Goal: Task Accomplishment & Management: Manage account settings

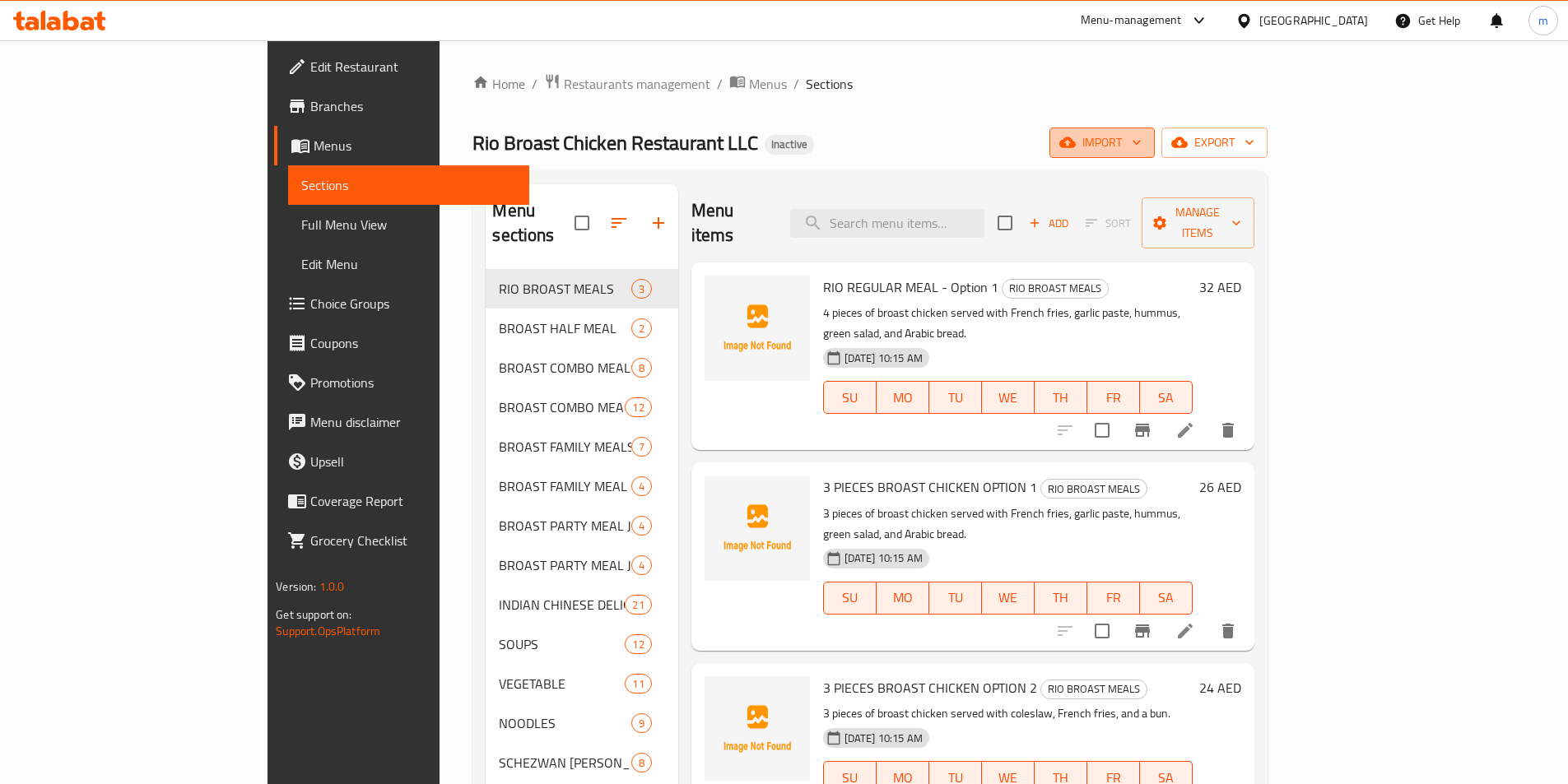
click at [1141, 144] on span "import" at bounding box center [1102, 142] width 79 height 21
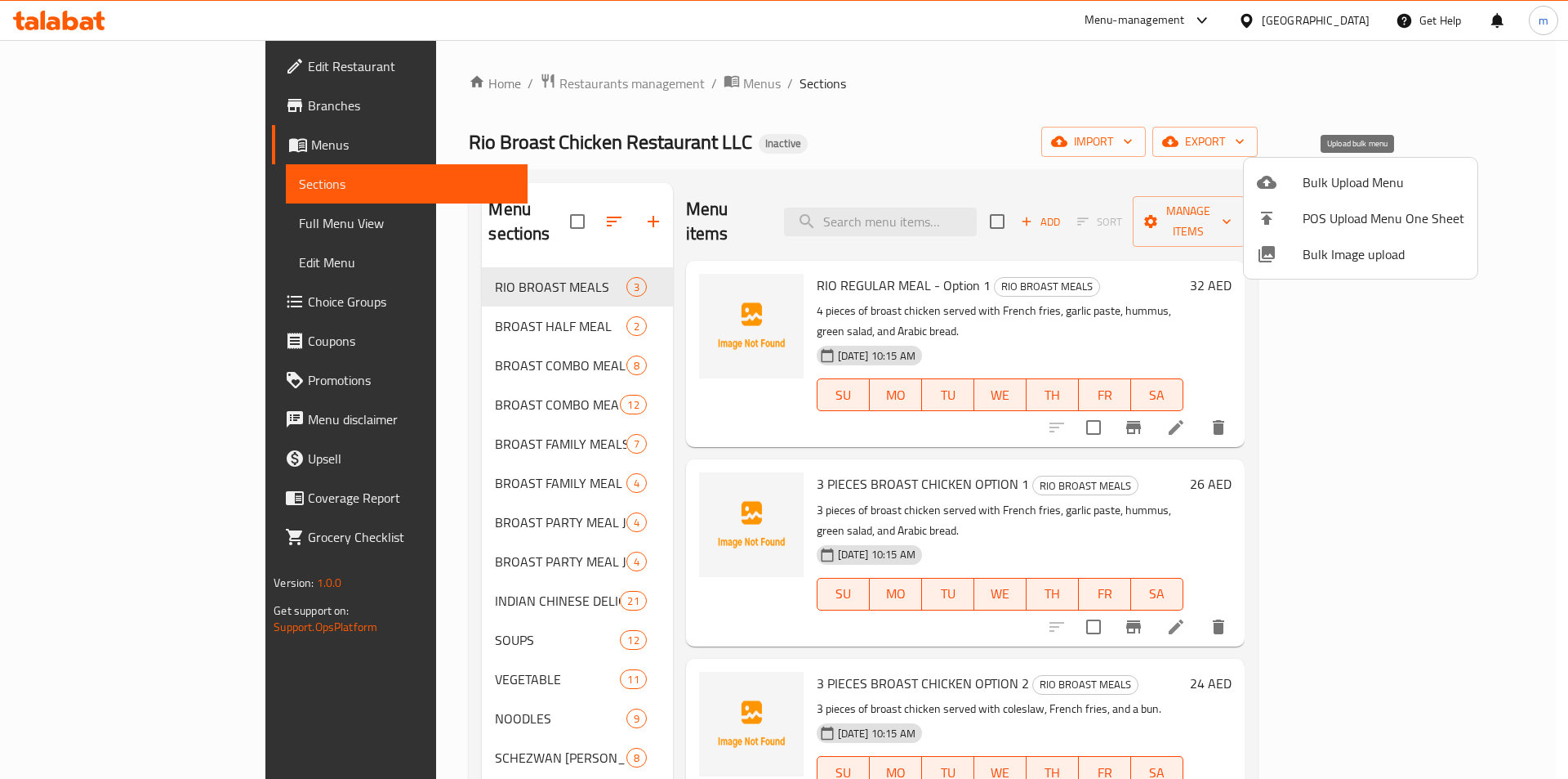
click at [1371, 188] on span "Bulk Upload Menu" at bounding box center [1384, 182] width 162 height 20
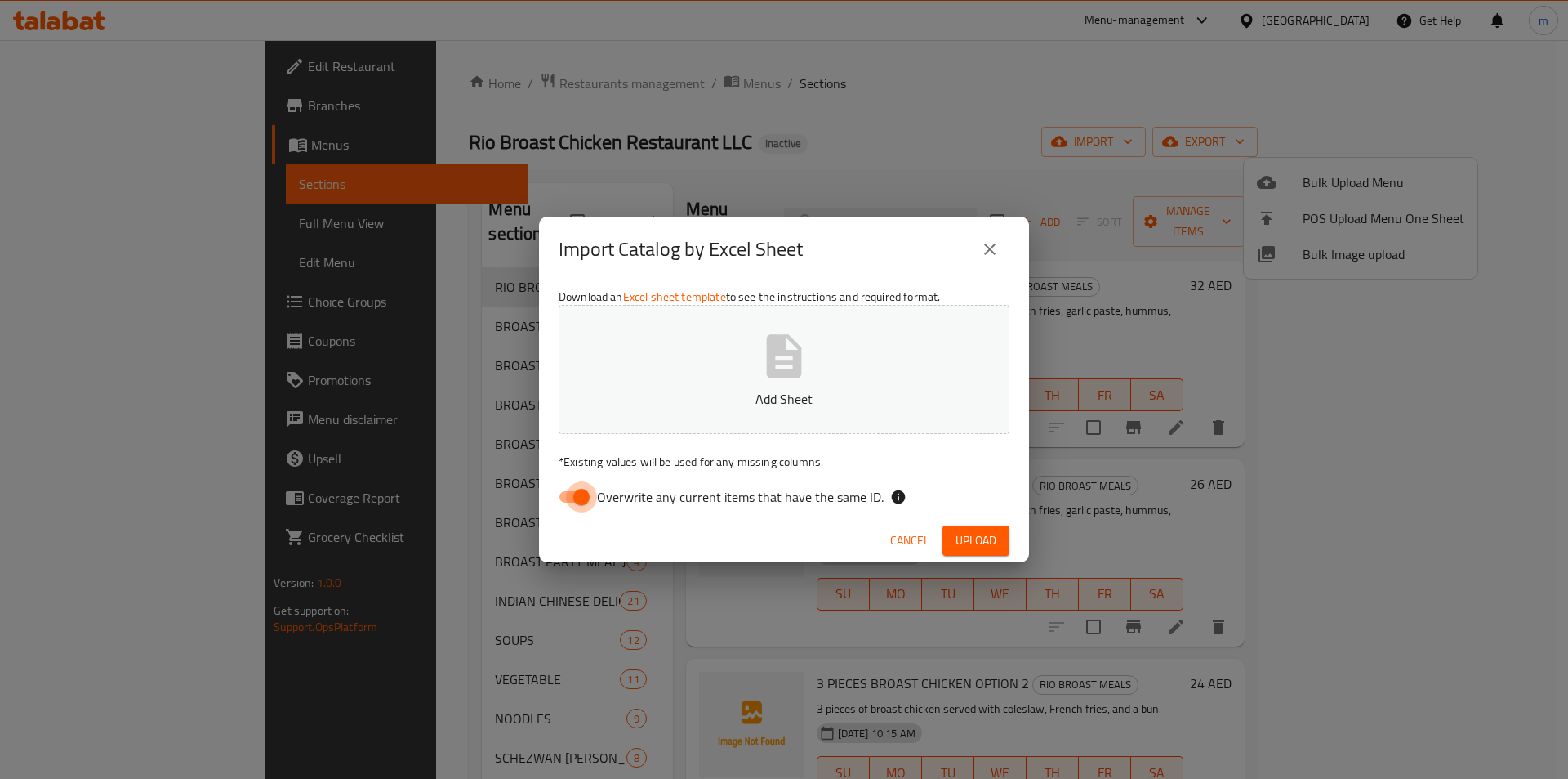
drag, startPoint x: 572, startPoint y: 494, endPoint x: 597, endPoint y: 491, distance: 25.2
click at [573, 494] on input "Overwrite any current items that have the same ID." at bounding box center [582, 497] width 93 height 31
checkbox input "false"
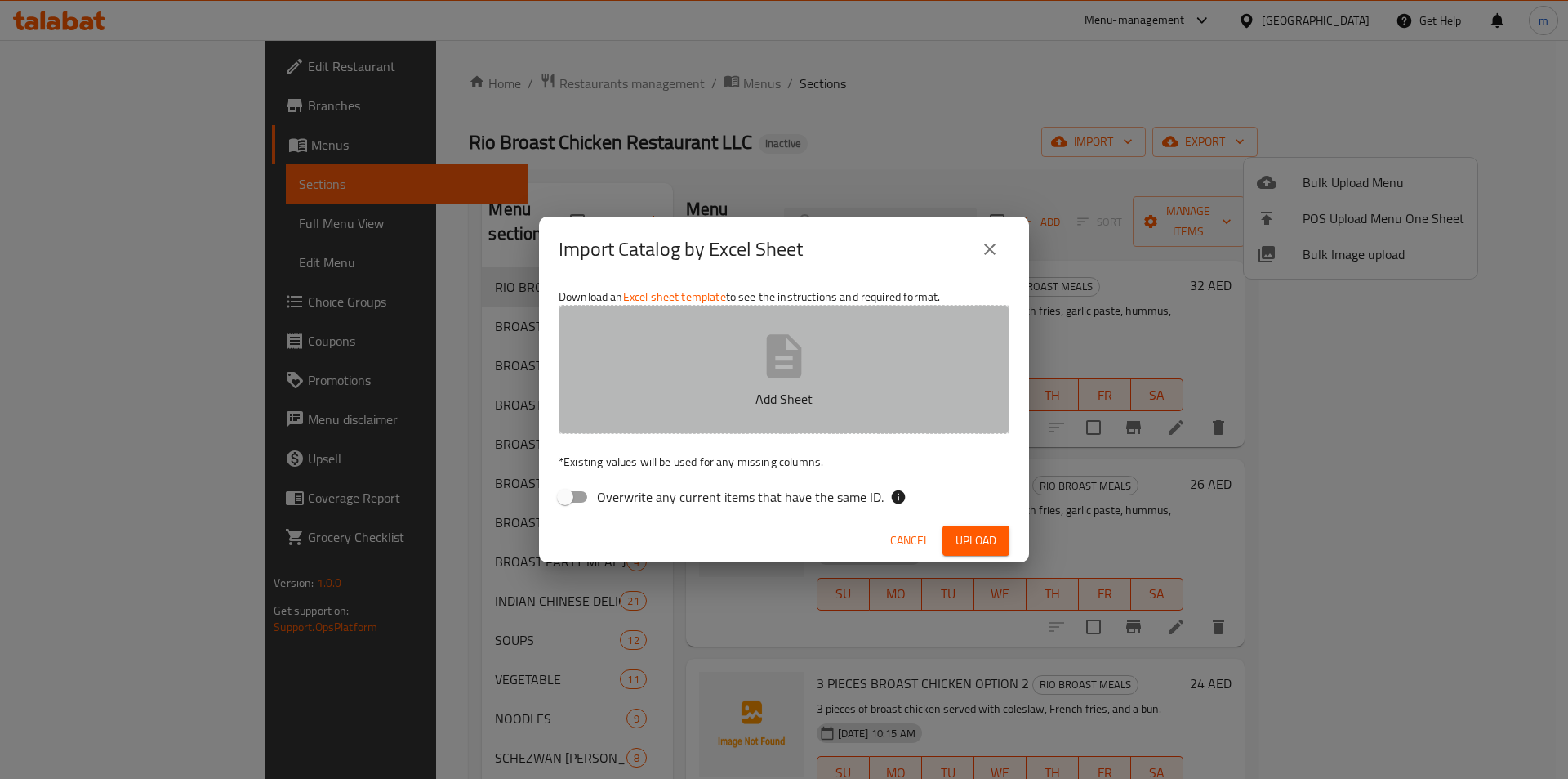
click at [707, 370] on button "Add Sheet" at bounding box center [784, 370] width 451 height 130
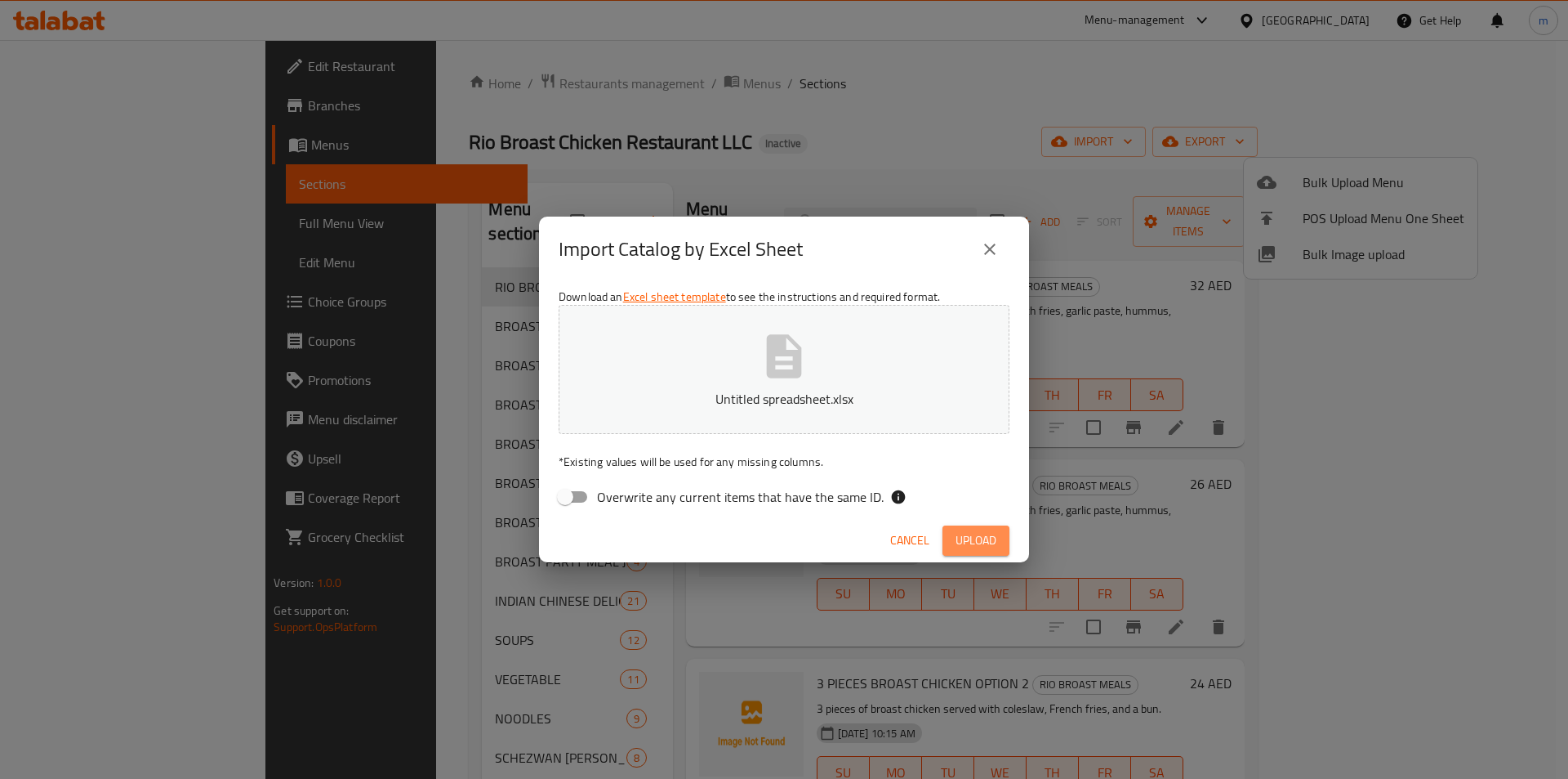
click at [979, 527] on button "Upload" at bounding box center [976, 541] width 67 height 30
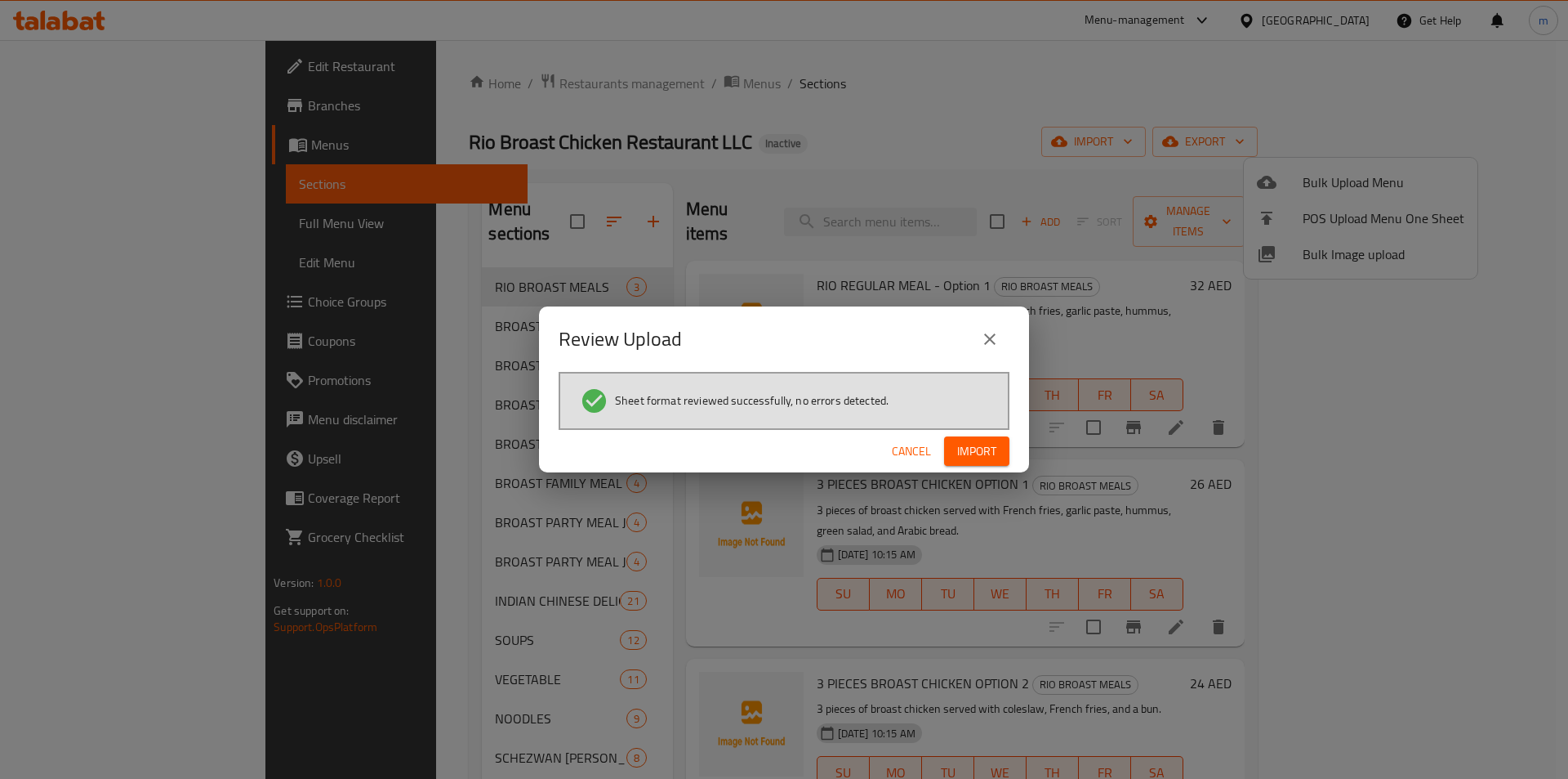
click at [977, 451] on span "Import" at bounding box center [977, 451] width 39 height 21
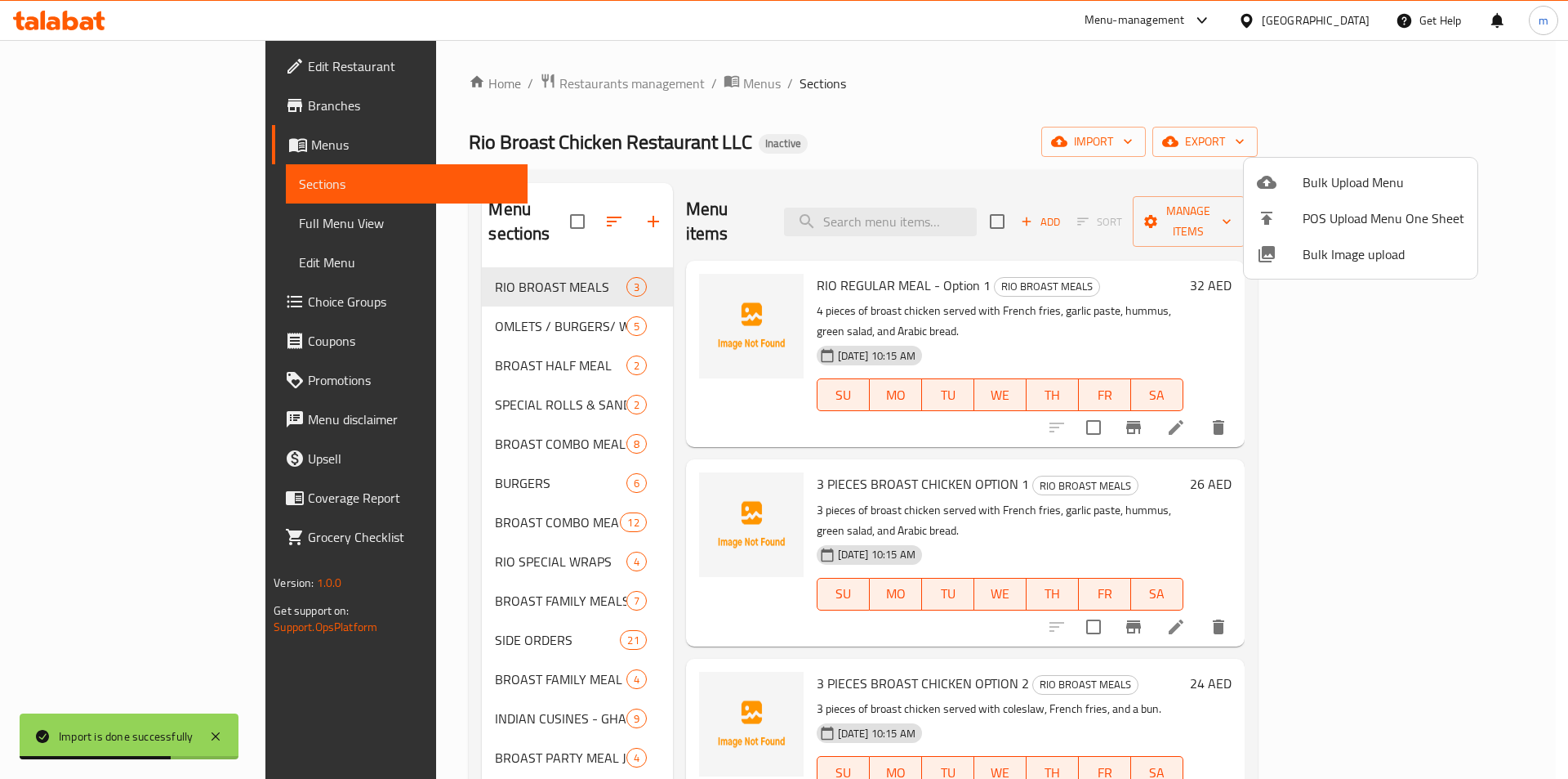
click at [582, 214] on div at bounding box center [784, 390] width 1568 height 779
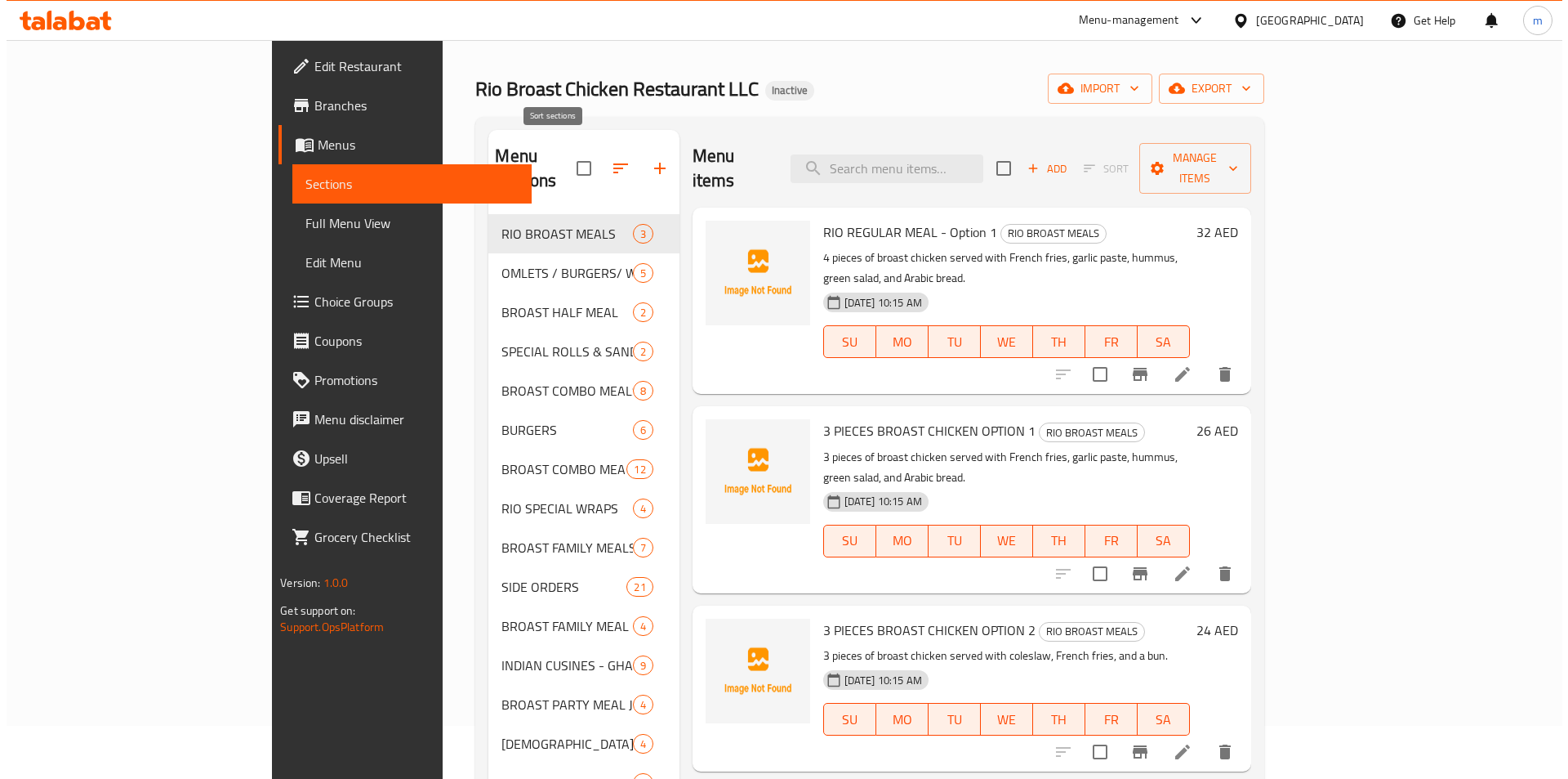
scroll to position [81, 0]
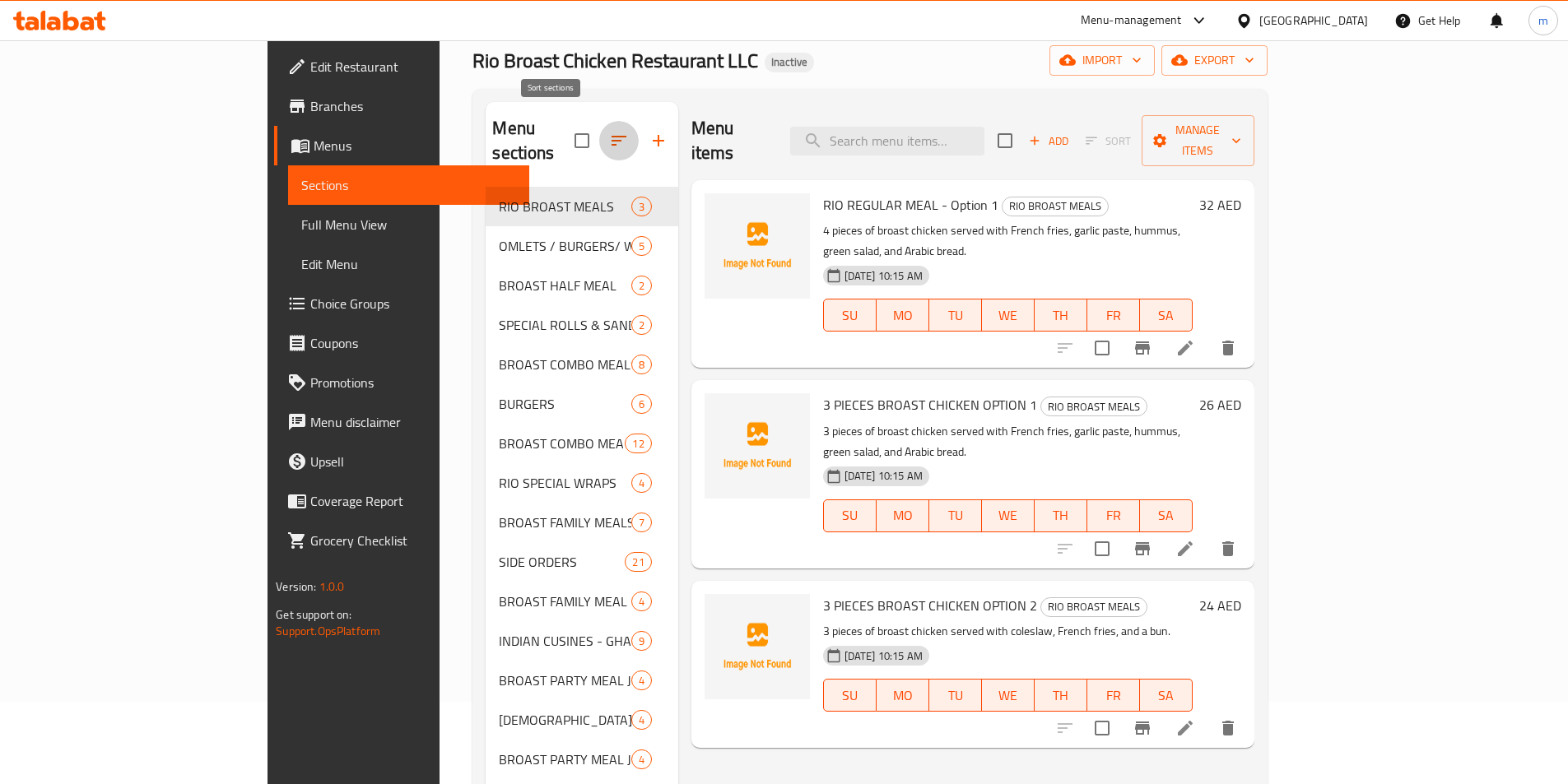
click at [609, 130] on icon "button" at bounding box center [619, 140] width 20 height 20
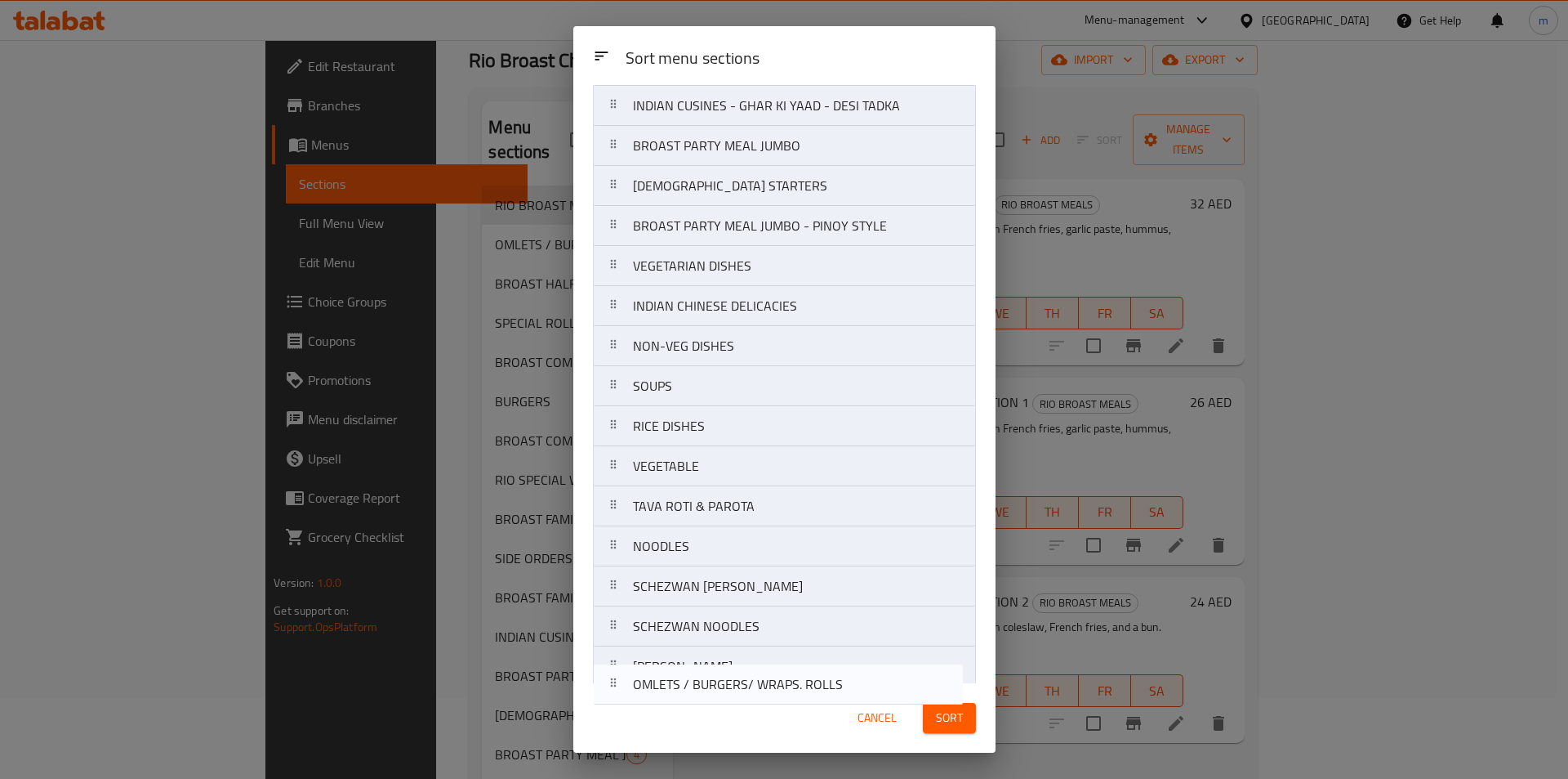
scroll to position [578, 0]
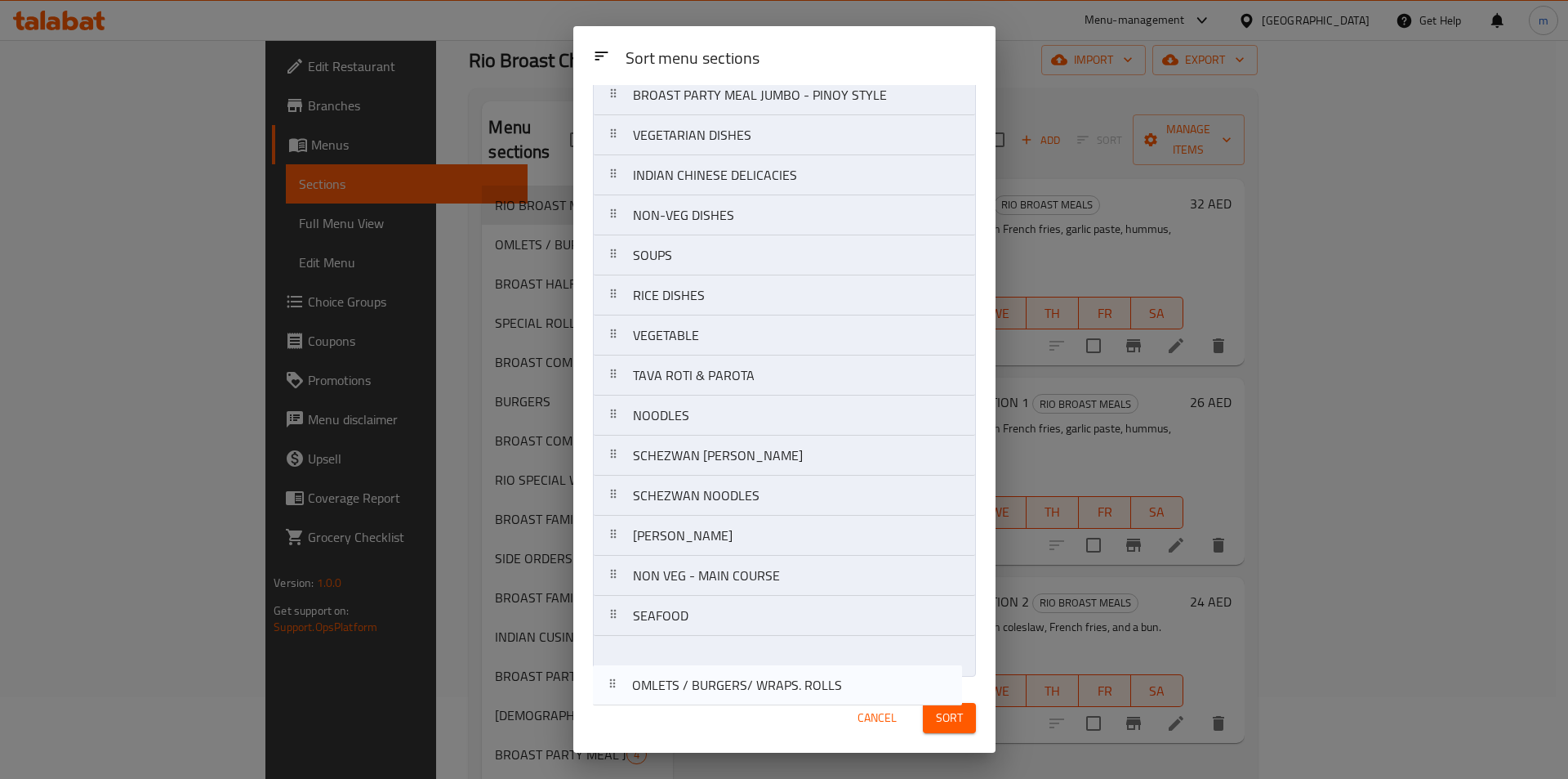
drag, startPoint x: 704, startPoint y: 202, endPoint x: 705, endPoint y: 711, distance: 509.0
click at [704, 711] on div "Sort menu sections Sort menu sections RIO BROAST MEALS OMLETS / BURGERS/ WRAPS.…" at bounding box center [784, 390] width 423 height 726
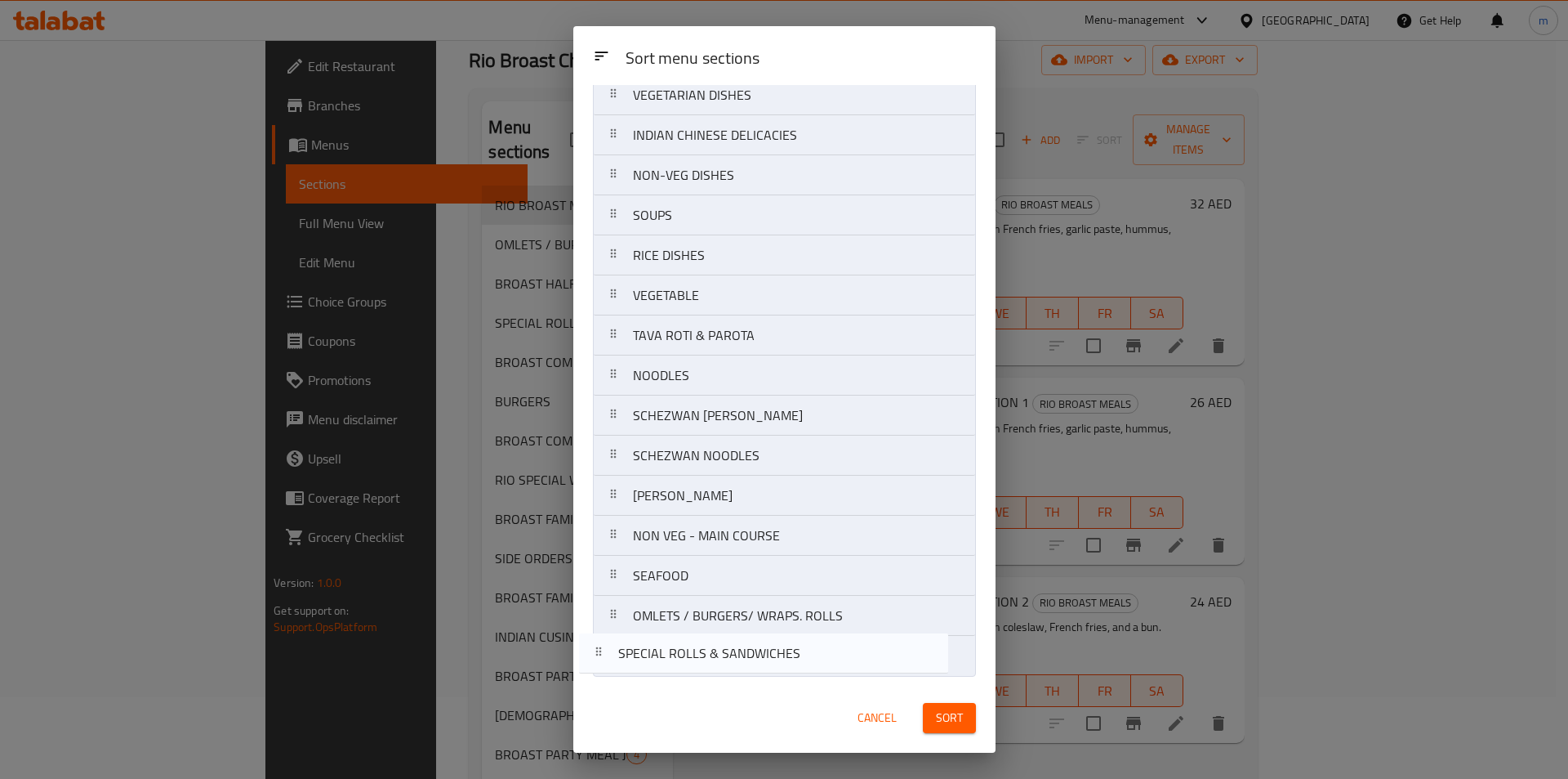
drag, startPoint x: 759, startPoint y: 241, endPoint x: 745, endPoint y: 668, distance: 427.2
click at [745, 668] on nav "RIO BROAST MEALS BROAST HALF MEAL SPECIAL ROLLS & SANDWICHES BROAST COMBO MEALS…" at bounding box center [784, 115] width 383 height 1122
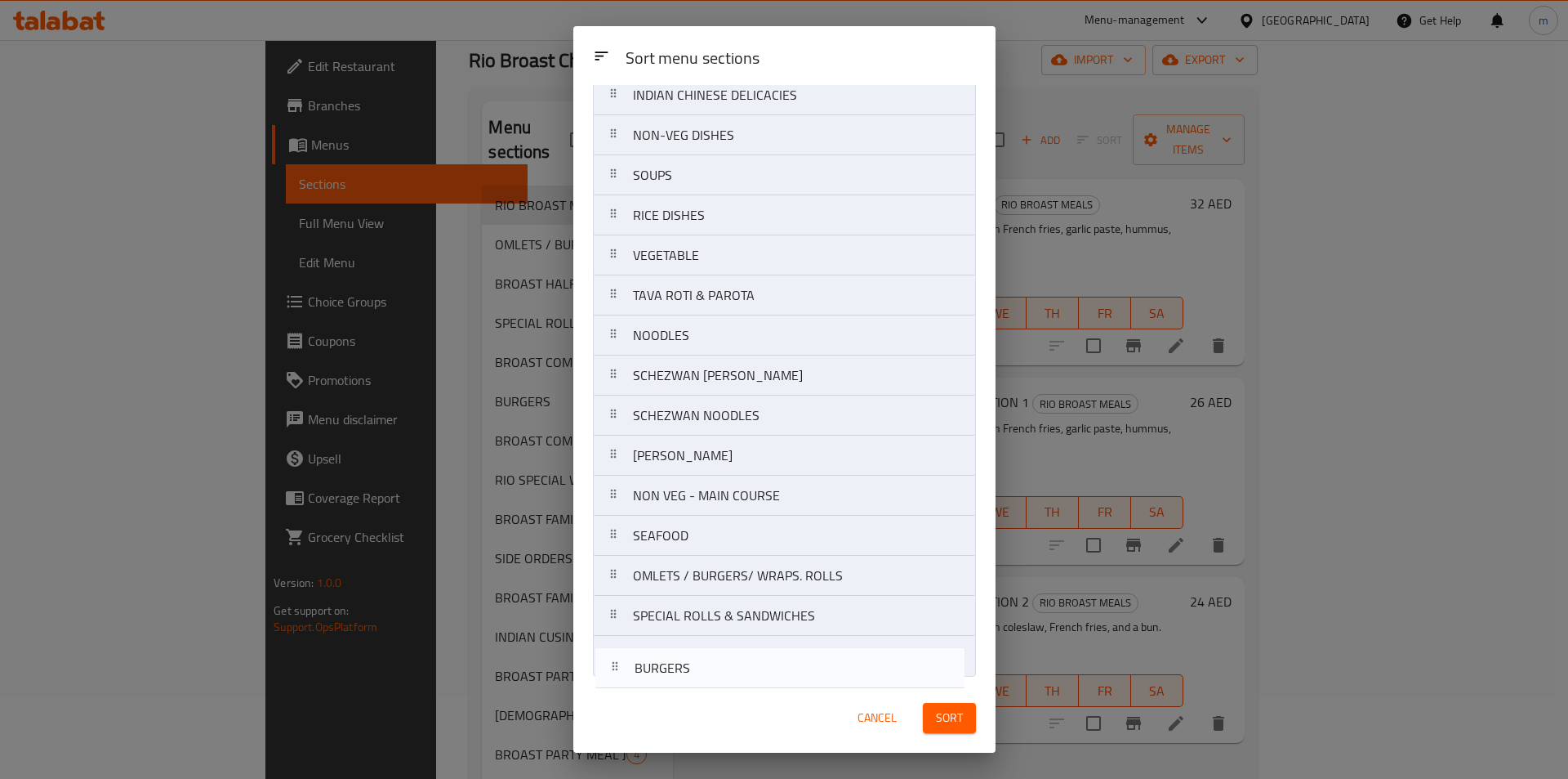
drag, startPoint x: 727, startPoint y: 275, endPoint x: 731, endPoint y: 675, distance: 400.0
click at [731, 675] on nav "RIO BROAST MEALS BROAST HALF MEAL BROAST COMBO MEALS BURGERS BROAST COMBO MEALS…" at bounding box center [784, 115] width 383 height 1122
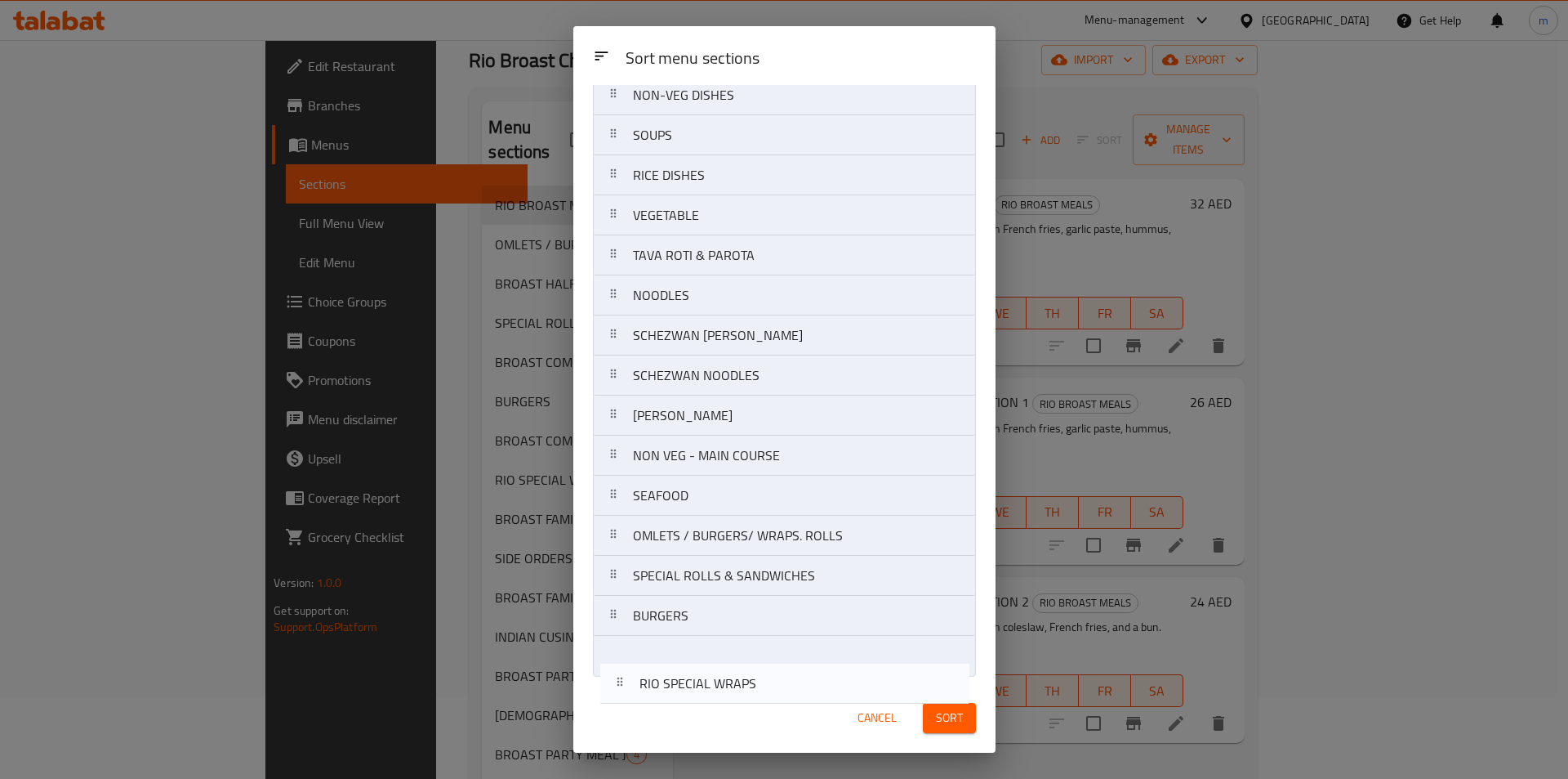
drag, startPoint x: 776, startPoint y: 321, endPoint x: 783, endPoint y: 702, distance: 381.1
click at [783, 702] on div "Sort menu sections Sort menu sections RIO BROAST MEALS BROAST HALF MEAL BROAST …" at bounding box center [784, 390] width 423 height 726
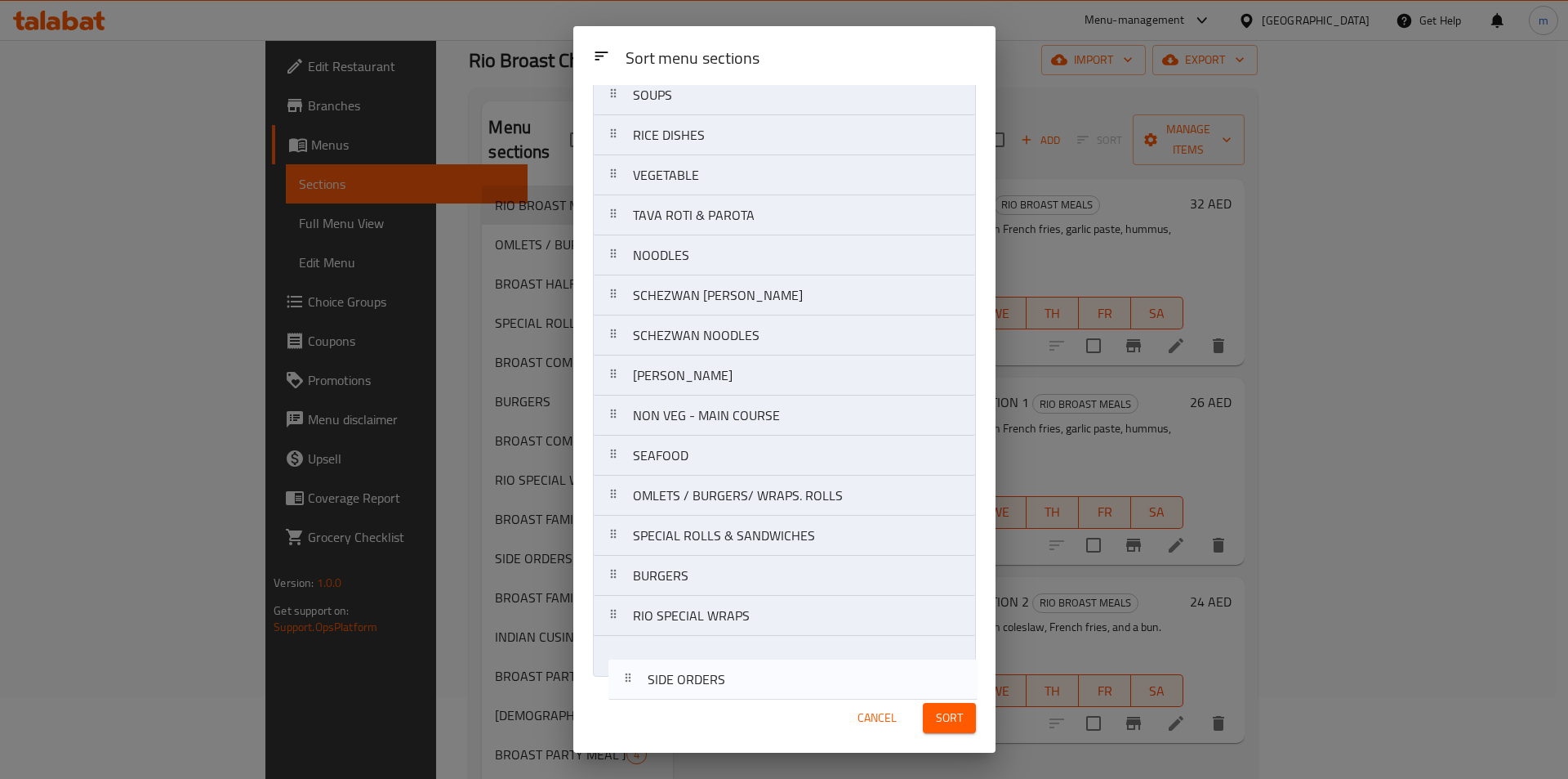
drag, startPoint x: 726, startPoint y: 358, endPoint x: 726, endPoint y: 674, distance: 316.0
click at [731, 678] on div "Sort menu sections RIO BROAST MEALS BROAST HALF MEAL BROAST COMBO MEALS BROAST …" at bounding box center [784, 385] width 423 height 598
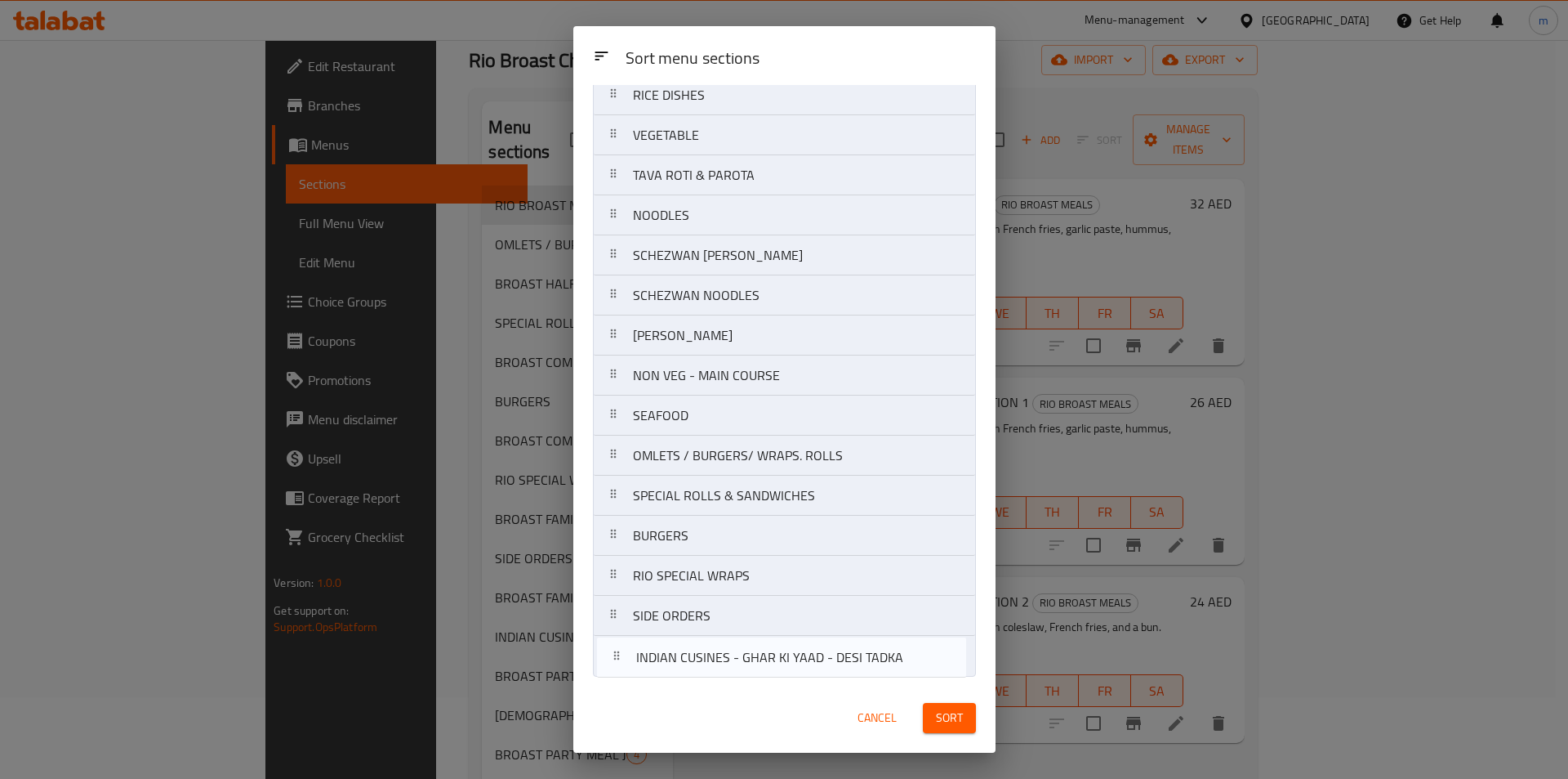
drag, startPoint x: 790, startPoint y: 404, endPoint x: 794, endPoint y: 682, distance: 278.0
click at [795, 683] on div "Sort menu sections RIO BROAST MEALS BROAST HALF MEAL BROAST COMBO MEALS BROAST …" at bounding box center [784, 385] width 423 height 598
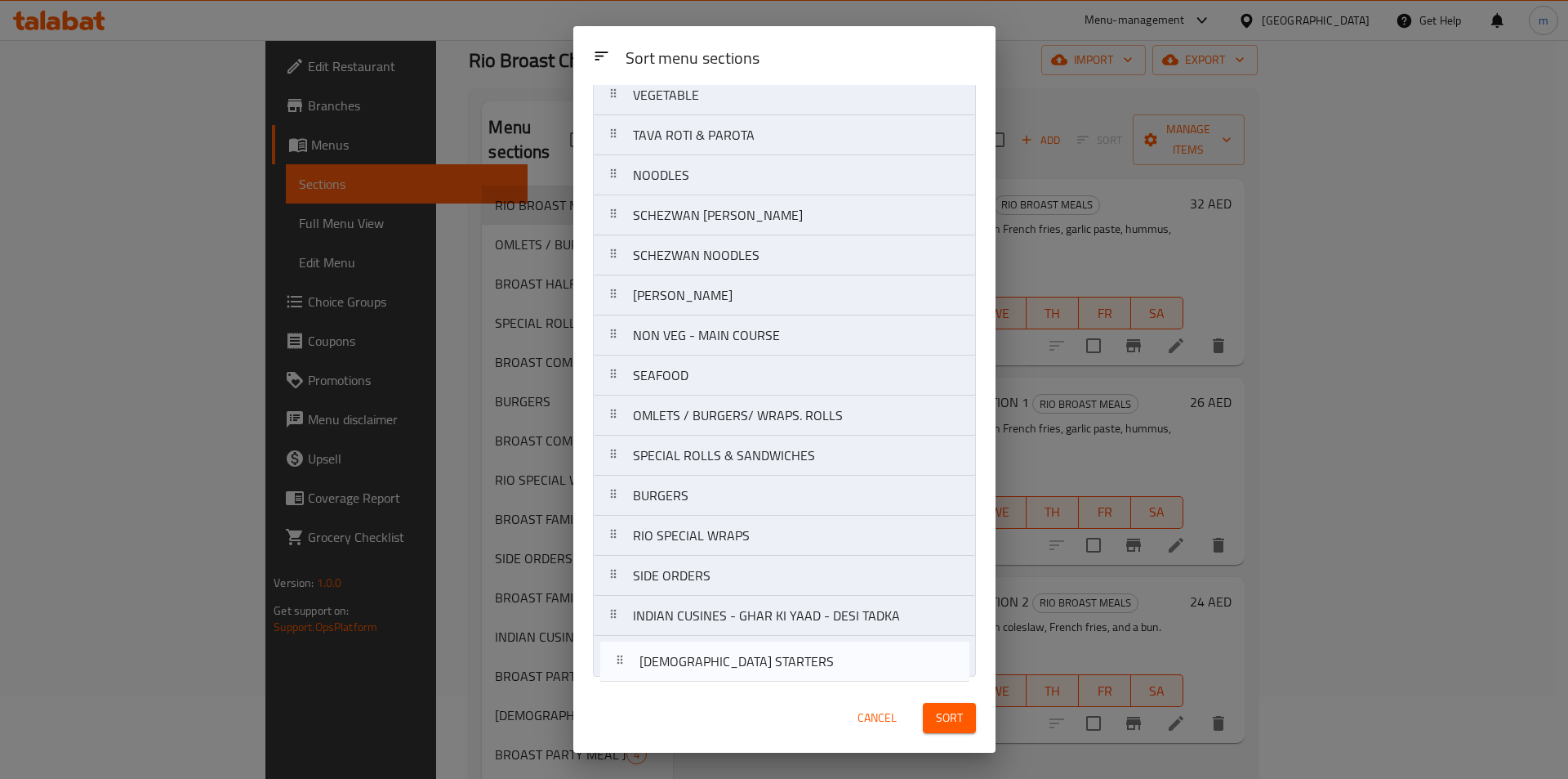
drag, startPoint x: 744, startPoint y: 445, endPoint x: 751, endPoint y: 683, distance: 238.1
click at [750, 685] on div "Sort menu sections Sort menu sections RIO BROAST MEALS BROAST HALF MEAL BROAST …" at bounding box center [784, 390] width 423 height 726
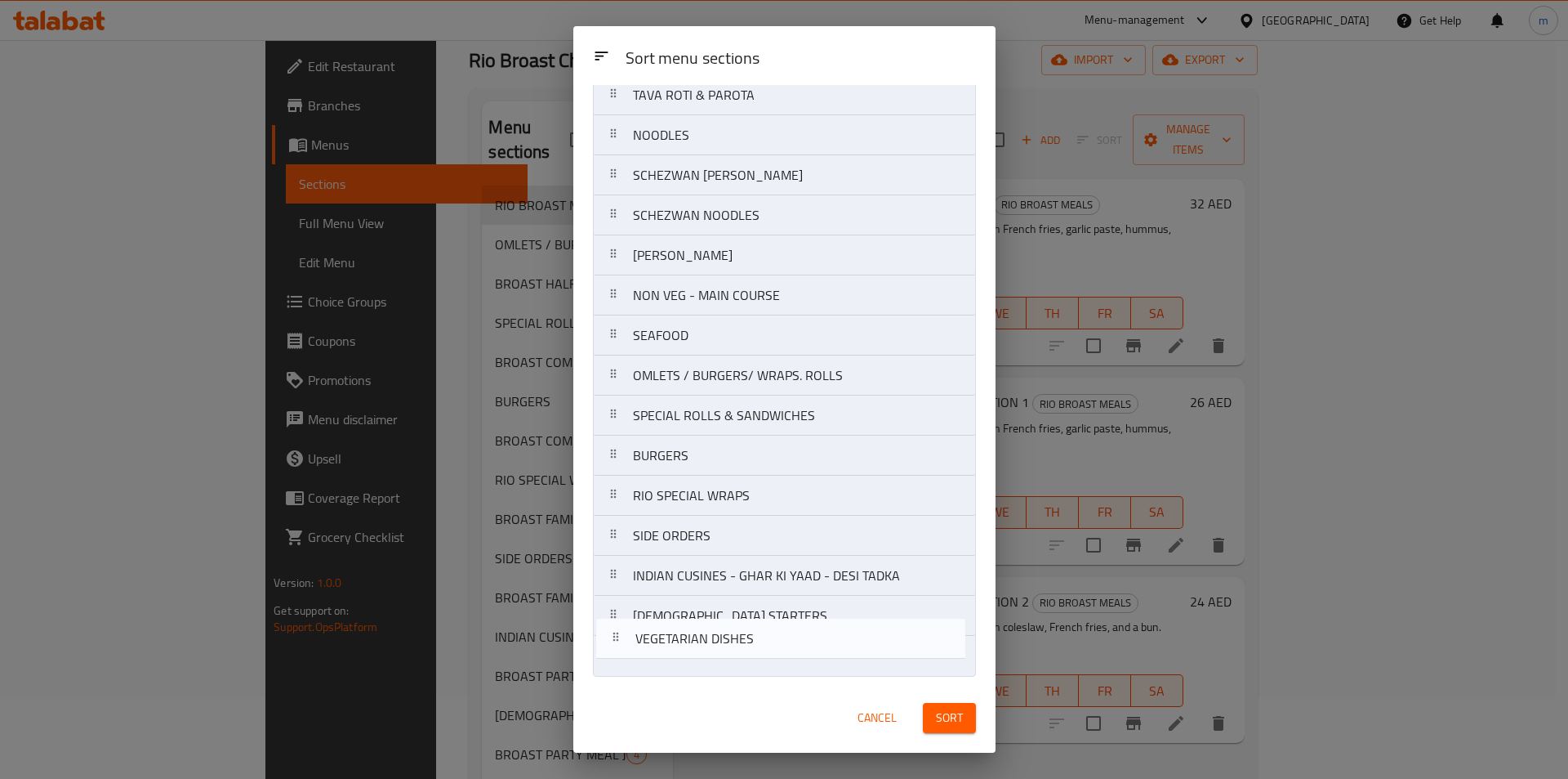
drag, startPoint x: 803, startPoint y: 399, endPoint x: 802, endPoint y: 653, distance: 254.0
click at [808, 656] on nav "RIO BROAST MEALS BROAST HALF MEAL BROAST COMBO MEALS BROAST COMBO MEALS PINOY S…" at bounding box center [784, 115] width 383 height 1122
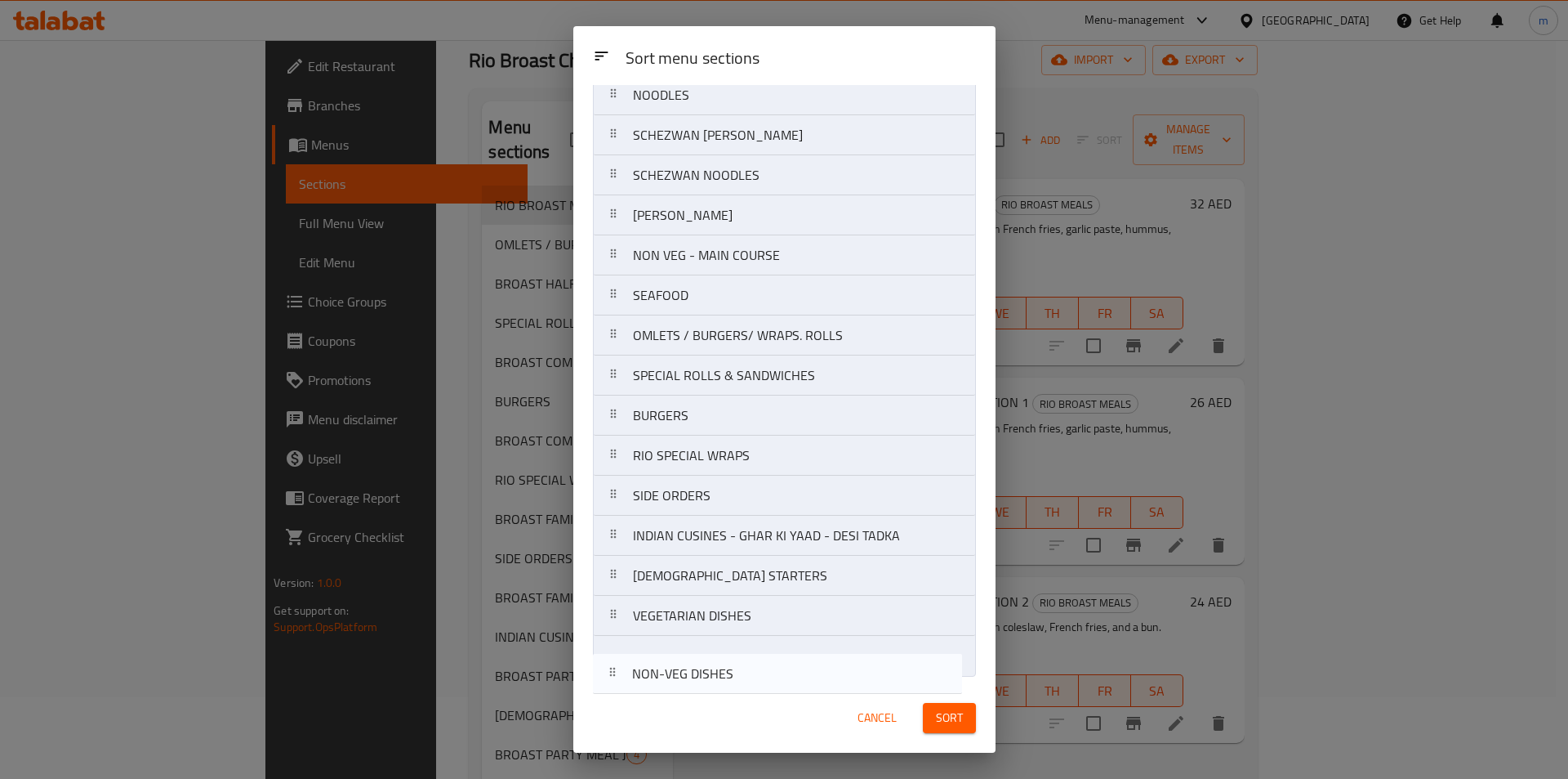
drag, startPoint x: 776, startPoint y: 523, endPoint x: 775, endPoint y: 694, distance: 171.0
click at [775, 694] on div "Sort menu sections Sort menu sections RIO BROAST MEALS BROAST HALF MEAL BROAST …" at bounding box center [784, 390] width 423 height 726
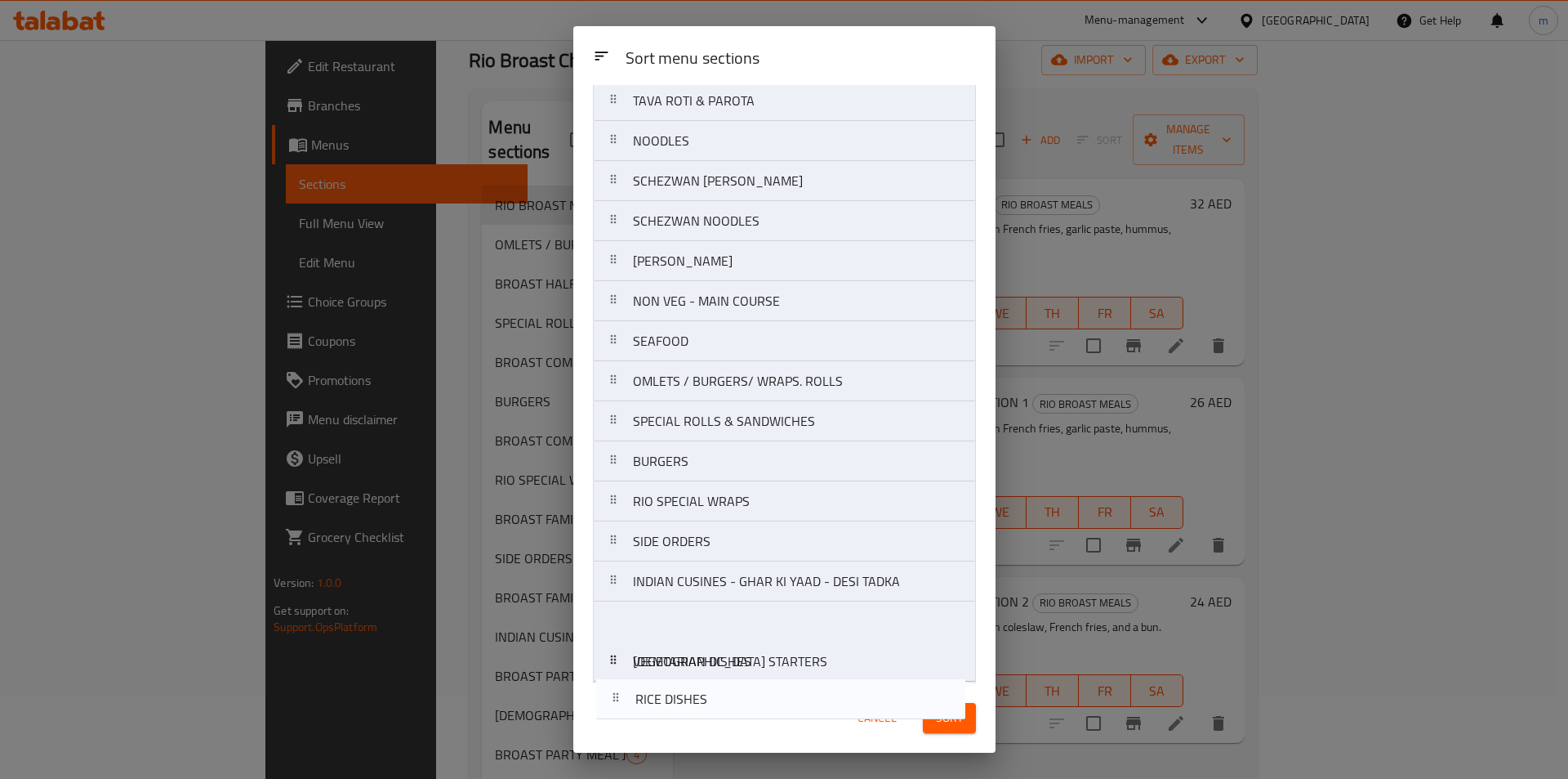
scroll to position [515, 0]
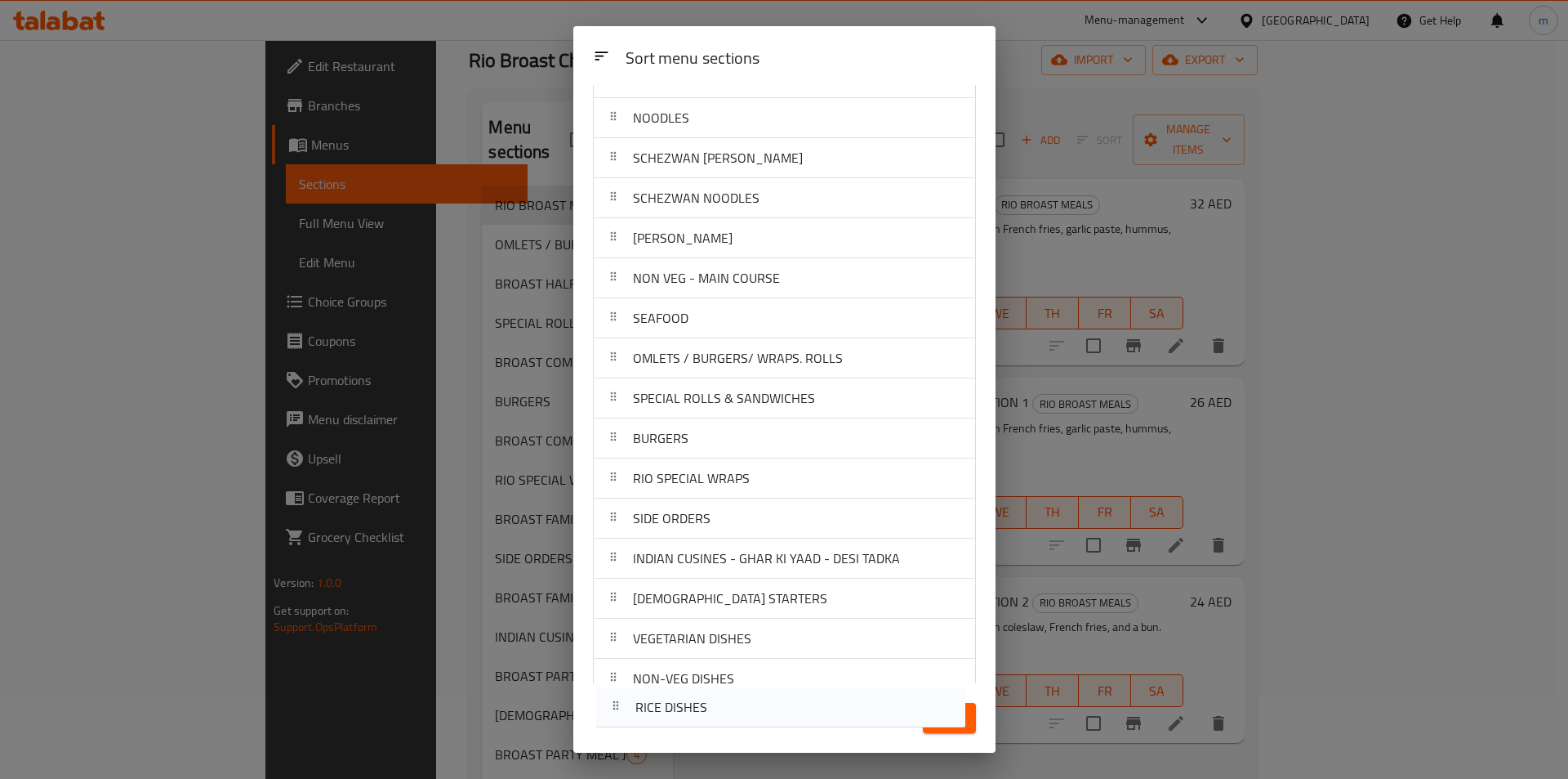
drag, startPoint x: 748, startPoint y: 390, endPoint x: 748, endPoint y: 719, distance: 329.0
click at [748, 719] on div "Sort menu sections Sort menu sections RIO BROAST MEALS BROAST HALF MEAL BROAST …" at bounding box center [784, 390] width 423 height 726
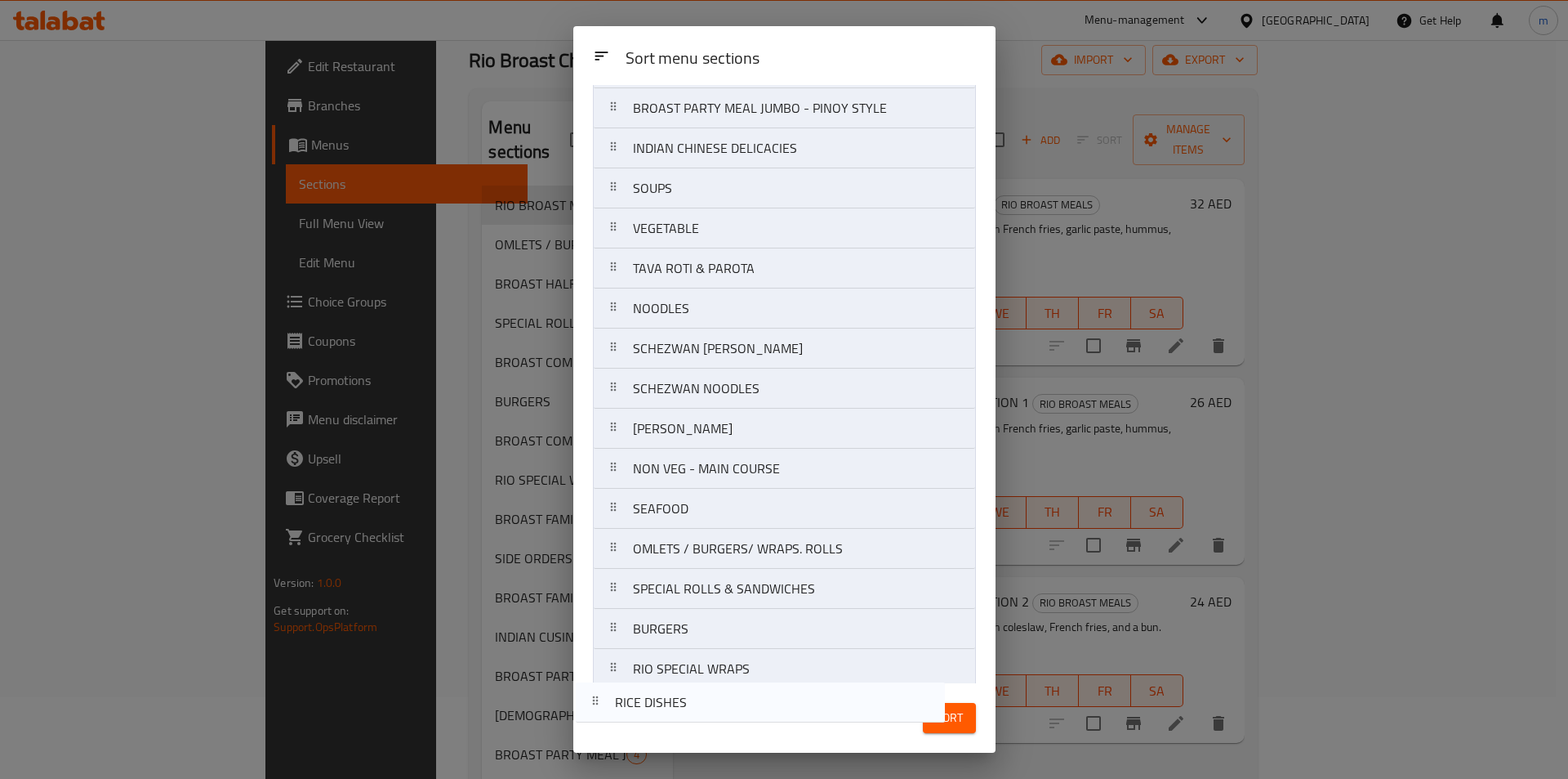
scroll to position [578, 0]
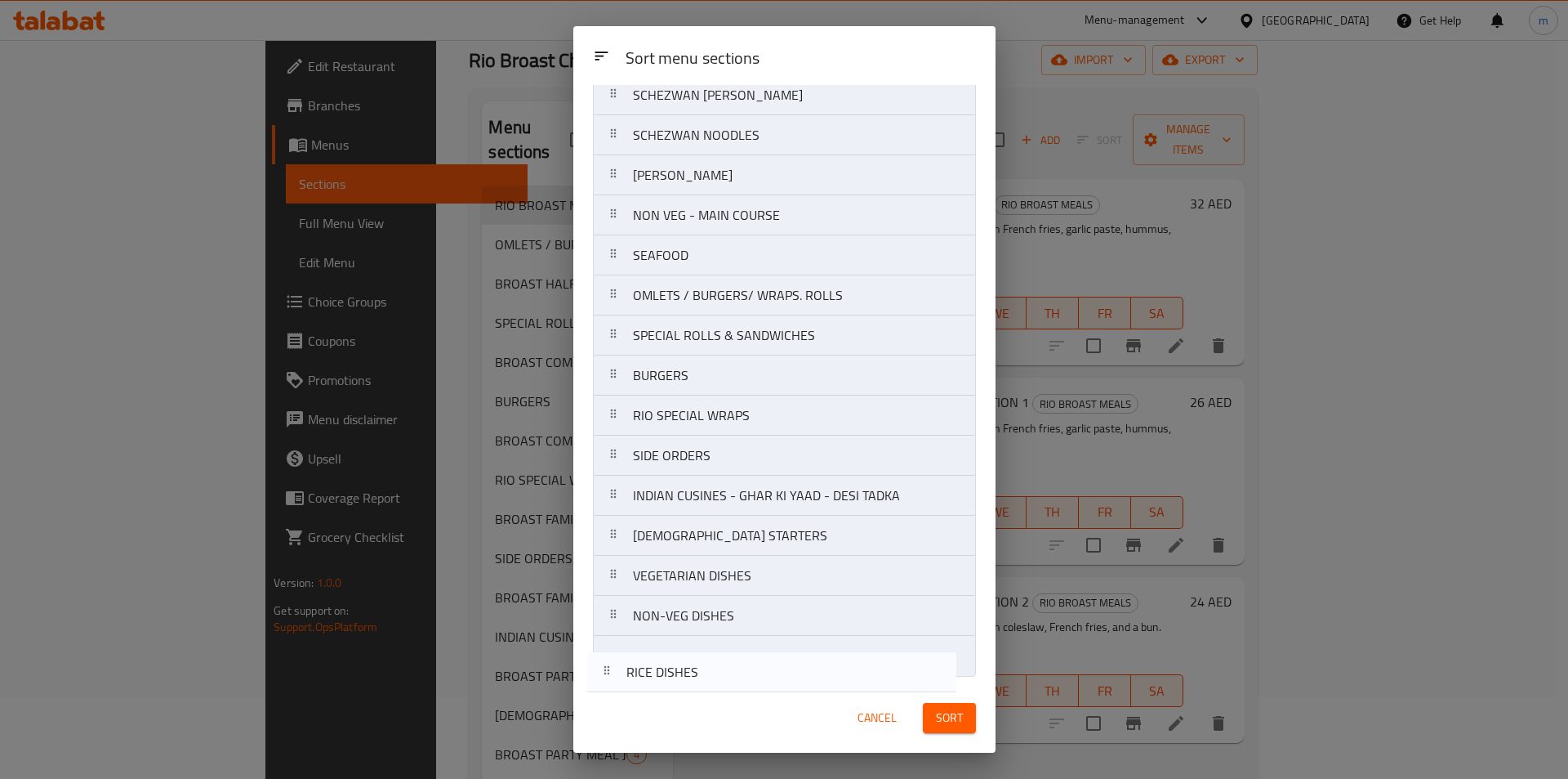
drag, startPoint x: 739, startPoint y: 564, endPoint x: 730, endPoint y: 701, distance: 137.3
click at [730, 701] on div "Sort menu sections Sort menu sections RIO BROAST MEALS BROAST HALF MEAL BROAST …" at bounding box center [784, 390] width 423 height 726
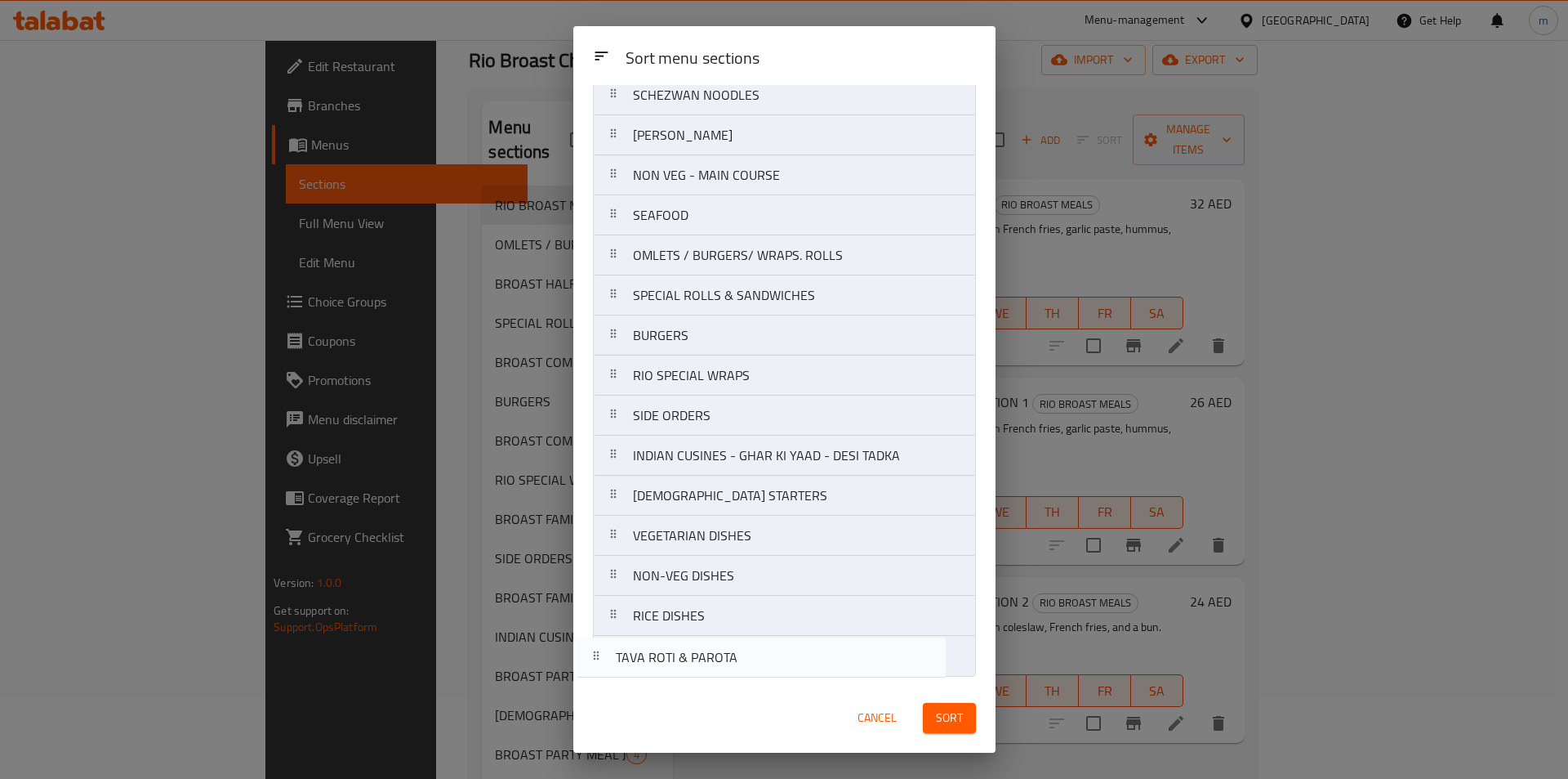
drag, startPoint x: 795, startPoint y: 423, endPoint x: 778, endPoint y: 660, distance: 237.6
click at [778, 660] on nav "RIO BROAST MEALS BROAST HALF MEAL BROAST COMBO MEALS BROAST COMBO MEALS PINOY S…" at bounding box center [784, 115] width 383 height 1122
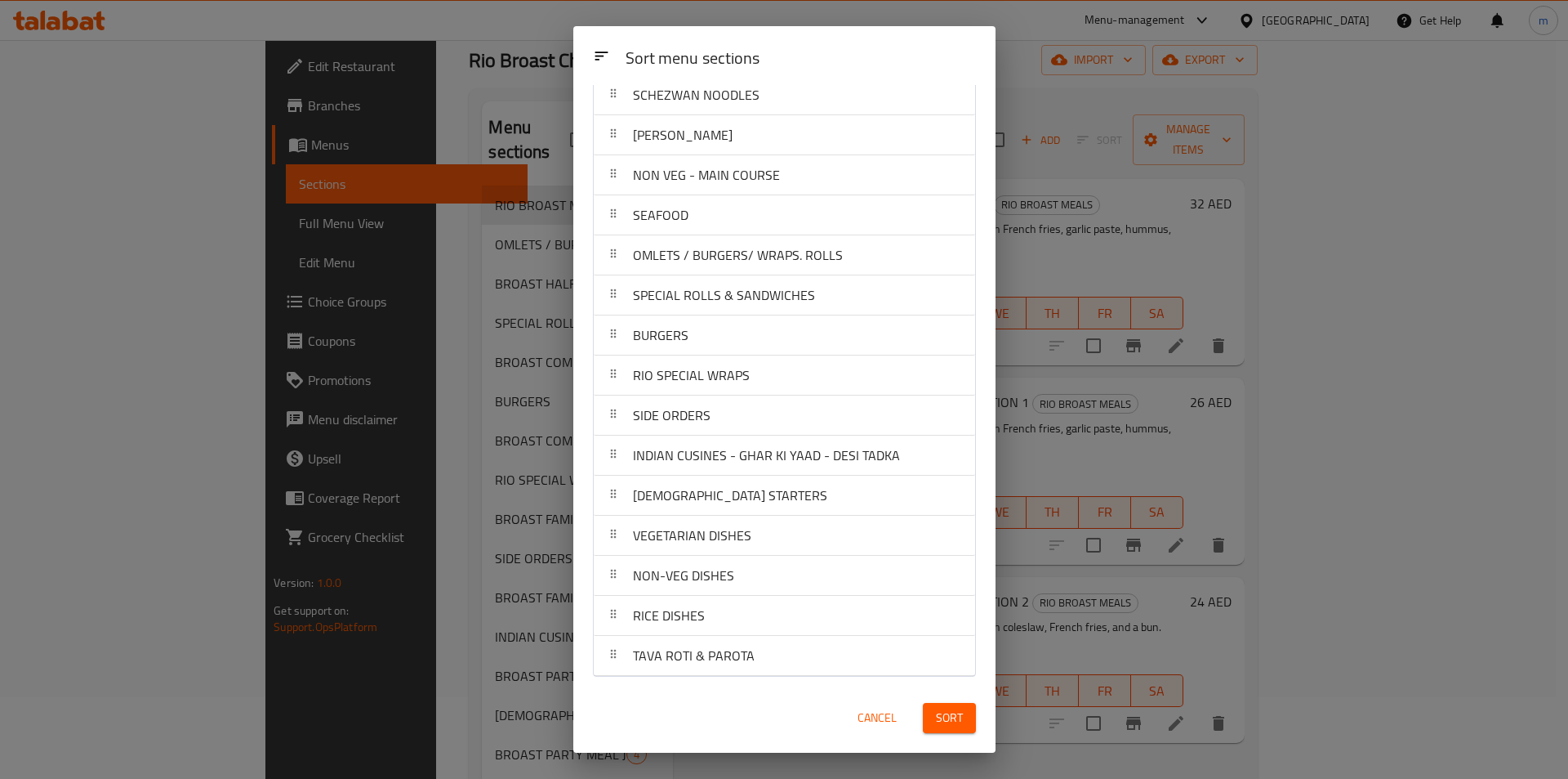
click at [960, 713] on span "Sort" at bounding box center [949, 717] width 26 height 21
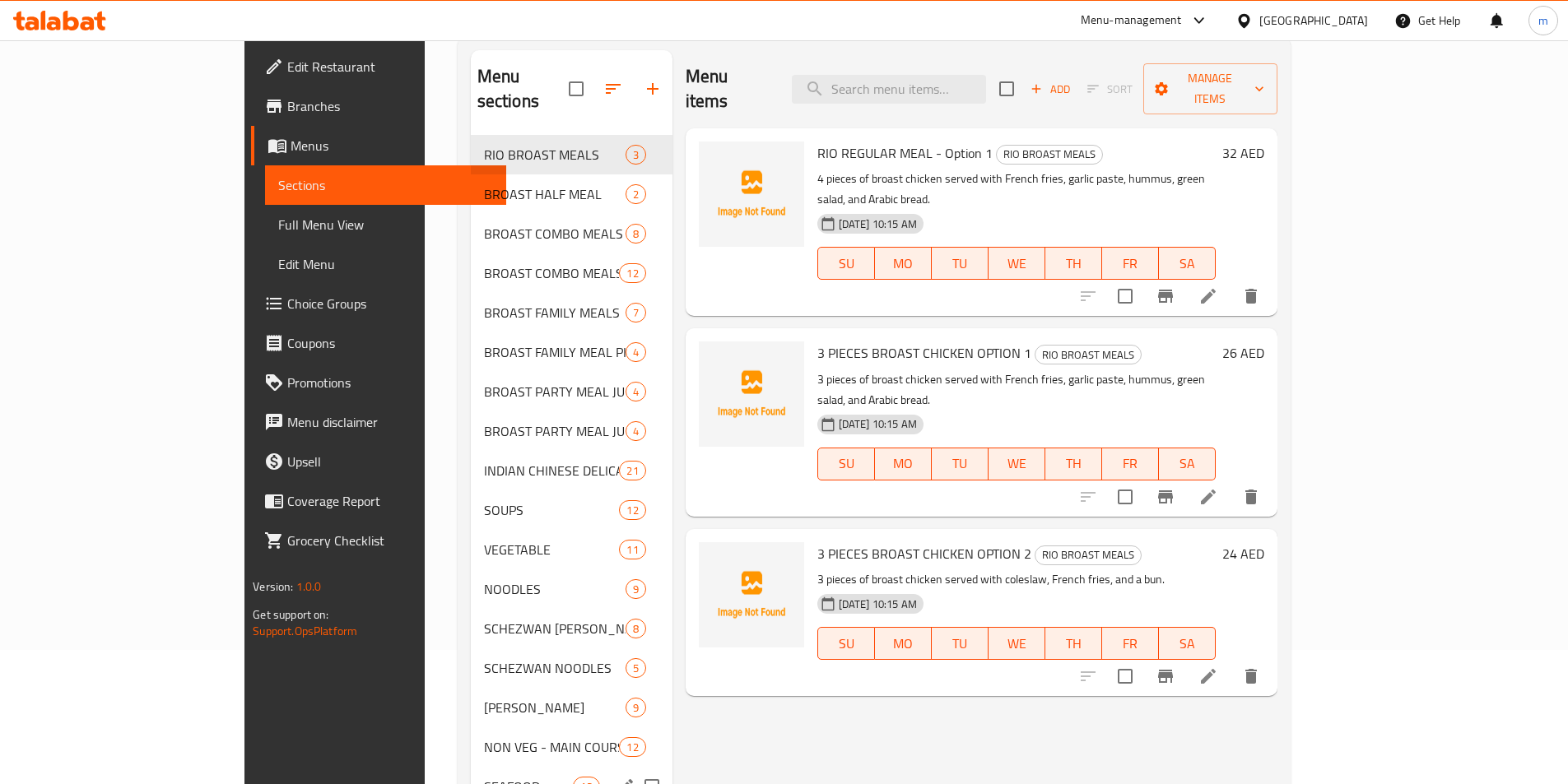
scroll to position [0, 0]
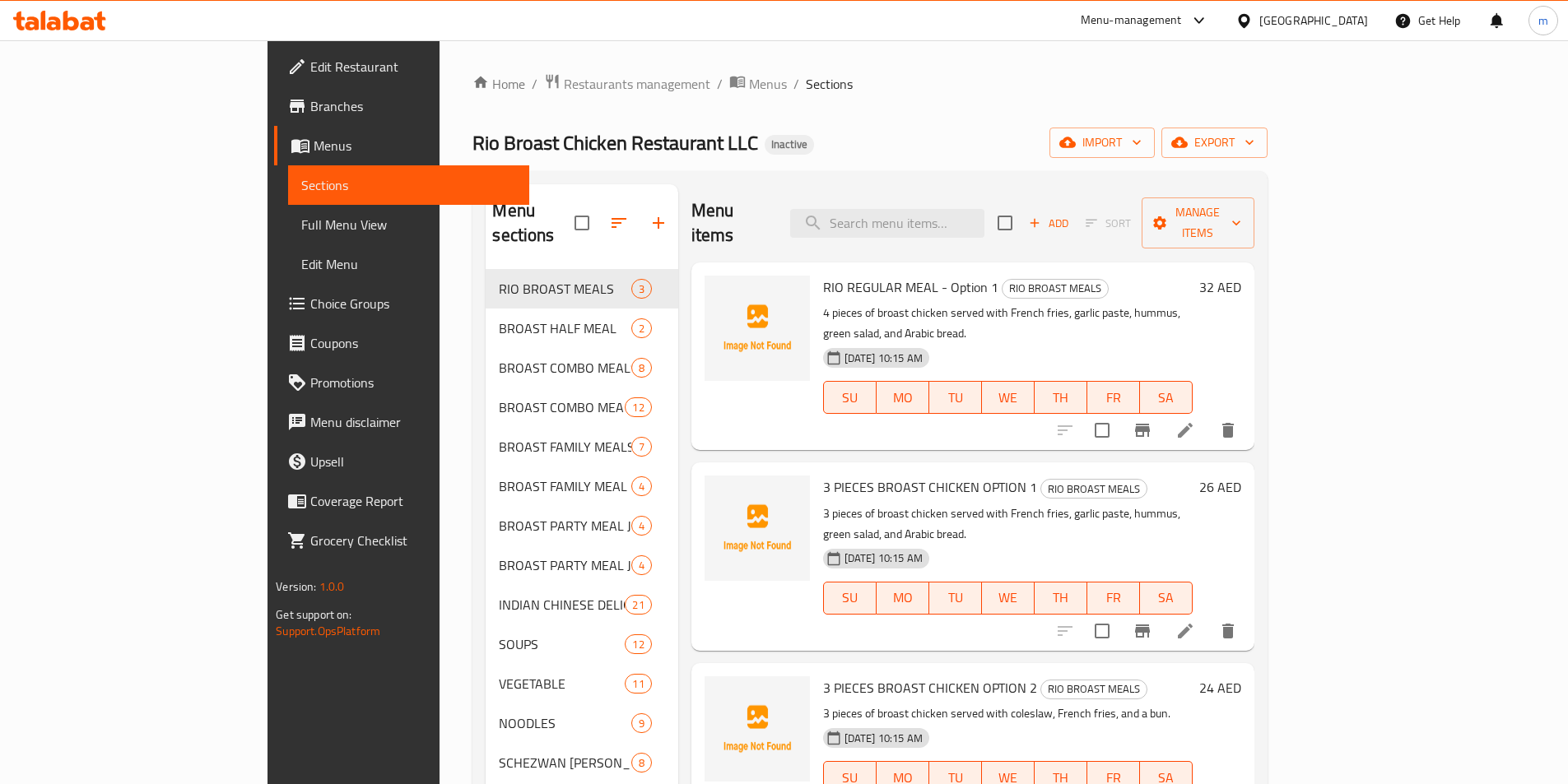
click at [648, 216] on icon "button" at bounding box center [658, 223] width 20 height 20
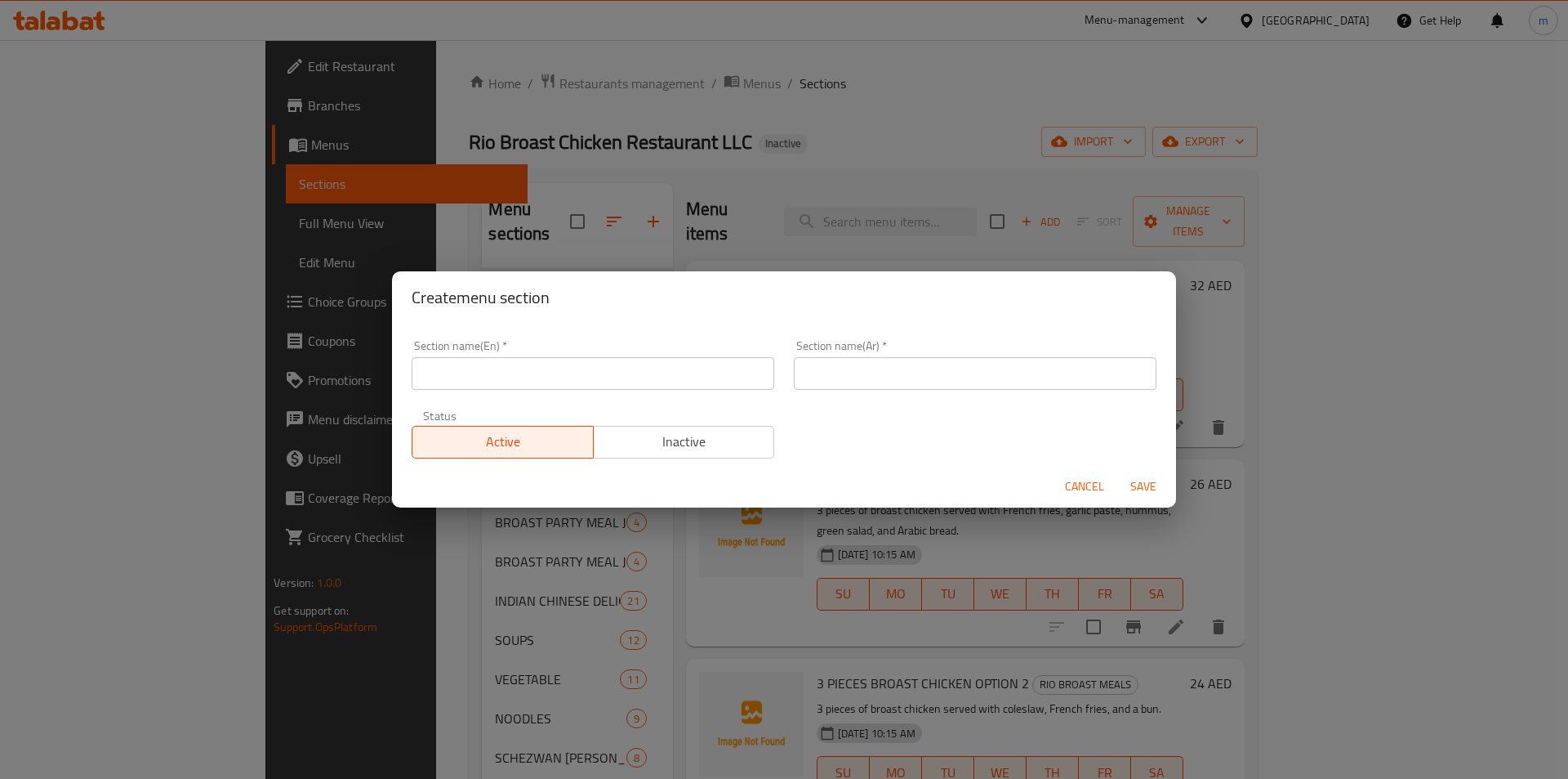
click at [600, 383] on input "text" at bounding box center [593, 373] width 363 height 32
paste input "SOFT DRINKS & MINERAL WATER"
type input "SOFT DRINKS & MINERAL WATER"
click at [861, 378] on input "text" at bounding box center [976, 373] width 363 height 32
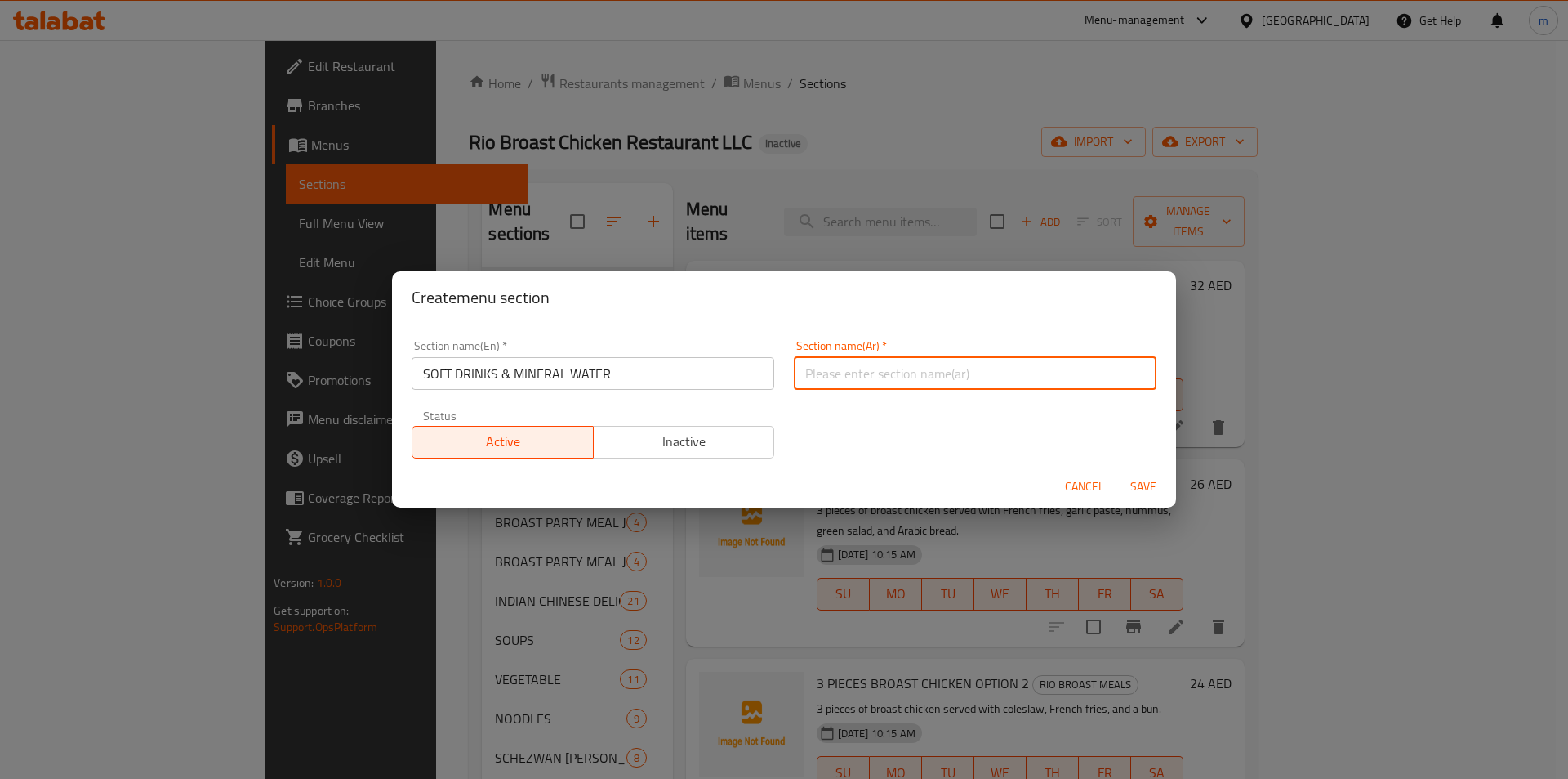
paste input "المشروبات الغازية والمياه المعدنية"
type input "المشروبات الغازية والمياه المعدنية"
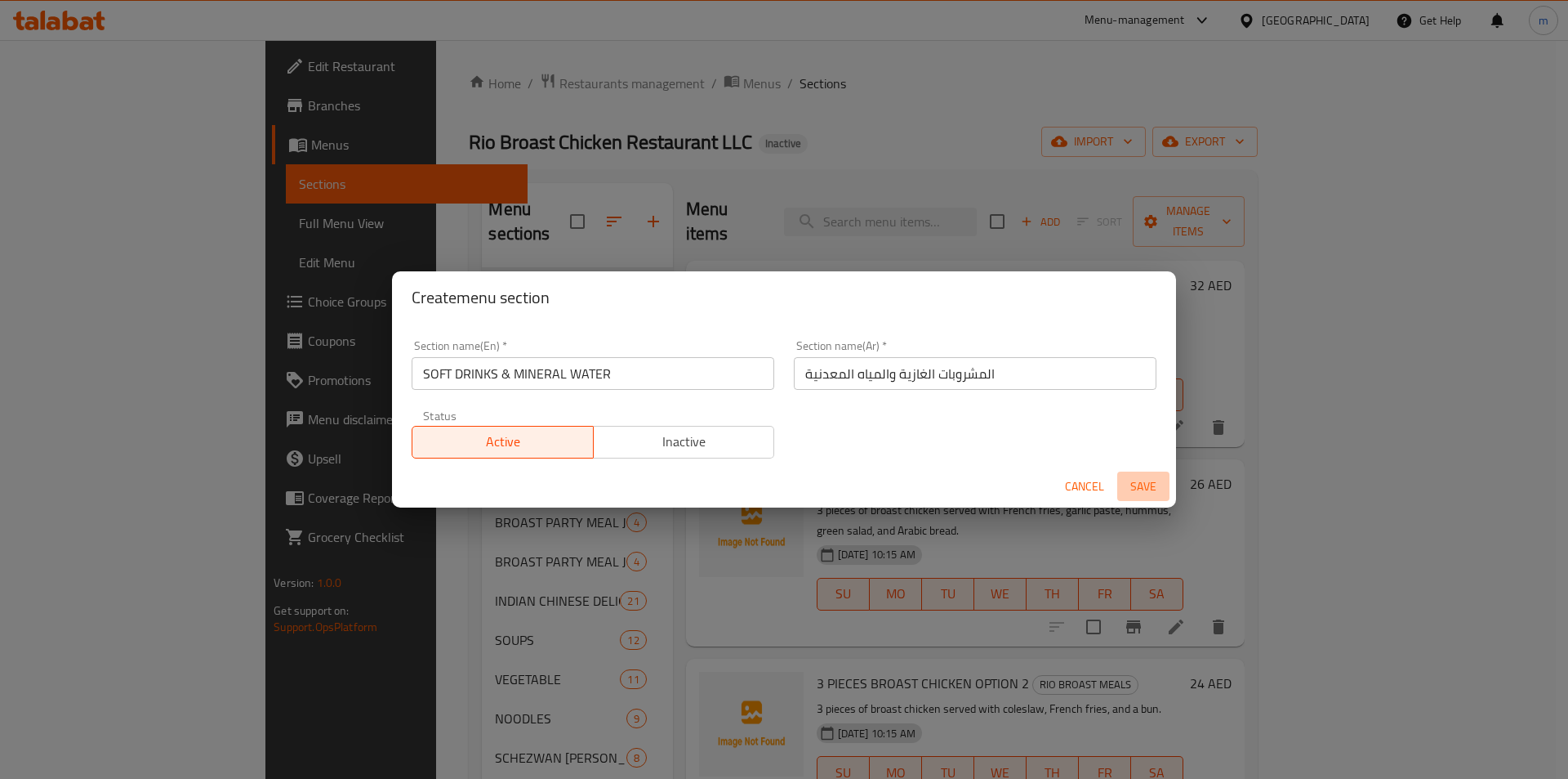
click at [1141, 482] on span "Save" at bounding box center [1143, 487] width 39 height 21
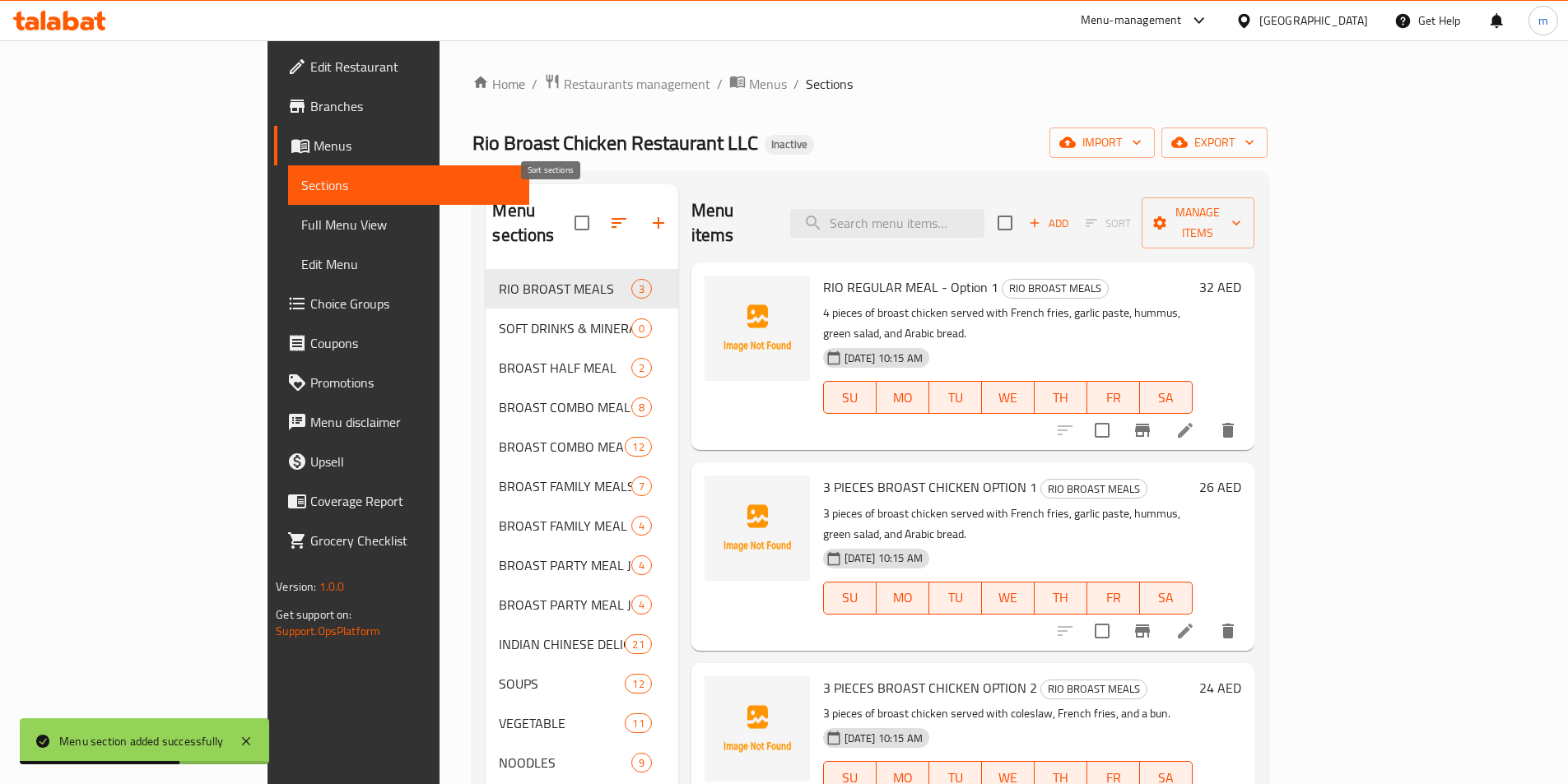
click at [599, 214] on button "button" at bounding box center [619, 223] width 40 height 39
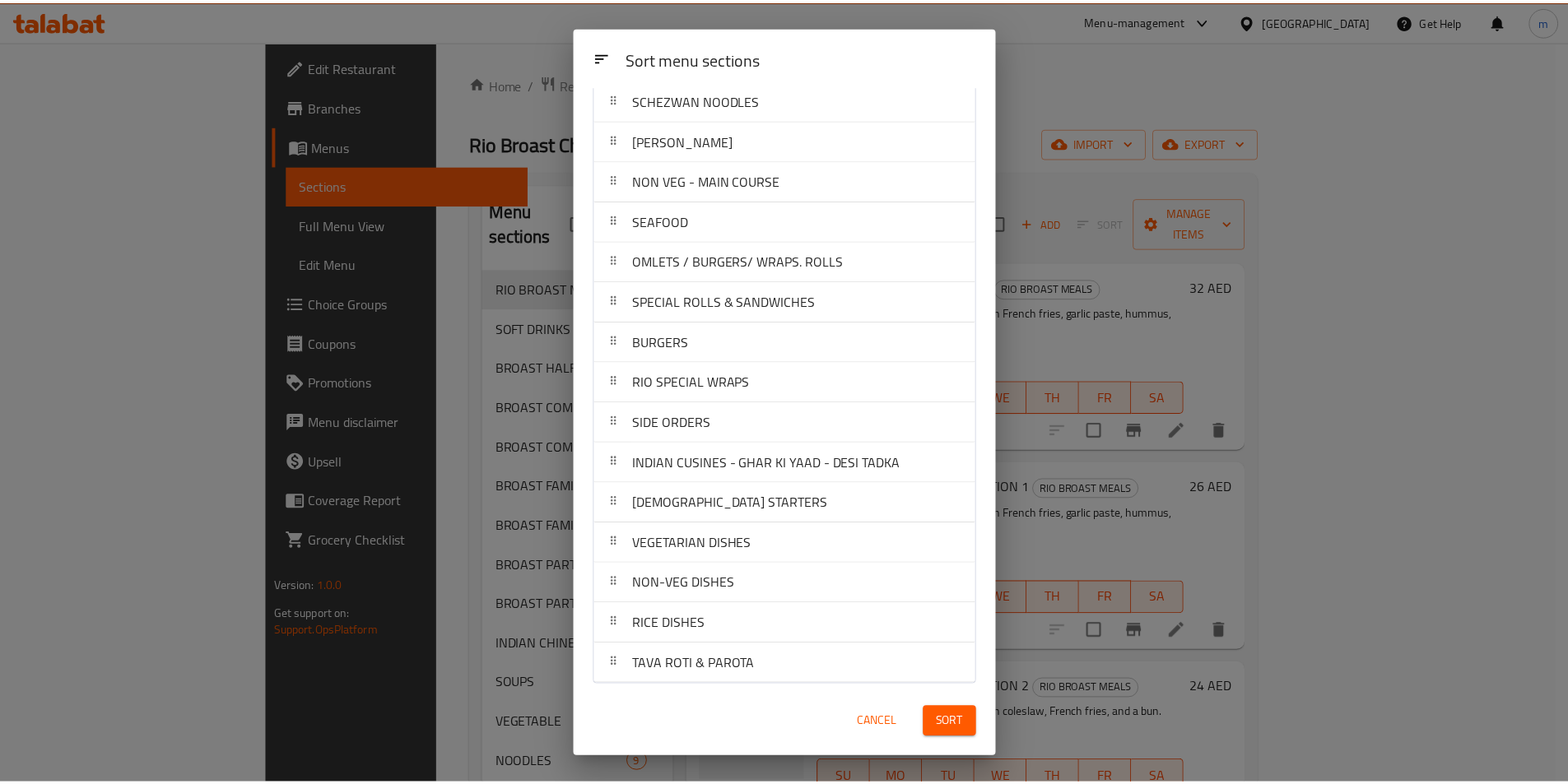
scroll to position [622, 0]
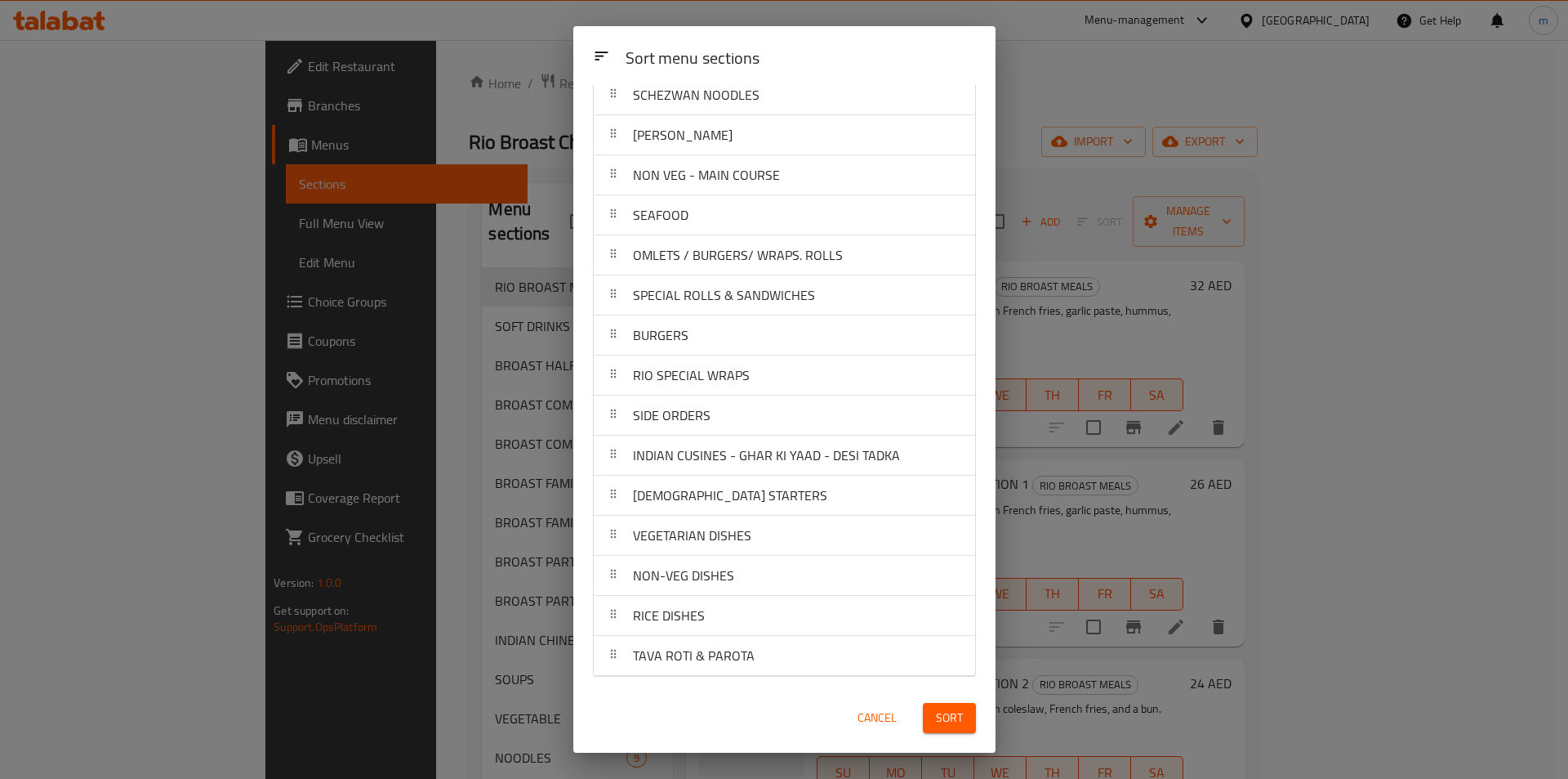
click at [873, 719] on span "Cancel" at bounding box center [878, 717] width 39 height 21
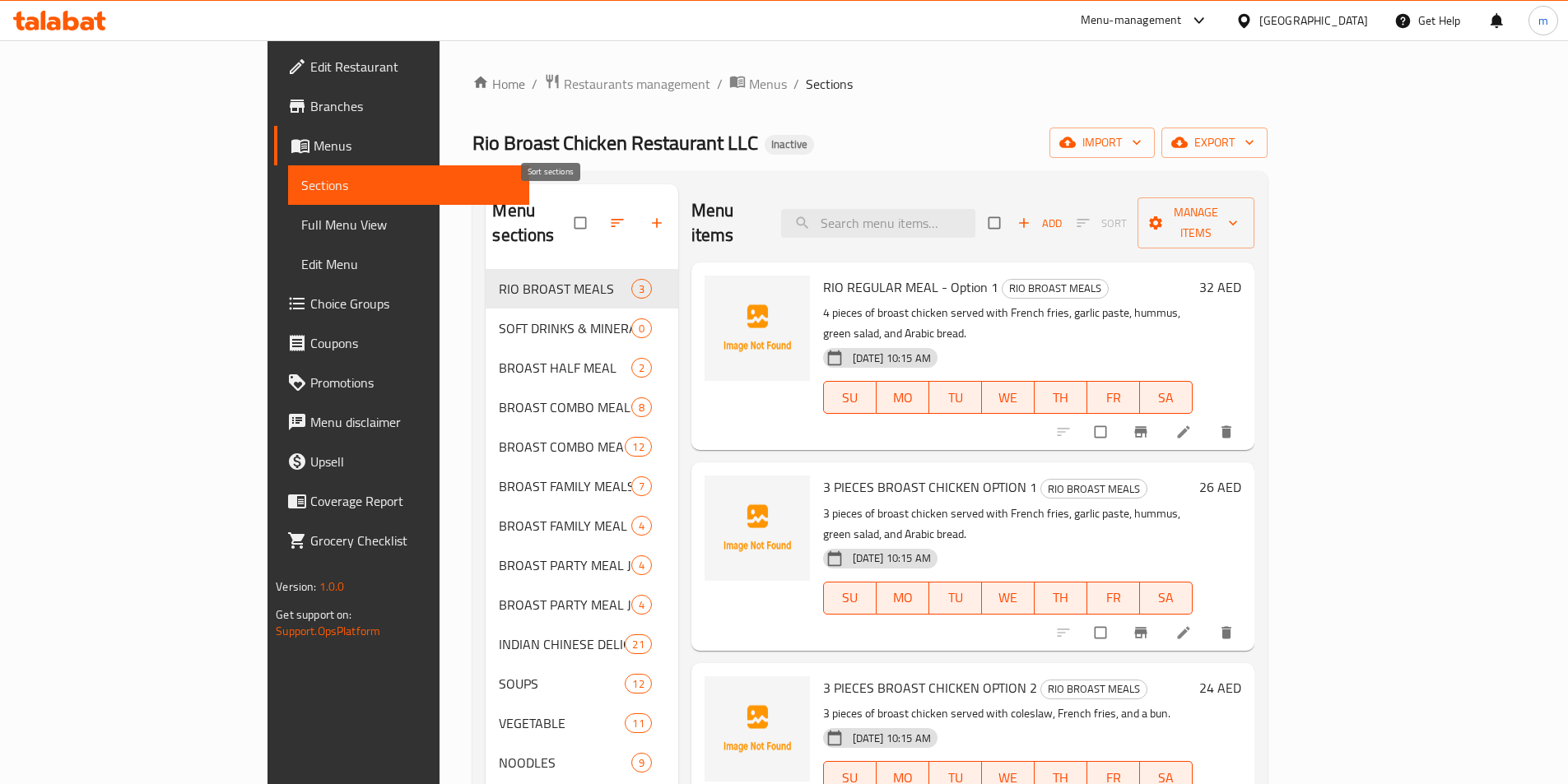
click at [611, 219] on icon "button" at bounding box center [617, 223] width 12 height 8
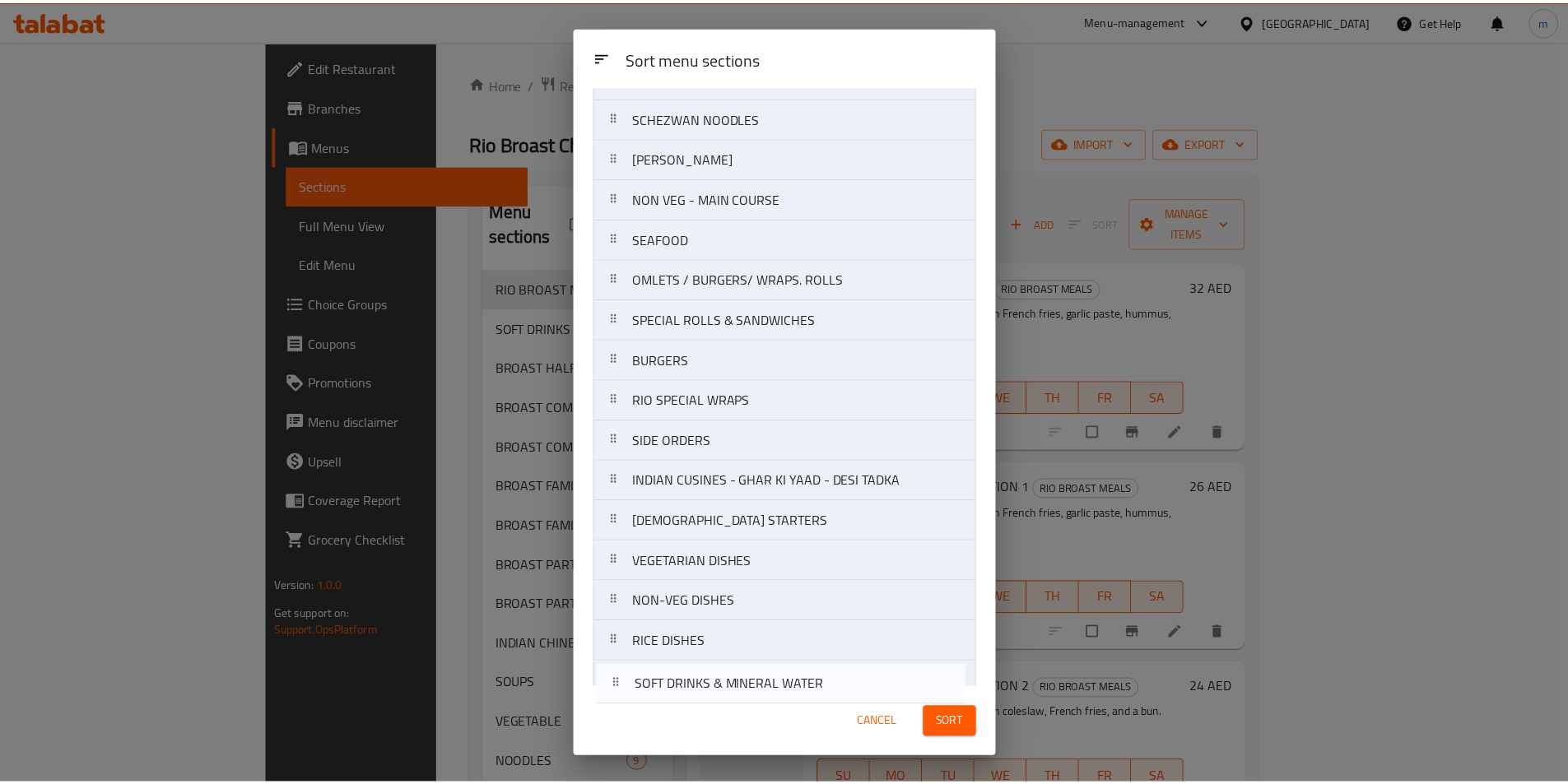
scroll to position [622, 0]
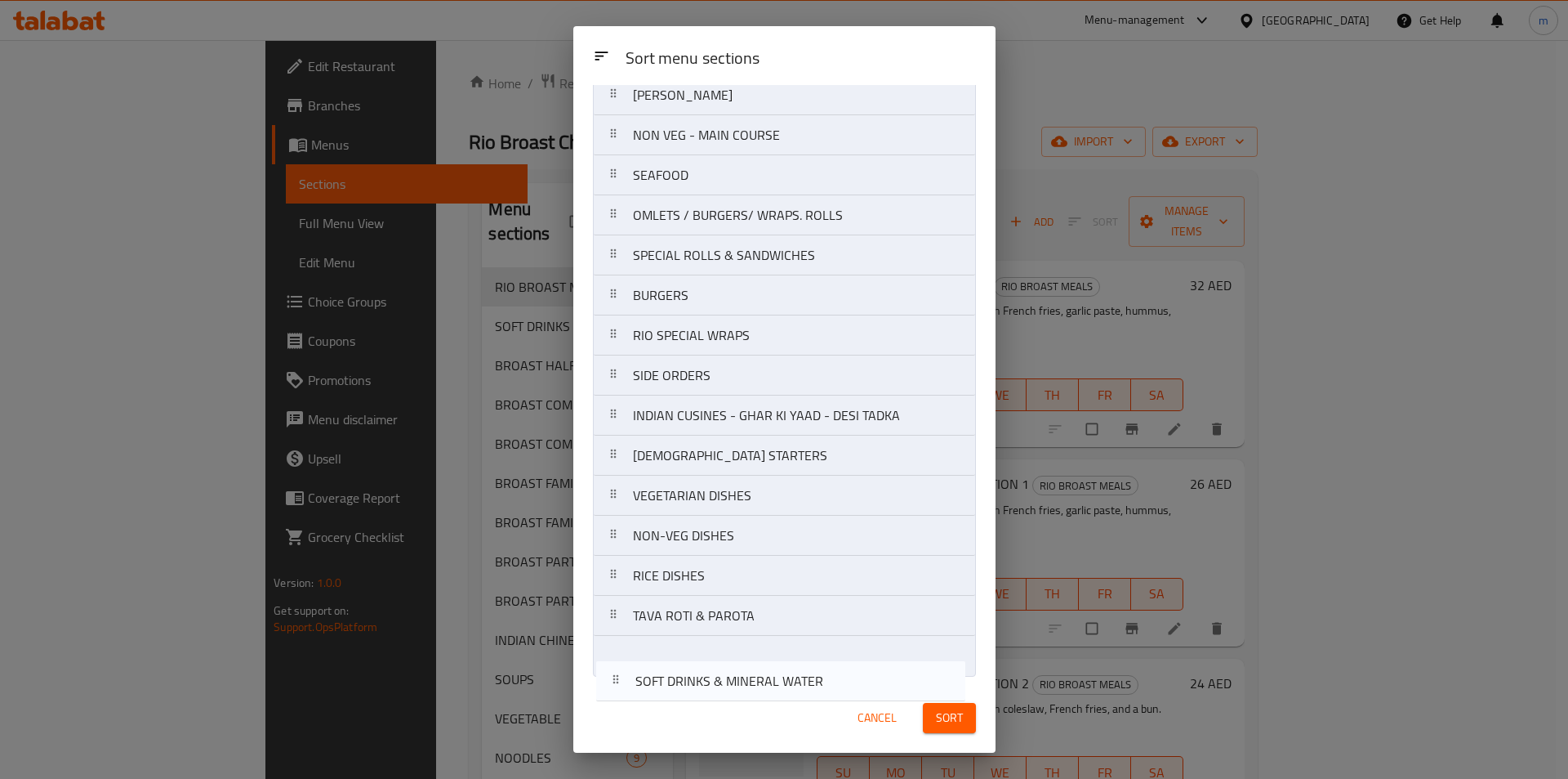
drag, startPoint x: 781, startPoint y: 201, endPoint x: 784, endPoint y: 697, distance: 496.0
click at [784, 697] on div "Sort menu sections Sort menu sections RIO BROAST MEALS SOFT DRINKS & MINERAL WA…" at bounding box center [784, 390] width 423 height 726
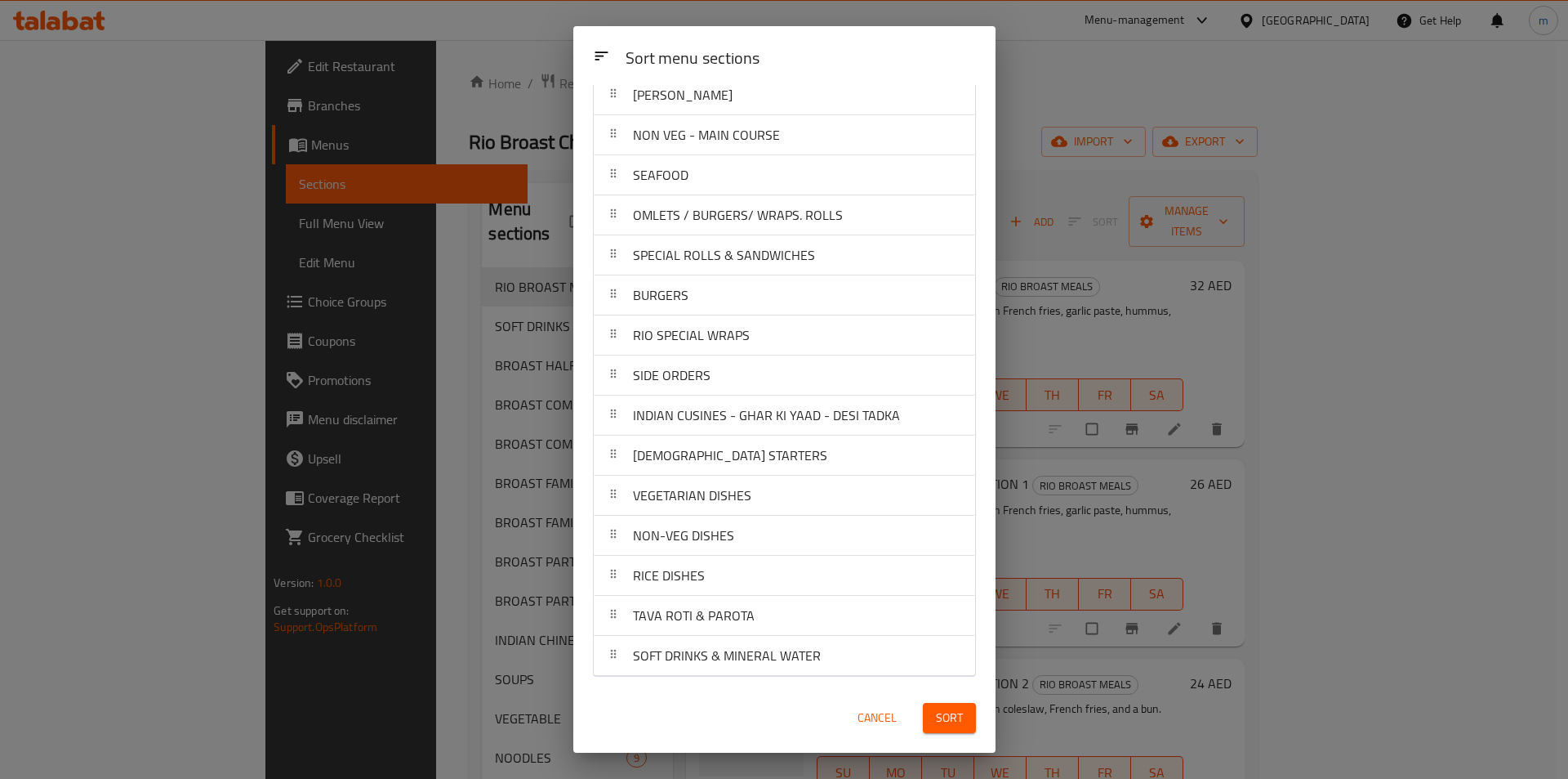
click at [955, 721] on span "Sort" at bounding box center [949, 717] width 26 height 21
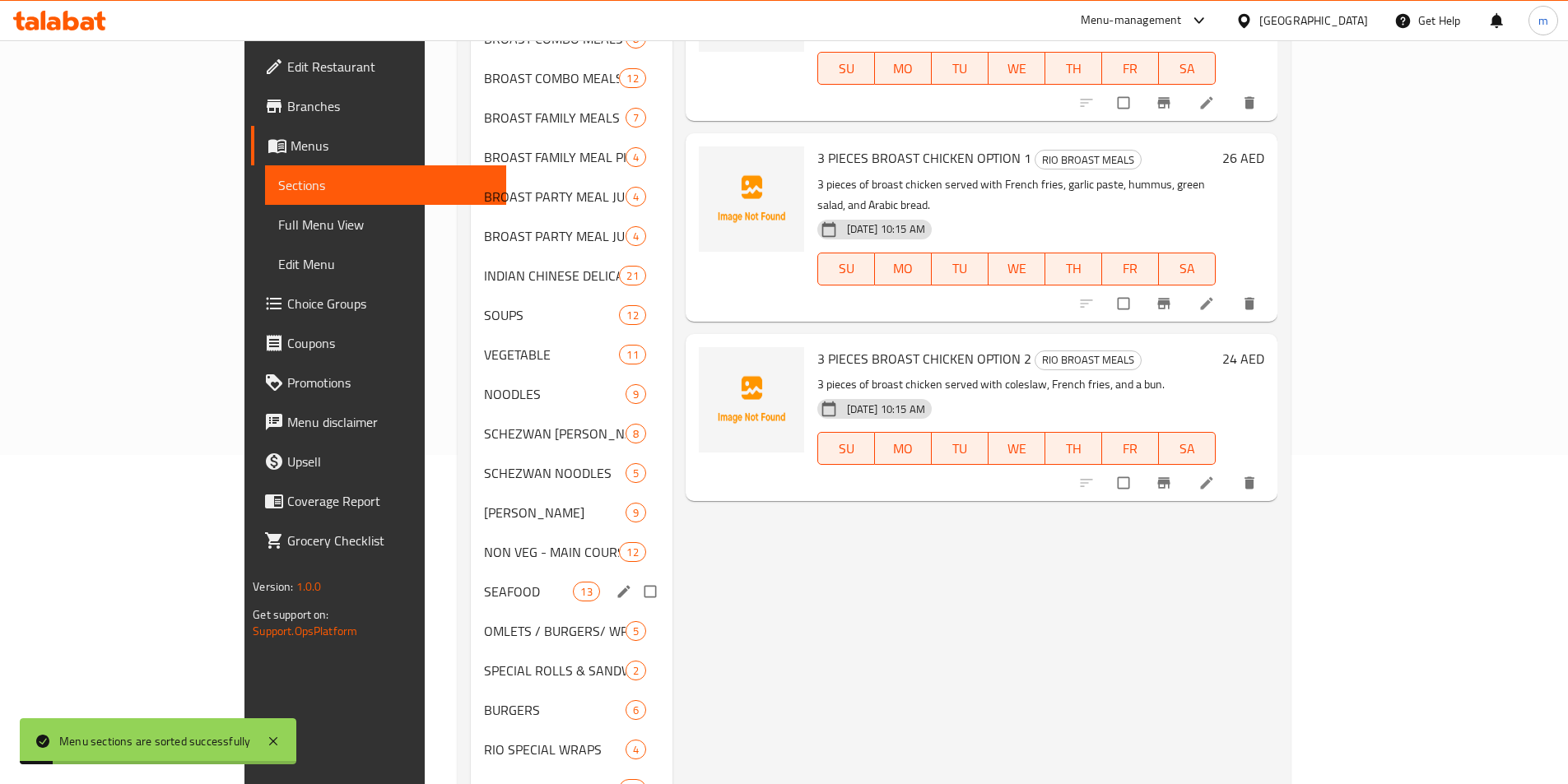
scroll to position [658, 0]
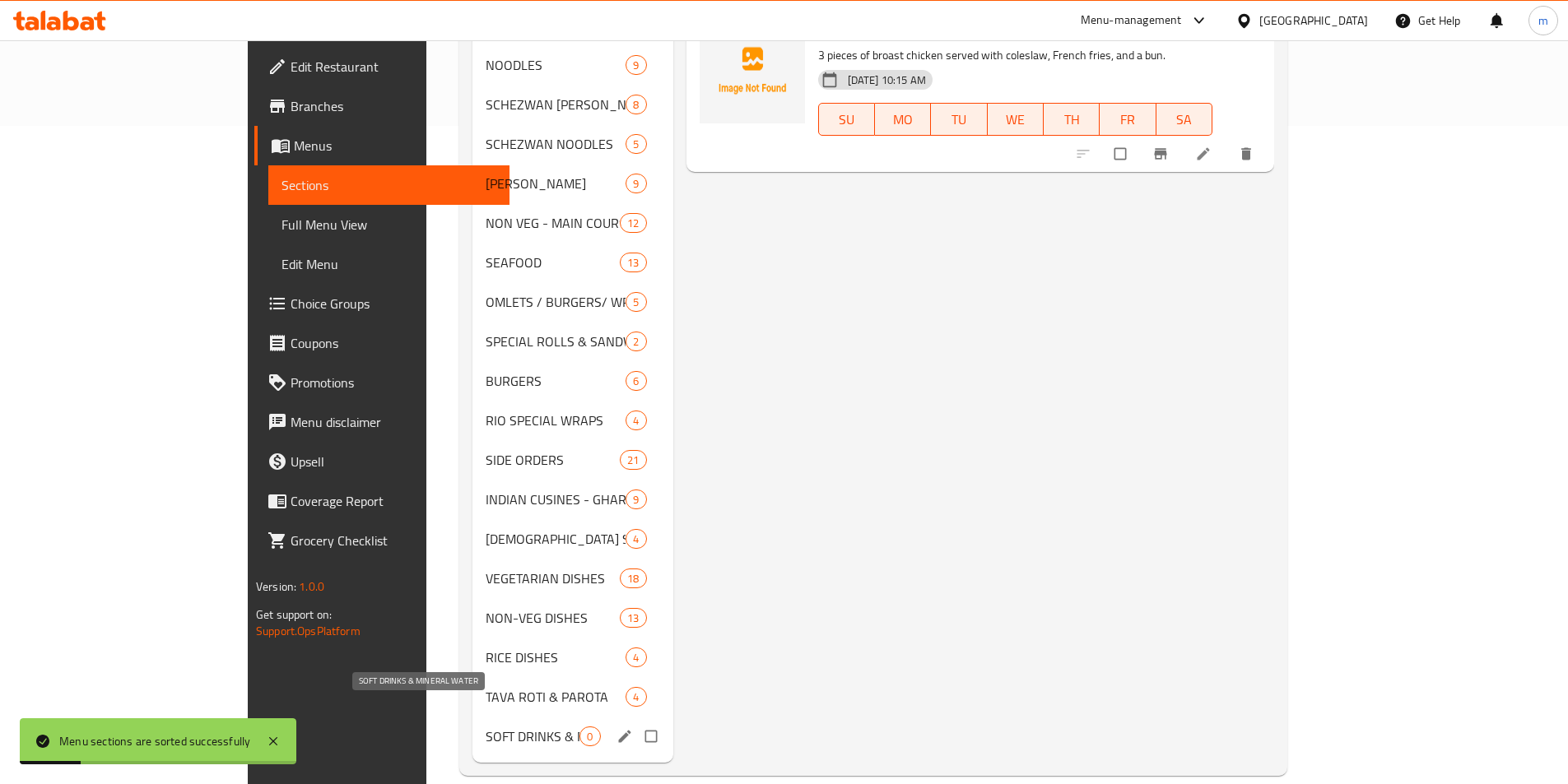
click at [490, 726] on span "SOFT DRINKS & MINERAL WATER" at bounding box center [532, 736] width 94 height 20
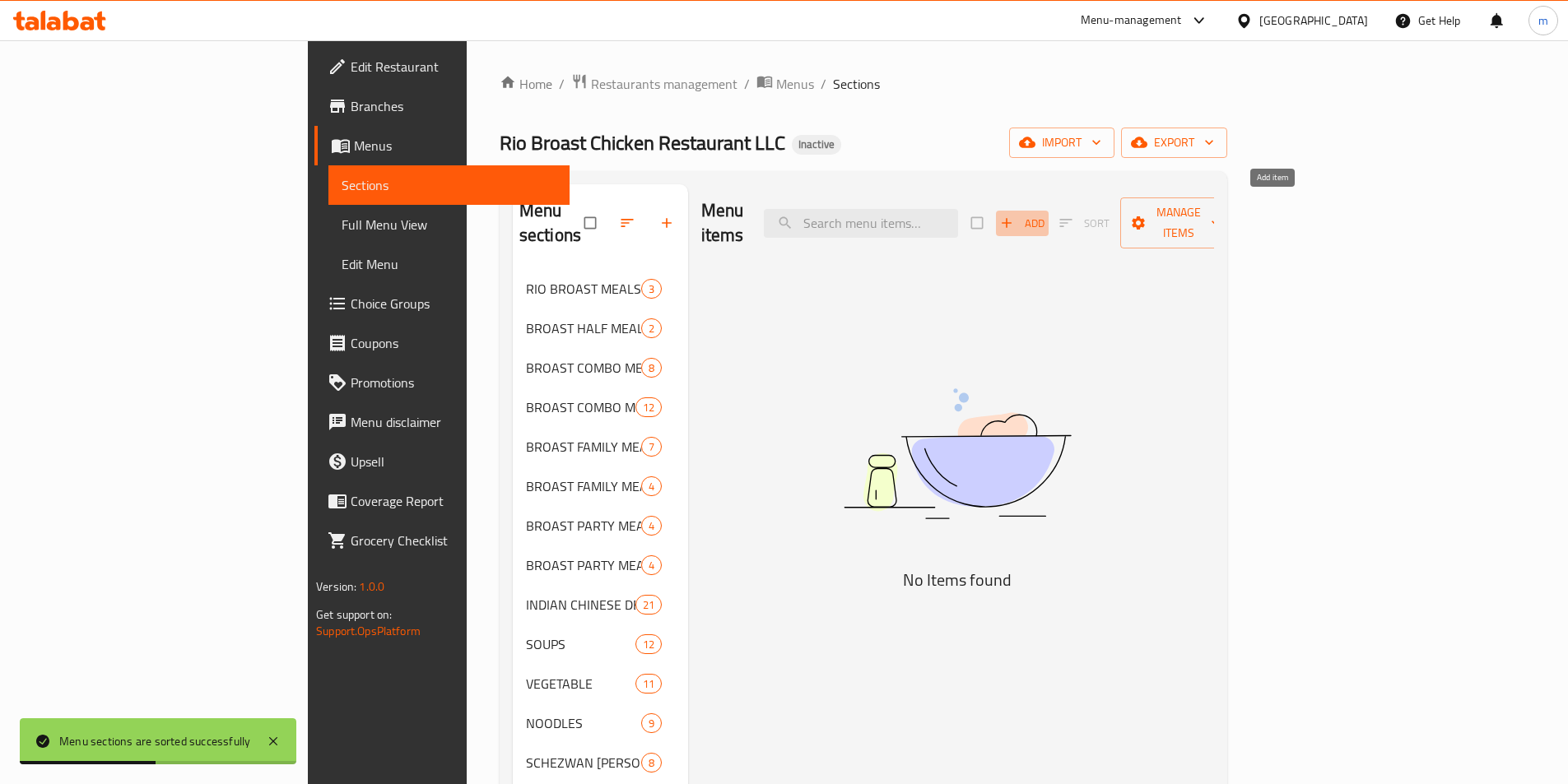
click at [1044, 214] on span "Add" at bounding box center [1022, 223] width 44 height 19
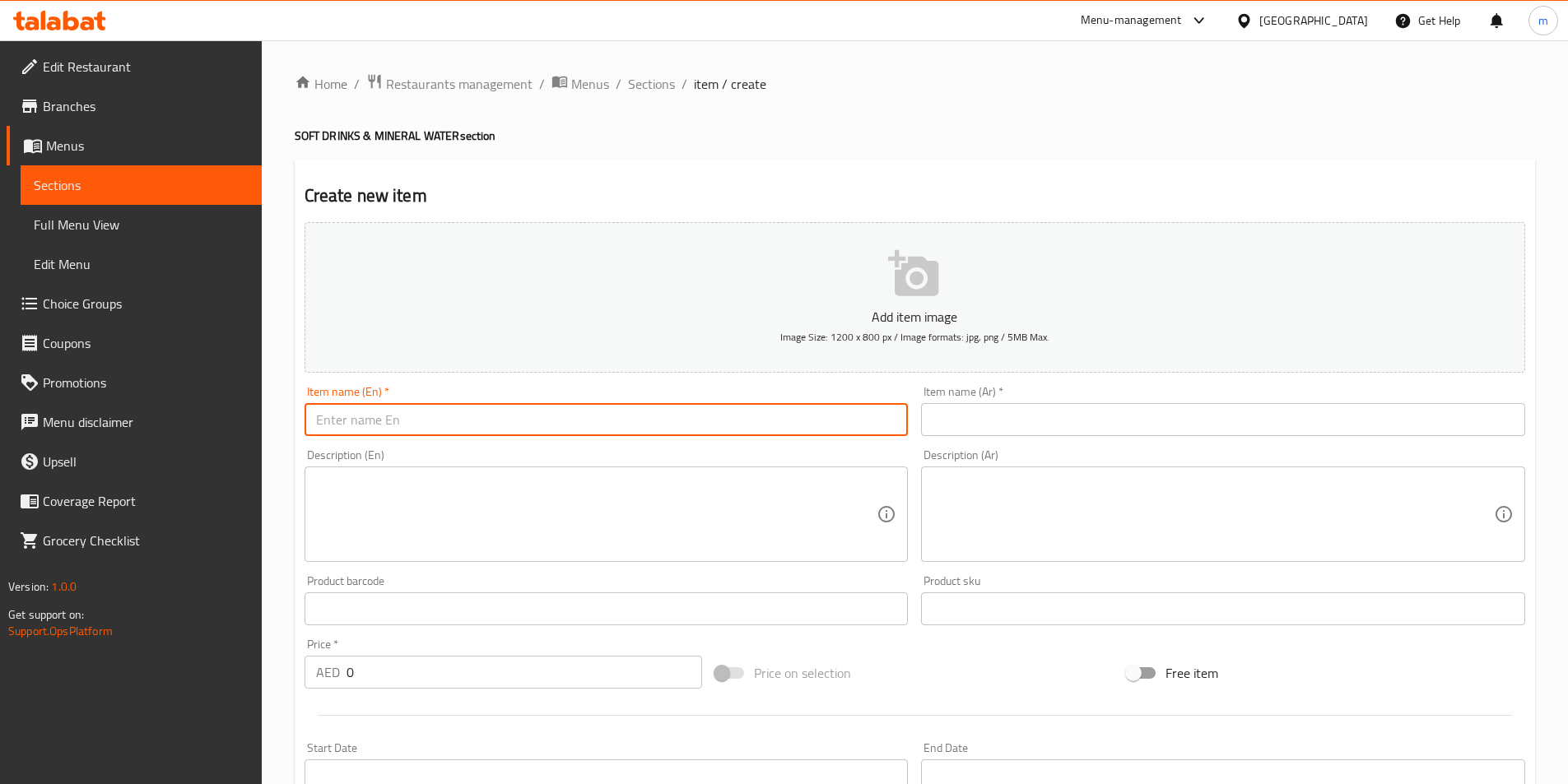
click at [441, 424] on input "text" at bounding box center [606, 419] width 604 height 33
paste input "SOFT DRINK (CAN)"
type input "SOFT DRINK (CAN)"
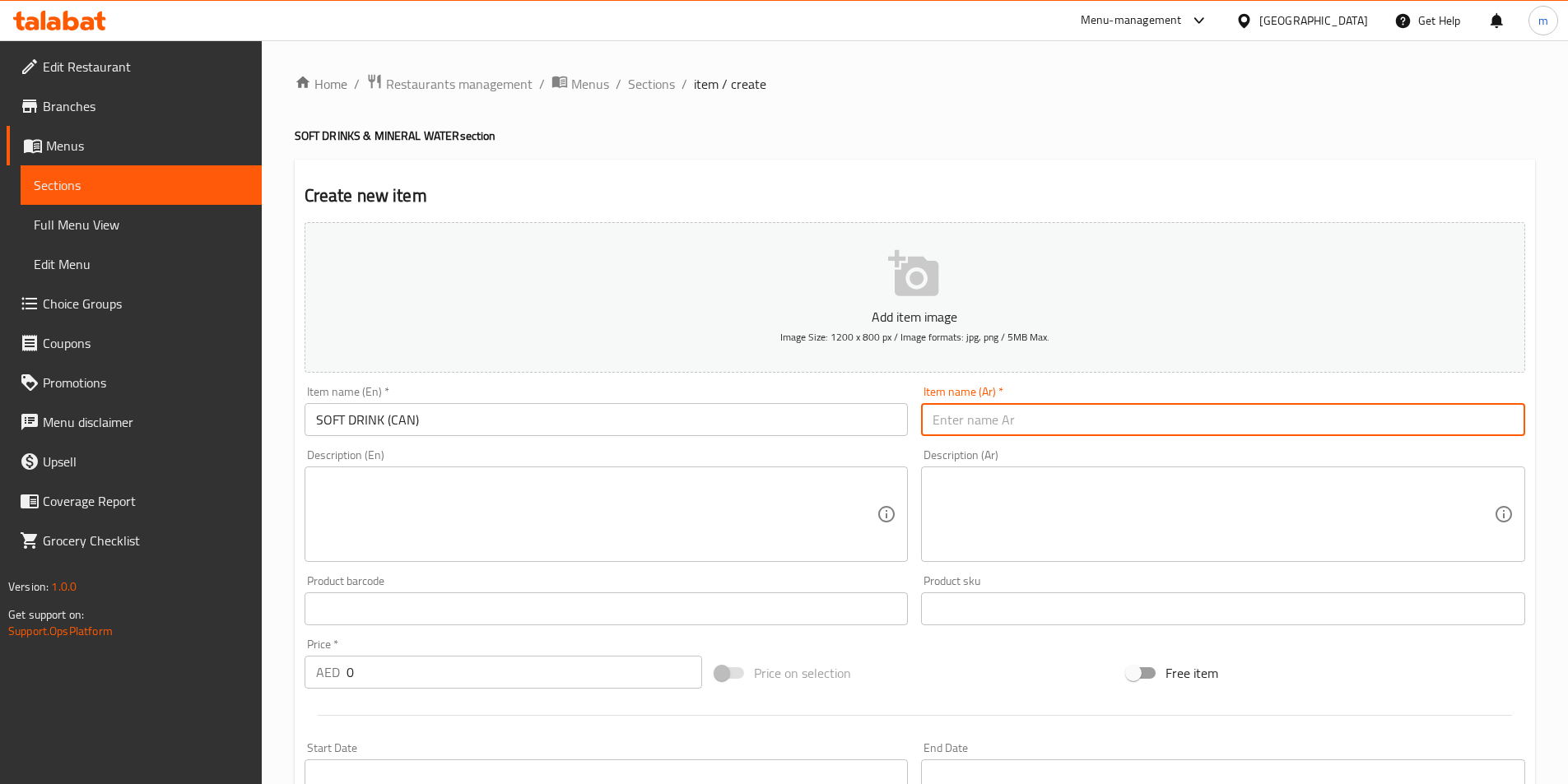
click at [984, 414] on input "text" at bounding box center [1222, 419] width 604 height 33
paste input "مشروب غازي (علبة)"
type input "مشروب غازي (علبة)"
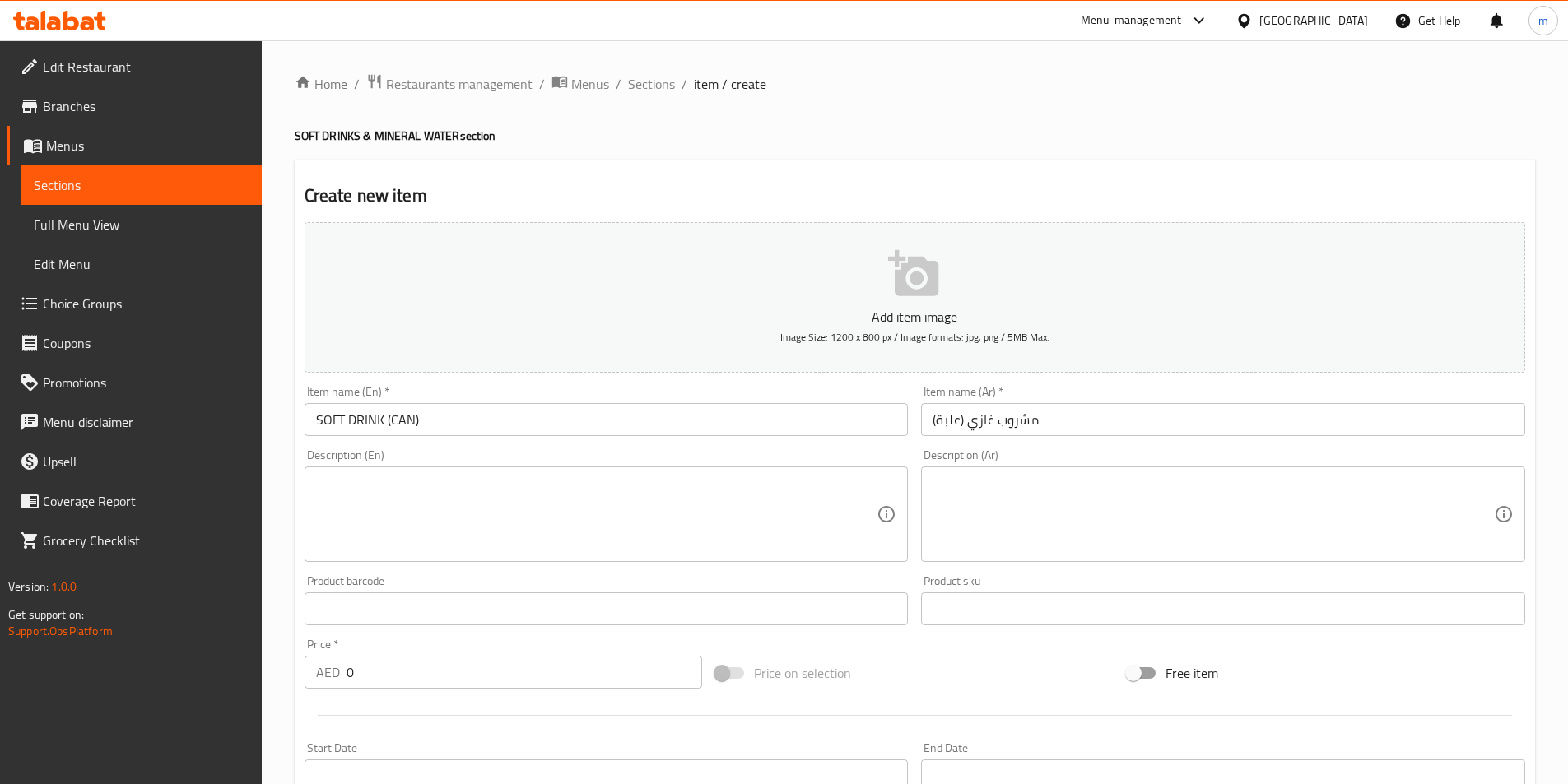
click at [500, 470] on div "Description (En)" at bounding box center [606, 513] width 604 height 96
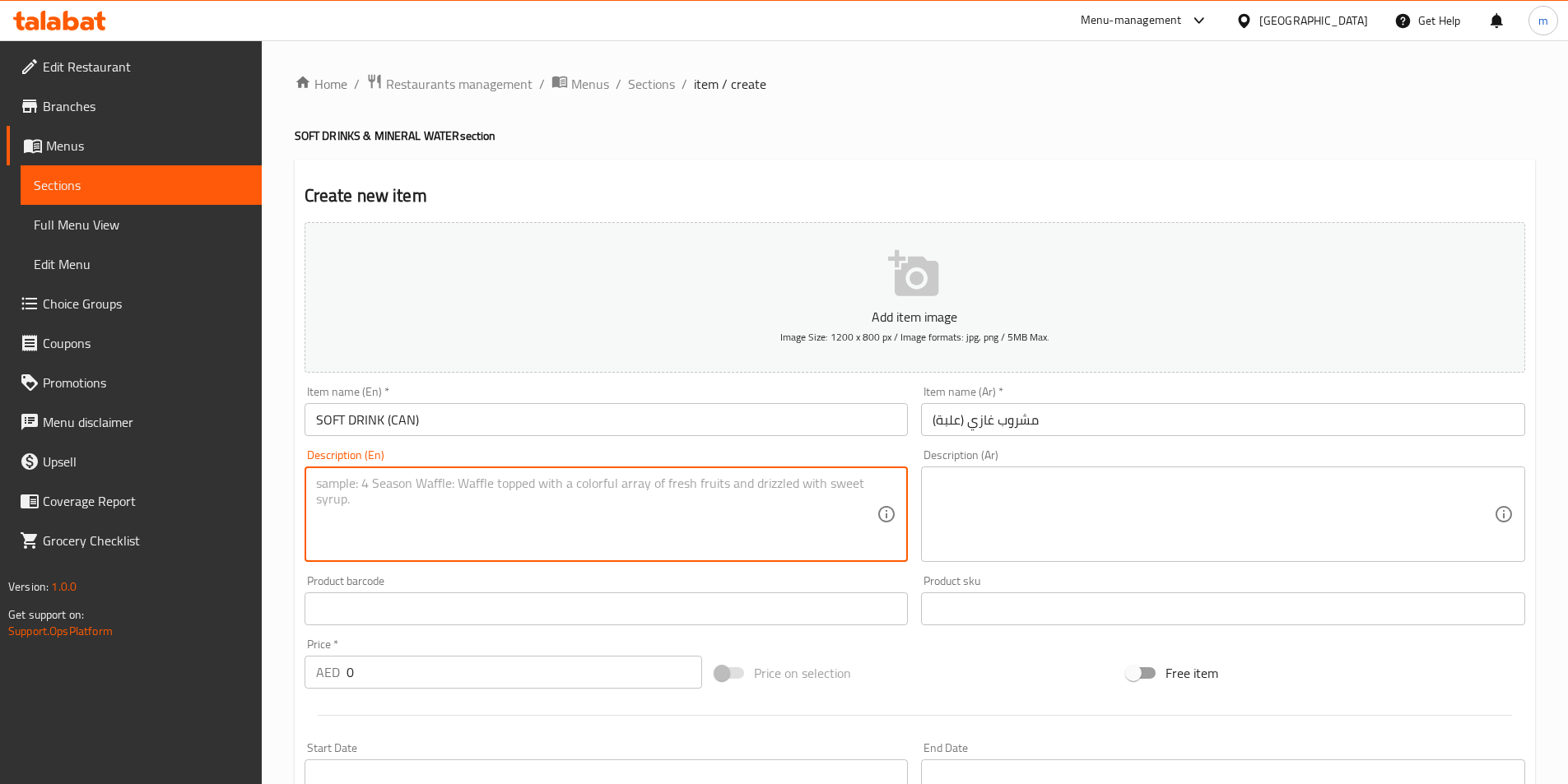
click at [490, 486] on textarea at bounding box center [597, 513] width 561 height 78
paste textarea "Assorted branded soft drink (can)."
type textarea "Assorted branded soft drink (can)."
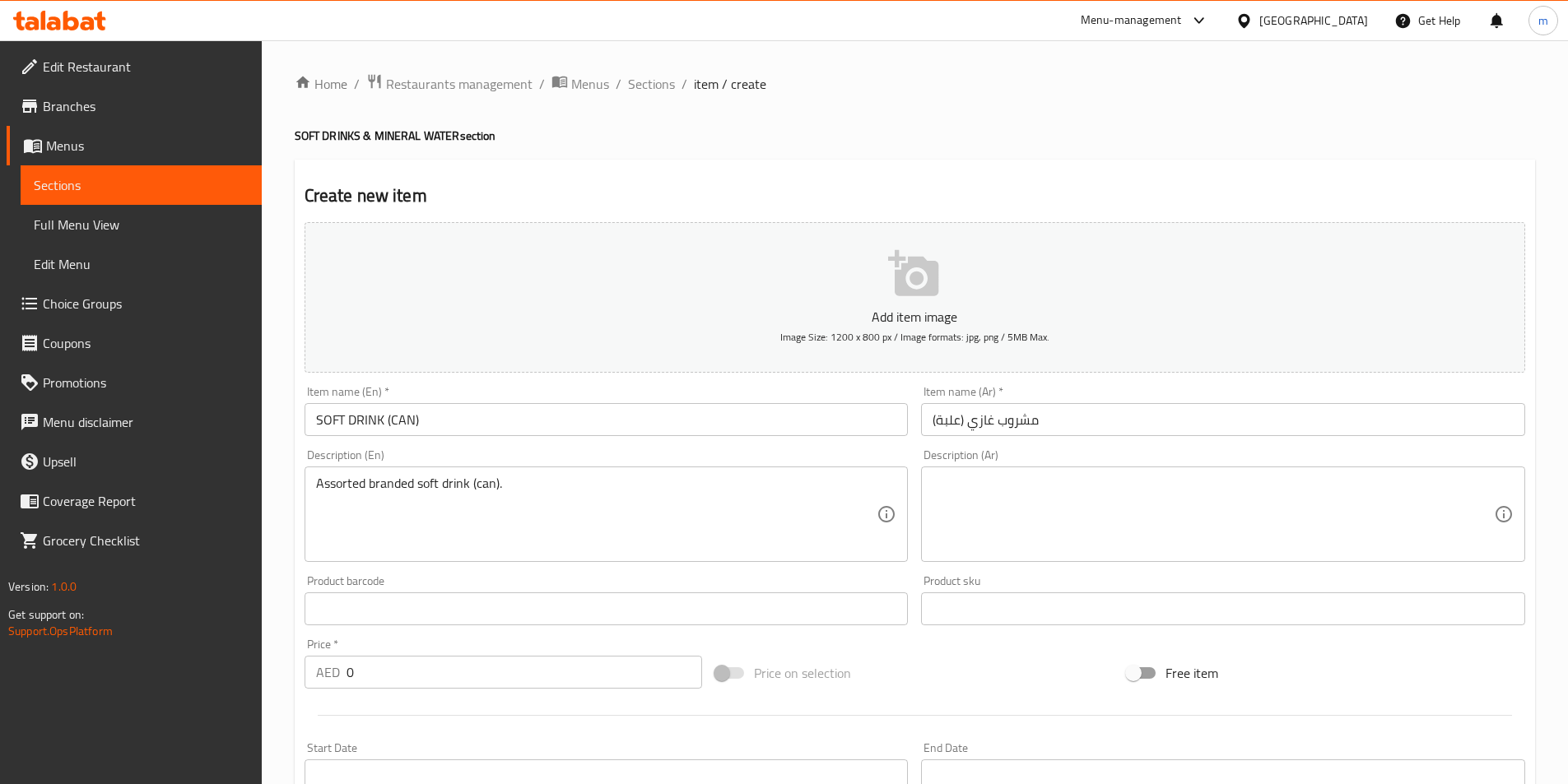
click at [983, 509] on textarea at bounding box center [1213, 513] width 561 height 78
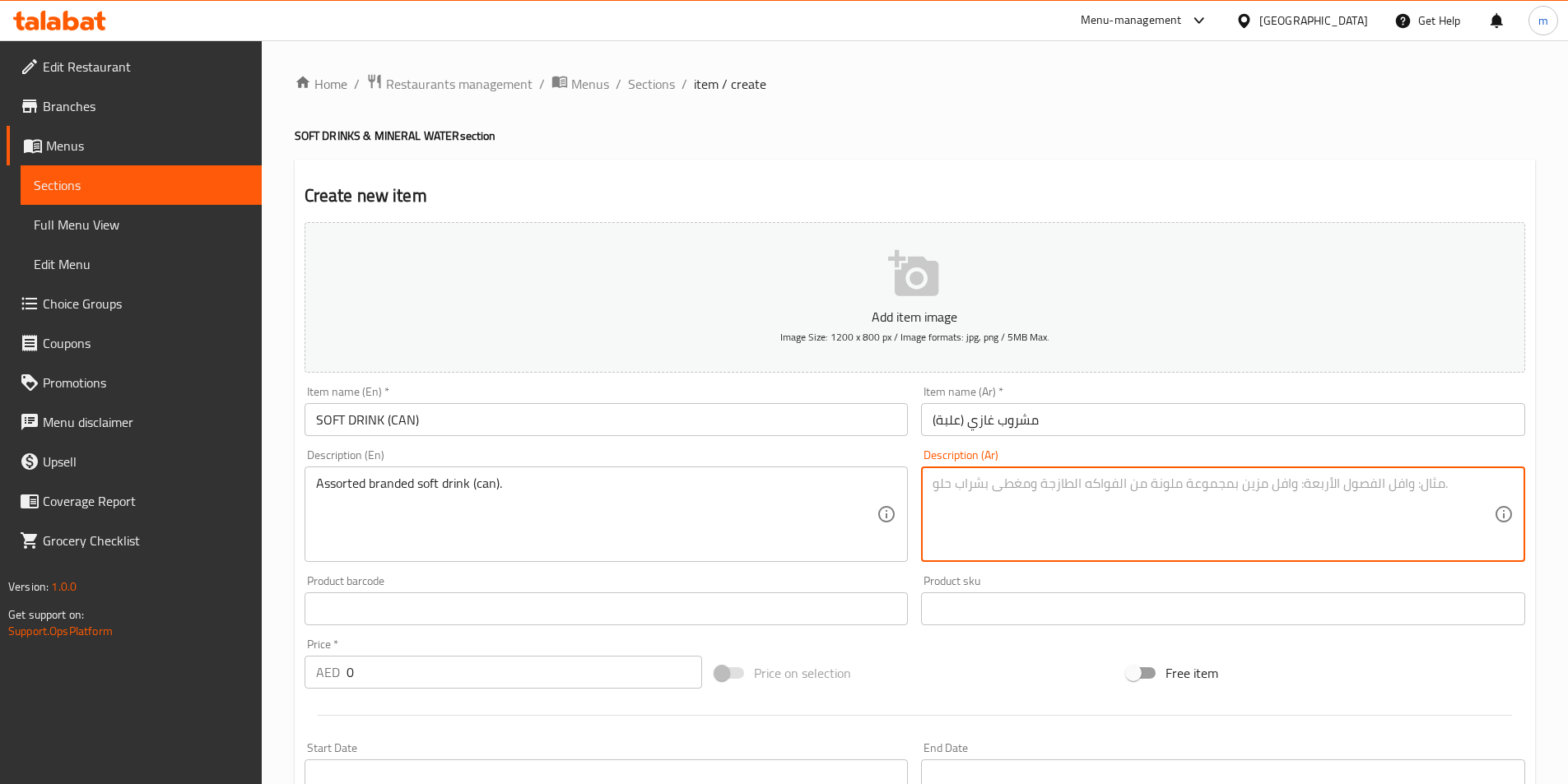
paste textarea "مشروبات غازية متنوعة (علبة)"
type textarea "مشروبات غازية متنوعة (علبة)"
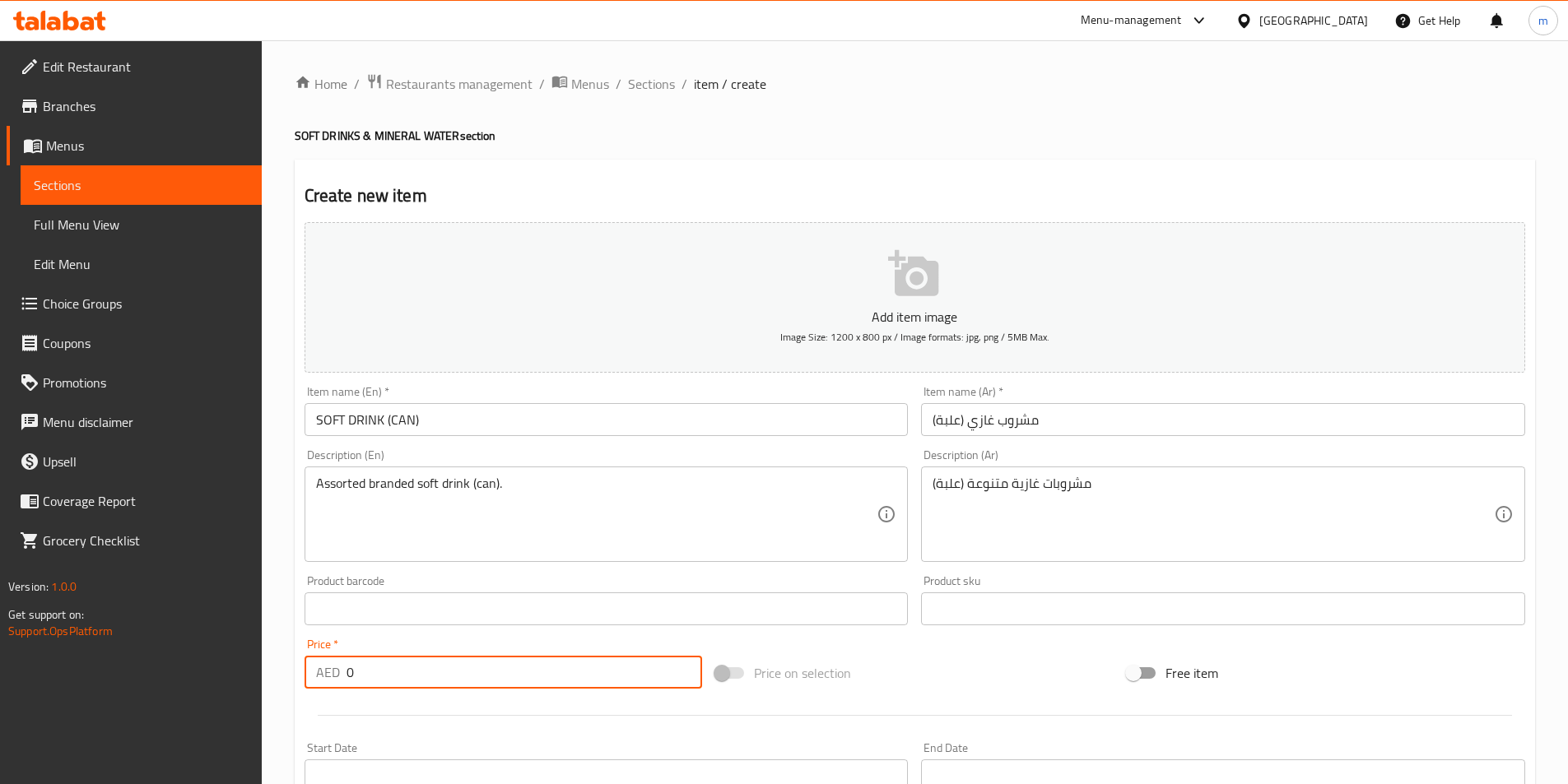
drag, startPoint x: 387, startPoint y: 682, endPoint x: 340, endPoint y: 675, distance: 47.5
click at [340, 675] on div "AED 0 Price *" at bounding box center [503, 671] width 398 height 33
paste input "4.55"
type input "4.55"
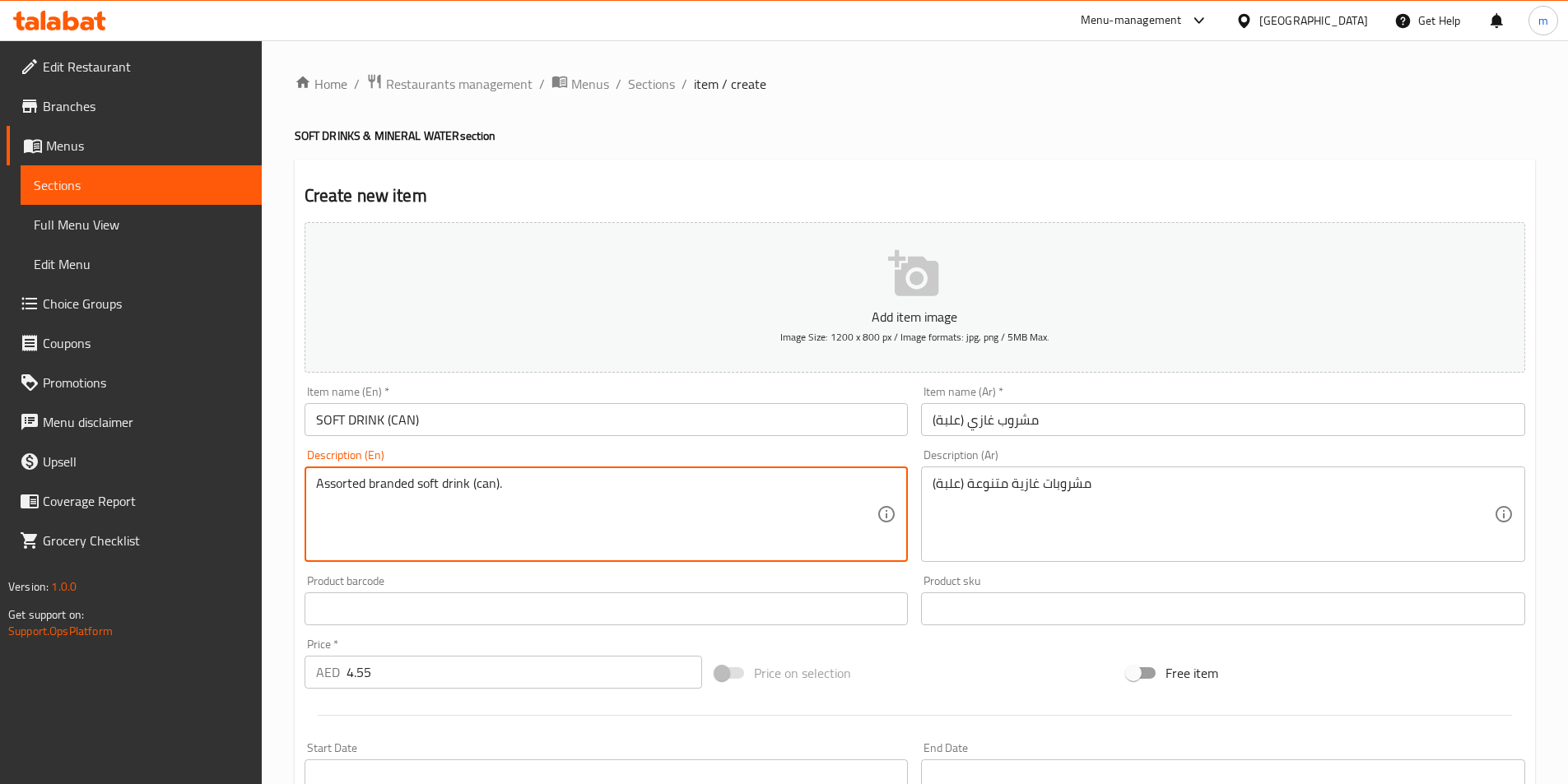
drag, startPoint x: 363, startPoint y: 484, endPoint x: 290, endPoint y: 492, distance: 73.4
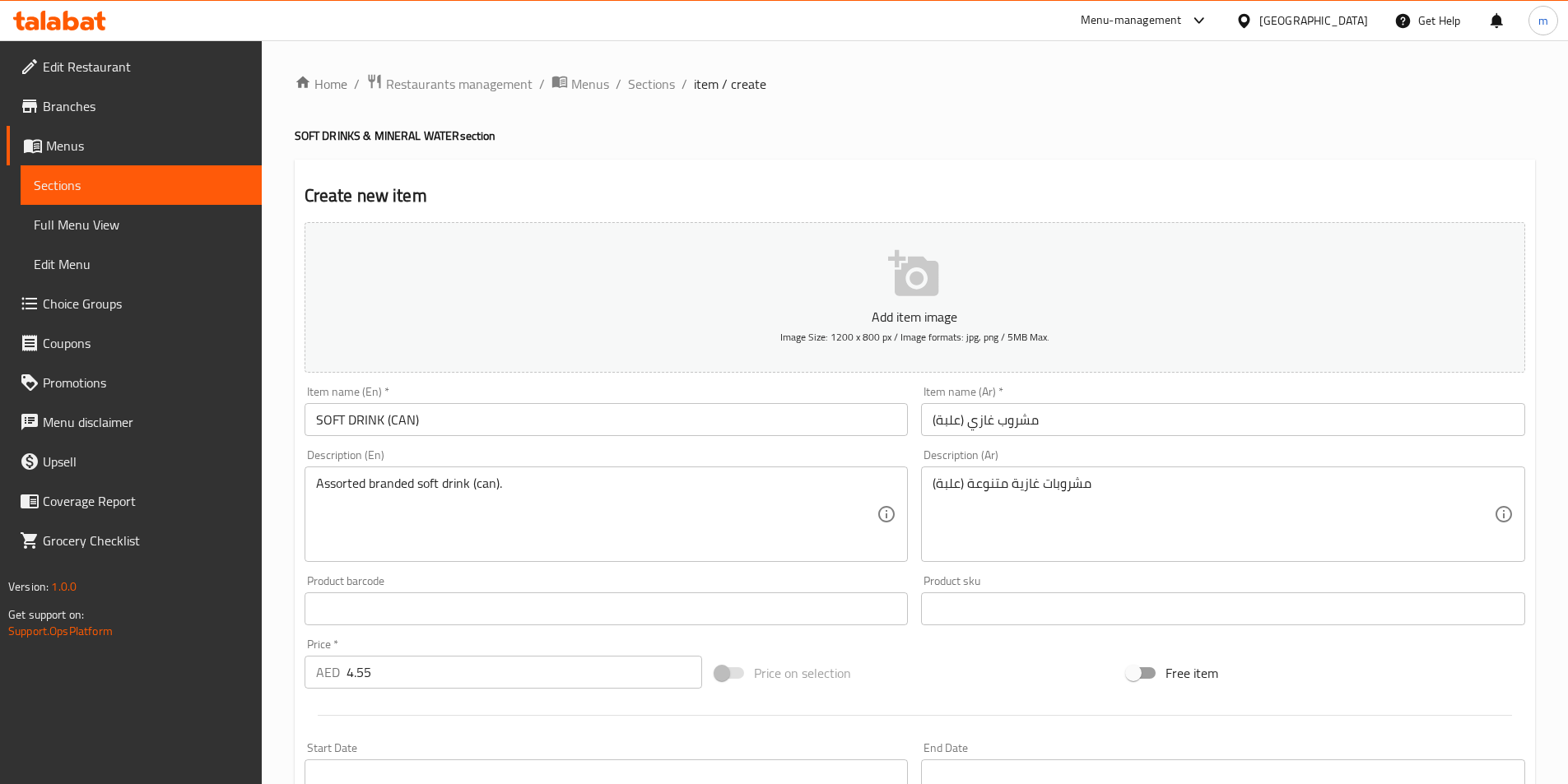
click at [402, 481] on textarea "Assorted branded soft drink (can)." at bounding box center [597, 513] width 561 height 78
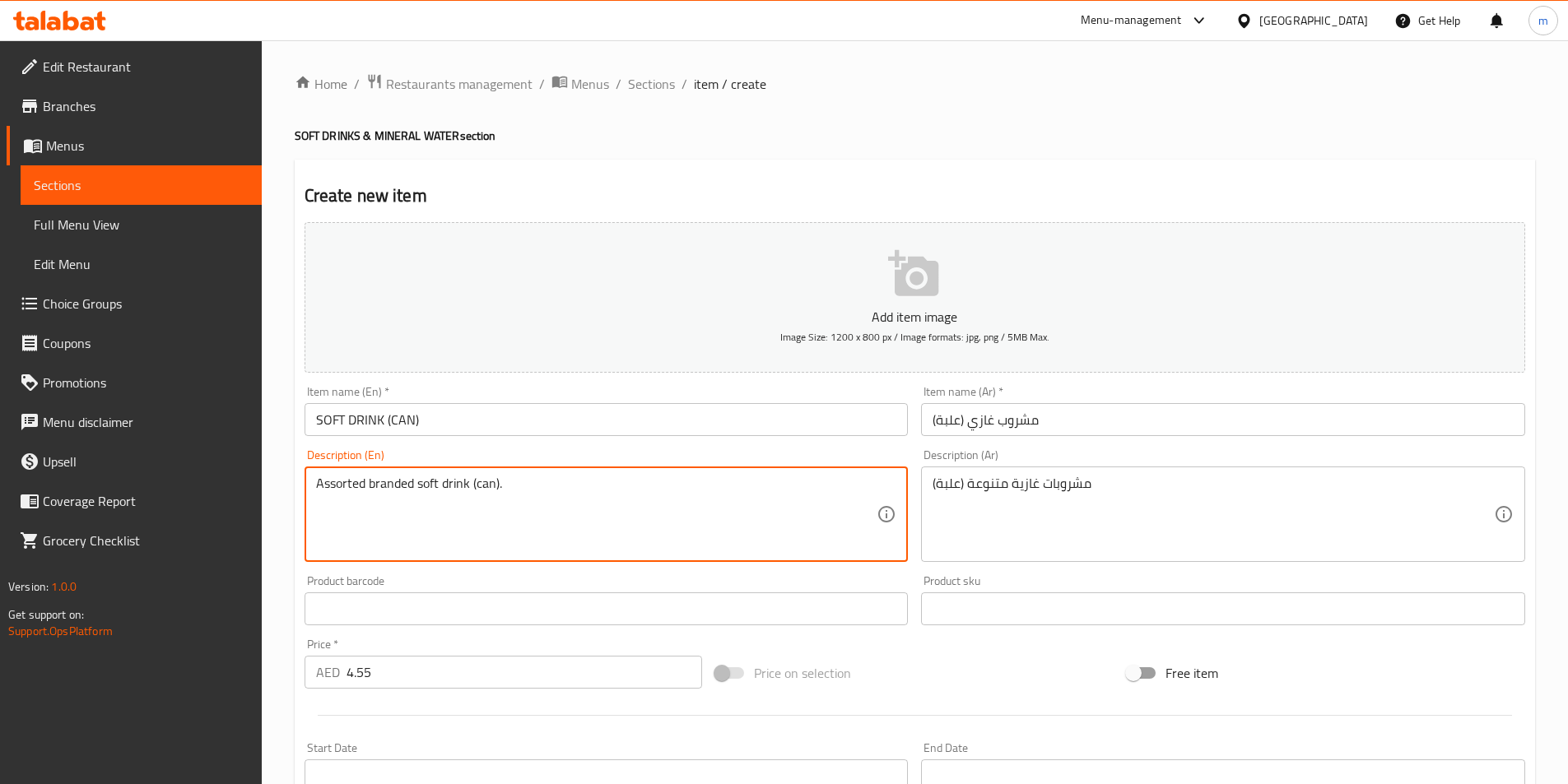
click at [402, 481] on textarea "Assorted branded soft drink (can)." at bounding box center [597, 513] width 561 height 78
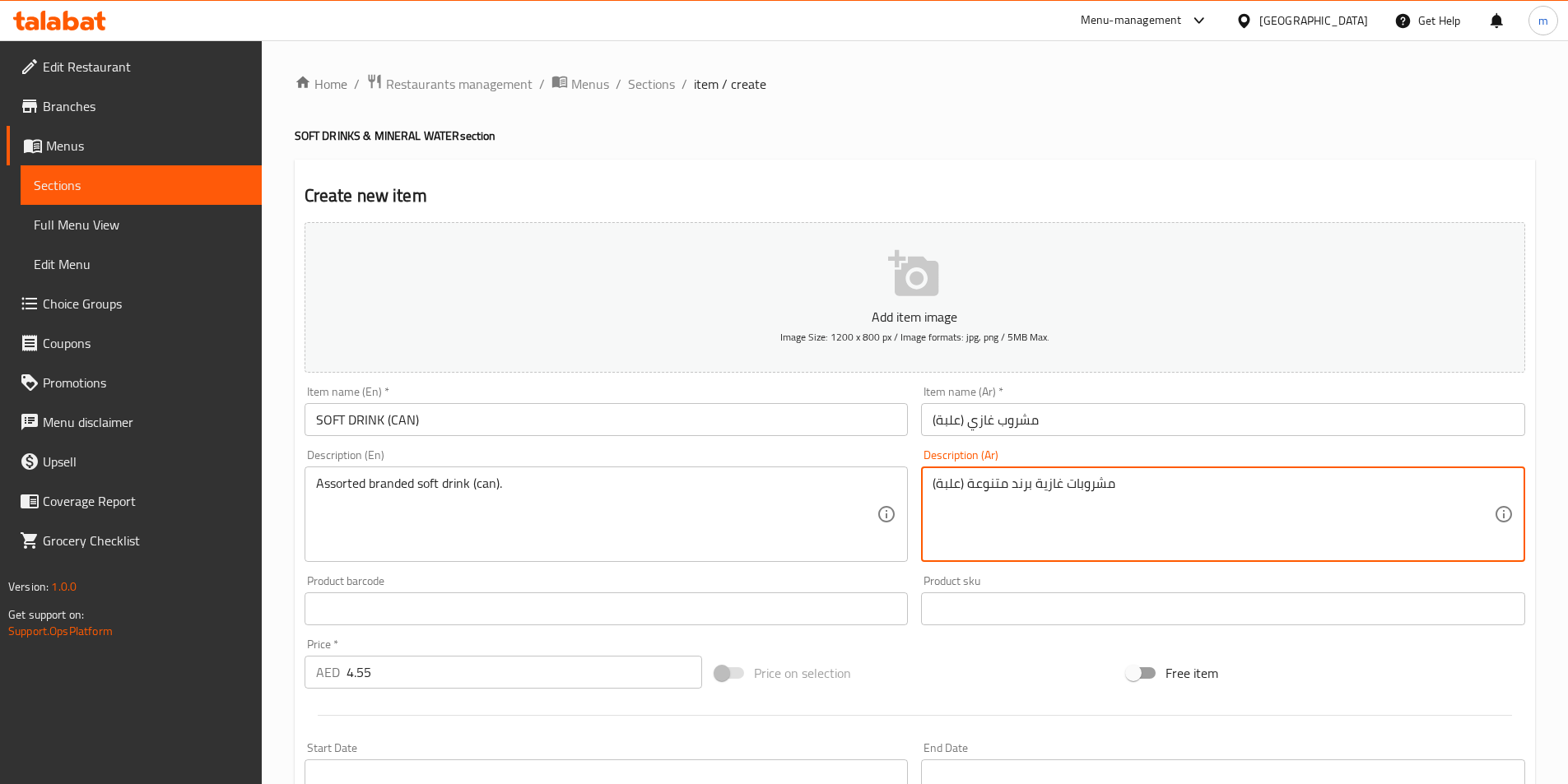
click at [1011, 485] on textarea "مشروبات غازية برند متنوعة (علبة)" at bounding box center [1213, 513] width 561 height 78
drag, startPoint x: 1040, startPoint y: 484, endPoint x: 1007, endPoint y: 488, distance: 33.2
click at [1007, 488] on textarea "مشروبات غازية برندد متنوعة (علبة)" at bounding box center [1213, 513] width 561 height 78
type textarea "مشروبات غازية برندد متنوعة (علبة)"
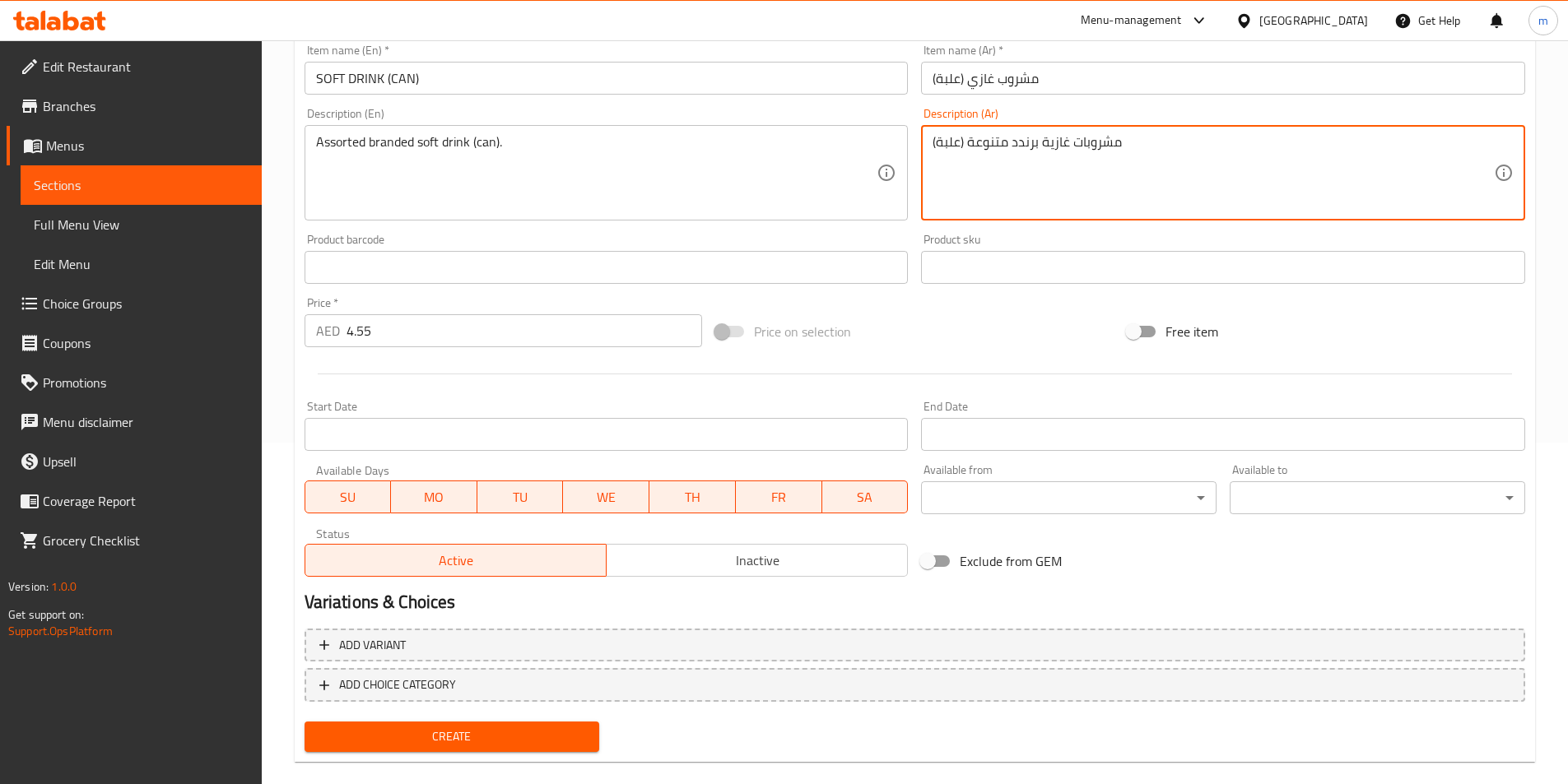
scroll to position [365, 0]
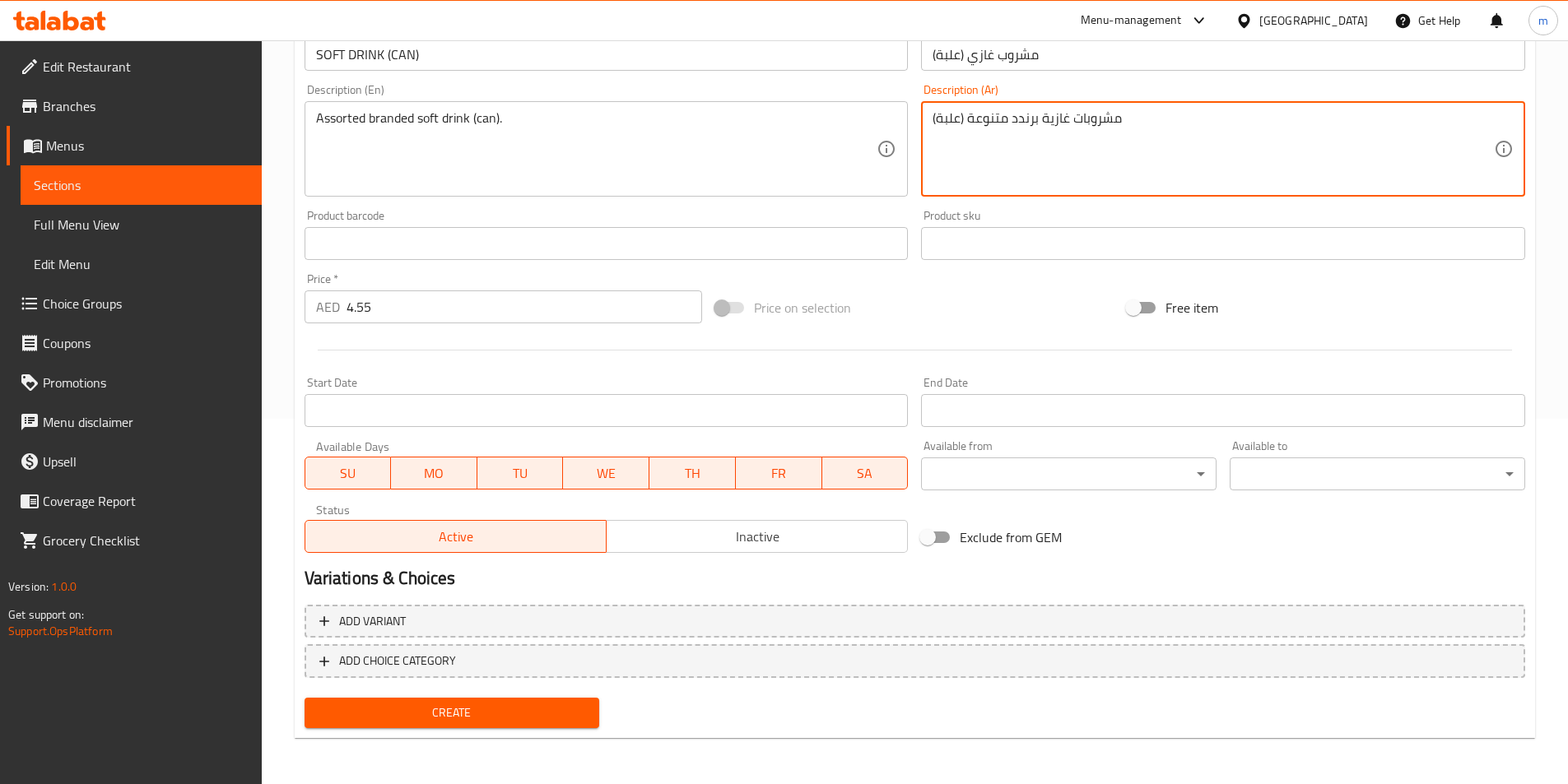
click at [532, 719] on span "Create" at bounding box center [453, 712] width 269 height 21
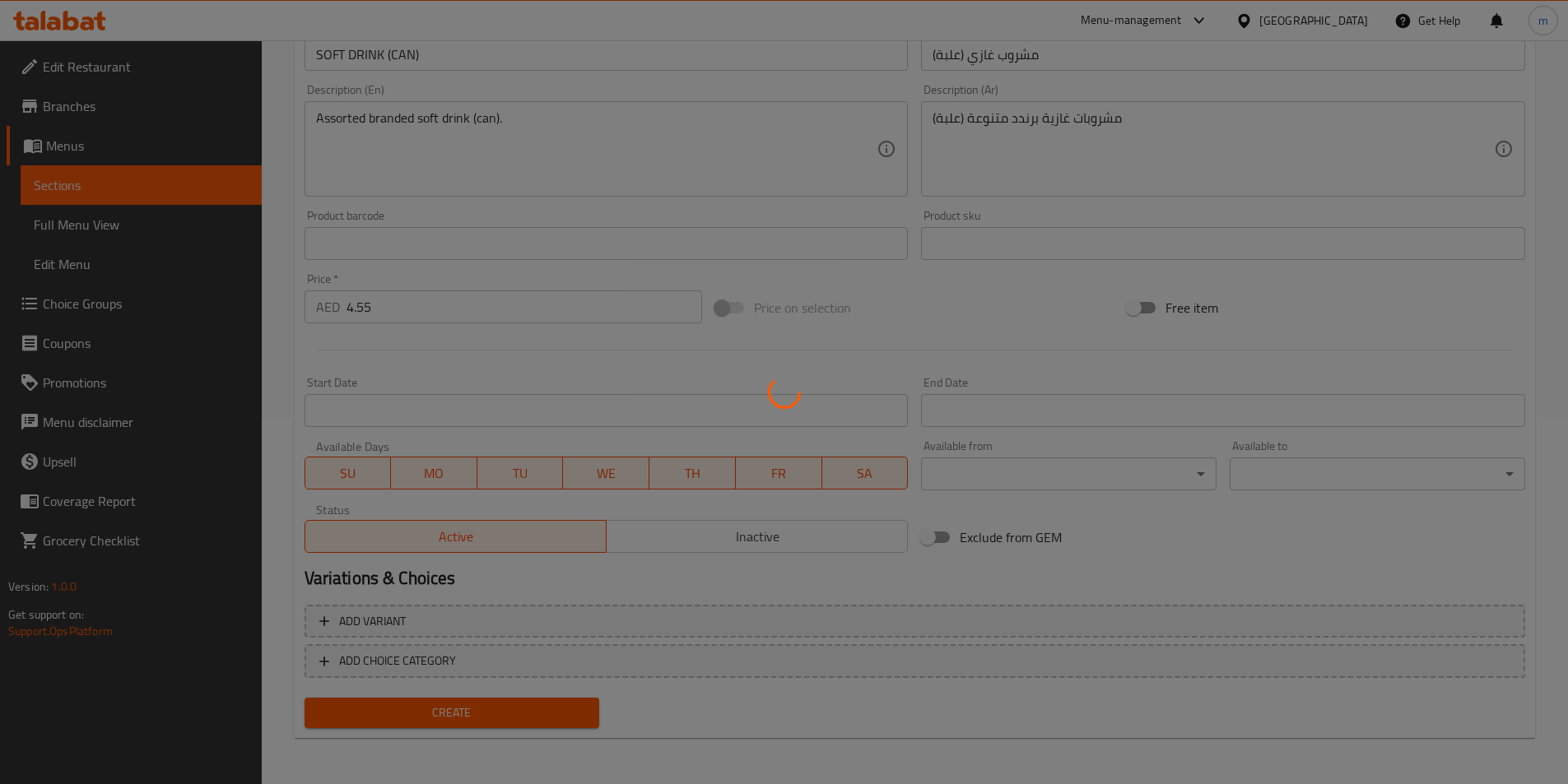
type input "0"
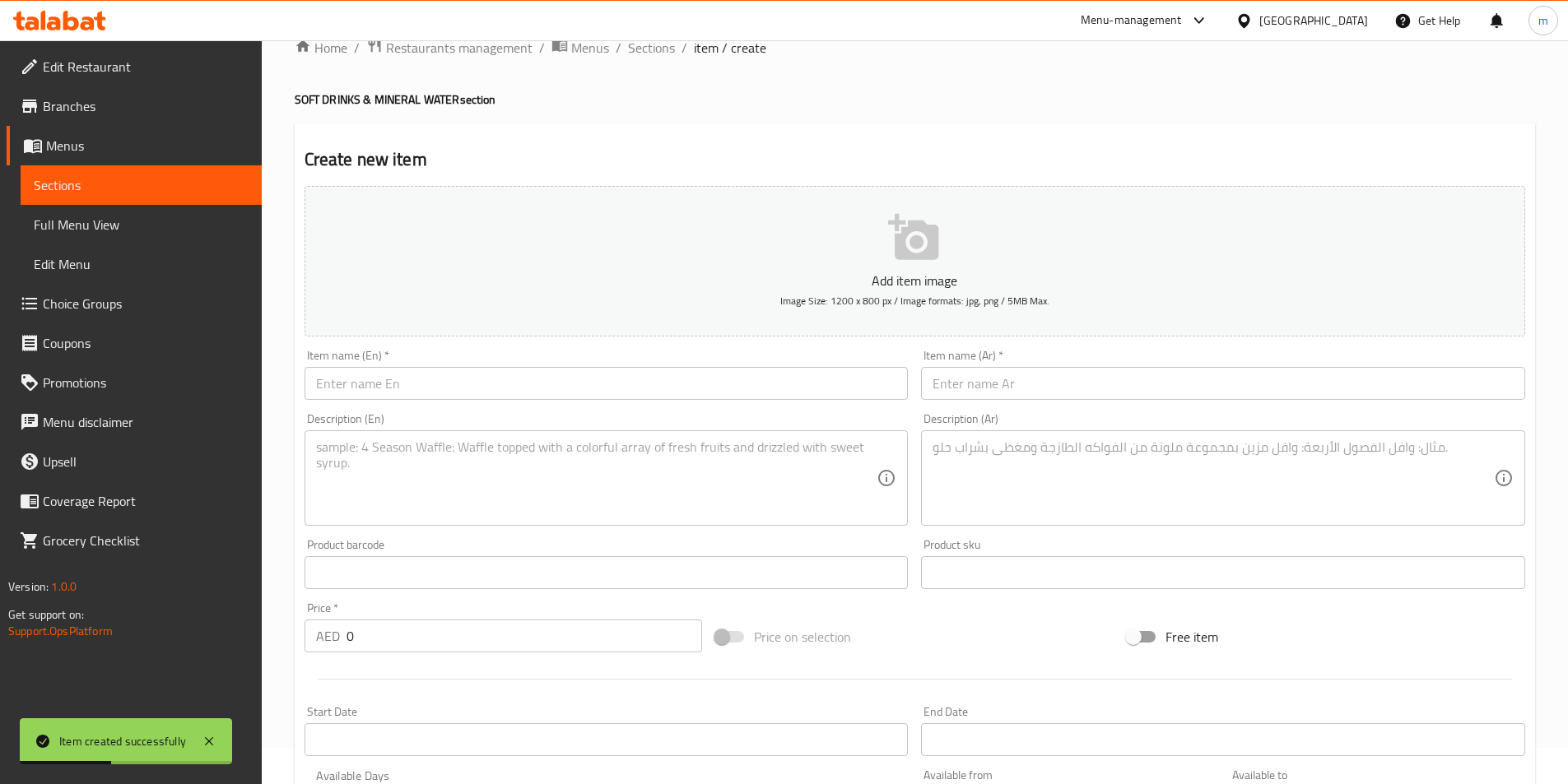
scroll to position [0, 0]
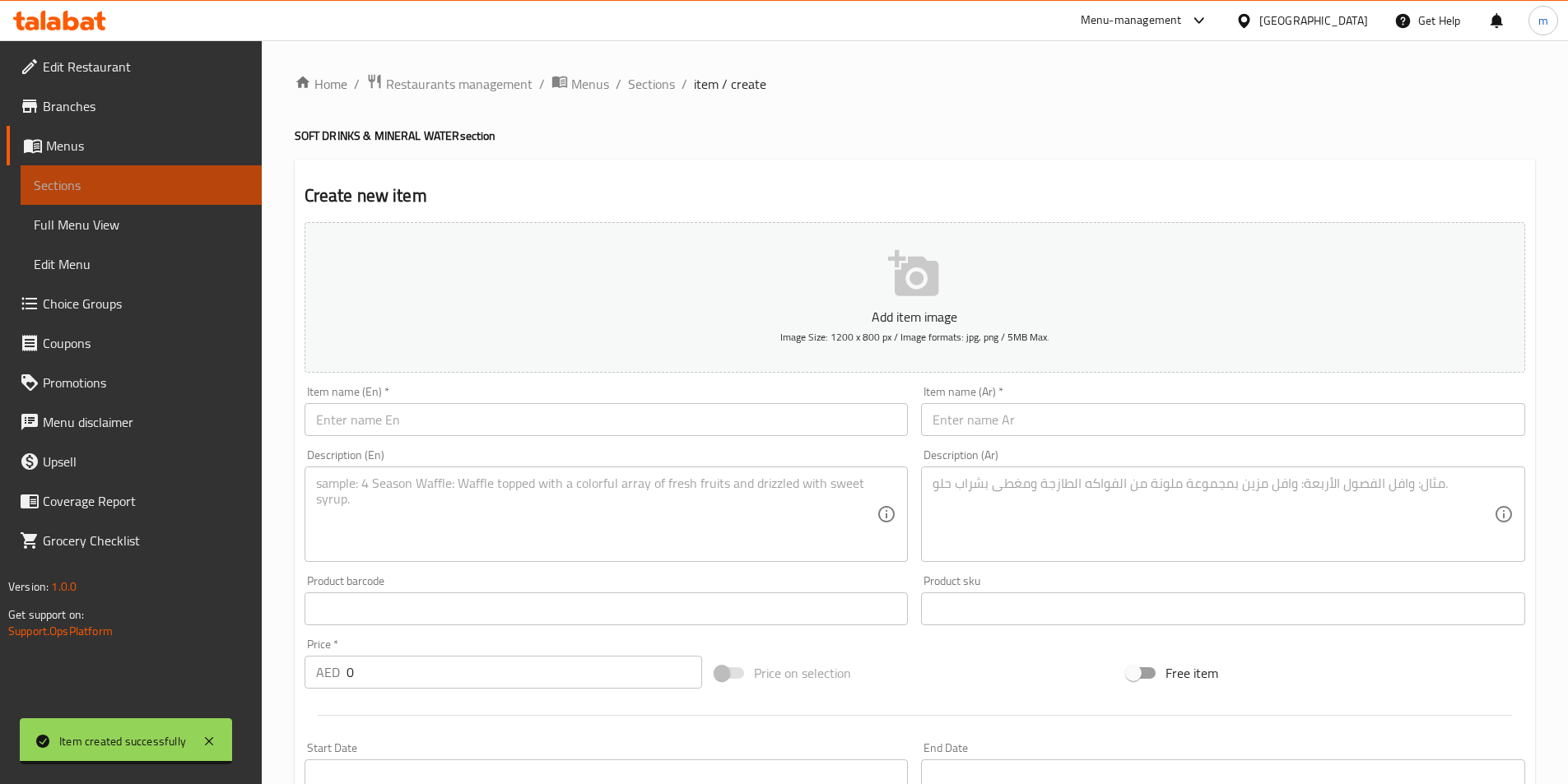
click at [175, 187] on span "Sections" at bounding box center [140, 185] width 214 height 20
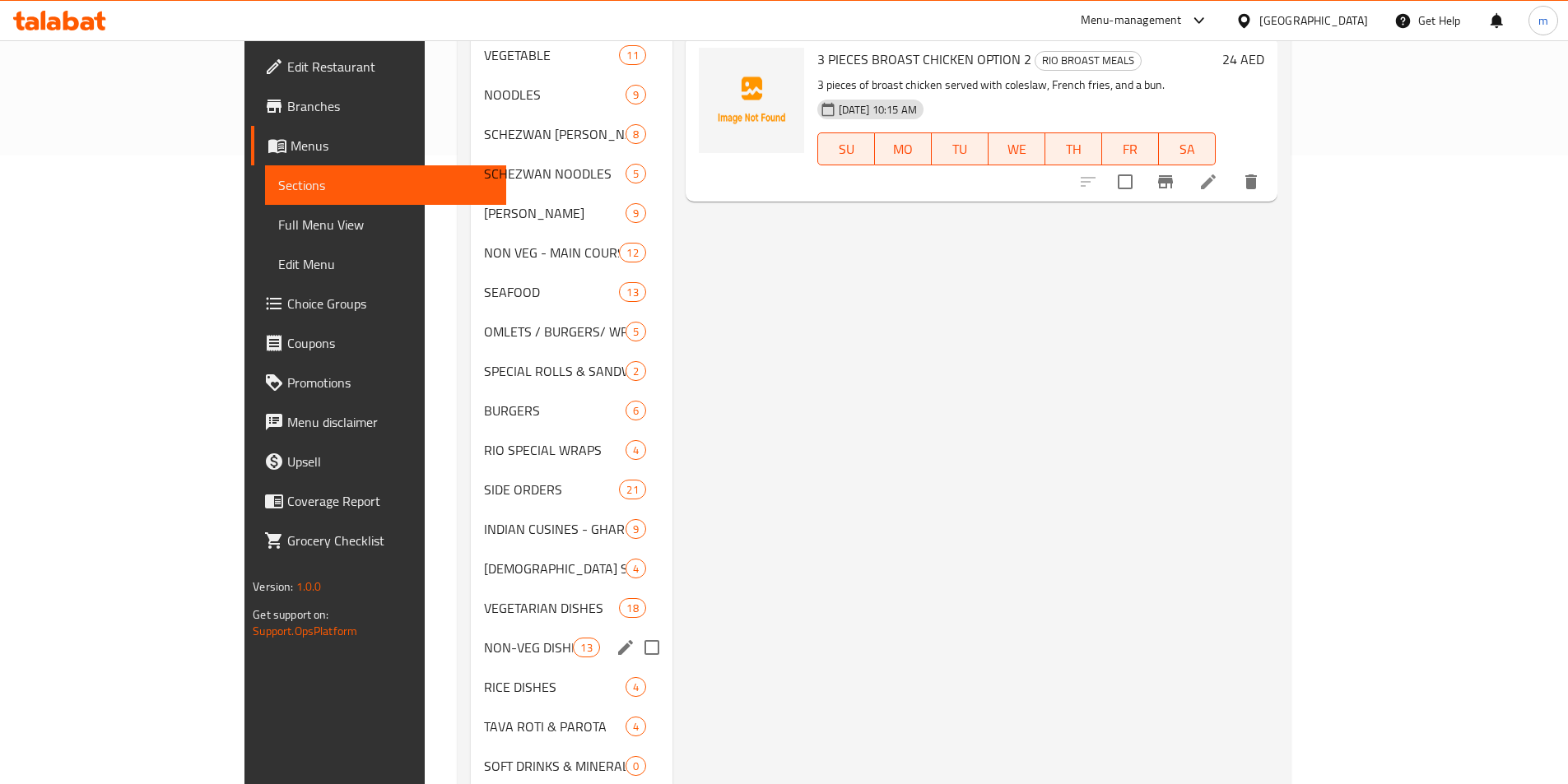
scroll to position [658, 0]
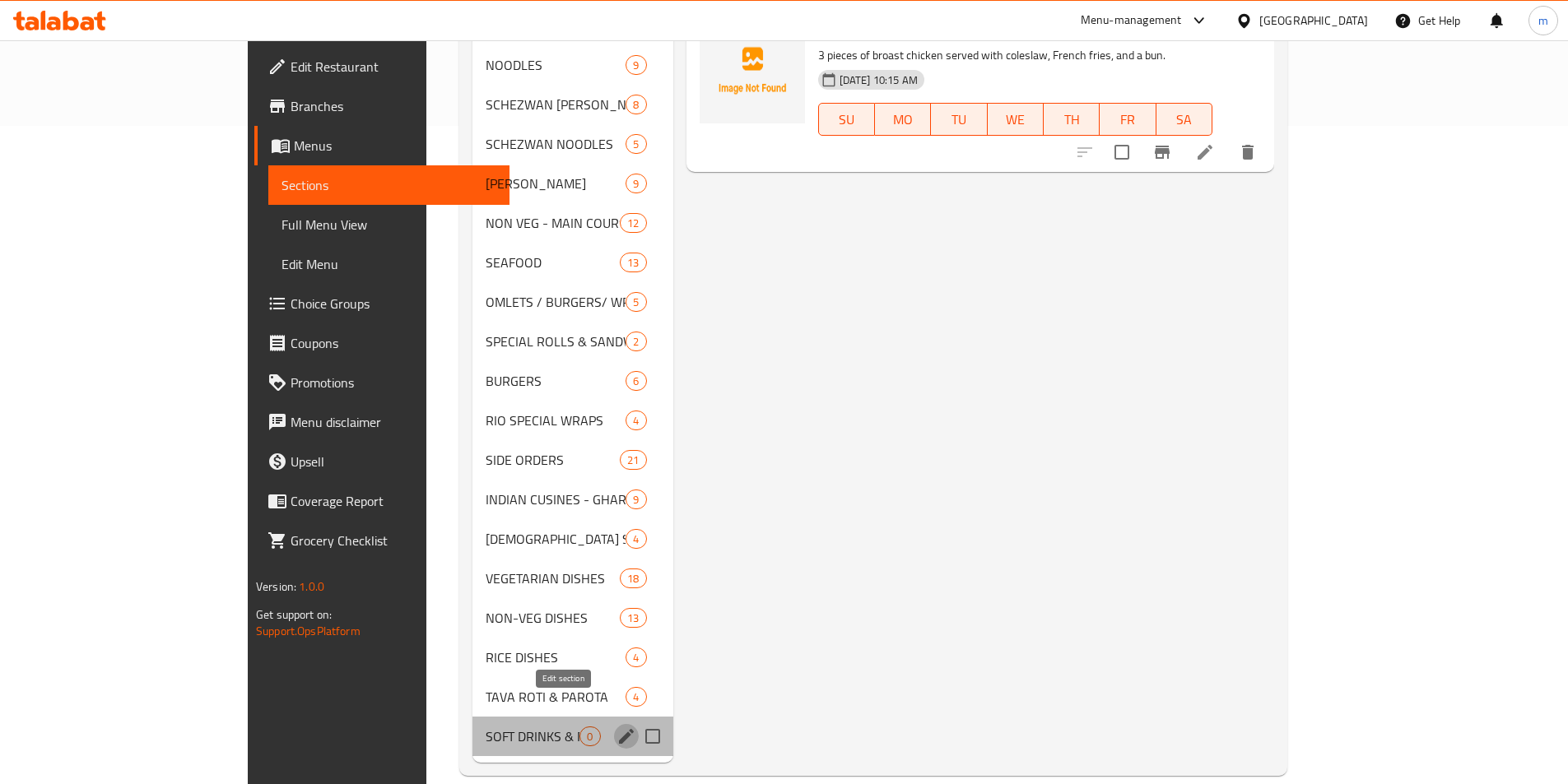
click at [614, 724] on button "edit" at bounding box center [625, 736] width 25 height 25
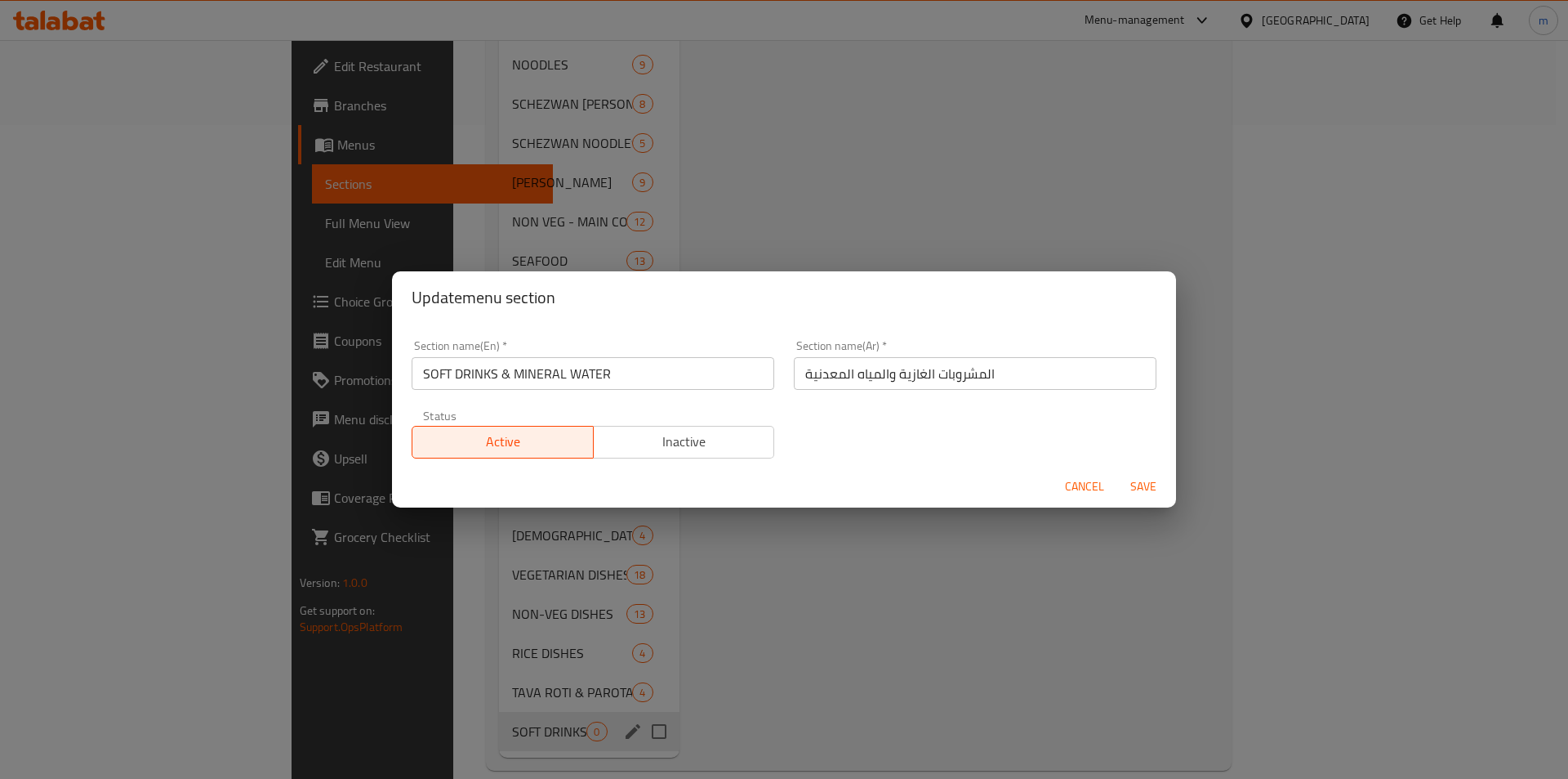
click at [1109, 584] on div "Update menu section Section name(En)   * SOFT DRINKS & MINERAL WATER Section na…" at bounding box center [784, 390] width 1568 height 779
click at [1086, 487] on span "Cancel" at bounding box center [1085, 487] width 39 height 21
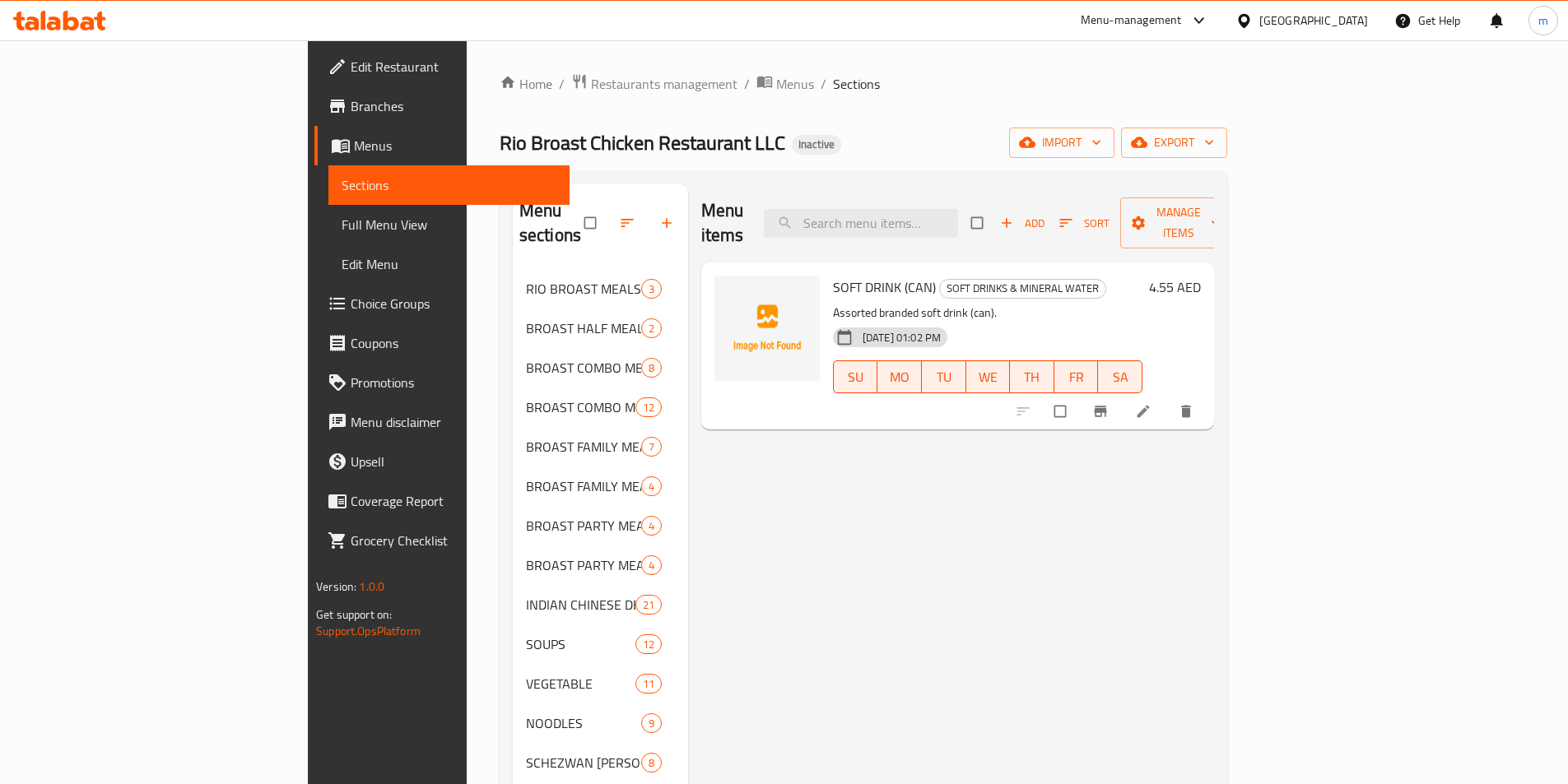
click at [1044, 218] on span "Add" at bounding box center [1022, 223] width 44 height 19
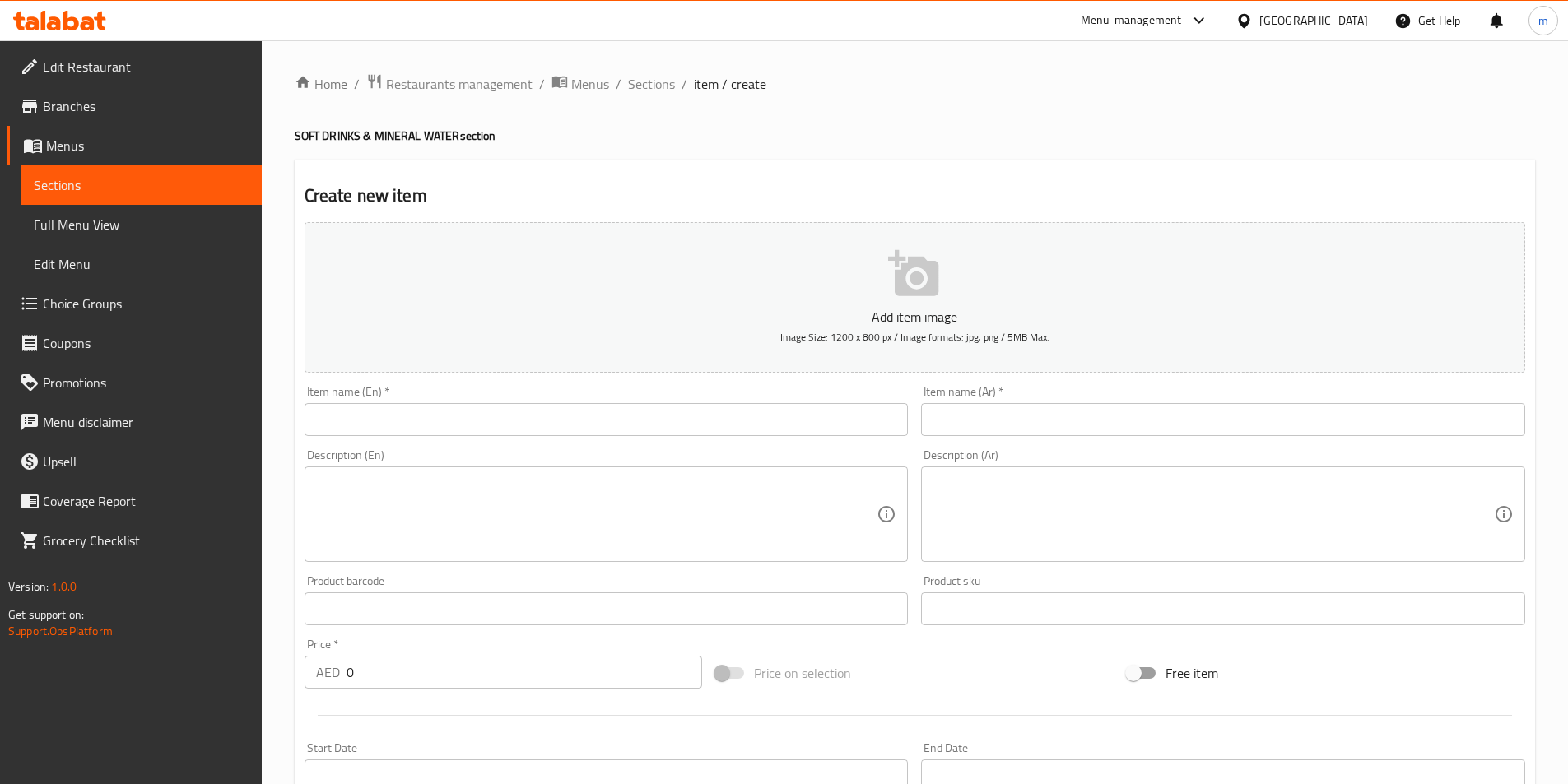
click at [582, 429] on input "text" at bounding box center [606, 419] width 604 height 33
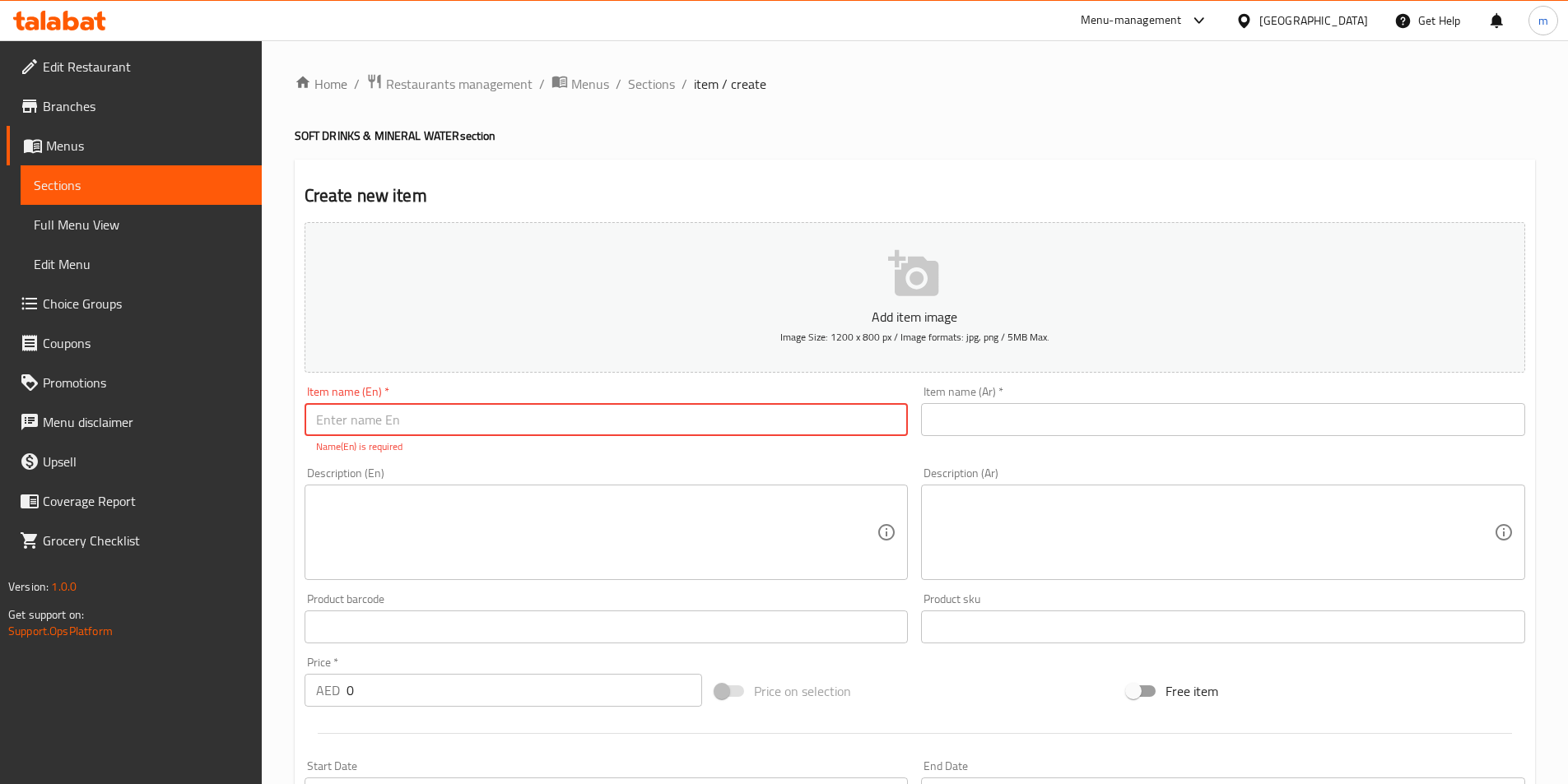
click at [721, 416] on input "text" at bounding box center [606, 419] width 604 height 33
paste input "SOFT DRINK (500ML)"
type input "SOFT DRINK (500ML)"
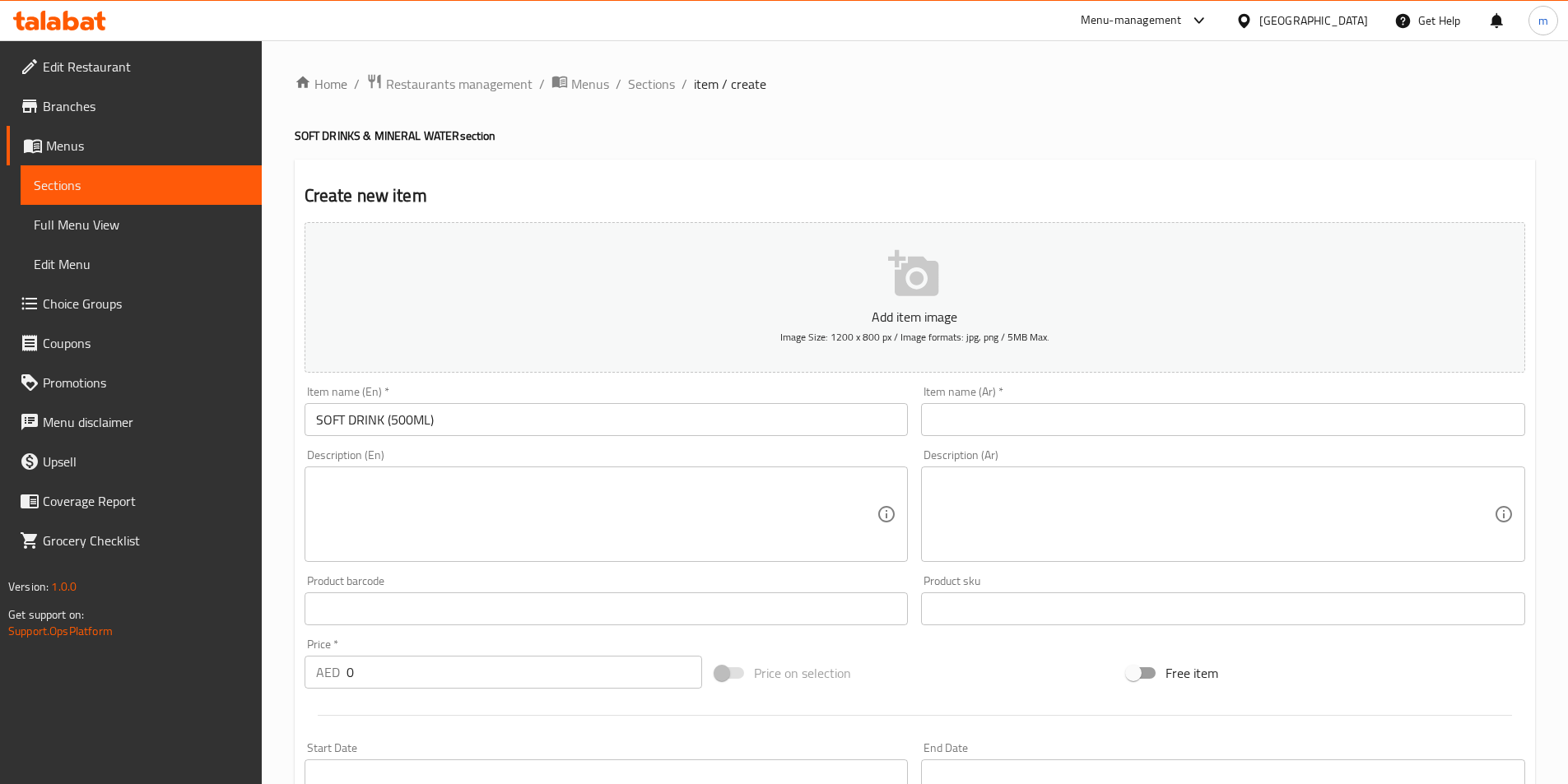
click at [952, 425] on input "text" at bounding box center [1222, 419] width 604 height 33
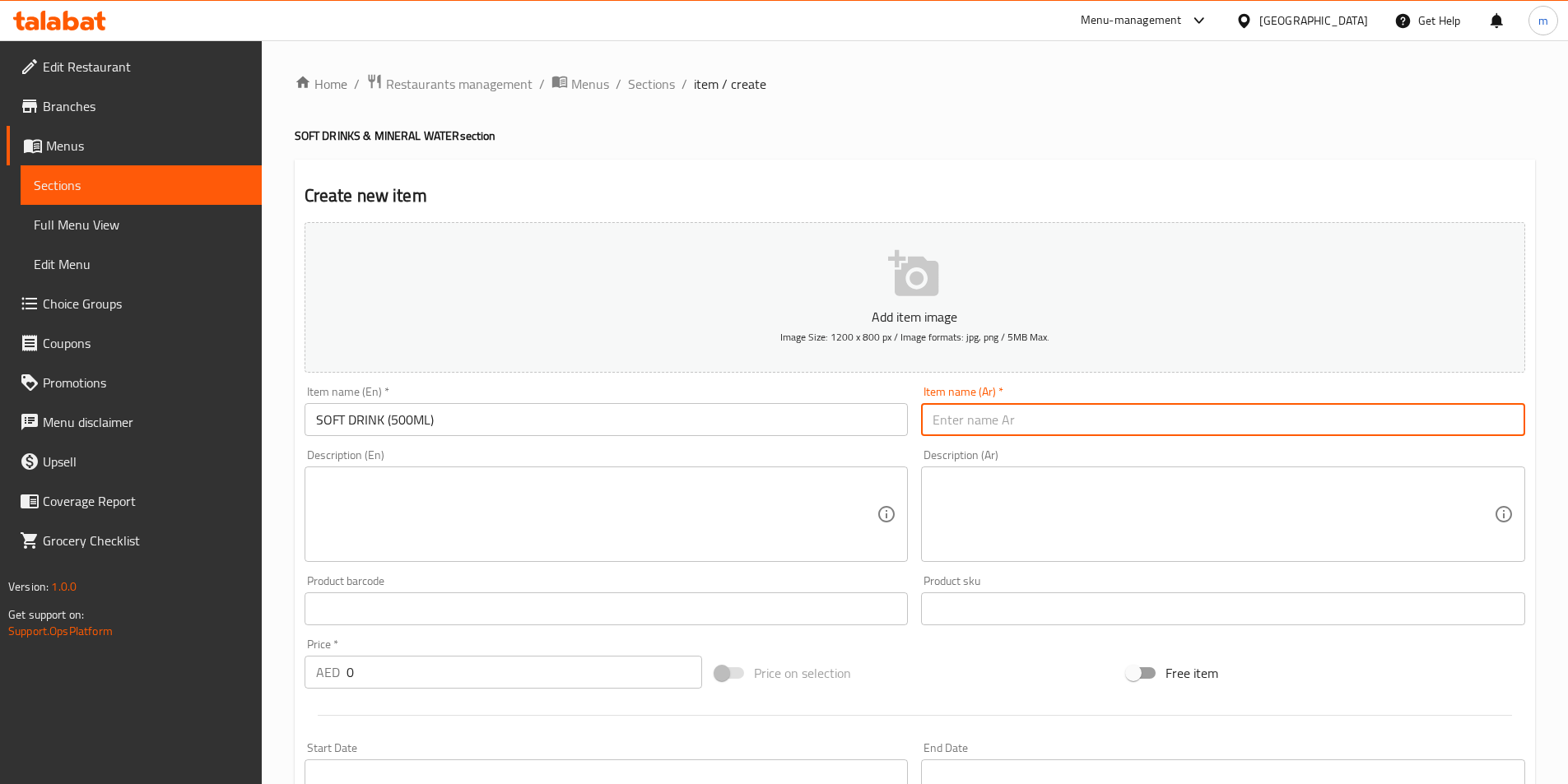
paste input "مشروب غازي 500 مل"
type input "مشروب غازي 500 مل"
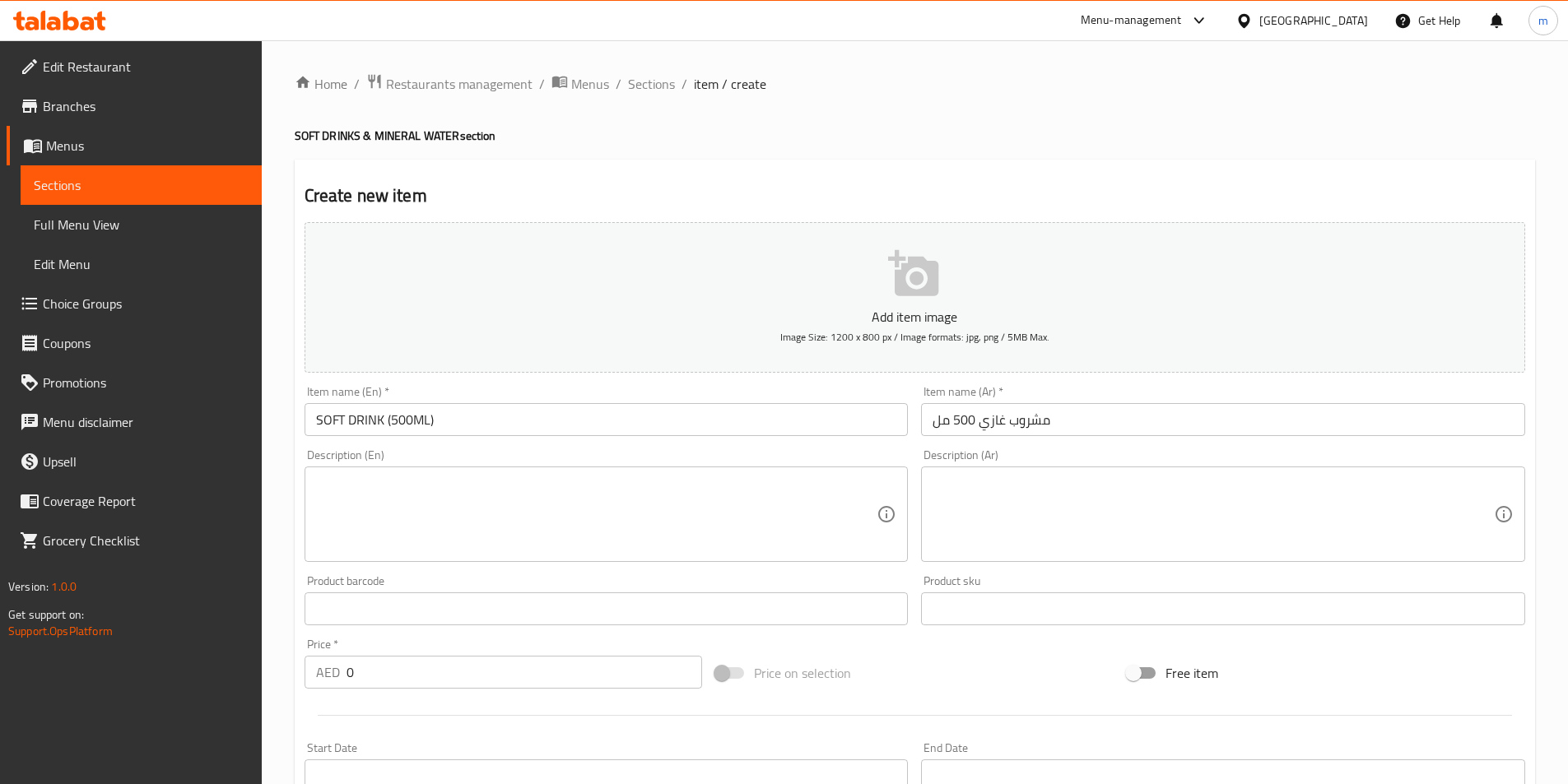
click at [459, 520] on textarea at bounding box center [597, 513] width 561 height 78
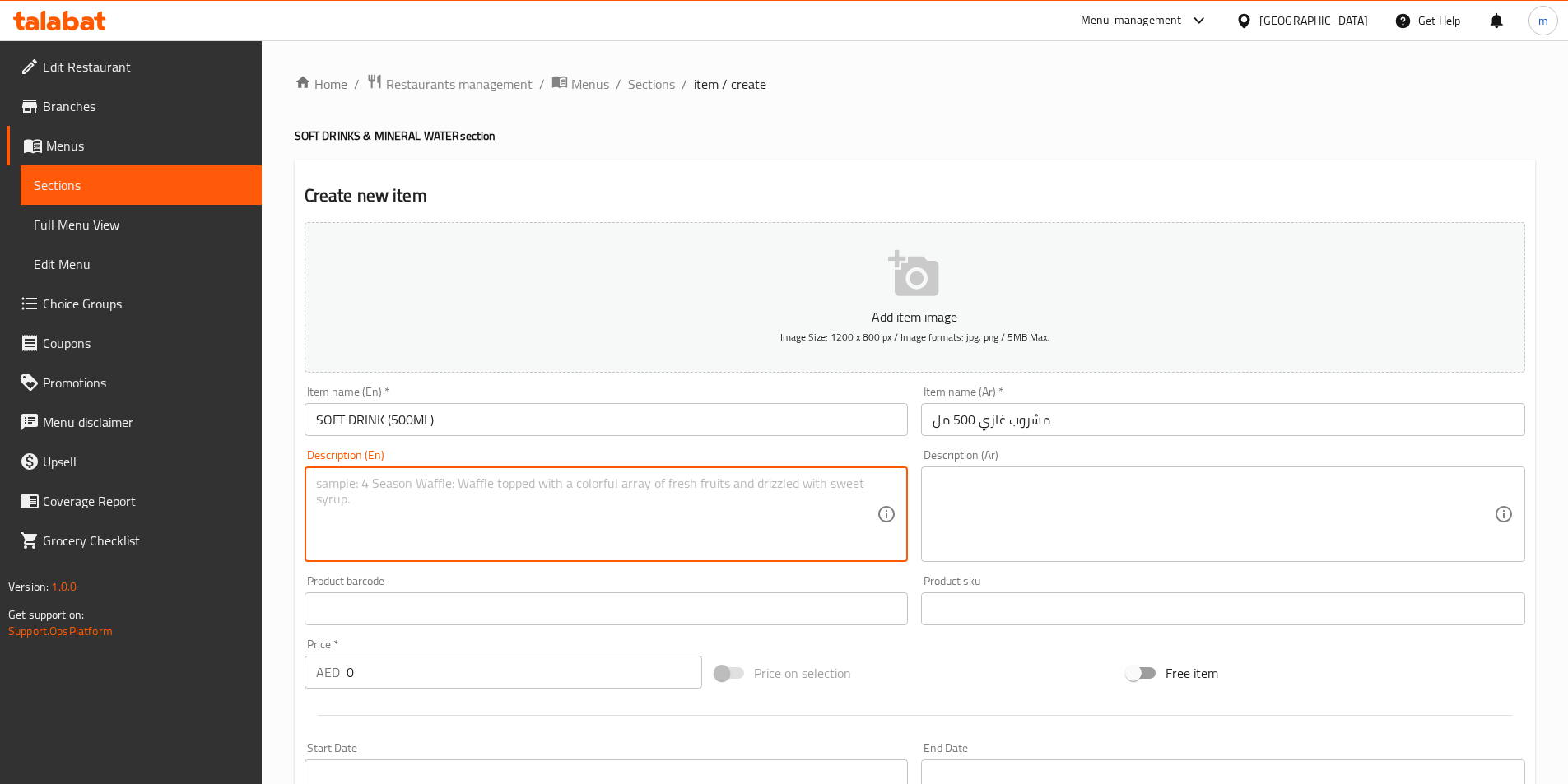
paste textarea "Assorted branded soft drink (500ml bottle)."
type textarea "Assorted branded soft drink (500ml bottle)."
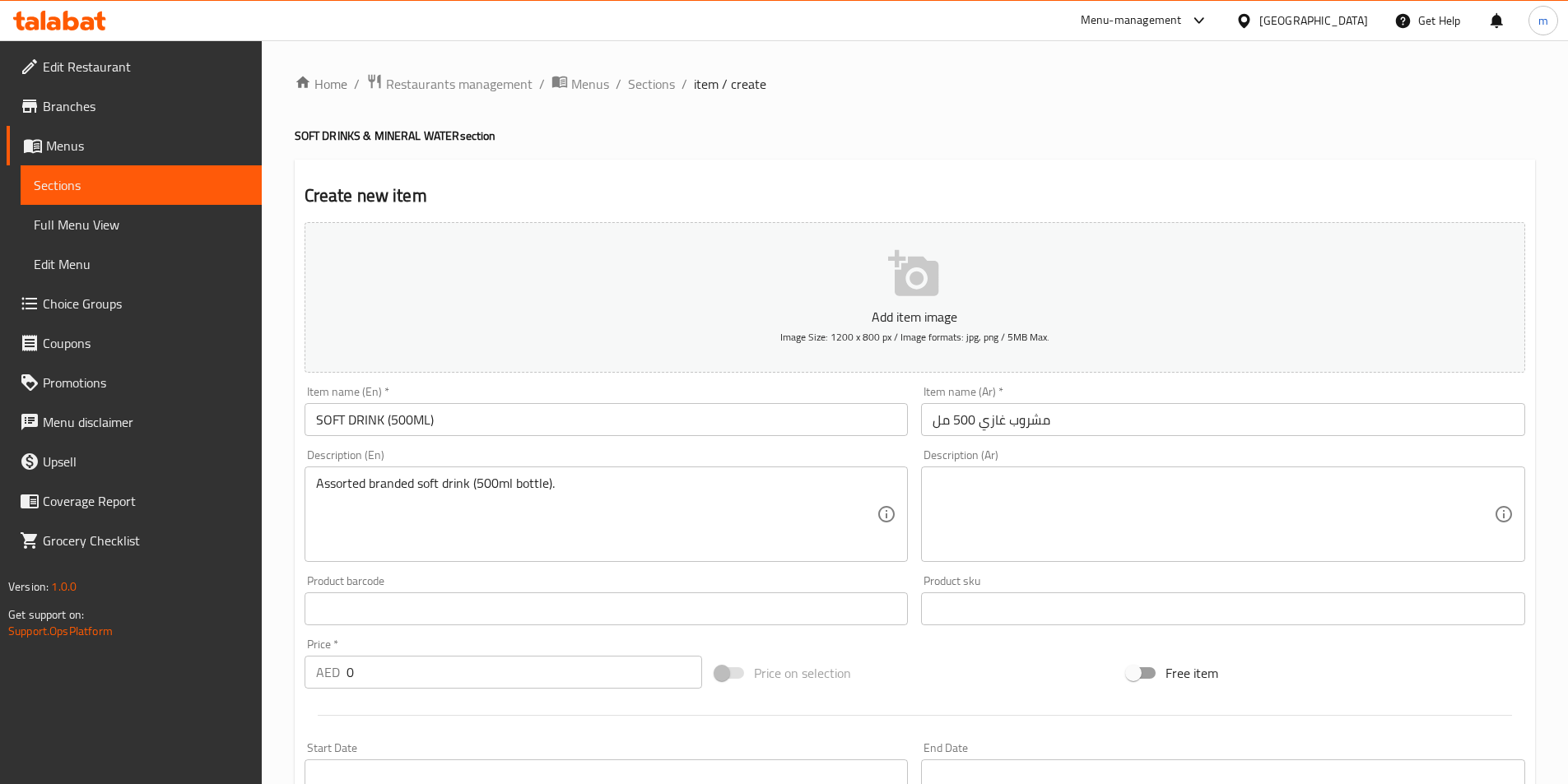
click at [944, 492] on textarea at bounding box center [1213, 513] width 561 height 78
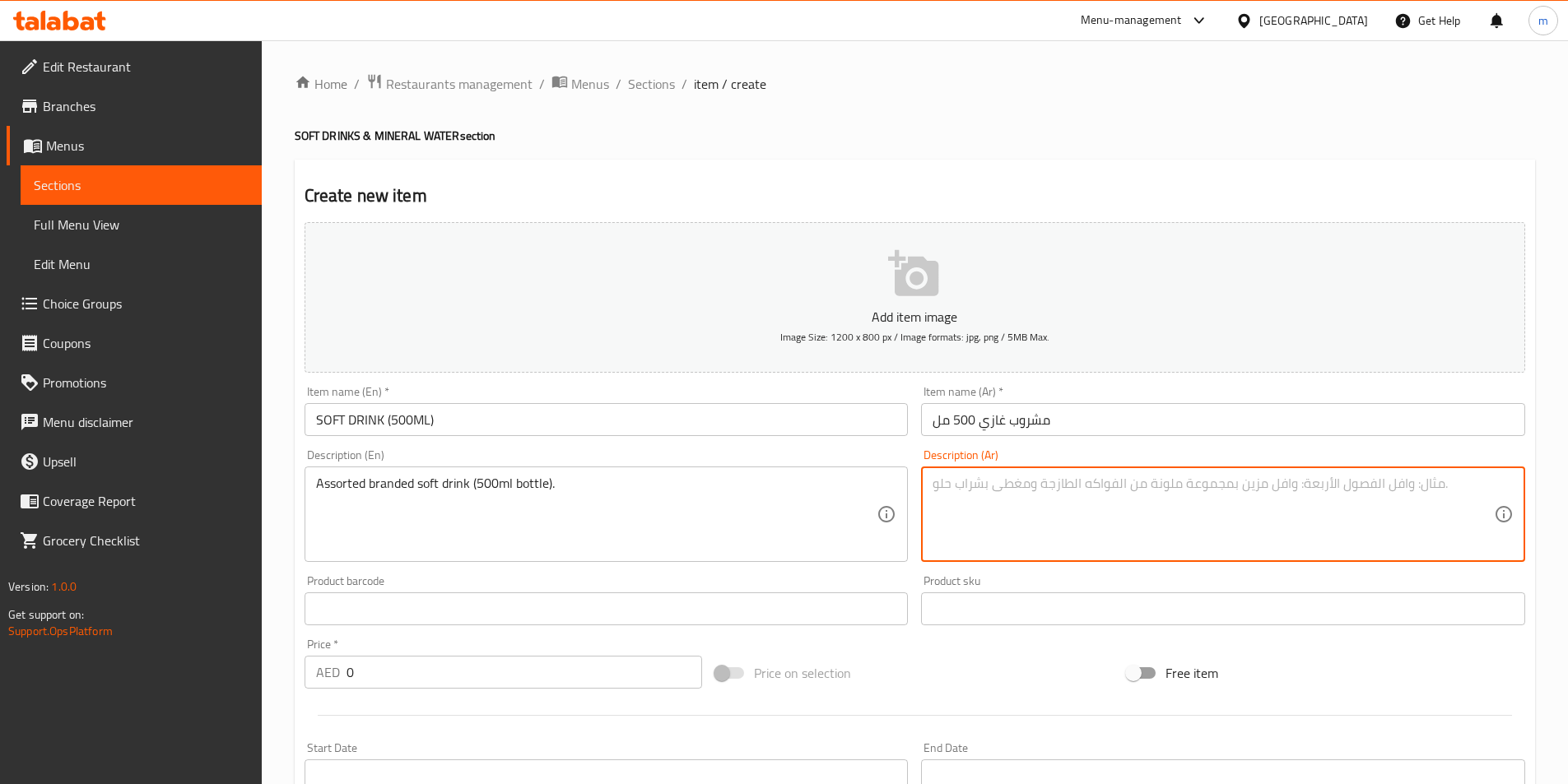
paste textarea "مشروب غازي متنوع العلامات التجارية (زجاجة 500 مل)."
drag, startPoint x: 1106, startPoint y: 482, endPoint x: 1021, endPoint y: 485, distance: 85.1
click at [1021, 485] on textarea "مشروب غازي متنوع العلامات التجارية (زجاجة 500 مل)." at bounding box center [1213, 513] width 561 height 78
click at [1058, 484] on textarea "مشروب غازي متنوع (زجاجة 500 مل)." at bounding box center [1213, 513] width 561 height 78
click at [1056, 484] on textarea "مشروب غازي متنوع (زجاجة 500 مل)." at bounding box center [1213, 513] width 561 height 78
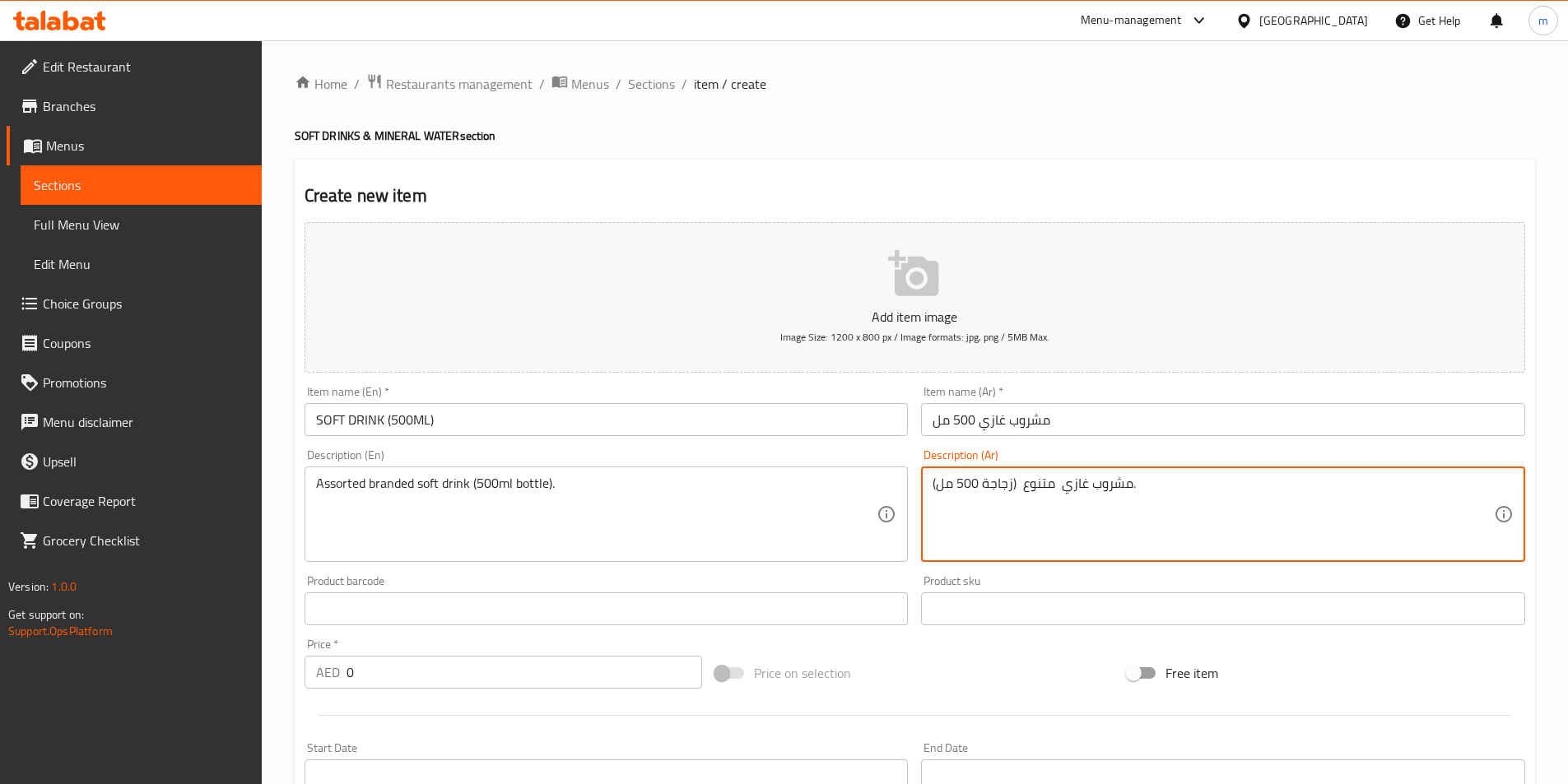
paste textarea "برندد"
type textarea "مشروب غازي برندد متنوع (زجاجة 500 مل)."
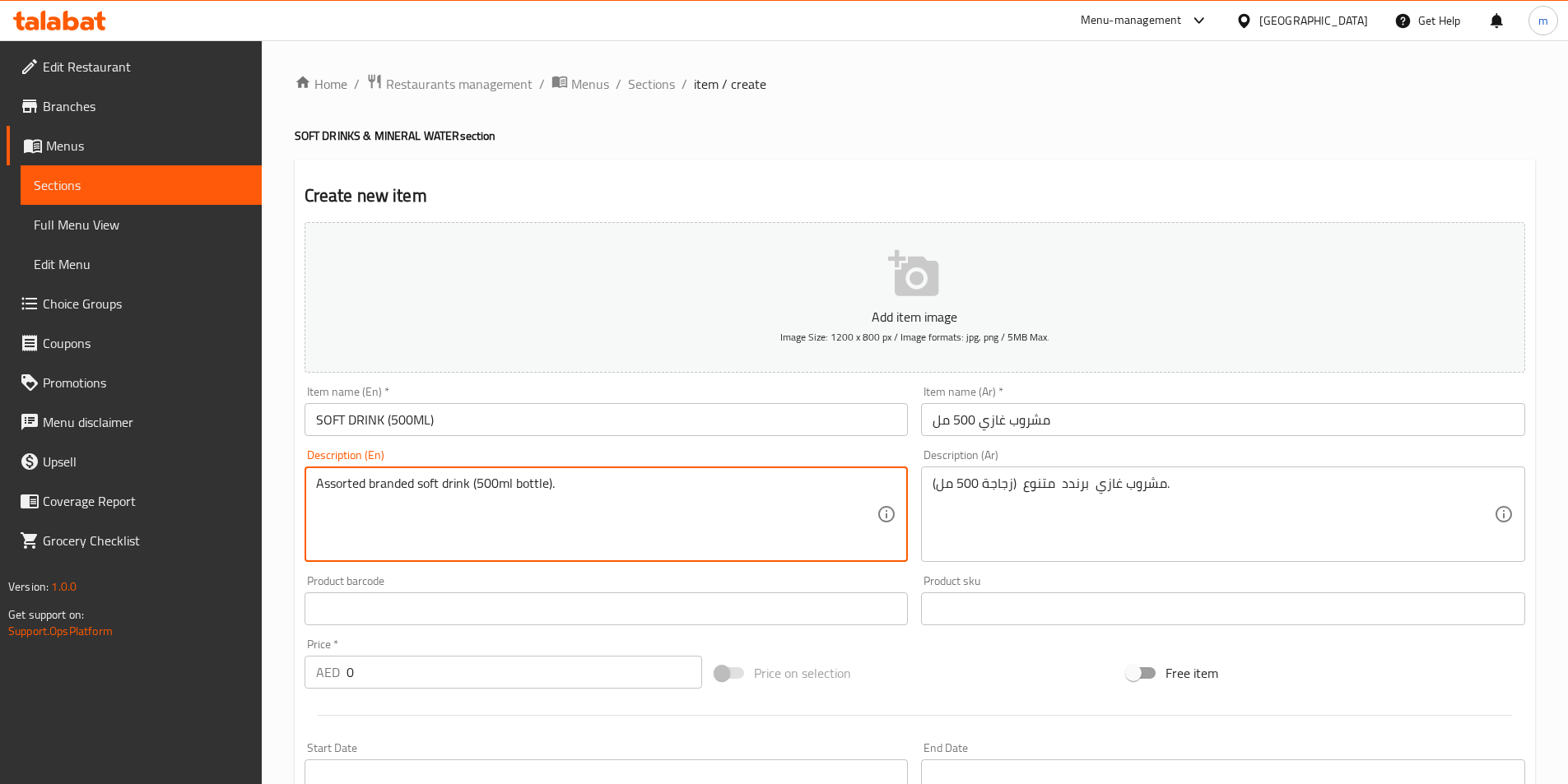
drag, startPoint x: 515, startPoint y: 484, endPoint x: 544, endPoint y: 485, distance: 29.0
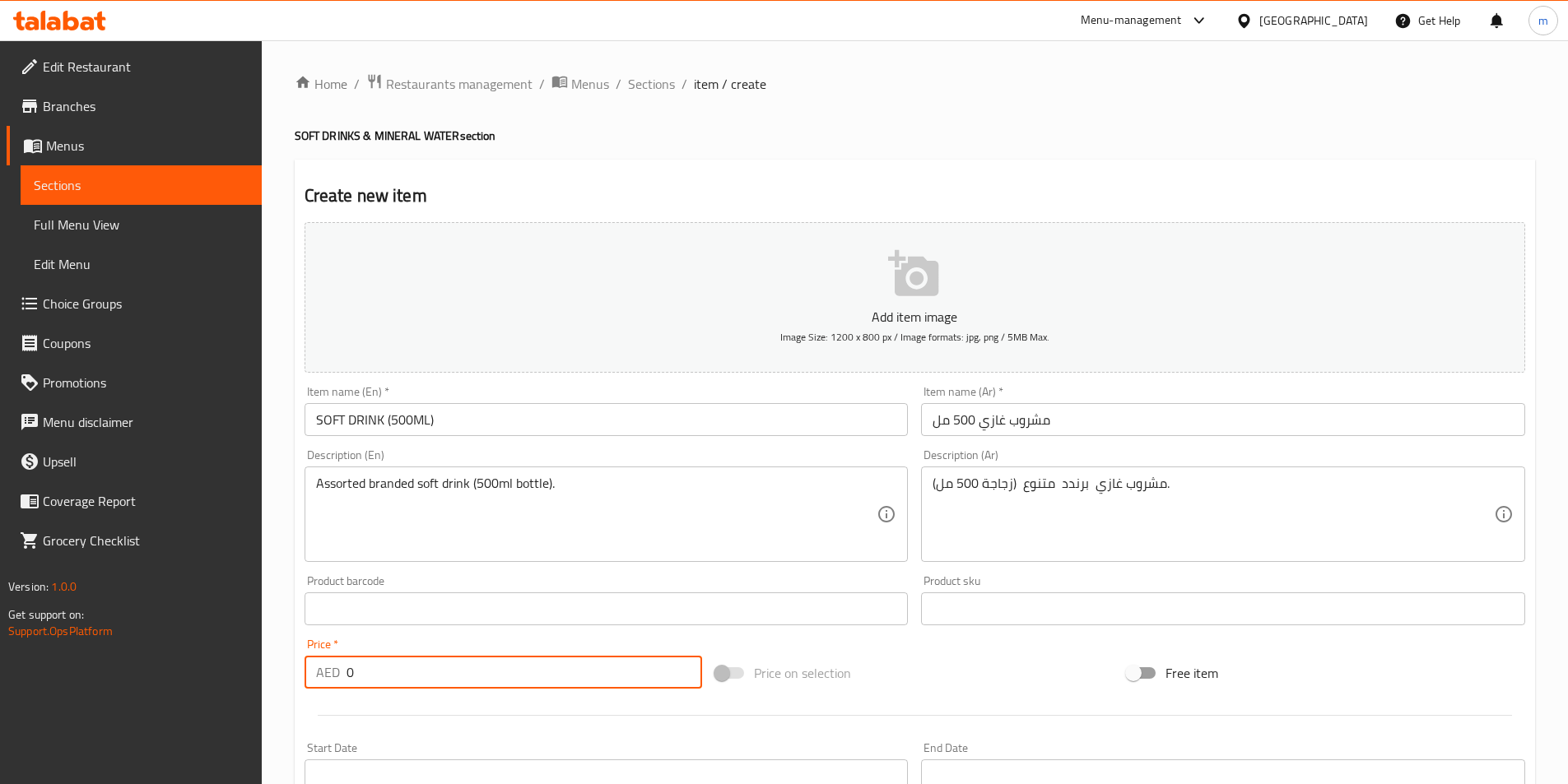
drag, startPoint x: 354, startPoint y: 674, endPoint x: 340, endPoint y: 677, distance: 14.3
click at [340, 677] on div "AED 0 Price *" at bounding box center [503, 671] width 398 height 33
paste input "9"
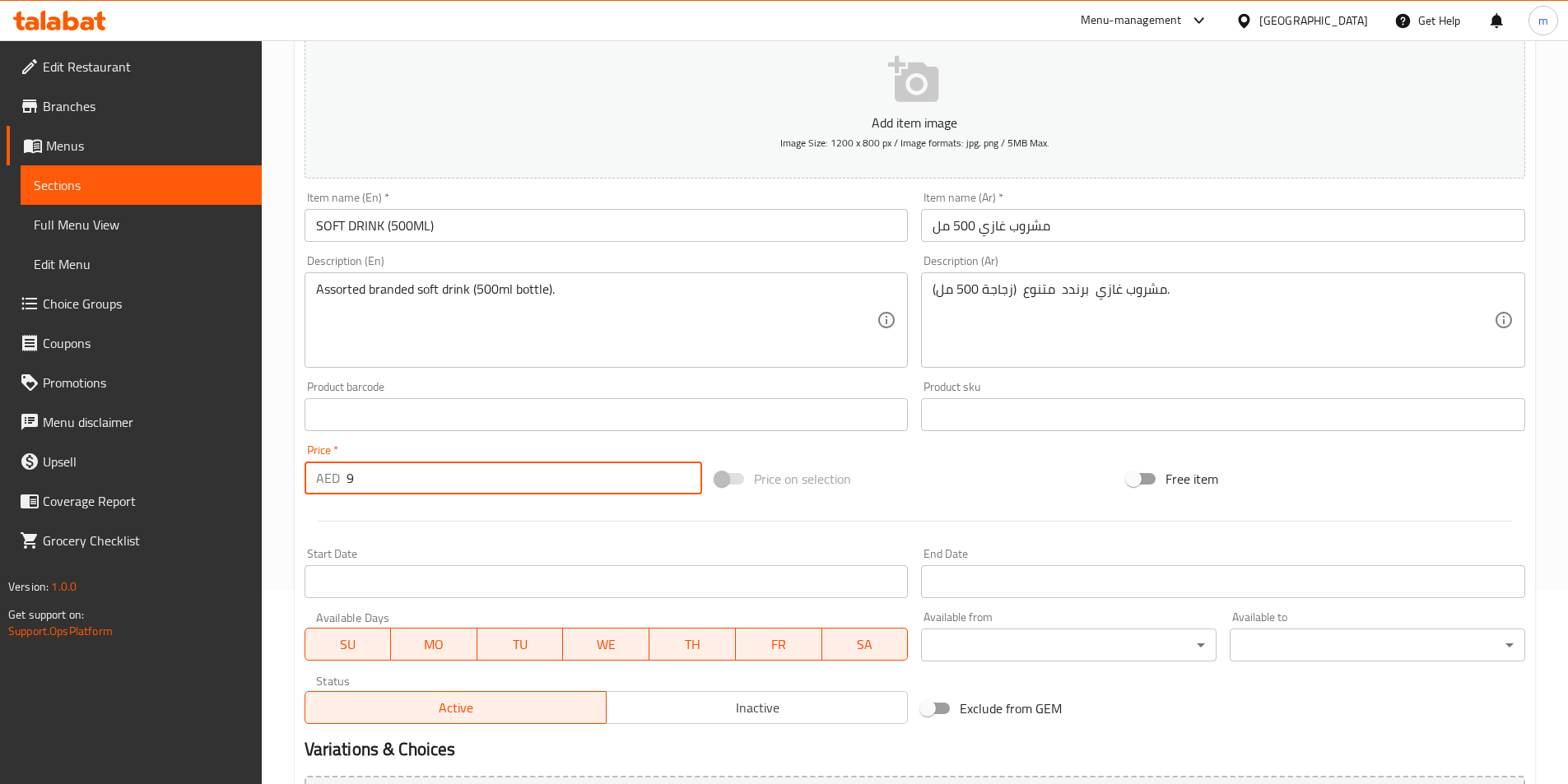
scroll to position [365, 0]
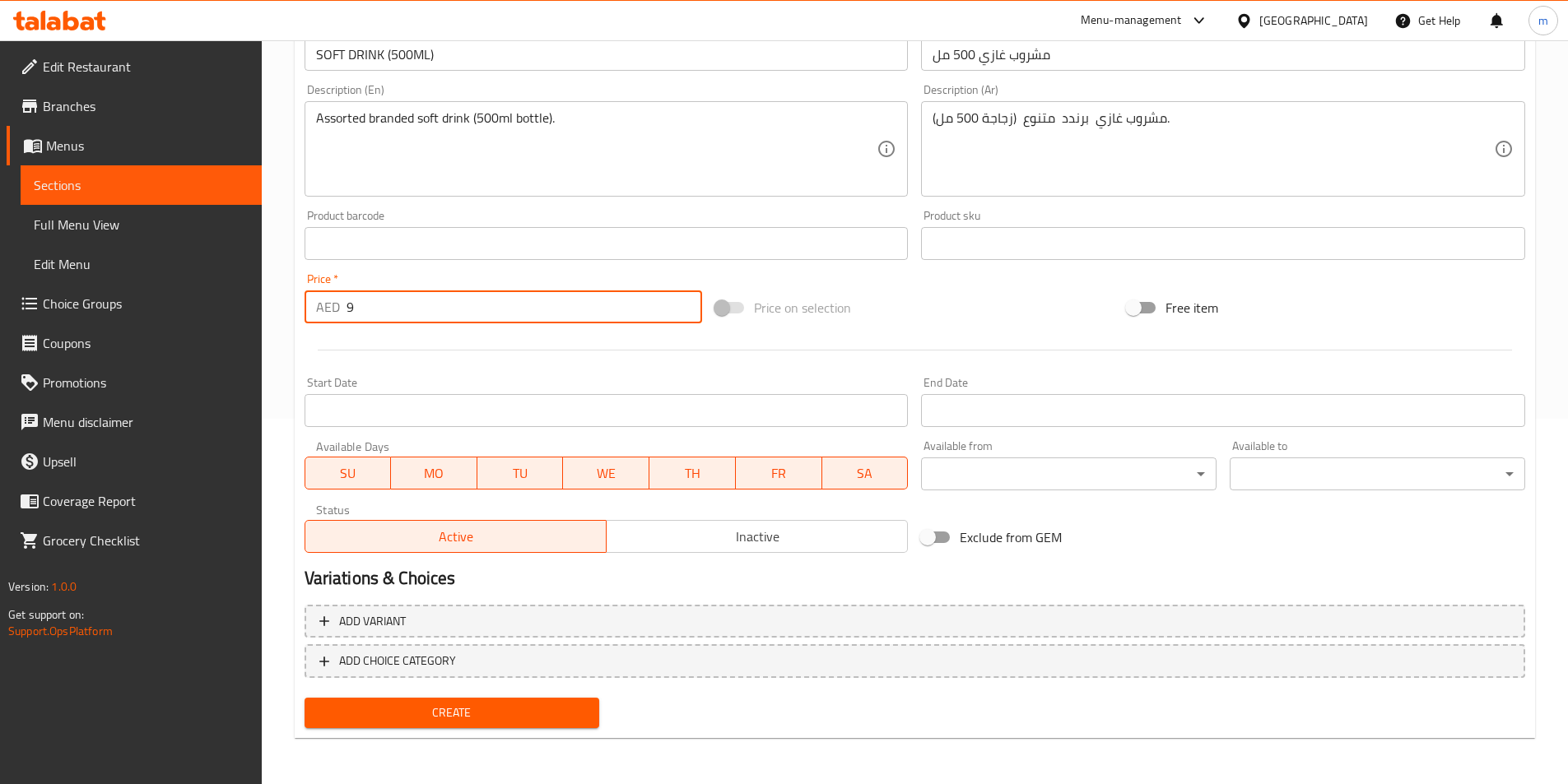
type input "9"
click at [503, 722] on span "Create" at bounding box center [453, 712] width 269 height 21
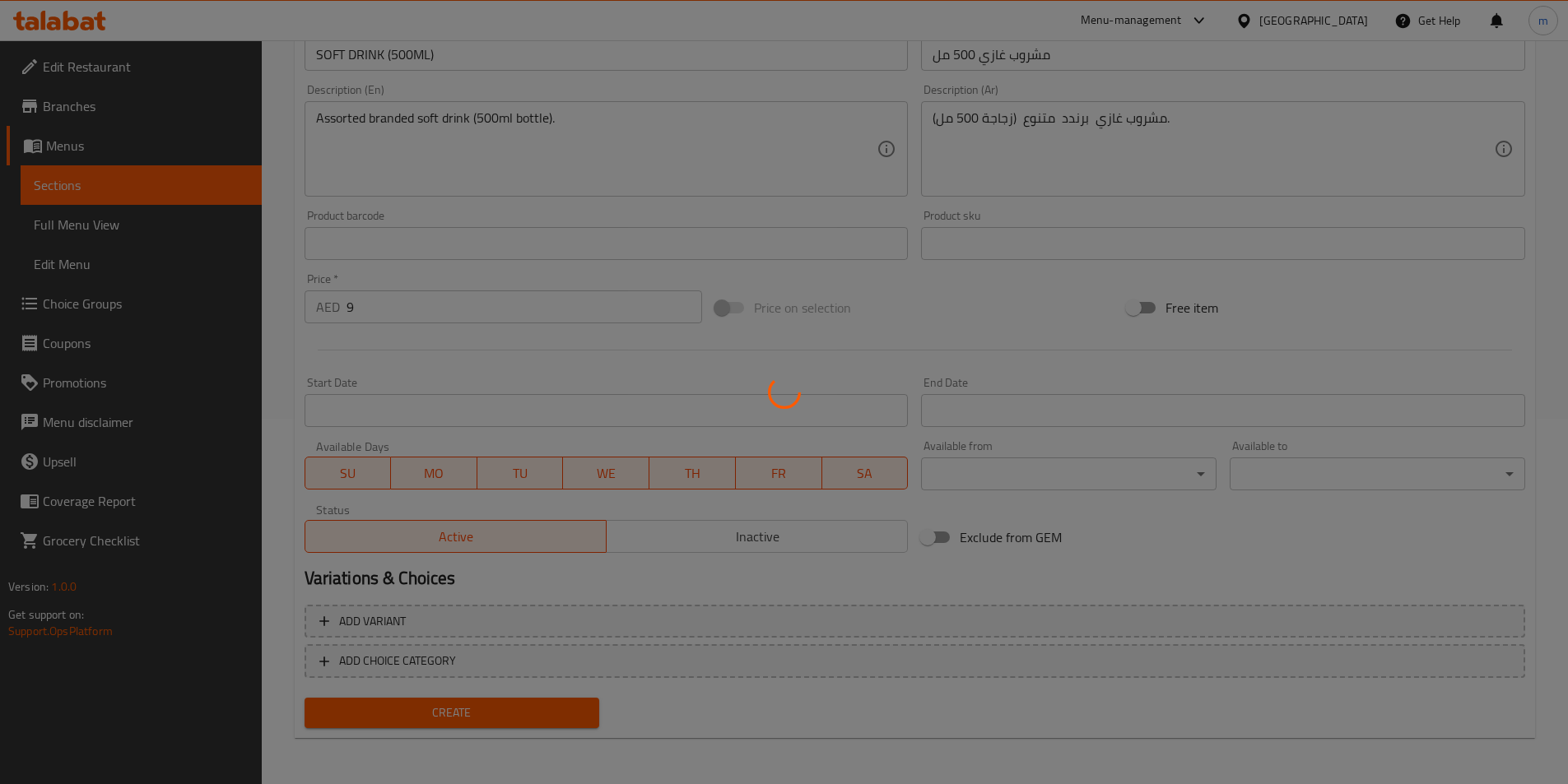
type input "0"
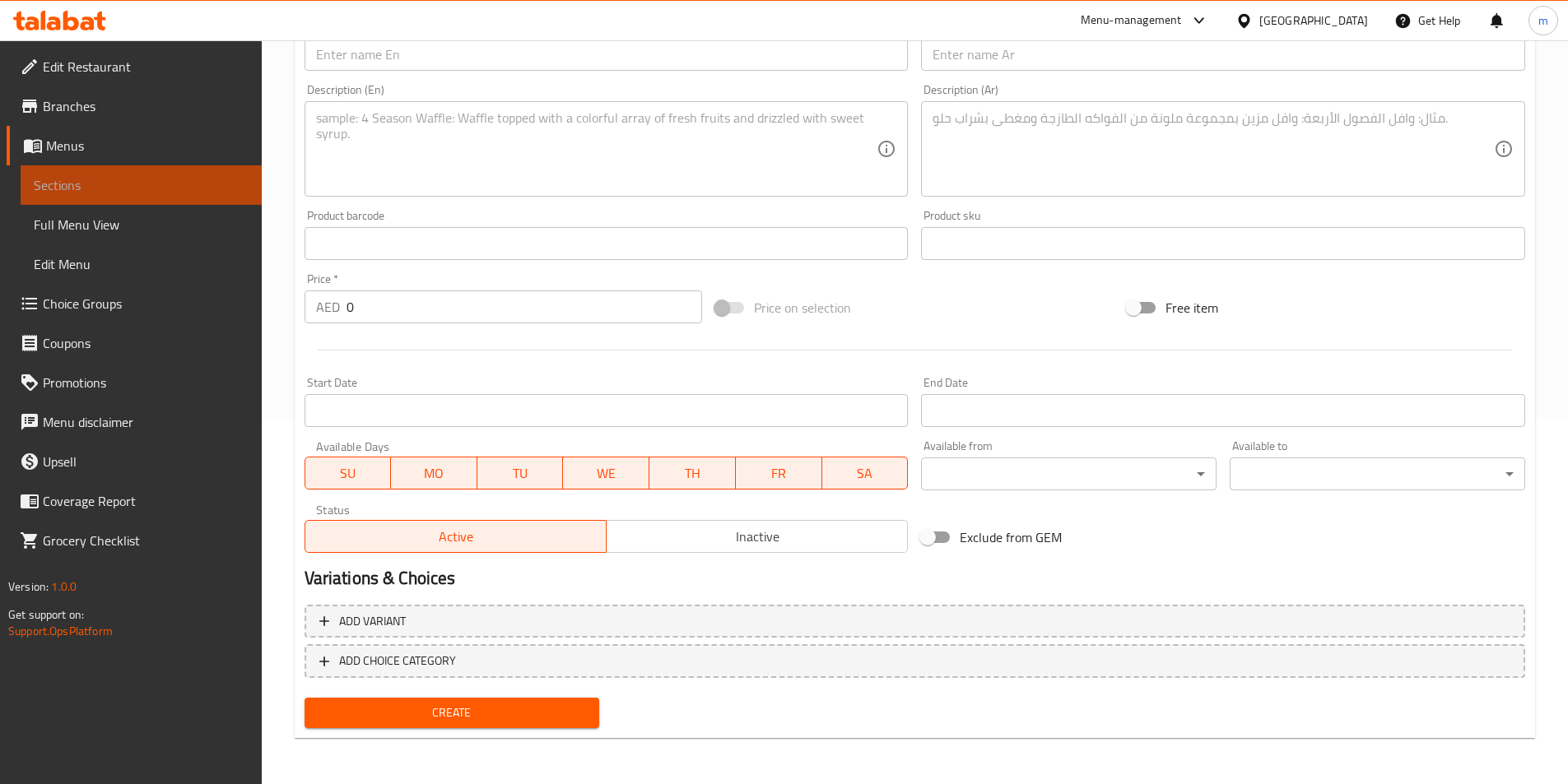
click at [220, 190] on span "Sections" at bounding box center [140, 185] width 214 height 20
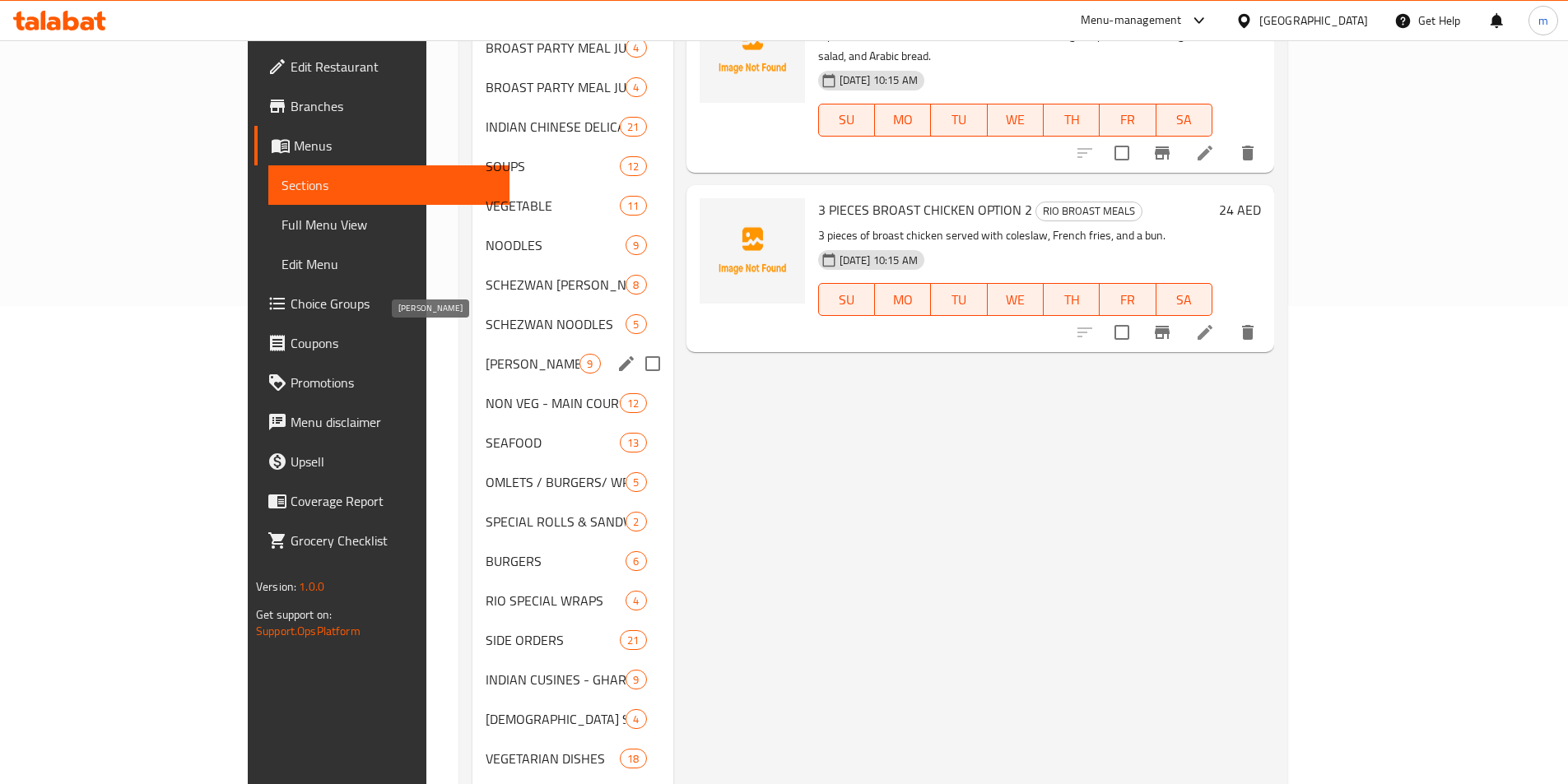
scroll to position [658, 0]
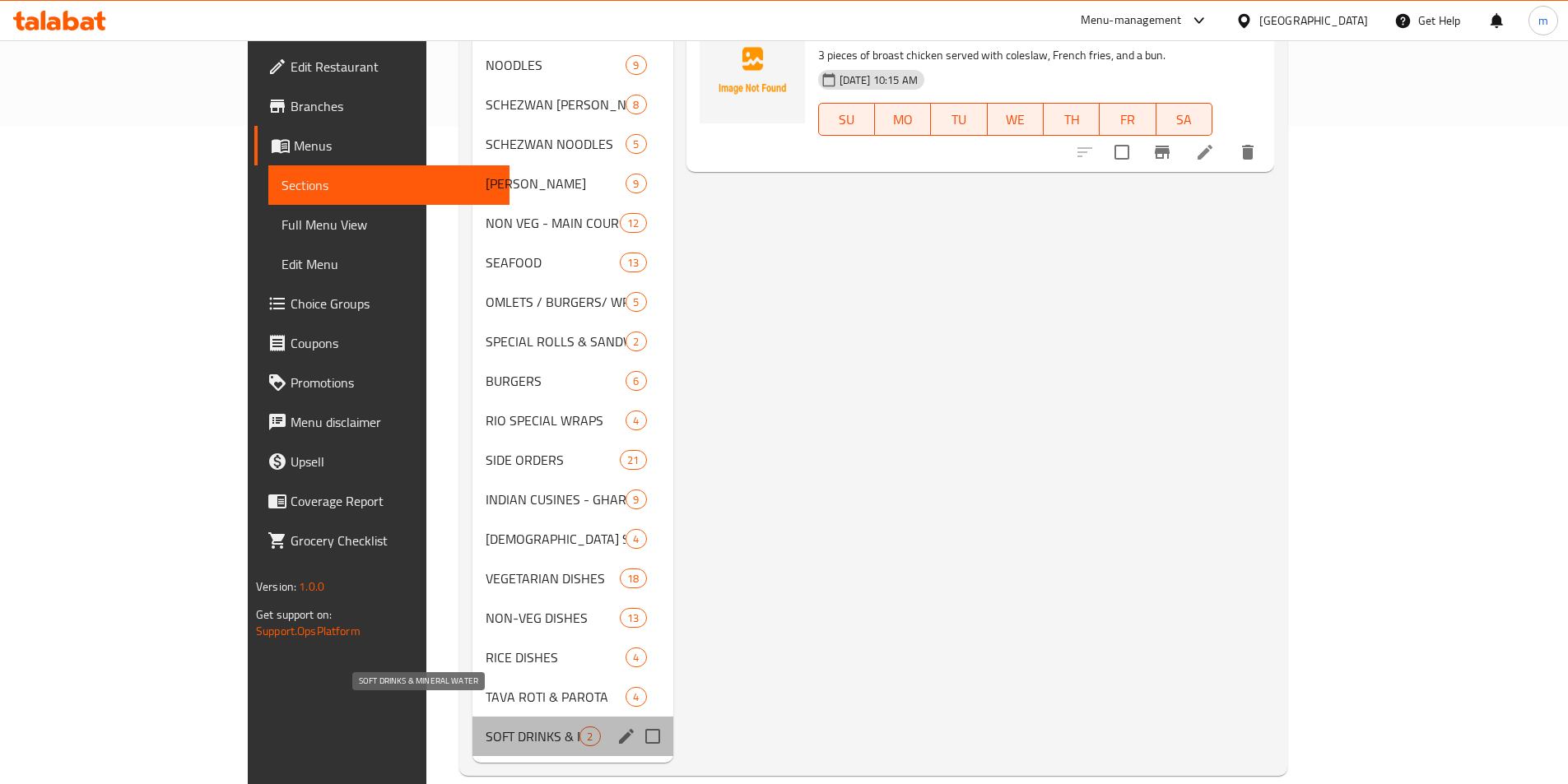
click at [485, 726] on span "SOFT DRINKS & MINERAL WATER" at bounding box center [532, 736] width 94 height 20
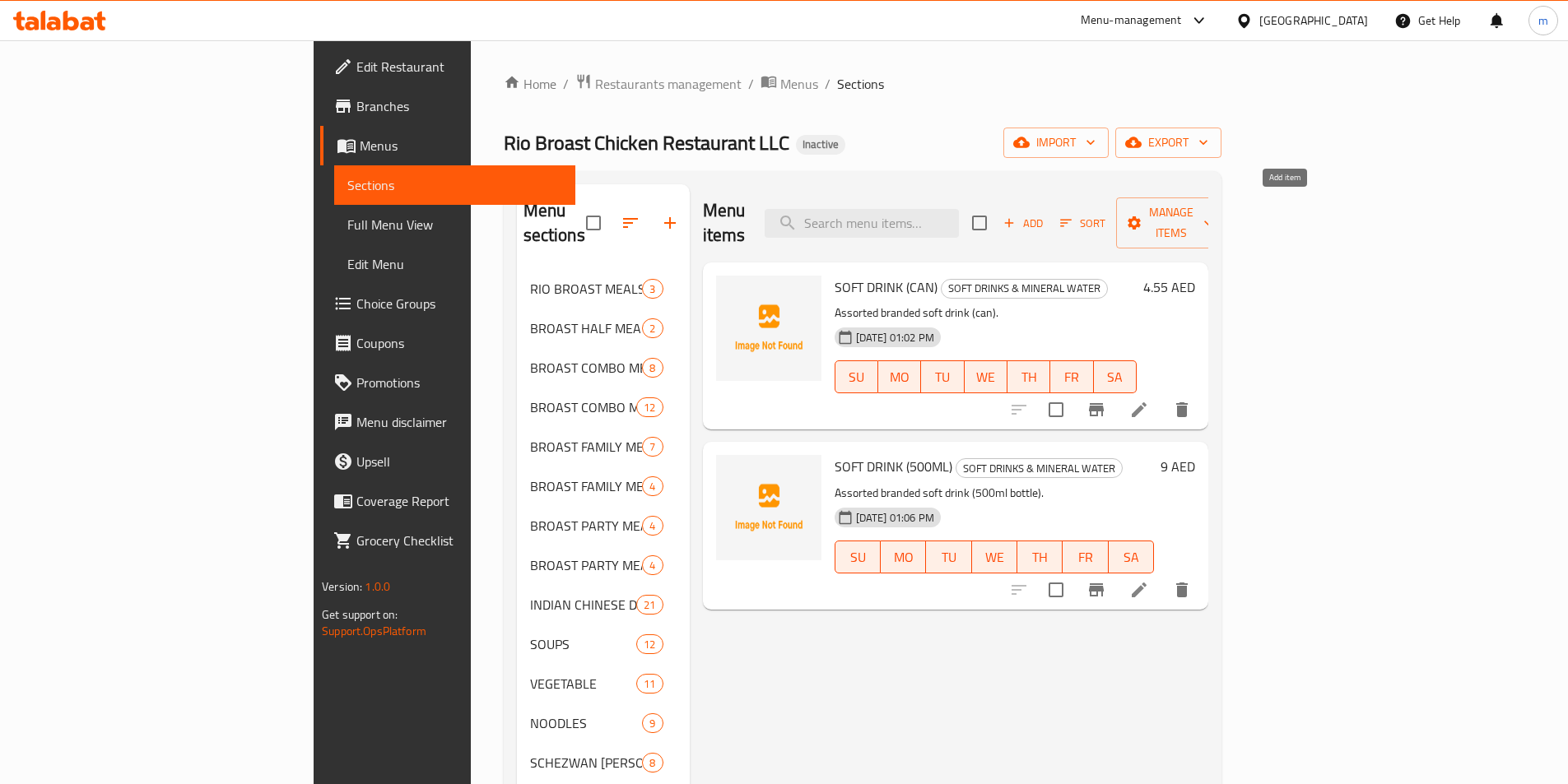
click at [1045, 214] on span "Add" at bounding box center [1023, 223] width 44 height 19
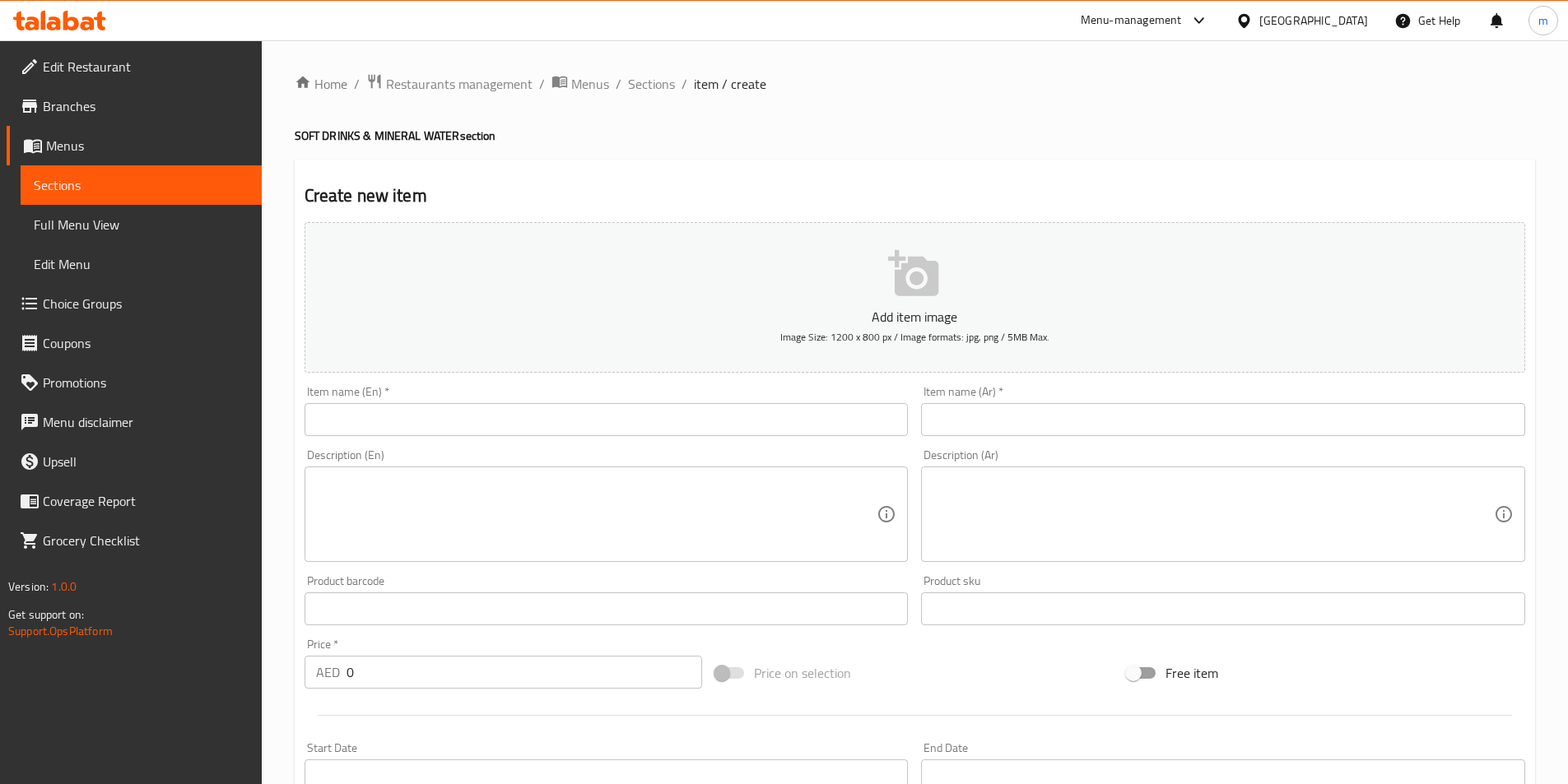
click at [460, 420] on input "text" at bounding box center [606, 419] width 604 height 33
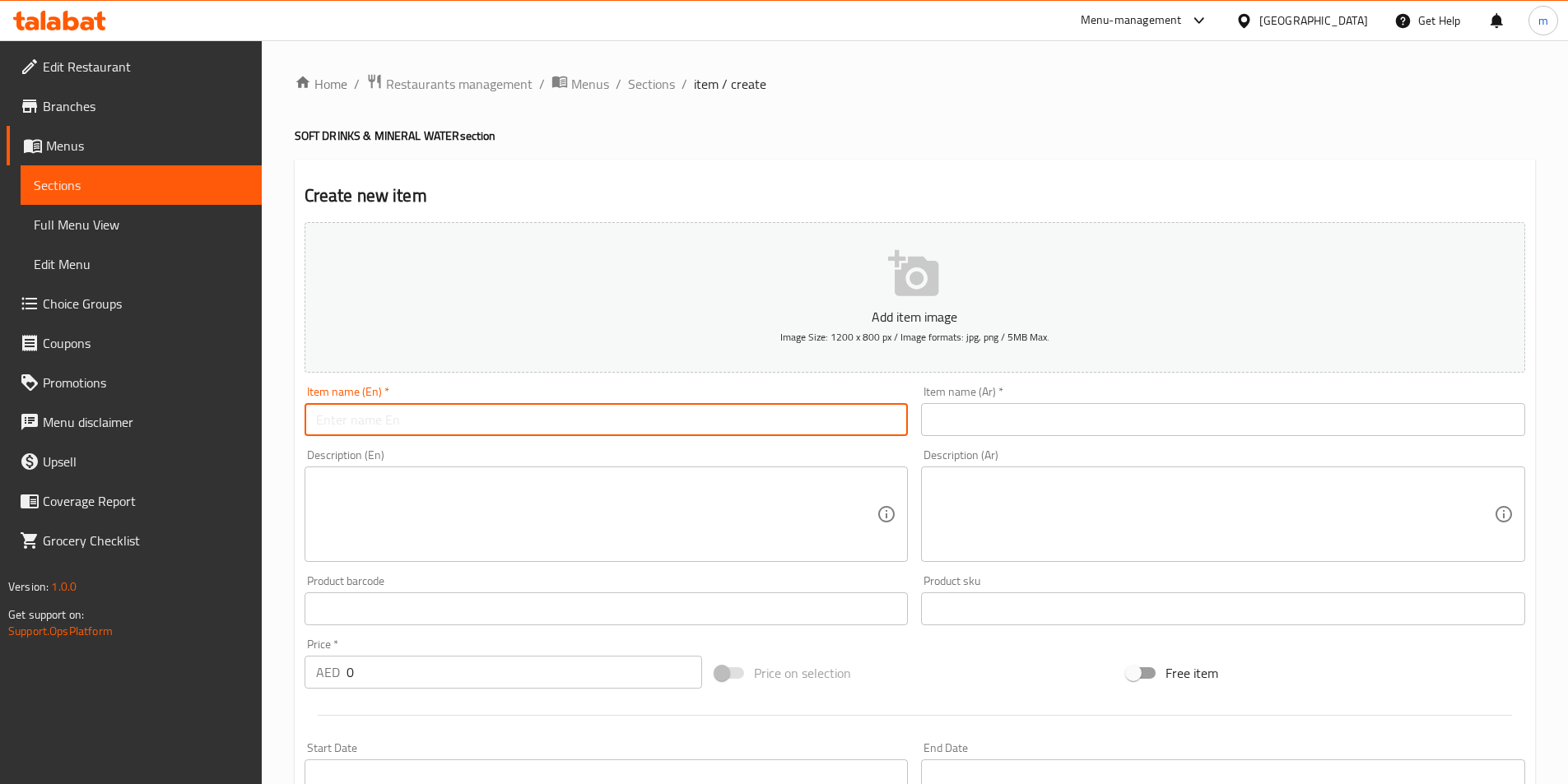
paste input "SOFT DRINK (1.25LTR )"
type input "SOFT DRINK (1.25LTR )"
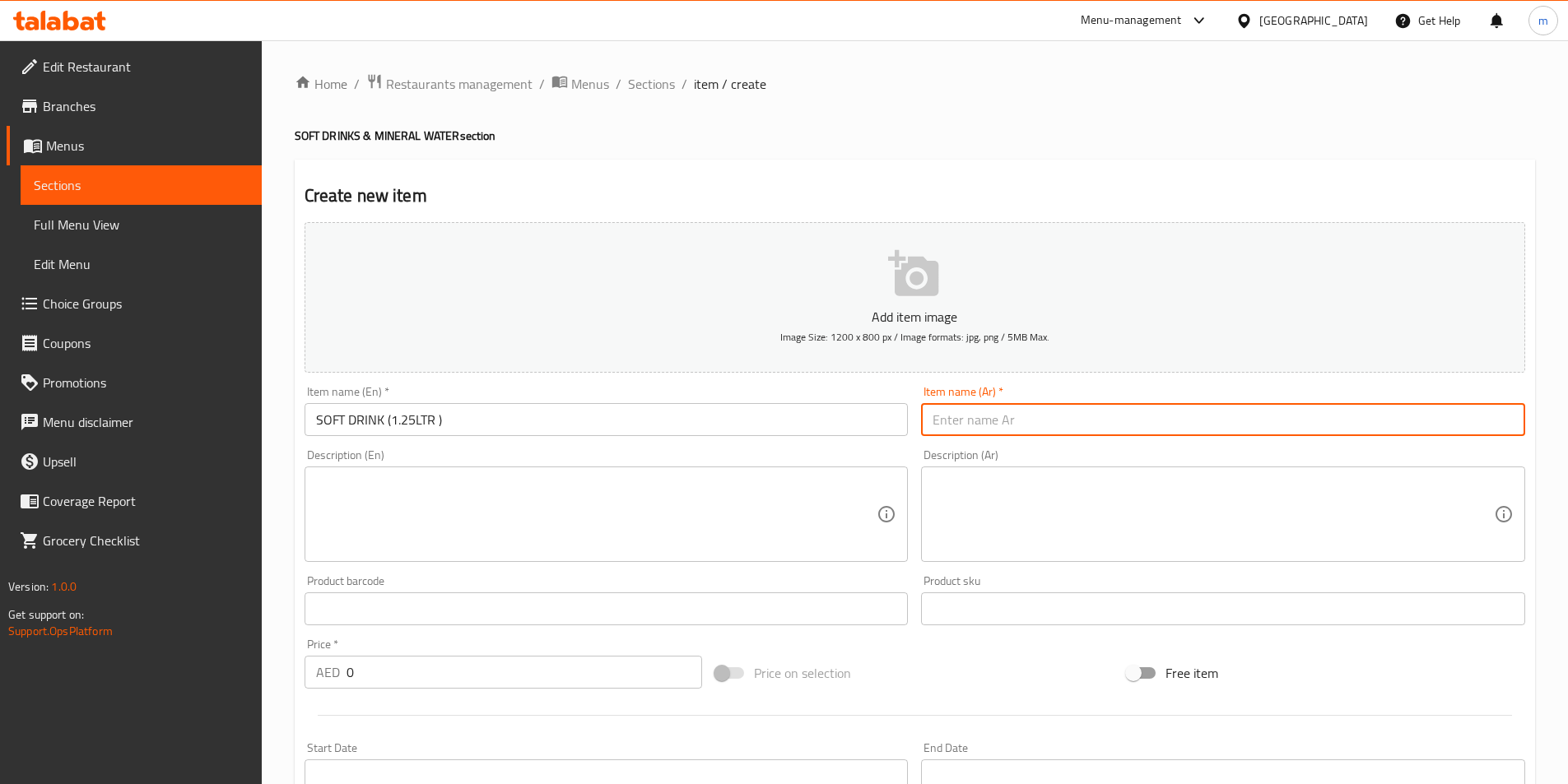
click at [1061, 431] on input "text" at bounding box center [1222, 419] width 604 height 33
paste input "مشروب غازي 1.25 لتر"
type input "مشروب غازي 1.25 لتر"
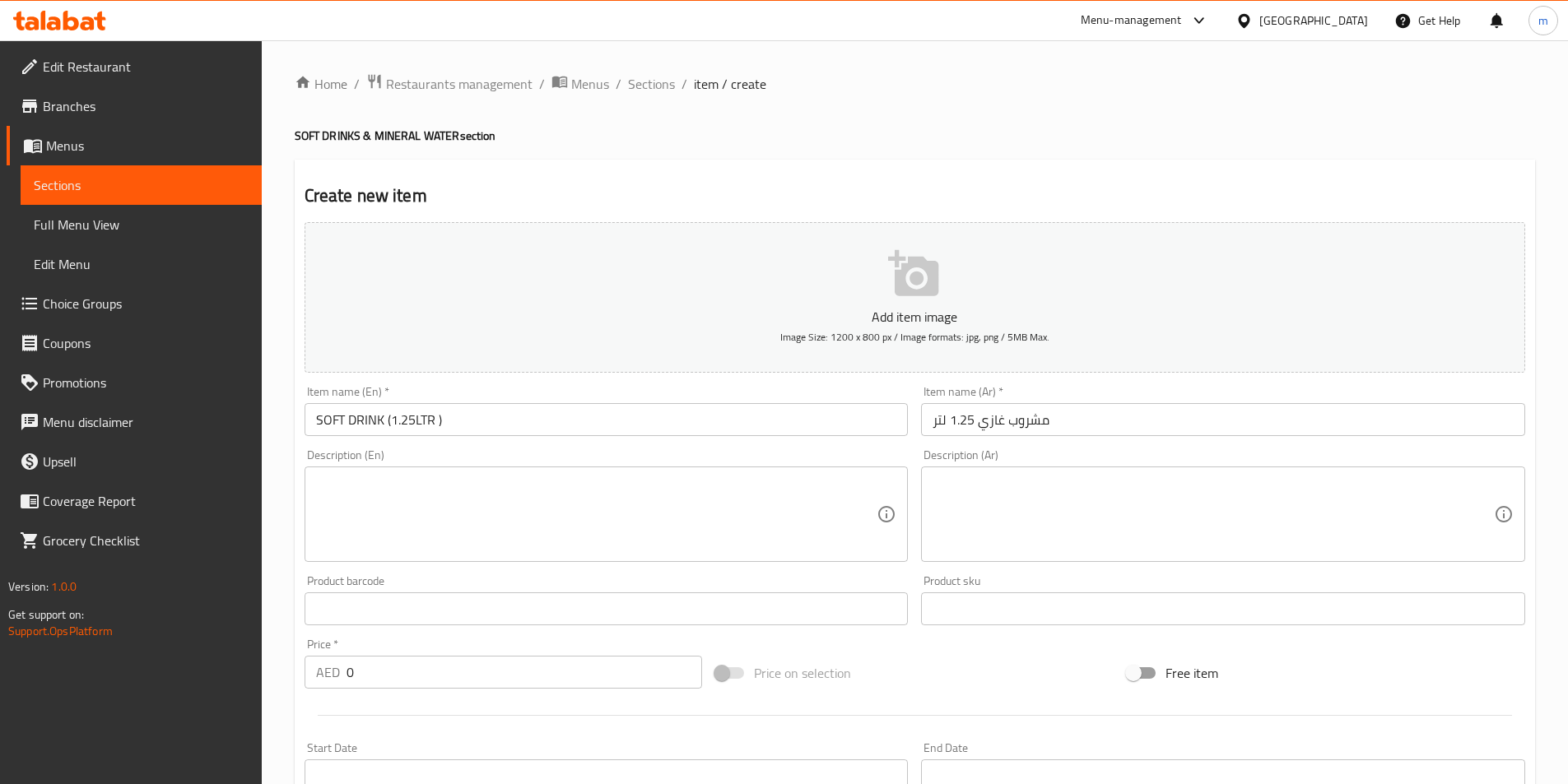
click at [340, 510] on textarea at bounding box center [597, 513] width 561 height 78
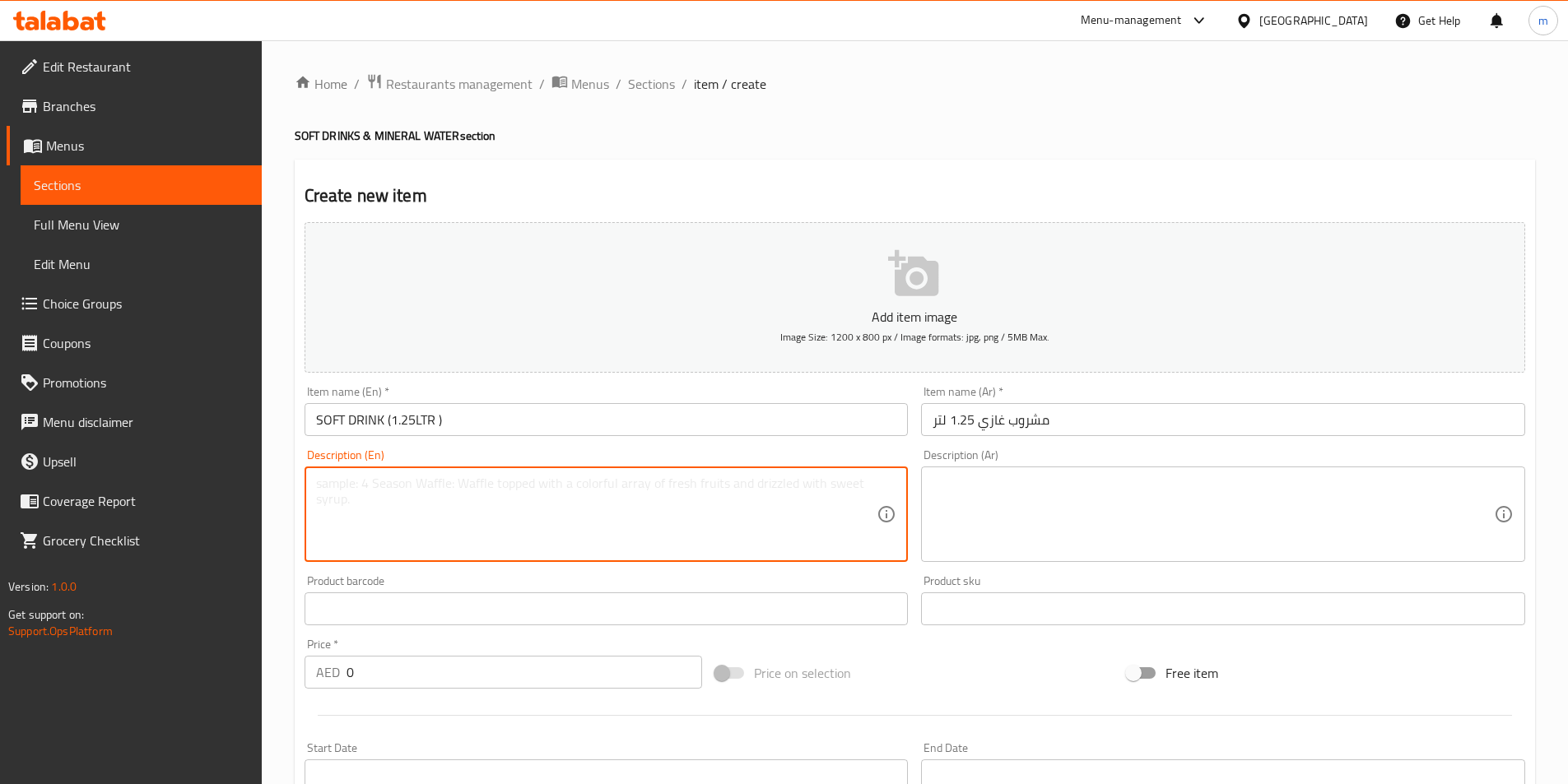
paste textarea "Assorted branded soft drink (1.25L bottle)."
type textarea "Assorted branded soft drink (1.25L bottle)."
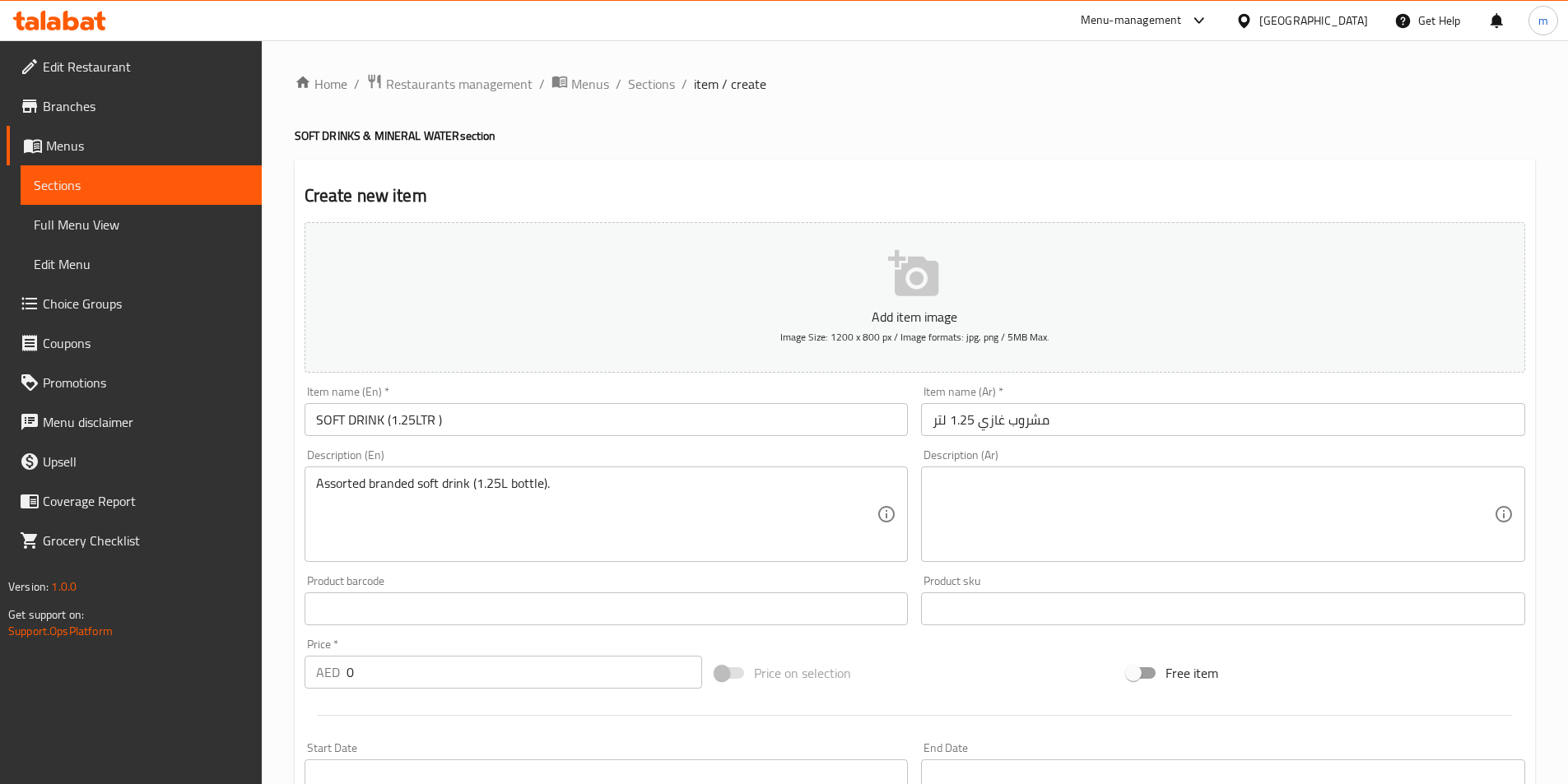
click at [1032, 504] on textarea at bounding box center [1213, 513] width 561 height 78
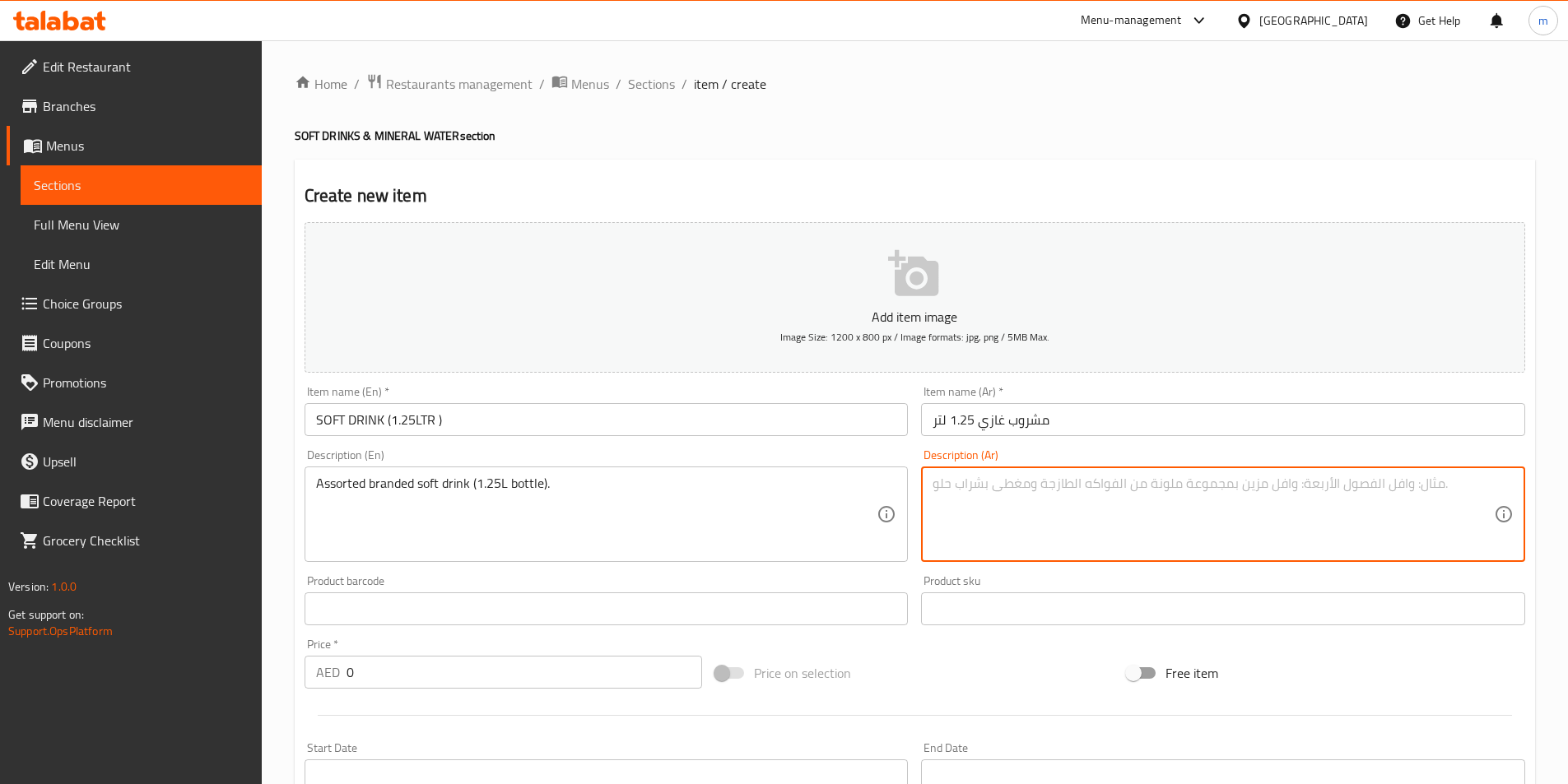
paste textarea "مشروب غازي متنوع (زجاجة 1.25 لتر)"
type textarea "مشروب غازي متنوع (زجاجة 1.25 لتر)"
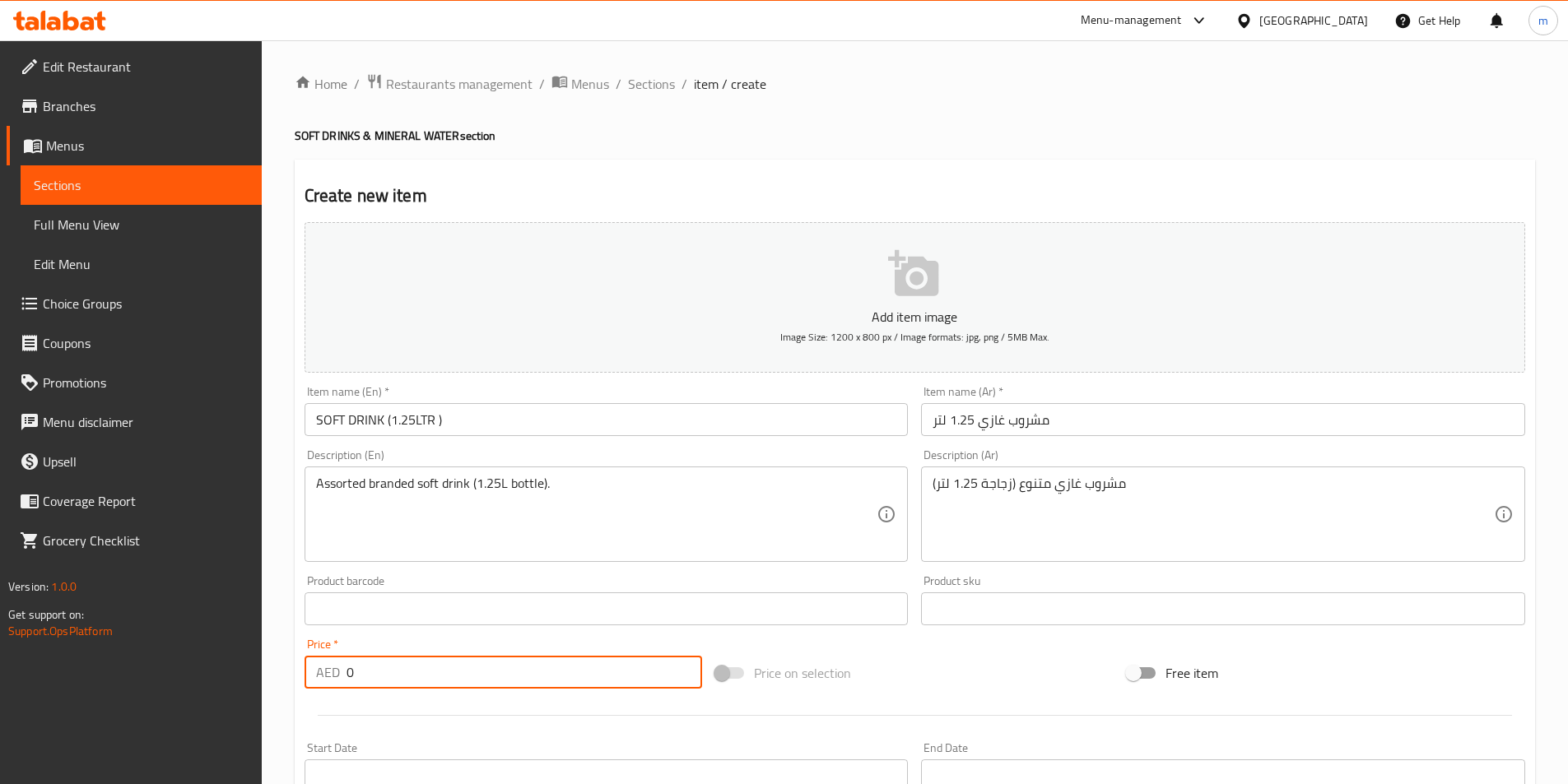
drag, startPoint x: 383, startPoint y: 677, endPoint x: 335, endPoint y: 679, distance: 48.0
click at [340, 682] on div "AED 0 Price *" at bounding box center [503, 671] width 398 height 33
paste input "13"
type input "13"
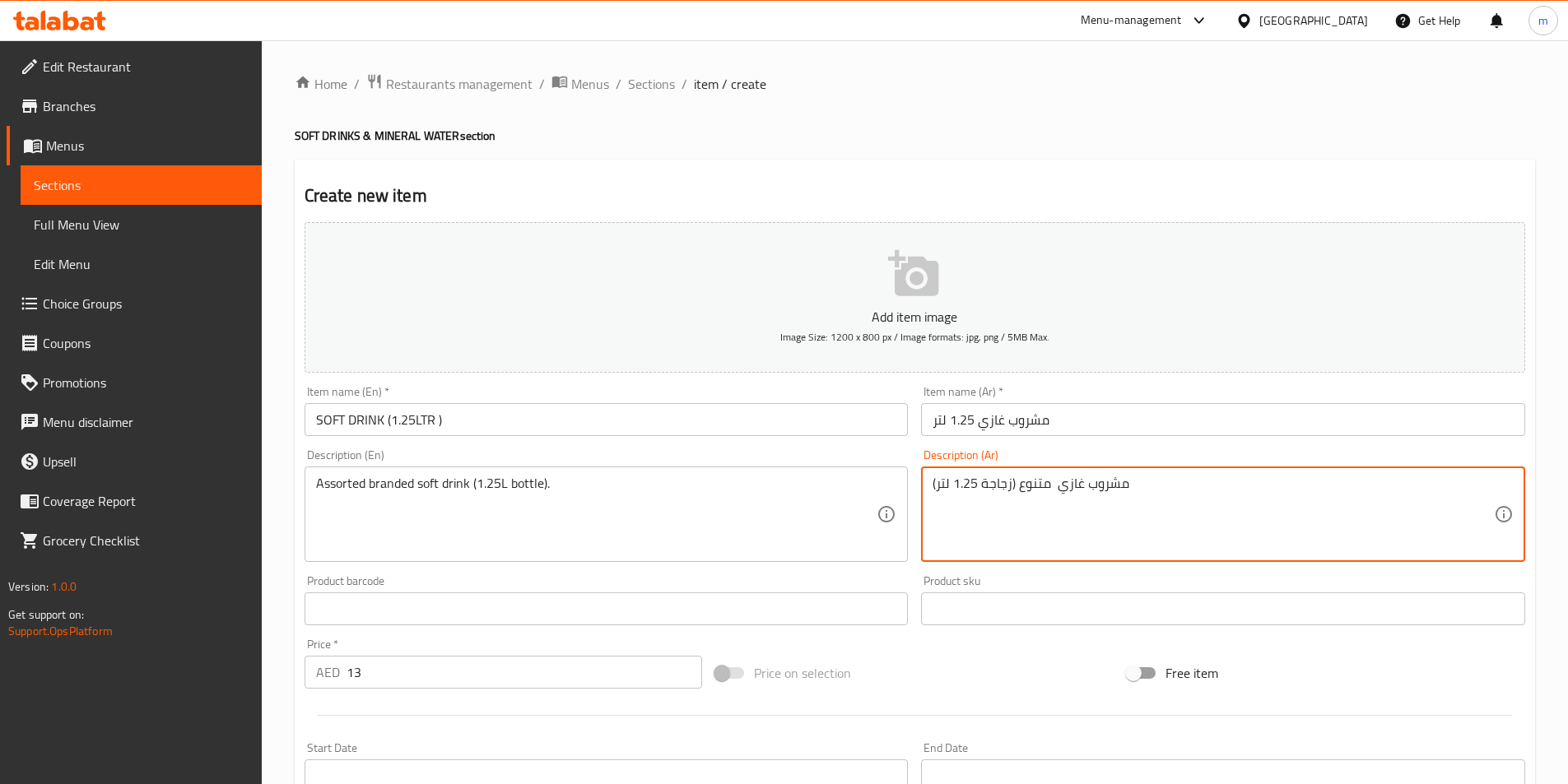
paste textarea "برندد"
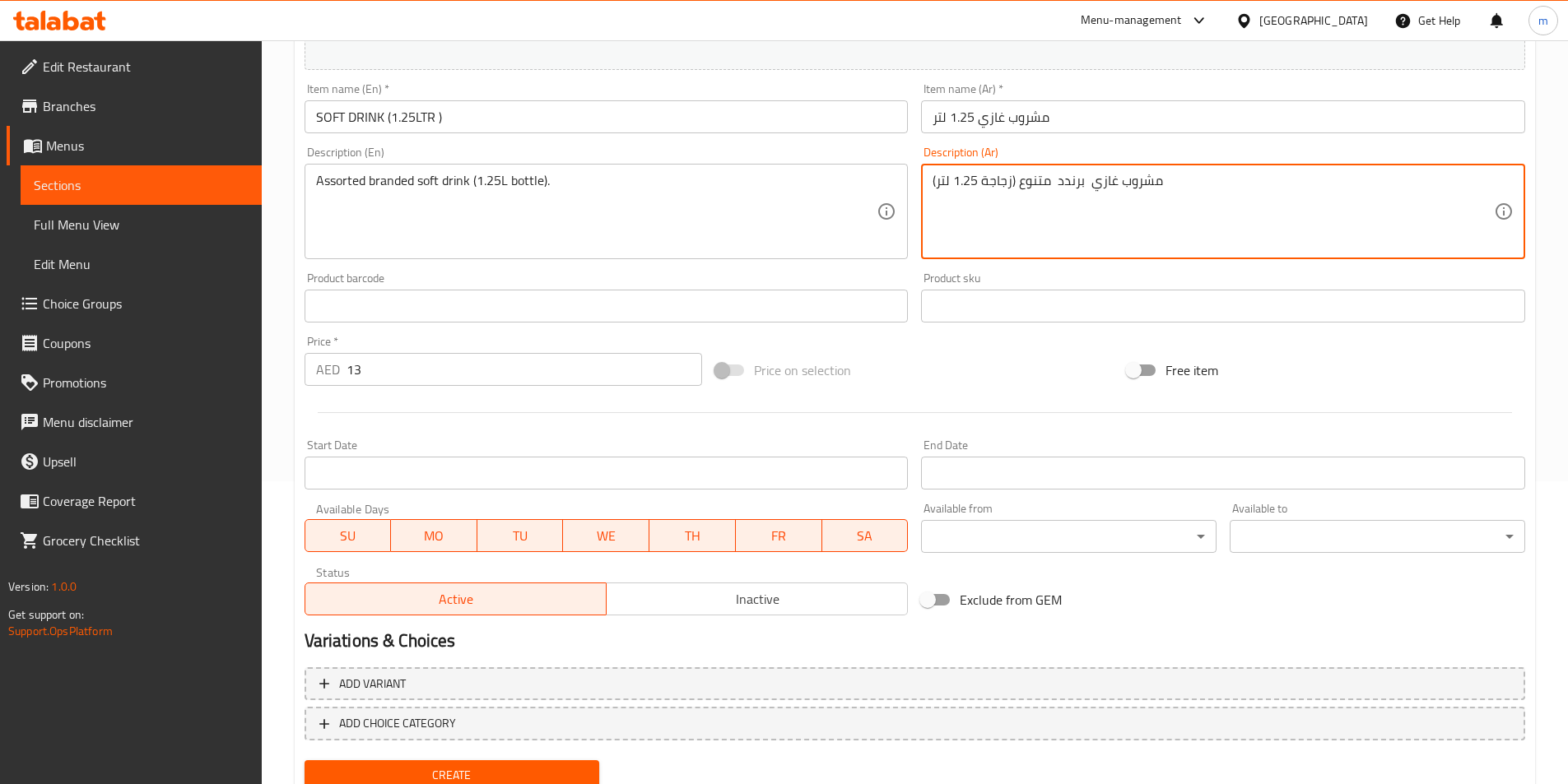
scroll to position [332, 0]
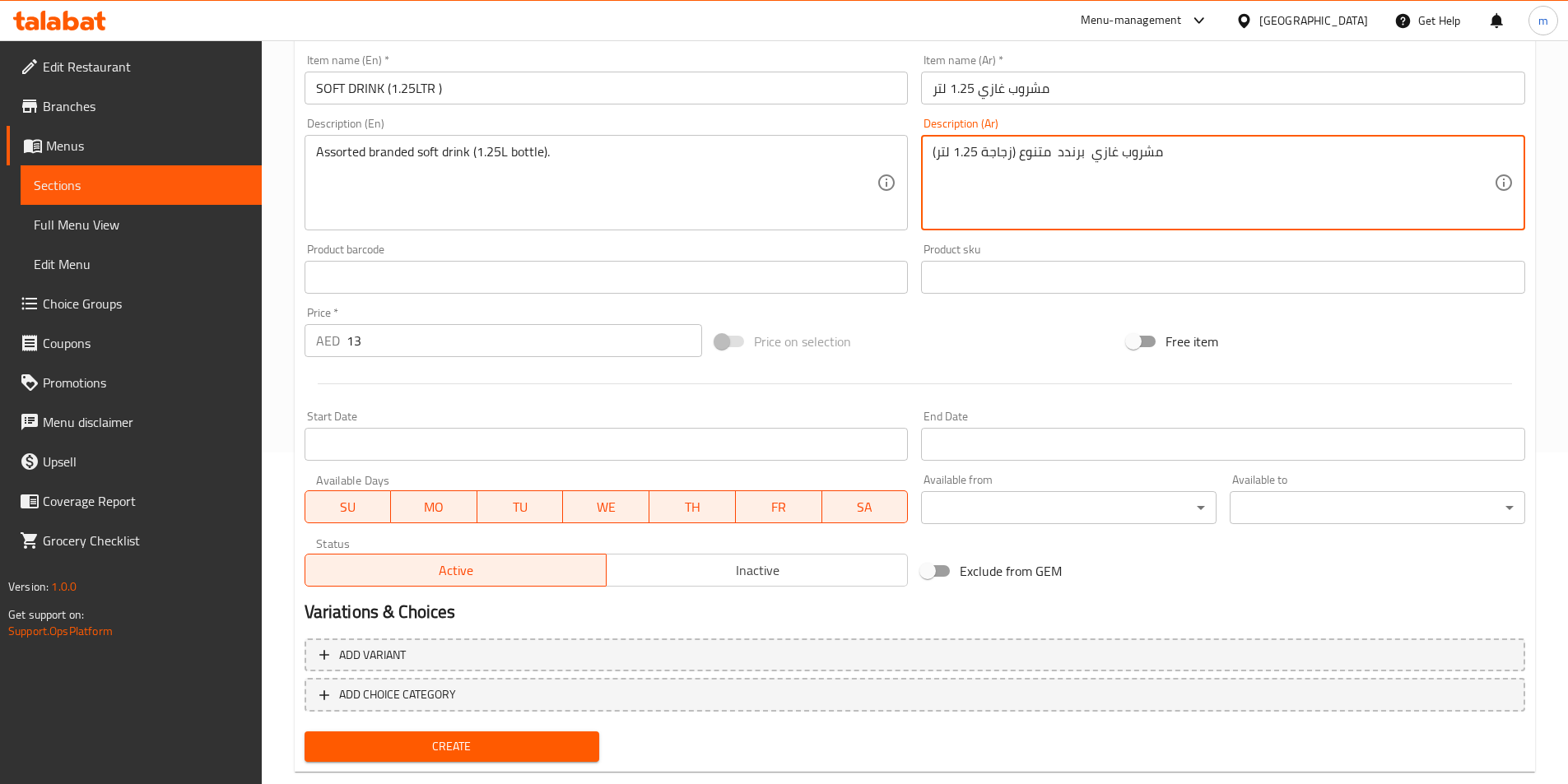
type textarea "مشروب غازي برندد متنوع (زجاجة 1.25 لتر)"
click at [564, 741] on span "Create" at bounding box center [453, 745] width 269 height 21
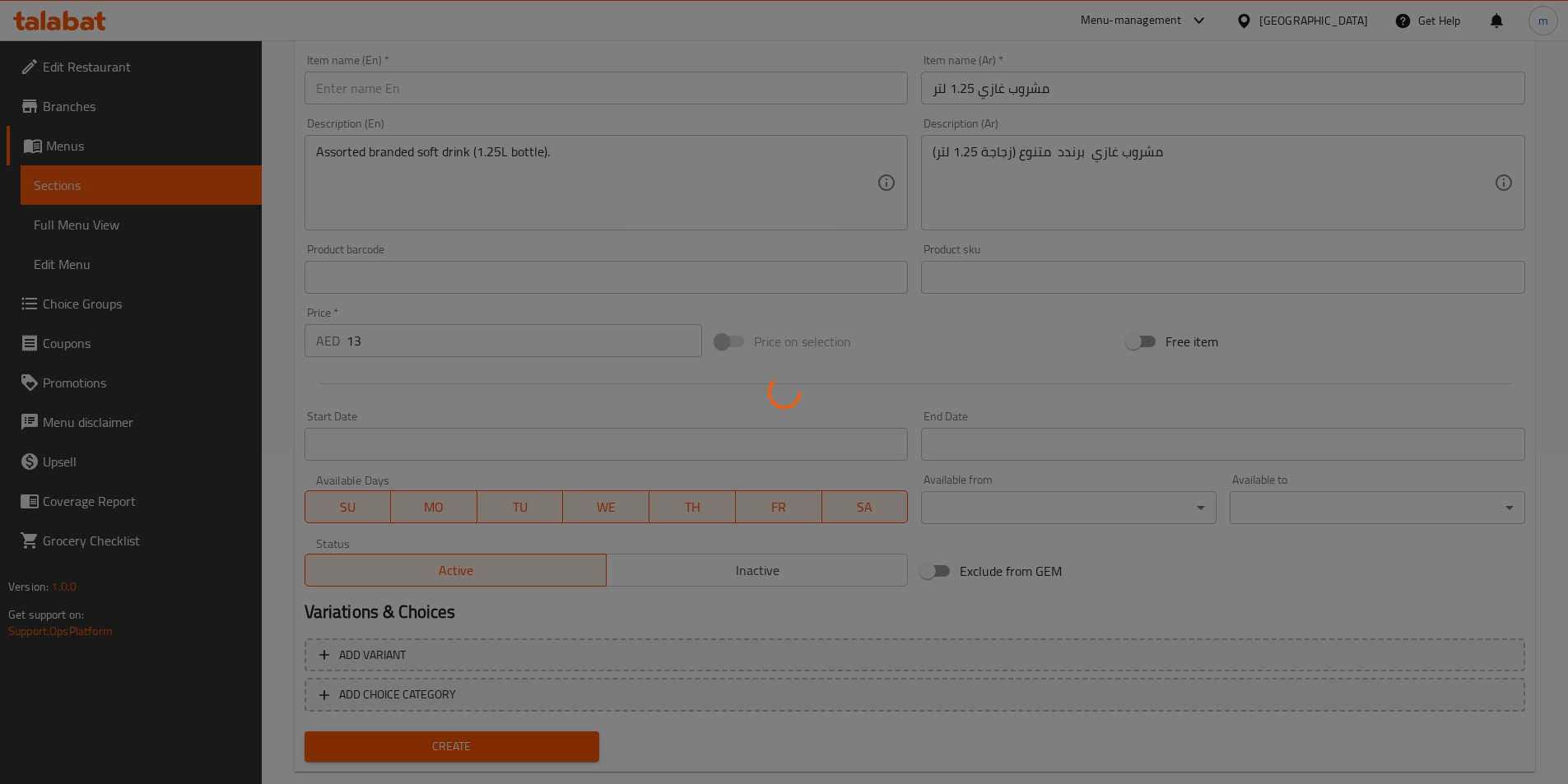
type input "0"
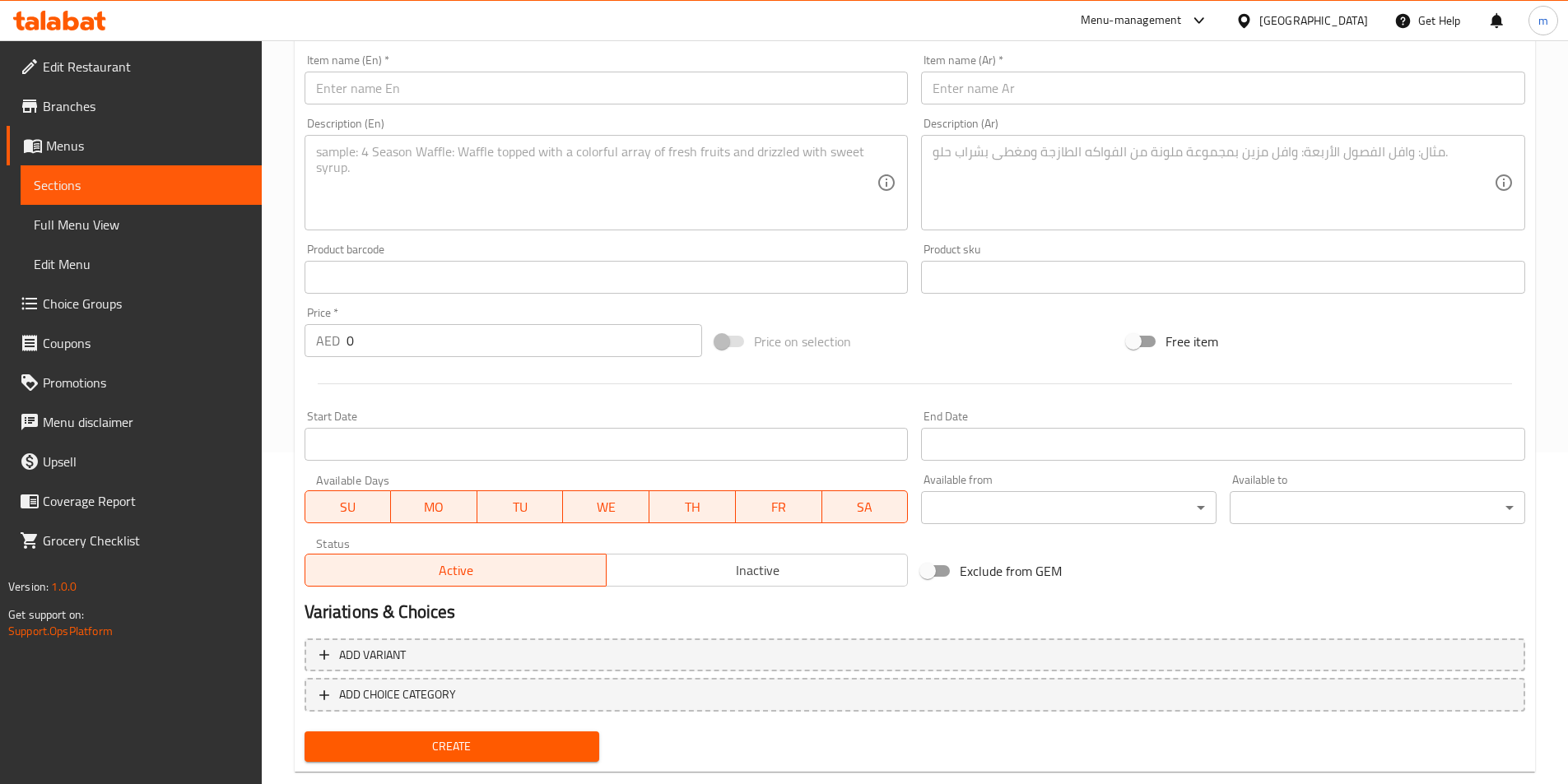
click at [168, 184] on span "Sections" at bounding box center [140, 185] width 214 height 20
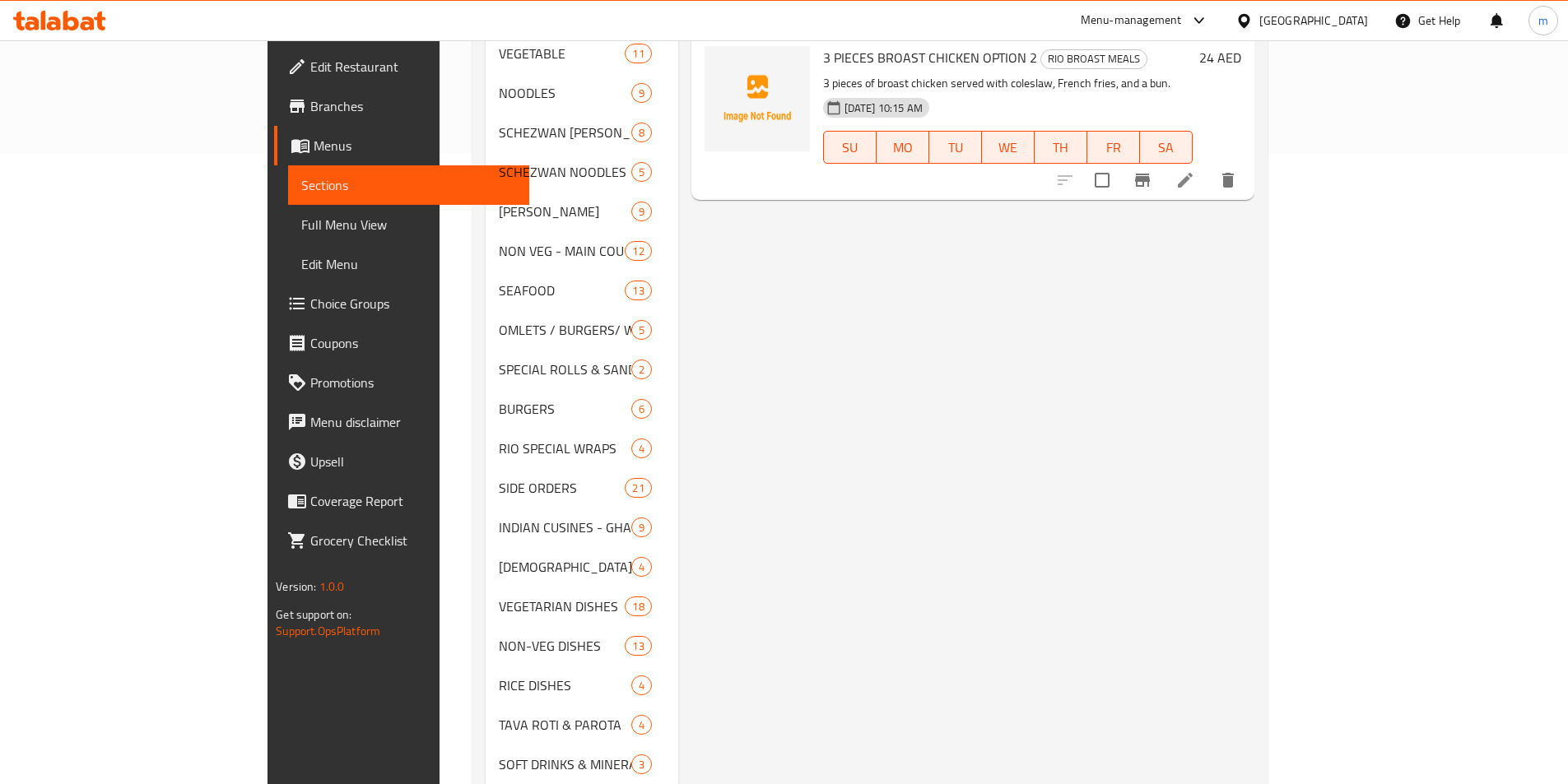
scroll to position [658, 0]
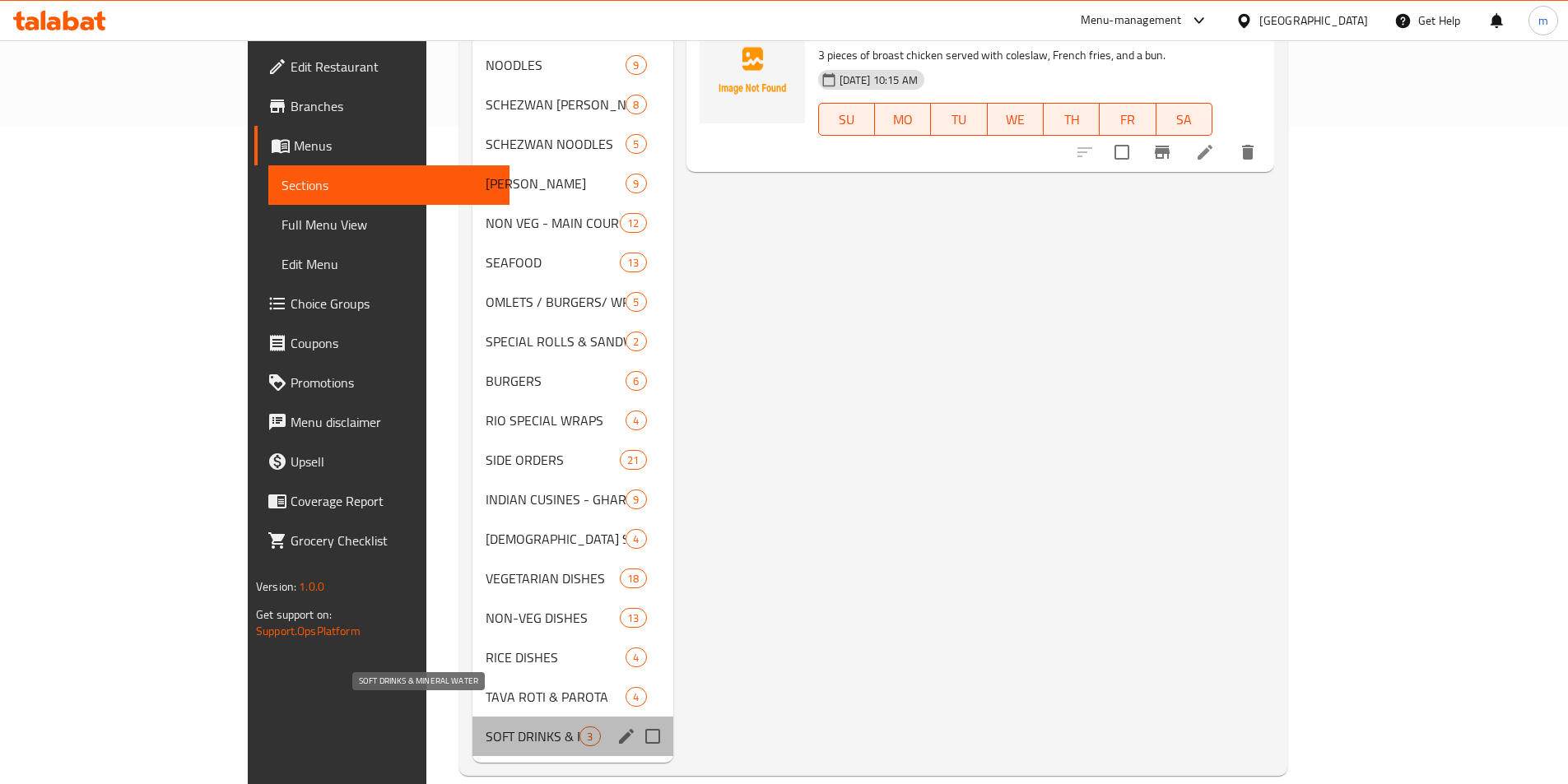
click at [485, 726] on span "SOFT DRINKS & MINERAL WATER" at bounding box center [532, 736] width 94 height 20
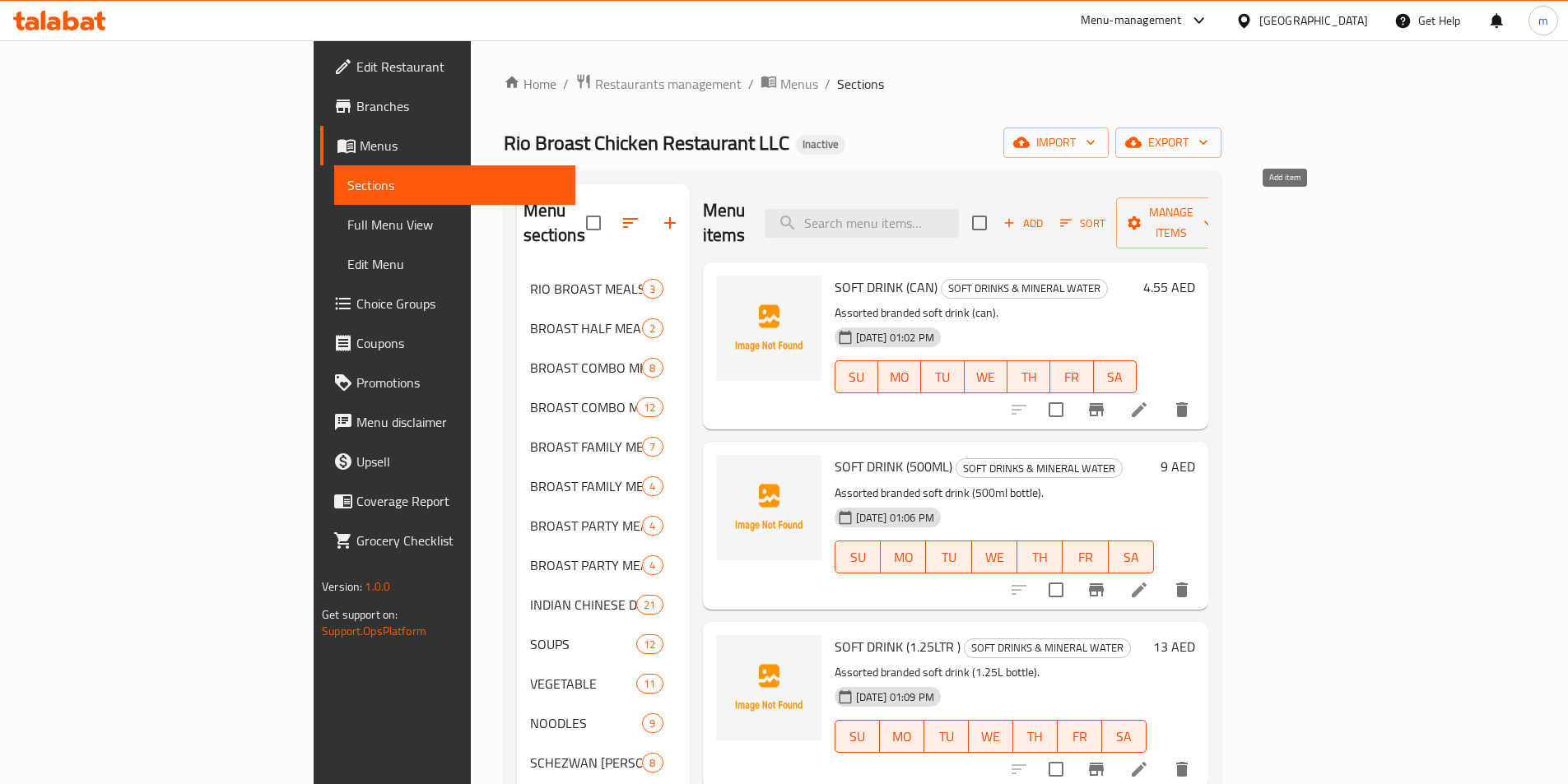
click at [1045, 214] on span "Add" at bounding box center [1023, 223] width 44 height 19
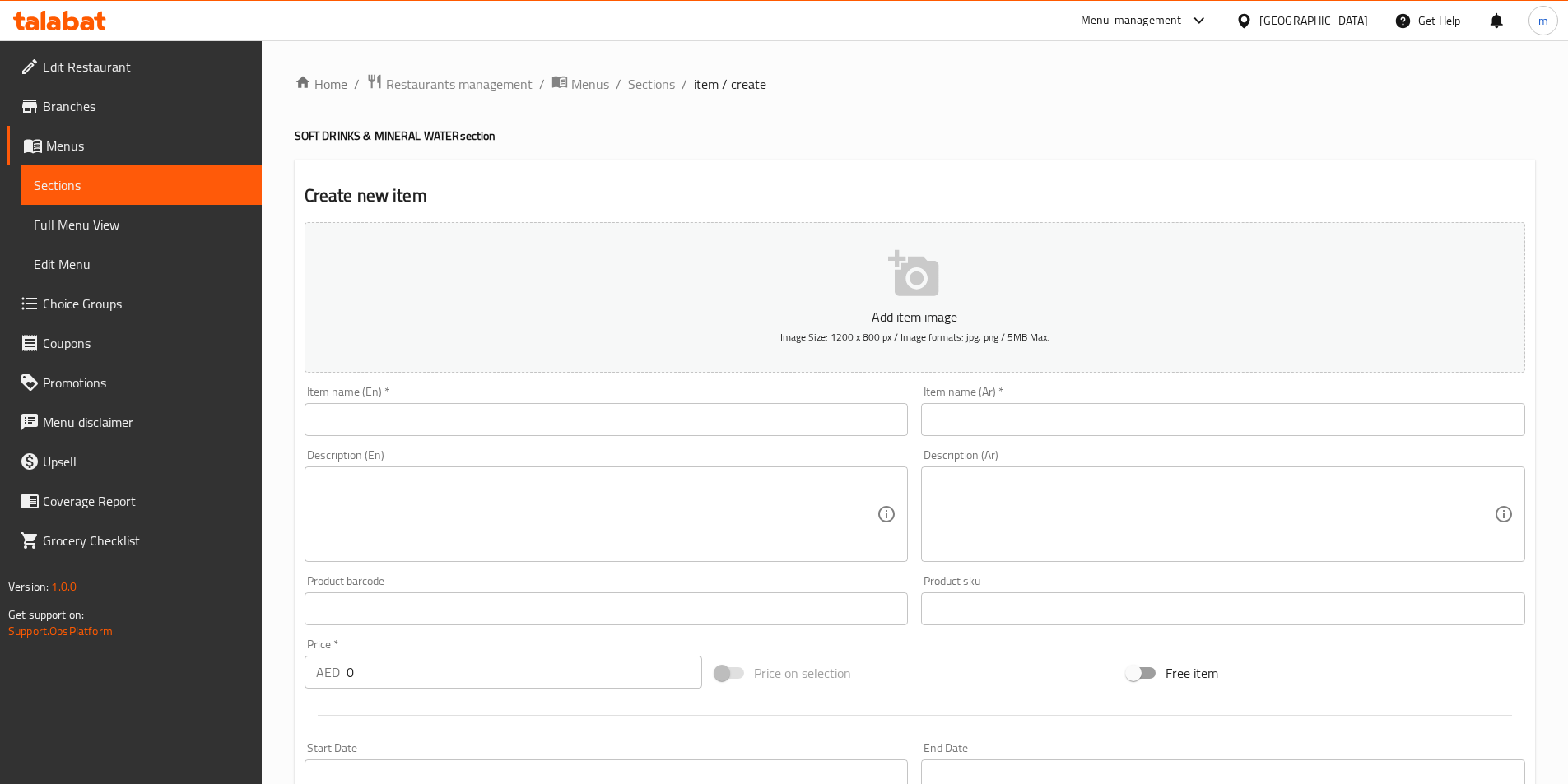
click at [648, 432] on input "text" at bounding box center [606, 419] width 604 height 33
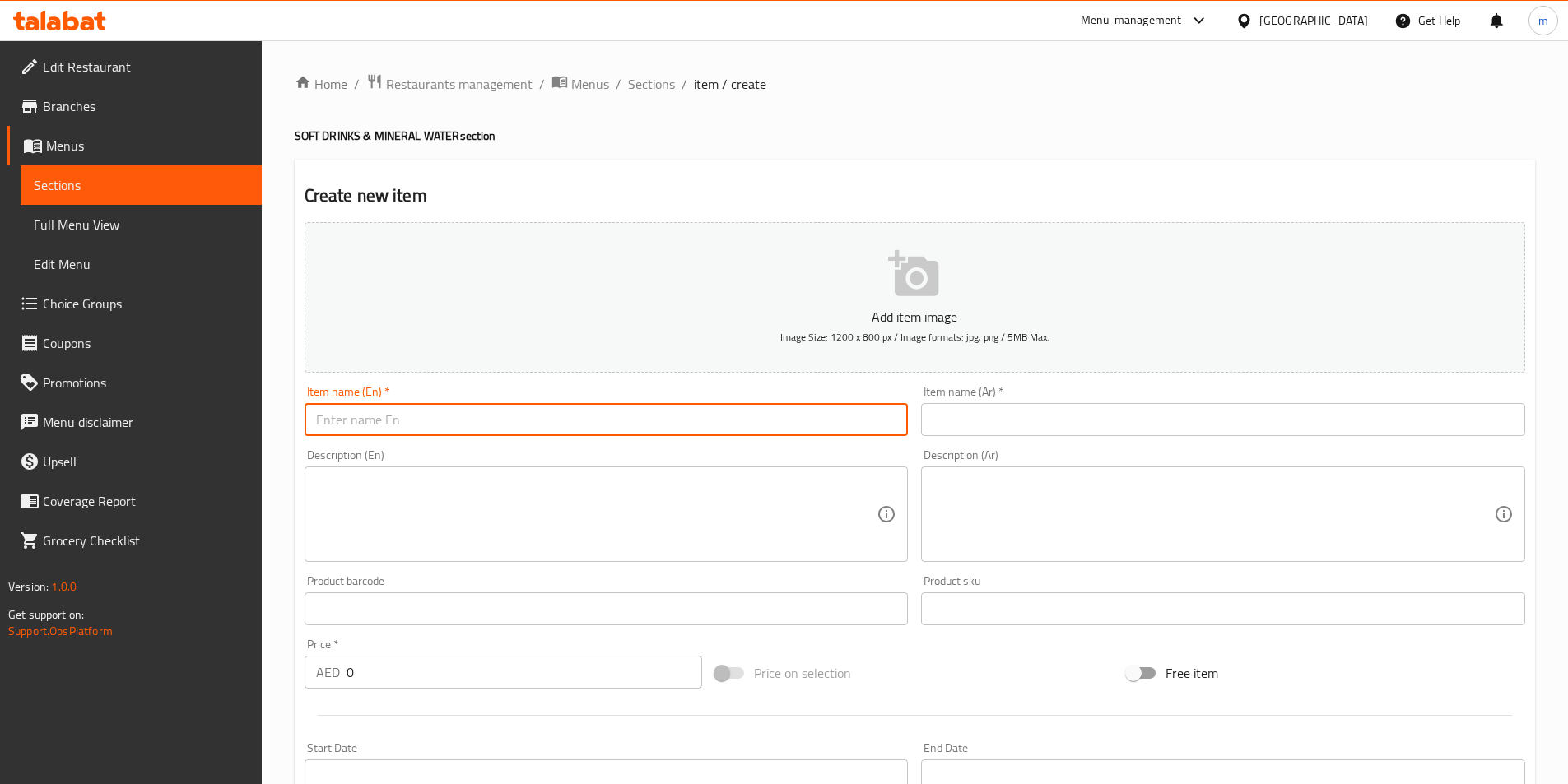
type input "ر"
paste input "SOFT DRINK (2.25 LTR)"
type input "SOFT DRINK (2.25 LTR)"
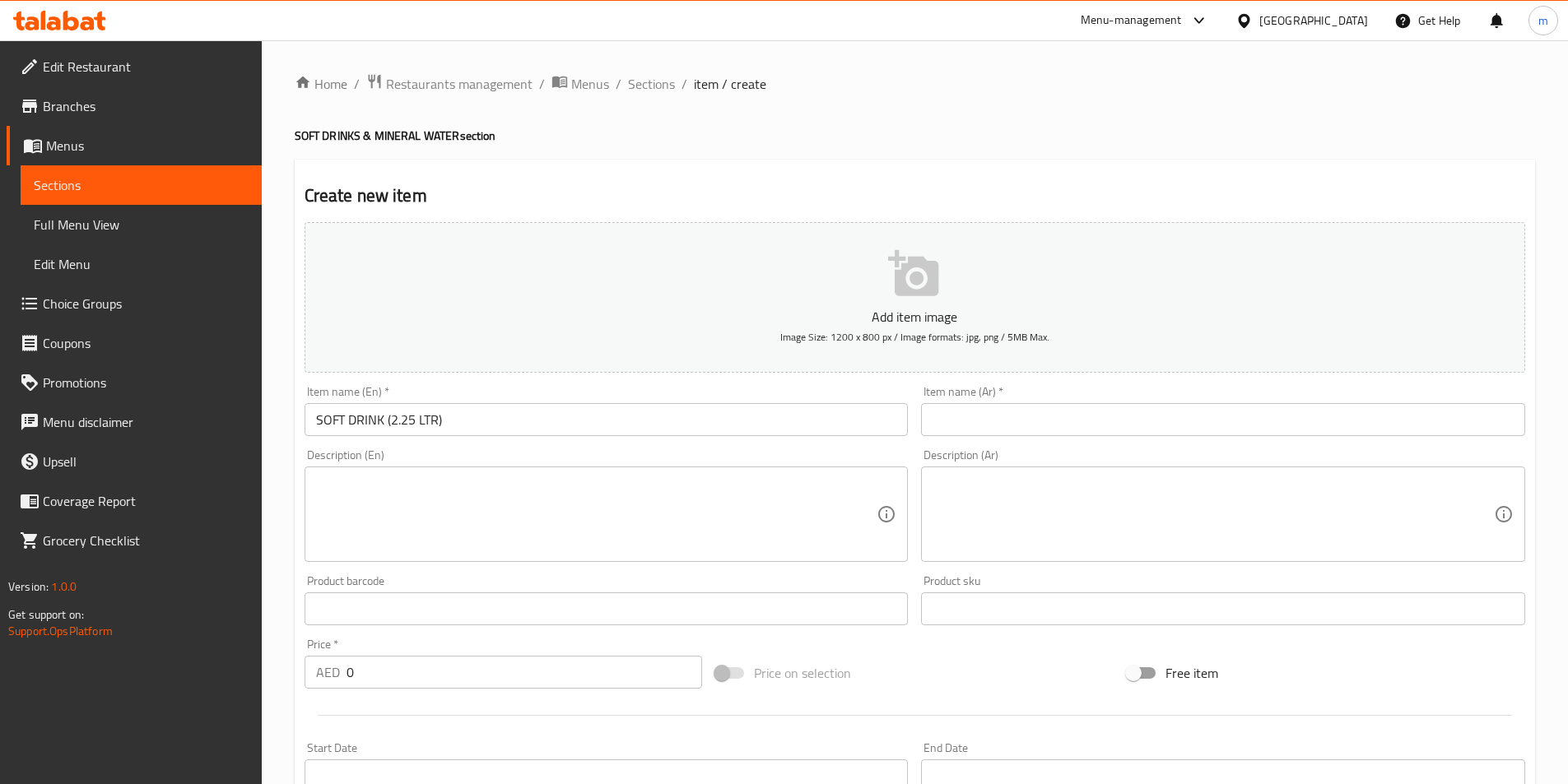
click at [983, 407] on input "text" at bounding box center [1222, 419] width 604 height 33
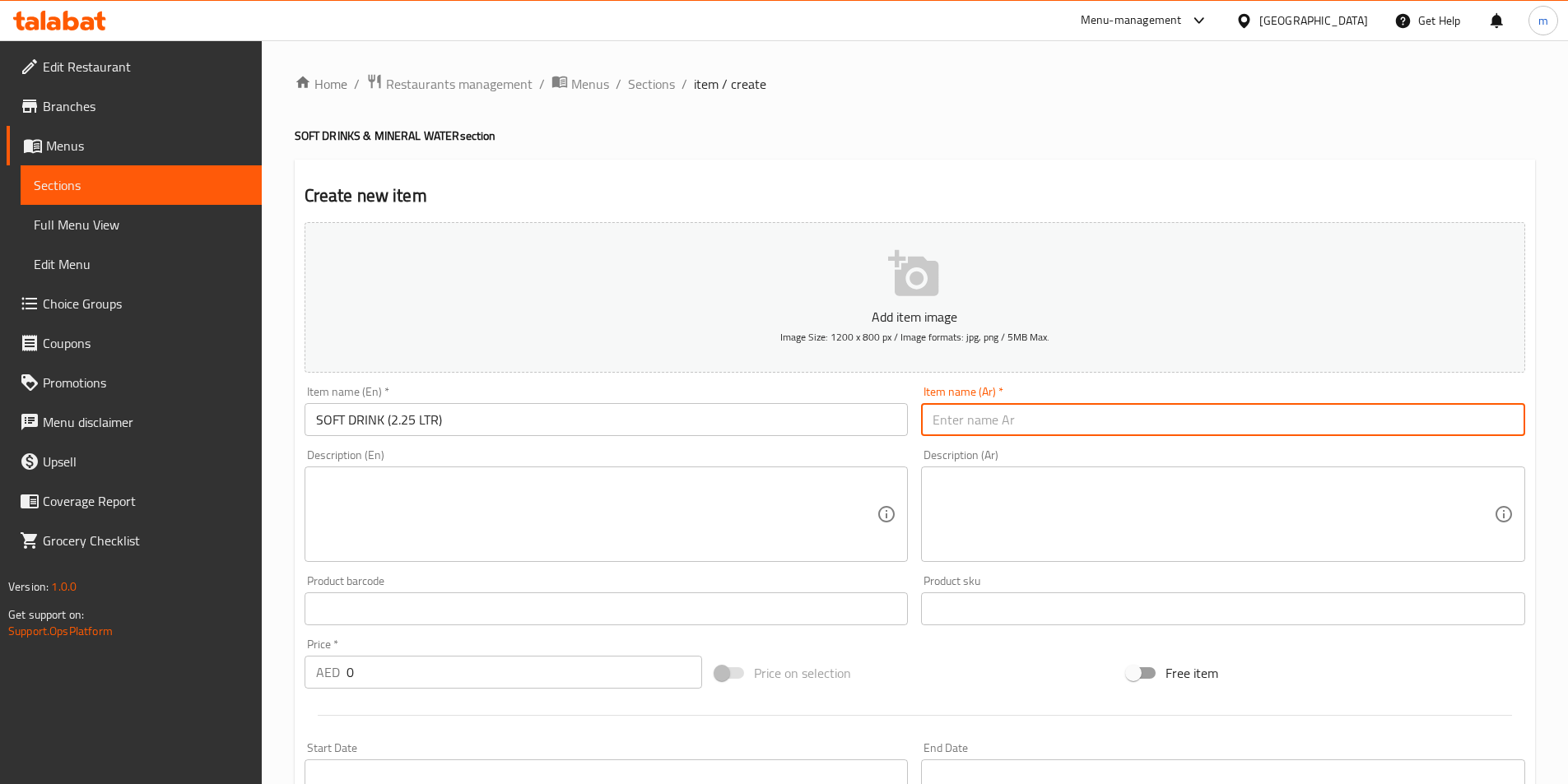
paste input "مشروب غازي (2.25 لتر)"
type input "مشروب غازي (2.25 لتر)"
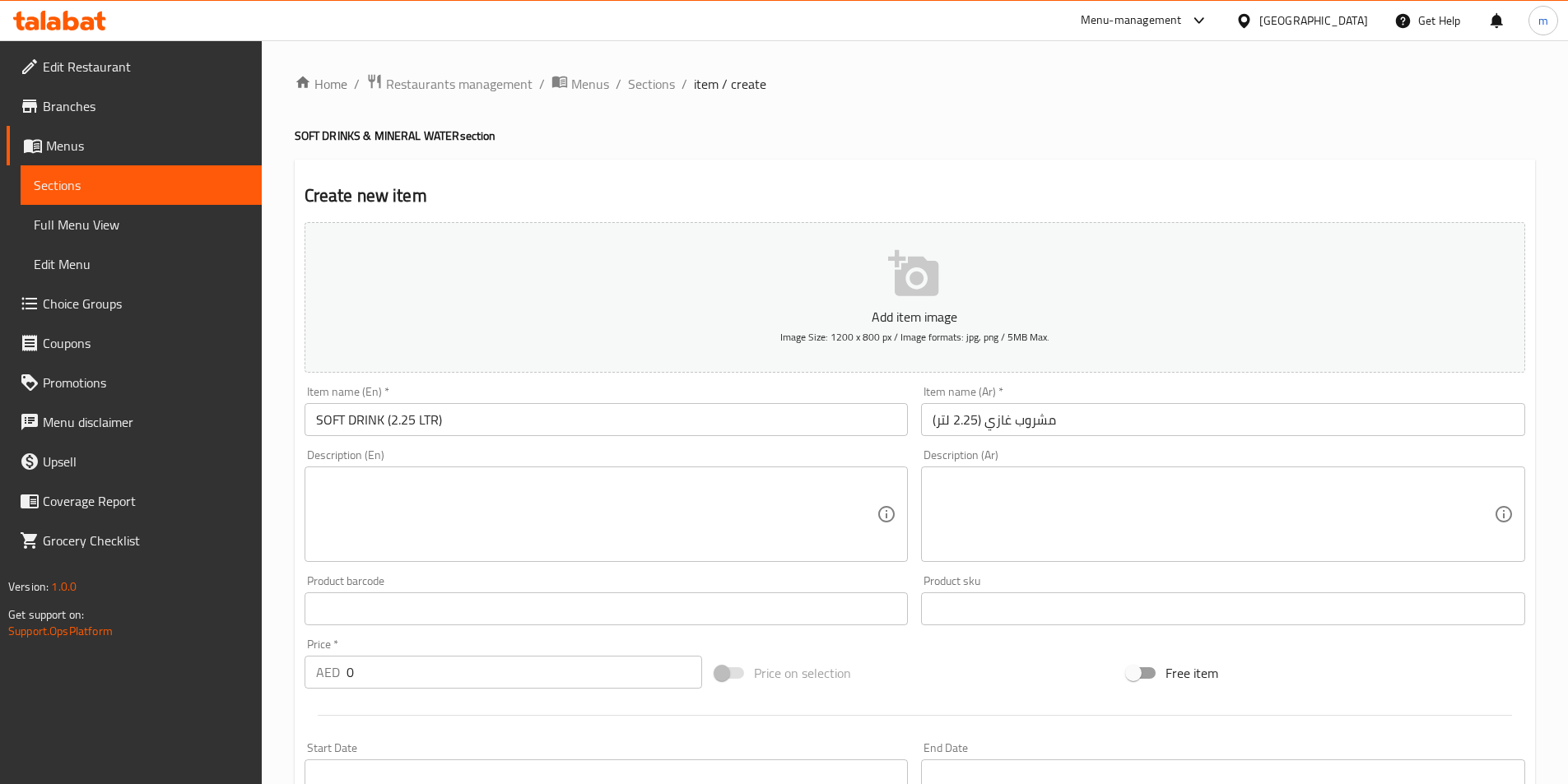
click at [569, 487] on textarea at bounding box center [597, 513] width 561 height 78
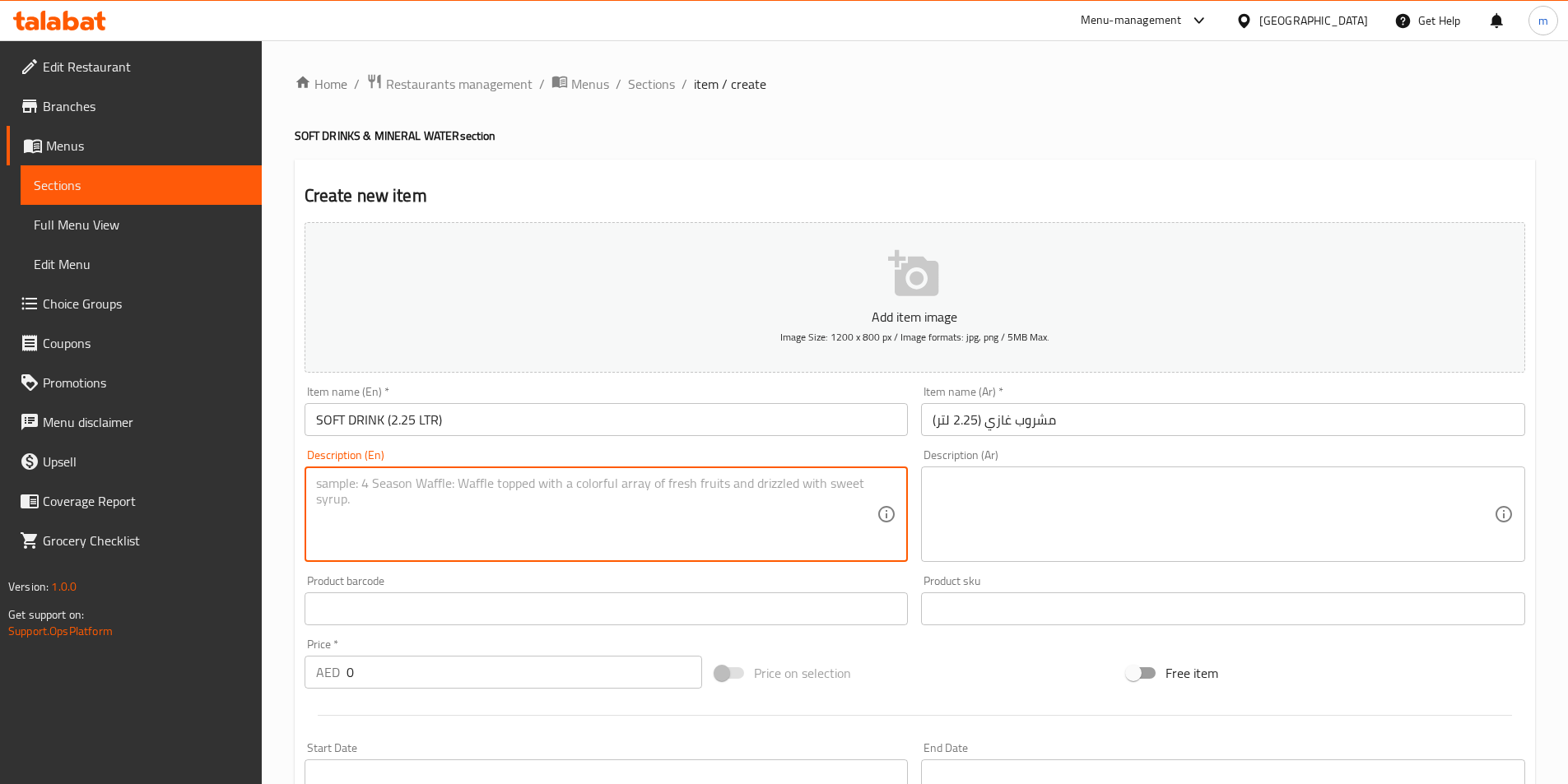
paste textarea "Assorted branded soft drink (2.25L bottle)."
type textarea "Assorted branded soft drink (2.25L bottle)."
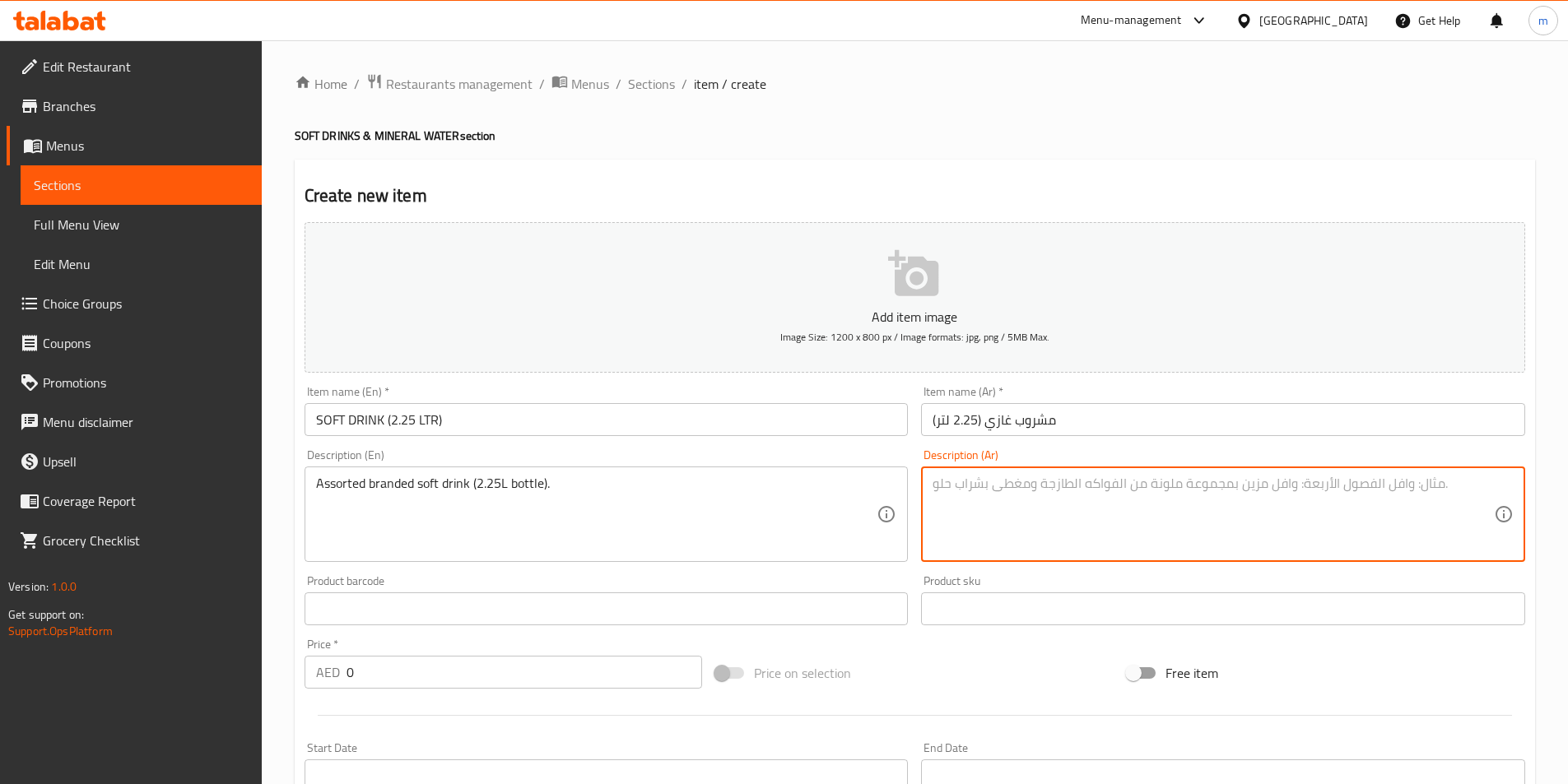
click at [983, 490] on textarea at bounding box center [1213, 513] width 561 height 78
paste textarea "مشروب غازي متنوع (زجاجة 2.25 لتر)"
type textarea "مشروب غازي متنوع (زجاجة 2.25 لتر)"
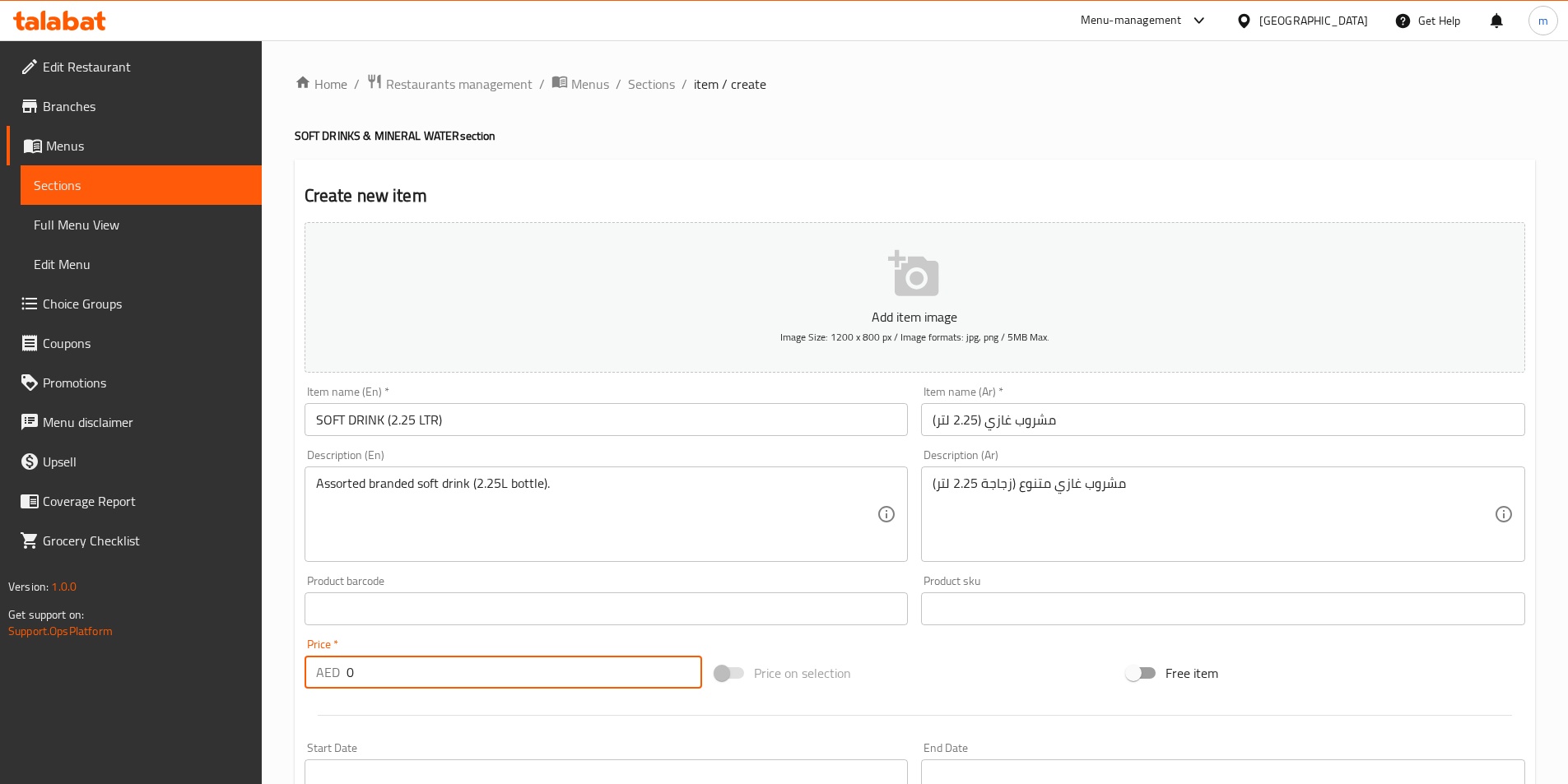
drag, startPoint x: 366, startPoint y: 672, endPoint x: 318, endPoint y: 667, distance: 48.3
click at [318, 667] on div "AED 0 Price *" at bounding box center [503, 671] width 398 height 33
paste input "19.5"
type input "19.5"
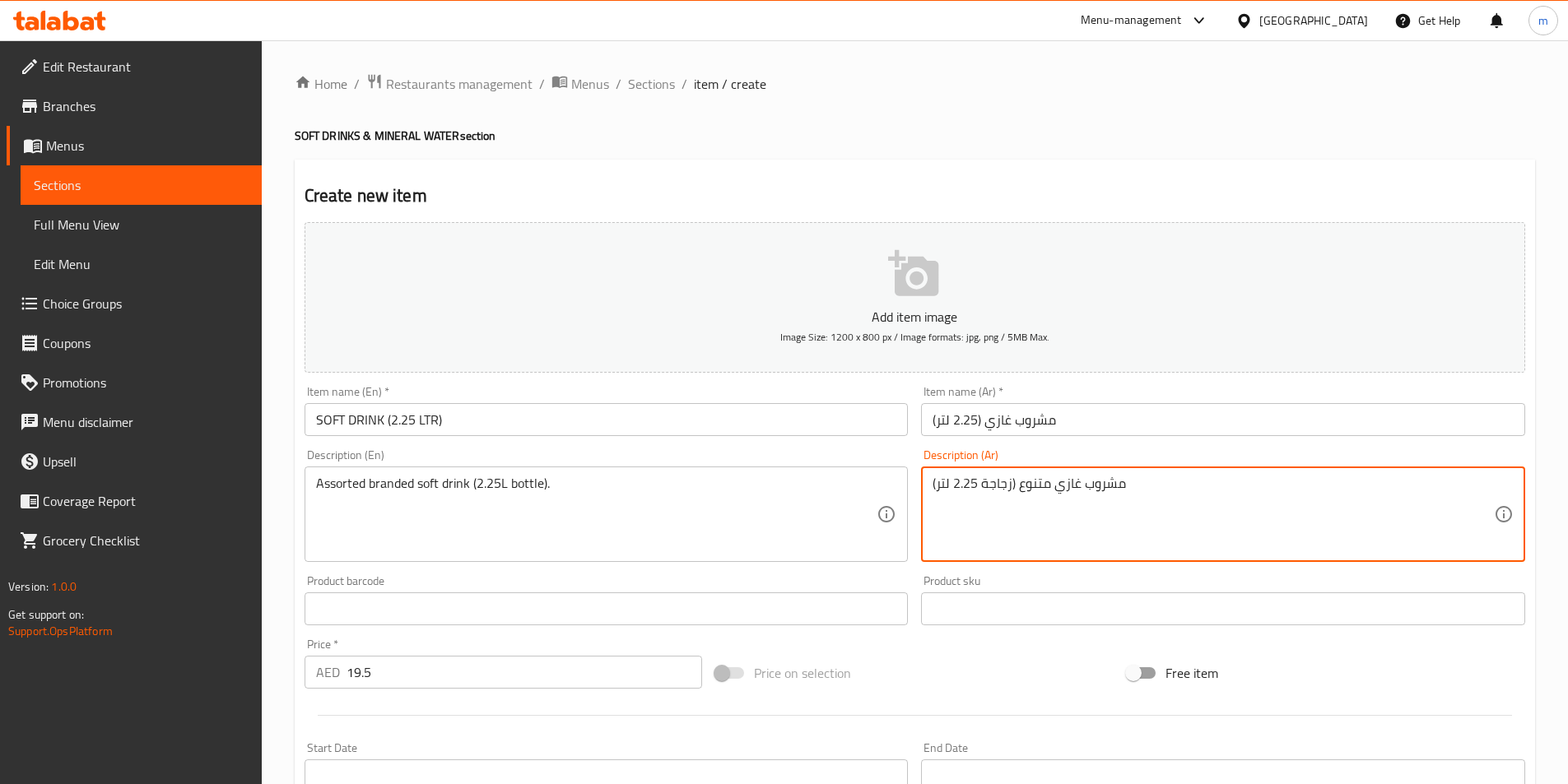
click at [1055, 482] on textarea "مشروب غازي متنوع (زجاجة 2.25 لتر)" at bounding box center [1213, 513] width 561 height 78
paste textarea "برندد"
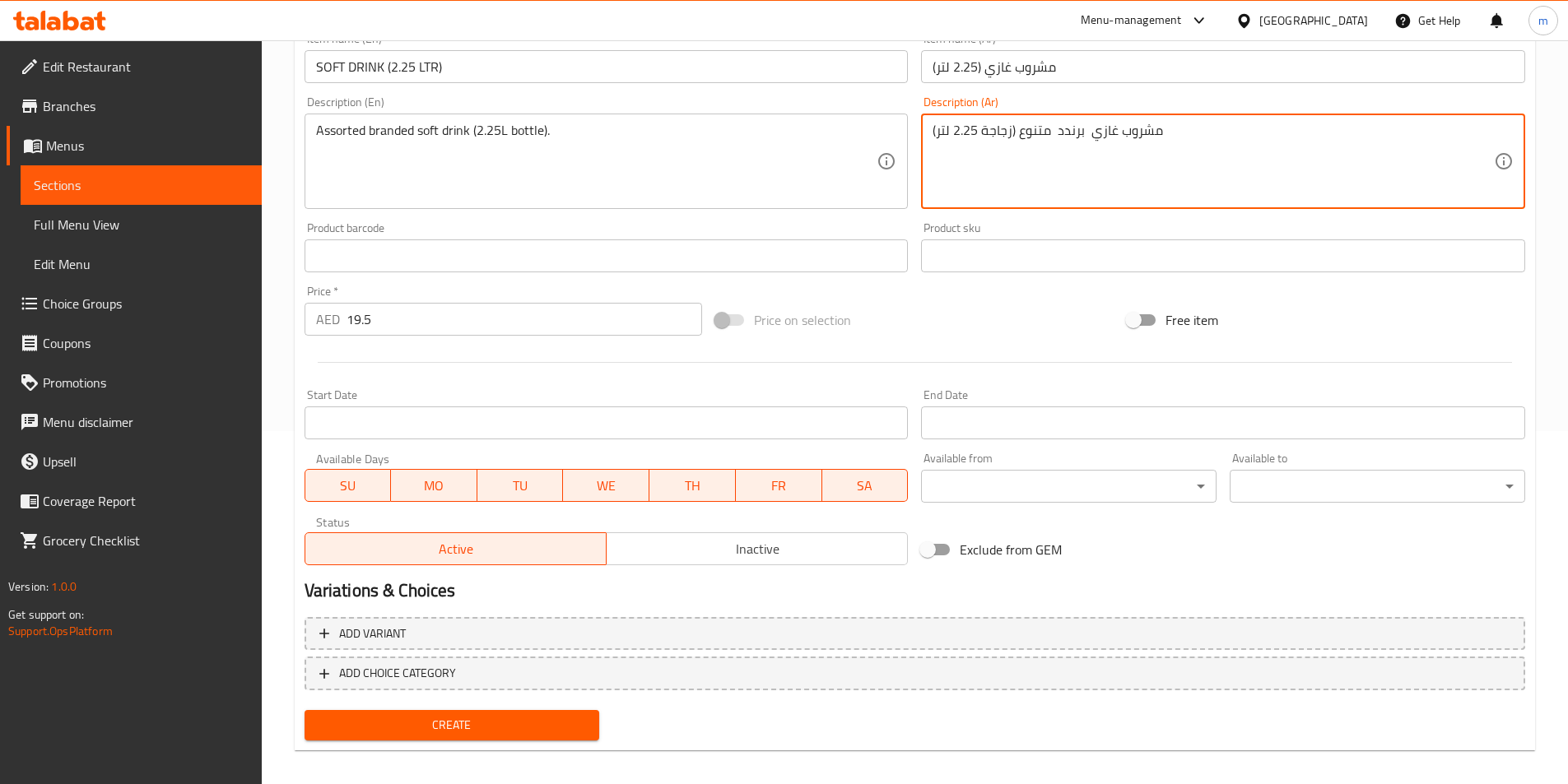
scroll to position [361, 0]
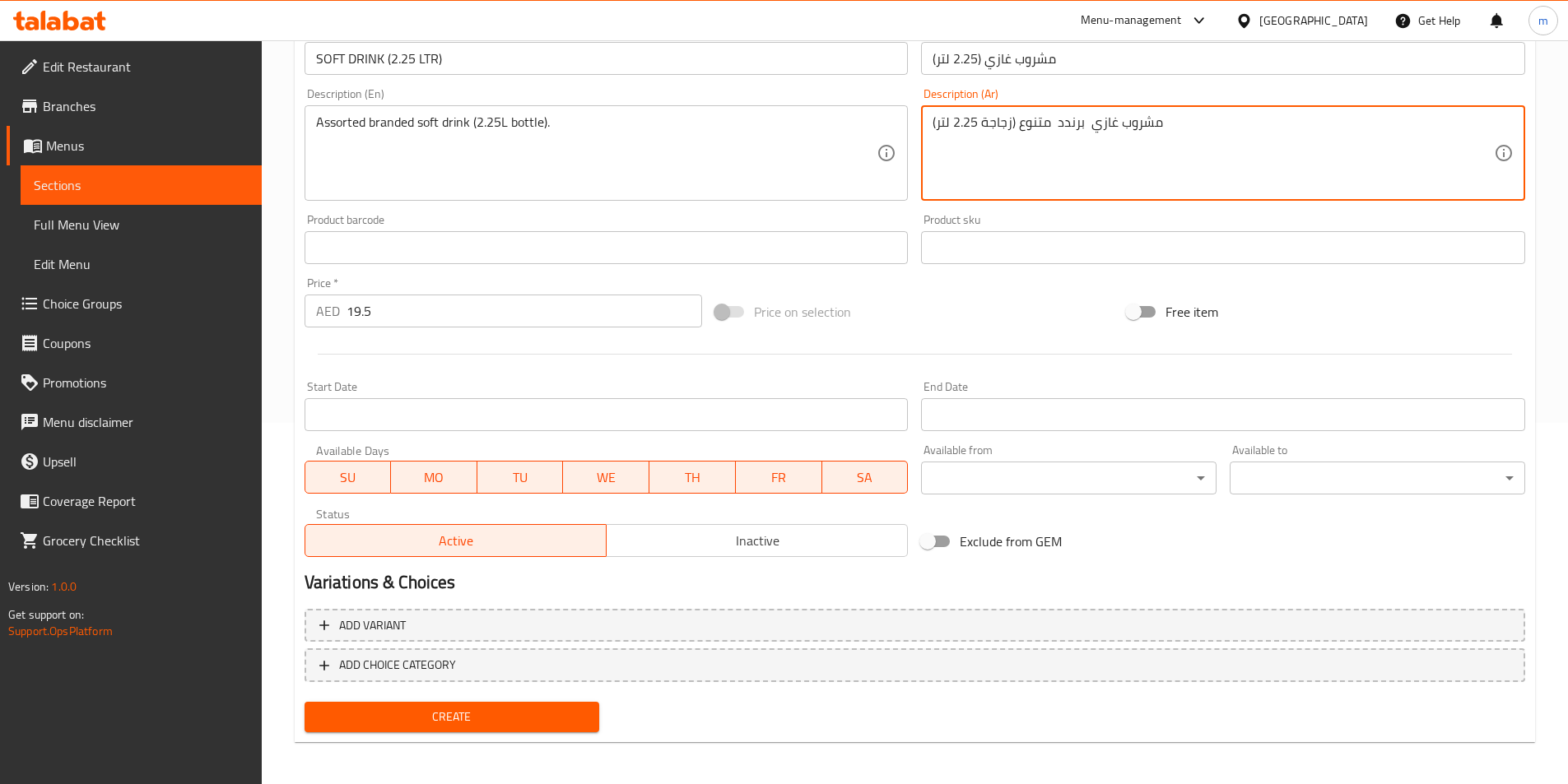
type textarea "مشروب غازي برندد متنوع (زجاجة 2.25 لتر)"
click at [504, 721] on span "Create" at bounding box center [453, 717] width 269 height 21
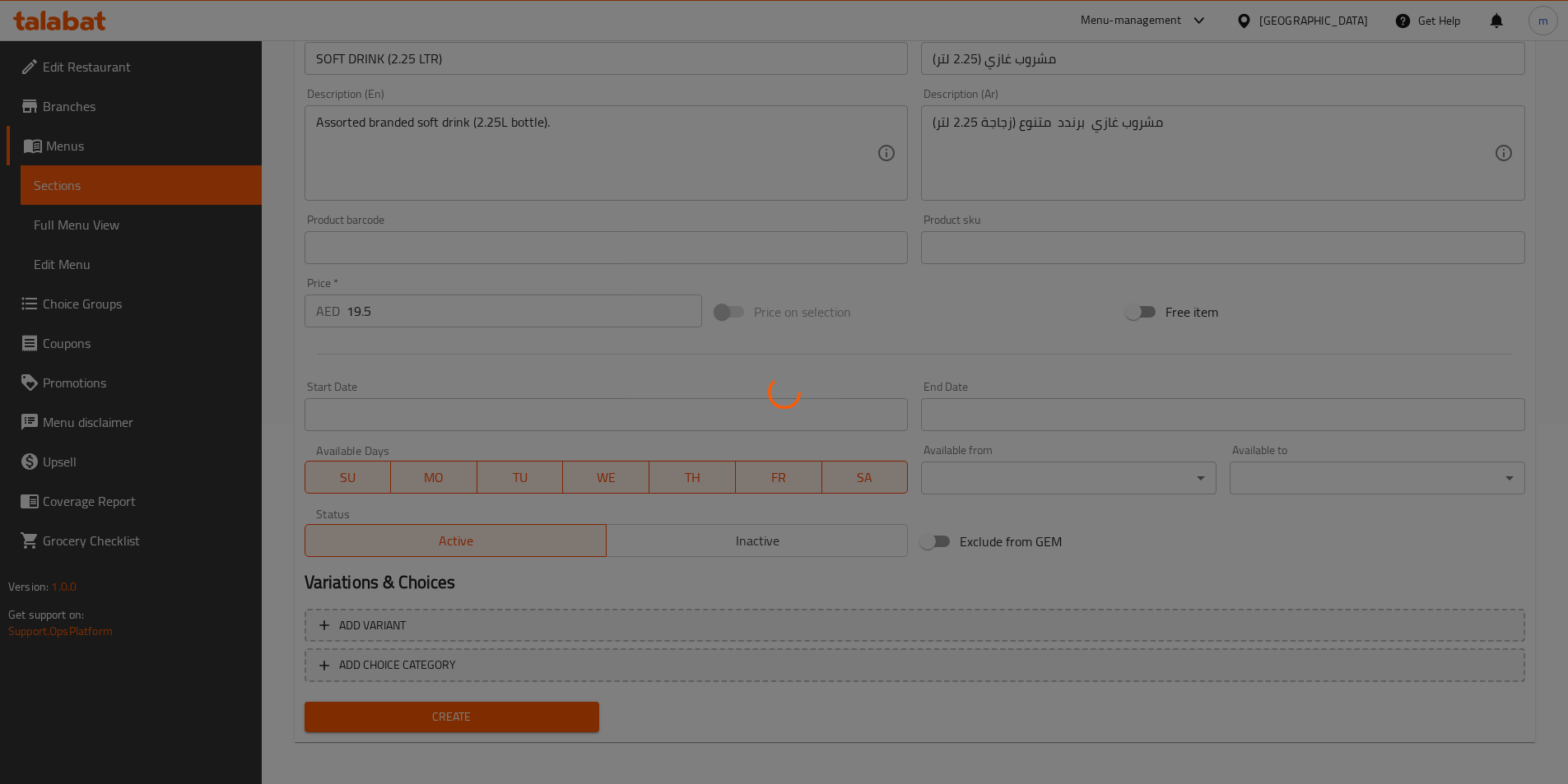
type input "0"
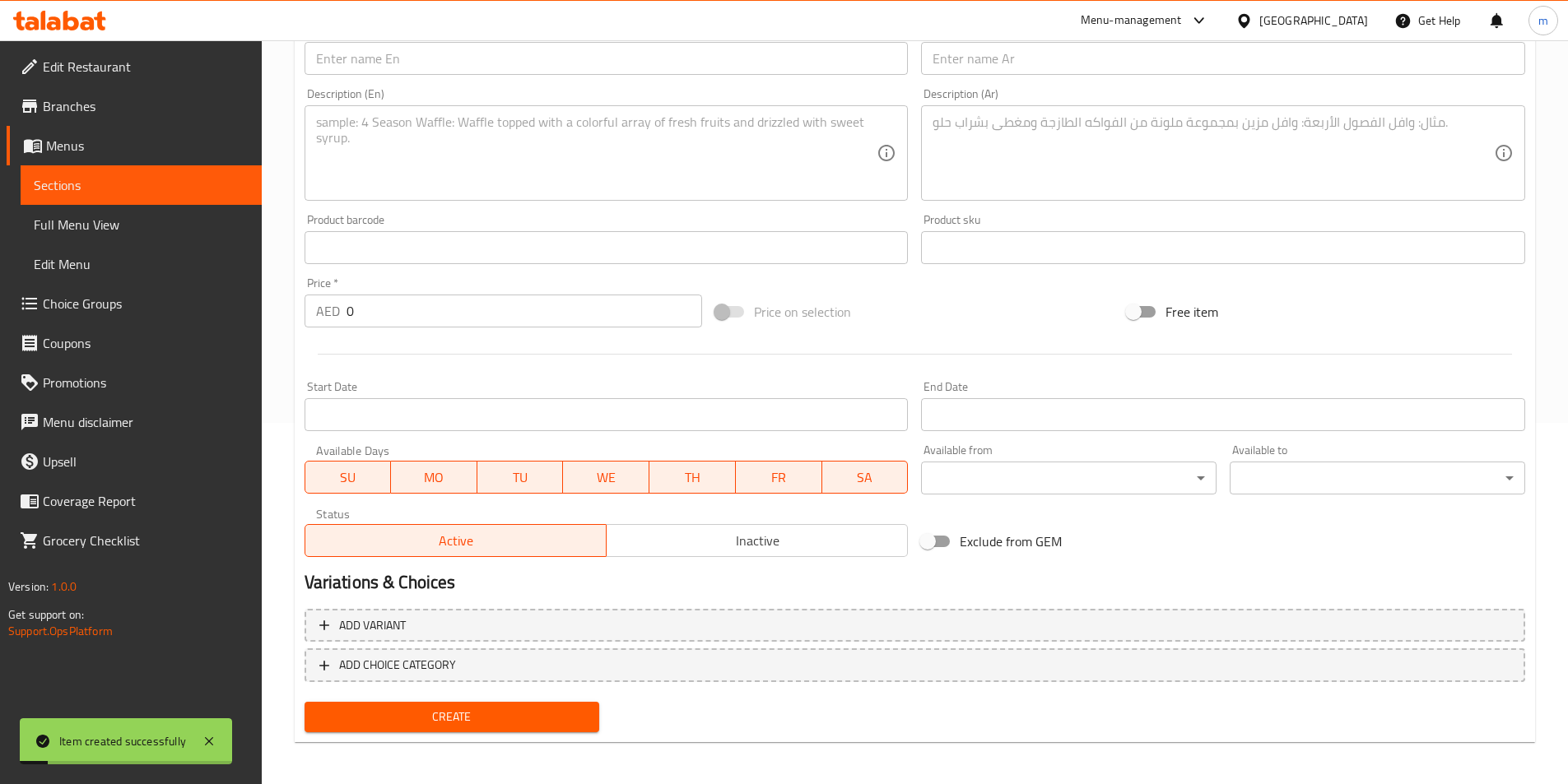
click at [144, 183] on span "Sections" at bounding box center [140, 185] width 214 height 20
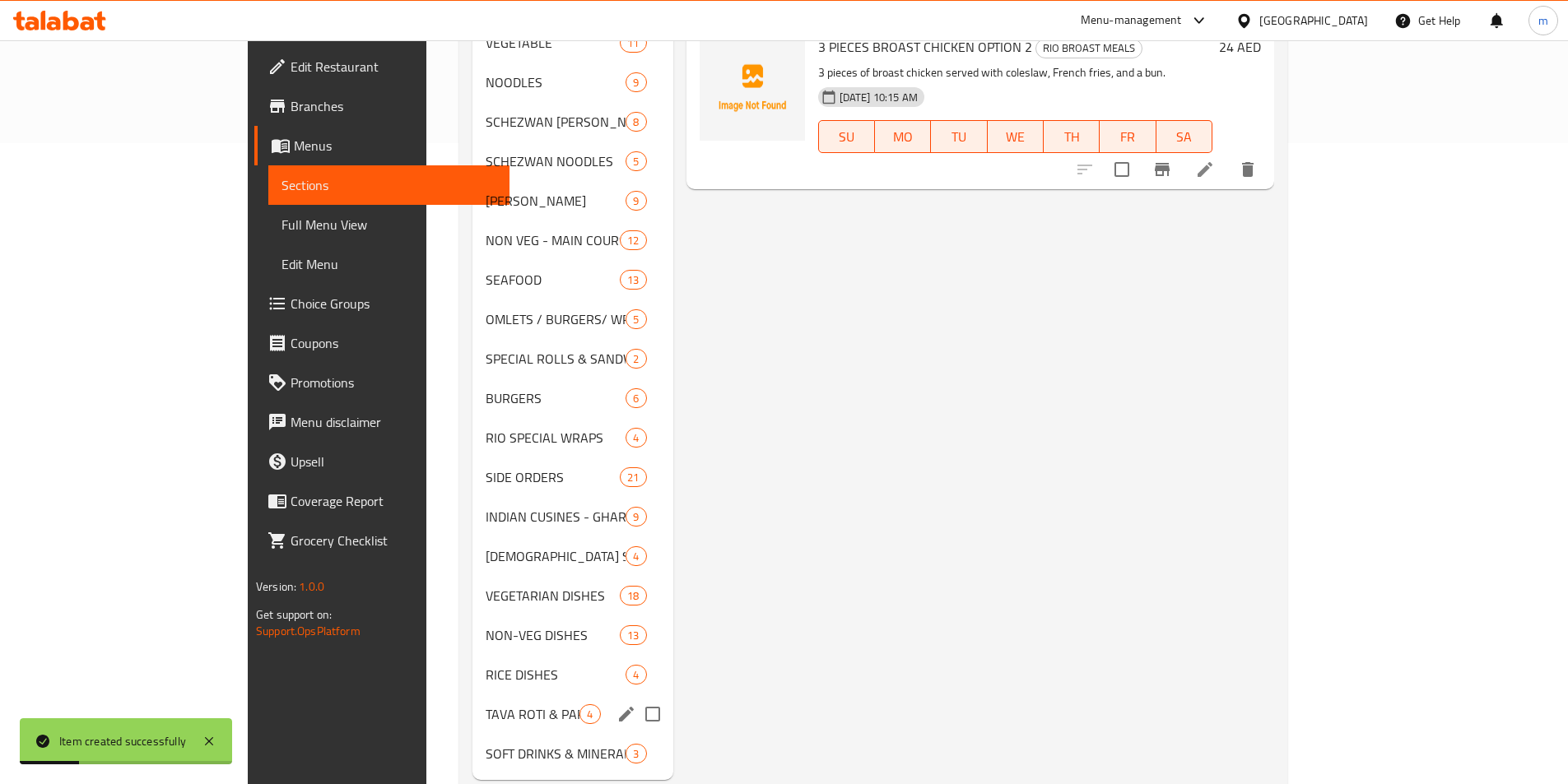
scroll to position [658, 0]
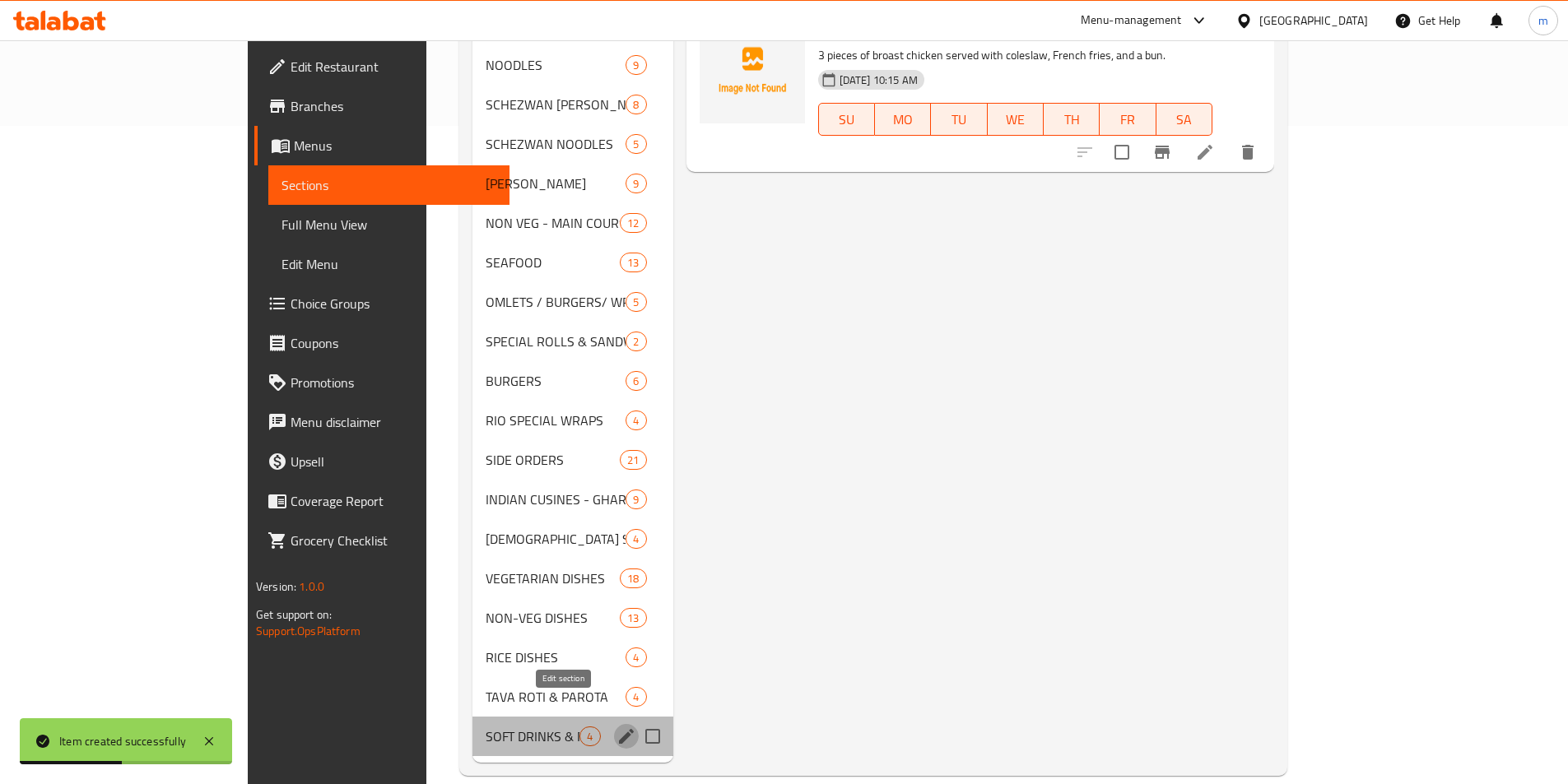
click at [617, 726] on icon "edit" at bounding box center [626, 736] width 20 height 20
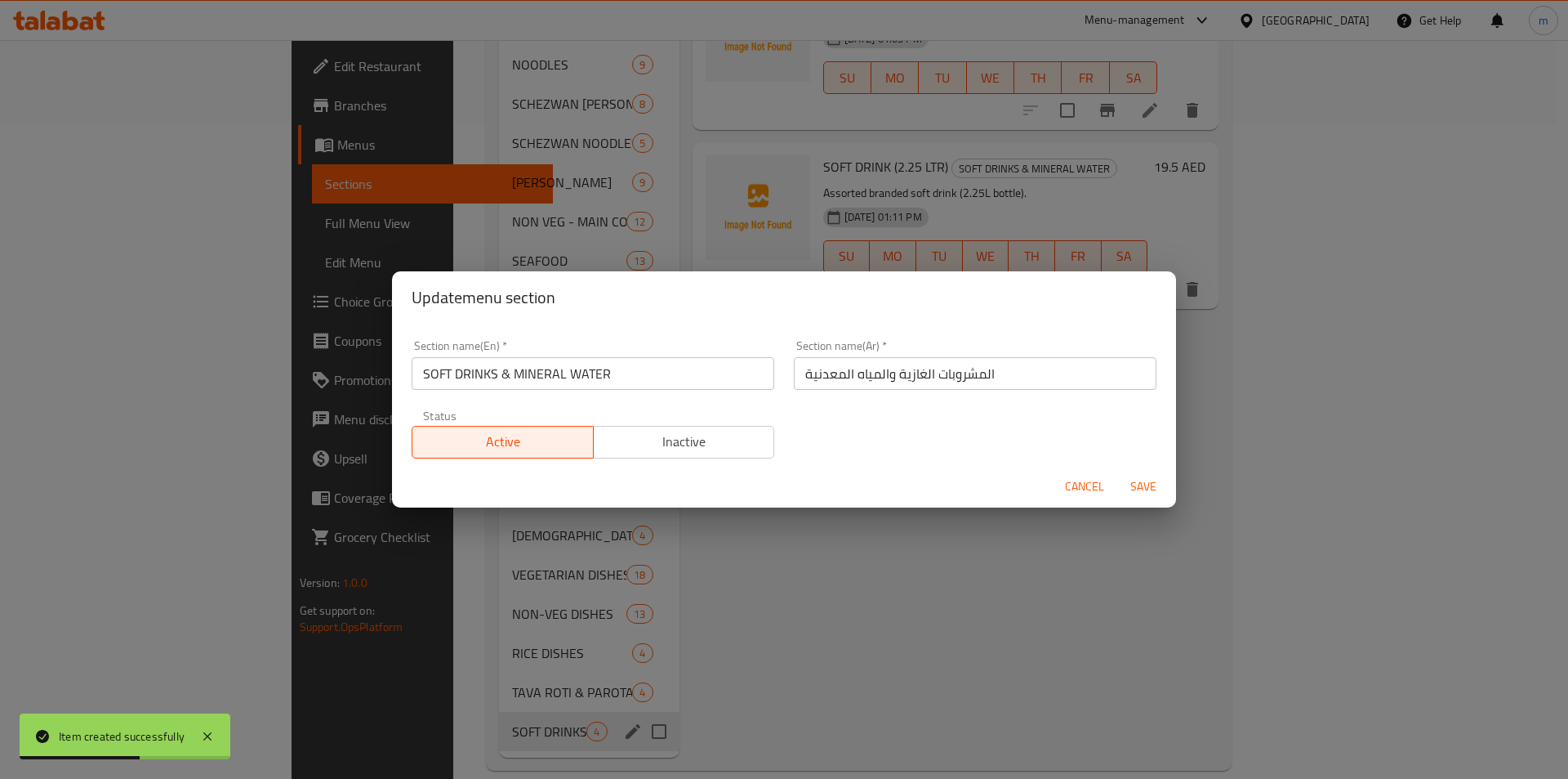
click at [722, 675] on div "Update menu section Section name(En)   * SOFT DRINKS & MINERAL WATER Section na…" at bounding box center [784, 390] width 1568 height 779
click at [1083, 491] on span "Cancel" at bounding box center [1085, 487] width 39 height 21
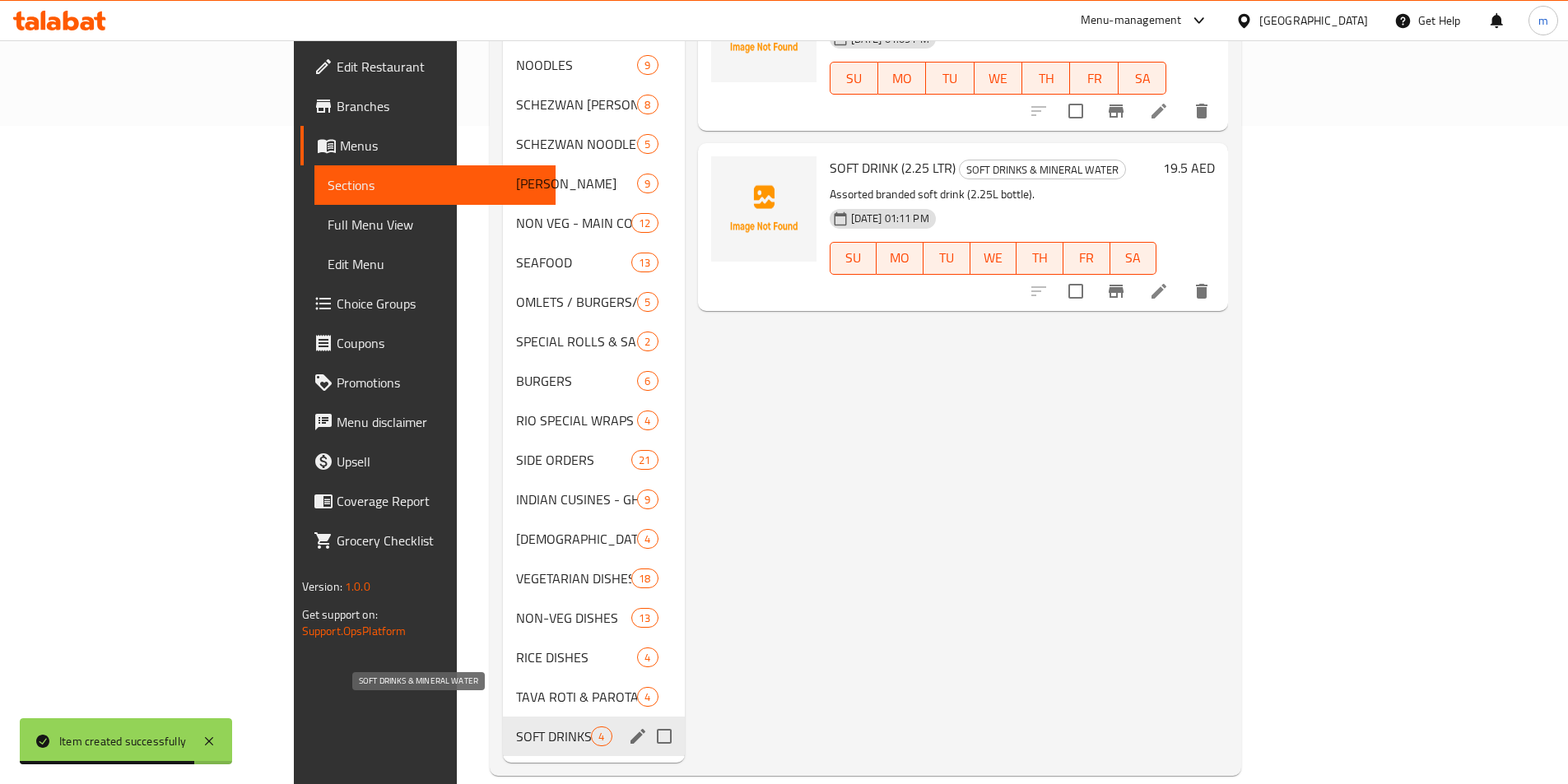
click at [516, 726] on span "SOFT DRINKS & MINERAL WATER" at bounding box center [553, 736] width 75 height 20
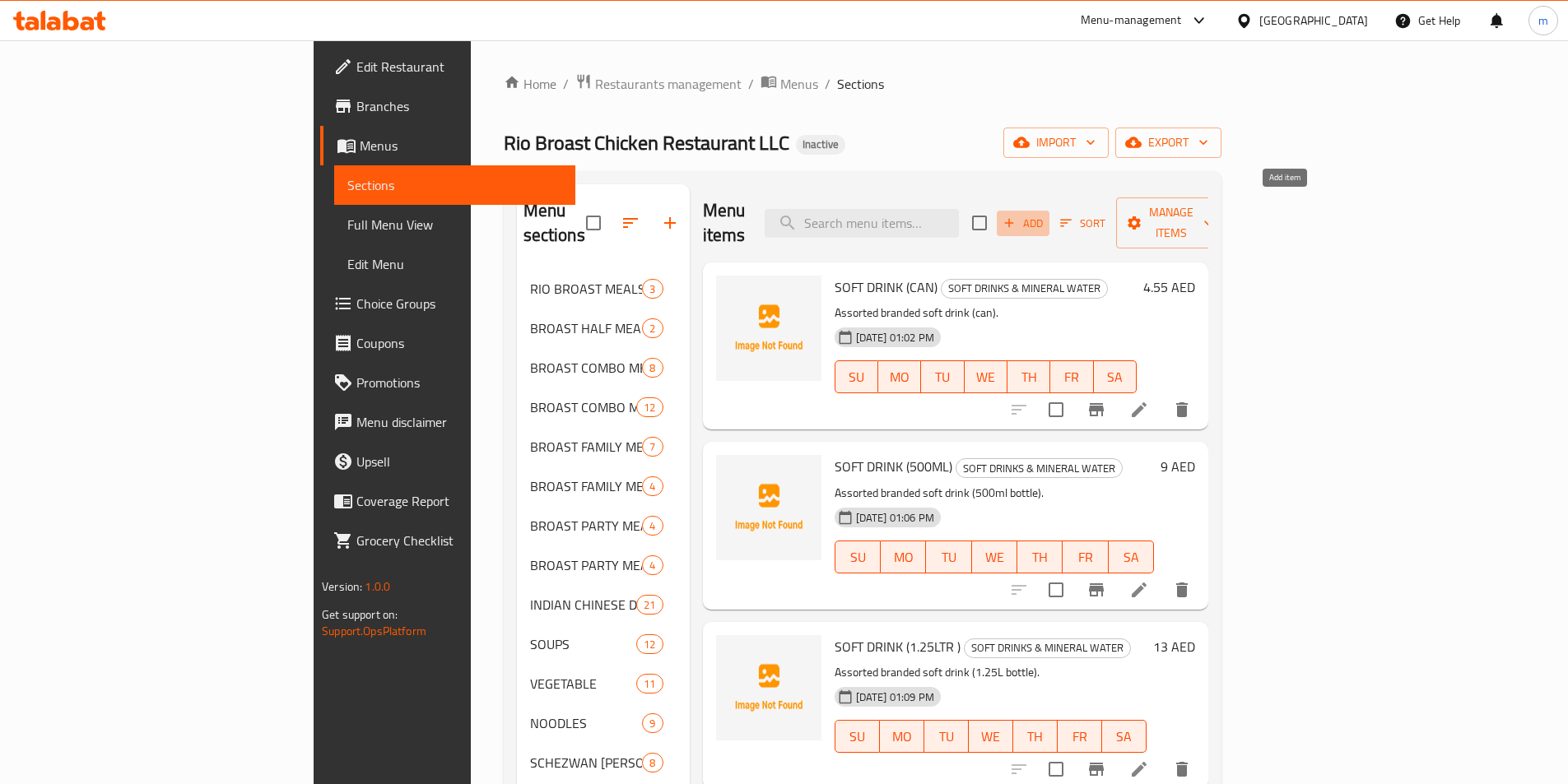
click at [1045, 214] on span "Add" at bounding box center [1023, 223] width 44 height 19
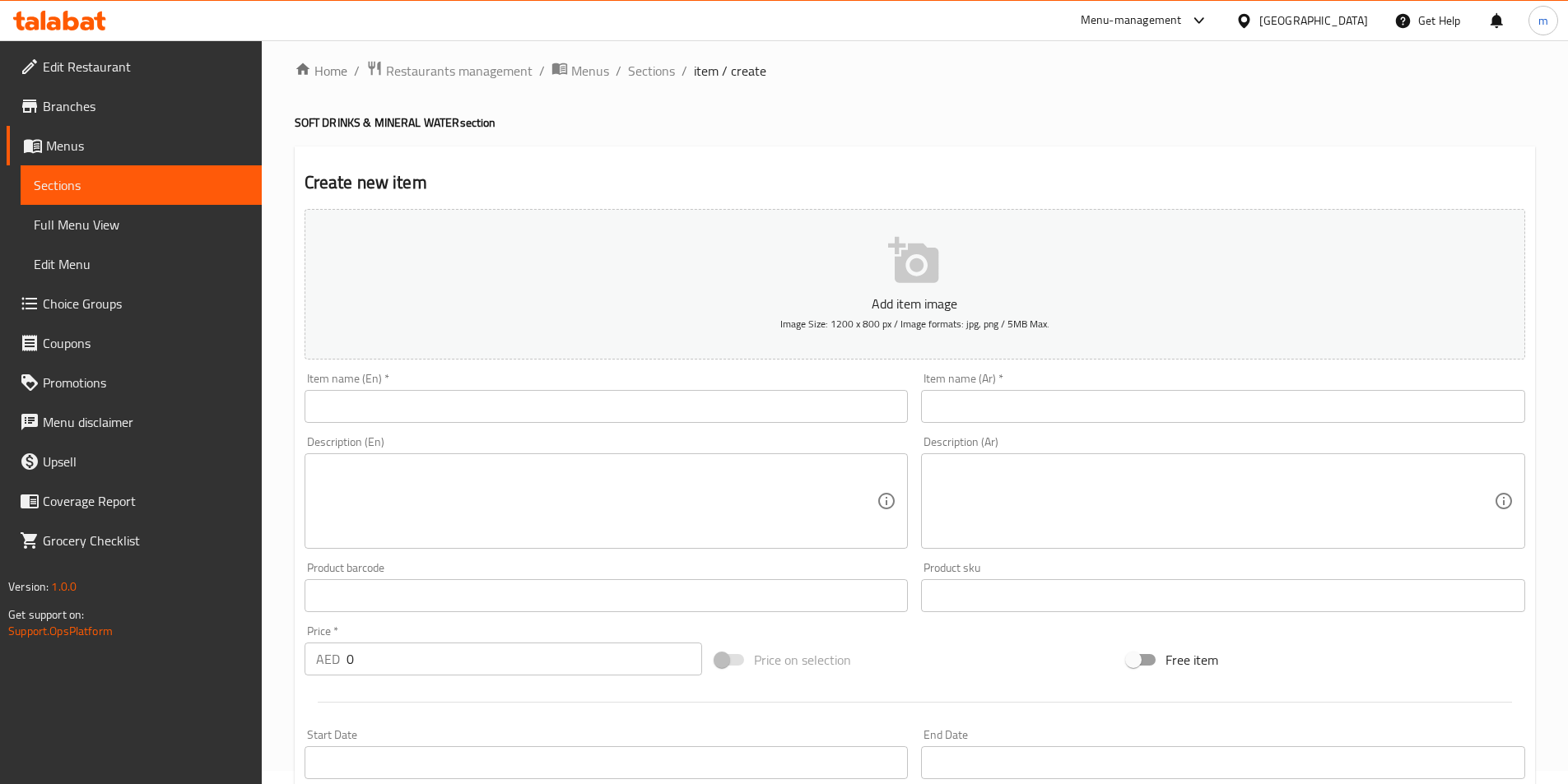
scroll to position [165, 0]
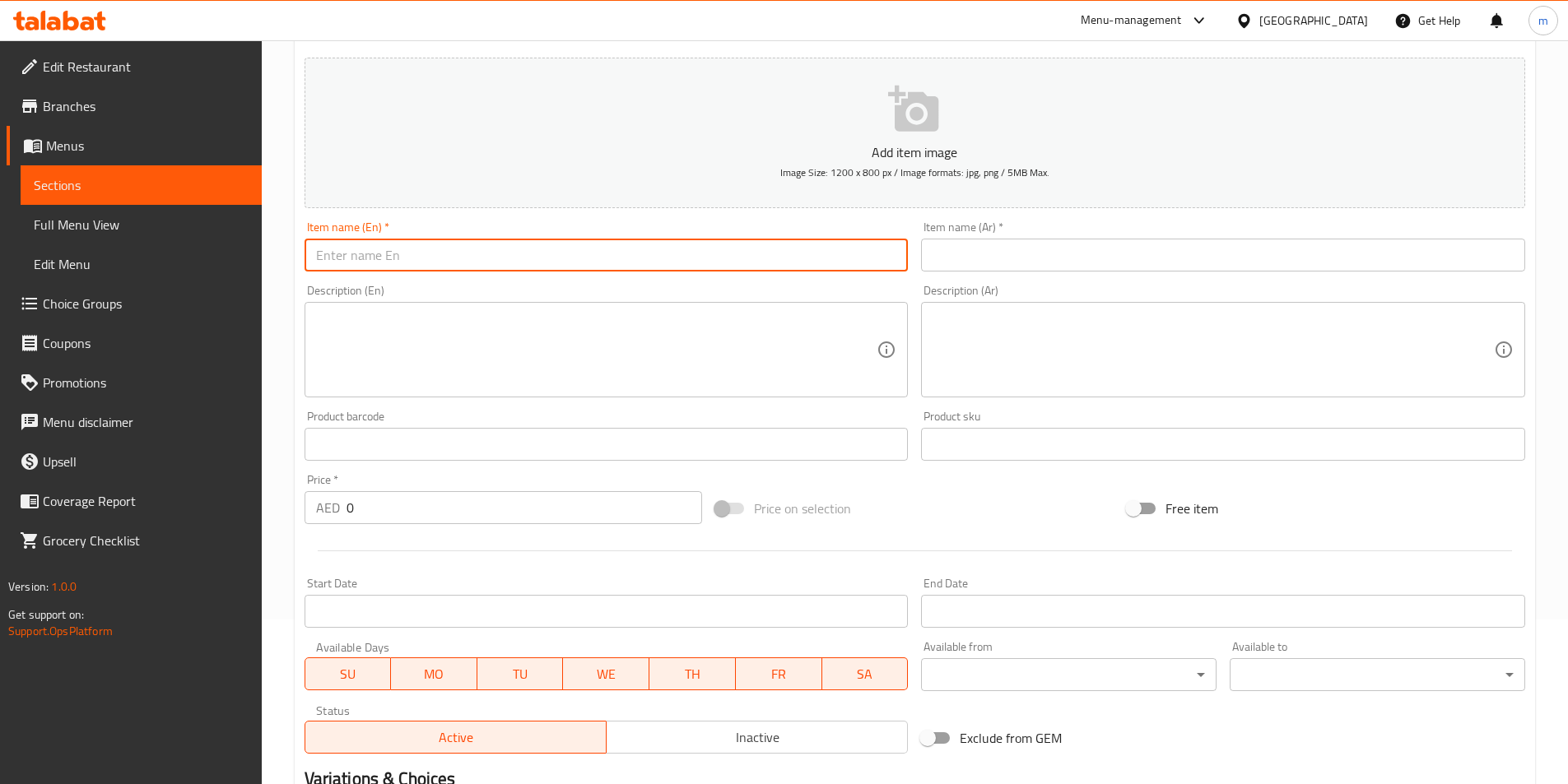
click at [619, 253] on input "text" at bounding box center [606, 255] width 604 height 33
paste input "MINERAL WATER (500ML)"
type input "MINERAL WATER (500ML)"
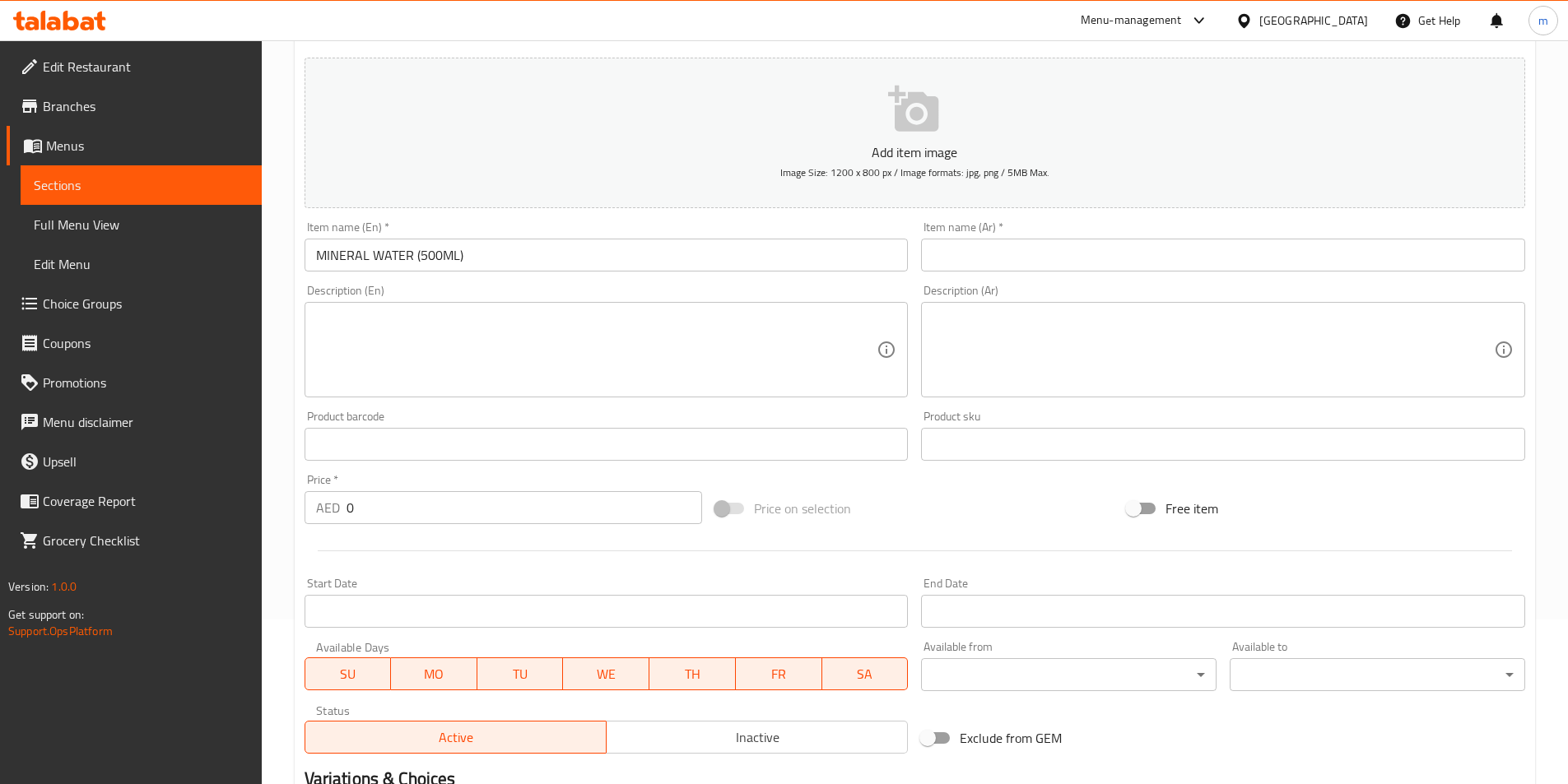
click at [953, 243] on input "text" at bounding box center [1222, 255] width 604 height 33
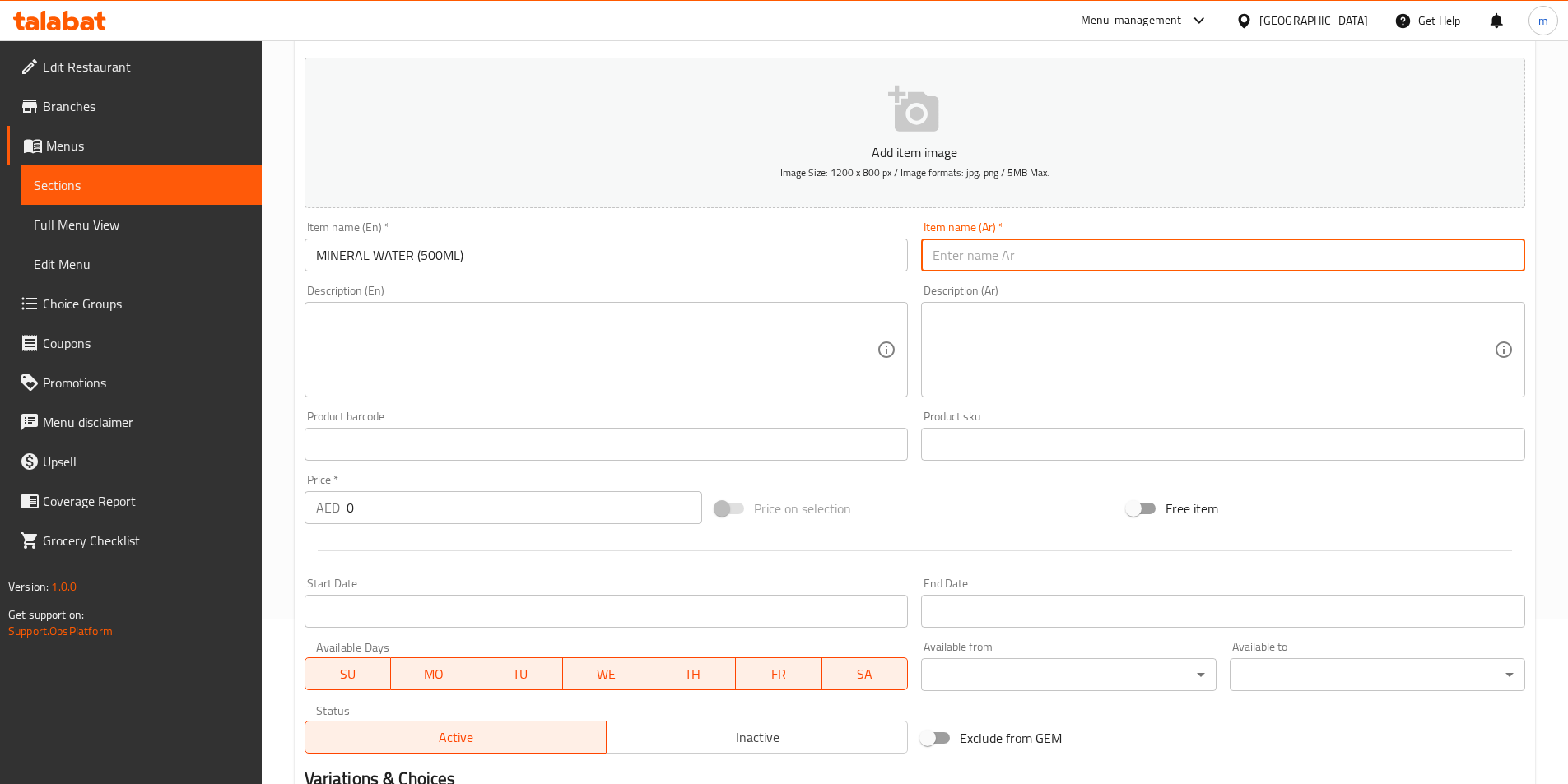
paste input "مياه معدنية (500 مل)"
type input "مياه معدنية (500 مل)"
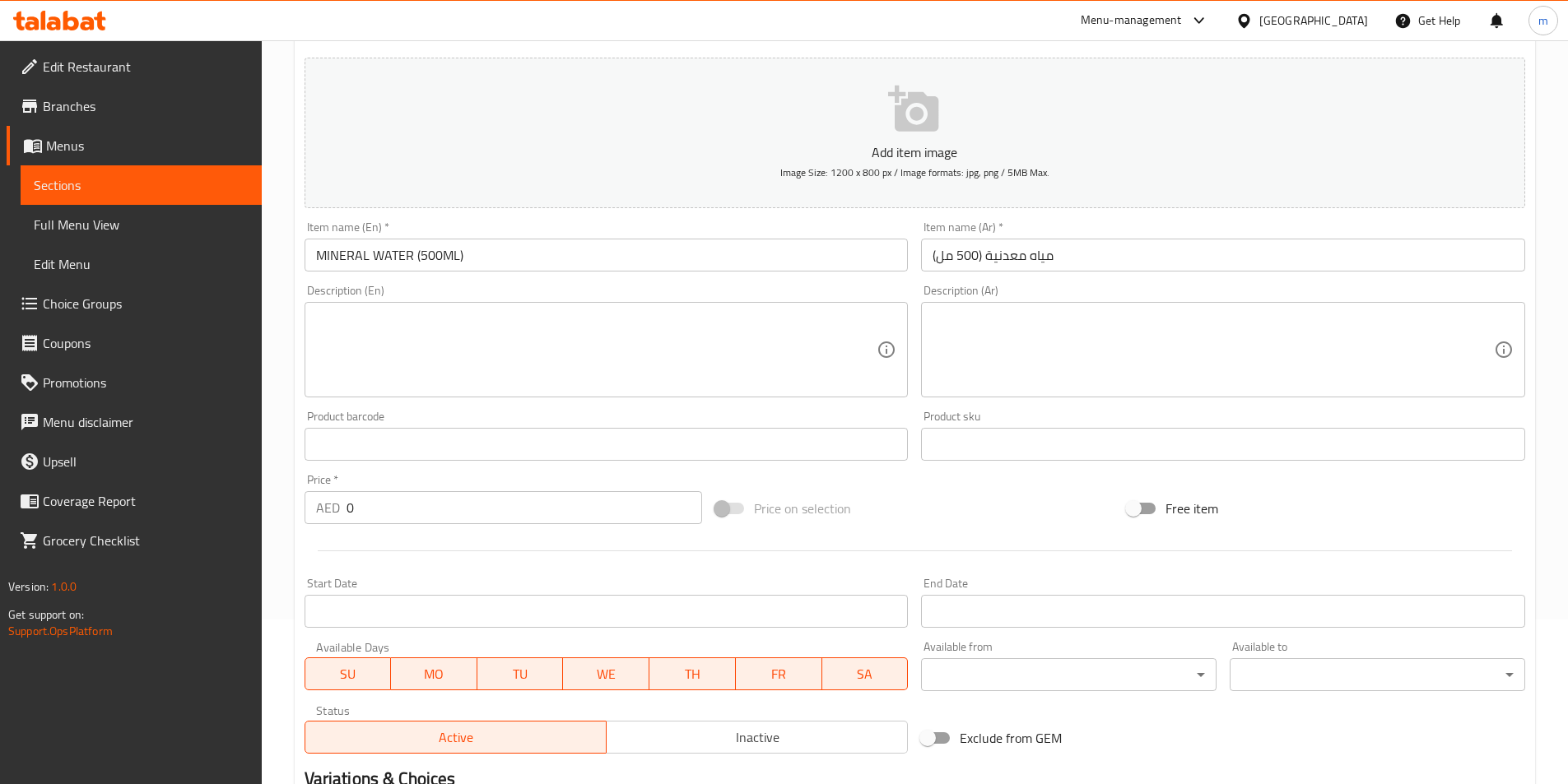
click at [464, 315] on textarea at bounding box center [597, 350] width 561 height 78
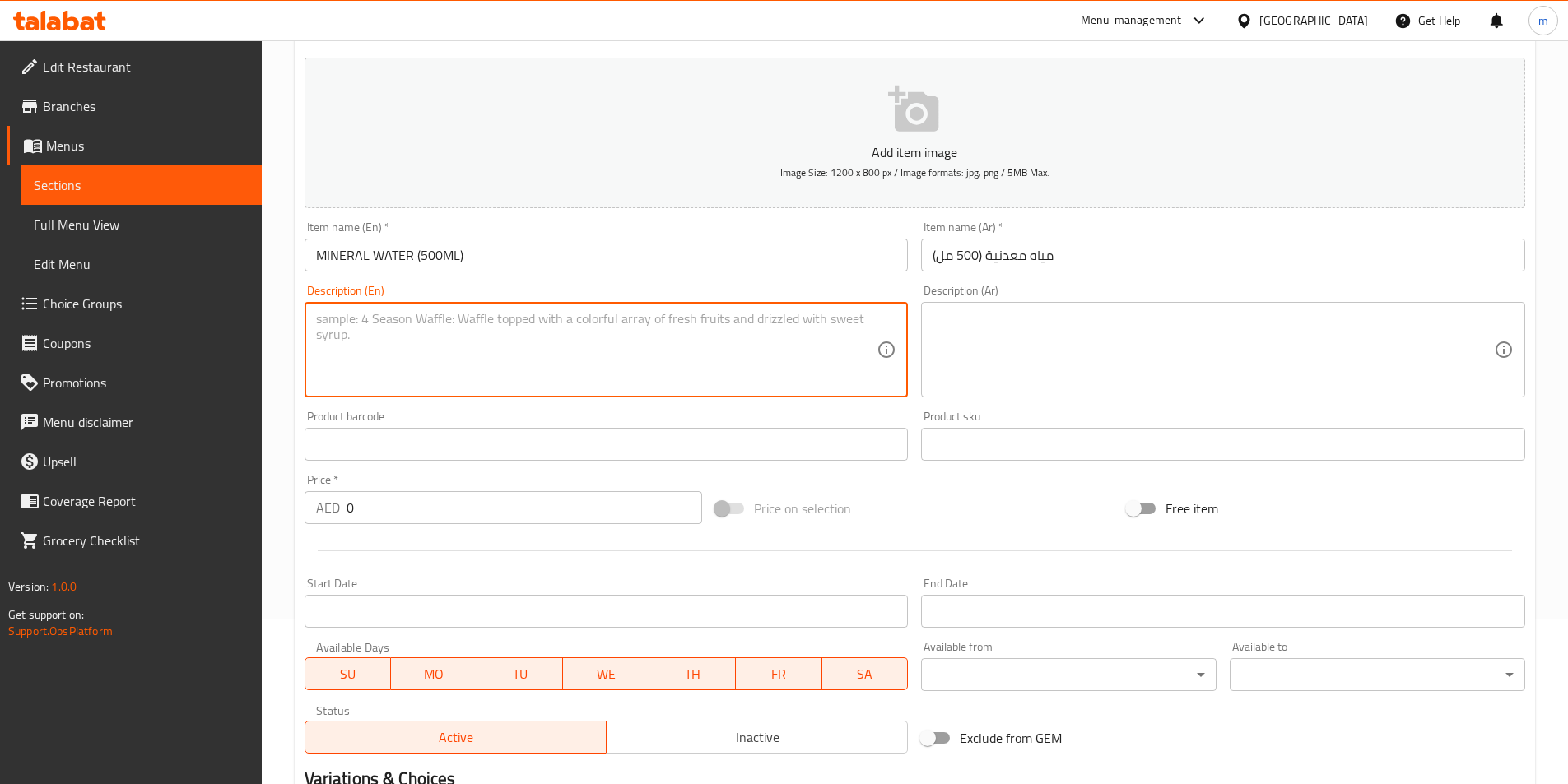
paste textarea "Bottled mineral water (500ml)."
type textarea "Bottled mineral water (500ml)."
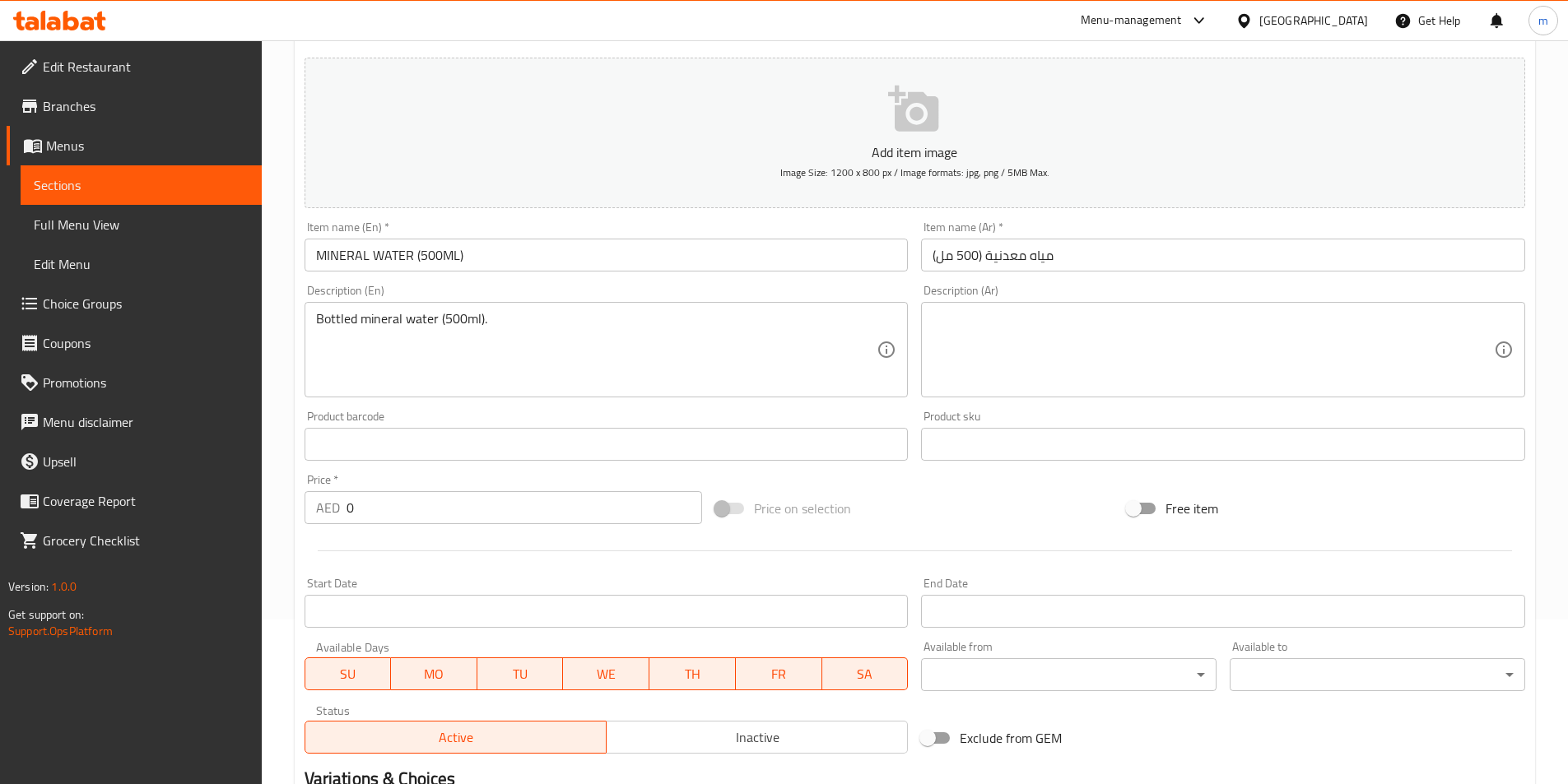
click at [959, 312] on textarea at bounding box center [1213, 350] width 561 height 78
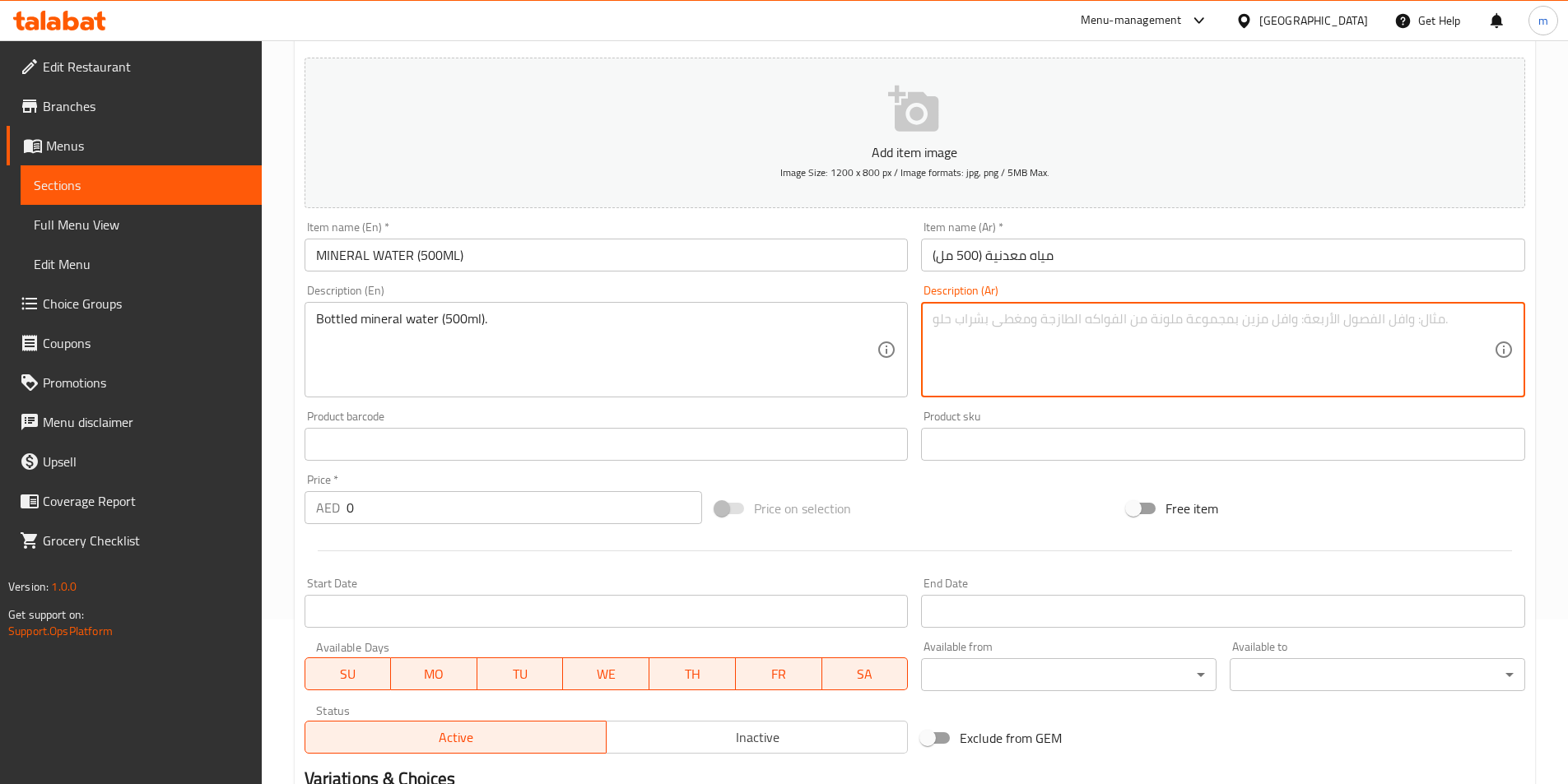
paste textarea "مياه معدنية معبأة (500 مل)."
type textarea "مياه معدنية معبأة (500 مل)."
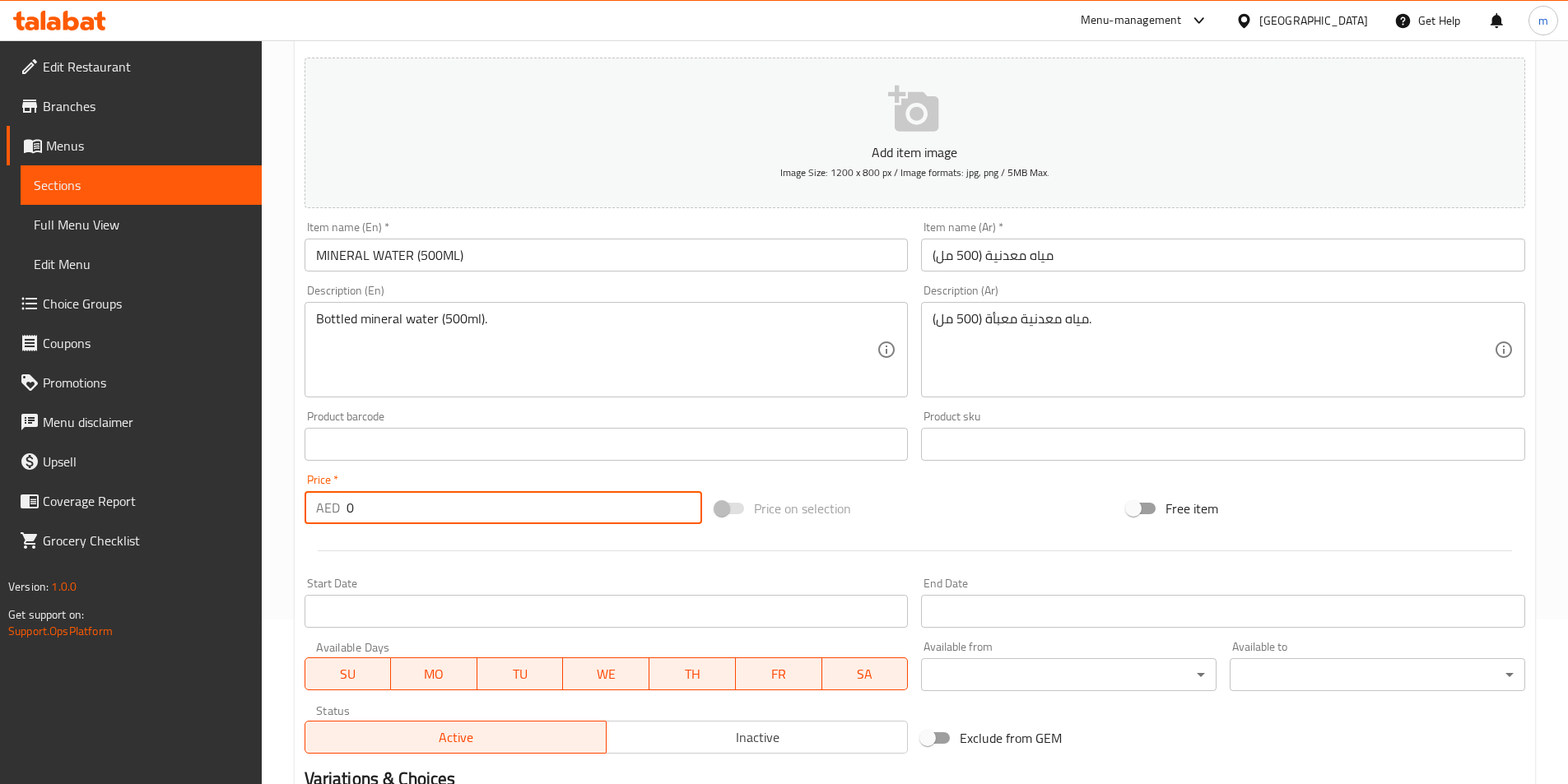
drag, startPoint x: 362, startPoint y: 509, endPoint x: 338, endPoint y: 515, distance: 24.7
click at [341, 515] on div "AED 0 Price *" at bounding box center [503, 507] width 398 height 33
paste input "2.6"
type input "2.6"
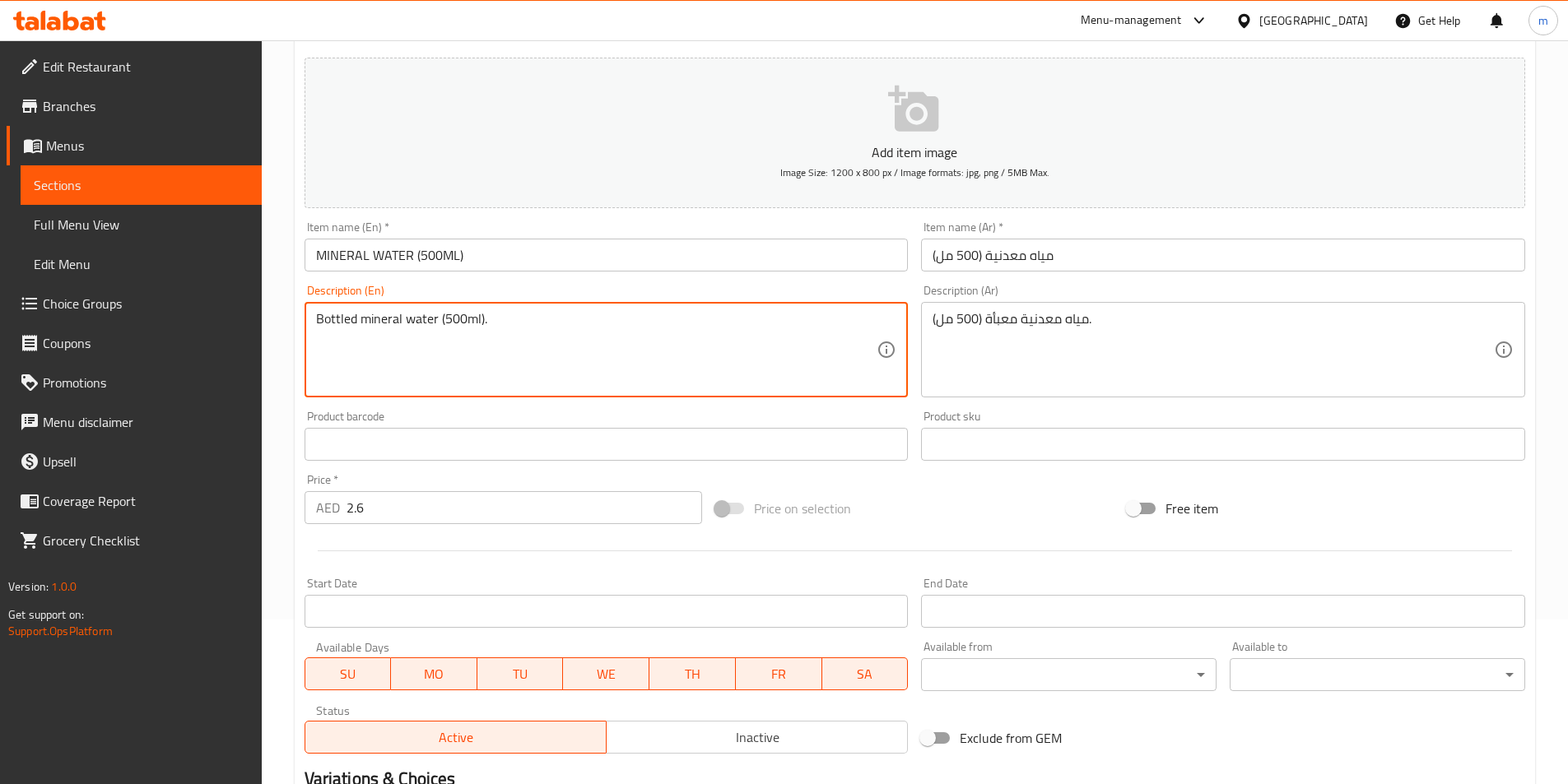
drag, startPoint x: 357, startPoint y: 318, endPoint x: 308, endPoint y: 320, distance: 49.0
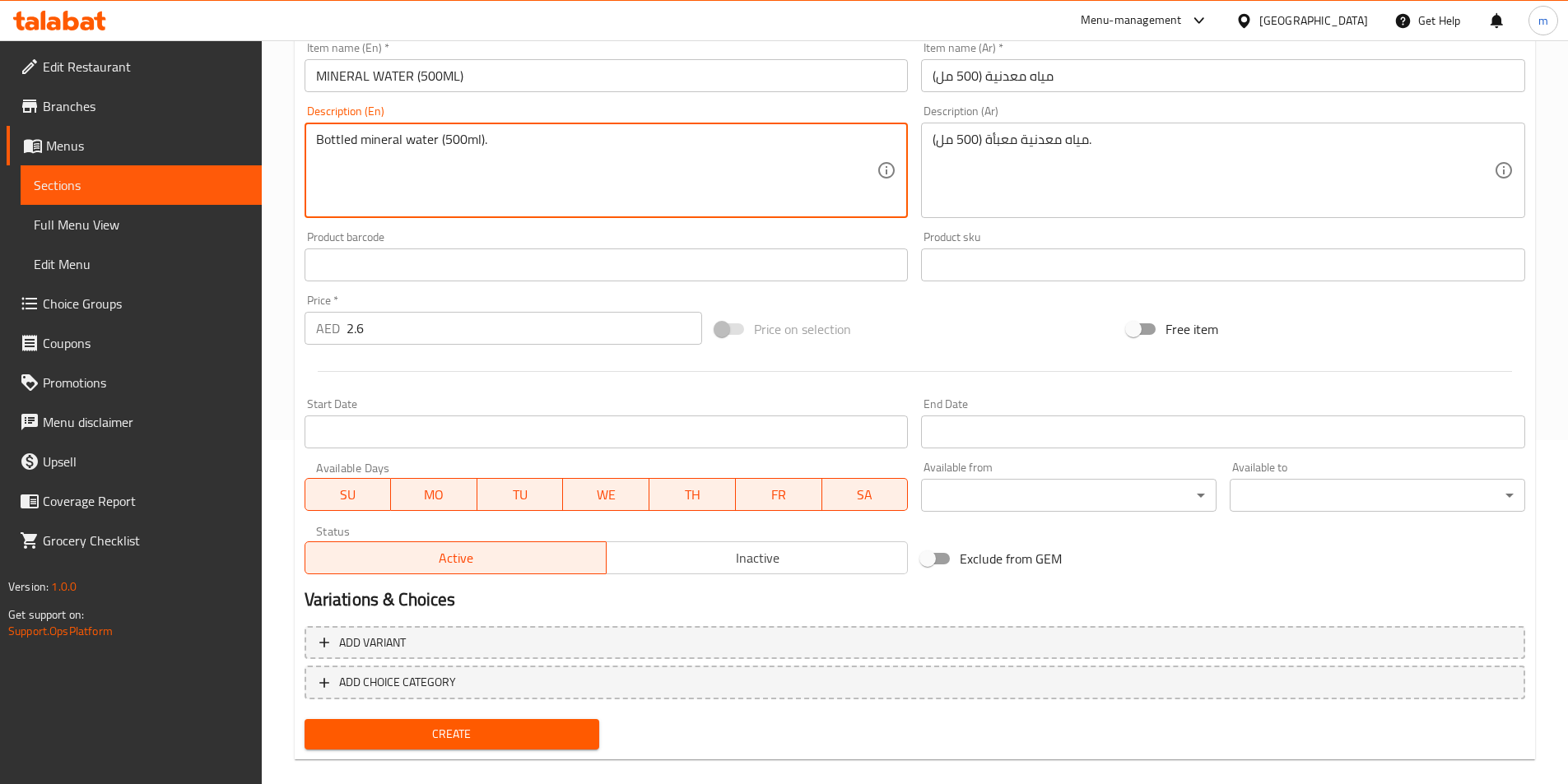
scroll to position [365, 0]
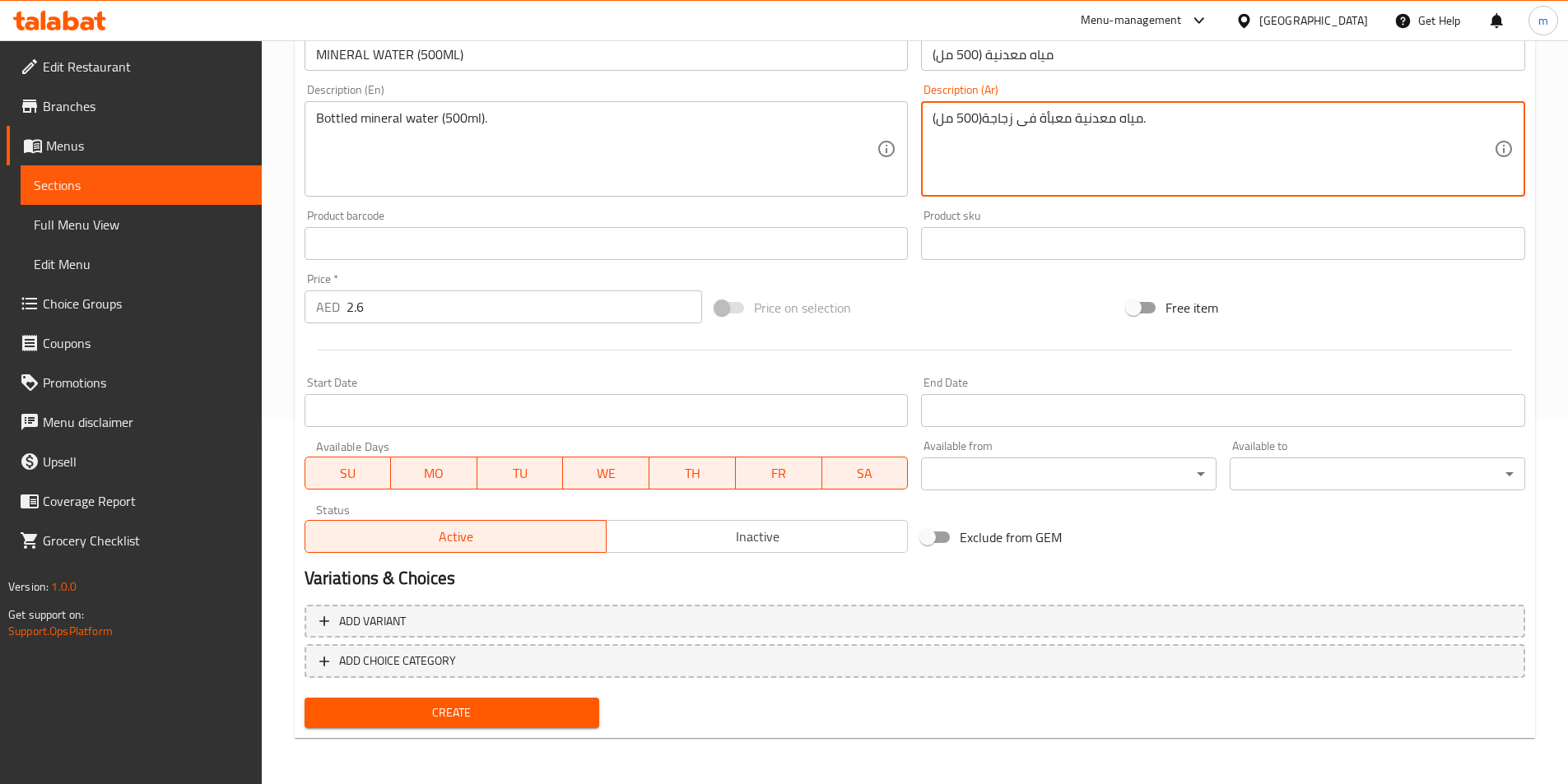
type textarea "مياه معدنية معبأة فى زجاجة(500 مل)."
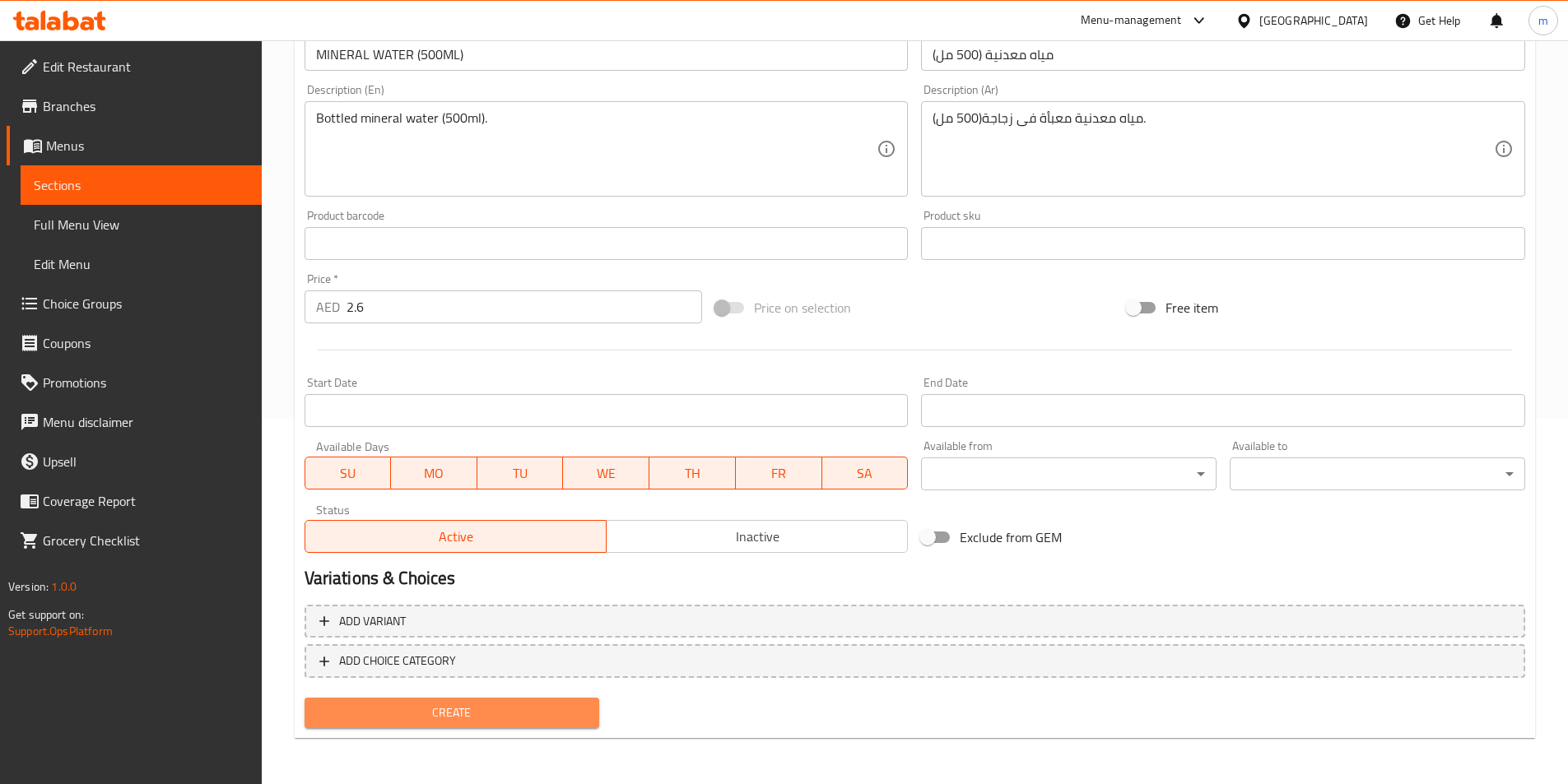
click at [443, 718] on span "Create" at bounding box center [453, 712] width 269 height 21
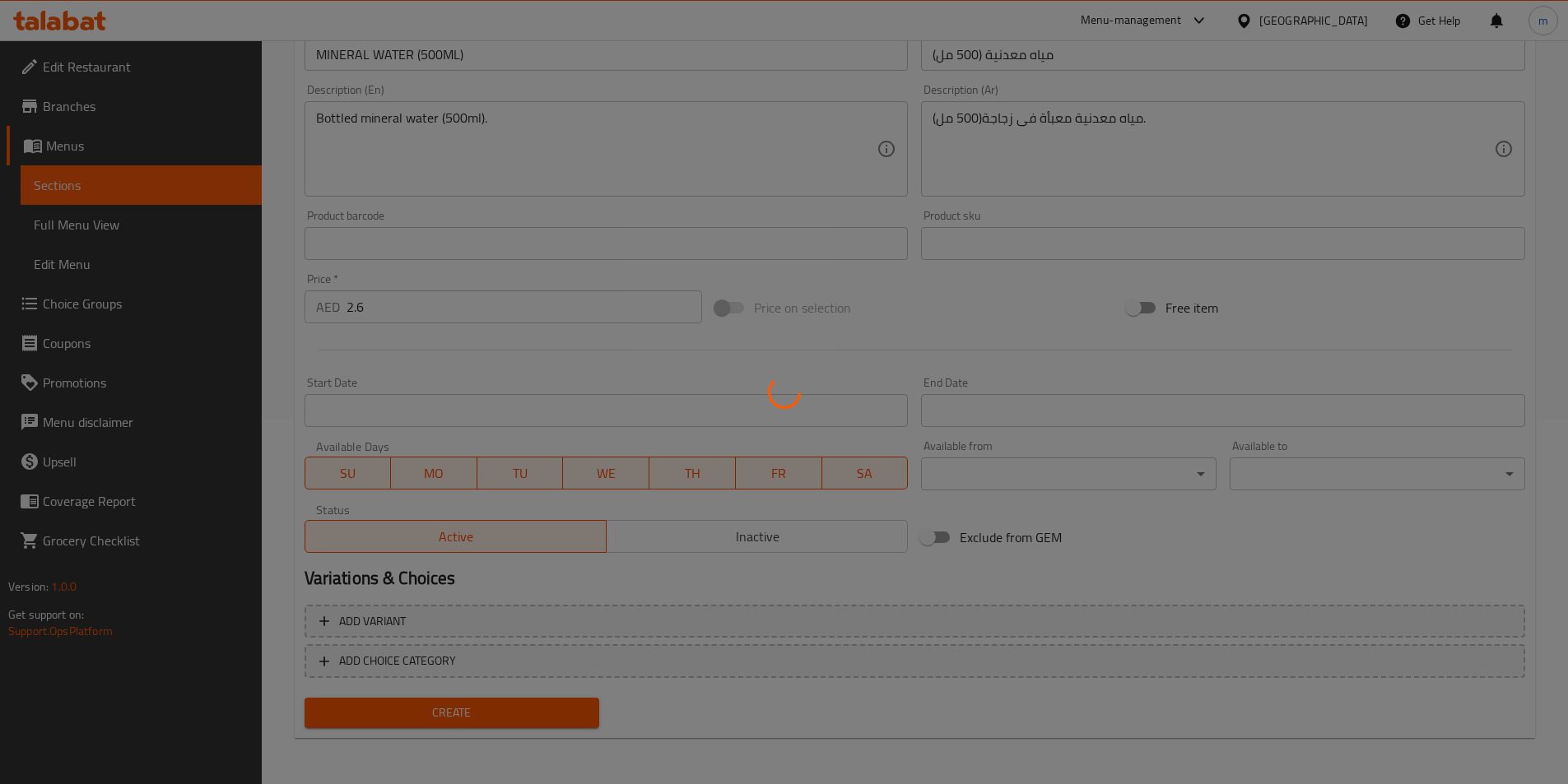
type input "0"
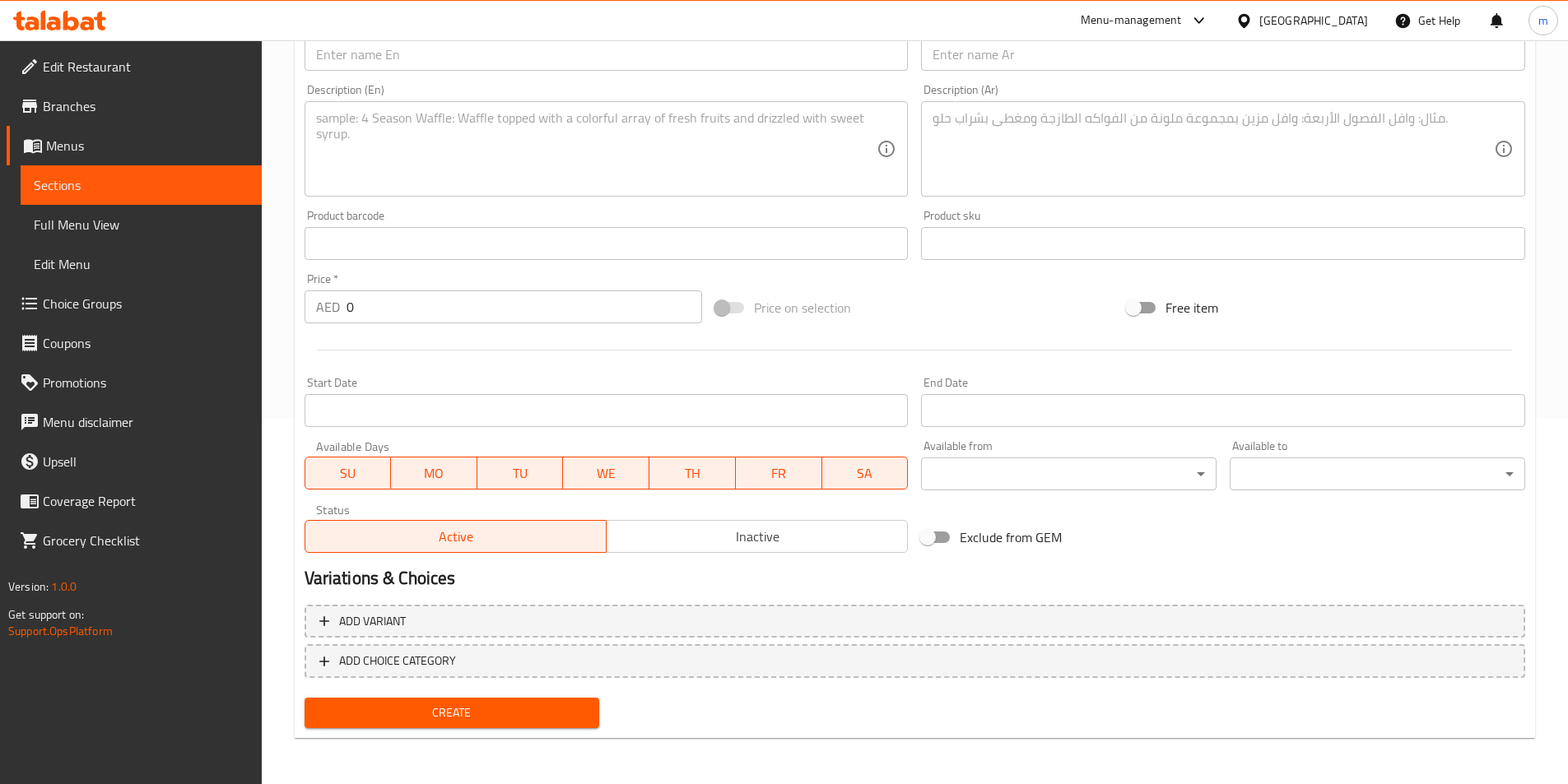
click at [136, 180] on span "Sections" at bounding box center [140, 185] width 214 height 20
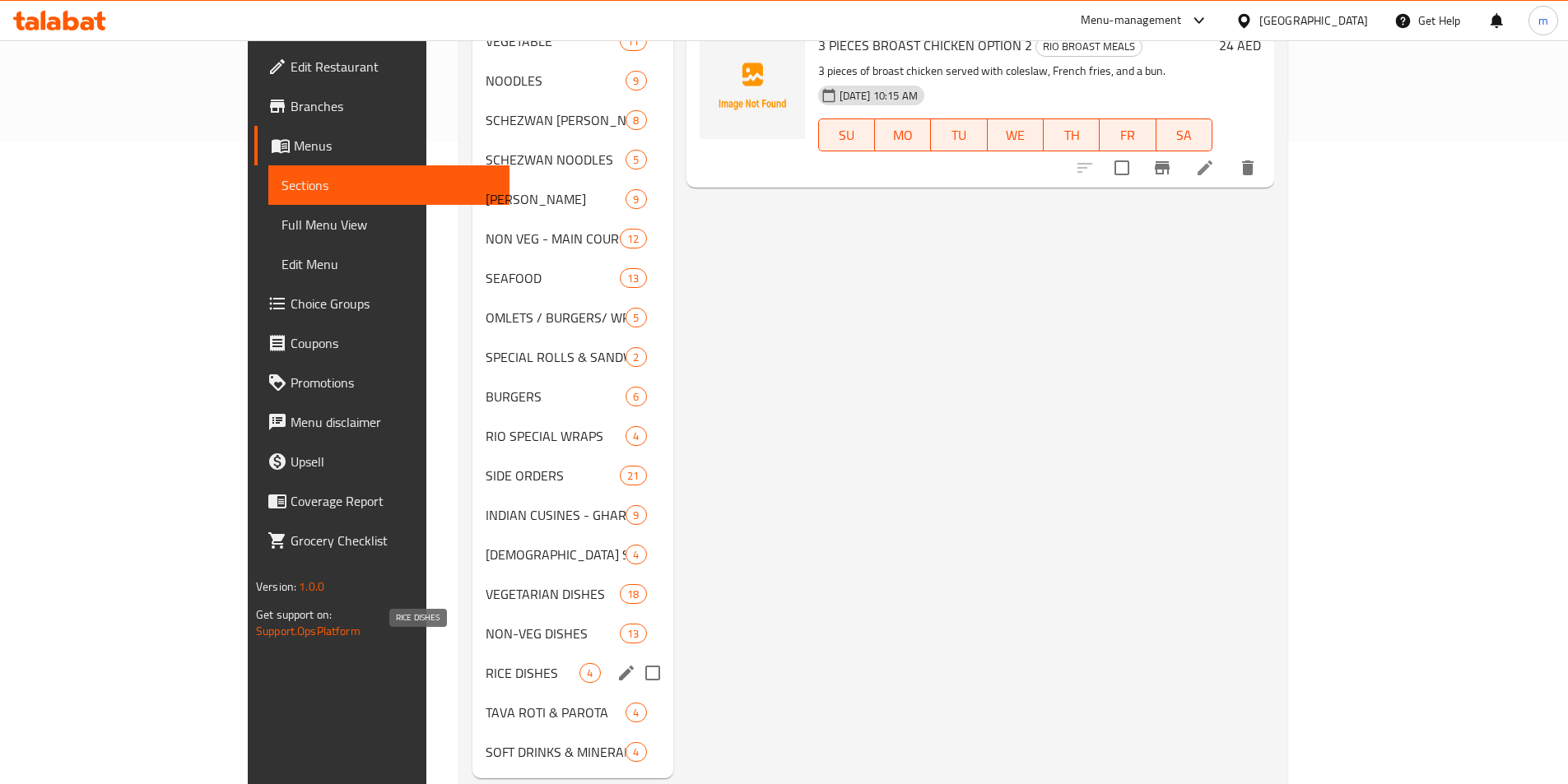
scroll to position [658, 0]
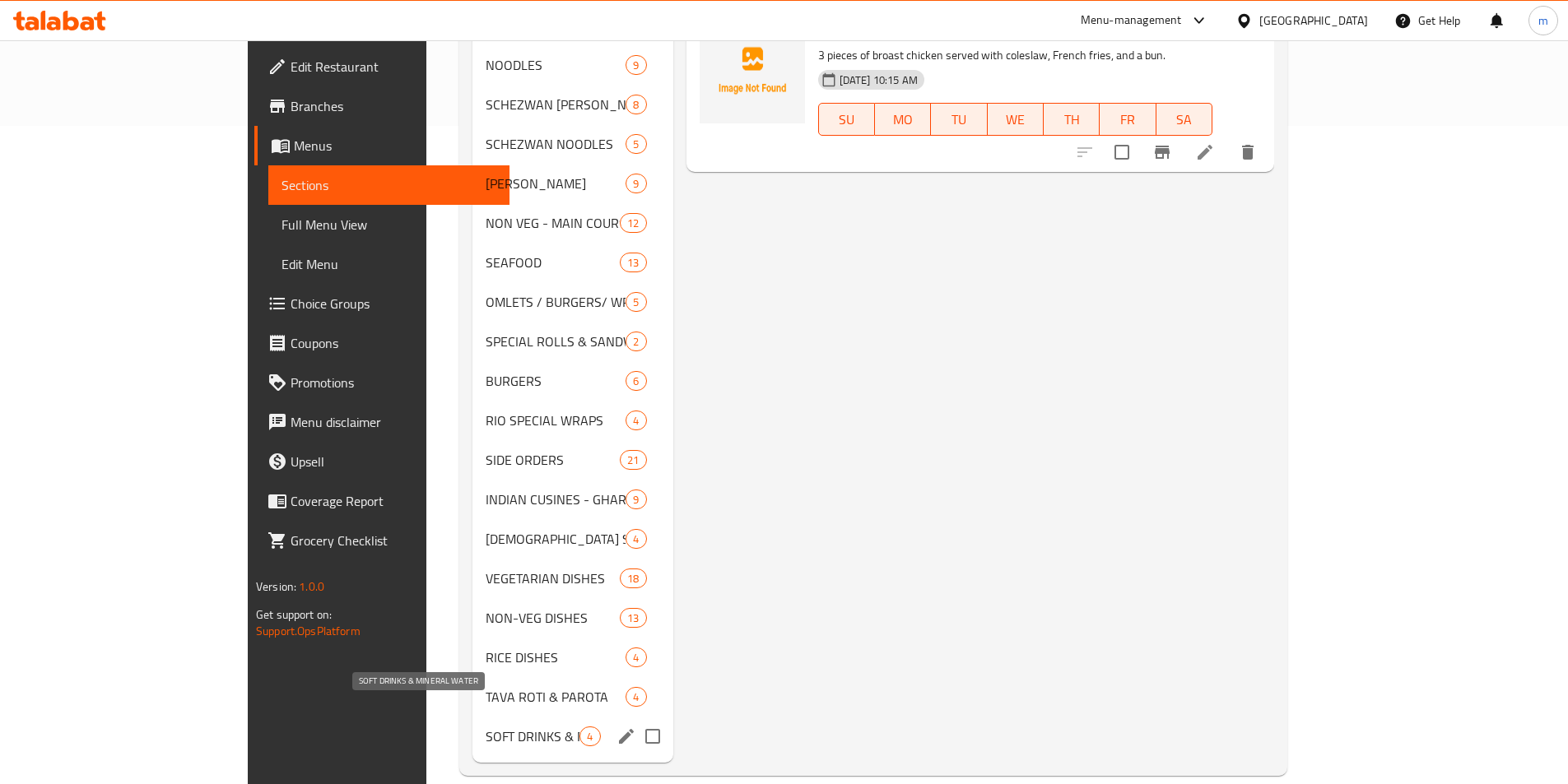
click at [485, 726] on span "SOFT DRINKS & MINERAL WATER" at bounding box center [532, 736] width 94 height 20
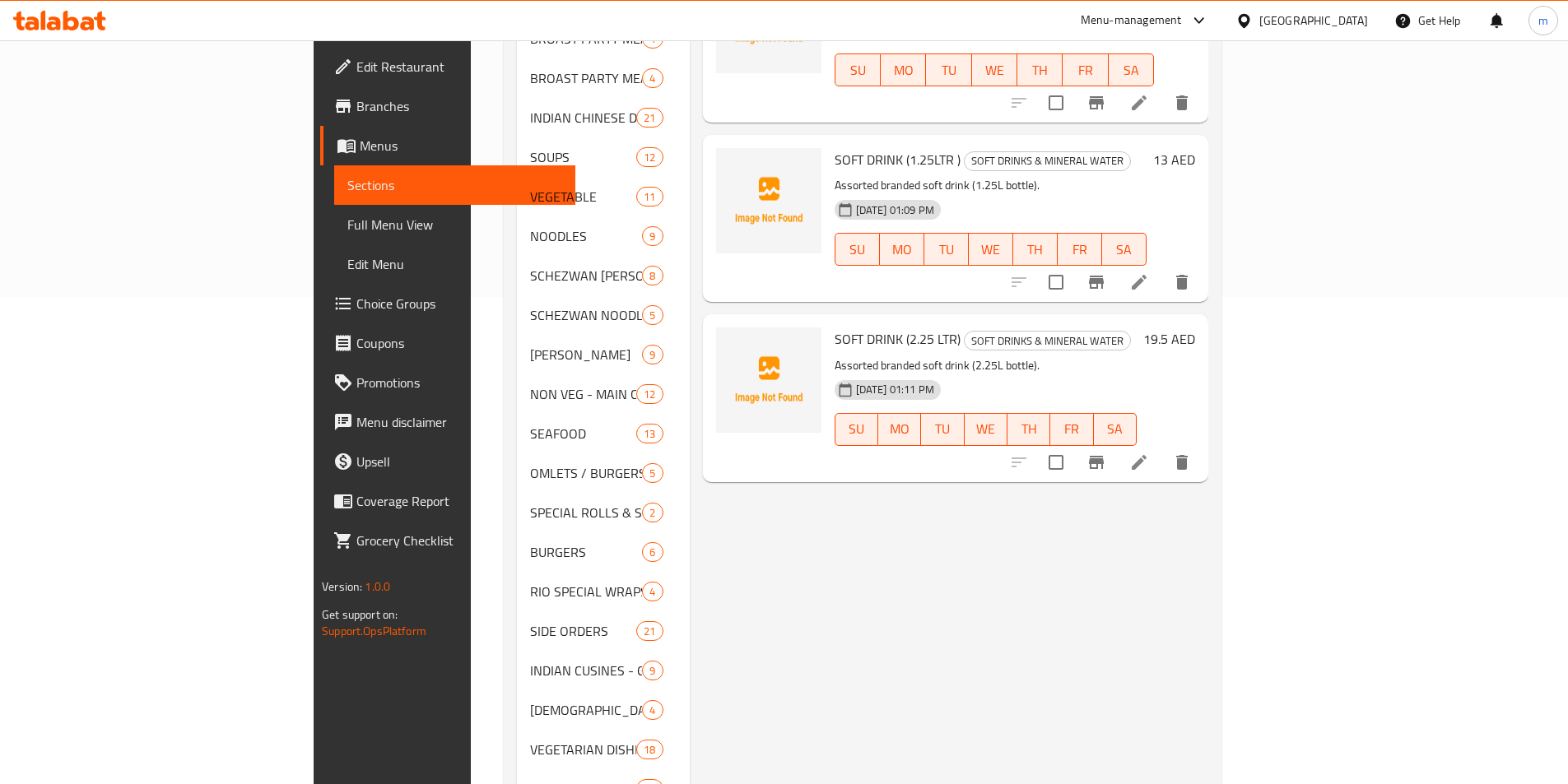
scroll to position [658, 0]
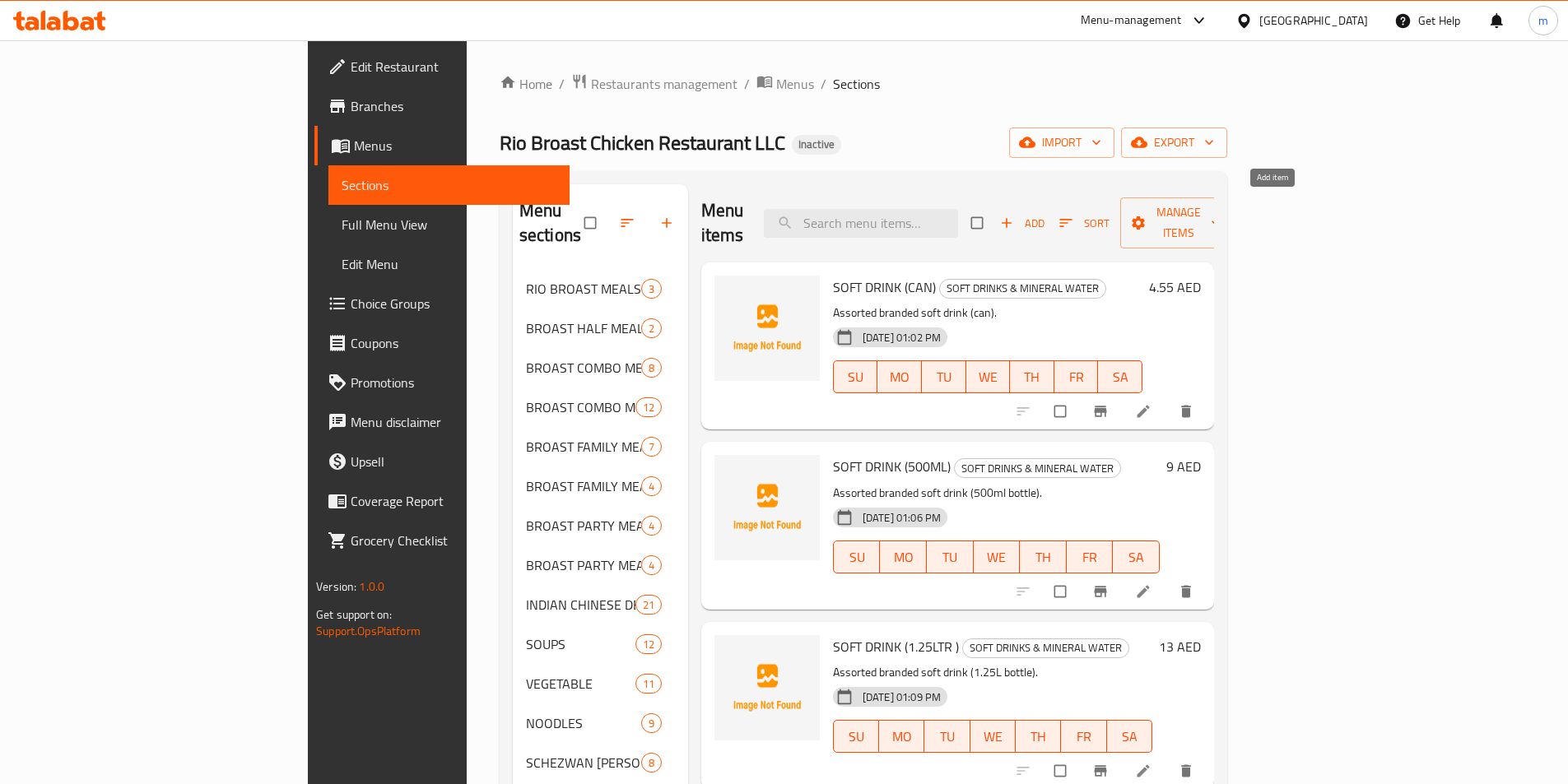
click at [1044, 214] on span "Add" at bounding box center [1022, 223] width 44 height 19
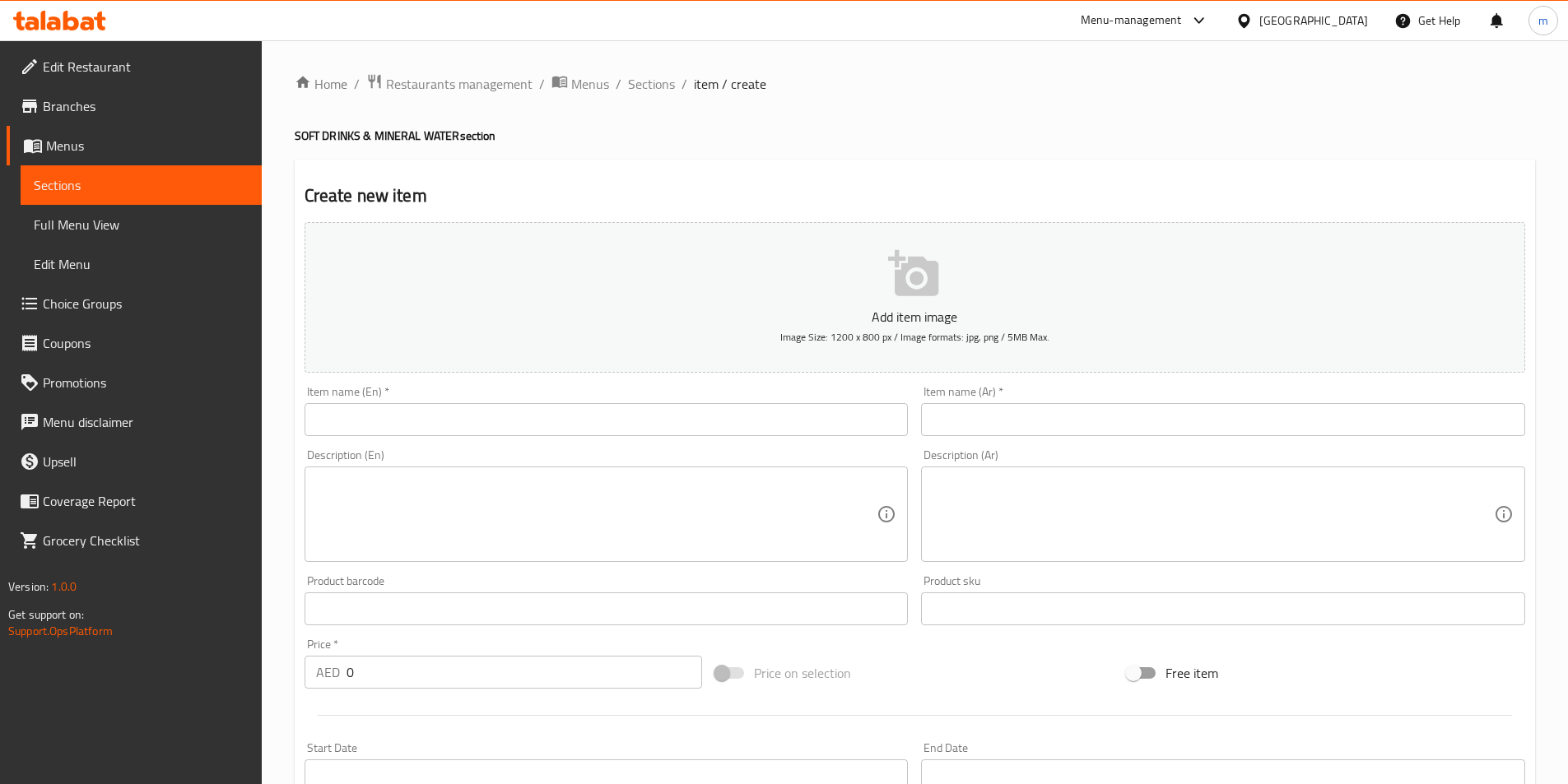
click at [687, 420] on input "text" at bounding box center [606, 419] width 604 height 33
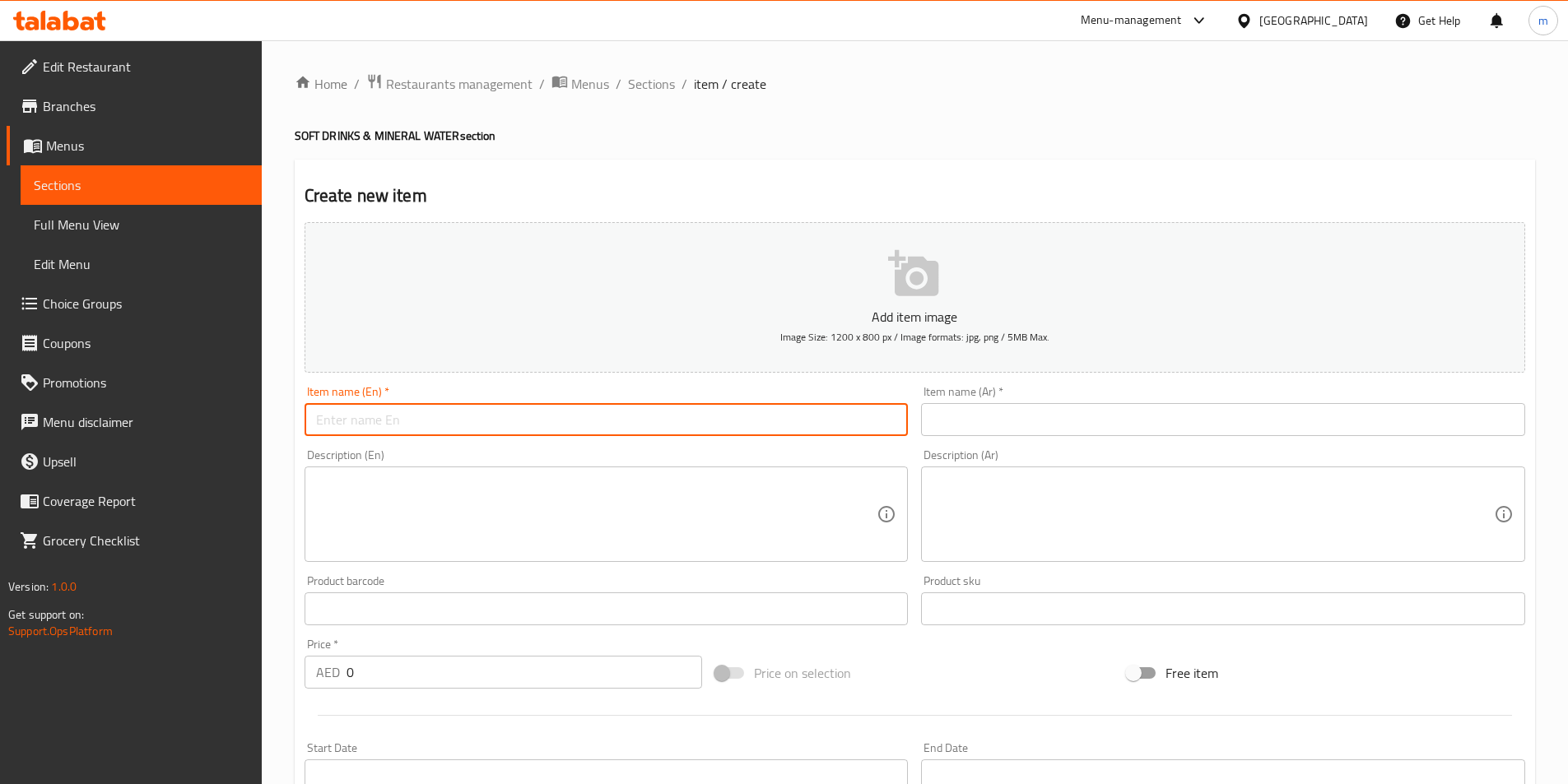
paste input "MINERAL WATER (1.5 LTR)"
type input "MINERAL WATER (1.5 LTR)"
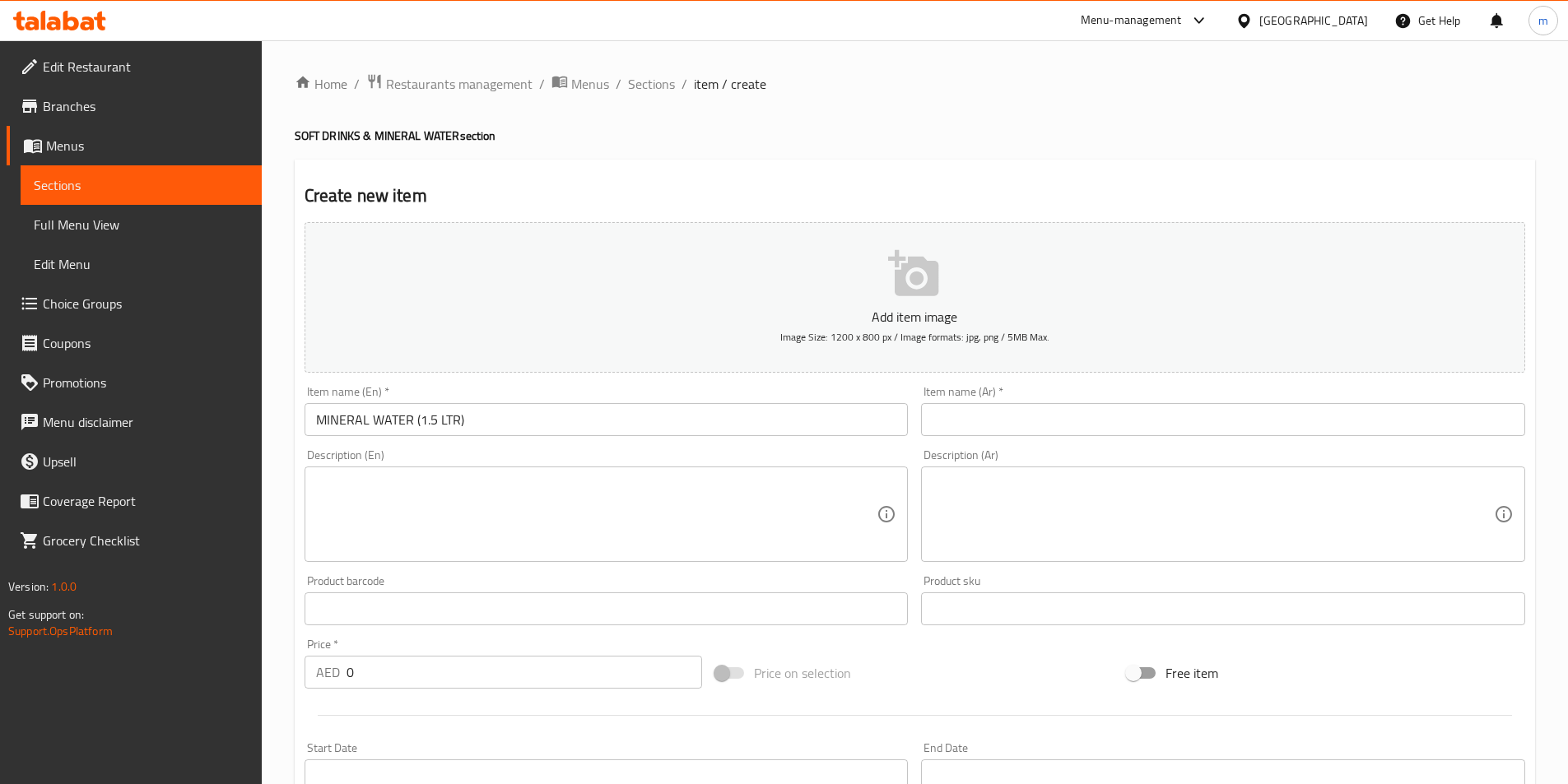
click at [1039, 424] on input "text" at bounding box center [1222, 419] width 604 height 33
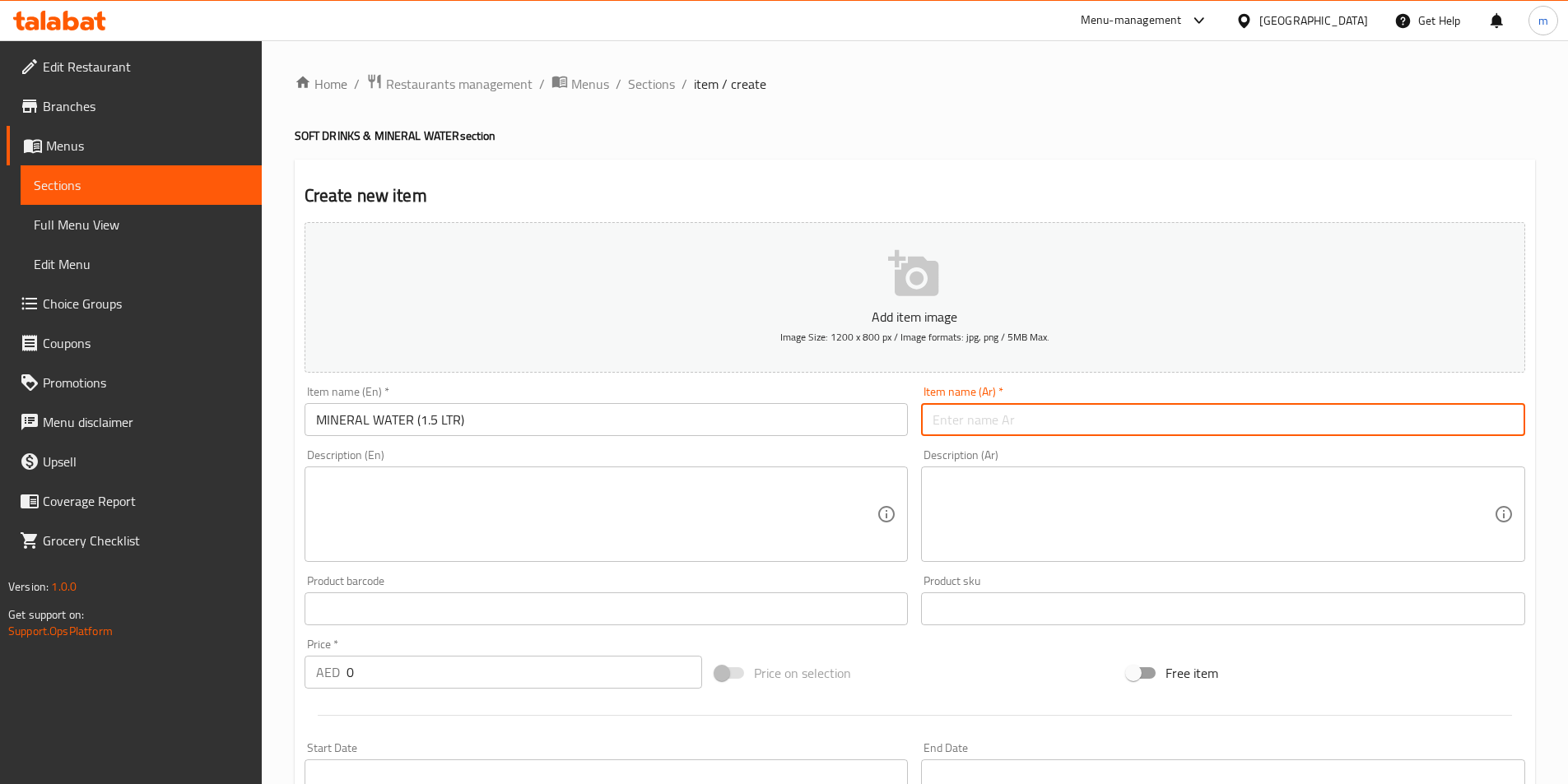
paste input "مياه معدنية 1.5 لتر"
type input "مياه معدنية 1.5 لتر"
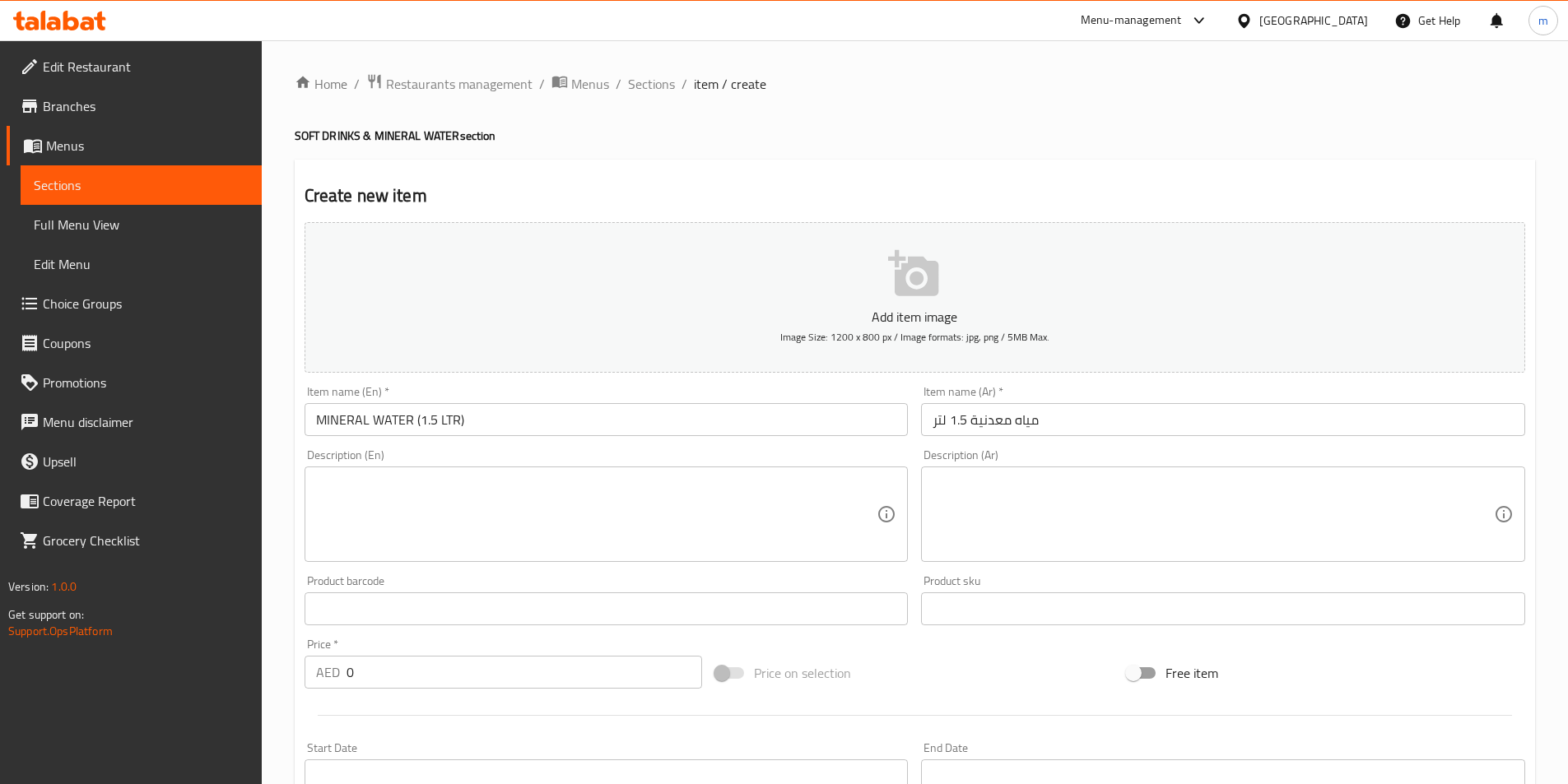
click at [611, 468] on div "Description (En)" at bounding box center [606, 513] width 604 height 96
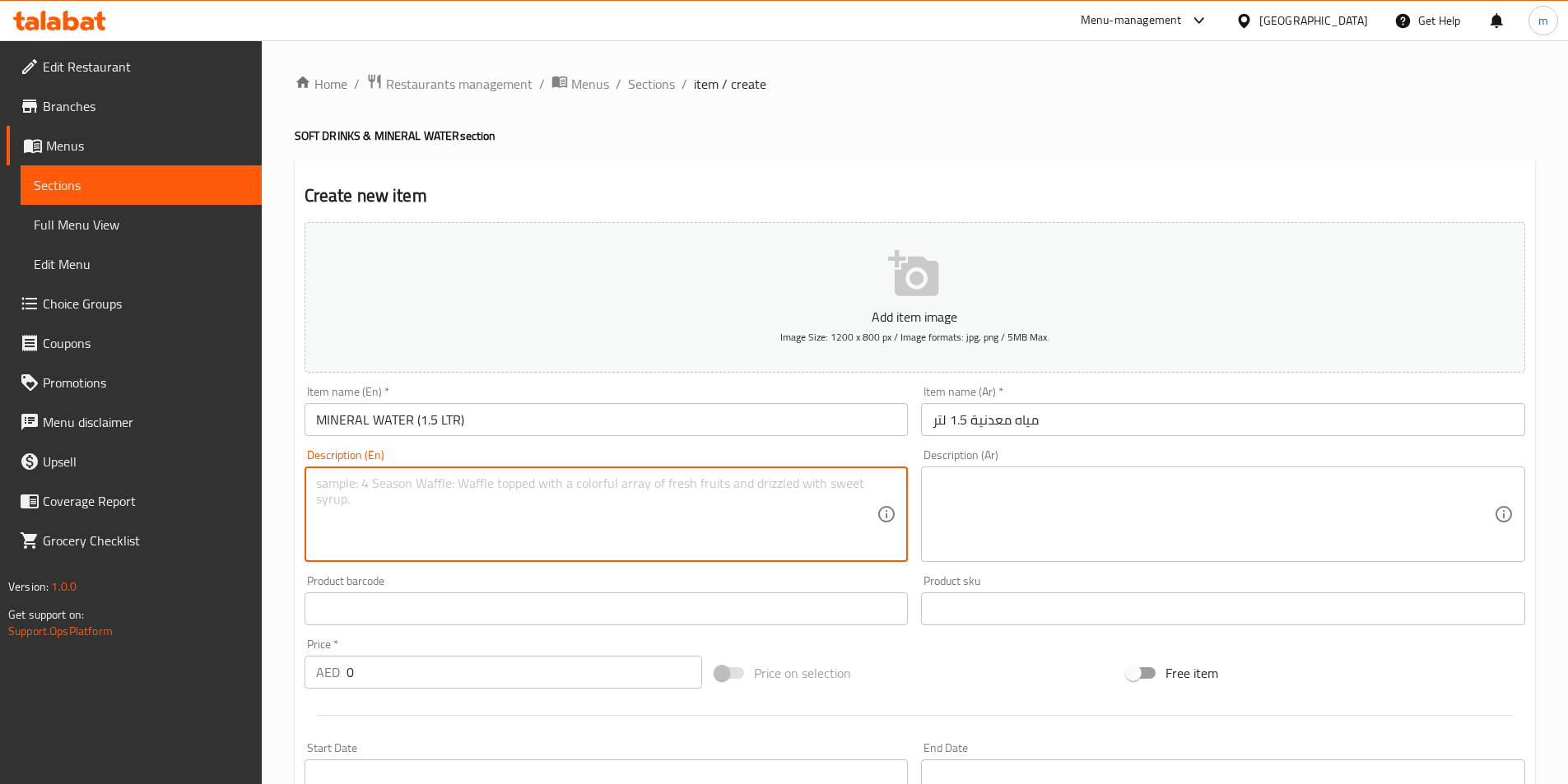
paste textarea "Bottled mineral water (1.5L)."
type textarea "Bottled mineral water (1.5L)."
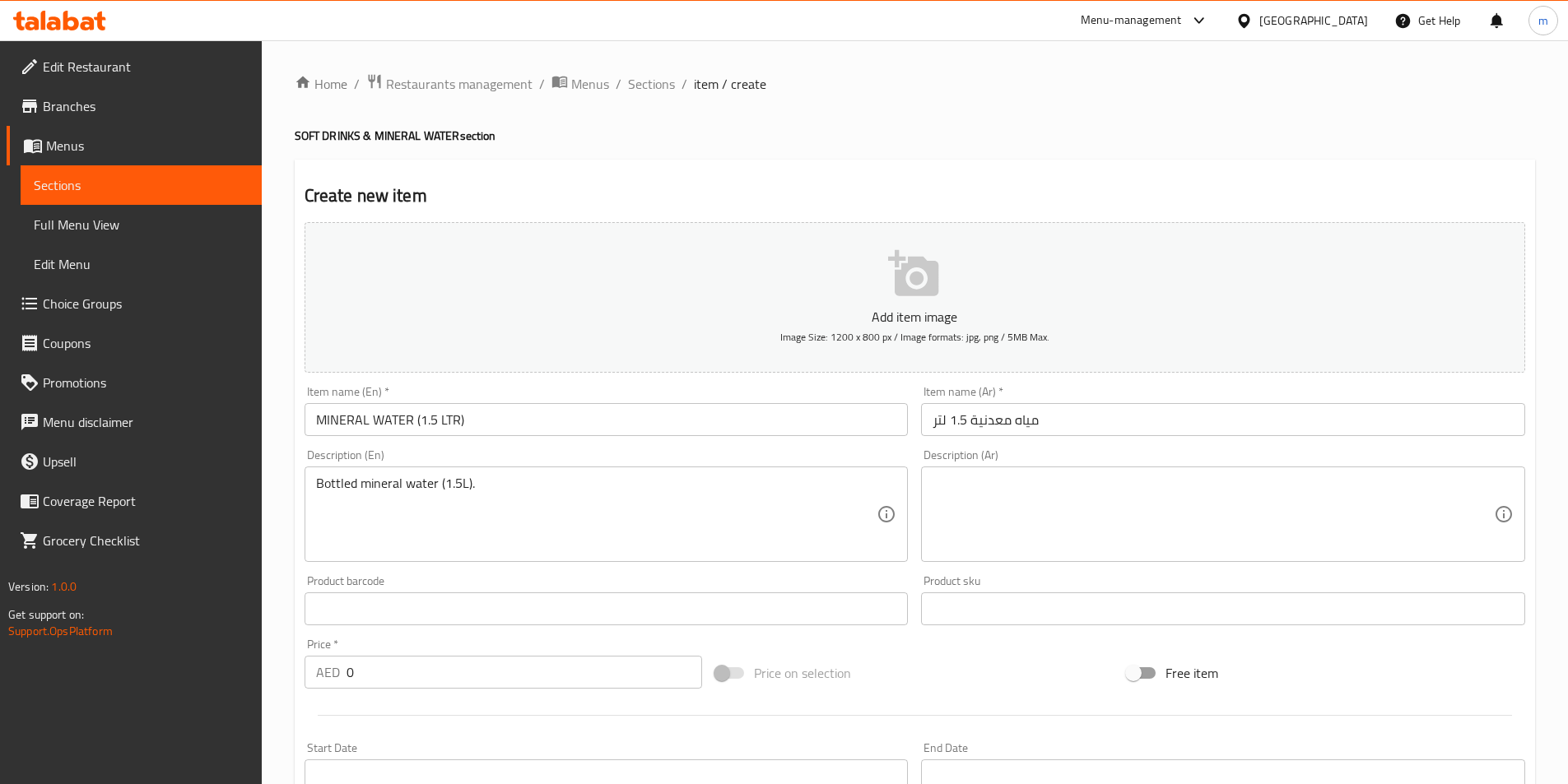
click at [959, 504] on textarea at bounding box center [1213, 513] width 561 height 78
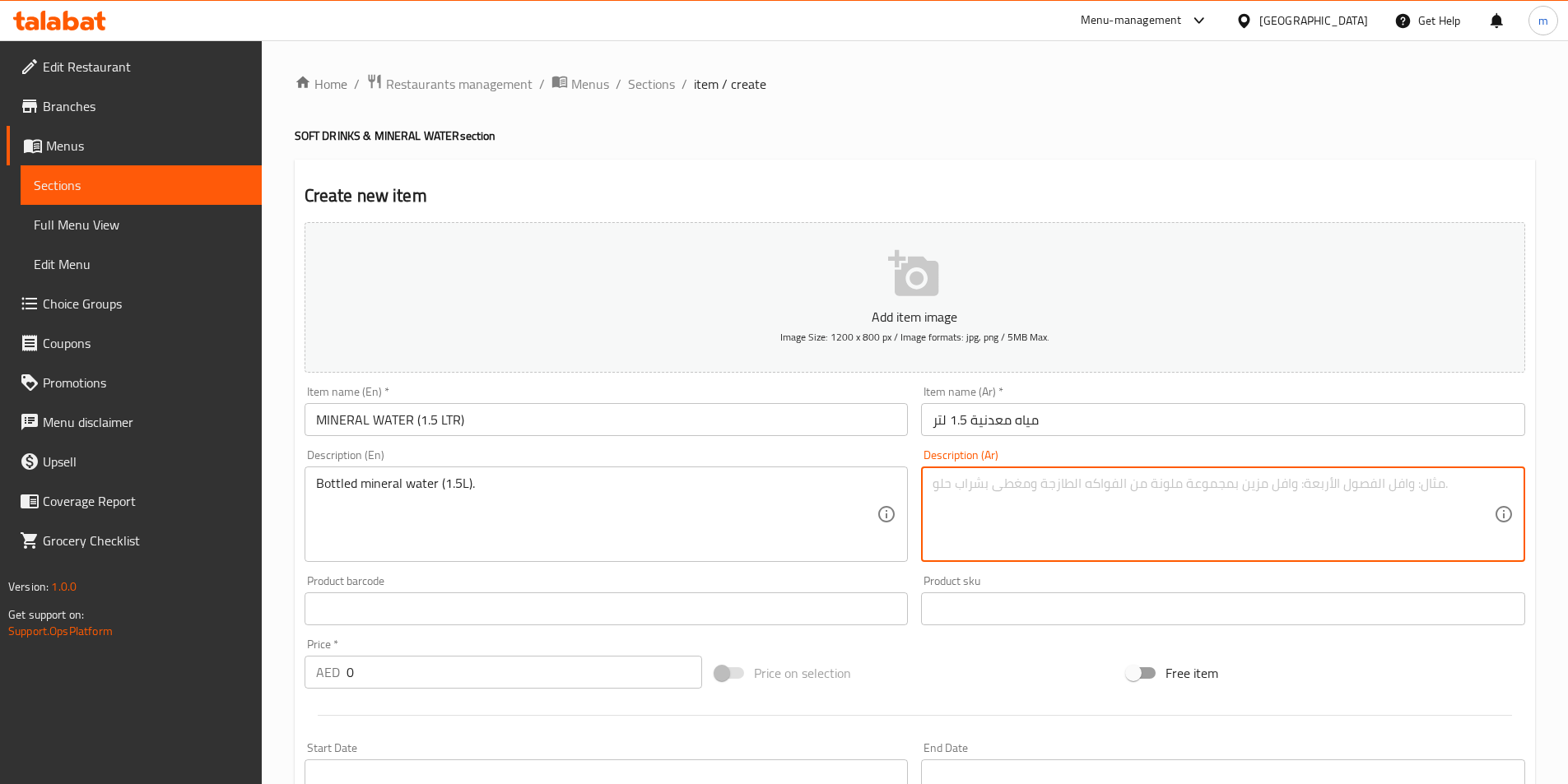
paste textarea "مياه معدنية معبأة (1.5 لتر)."
type textarea "مياه معدنية معبأة (1.5 لتر)."
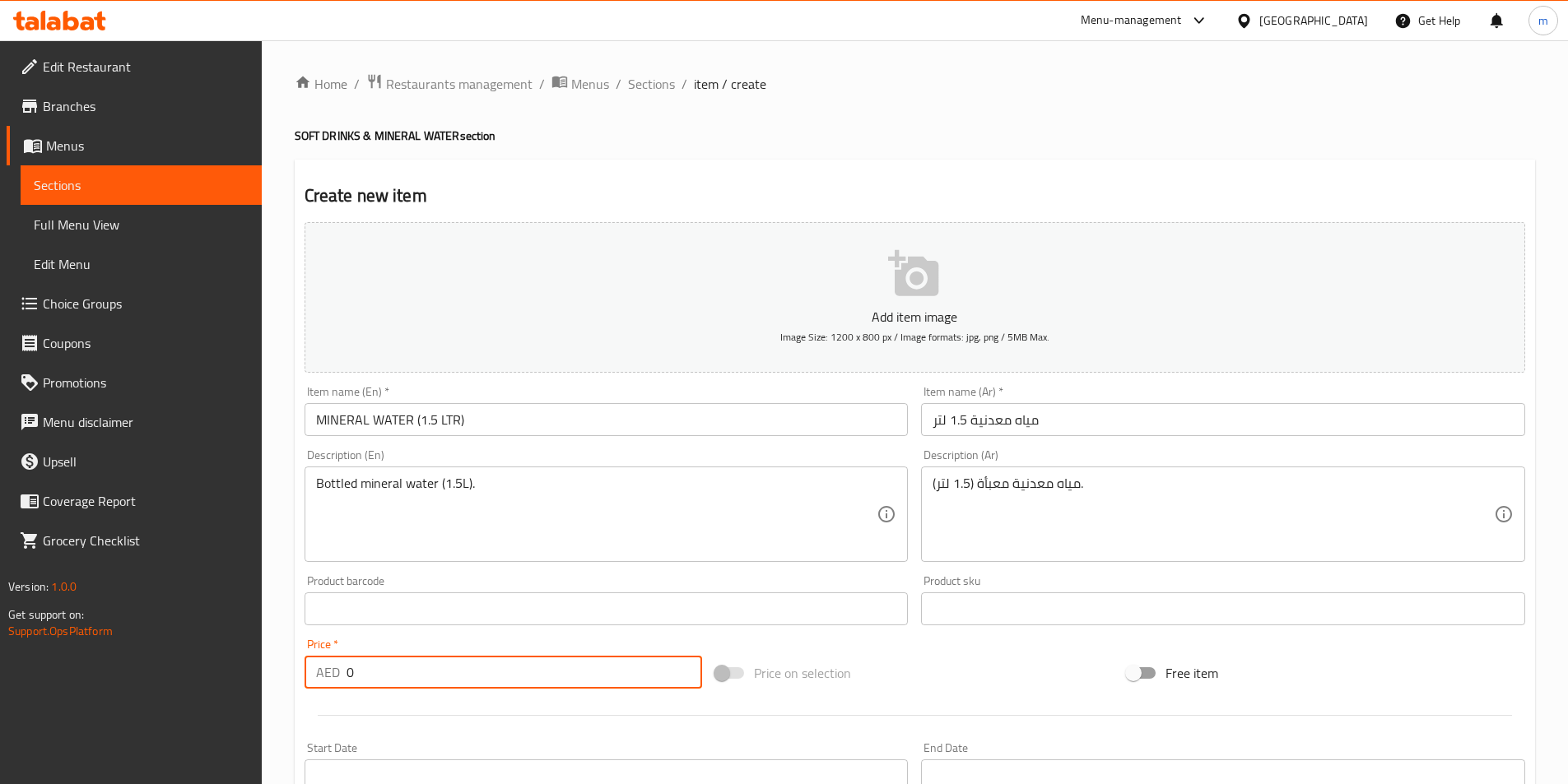
drag, startPoint x: 373, startPoint y: 671, endPoint x: 343, endPoint y: 666, distance: 30.4
click at [343, 666] on div "AED 0 Price *" at bounding box center [503, 671] width 398 height 33
paste input "5.2"
type input "5.2"
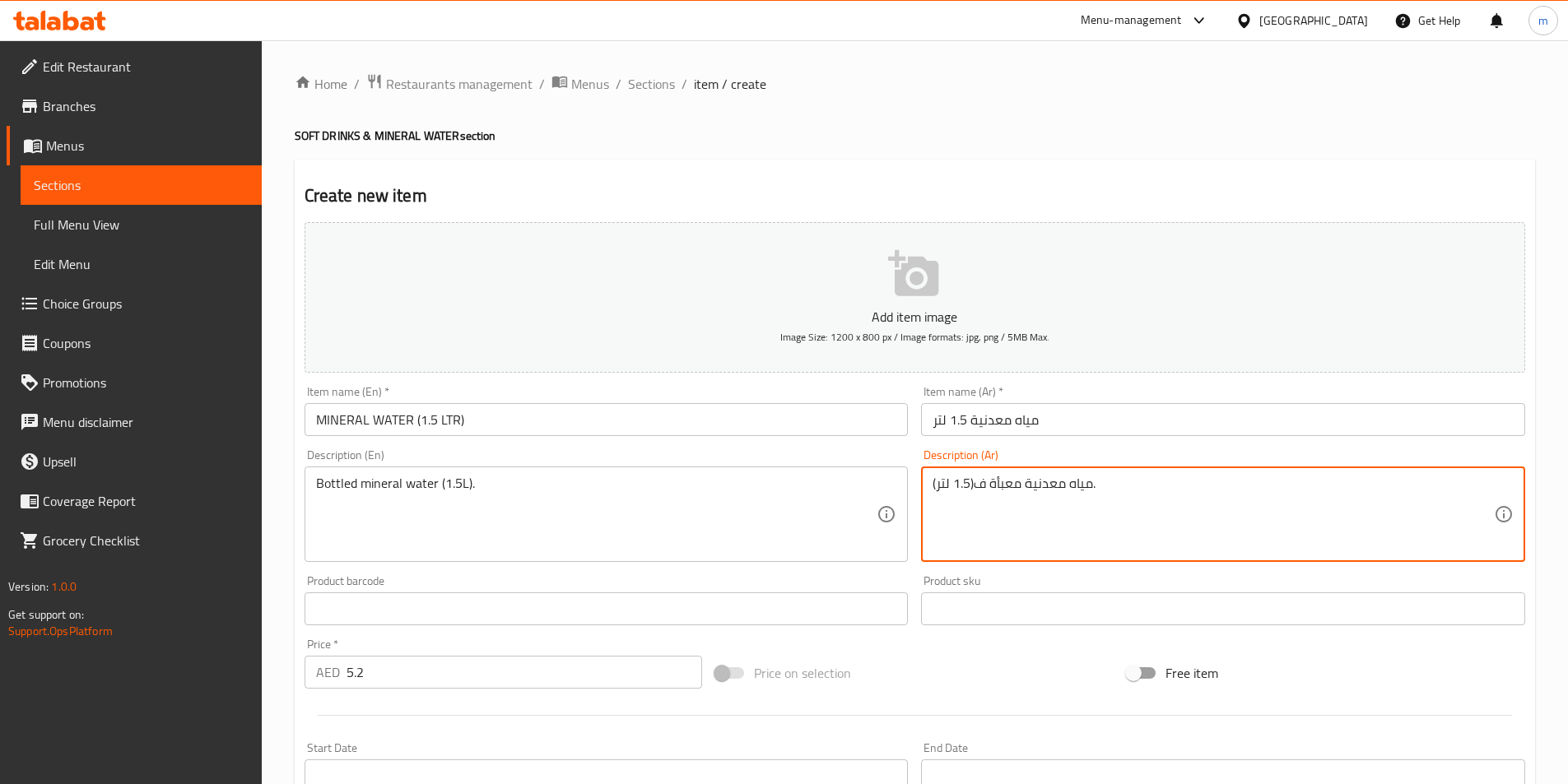
click at [977, 486] on textarea "مياه معدنية معبأة ف(1.5 لتر)." at bounding box center [1213, 513] width 561 height 78
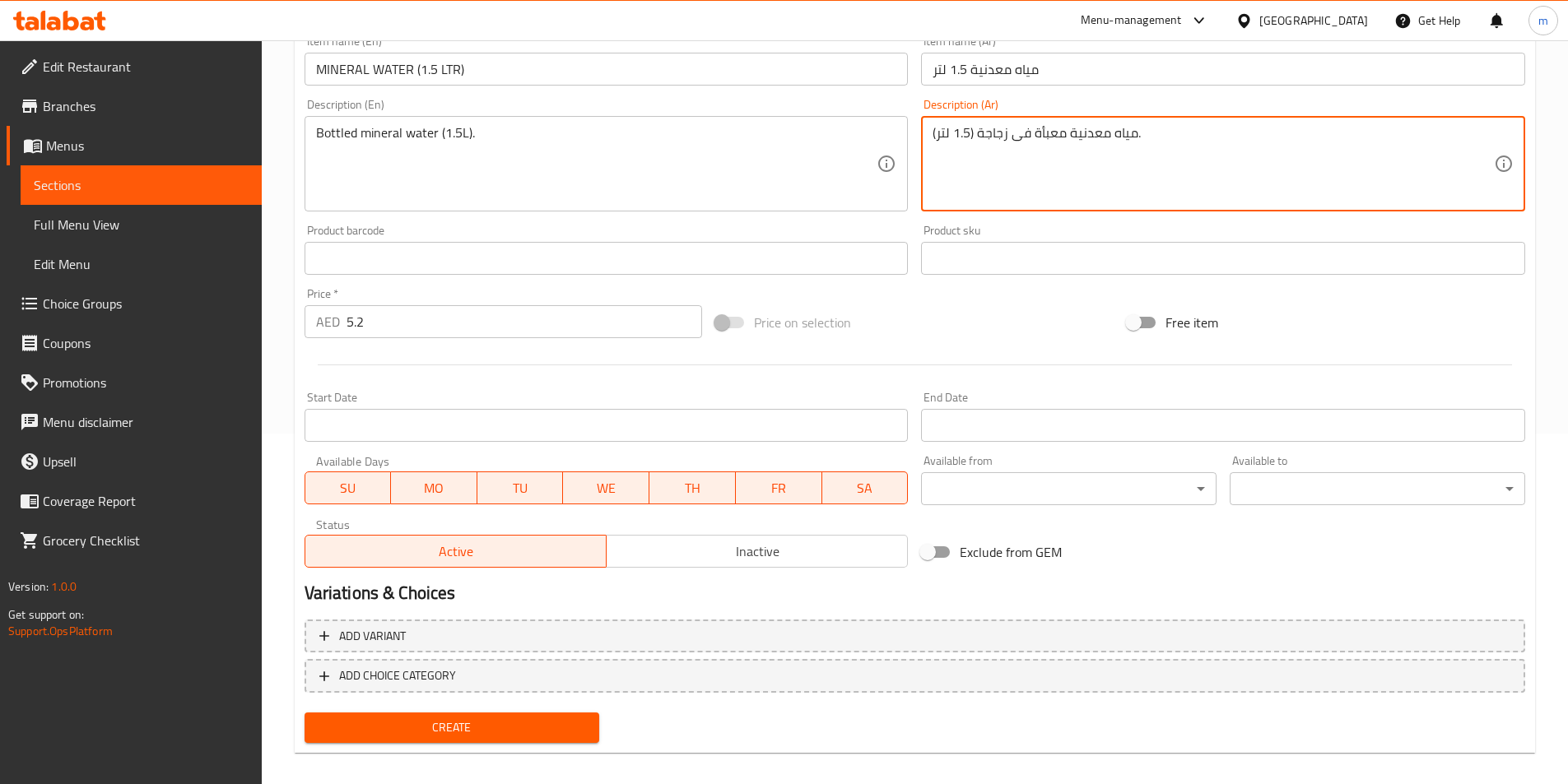
scroll to position [365, 0]
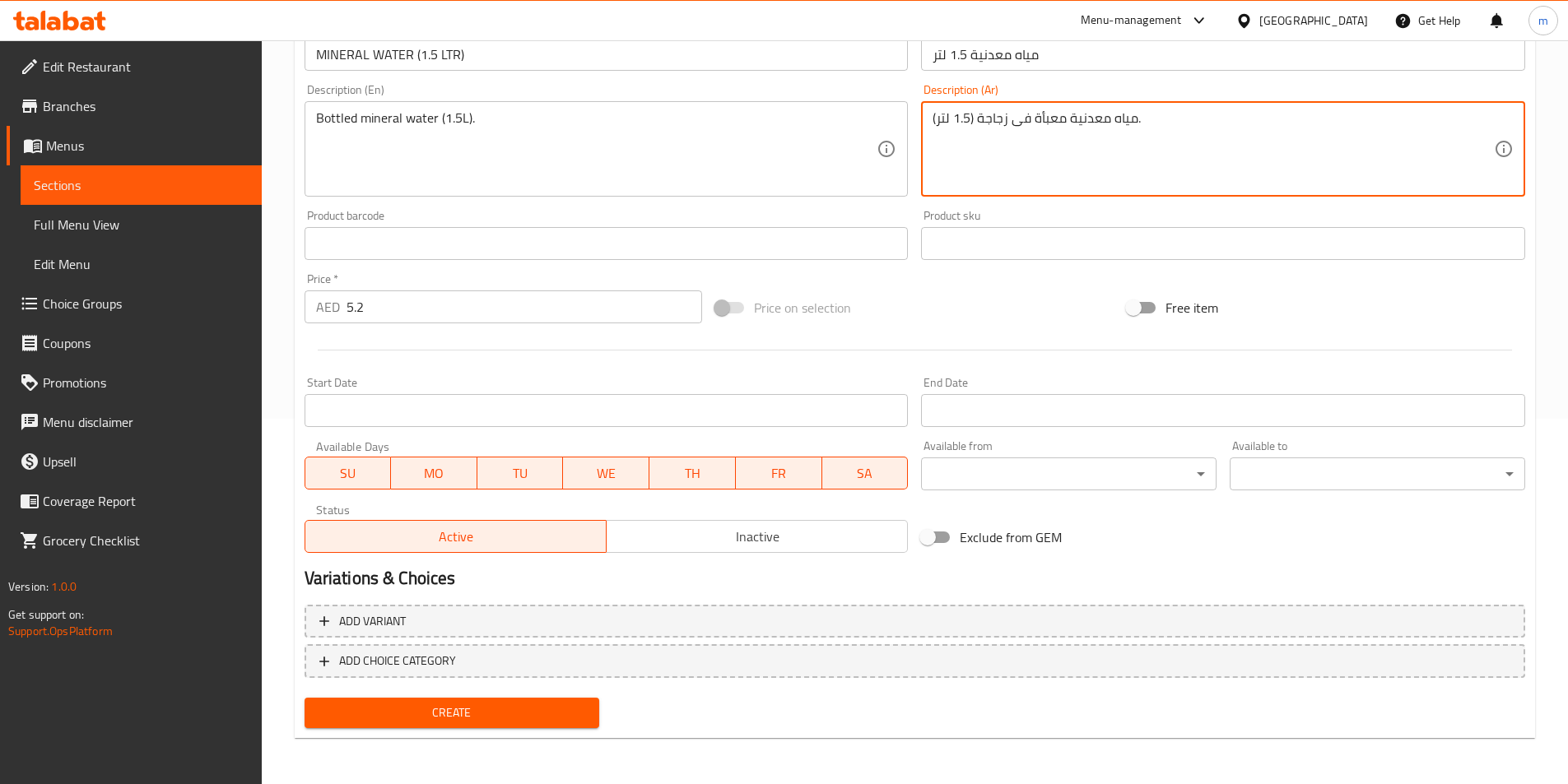
type textarea "مياه معدنية معبأة فى زجاجة (1.5 لتر)."
click at [554, 713] on span "Create" at bounding box center [453, 712] width 269 height 21
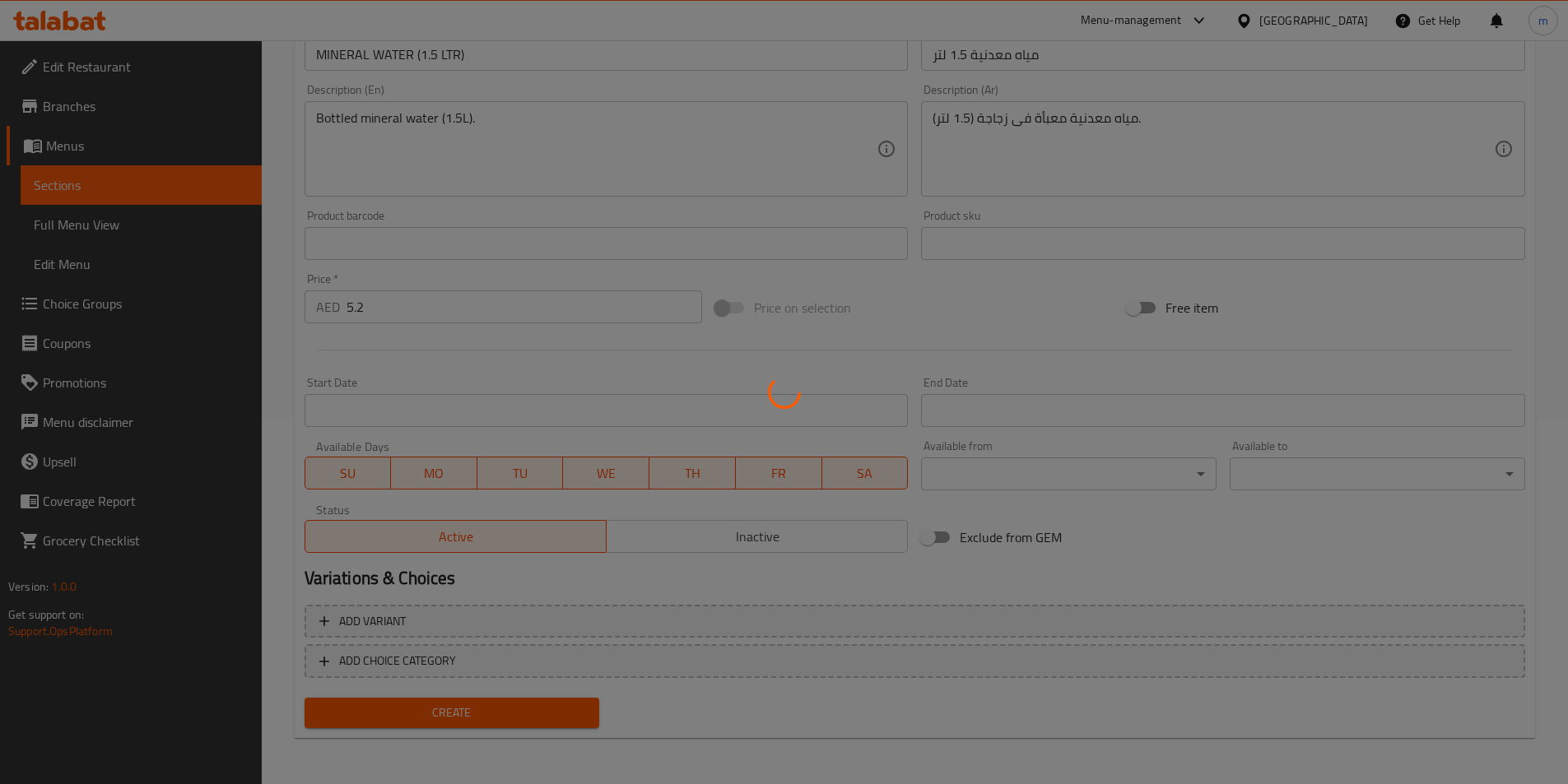
type input "0"
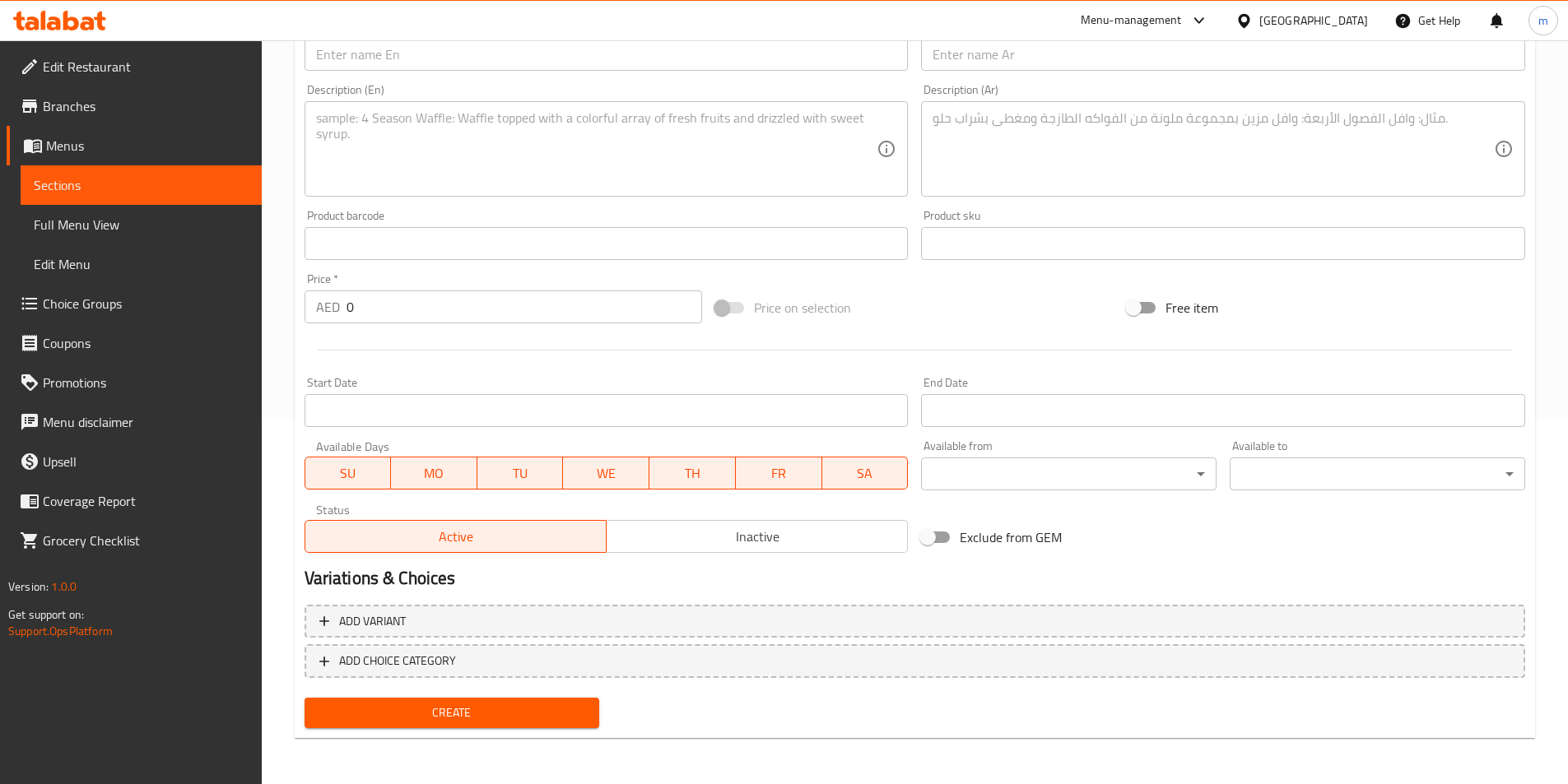
click at [148, 193] on span "Sections" at bounding box center [140, 185] width 214 height 20
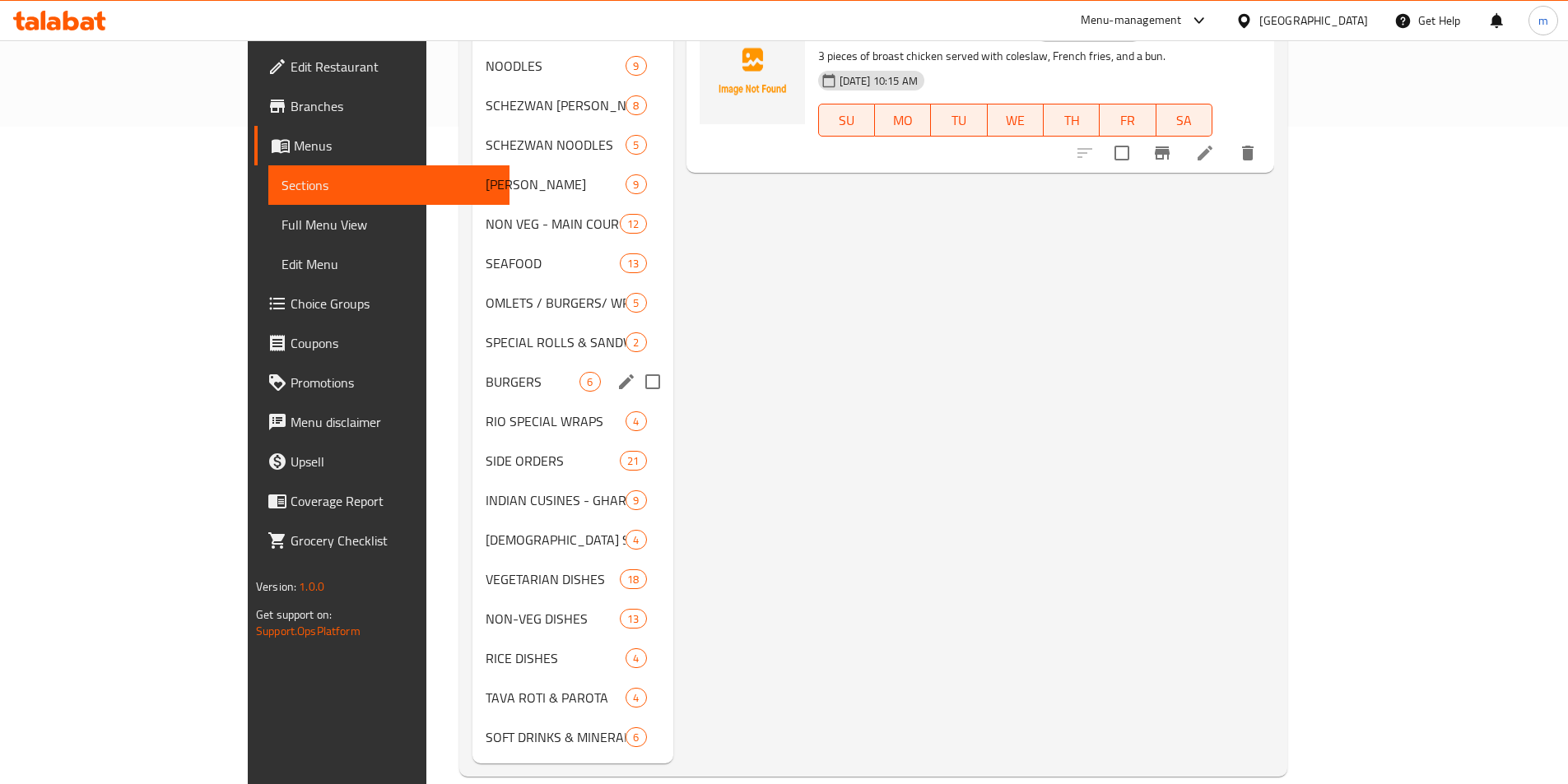
scroll to position [658, 0]
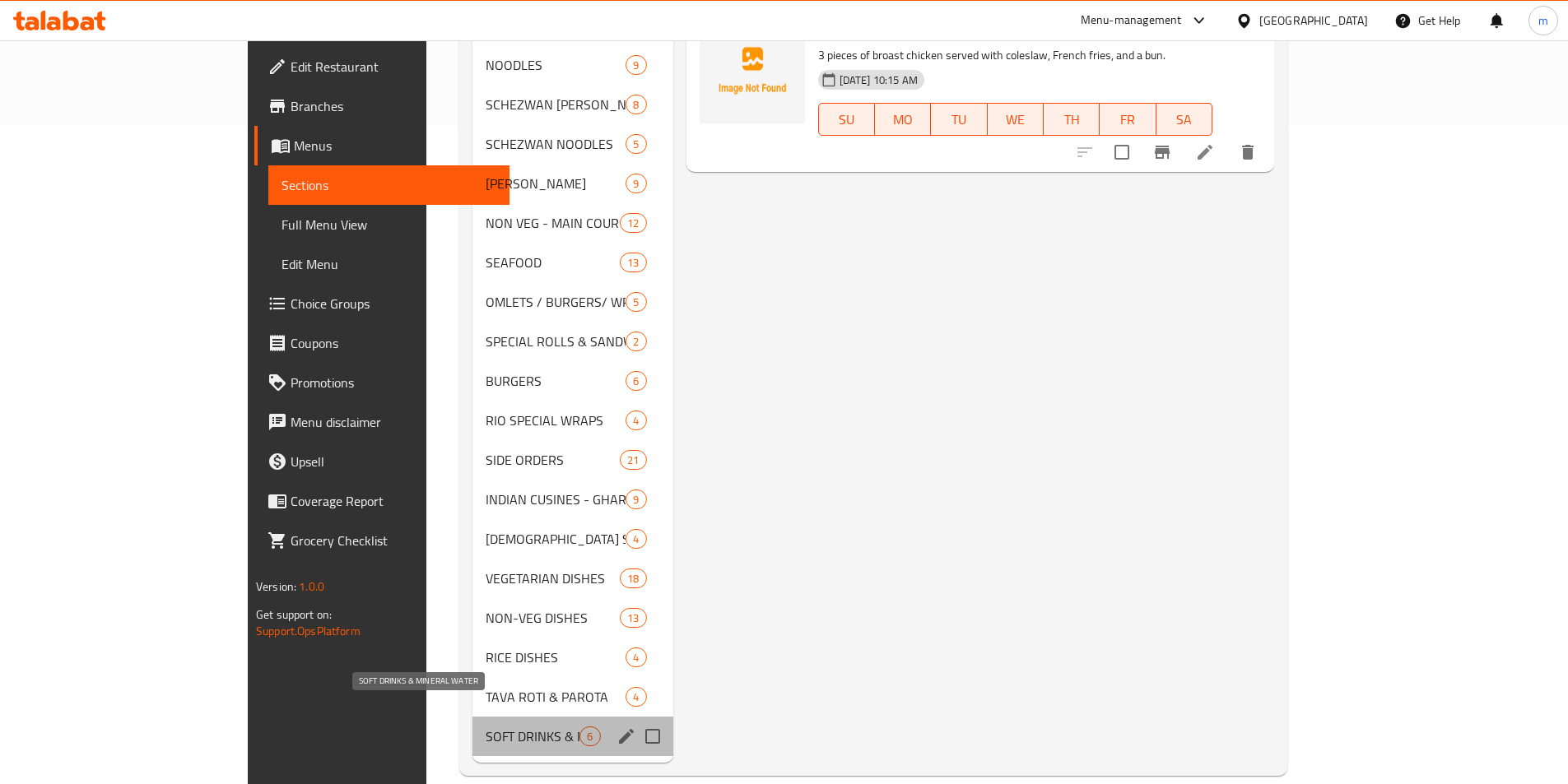
click at [485, 726] on span "SOFT DRINKS & MINERAL WATER" at bounding box center [532, 736] width 94 height 20
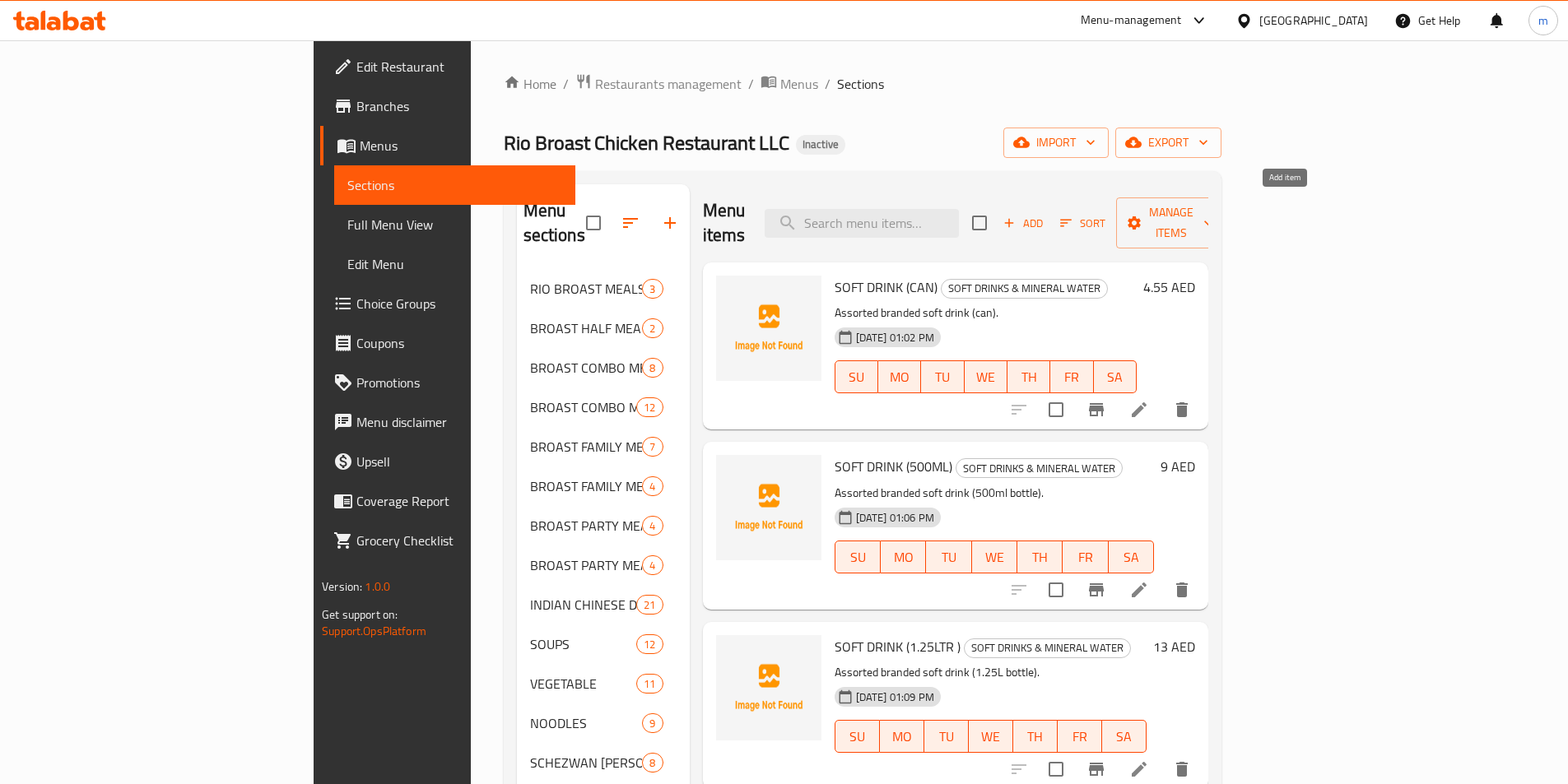
click at [1045, 214] on span "Add" at bounding box center [1023, 223] width 44 height 19
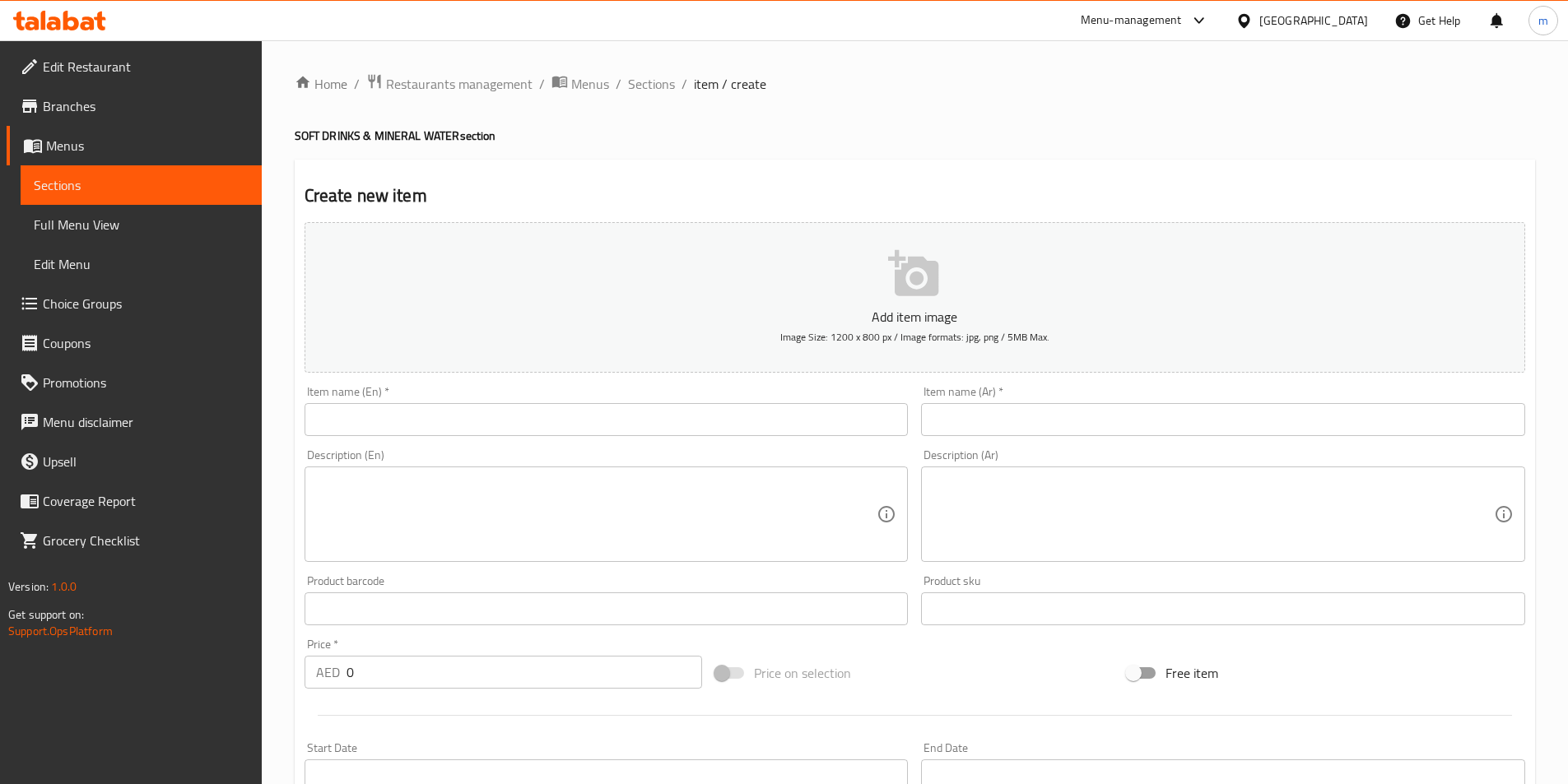
click at [688, 420] on input "text" at bounding box center [606, 419] width 604 height 33
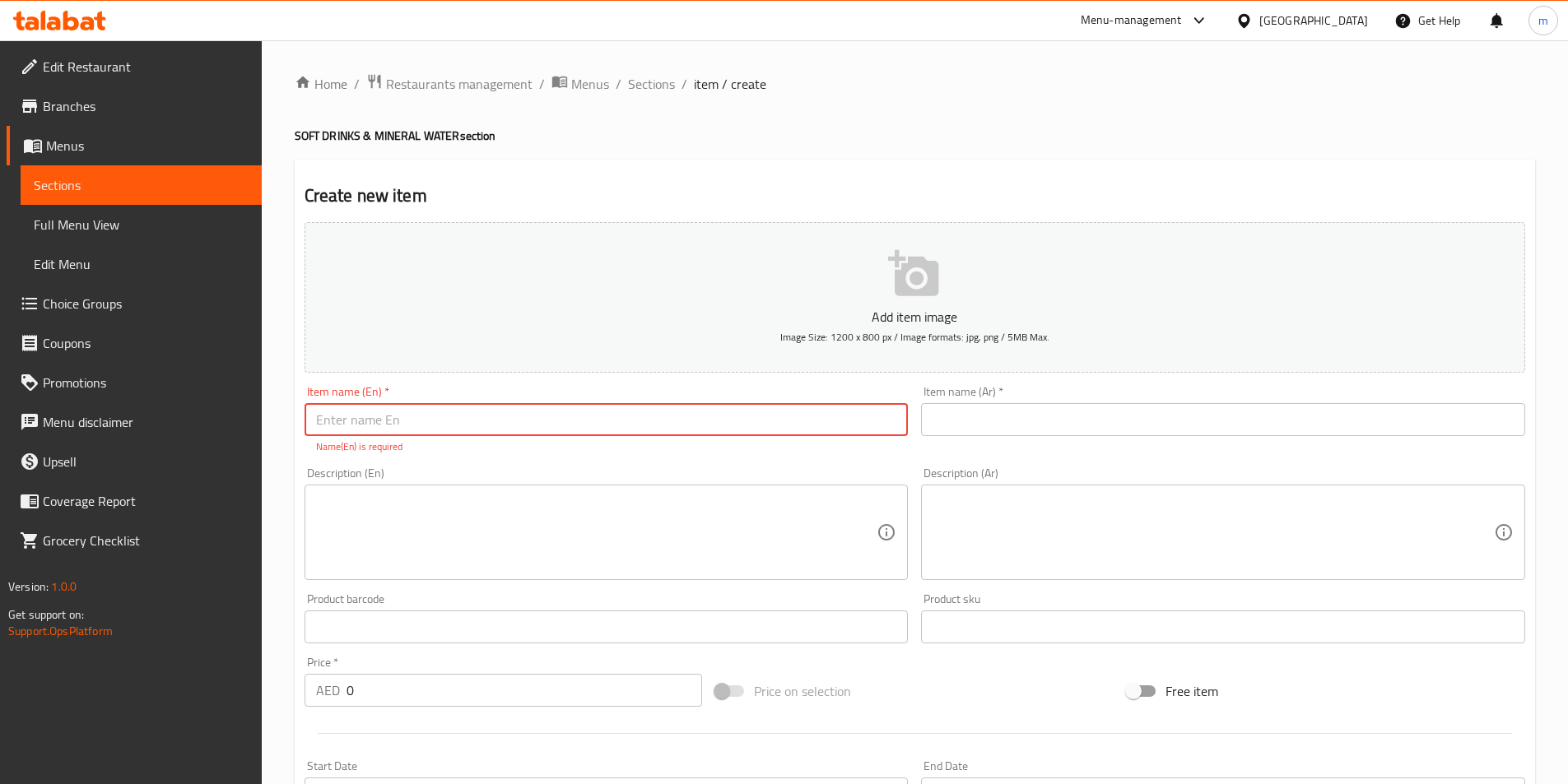
click at [490, 426] on input "text" at bounding box center [606, 419] width 604 height 33
paste input "ICE TEA PITCHER"
type input "ICE TEA PITCHER"
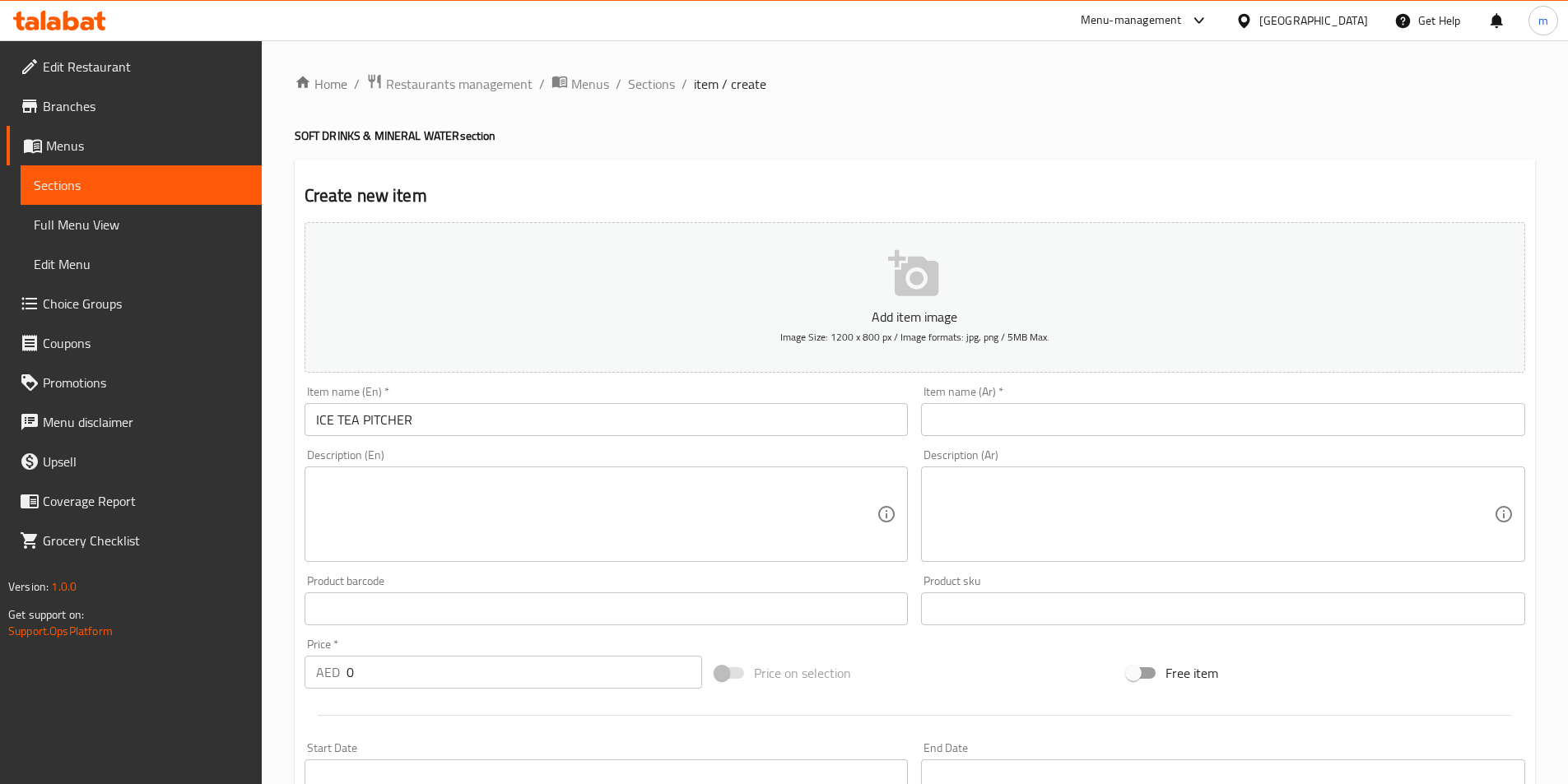
click at [1018, 421] on input "text" at bounding box center [1222, 419] width 604 height 33
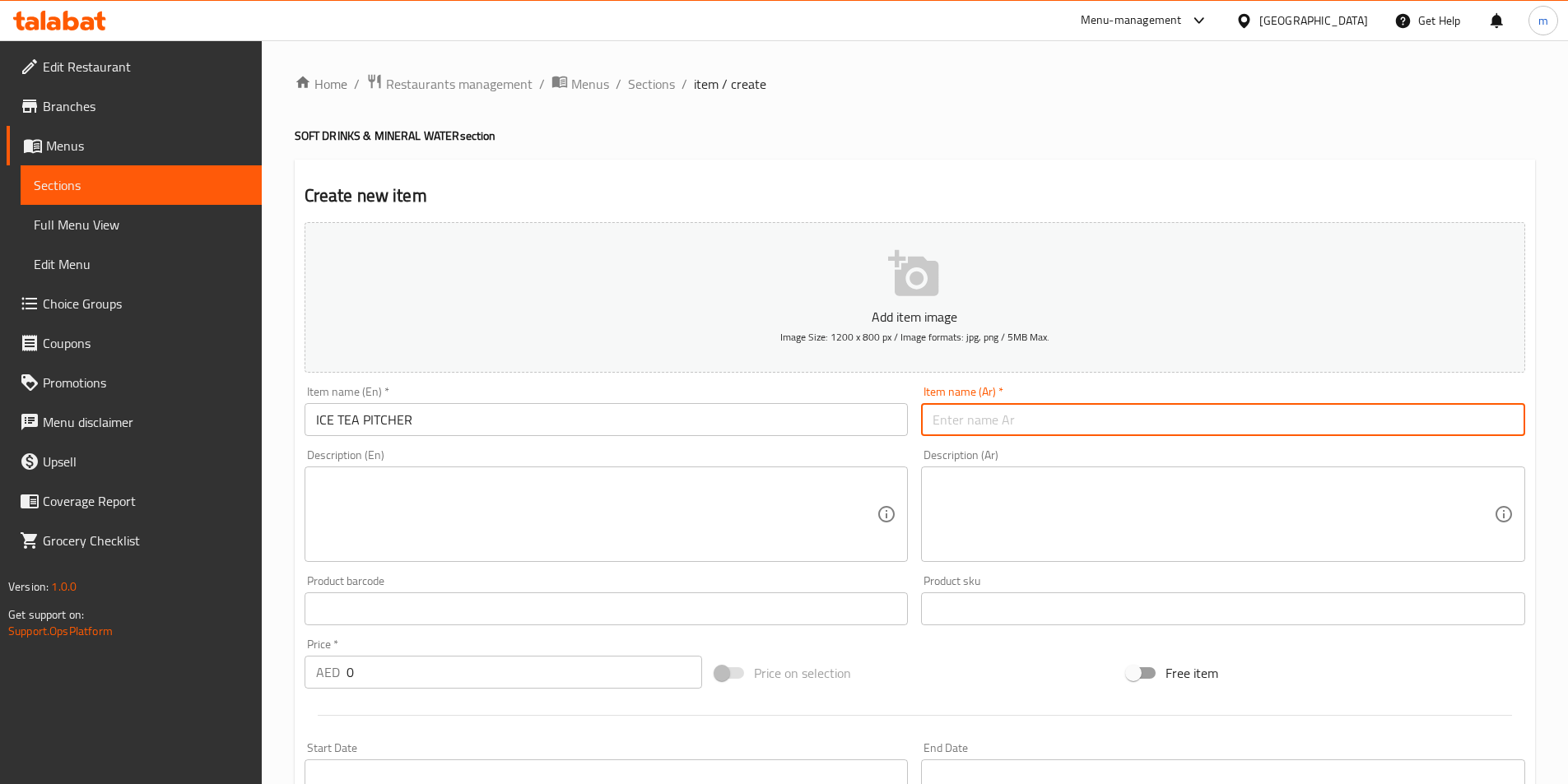
paste input "إبريق شاي مثلج"
type input "إبريق شاي مثلج"
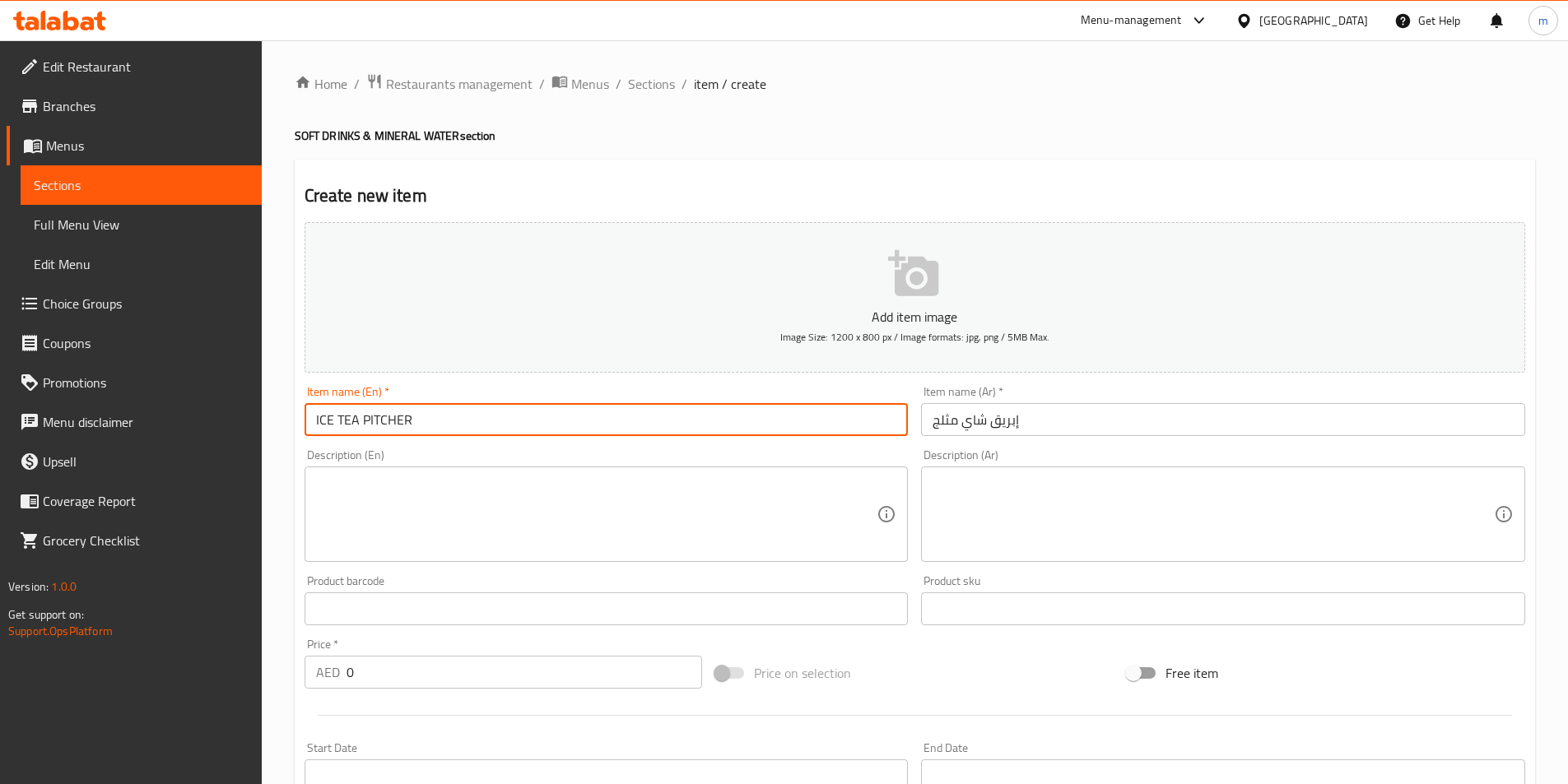
drag, startPoint x: 414, startPoint y: 420, endPoint x: 364, endPoint y: 421, distance: 50.0
click at [364, 421] on input "ICE TEA PITCHER" at bounding box center [606, 419] width 604 height 33
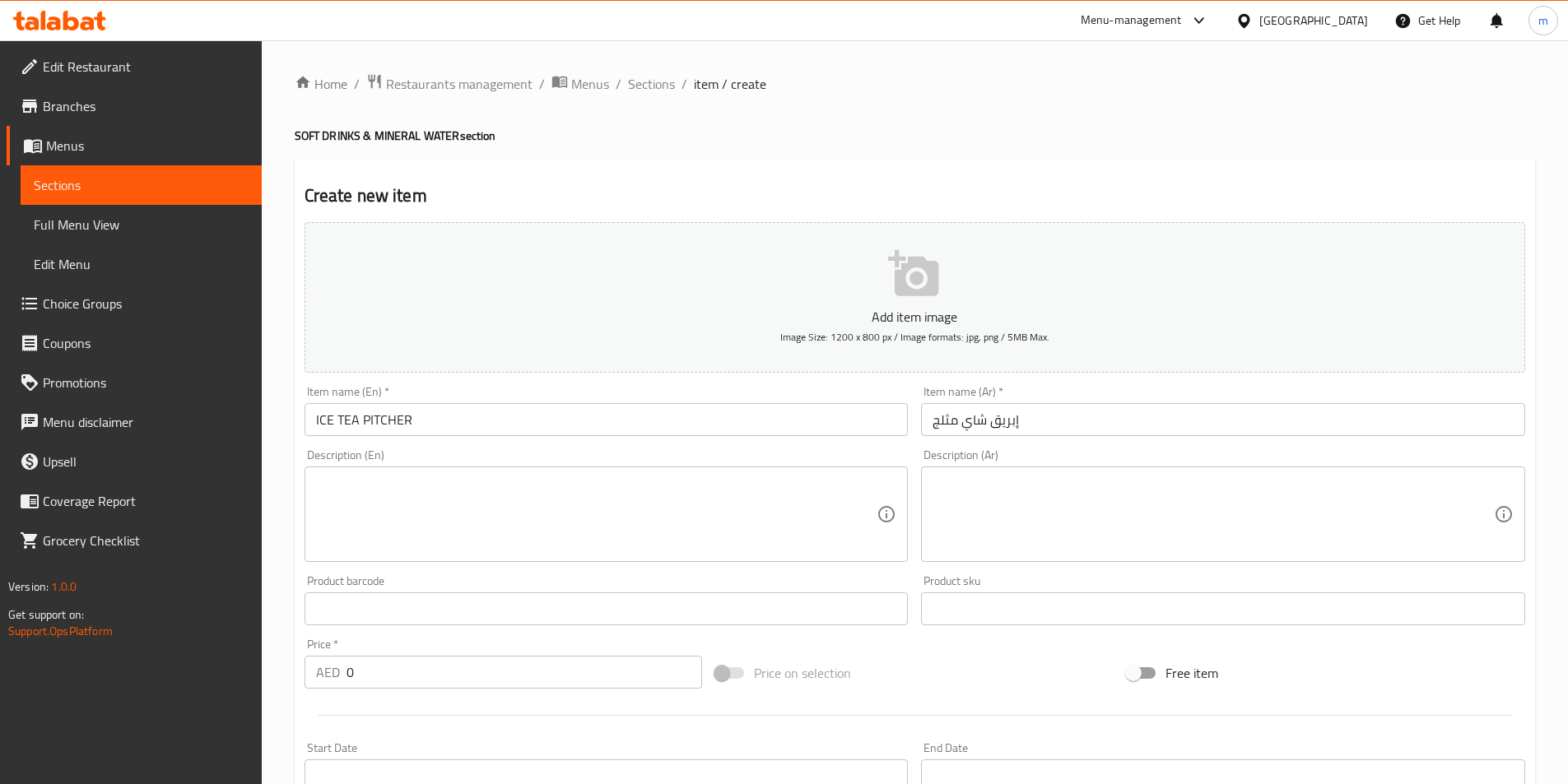
click at [607, 506] on textarea at bounding box center [597, 513] width 561 height 78
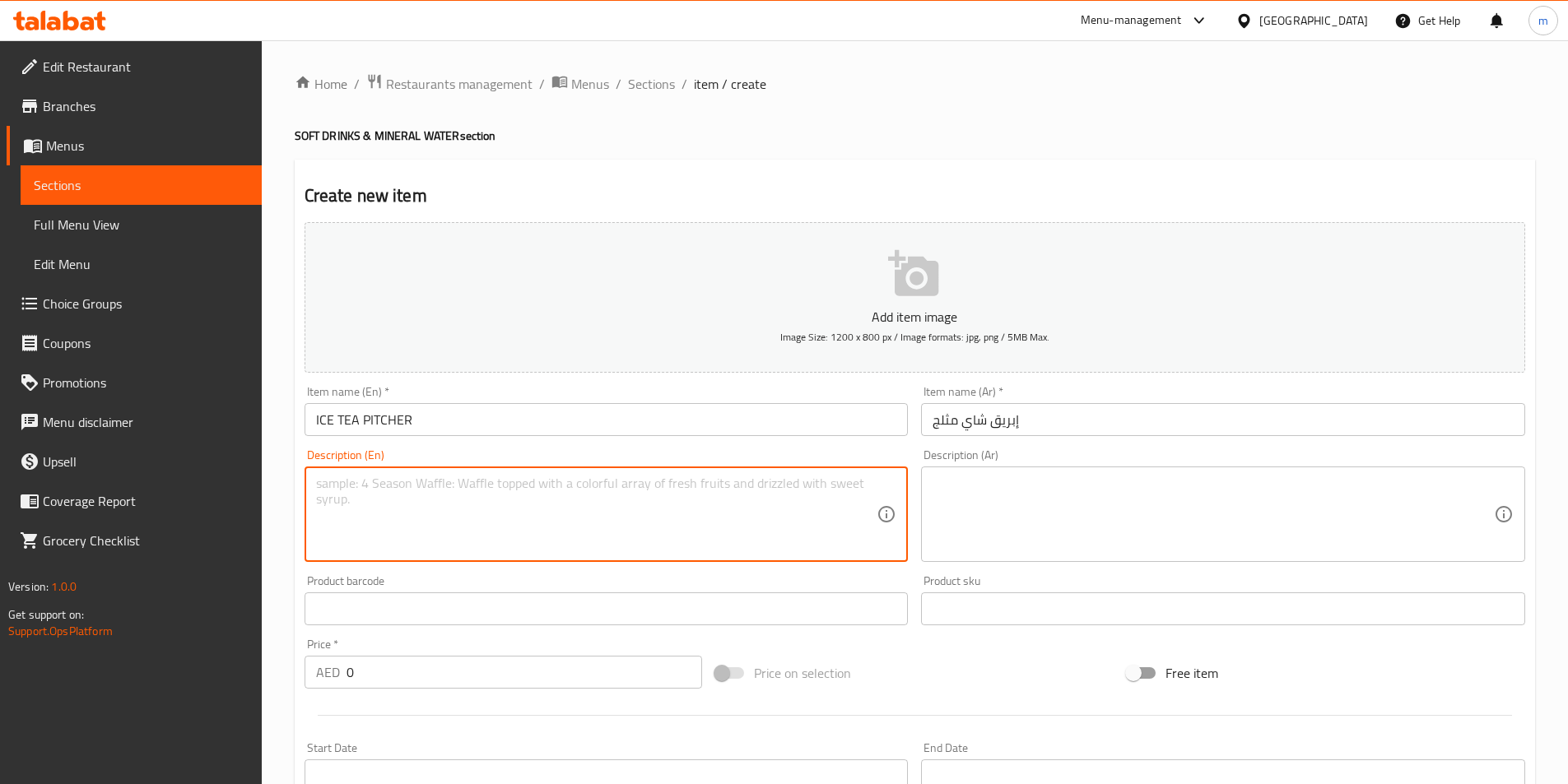
paste textarea "Refreshing iced tea served in a pitcher."
type textarea "Refreshing iced tea served in a pitcher."
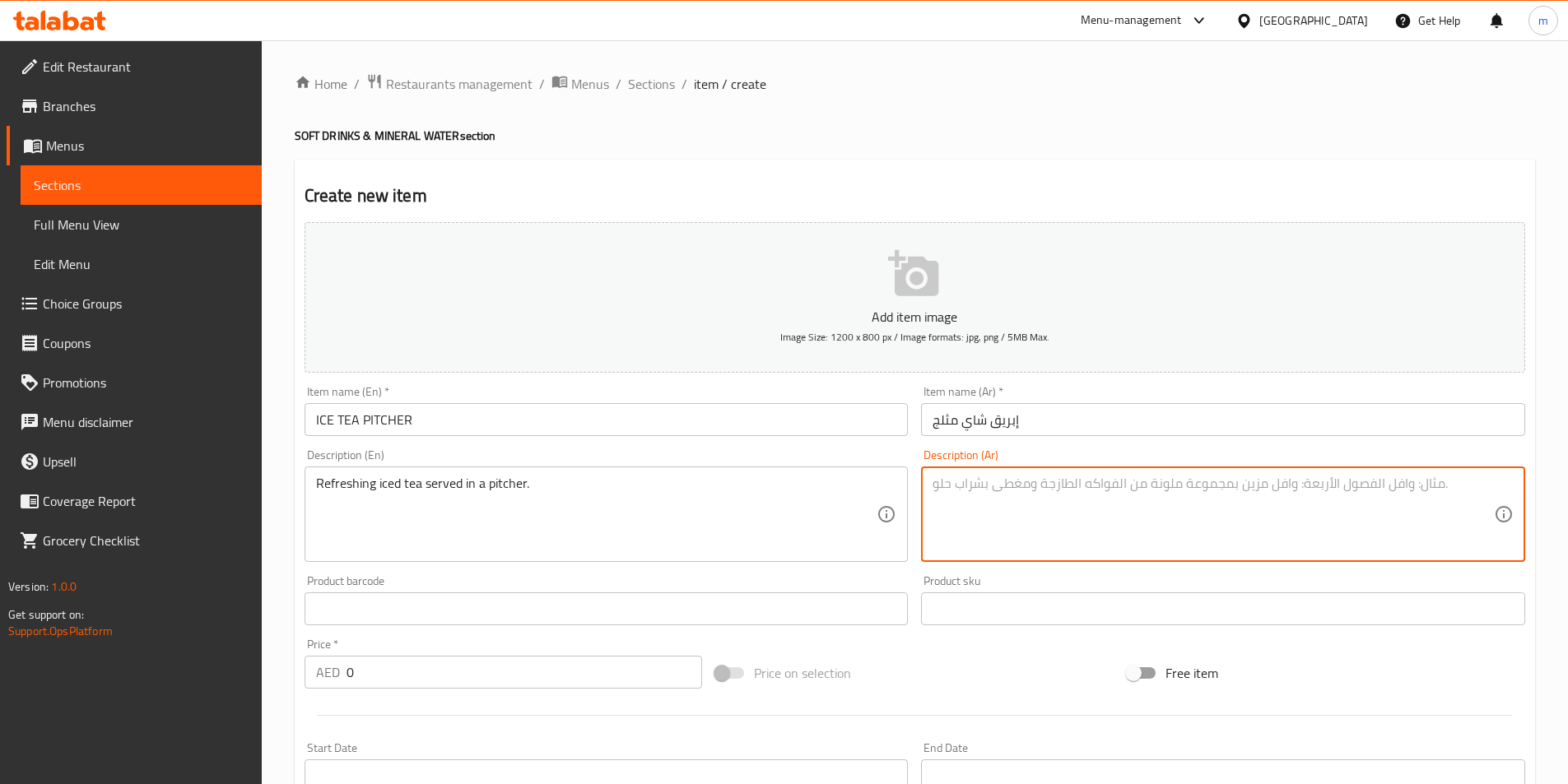
click at [962, 488] on textarea at bounding box center [1213, 513] width 561 height 78
paste textarea "شاي مثلج منعش يقدم في إبريق."
type textarea "شاي مثلج منعش يقدم في إبريق."
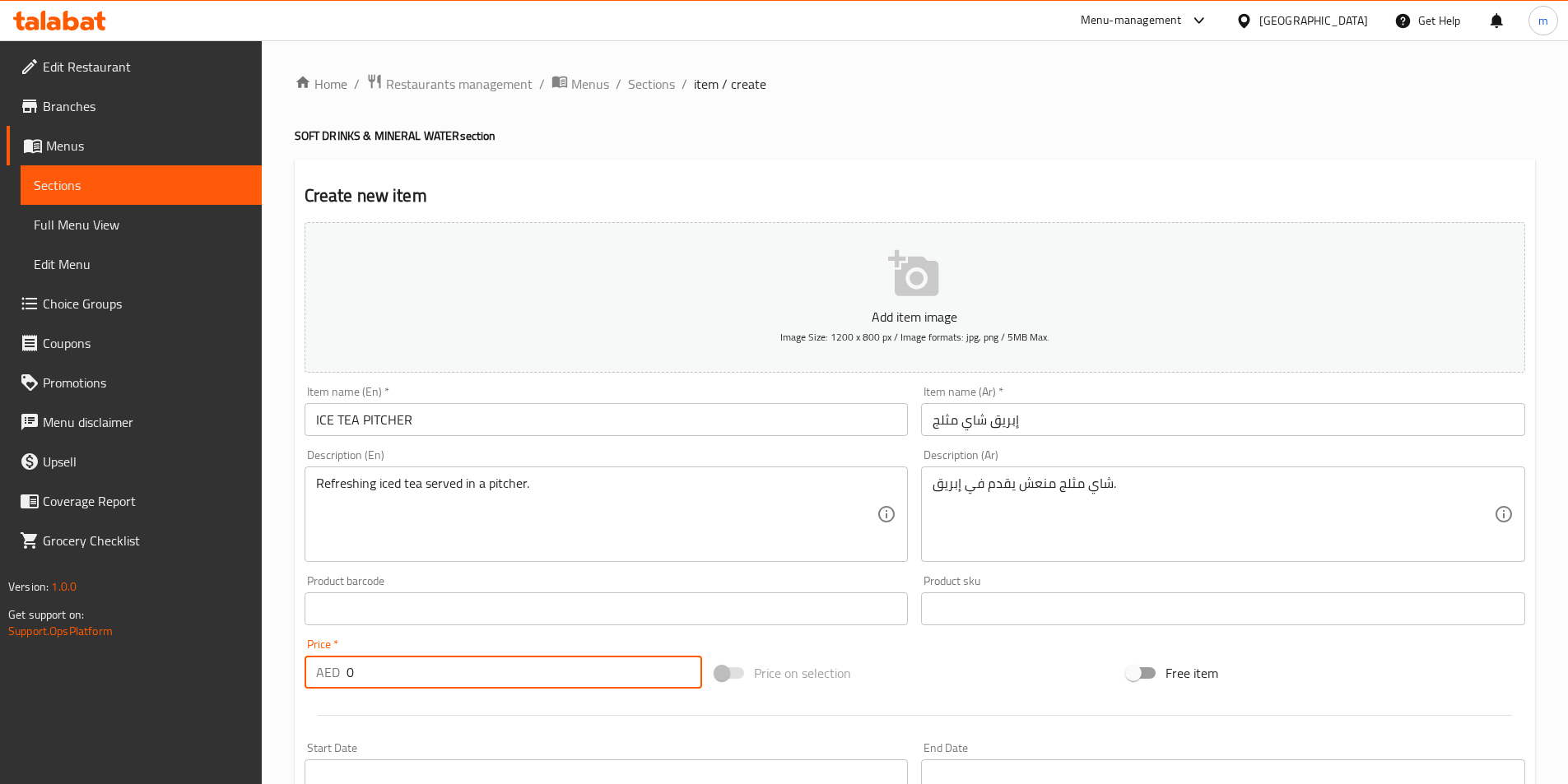
click at [342, 680] on div "AED 0 Price *" at bounding box center [503, 671] width 398 height 33
paste input "24.7"
type input "24.7"
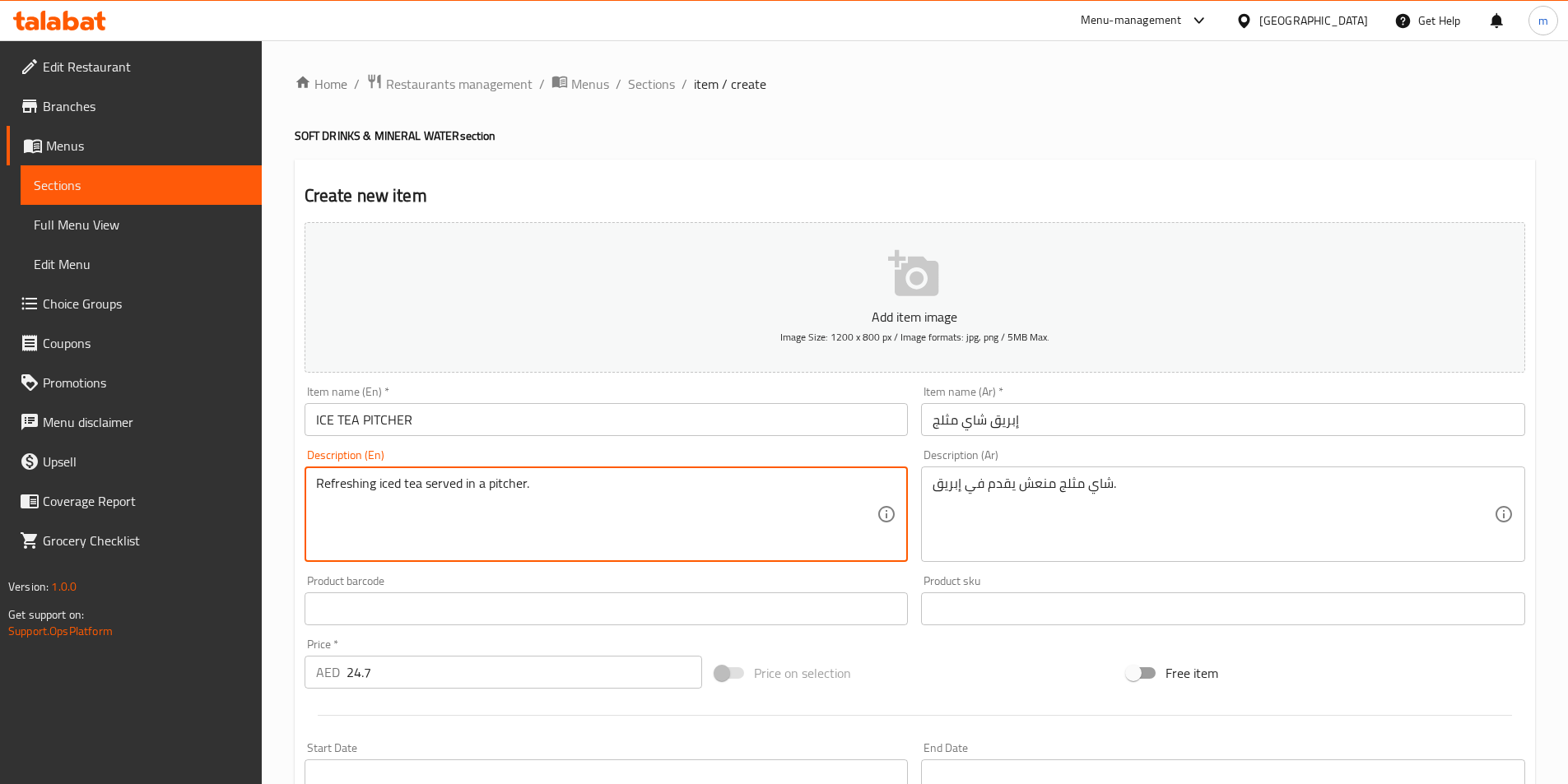
drag, startPoint x: 486, startPoint y: 485, endPoint x: 525, endPoint y: 485, distance: 39.0
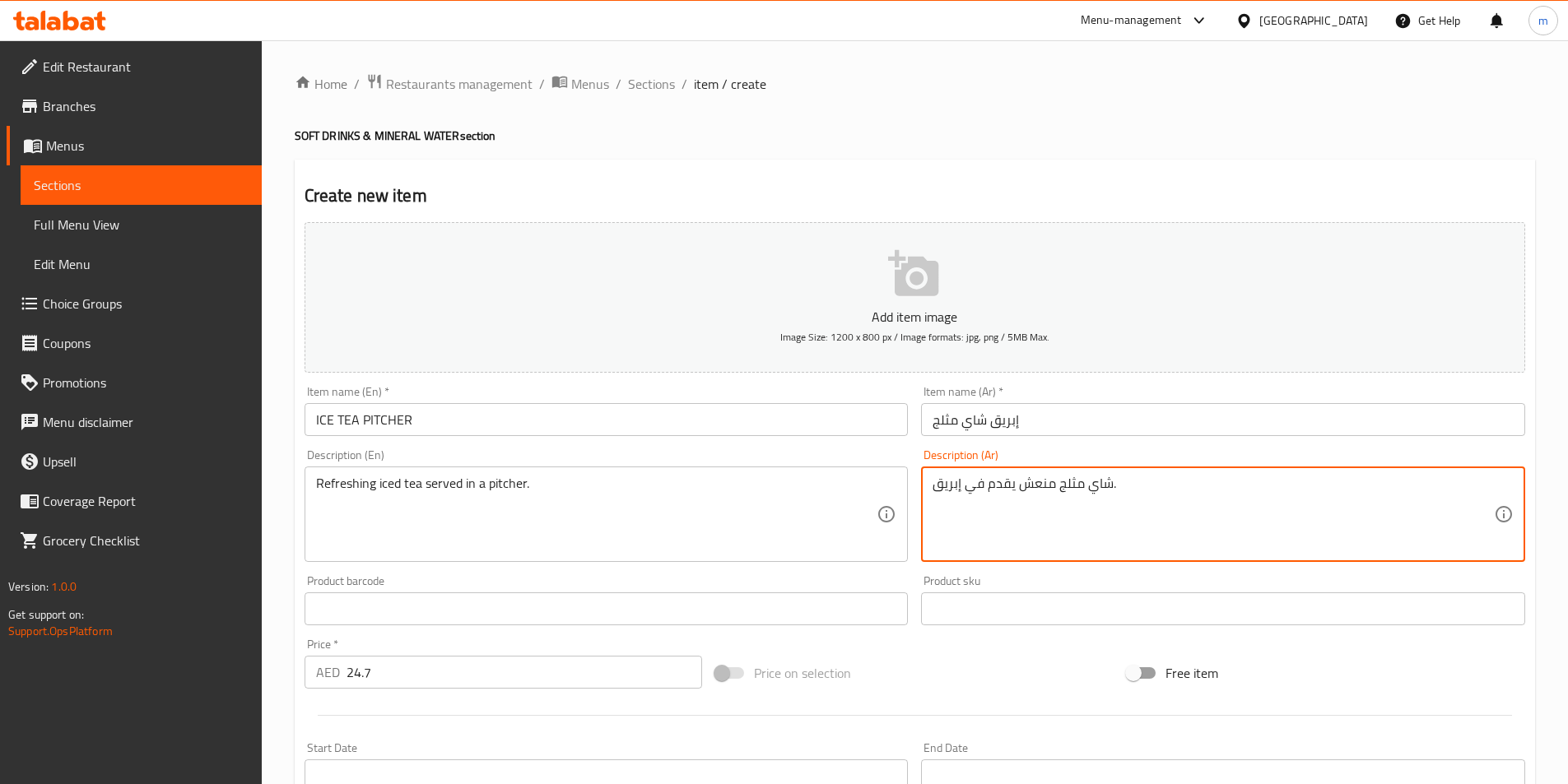
drag, startPoint x: 963, startPoint y: 486, endPoint x: 914, endPoint y: 495, distance: 49.8
click at [978, 509] on textarea "شاي مثلج منعش يقدم في إبريق." at bounding box center [1213, 513] width 561 height 78
click at [953, 485] on textarea "شاي مثلج منعش يقدم في إبريق." at bounding box center [1213, 513] width 561 height 78
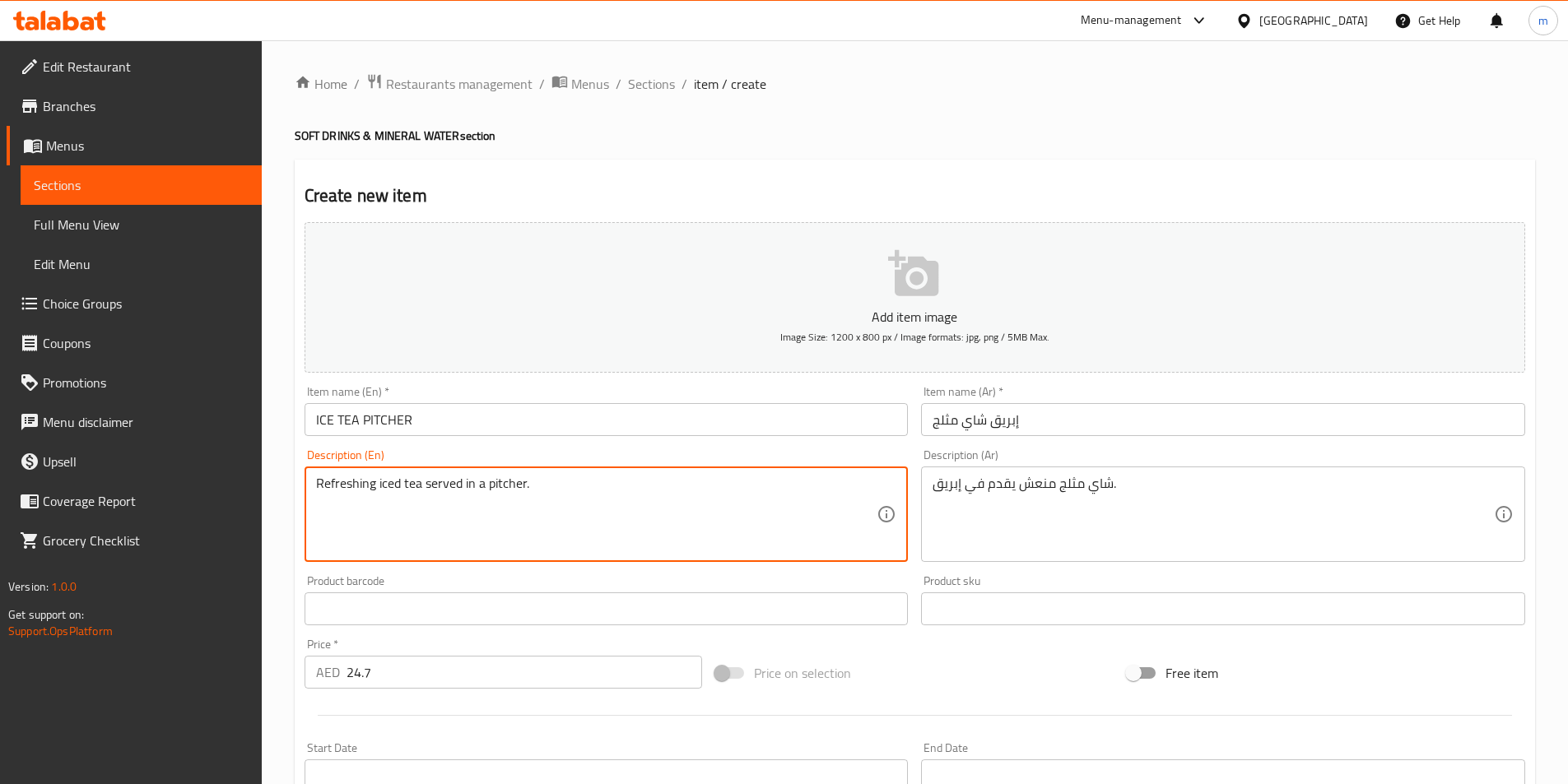
drag, startPoint x: 484, startPoint y: 490, endPoint x: 524, endPoint y: 499, distance: 41.0
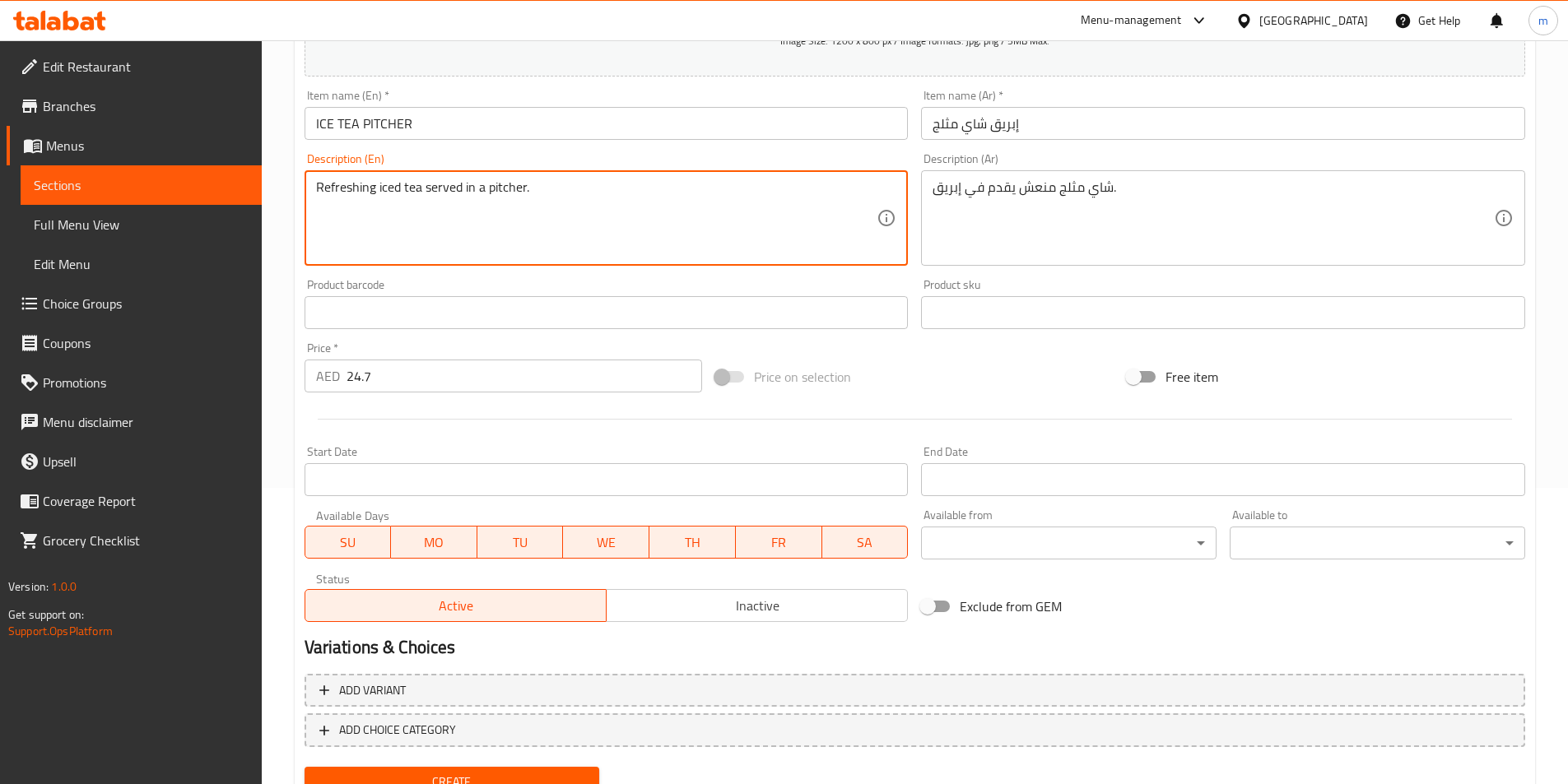
scroll to position [365, 0]
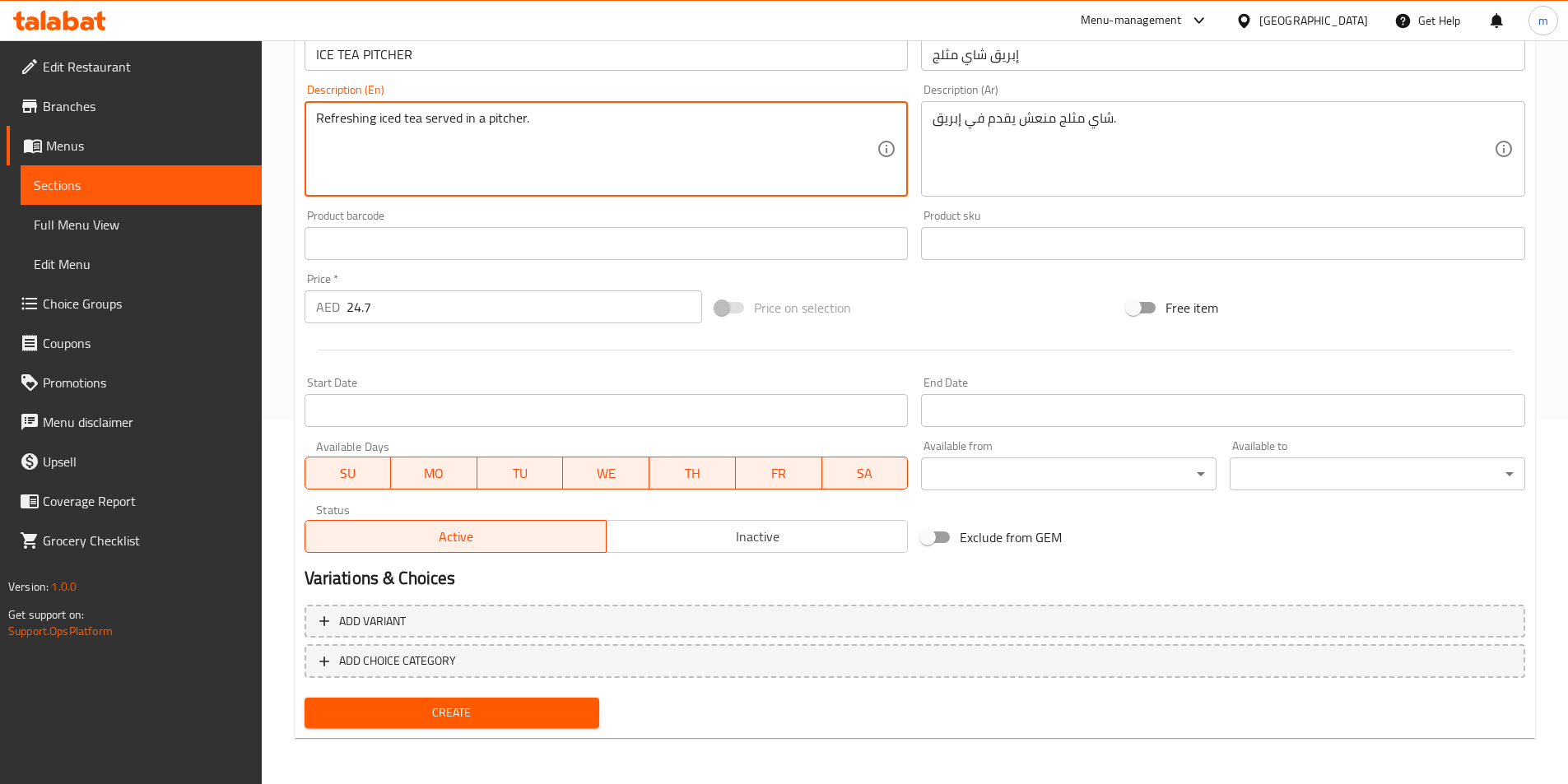
click at [563, 707] on span "Create" at bounding box center [453, 712] width 269 height 21
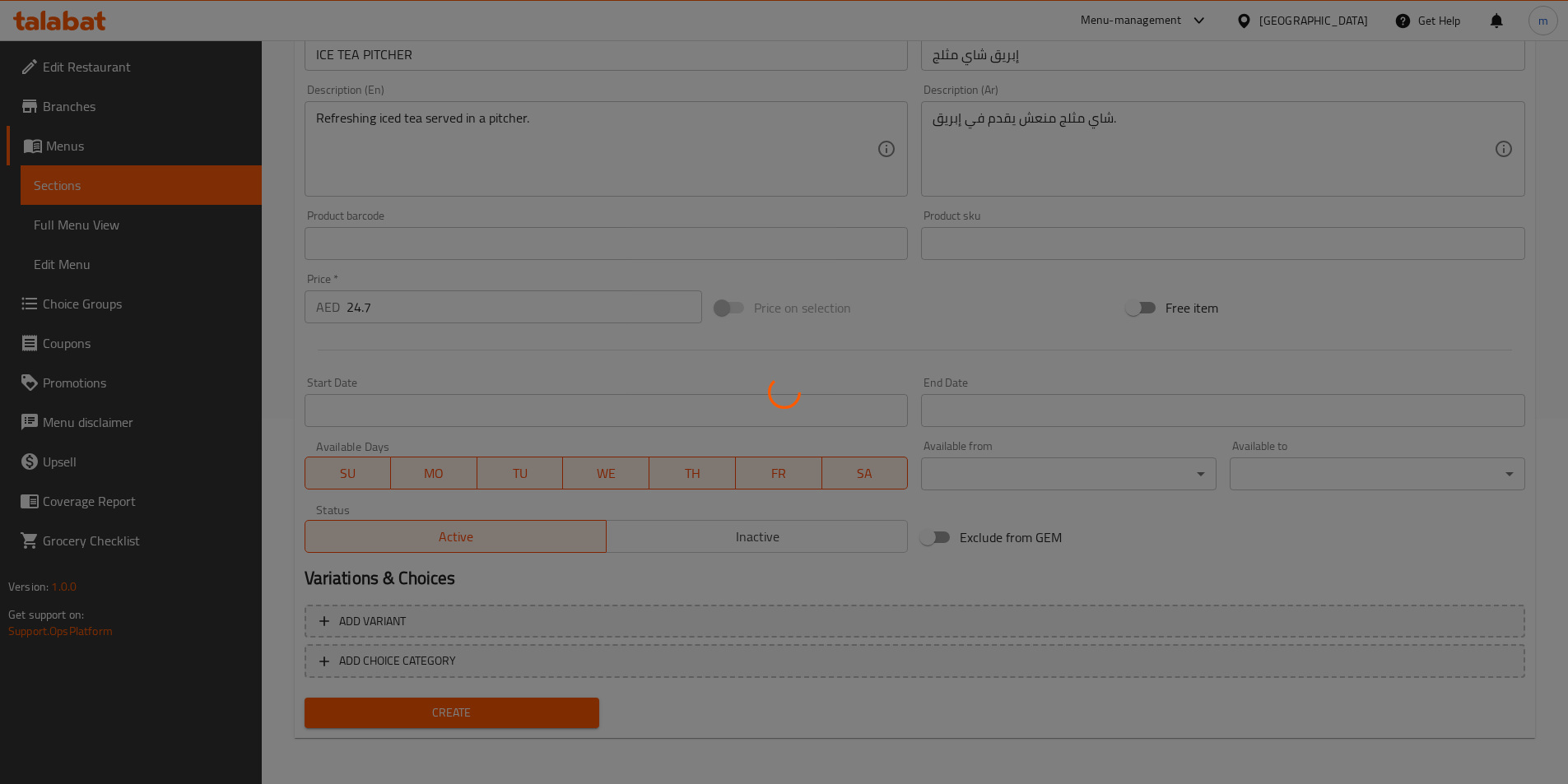
type input "0"
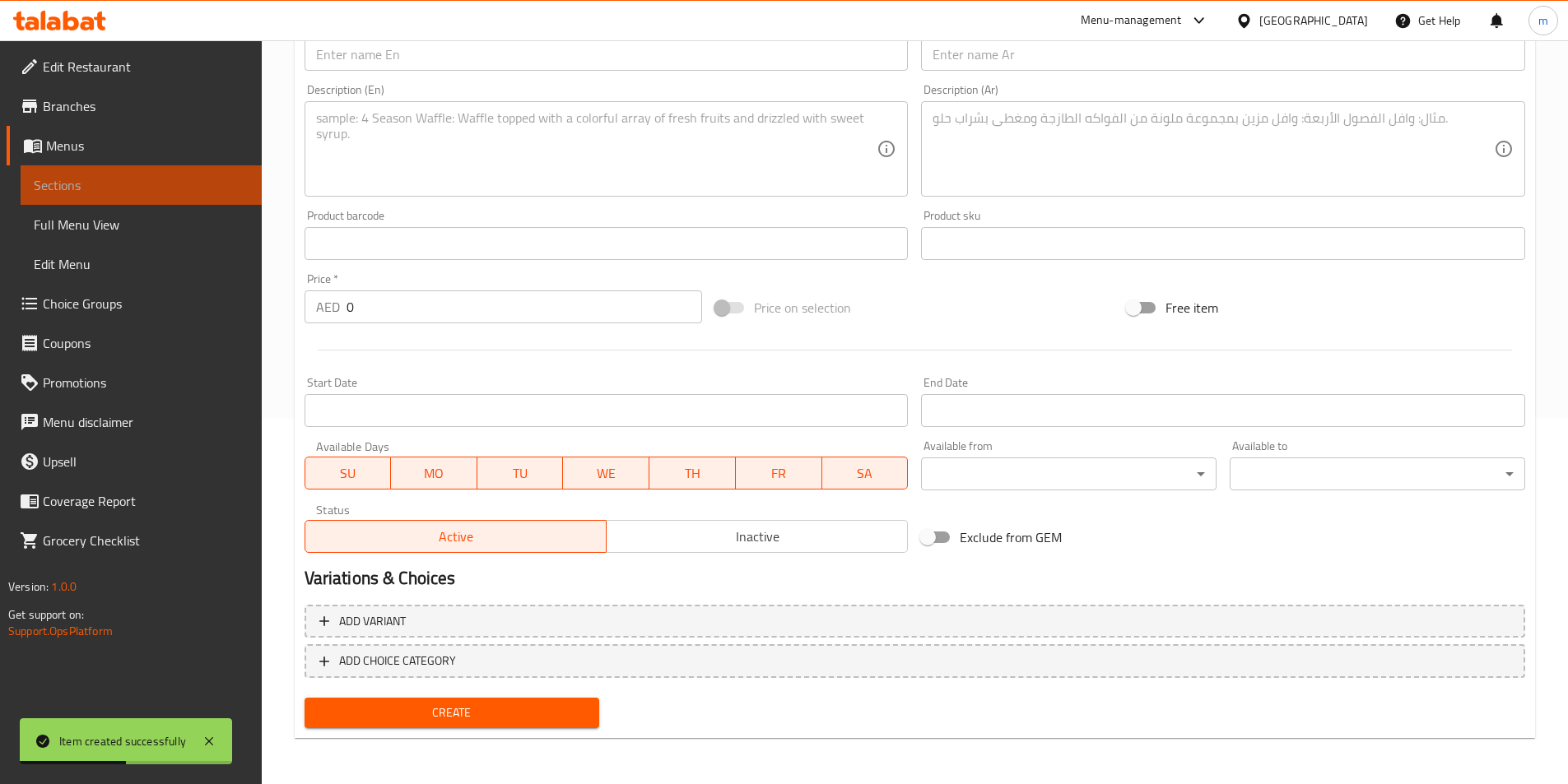
click at [168, 182] on span "Sections" at bounding box center [140, 185] width 214 height 20
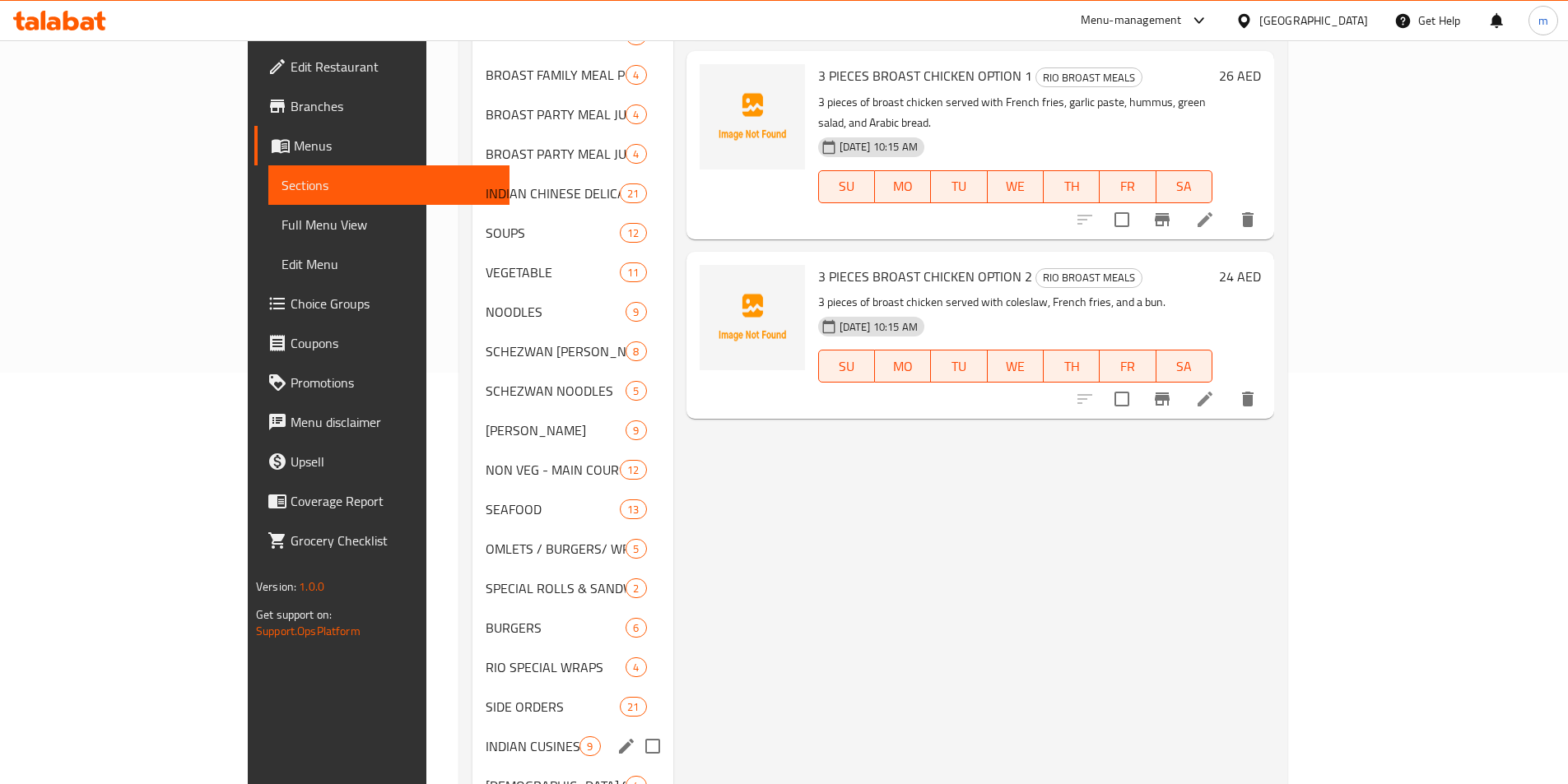
scroll to position [658, 0]
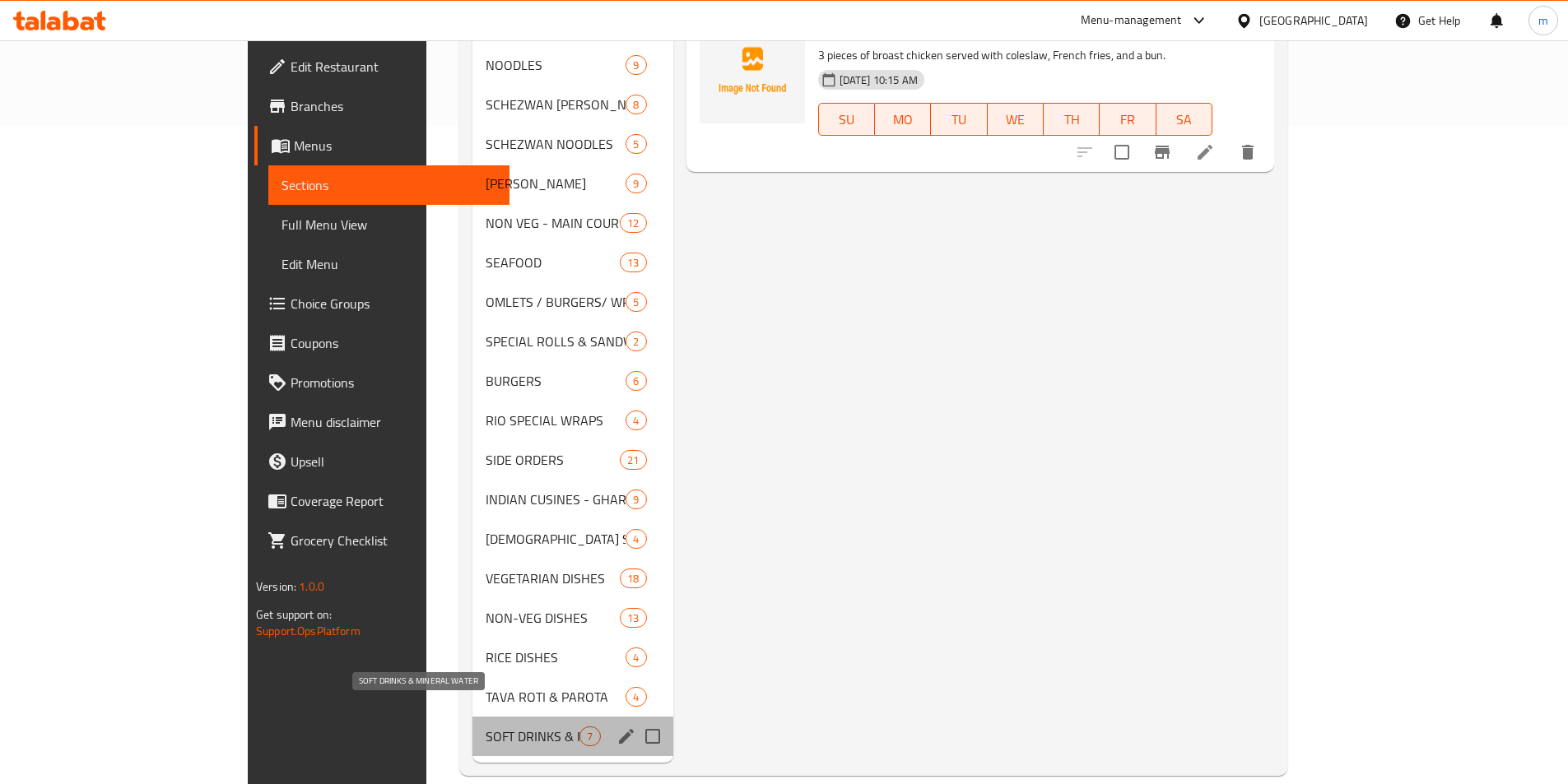
click at [507, 726] on span "SOFT DRINKS & MINERAL WATER" at bounding box center [532, 736] width 94 height 20
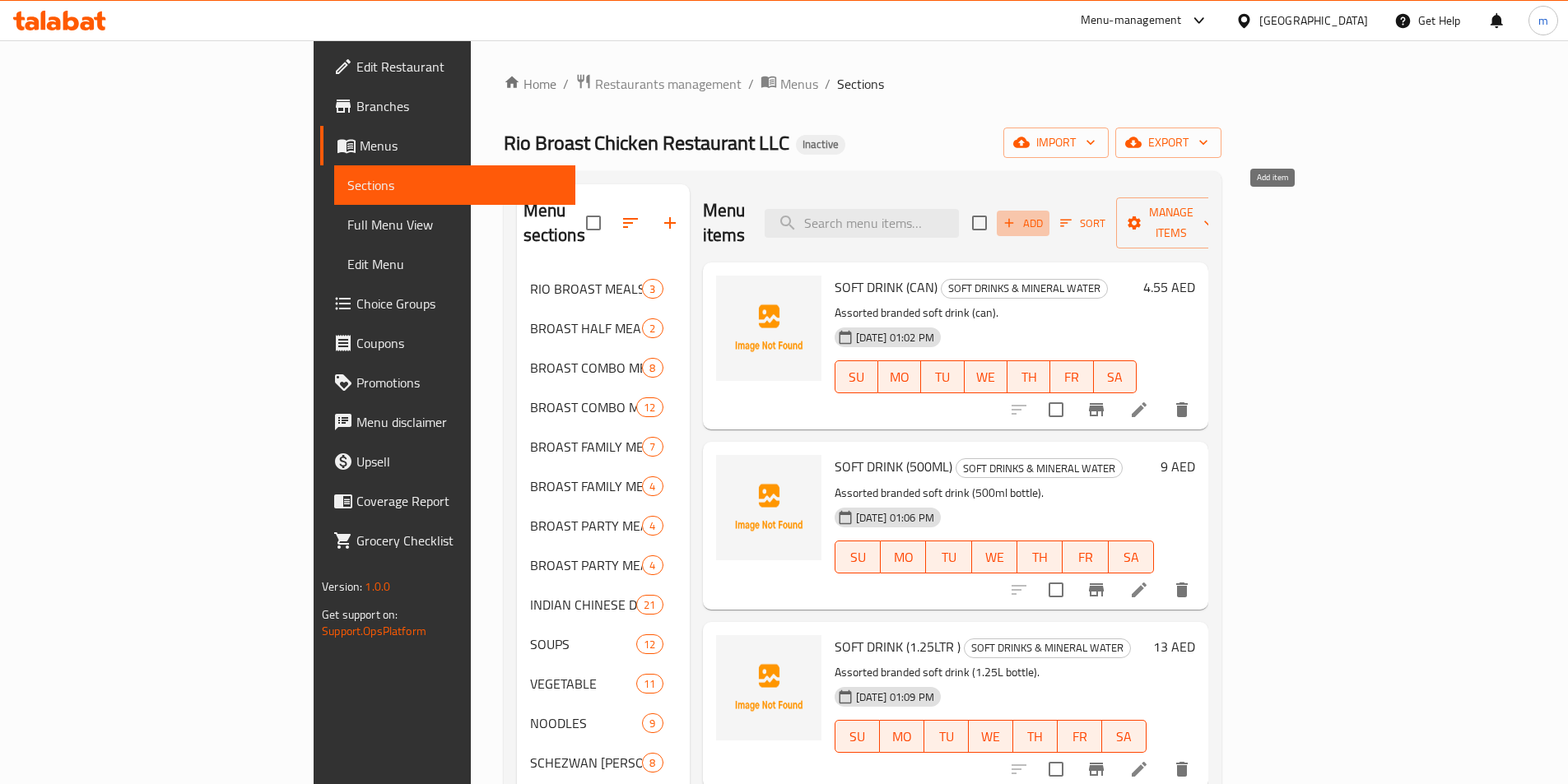
click at [1045, 215] on span "Add" at bounding box center [1023, 223] width 44 height 19
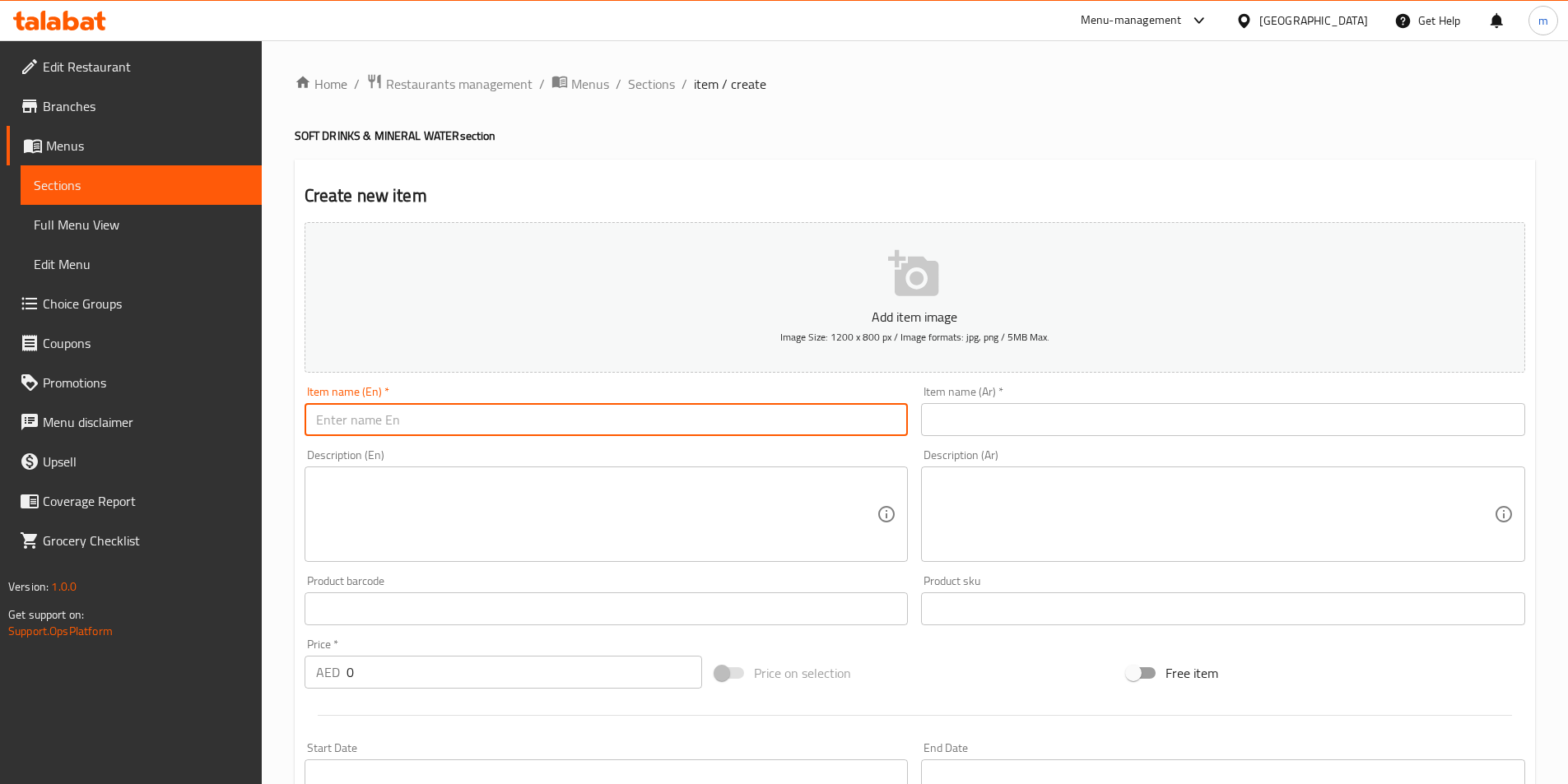
click at [579, 420] on input "text" at bounding box center [606, 419] width 604 height 33
paste input "HOT CHOCOLATE"
type input "HOT CHOCOLATE"
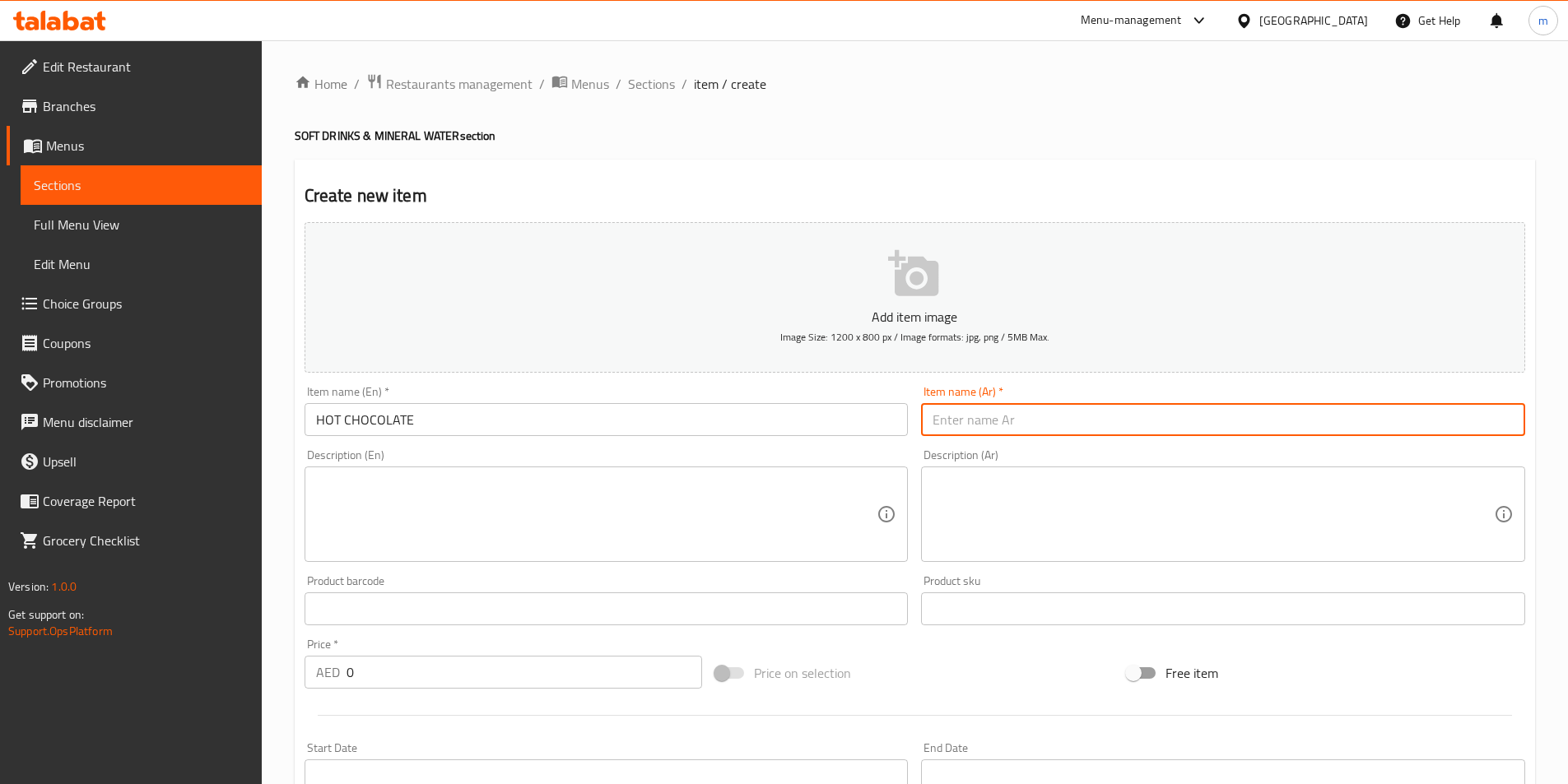
click at [981, 421] on input "text" at bounding box center [1222, 419] width 604 height 33
paste input "شوكولاته ساخنة"
type input "شوكولاته ساخنة"
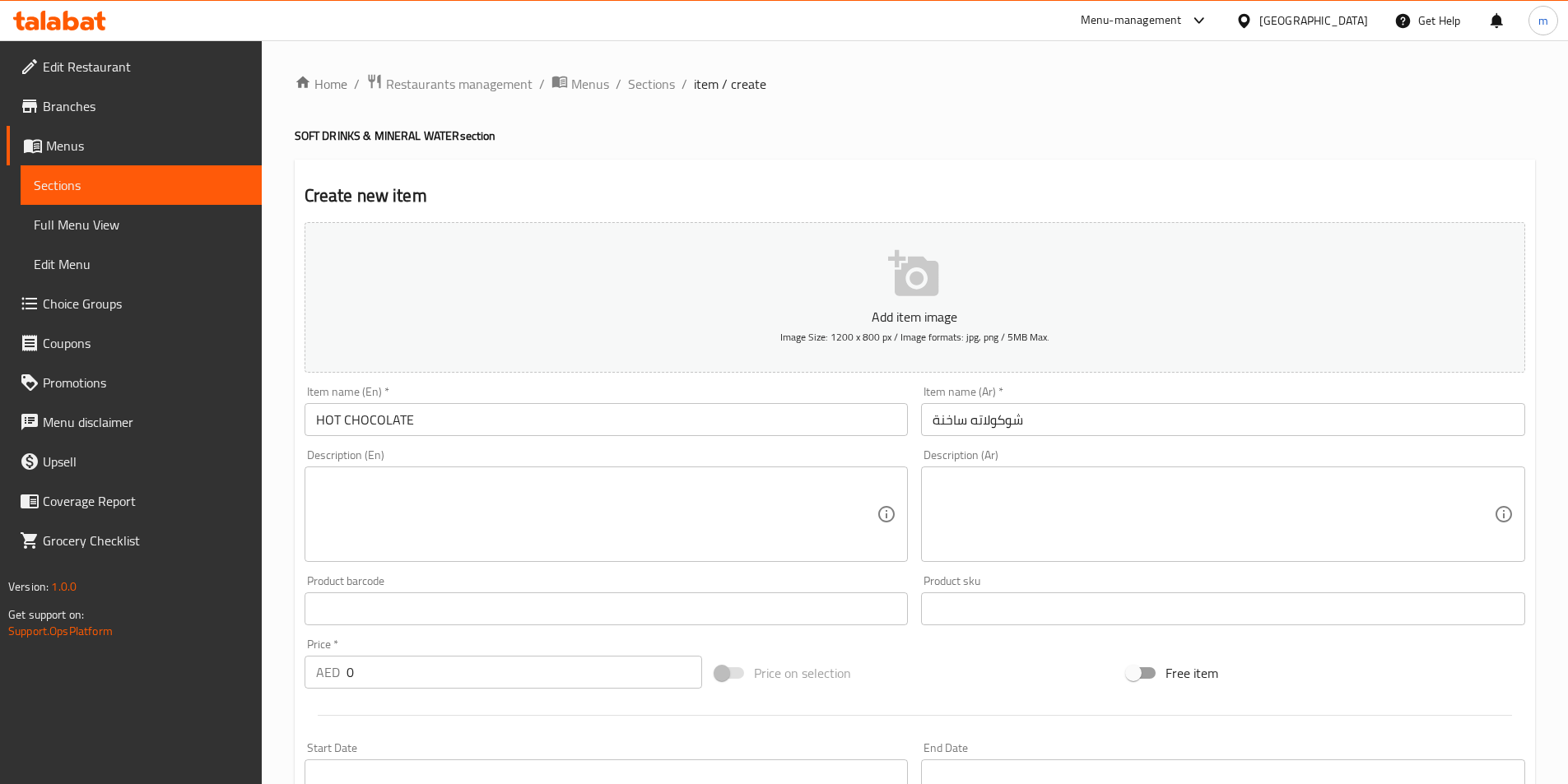
click at [501, 499] on textarea at bounding box center [597, 513] width 561 height 78
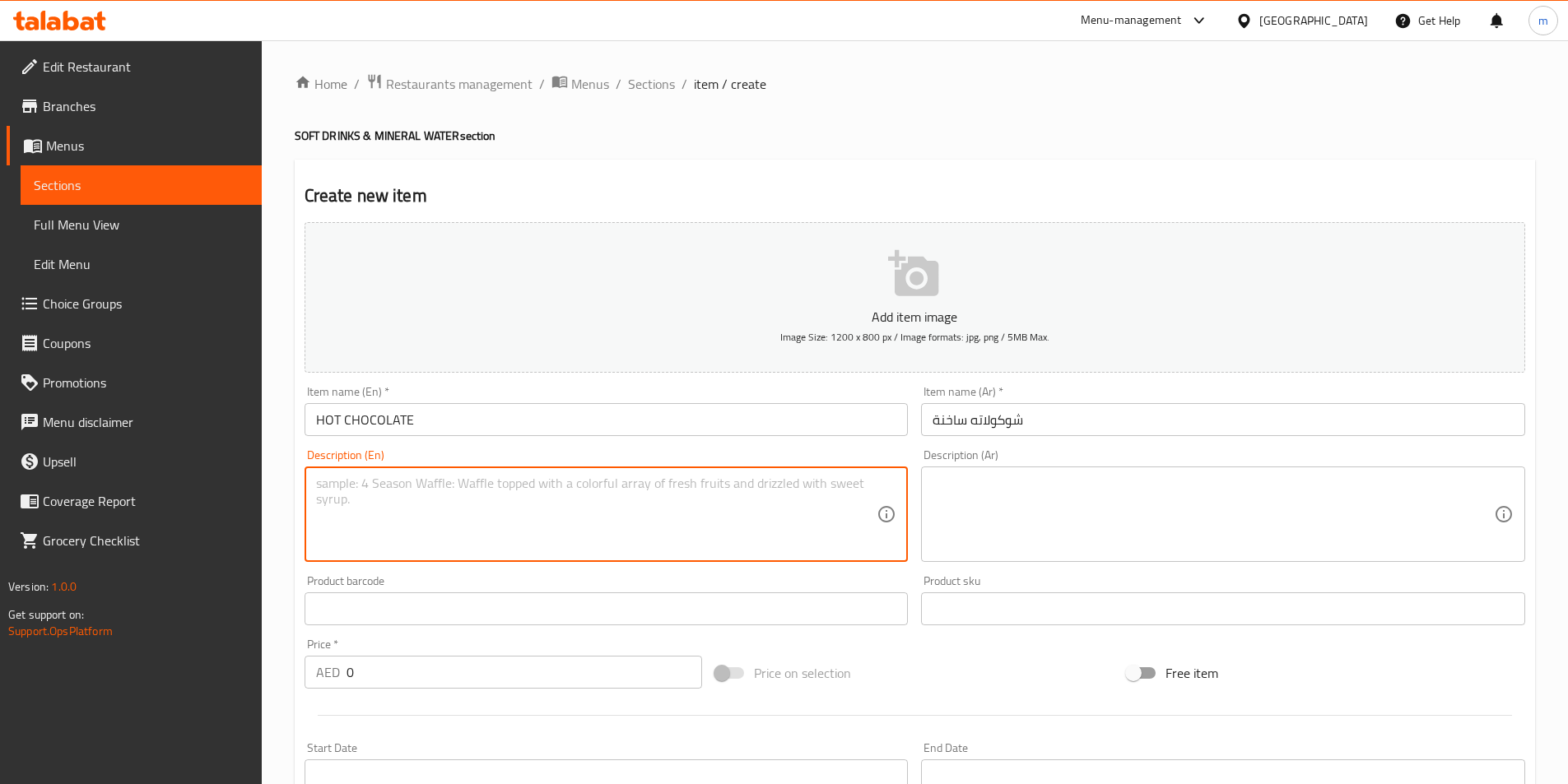
paste textarea "Hot chocolate drink topped with creamy froth."
type textarea "Hot chocolate drink topped with creamy froth."
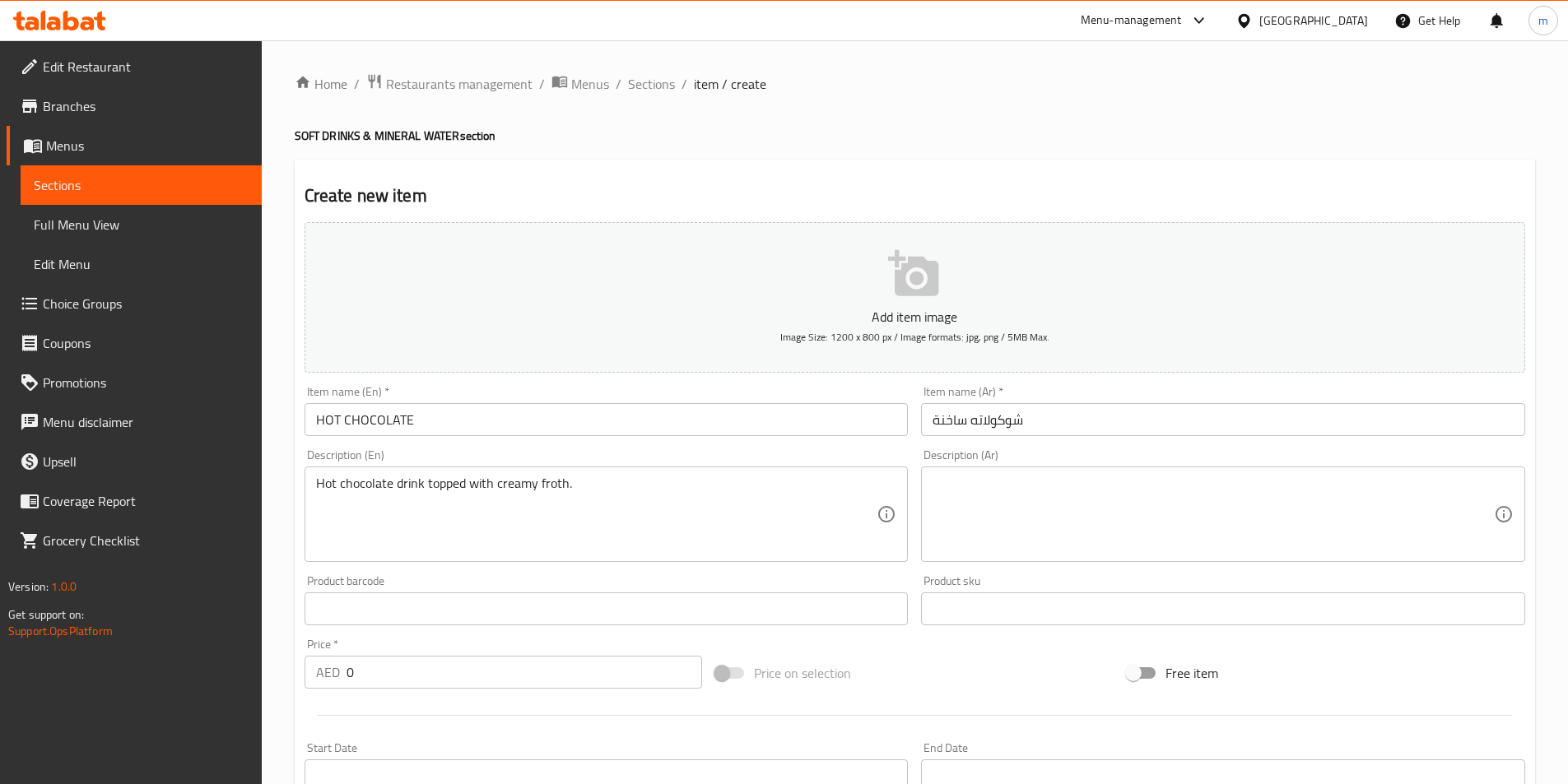
click at [978, 498] on textarea at bounding box center [1213, 513] width 561 height 78
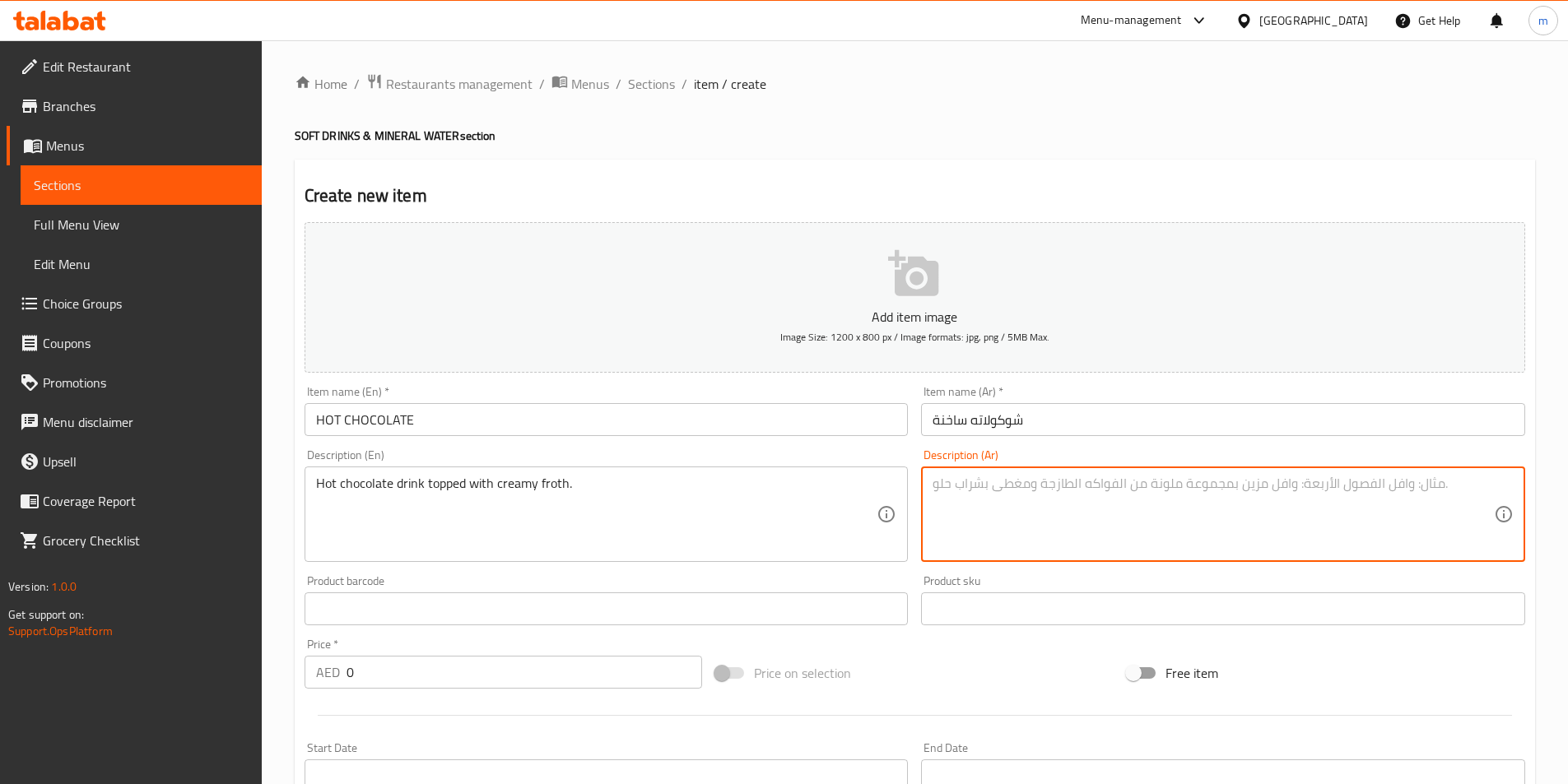
paste textarea "مشروب الشوكولاتة الساخنة مغطى برغوة كريمية."
type textarea "مشروب الشوكولاتة الساخنة مغطى برغوة كريمية."
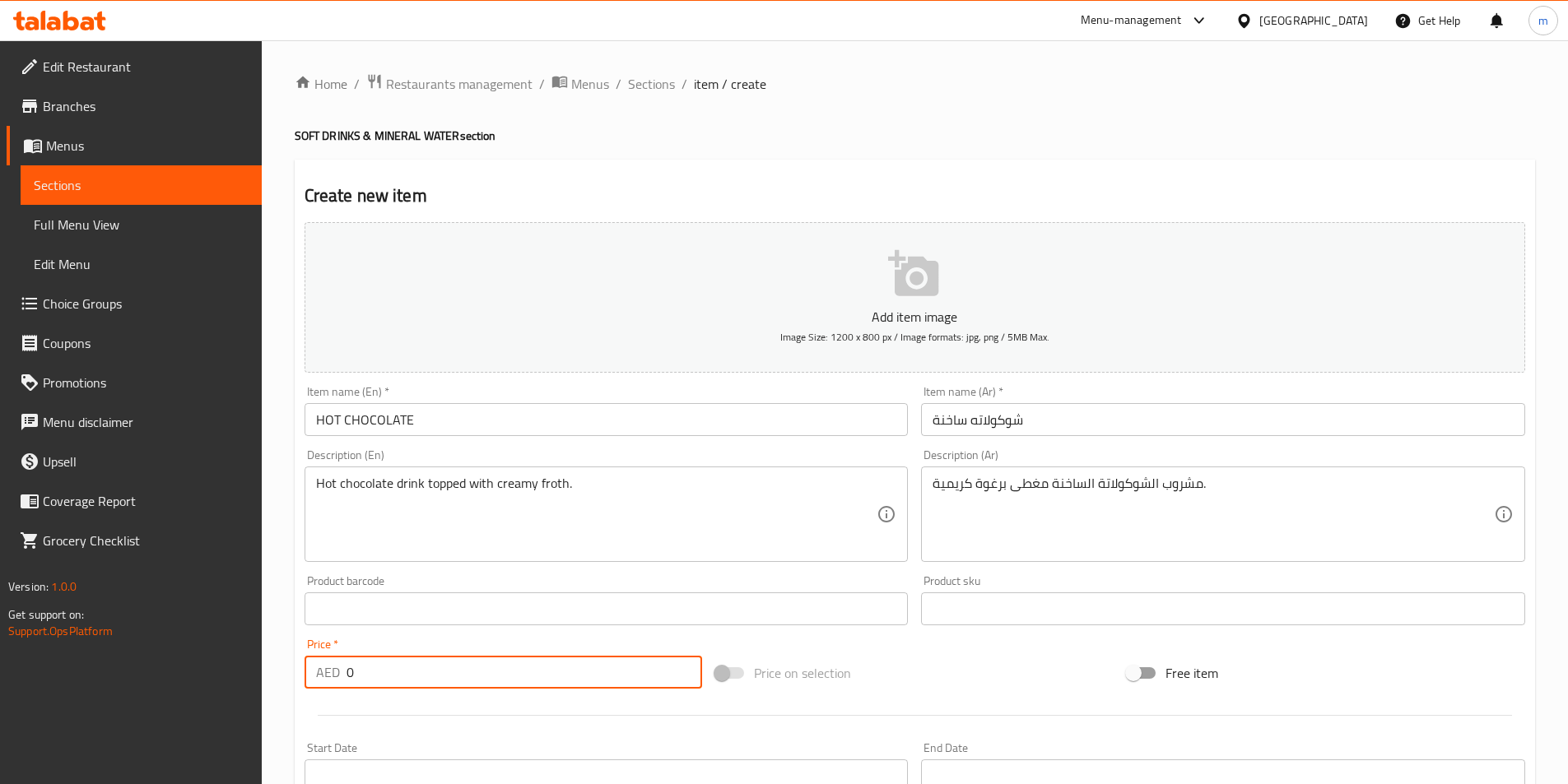
drag, startPoint x: 367, startPoint y: 671, endPoint x: 338, endPoint y: 671, distance: 29.0
click at [338, 671] on div "AED 0 Price *" at bounding box center [503, 671] width 398 height 33
paste input "15"
type input "15"
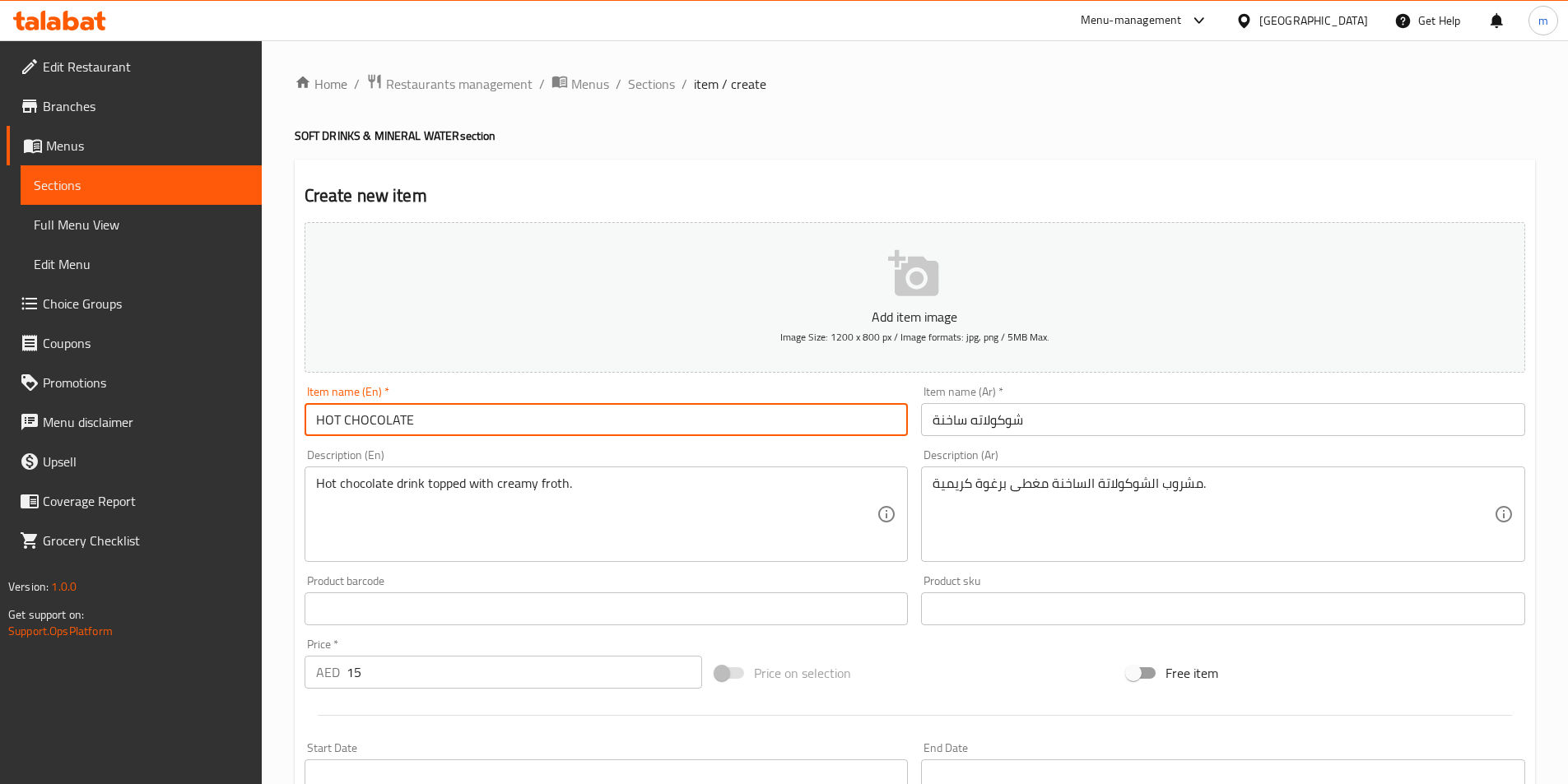
drag, startPoint x: 323, startPoint y: 421, endPoint x: 297, endPoint y: 421, distance: 26.0
click at [294, 421] on div "Create new item Add item image Image Size: 1200 x 800 px / Image formats: jpg, …" at bounding box center [914, 632] width 1240 height 944
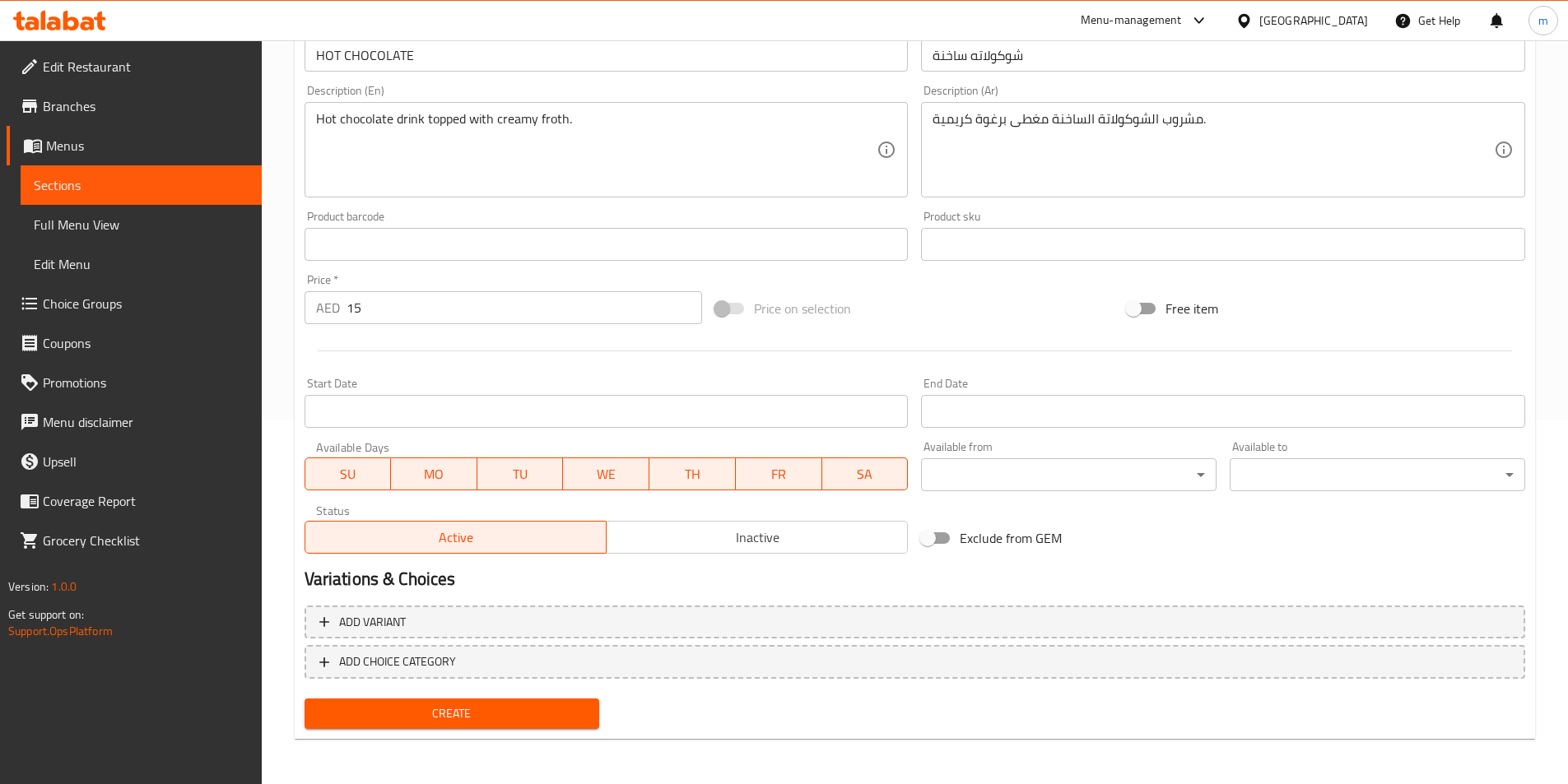
scroll to position [365, 0]
click at [486, 707] on span "Create" at bounding box center [453, 712] width 269 height 21
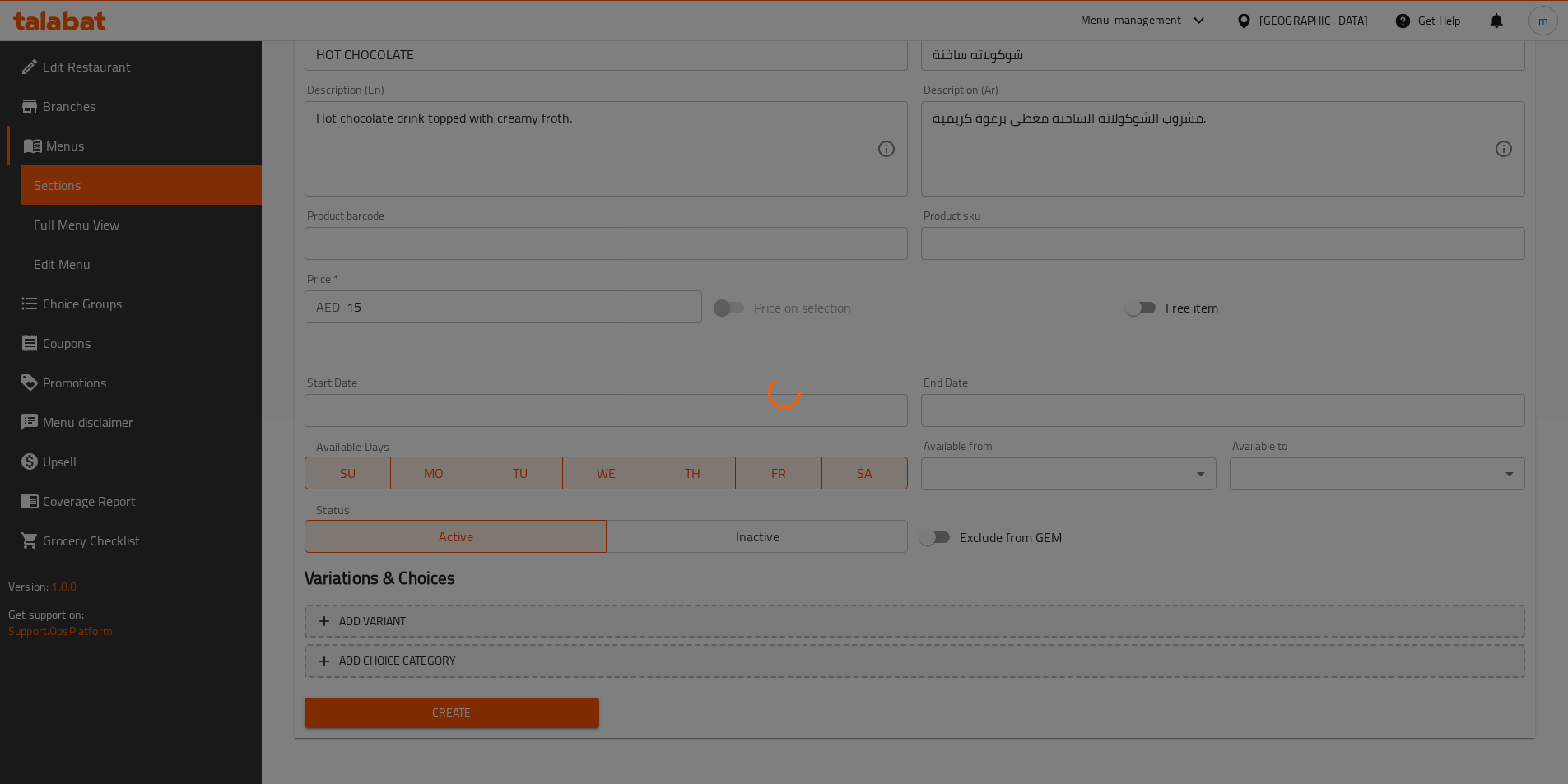
type input "0"
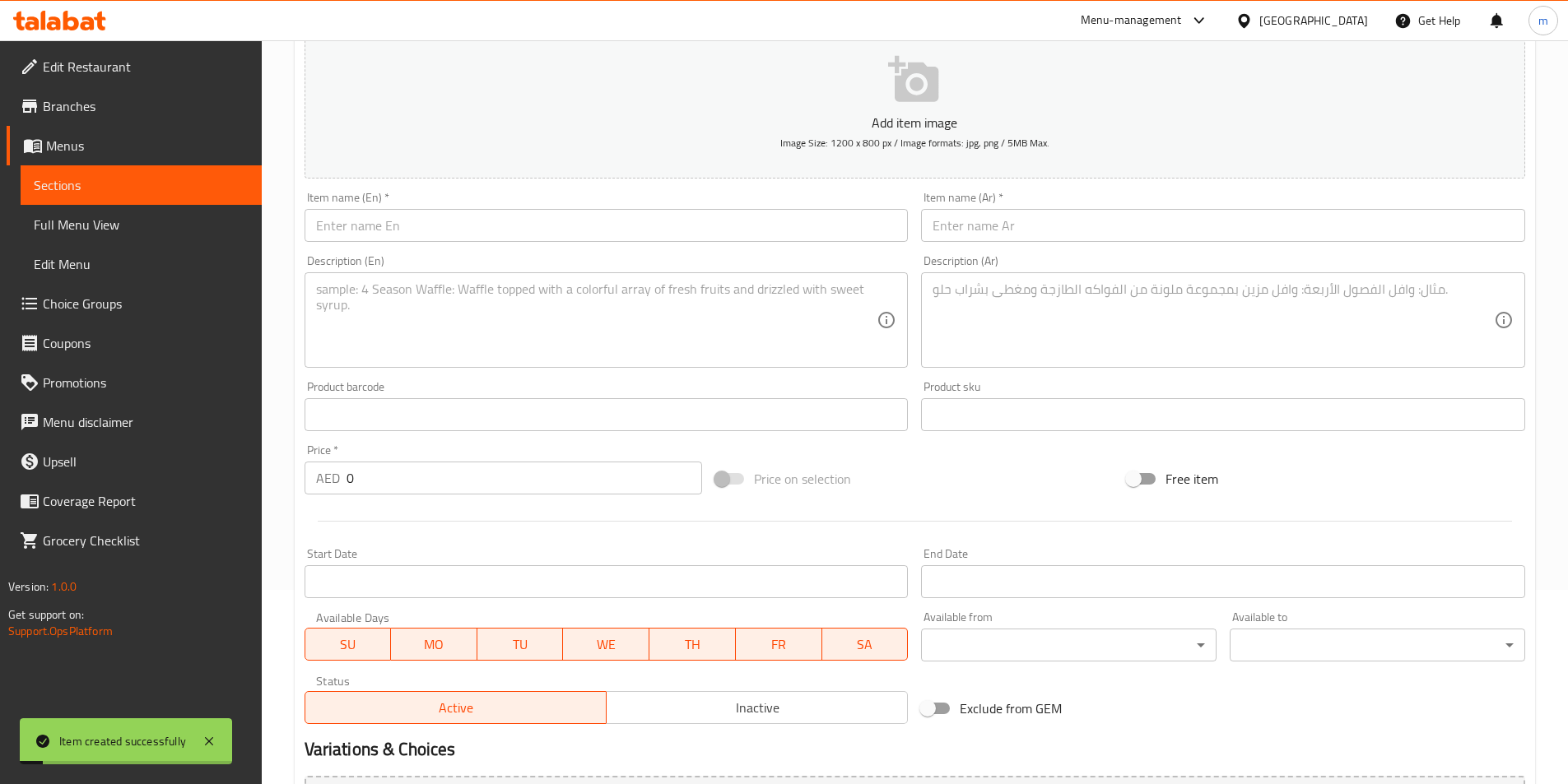
scroll to position [37, 0]
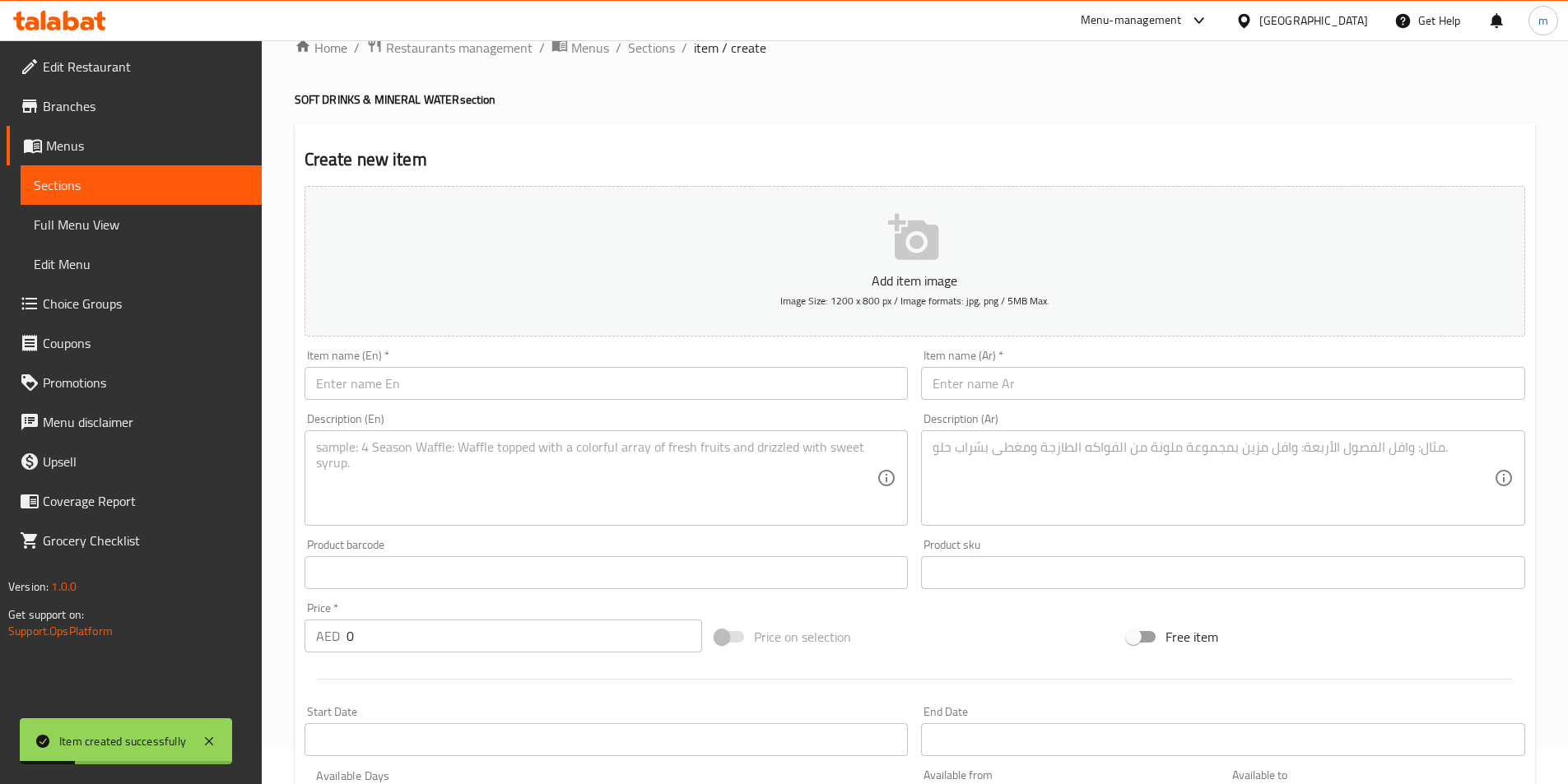
click at [130, 185] on span "Sections" at bounding box center [140, 185] width 214 height 20
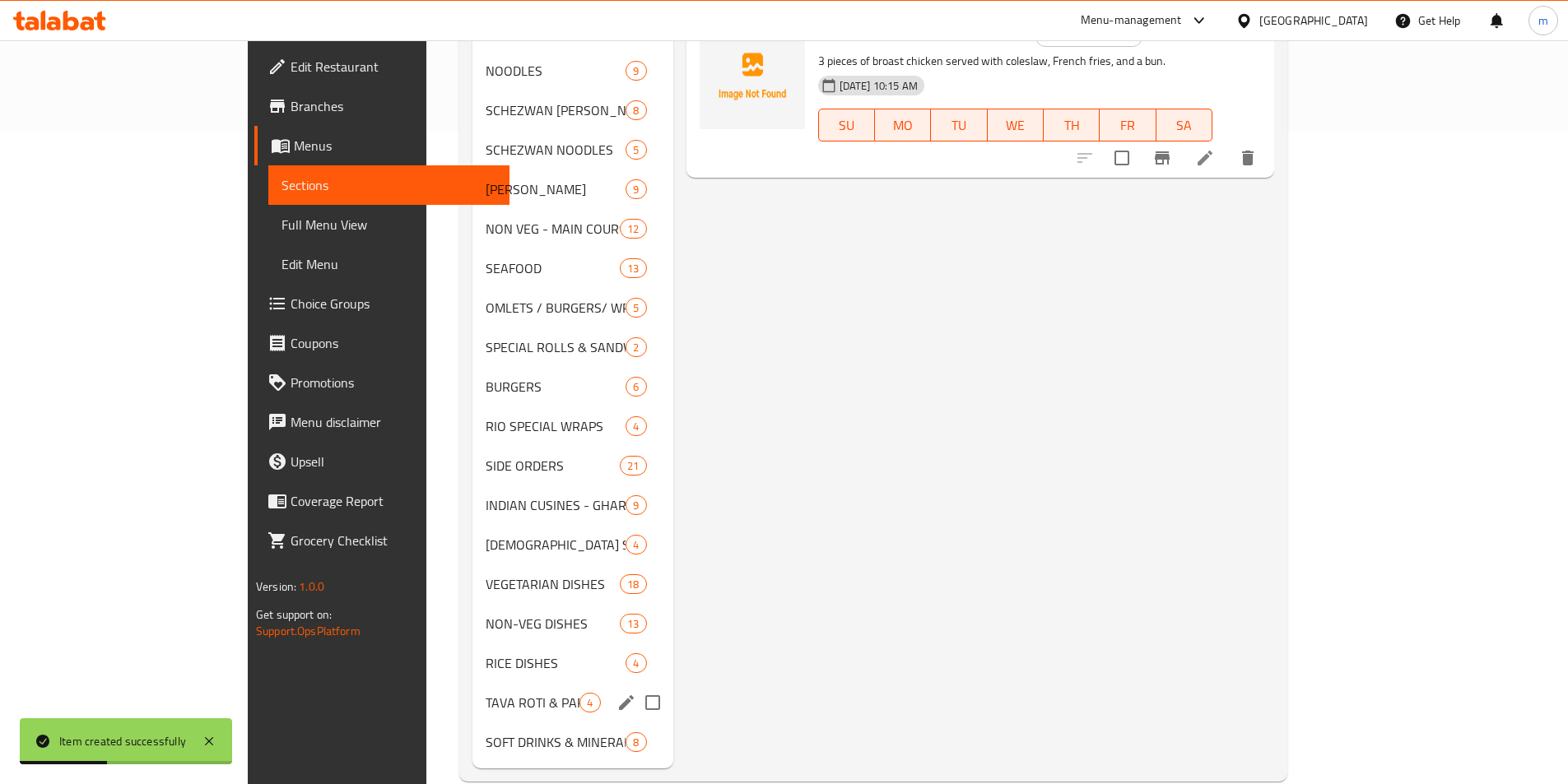
scroll to position [658, 0]
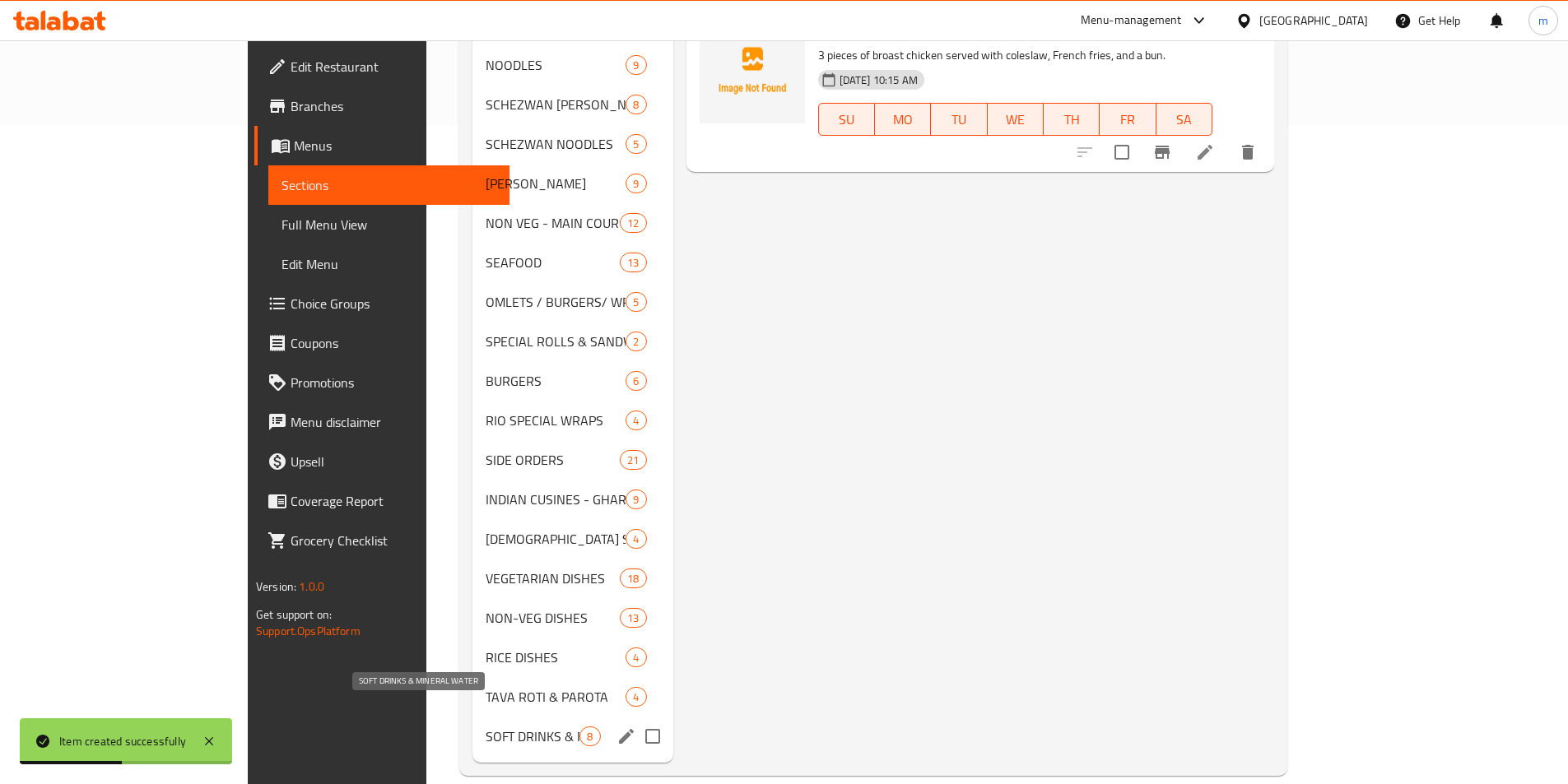
click at [485, 726] on span "SOFT DRINKS & MINERAL WATER" at bounding box center [532, 736] width 94 height 20
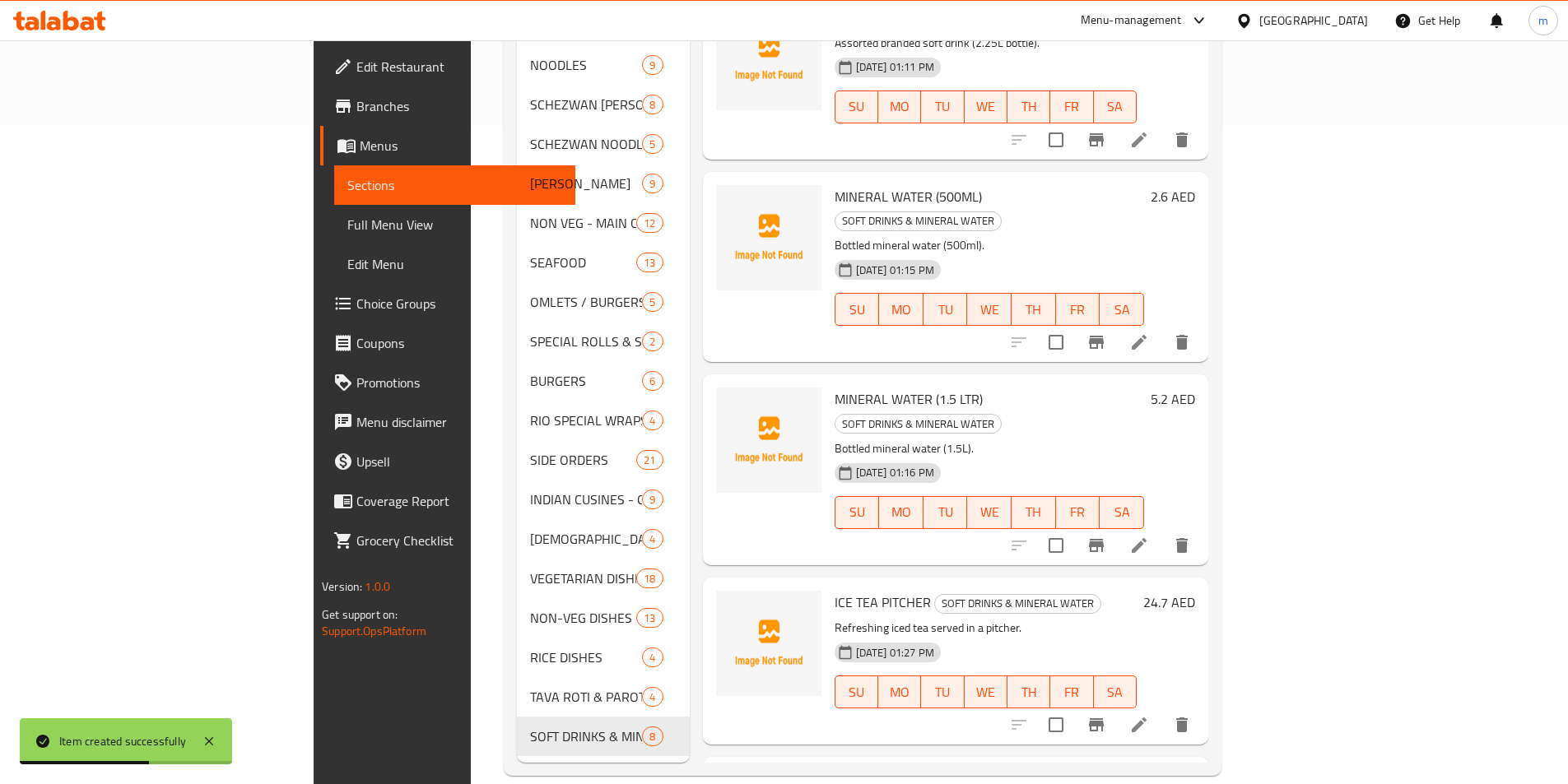
scroll to position [268, 0]
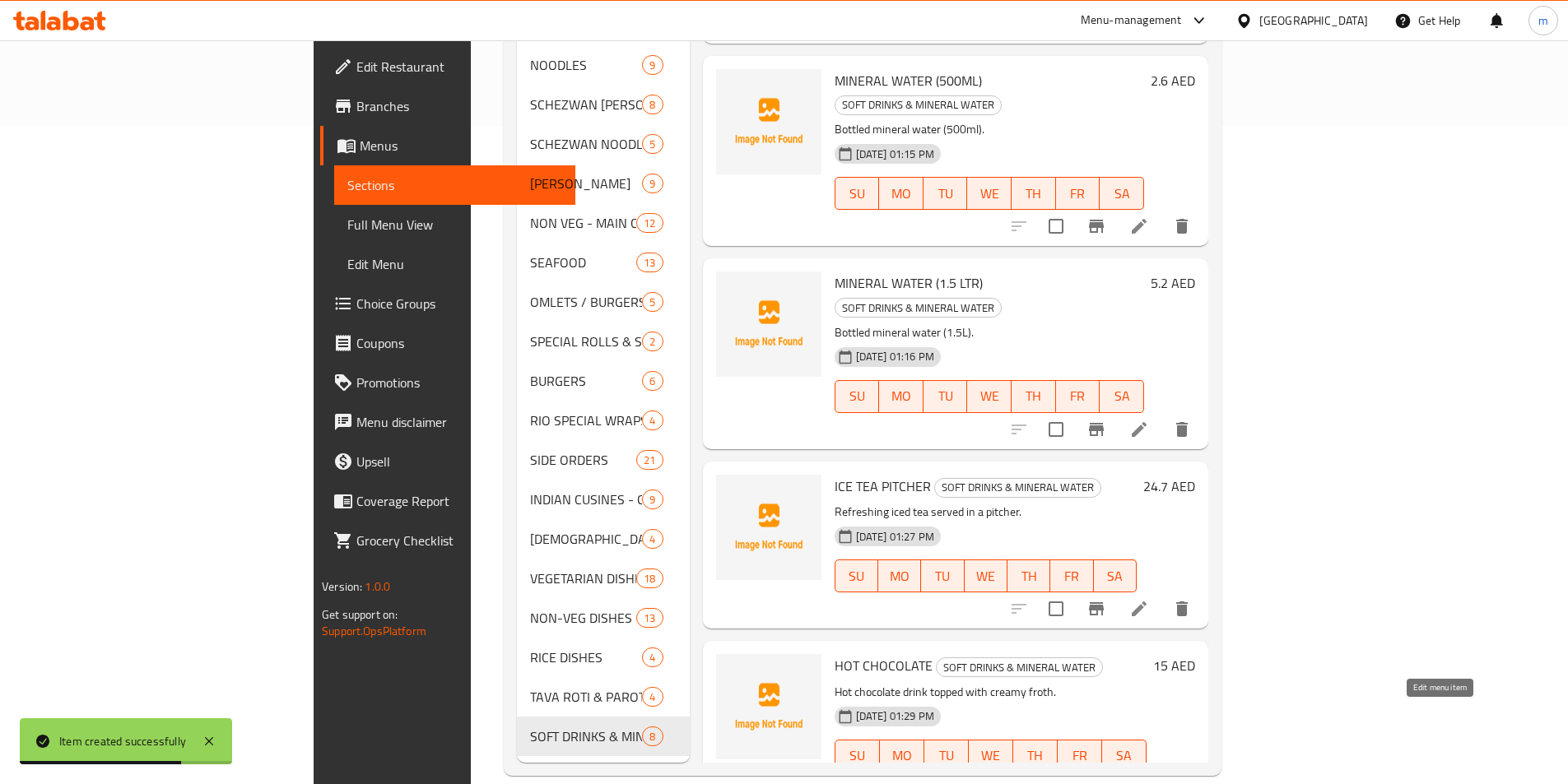
click at [1149, 779] on icon at bounding box center [1139, 789] width 20 height 20
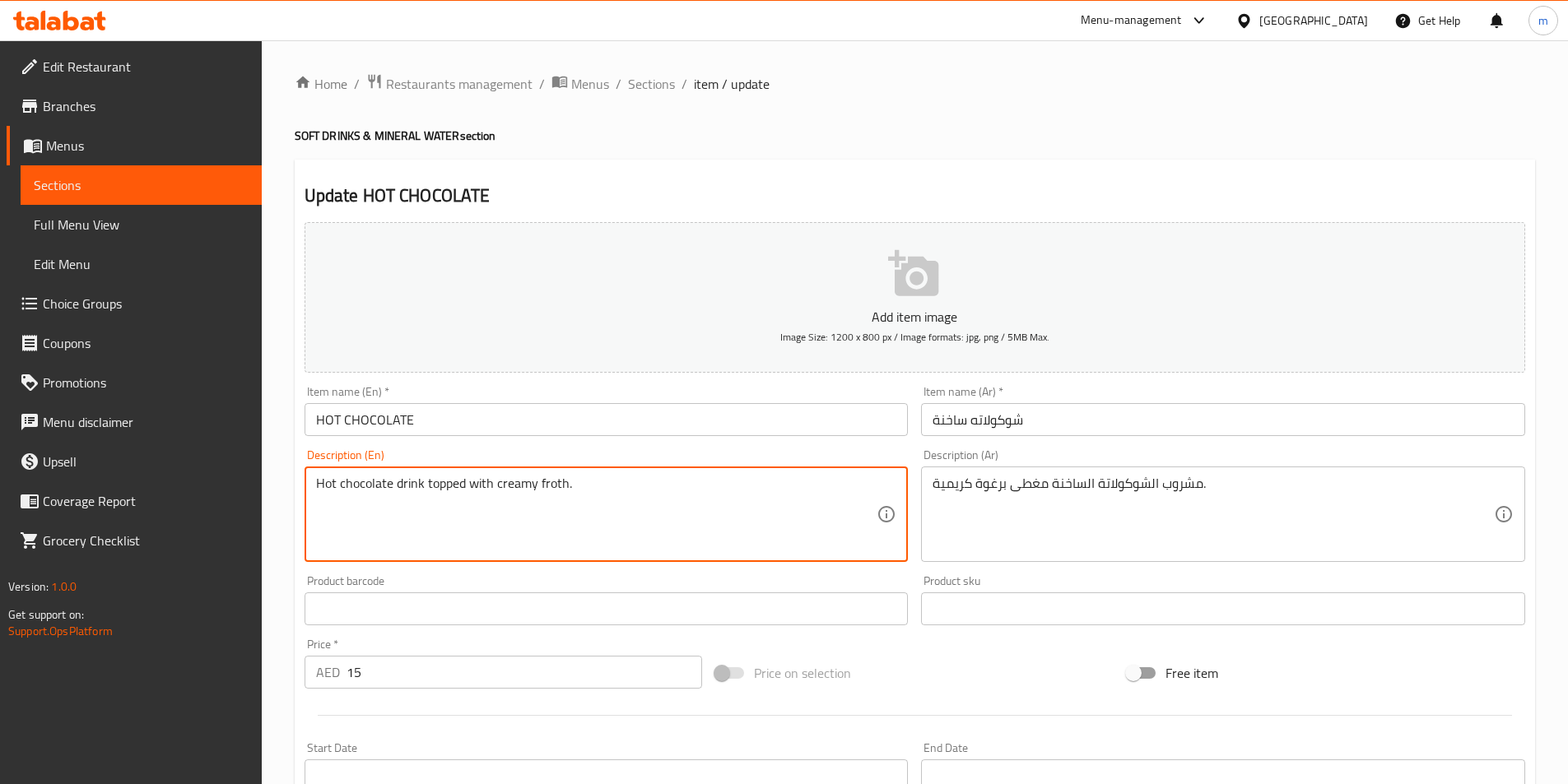
drag, startPoint x: 536, startPoint y: 485, endPoint x: 568, endPoint y: 481, distance: 32.2
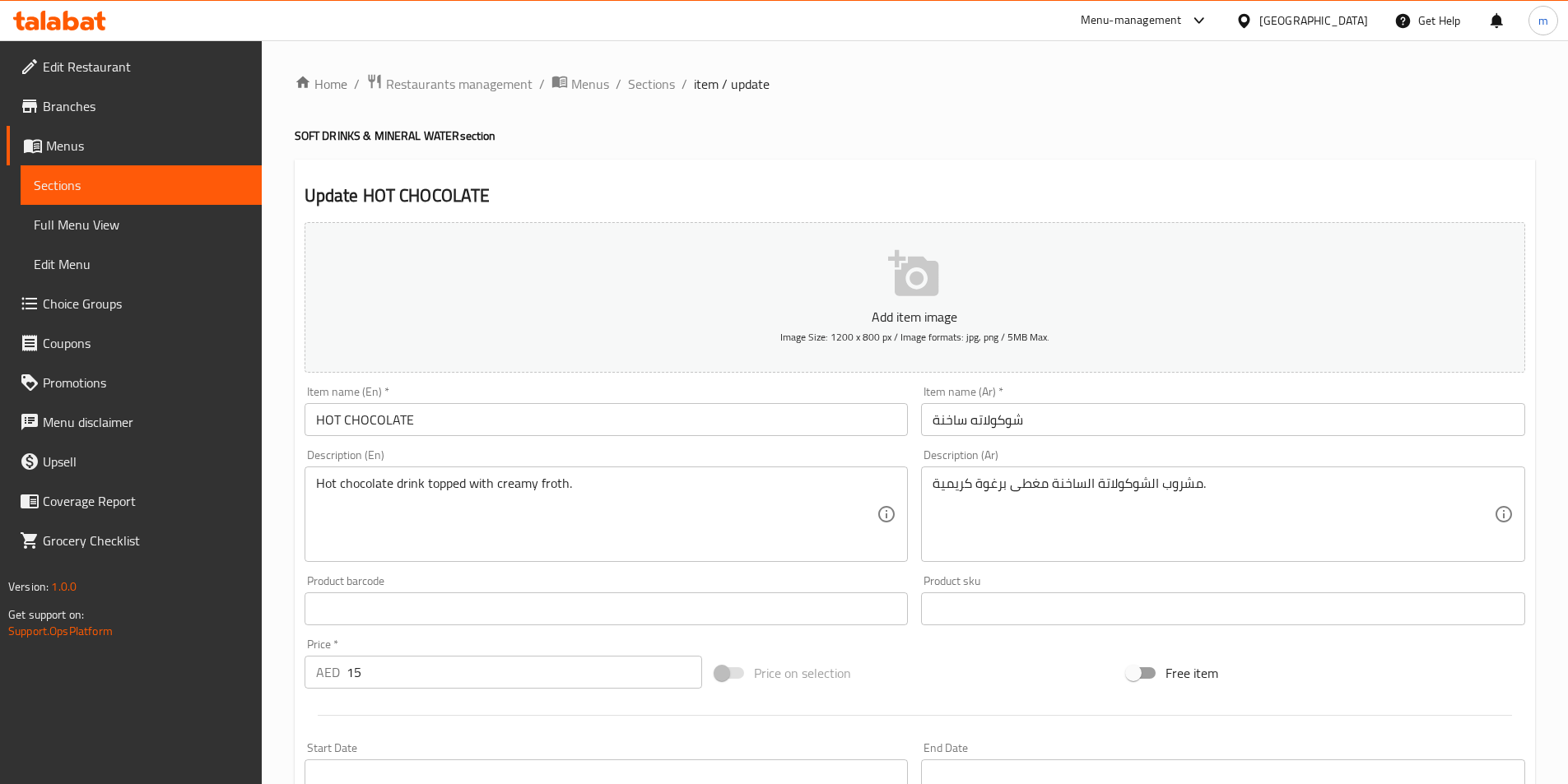
click at [137, 196] on link "Sections" at bounding box center [141, 185] width 241 height 39
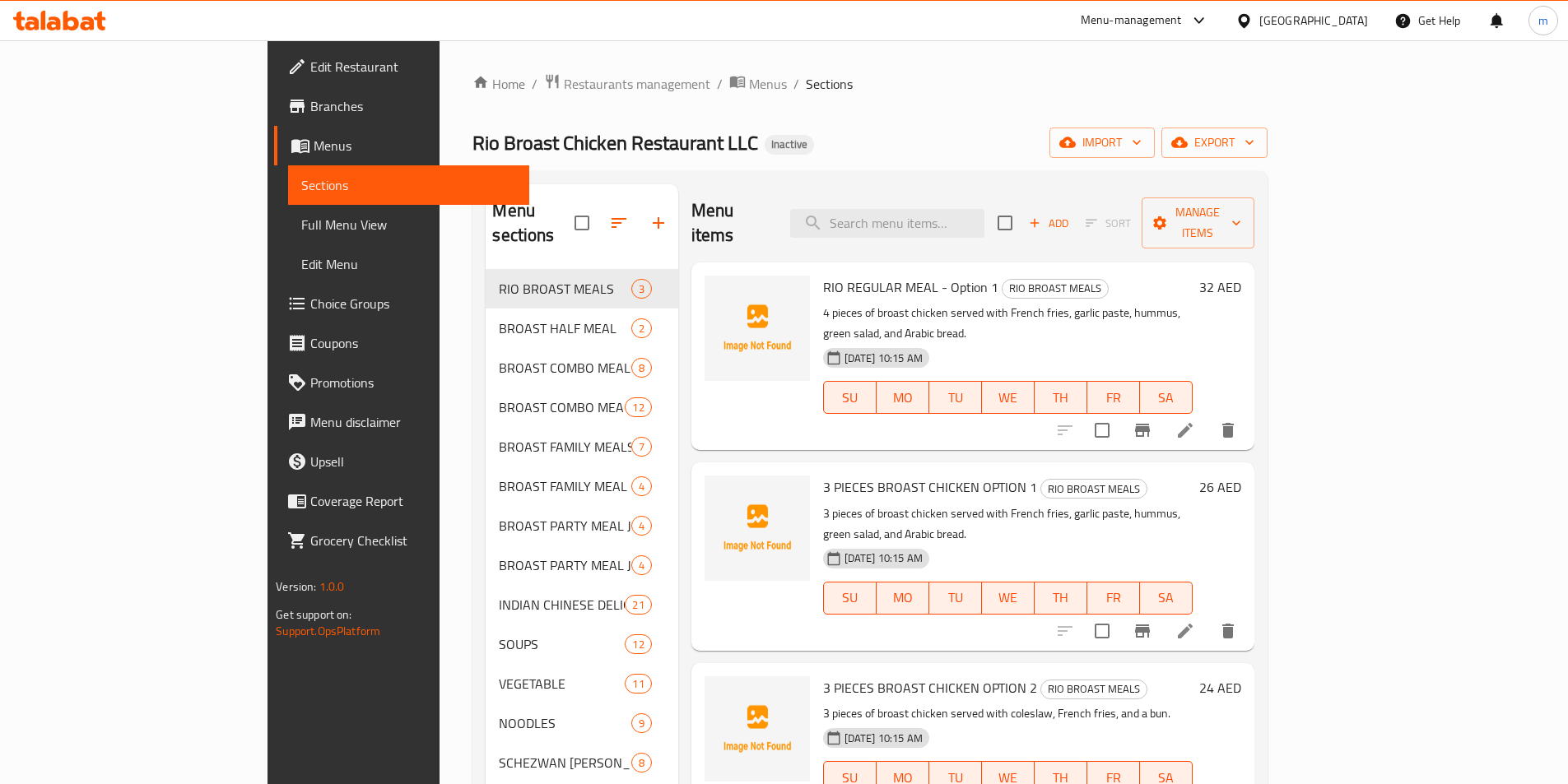
click at [301, 233] on span "Full Menu View" at bounding box center [408, 224] width 214 height 20
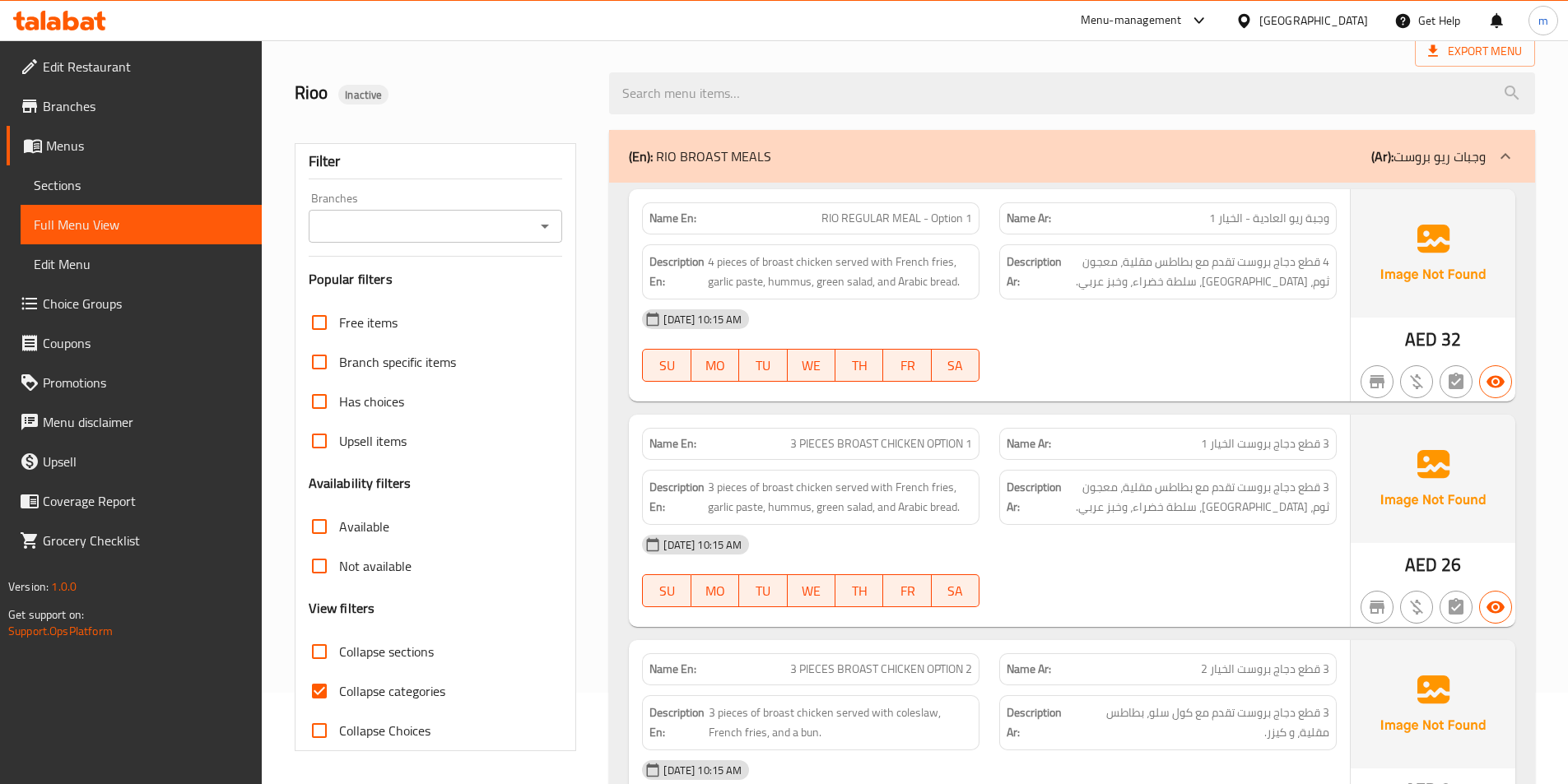
scroll to position [329, 0]
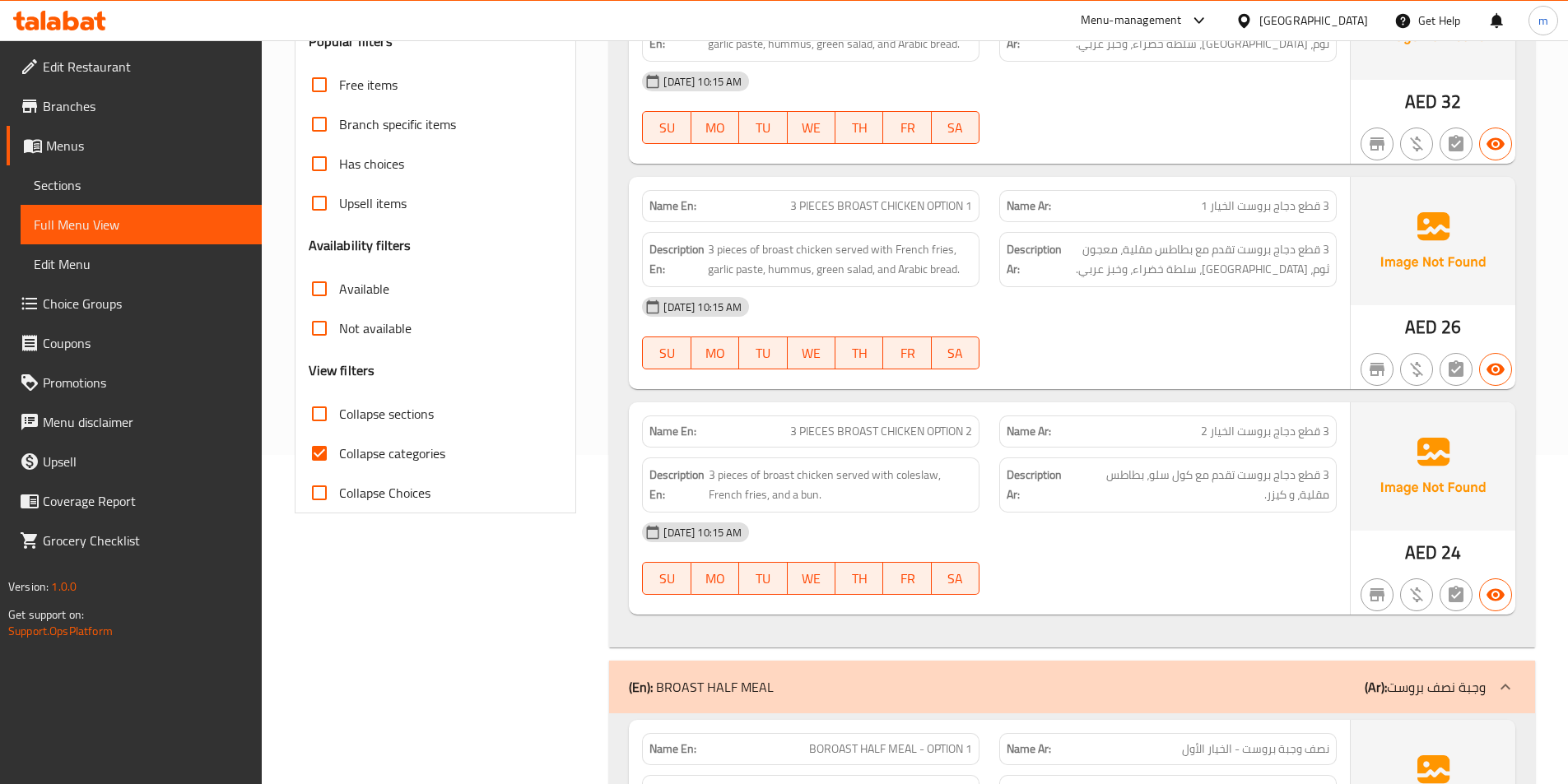
click at [321, 454] on input "Collapse categories" at bounding box center [319, 453] width 40 height 39
checkbox input "false"
click at [324, 408] on input "Collapse sections" at bounding box center [319, 414] width 40 height 39
checkbox input "true"
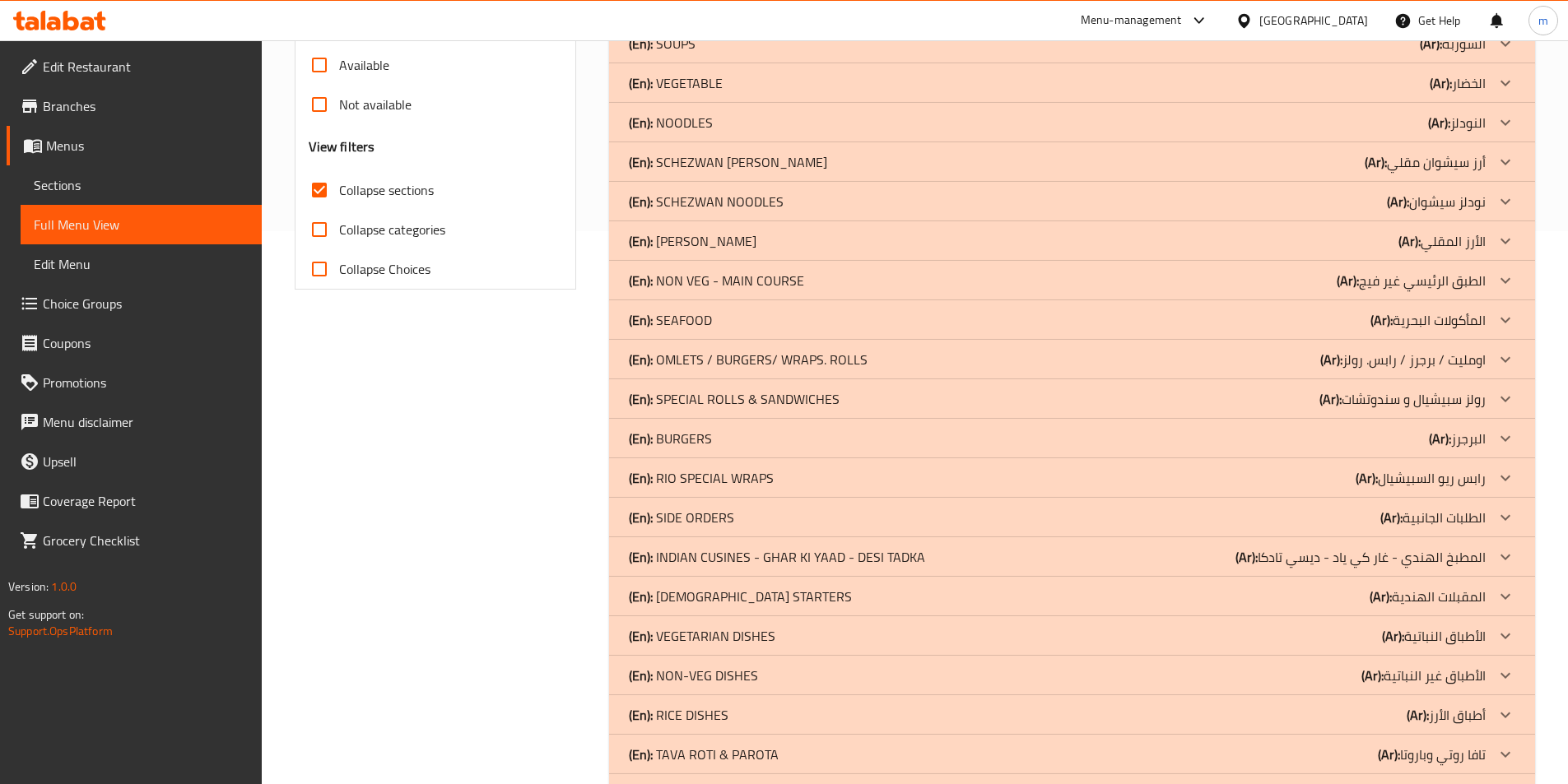
scroll to position [615, 0]
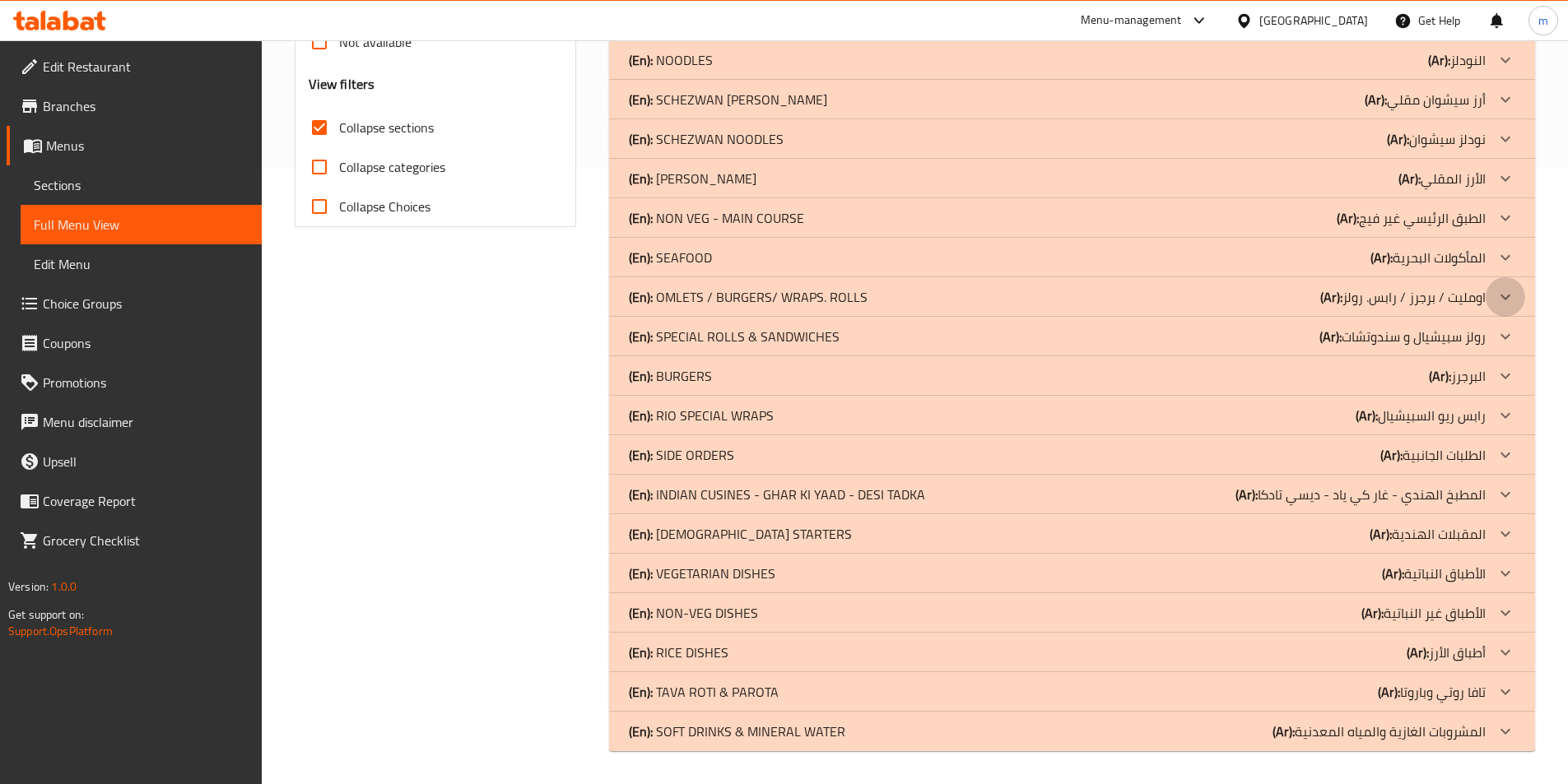
click at [1500, 287] on icon at bounding box center [1505, 297] width 20 height 20
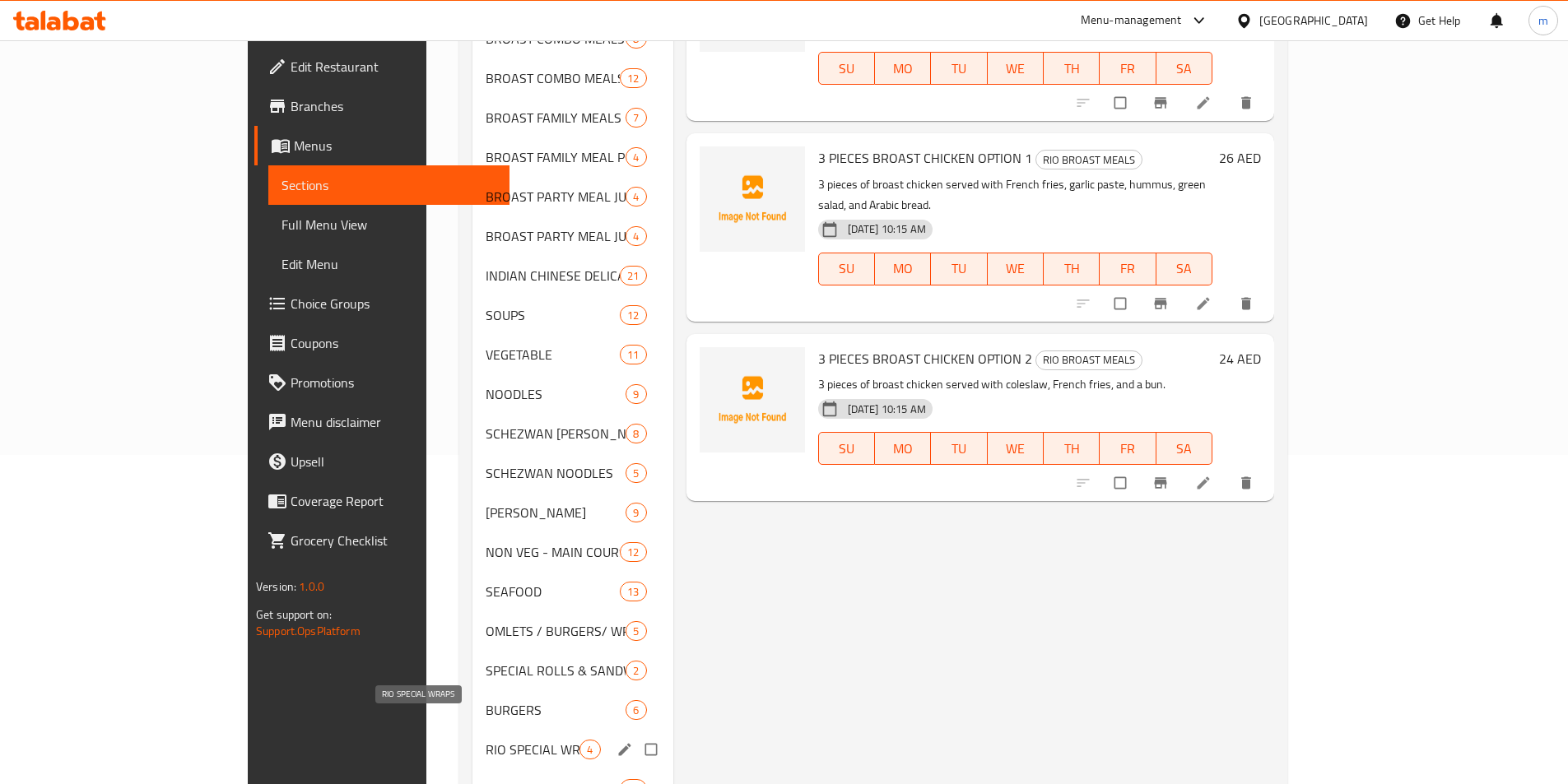
scroll to position [658, 0]
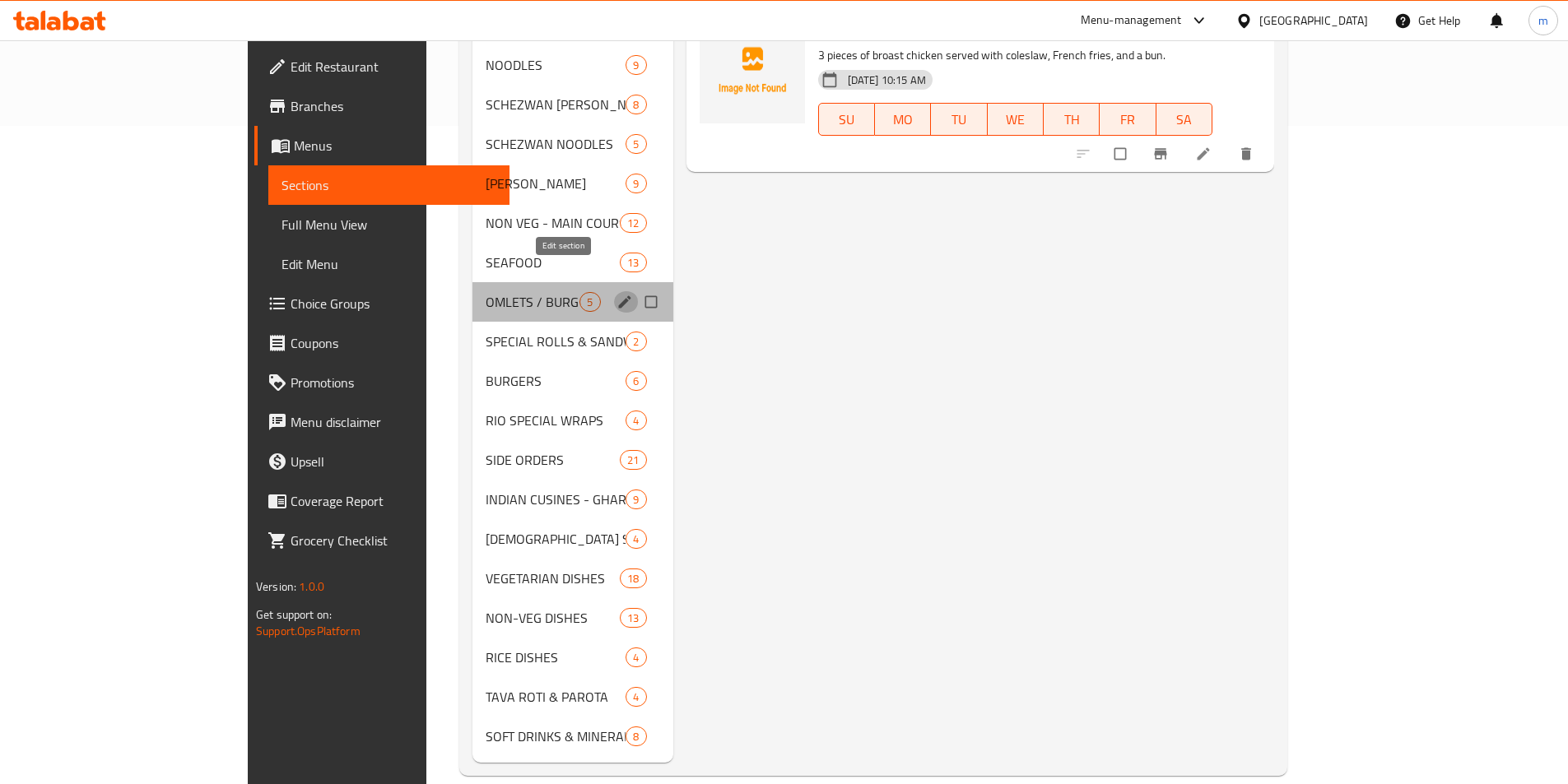
click at [617, 293] on icon "edit" at bounding box center [624, 301] width 17 height 17
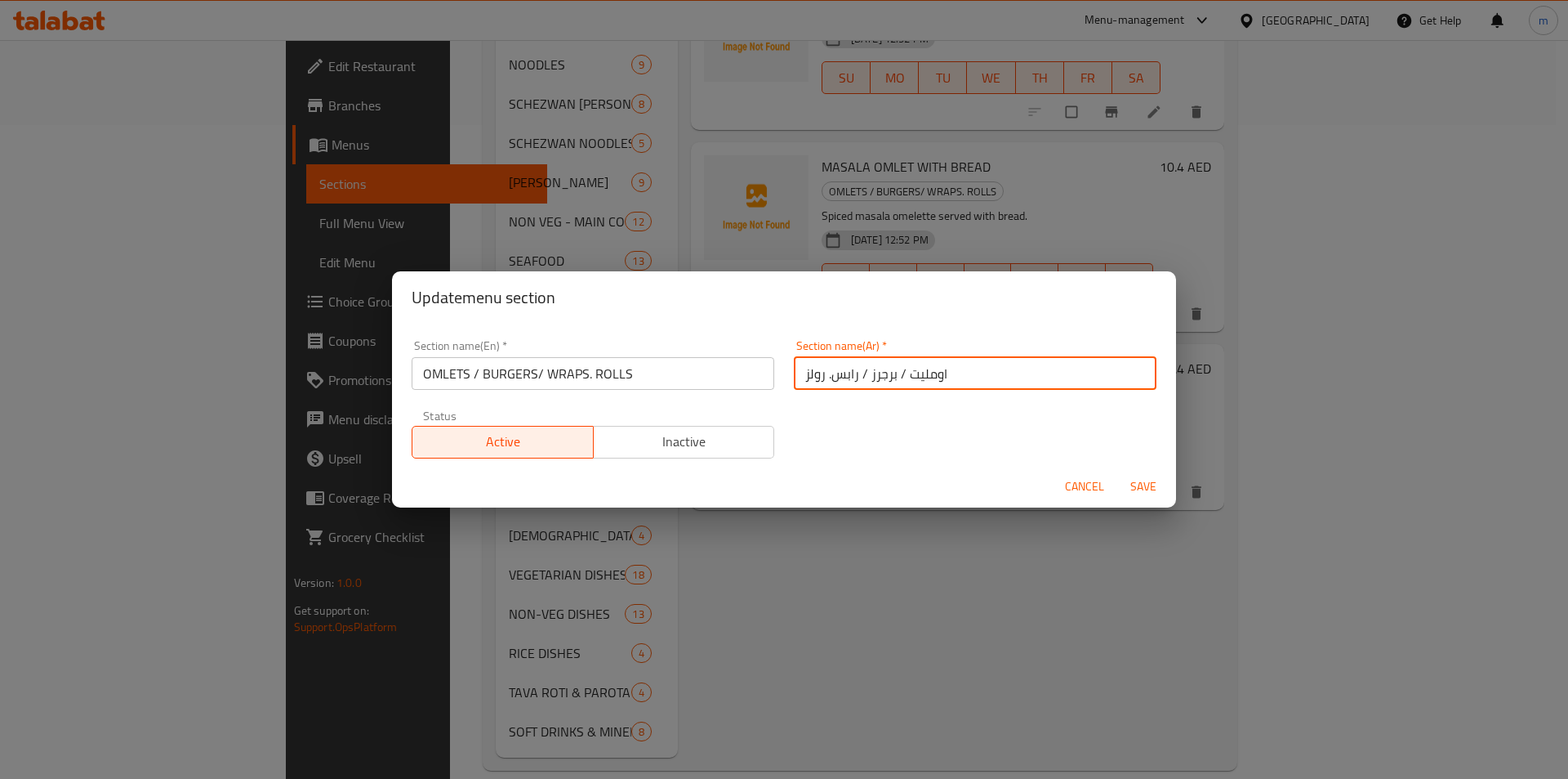
click at [901, 379] on input "اومليت / برجرز / رابس. رولز" at bounding box center [976, 373] width 363 height 32
click at [1097, 486] on span "Cancel" at bounding box center [1085, 487] width 39 height 21
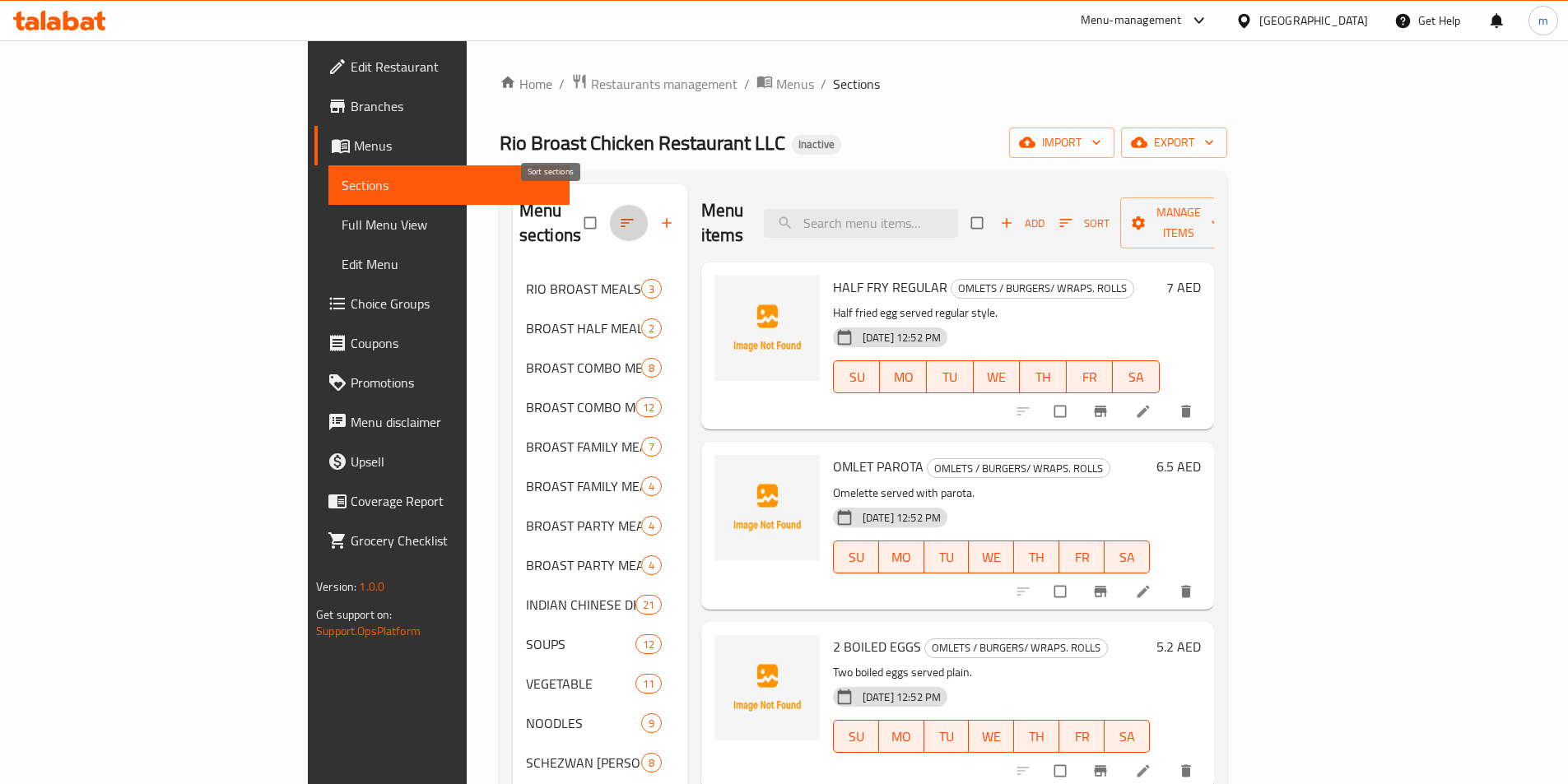
click at [619, 214] on icon "button" at bounding box center [626, 222] width 17 height 17
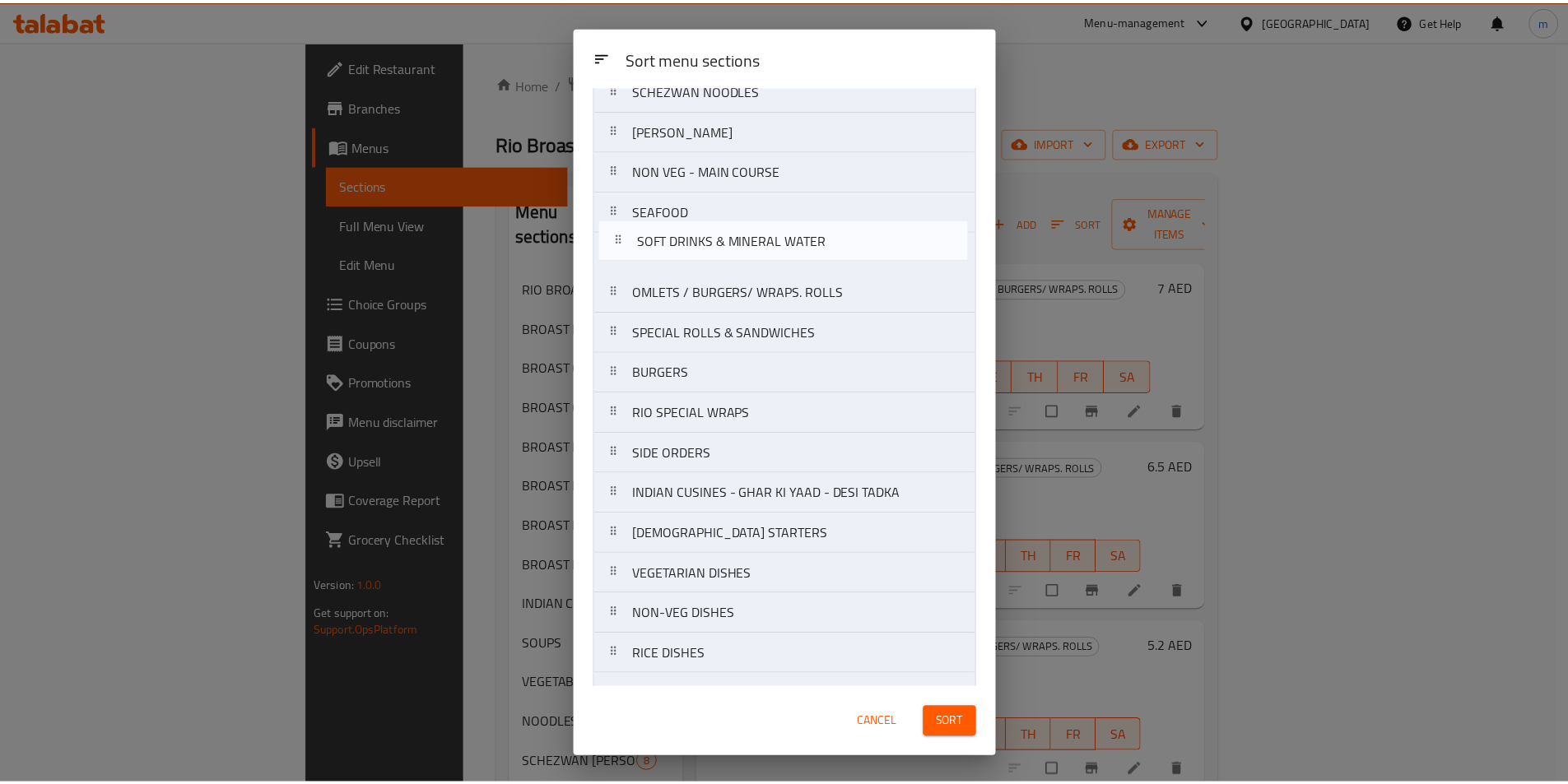
scroll to position [586, 0]
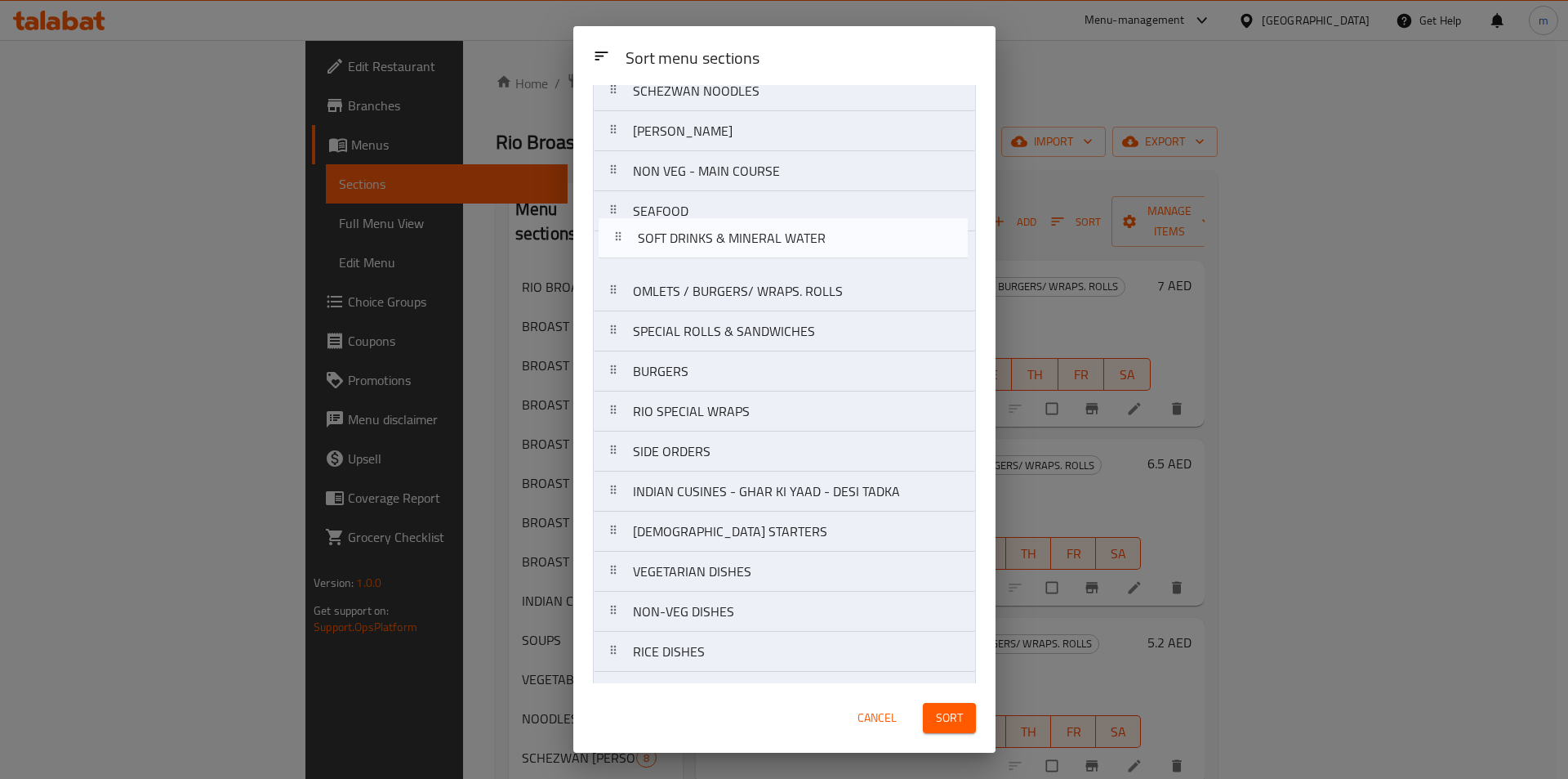
drag, startPoint x: 755, startPoint y: 673, endPoint x: 761, endPoint y: 249, distance: 424.0
click at [761, 249] on nav "RIO BROAST MEALS BROAST HALF MEAL BROAST COMBO MEALS BROAST COMBO MEALS PINOY S…" at bounding box center [784, 130] width 383 height 1163
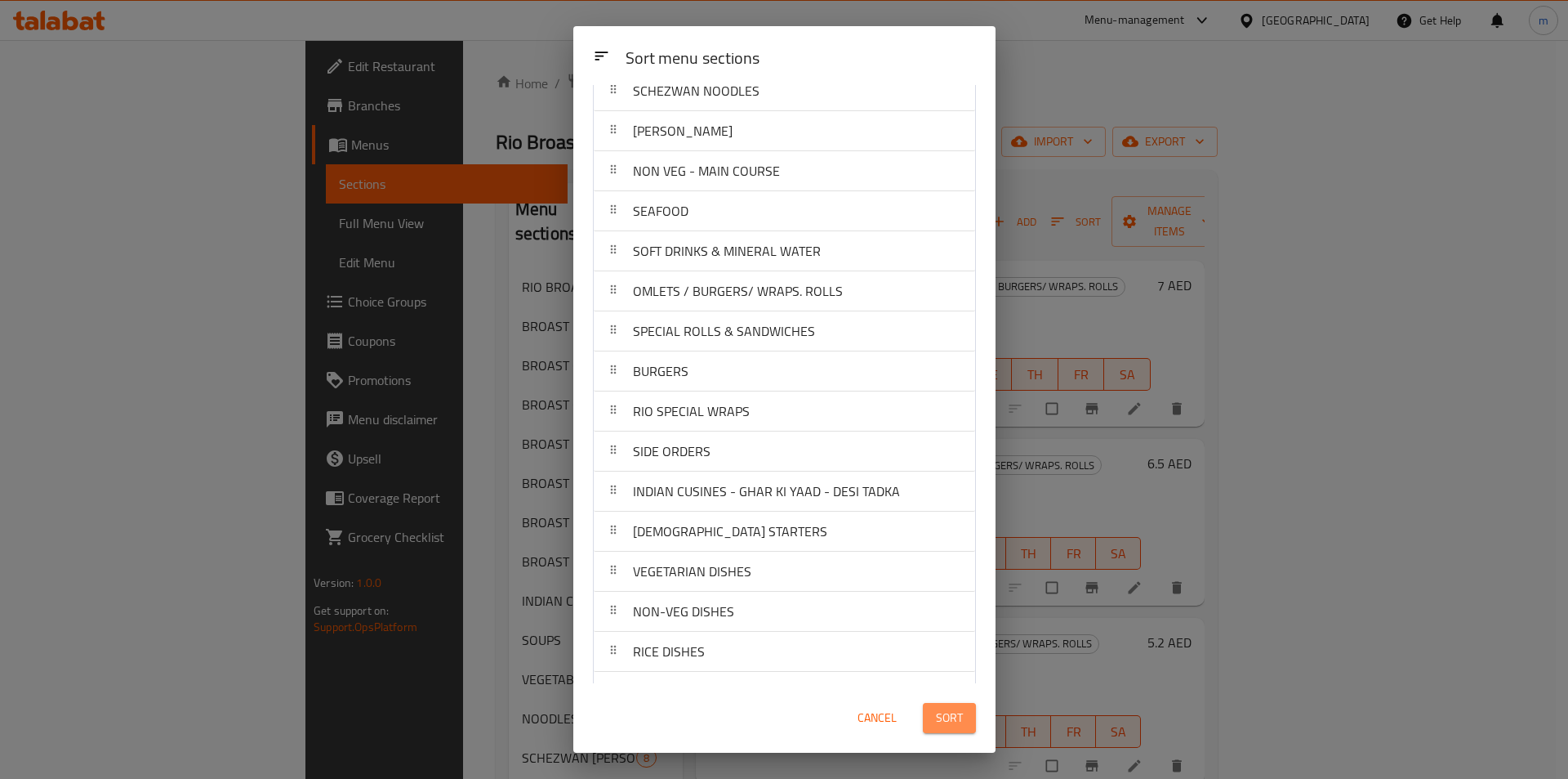
click at [964, 715] on button "Sort" at bounding box center [949, 717] width 53 height 30
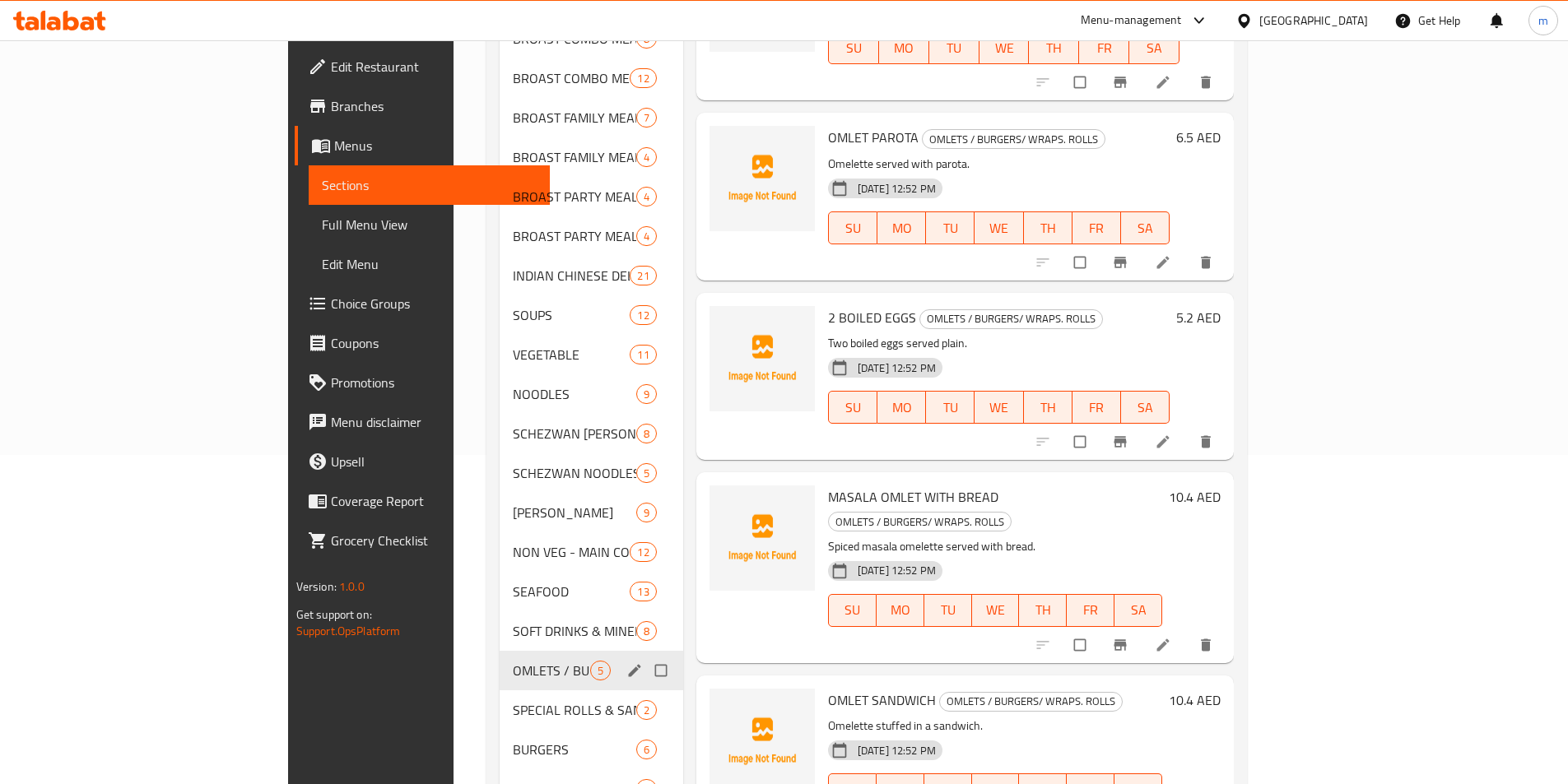
scroll to position [0, 0]
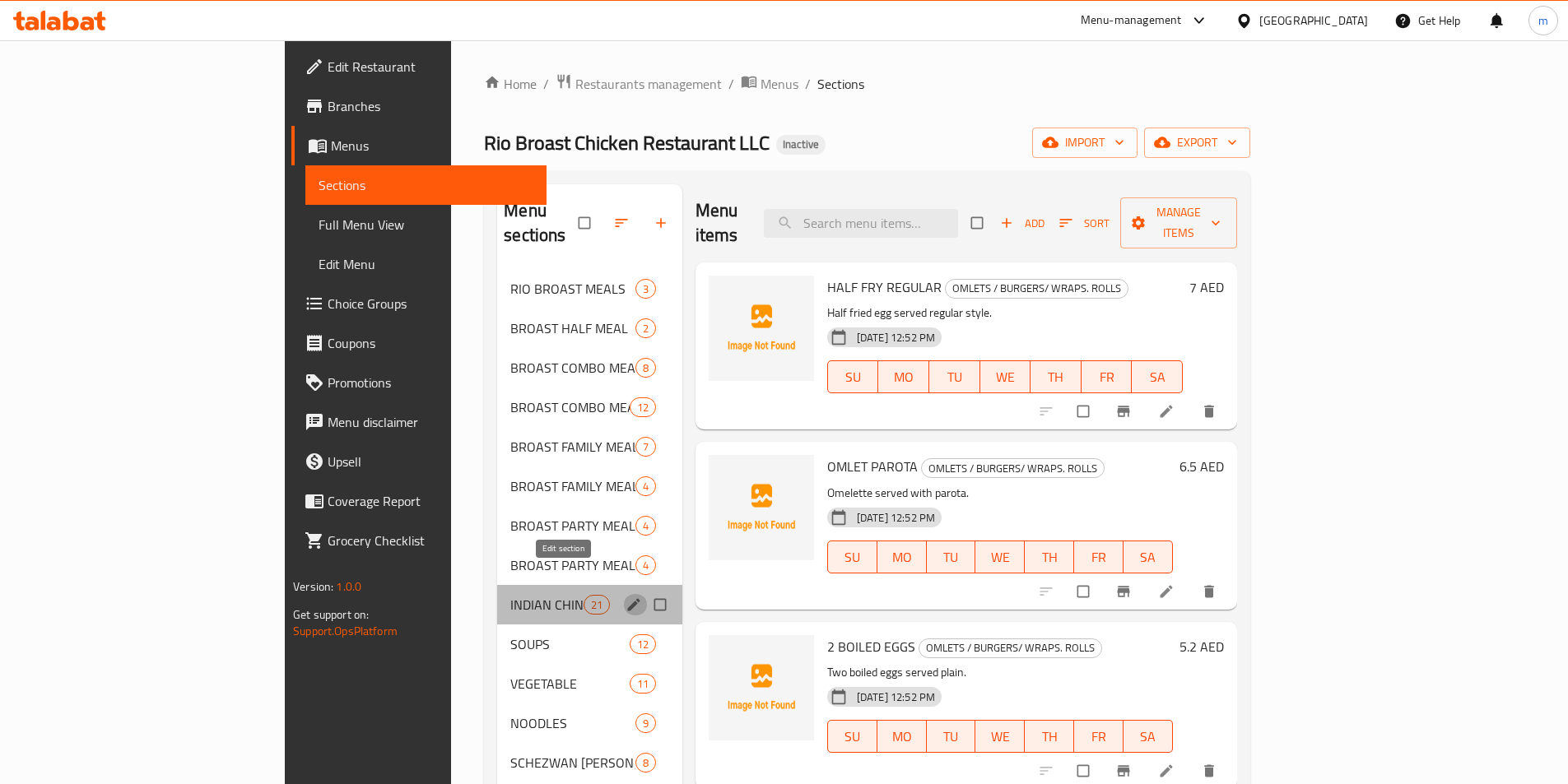
click at [627, 598] on icon "edit" at bounding box center [633, 604] width 12 height 12
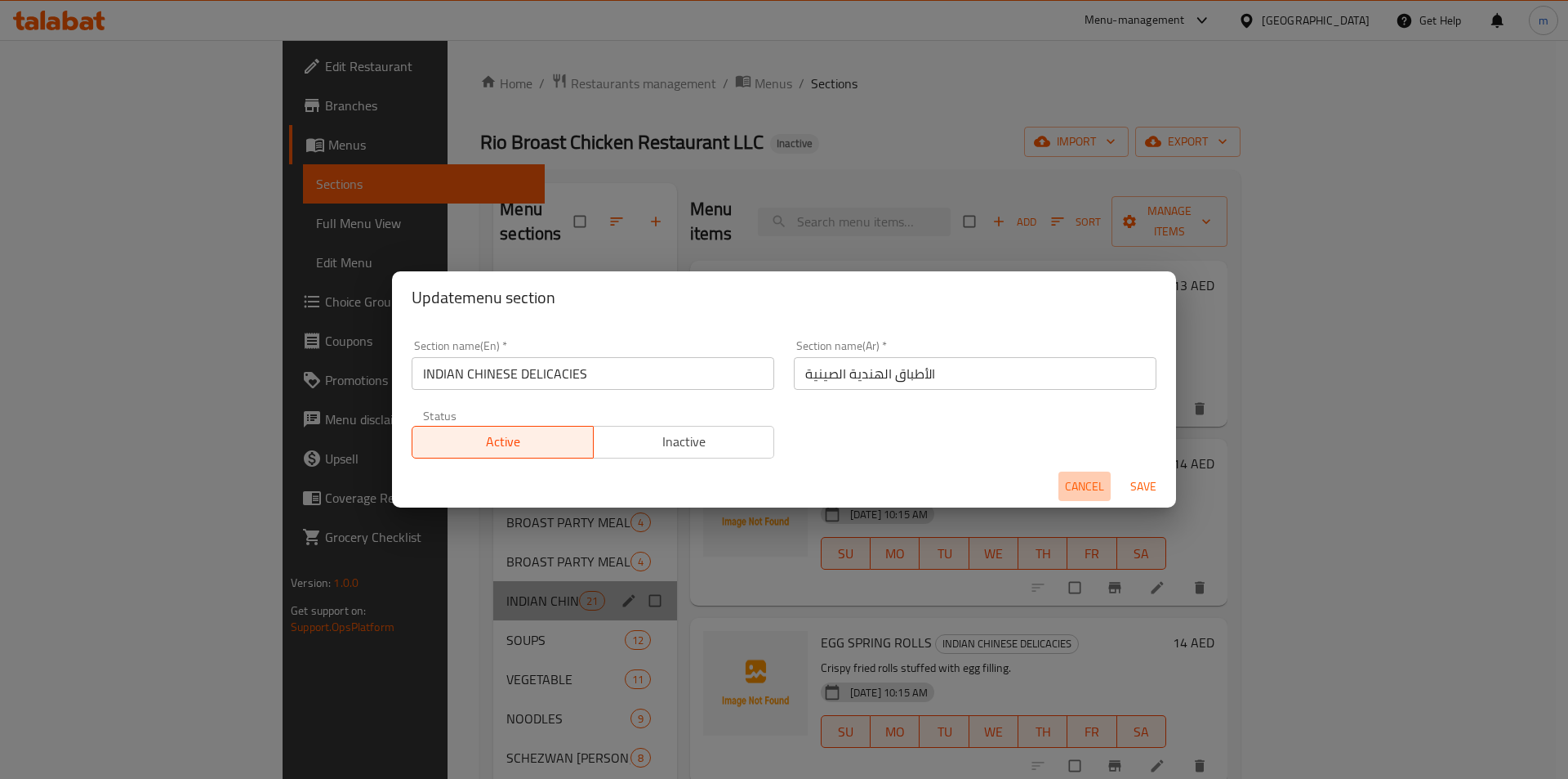
click at [1077, 482] on span "Cancel" at bounding box center [1085, 487] width 39 height 21
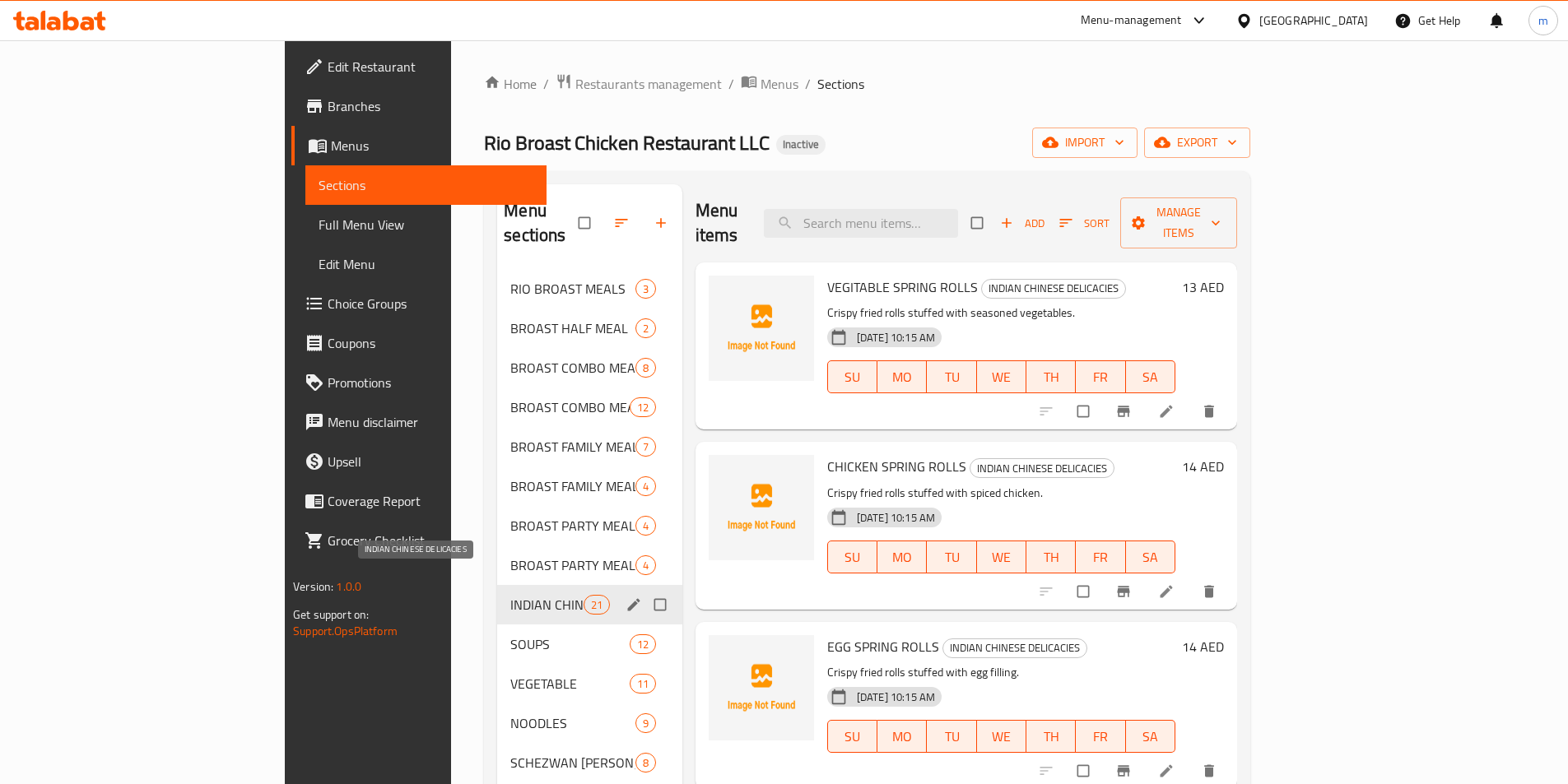
click at [510, 594] on span "INDIAN CHINESE DELICACIES" at bounding box center [545, 604] width 72 height 20
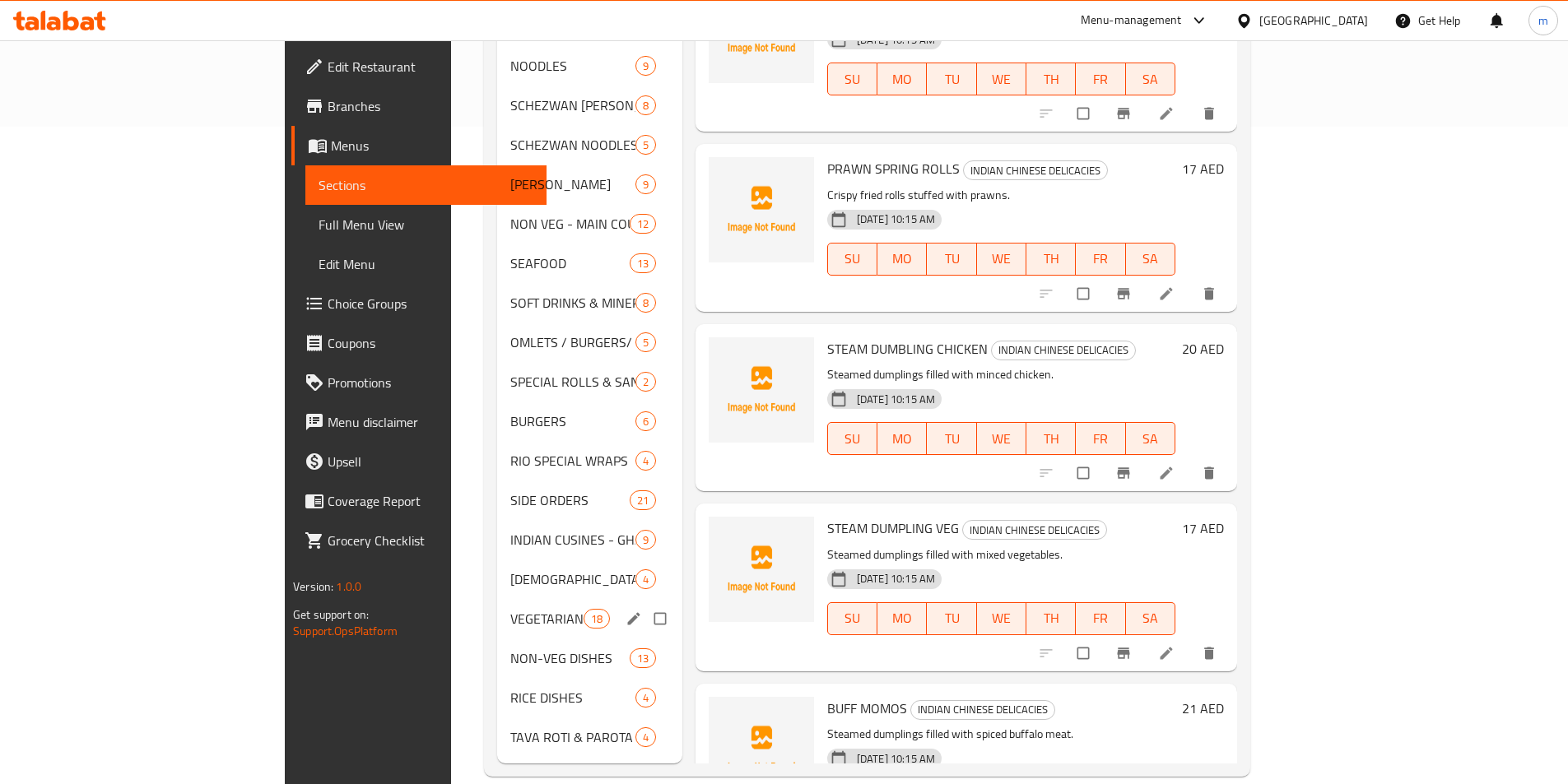
scroll to position [658, 0]
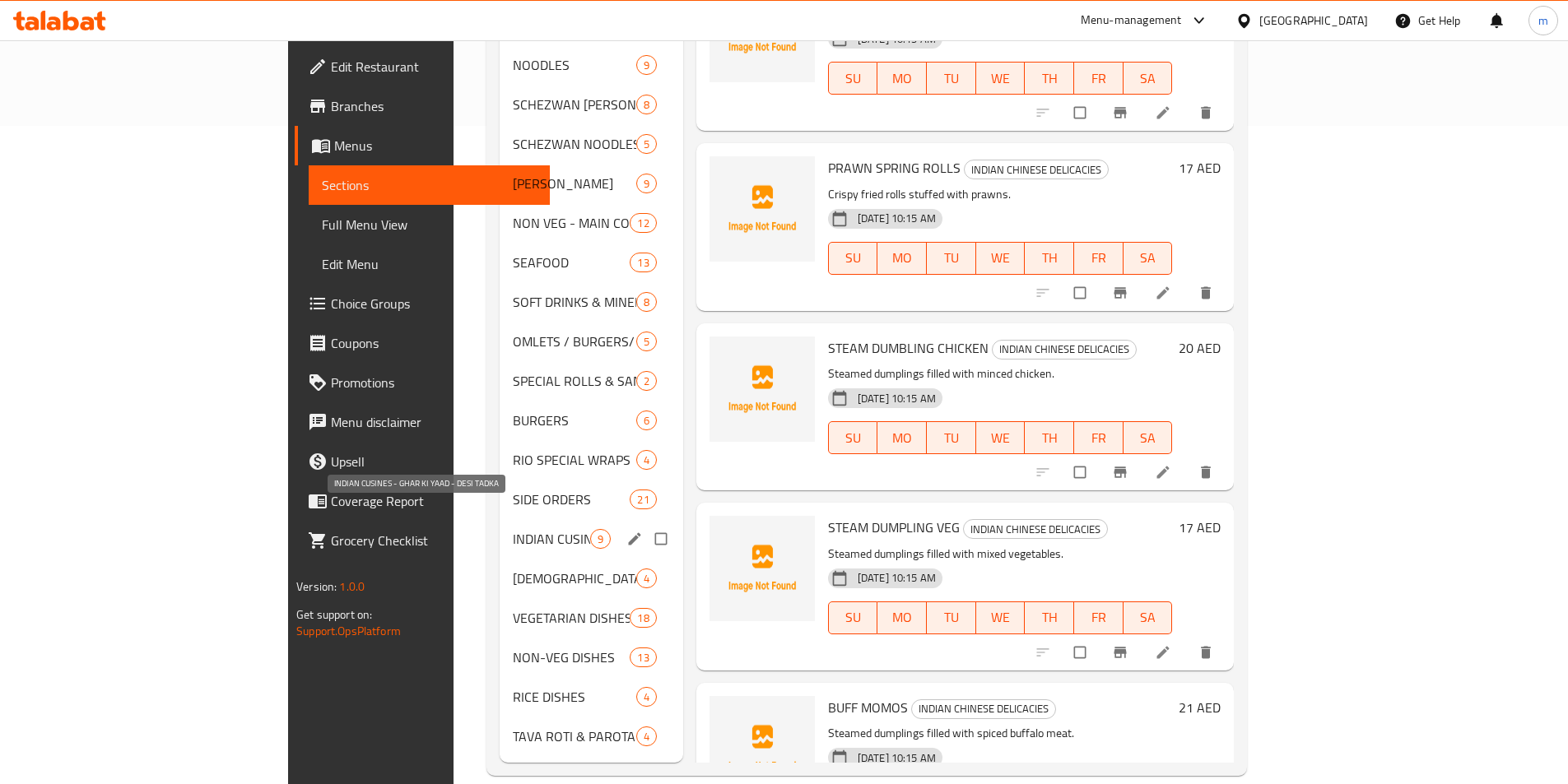
click at [513, 529] on span "INDIAN CUSINES - GHAR KI YAAD - DESI TADKA" at bounding box center [551, 539] width 77 height 20
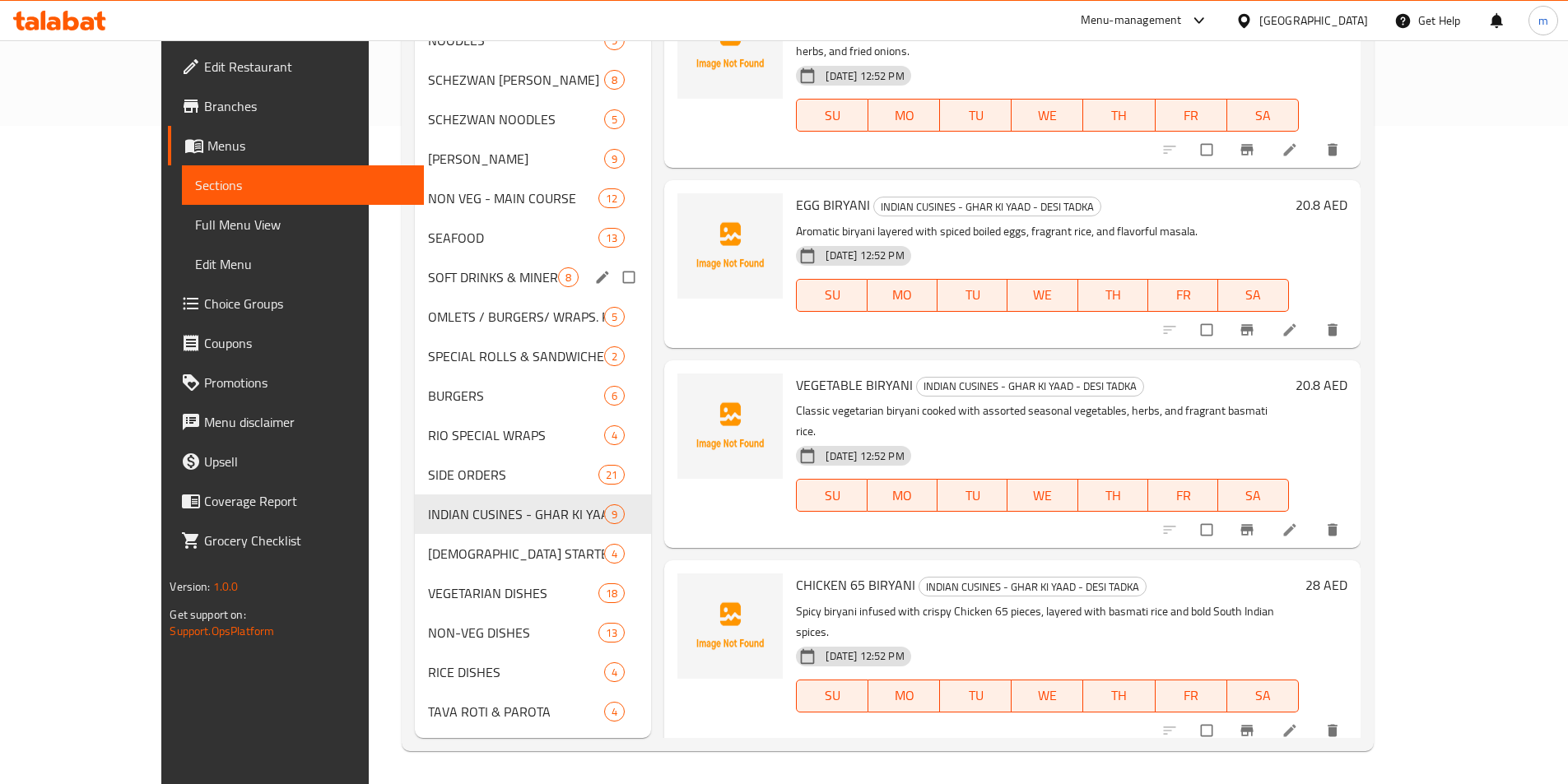
click at [441, 290] on div "SOFT DRINKS & MINERAL WATER 8" at bounding box center [533, 277] width 236 height 39
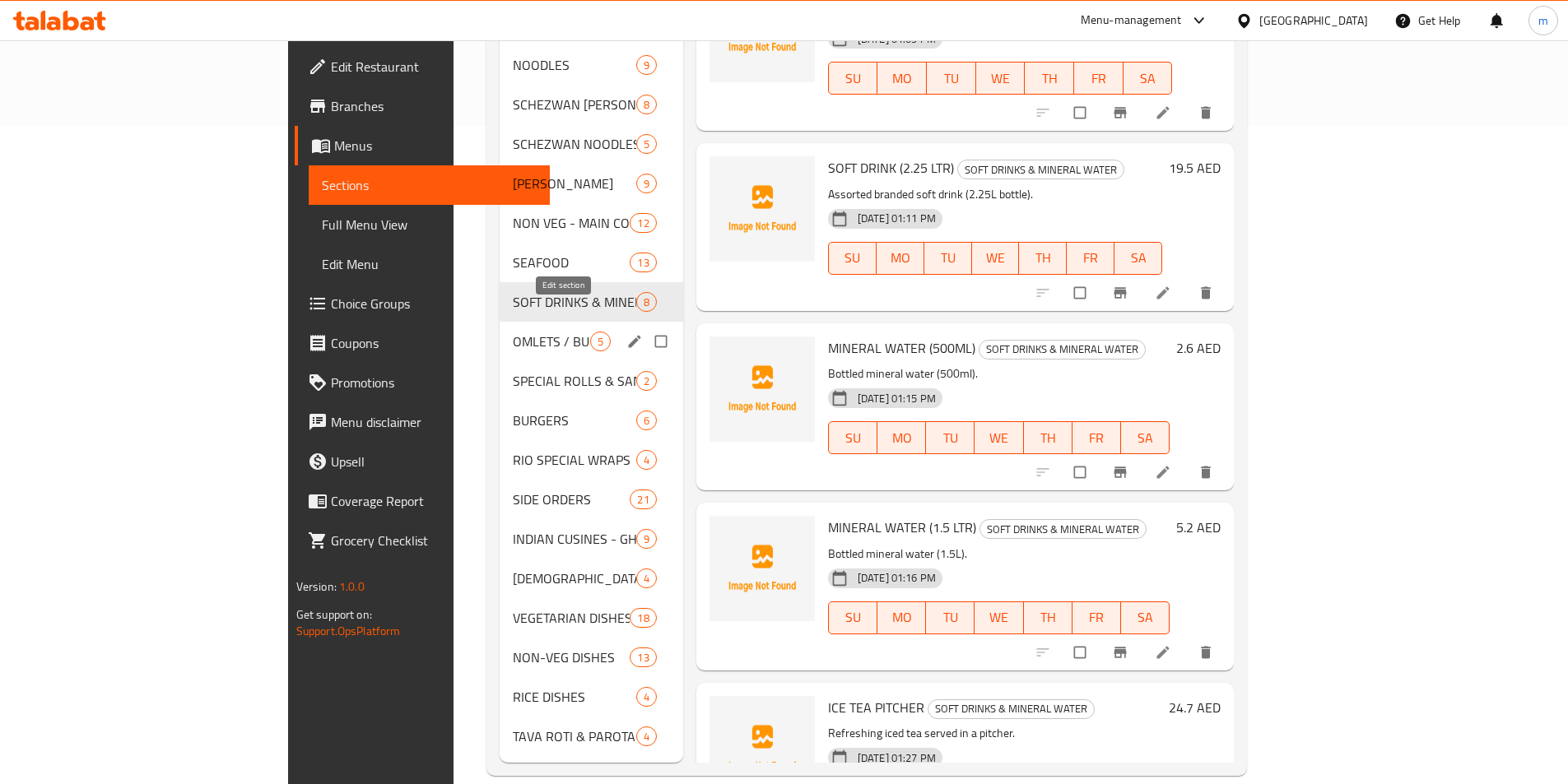
click at [628, 335] on icon "edit" at bounding box center [634, 341] width 12 height 12
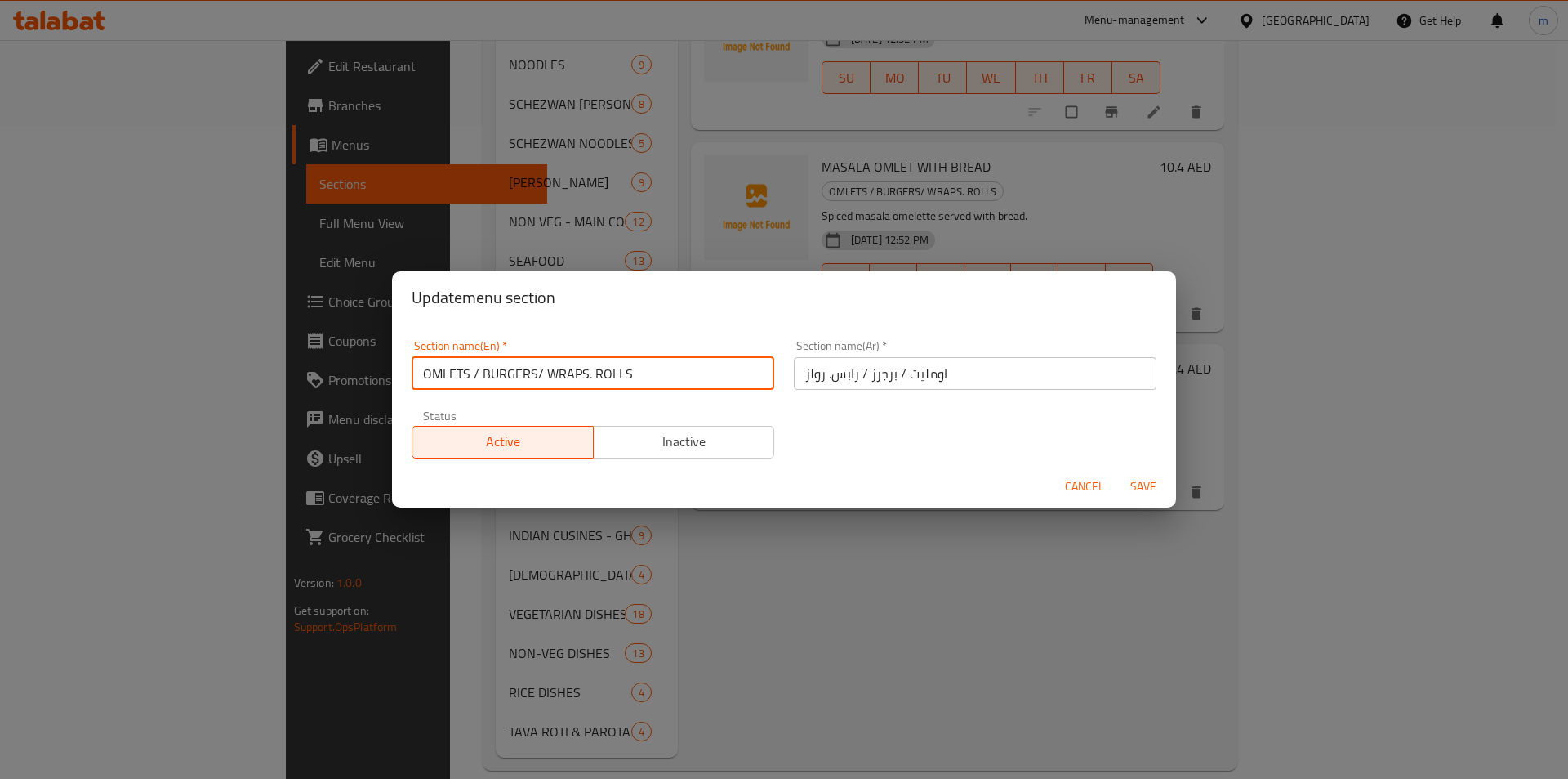
drag, startPoint x: 638, startPoint y: 375, endPoint x: 472, endPoint y: 381, distance: 166.1
click at [472, 381] on input "OMLETS / BURGERS/ WRAPS. ROLLS" at bounding box center [593, 373] width 363 height 32
type input "OMLETS"
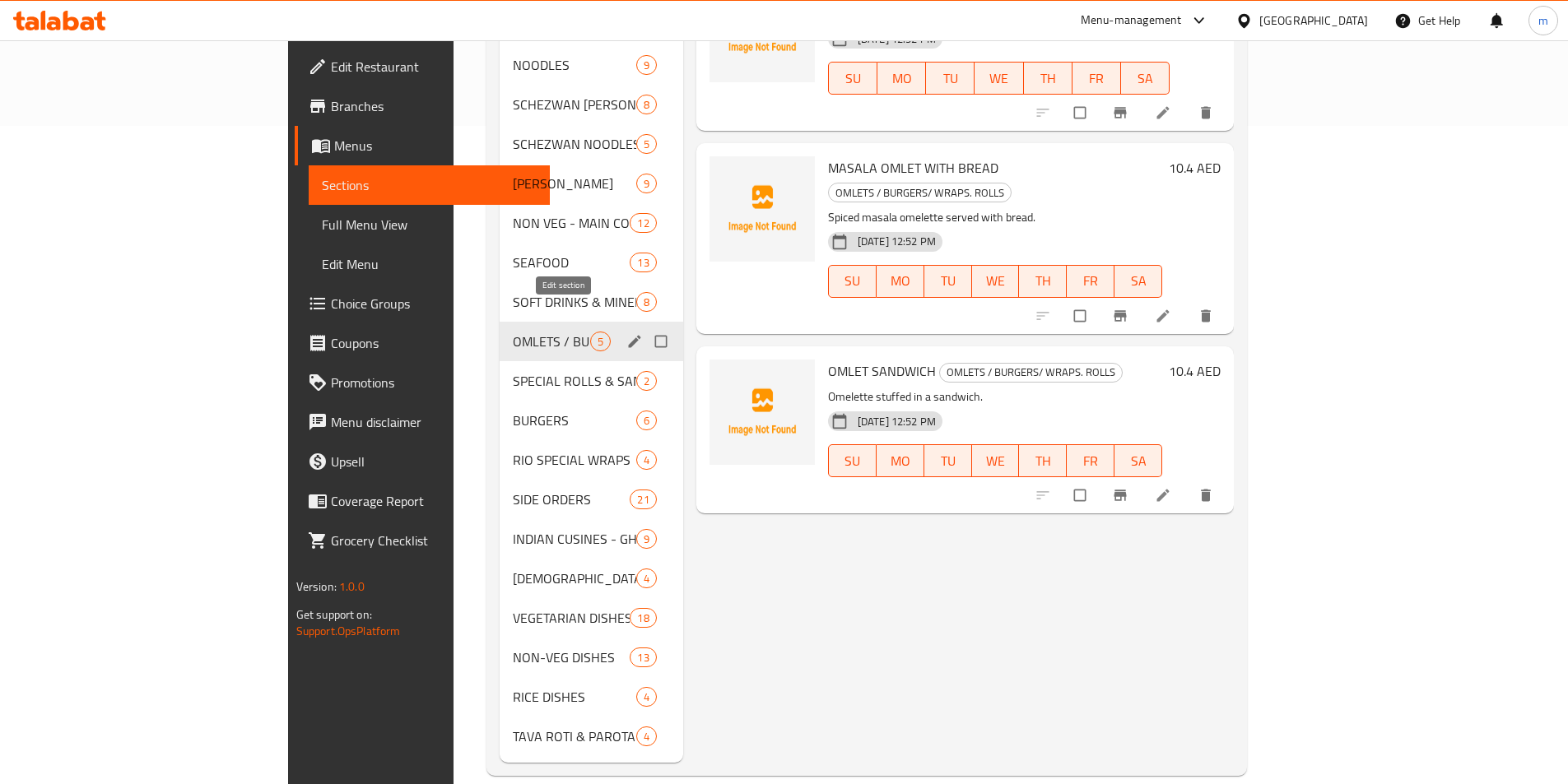
click at [626, 333] on icon "edit" at bounding box center [634, 341] width 17 height 17
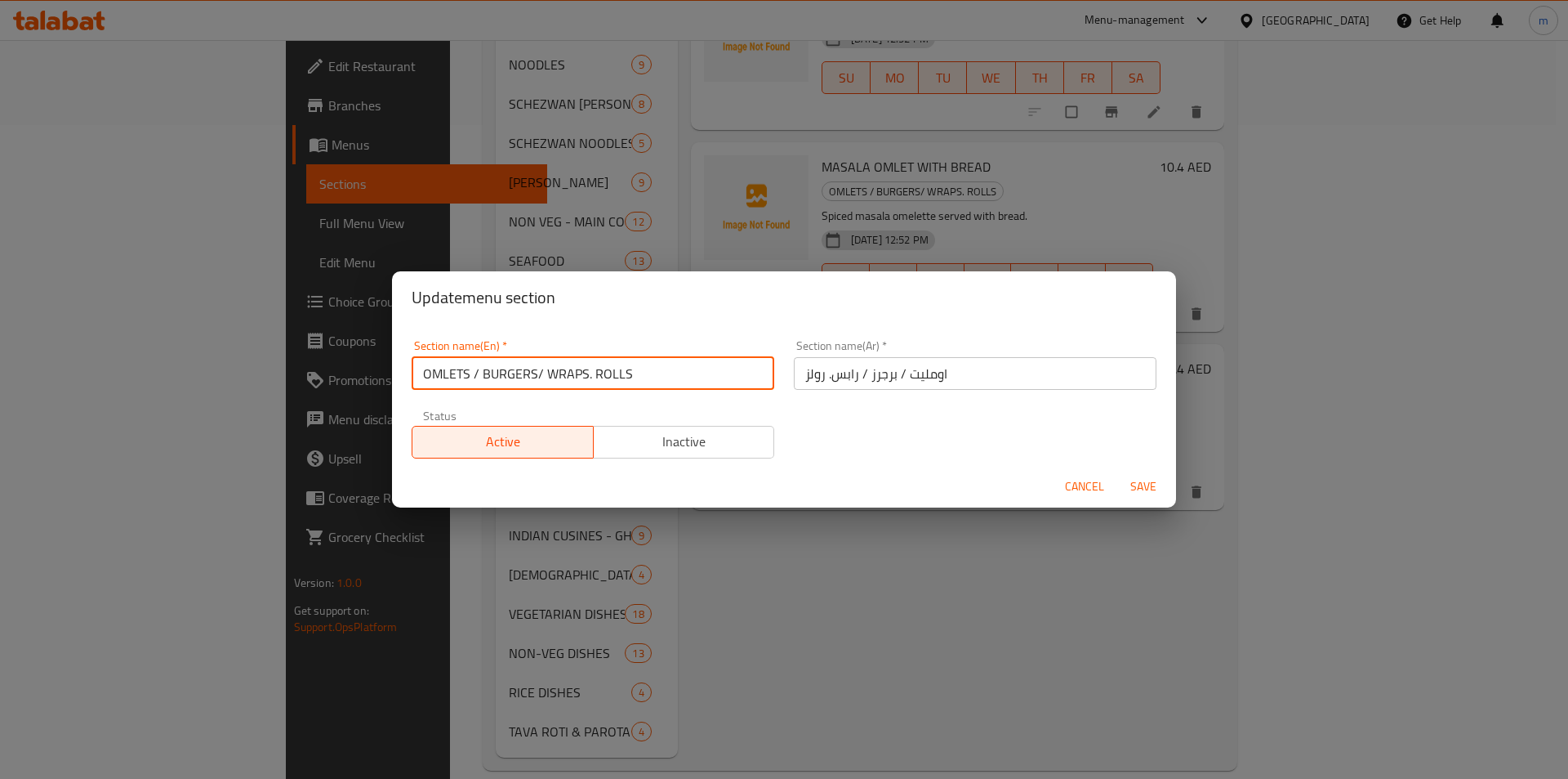
drag, startPoint x: 651, startPoint y: 374, endPoint x: 408, endPoint y: 385, distance: 243.2
click div "Section name(En)   * OMLETS / BURGERS/ WRAPS. ROLLS Section name(En) *"
paste input "SPECIAL"
type input "OMLET SPECIAL"
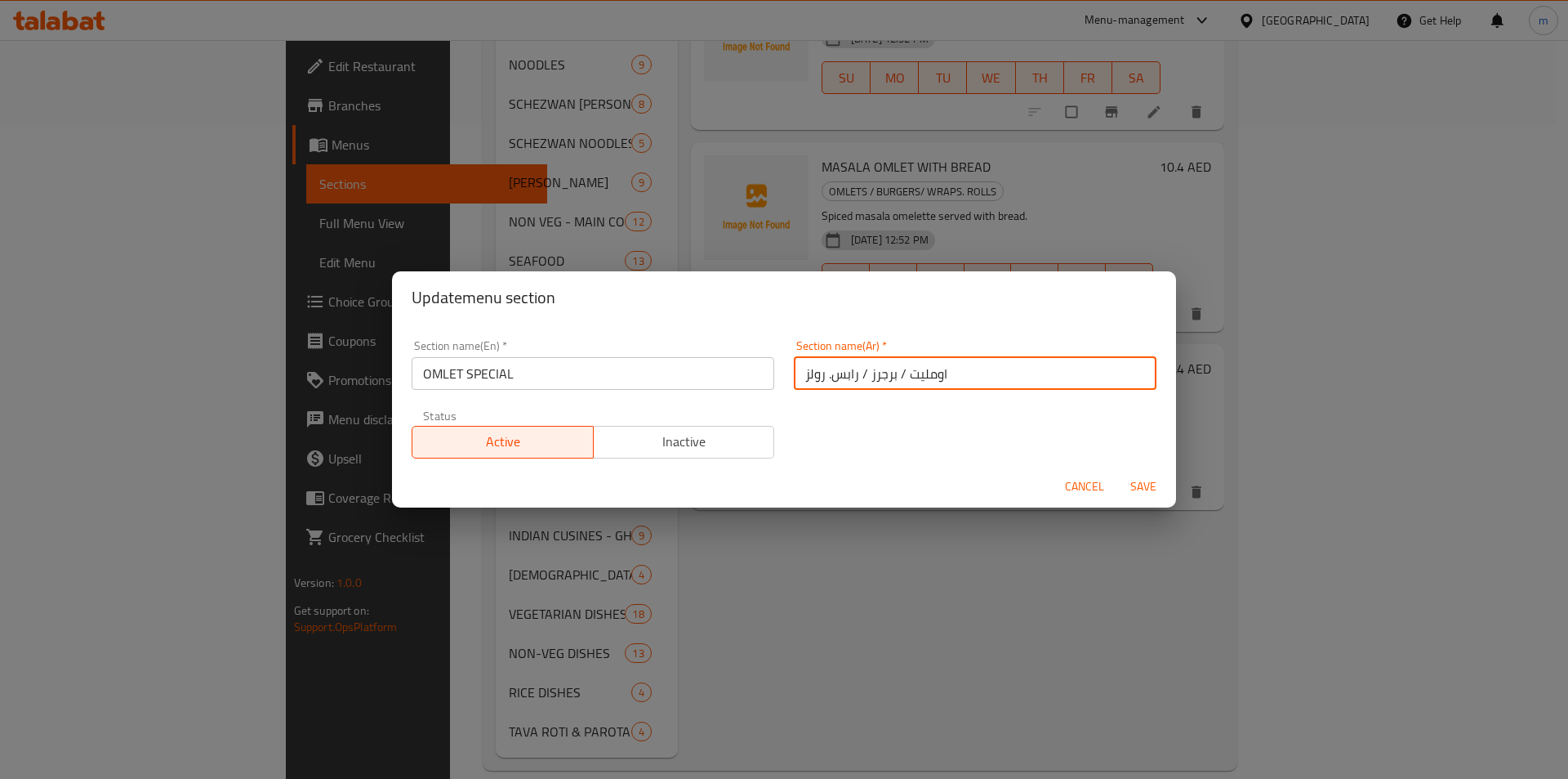
drag, startPoint x: 957, startPoint y: 373, endPoint x: 770, endPoint y: 387, distance: 187.5
click div "Section name(En)   * OMLET SPECIAL Section name(En) * Section name(Ar)   * اومل…"
paste input "OMLET SPECIAL"
type input "O"
type input "سبيشيال اوميليت"
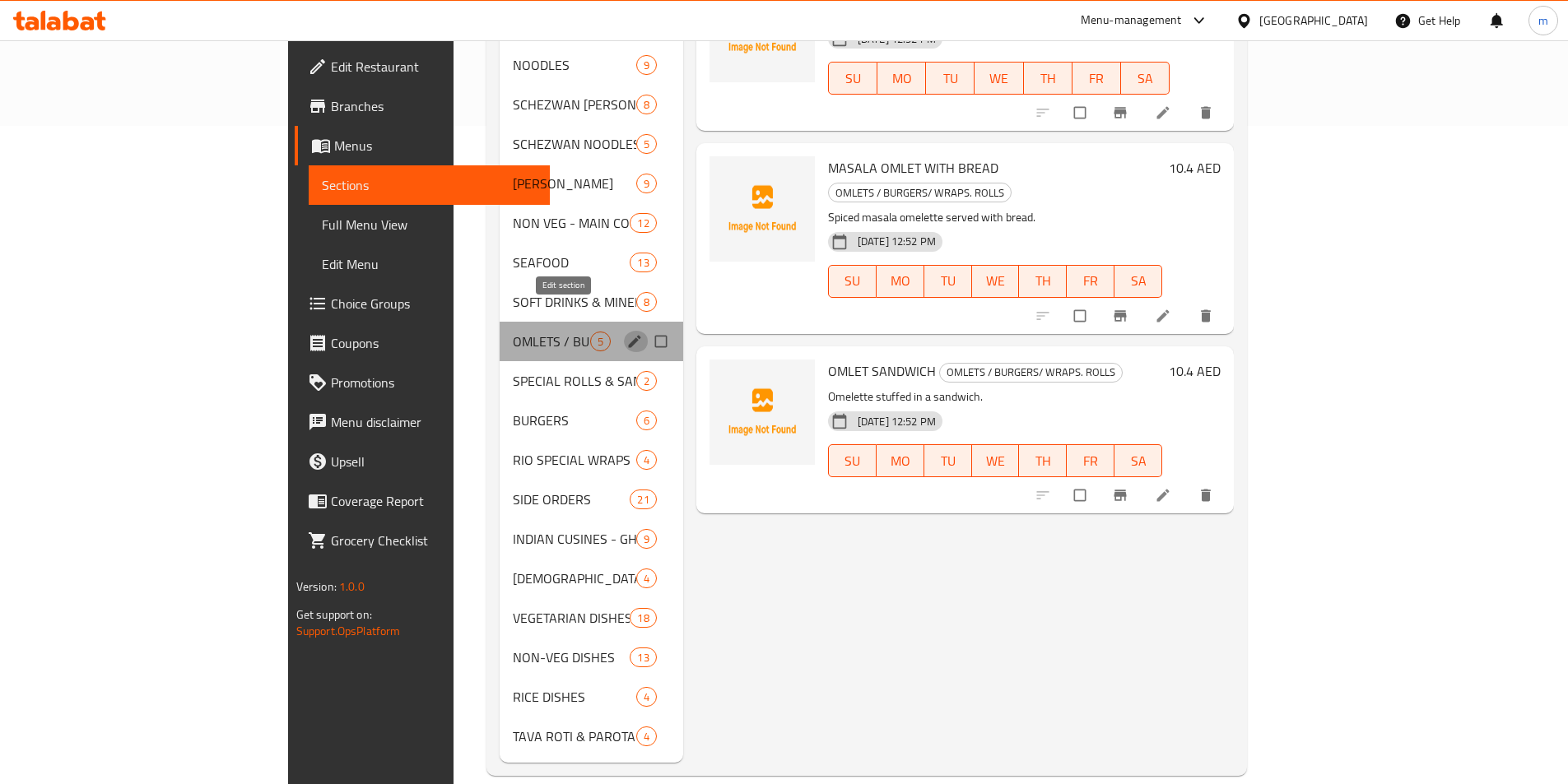
click button "edit"
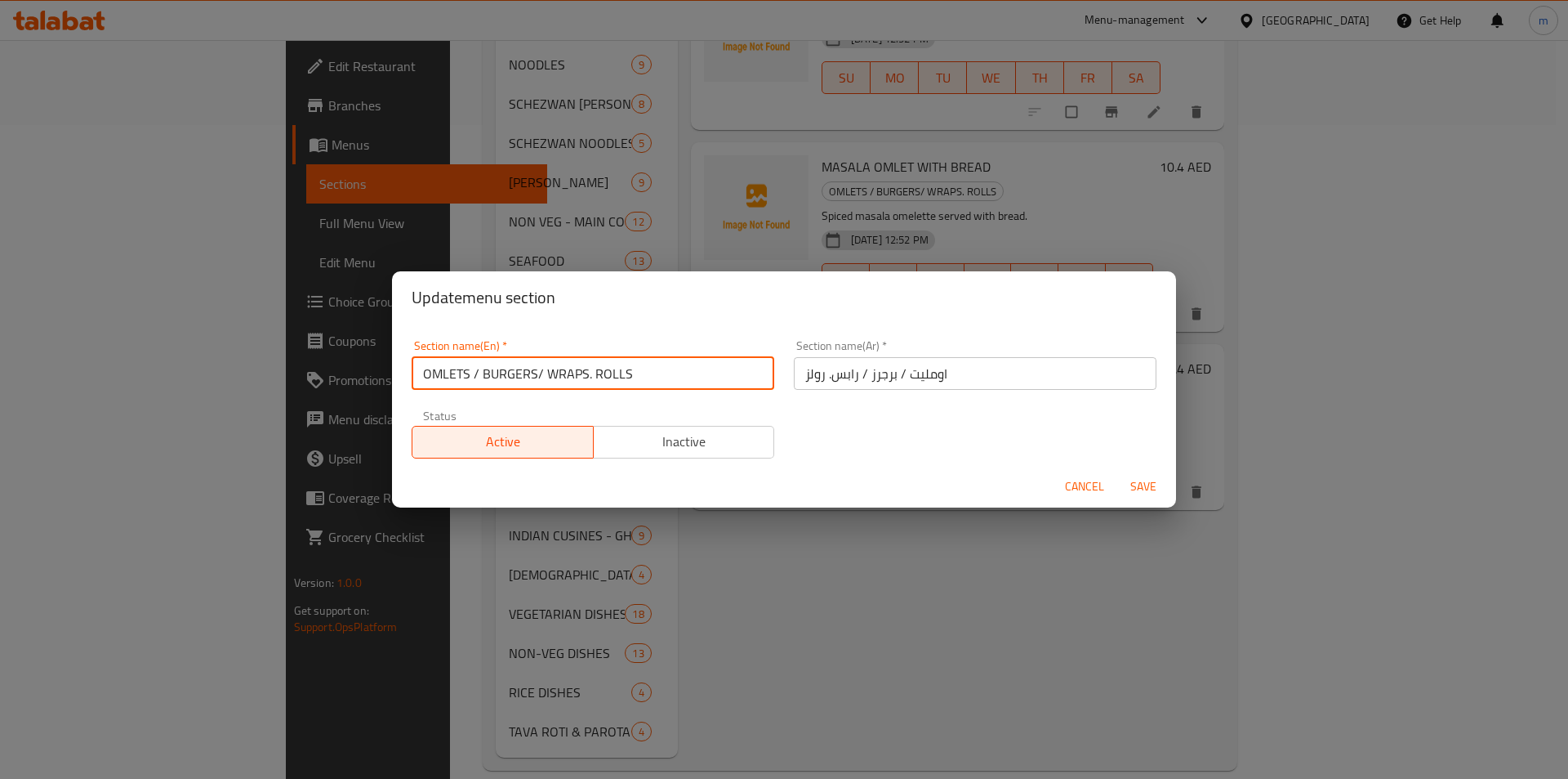
drag, startPoint x: 655, startPoint y: 372, endPoint x: 388, endPoint y: 368, distance: 267.0
click div "Section name(En)   * OMLETS / BURGERS/ WRAPS. ROLLS Section name(En) *"
paste input "SPECIAL"
type input "OMLET SPECIAL"
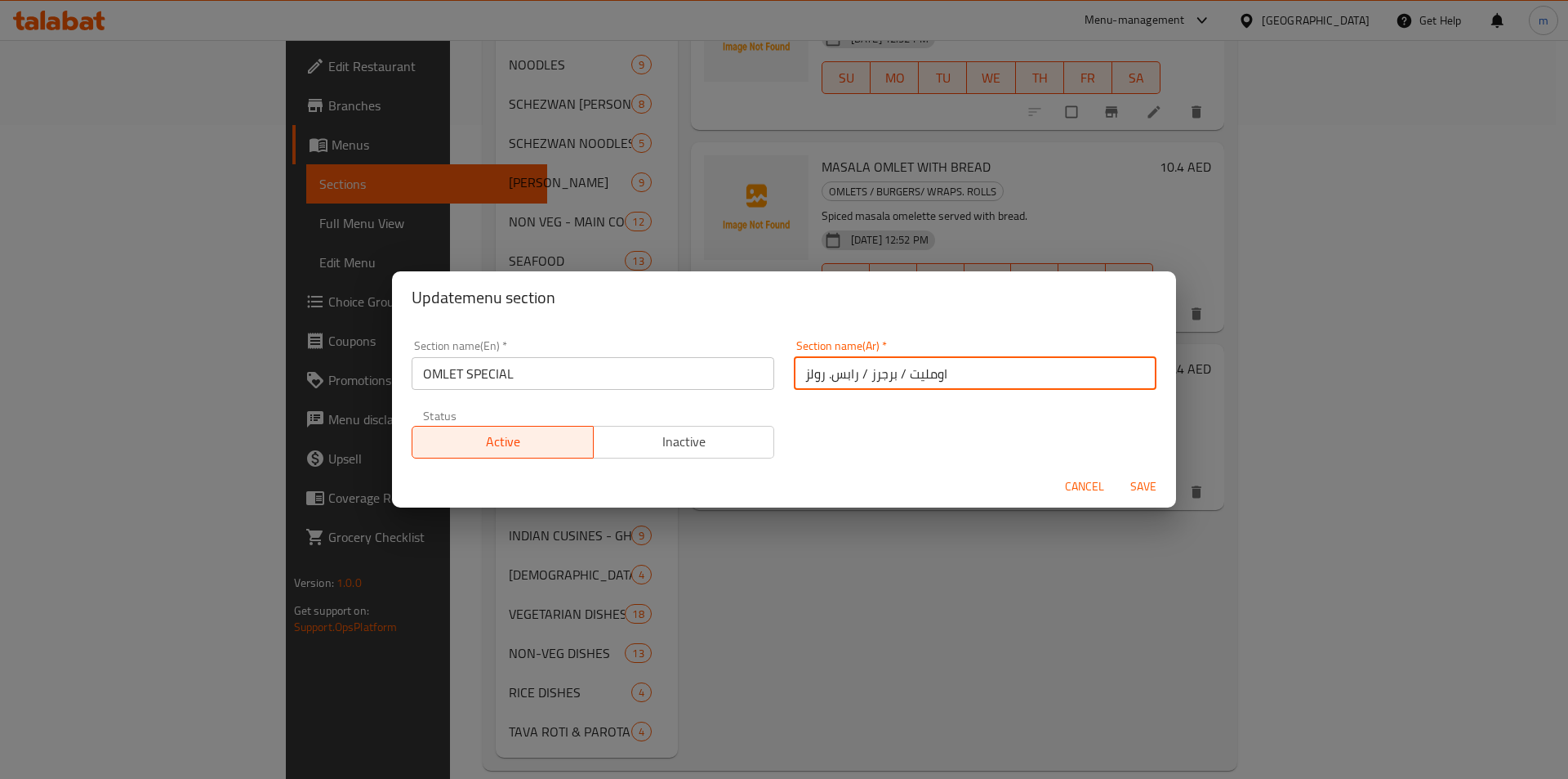
drag, startPoint x: 951, startPoint y: 377, endPoint x: 780, endPoint y: 389, distance: 171.4
click div "Section name(Ar)   * اومليت / برجرز / رابس. رولز Section name(Ar) *"
type input "سبي"
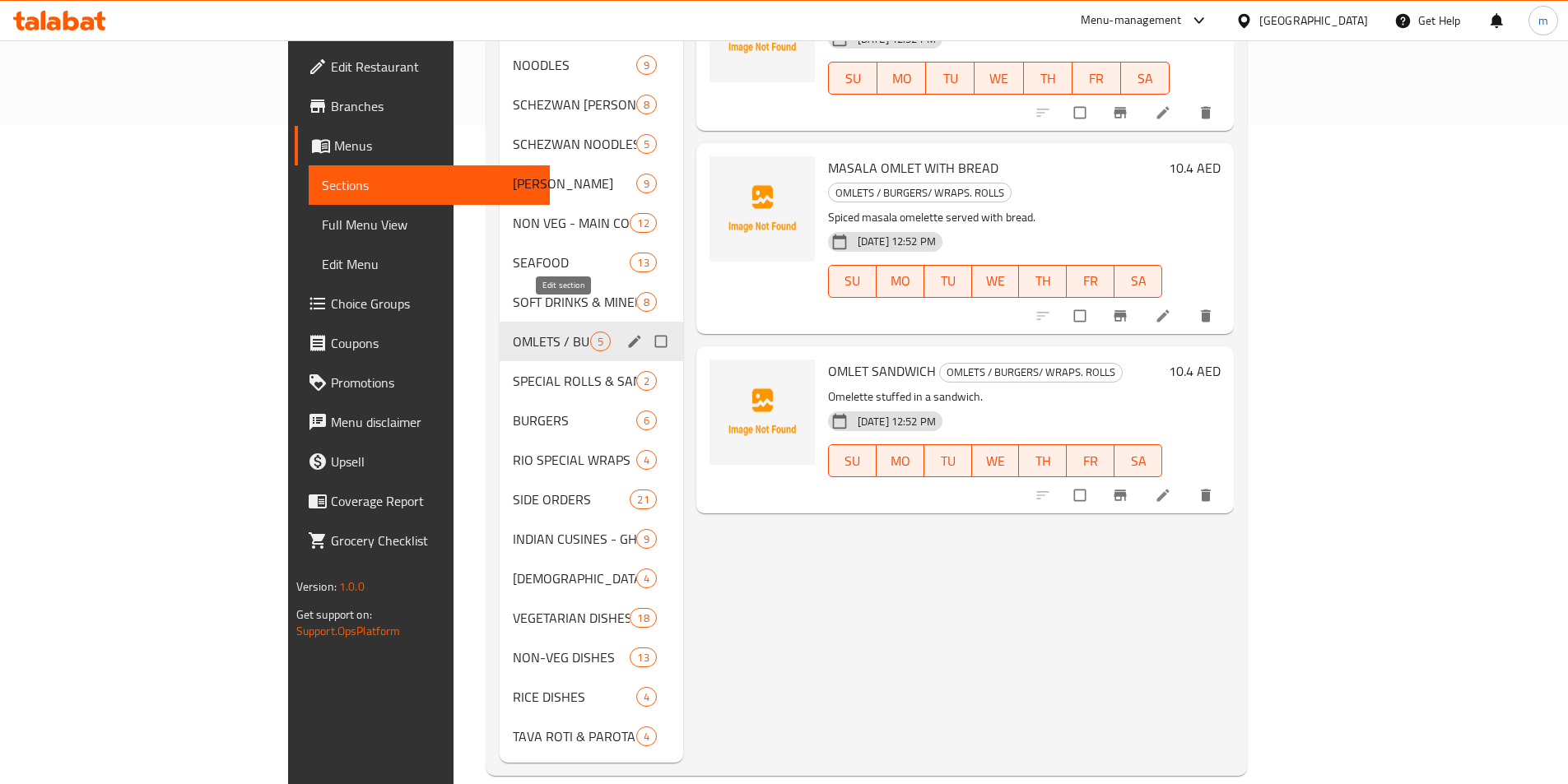
click icon "edit"
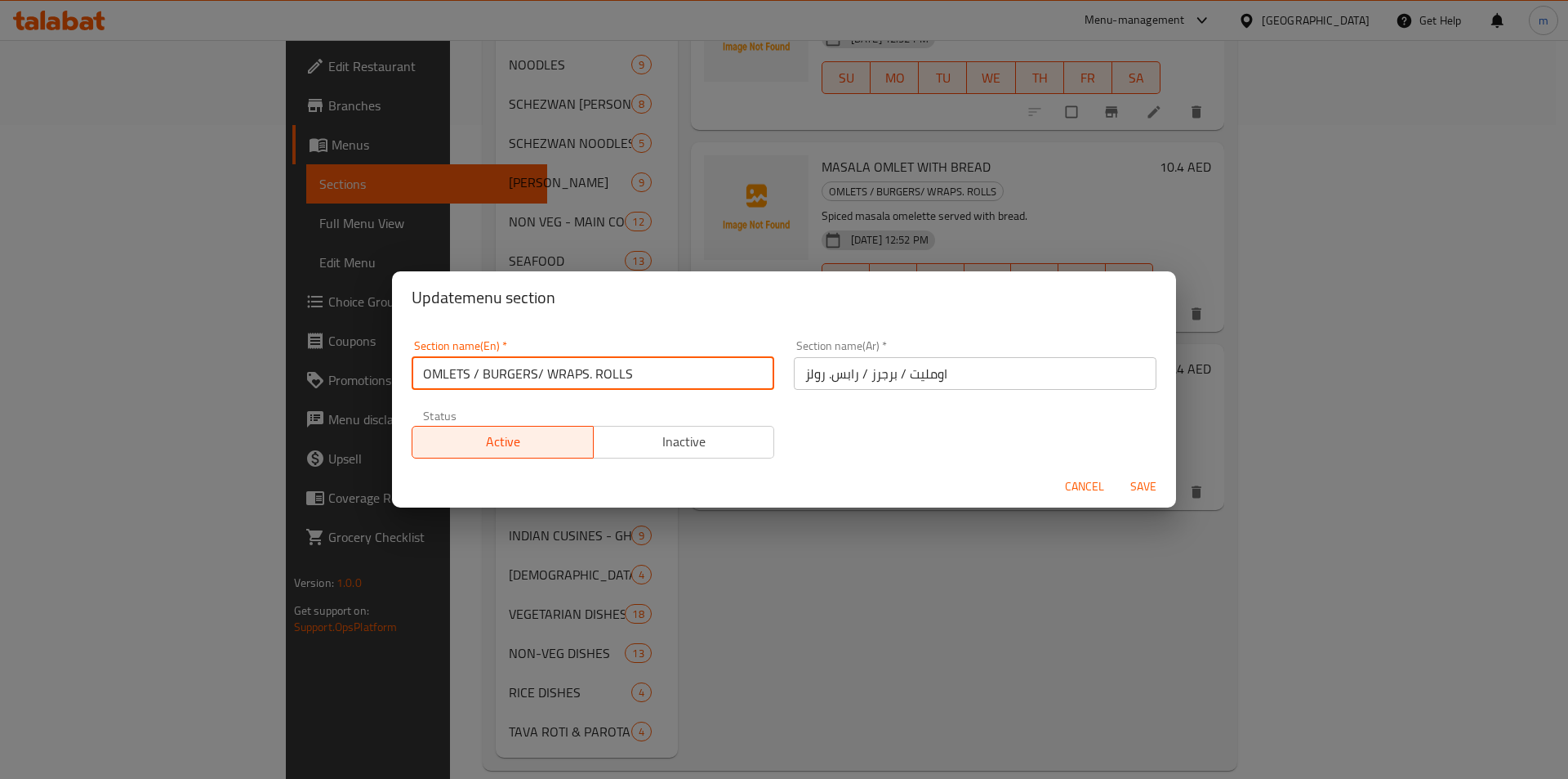
drag, startPoint x: 653, startPoint y: 378, endPoint x: 403, endPoint y: 397, distance: 250.7
click div "Section name(En)   * OMLETS / BURGERS/ WRAPS. ROLLS Section name(En) *"
paste input "OMLET SPECIAL"
type input "OMLET SPECIAL"
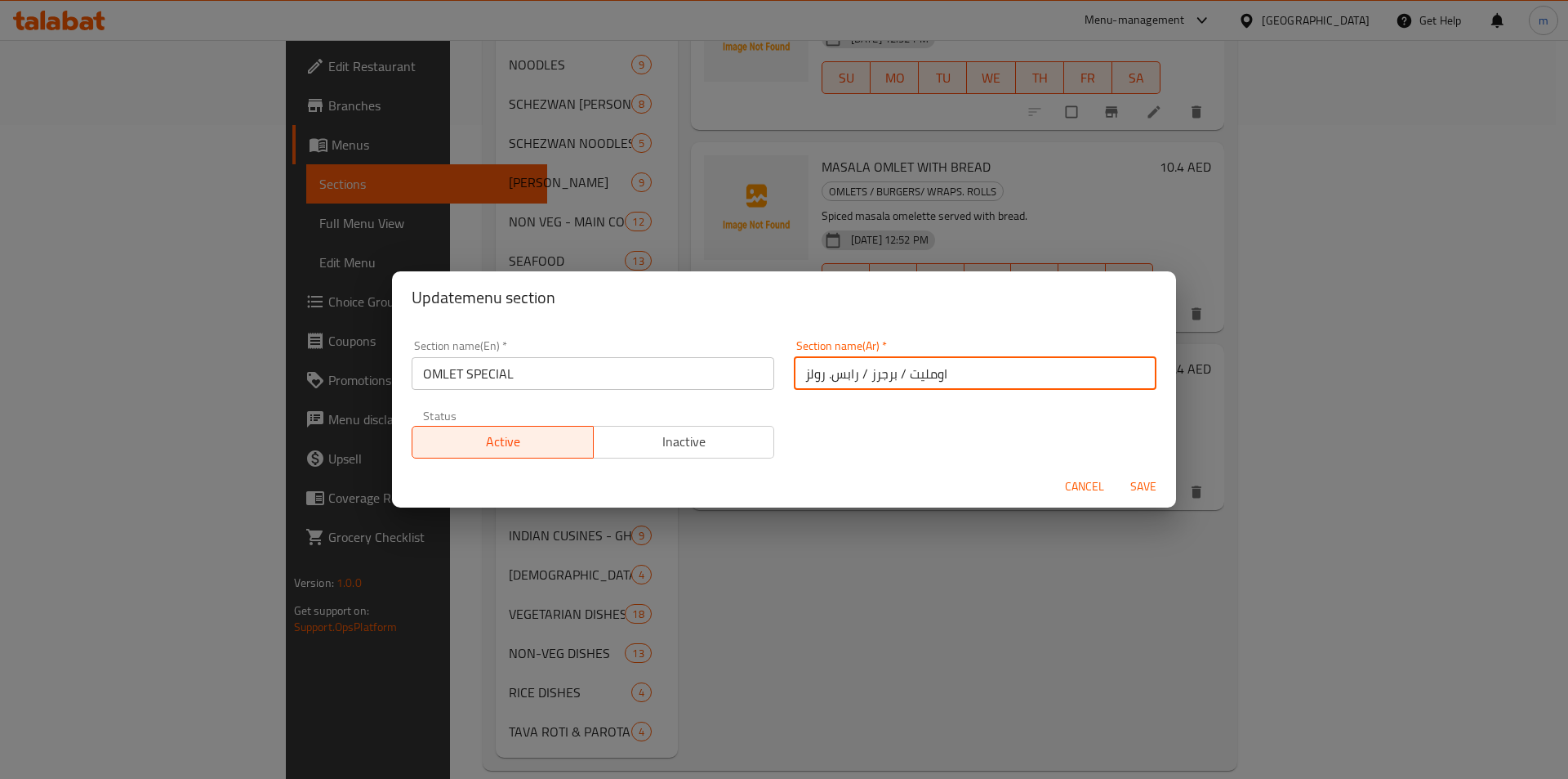
drag, startPoint x: 976, startPoint y: 381, endPoint x: 653, endPoint y: 413, distance: 324.6
click div "Section name(En)   * OMLET SPECIAL Section name(En) * Section name(Ar)   * اومل…"
type input "س"
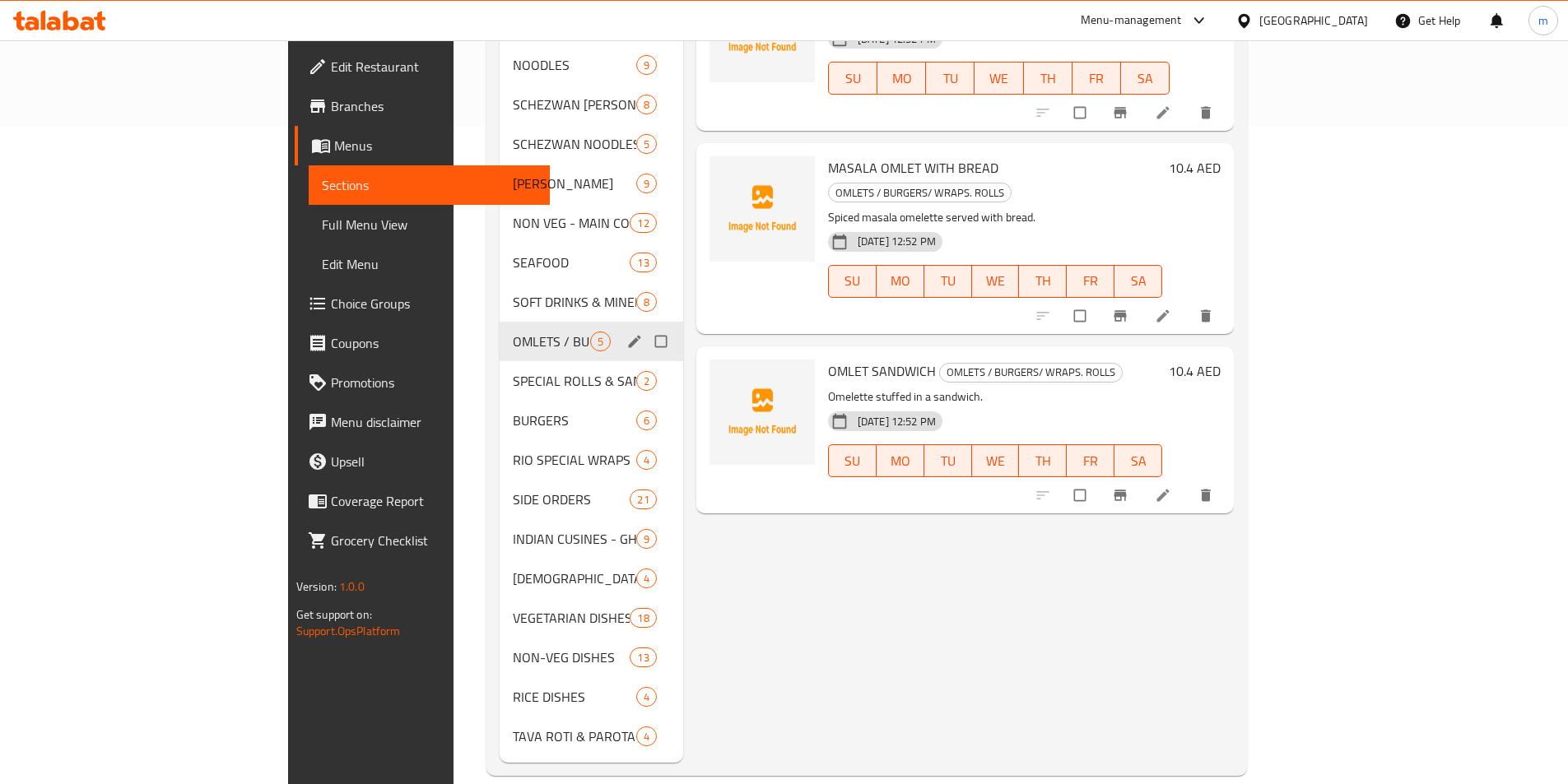
click icon "edit"
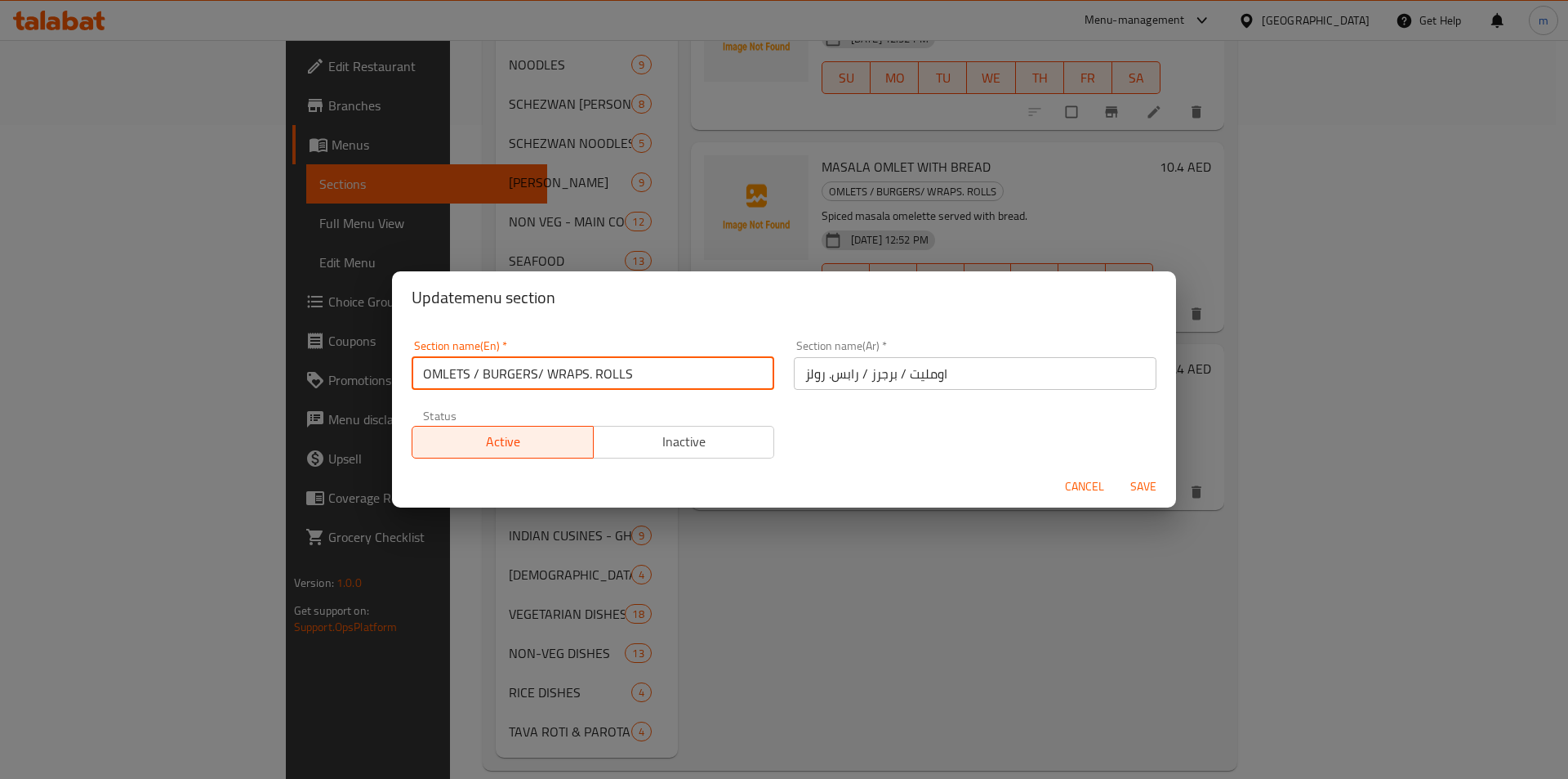
drag, startPoint x: 513, startPoint y: 386, endPoint x: 393, endPoint y: 393, distance: 120.2
click div "Section name(En)   * OMLETS / BURGERS/ WRAPS. ROLLS Section name(En) * Section …"
paste input "OMLET SPECIAL"
type input "OMLET SPECIAL"
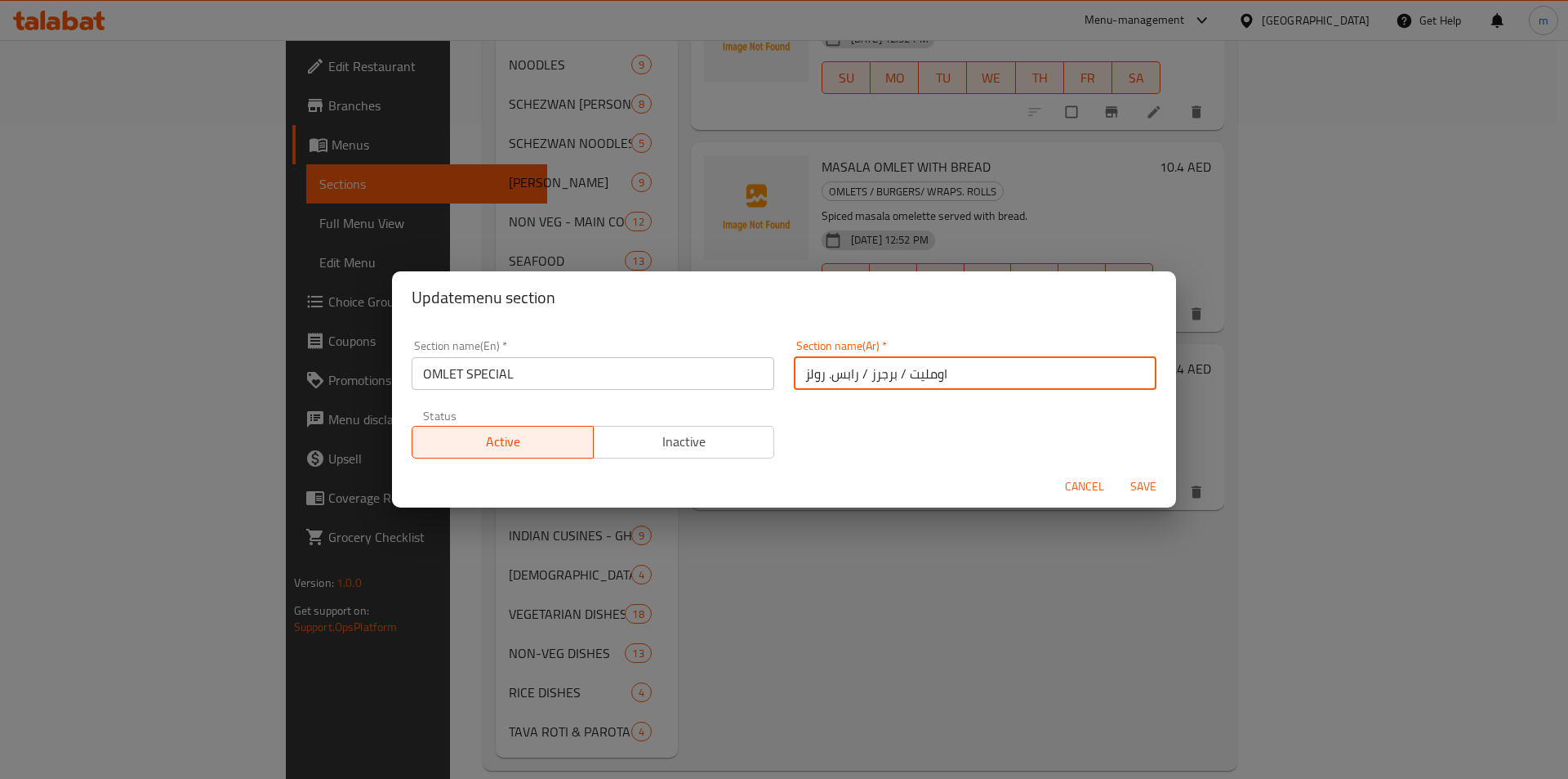
drag, startPoint x: 954, startPoint y: 379, endPoint x: 789, endPoint y: 393, distance: 165.6
click div "Section name(Ar)   * اومليت / برجرز / رابس. رولز Section name(Ar) *"
type input "س"
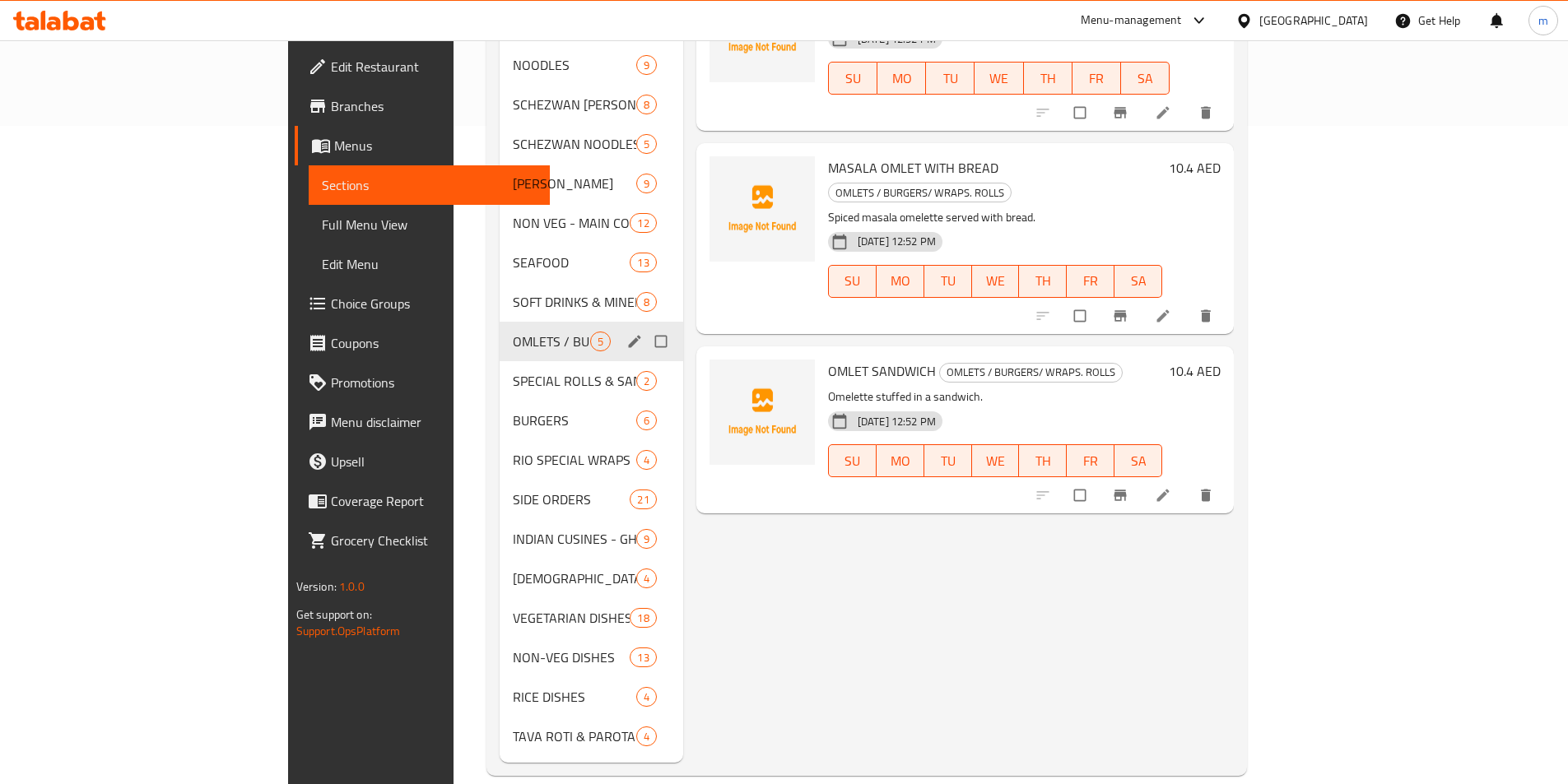
click button "edit"
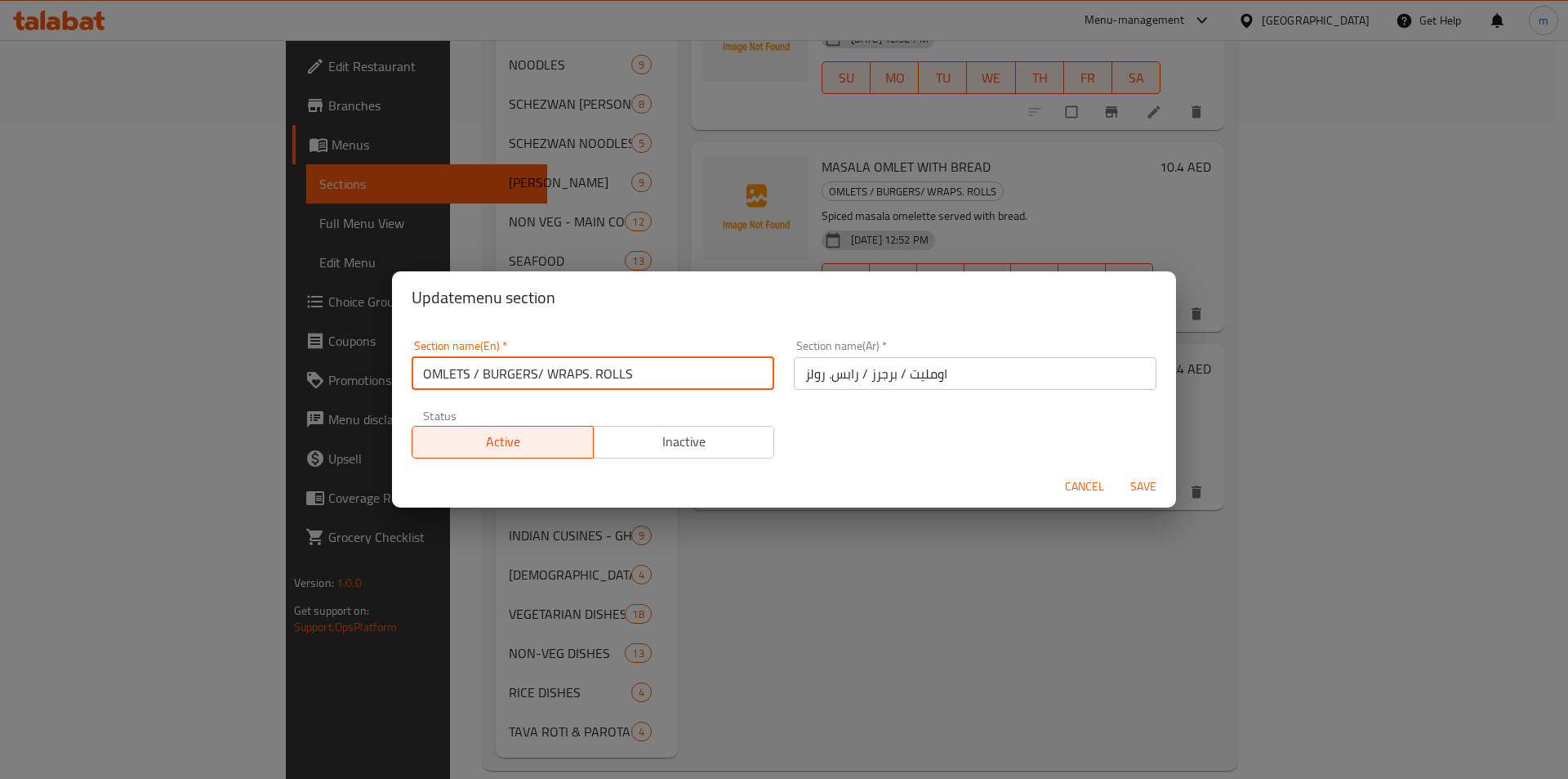
drag, startPoint x: 648, startPoint y: 376, endPoint x: 306, endPoint y: 379, distance: 342.0
click div "Update menu section Section name(En)   * OMLETS / BURGERS/ WRAPS. ROLLS Section…"
paste input "OMLET SPECIAL"
type input "OMLET SPECIAL"
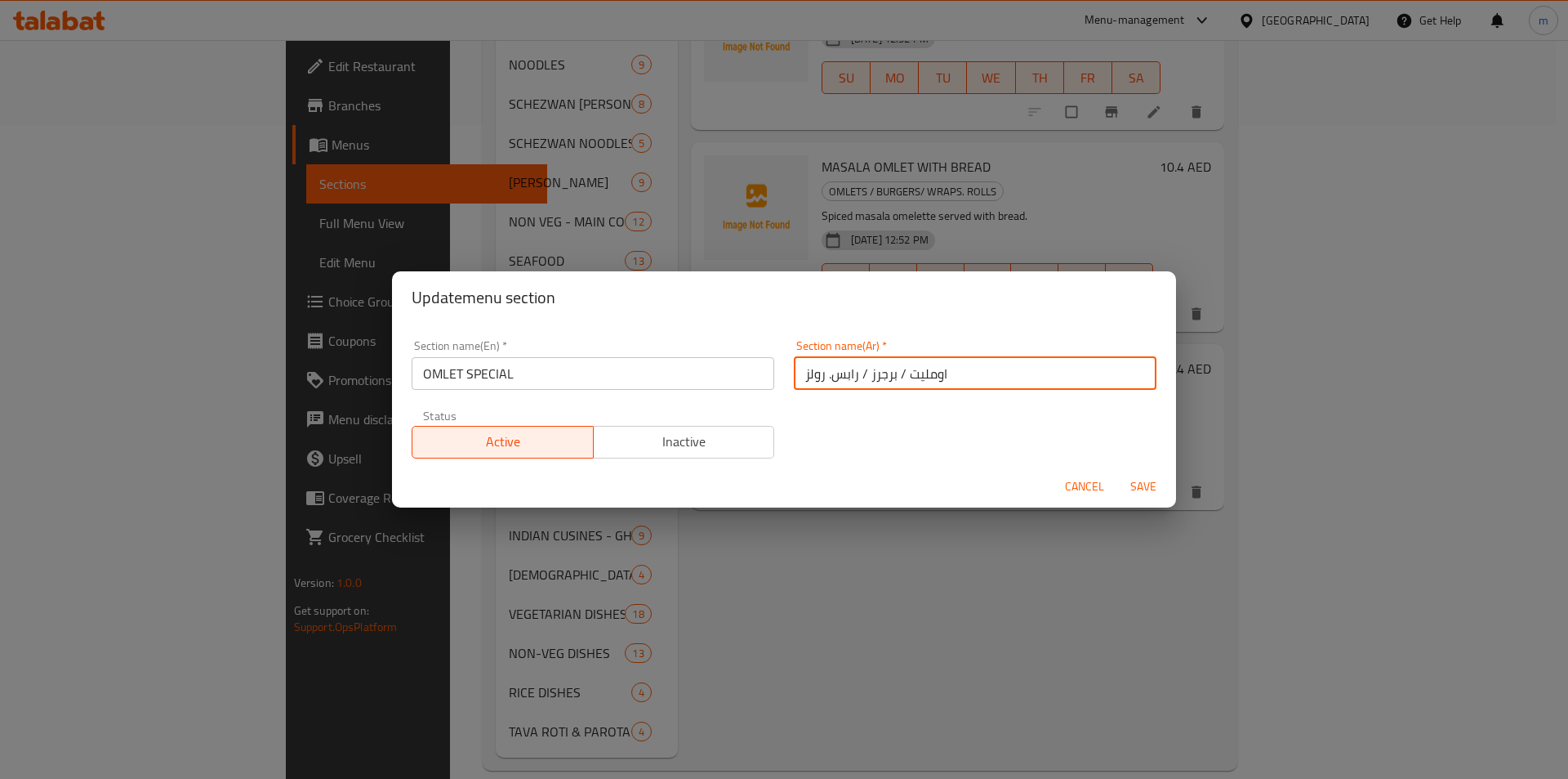
drag, startPoint x: 951, startPoint y: 374, endPoint x: 784, endPoint y: 393, distance: 168.1
click div "Section name(Ar)   * اومليت / برجرز / رابس. رولز Section name(Ar) *"
type input "سبيشيال اومليت"
click span "Save"
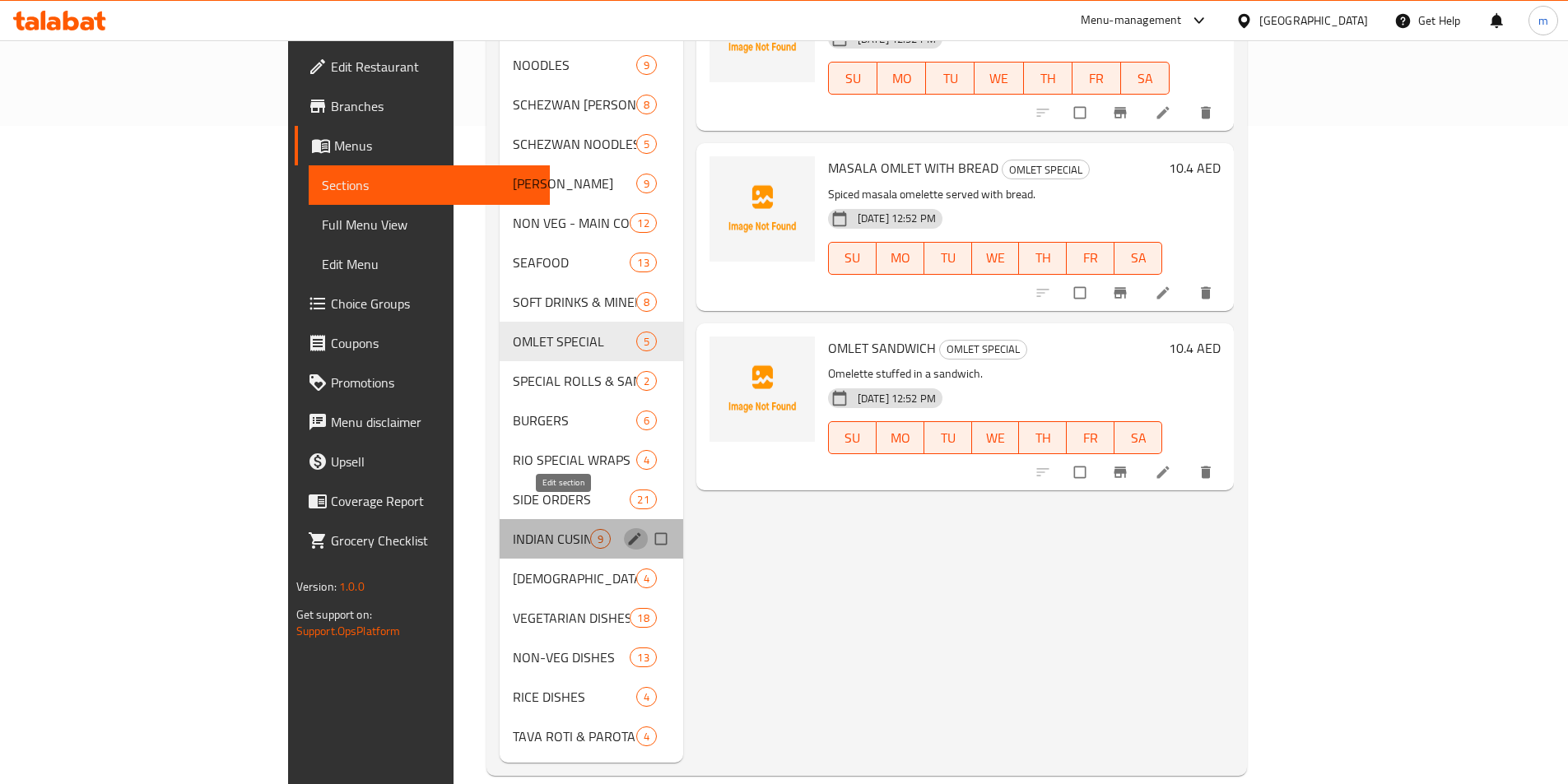
click icon "edit"
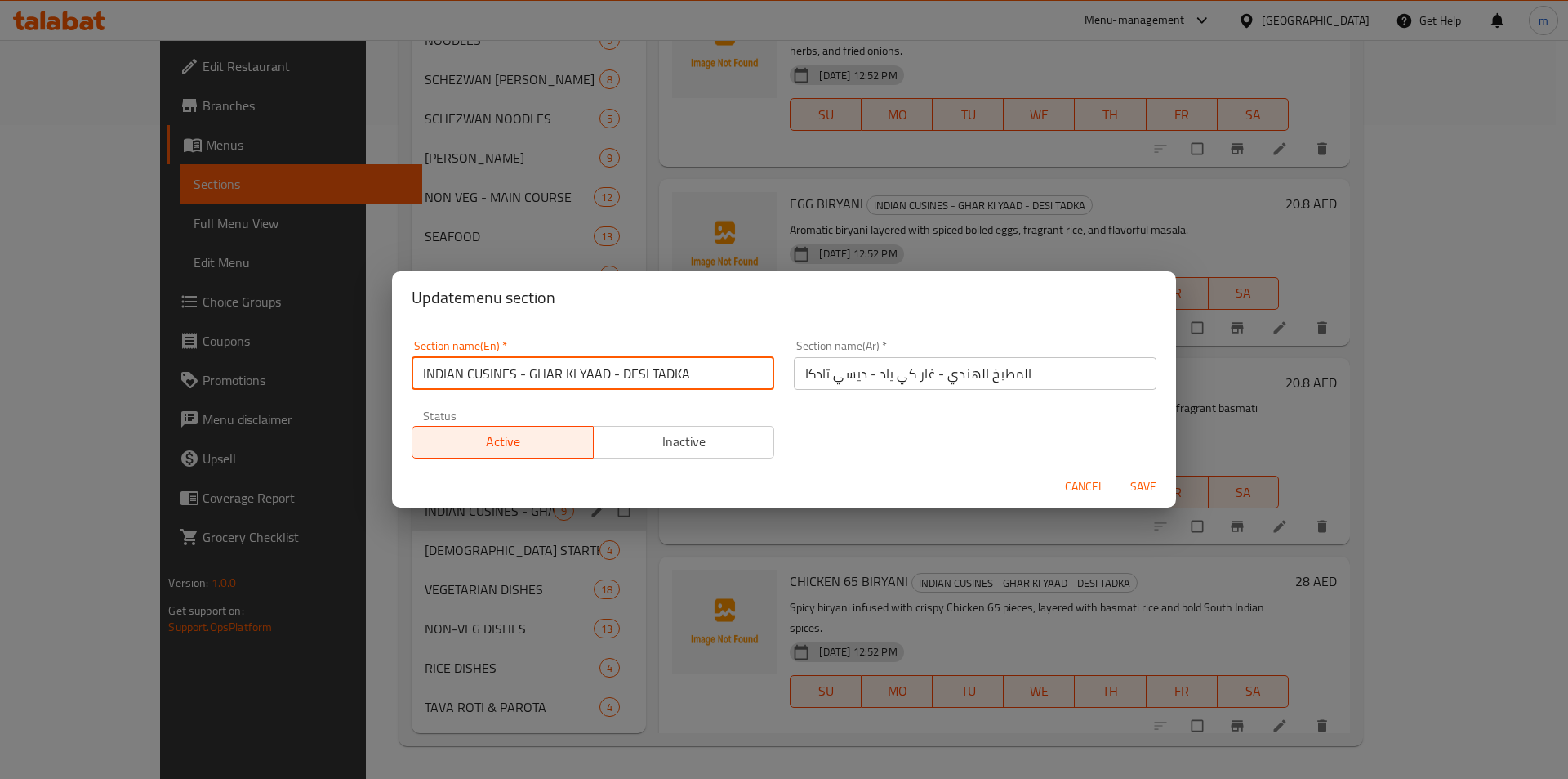
drag, startPoint x: 693, startPoint y: 372, endPoint x: 343, endPoint y: 380, distance: 350.1
click div "Update menu section Section name(En)   * INDIAN CUSINES - GHAR KI YAAD - DESI T…"
paste input "HYDERABADI DUM BIRYANI"
type input "HYDERABADI DUM BIRYANI"
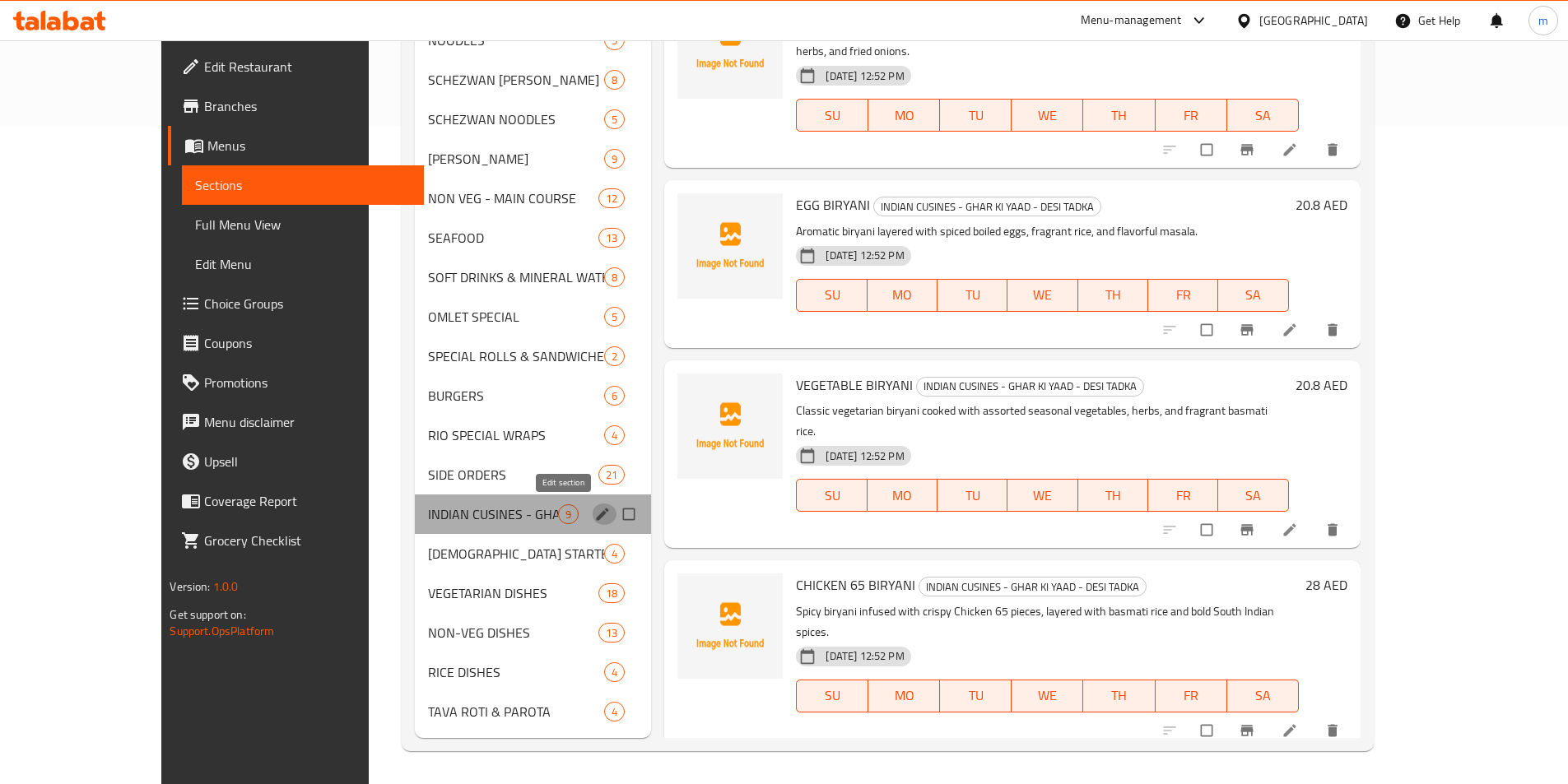
click icon "edit"
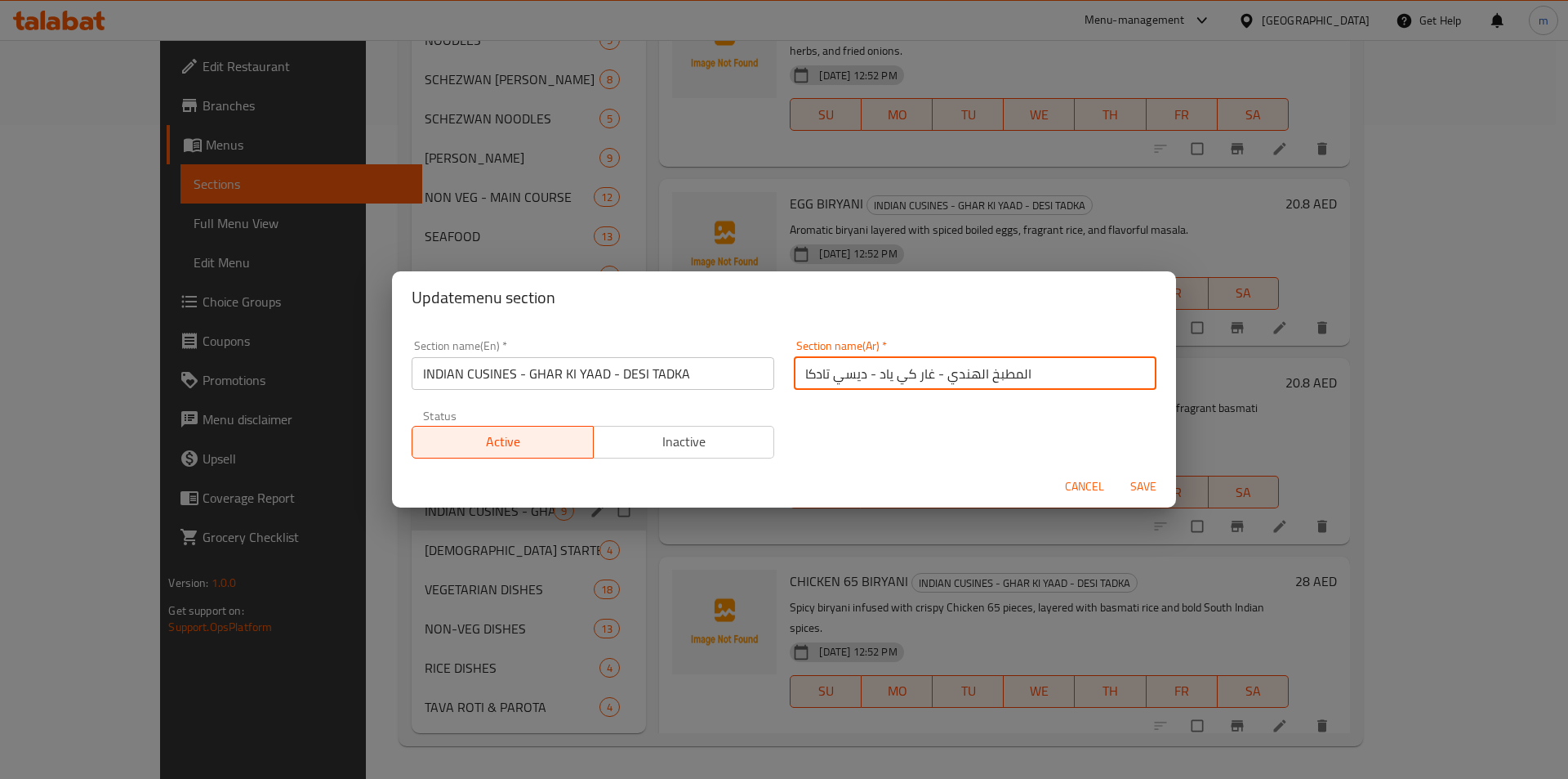
drag, startPoint x: 1030, startPoint y: 373, endPoint x: 784, endPoint y: 396, distance: 247.1
click div "Section name(Ar)   * المطبخ الهندي - غار كي ياد - ديسي تادكا Section name(Ar) *"
paste input "رياني دجاج حيدر آباد"
type input "برياني دجاج [GEOGRAPHIC_DATA]"
click span "Save"
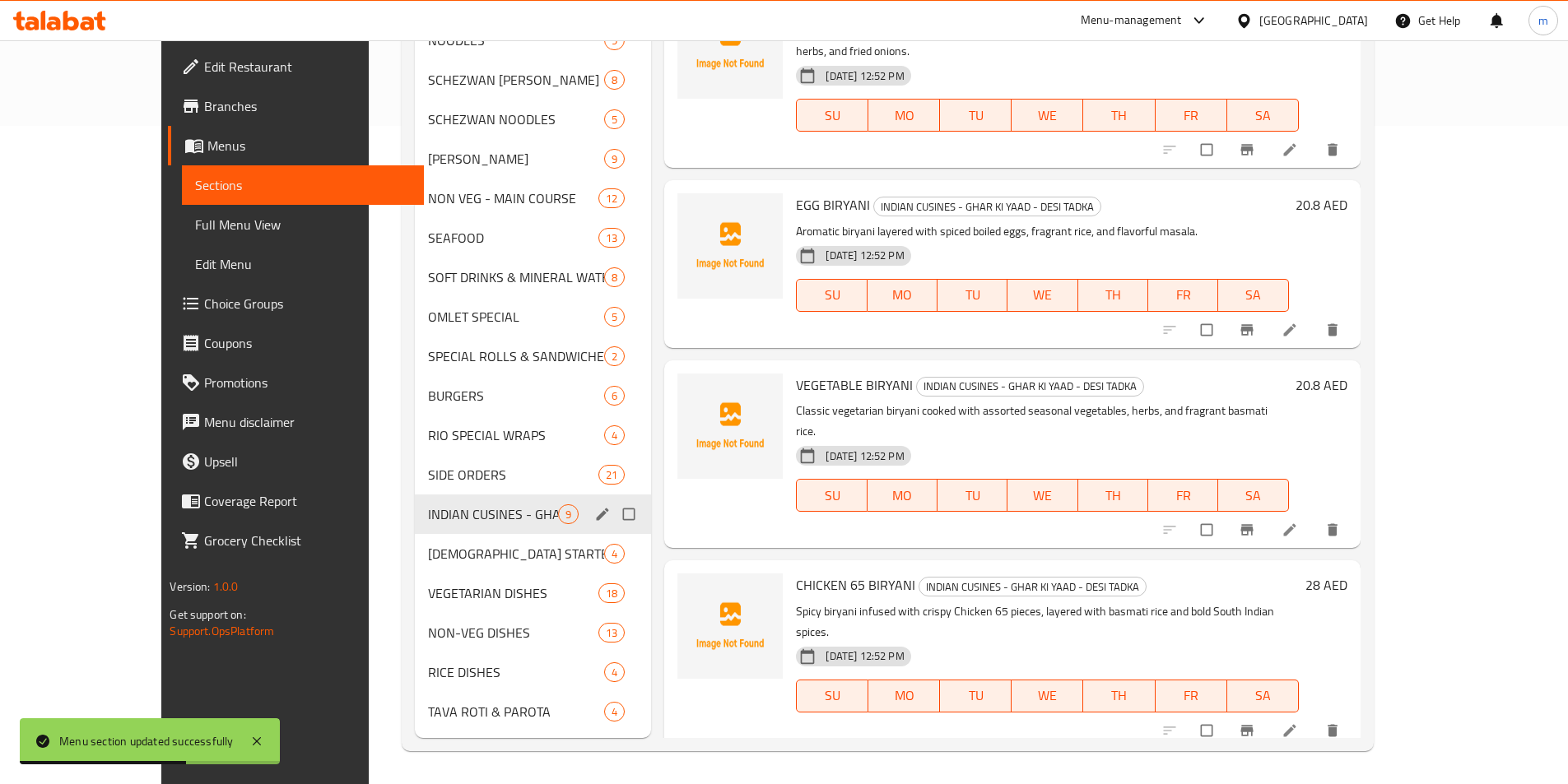
click icon "edit"
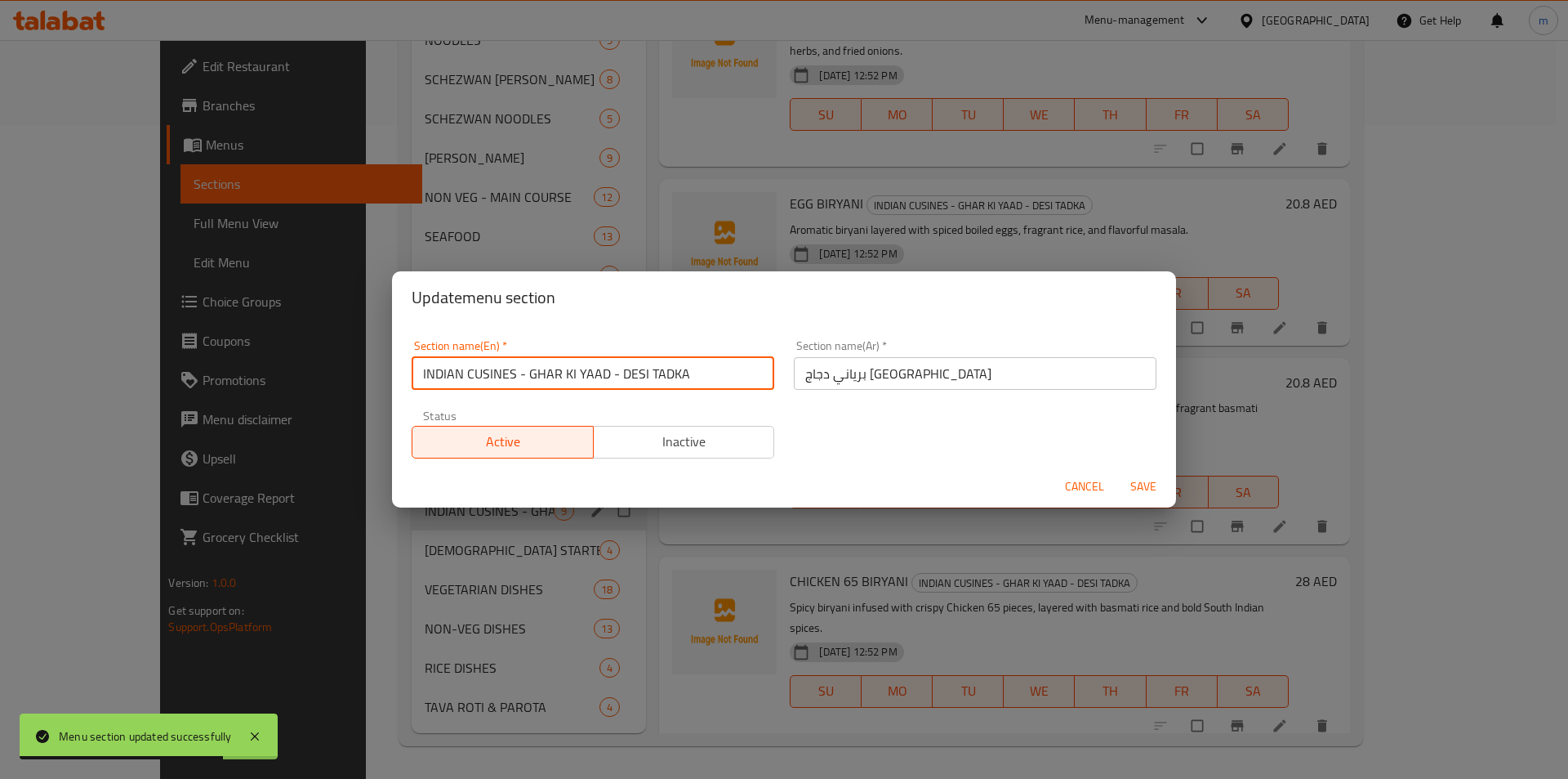
drag, startPoint x: 698, startPoint y: 370, endPoint x: 403, endPoint y: 404, distance: 297.0
click div "Section name(En)   * INDIAN CUSINES - GHAR KI YAAD - DESI TADKA Section name(En…"
paste input "HYDERABADI DUM BIRYANI"
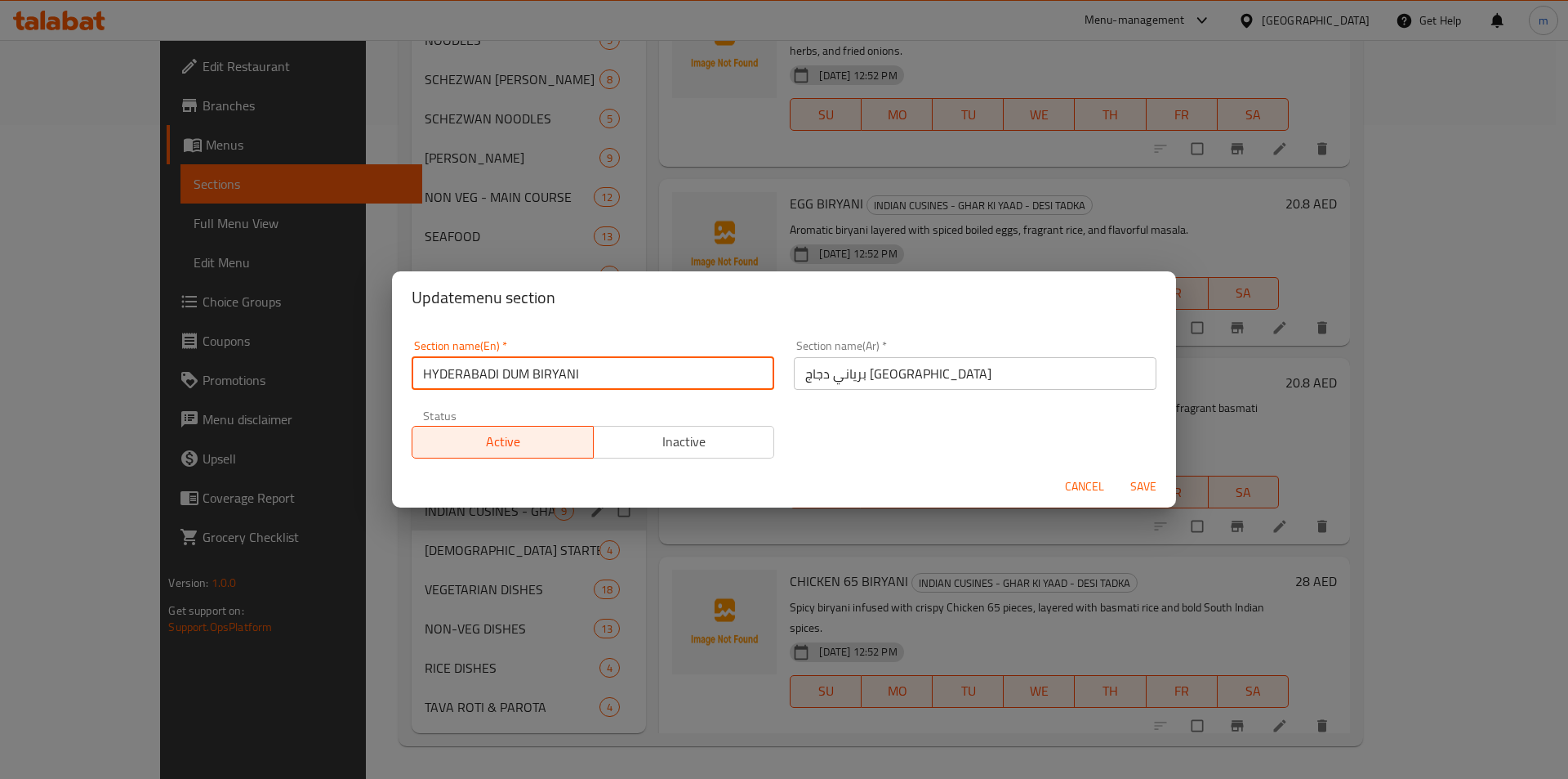
type input "HYDERABADI DUM BIRYANI"
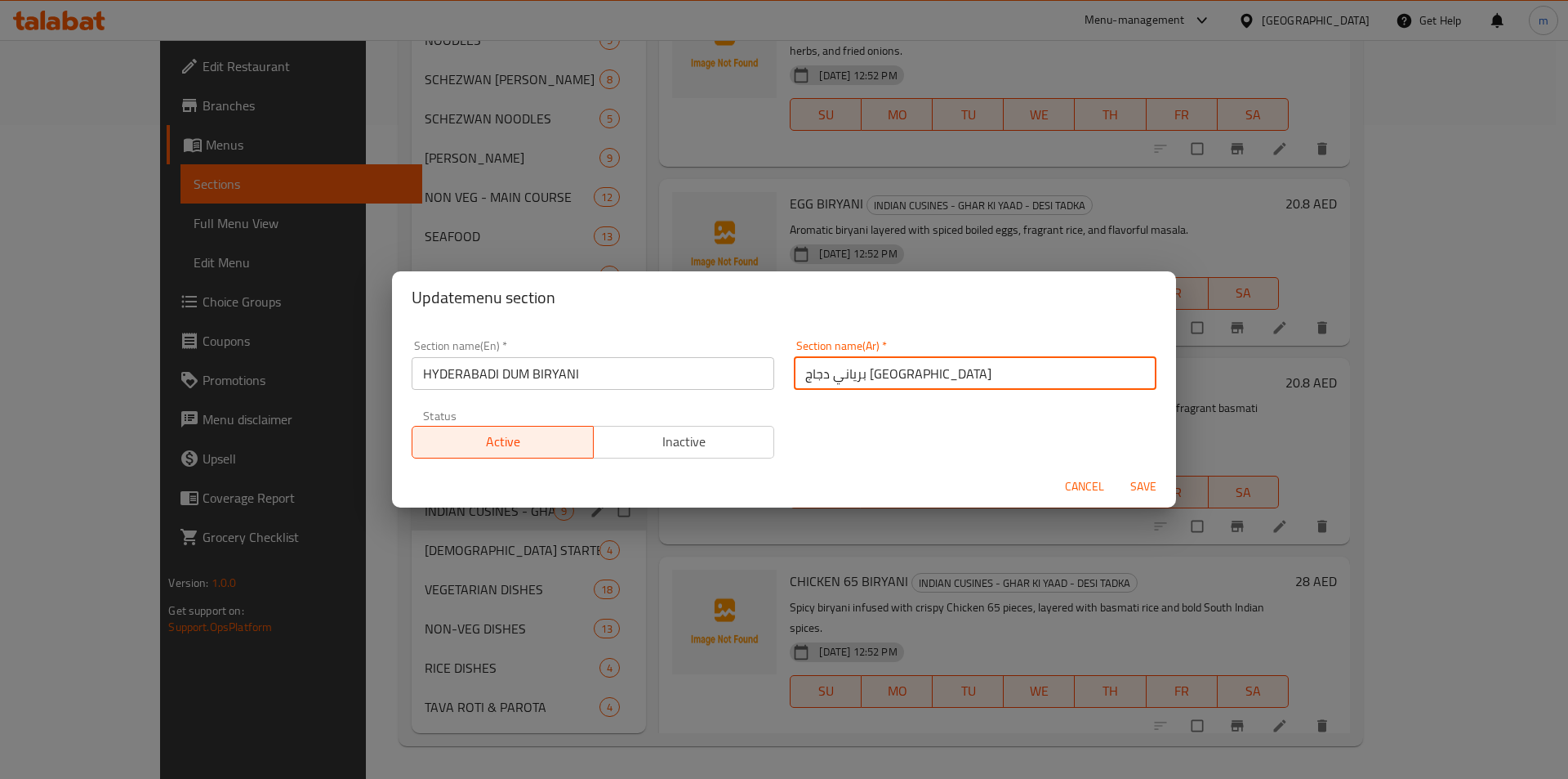
drag, startPoint x: 873, startPoint y: 373, endPoint x: 848, endPoint y: 379, distance: 25.7
click input "برياني دجاج [GEOGRAPHIC_DATA]"
click input "بريانيدام حيدر آباد"
type input "برياني دام حيدر آباد"
click span "Save"
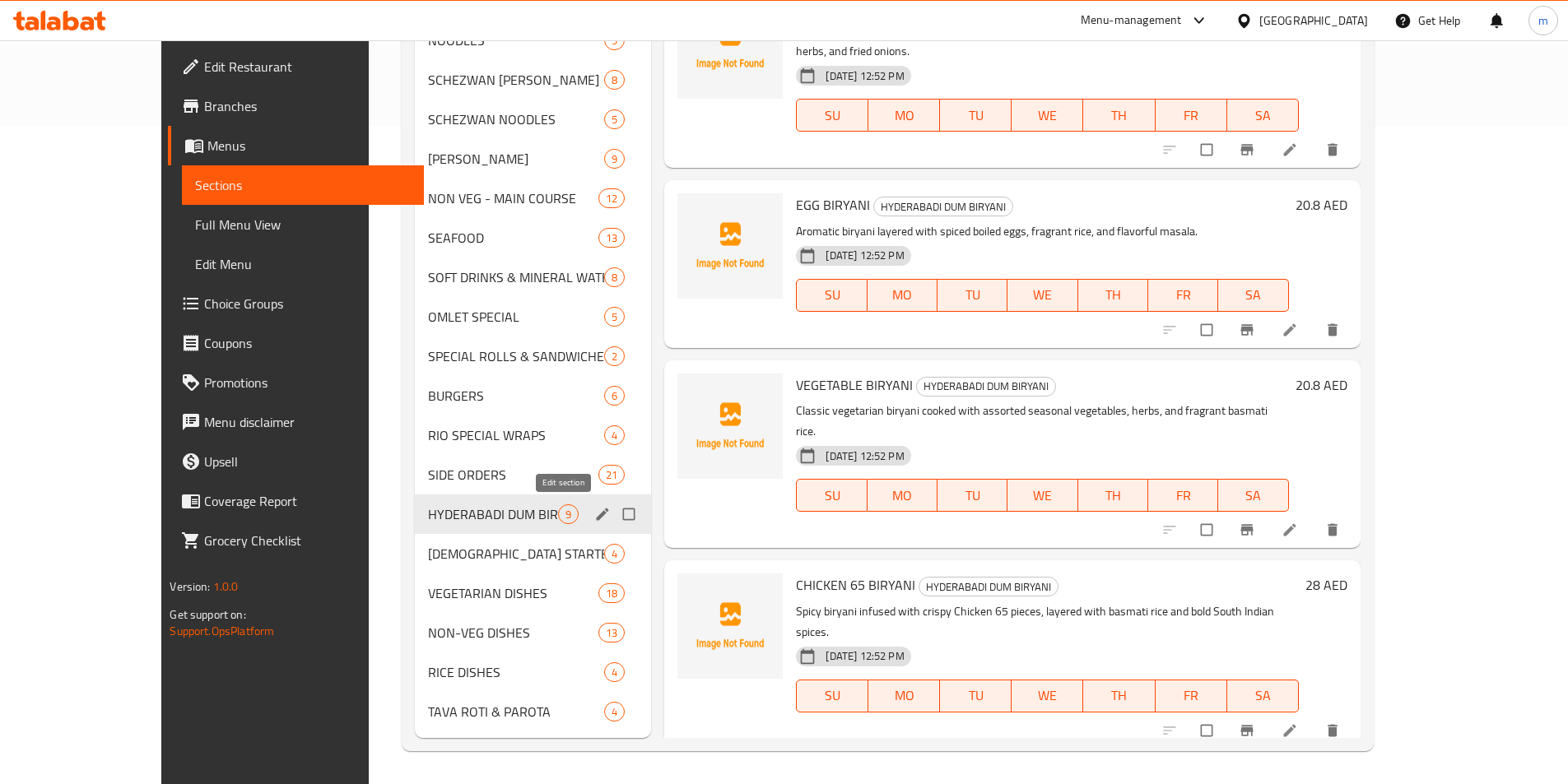
click icon "edit"
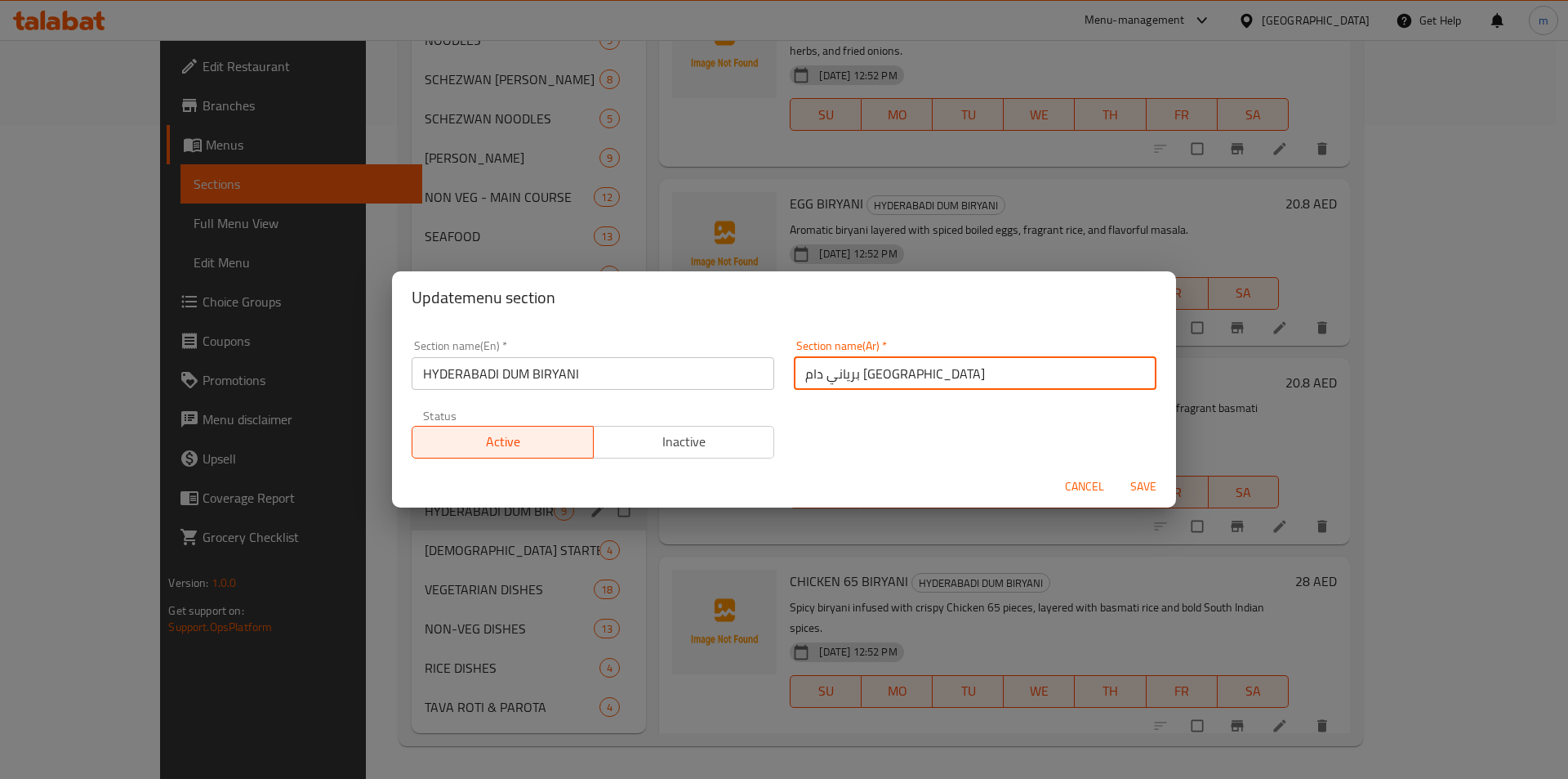
click input "برياني دام حيدر آباد"
type input "برياني دوم [GEOGRAPHIC_DATA]"
click span "Save"
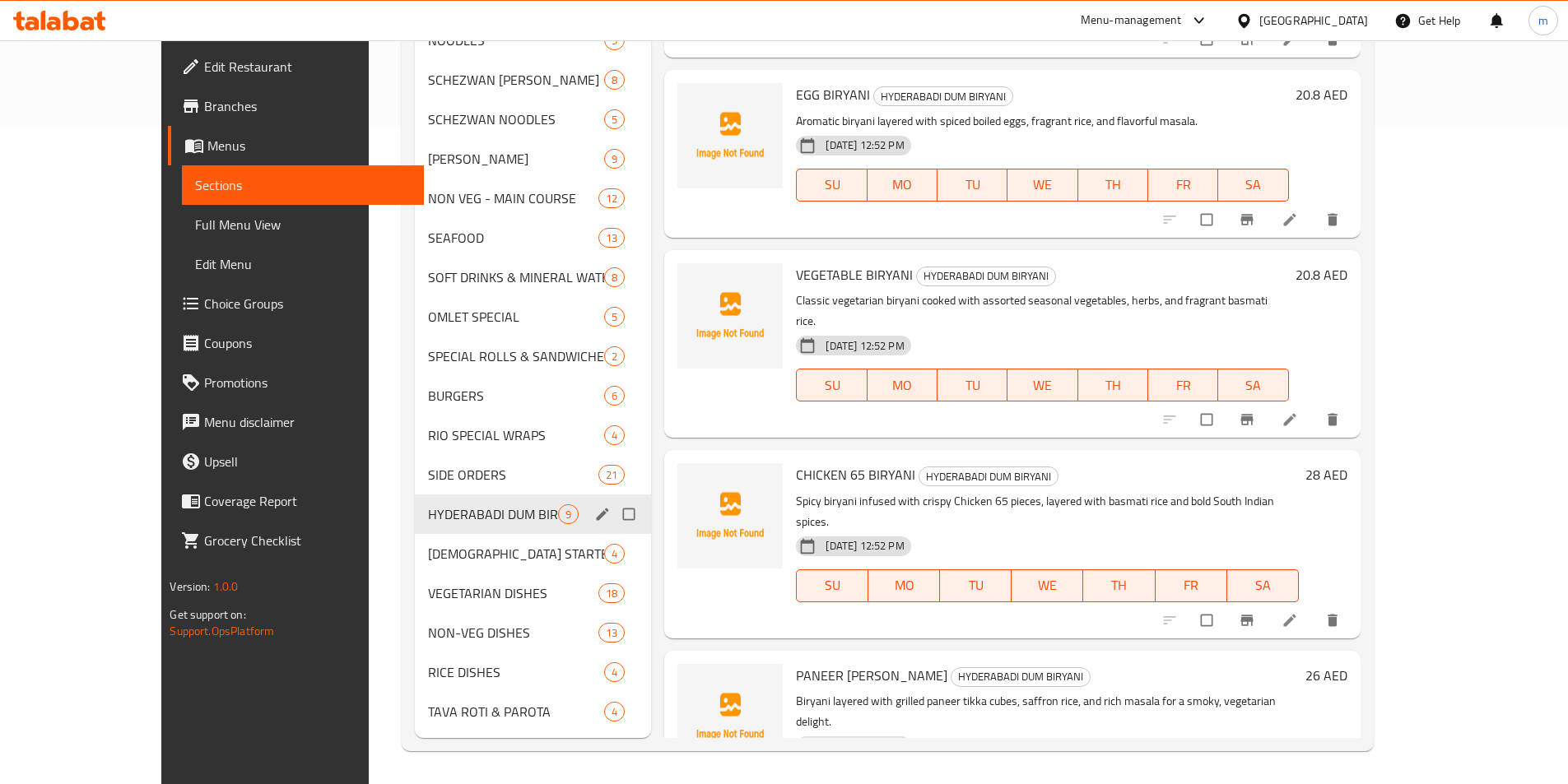
scroll to position [247, 0]
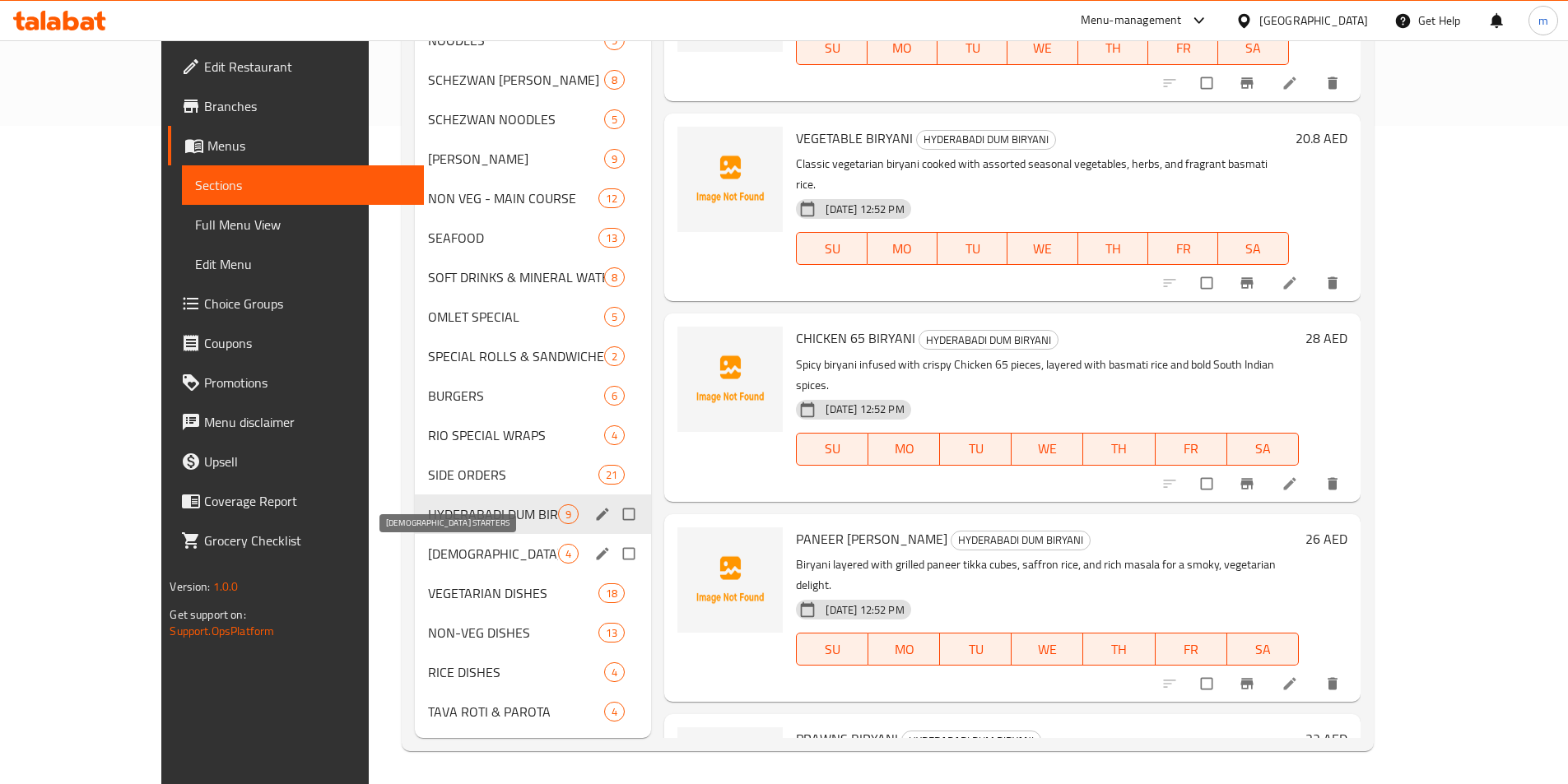
click span "[DEMOGRAPHIC_DATA] STARTERS"
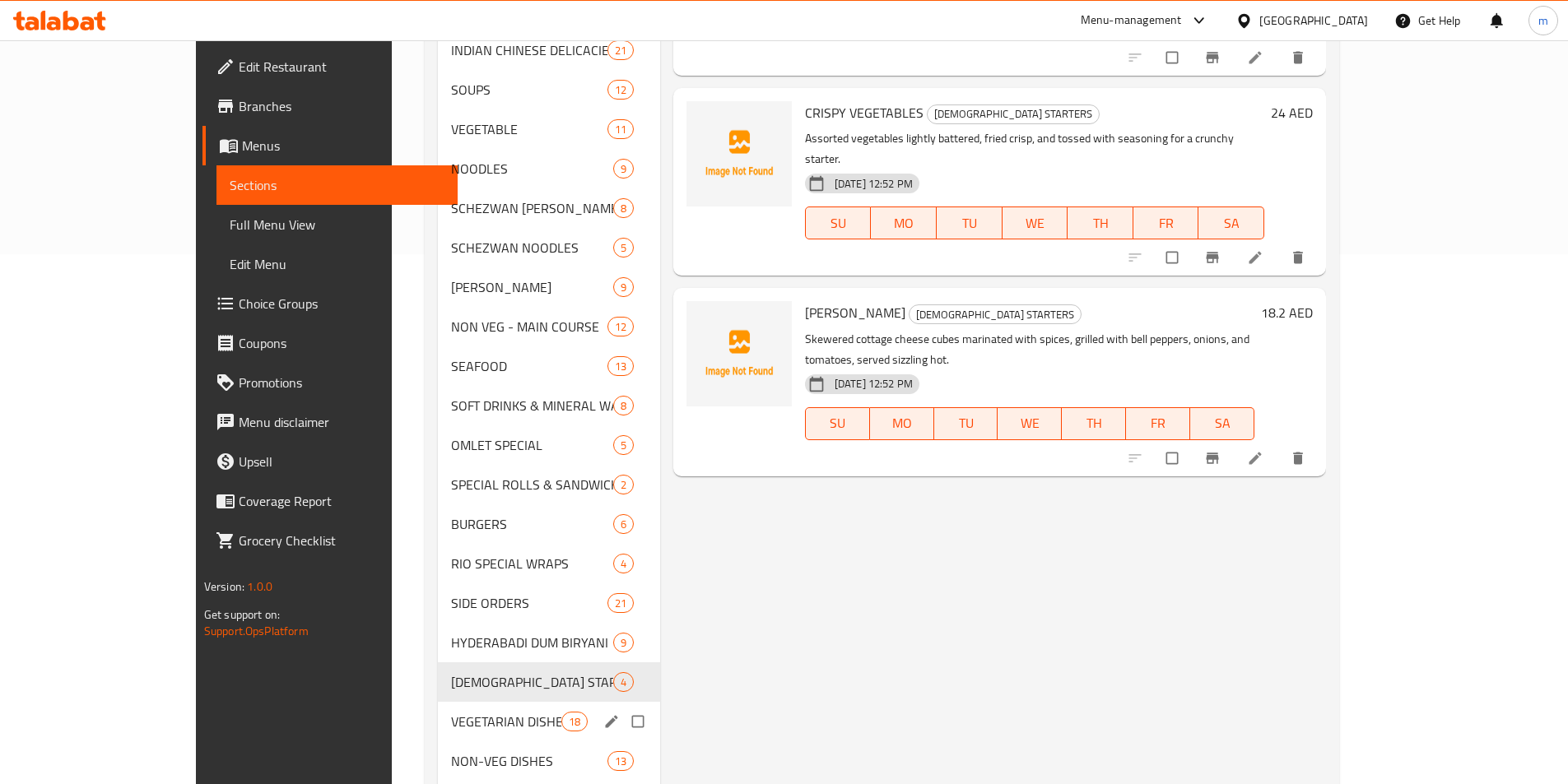
scroll to position [658, 0]
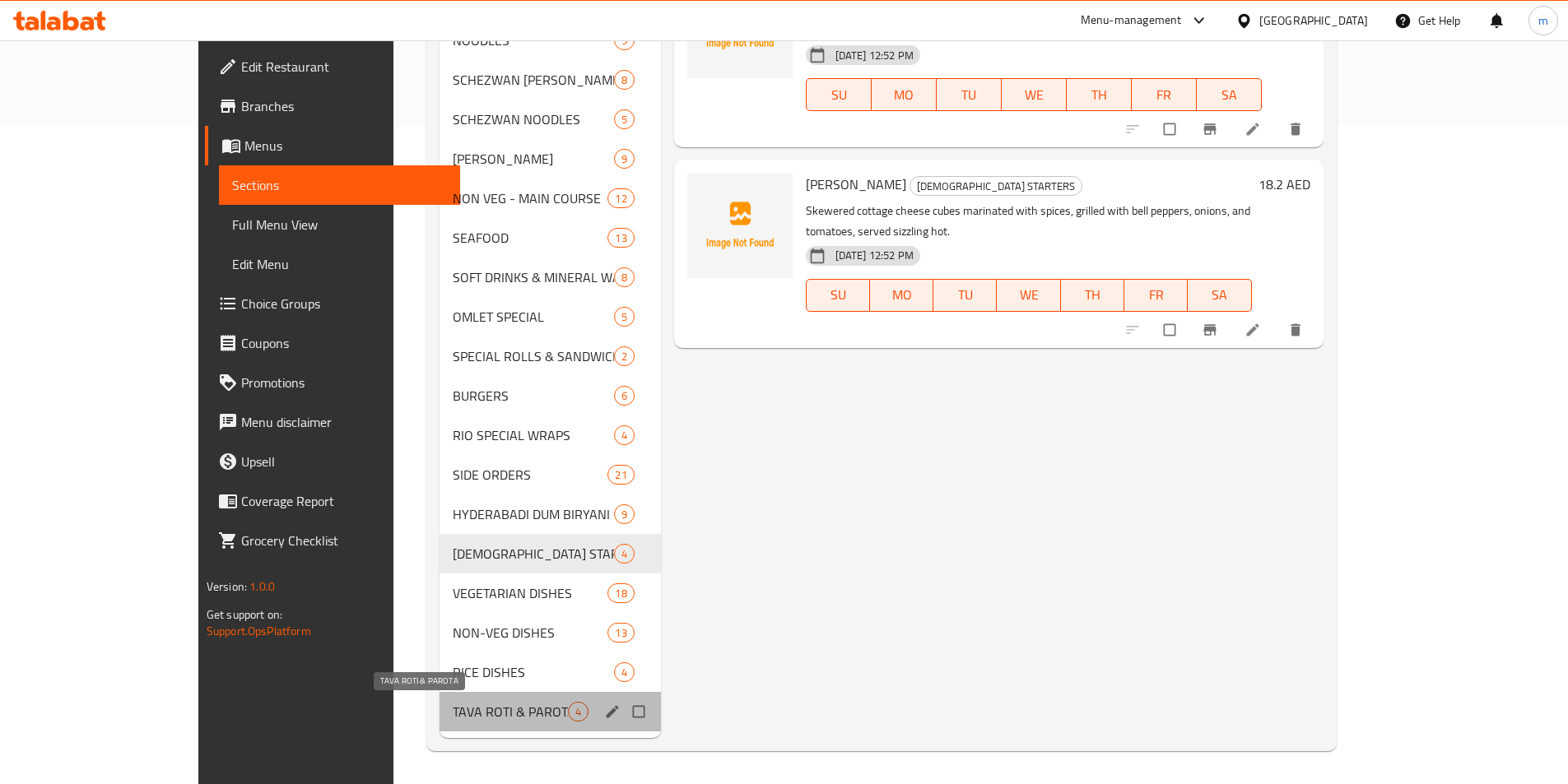
click span "TAVA ROTI & PAROTA"
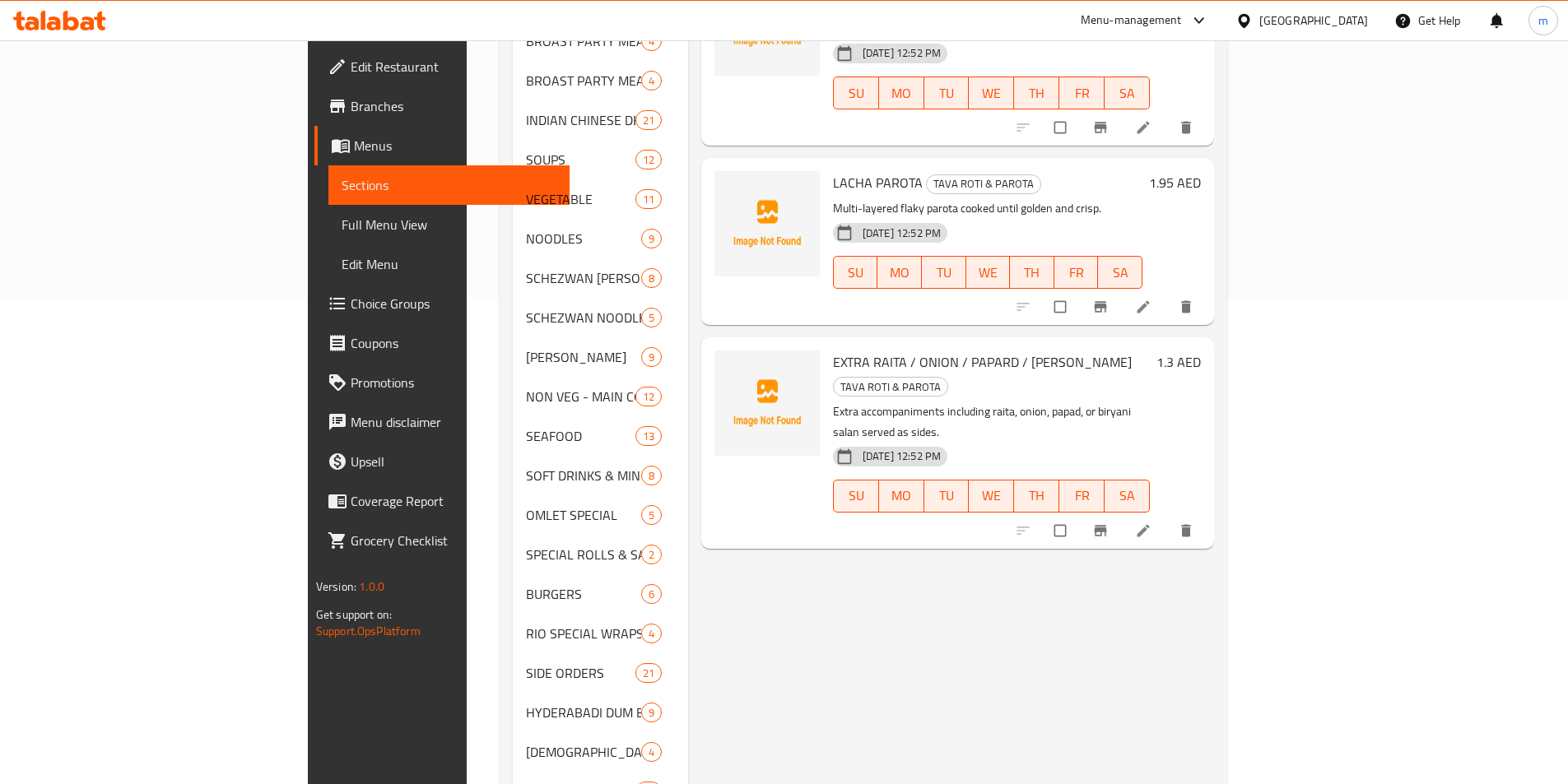
scroll to position [329, 0]
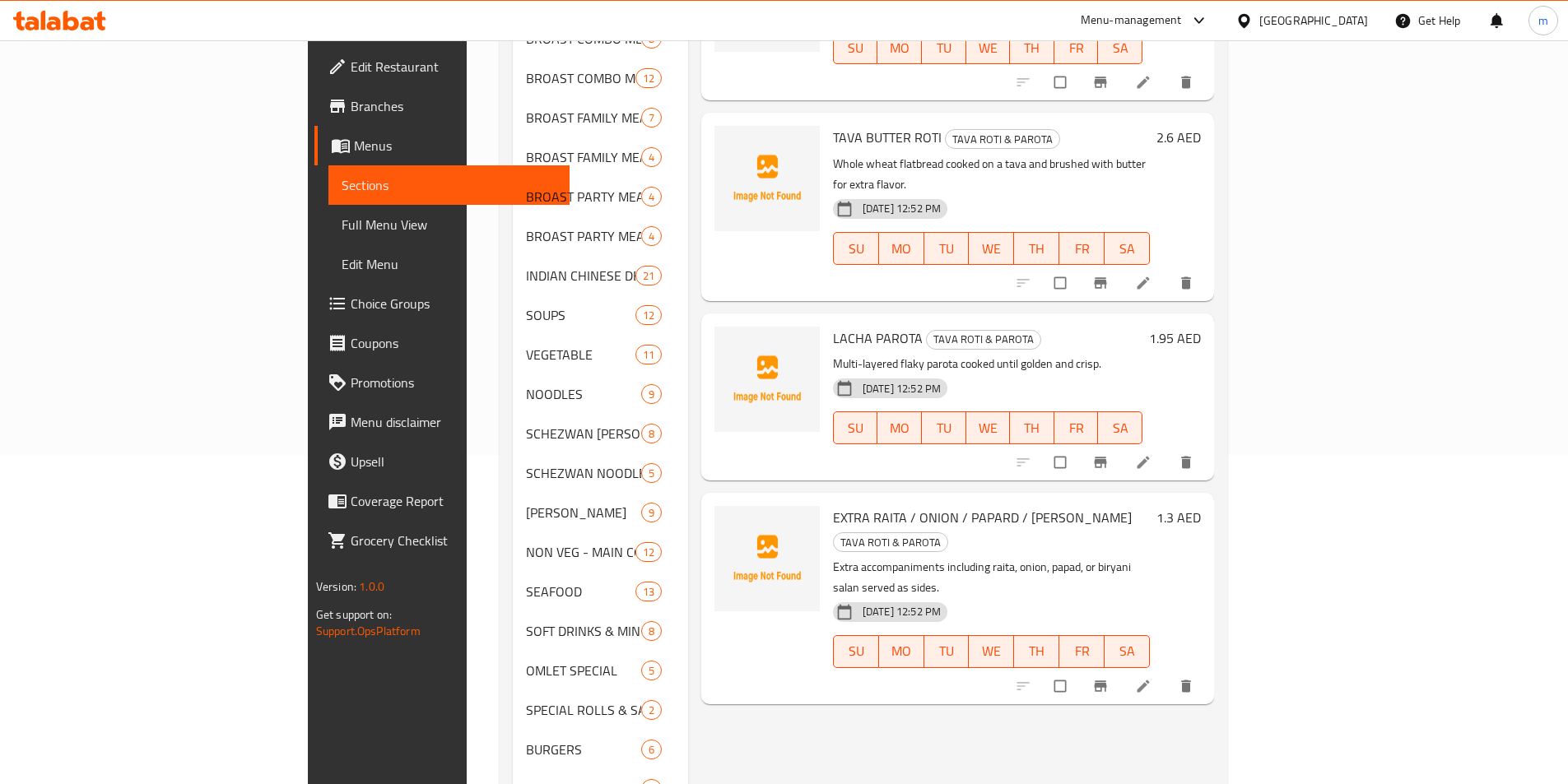
click icon
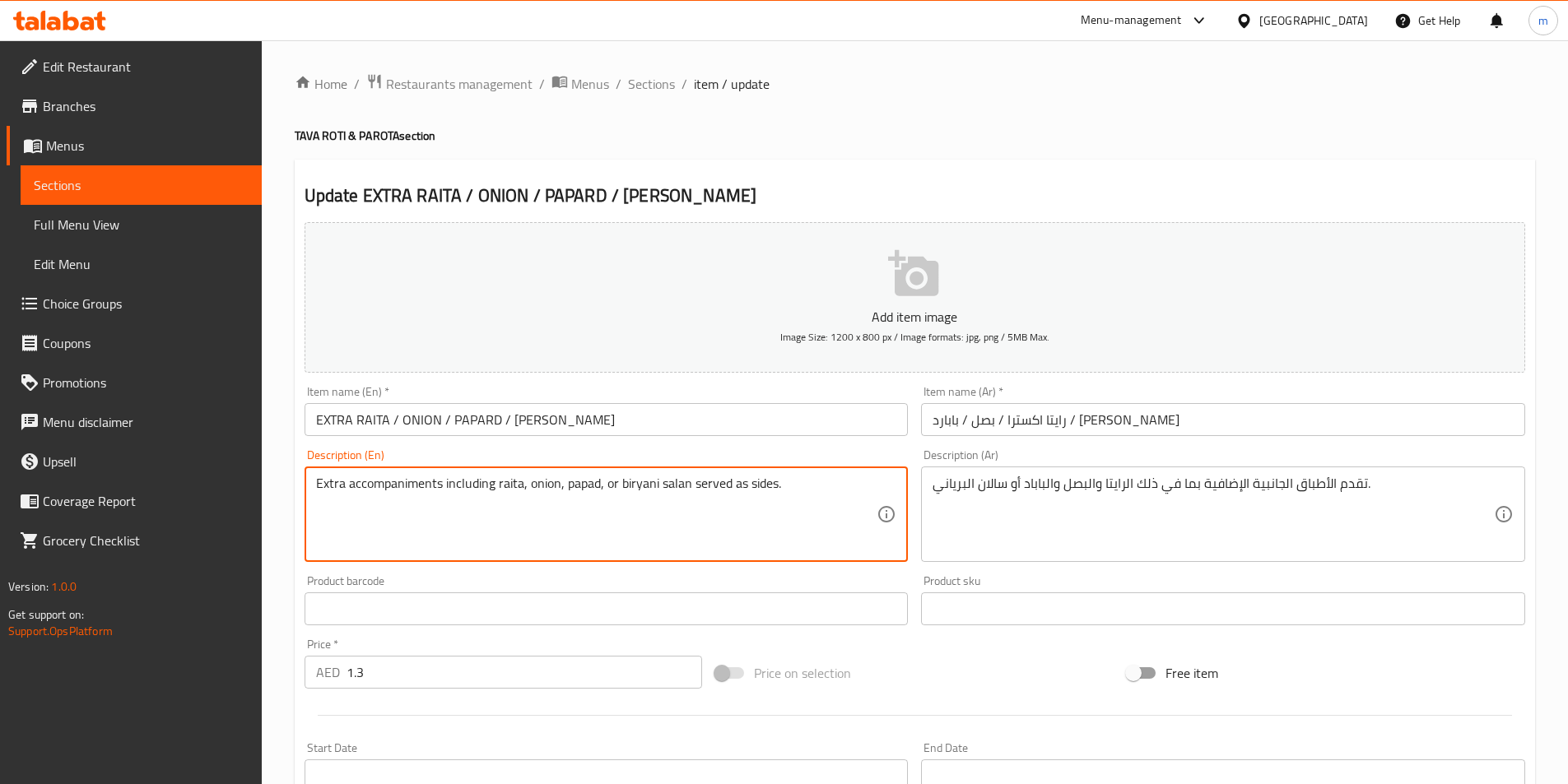
drag, startPoint x: 445, startPoint y: 484, endPoint x: 313, endPoint y: 475, distance: 132.3
click textarea "Extra accompaniments including raita, onion, papad, or biryani salan served as …"
drag, startPoint x: 350, startPoint y: 485, endPoint x: 439, endPoint y: 485, distance: 89.0
click textarea "Extra accompaniments including raita, onion, papad, or biryani salan served as …"
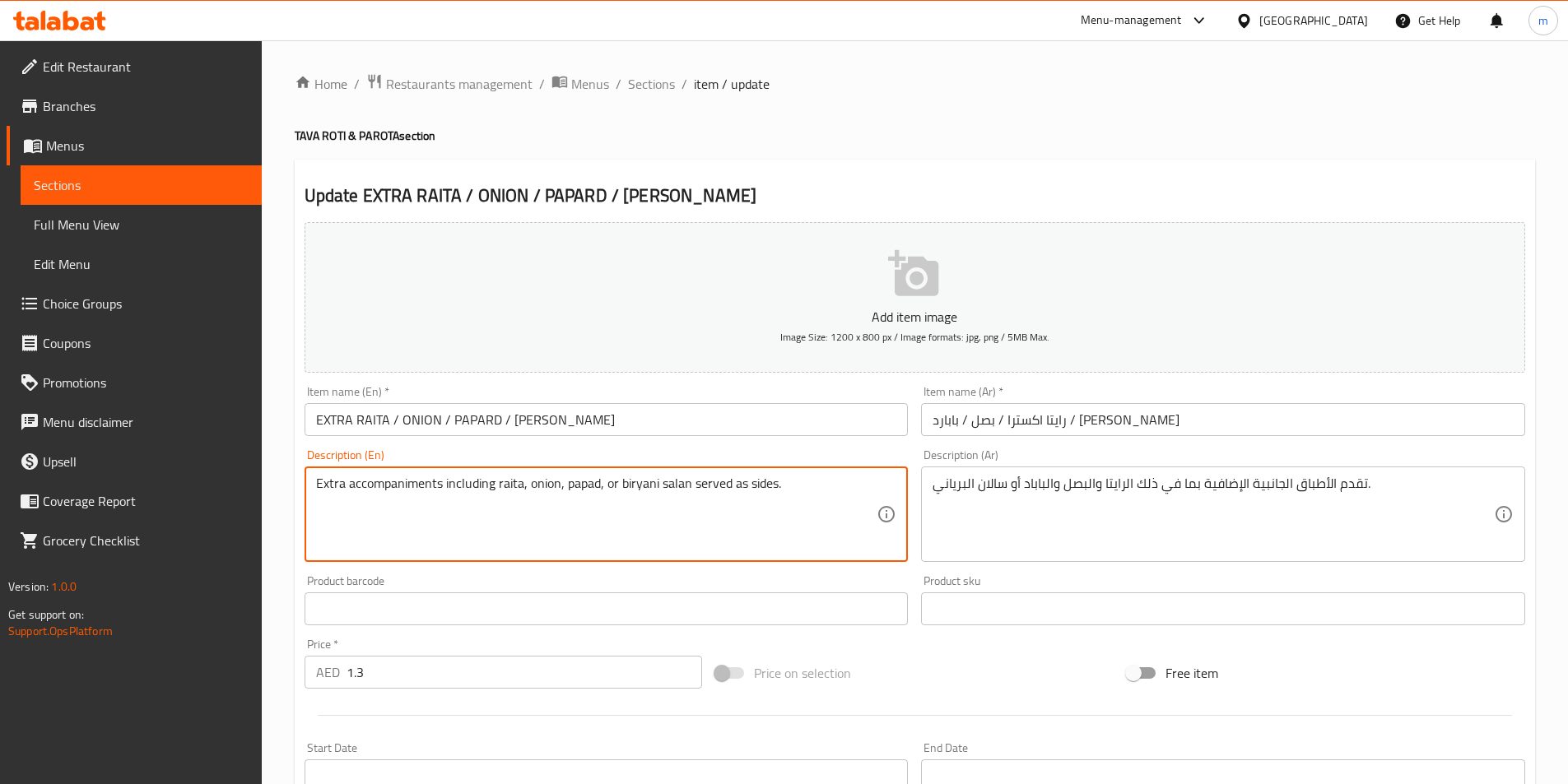
drag, startPoint x: 317, startPoint y: 485, endPoint x: 427, endPoint y: 491, distance: 110.2
click textarea "Extra accompaniments including raita, onion, papad, or biryani salan served as …"
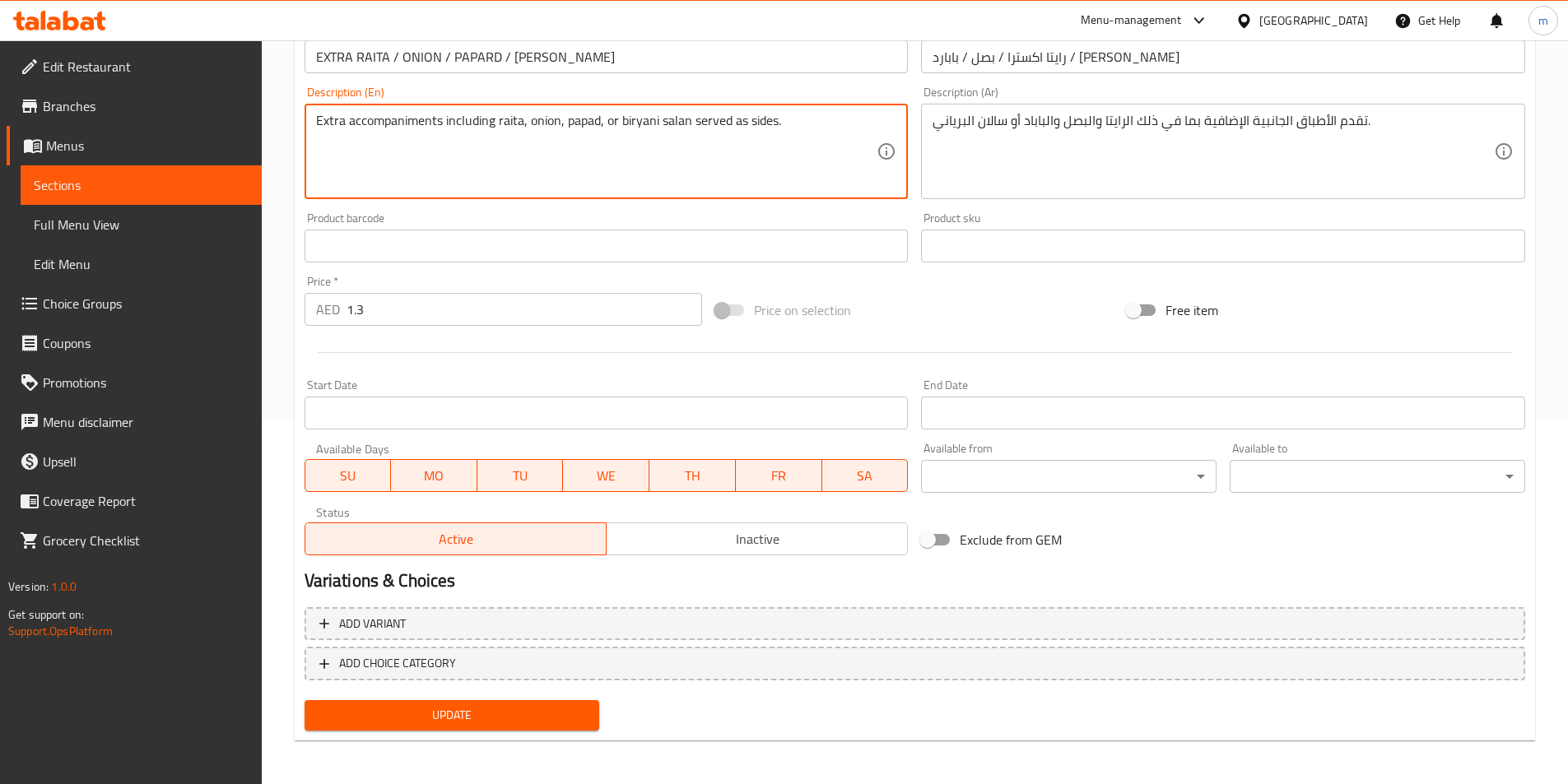
scroll to position [365, 0]
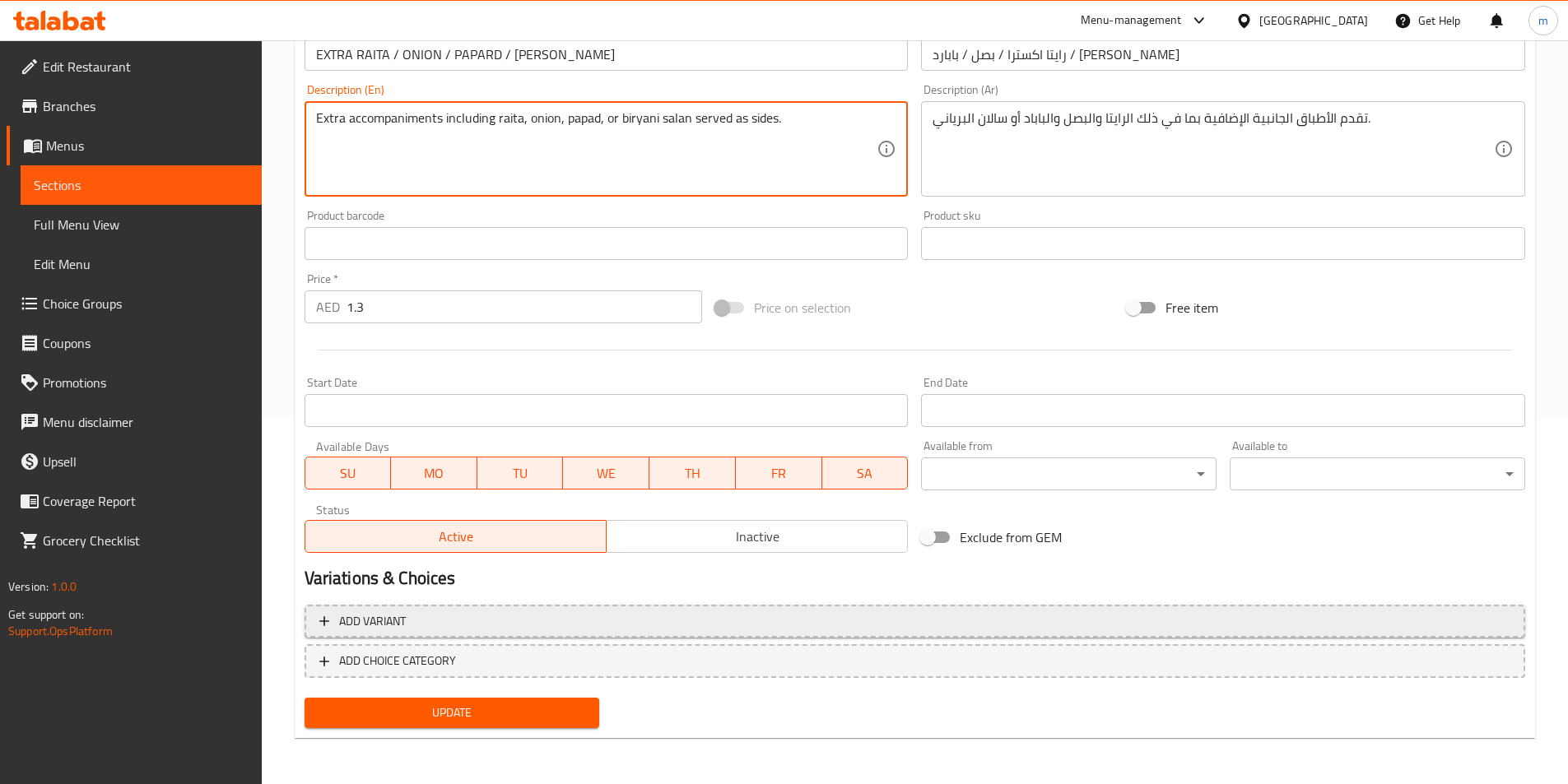
click span "Add variant"
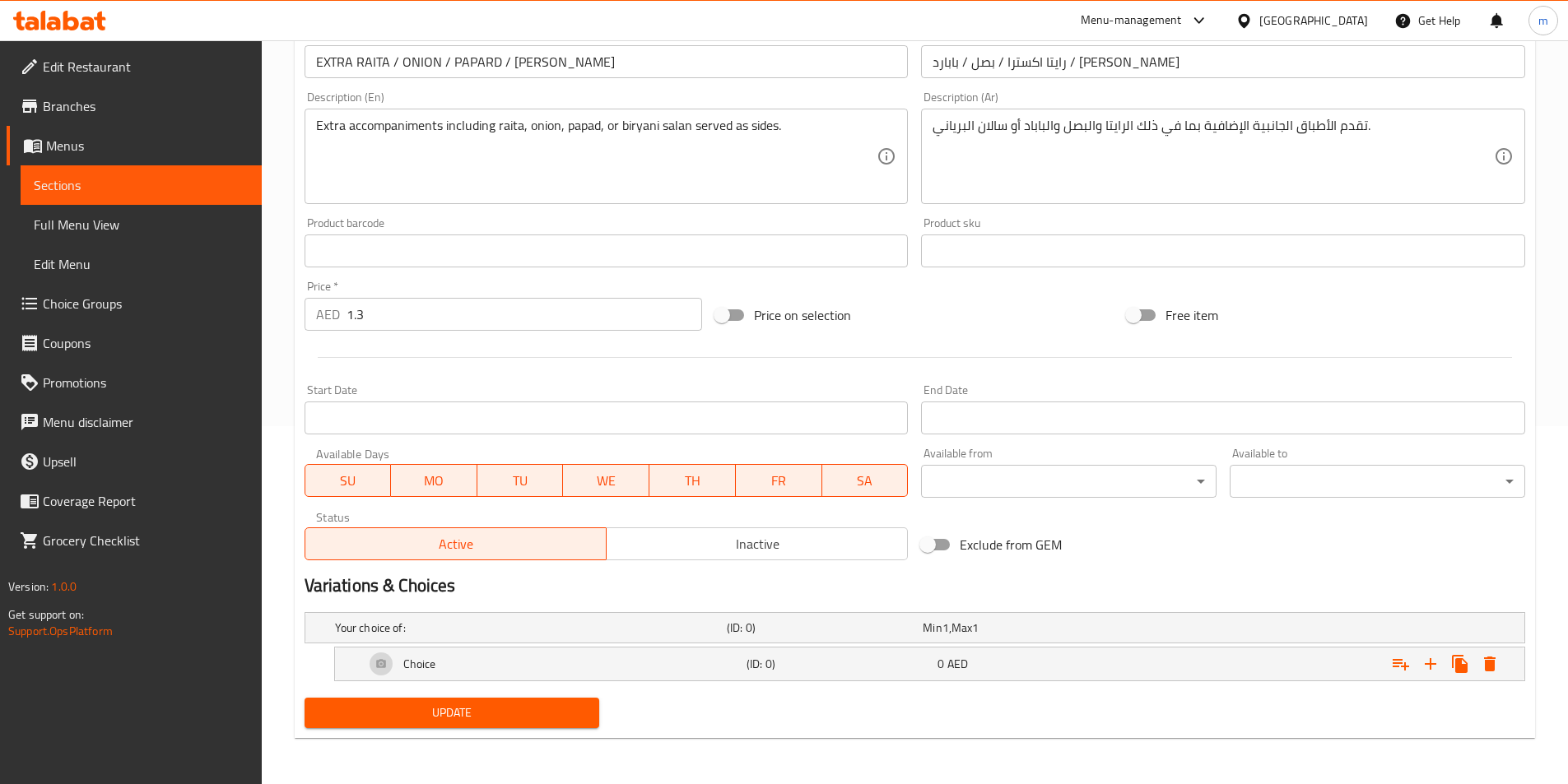
scroll to position [357, 0]
click div "Choice"
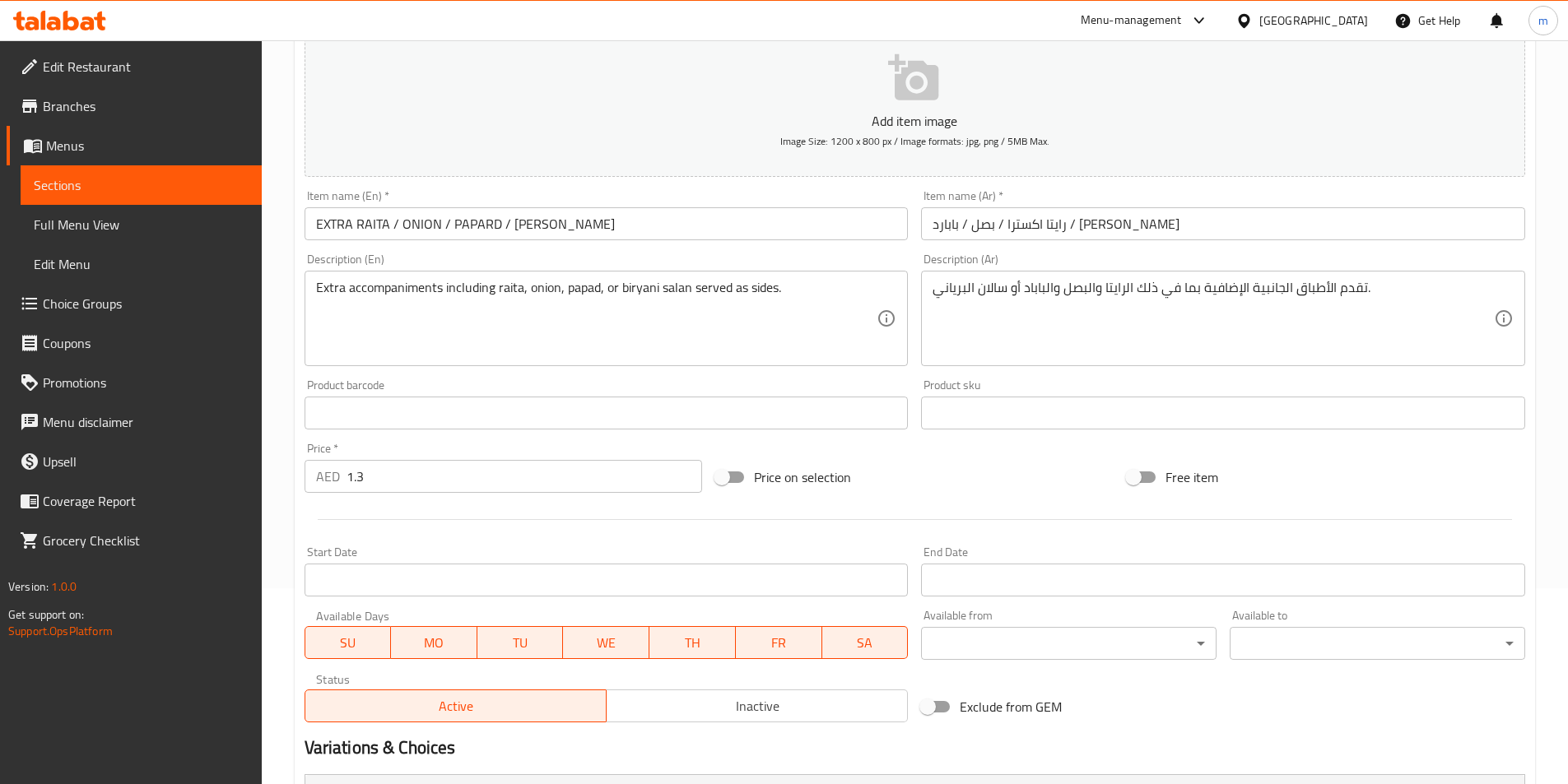
scroll to position [0, 0]
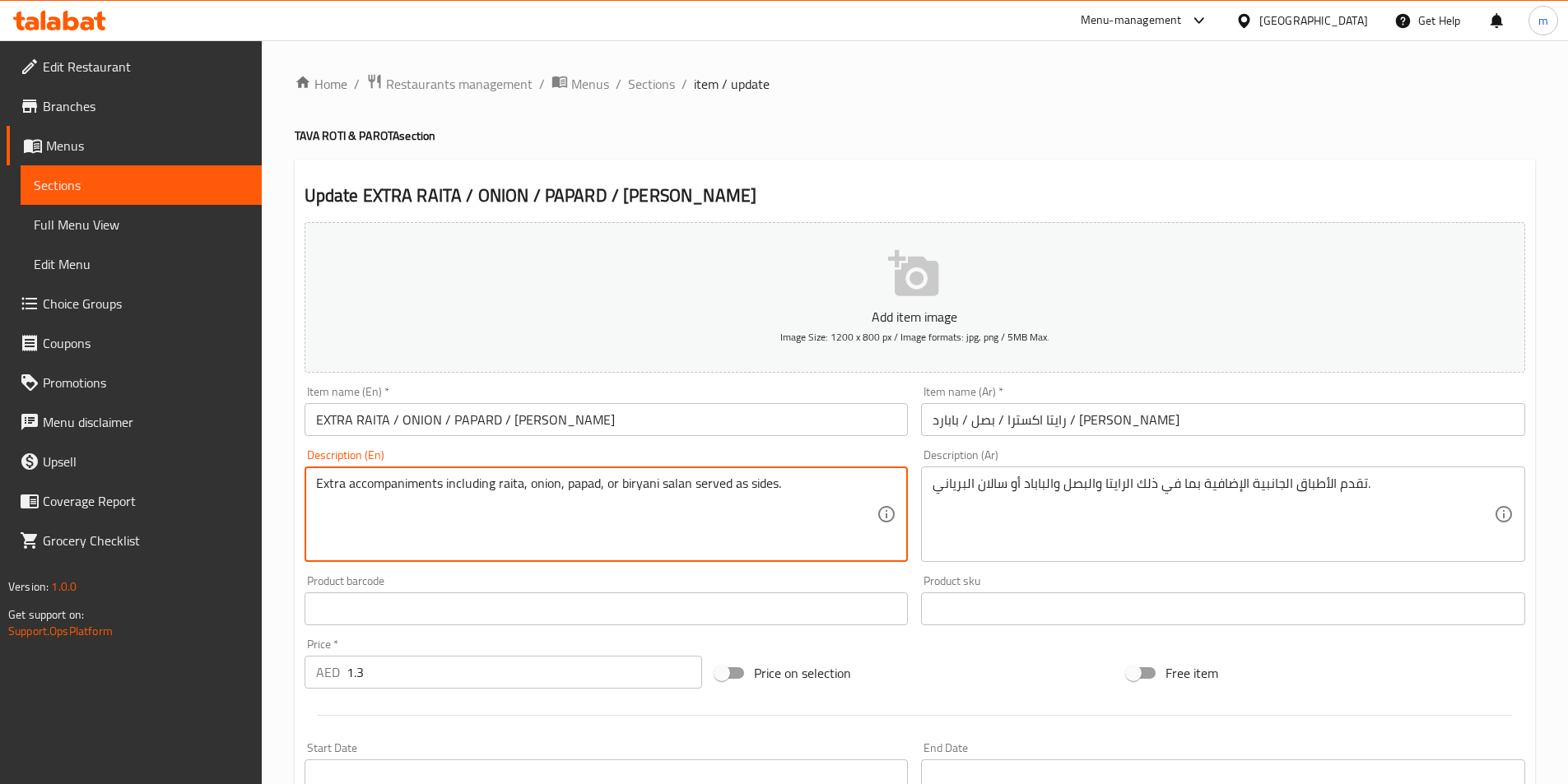
drag, startPoint x: 442, startPoint y: 483, endPoint x: 349, endPoint y: 473, distance: 93.5
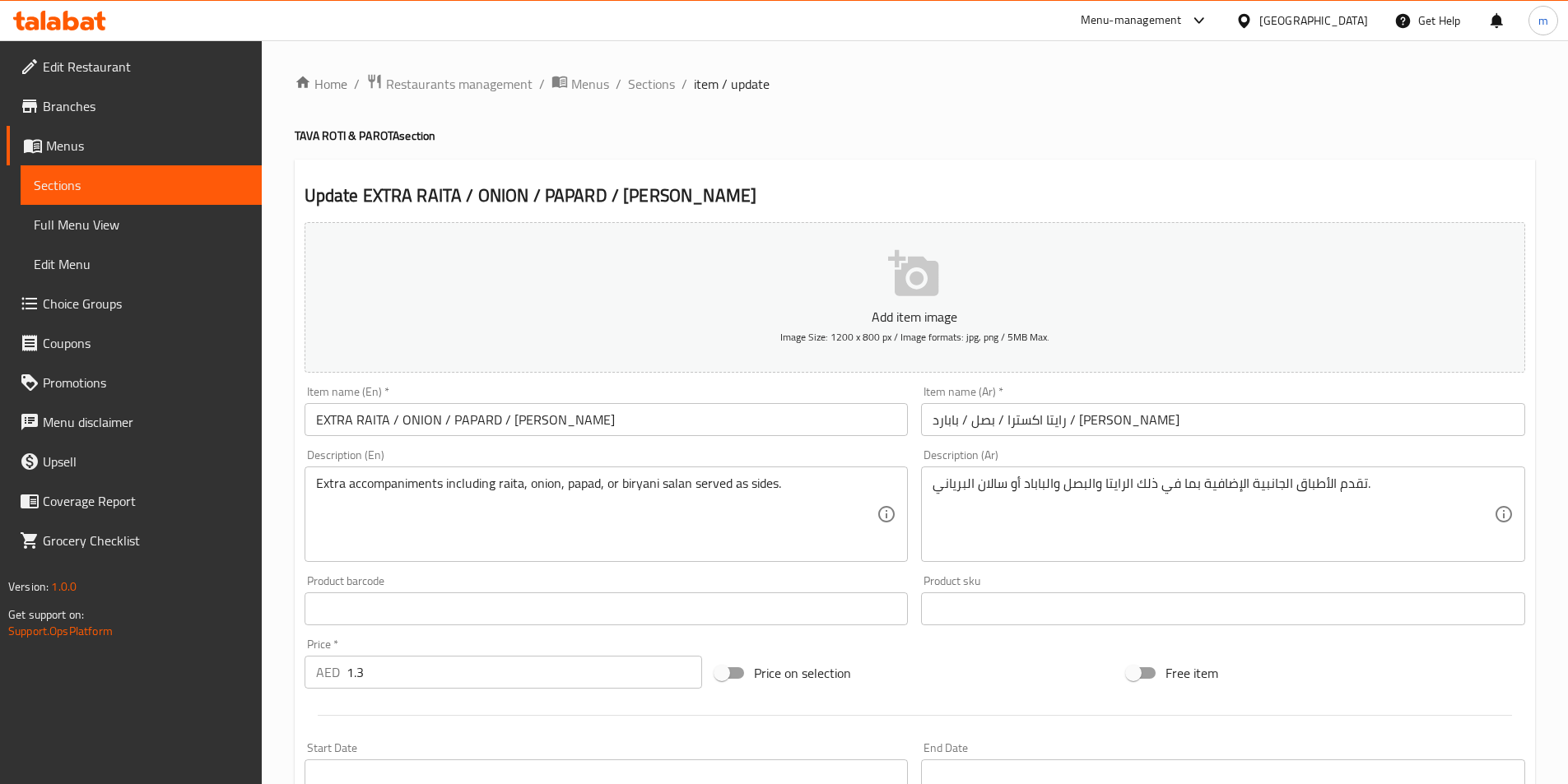
click textarea "Extra accompaniments including raita, onion, papad, or biryani salan served as …"
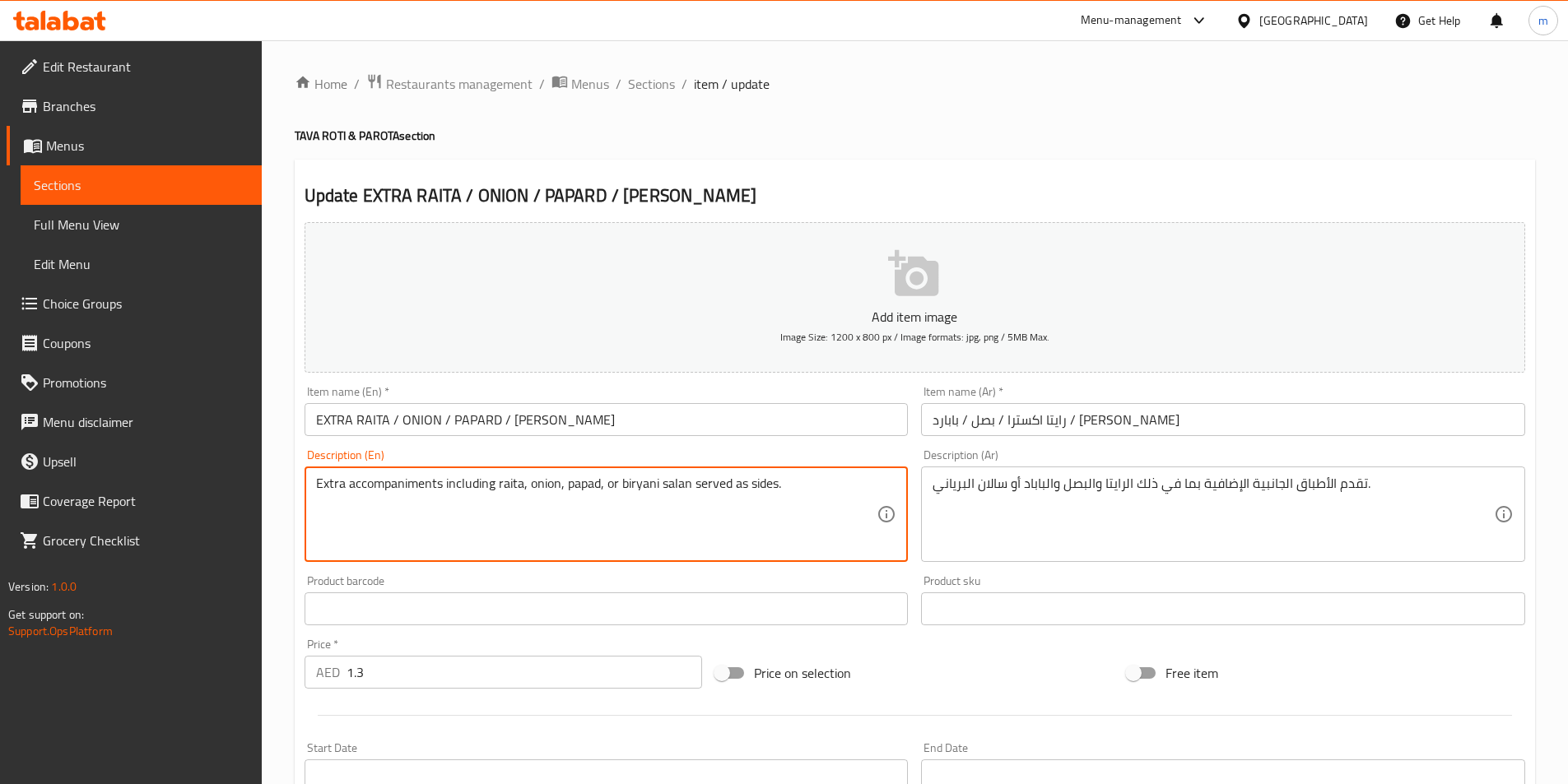
click textarea "Extra accompaniments including raita, onion, papad, or biryani salan served as …"
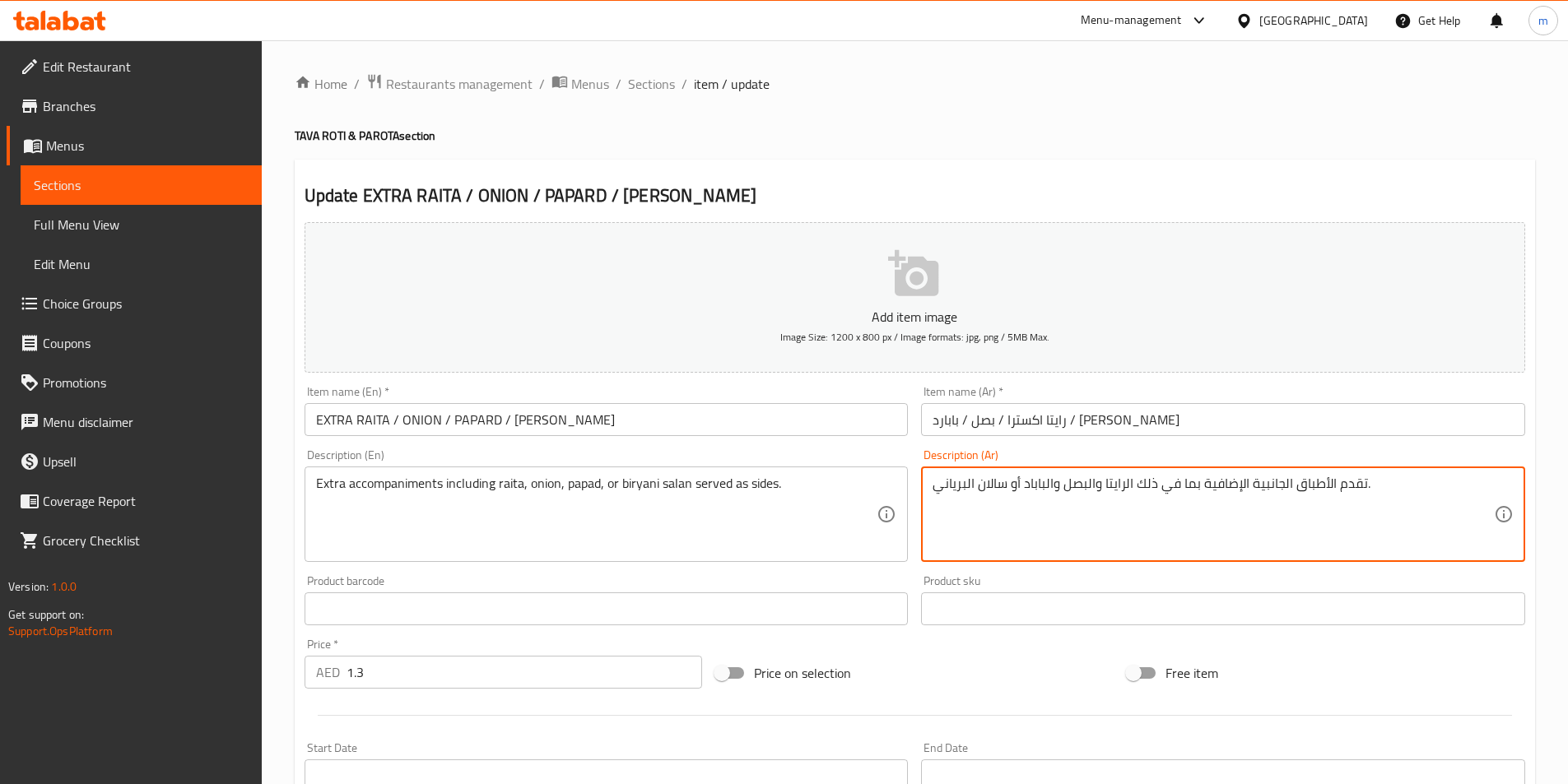
drag, startPoint x: 1363, startPoint y: 485, endPoint x: 1241, endPoint y: 499, distance: 122.8
click textarea "تقدم الأطباق الجانبية الإضافية بما في ذلك الرايتا والبصل والباباد أو سالان البر…"
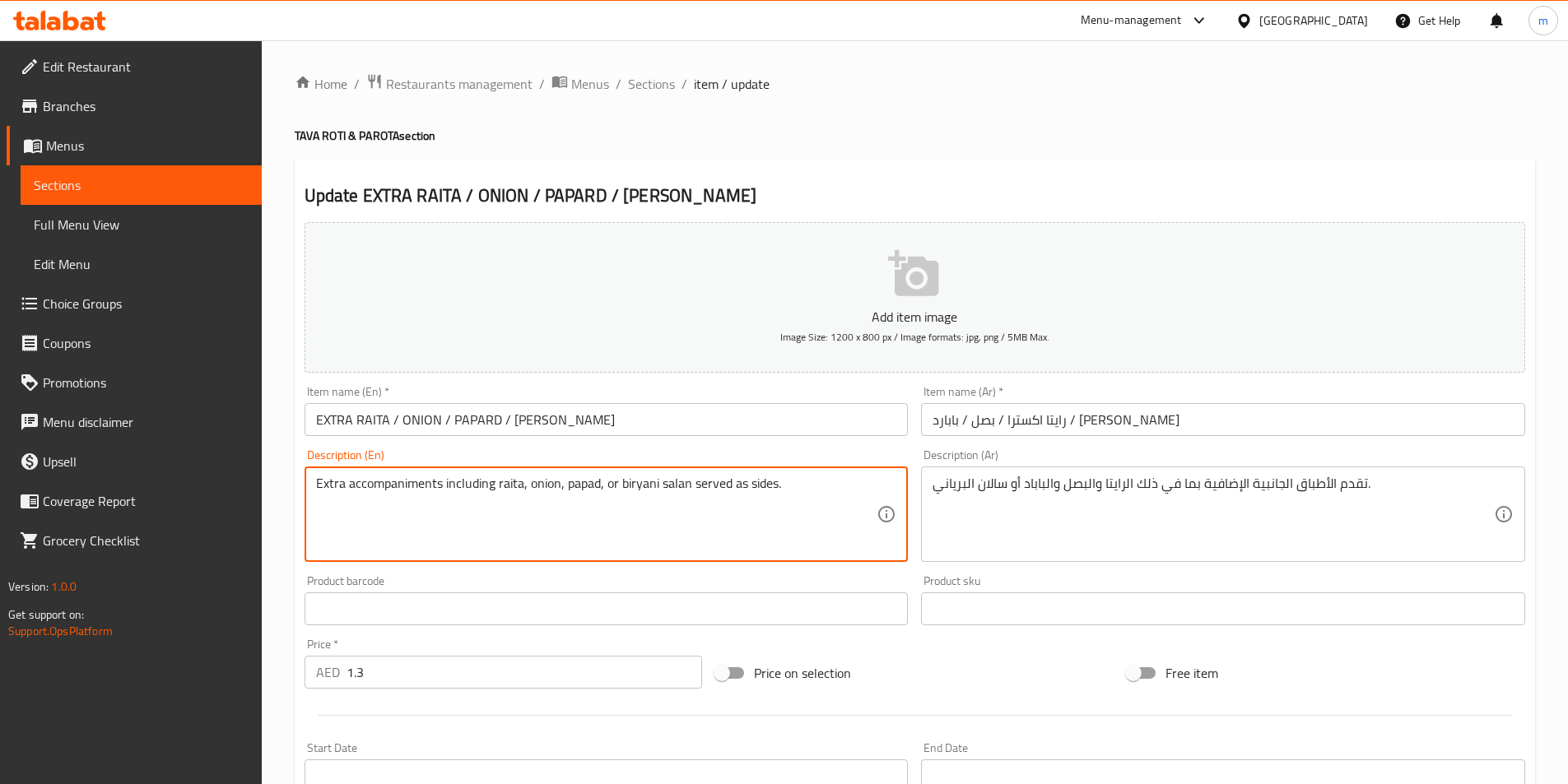
drag, startPoint x: 722, startPoint y: 487, endPoint x: 511, endPoint y: 471, distance: 211.6
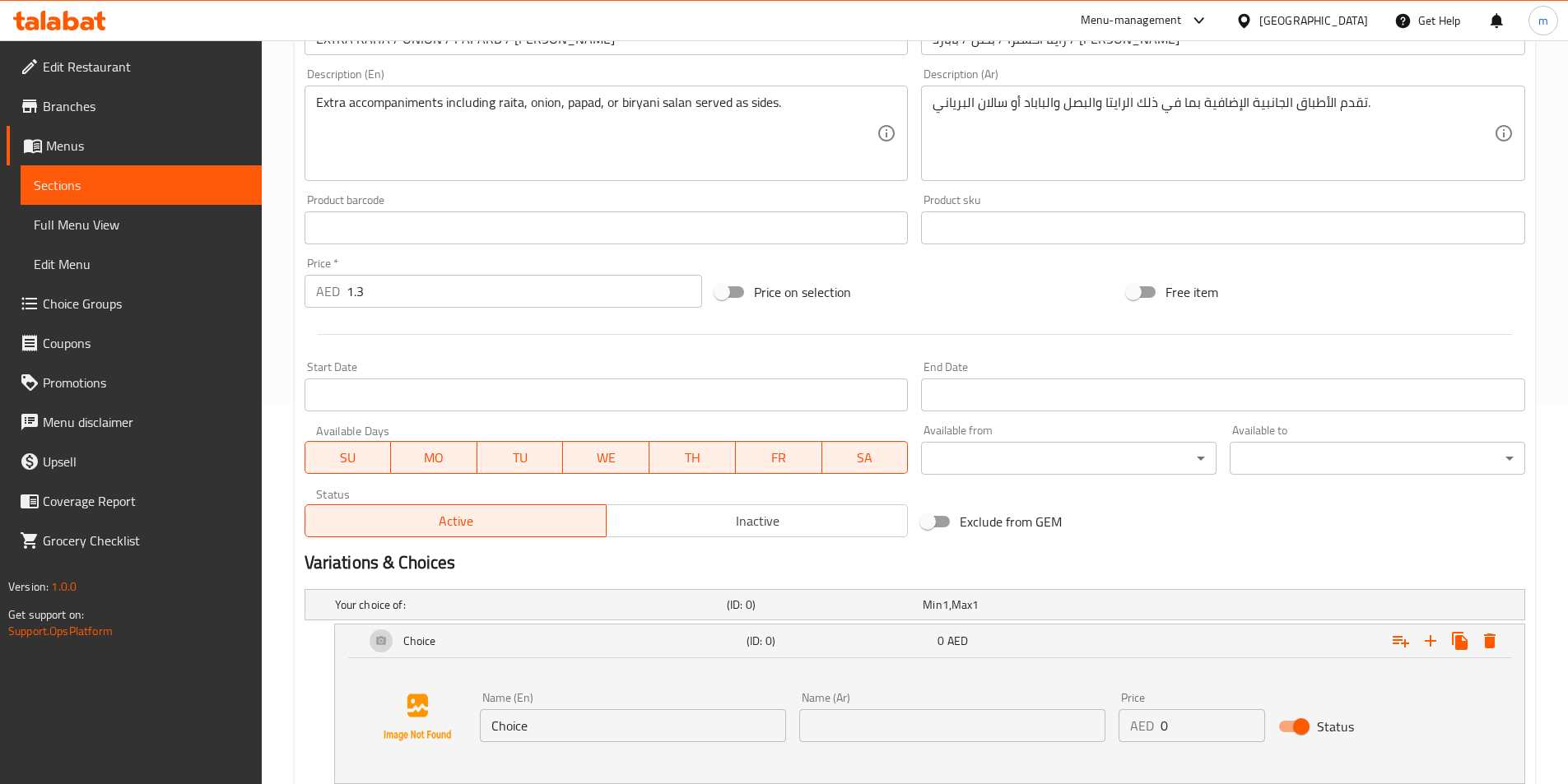
scroll to position [484, 0]
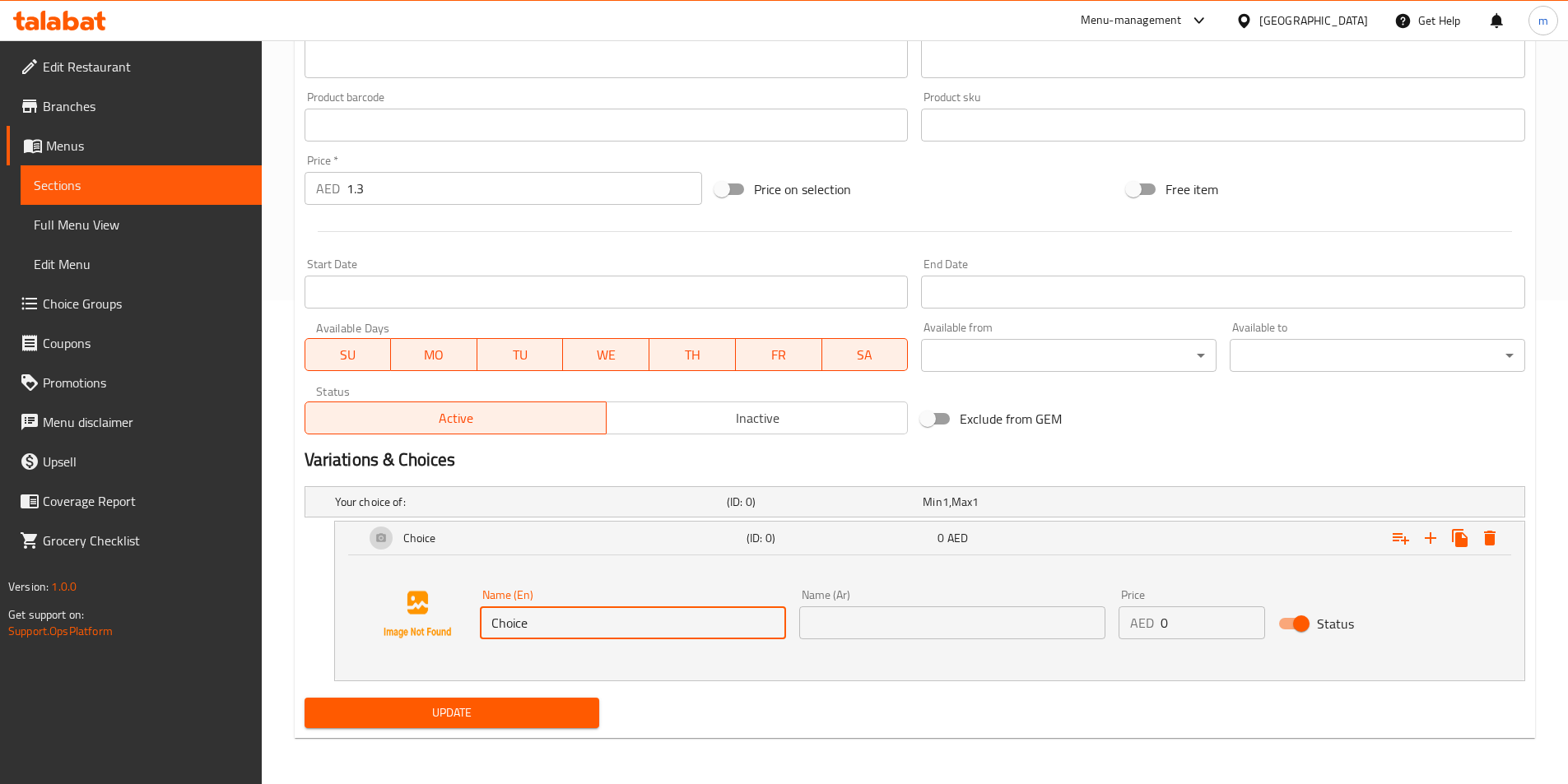
drag, startPoint x: 548, startPoint y: 628, endPoint x: 485, endPoint y: 626, distance: 63.0
click input "Choice"
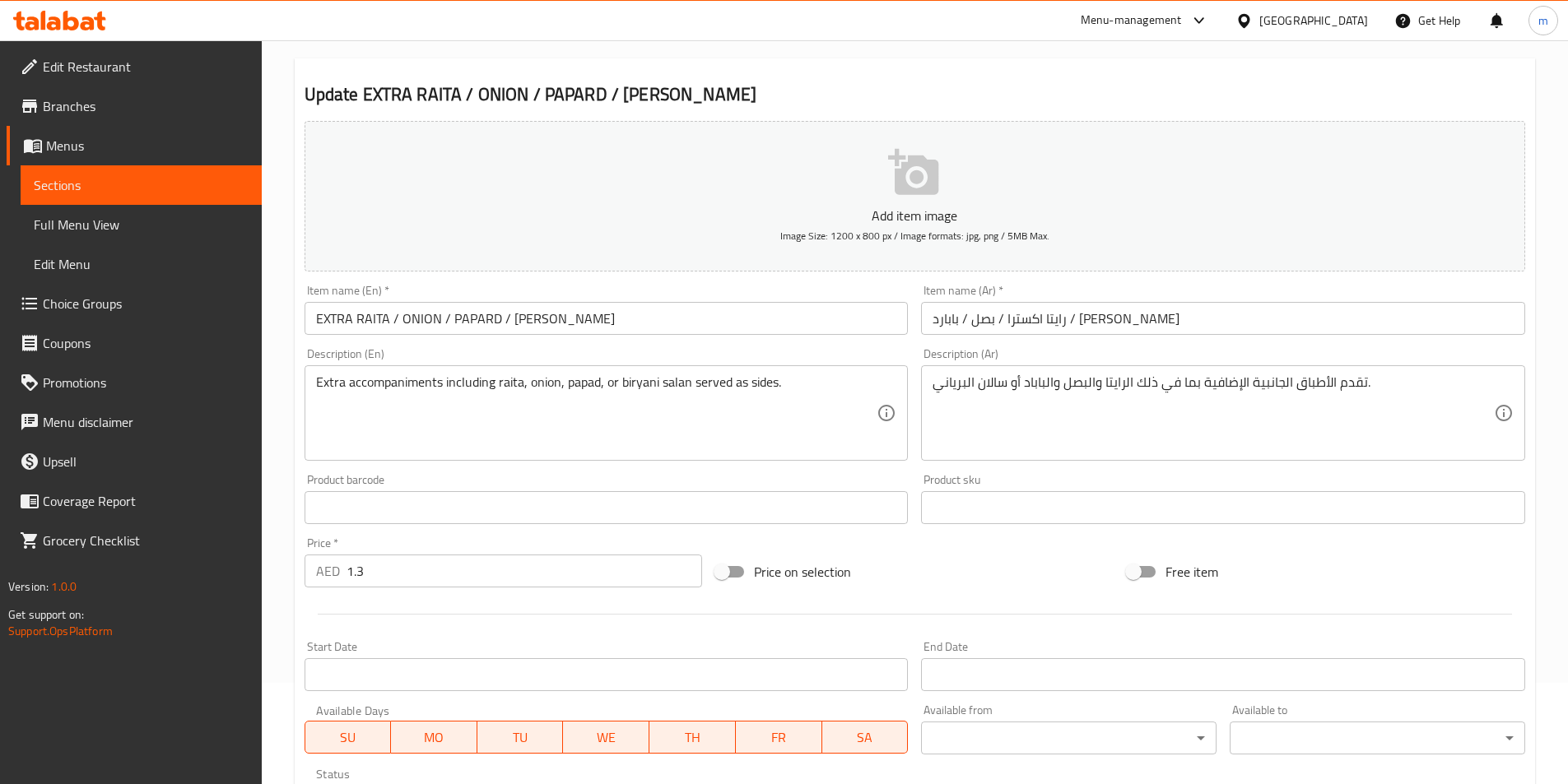
scroll to position [72, 0]
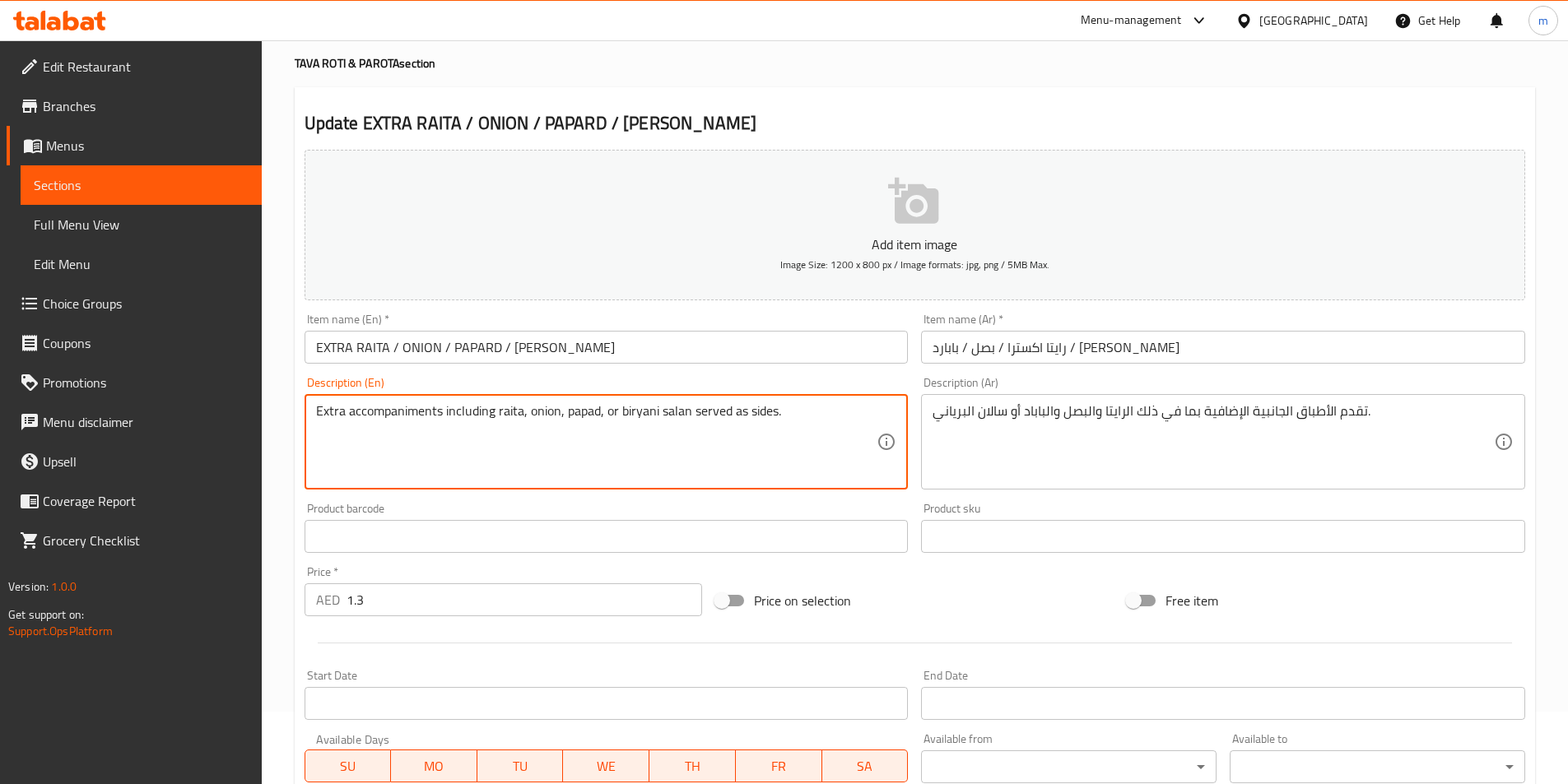
drag, startPoint x: 801, startPoint y: 418, endPoint x: 273, endPoint y: 460, distance: 529.7
click textarea "Extra accompaniments including raita, onion, papad, or biryani salan served as …"
drag, startPoint x: 443, startPoint y: 411, endPoint x: 348, endPoint y: 411, distance: 95.0
click textarea "Extra accompaniments including raita, onion, papad, or biryani salan served as …"
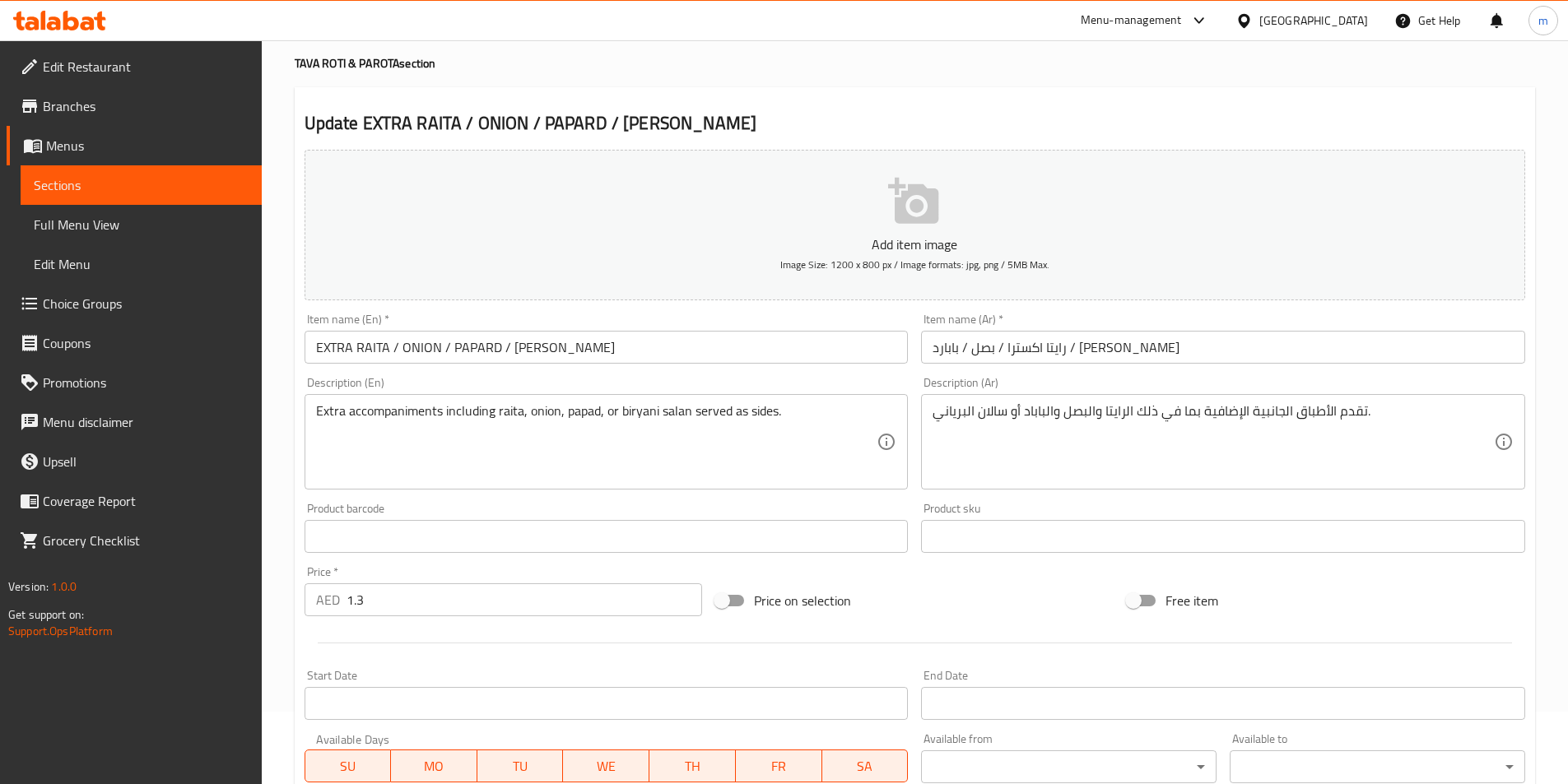
click textarea "Extra accompaniments including raita, onion, papad, or biryani salan served as …"
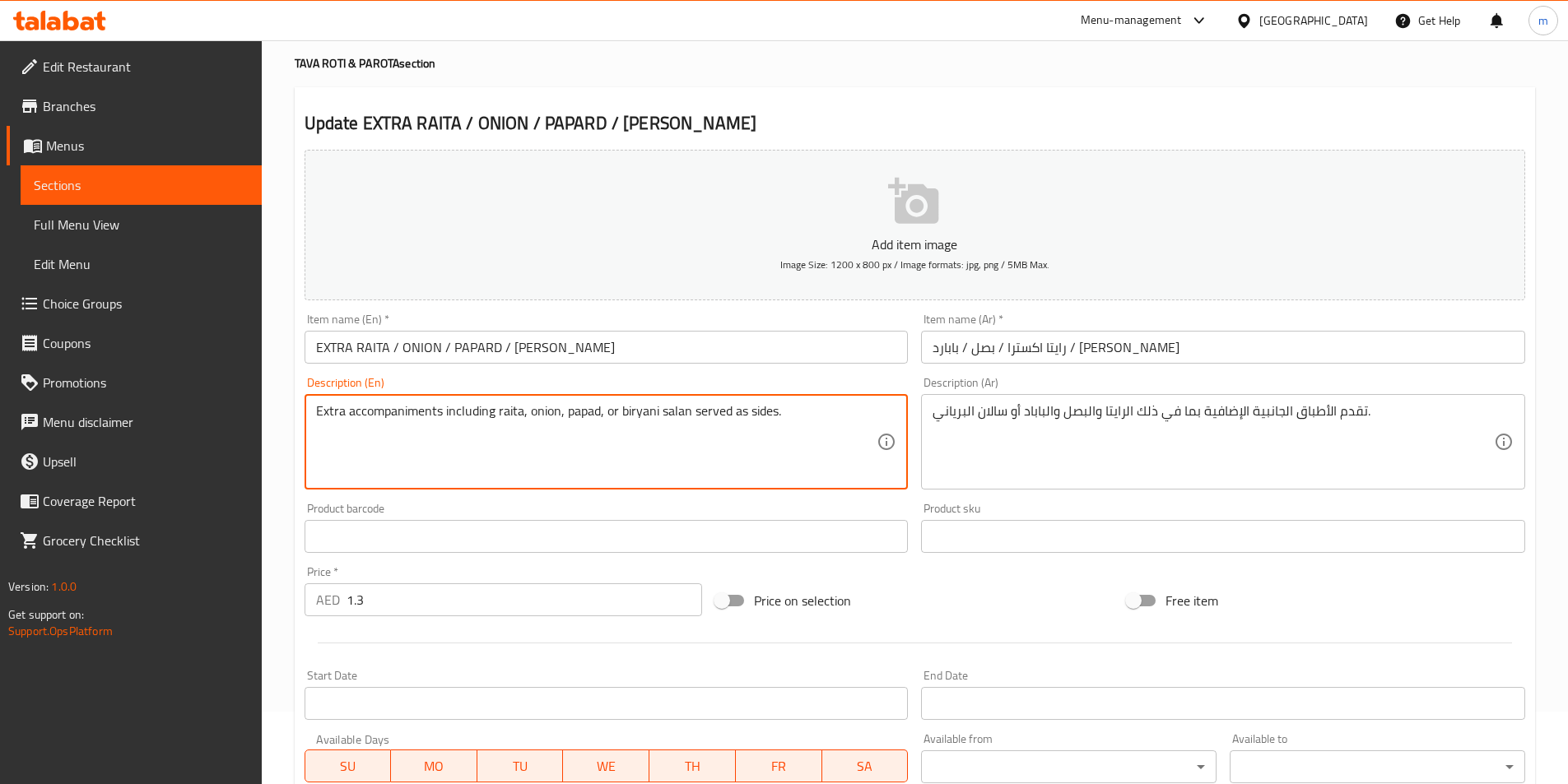
click textarea "Extra accompaniments including raita, onion, papad, or biryani salan served as …"
paste textarea "مرافقات"
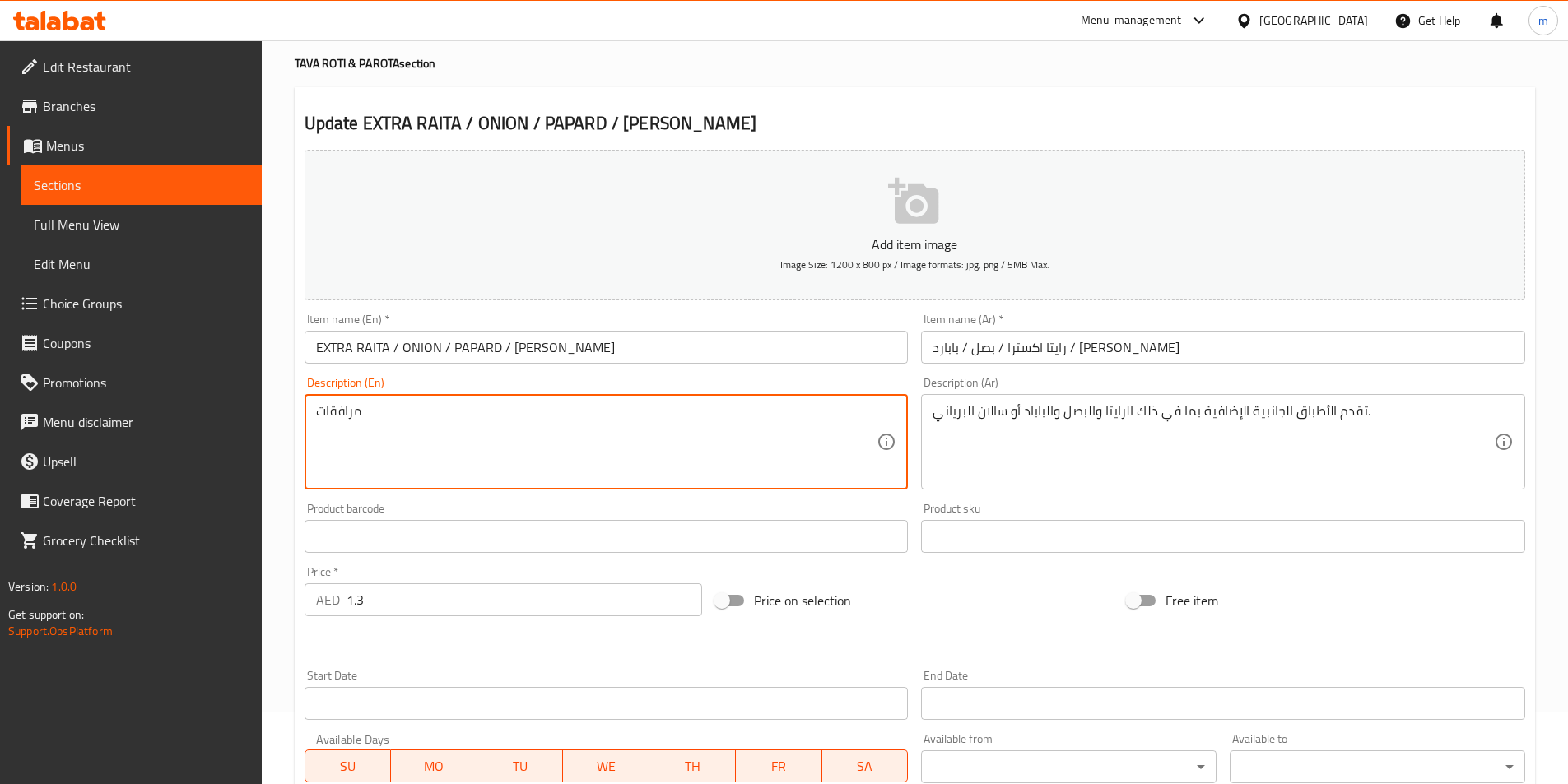
type textarea "Extra accompaniments including raita, onion, papad, or biryani salan served as …"
click textarea "Extra accompaniments including raita, onion, papad, or biryani salan served as …"
drag, startPoint x: 441, startPoint y: 411, endPoint x: 348, endPoint y: 420, distance: 93.4
click textarea "Extra accompaniments including raita, onion, papad, or biryani salan served as …"
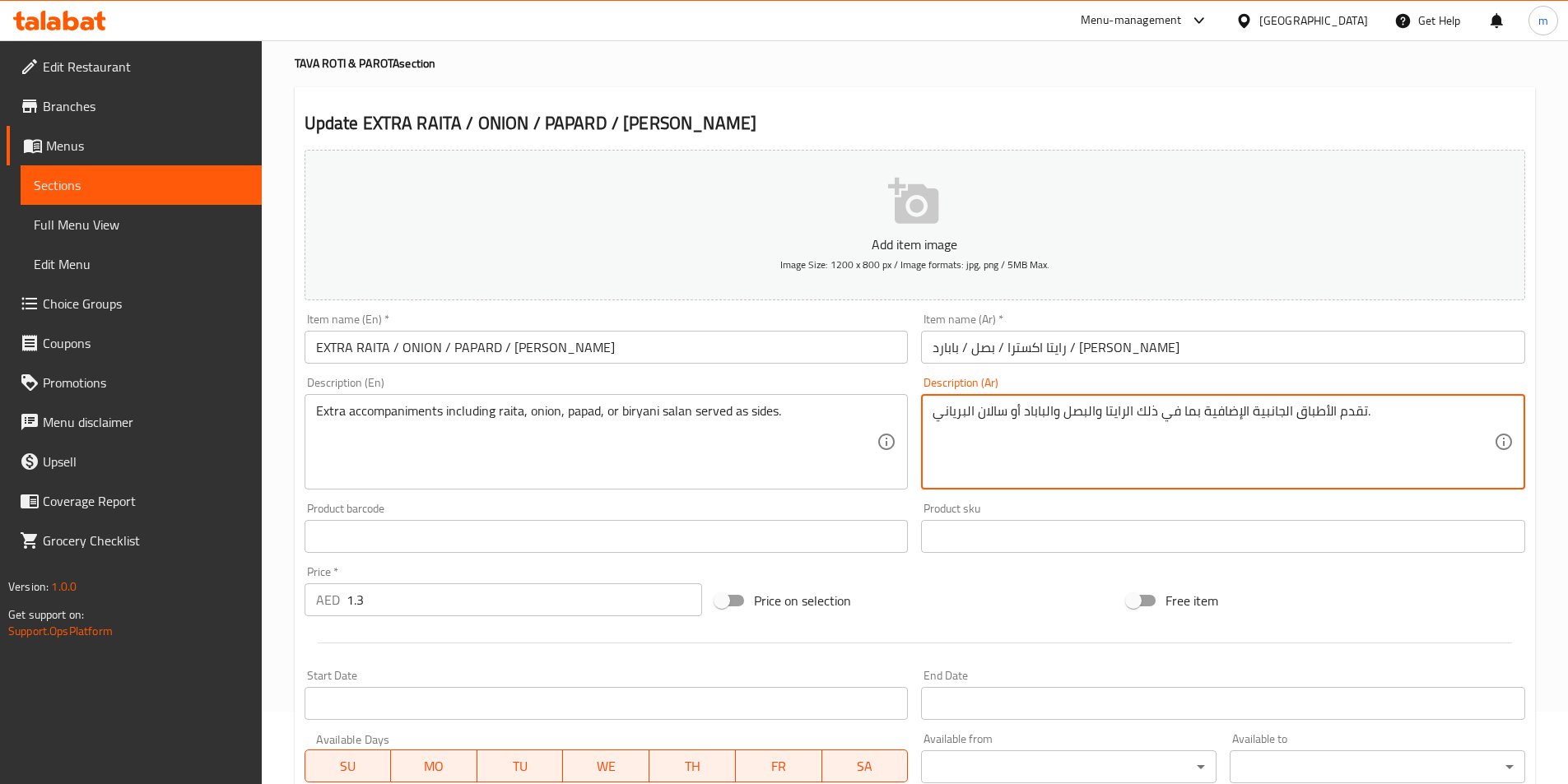
paste textarea "مرافقات"
drag, startPoint x: 1333, startPoint y: 411, endPoint x: 1252, endPoint y: 421, distance: 81.6
click textarea "تقدم مرافقات الأطباق الجانبية الإضافية بما في ذلك الرايتا والبصل والباباد أو سا…"
drag, startPoint x: 1326, startPoint y: 411, endPoint x: 1302, endPoint y: 413, distance: 24.1
click textarea "تقدم مرافقات الإضافية بما في ذلك الرايتا والبصل والباباد أو سالان البرياني."
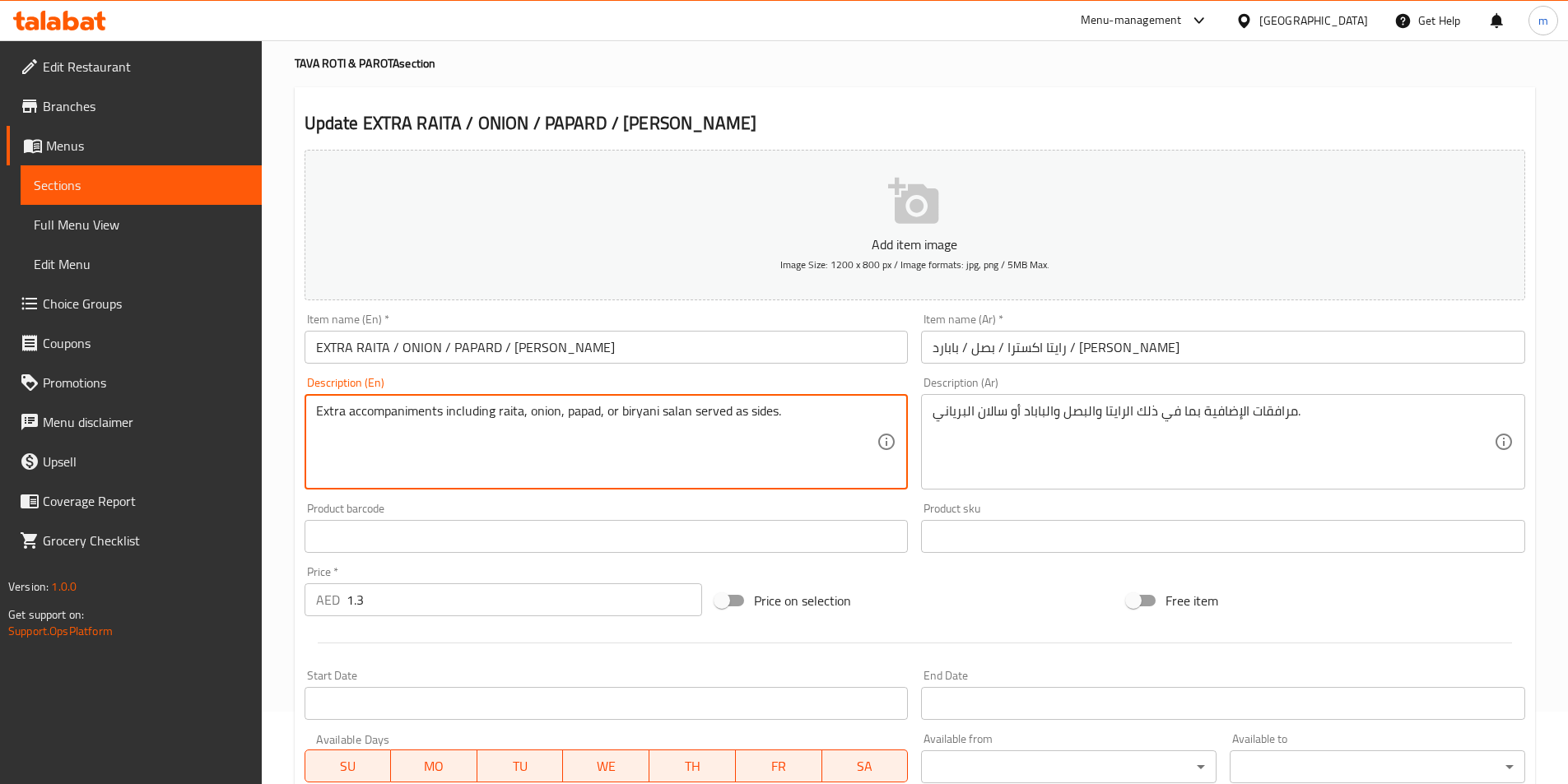
drag, startPoint x: 444, startPoint y: 409, endPoint x: 495, endPoint y: 411, distance: 51.0
click textarea "Extra accompaniments including raita, onion, papad, or biryani salan served as …"
drag, startPoint x: 500, startPoint y: 412, endPoint x: 521, endPoint y: 413, distance: 21.0
click textarea "Extra accompaniments including raita, onion, papad, or biryani salan served as …"
drag, startPoint x: 561, startPoint y: 414, endPoint x: 599, endPoint y: 408, distance: 38.5
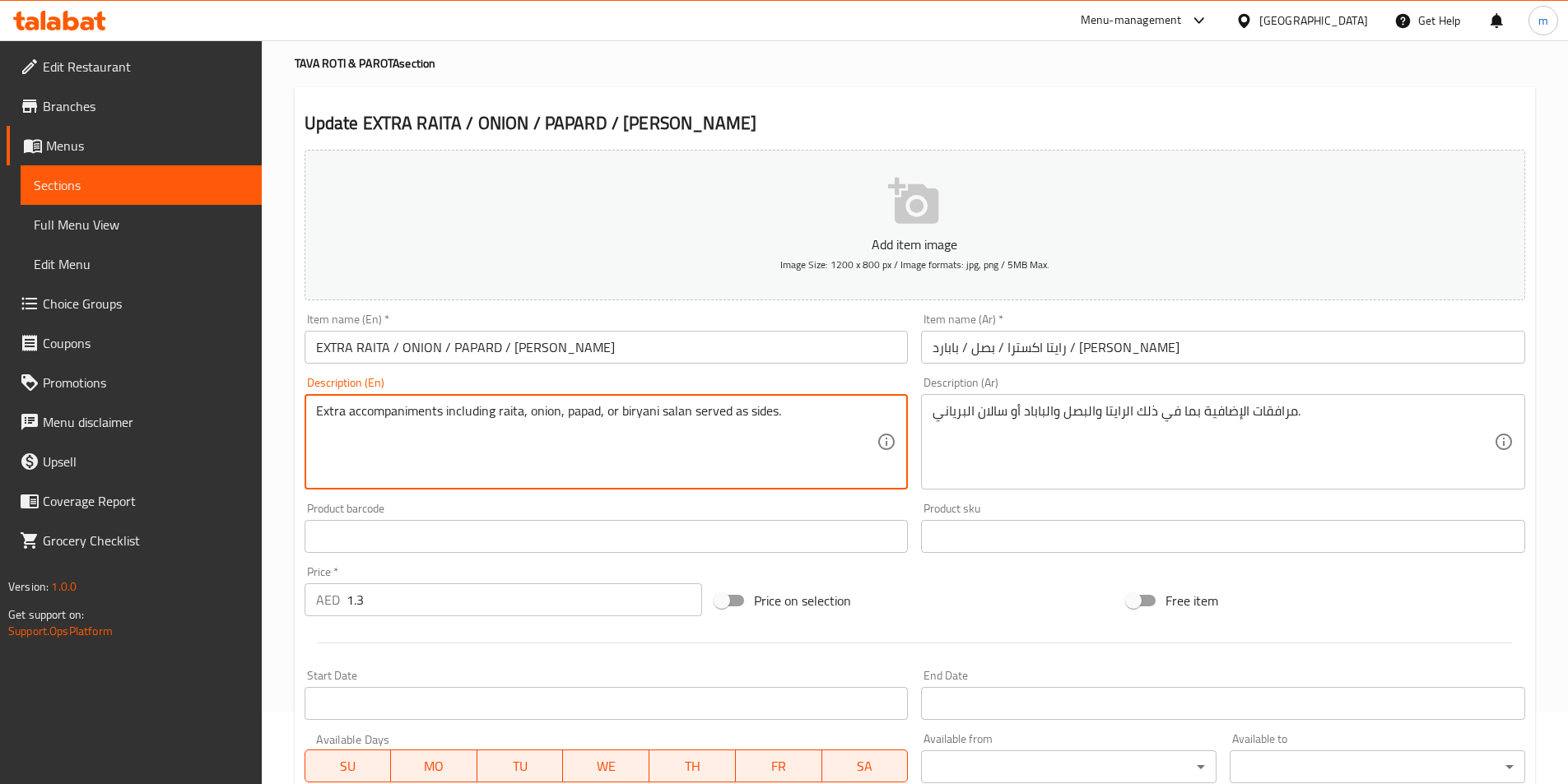
click textarea "Extra accompaniments including raita, onion, papad, or biryani salan served as …"
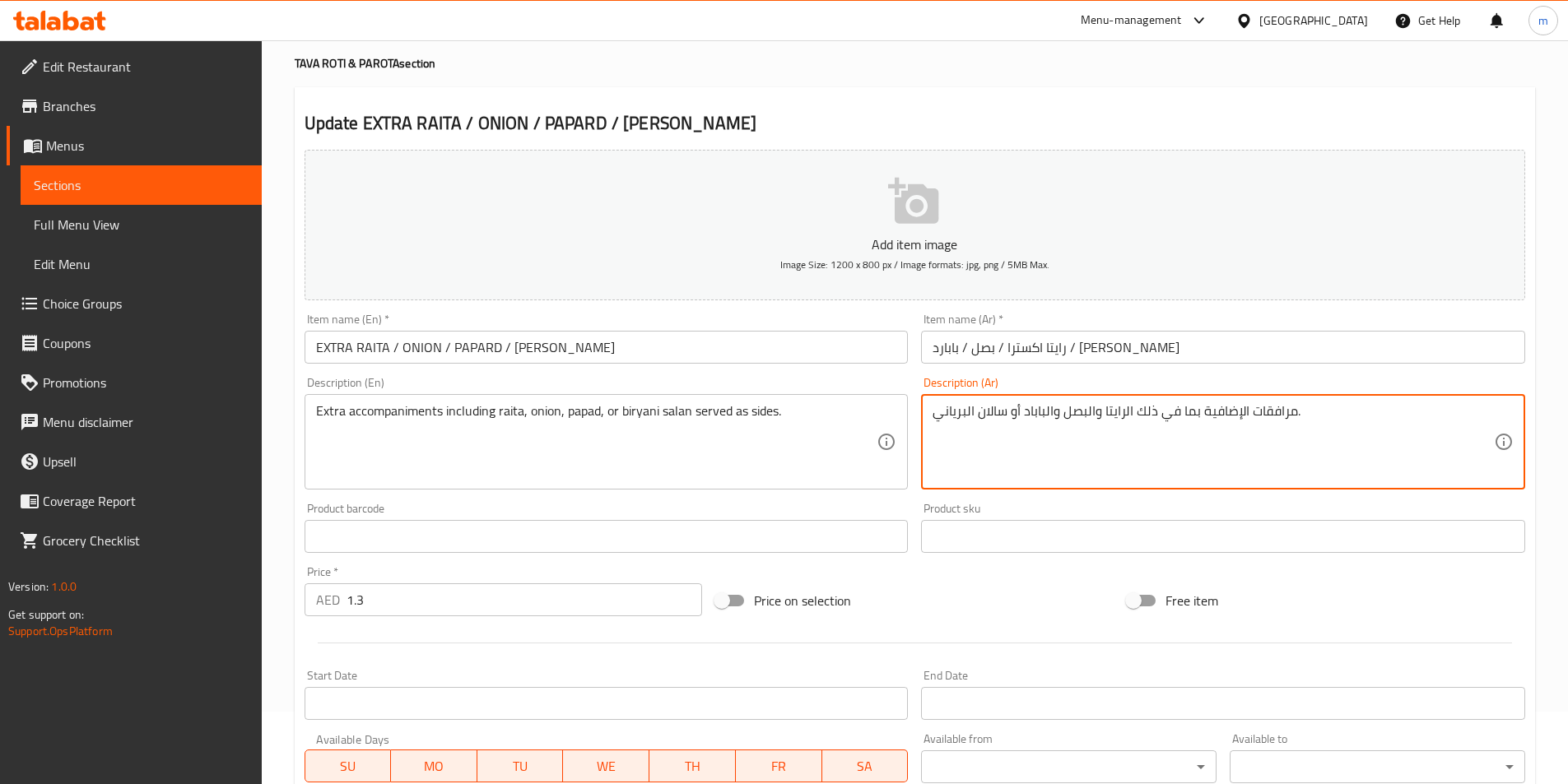
drag, startPoint x: 1025, startPoint y: 412, endPoint x: 1053, endPoint y: 411, distance: 28.0
paste textarea "باب"
click textarea "مرافقات الإضافية بما في ذلك الرايتا والبصل وابابد أو سالان البرياني."
drag, startPoint x: 1011, startPoint y: 411, endPoint x: 981, endPoint y: 415, distance: 30.3
click textarea "مرافقات الإضافية بما في ذلك الرايتا والبصل وبابد أو سالان البرياني."
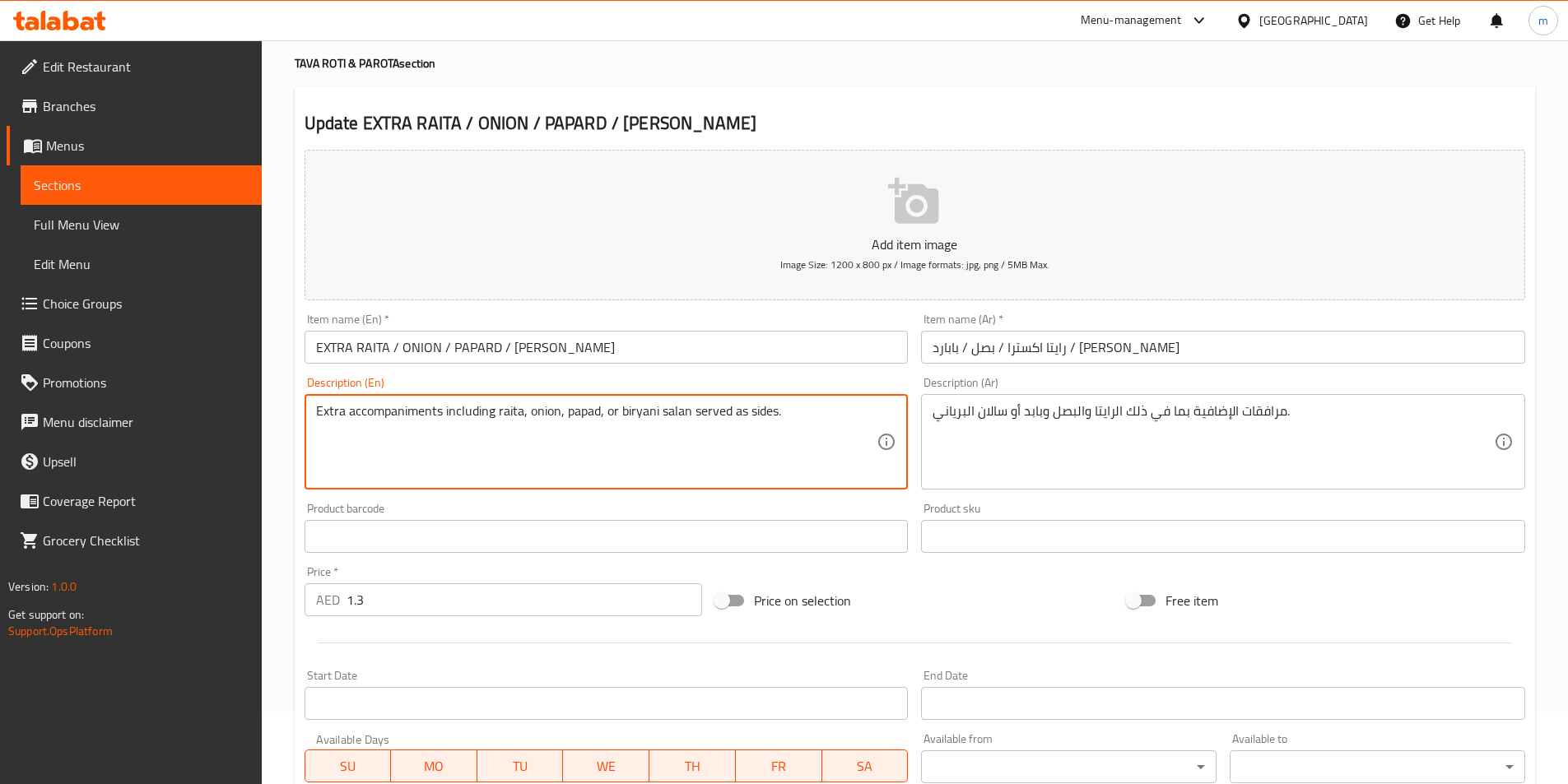
drag, startPoint x: 619, startPoint y: 411, endPoint x: 659, endPoint y: 411, distance: 40.0
click textarea "Extra accompaniments including raita, onion, papad, or biryani salan served as …"
drag, startPoint x: 689, startPoint y: 411, endPoint x: 661, endPoint y: 410, distance: 28.0
click textarea "Extra accompaniments including raita, onion, papad, or biryani salan served as …"
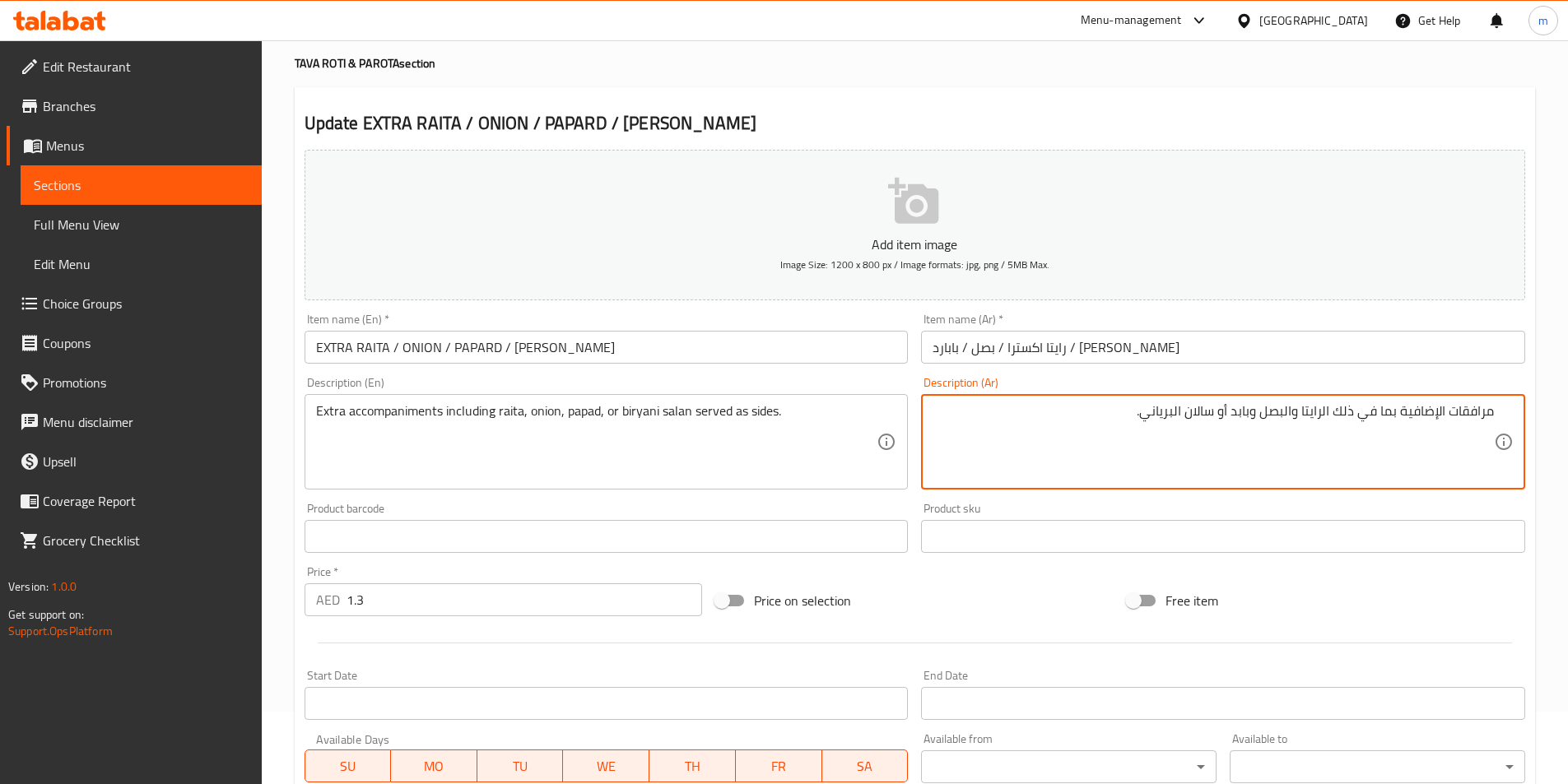
click textarea "مرافقات الإضافية بما في ذلك الرايتا والبصل وبابد أو سالان البرياني."
click div "مرافقات الإضافية بما في ذلك الرايتا والبصل وبابد أو سالان البرياني. Description…"
click textarea "مرافقات الإضافية بما في ذلك الرايتا والبصل وبابد أو سالان البرياني."
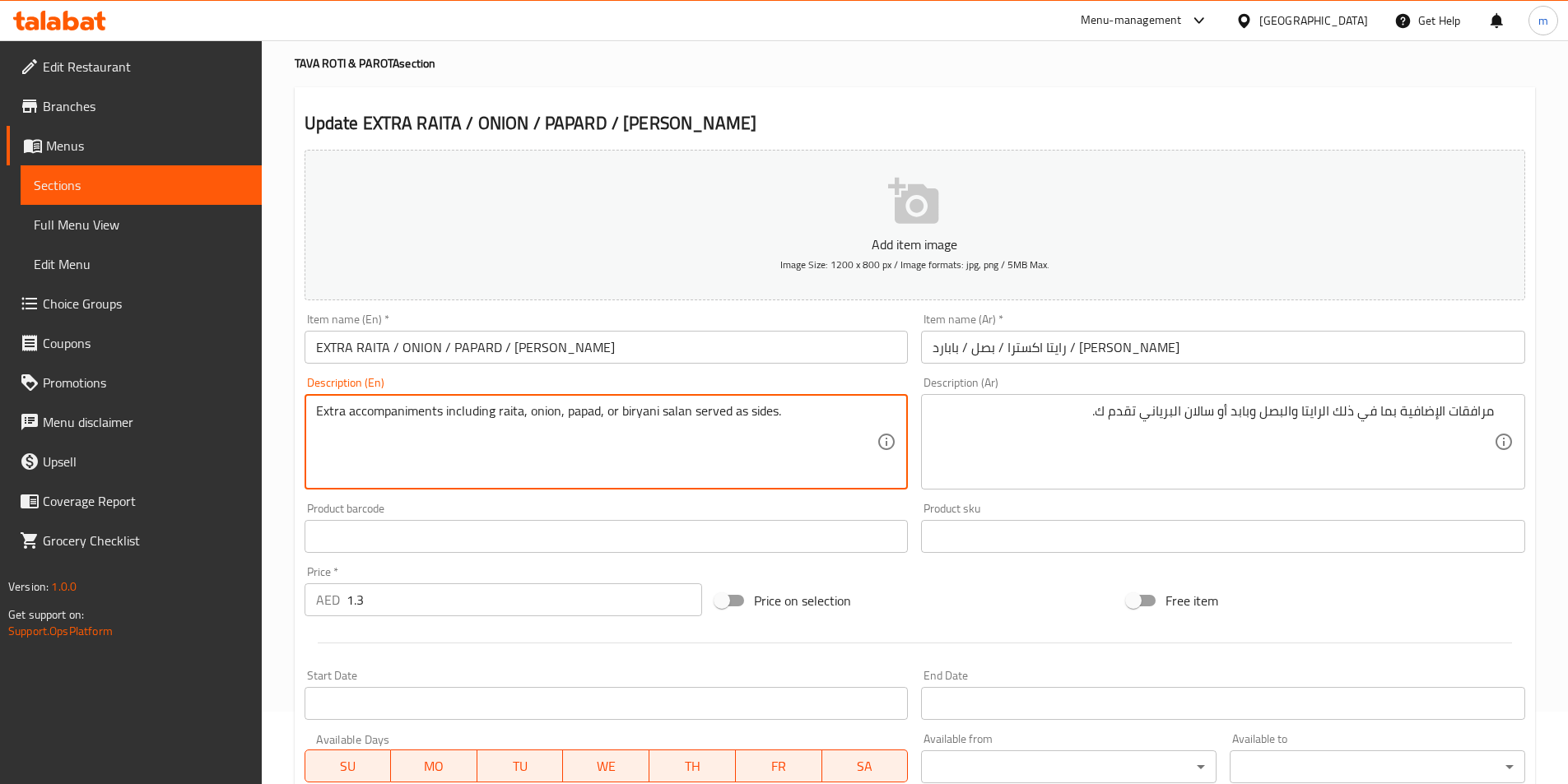
drag, startPoint x: 776, startPoint y: 408, endPoint x: 746, endPoint y: 411, distance: 30.1
drag, startPoint x: 690, startPoint y: 408, endPoint x: 776, endPoint y: 409, distance: 86.0
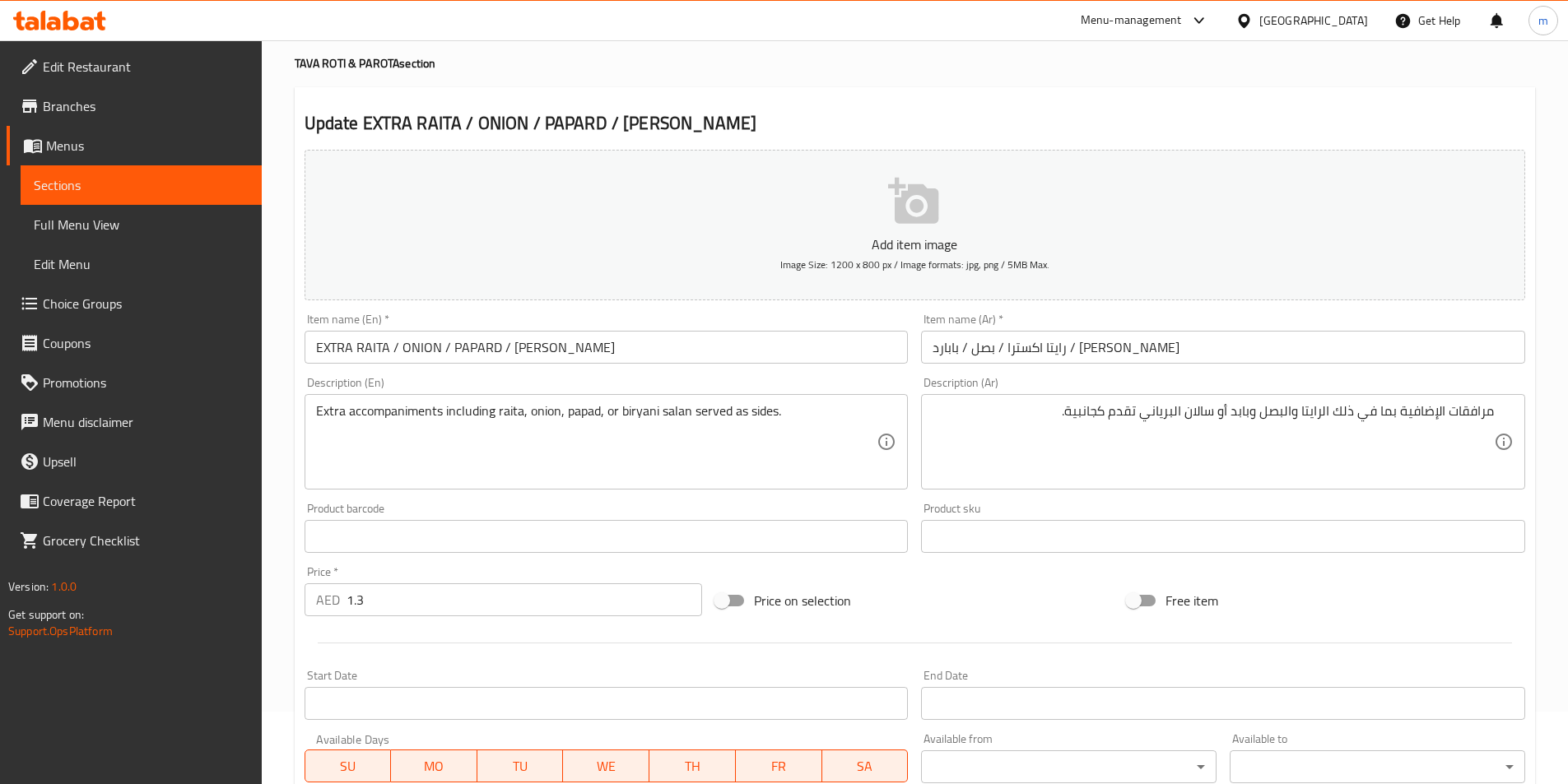
click textarea "Extra accompaniments including raita, onion, papad, or biryani salan served as …"
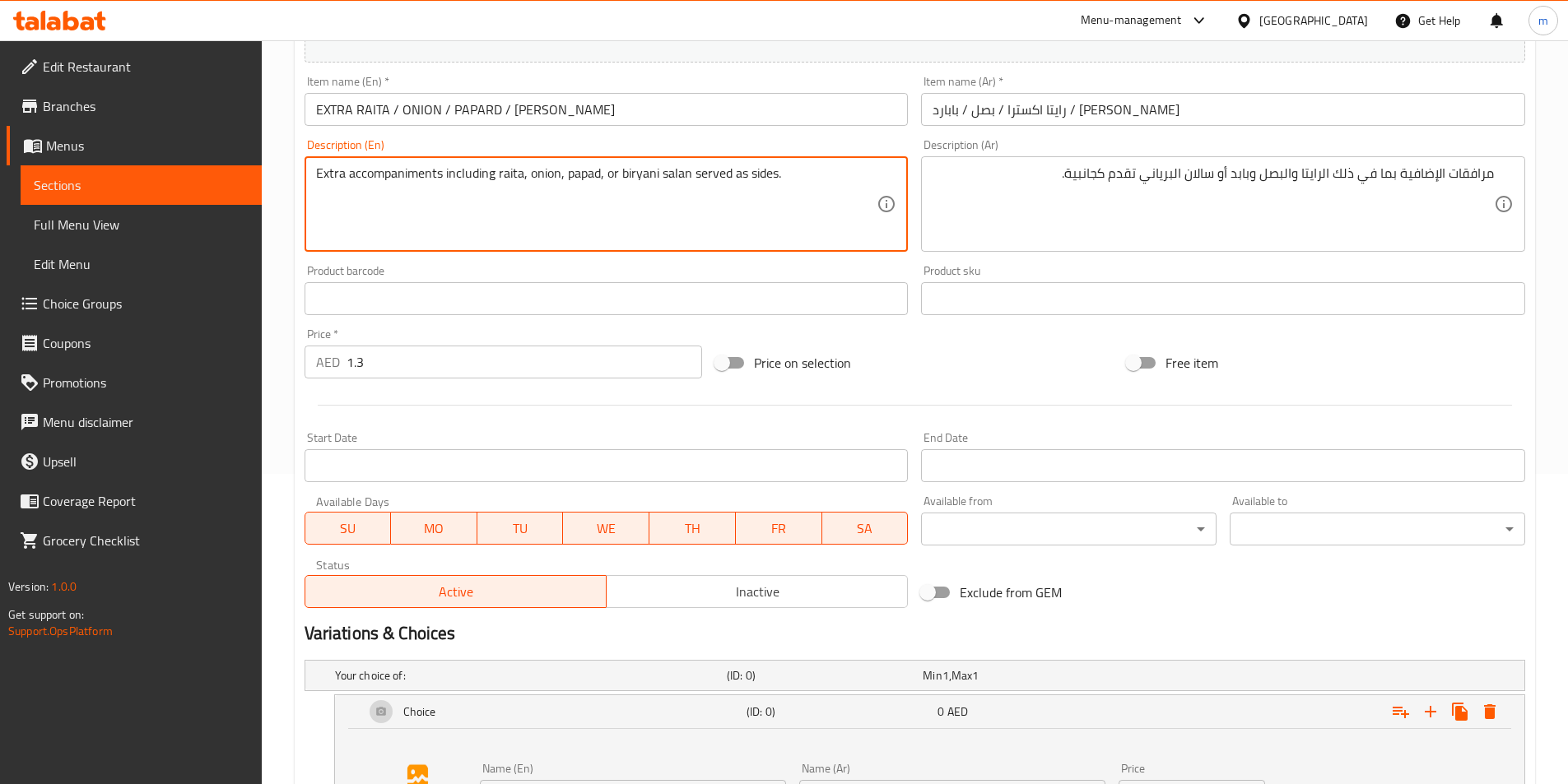
scroll to position [401, 0]
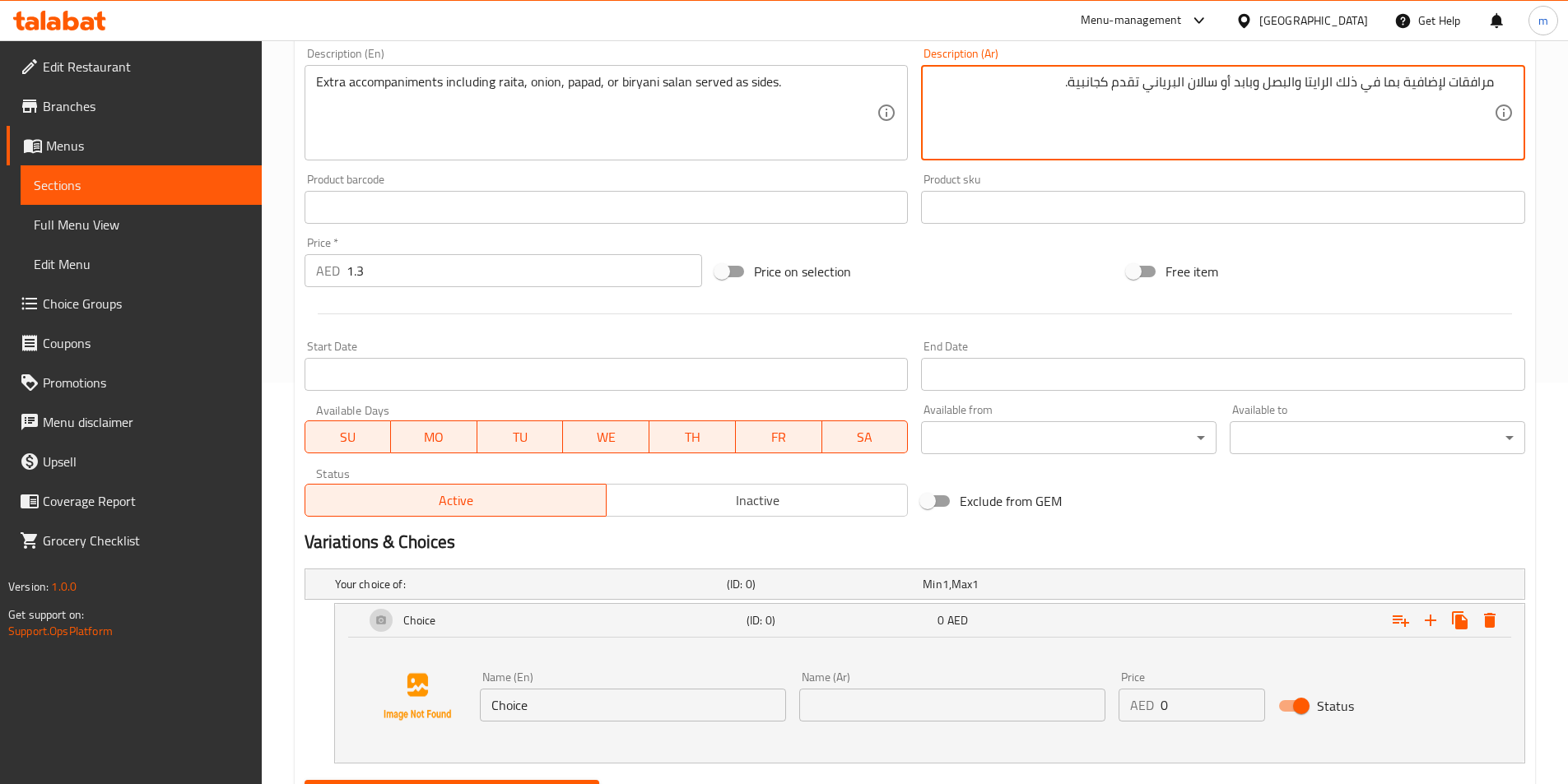
click textarea "مرافقات لإضافية بما في ذلك الرايتا والبصل وبابد أو سالان البرياني تقدم كجانبية."
click textarea "مرافقات إضافية بما في ذلك الرايتا والبصل وبابد أو سالان البرياني تقدم كجانبية."
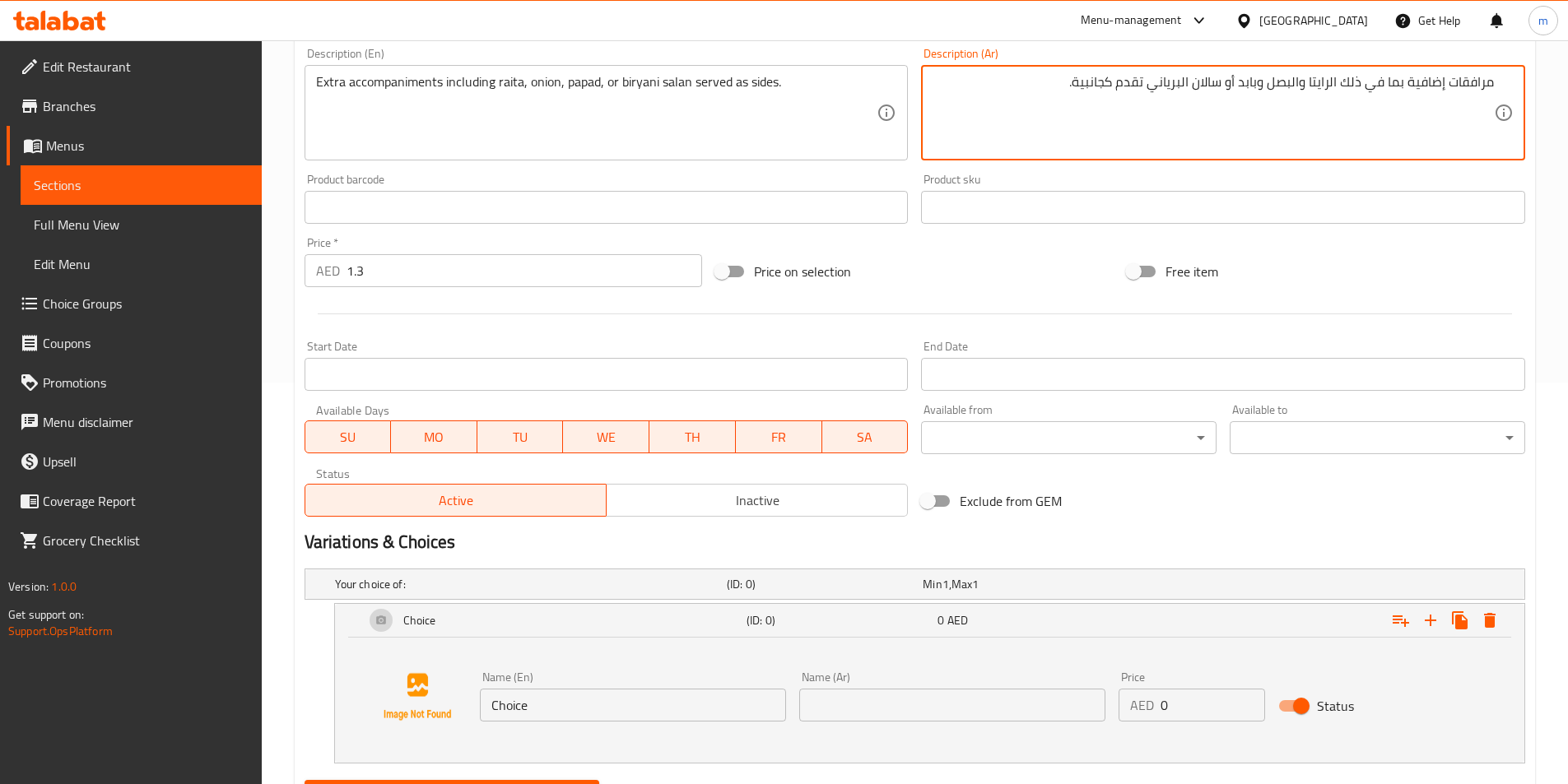
click textarea "مرافقات إضافية بما في ذلك الرايتا والبصل وبابد أو سالان البرياني تقدم كجانبية."
drag, startPoint x: 1239, startPoint y: 98, endPoint x: 1192, endPoint y: 99, distance: 47.0
click textarea "مرافقات إضافية بما في ذلك الرايتا والبصل وبابد أو سالان البرياني تقدم كجانبية."
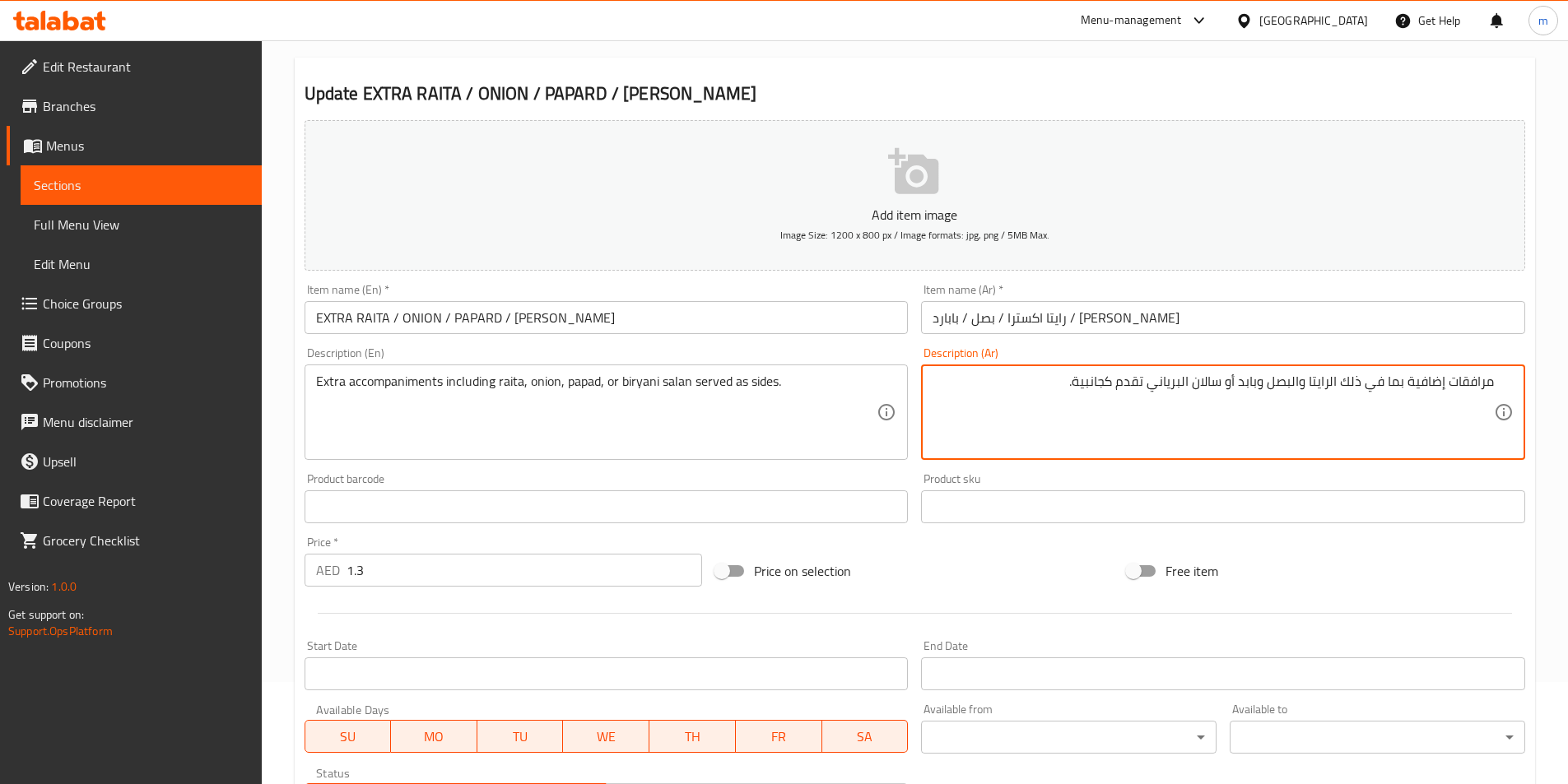
scroll to position [72, 0]
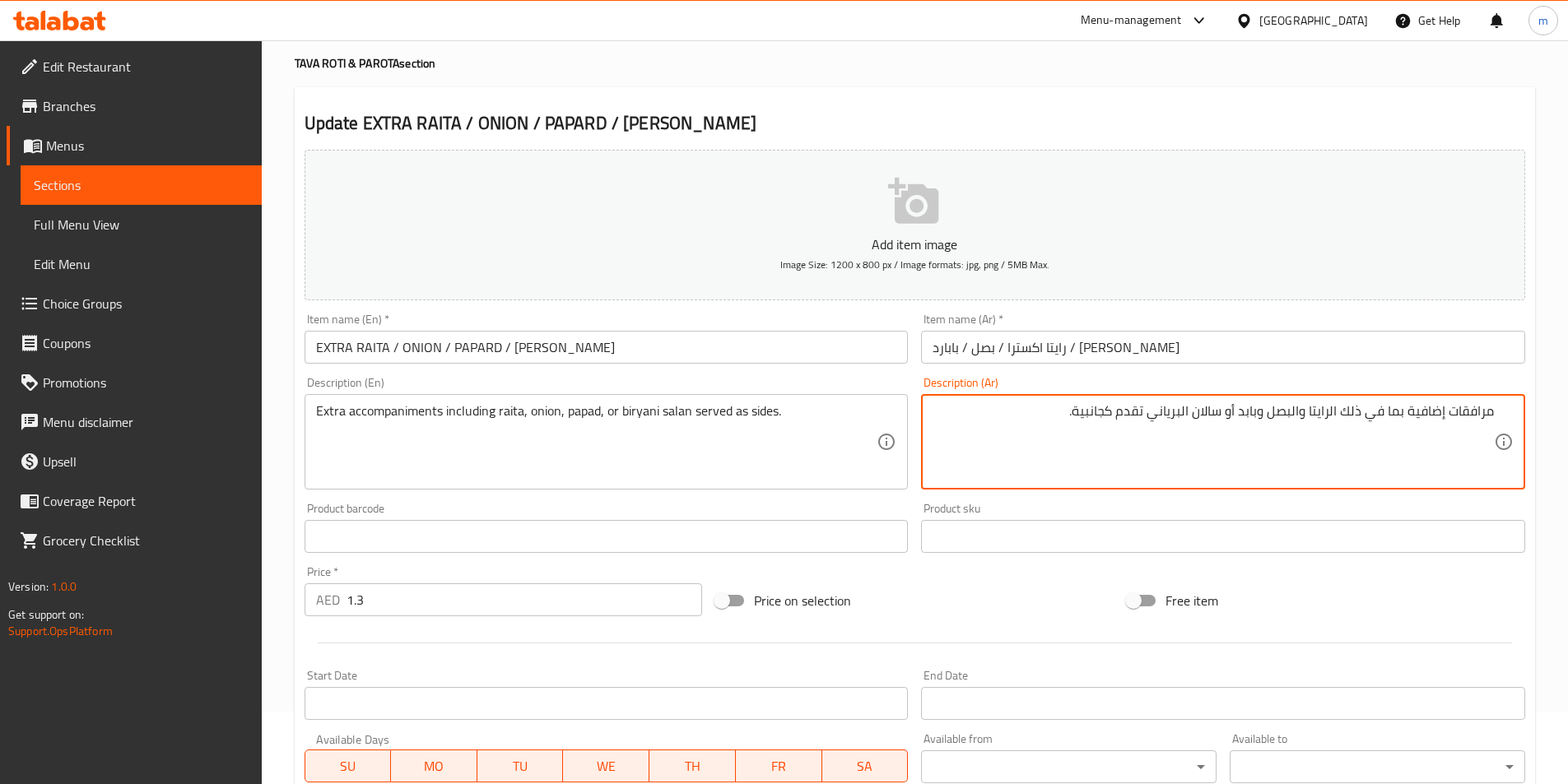
type textarea "مرافقات إضافية بما في ذلك الرايتا والبصل وبابد أو سالان البرياني تقدم كجانبية."
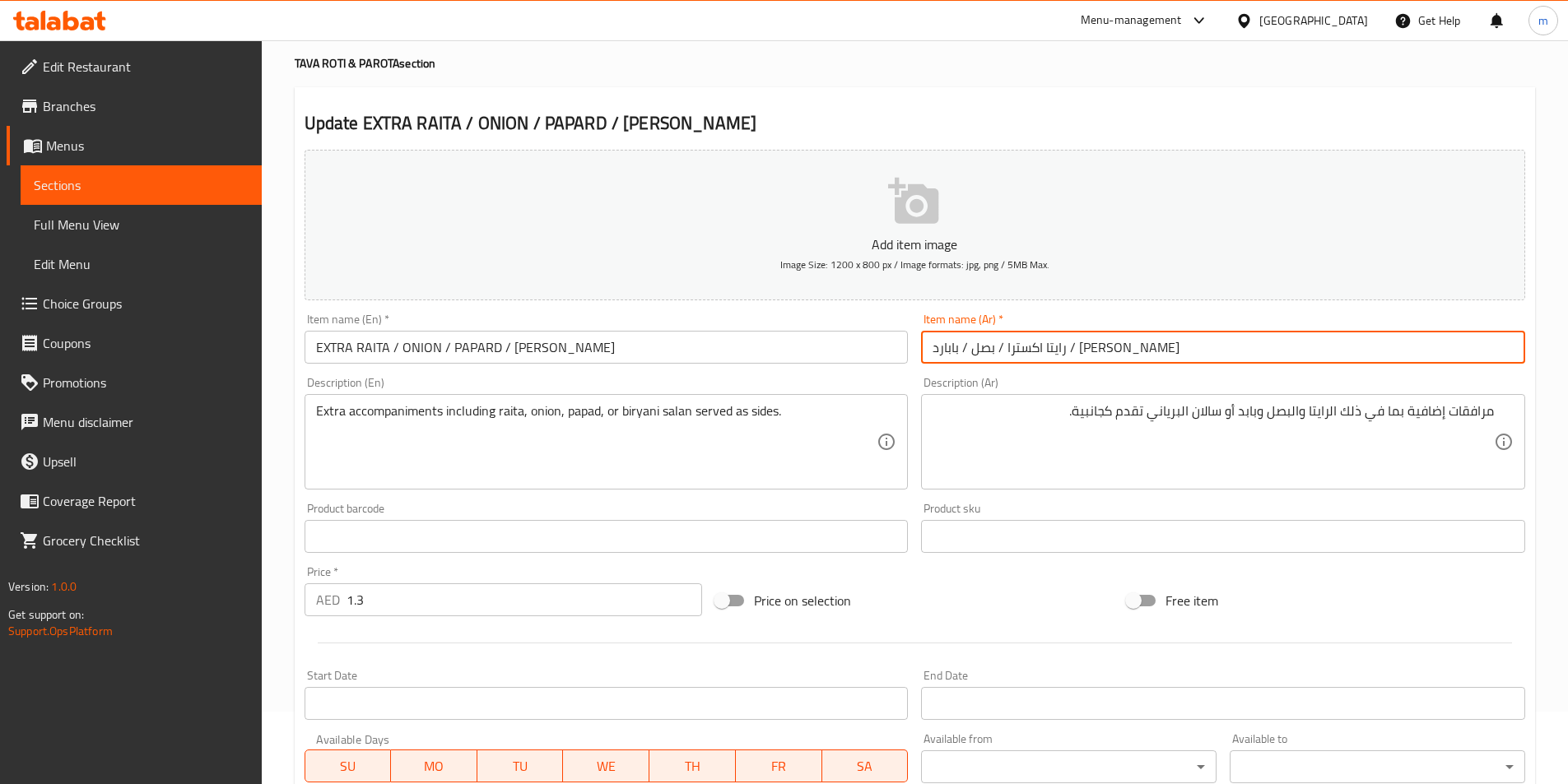
drag, startPoint x: 1160, startPoint y: 353, endPoint x: 899, endPoint y: 346, distance: 261.1
click div "Add item image Image Size: 1200 x 800 px / Image formats: jpg, png / 5MB Max. I…"
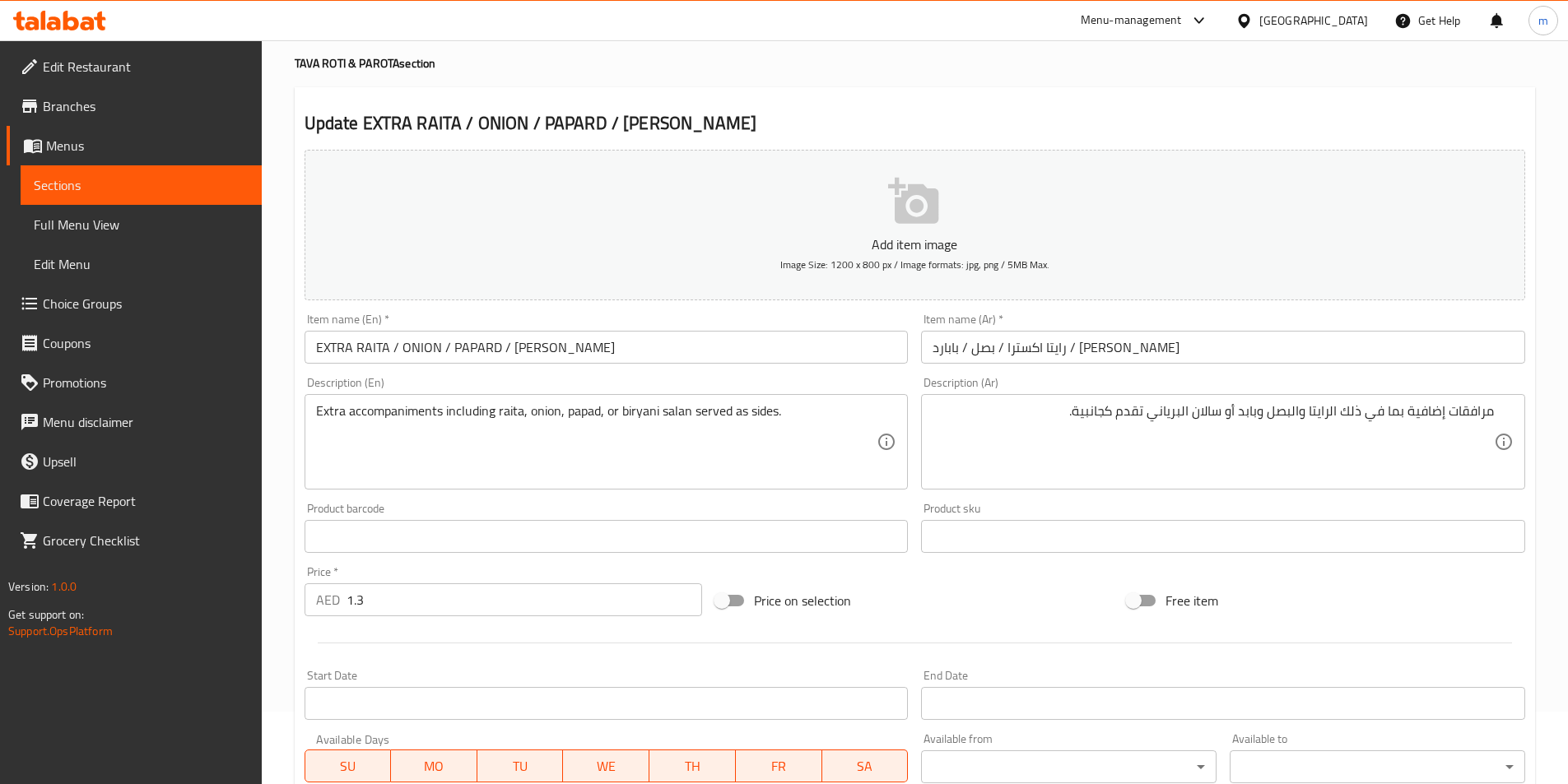
click div "Item name (Ar)   * رايتا اكسترا / بصل / بابارد / برياني سالان Item name (Ar) *"
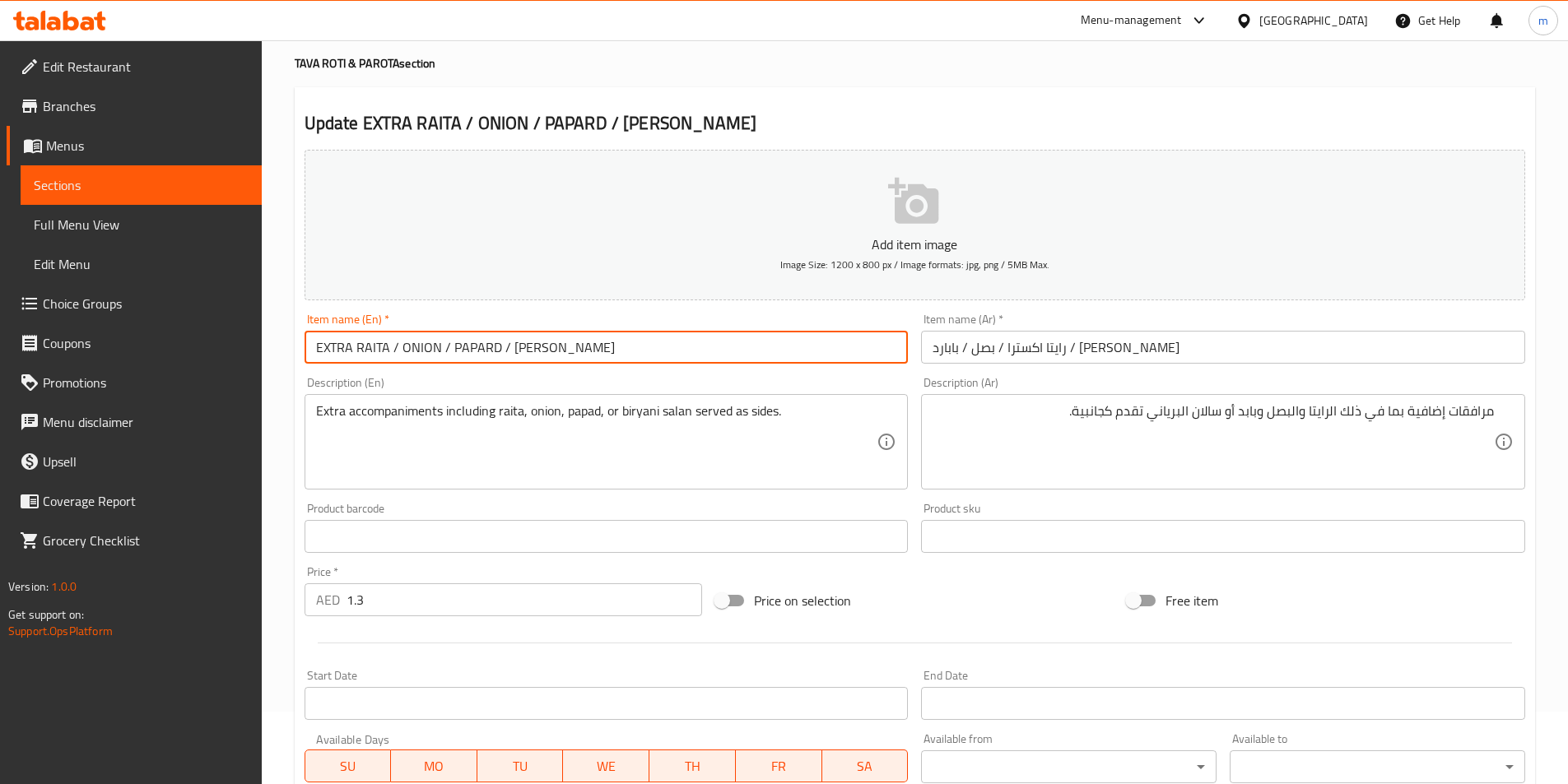
drag, startPoint x: 496, startPoint y: 352, endPoint x: 451, endPoint y: 357, distance: 45.3
click input "EXTRA RAITA / ONION / PAPARD / [PERSON_NAME]"
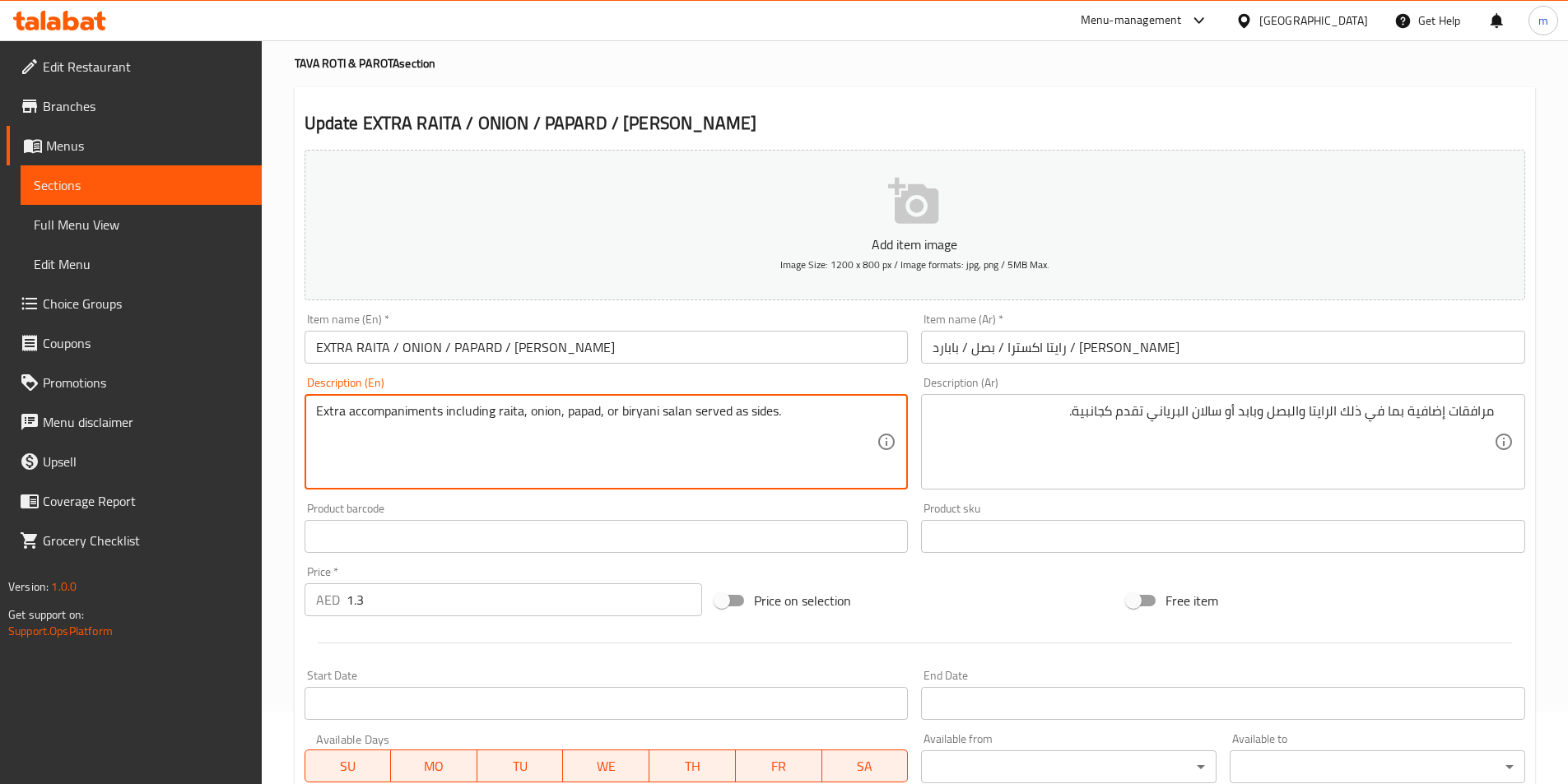
drag, startPoint x: 596, startPoint y: 411, endPoint x: 564, endPoint y: 417, distance: 32.6
click textarea "Extra accompaniments including raita, onion, papad, or biryani salan served as …"
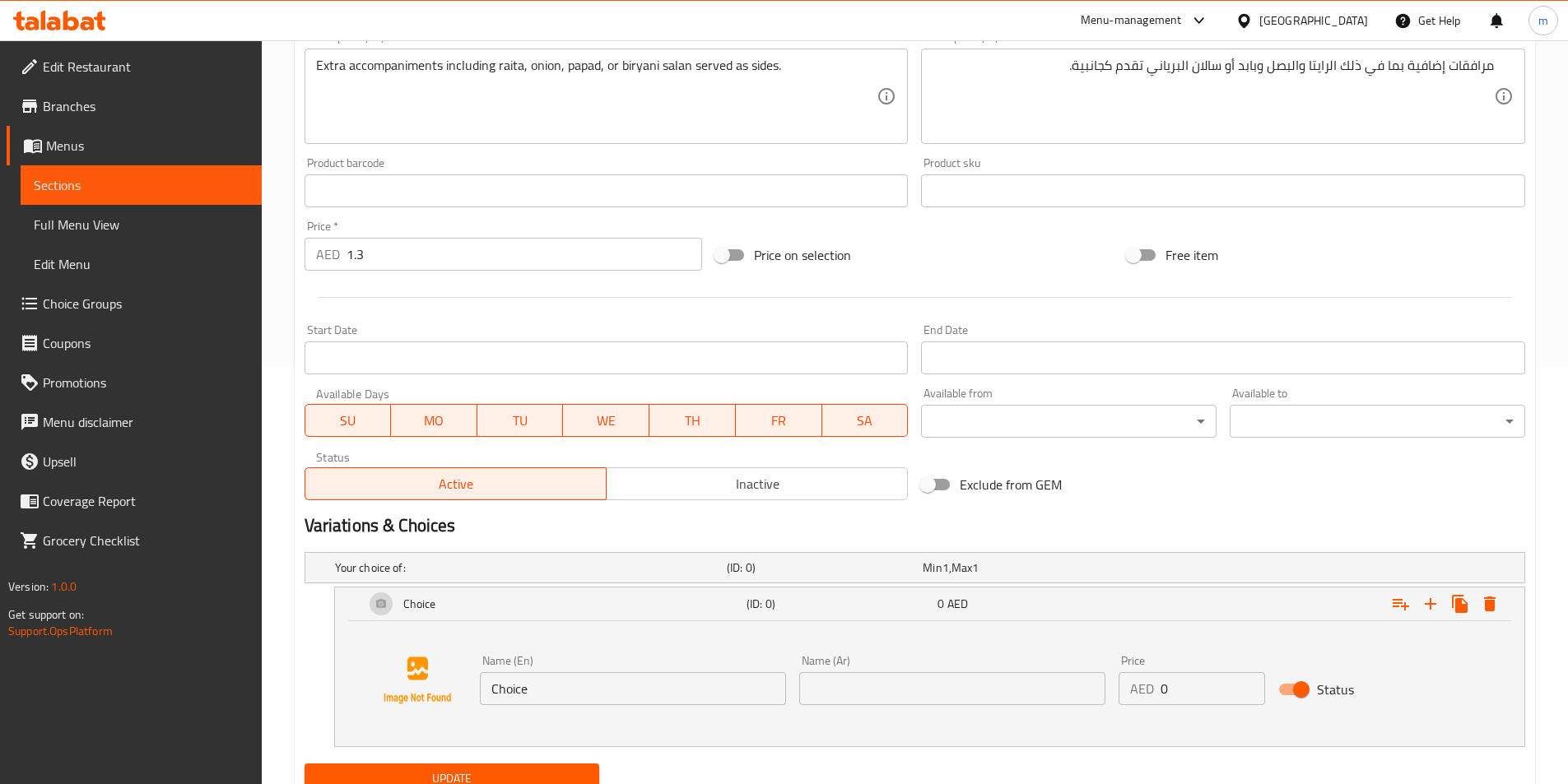
scroll to position [484, 0]
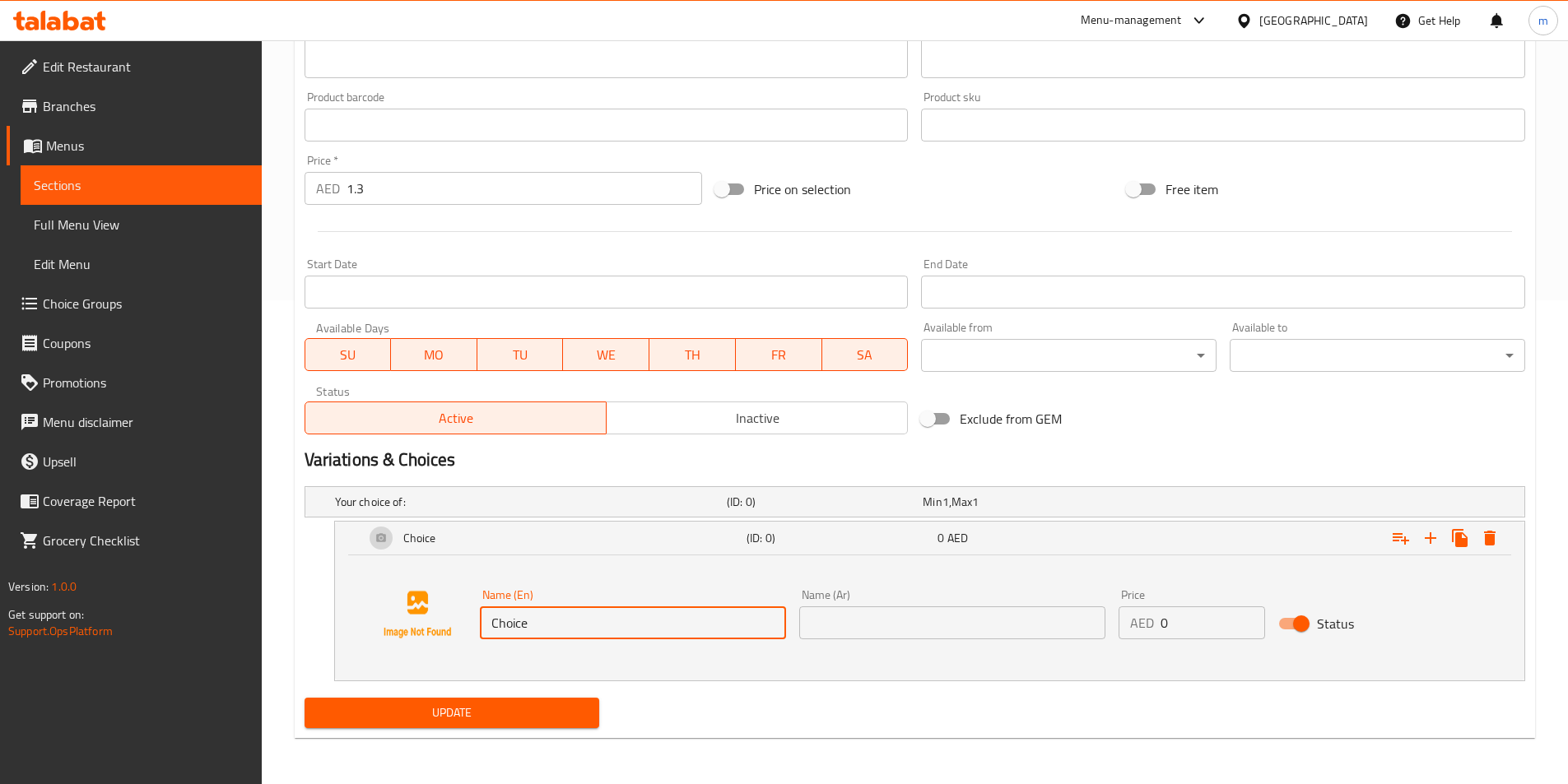
drag, startPoint x: 536, startPoint y: 628, endPoint x: 480, endPoint y: 627, distance: 56.0
click input "Choice"
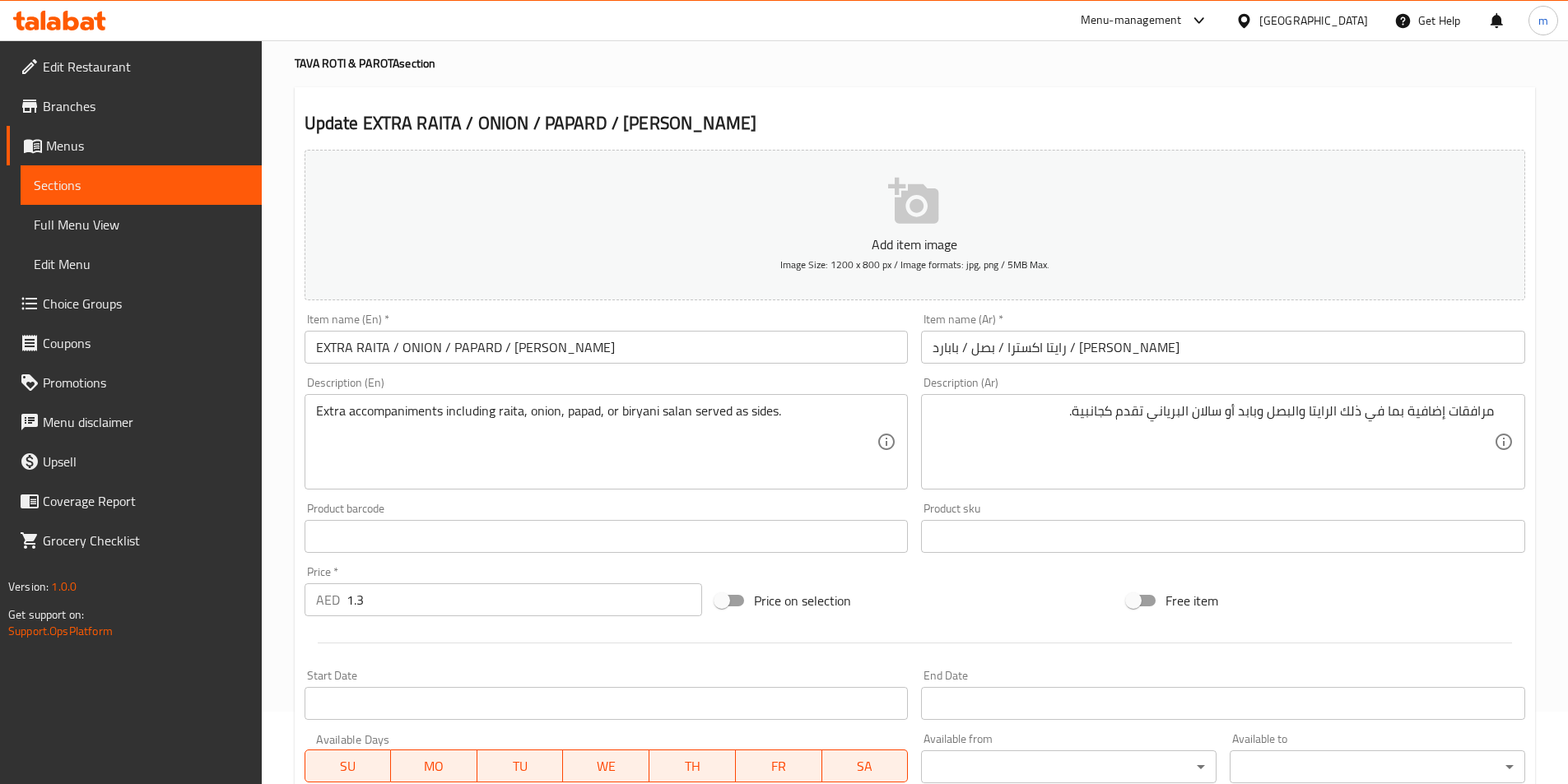
scroll to position [0, 0]
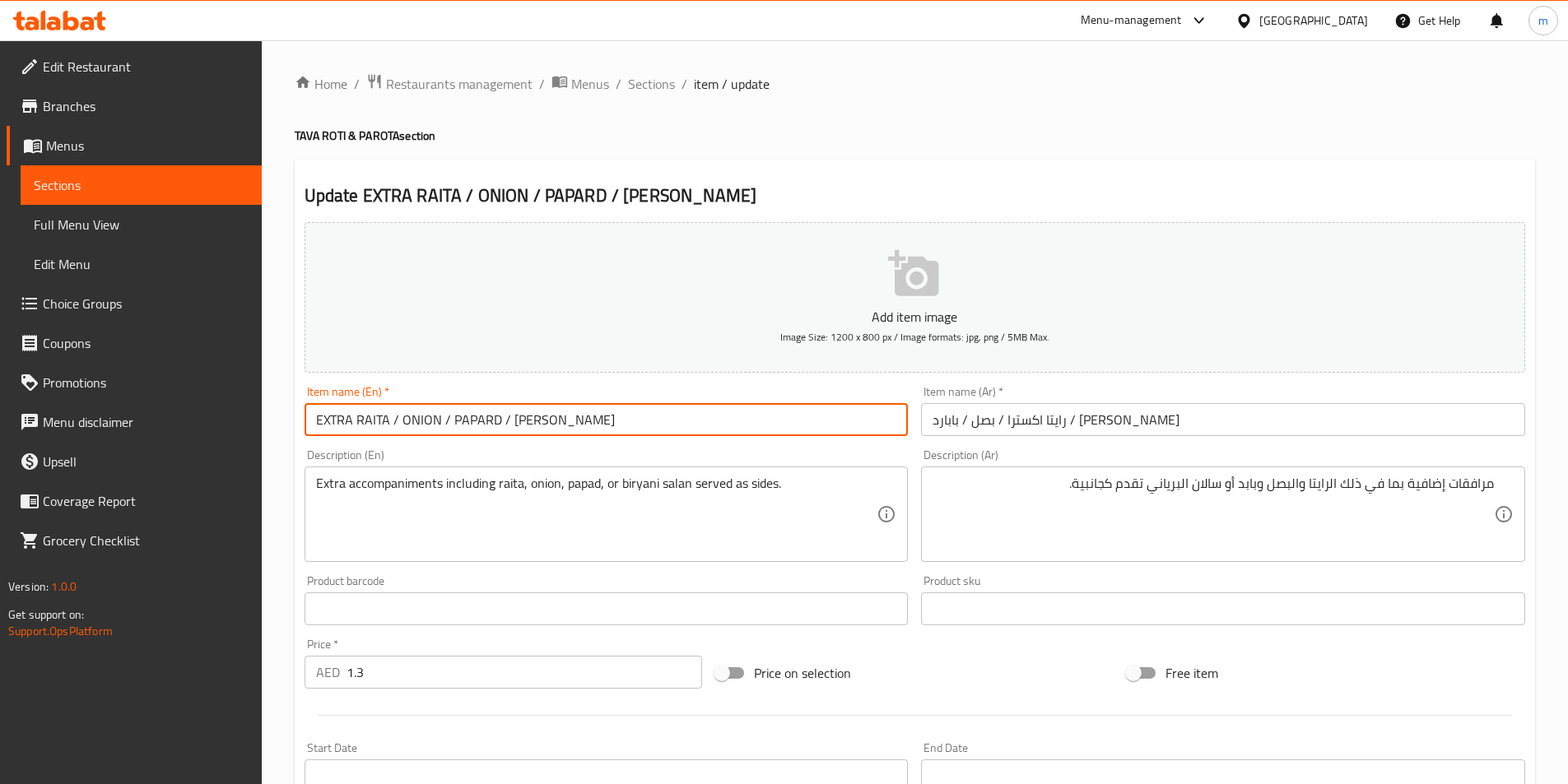
drag, startPoint x: 387, startPoint y: 419, endPoint x: 359, endPoint y: 421, distance: 28.1
click input "EXTRA RAITA / ONION / PAPARD / [PERSON_NAME]"
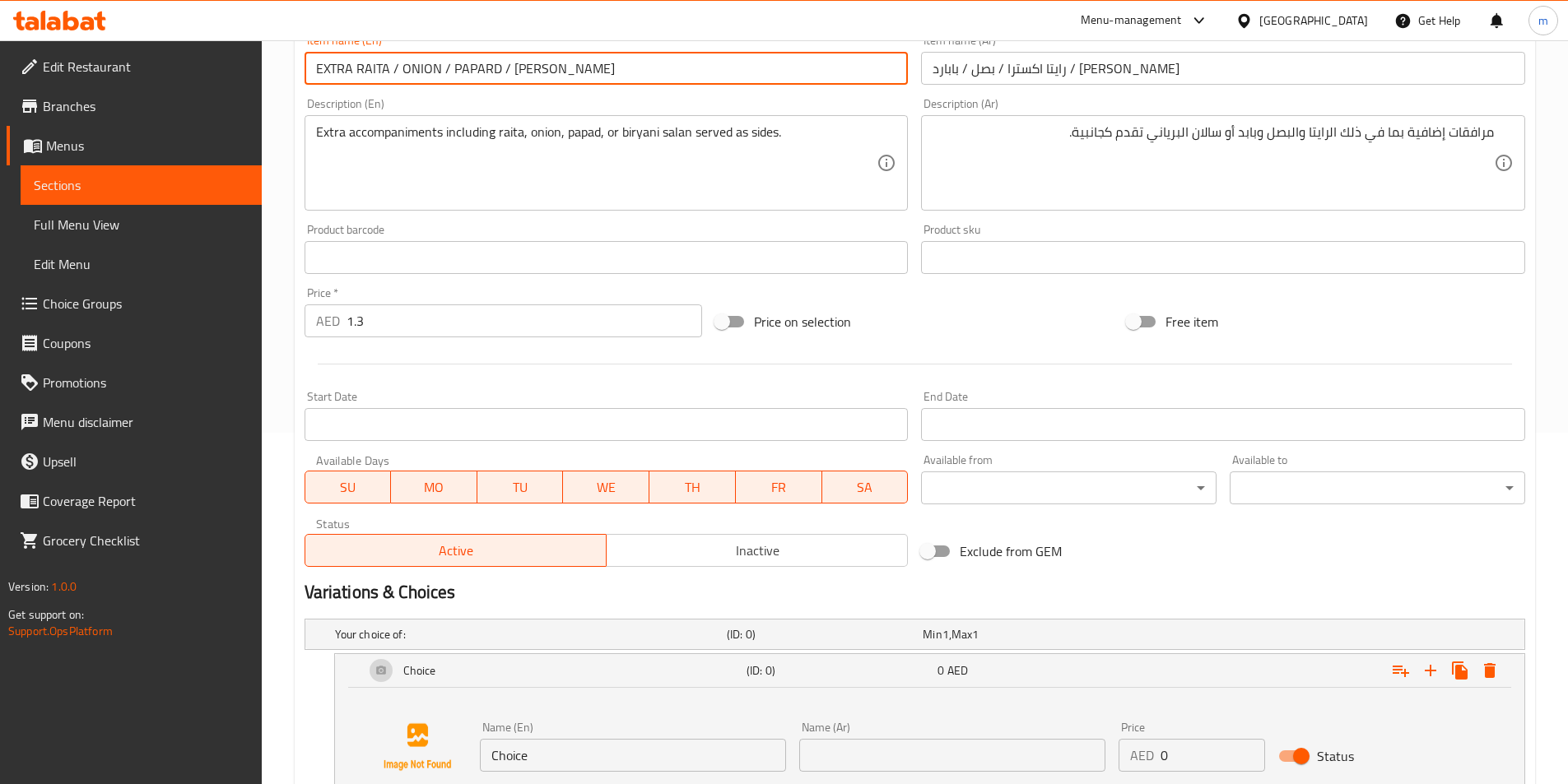
scroll to position [484, 0]
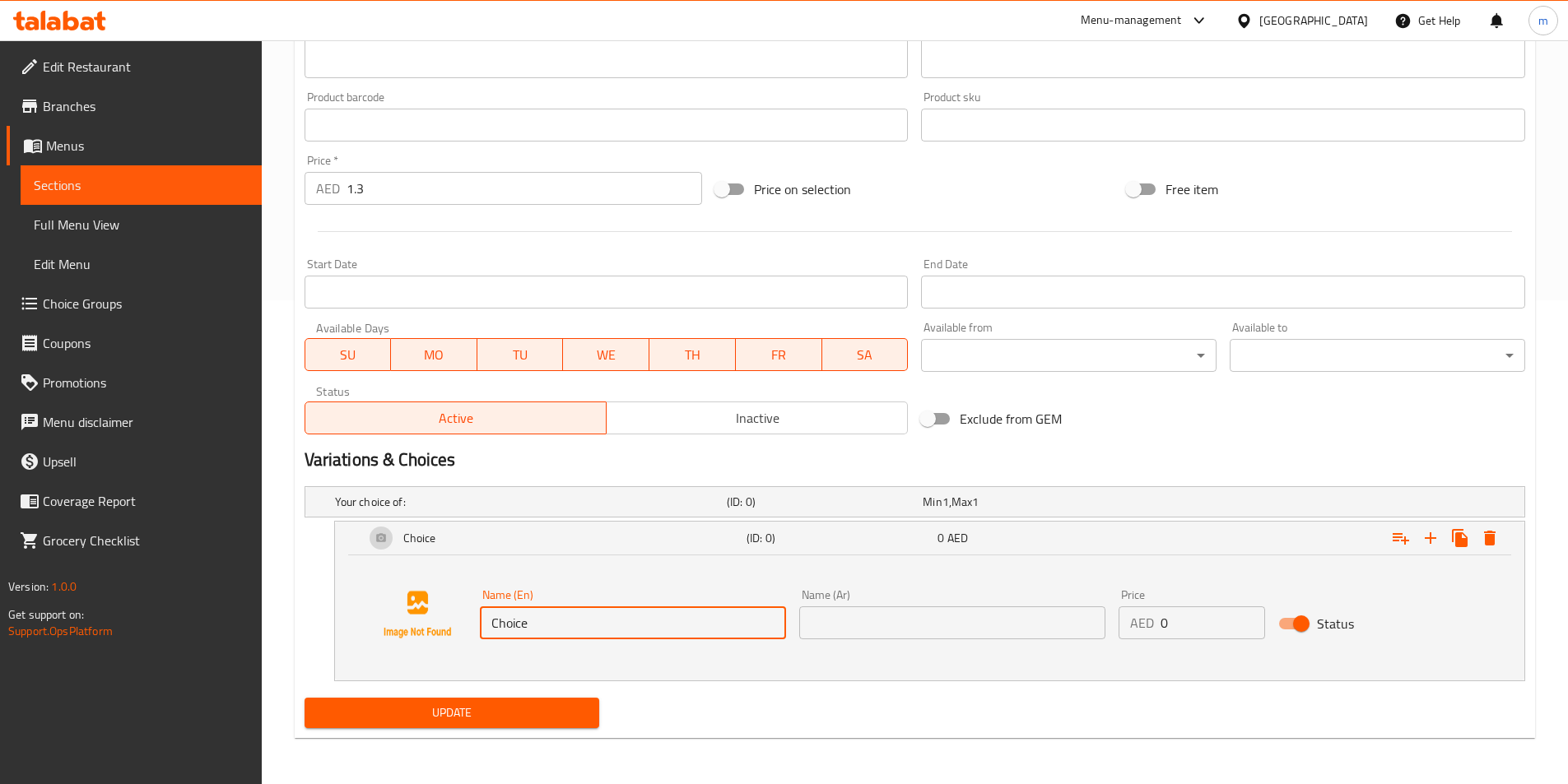
drag, startPoint x: 564, startPoint y: 619, endPoint x: 462, endPoint y: 619, distance: 102.0
click div "Name (En) Choice Name (En) Name (Ar) Name (Ar) Price AED 0 Price Status"
paste input "RAITA"
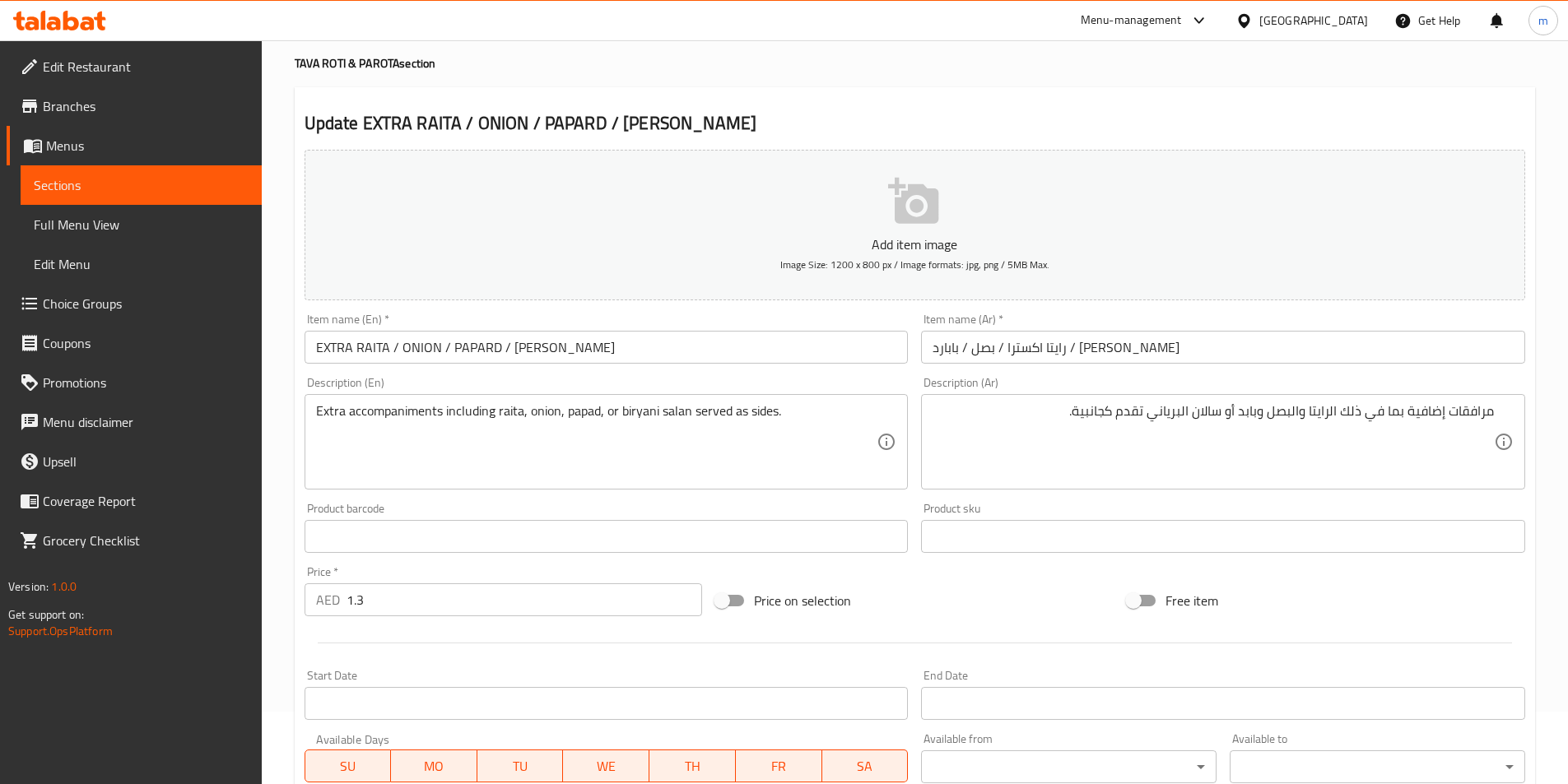
scroll to position [0, 0]
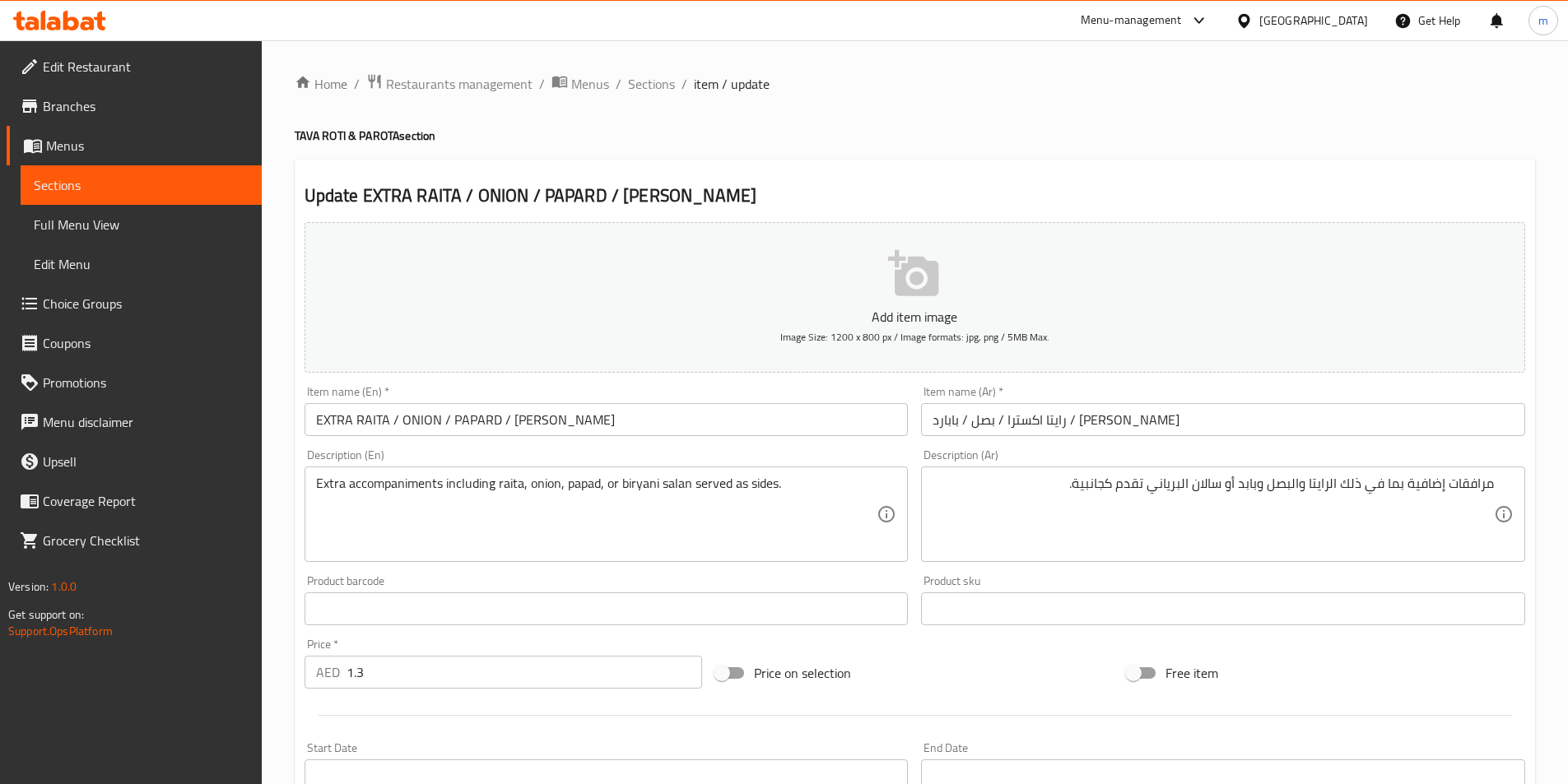
type input "RAITA"
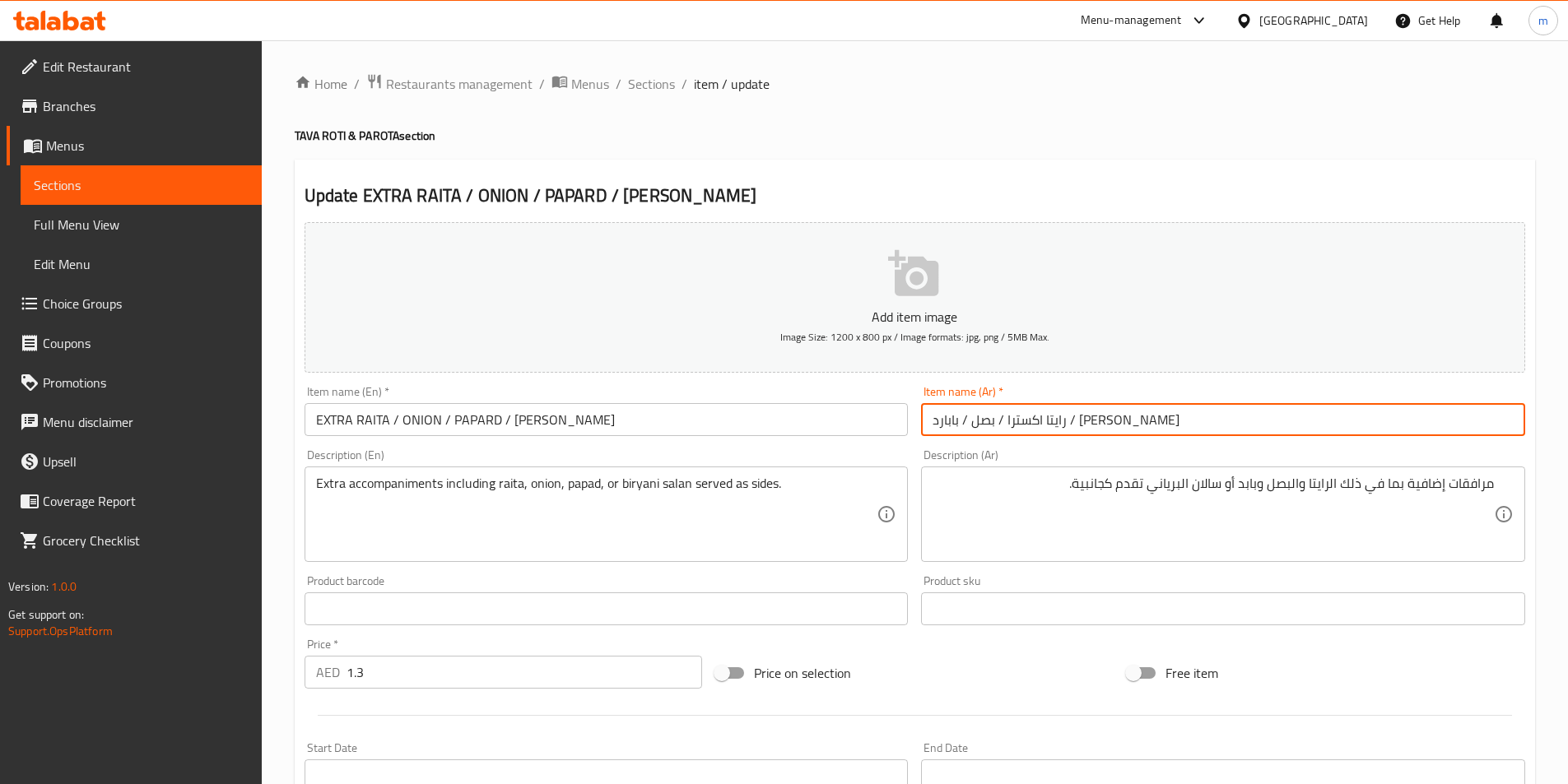
drag, startPoint x: 1141, startPoint y: 421, endPoint x: 1121, endPoint y: 421, distance: 20.0
click input "رايتا اكسترا / بصل / بابارد / [PERSON_NAME]"
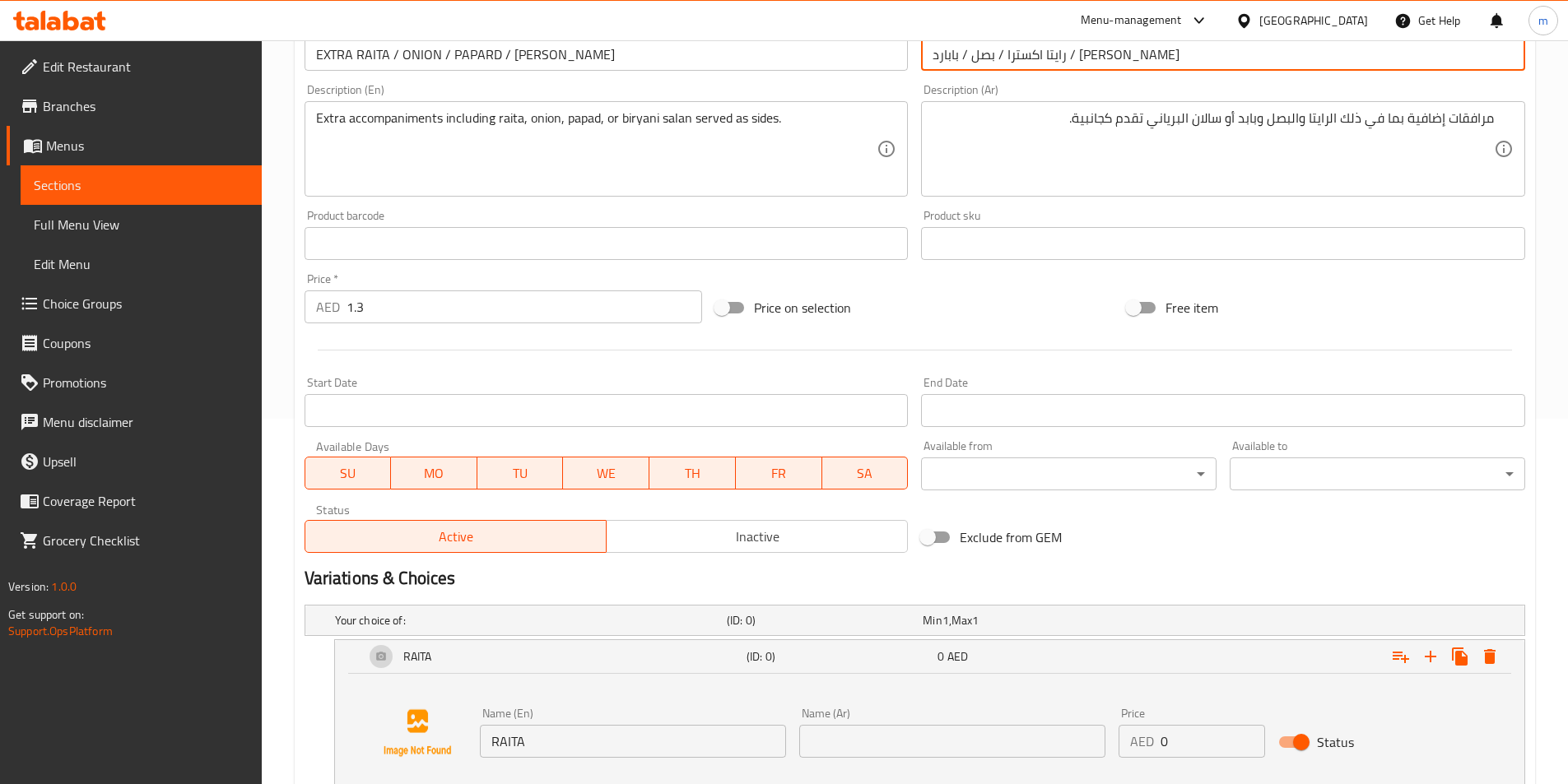
scroll to position [484, 0]
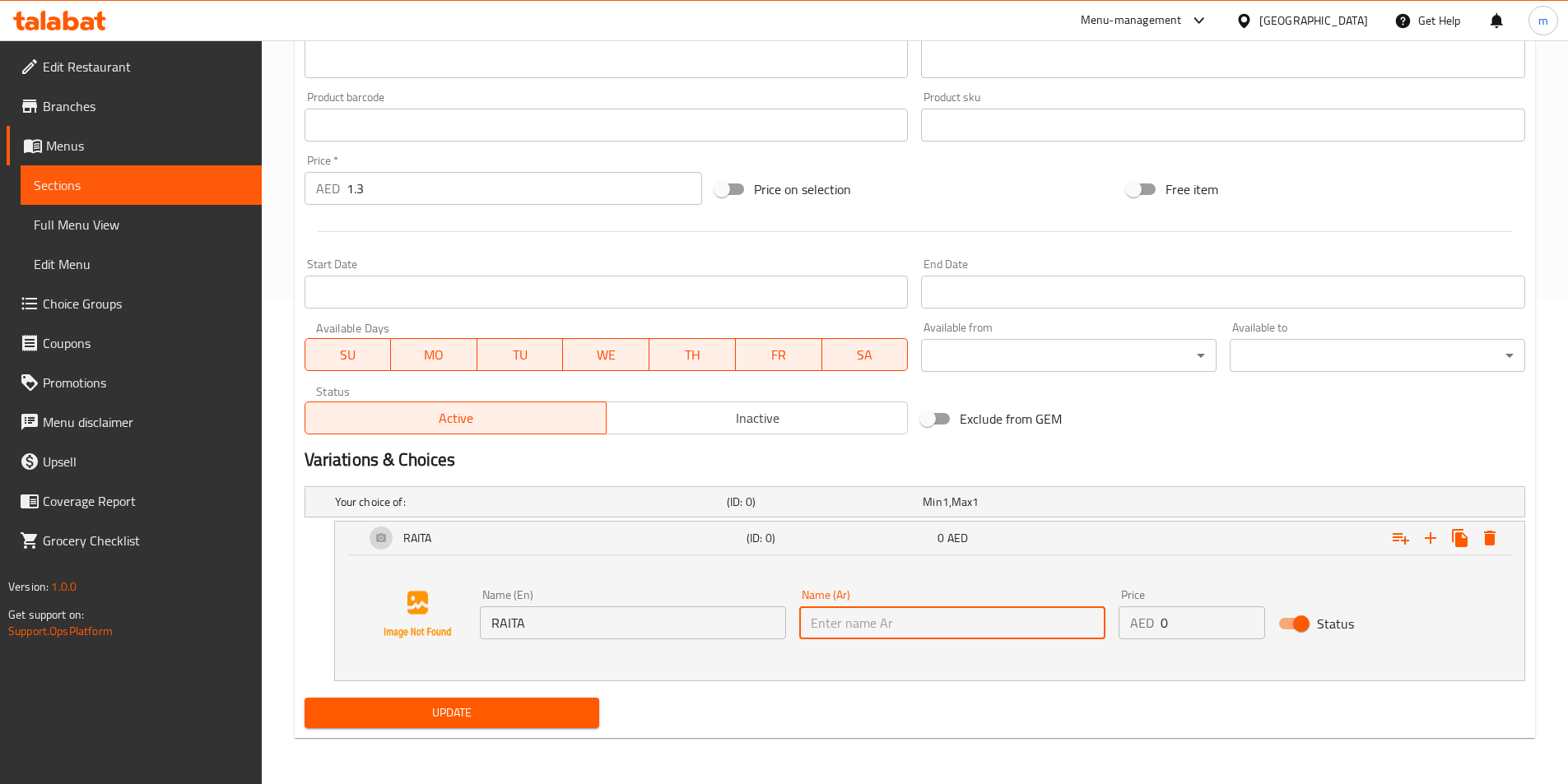
click input "text"
paste input "رايتا"
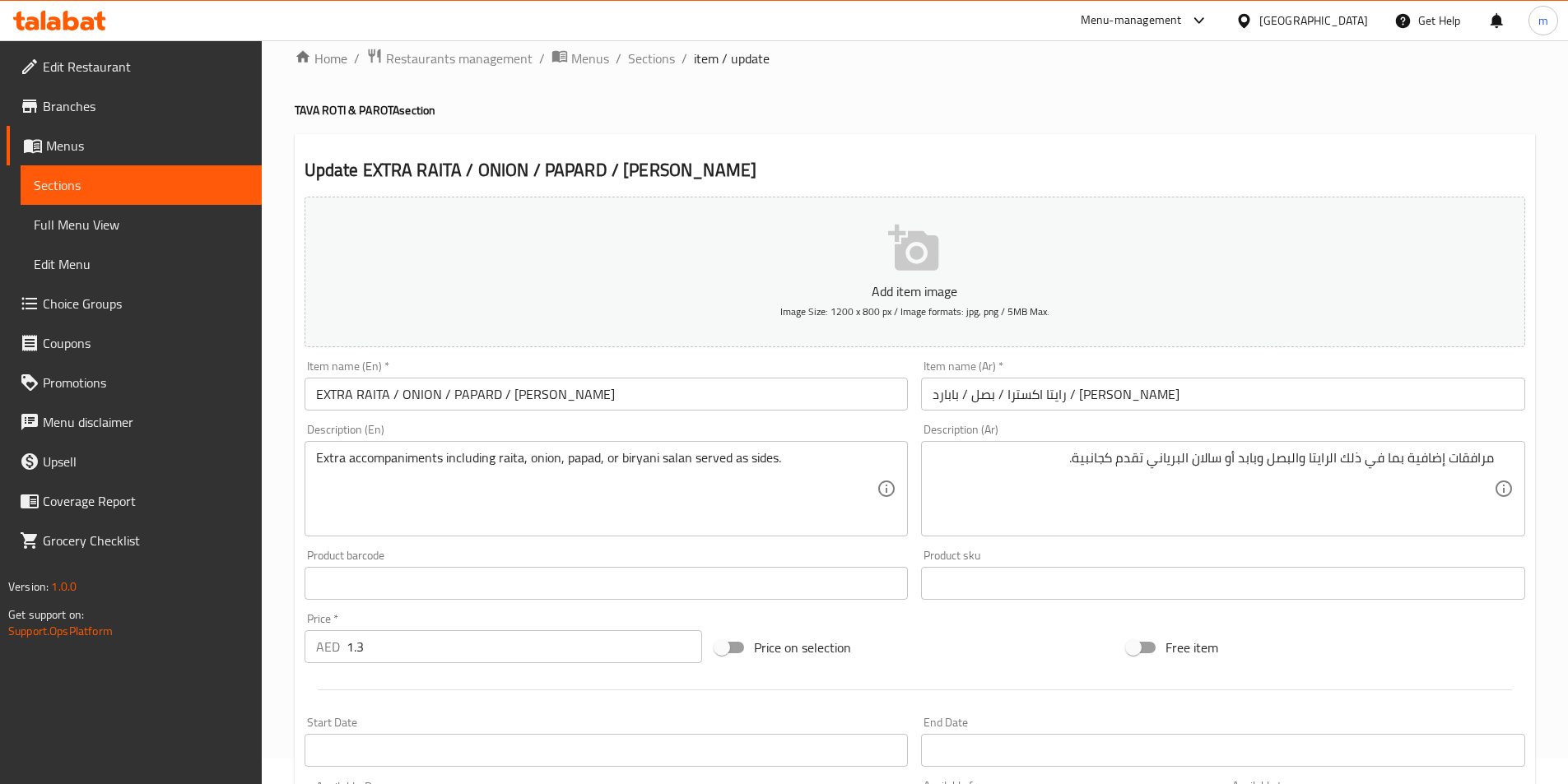
scroll to position [0, 0]
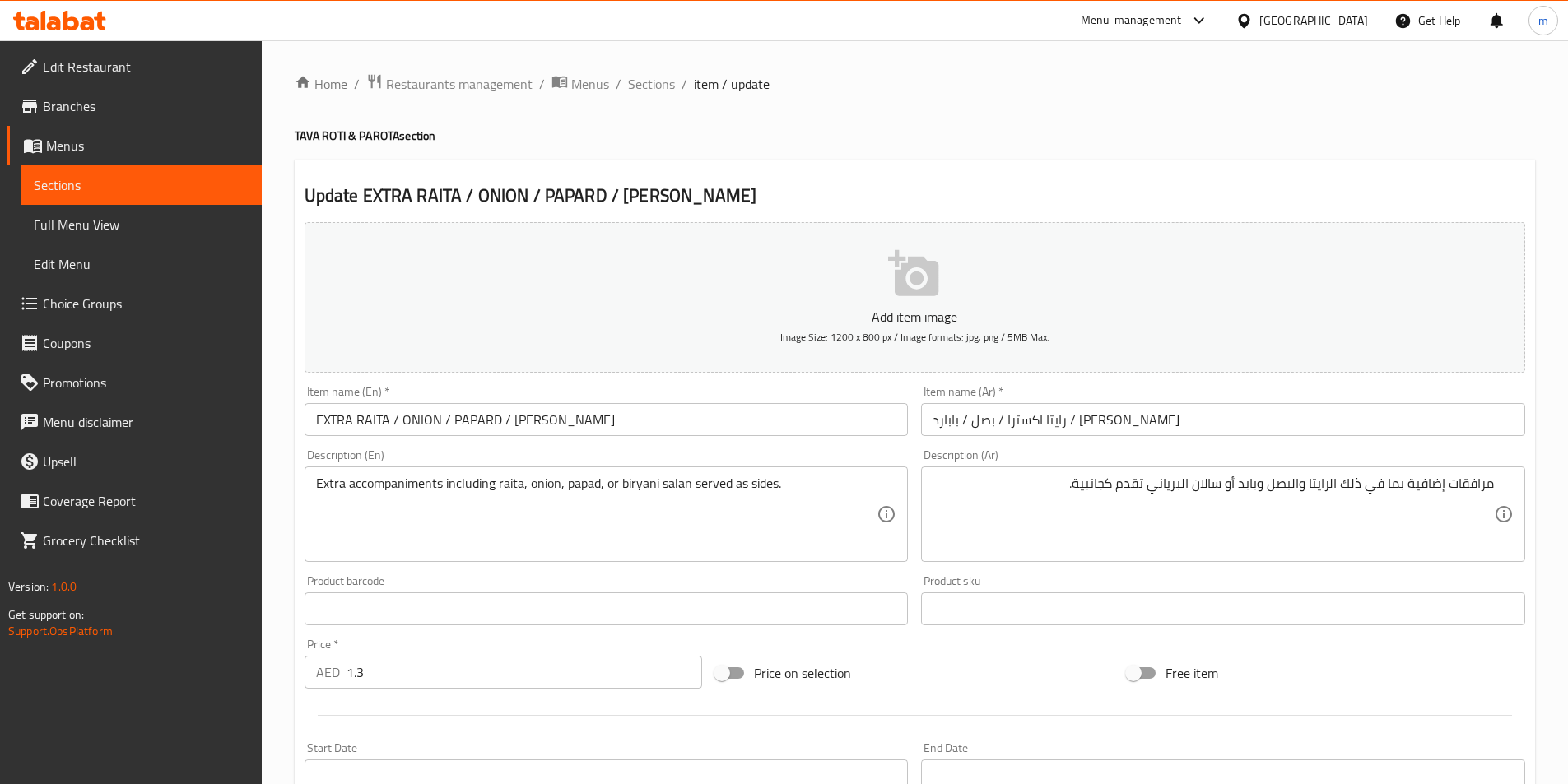
type input "رايتا"
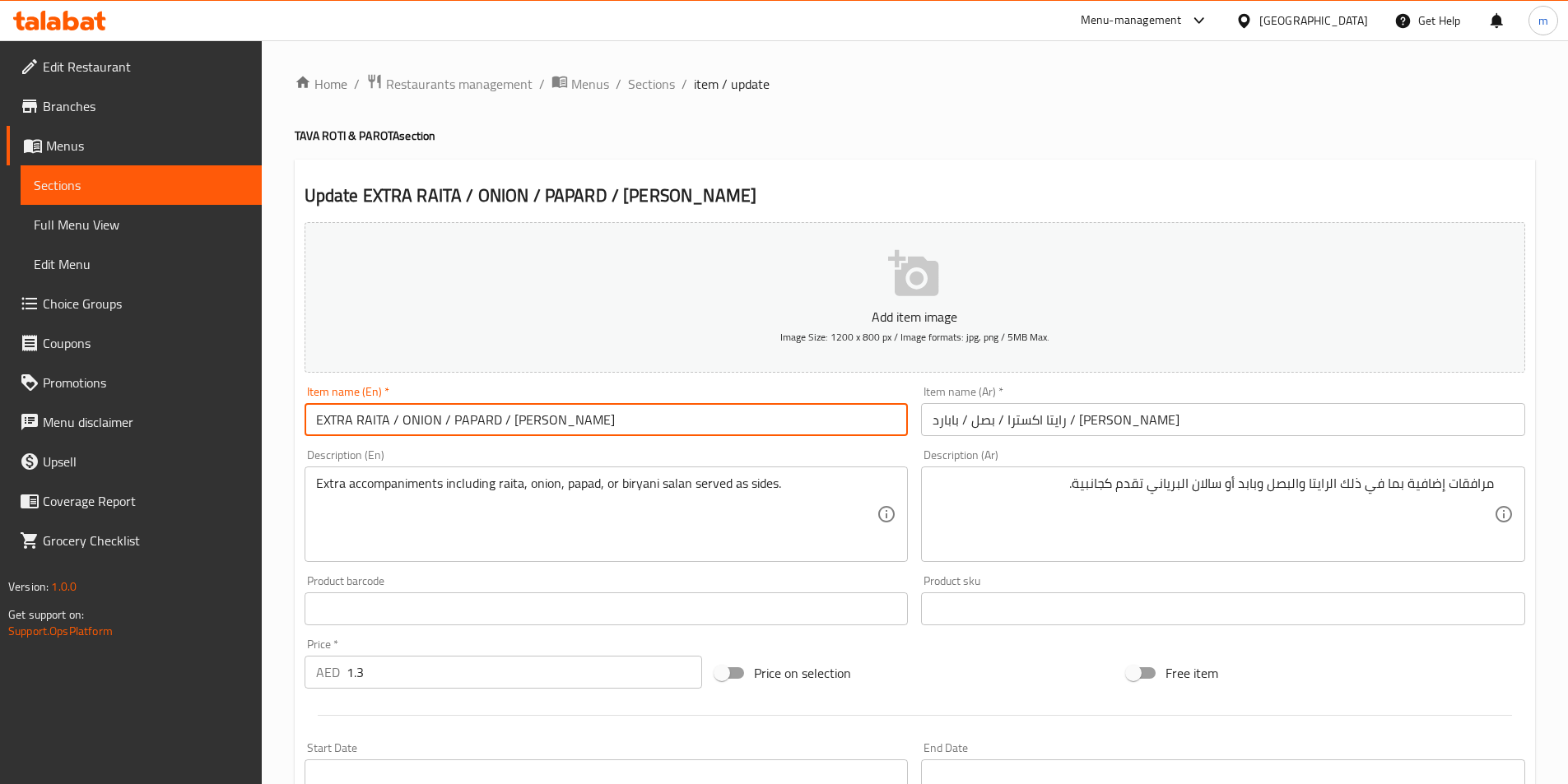
drag, startPoint x: 399, startPoint y: 420, endPoint x: 438, endPoint y: 421, distance: 39.0
click input "EXTRA RAITA / ONION / PAPARD / [PERSON_NAME]"
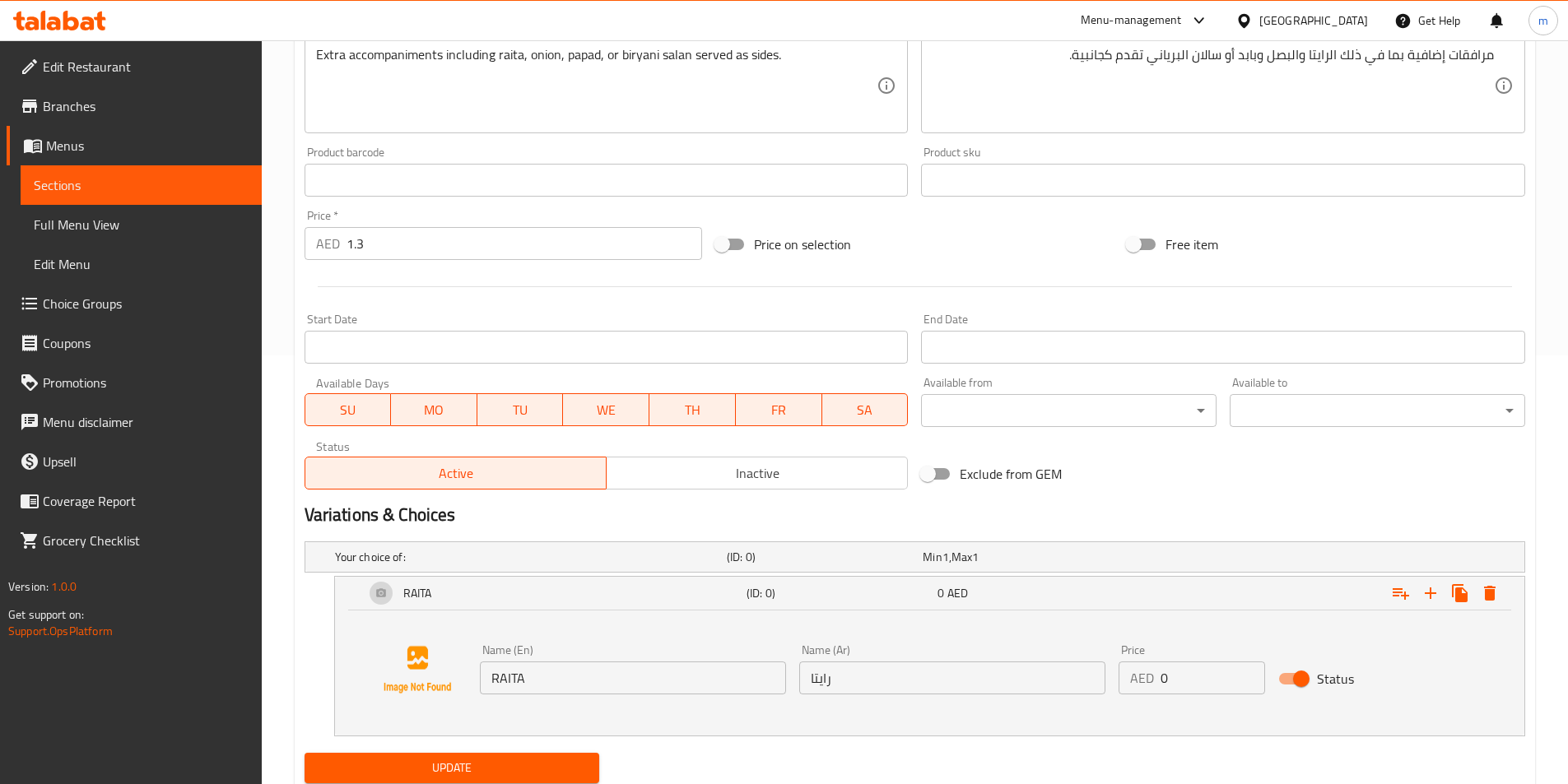
scroll to position [484, 0]
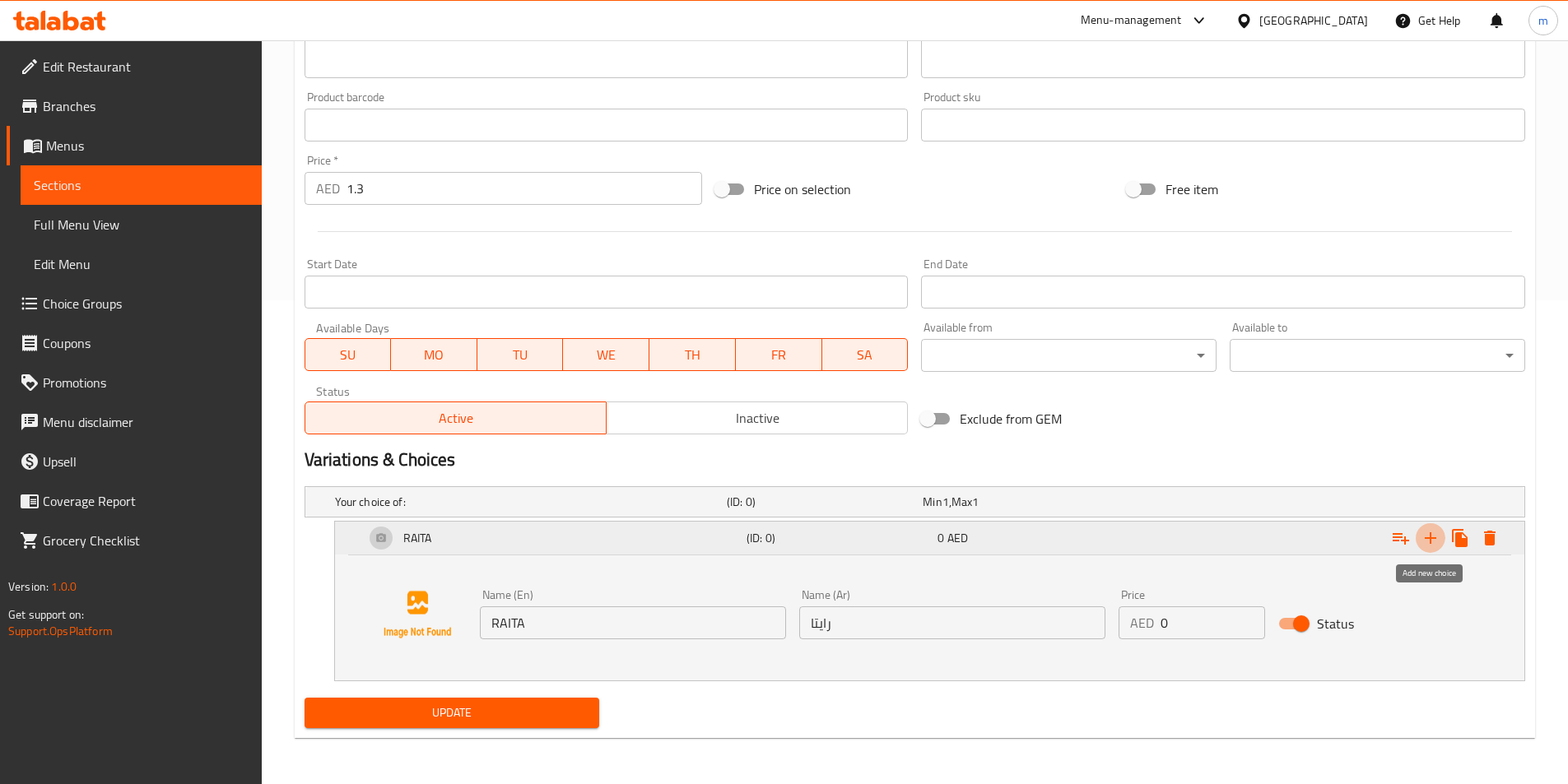
click icon "Expand"
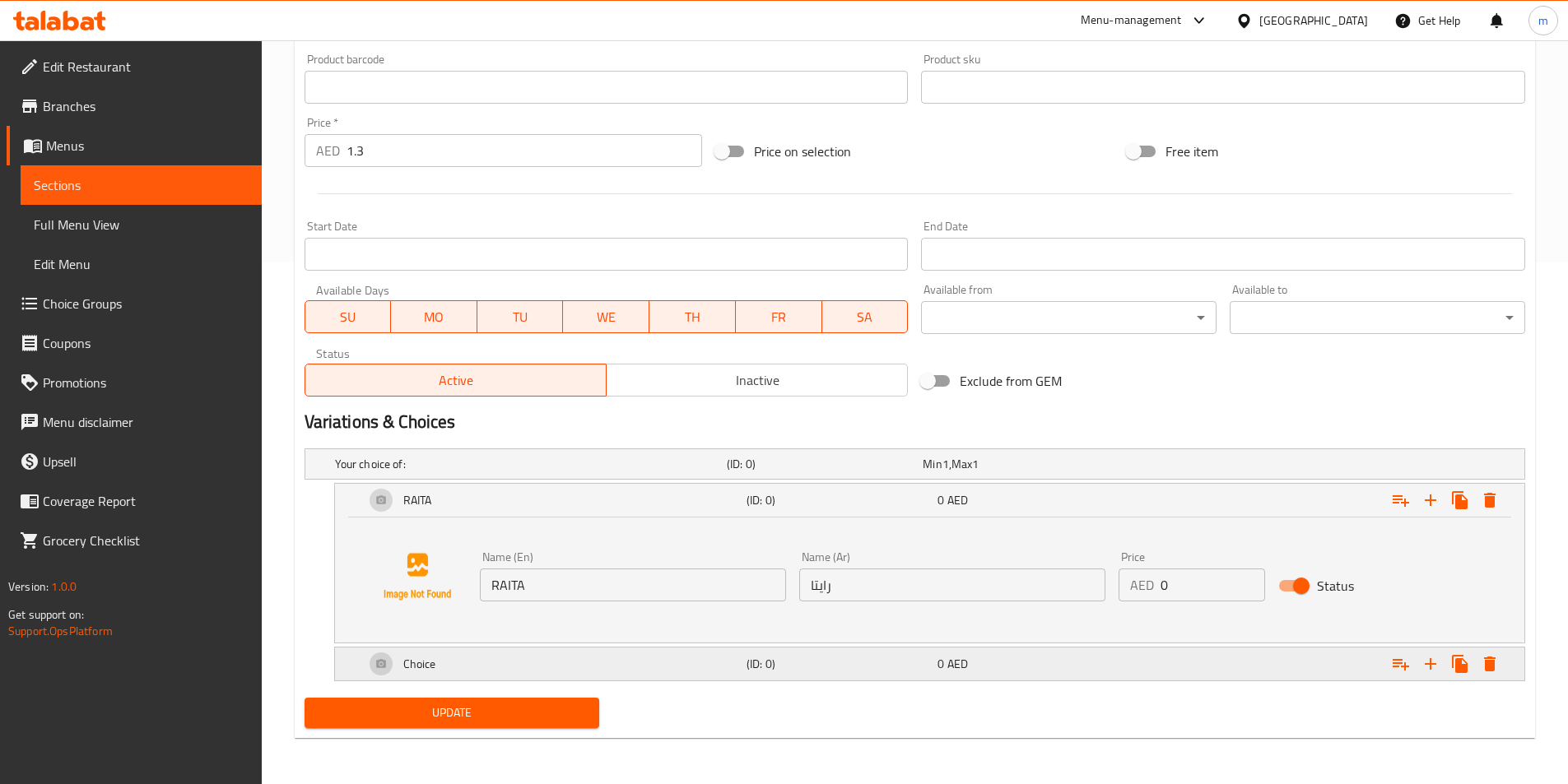
click div "(ID: 0)"
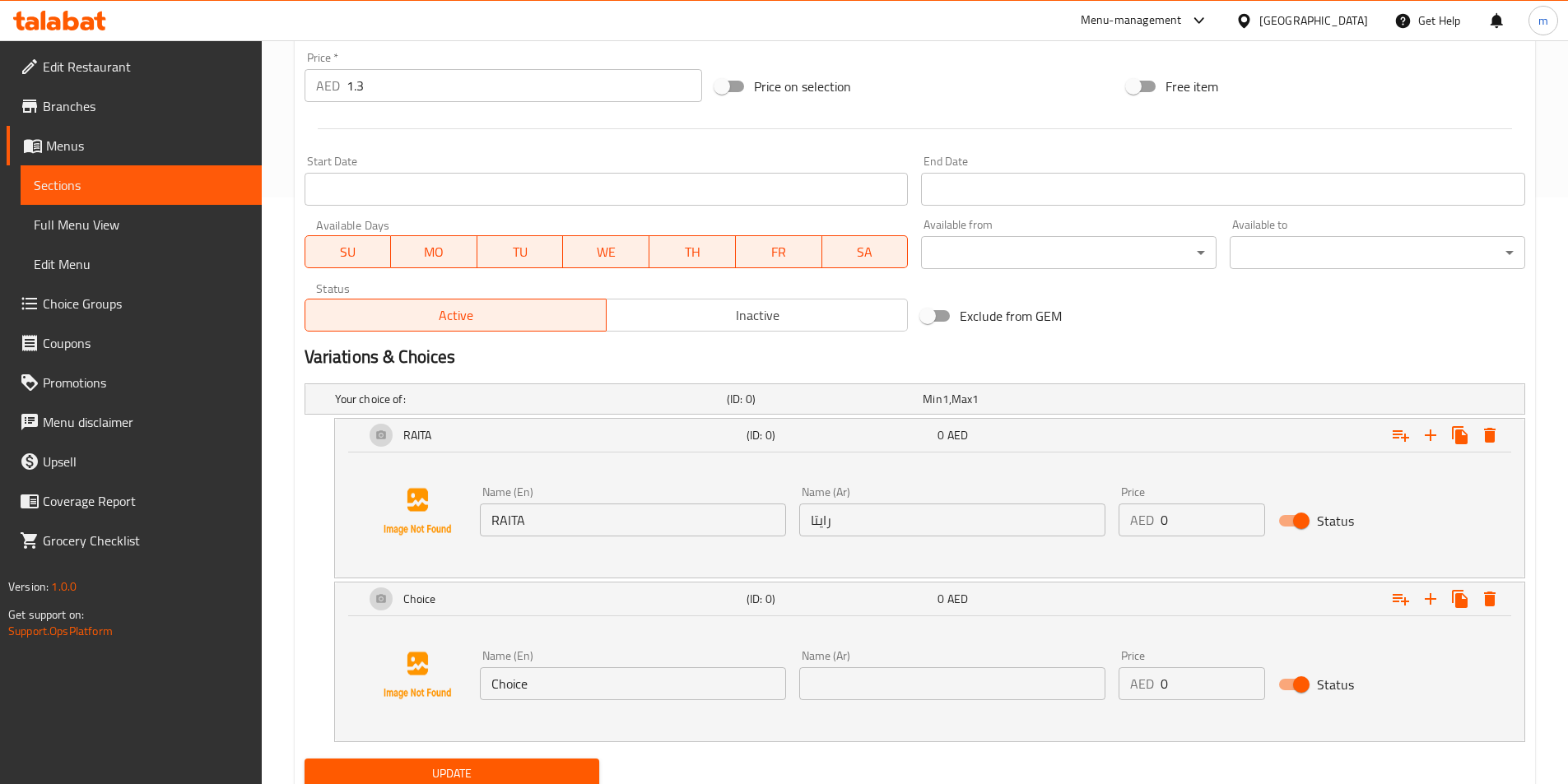
scroll to position [648, 0]
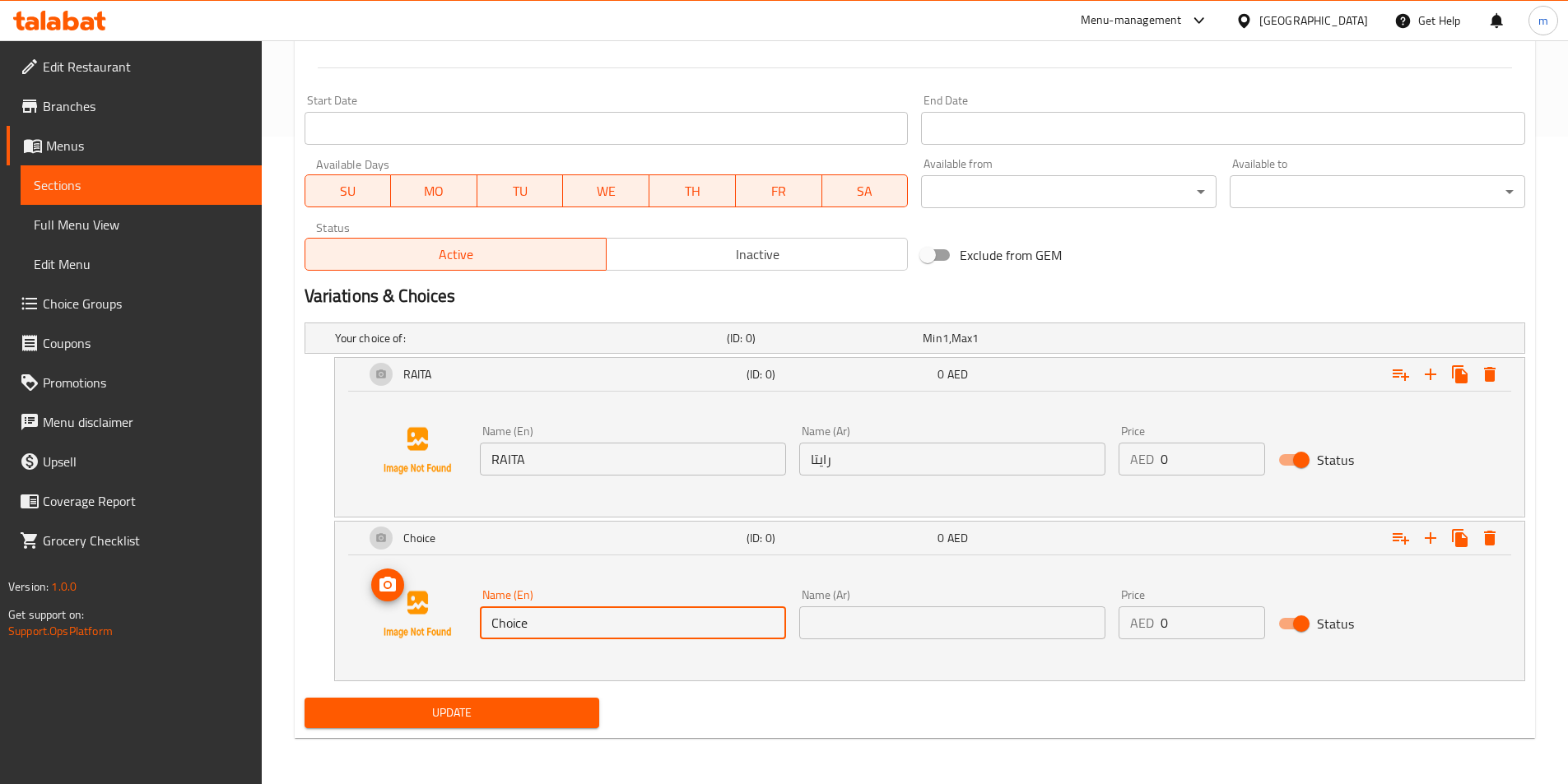
drag, startPoint x: 470, startPoint y: 614, endPoint x: 458, endPoint y: 614, distance: 12.0
click div "Name (En) Choice Name (En) Name (Ar) Name (Ar) Price AED 0 Price Status"
paste input "ONION"
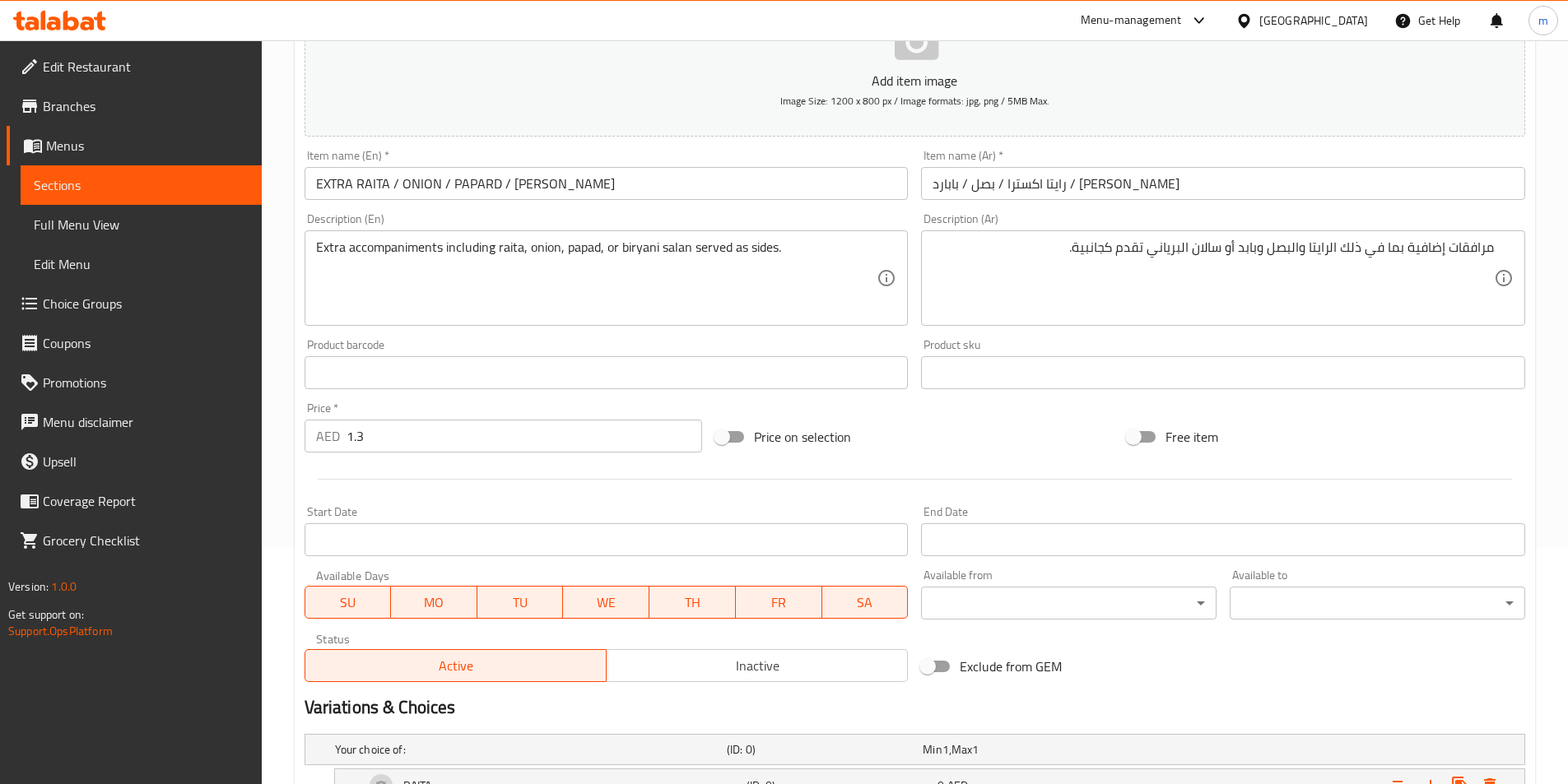
scroll to position [0, 0]
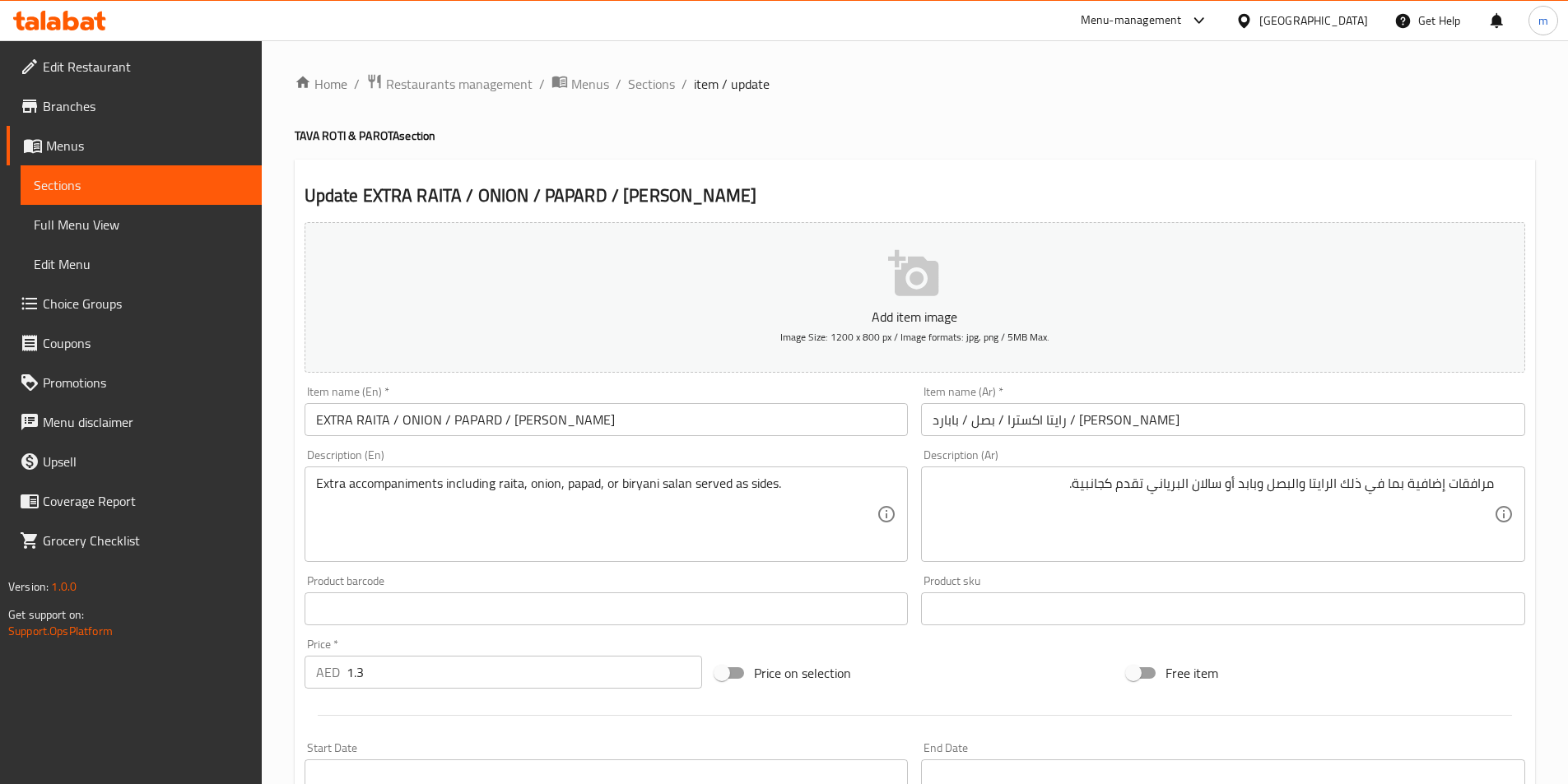
type input "ONION"
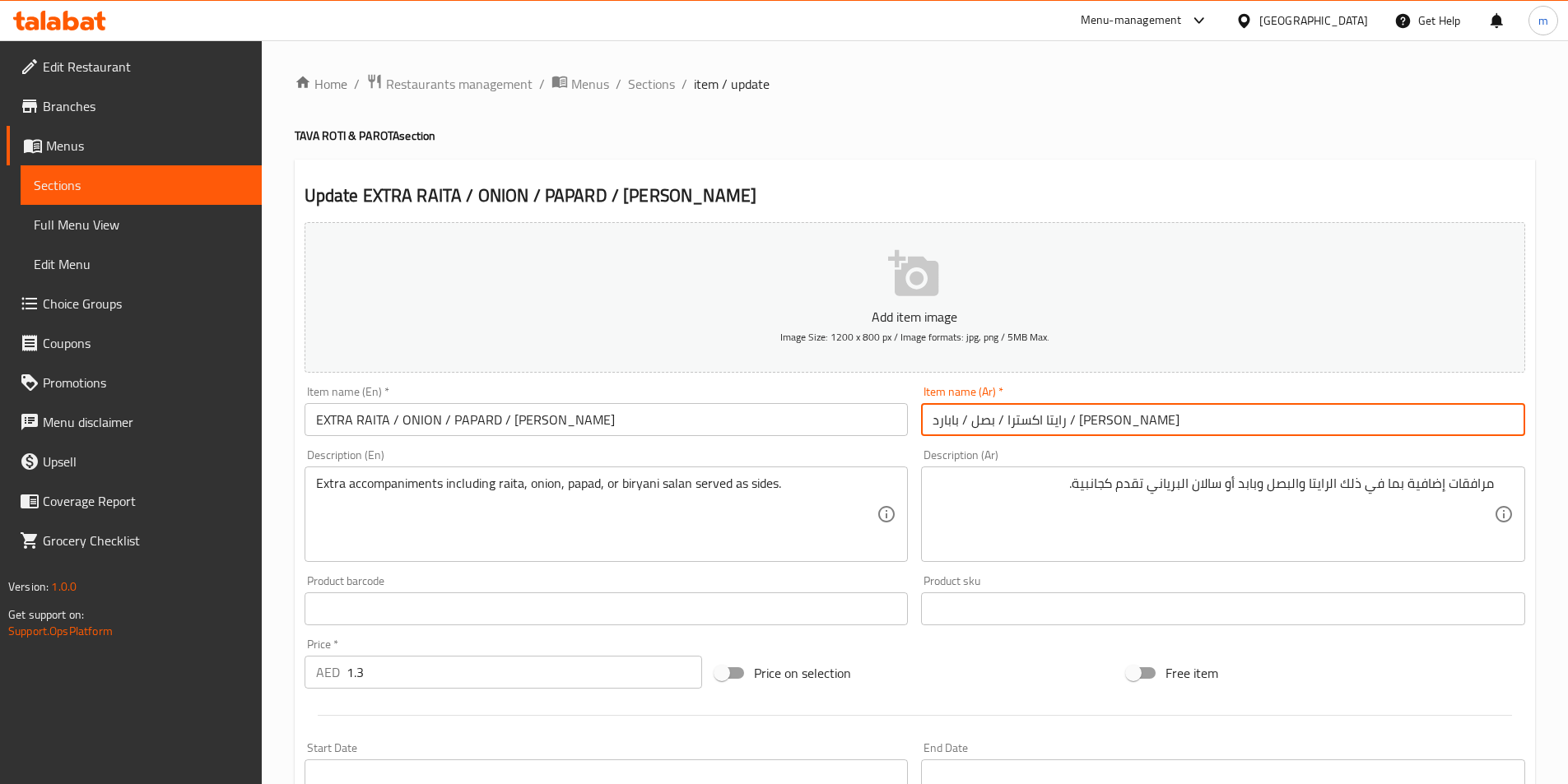
drag, startPoint x: 1076, startPoint y: 422, endPoint x: 1050, endPoint y: 423, distance: 26.0
click input "رايتا اكسترا / بصل / بابارد / [PERSON_NAME]"
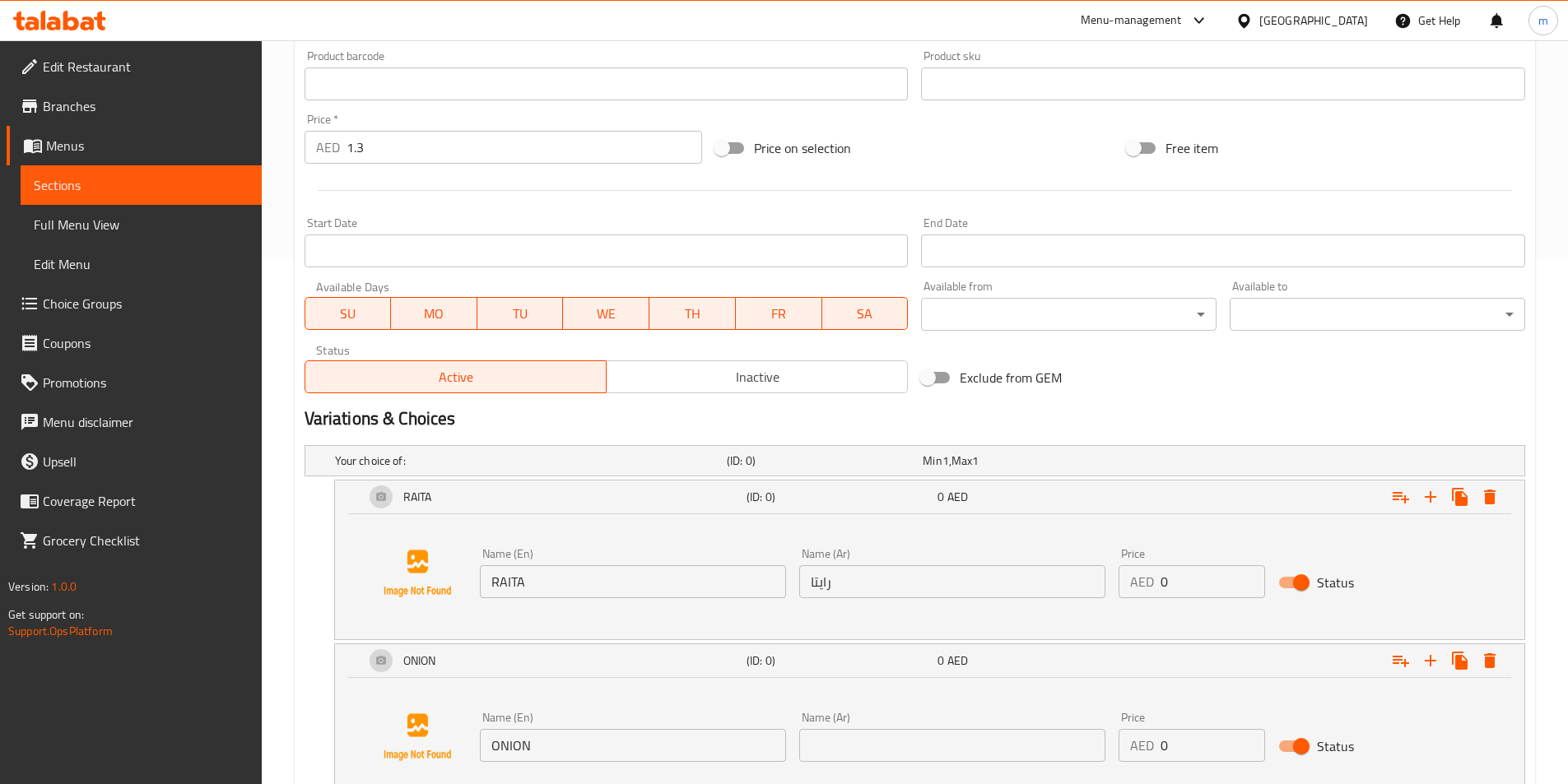
scroll to position [648, 0]
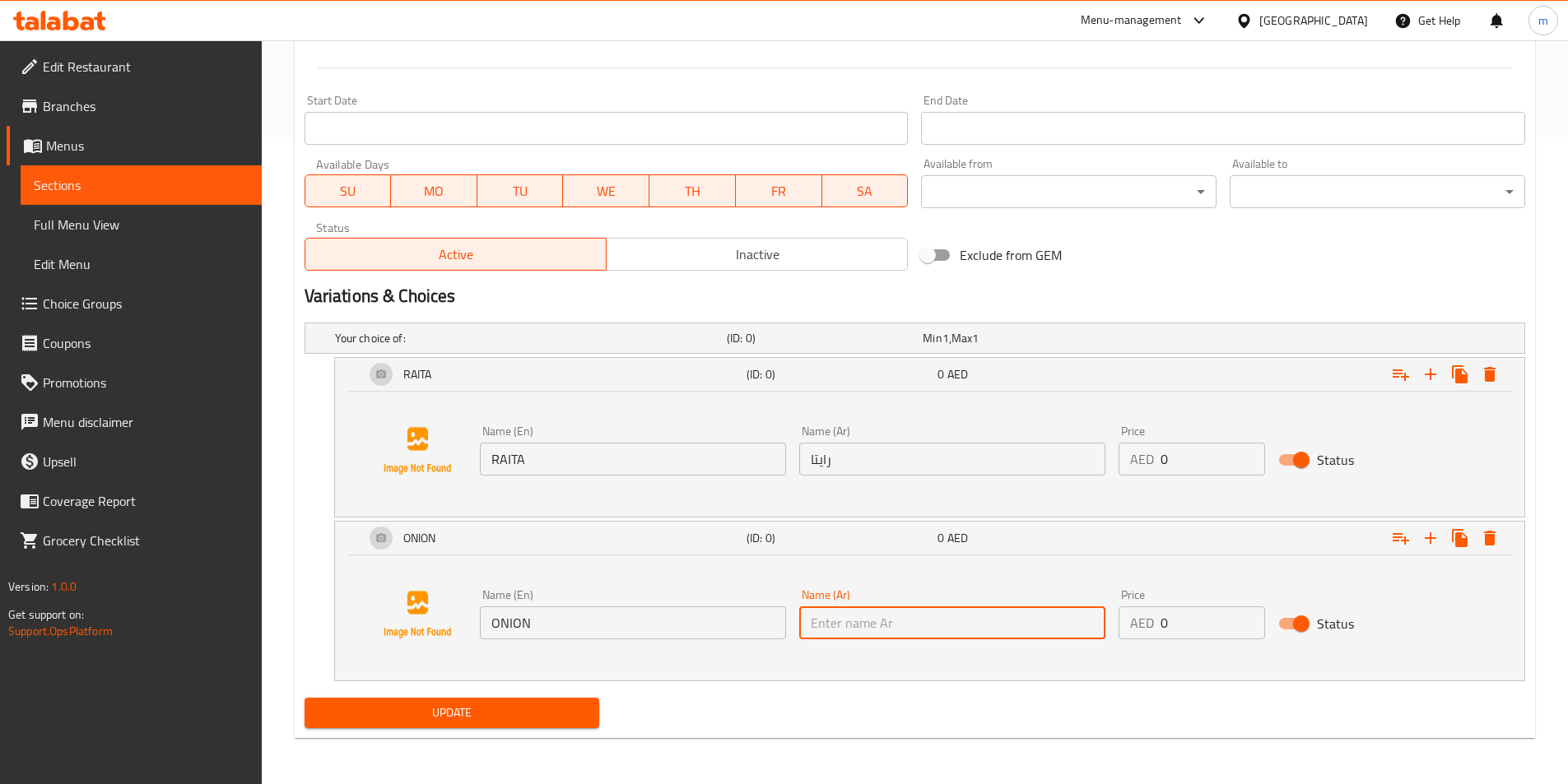
click input "text"
paste input "بصل"
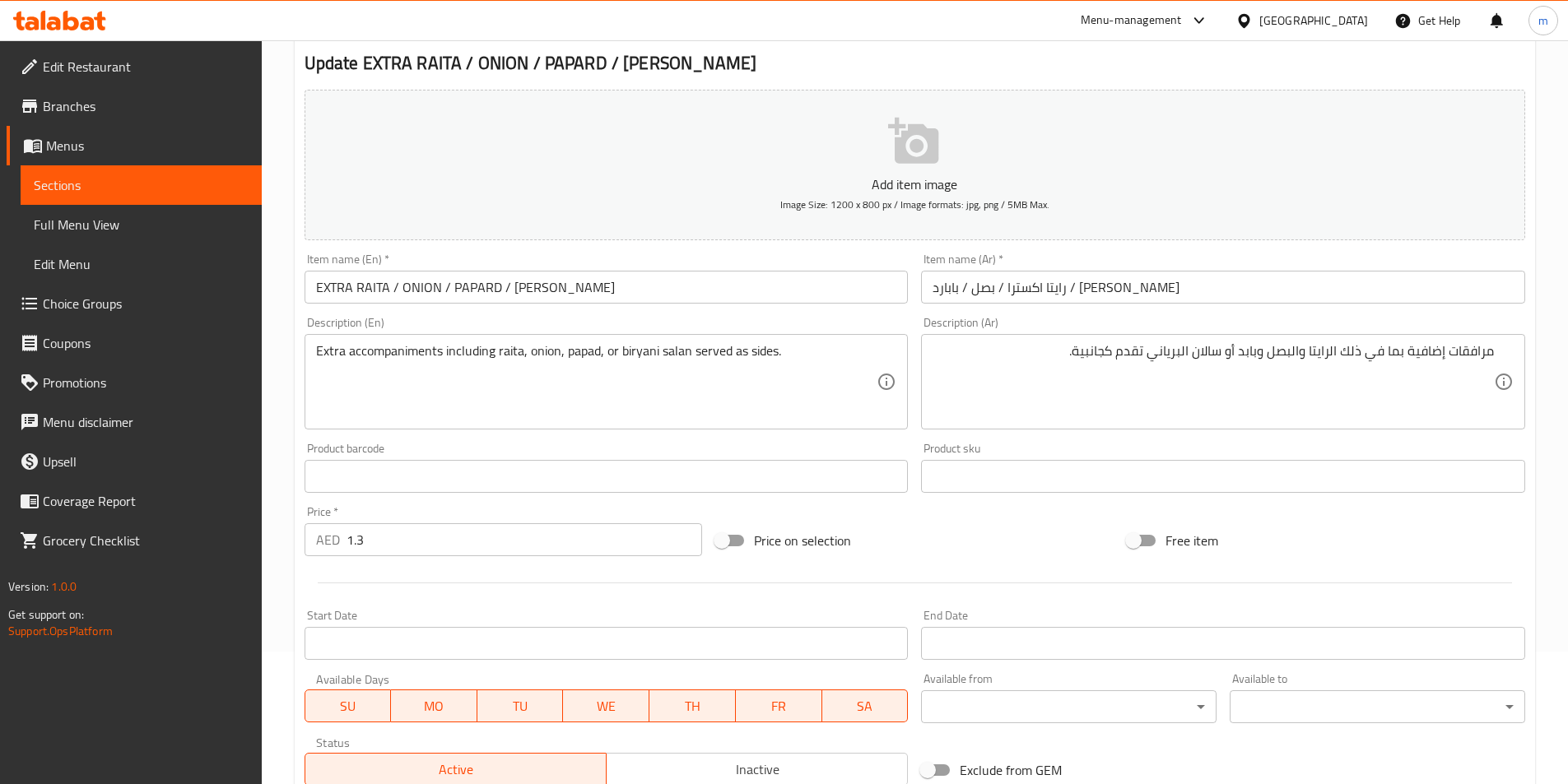
scroll to position [71, 0]
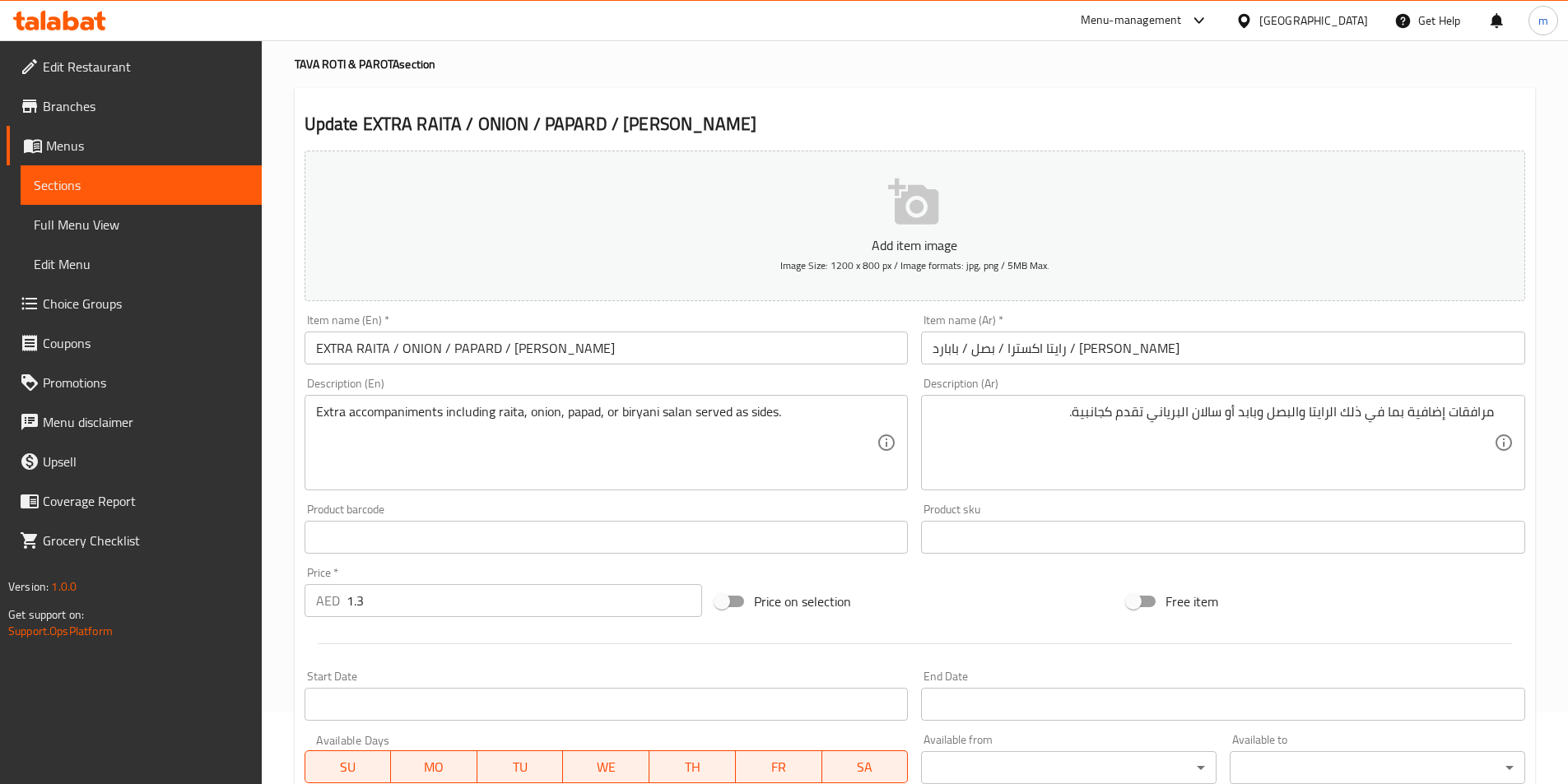
type input "بصل"
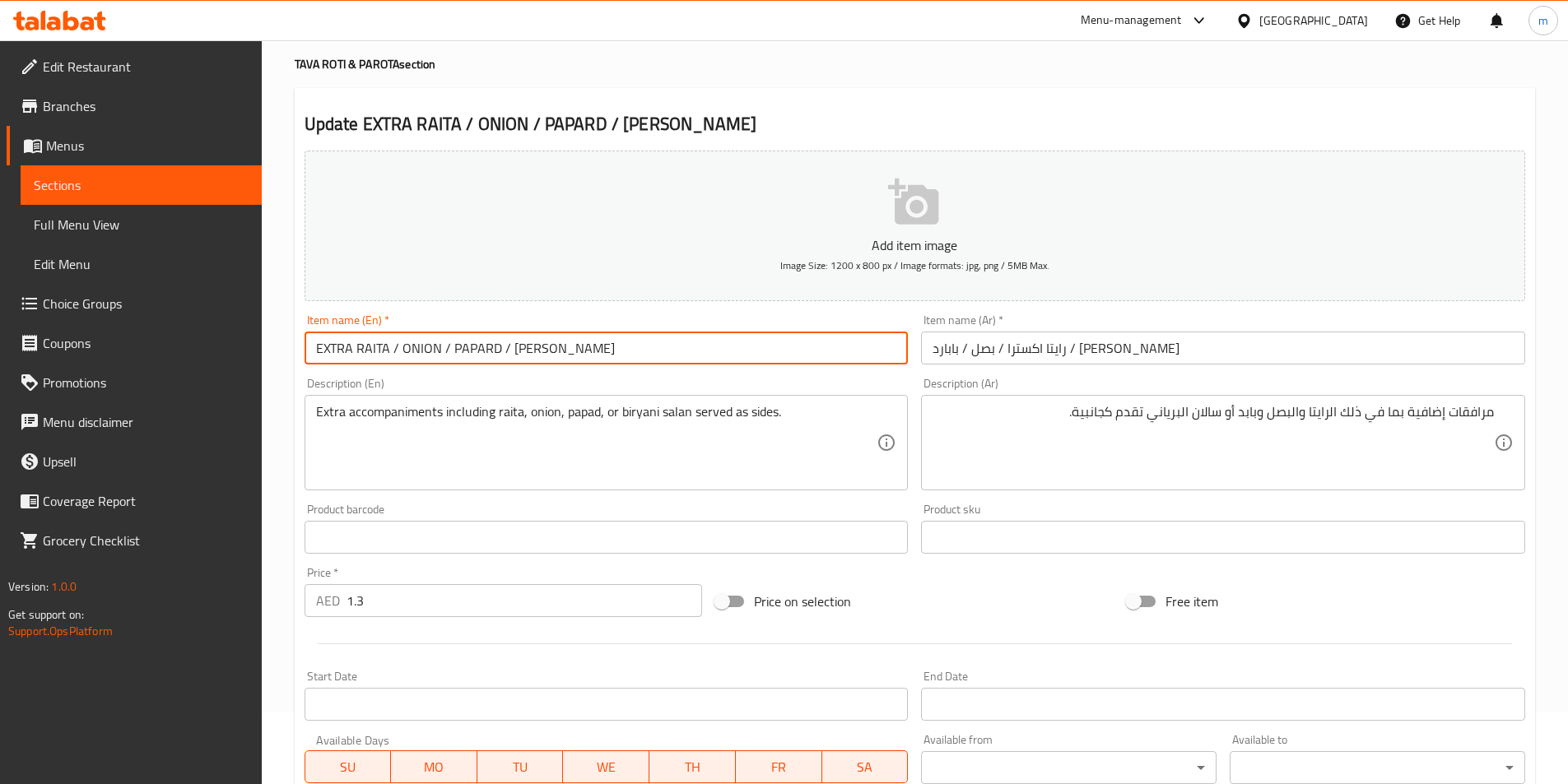
drag, startPoint x: 497, startPoint y: 347, endPoint x: 452, endPoint y: 348, distance: 45.0
click input "EXTRA RAITA / ONION / PAPARD / [PERSON_NAME]"
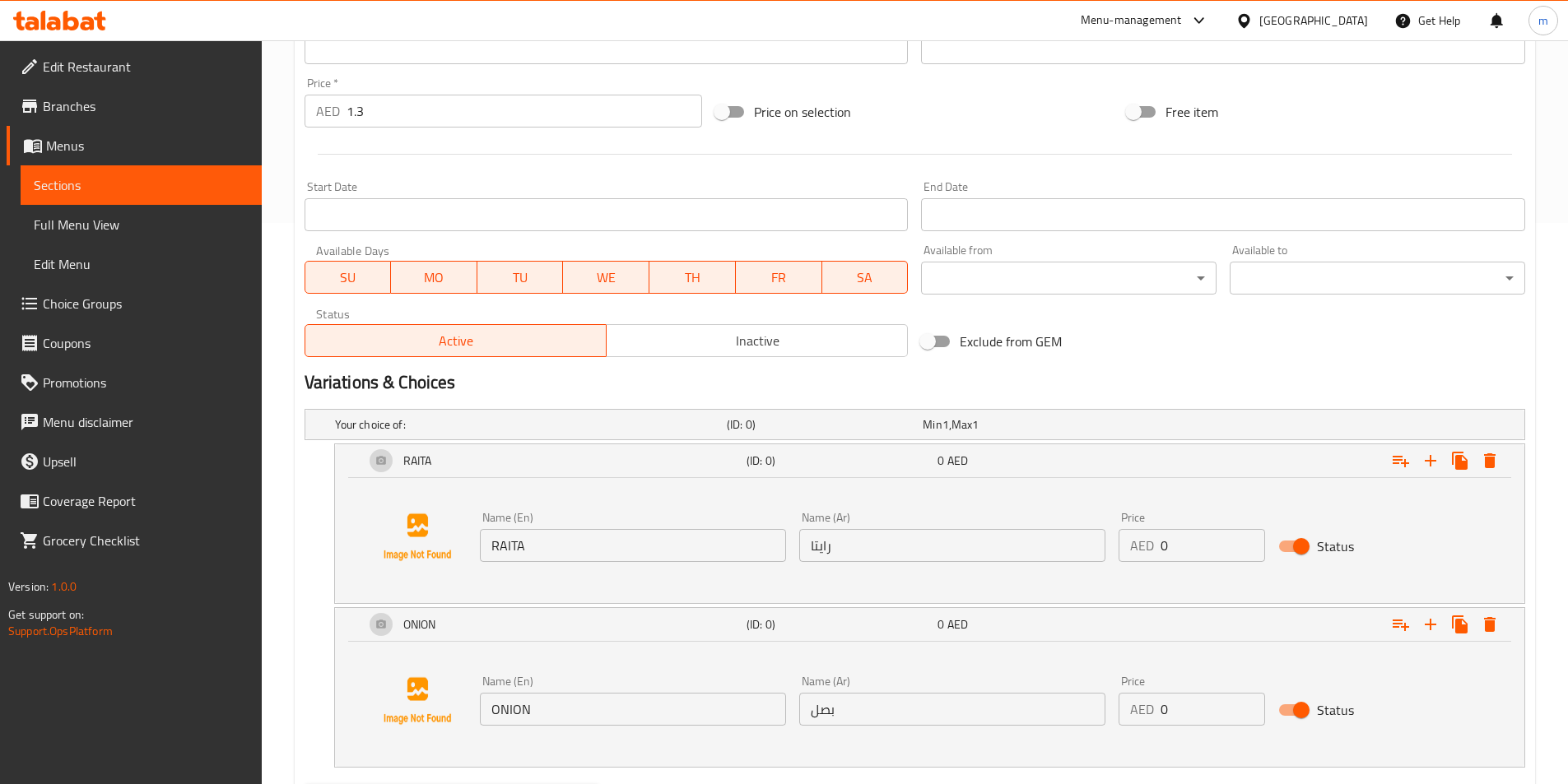
scroll to position [648, 0]
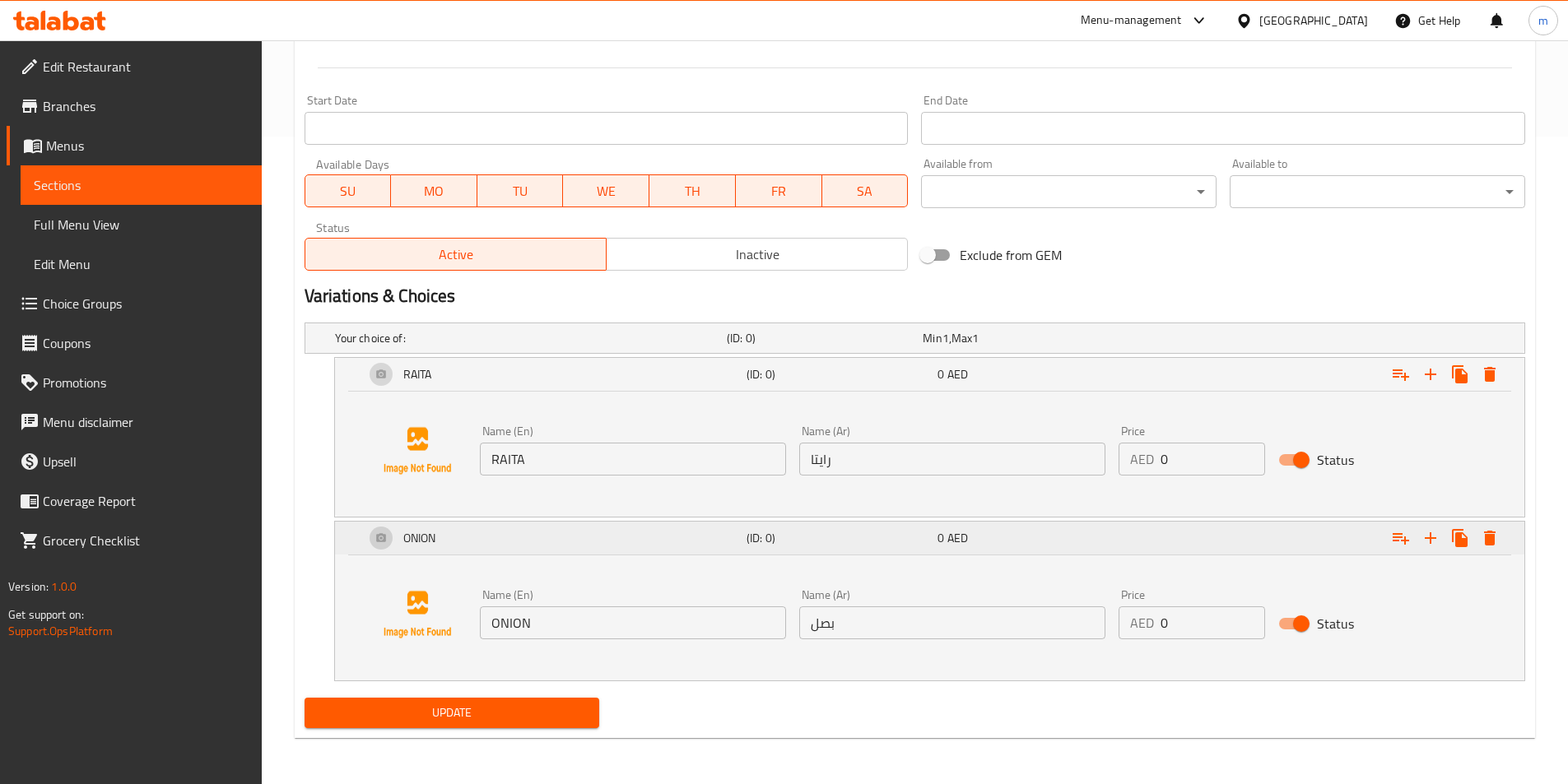
click icon "Expand"
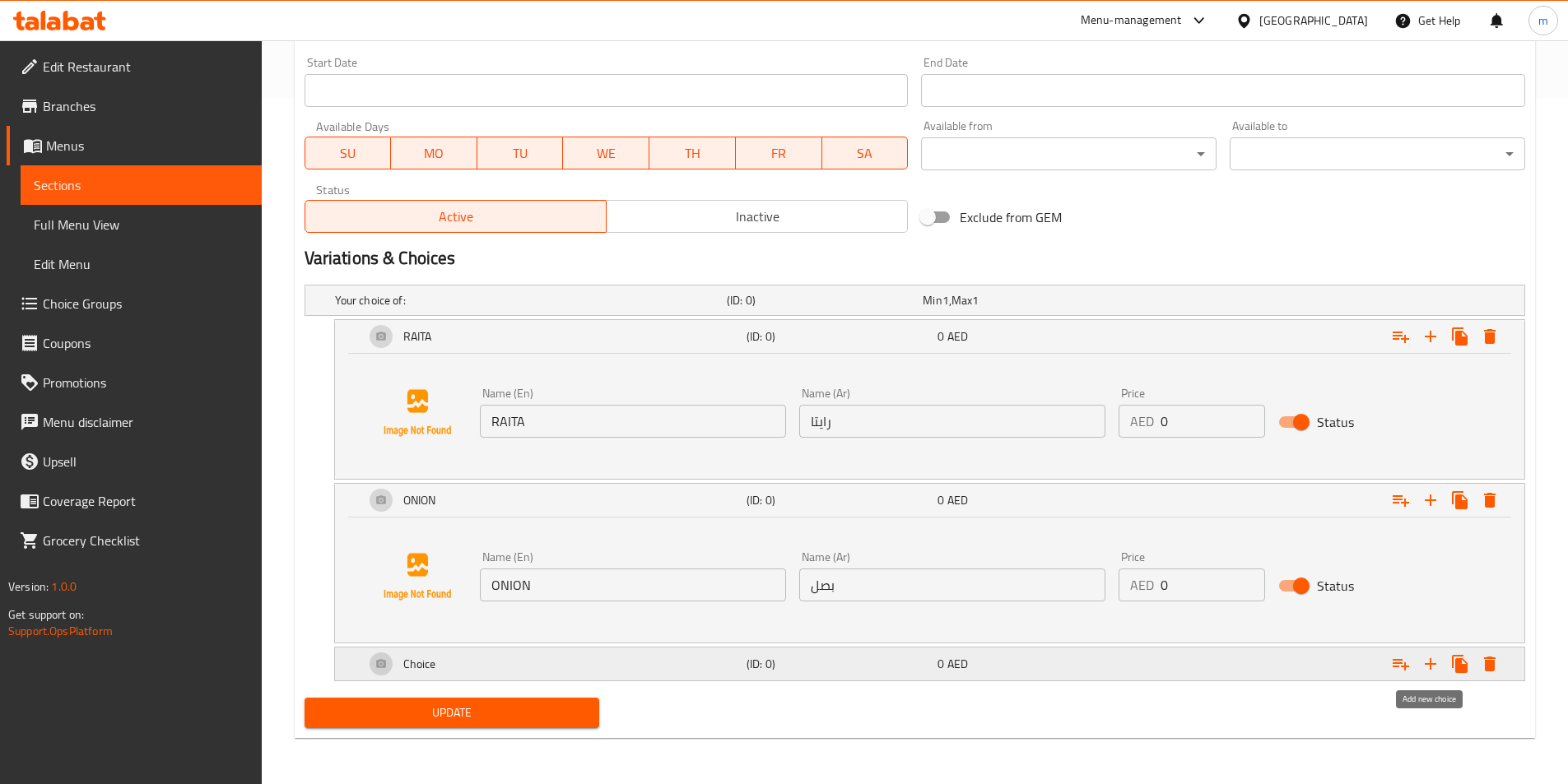
click icon "Expand"
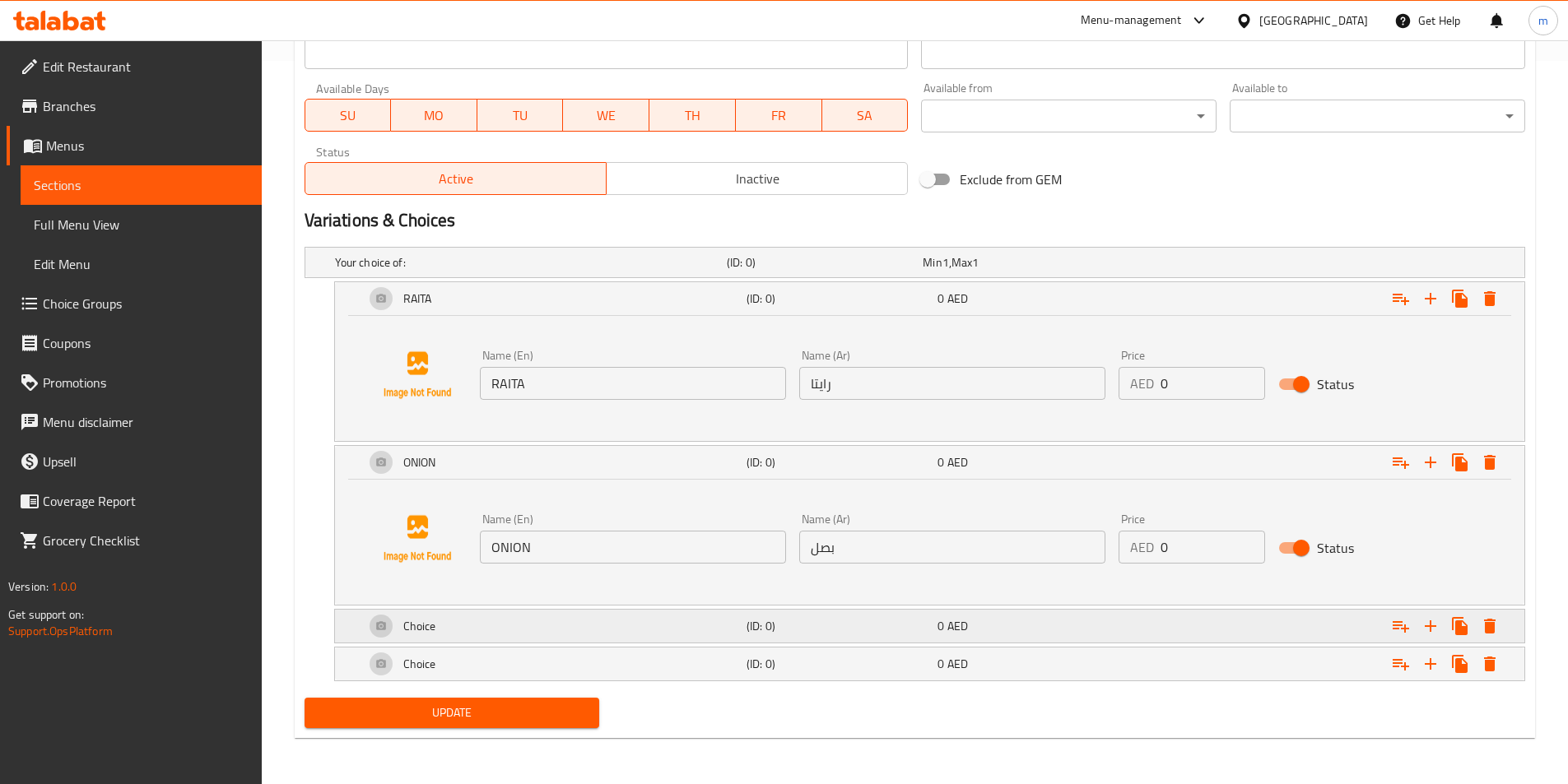
click h5 "(ID: 0)"
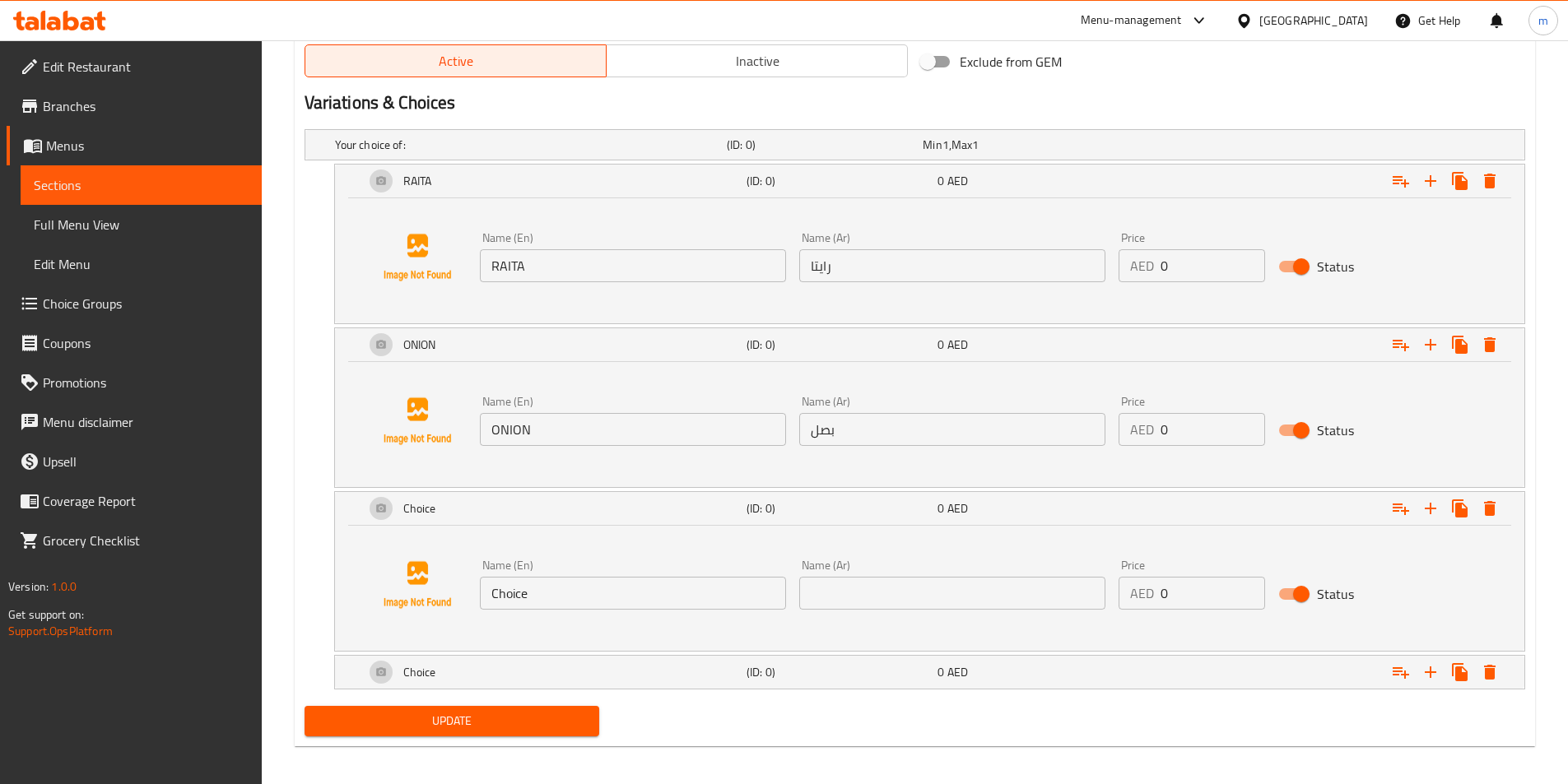
scroll to position [849, 0]
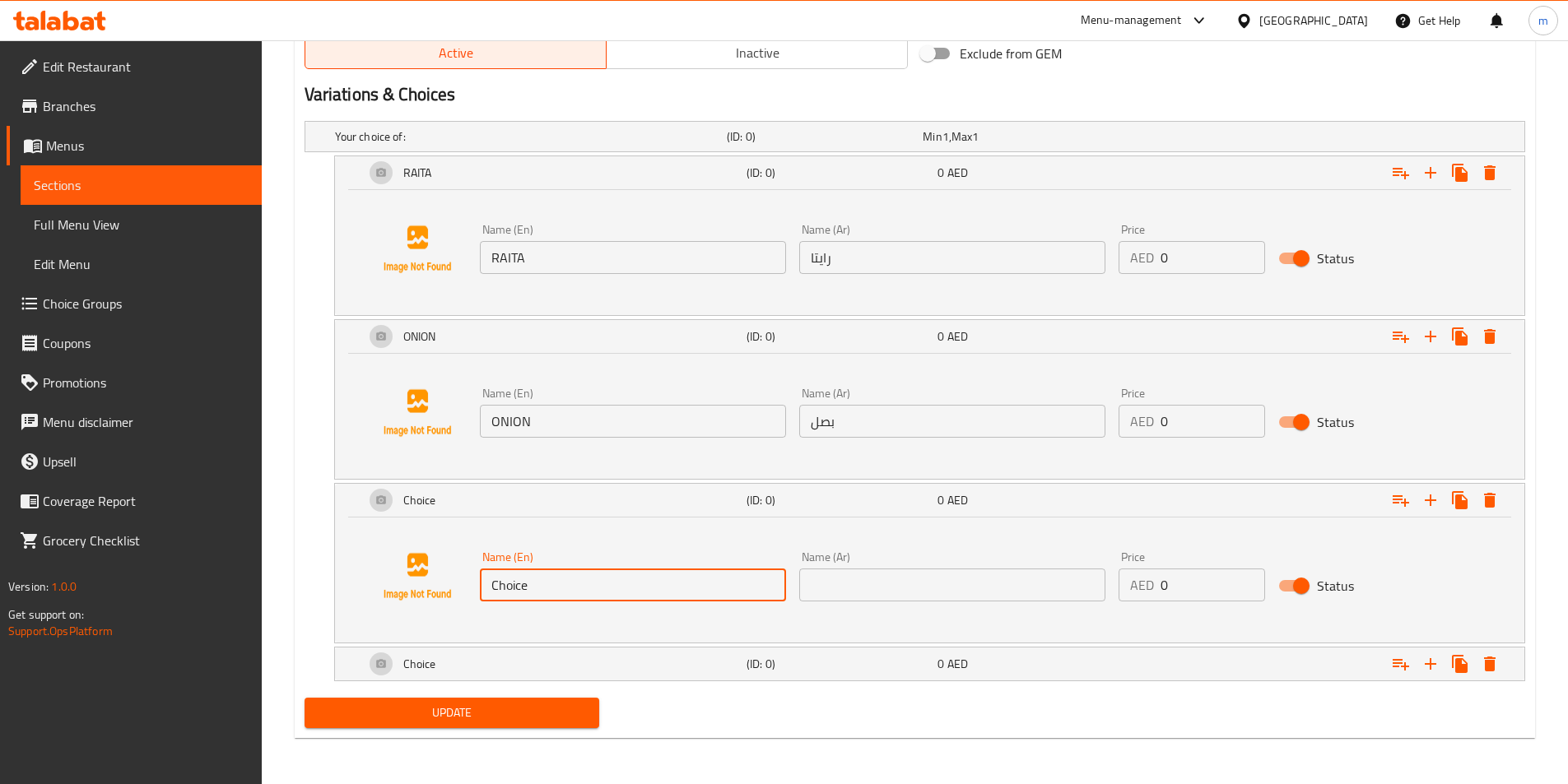
drag, startPoint x: 564, startPoint y: 579, endPoint x: 460, endPoint y: 582, distance: 104.0
click div "Name (En) Choice Name (En) Name (Ar) Name (Ar) Price AED 0 Price Status"
paste input "PAPARD"
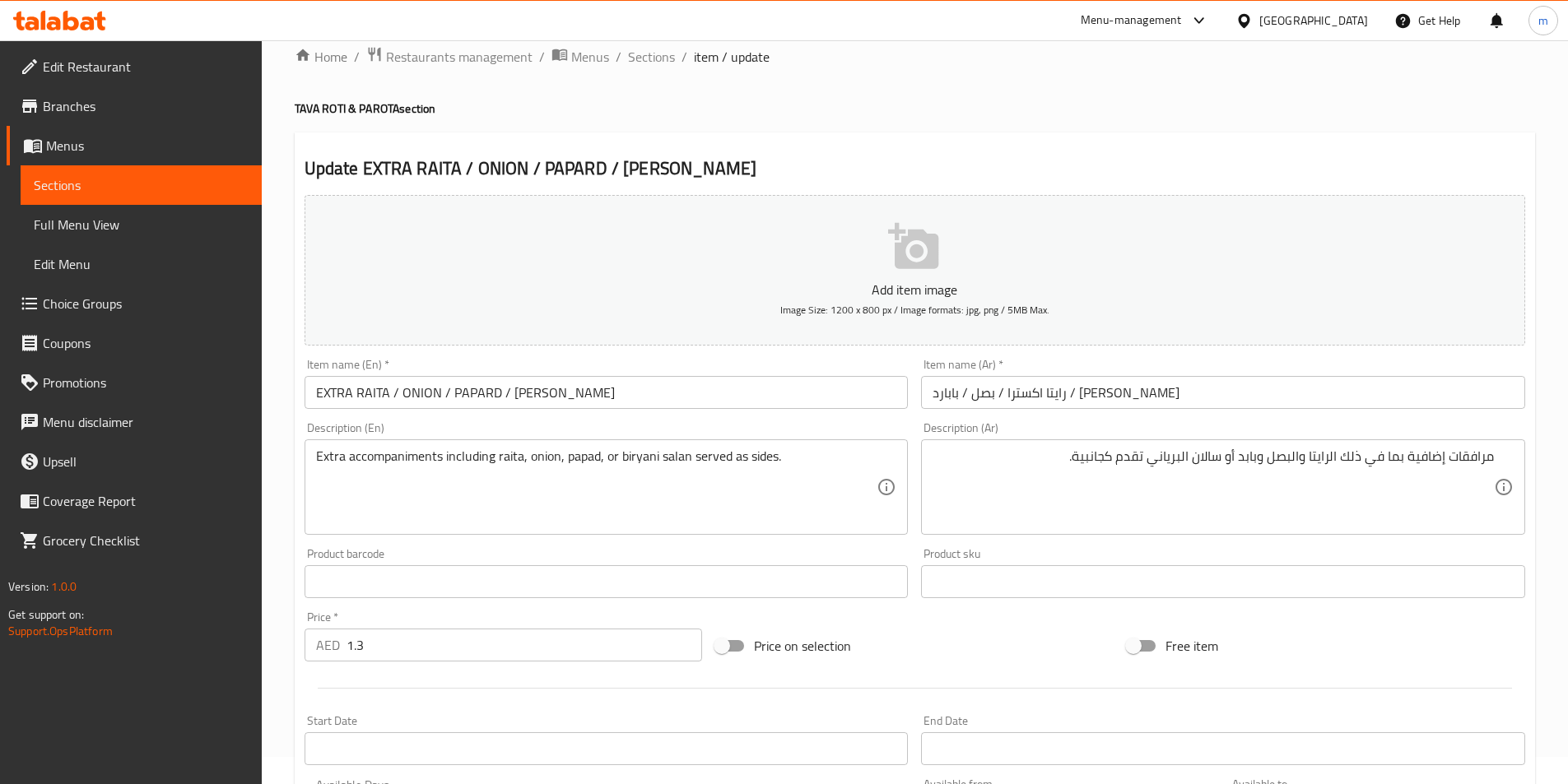
scroll to position [27, 0]
type input "PAPARD"
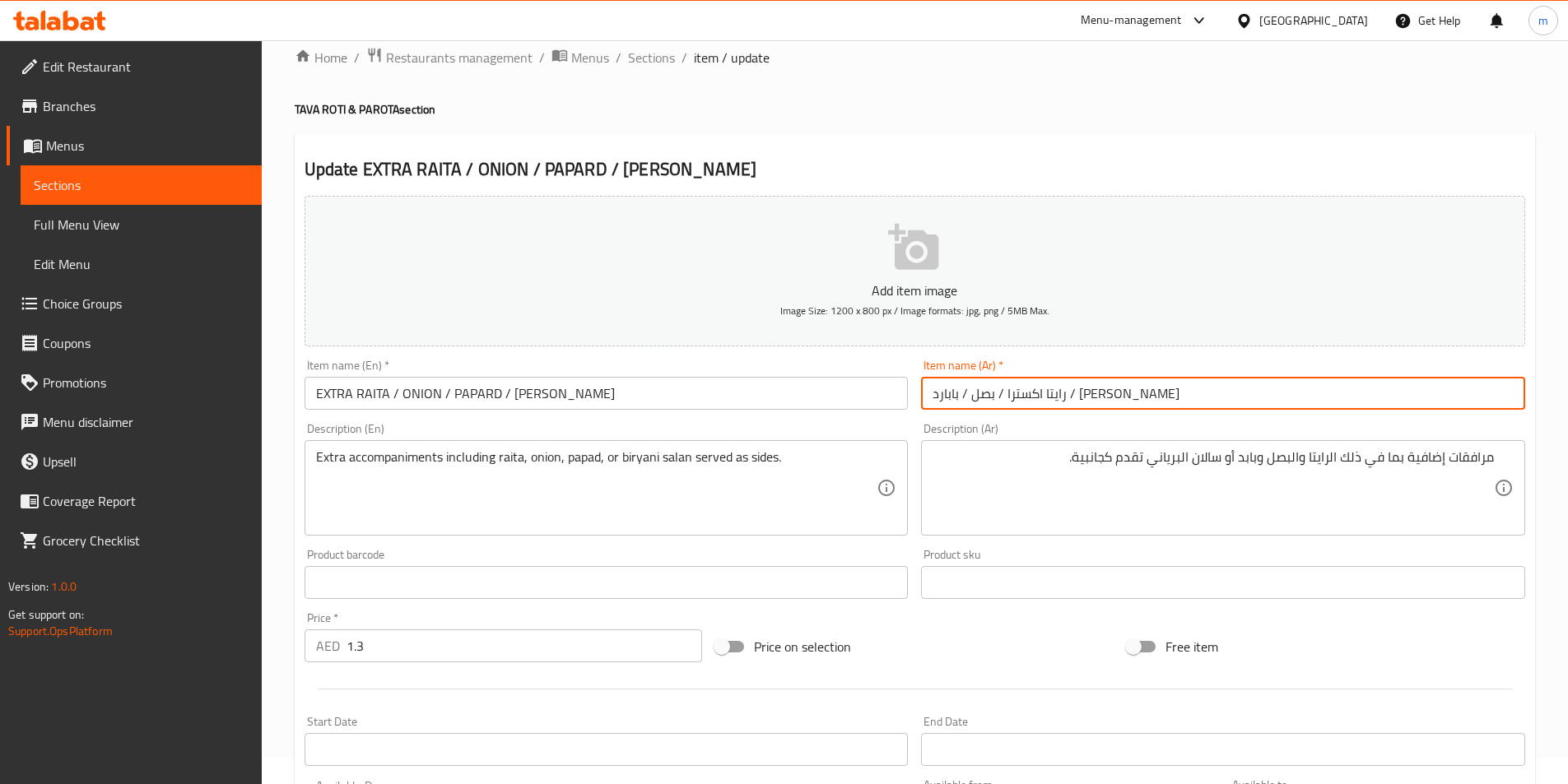
drag, startPoint x: 1001, startPoint y: 394, endPoint x: 931, endPoint y: 399, distance: 70.2
click input "رايتا اكسترا / بصل / بابارد / [PERSON_NAME]"
drag, startPoint x: 1037, startPoint y: 396, endPoint x: 1018, endPoint y: 397, distance: 19.0
click input "رايتا اكسترا / بصل / بابارد / [PERSON_NAME]"
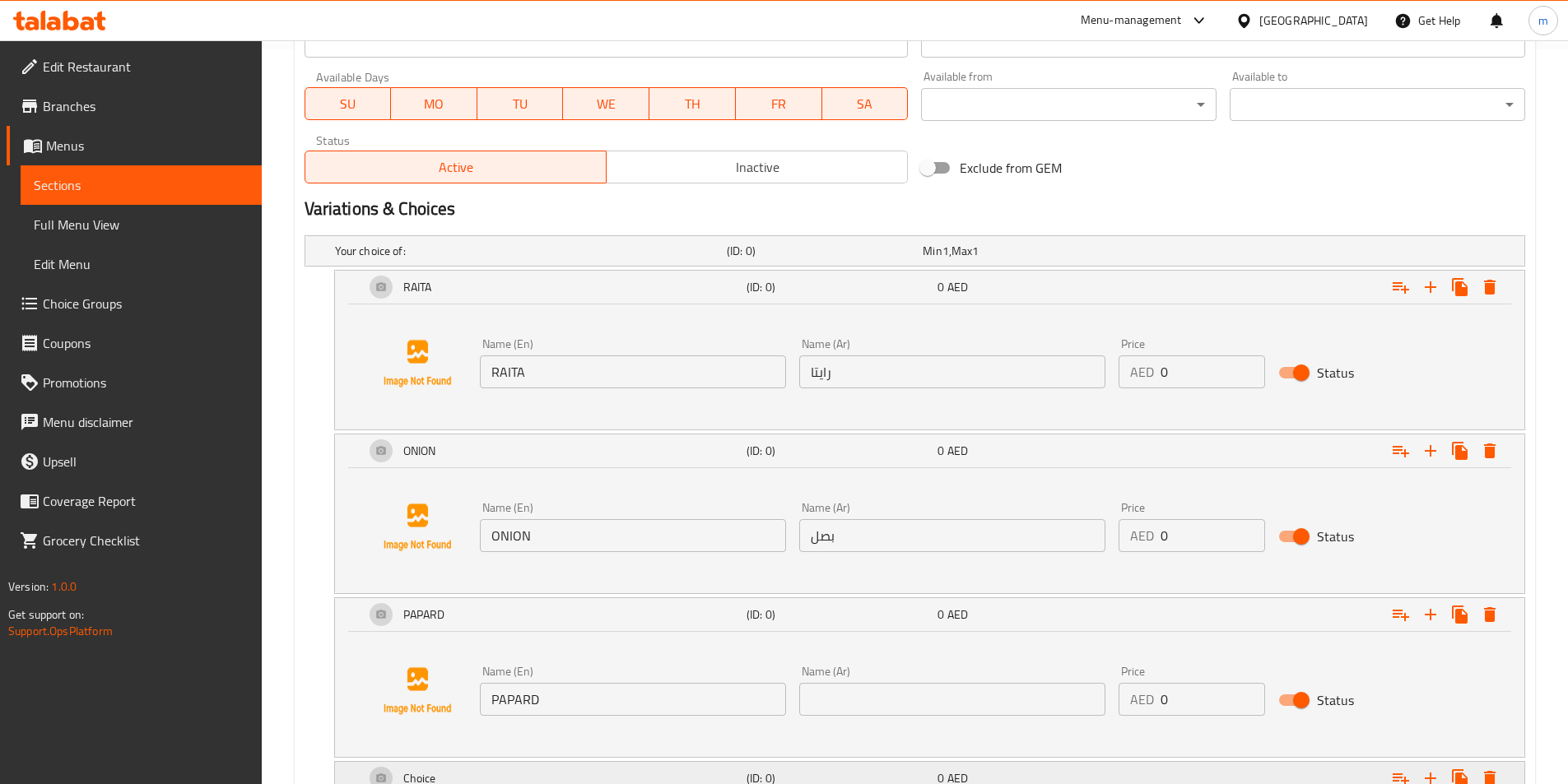
scroll to position [849, 0]
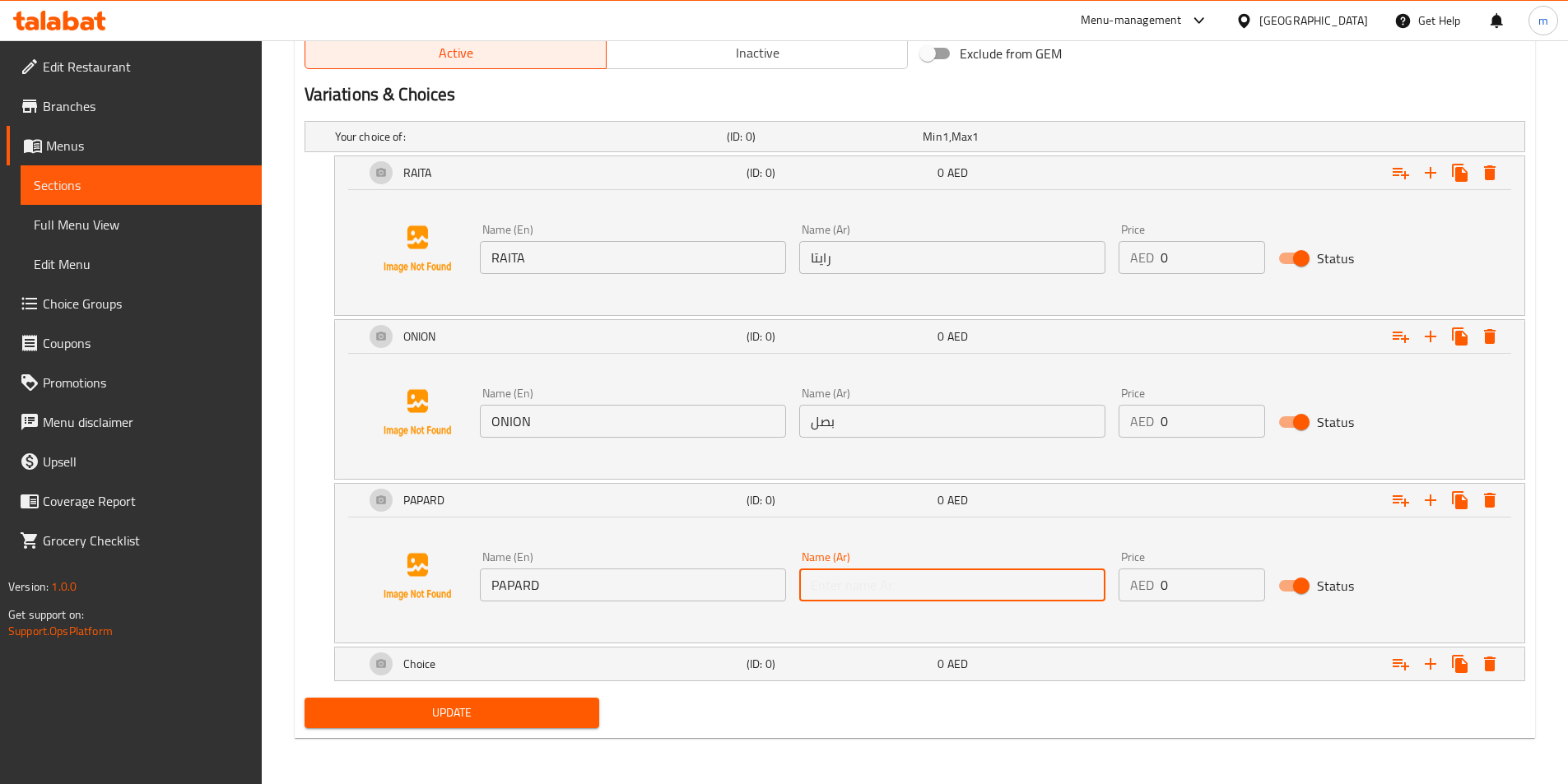
click input "text"
paste input "بابارد"
type input "بابارد"
click h5 "(ID: 0)"
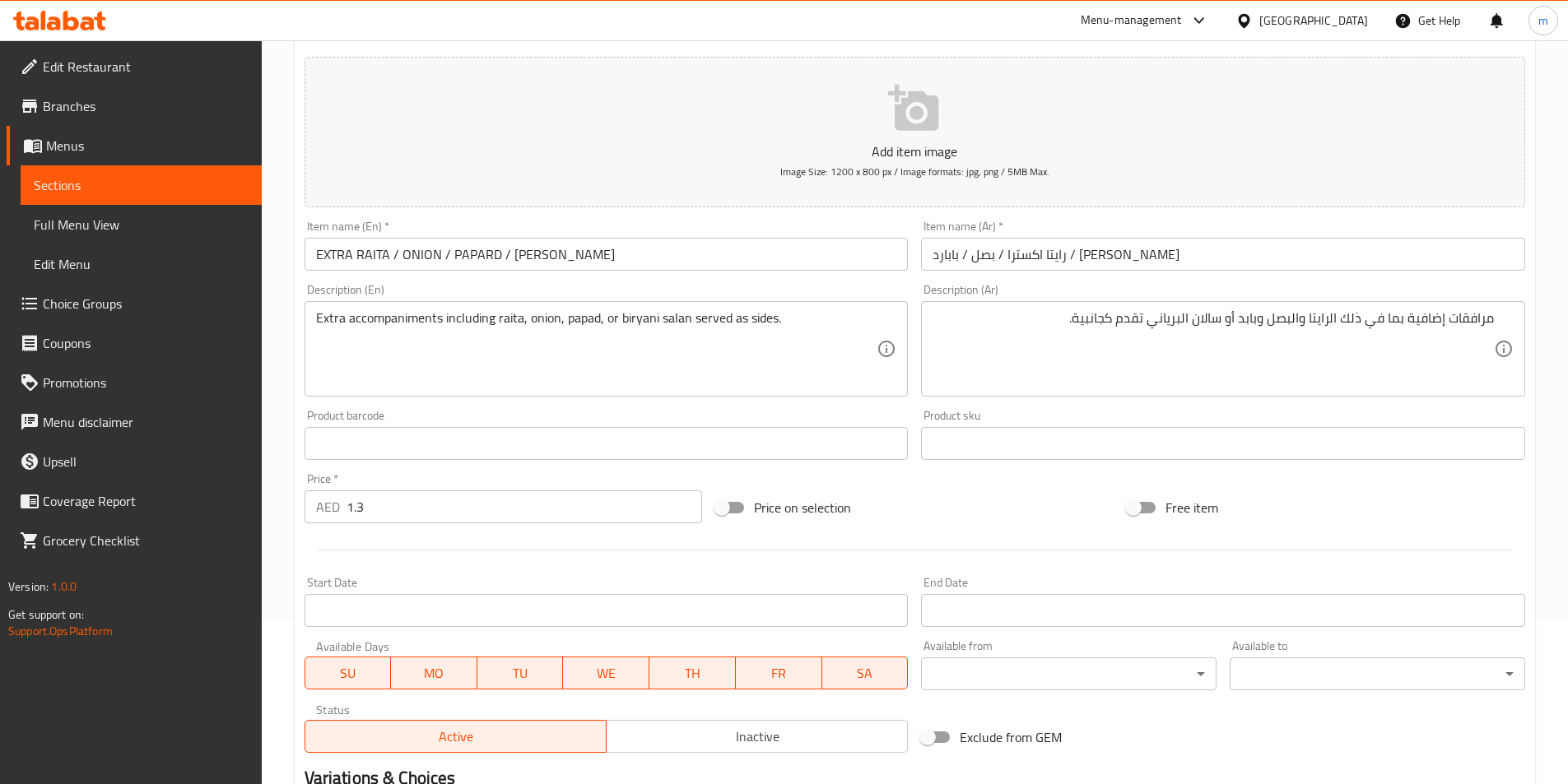
scroll to position [27, 0]
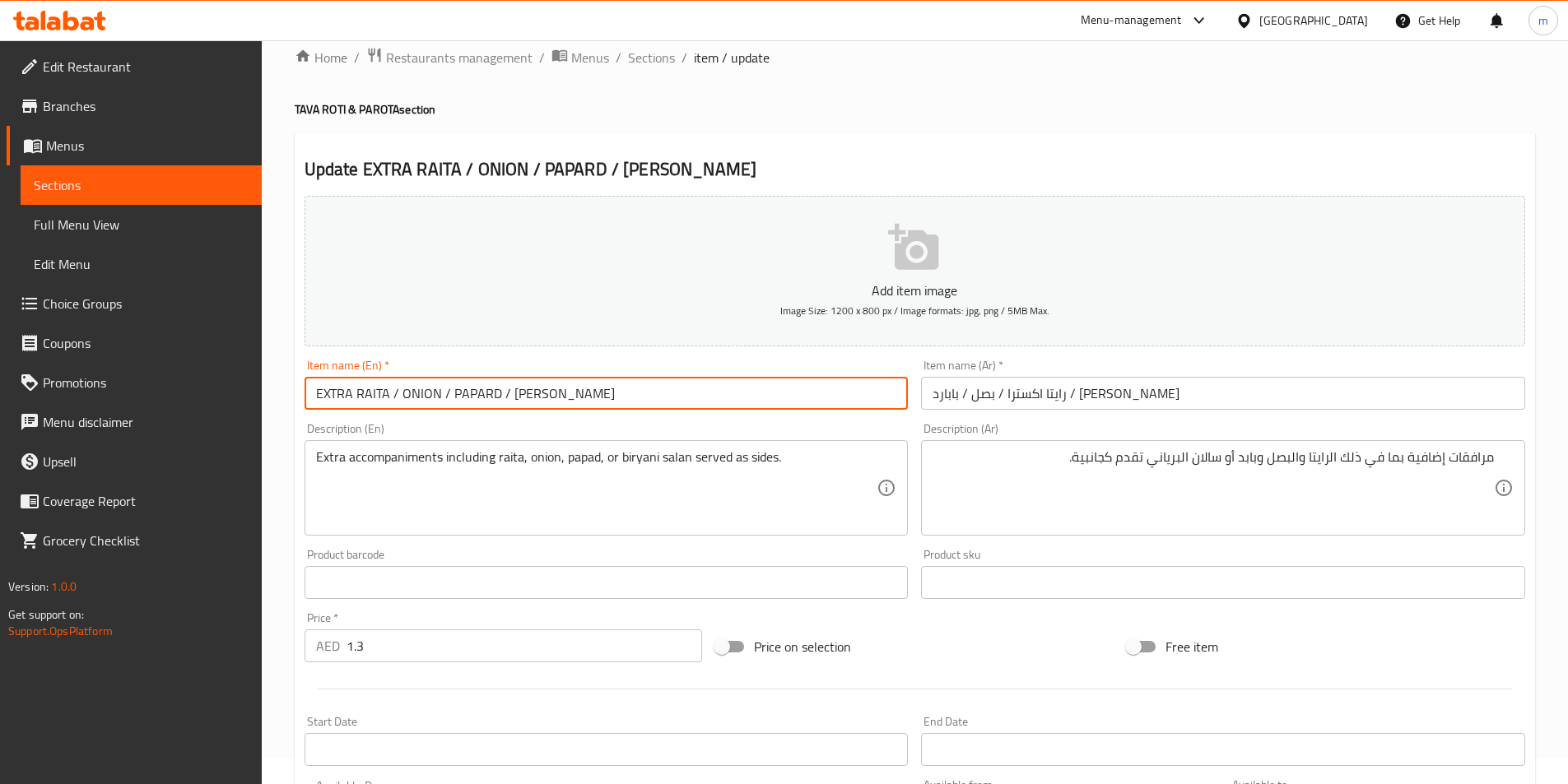
drag, startPoint x: 614, startPoint y: 403, endPoint x: 510, endPoint y: 395, distance: 104.3
click input "EXTRA RAITA / ONION / PAPARD / [PERSON_NAME]"
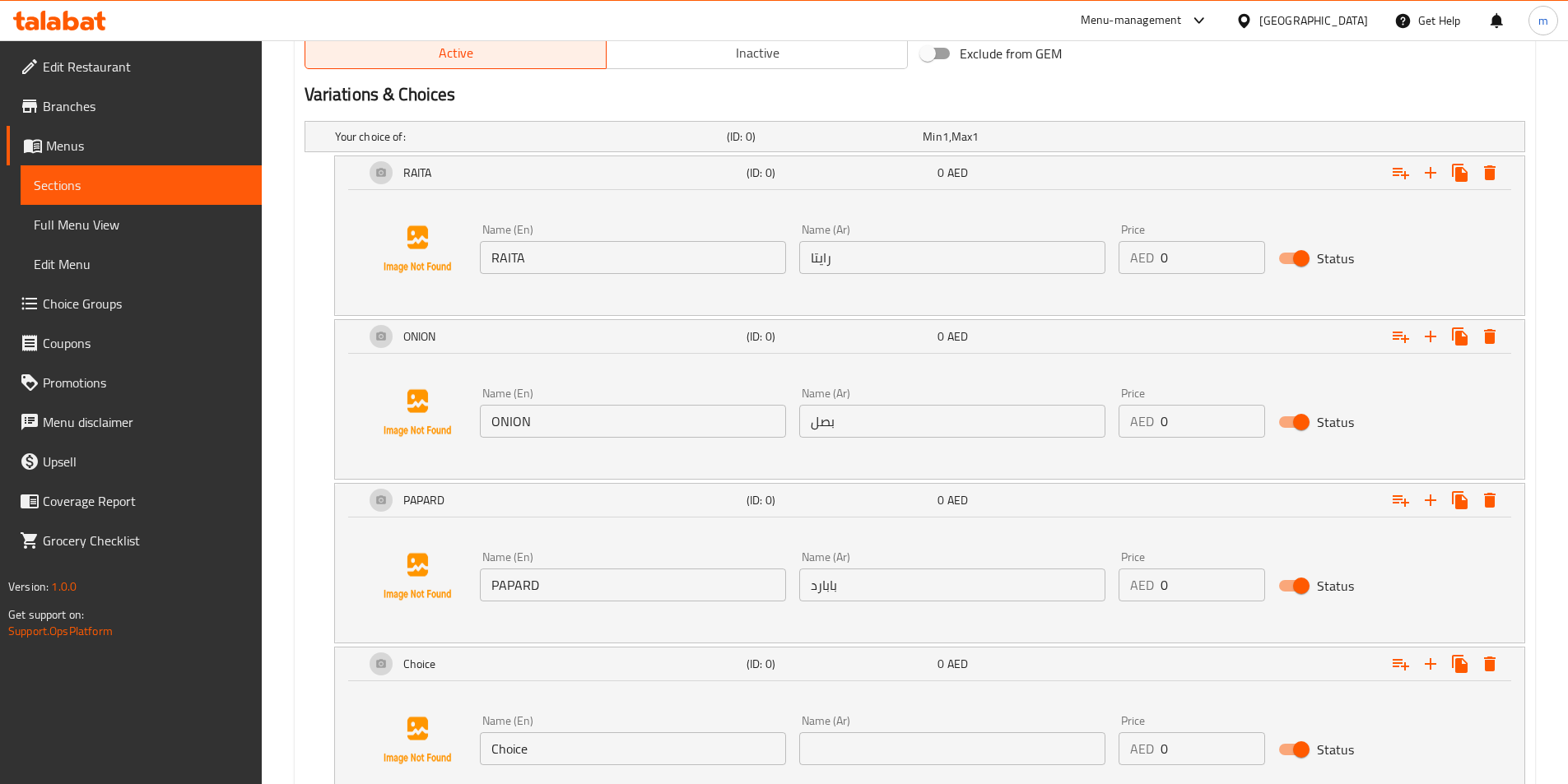
scroll to position [975, 0]
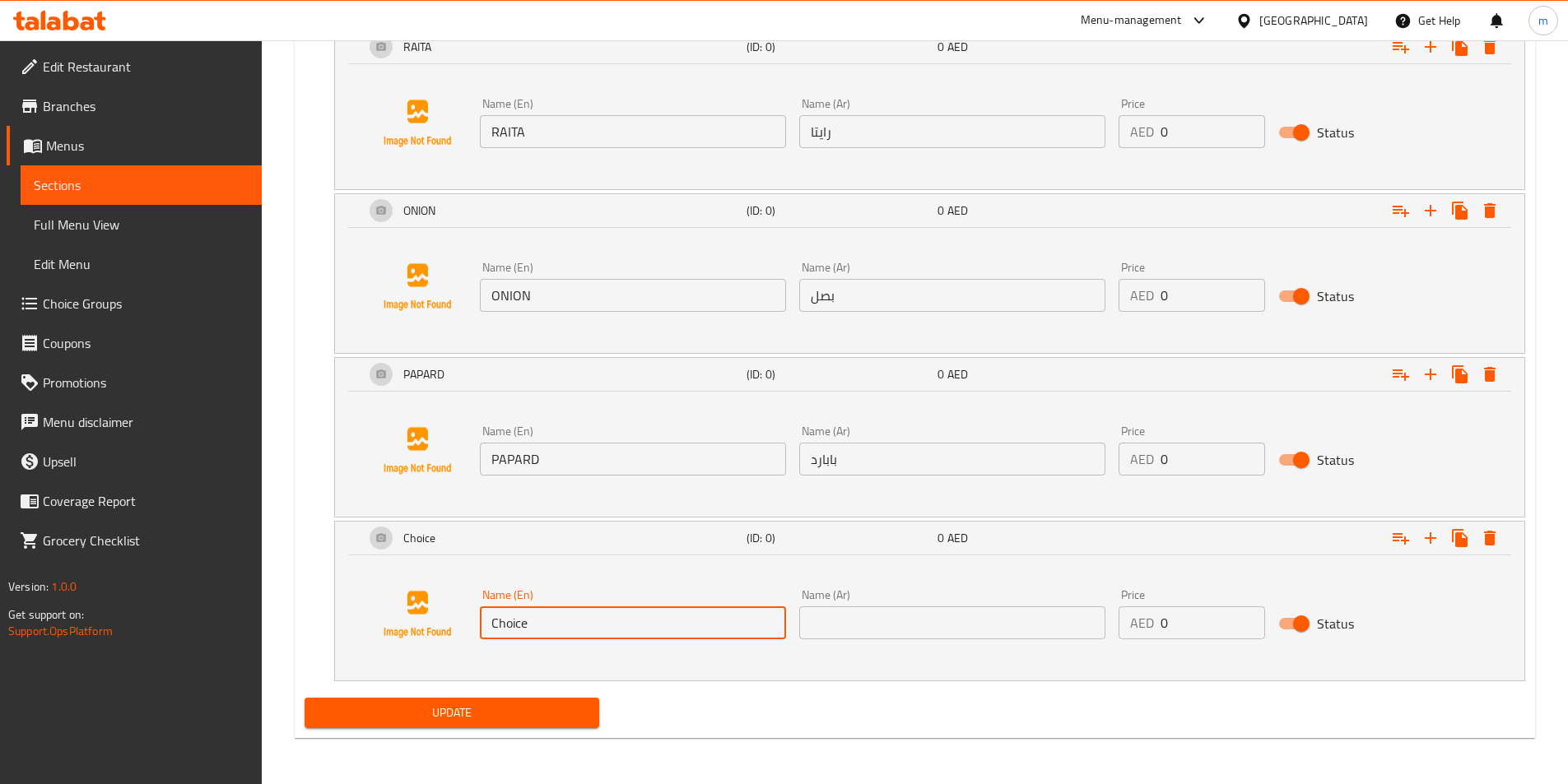
drag, startPoint x: 594, startPoint y: 630, endPoint x: 484, endPoint y: 624, distance: 110.2
click input "Choice"
paste input "[PERSON_NAME]"
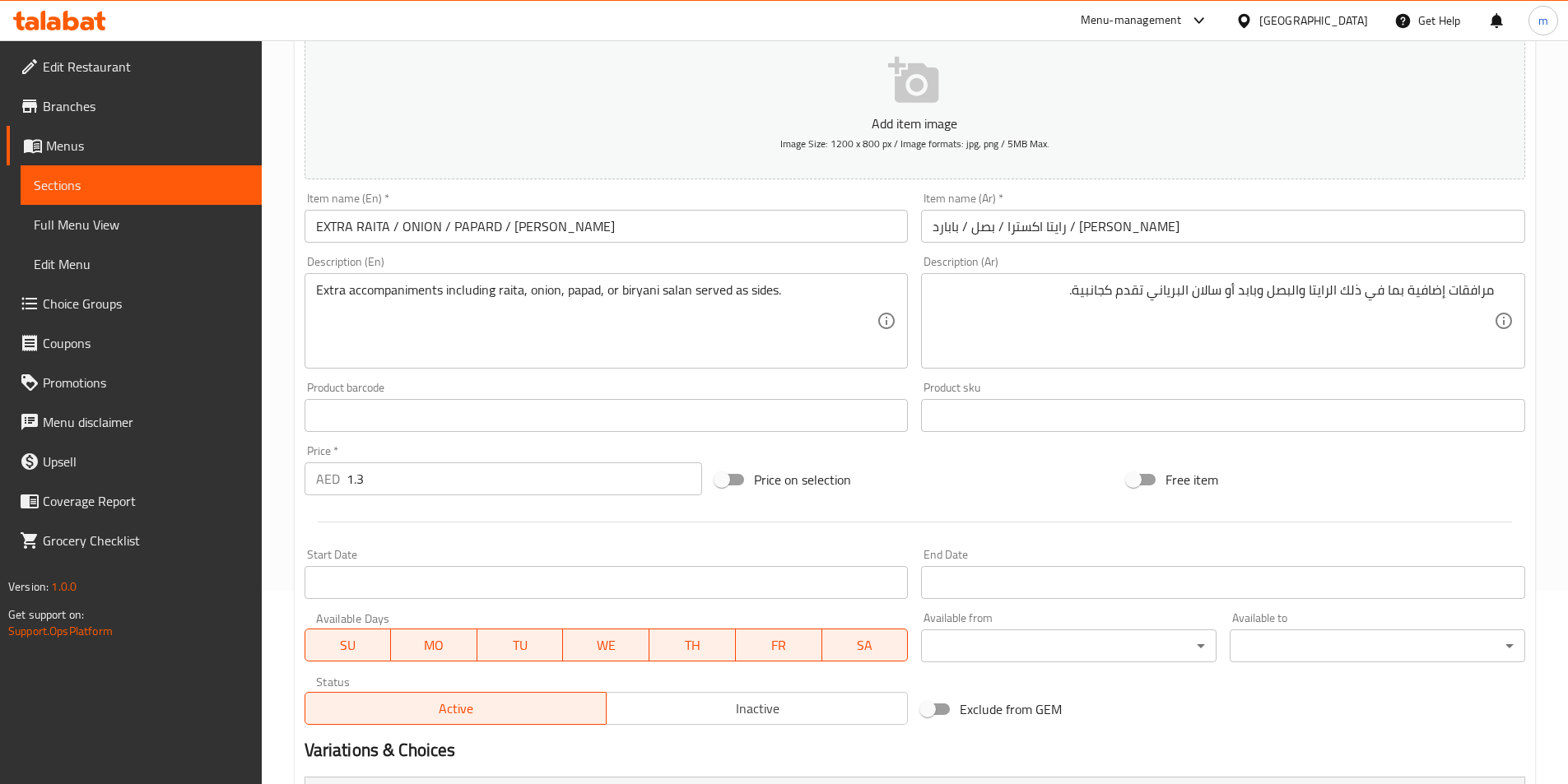
scroll to position [70, 0]
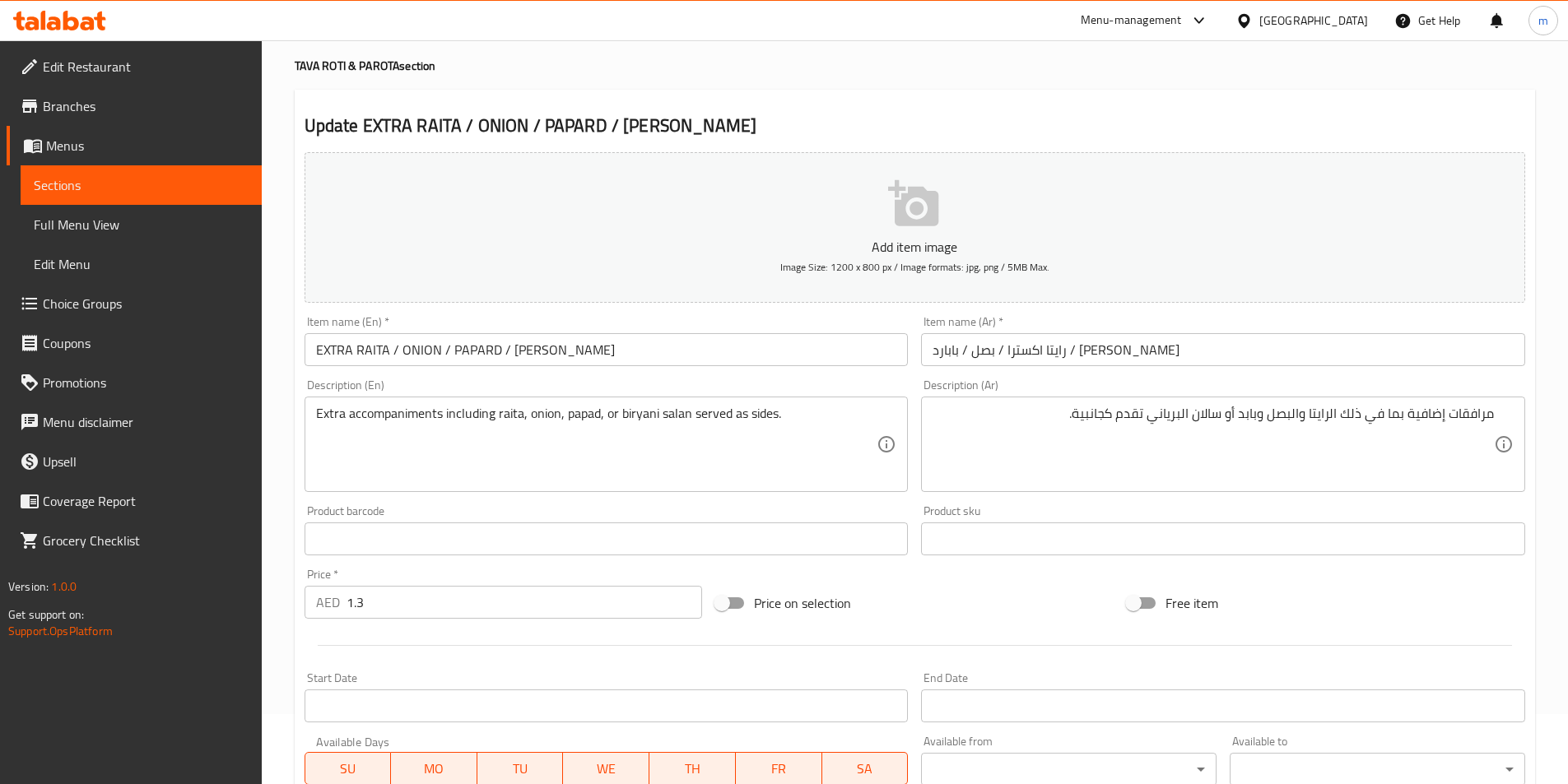
type input "[PERSON_NAME]"
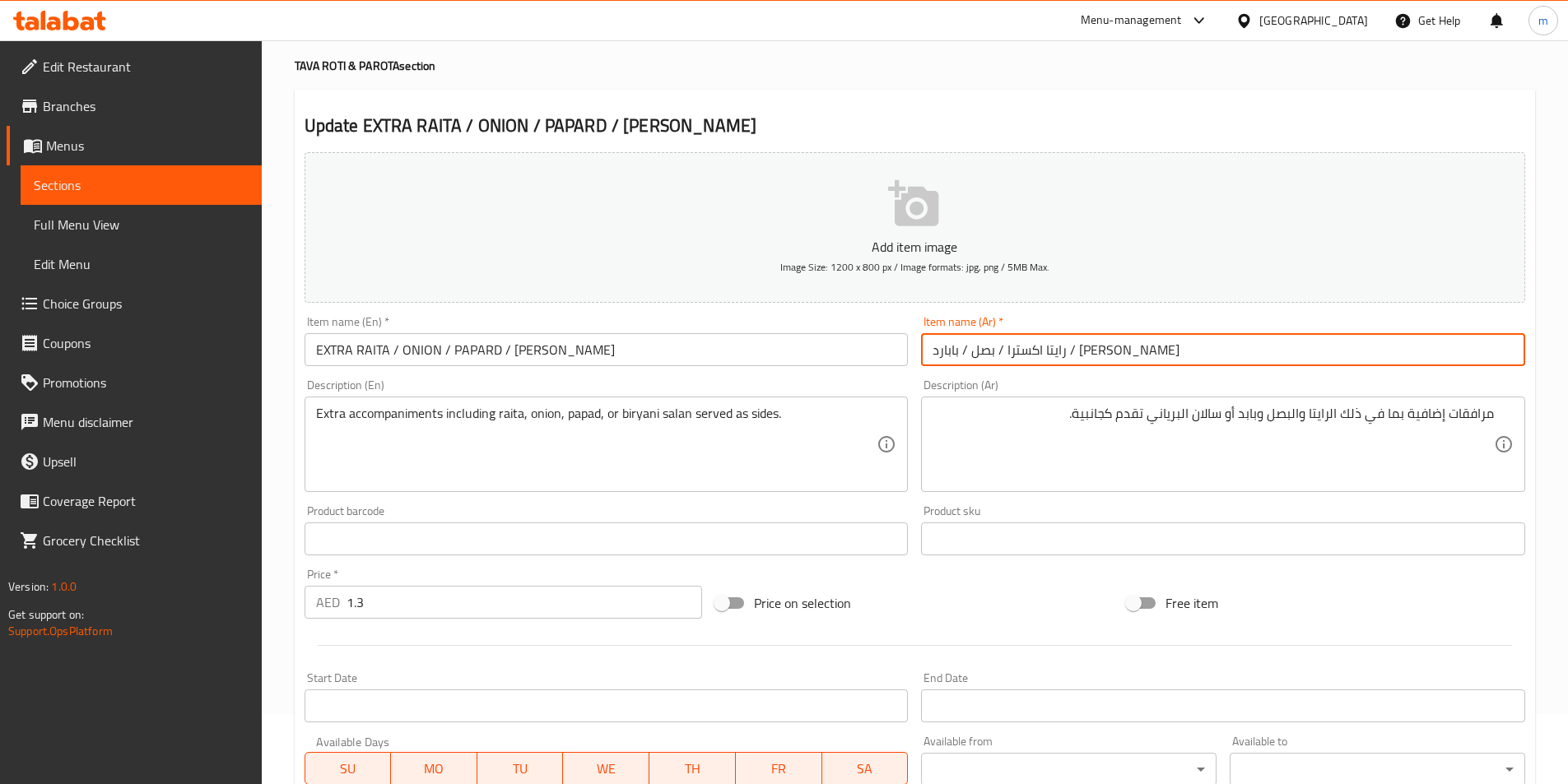
drag, startPoint x: 1003, startPoint y: 353, endPoint x: 919, endPoint y: 353, distance: 84.0
click div "Item name (Ar)   * رايتا اكسترا / بصل / بابارد / برياني سالان Item name (Ar) *"
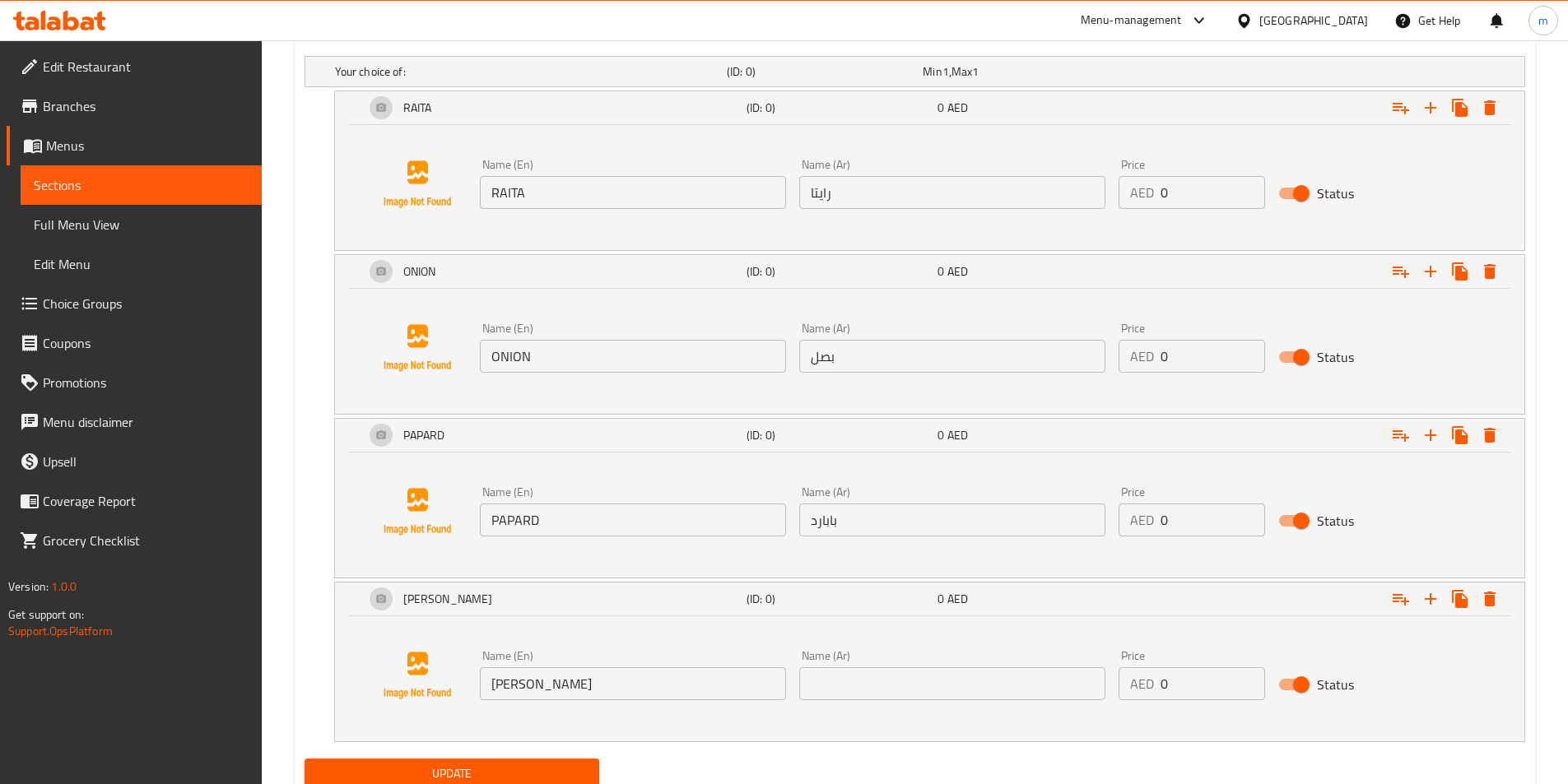
scroll to position [975, 0]
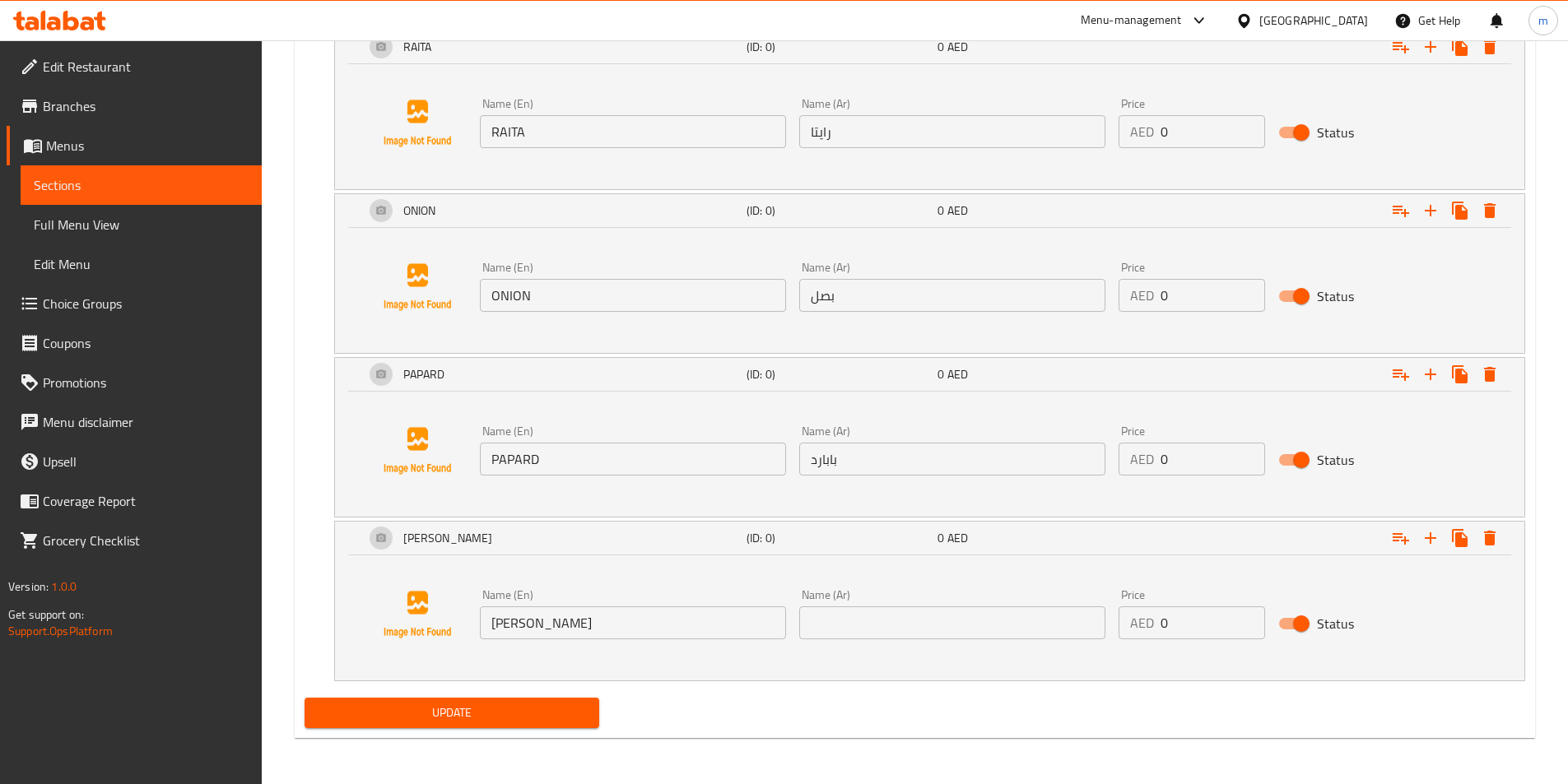
click input "text"
paste input "[PERSON_NAME]"
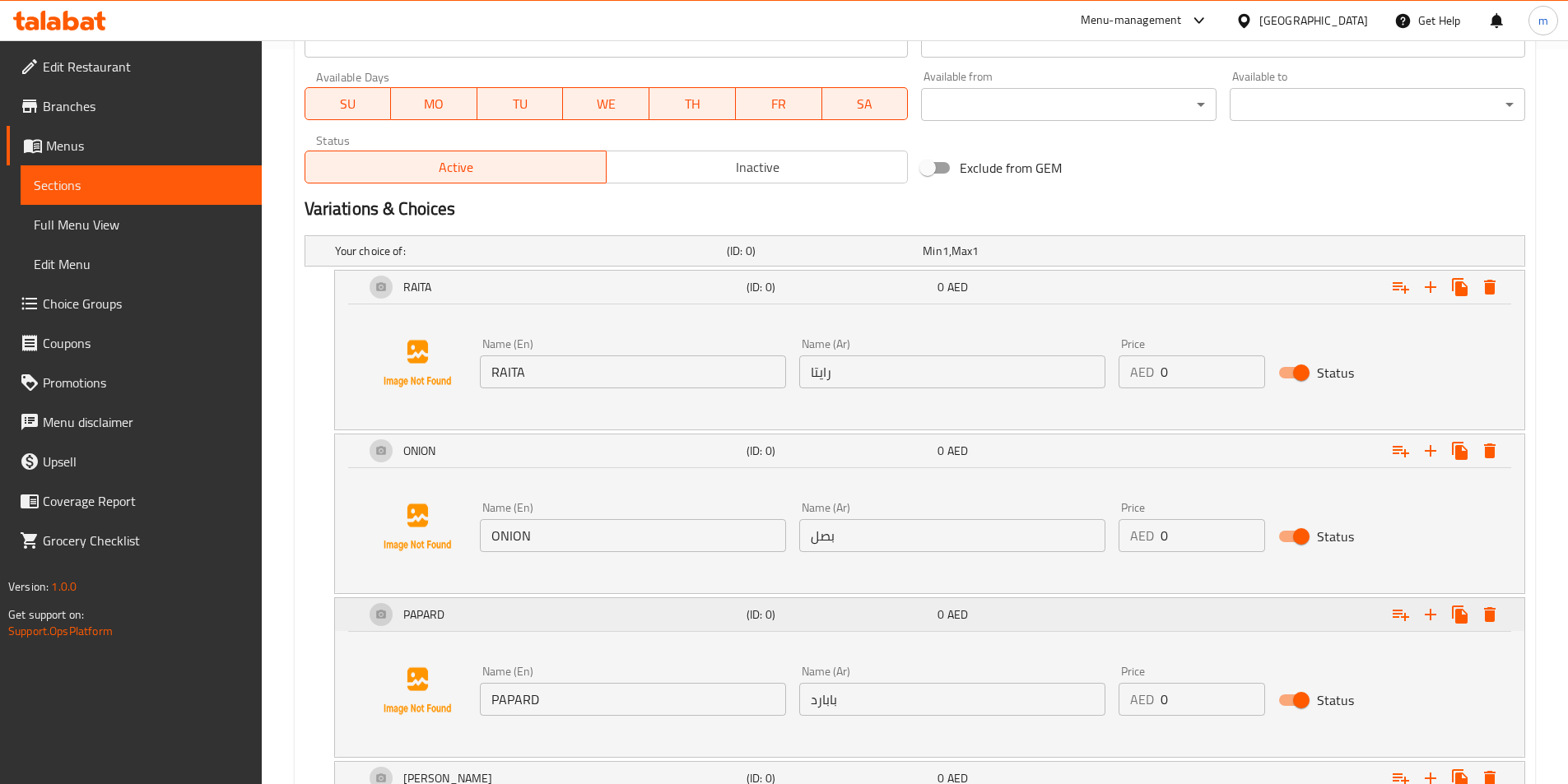
scroll to position [728, 0]
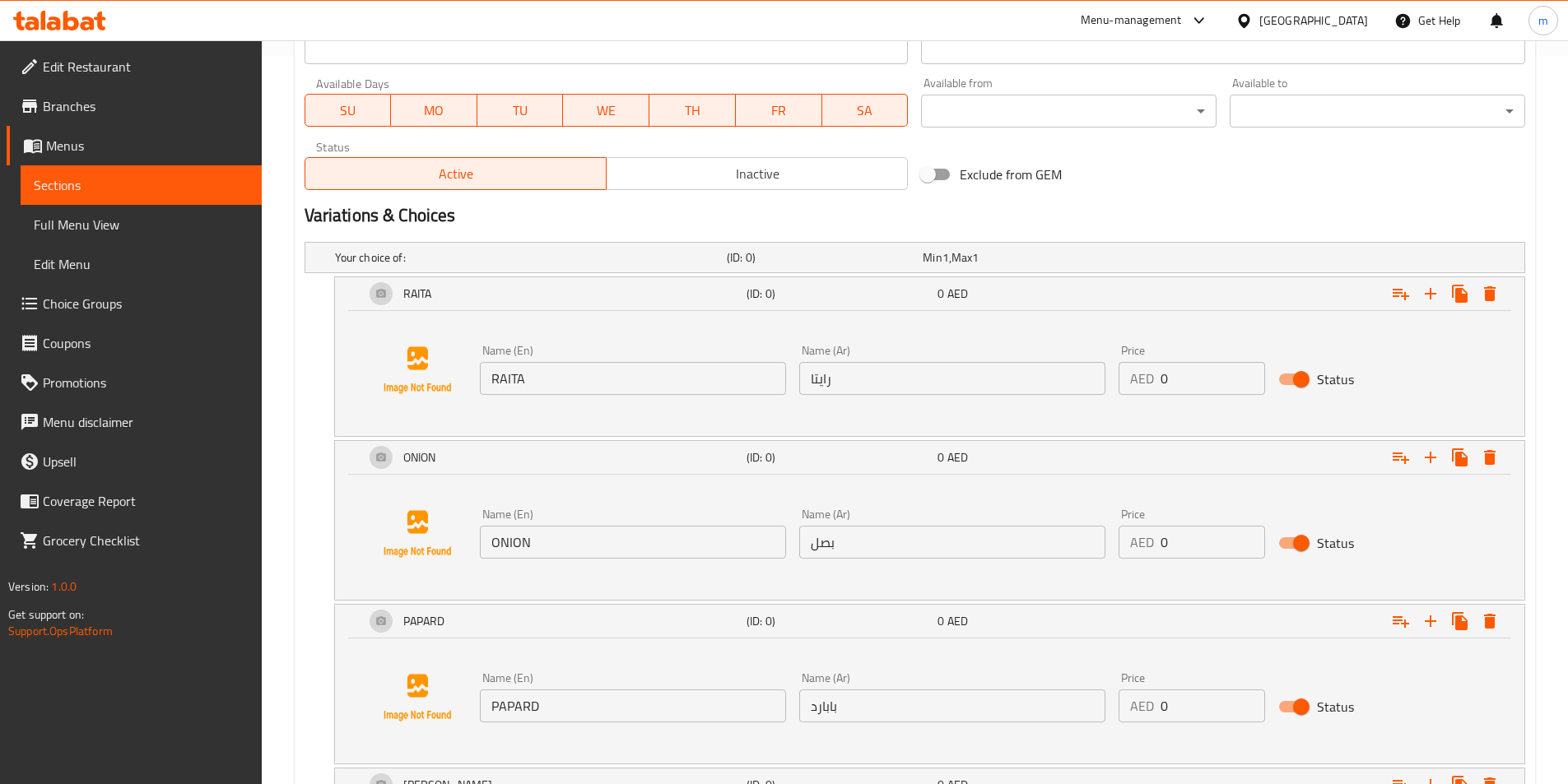
type input "[PERSON_NAME]"
click input "RAITA"
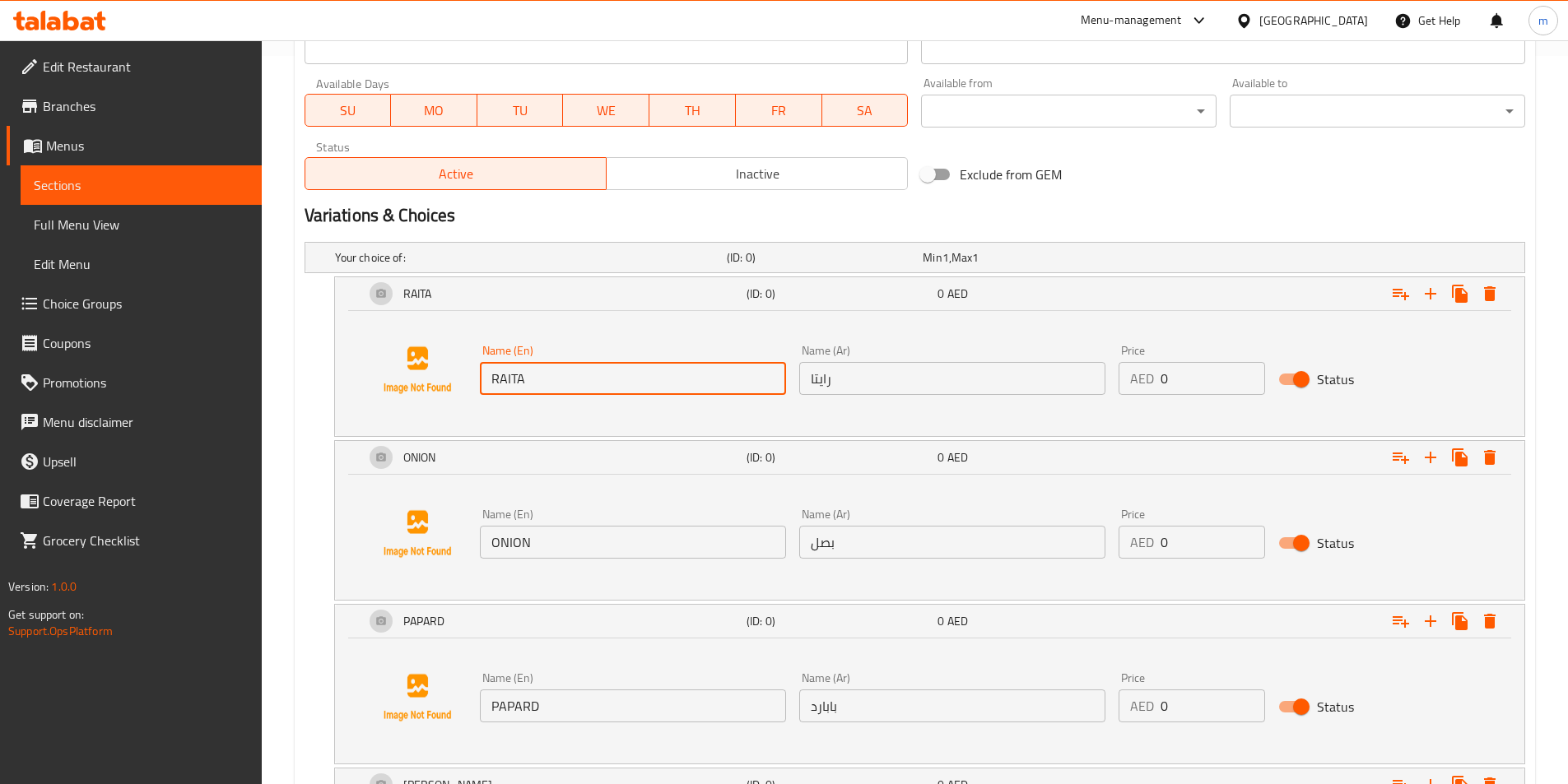
click input "RAITA"
drag, startPoint x: 539, startPoint y: 376, endPoint x: 571, endPoint y: 377, distance: 32.0
click input "RAITA"
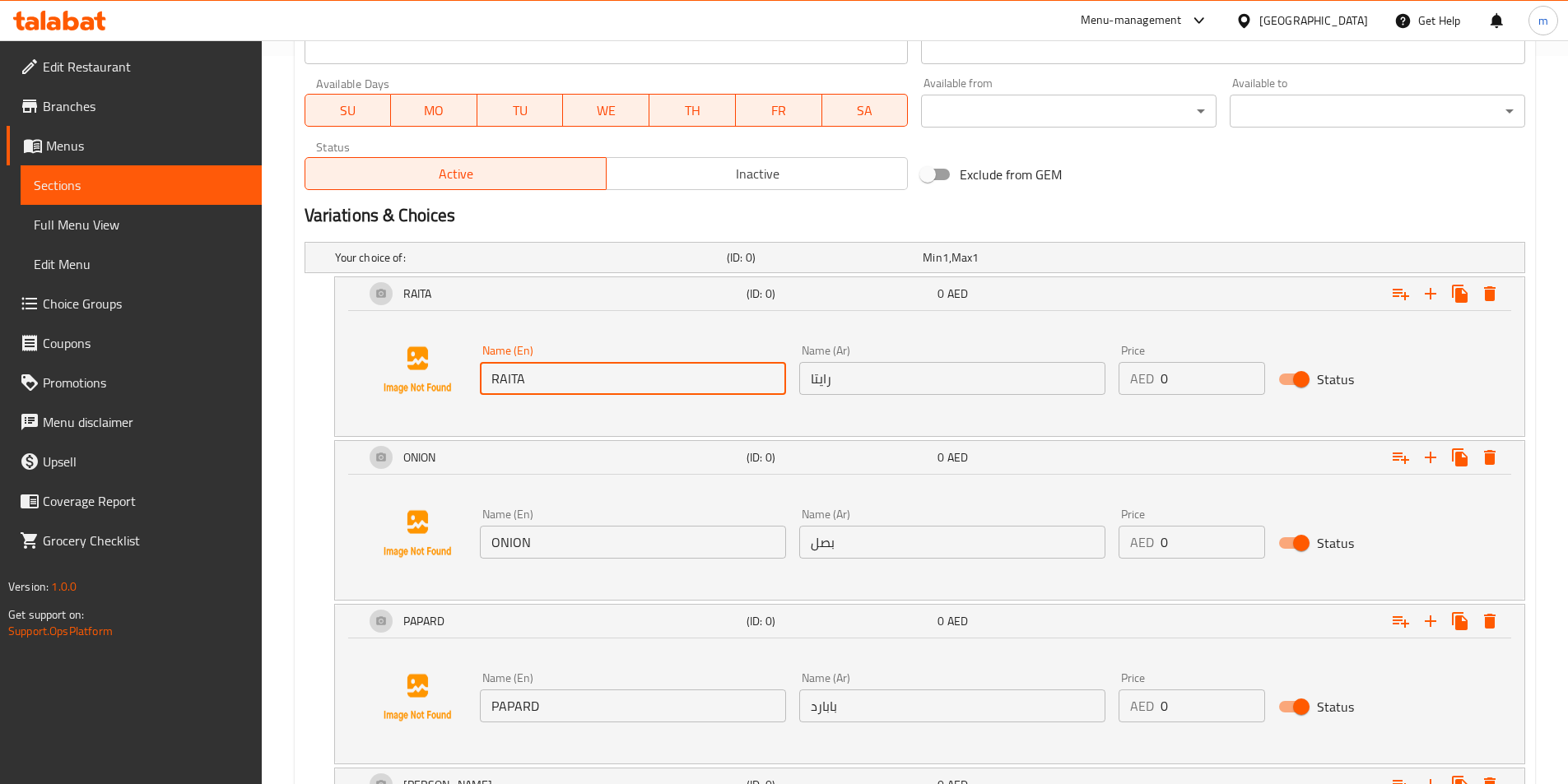
click input "RAITA"
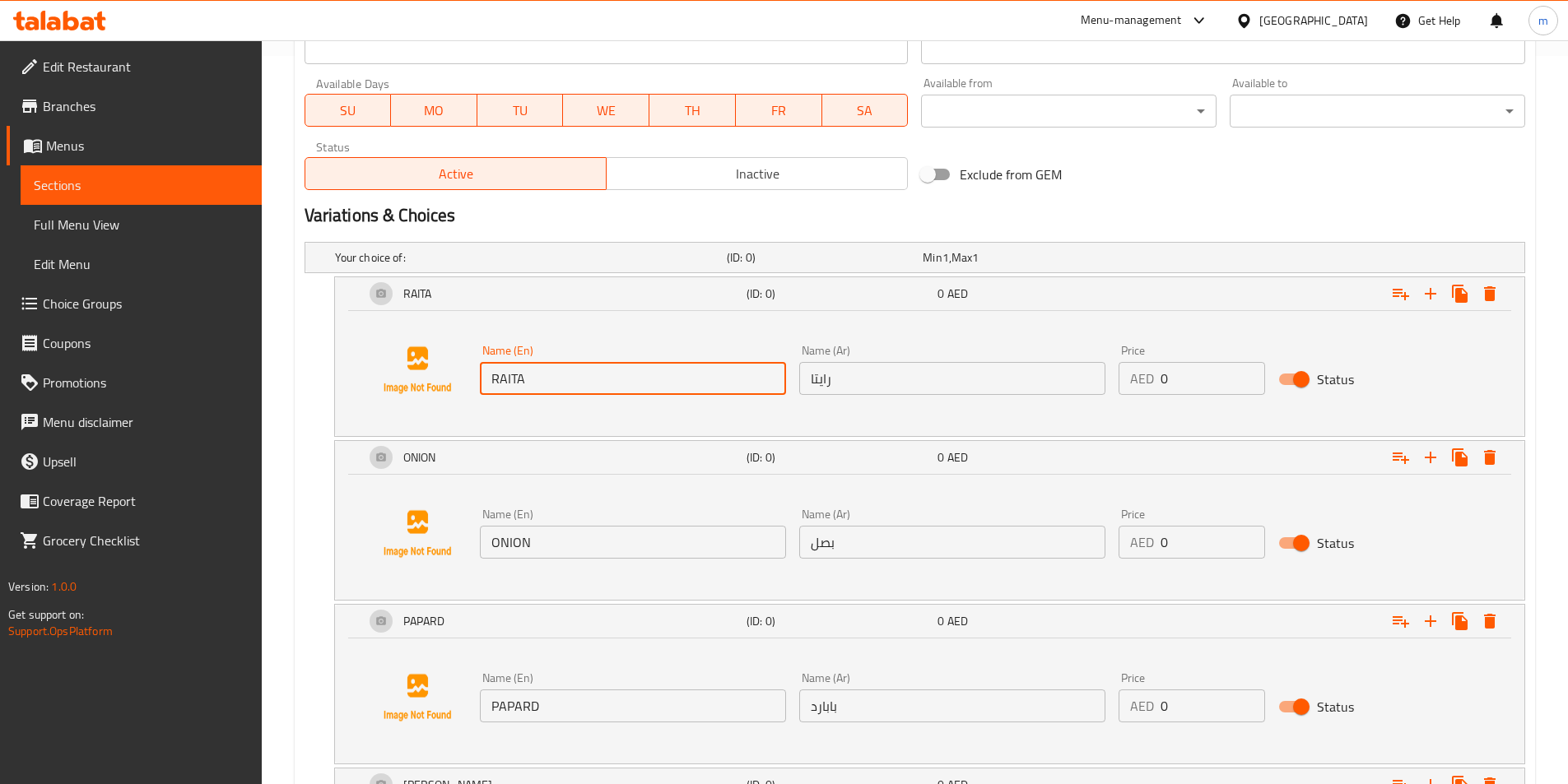
click input "RAITA"
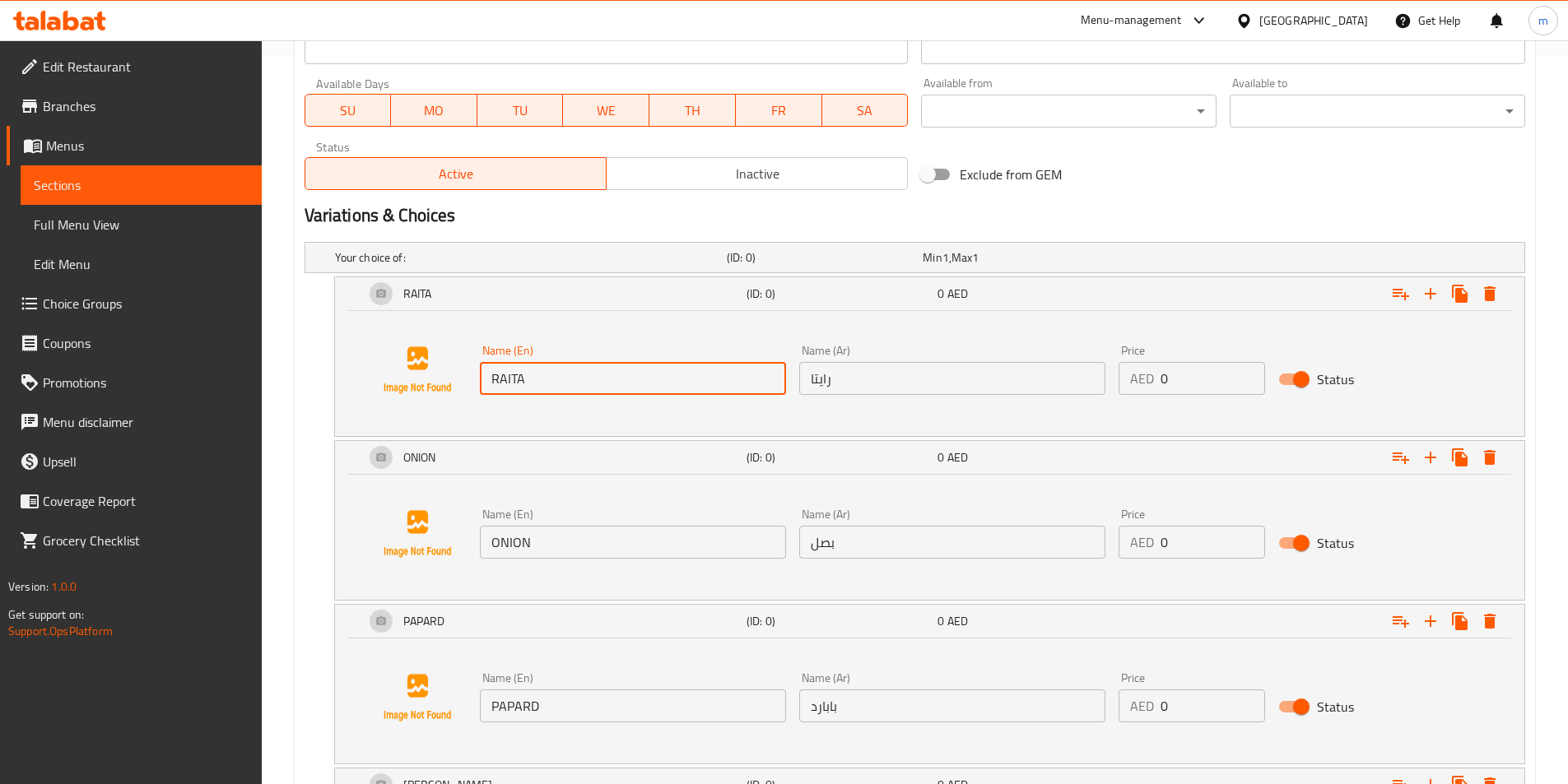
click input "RAITA"
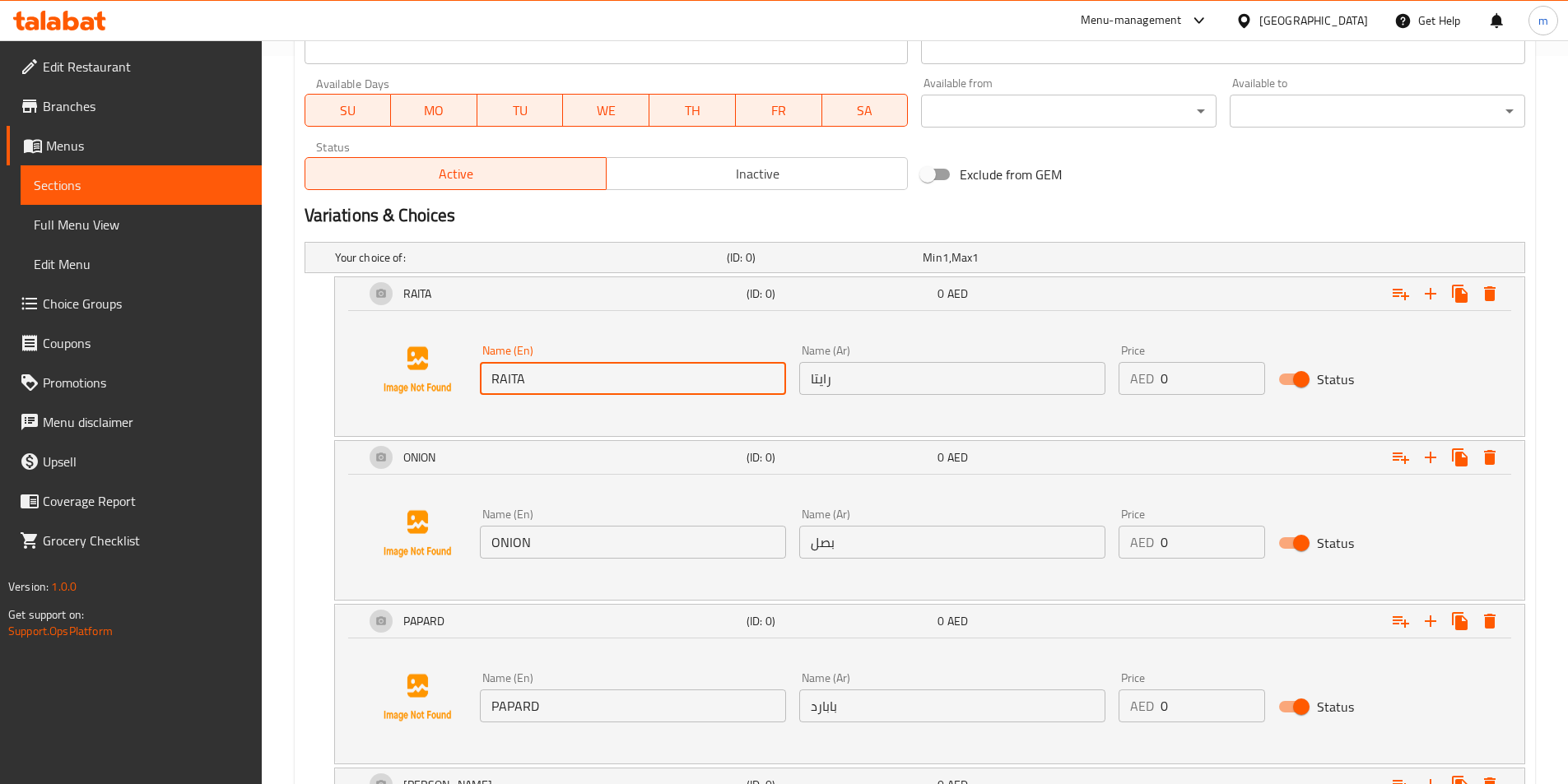
click input "RAITA"
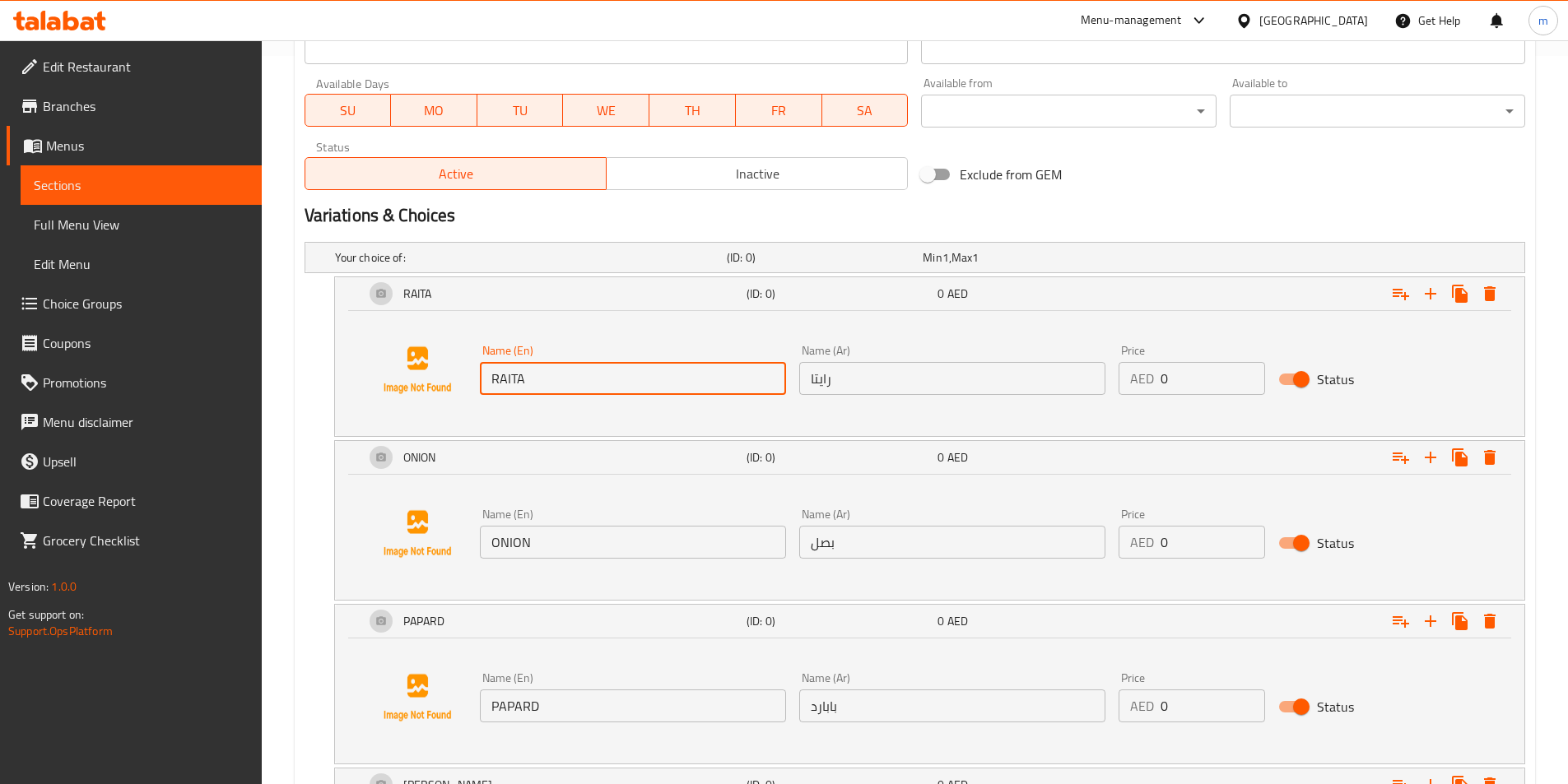
click input "RAITA"
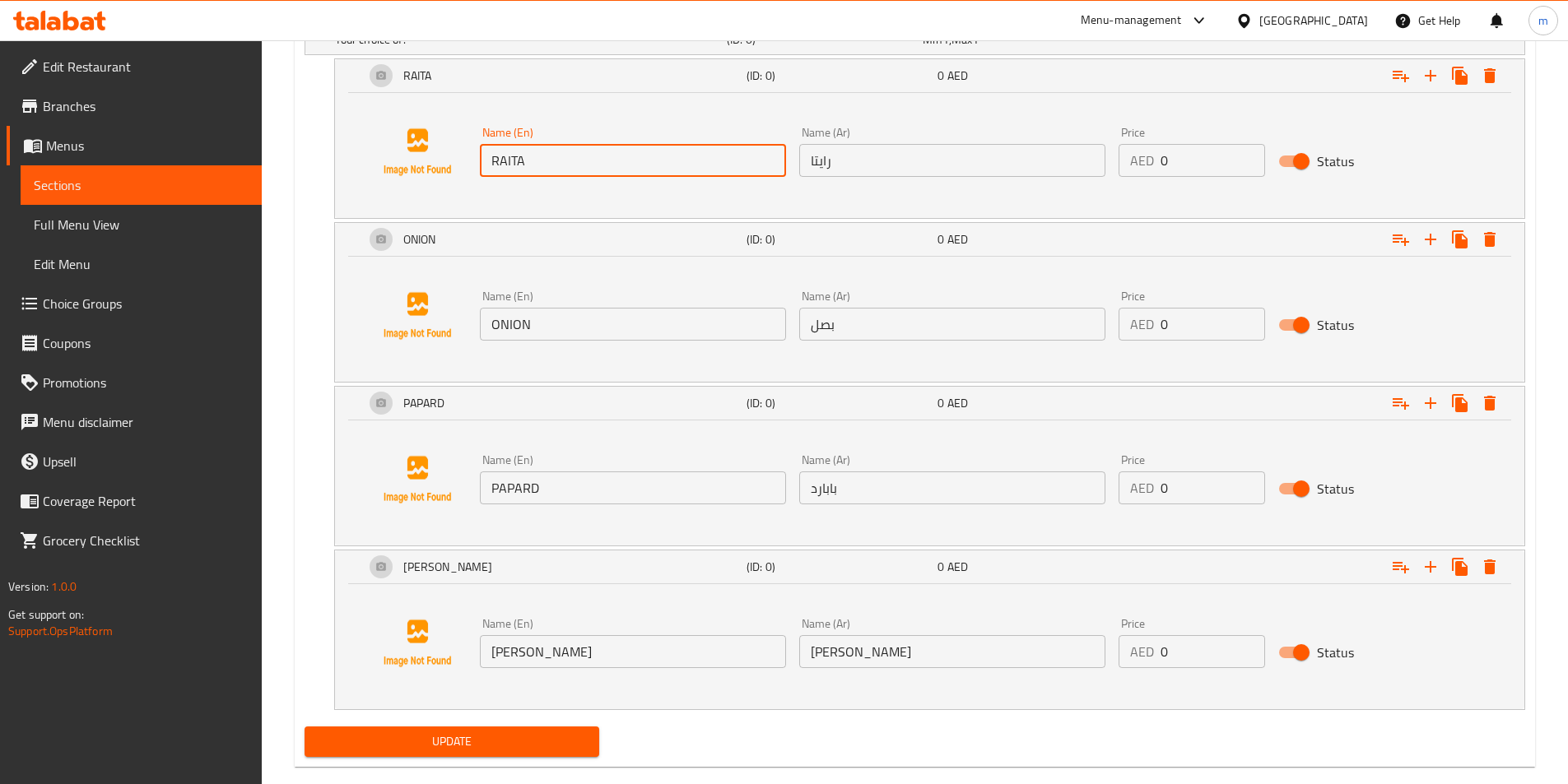
scroll to position [975, 0]
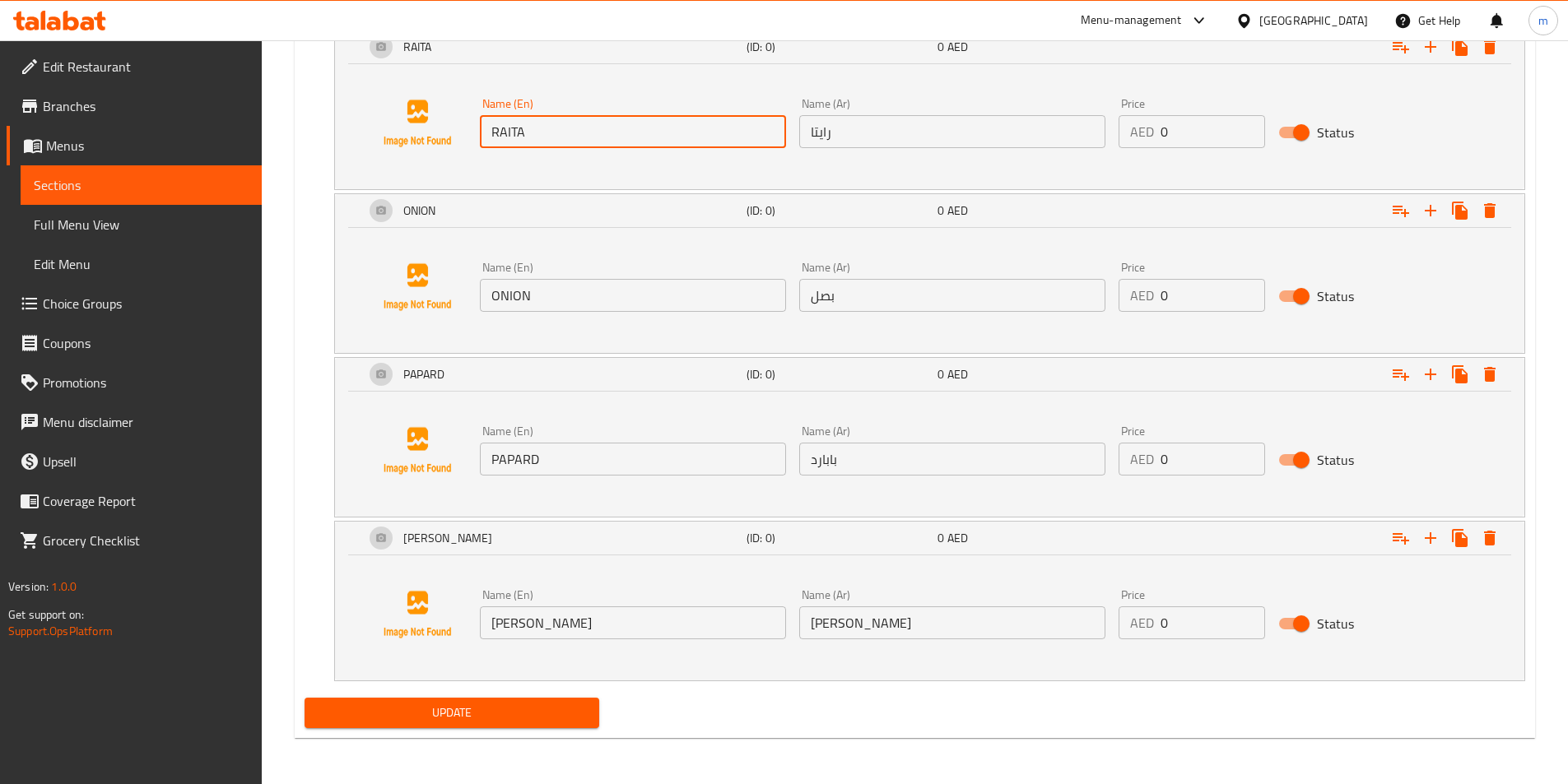
click span "Update"
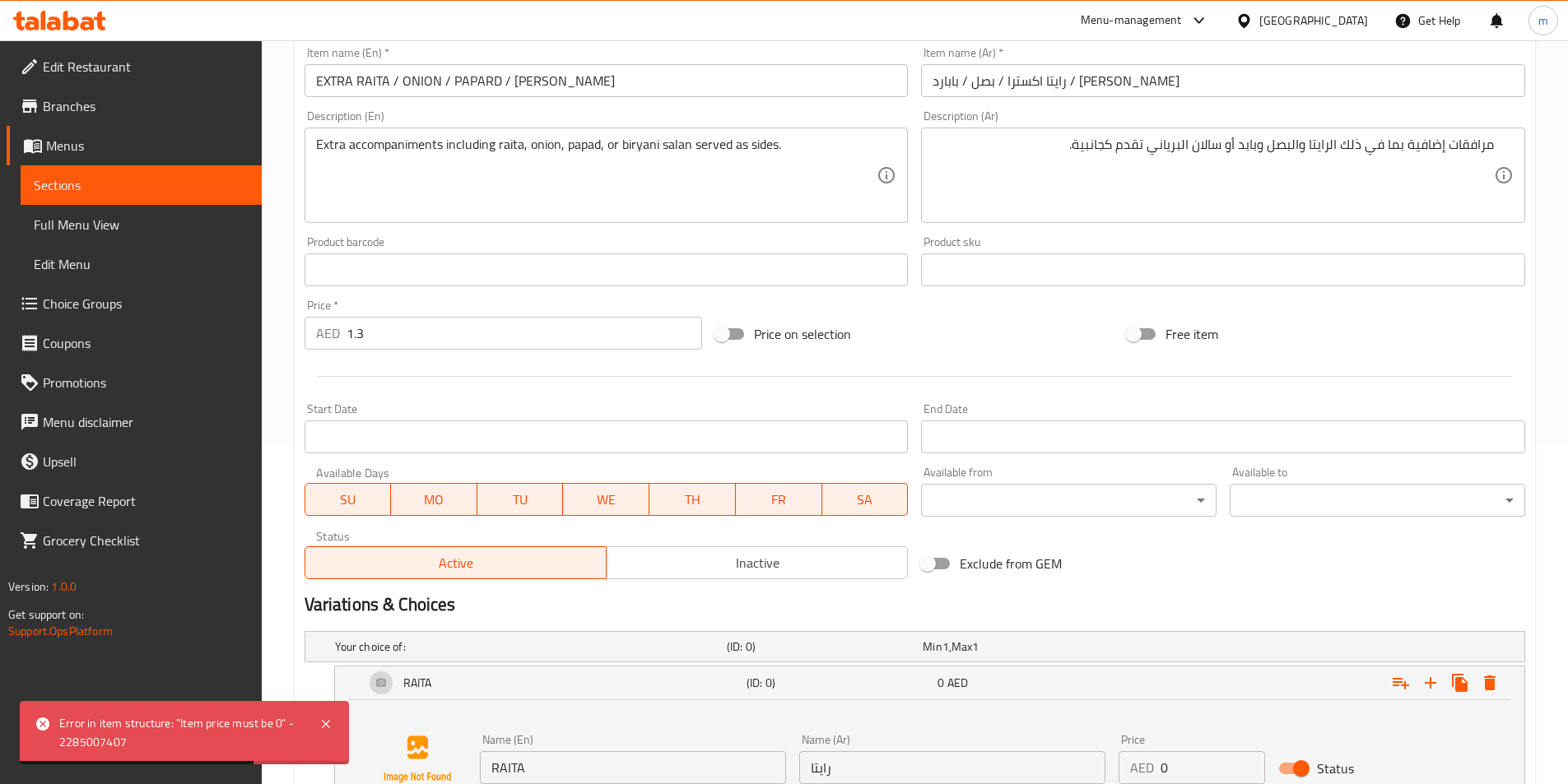
scroll to position [317, 0]
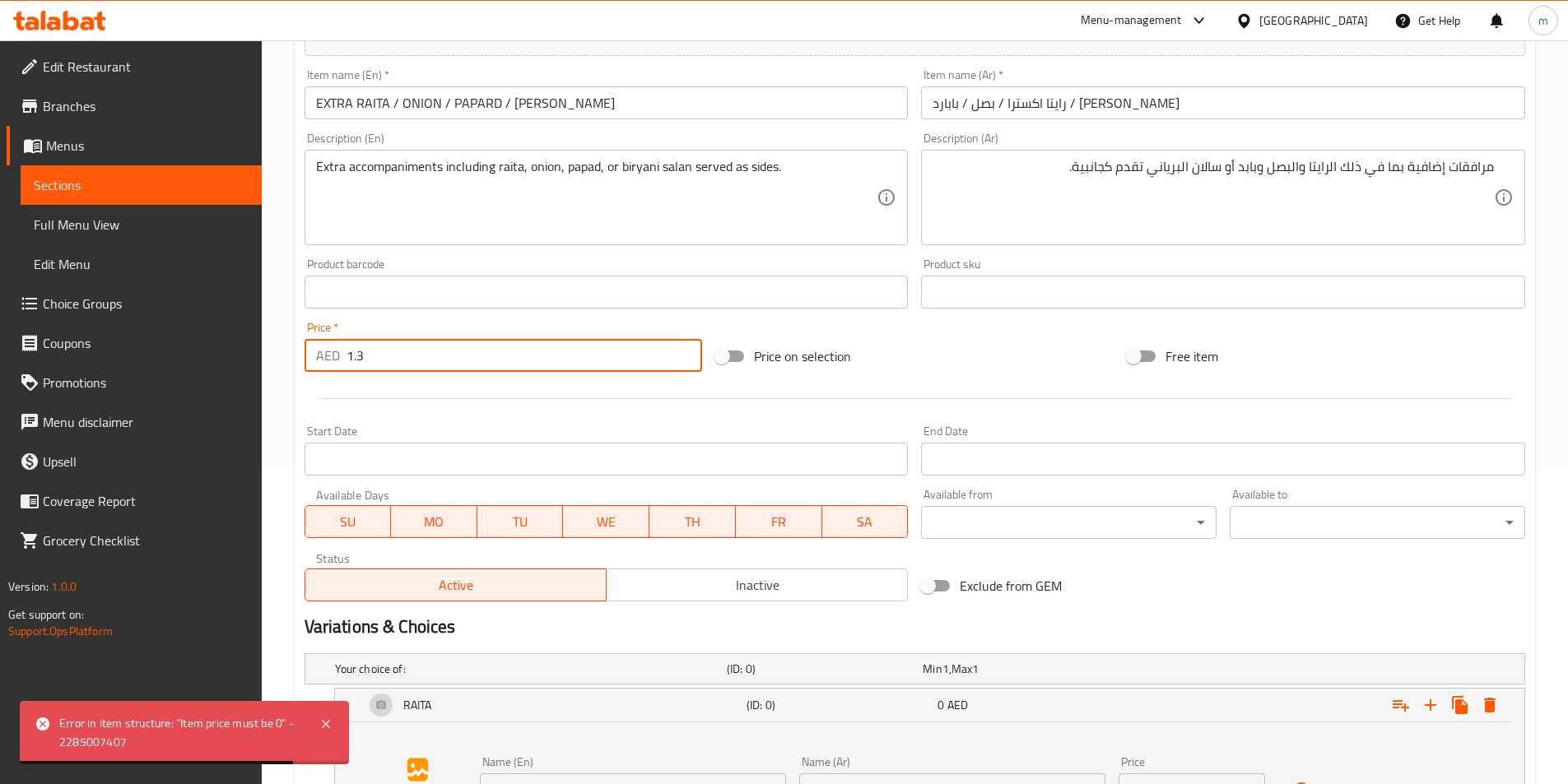
drag, startPoint x: 378, startPoint y: 355, endPoint x: 339, endPoint y: 363, distance: 39.8
click div "AED 1.3 Price *"
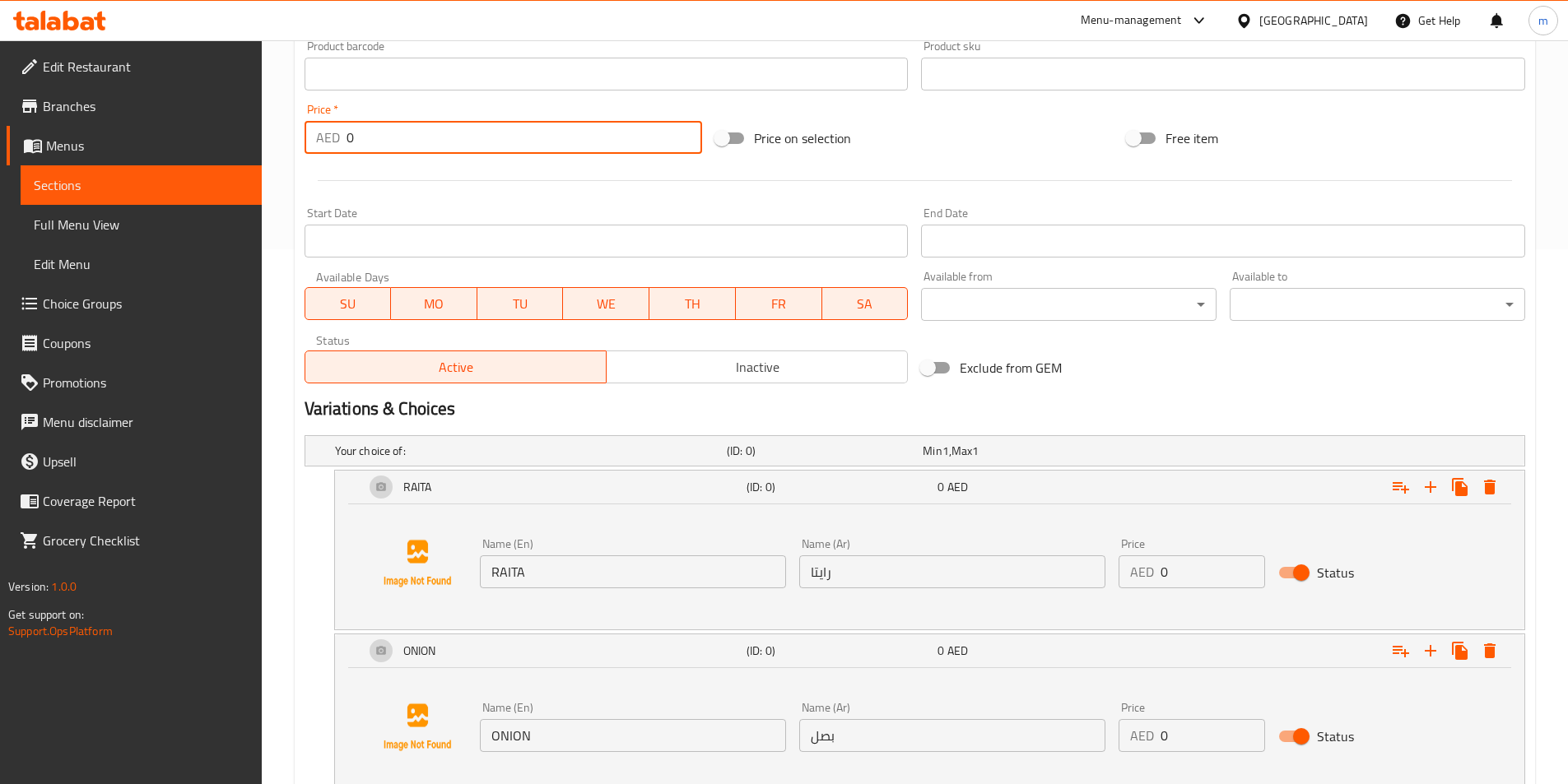
scroll to position [564, 0]
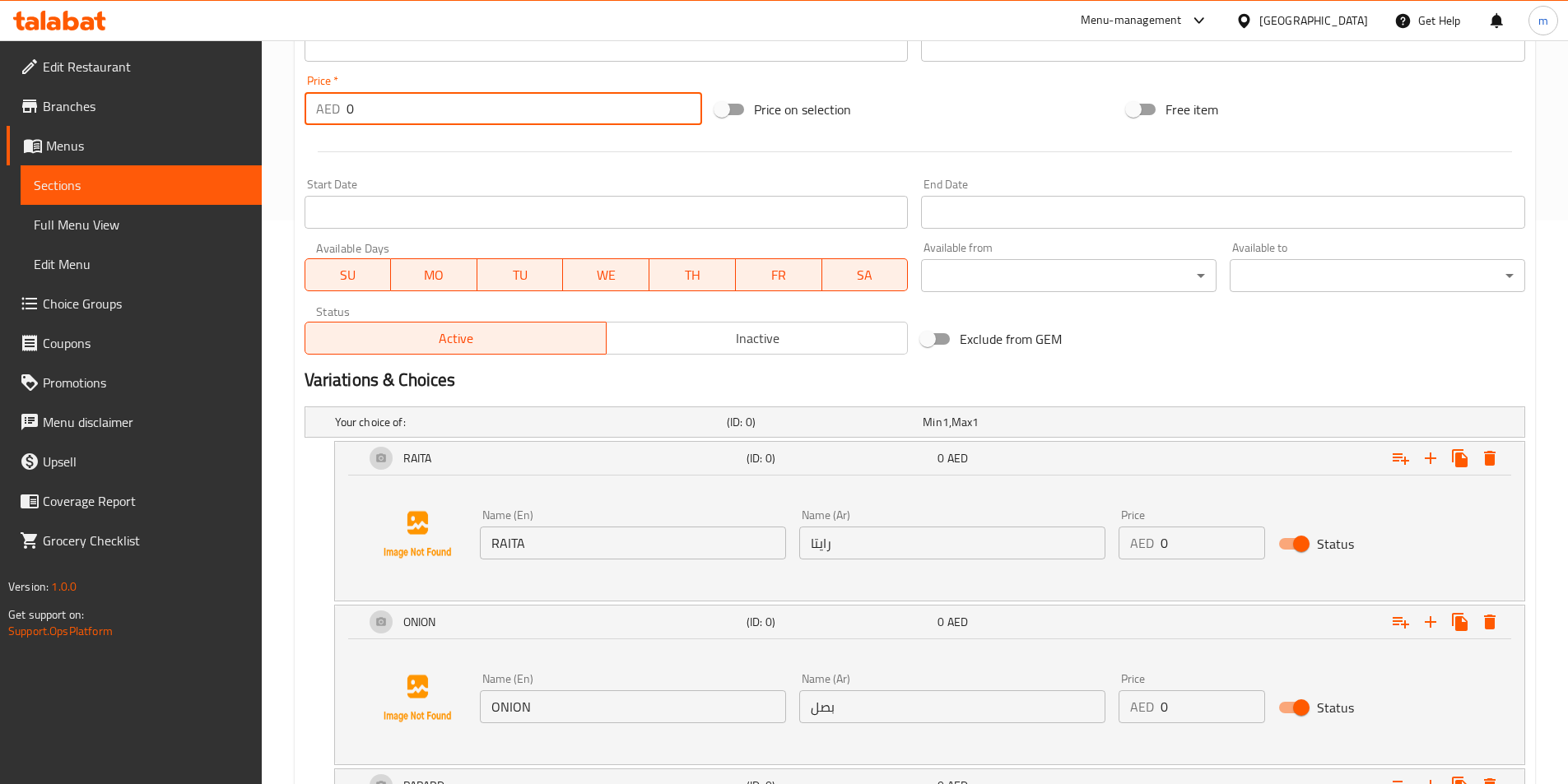
type input "0"
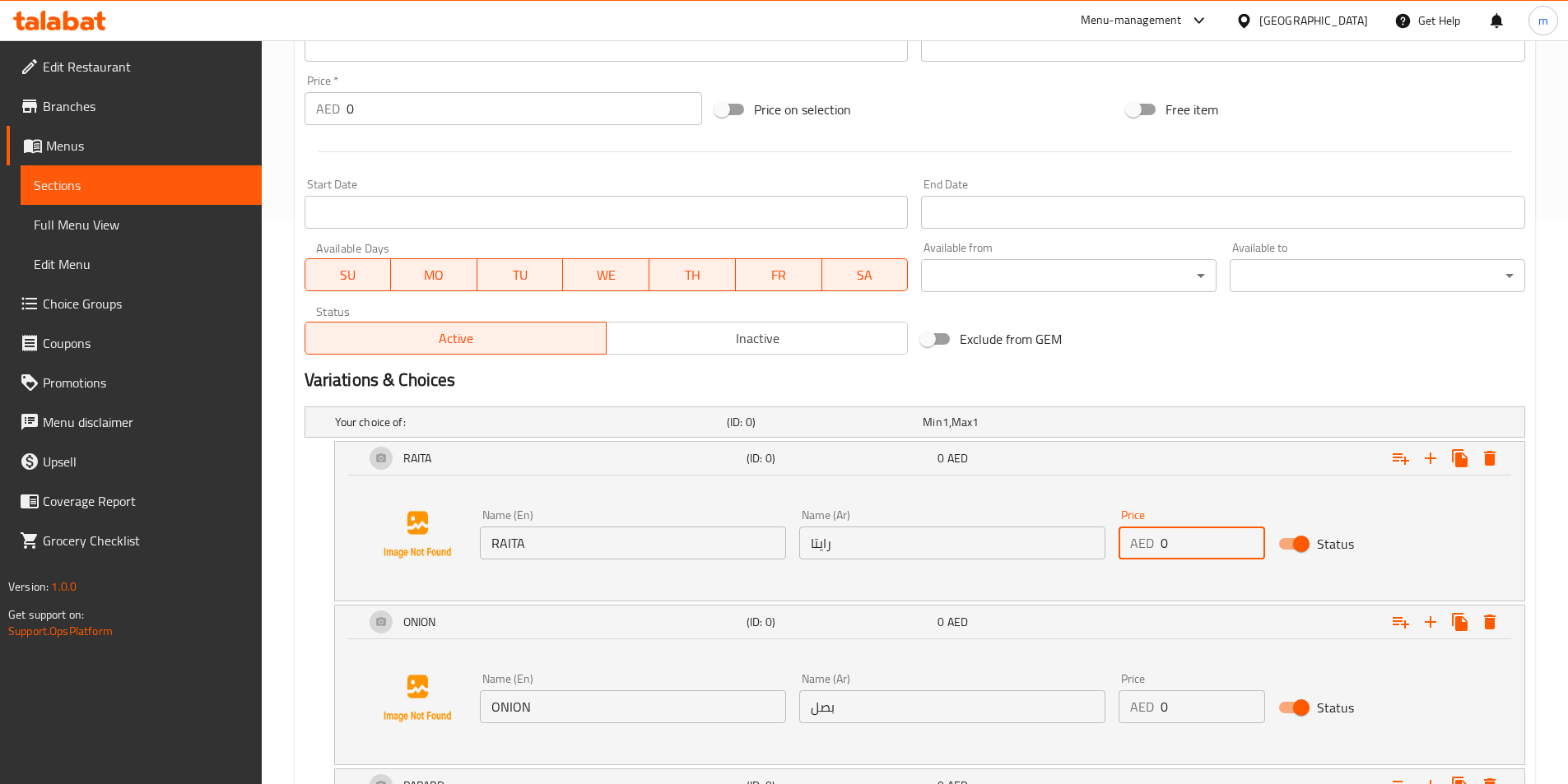
drag, startPoint x: 1171, startPoint y: 543, endPoint x: 1157, endPoint y: 543, distance: 14.0
click div "AED 0 Price"
paste input "number"
type input "1.3"
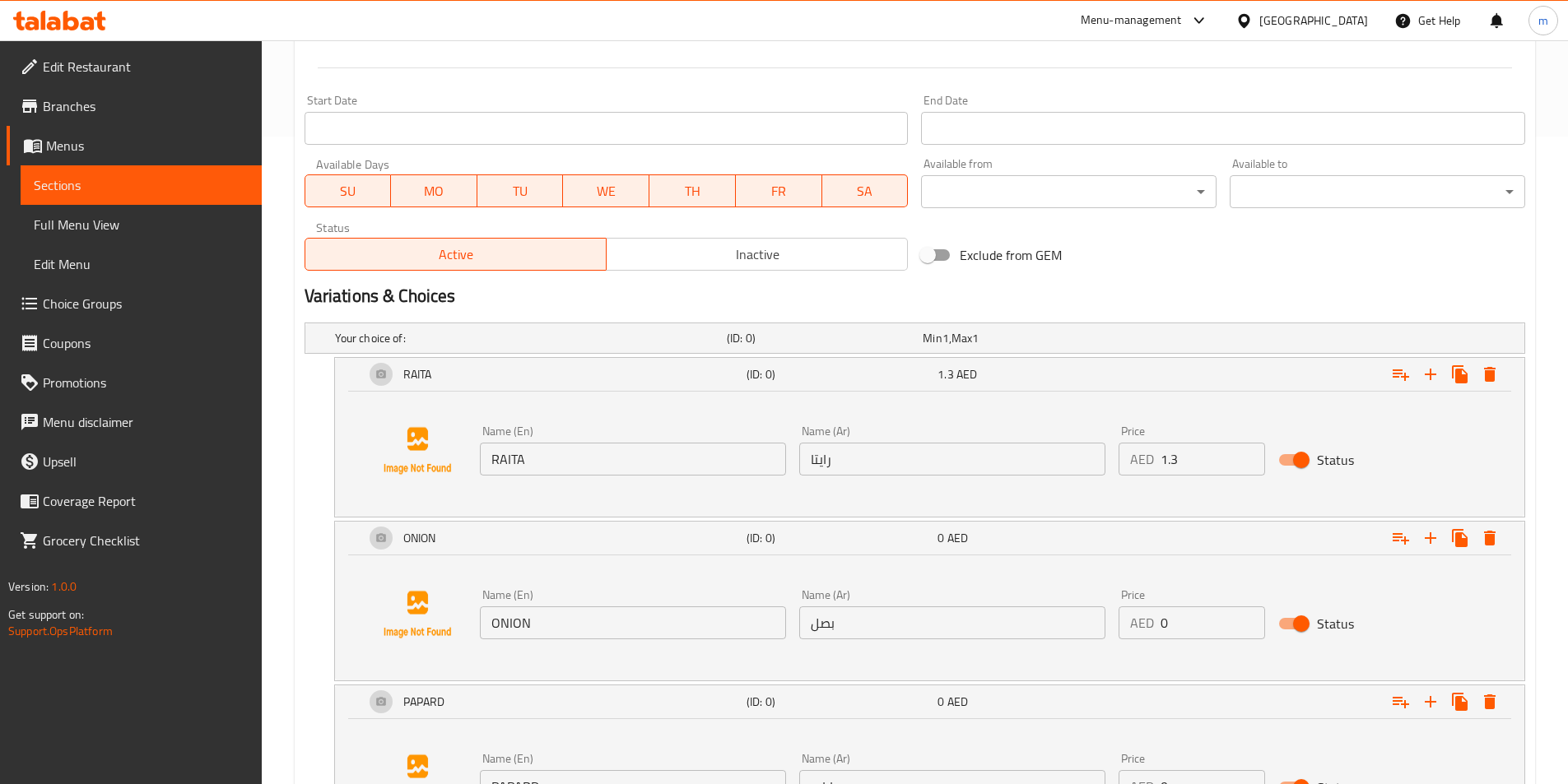
scroll to position [728, 0]
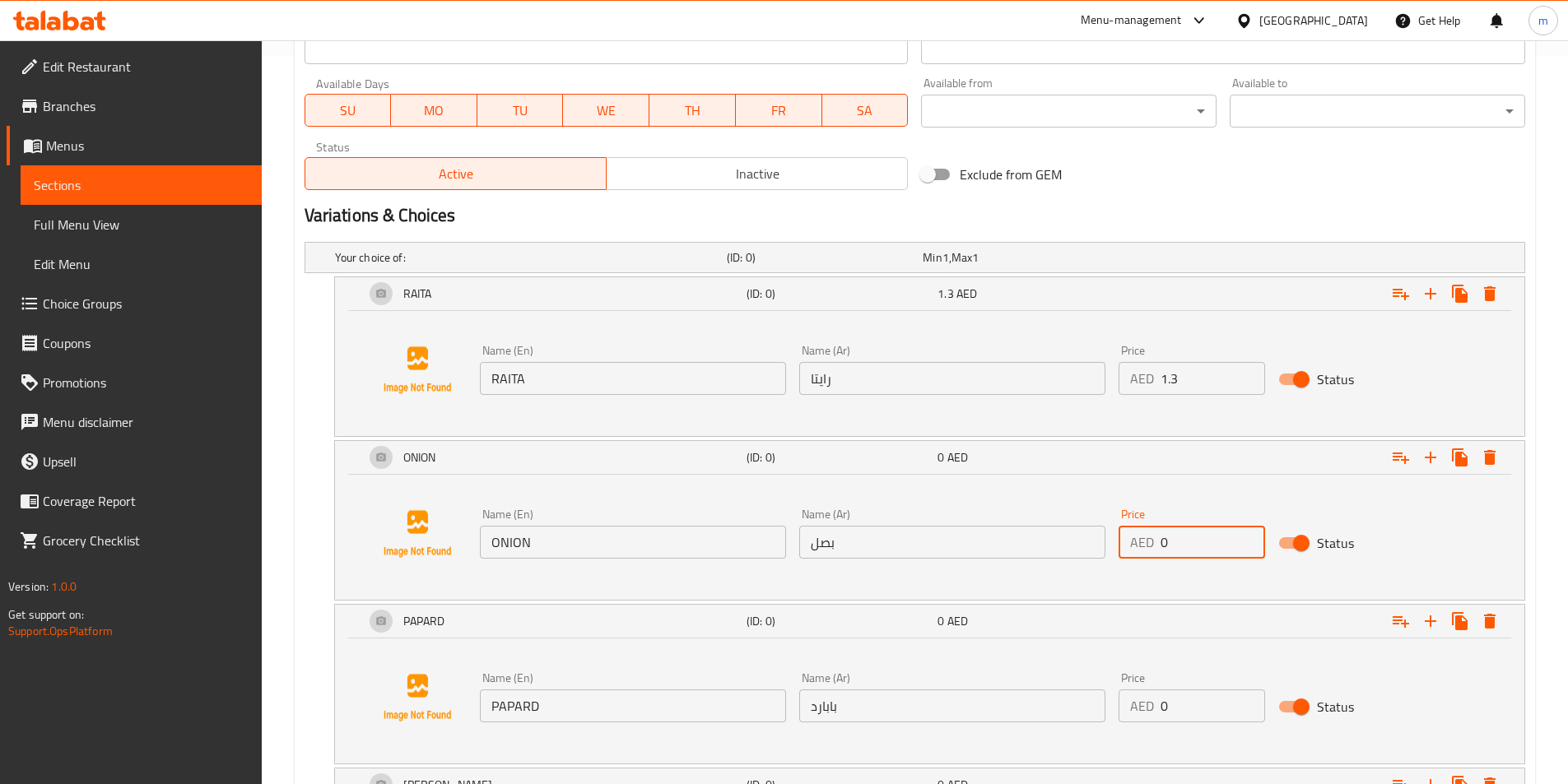
drag, startPoint x: 1181, startPoint y: 533, endPoint x: 1161, endPoint y: 539, distance: 20.9
click input "0"
type input "1.3"
drag, startPoint x: 1172, startPoint y: 708, endPoint x: 1164, endPoint y: 712, distance: 8.9
click div "AED 0 Price"
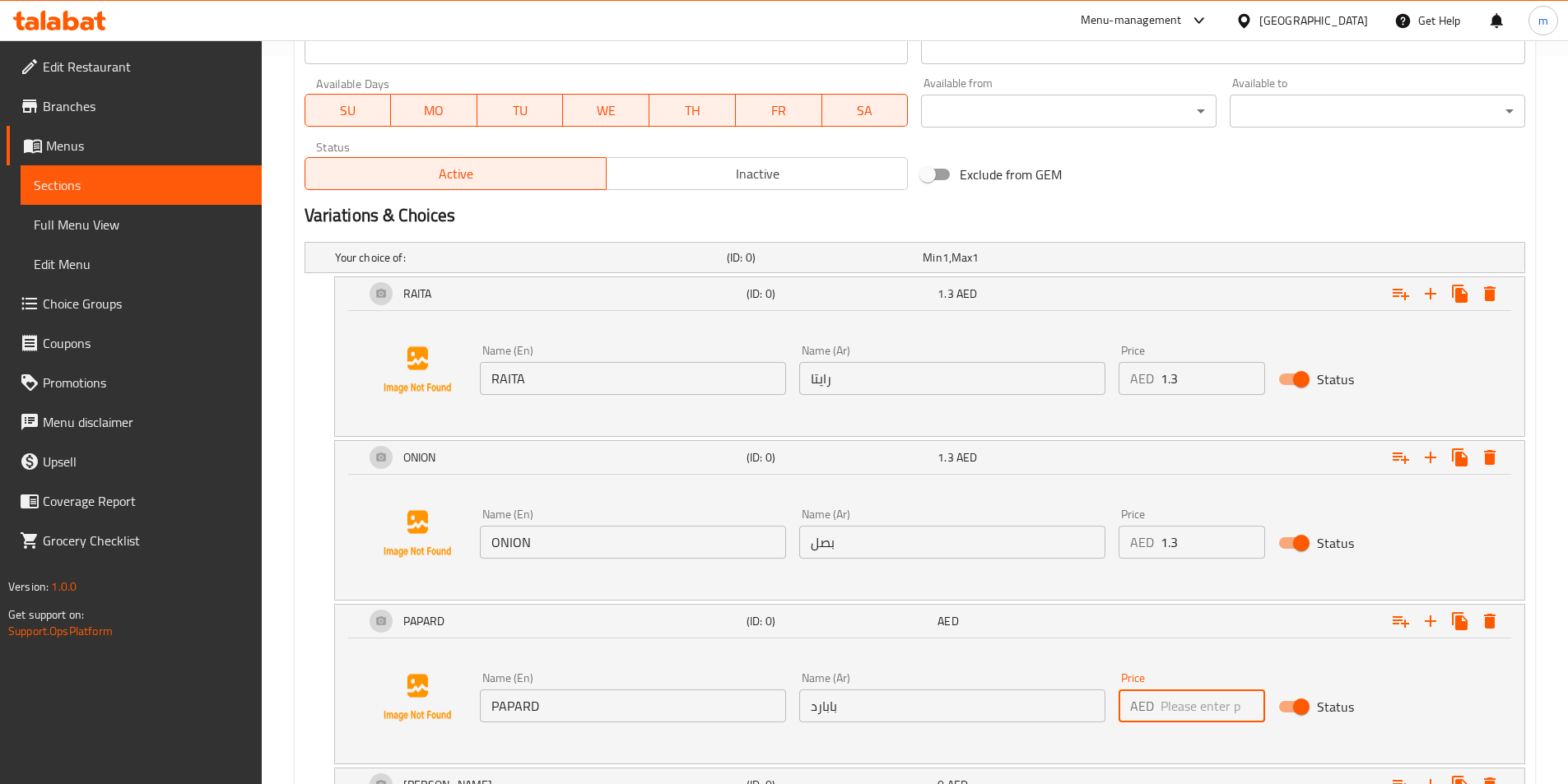
type input "1"
click div "AED .3 Price"
click input ".3"
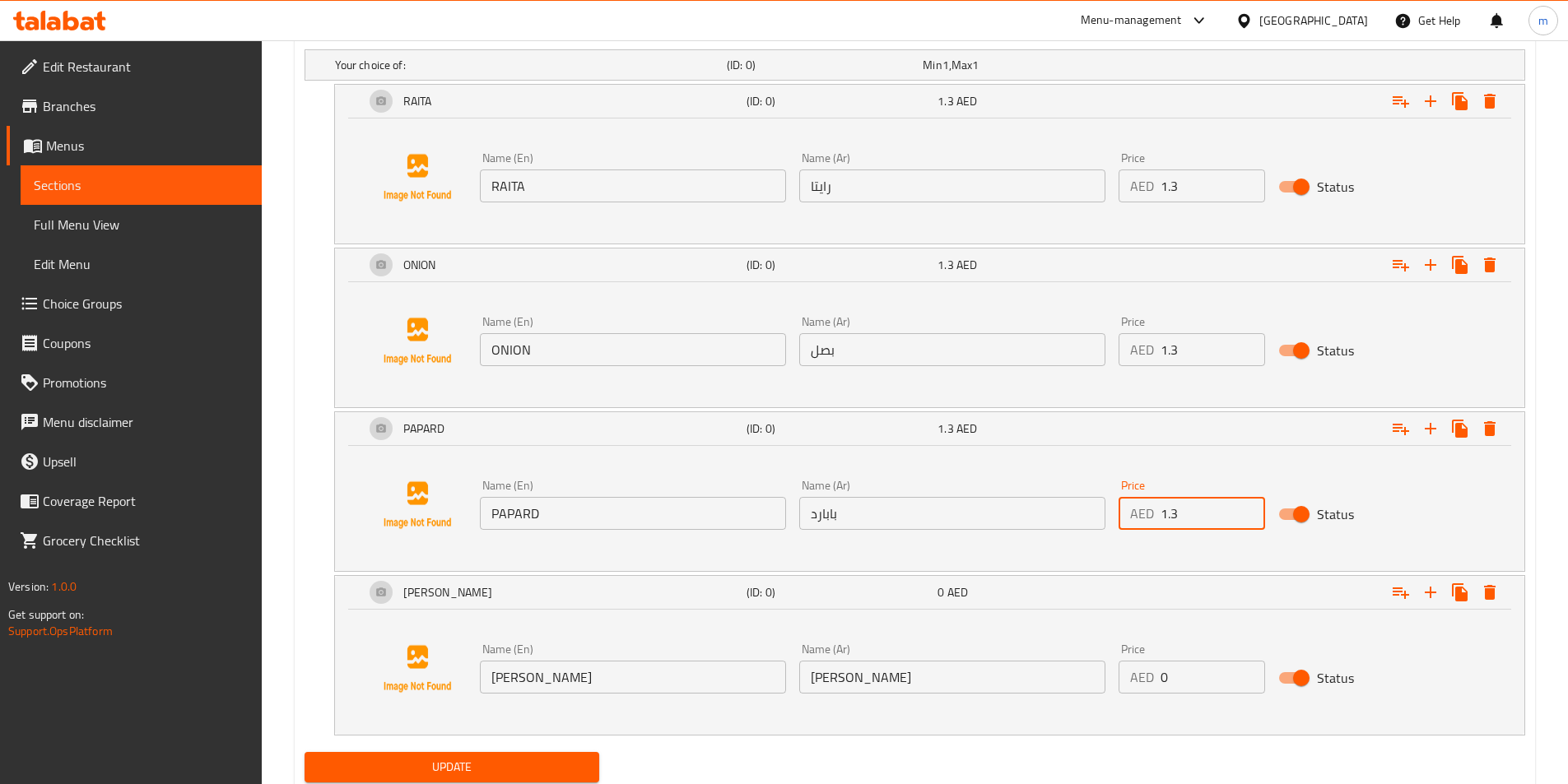
scroll to position [975, 0]
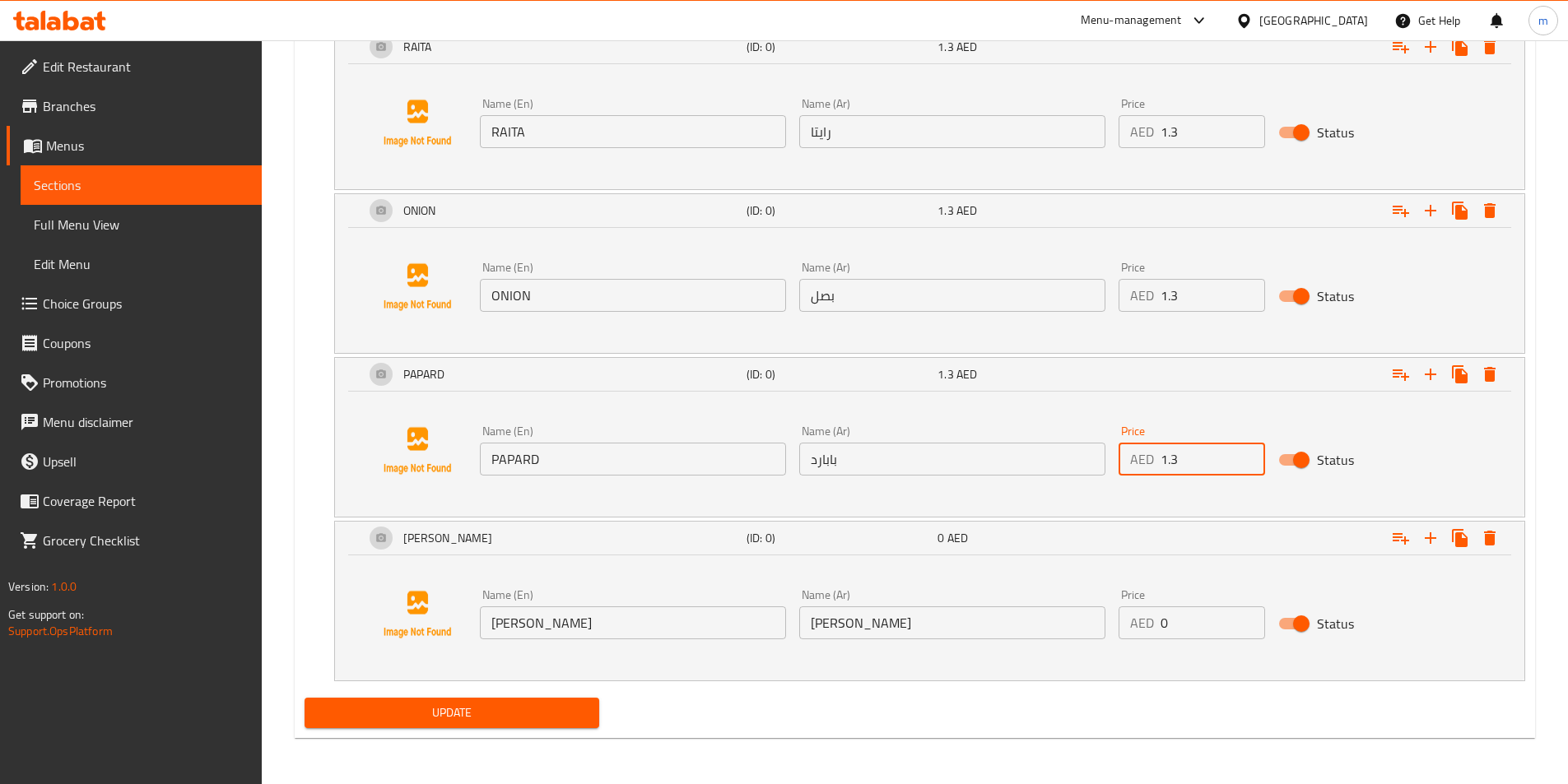
type input "1.3"
drag, startPoint x: 1191, startPoint y: 625, endPoint x: 1160, endPoint y: 627, distance: 31.1
click input "0"
type input "1.3"
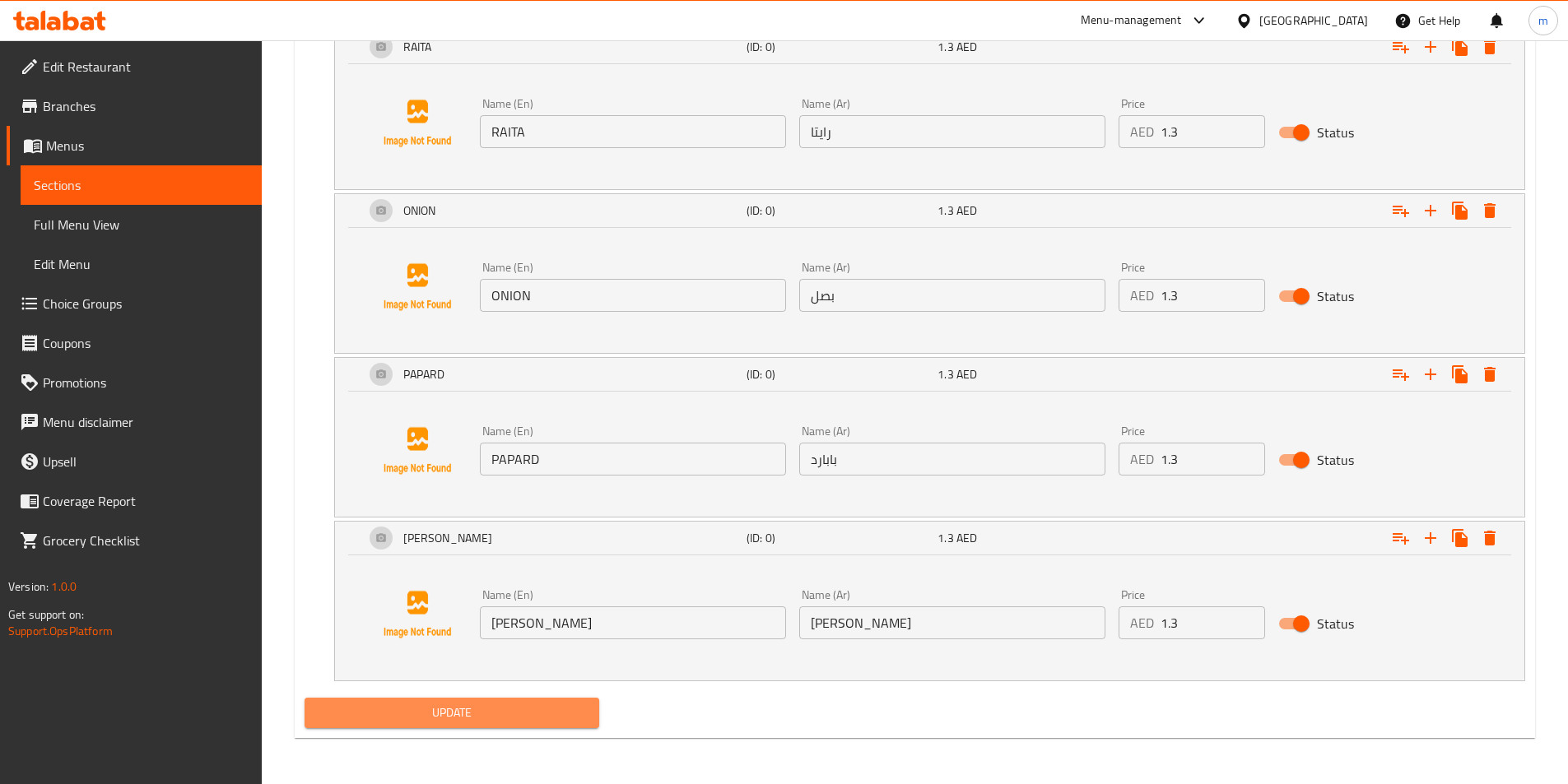
click span "Update"
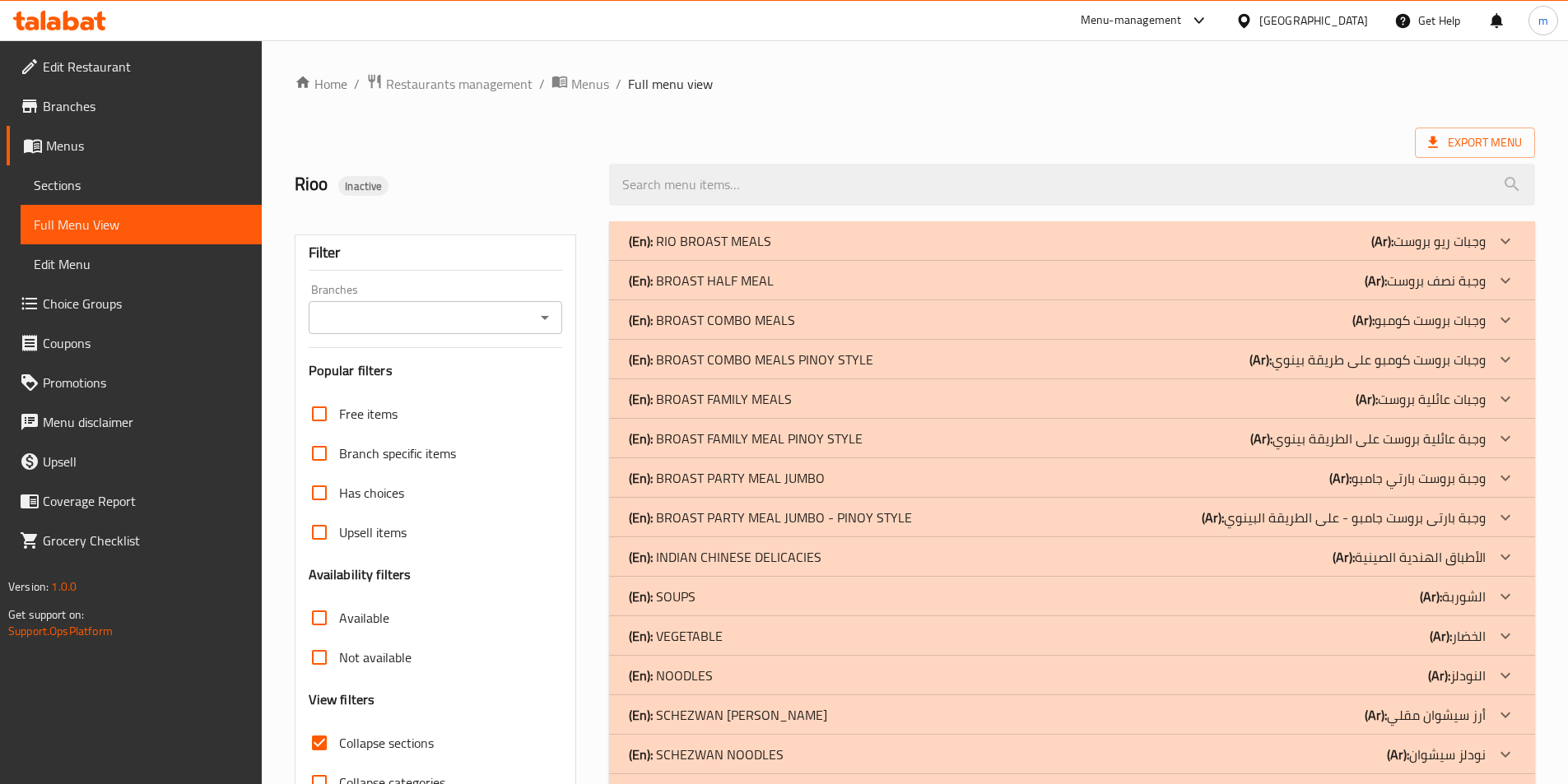
scroll to position [615, 0]
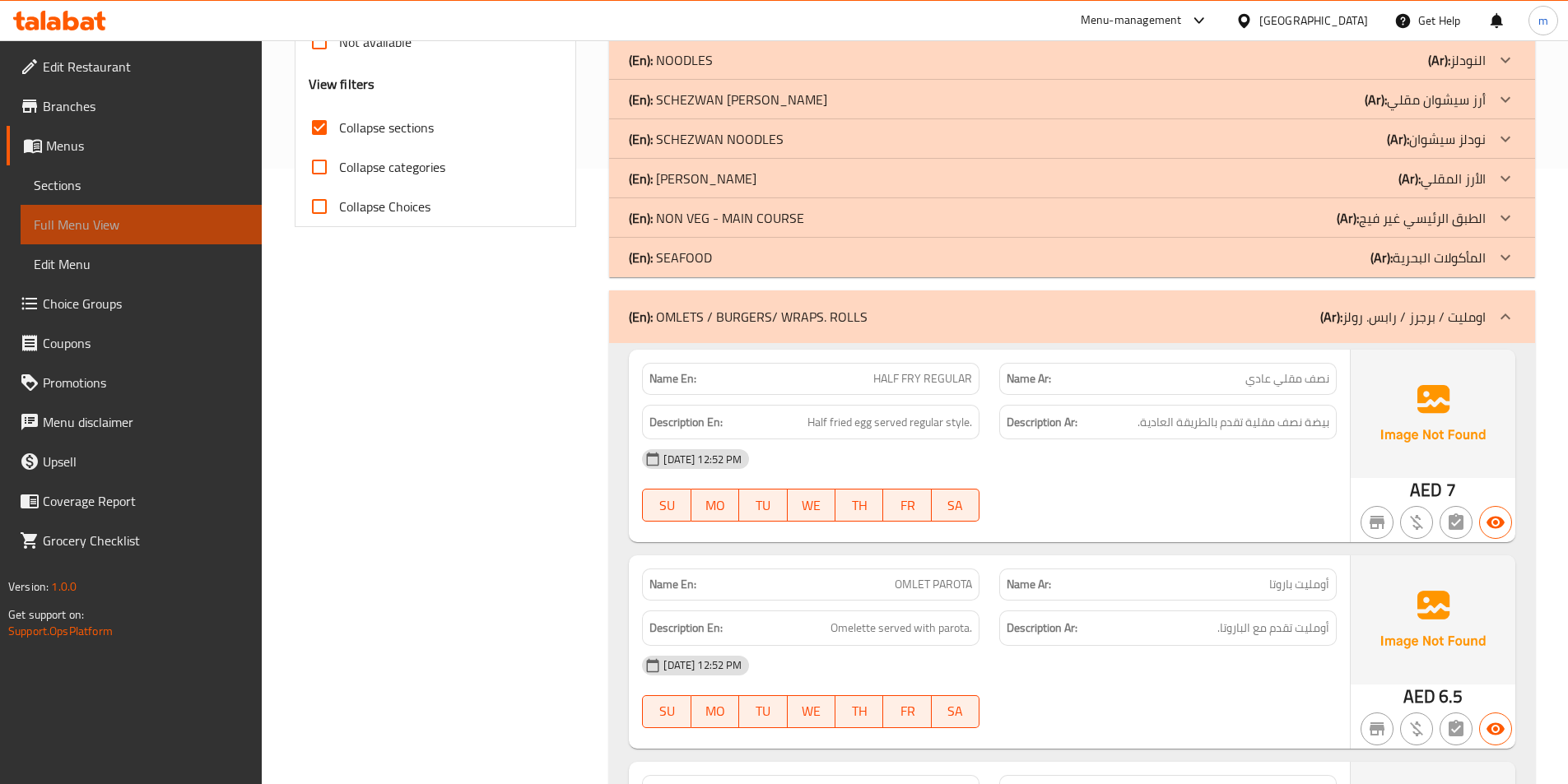
click at [133, 222] on span "Full Menu View" at bounding box center [140, 224] width 214 height 20
click at [325, 168] on input "Collapse categories" at bounding box center [319, 167] width 40 height 39
checkbox input "true"
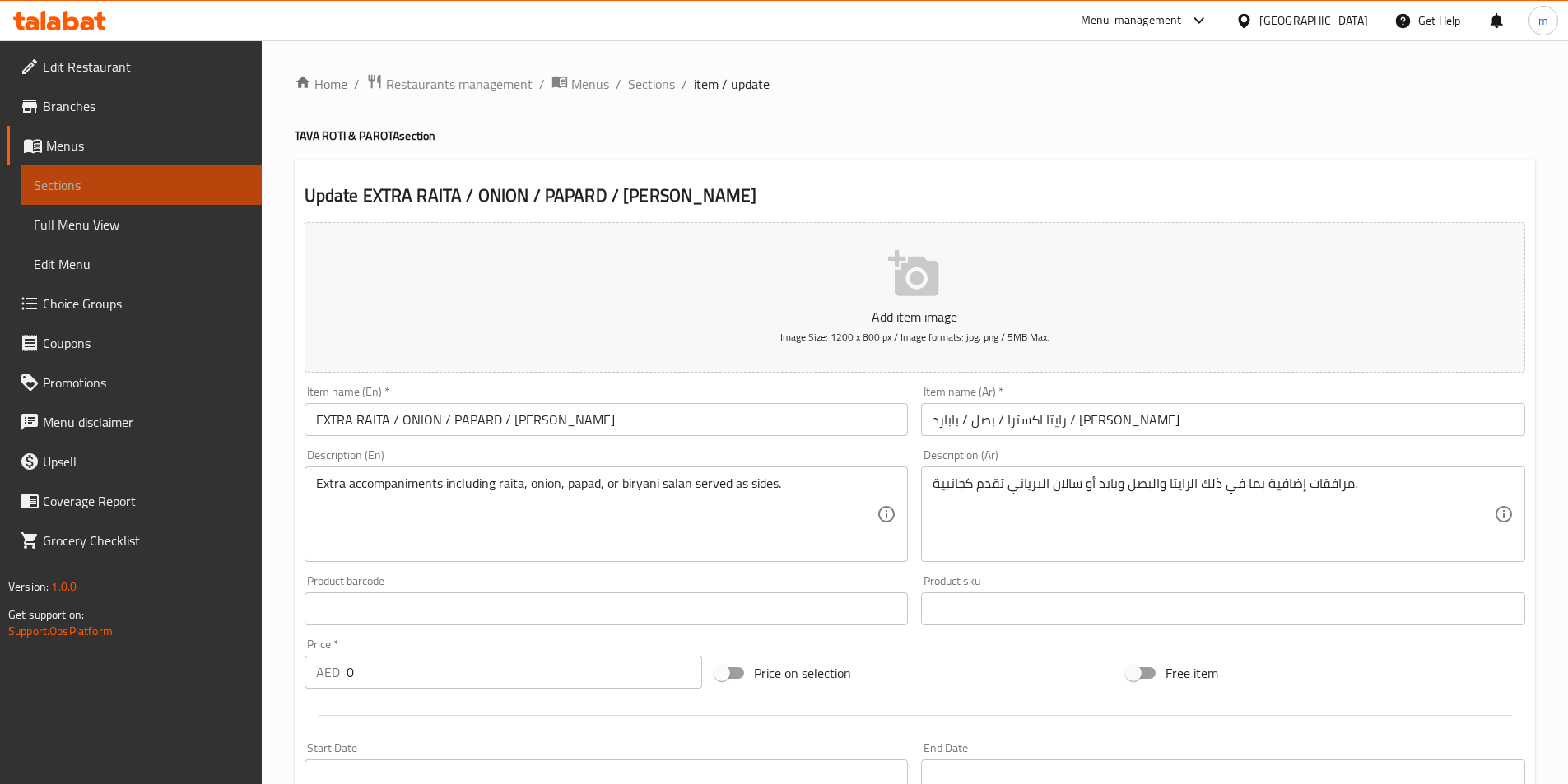
click at [155, 177] on span "Sections" at bounding box center [140, 185] width 214 height 20
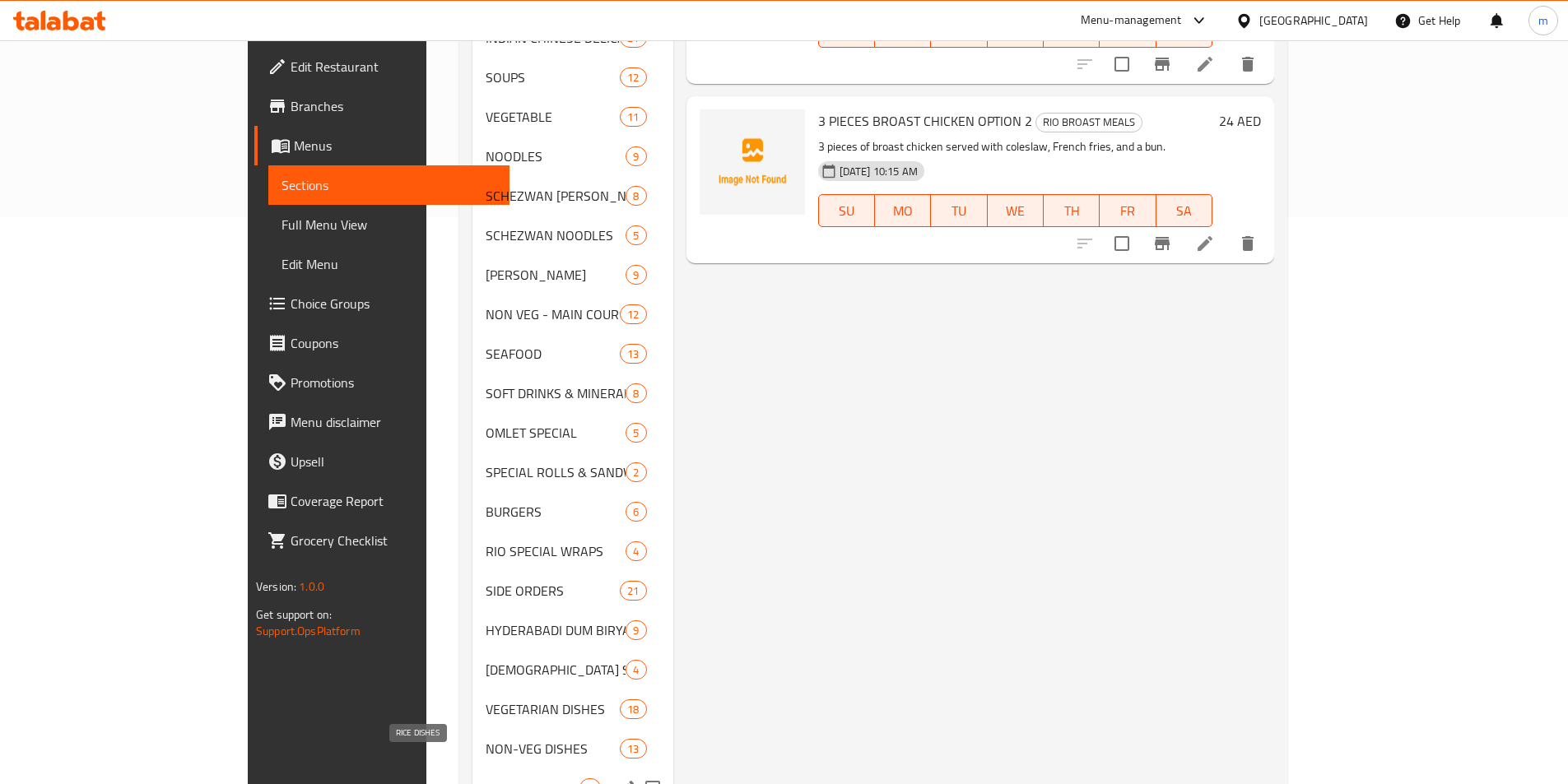
scroll to position [658, 0]
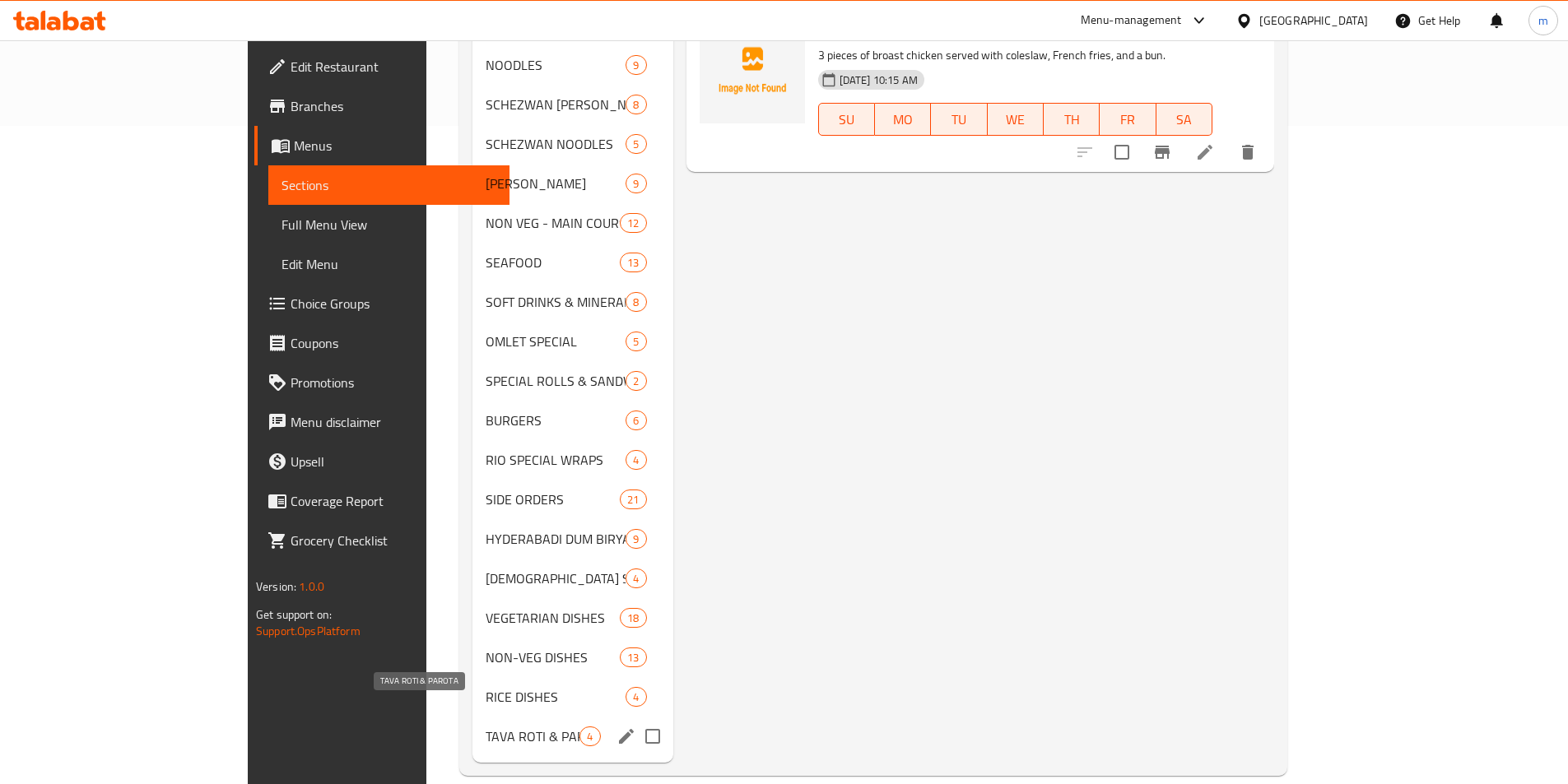
click at [485, 726] on span "TAVA ROTI & PAROTA" at bounding box center [532, 736] width 94 height 20
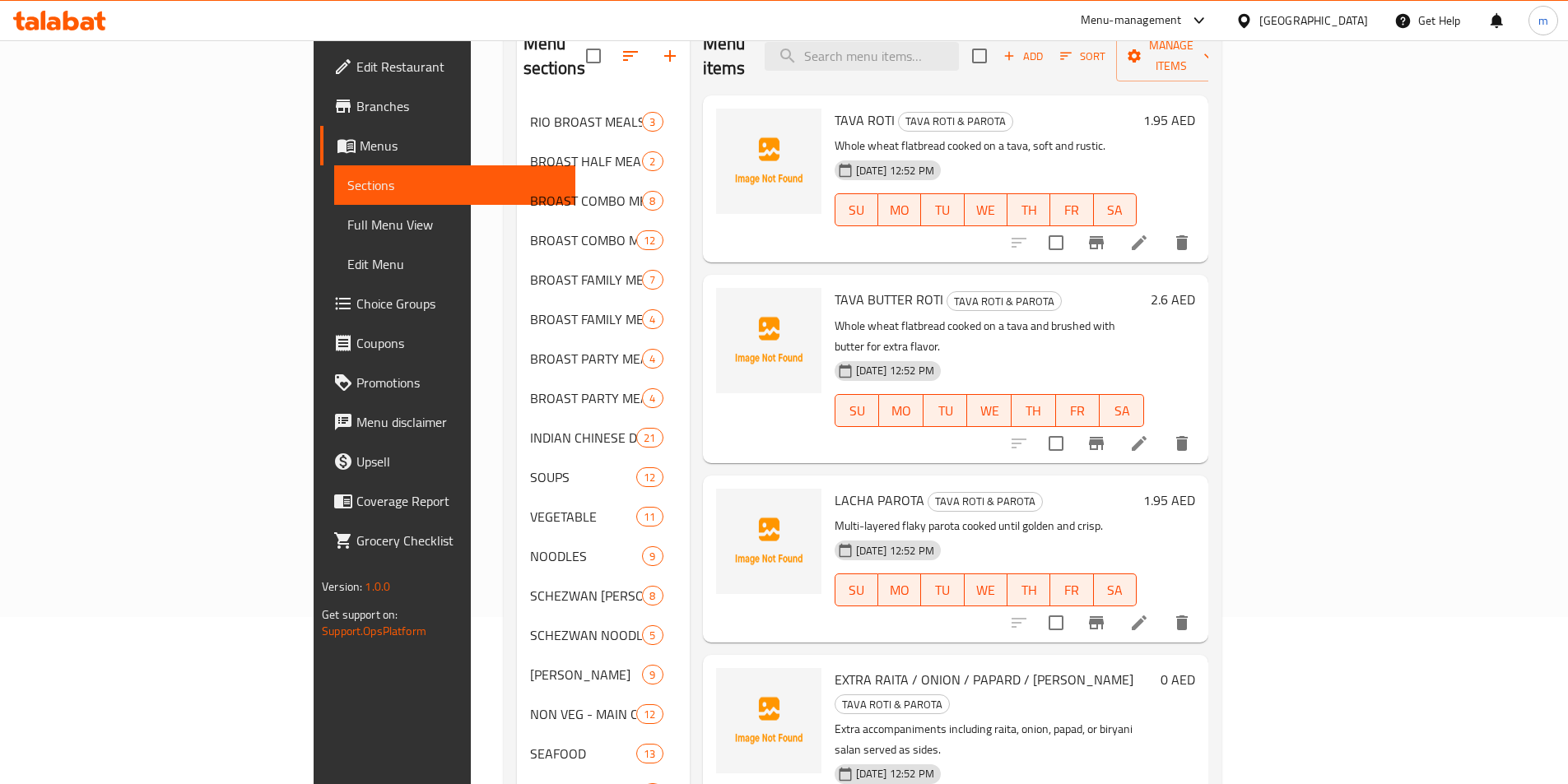
scroll to position [247, 0]
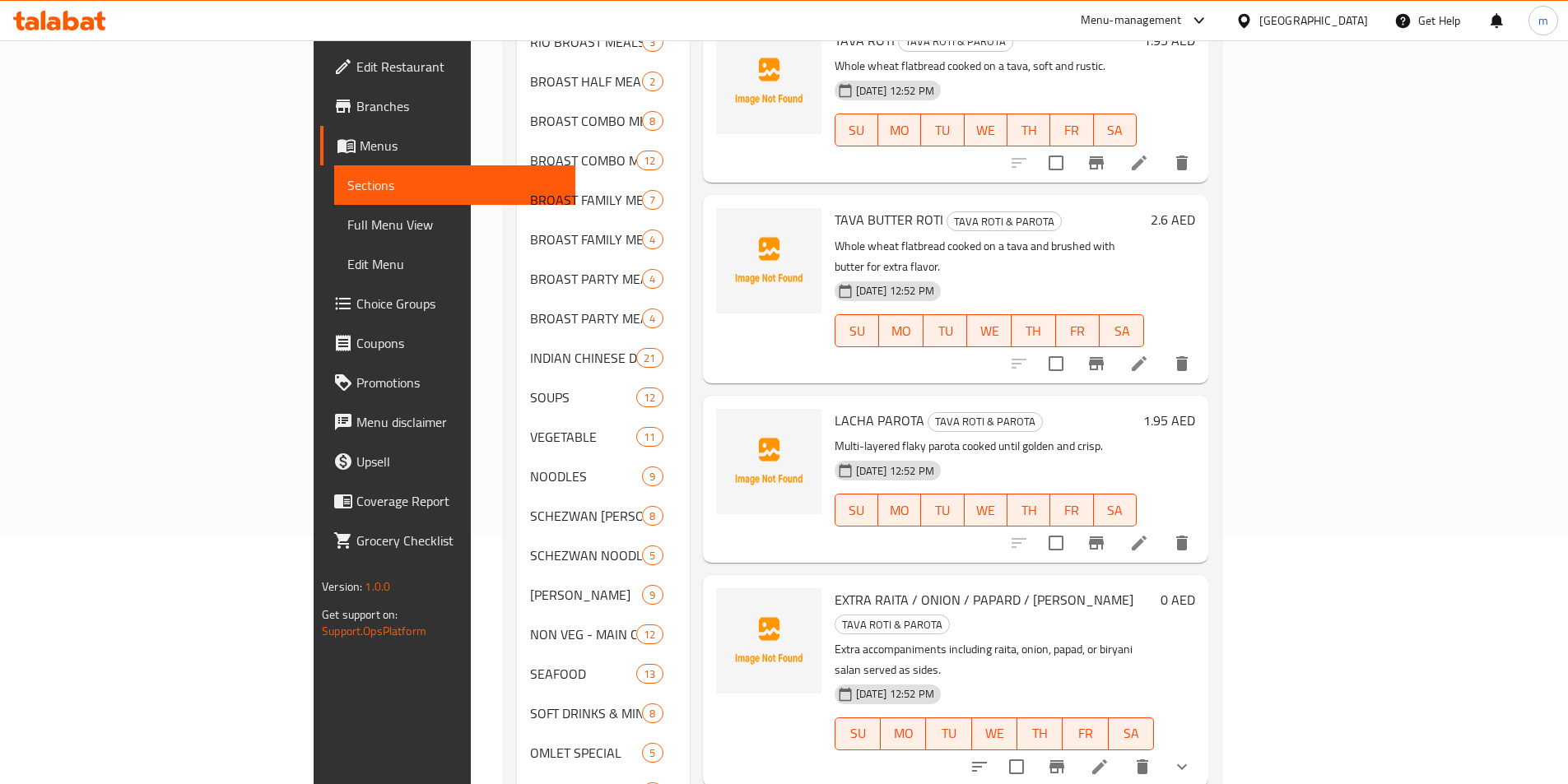
click at [1146, 535] on icon at bounding box center [1138, 542] width 15 height 15
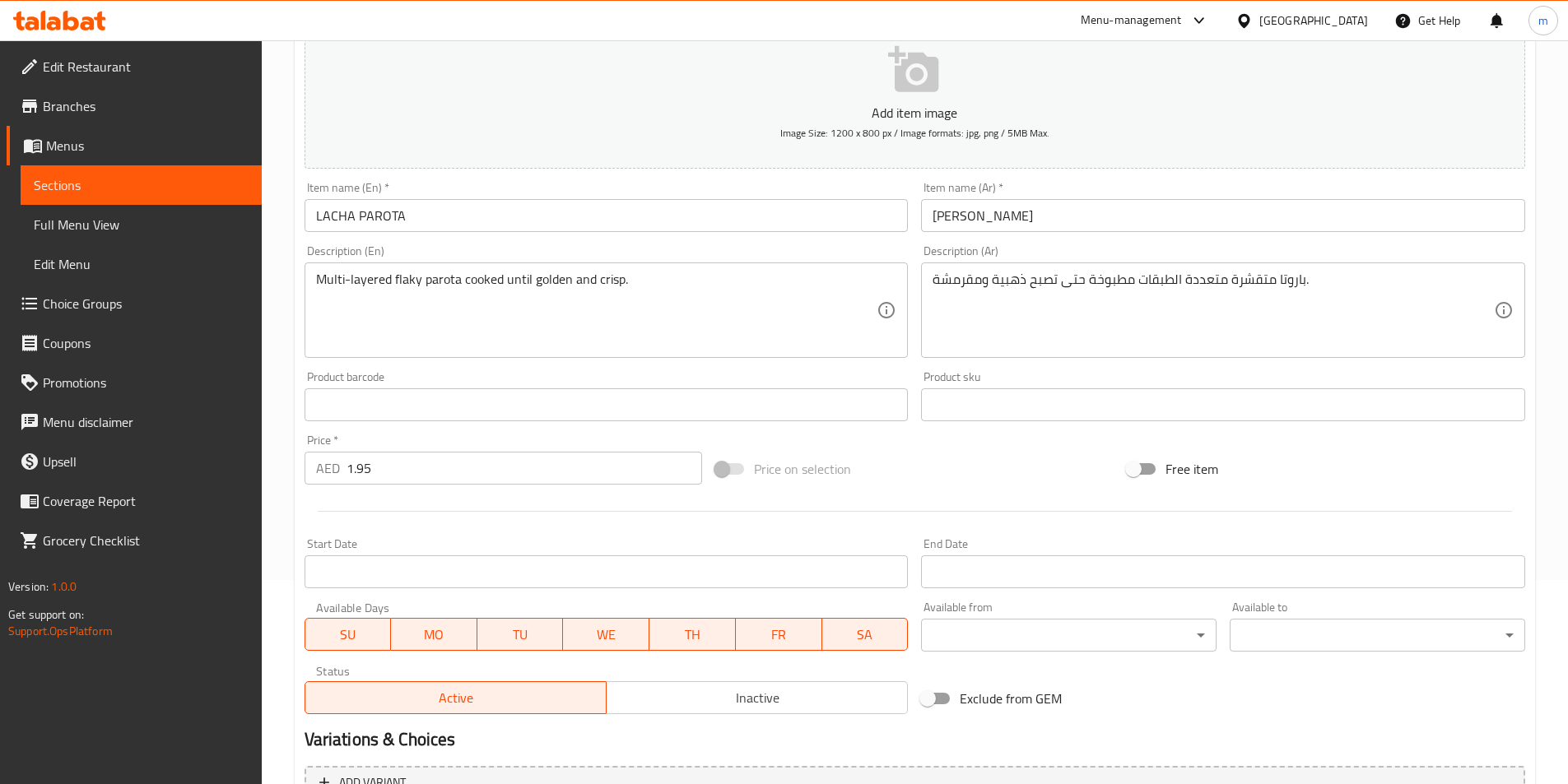
scroll to position [247, 0]
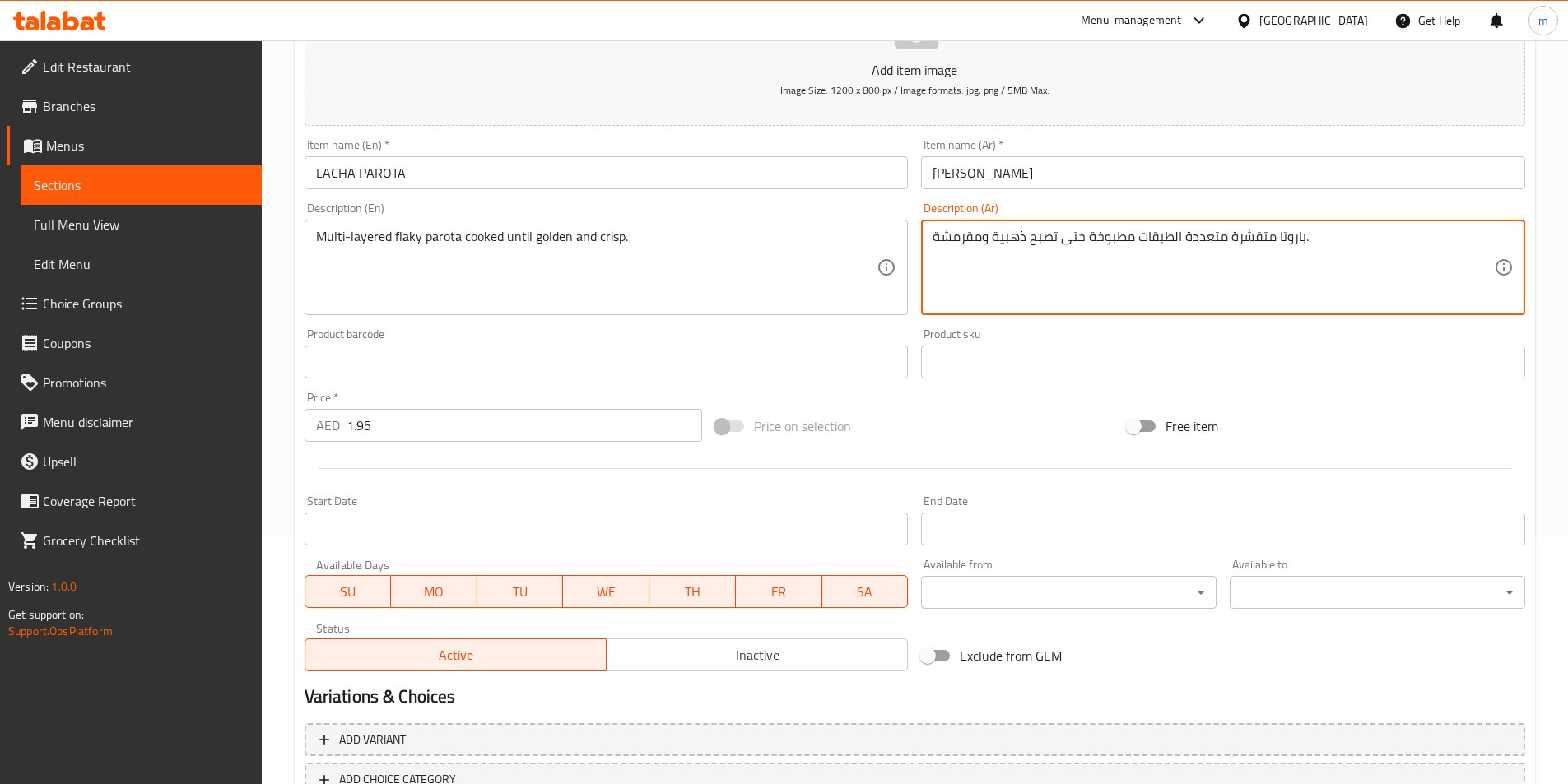
drag, startPoint x: 980, startPoint y: 237, endPoint x: 929, endPoint y: 239, distance: 51.0
click at [1172, 238] on textarea "باروتا متقشرة متعددة الطبقات مطبوخة حتى تصبح ذهبية و." at bounding box center [1213, 268] width 561 height 78
click at [1174, 238] on textarea "باروتا متقشرة متعددة الطبقات مطبوخة حتى تصبح ذهبية و." at bounding box center [1213, 268] width 561 height 78
drag, startPoint x: 1249, startPoint y: 236, endPoint x: 1224, endPoint y: 241, distance: 25.5
click at [1224, 241] on textarea "باروتا متقشرة متعددة الطبقات مطبوخة حتى تصبح ذهبية وكرسبى." at bounding box center [1213, 268] width 561 height 78
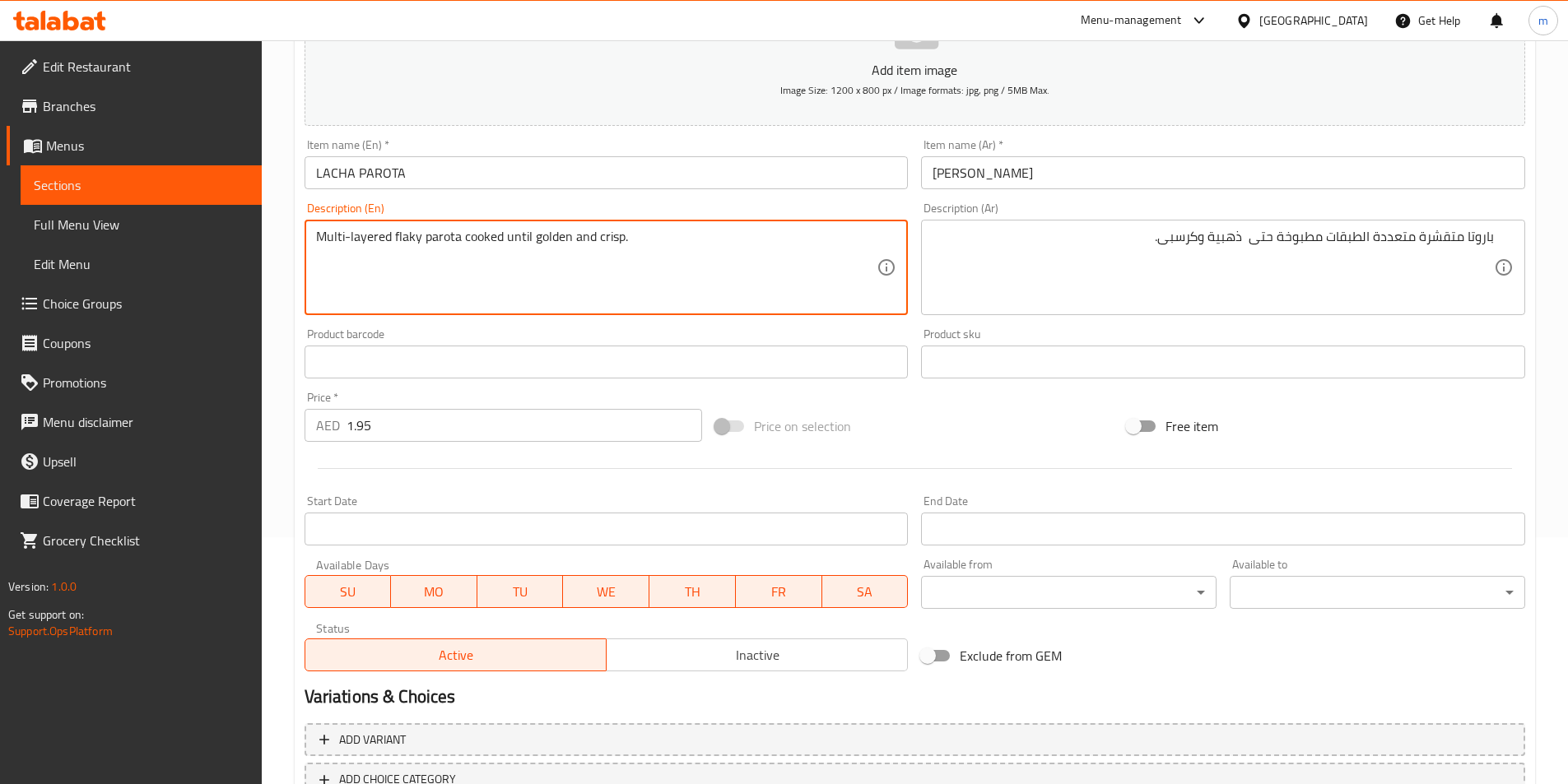
drag, startPoint x: 421, startPoint y: 236, endPoint x: 391, endPoint y: 237, distance: 30.0
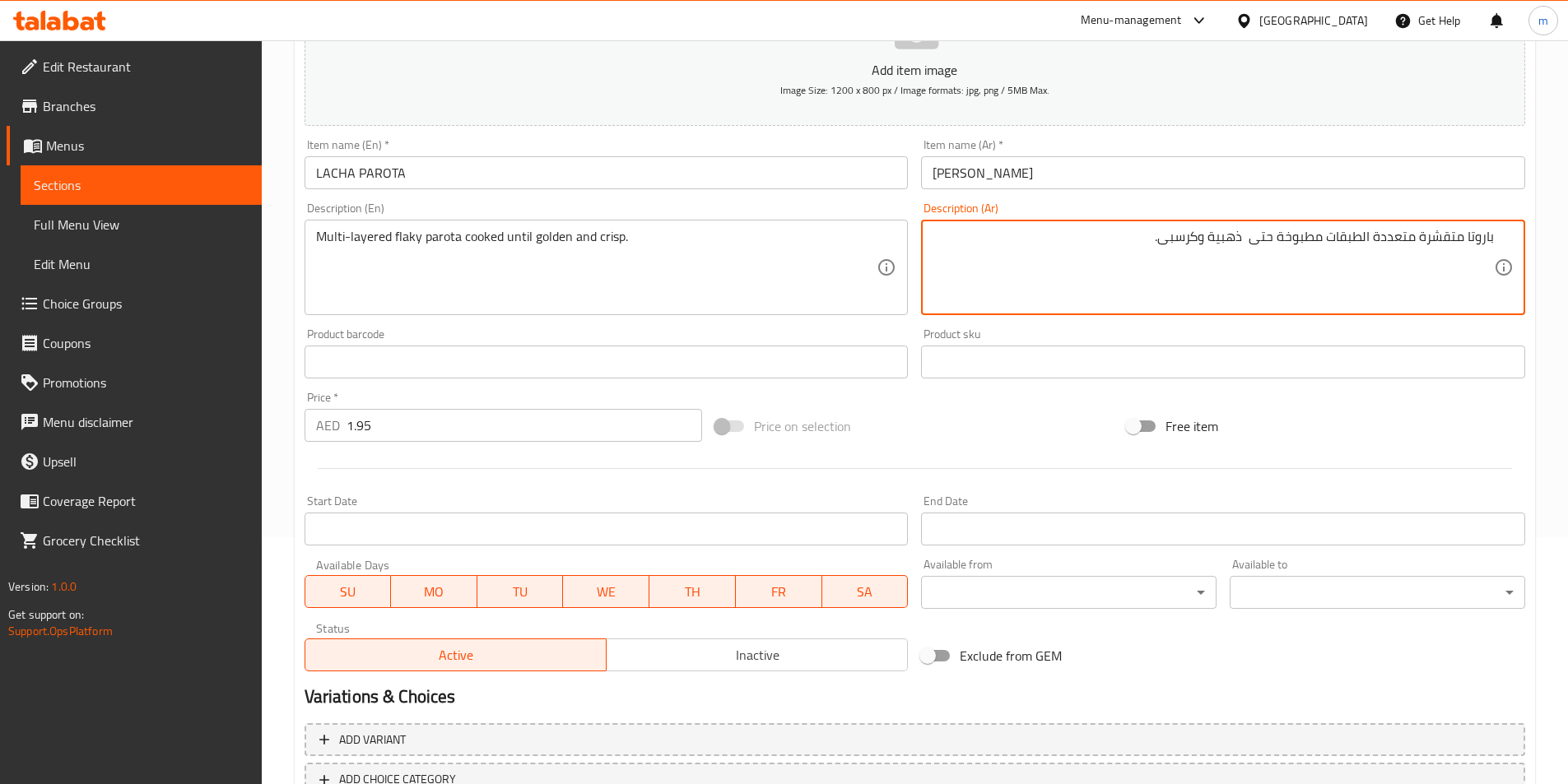
drag, startPoint x: 1462, startPoint y: 236, endPoint x: 1422, endPoint y: 237, distance: 40.0
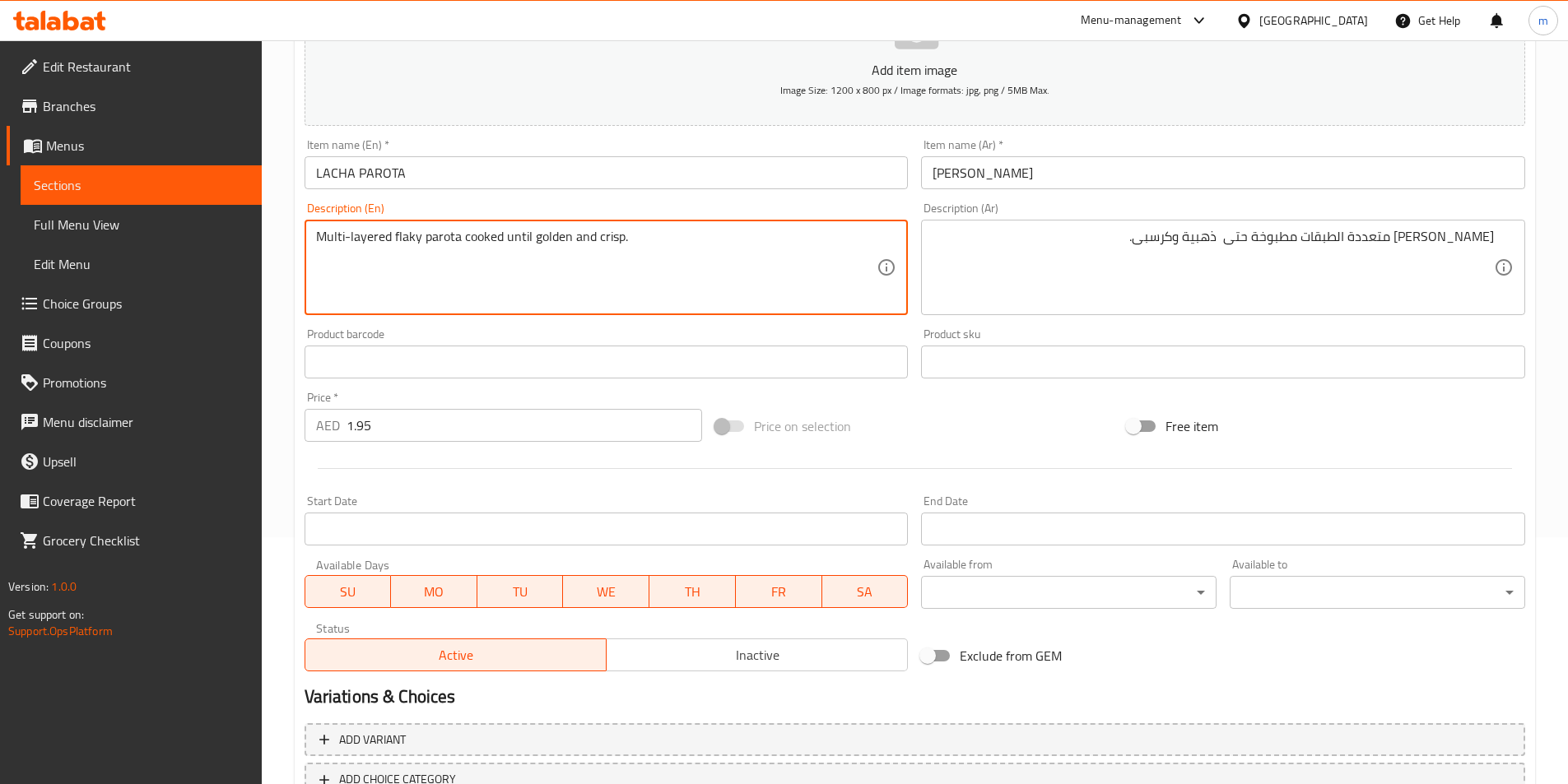
drag, startPoint x: 461, startPoint y: 236, endPoint x: 424, endPoint y: 240, distance: 37.2
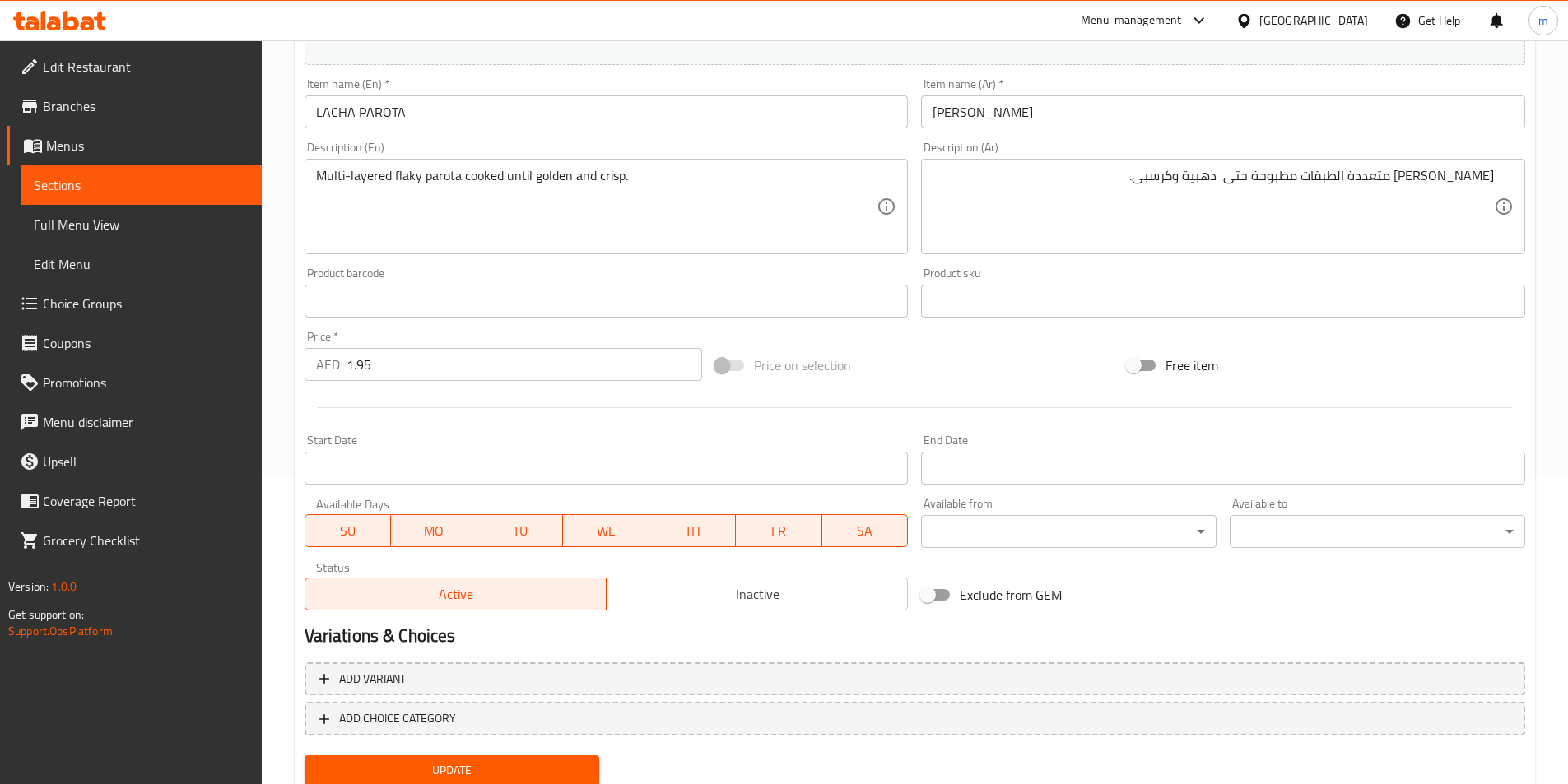
scroll to position [365, 0]
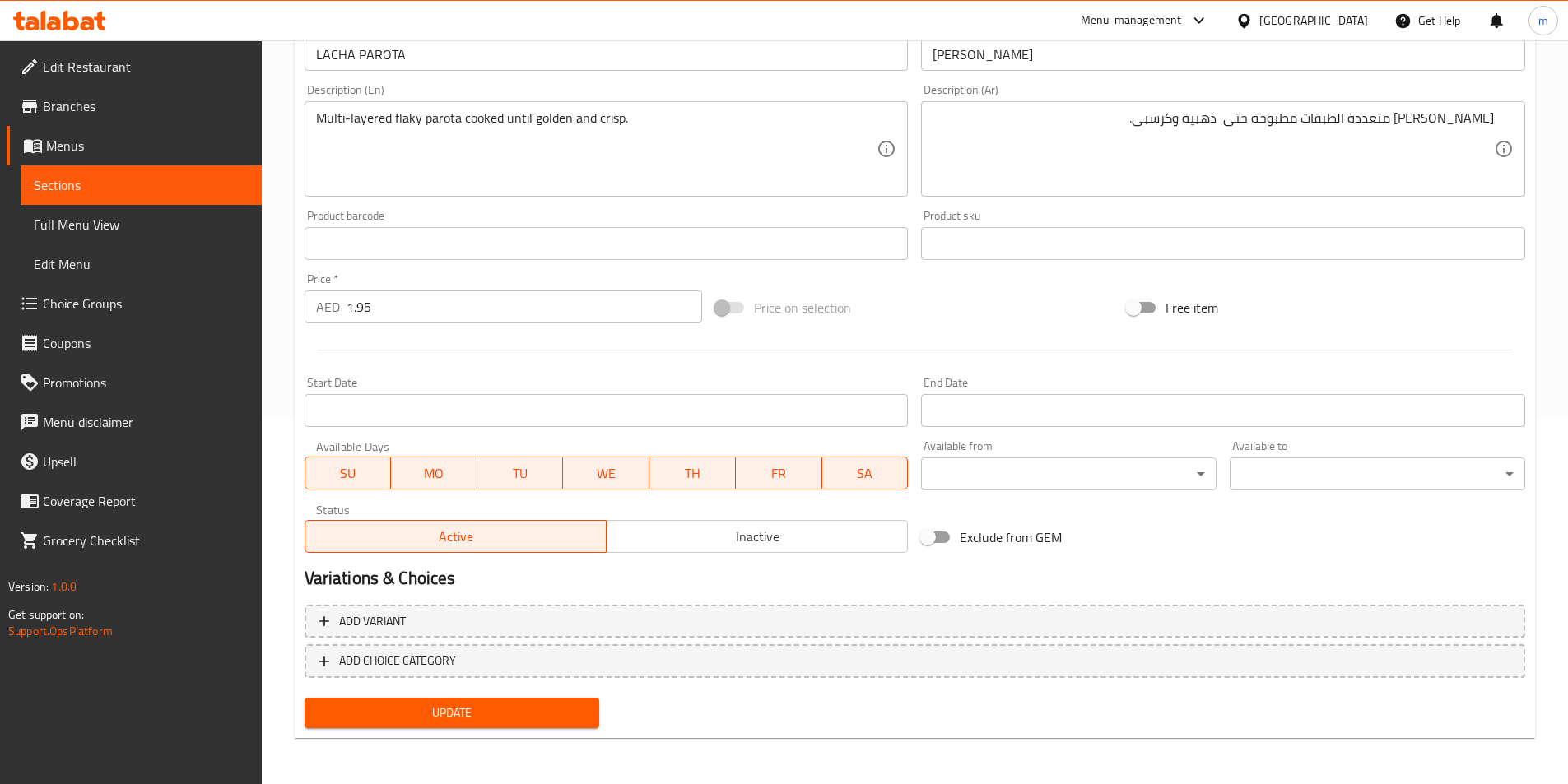
click at [533, 721] on span "Update" at bounding box center [453, 712] width 269 height 21
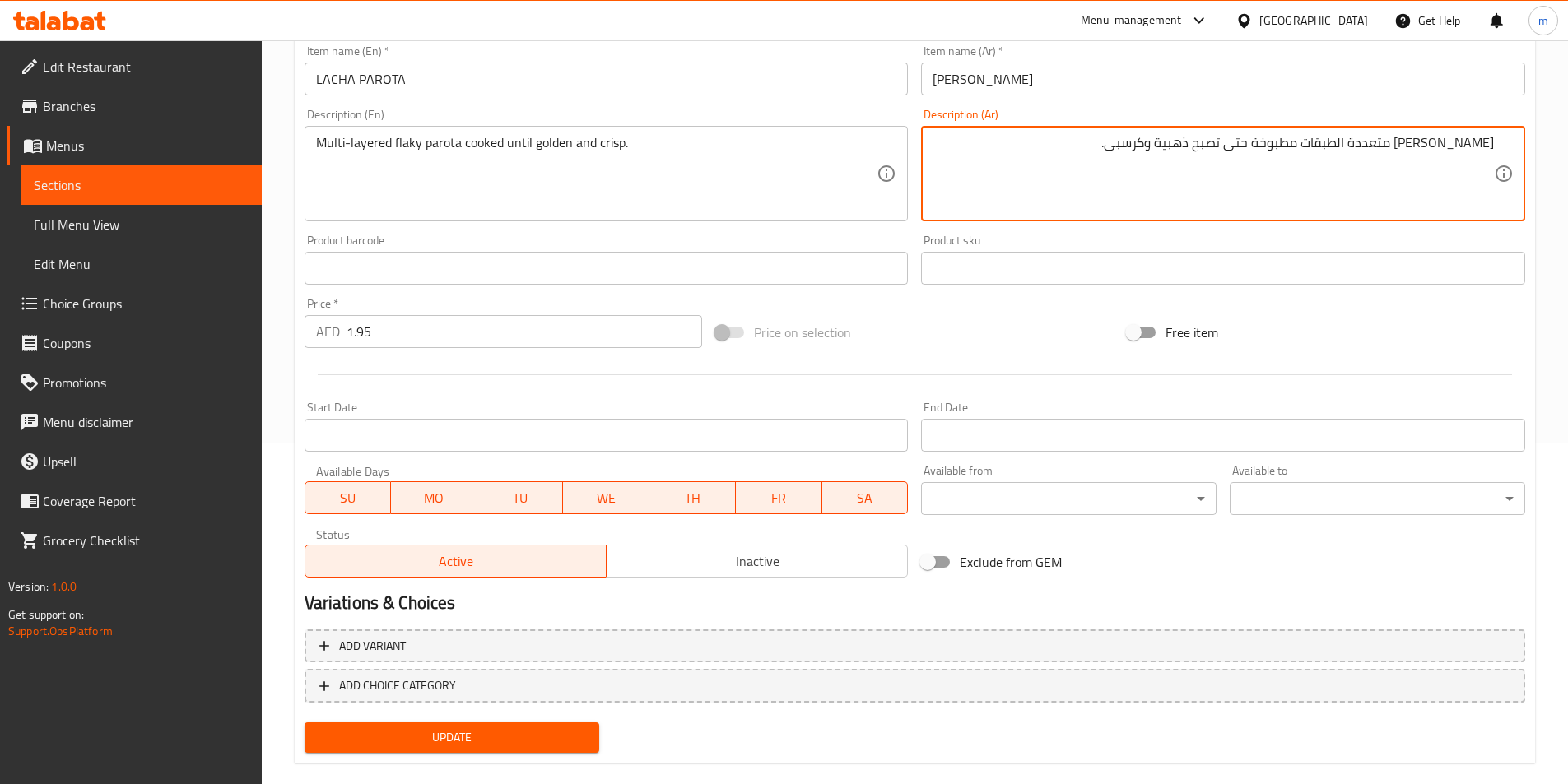
scroll to position [359, 0]
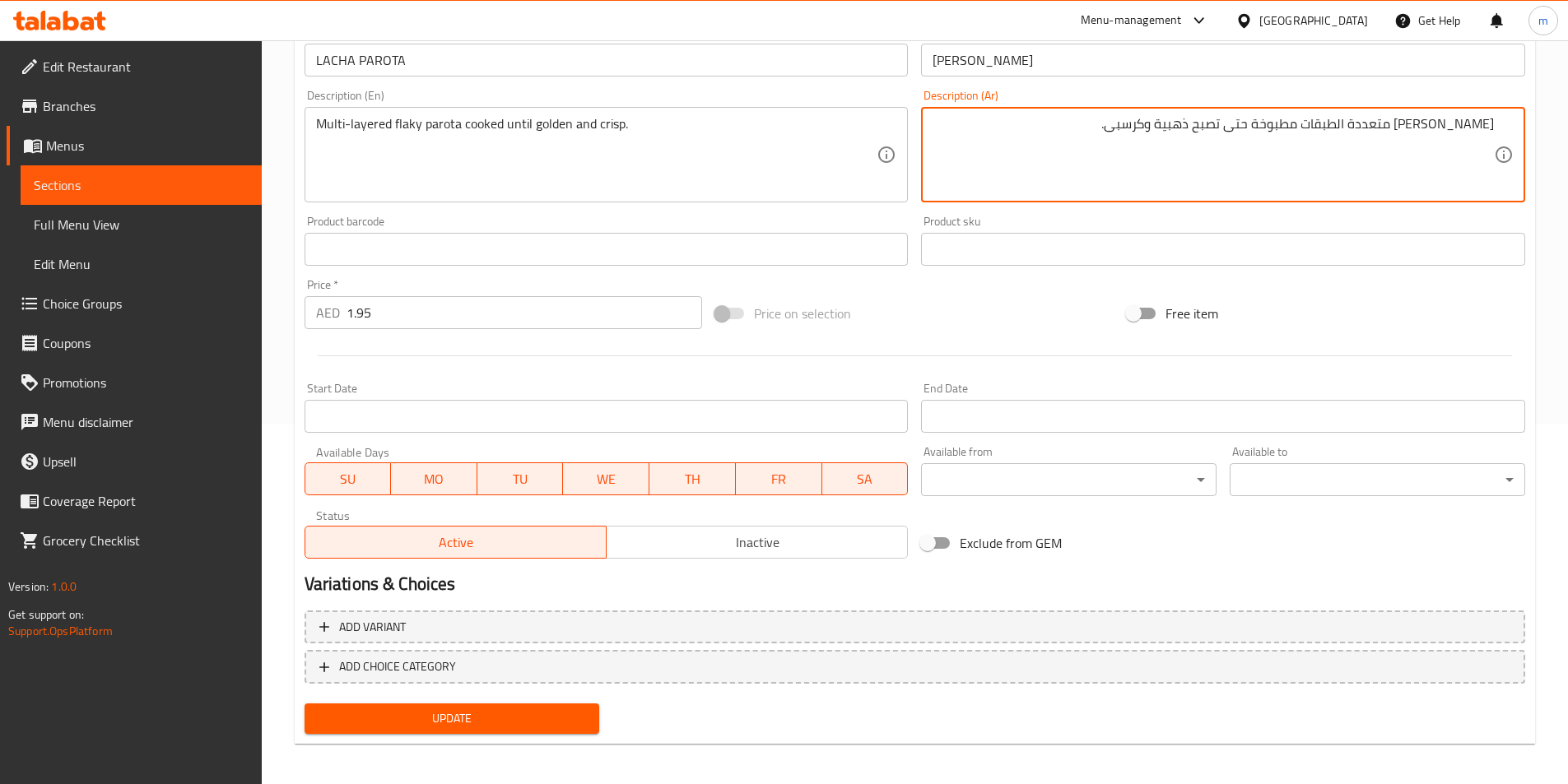
type textarea "باروتا فلاكى متعددة الطبقات مطبوخة حتى تصبح ذهبية وكرسبى."
click at [566, 717] on span "Update" at bounding box center [453, 718] width 269 height 21
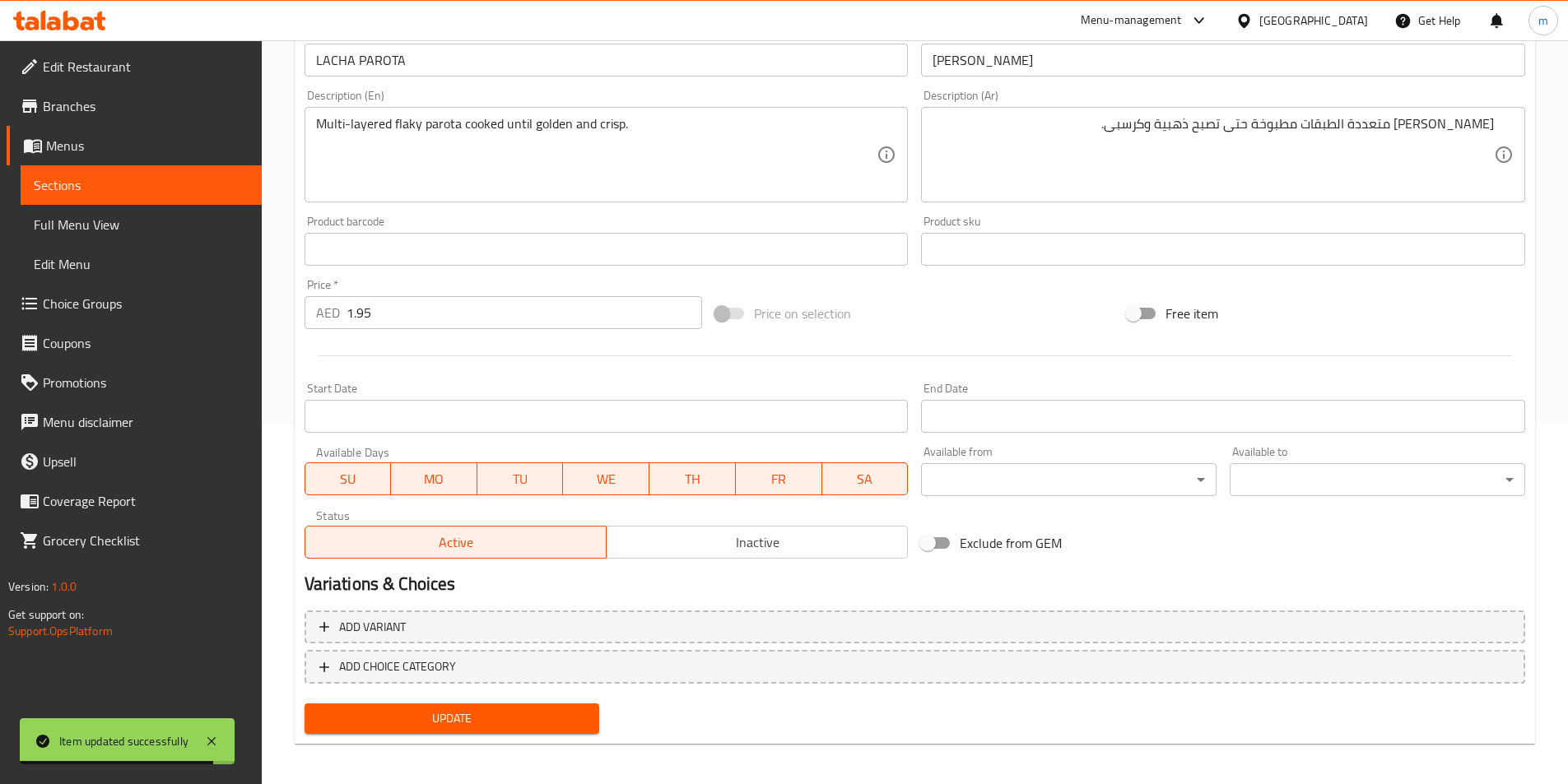
click at [161, 191] on span "Sections" at bounding box center [140, 185] width 214 height 20
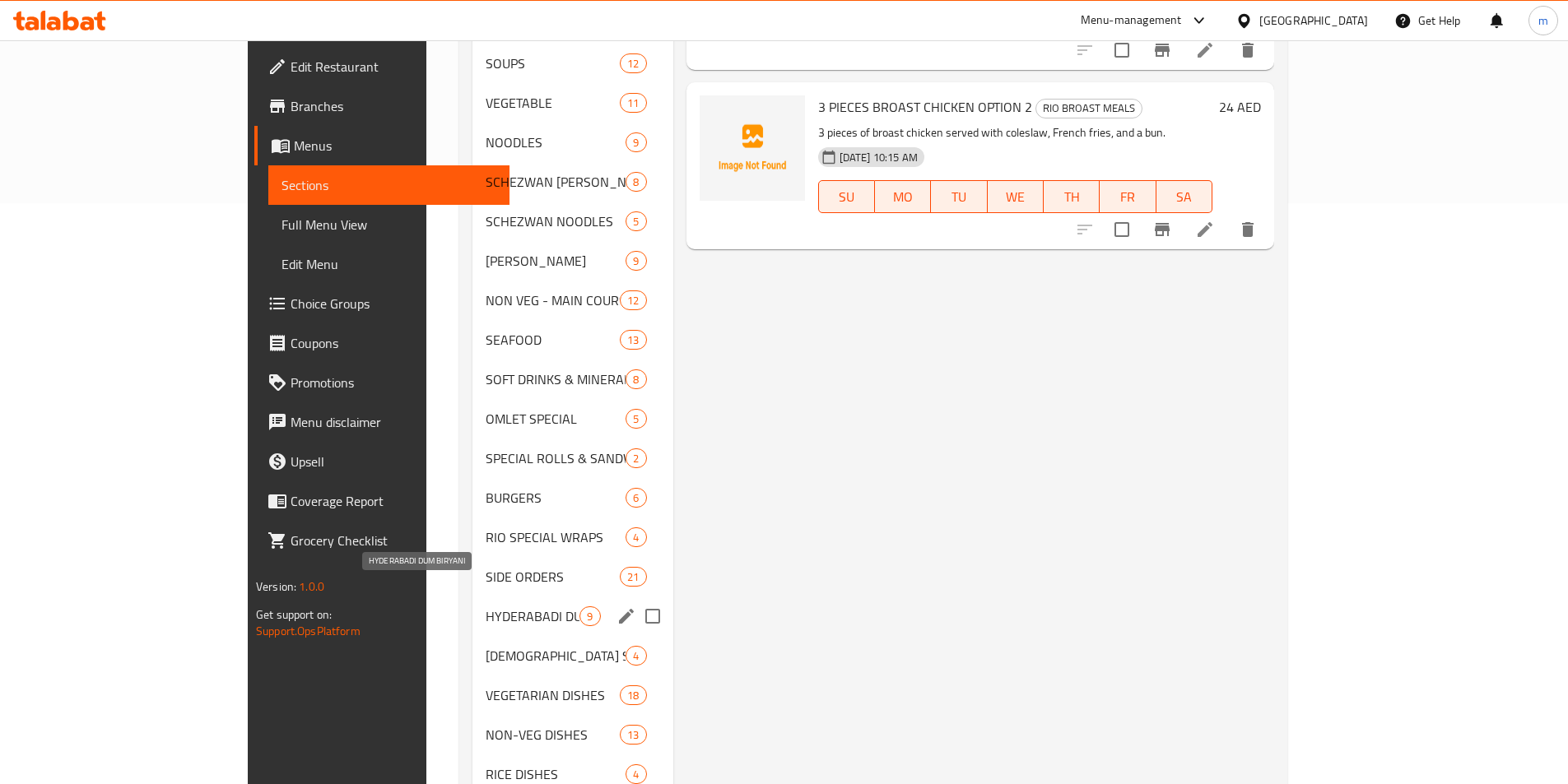
scroll to position [658, 0]
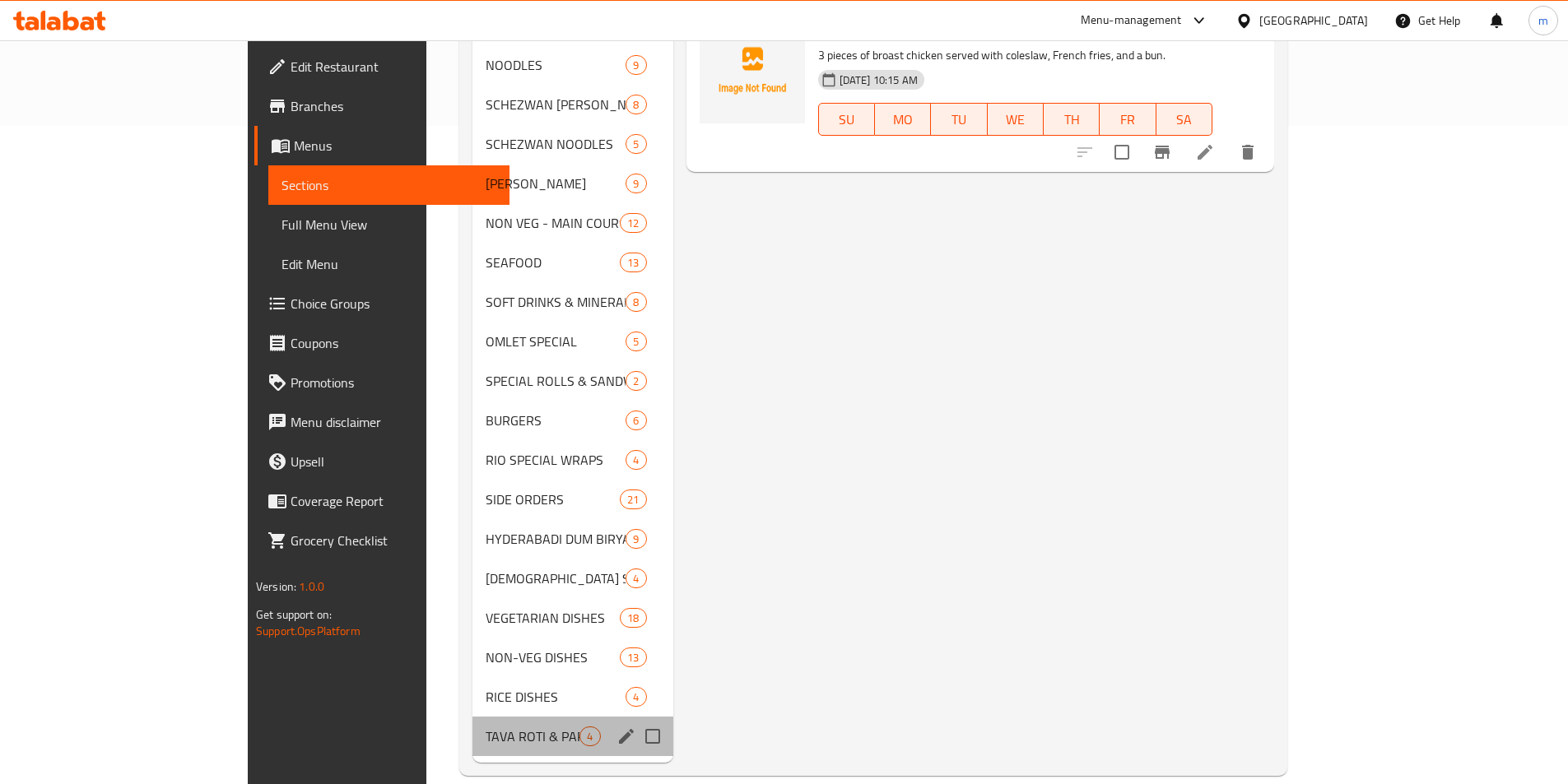
click at [472, 716] on div "TAVA ROTI & PAROTA 4" at bounding box center [572, 736] width 200 height 39
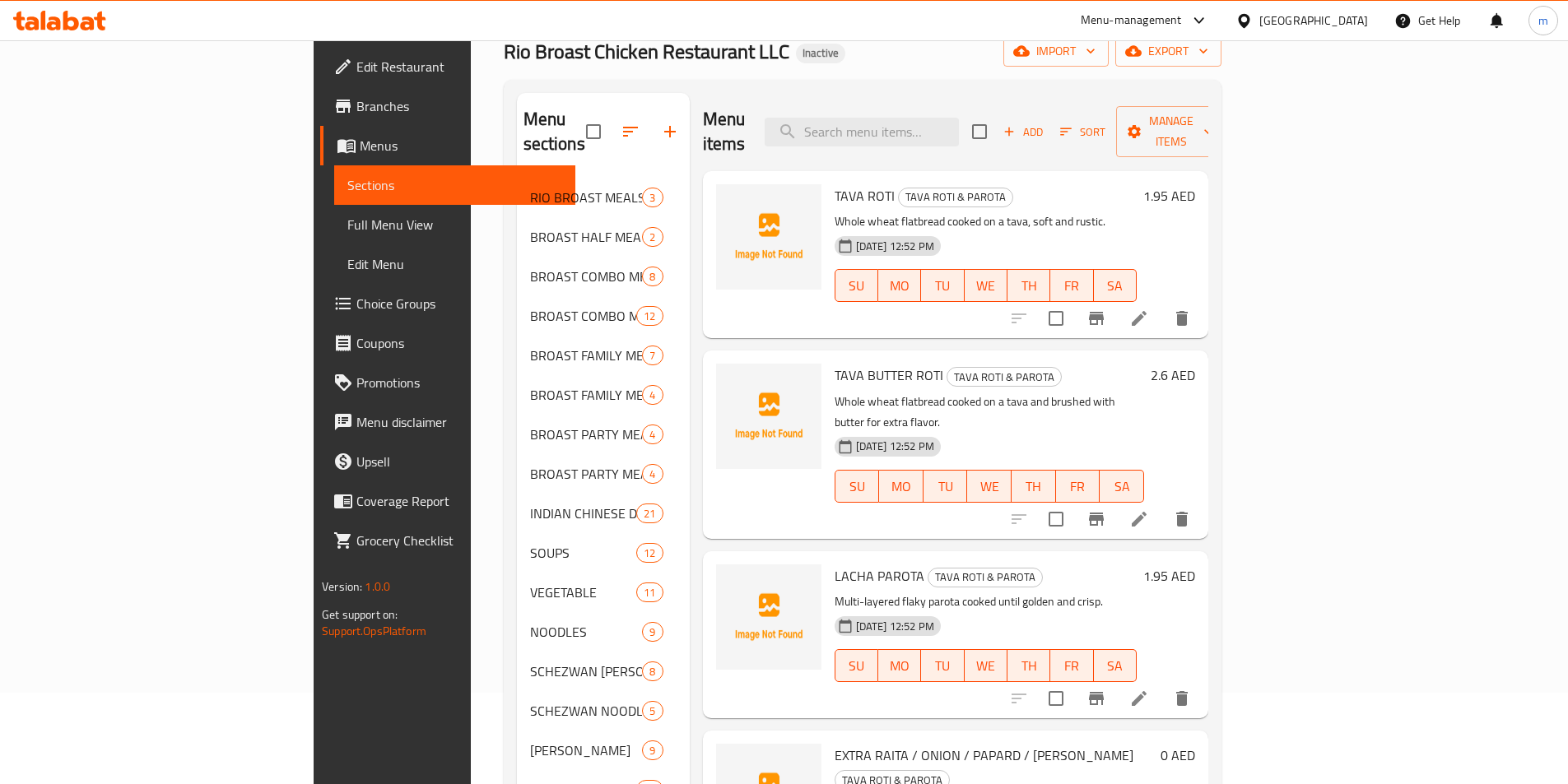
scroll to position [82, 0]
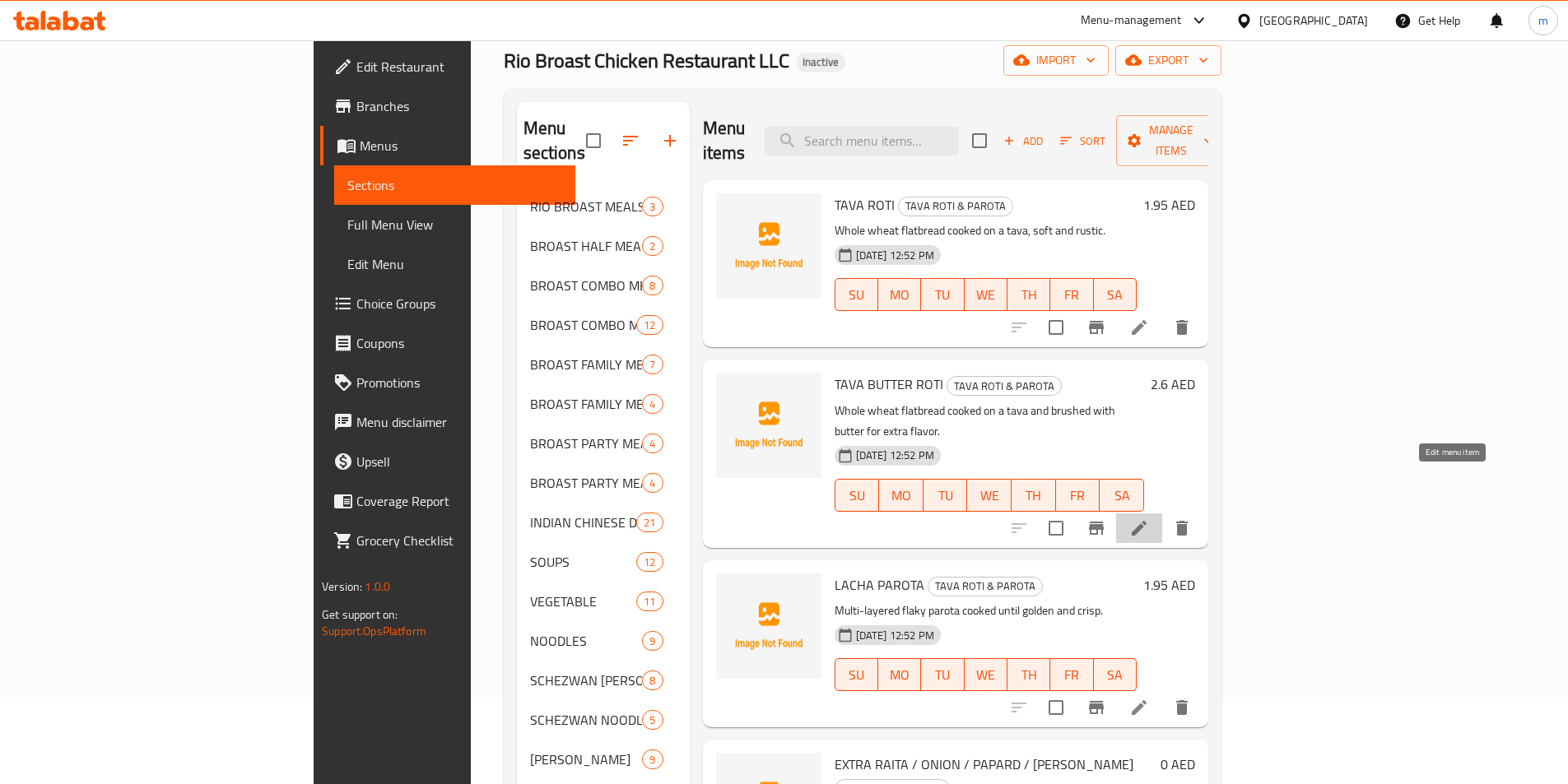
click at [1149, 518] on icon at bounding box center [1139, 528] width 20 height 20
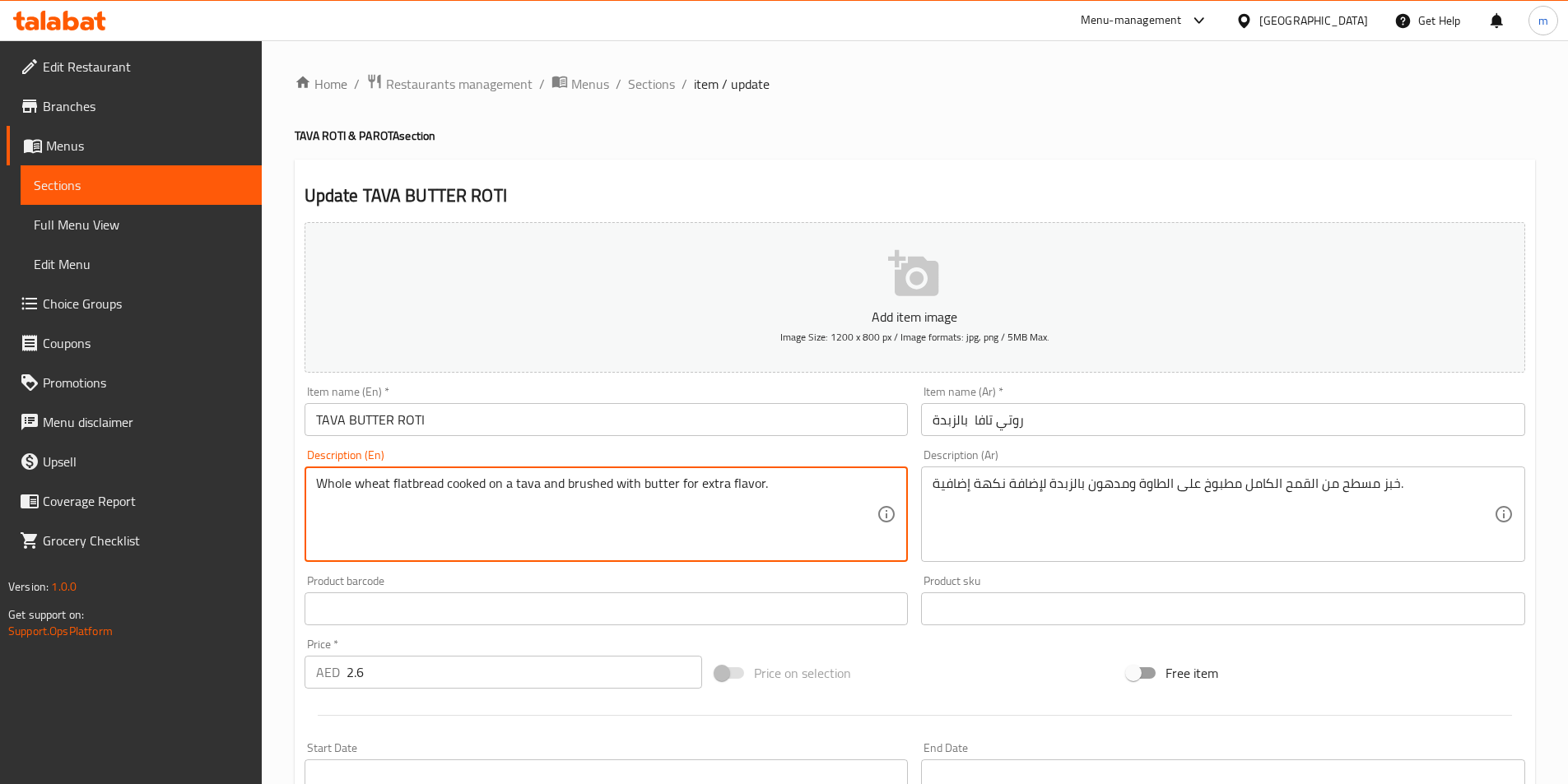
drag, startPoint x: 726, startPoint y: 481, endPoint x: 756, endPoint y: 488, distance: 30.8
drag, startPoint x: 353, startPoint y: 483, endPoint x: 295, endPoint y: 490, distance: 58.4
click at [295, 490] on div "Update TAVA BUTTER ROTI Add item image Image Size: 1200 x 800 px / Image format…" at bounding box center [914, 632] width 1240 height 944
drag, startPoint x: 441, startPoint y: 484, endPoint x: 392, endPoint y: 485, distance: 49.0
click at [392, 485] on textarea "Whole wheat flatbread cooked on a tava and brushed with butter for extra flavor." at bounding box center [597, 513] width 561 height 78
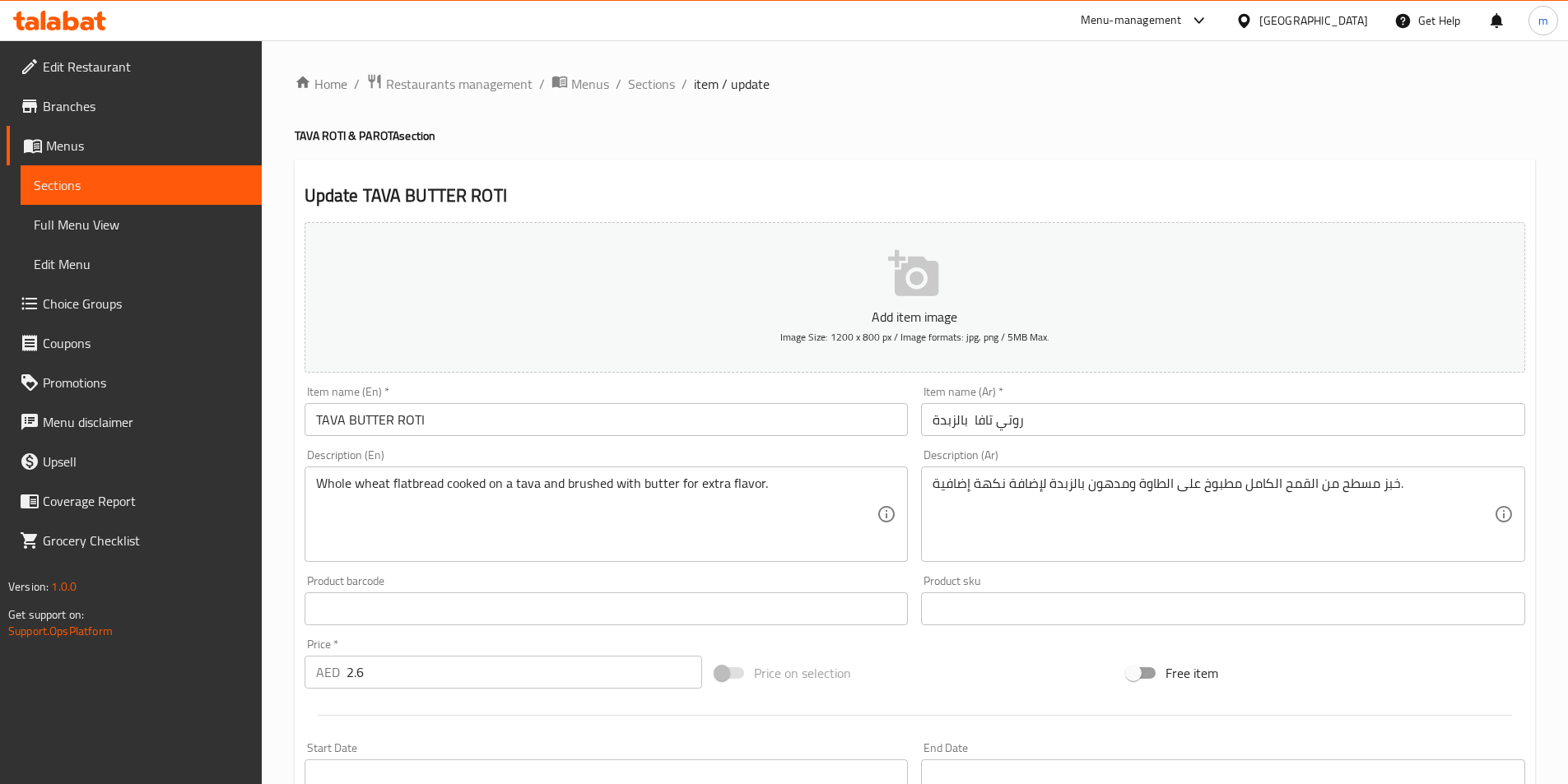
click at [537, 484] on textarea "Whole wheat flatbread cooked on a tava and brushed with butter for extra flavor." at bounding box center [597, 513] width 561 height 78
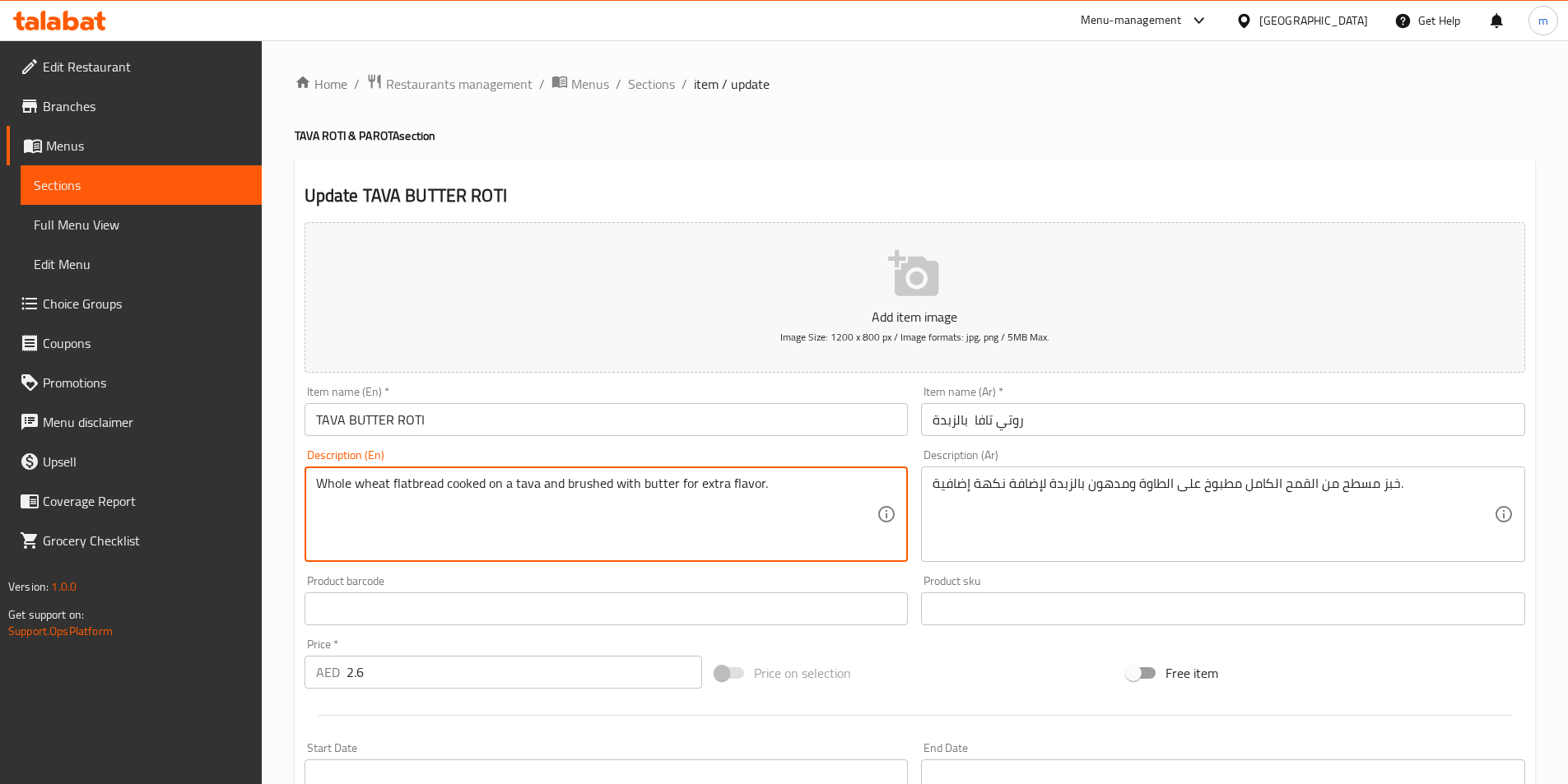
click at [537, 484] on textarea "Whole wheat flatbread cooked on a tava and brushed with butter for extra flavor." at bounding box center [597, 513] width 561 height 78
click at [513, 482] on textarea "Whole wheat flatbread cooked on a tava and brushed with butter for extra flavor." at bounding box center [597, 513] width 561 height 78
drag, startPoint x: 513, startPoint y: 485, endPoint x: 536, endPoint y: 482, distance: 23.2
click at [536, 482] on textarea "Whole wheat flatbread cooked on a tava and brushed with butter for extra flavor." at bounding box center [597, 513] width 561 height 78
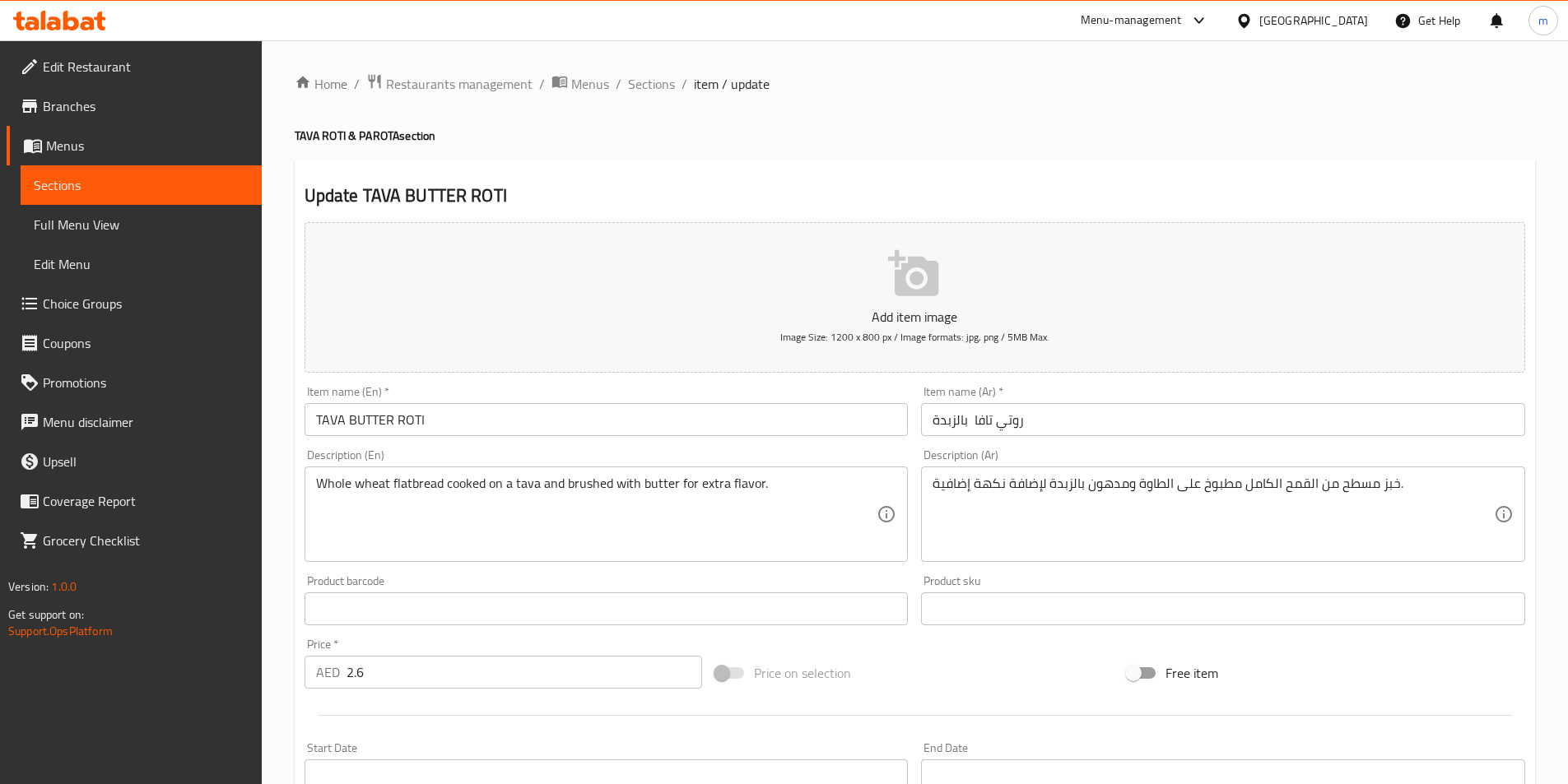
click at [585, 498] on textarea "Whole wheat flatbread cooked on a tava and brushed with butter for extra flavor." at bounding box center [597, 513] width 561 height 78
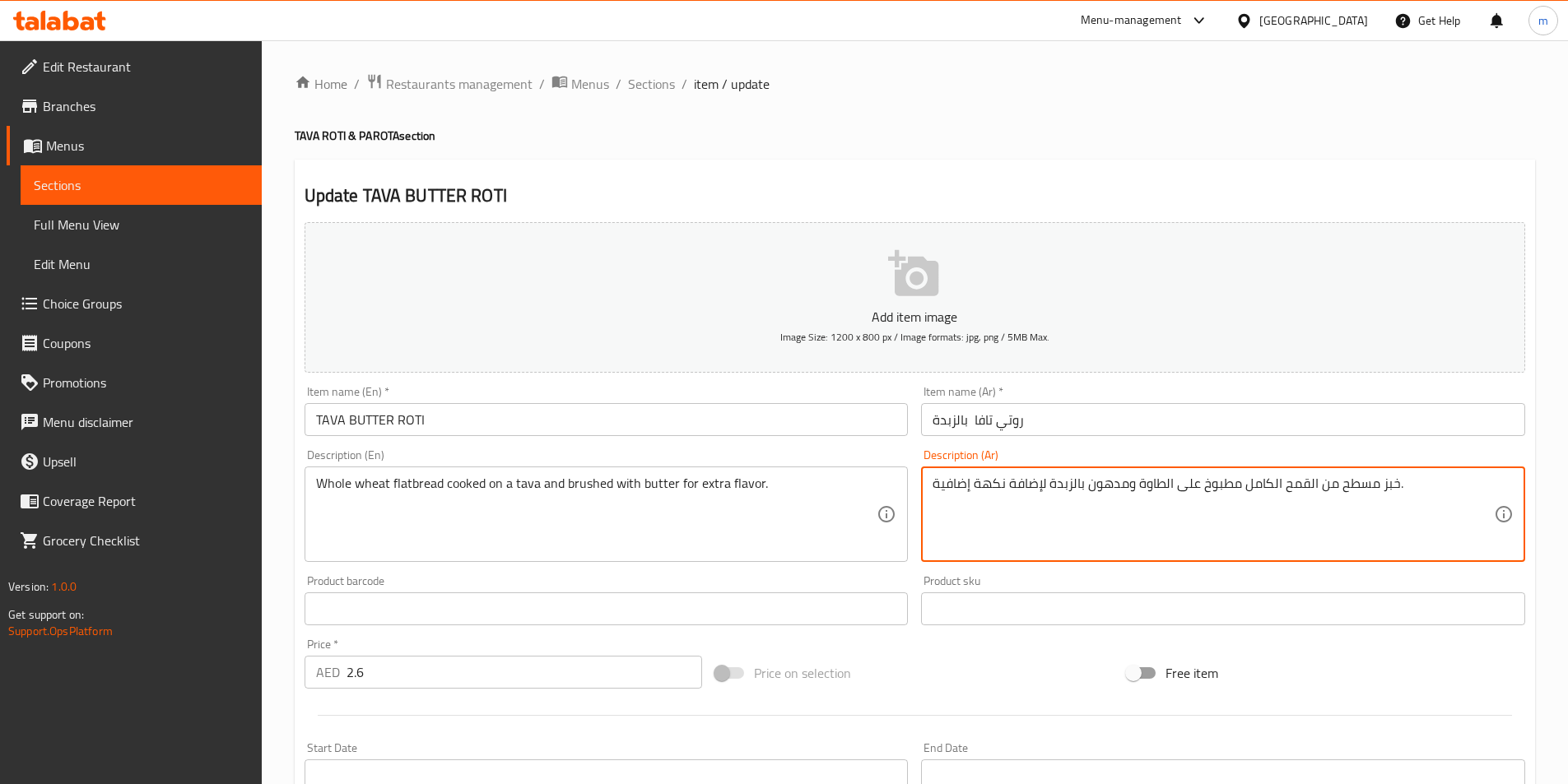
drag, startPoint x: 1162, startPoint y: 485, endPoint x: 1141, endPoint y: 485, distance: 21.0
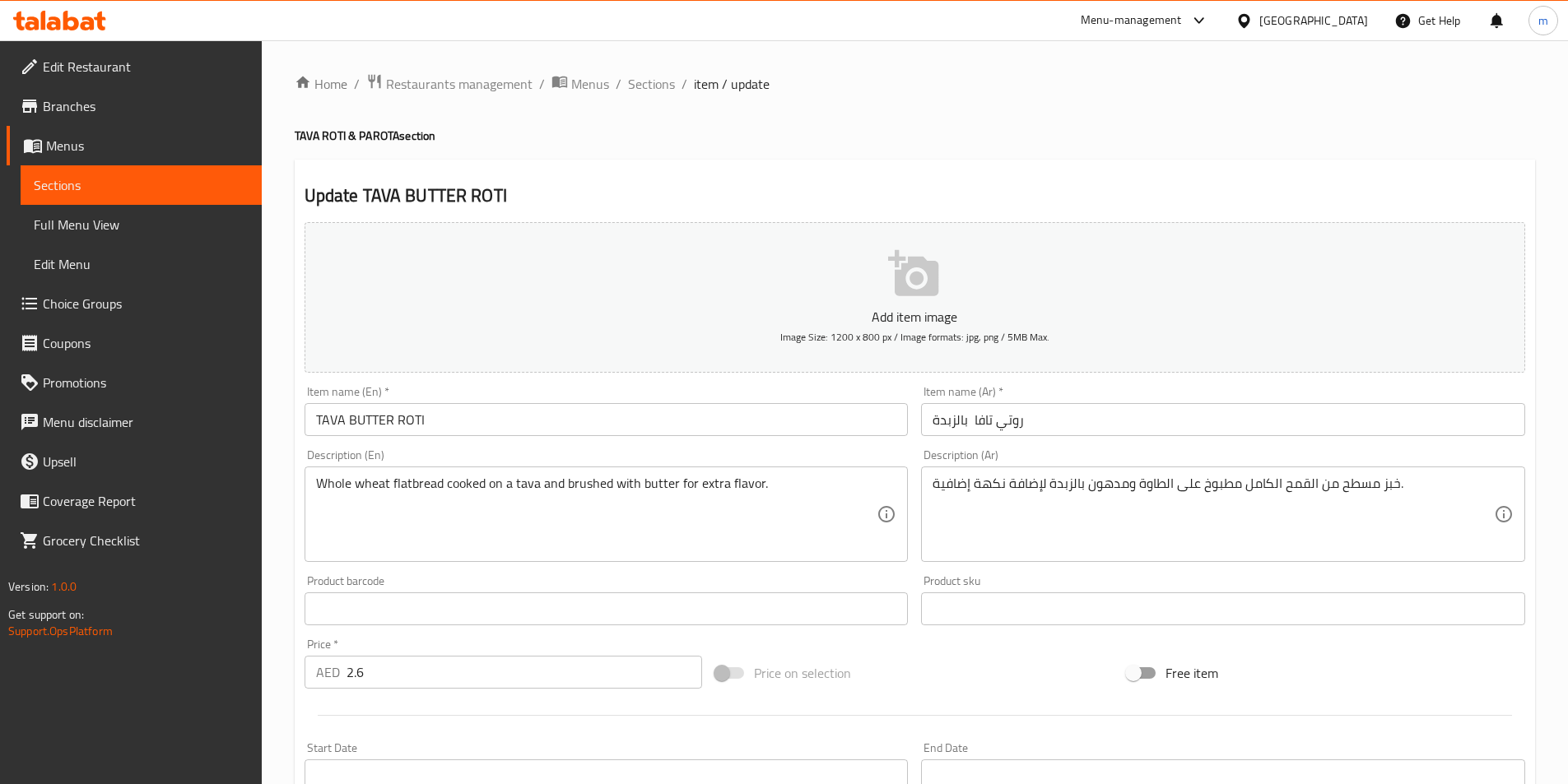
drag, startPoint x: 428, startPoint y: 405, endPoint x: 364, endPoint y: 407, distance: 64.0
click at [365, 408] on div "Item name (En)   * TAVA BUTTER ROTI Item name (En) *" at bounding box center [606, 411] width 604 height 50
click at [424, 421] on input "TAVA BUTTER ROTI" at bounding box center [606, 419] width 604 height 33
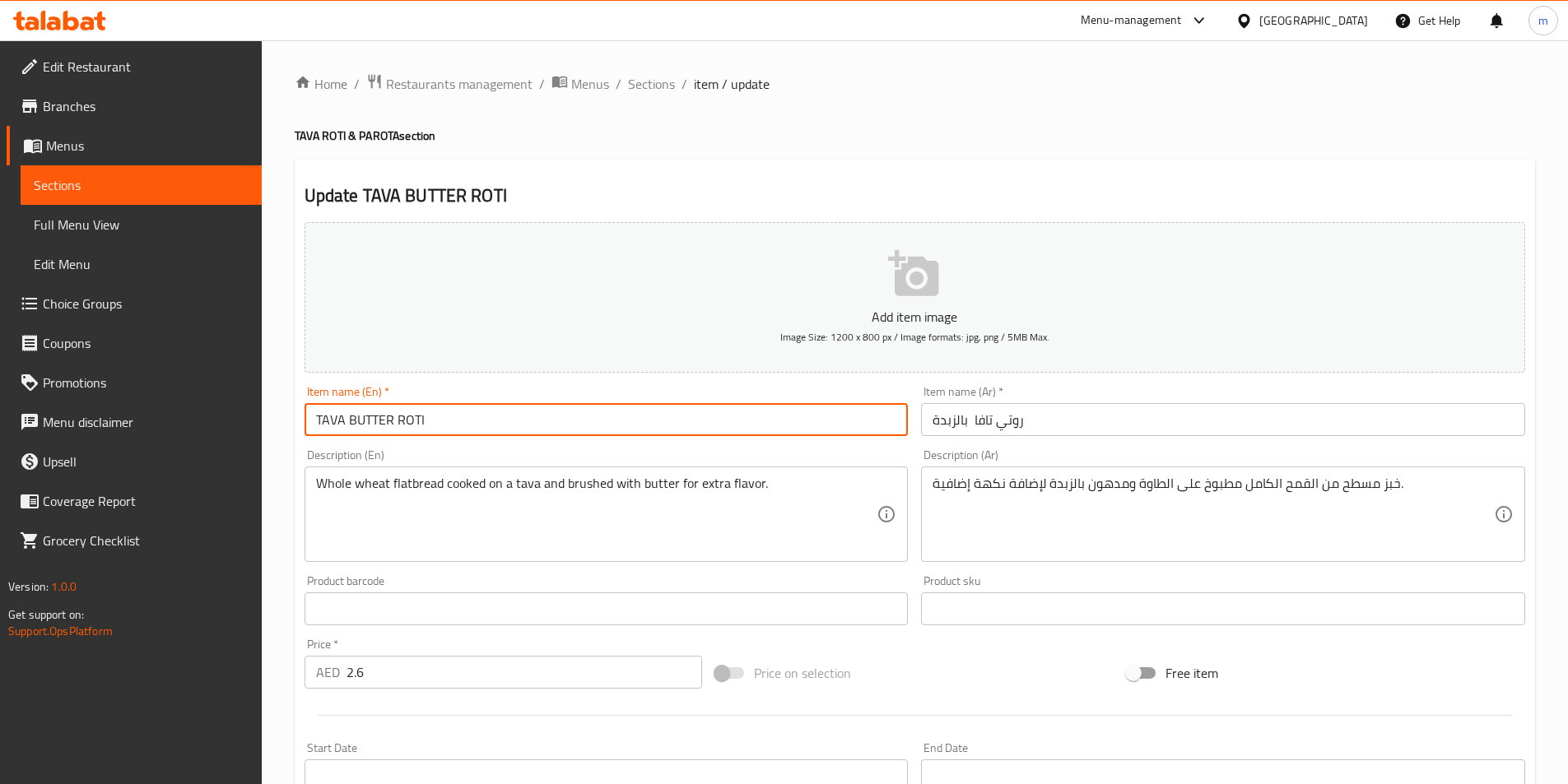
click at [424, 421] on input "TAVA BUTTER ROTI" at bounding box center [606, 419] width 604 height 33
type input "Tava Butter Roti"
click at [458, 426] on input "Tava Butter Roti" at bounding box center [606, 419] width 604 height 33
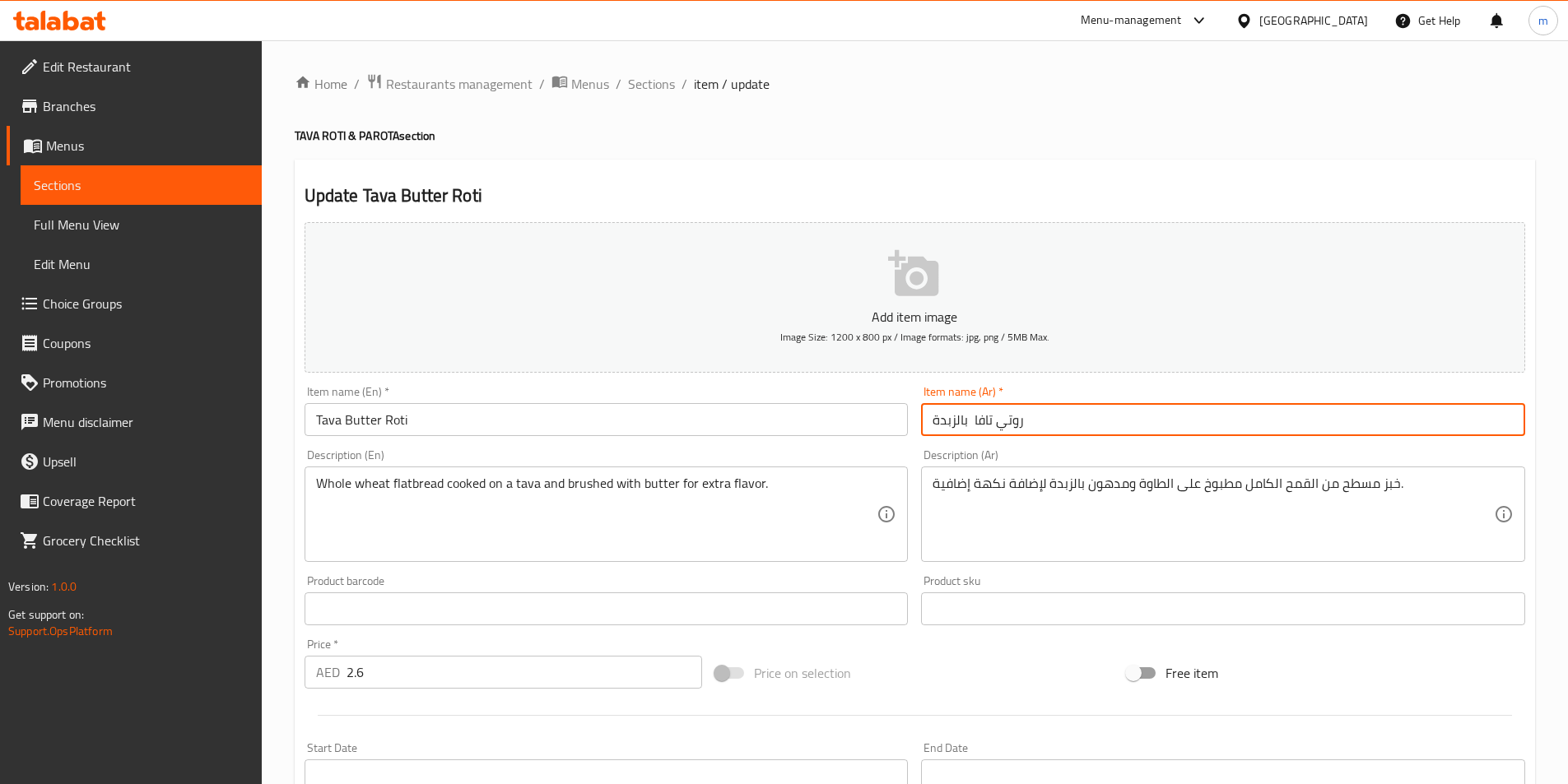
drag, startPoint x: 973, startPoint y: 421, endPoint x: 993, endPoint y: 429, distance: 21.5
click at [993, 429] on input "روتي تافا بالزبدة" at bounding box center [1222, 419] width 604 height 33
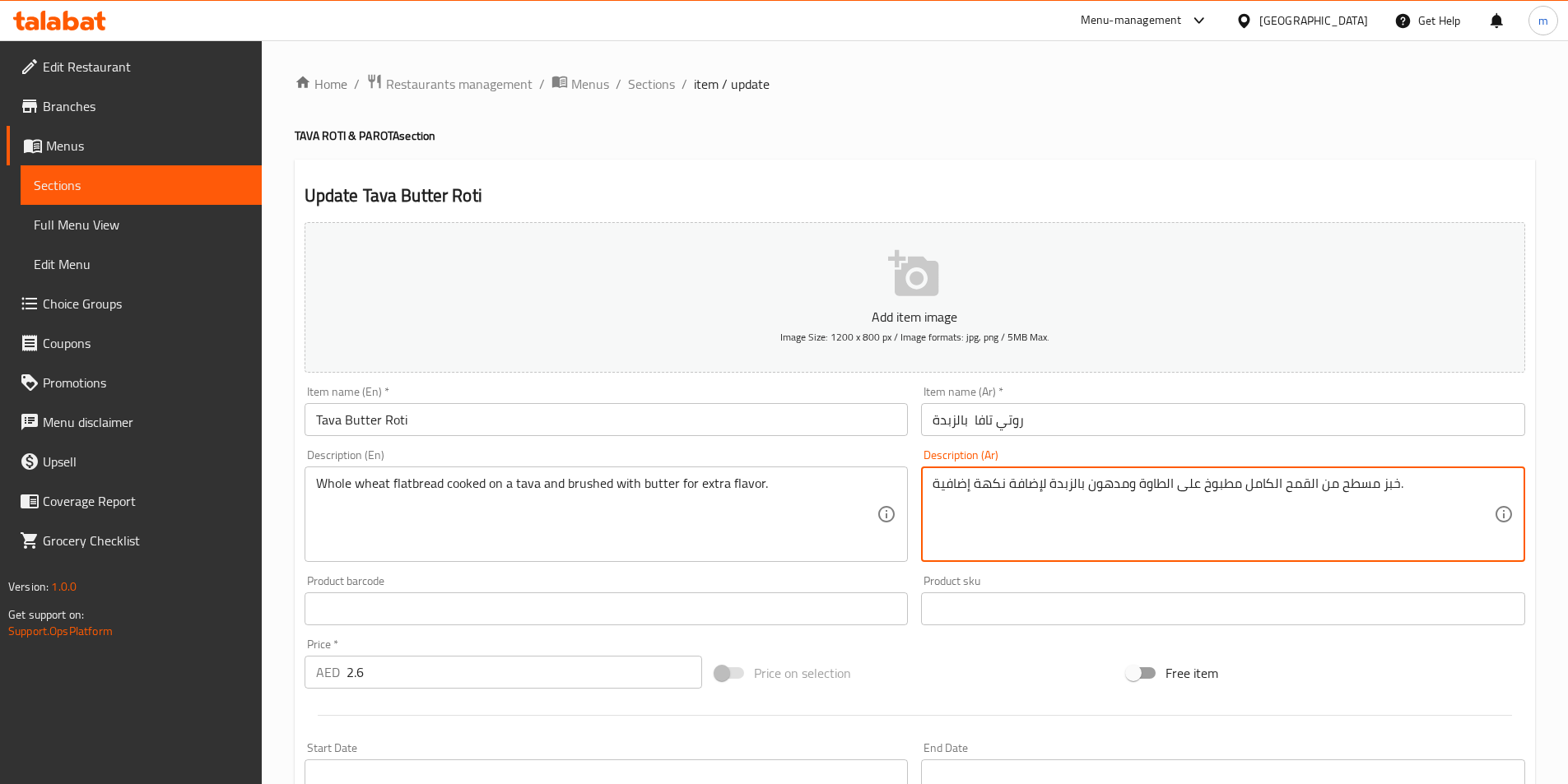
drag, startPoint x: 1165, startPoint y: 485, endPoint x: 1137, endPoint y: 483, distance: 28.1
paste textarea "افا"
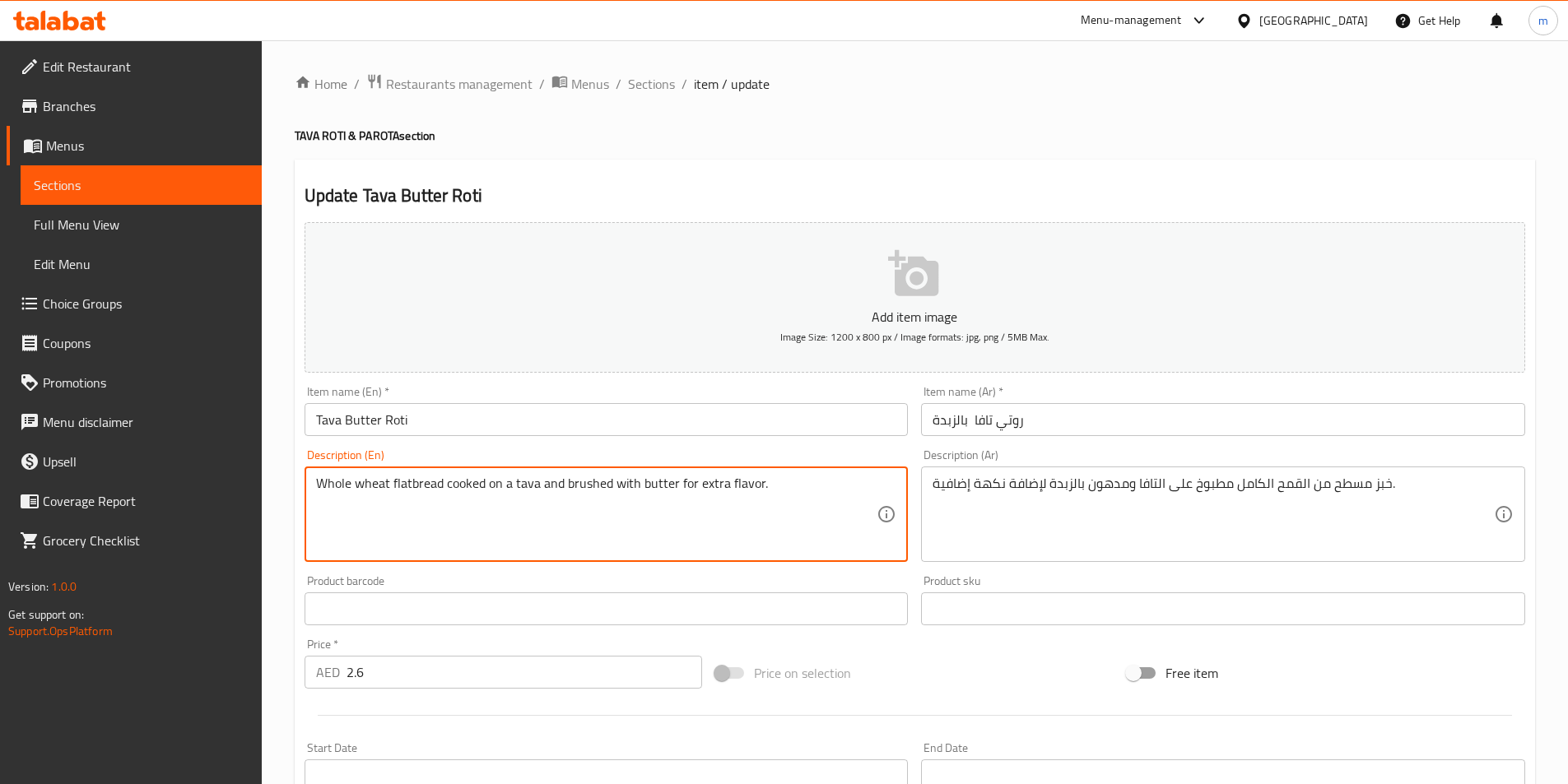
drag, startPoint x: 613, startPoint y: 485, endPoint x: 566, endPoint y: 484, distance: 47.0
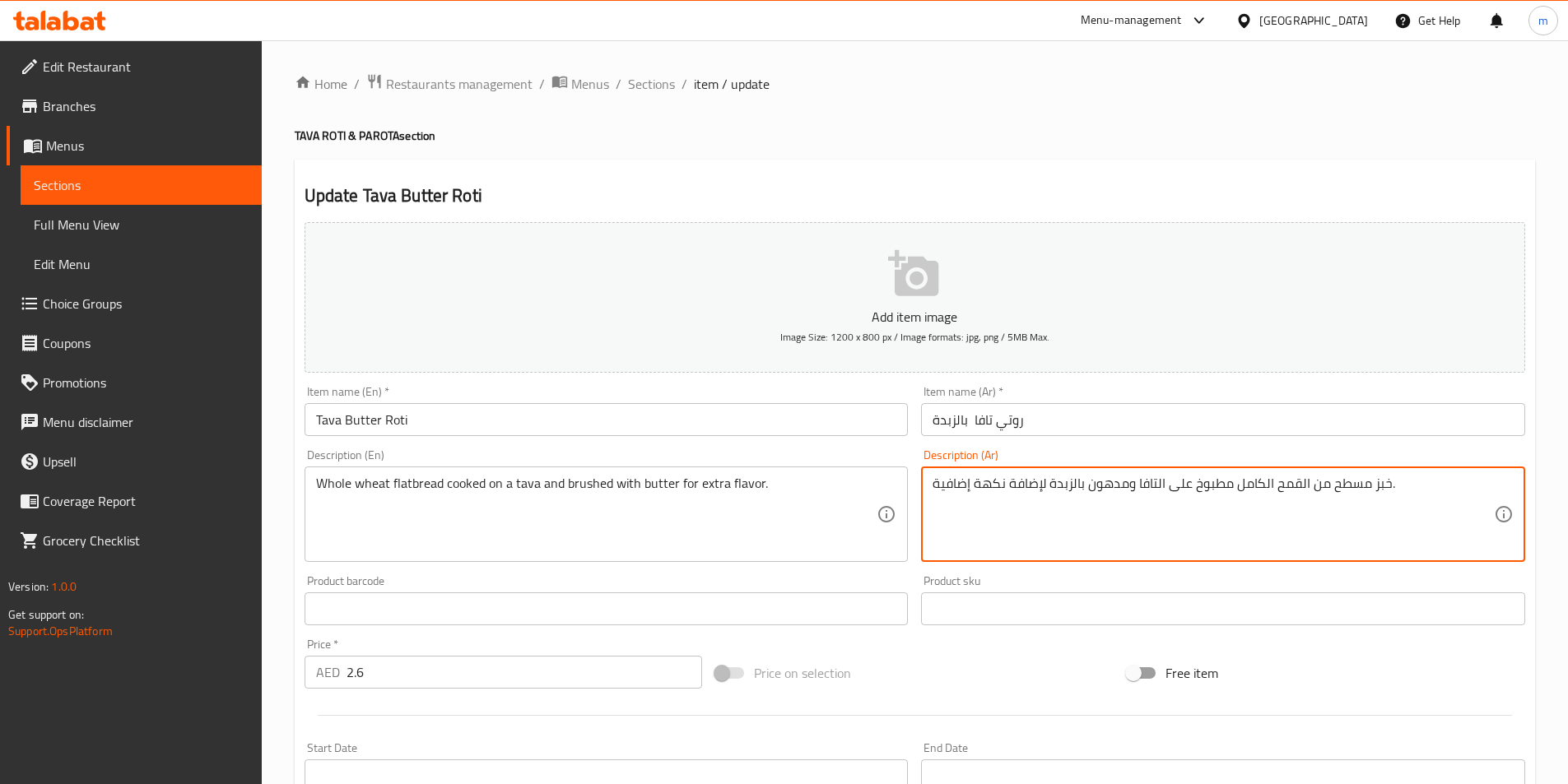
drag, startPoint x: 1127, startPoint y: 488, endPoint x: 1089, endPoint y: 485, distance: 38.1
click at [1089, 485] on textarea "خبز مسطح من القمح الكامل مطبوخ على التافا ومدهون بالزبدة لإضافة نكهة إضافية." at bounding box center [1213, 513] width 561 height 78
drag, startPoint x: 1118, startPoint y: 485, endPoint x: 1086, endPoint y: 480, distance: 32.4
click at [1086, 480] on textarea "خبز مسطح من القمح الكامل مطبوخ على التافا وبراشد بالزبدة لإضافة نكهة إضافية." at bounding box center [1213, 513] width 561 height 78
click at [1113, 490] on textarea "خبز مسطح من القمح الكامل مطبوخ على التافا وبراشد بالزبدة لإضافة نكهة إضافية." at bounding box center [1213, 513] width 561 height 78
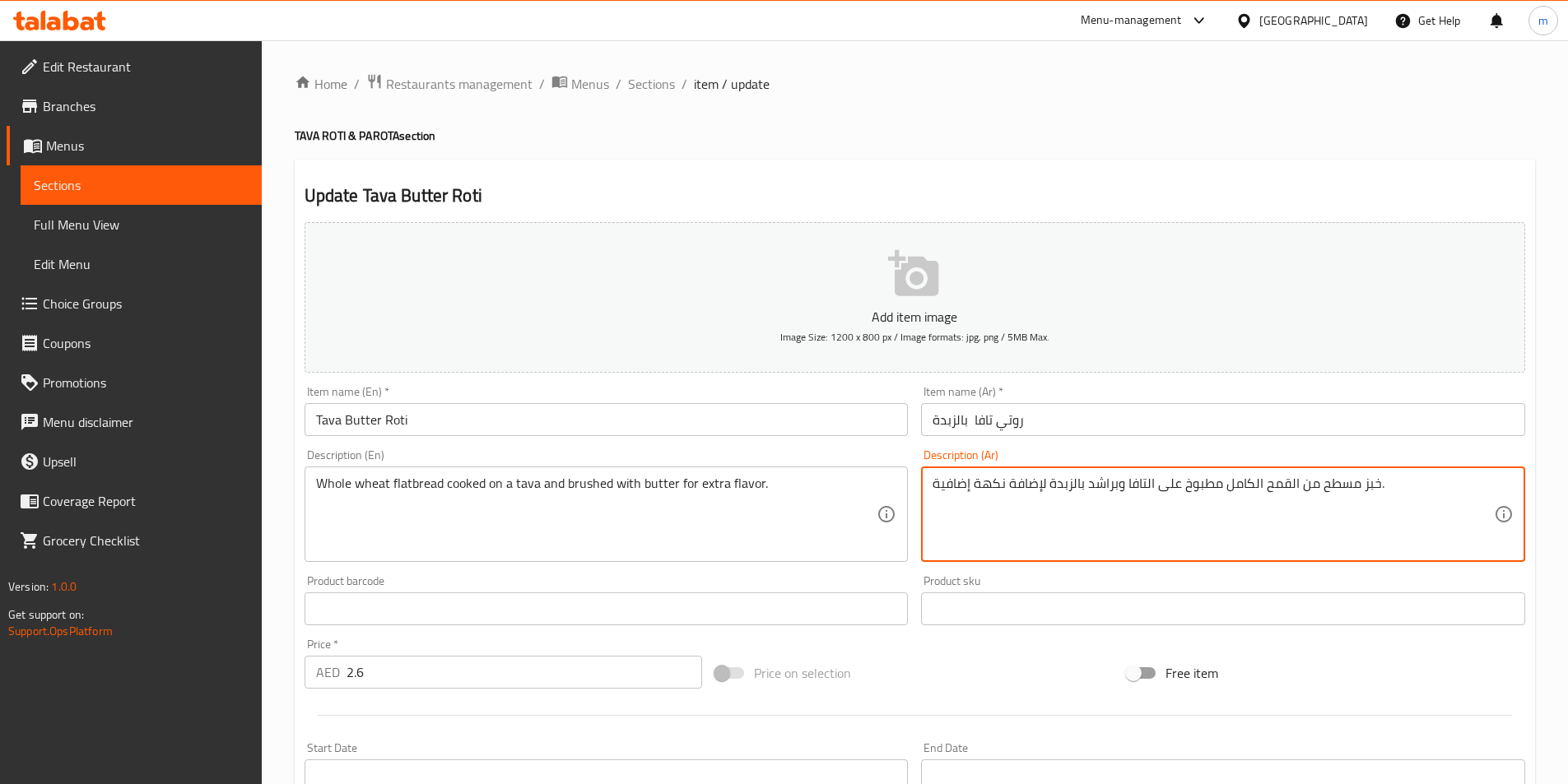
click at [1113, 490] on textarea "خبز مسطح من القمح الكامل مطبوخ على التافا وبراشد بالزبدة لإضافة نكهة إضافية." at bounding box center [1213, 513] width 561 height 78
drag, startPoint x: 1116, startPoint y: 485, endPoint x: 1085, endPoint y: 484, distance: 31.0
click at [1085, 484] on textarea "خبز مسطح من القمح الكامل مطبوخ على التافا وبراشد بالزبدة لإضافة نكهة إضافية." at bounding box center [1213, 513] width 561 height 78
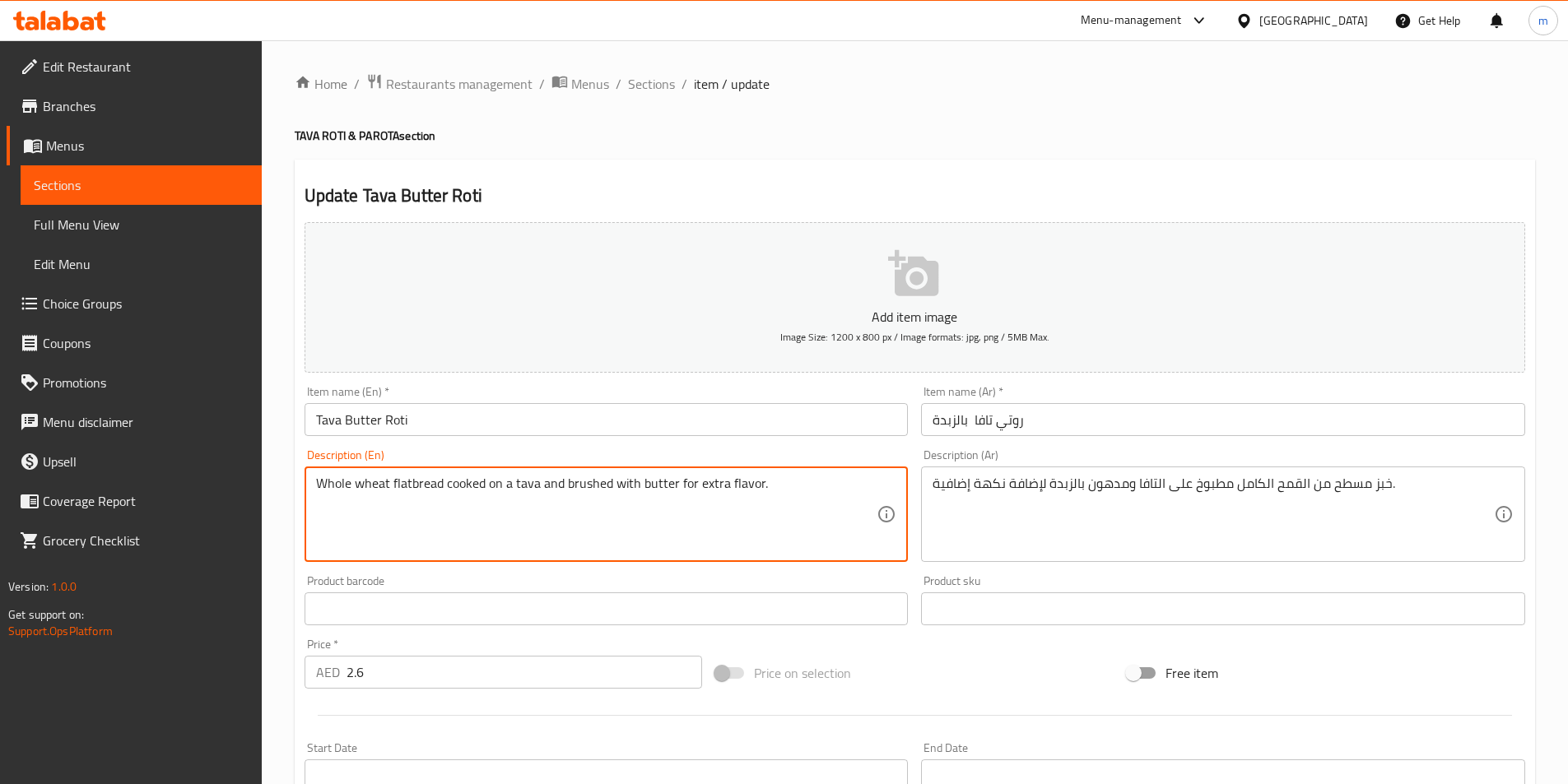
drag, startPoint x: 613, startPoint y: 484, endPoint x: 564, endPoint y: 482, distance: 49.0
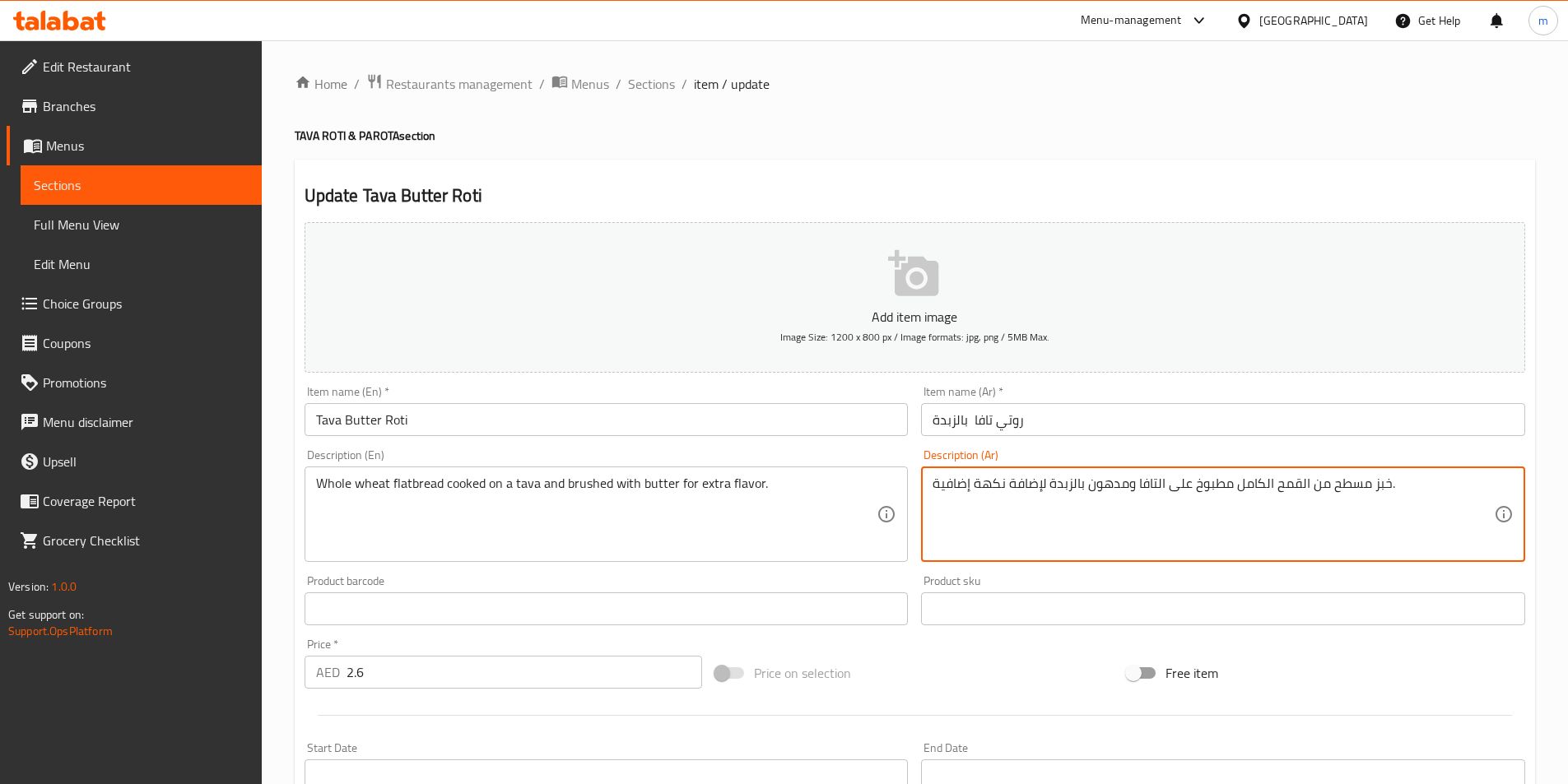
click at [1130, 490] on textarea "خبز مسطح من القمح الكامل مطبوخ على التافا ومدهون بالزبدة لإضافة نكهة إضافية." at bounding box center [1213, 513] width 561 height 78
click at [1123, 487] on textarea "خبز مسطح من القمح الكامل مطبوخ على التافا ومدهون بالزبدة لإضافة نكهة إضافية." at bounding box center [1213, 513] width 561 height 78
drag, startPoint x: 1126, startPoint y: 485, endPoint x: 1087, endPoint y: 485, distance: 39.0
click at [1087, 485] on textarea "خبز مسطح من القمح الكامل مطبوخ على التافا ومدهون بالزبدة لإضافة نكهة إضافية." at bounding box center [1213, 513] width 561 height 78
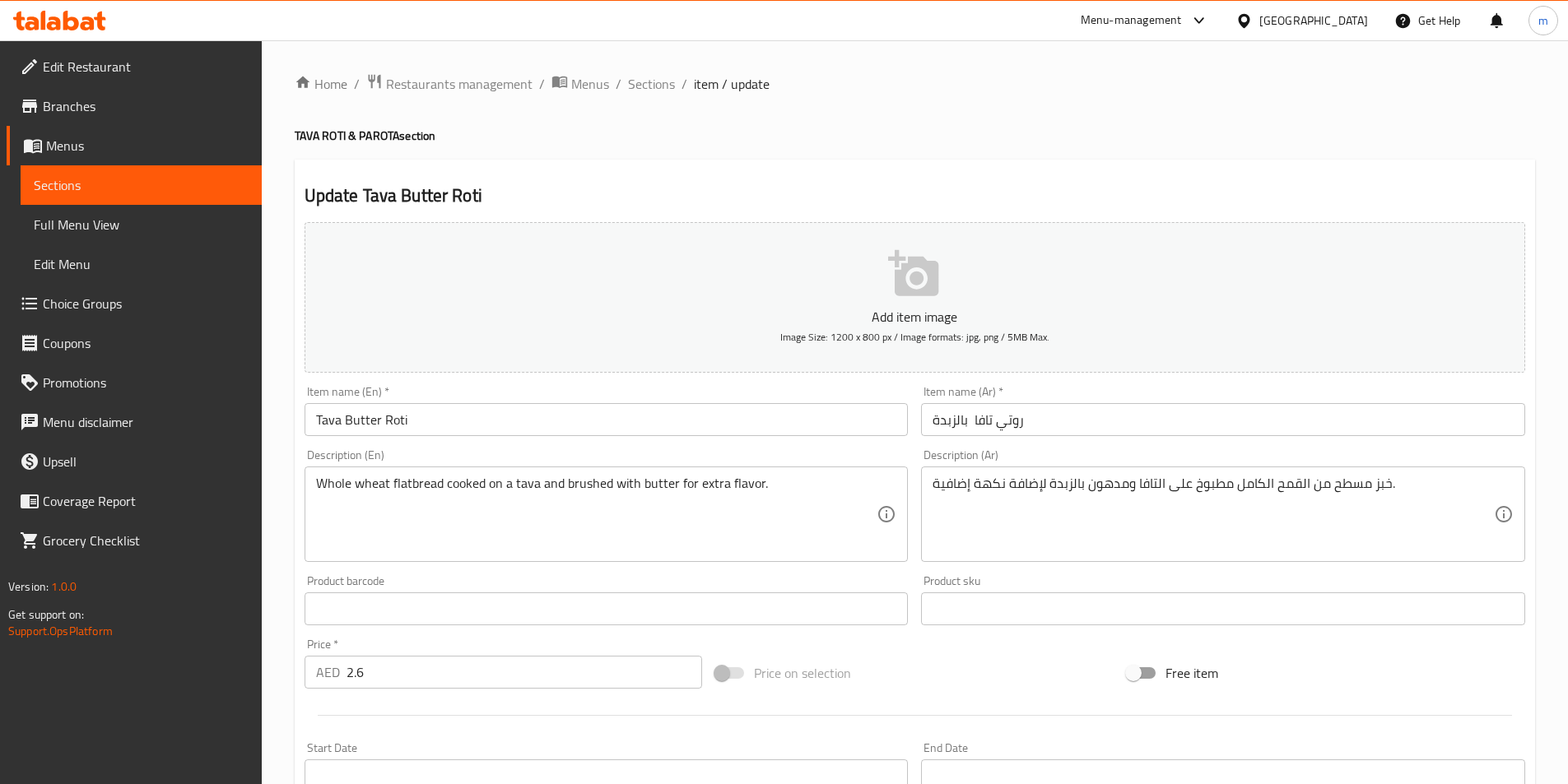
drag, startPoint x: 313, startPoint y: 486, endPoint x: 806, endPoint y: 486, distance: 493.0
click at [806, 486] on div "Whole wheat flatbread cooked on a tava and brushed with butter for extra flavor…" at bounding box center [606, 513] width 604 height 96
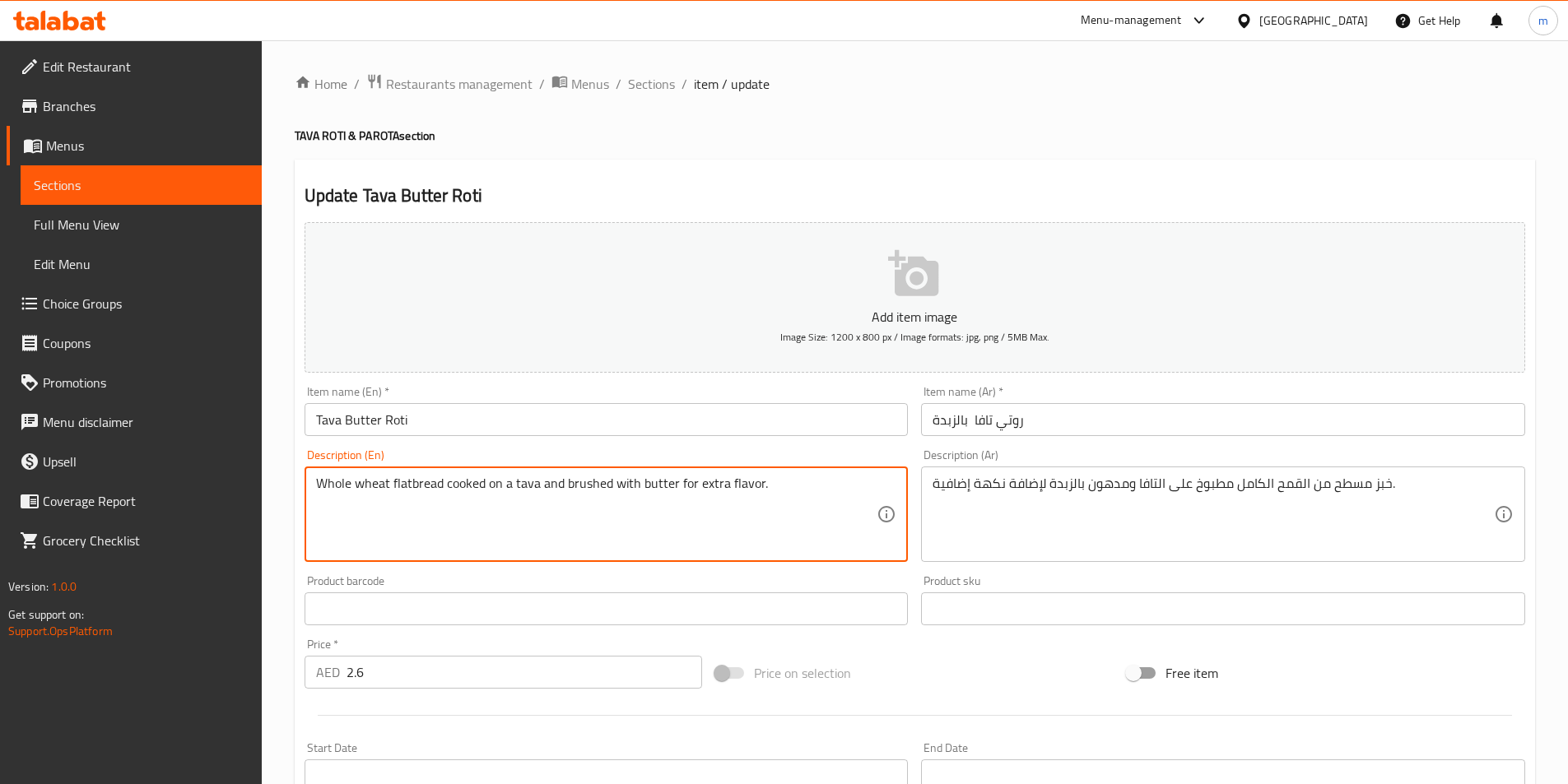
click at [781, 483] on textarea "Whole wheat flatbread cooked on a tava and brushed with butter for extra flavor." at bounding box center [597, 513] width 561 height 78
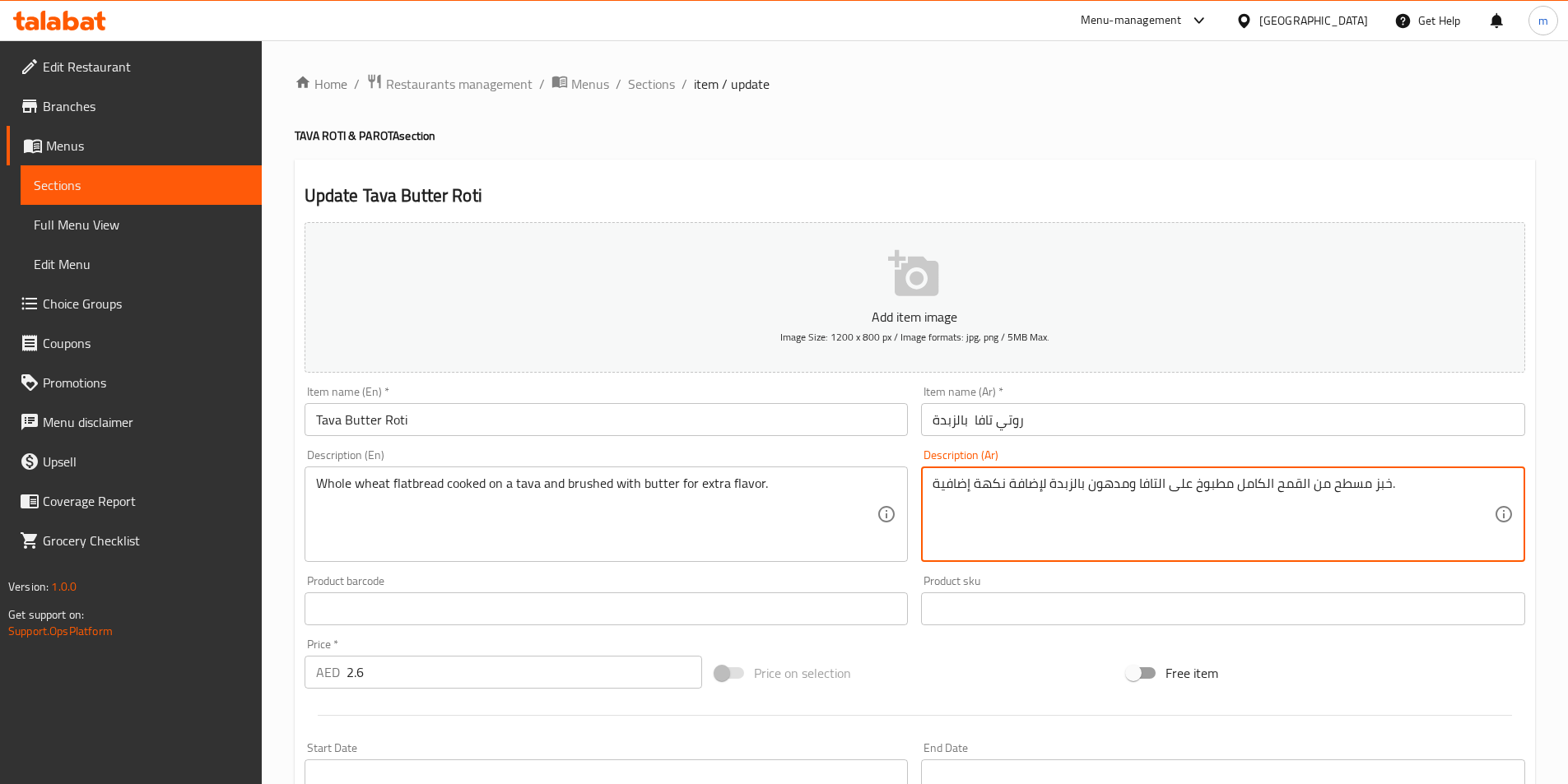
drag, startPoint x: 1049, startPoint y: 484, endPoint x: 1008, endPoint y: 488, distance: 41.2
click at [1008, 488] on textarea "خبز مسطح من القمح الكامل مطبوخ على التافا ومدهون بالزبدة لإضافة نكهة إضافية." at bounding box center [1213, 513] width 561 height 78
click at [1005, 484] on textarea "خبز مسطح من القمح الكامل مطبوخ على التافا ومدهون بالزبدة نكهة إضافية." at bounding box center [1213, 513] width 561 height 78
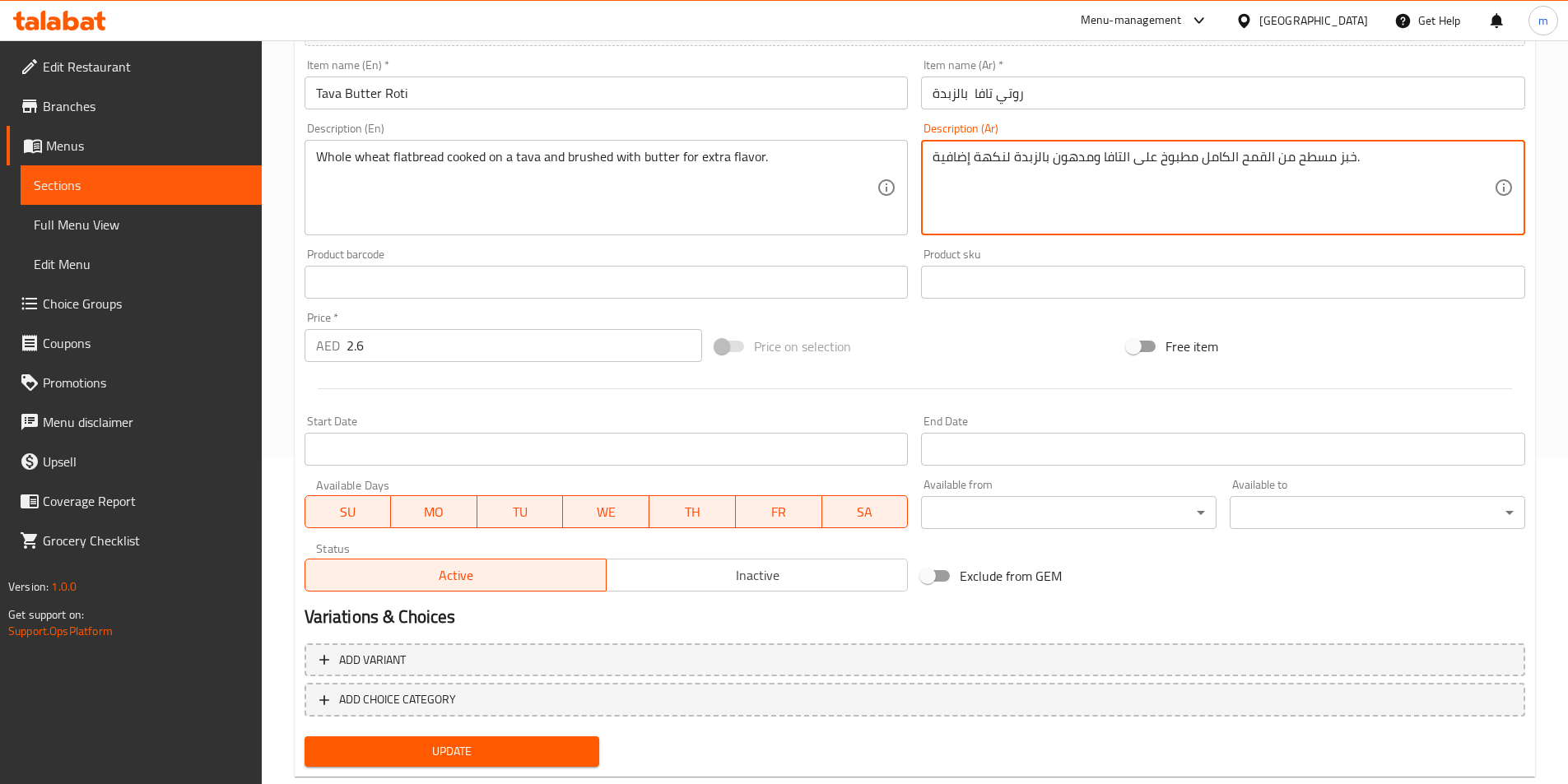
scroll to position [328, 0]
type textarea "خبز مسطح من القمح الكامل مطبوخ على التافا ومدهون بالزبدة لنكهة إضافية."
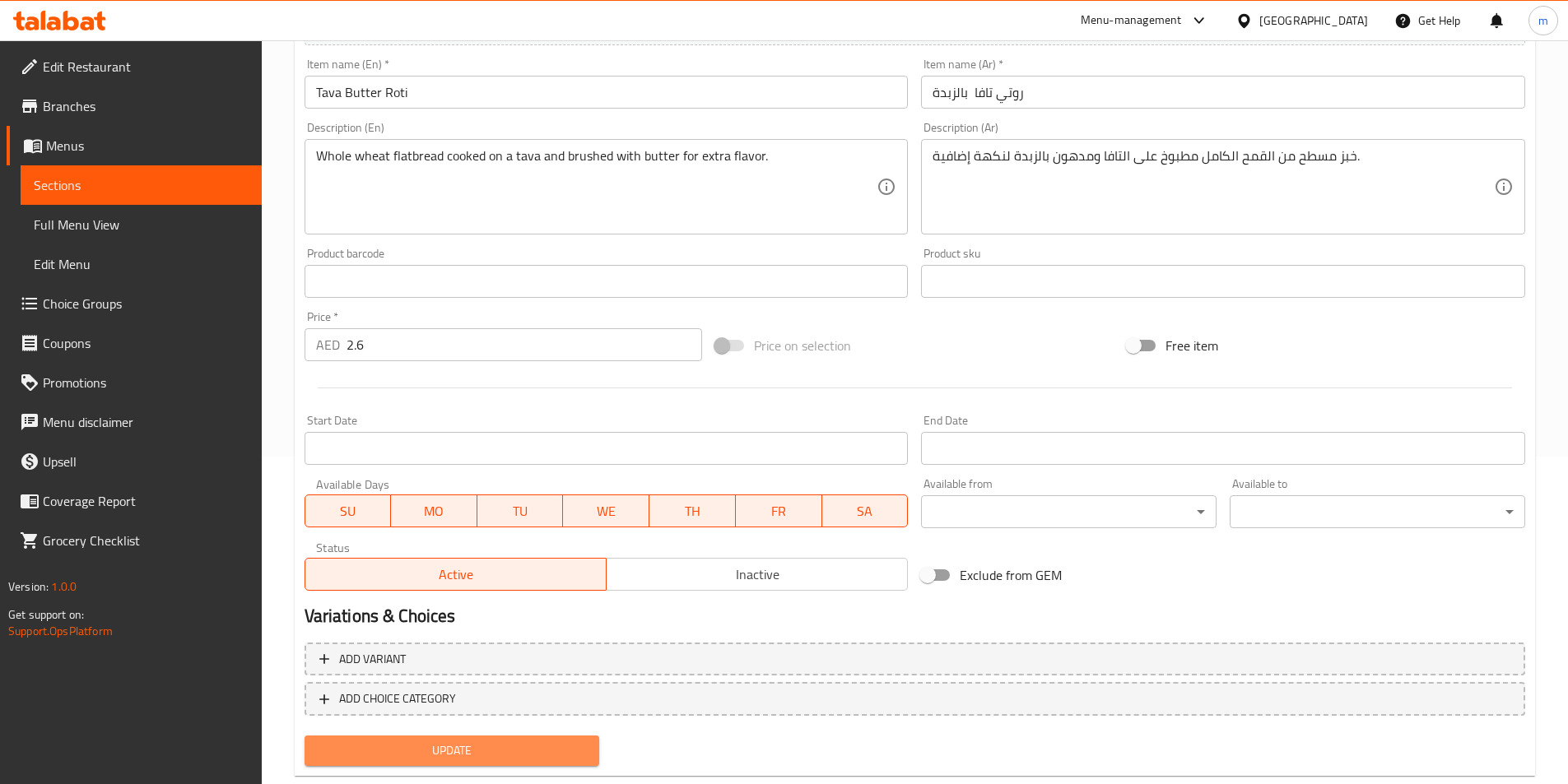
click at [520, 755] on span "Update" at bounding box center [453, 750] width 269 height 21
click at [158, 187] on span "Sections" at bounding box center [140, 185] width 214 height 20
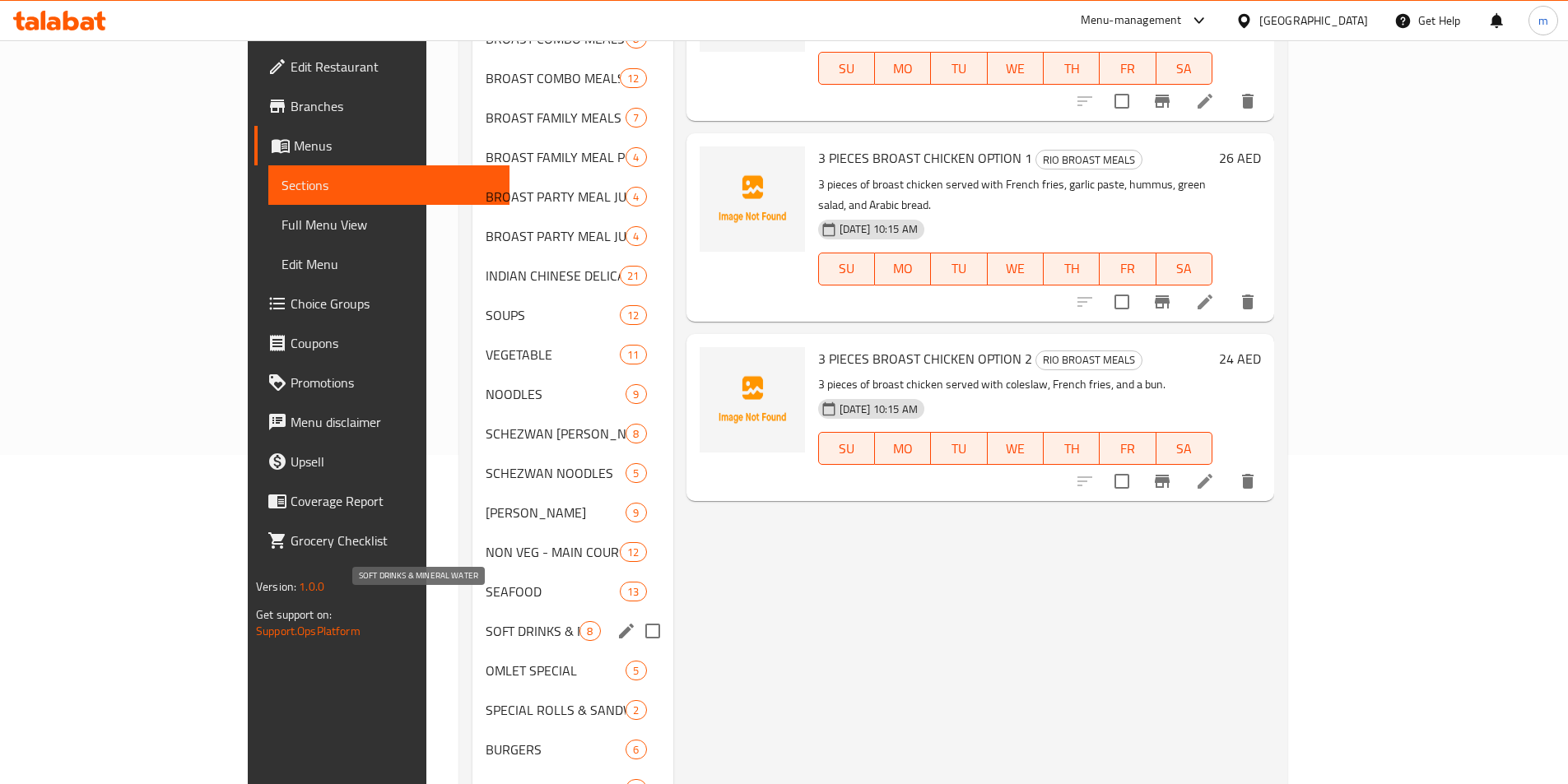
scroll to position [658, 0]
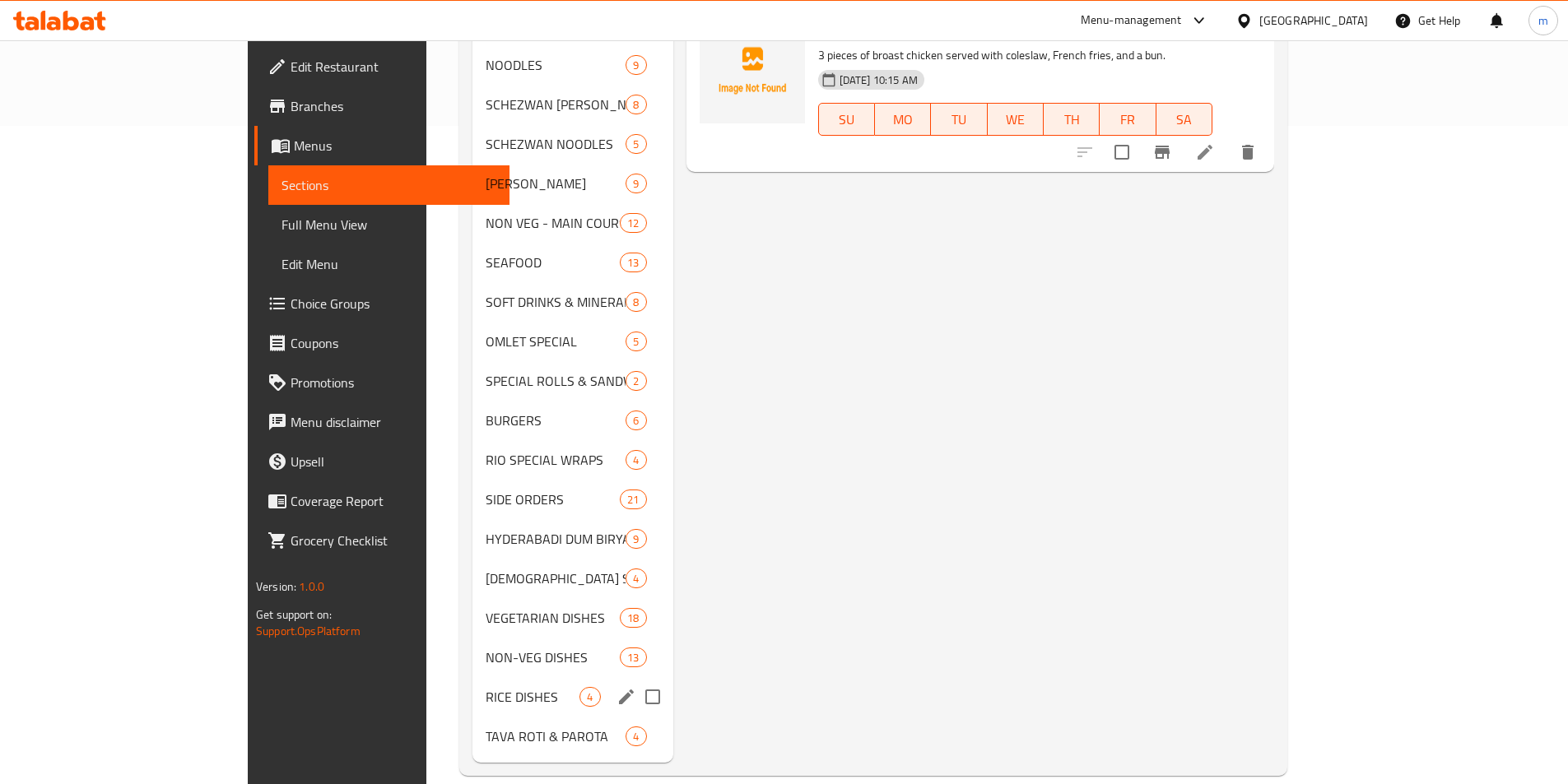
click at [485, 726] on span "TAVA ROTI & PAROTA" at bounding box center [555, 736] width 140 height 20
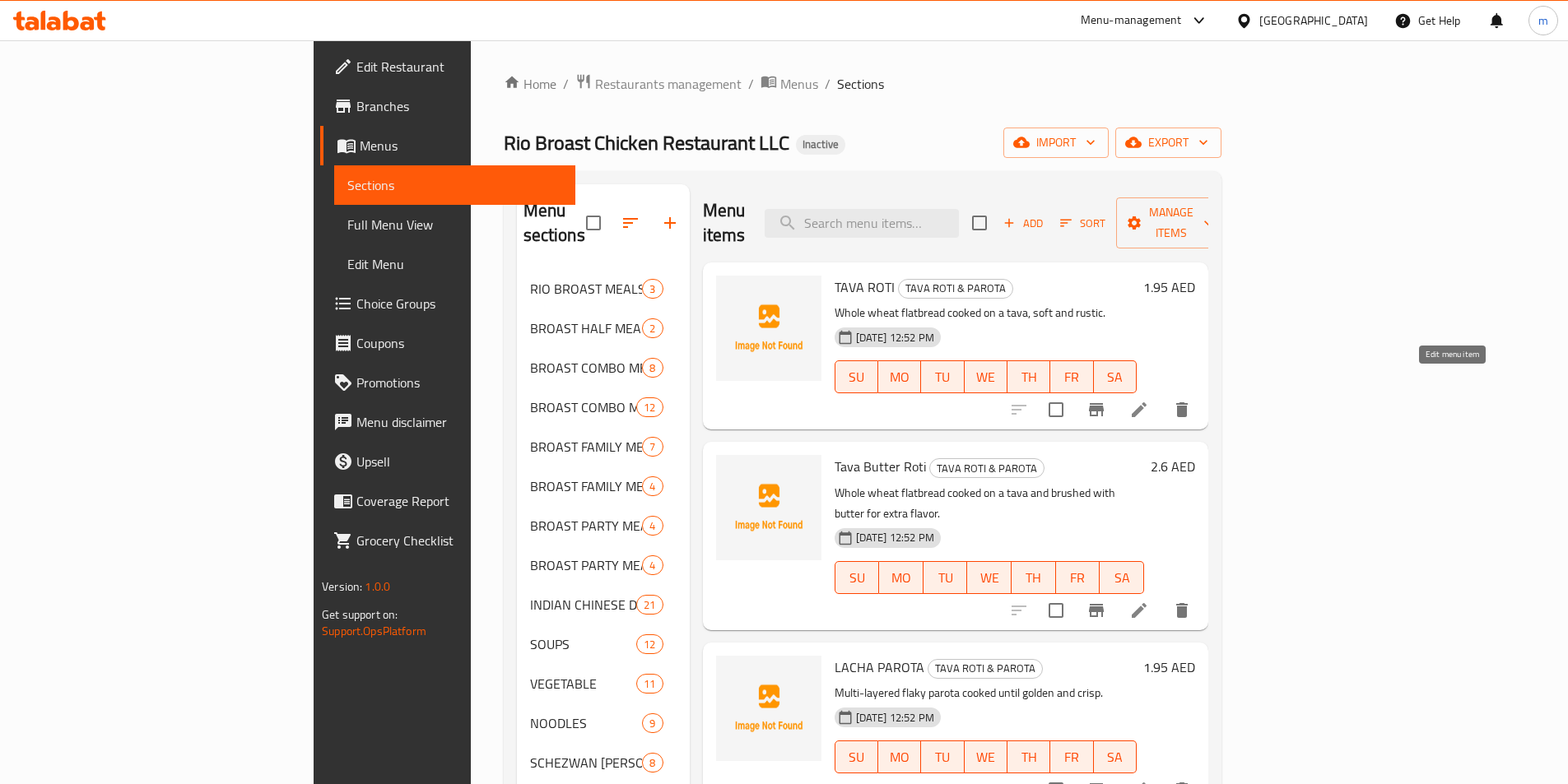
click at [1149, 400] on icon at bounding box center [1139, 410] width 20 height 20
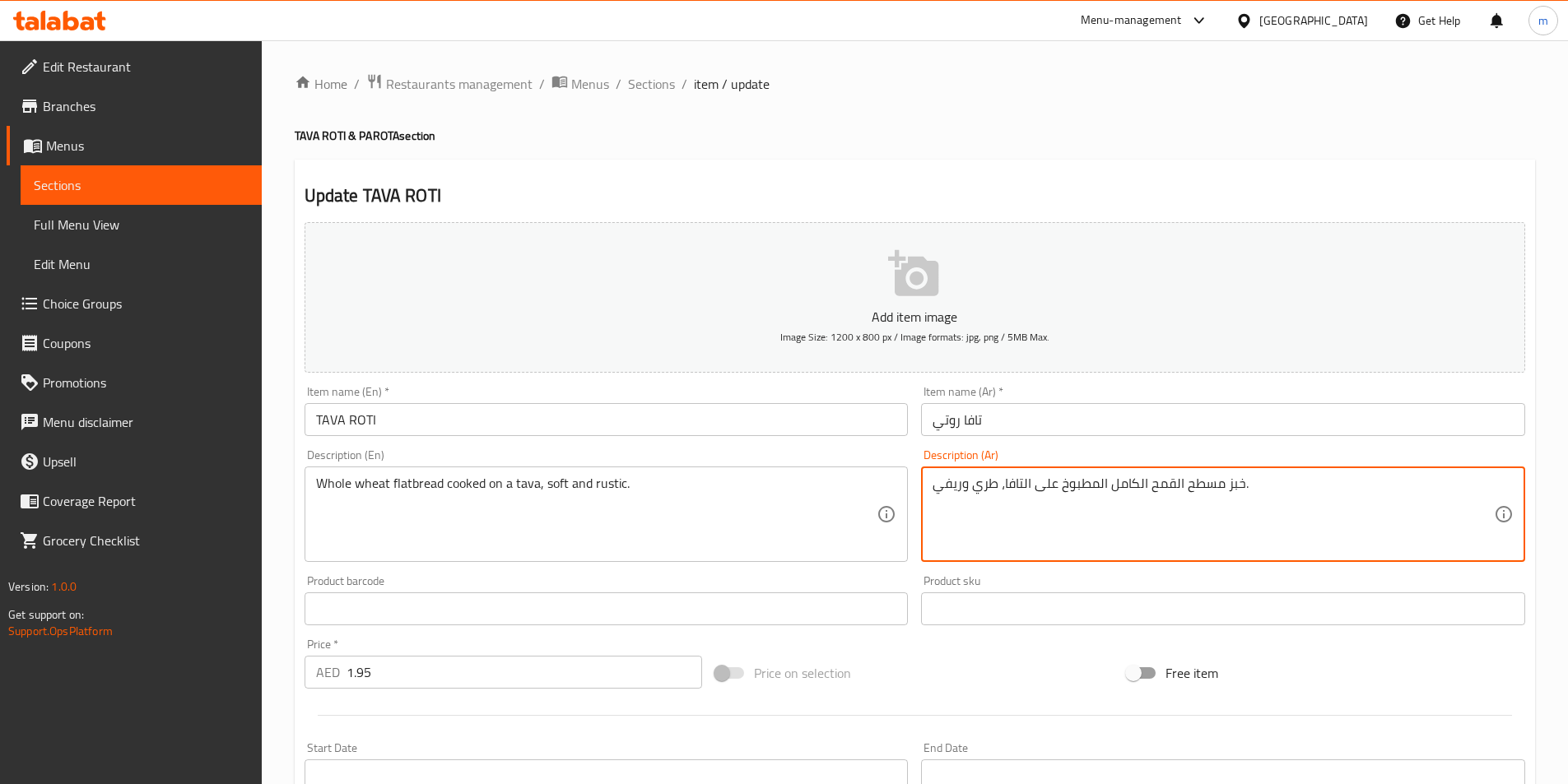
drag, startPoint x: 996, startPoint y: 485, endPoint x: 975, endPoint y: 485, distance: 21.0
click at [975, 485] on textarea "خبز مسطح القمح الكامل المطبوخ على التافا، طري وريفي." at bounding box center [1213, 513] width 561 height 78
type textarea "خبز مسطح القمح الكامل المطبوخ على التافا، ناعم وريفي."
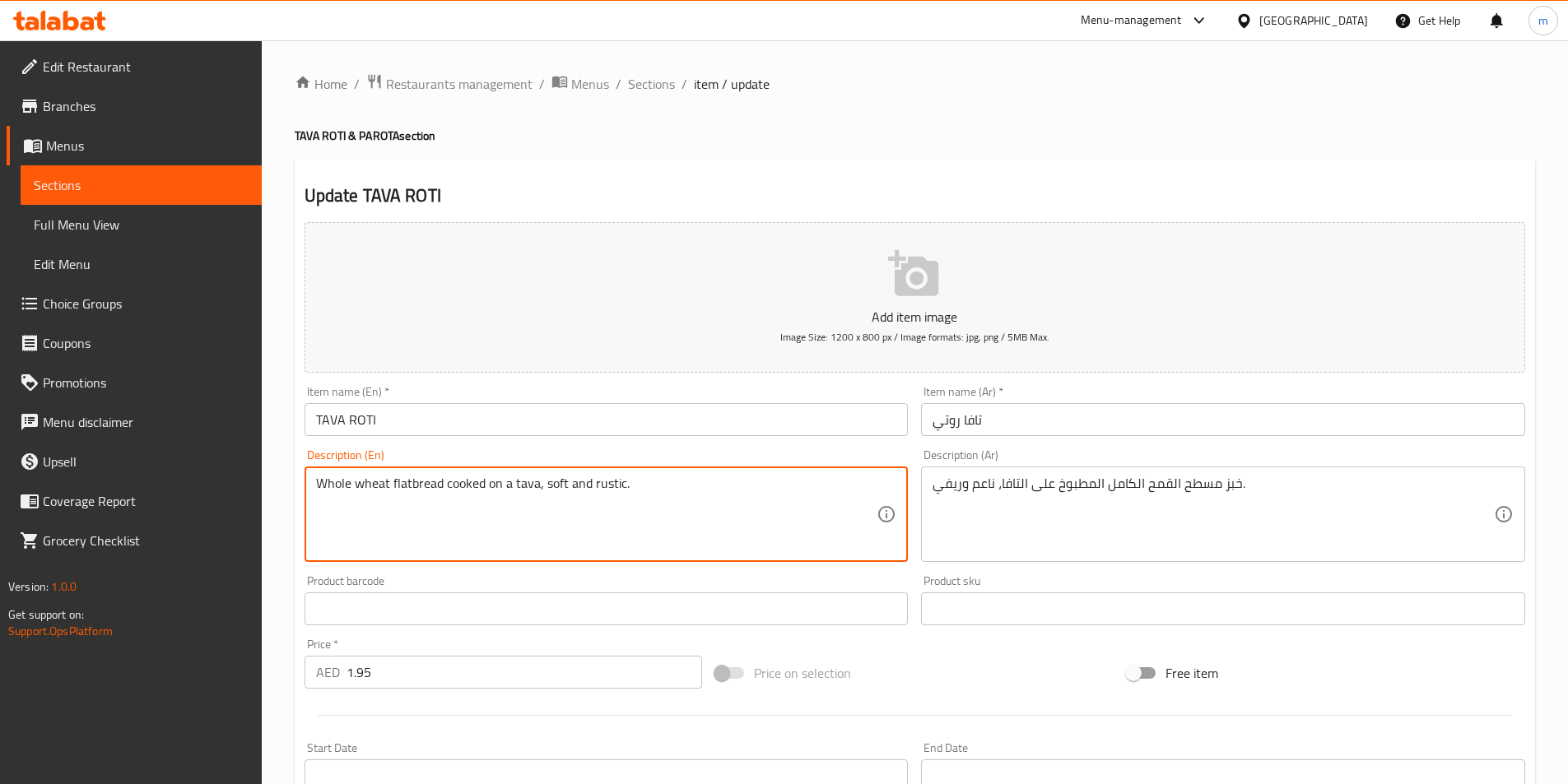
drag, startPoint x: 620, startPoint y: 483, endPoint x: 593, endPoint y: 485, distance: 27.1
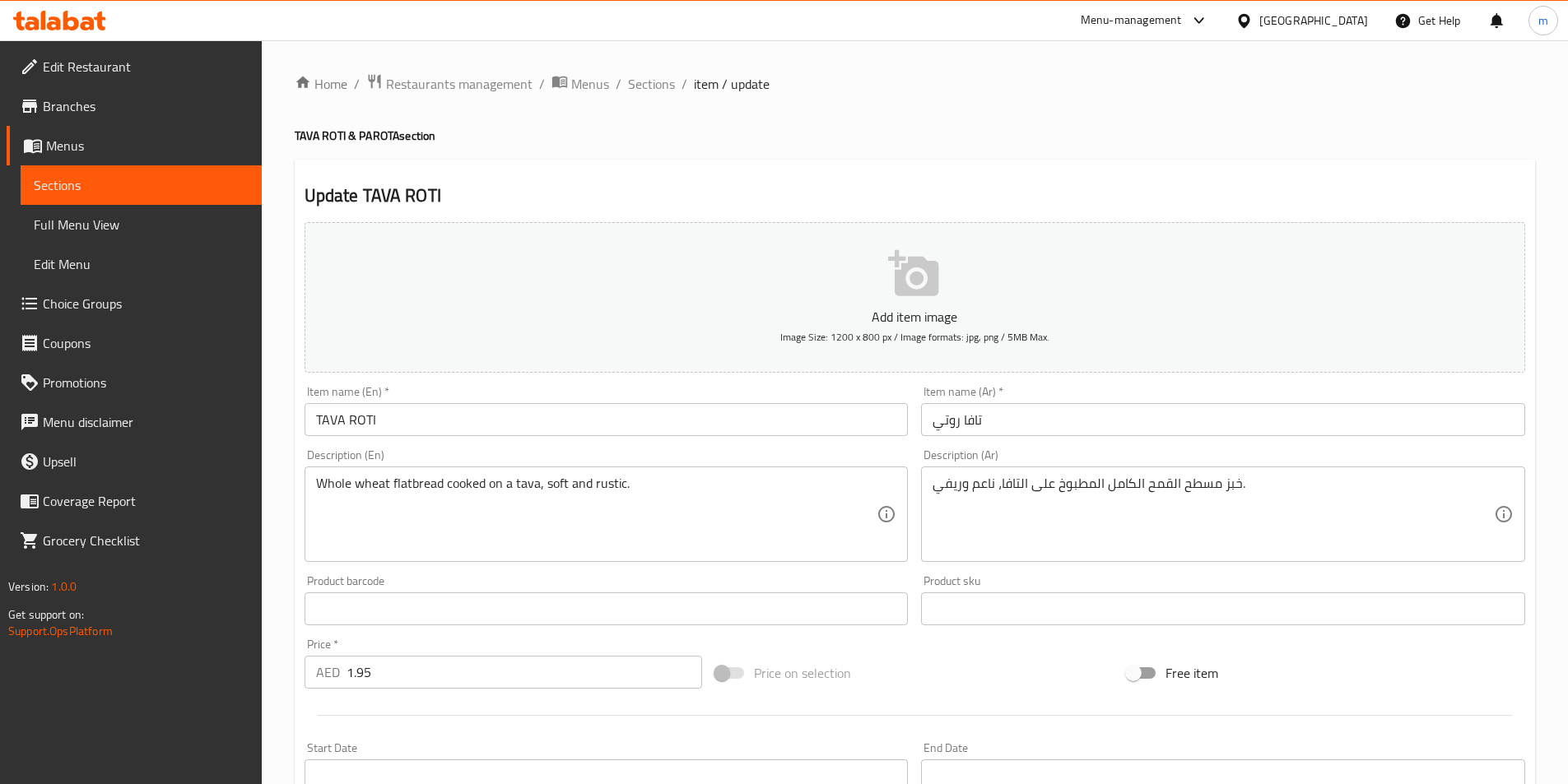
click at [666, 150] on div "Home / Restaurants management / Menus / Sections / item / update TAVA ROTI & PA…" at bounding box center [914, 594] width 1240 height 1043
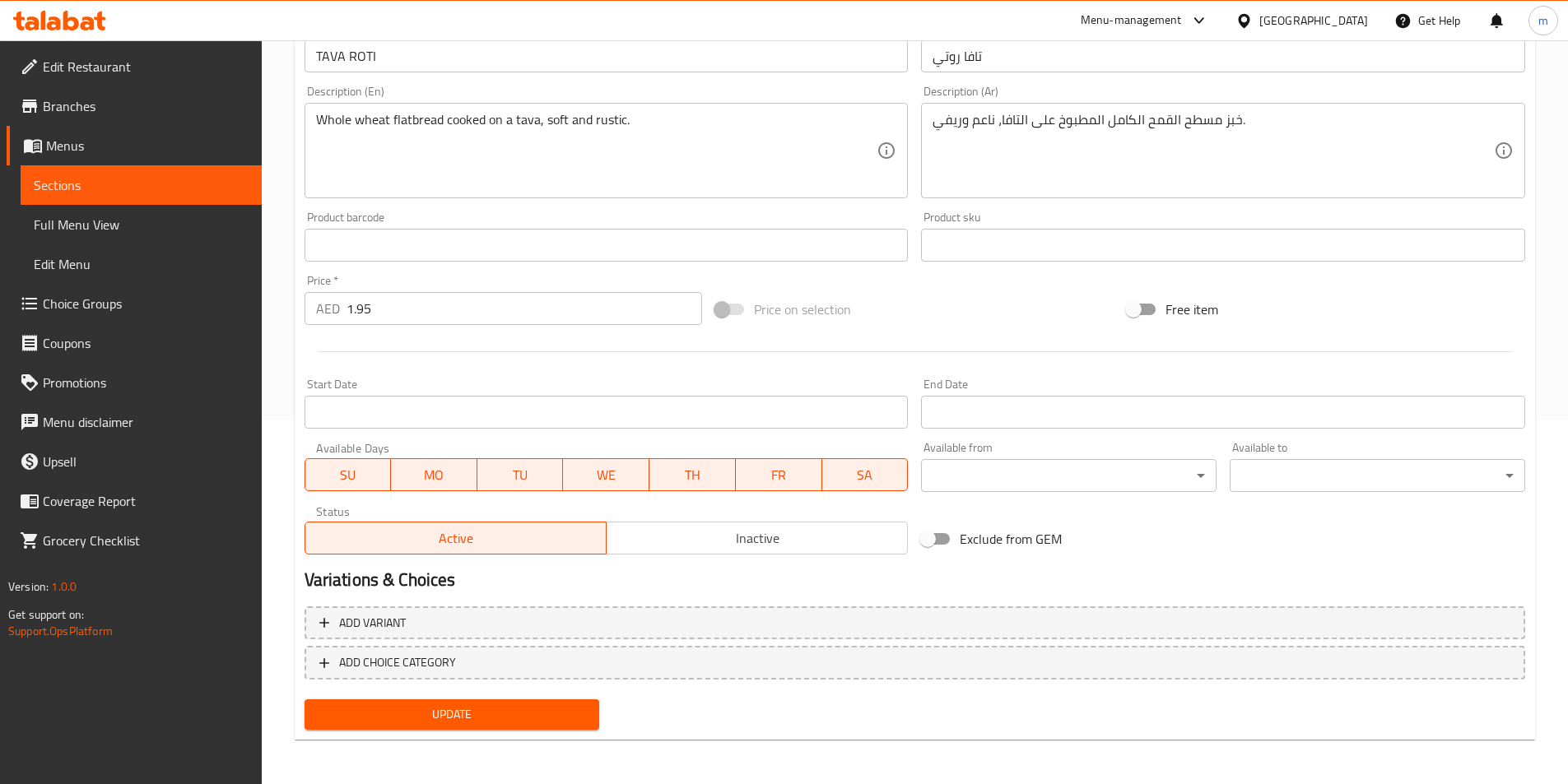
scroll to position [365, 0]
click at [525, 716] on span "Update" at bounding box center [453, 712] width 269 height 21
click at [200, 183] on span "Sections" at bounding box center [140, 185] width 214 height 20
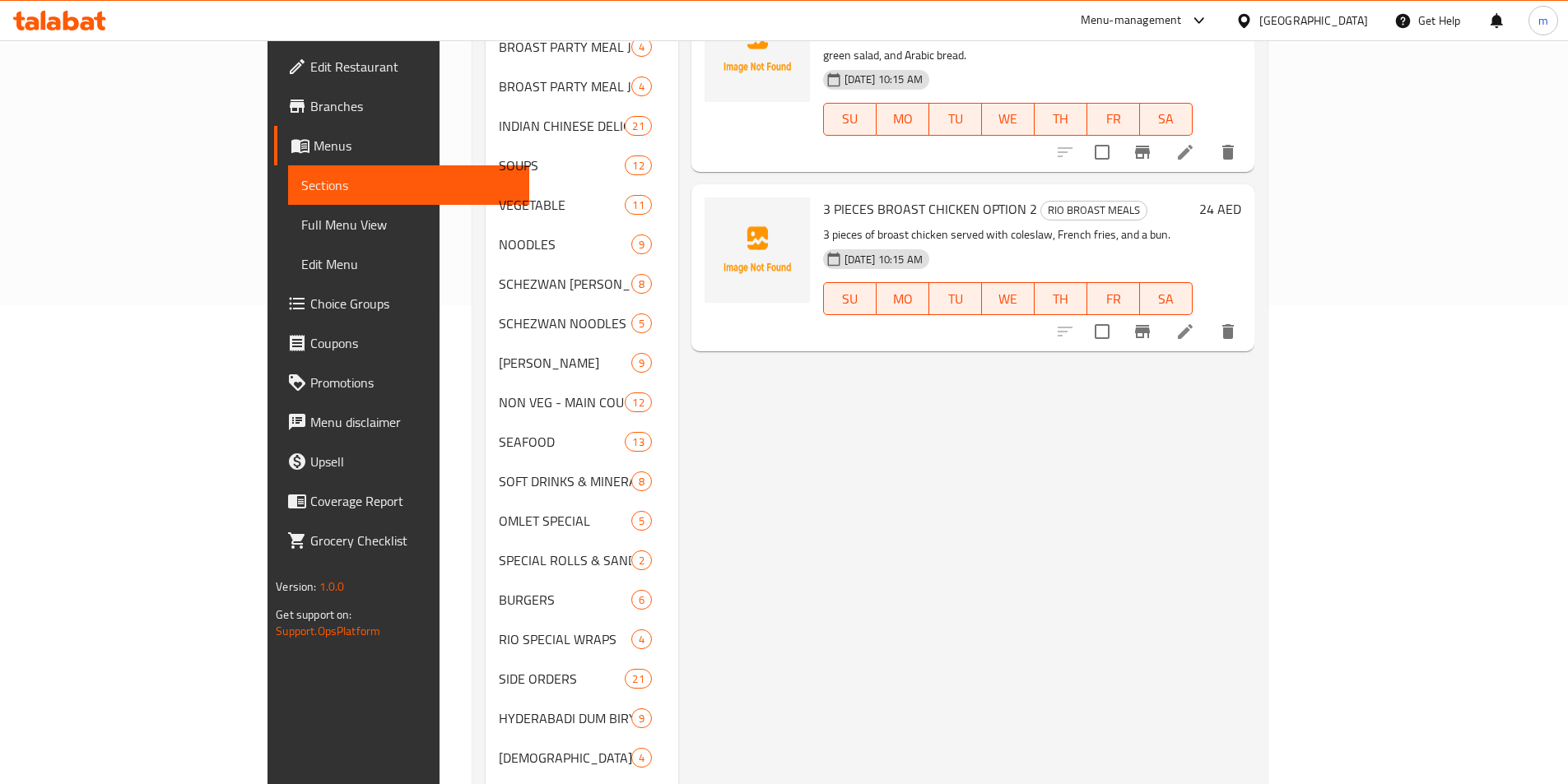
scroll to position [658, 0]
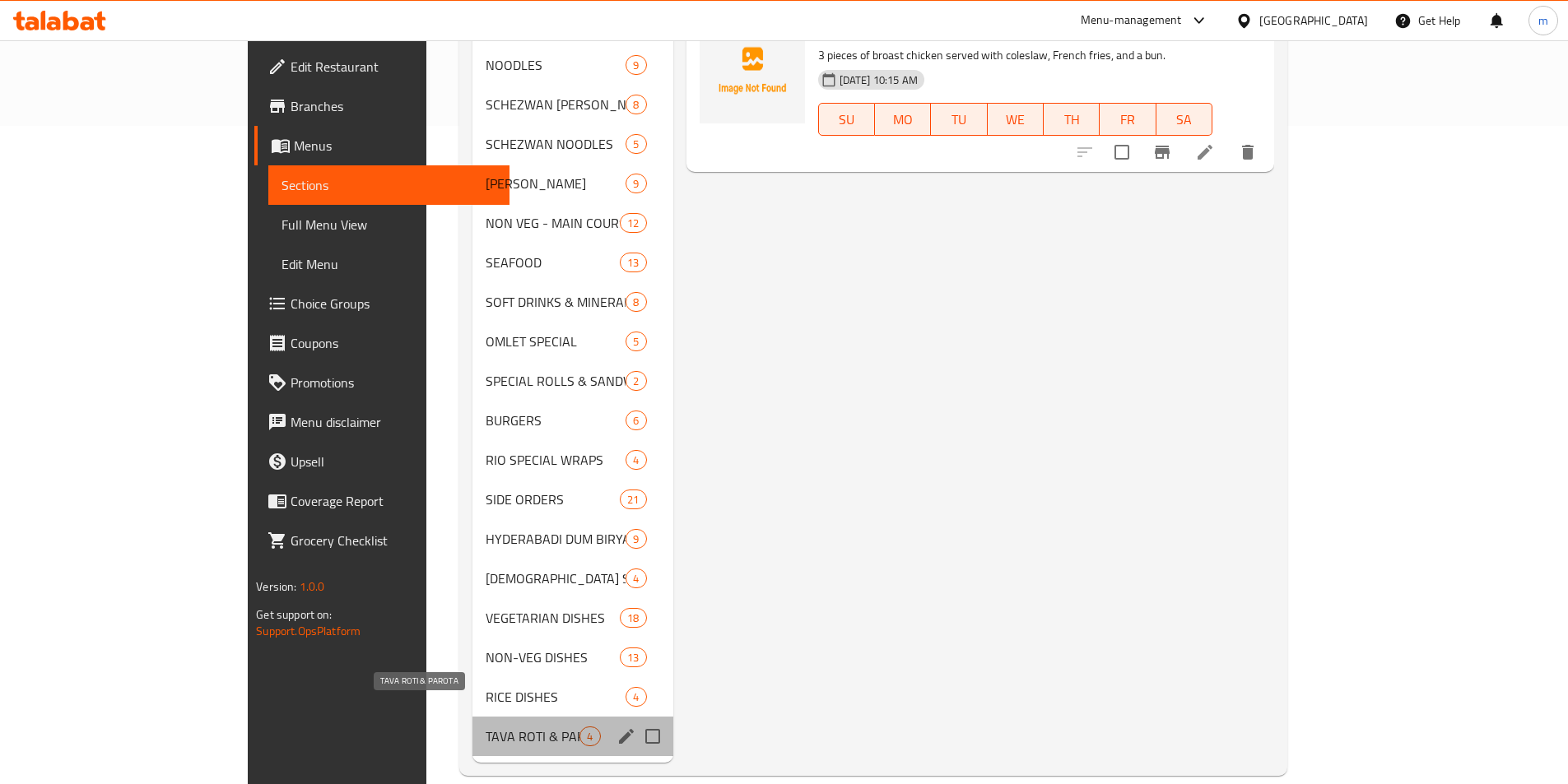
click at [485, 726] on span "TAVA ROTI & PAROTA" at bounding box center [532, 736] width 94 height 20
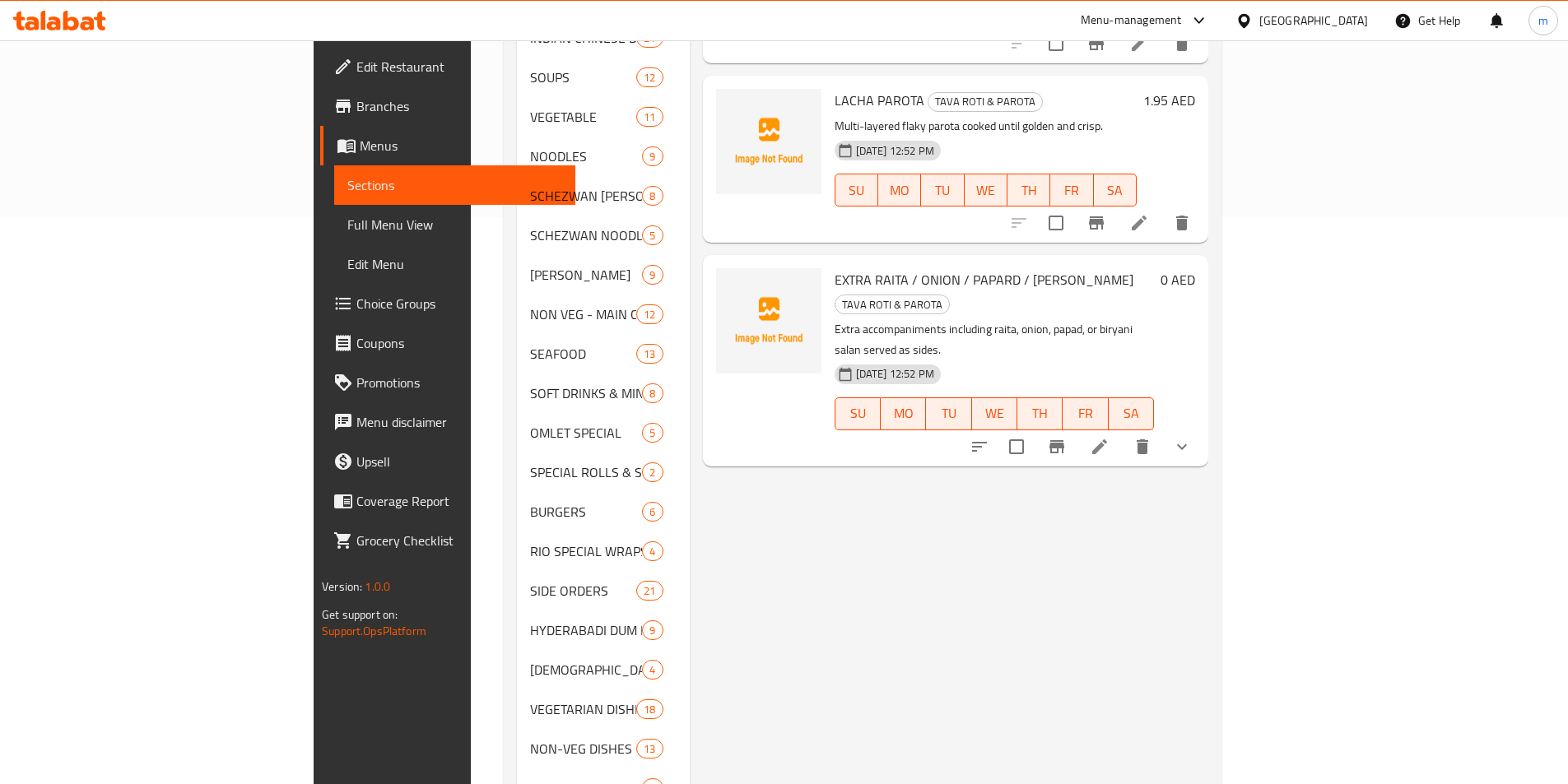
scroll to position [658, 0]
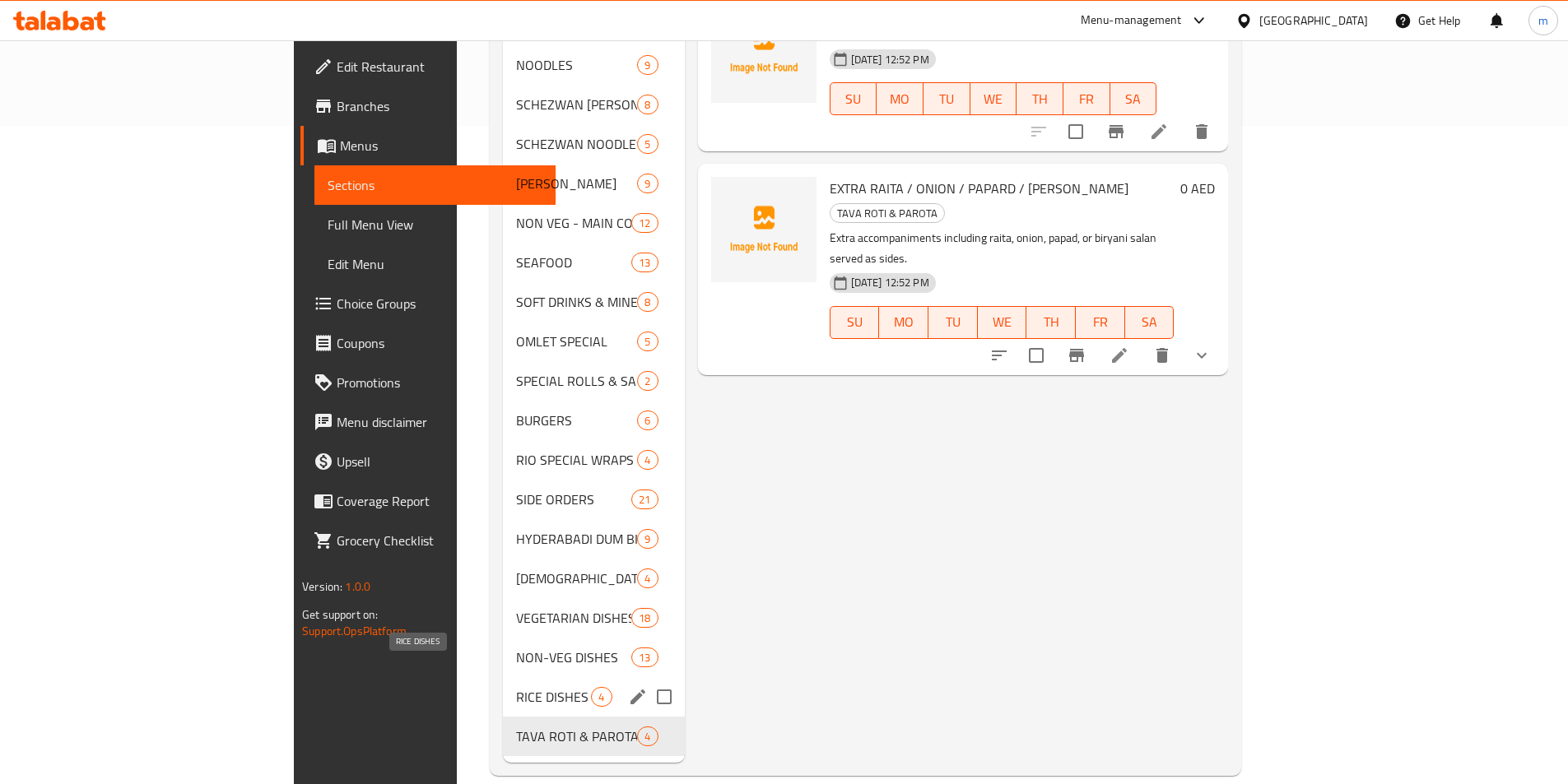
click at [516, 687] on span "RICE DISHES" at bounding box center [553, 697] width 75 height 20
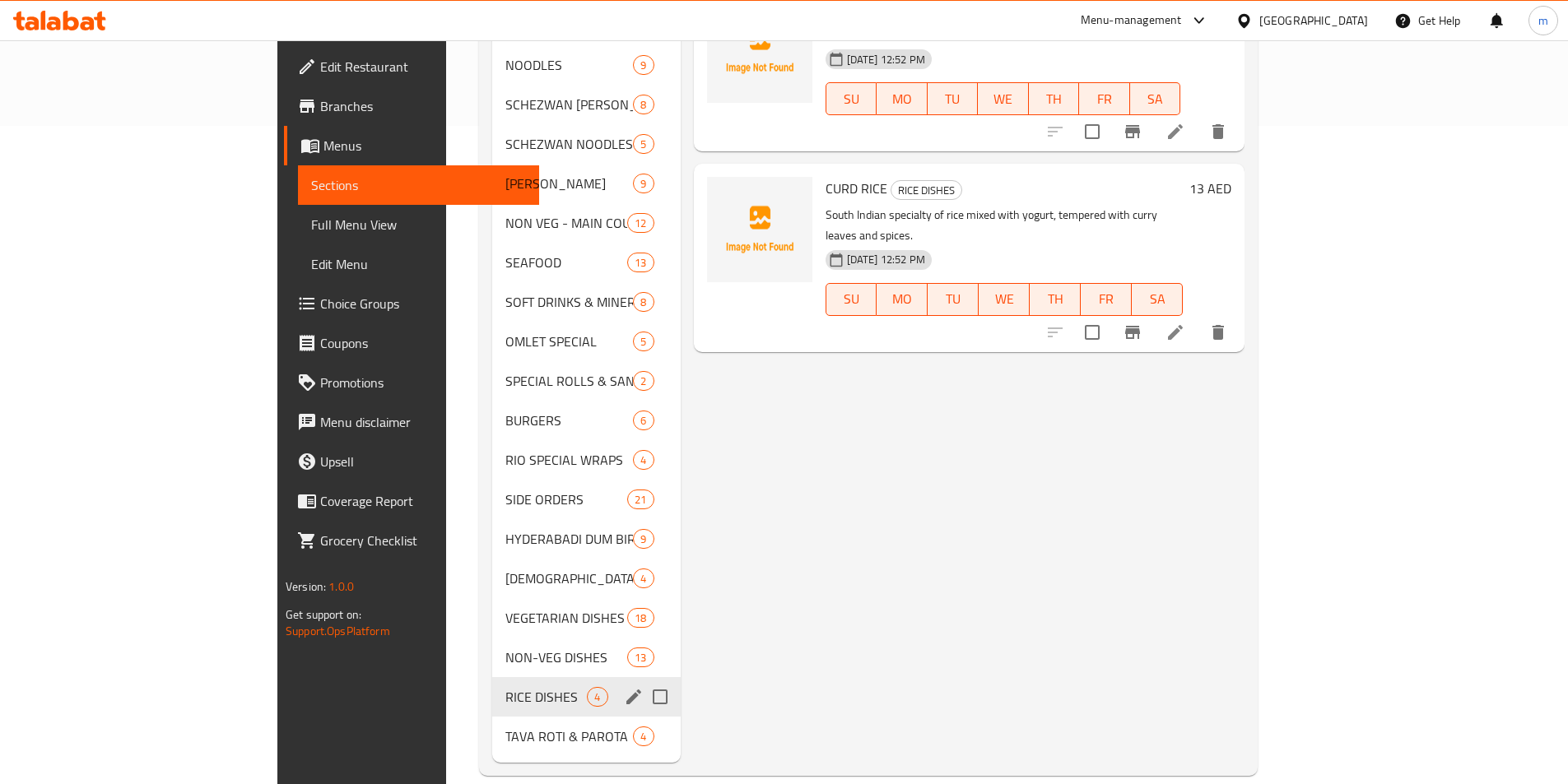
click at [492, 677] on div "RICE DISHES 4" at bounding box center [586, 697] width 188 height 39
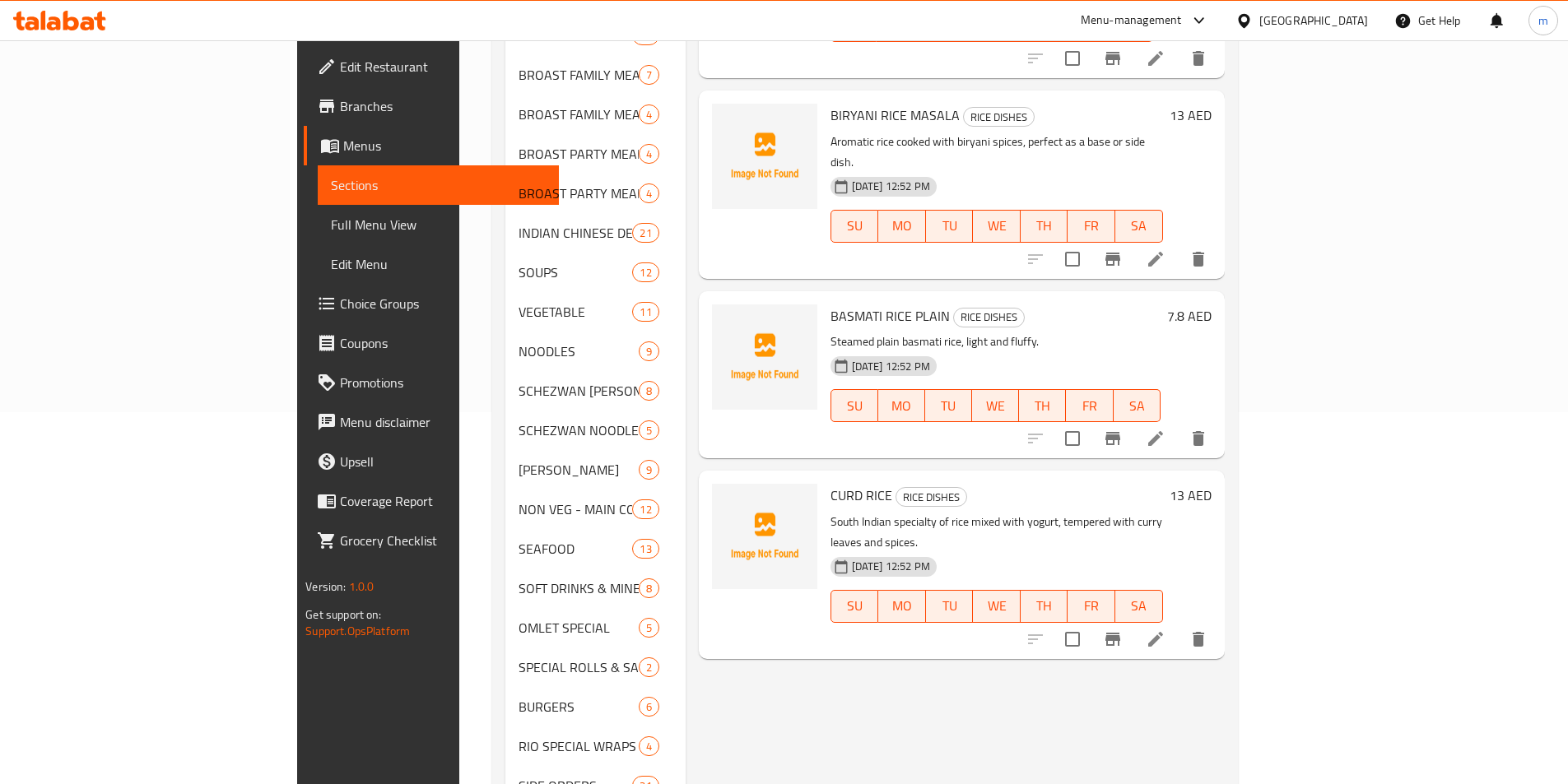
scroll to position [494, 0]
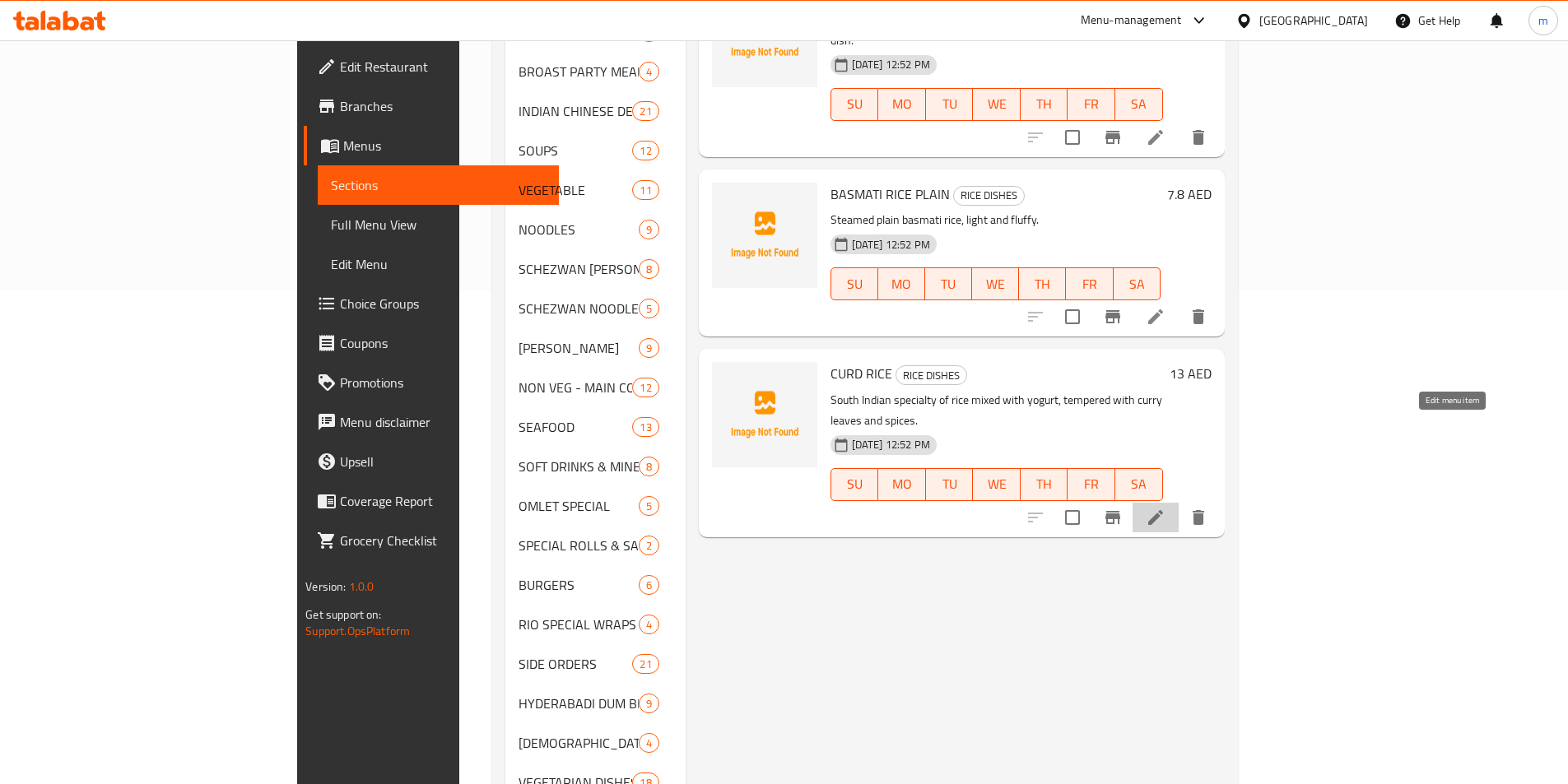
click at [1163, 510] on icon at bounding box center [1155, 516] width 15 height 15
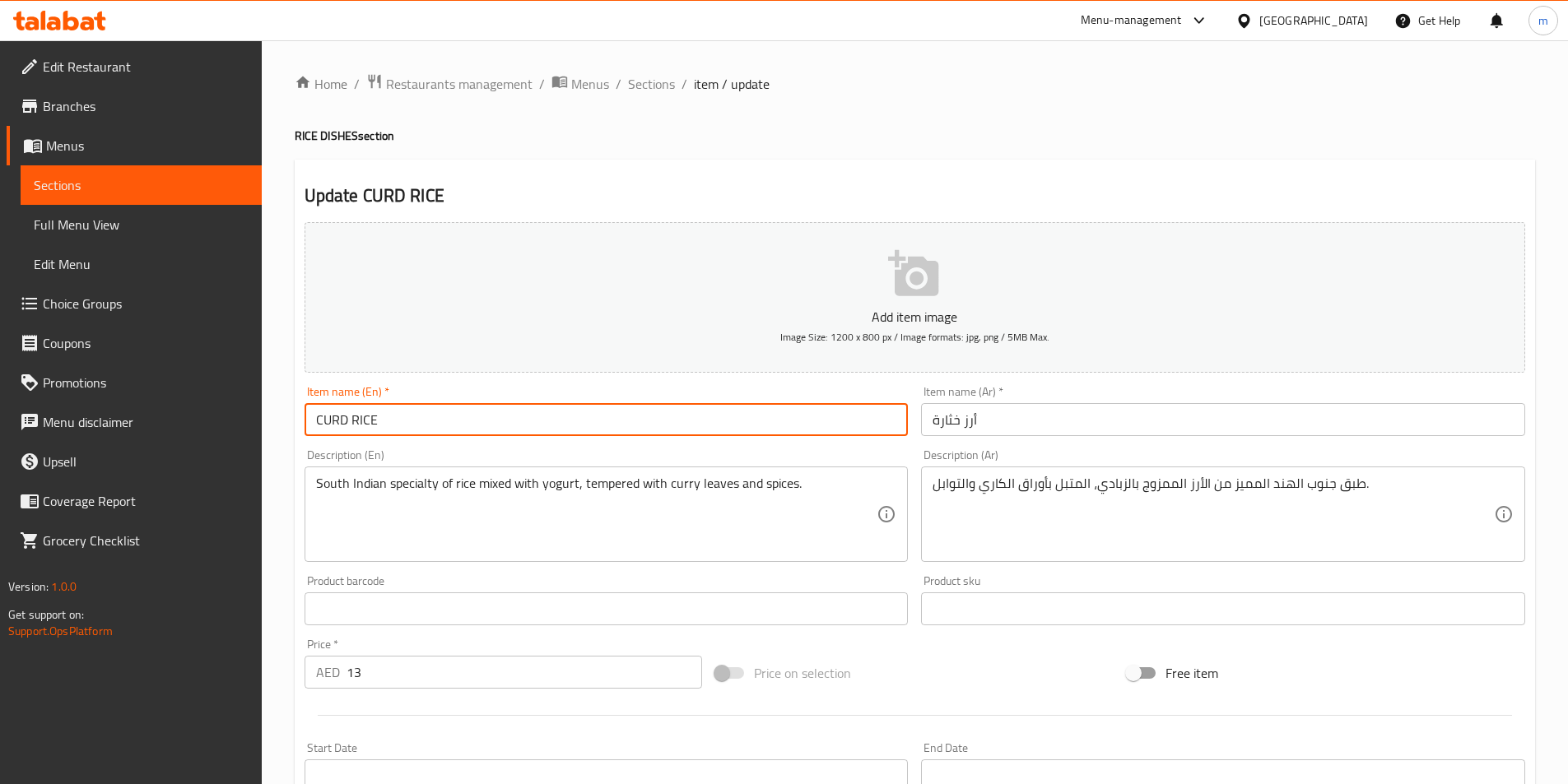
drag, startPoint x: 348, startPoint y: 418, endPoint x: 304, endPoint y: 422, distance: 44.2
click at [304, 422] on input "CURD RICE" at bounding box center [606, 419] width 604 height 33
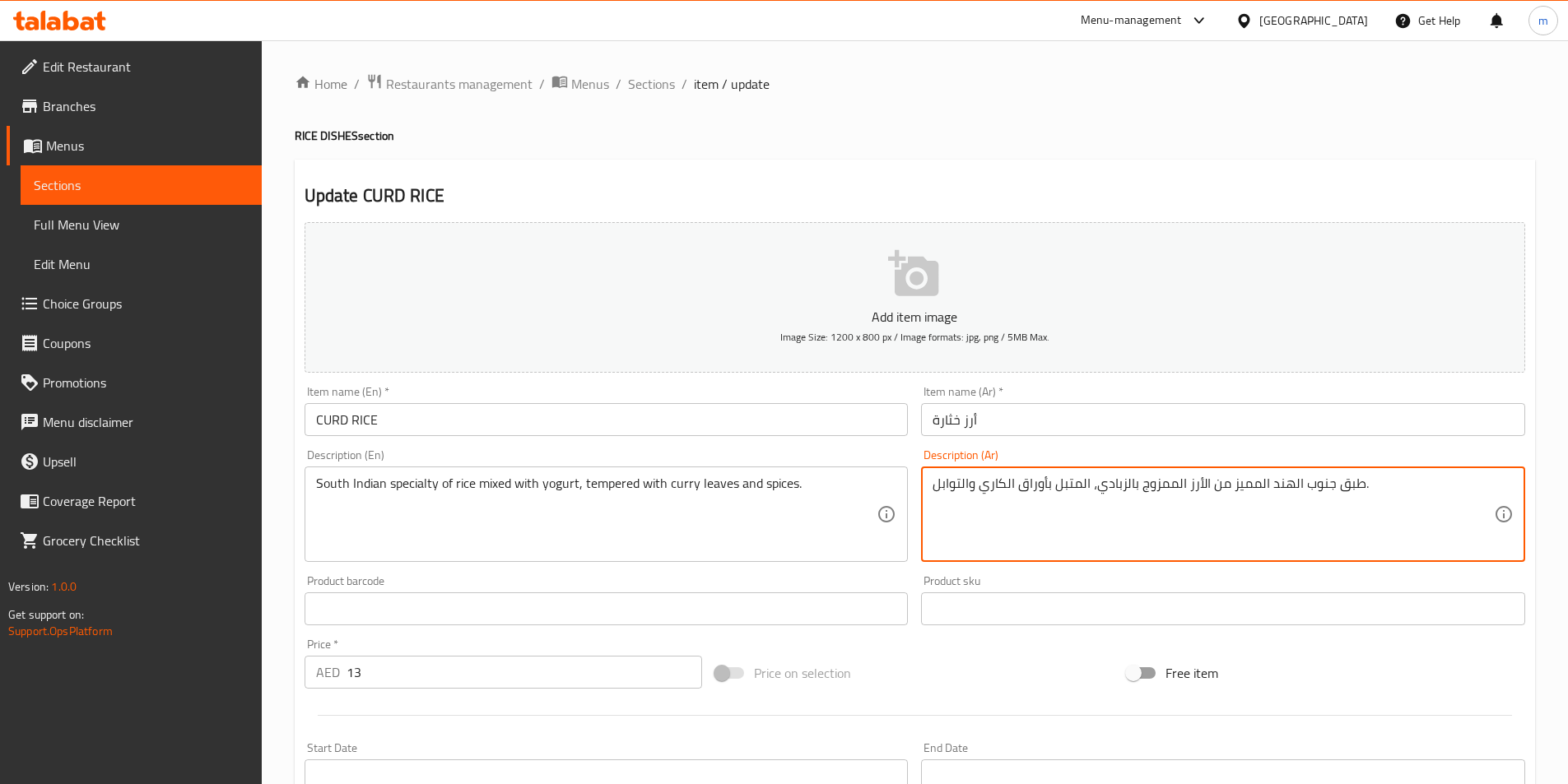
drag, startPoint x: 1360, startPoint y: 484, endPoint x: 1335, endPoint y: 488, distance: 25.3
type textarea "جنوب الهند المميز من الأرز الممزوج بالزبادي، المتبل بأوراق الكاري والتوابل."
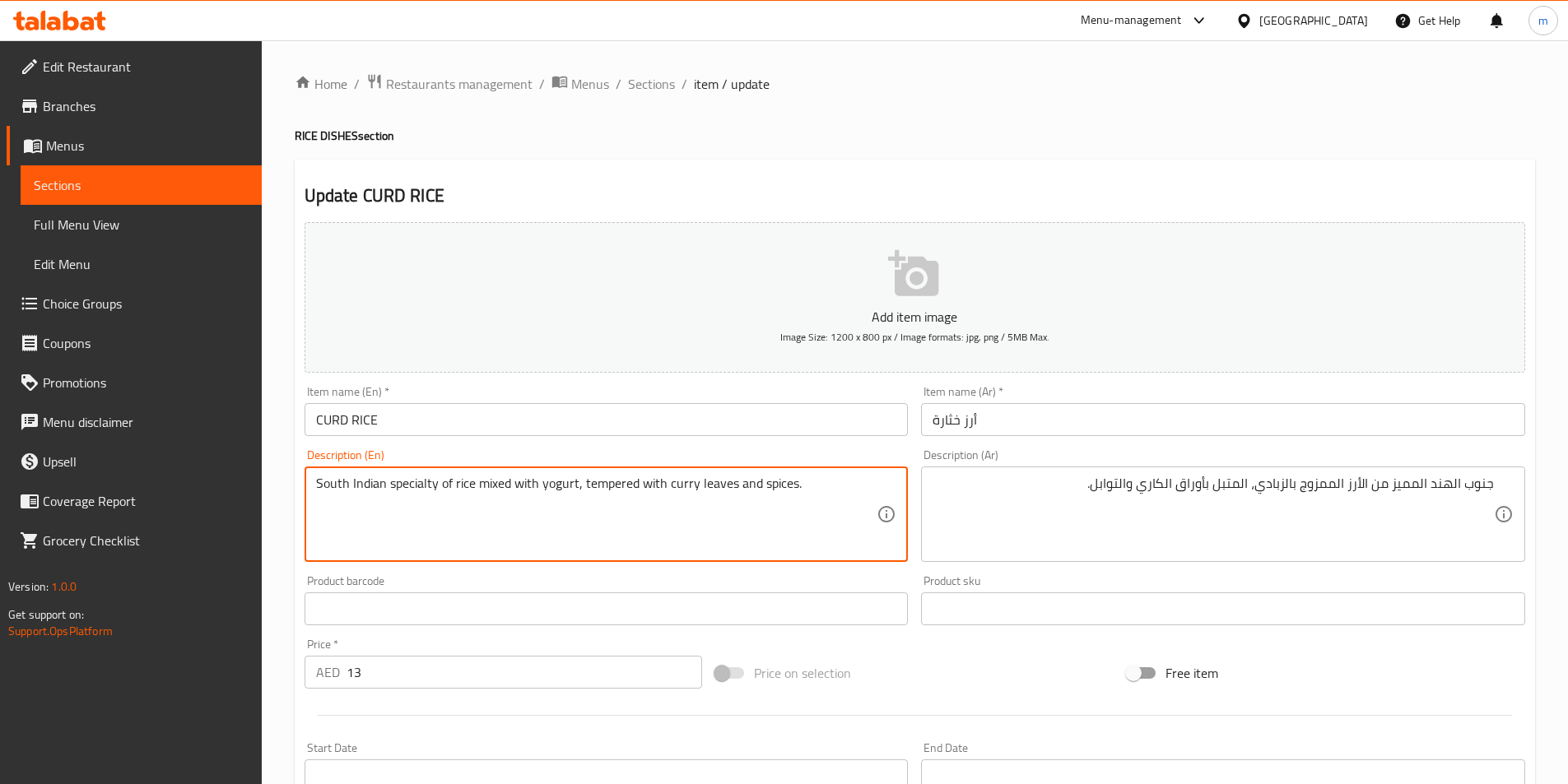
drag, startPoint x: 731, startPoint y: 485, endPoint x: 662, endPoint y: 494, distance: 69.6
drag, startPoint x: 636, startPoint y: 483, endPoint x: 581, endPoint y: 485, distance: 55.0
click at [581, 485] on textarea "South Indian specialty of rice mixed with yogurt, tempered with curry leaves an…" at bounding box center [597, 513] width 561 height 78
click at [599, 527] on textarea "South Indian specialty of rice mixed with yogurt, tempered with curry leaves an…" at bounding box center [597, 513] width 561 height 78
drag, startPoint x: 315, startPoint y: 482, endPoint x: 873, endPoint y: 497, distance: 558.2
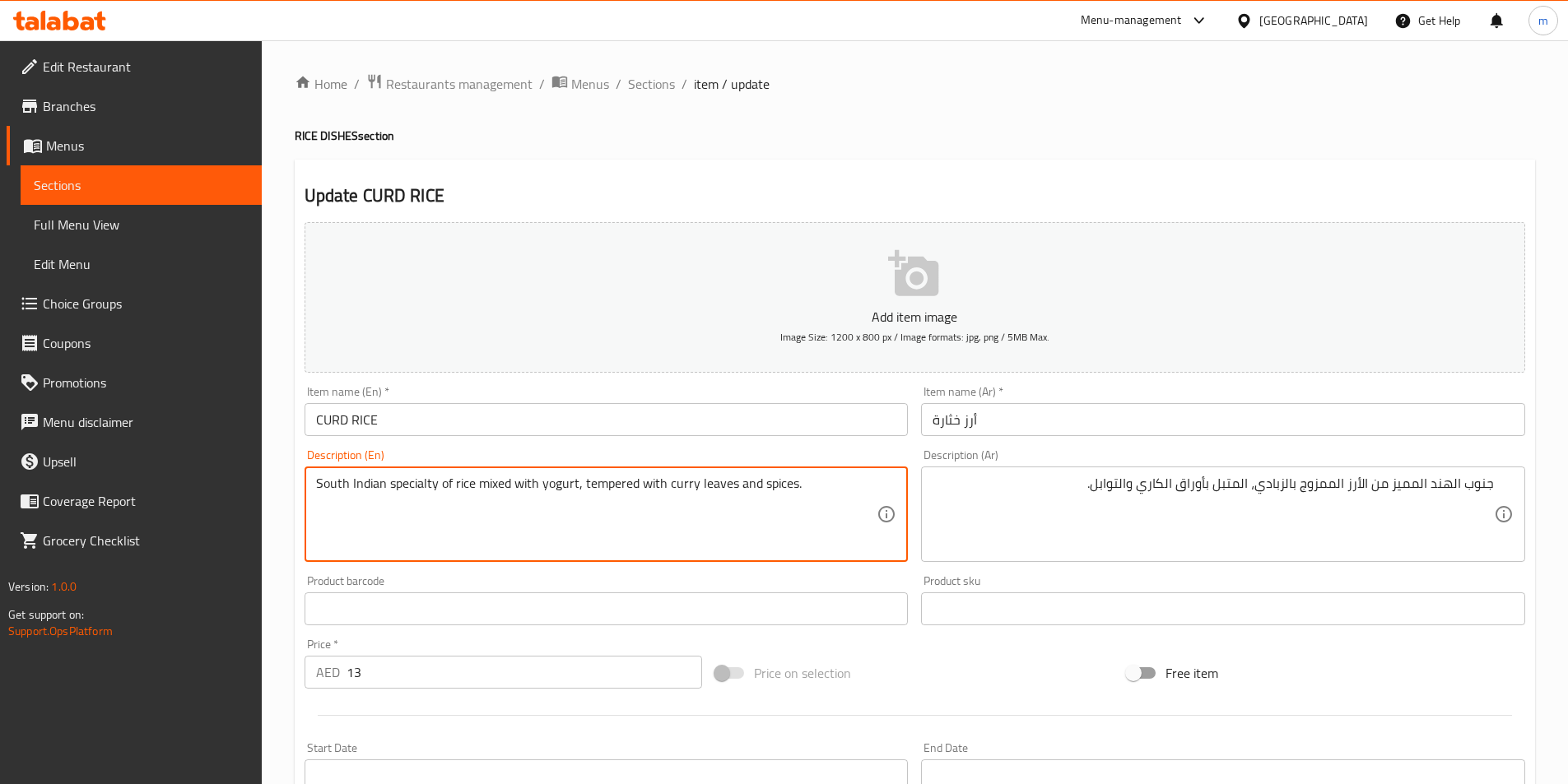
click at [873, 497] on textarea "South Indian specialty of rice mixed with yogurt, tempered with curry leaves an…" at bounding box center [597, 513] width 561 height 78
paste textarea "خففت"
type textarea "South Indian specialty of rice mixed with yogurt, tempered with curry leaves an…"
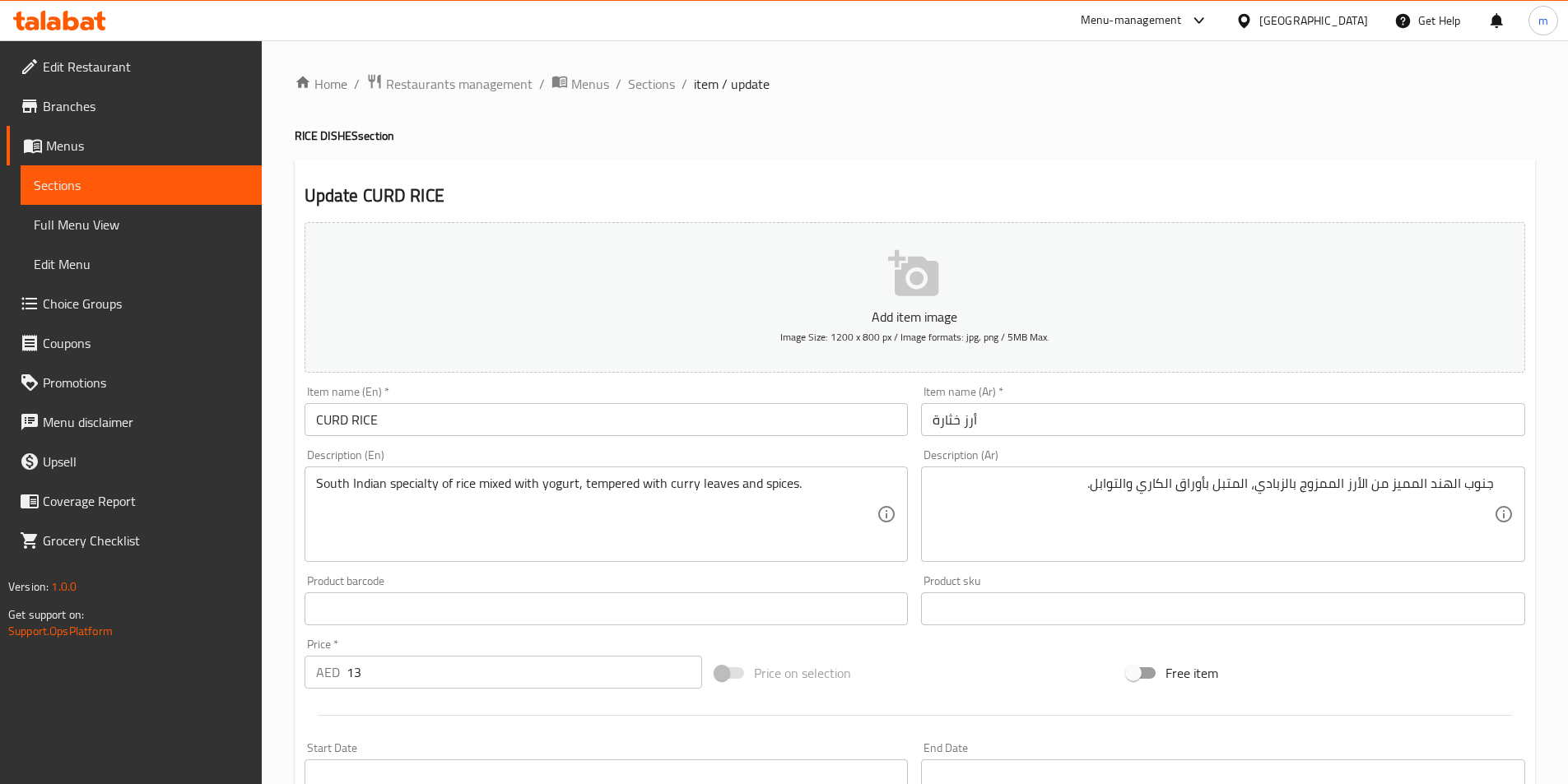
click at [501, 494] on textarea "South Indian specialty of rice mixed with yogurt, tempered with curry leaves an…" at bounding box center [597, 513] width 561 height 78
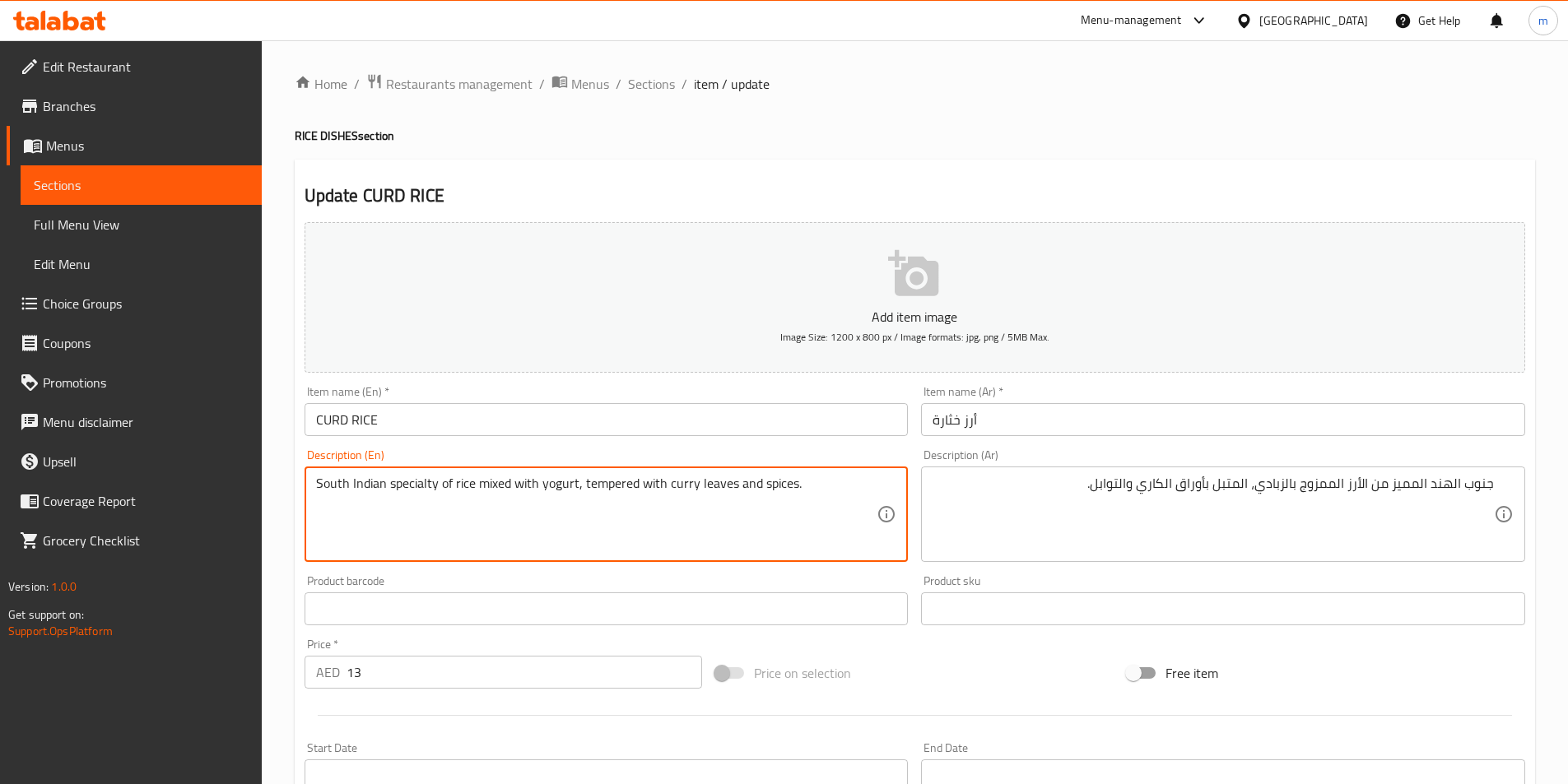
drag, startPoint x: 635, startPoint y: 480, endPoint x: 583, endPoint y: 477, distance: 52.1
click at [583, 477] on textarea "South Indian specialty of rice mixed with yogurt, tempered with curry leaves an…" at bounding box center [597, 513] width 561 height 78
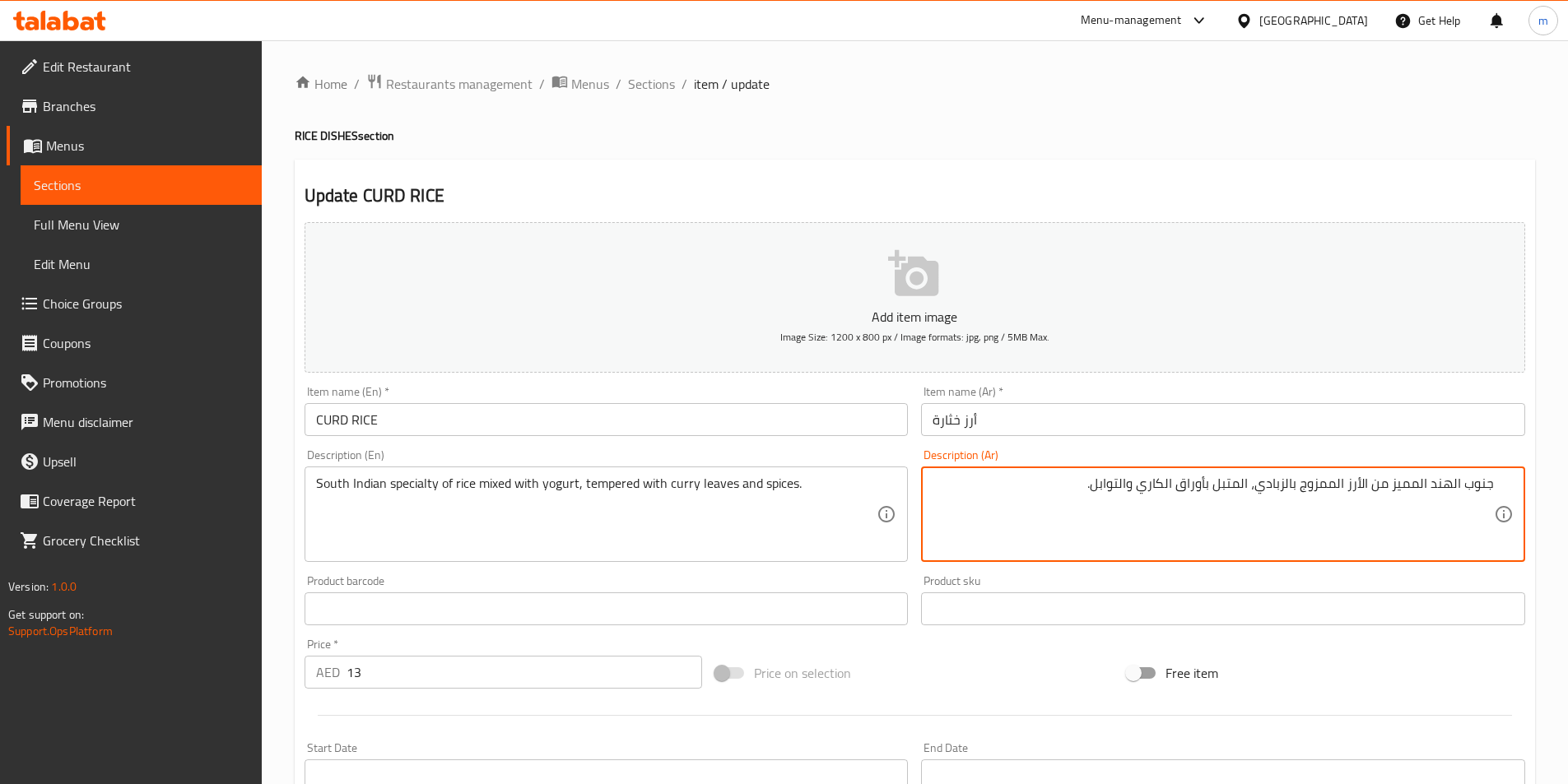
drag, startPoint x: 1248, startPoint y: 482, endPoint x: 1212, endPoint y: 482, distance: 36.0
paste textarea "يمبرد"
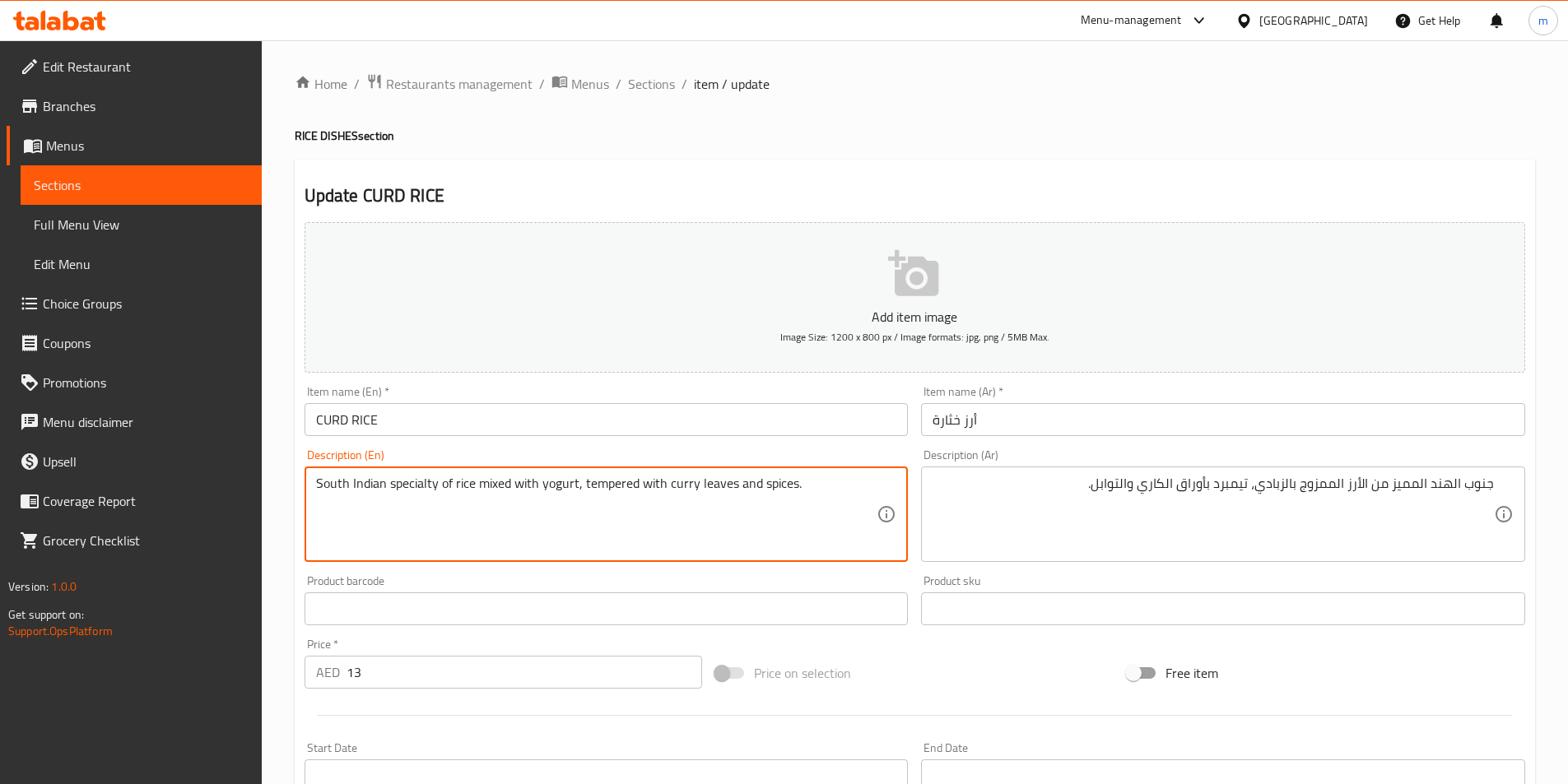
drag, startPoint x: 758, startPoint y: 484, endPoint x: 789, endPoint y: 485, distance: 31.0
drag, startPoint x: 436, startPoint y: 483, endPoint x: 388, endPoint y: 480, distance: 48.1
click at [388, 480] on textarea "South Indian specialty of rice mixed with yogurt, tempered with curry leaves an…" at bounding box center [597, 513] width 561 height 78
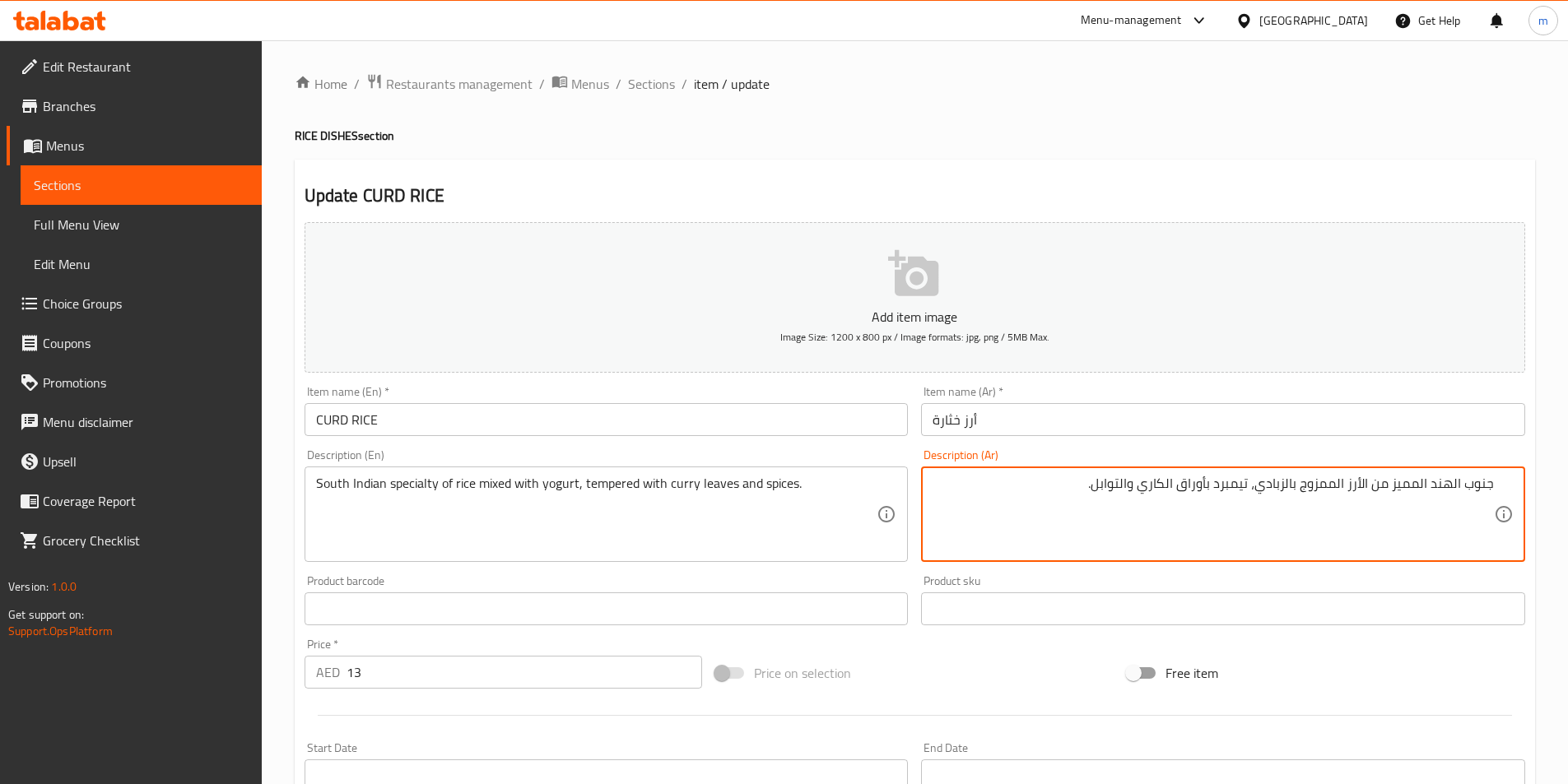
drag, startPoint x: 1418, startPoint y: 485, endPoint x: 1389, endPoint y: 486, distance: 29.0
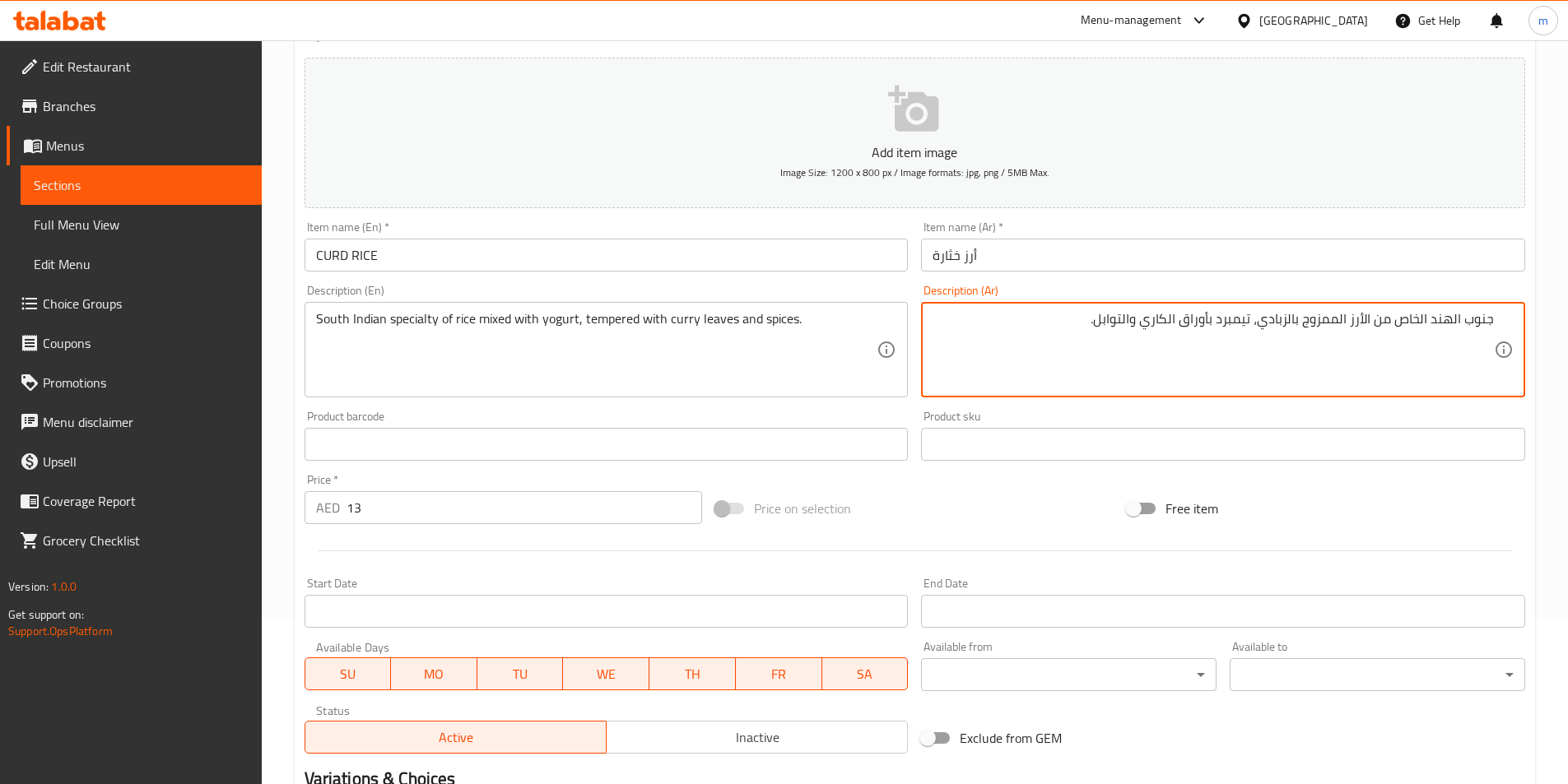
scroll to position [365, 0]
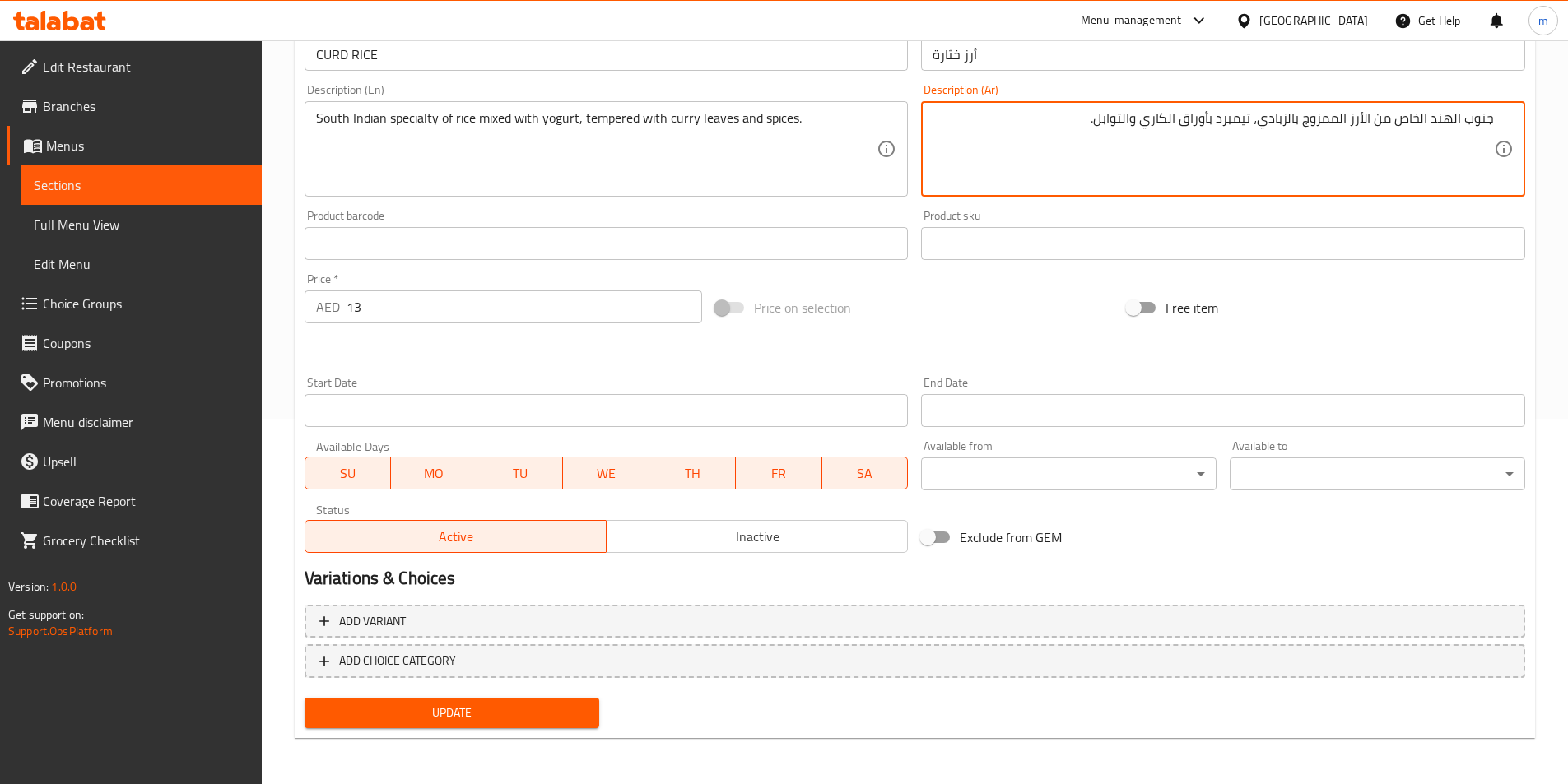
click at [513, 715] on span "Update" at bounding box center [453, 712] width 269 height 21
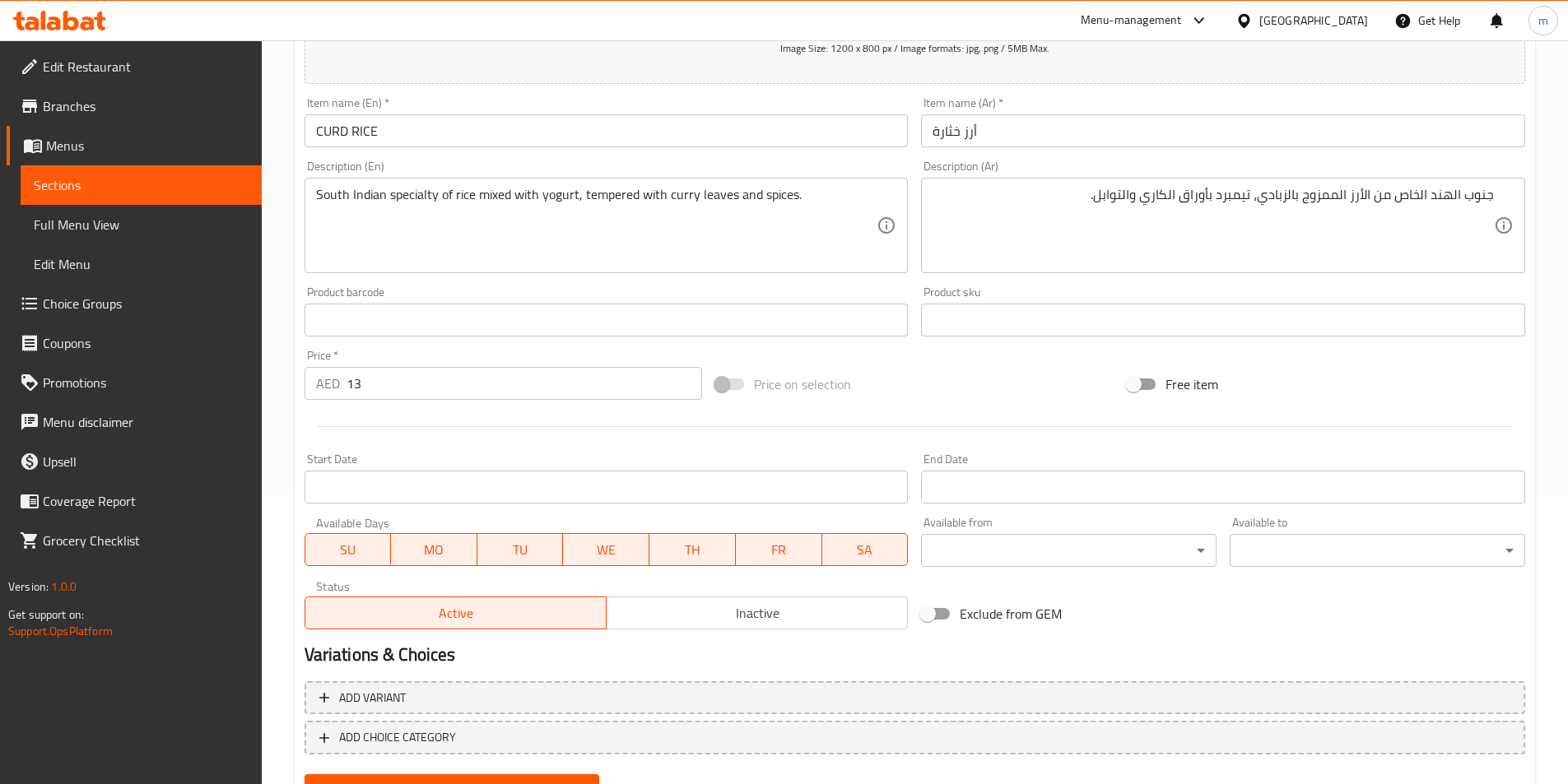
scroll to position [200, 0]
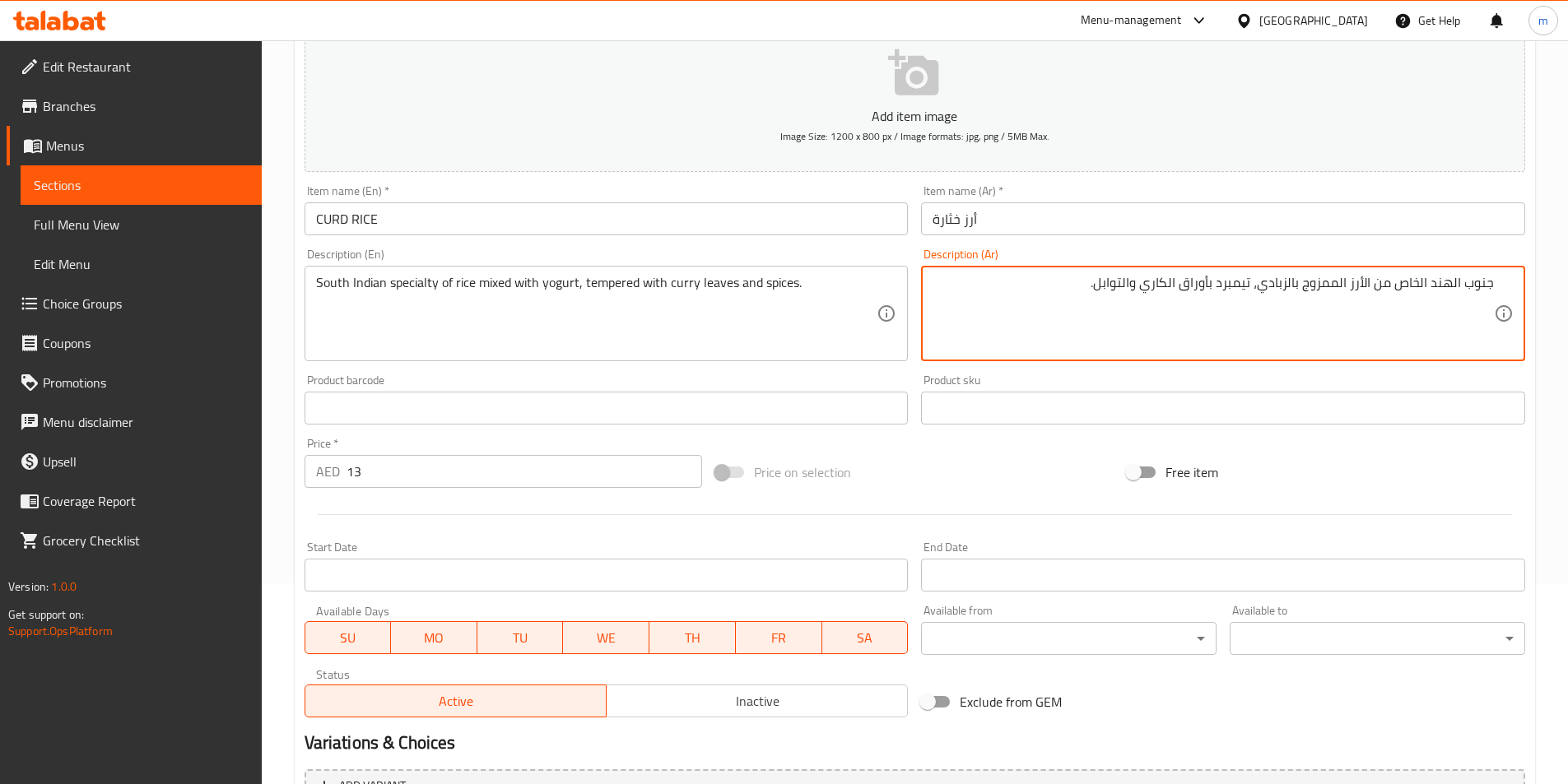
drag, startPoint x: 1425, startPoint y: 283, endPoint x: 1397, endPoint y: 287, distance: 28.3
paste textarea "Specialty"
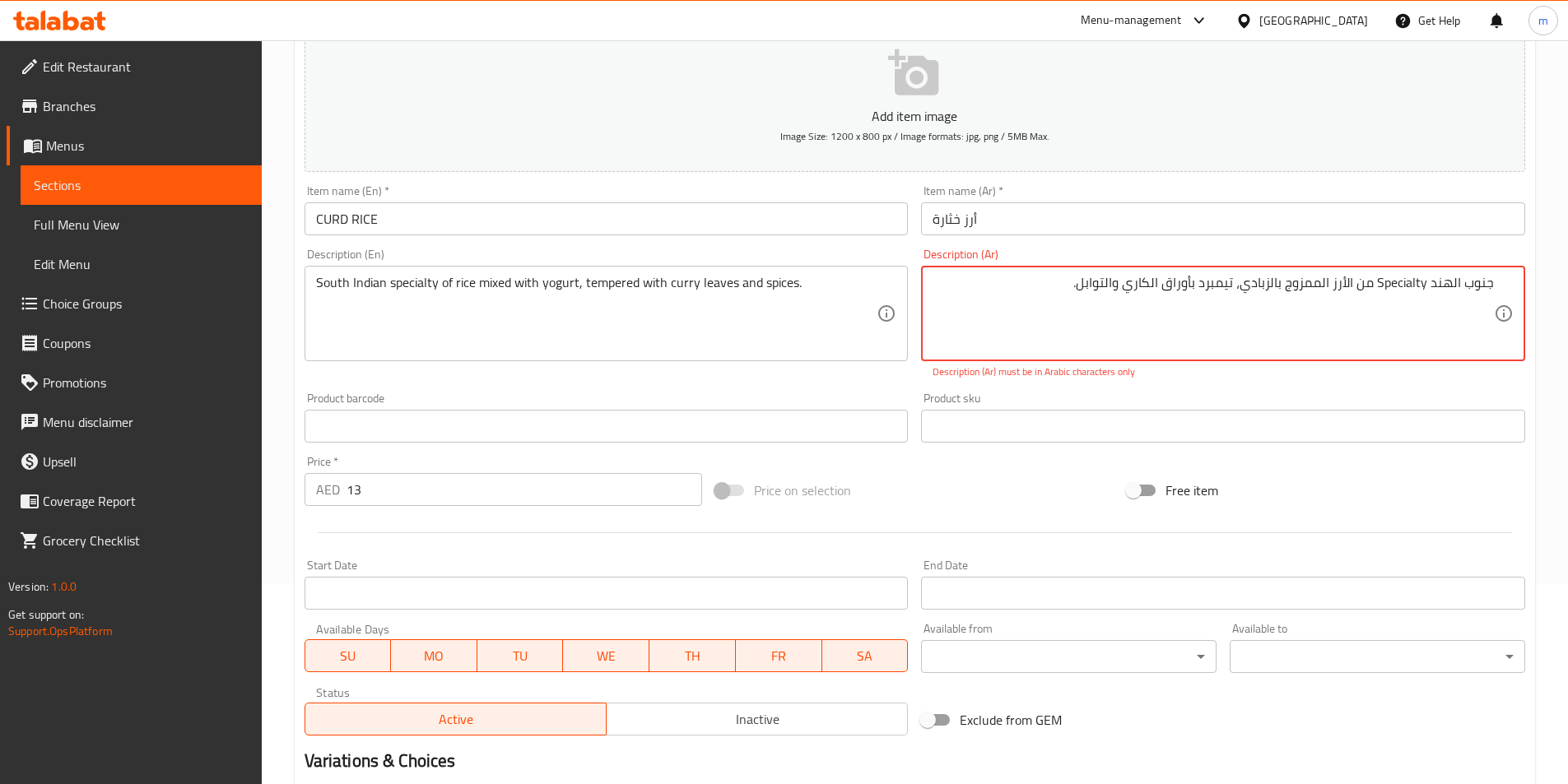
drag, startPoint x: 1377, startPoint y: 282, endPoint x: 1424, endPoint y: 279, distance: 47.1
click at [1424, 279] on textarea "جنوب الهند Specialty من الأرز الممزوج بالزبادي، تيمبرد بأوراق الكاري والتوابل." at bounding box center [1213, 313] width 561 height 78
paste textarea "سبيشلتي"
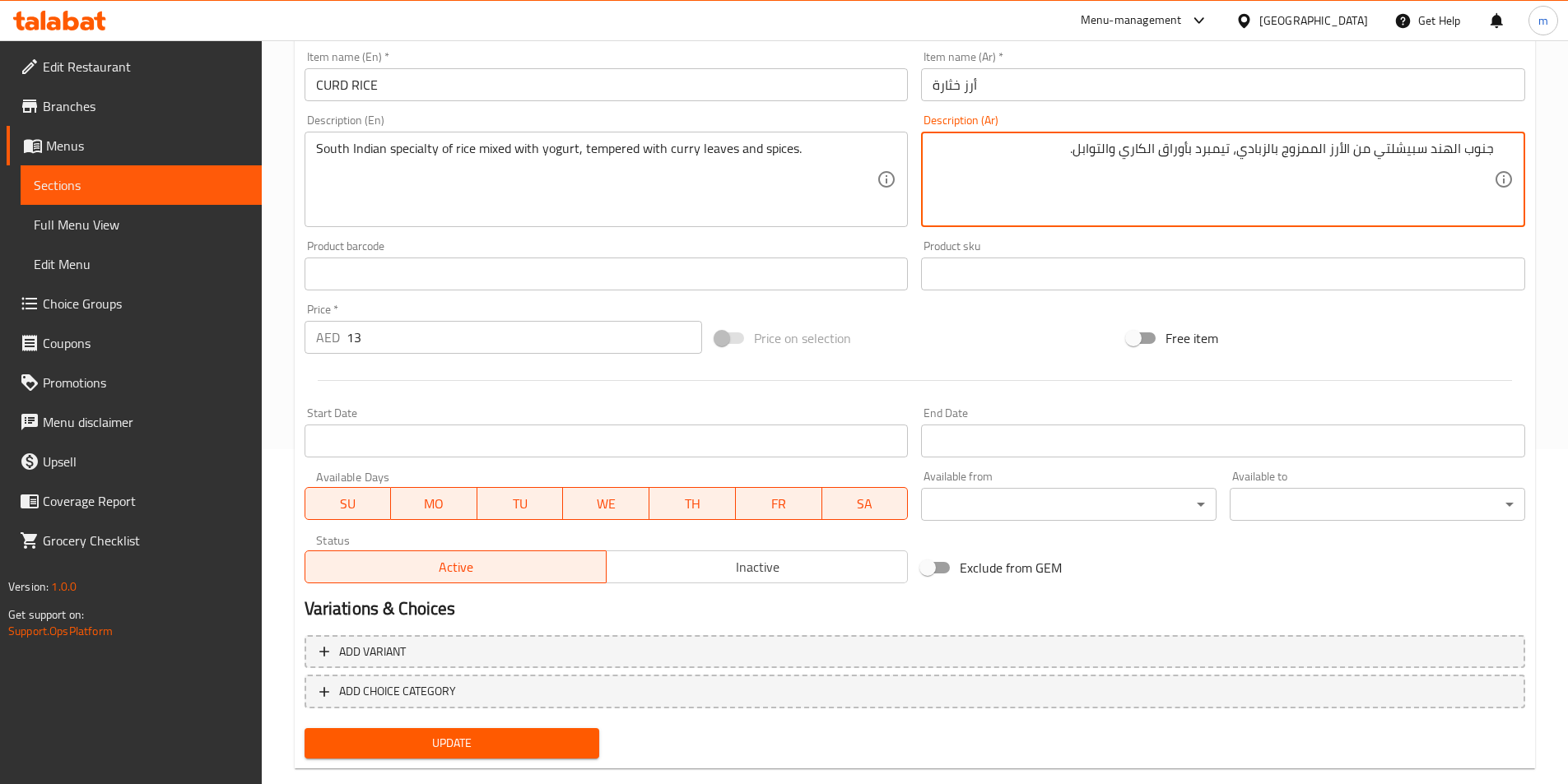
scroll to position [365, 0]
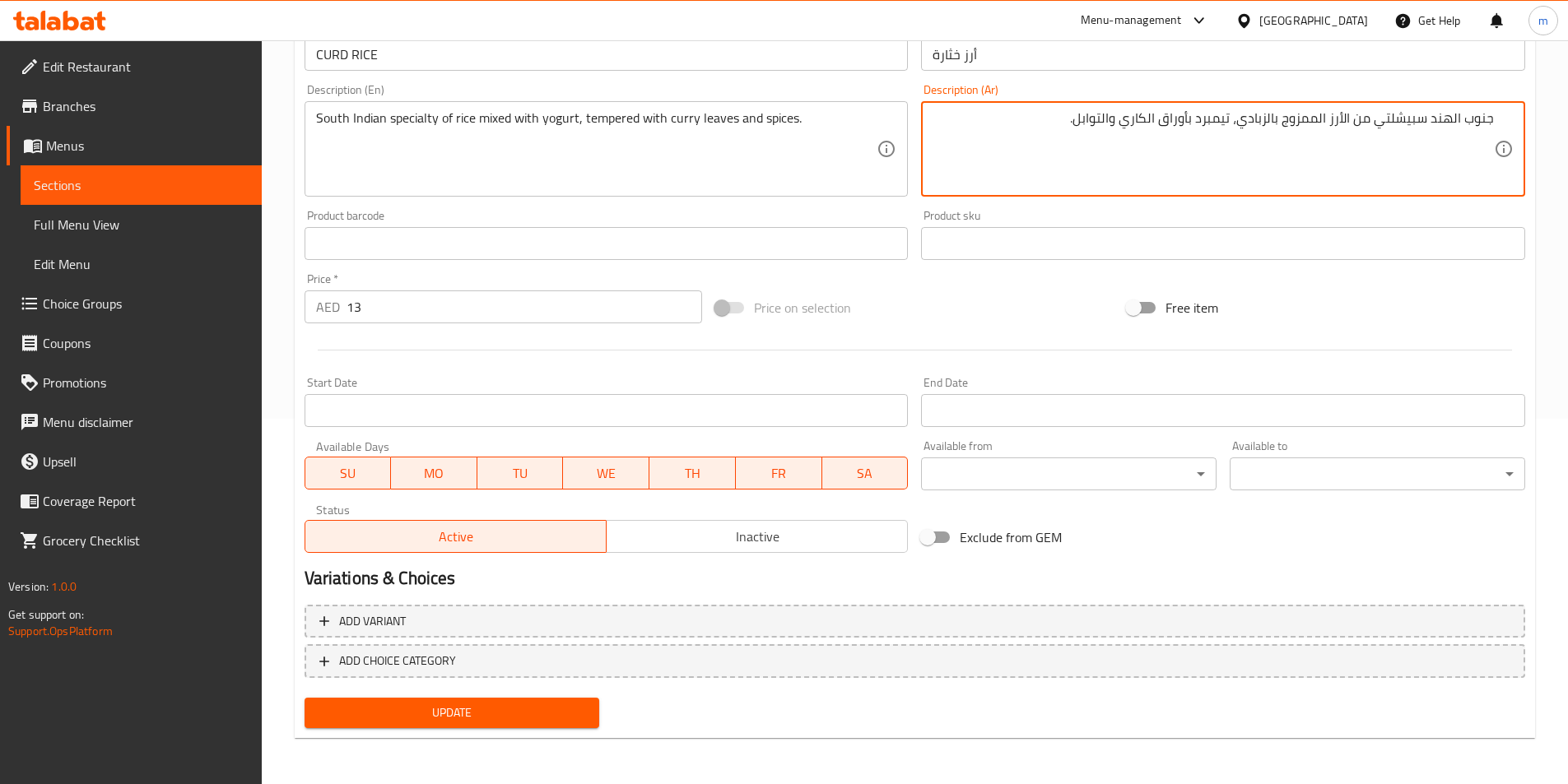
type textarea "جنوب الهند سبيشلتي من الأرز الممزوج بالزبادي، تيمبرد بأوراق الكاري والتوابل."
click at [540, 709] on span "Update" at bounding box center [453, 712] width 269 height 21
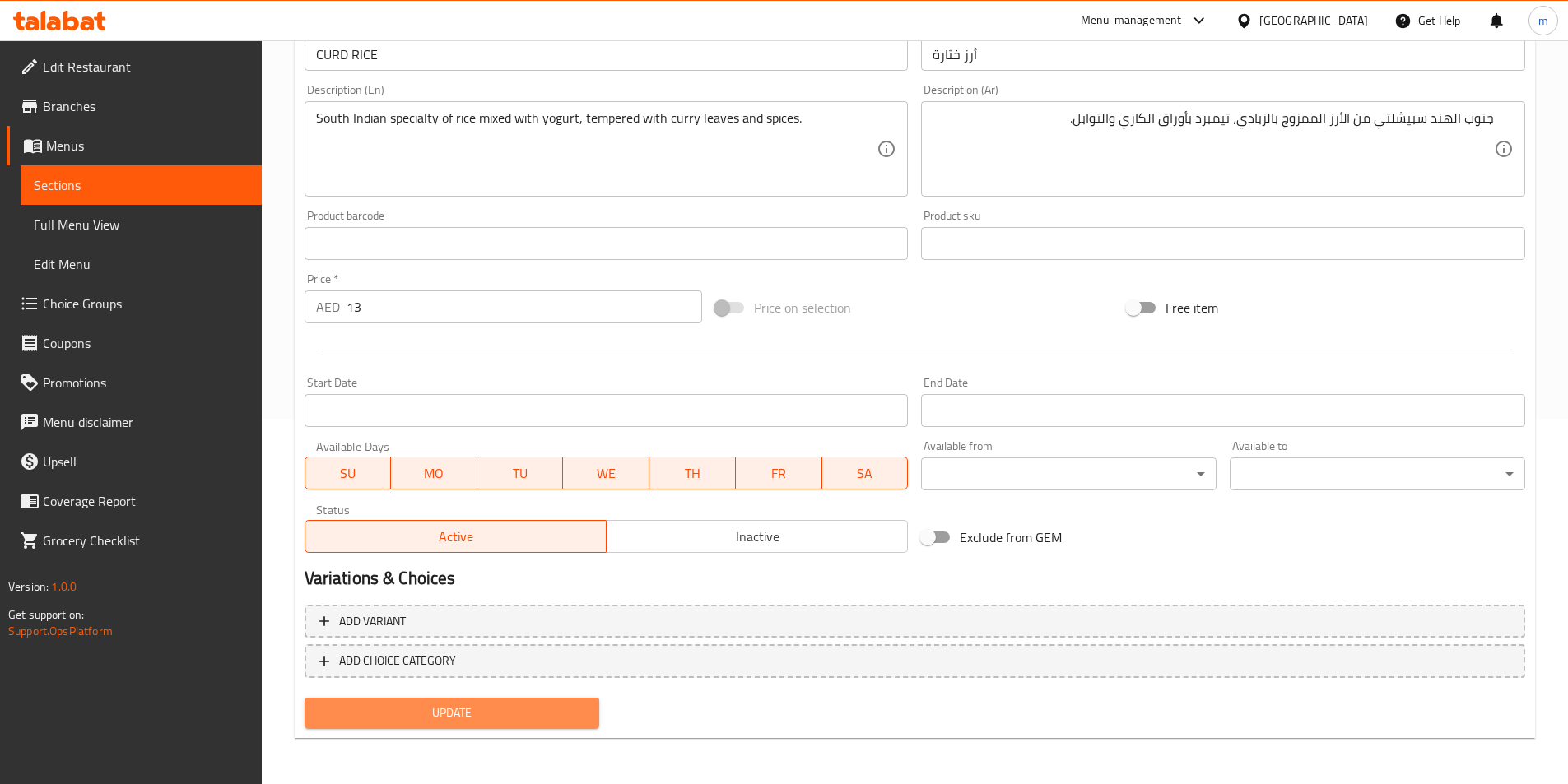
click at [540, 709] on span "Update" at bounding box center [453, 712] width 269 height 21
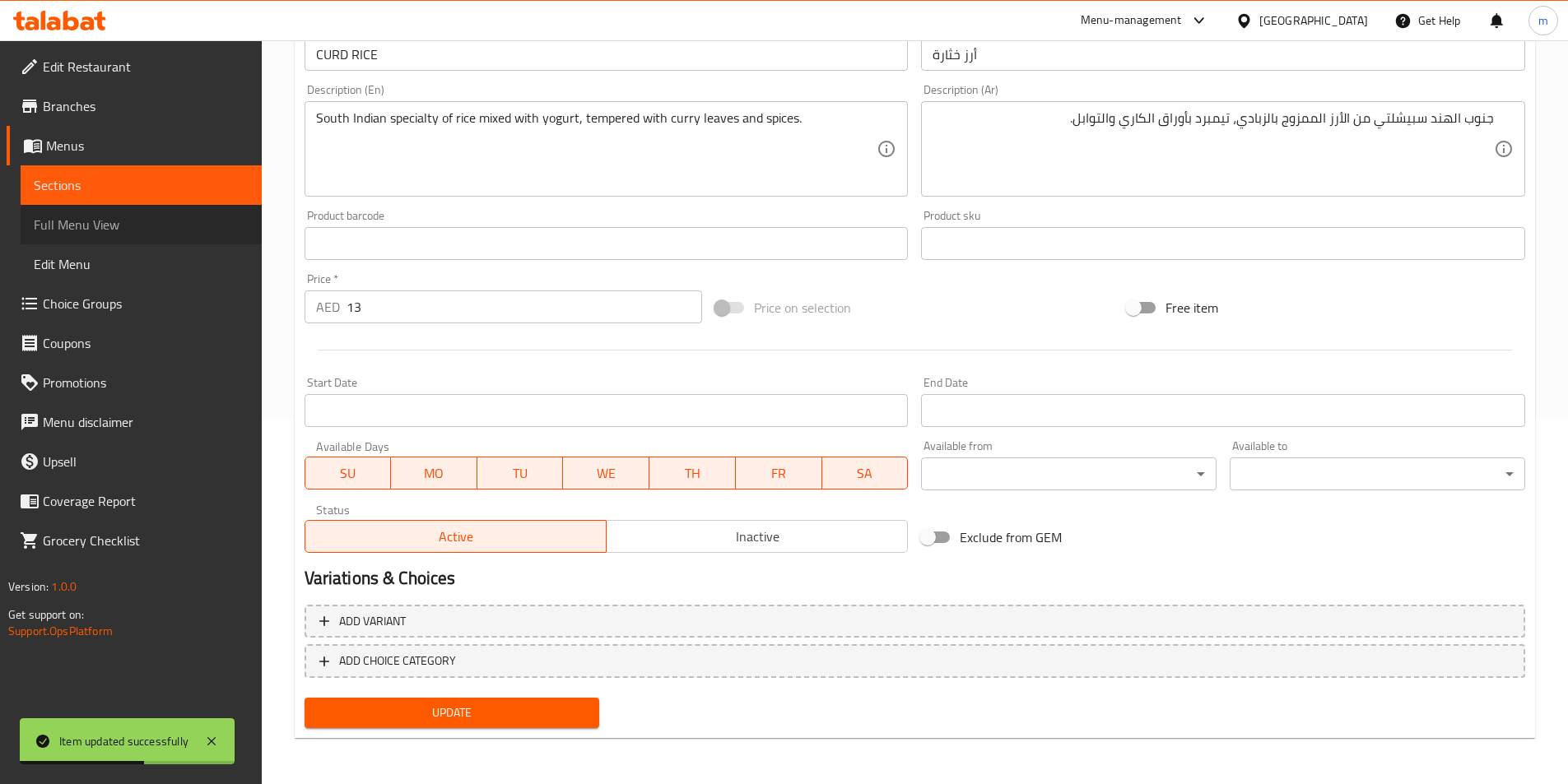
click at [123, 212] on link "Full Menu View" at bounding box center [141, 224] width 241 height 39
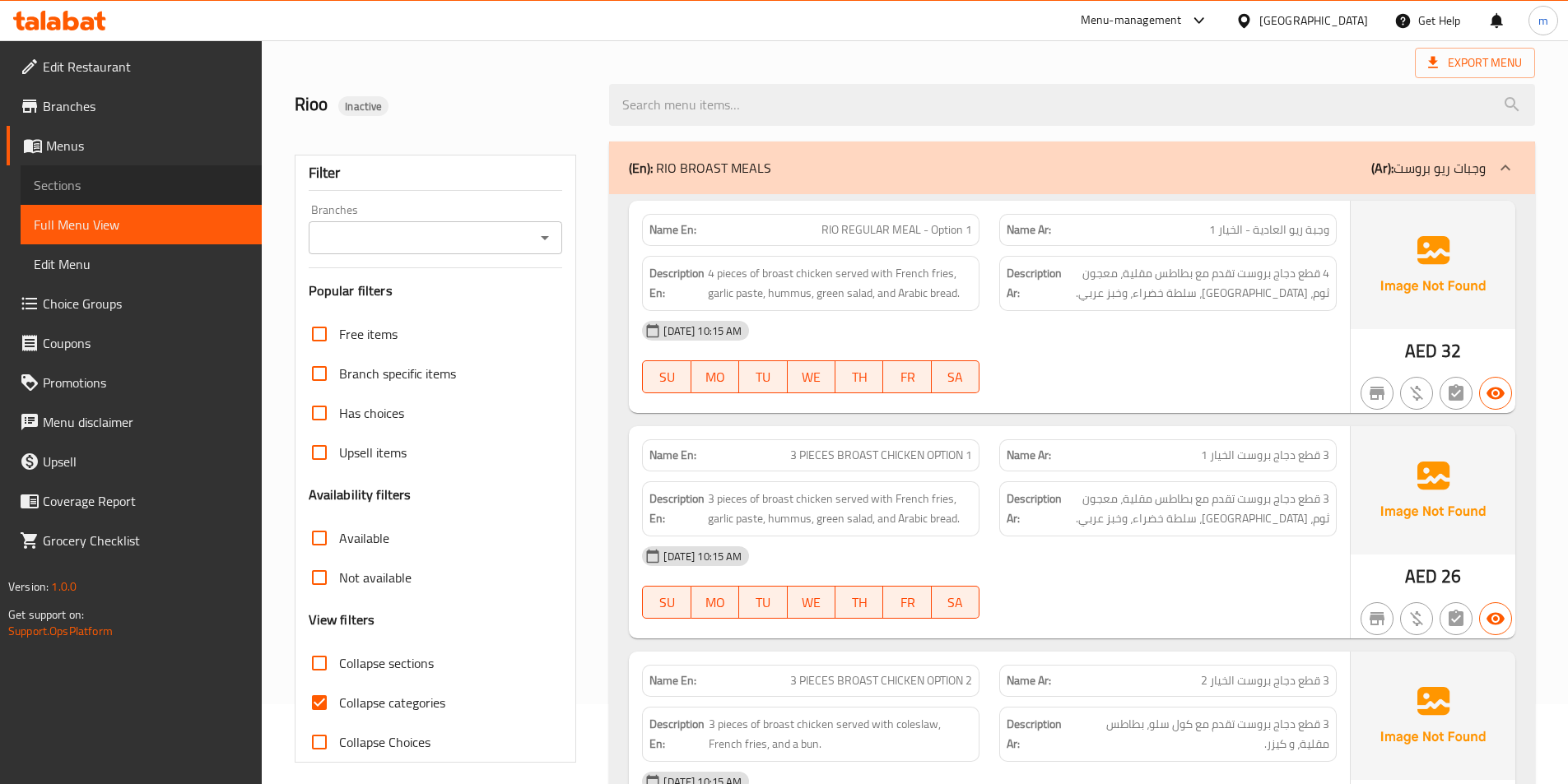
click at [124, 186] on span "Sections" at bounding box center [140, 185] width 214 height 20
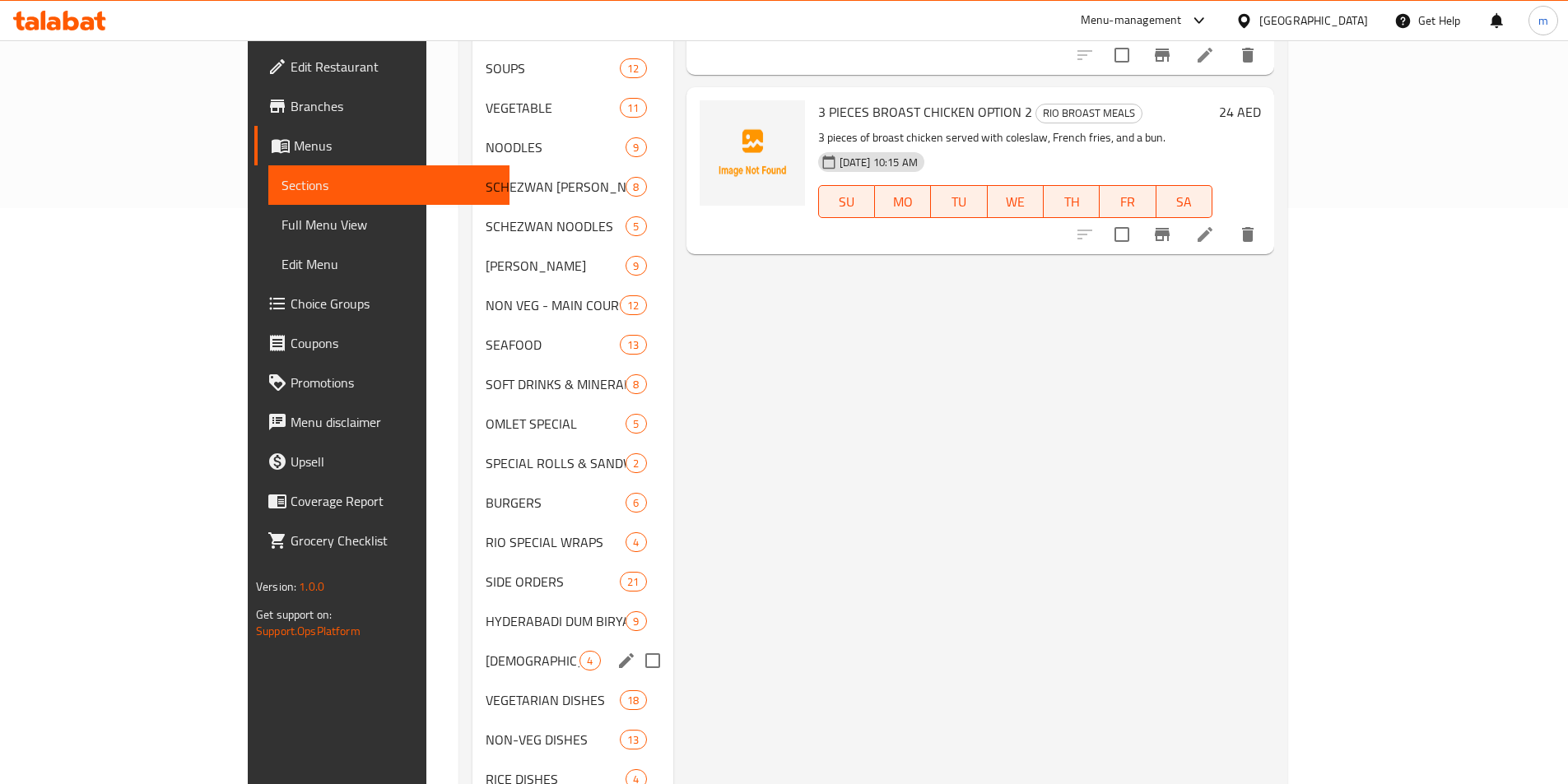
scroll to position [658, 0]
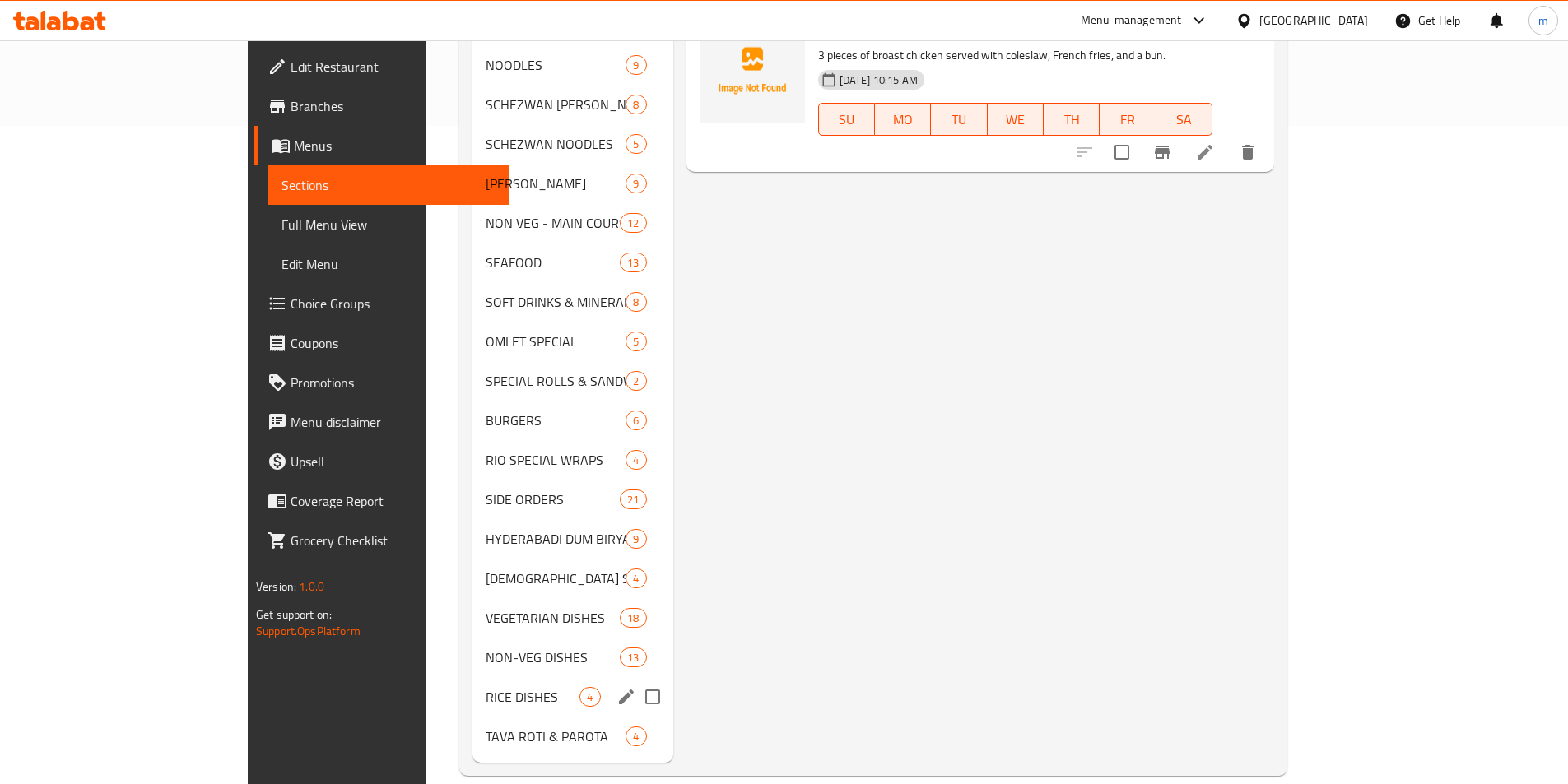
click at [472, 677] on div "RICE DISHES 4" at bounding box center [572, 697] width 200 height 39
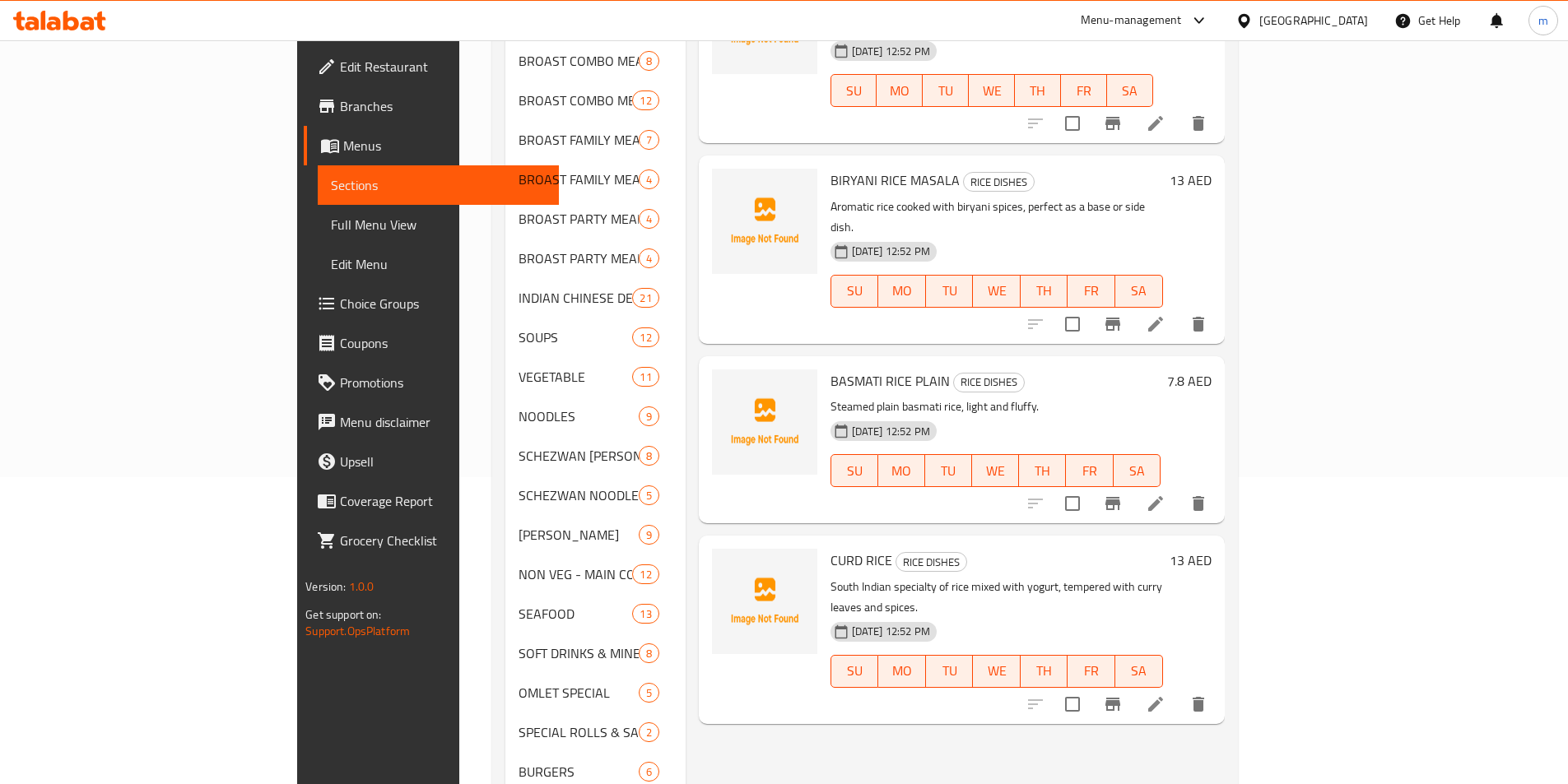
scroll to position [165, 0]
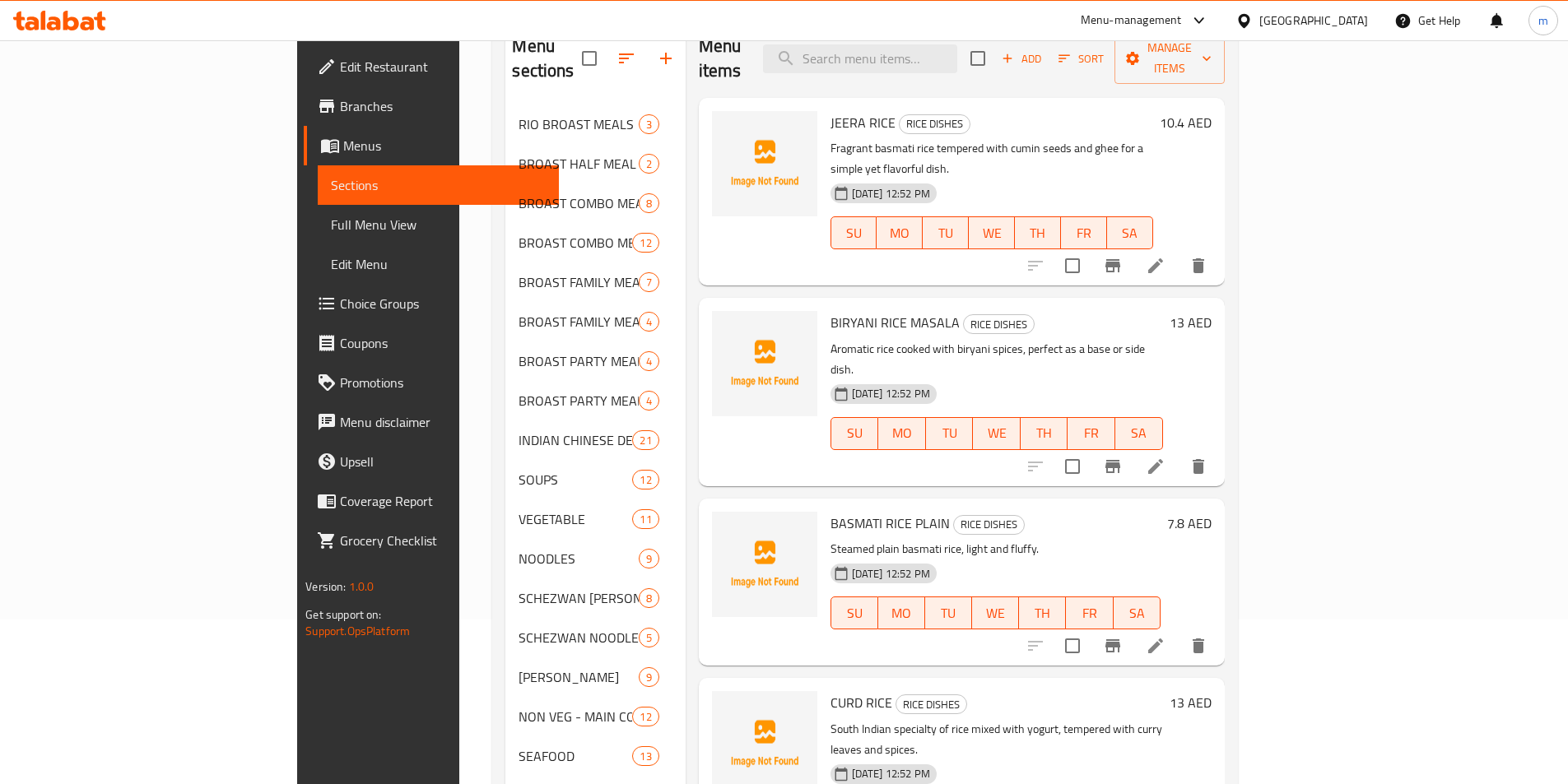
click at [1165, 636] on icon at bounding box center [1155, 646] width 20 height 20
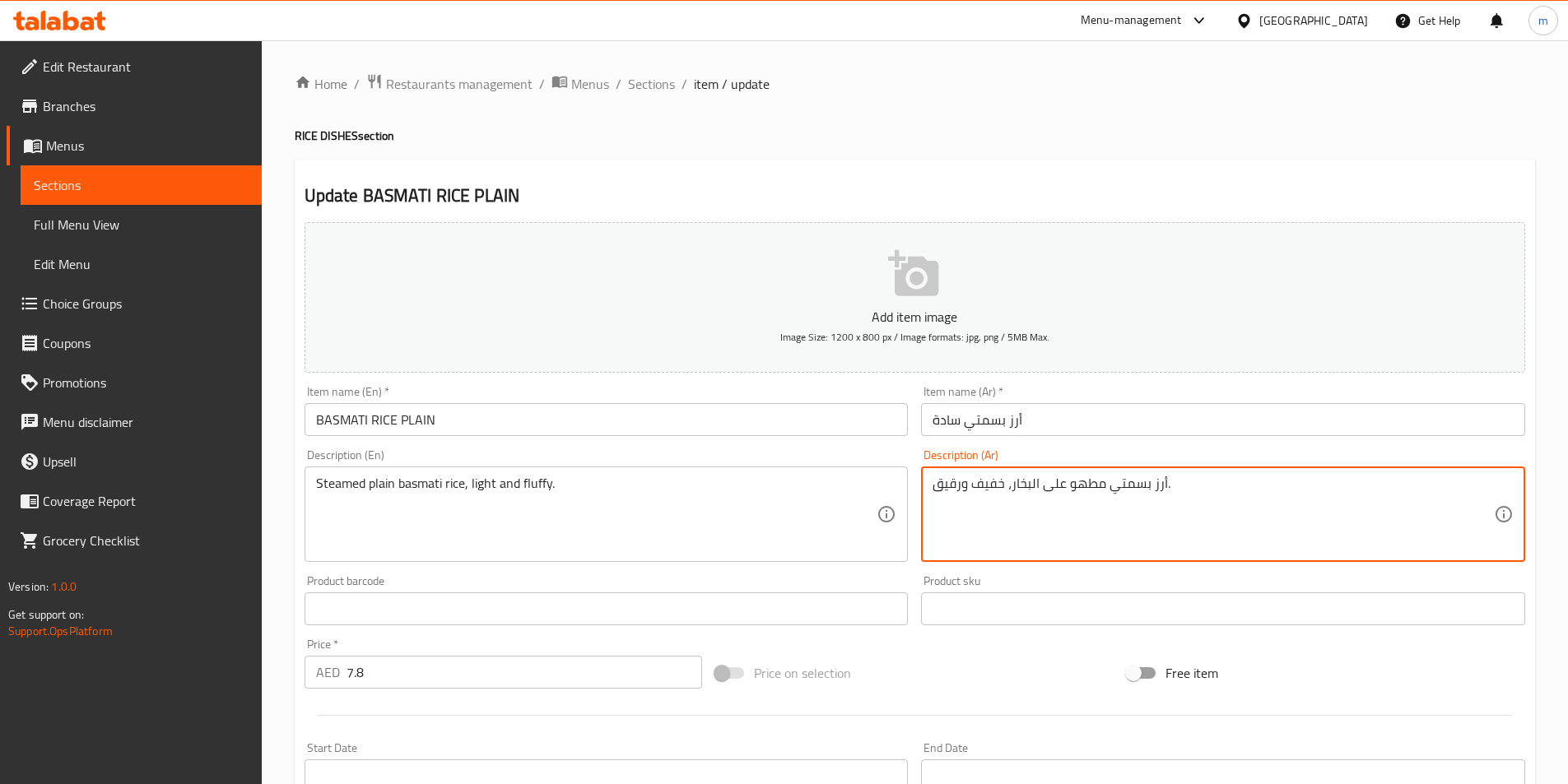
drag, startPoint x: 963, startPoint y: 486, endPoint x: 933, endPoint y: 490, distance: 30.3
click at [1293, 486] on textarea "أرز بسمتي مطهو على البخار، خفيف و." at bounding box center [1213, 513] width 561 height 78
drag, startPoint x: 1293, startPoint y: 485, endPoint x: 1262, endPoint y: 487, distance: 31.1
click at [1262, 487] on textarea "أرز بسمتي مطهو على البخار، خفيف وفلافى." at bounding box center [1213, 513] width 561 height 78
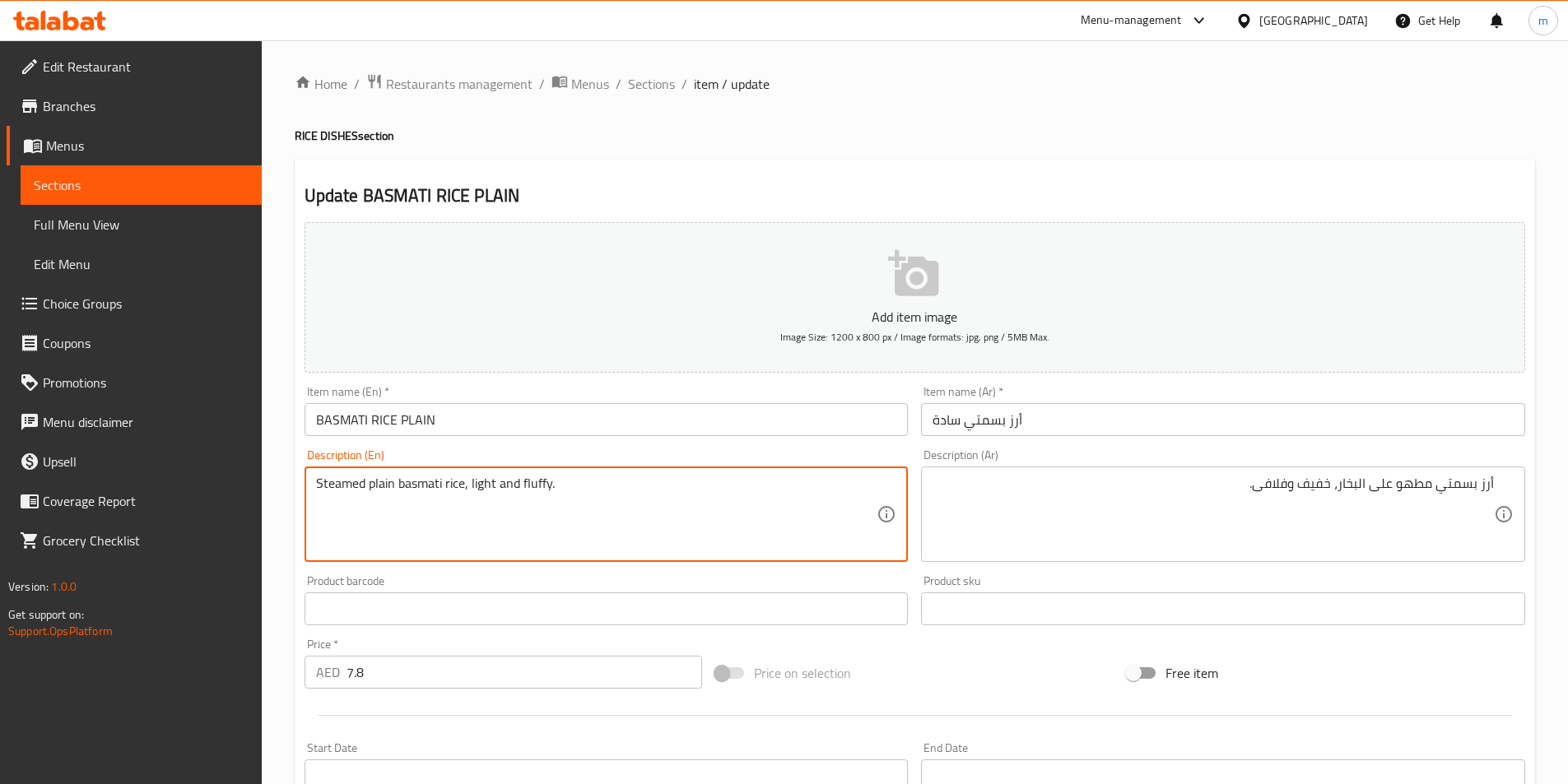
drag, startPoint x: 520, startPoint y: 485, endPoint x: 545, endPoint y: 480, distance: 25.5
drag, startPoint x: 495, startPoint y: 484, endPoint x: 473, endPoint y: 480, distance: 22.4
click at [473, 480] on textarea "Steamed plain basmati rice, light and fluffy." at bounding box center [597, 513] width 561 height 78
click at [479, 487] on textarea "Steamed plain basmati rice, light and fluffy." at bounding box center [597, 513] width 561 height 78
click at [472, 485] on textarea "Steamed plain basmati rice, light and fluffy." at bounding box center [597, 513] width 561 height 78
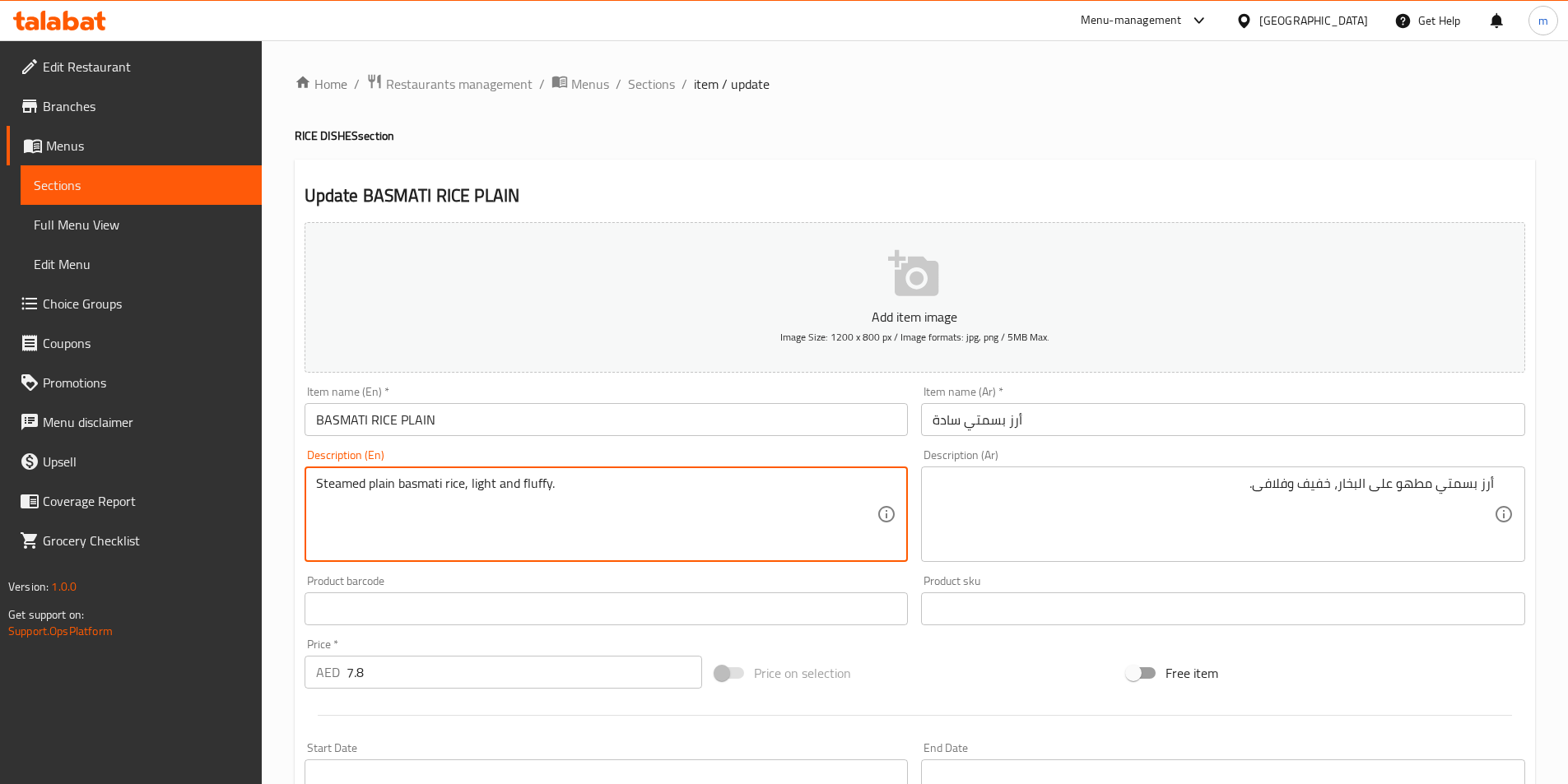
drag, startPoint x: 472, startPoint y: 485, endPoint x: 492, endPoint y: 486, distance: 20.0
click at [492, 486] on textarea "Steamed plain basmati rice, light and fluffy." at bounding box center [597, 513] width 561 height 78
click at [499, 489] on textarea "Steamed plain basmati rice, light and fluffy." at bounding box center [597, 513] width 561 height 78
drag, startPoint x: 470, startPoint y: 483, endPoint x: 493, endPoint y: 484, distance: 23.0
click at [493, 484] on textarea "Steamed plain basmati rice, light and fluffy." at bounding box center [597, 513] width 561 height 78
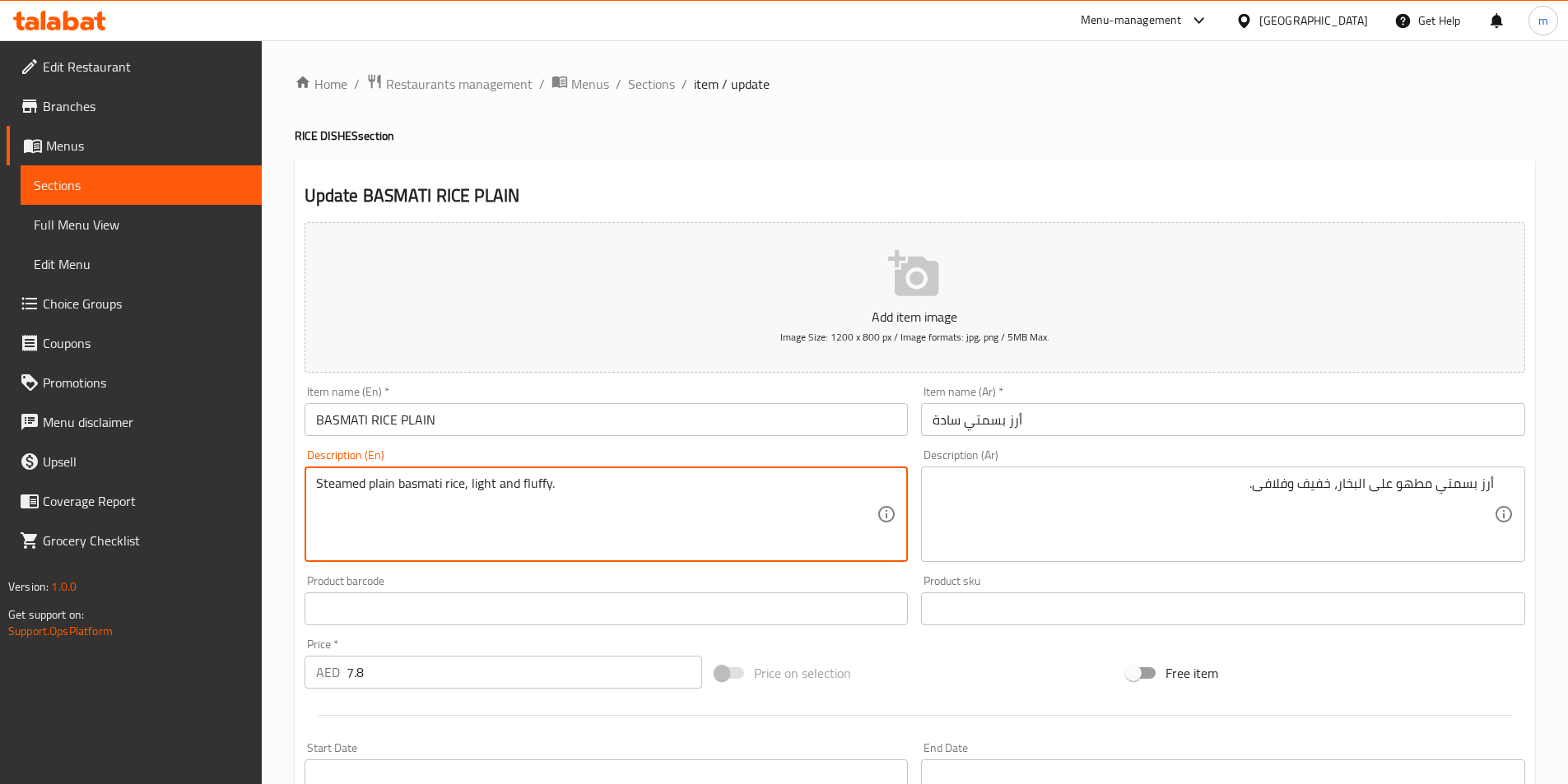
drag, startPoint x: 394, startPoint y: 485, endPoint x: 367, endPoint y: 481, distance: 27.3
click at [367, 481] on textarea "Steamed plain basmati rice, light and fluffy." at bounding box center [597, 513] width 561 height 78
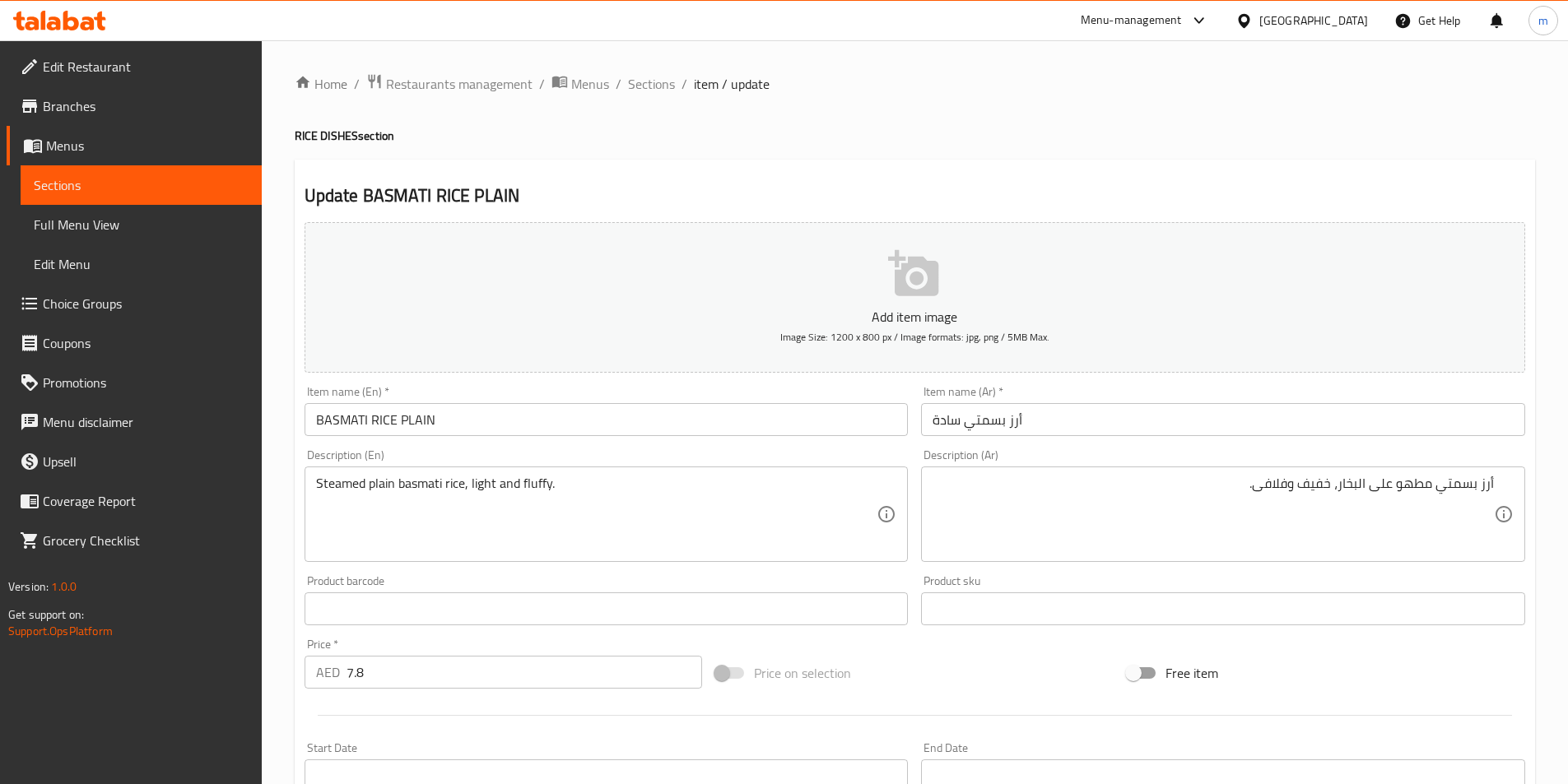
click at [313, 481] on div "Steamed plain basmati rice, light and fluffy. Description (En)" at bounding box center [606, 513] width 604 height 96
click at [320, 480] on div "Steamed plain basmati rice, light and fluffy. Description (En)" at bounding box center [606, 513] width 604 height 96
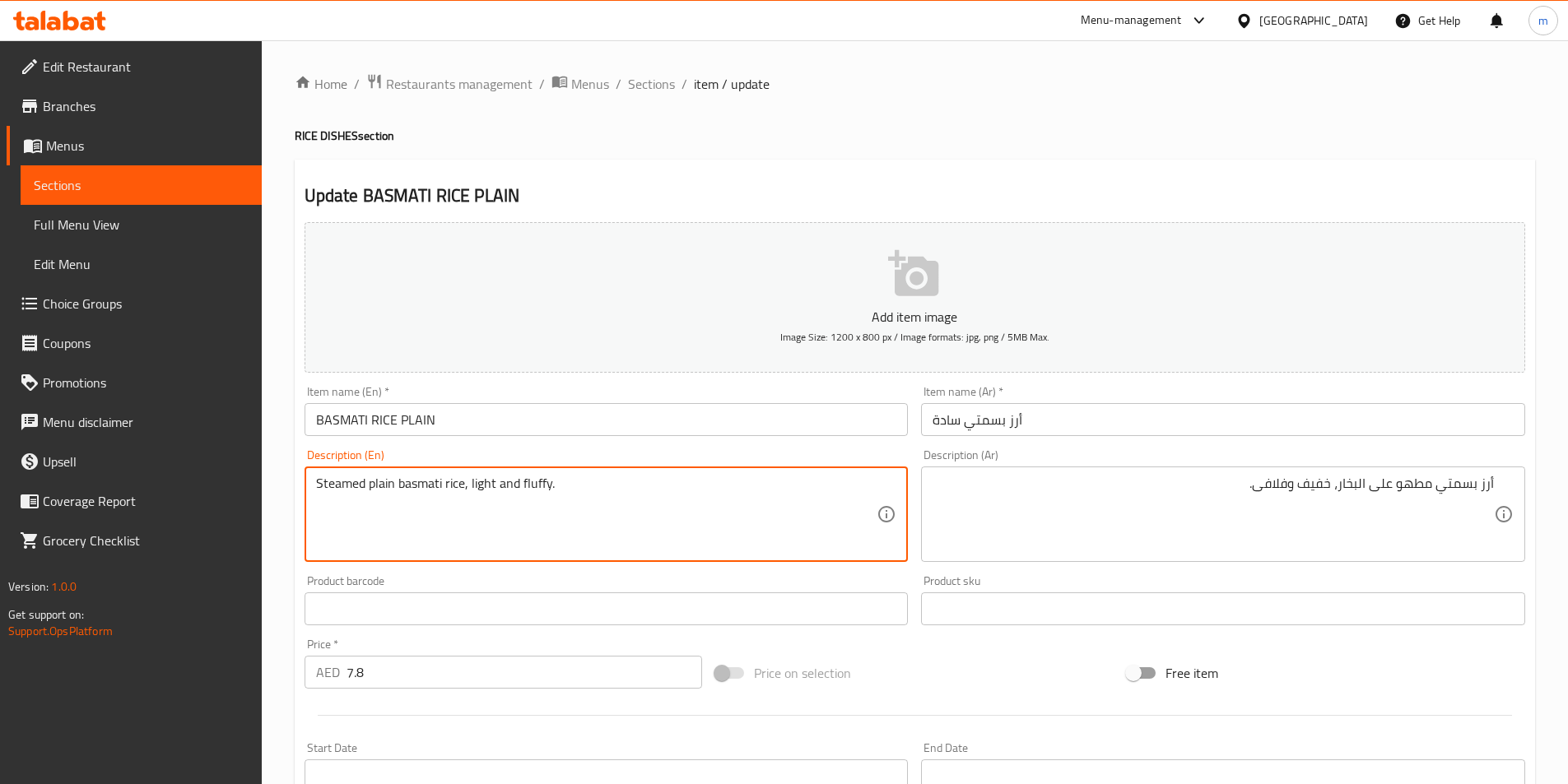
click at [316, 485] on textarea "Steamed plain basmati rice, light and fluffy." at bounding box center [597, 513] width 561 height 78
drag, startPoint x: 316, startPoint y: 485, endPoint x: 388, endPoint y: 489, distance: 72.1
click at [388, 489] on textarea "Steamed plain basmati rice, light and fluffy." at bounding box center [597, 513] width 561 height 78
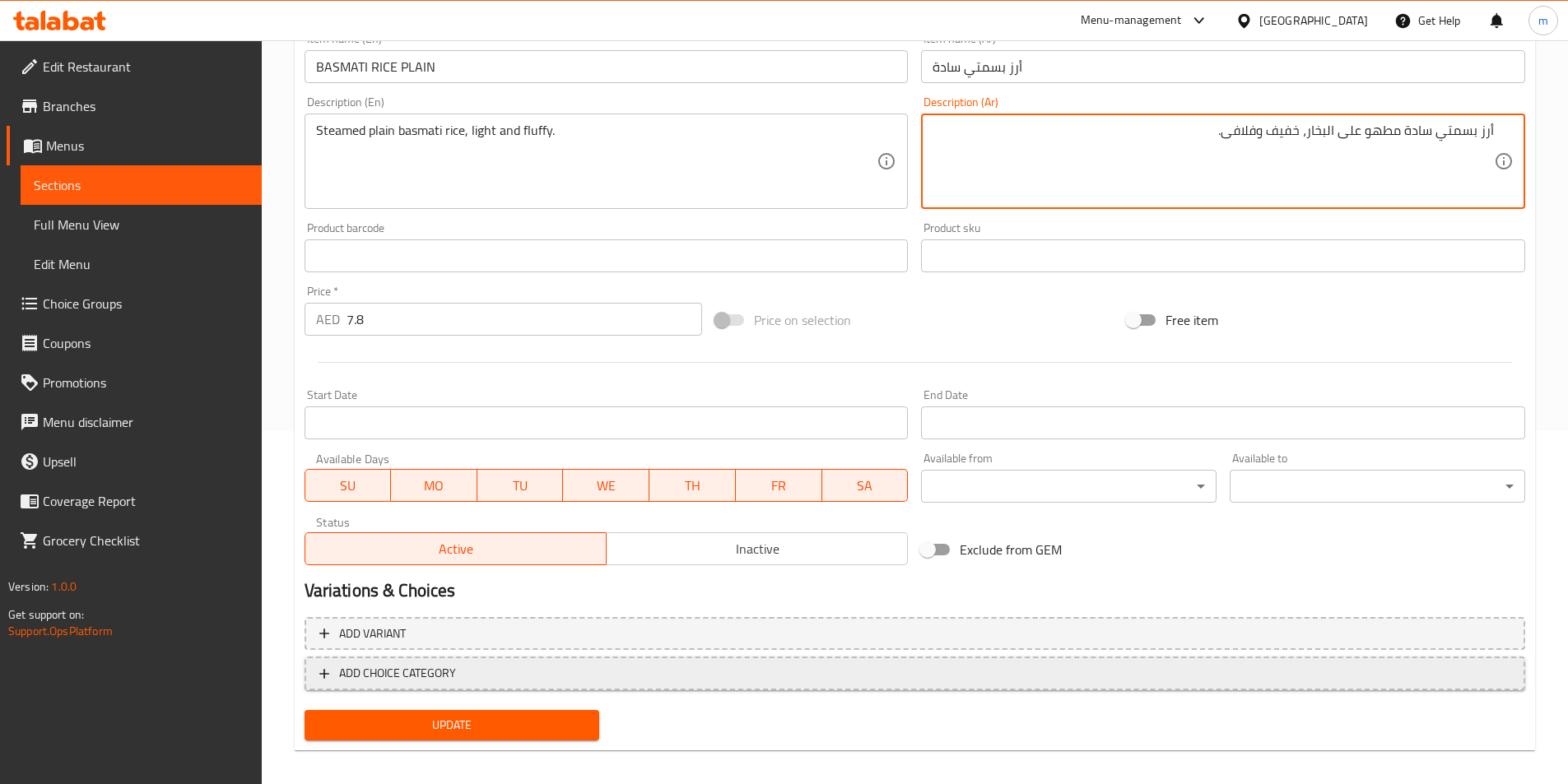
scroll to position [365, 0]
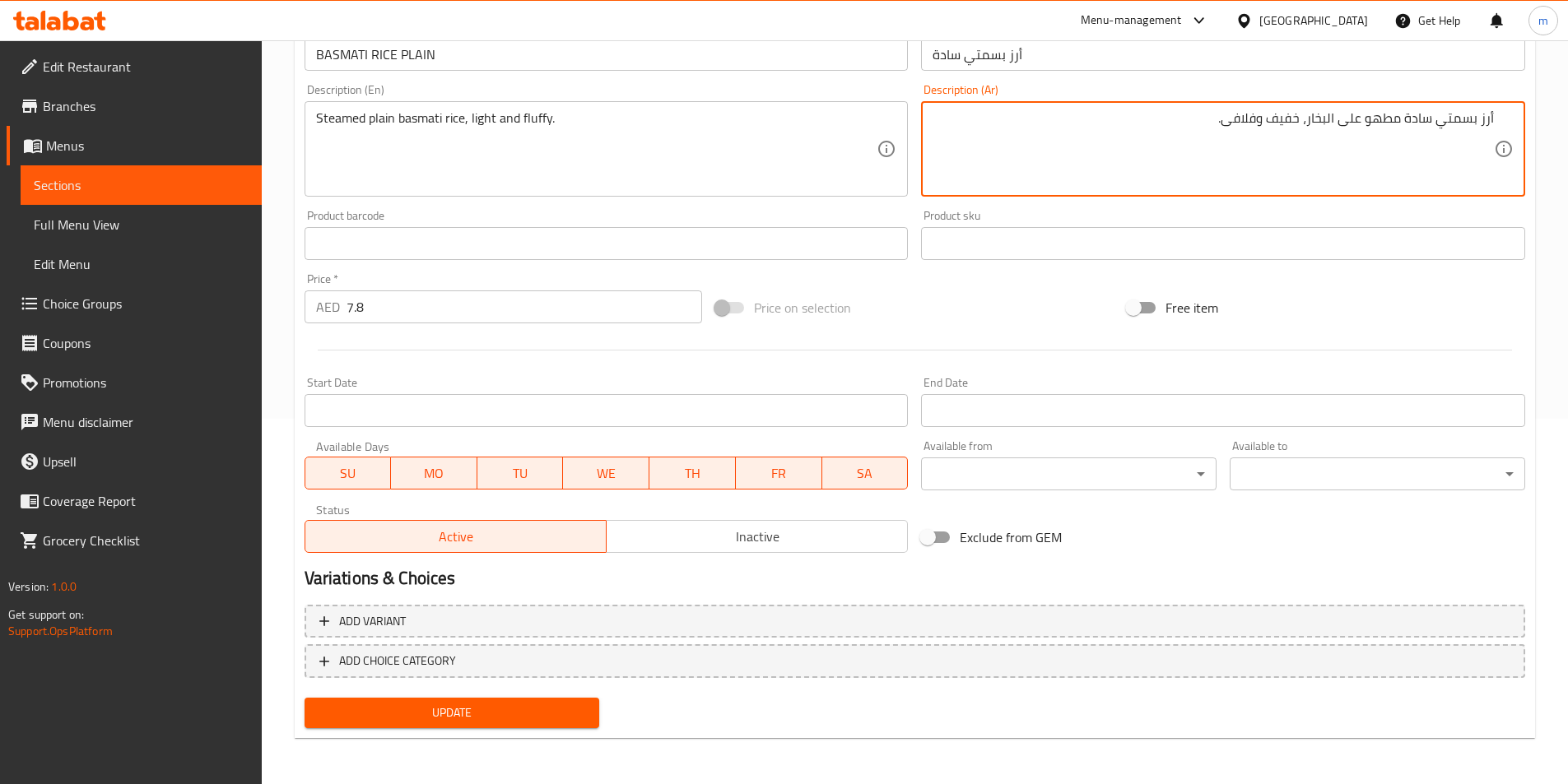
type textarea "أرز بسمتي سادة مطهو على البخار، خفيف وفلافى."
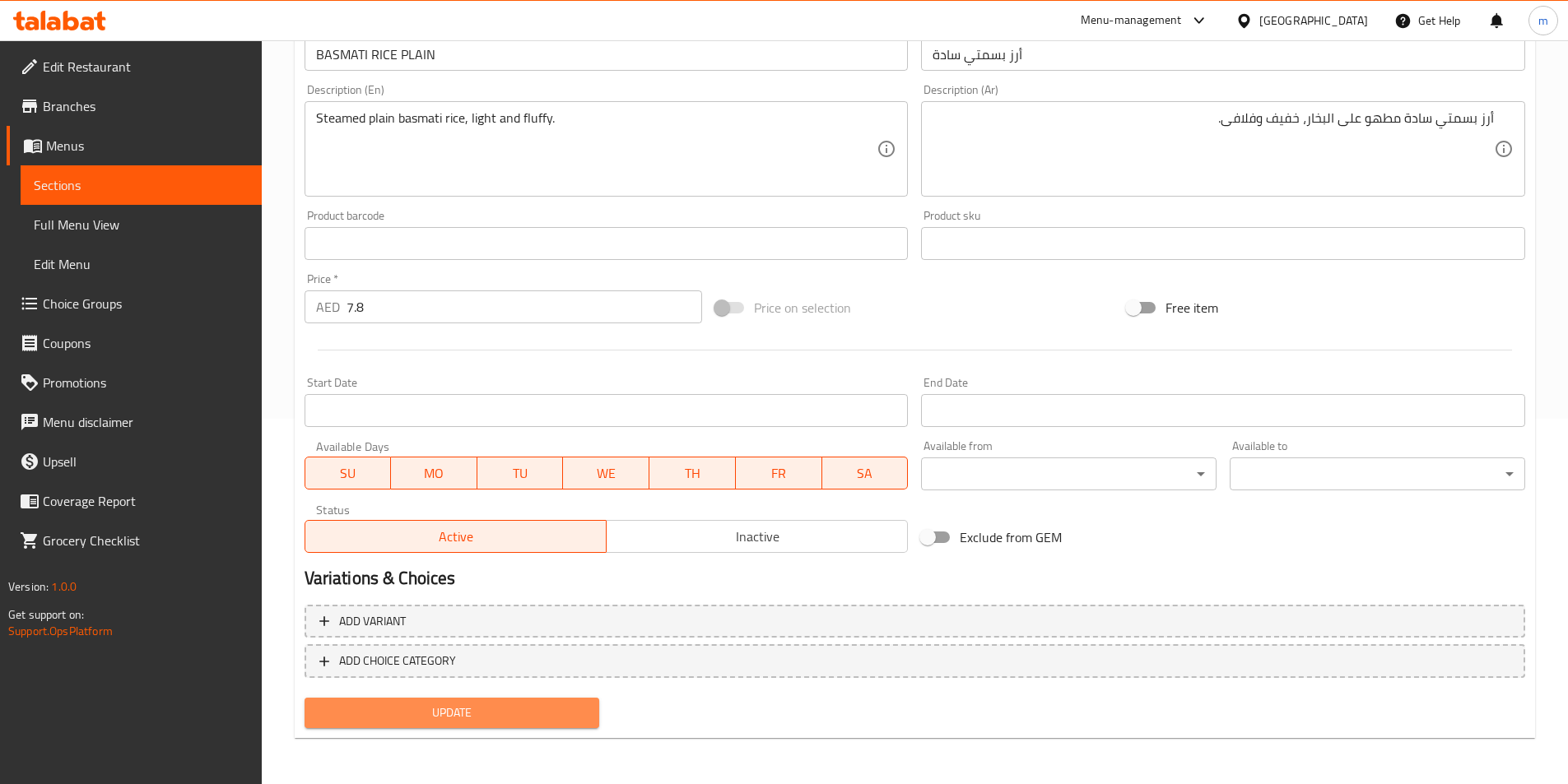
click at [534, 725] on button "Update" at bounding box center [452, 712] width 295 height 31
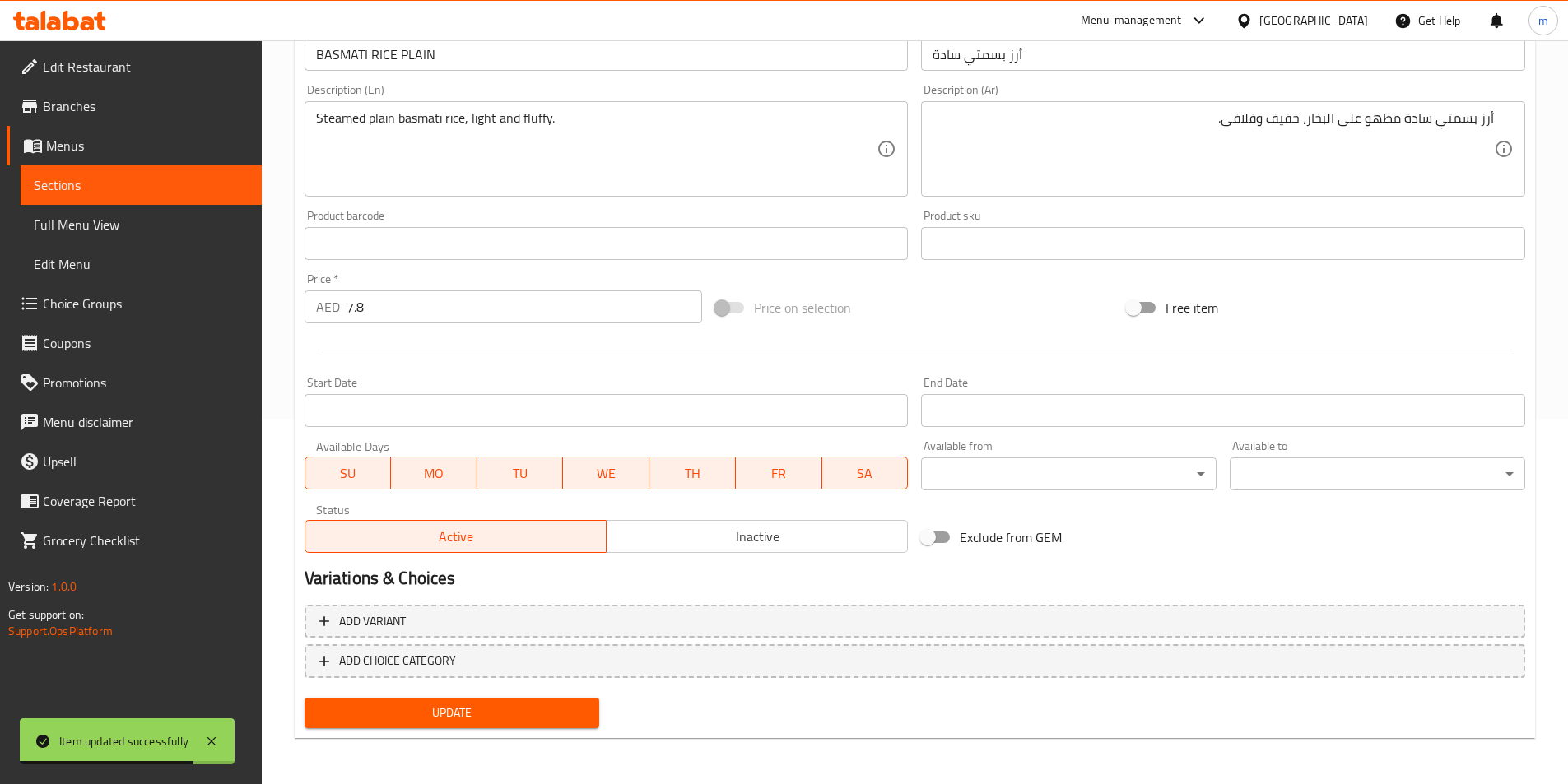
click at [106, 185] on span "Sections" at bounding box center [140, 185] width 214 height 20
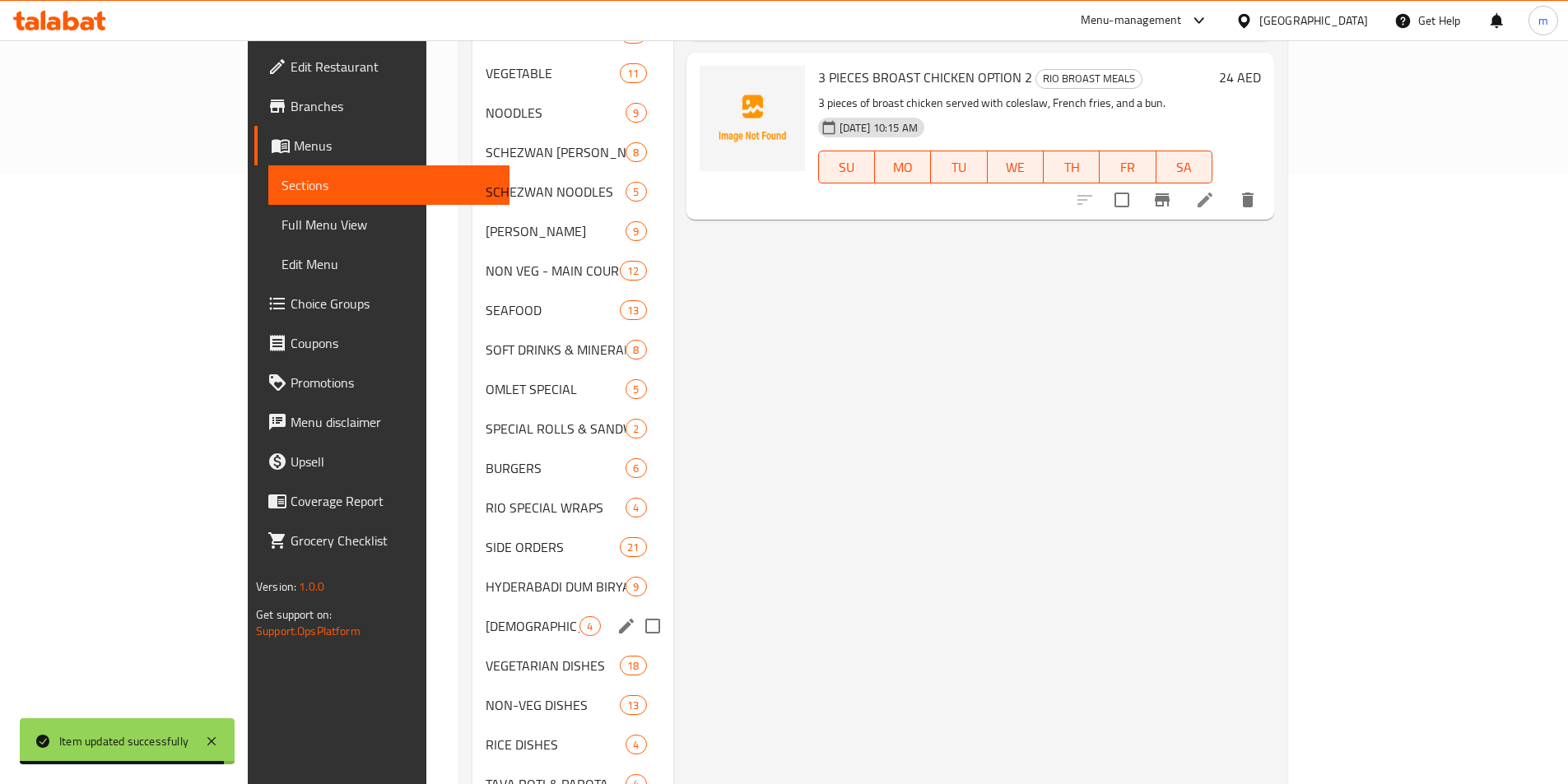
scroll to position [658, 0]
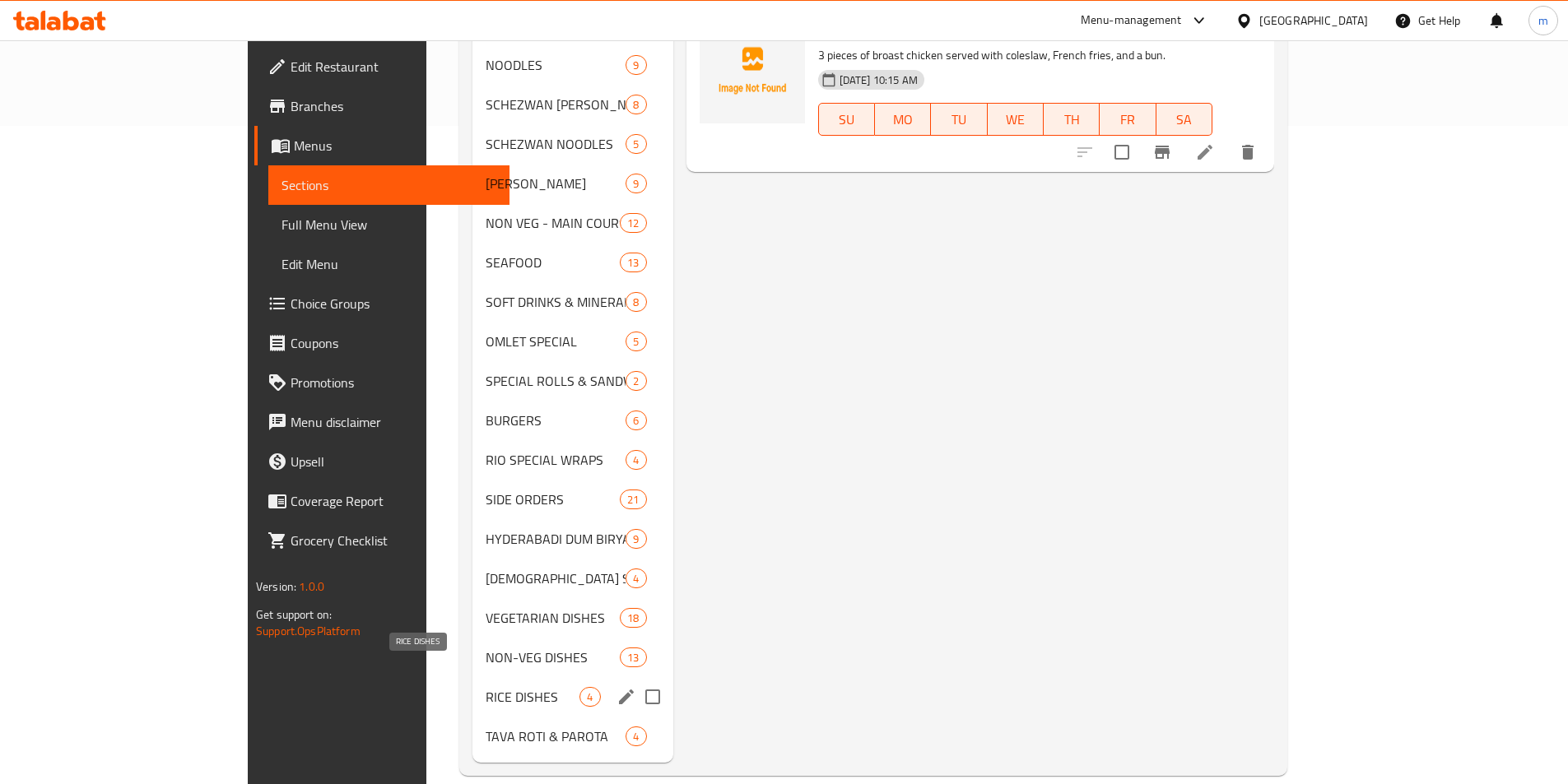
click at [485, 687] on span "RICE DISHES" at bounding box center [532, 697] width 94 height 20
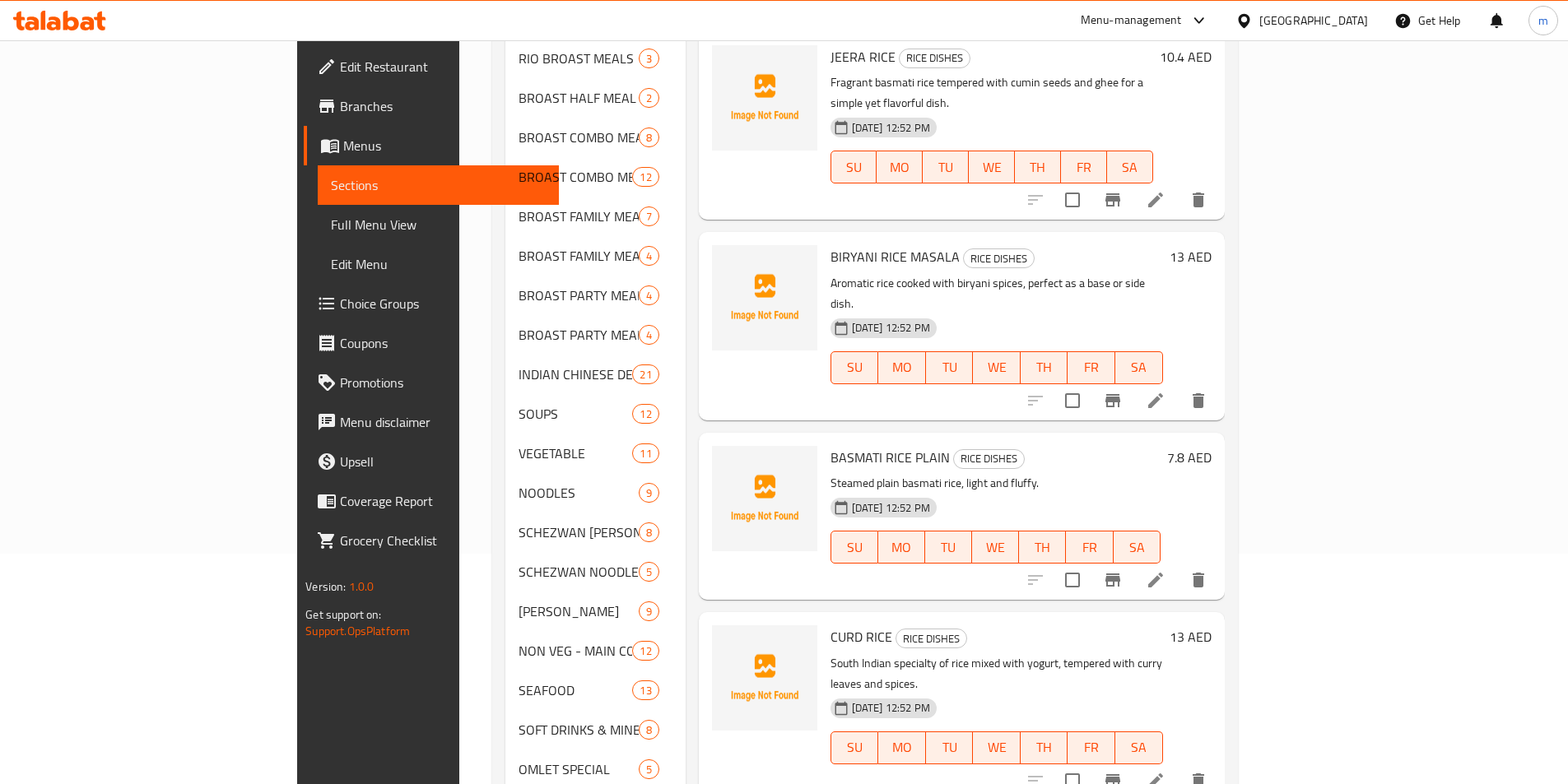
scroll to position [82, 0]
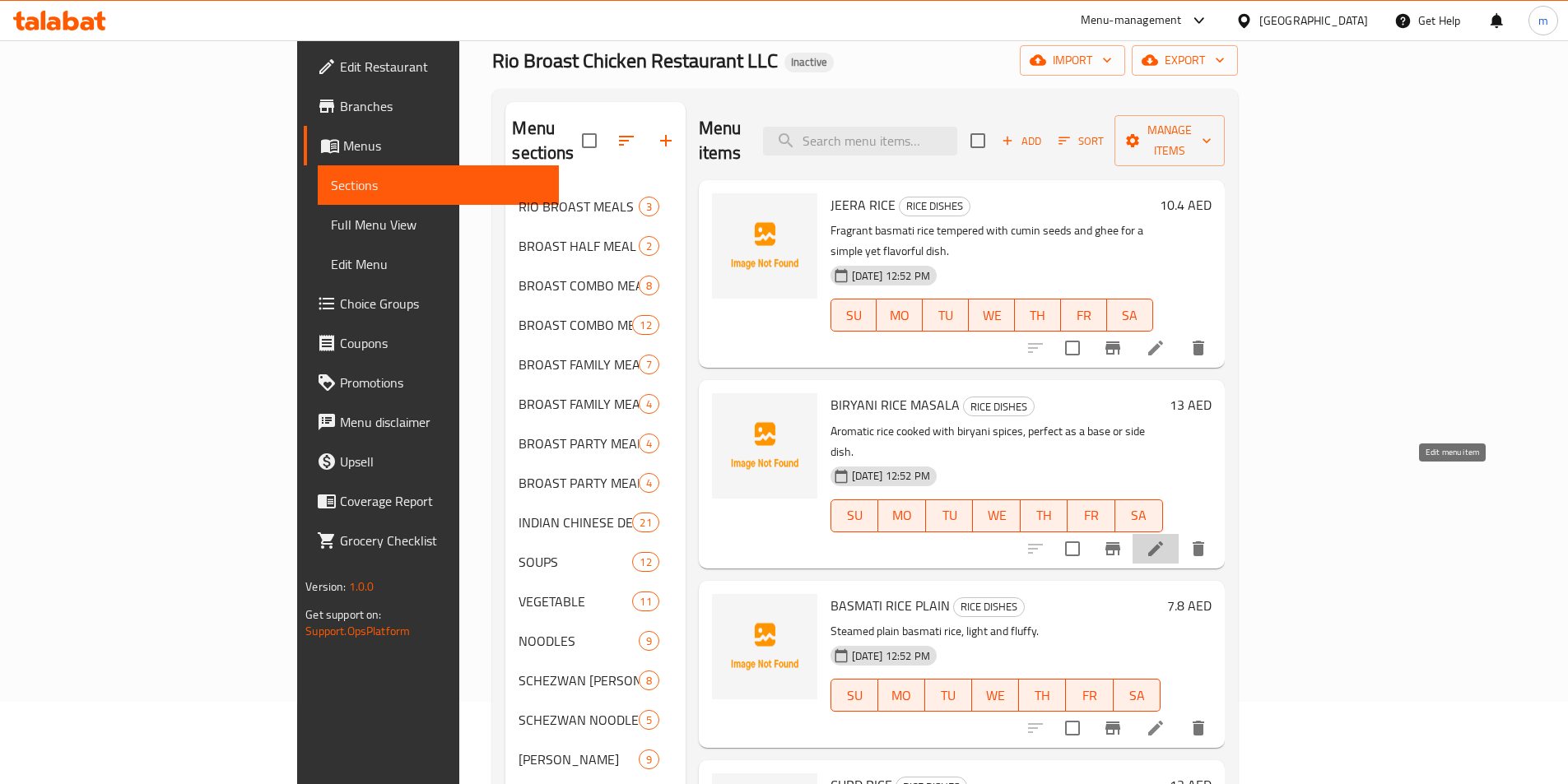
click at [1165, 539] on icon at bounding box center [1155, 549] width 20 height 20
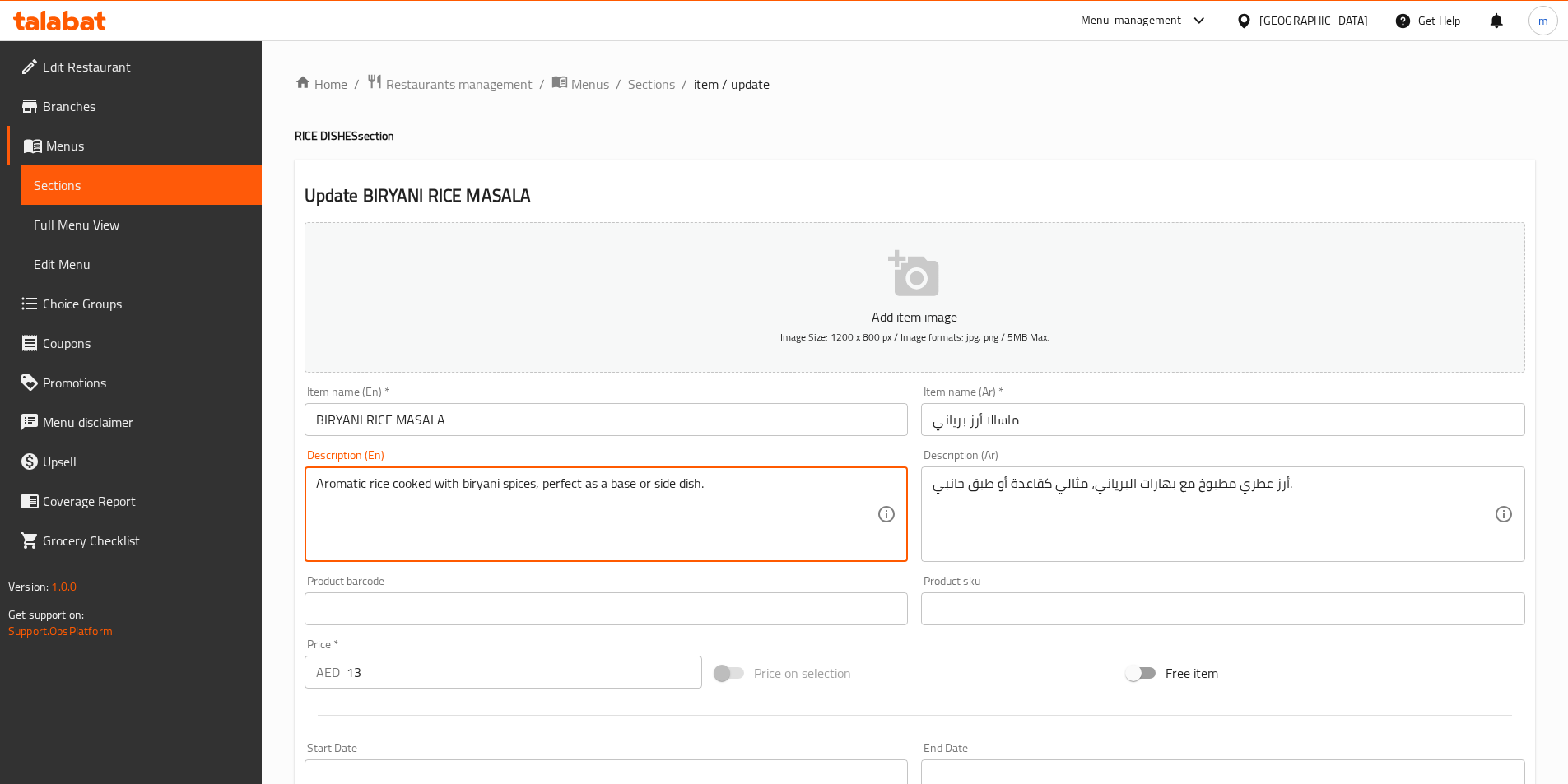
drag, startPoint x: 533, startPoint y: 483, endPoint x: 500, endPoint y: 481, distance: 33.1
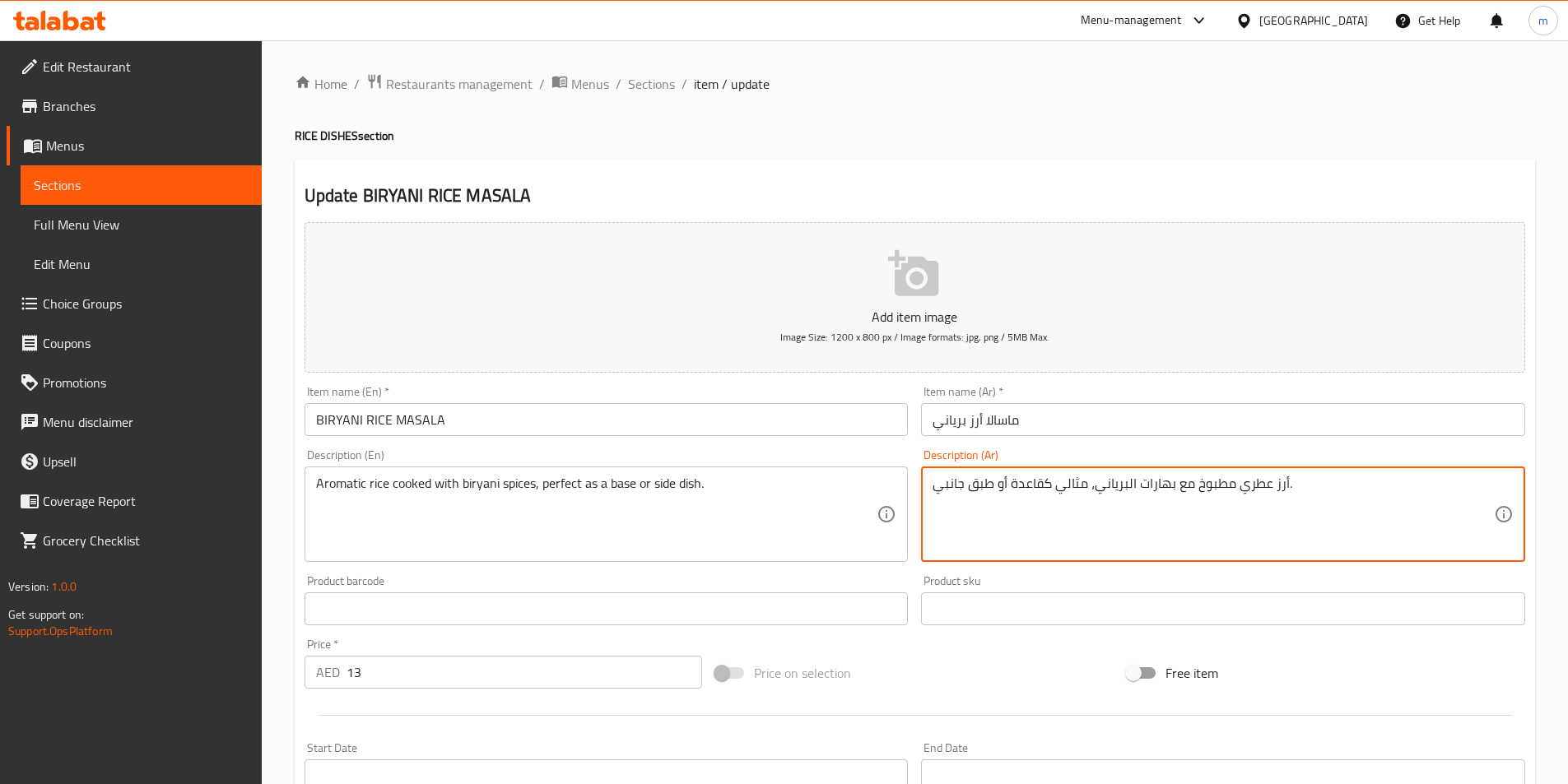
drag, startPoint x: 1174, startPoint y: 485, endPoint x: 1135, endPoint y: 483, distance: 39.1
paste textarea "التوابل"
click at [1172, 485] on textarea "أرز عطري مطبوخ معالتوابل البرياني، مثالي كقاعدة أو طبق جانبي." at bounding box center [1213, 513] width 561 height 78
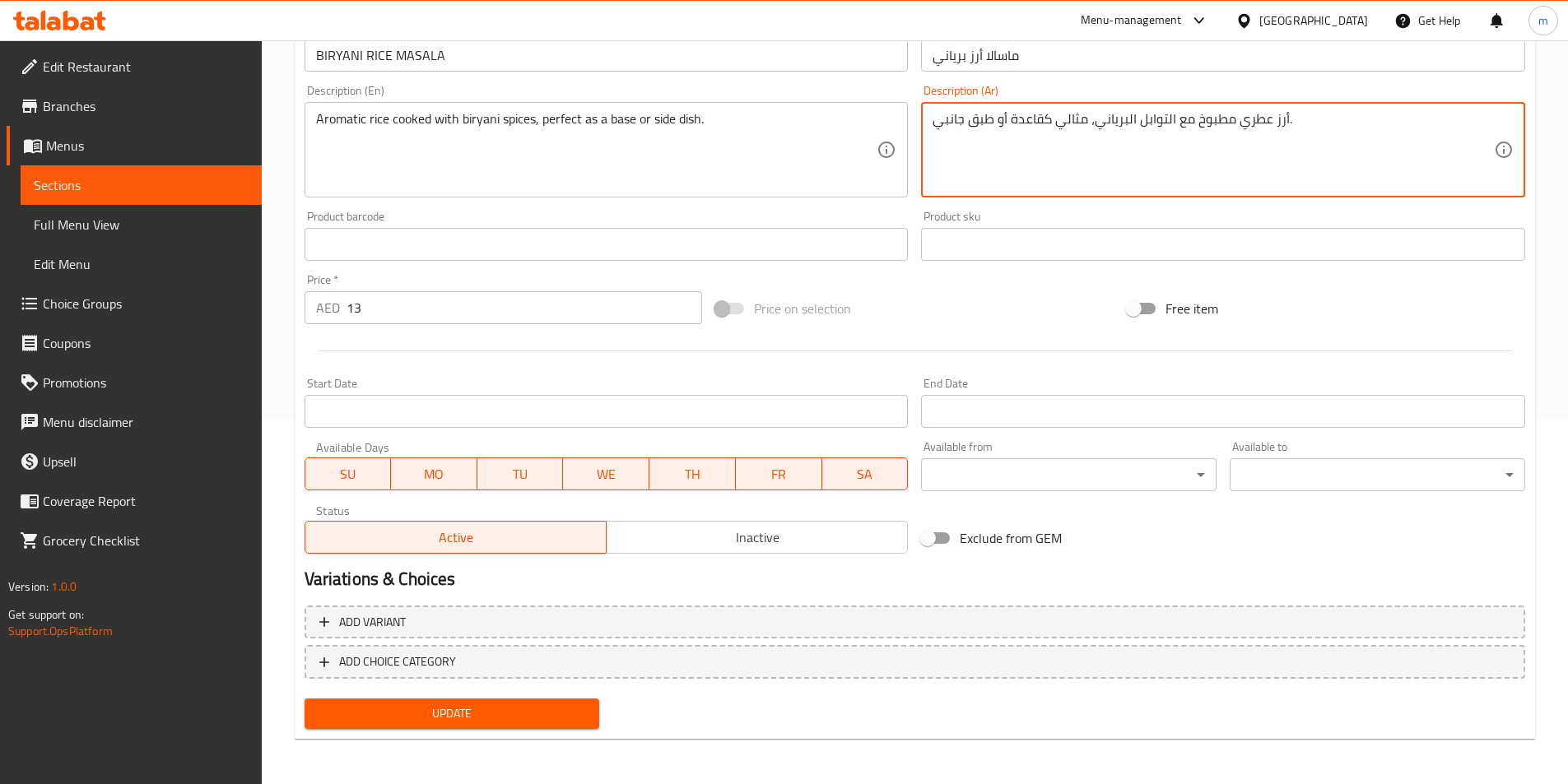
scroll to position [365, 0]
type textarea "أرز عطري مطبوخ مع التوابل البرياني، مثالي كقاعدة أو طبق جانبي."
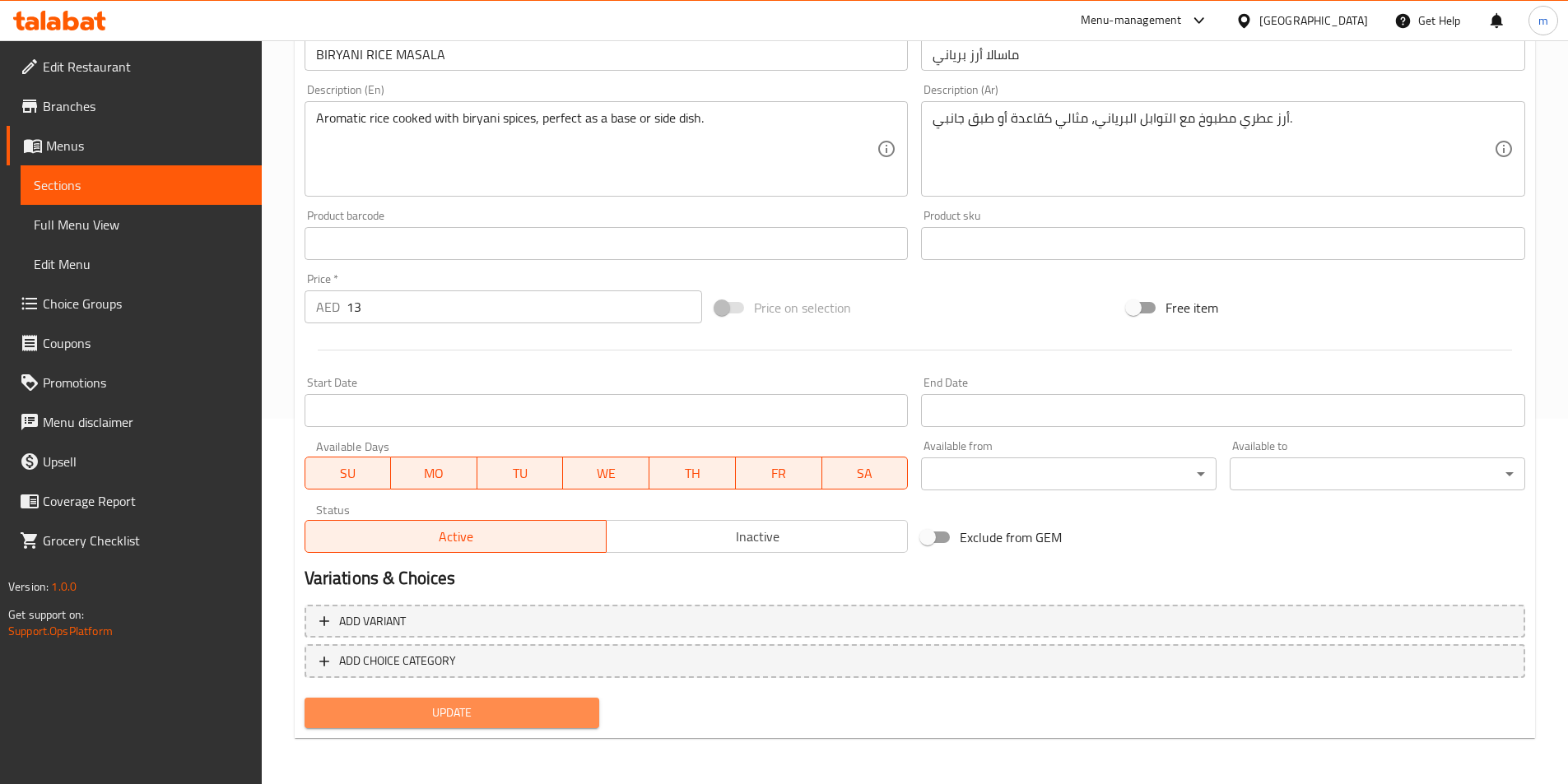
click at [519, 717] on span "Update" at bounding box center [453, 712] width 269 height 21
click at [507, 712] on span "Update" at bounding box center [453, 712] width 269 height 21
click at [129, 177] on span "Sections" at bounding box center [140, 185] width 214 height 20
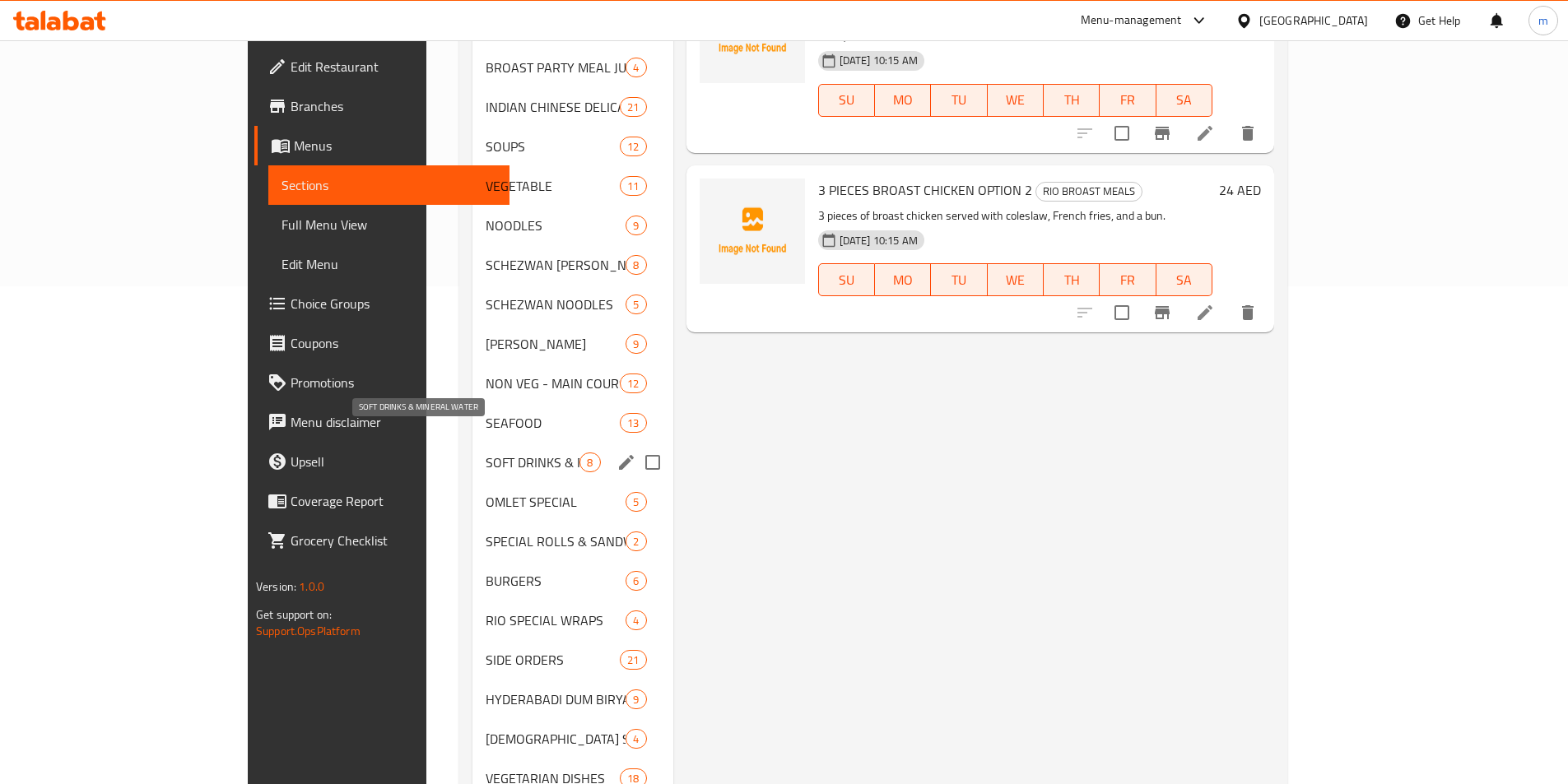
scroll to position [658, 0]
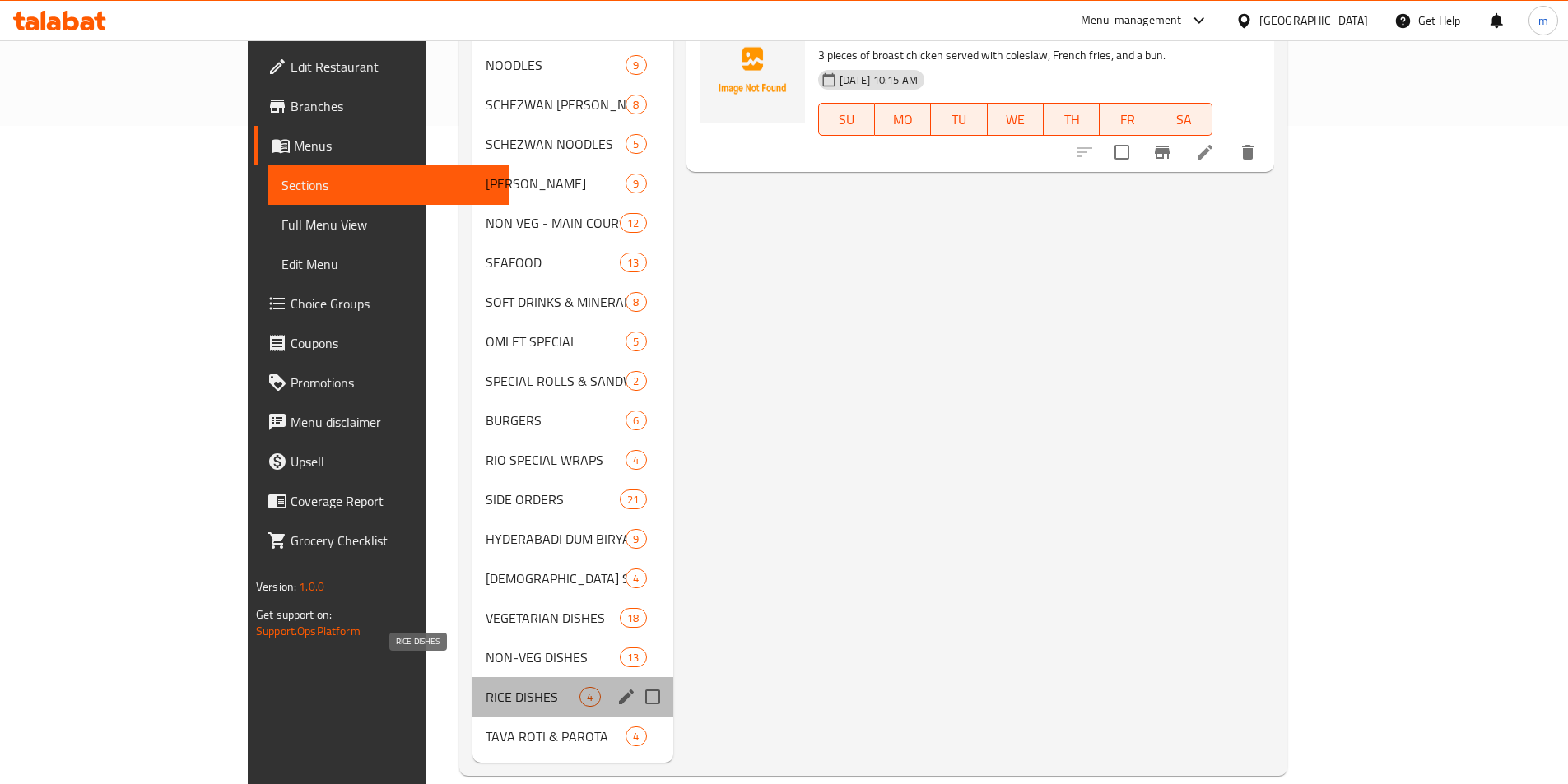
click at [485, 687] on span "RICE DISHES" at bounding box center [532, 697] width 94 height 20
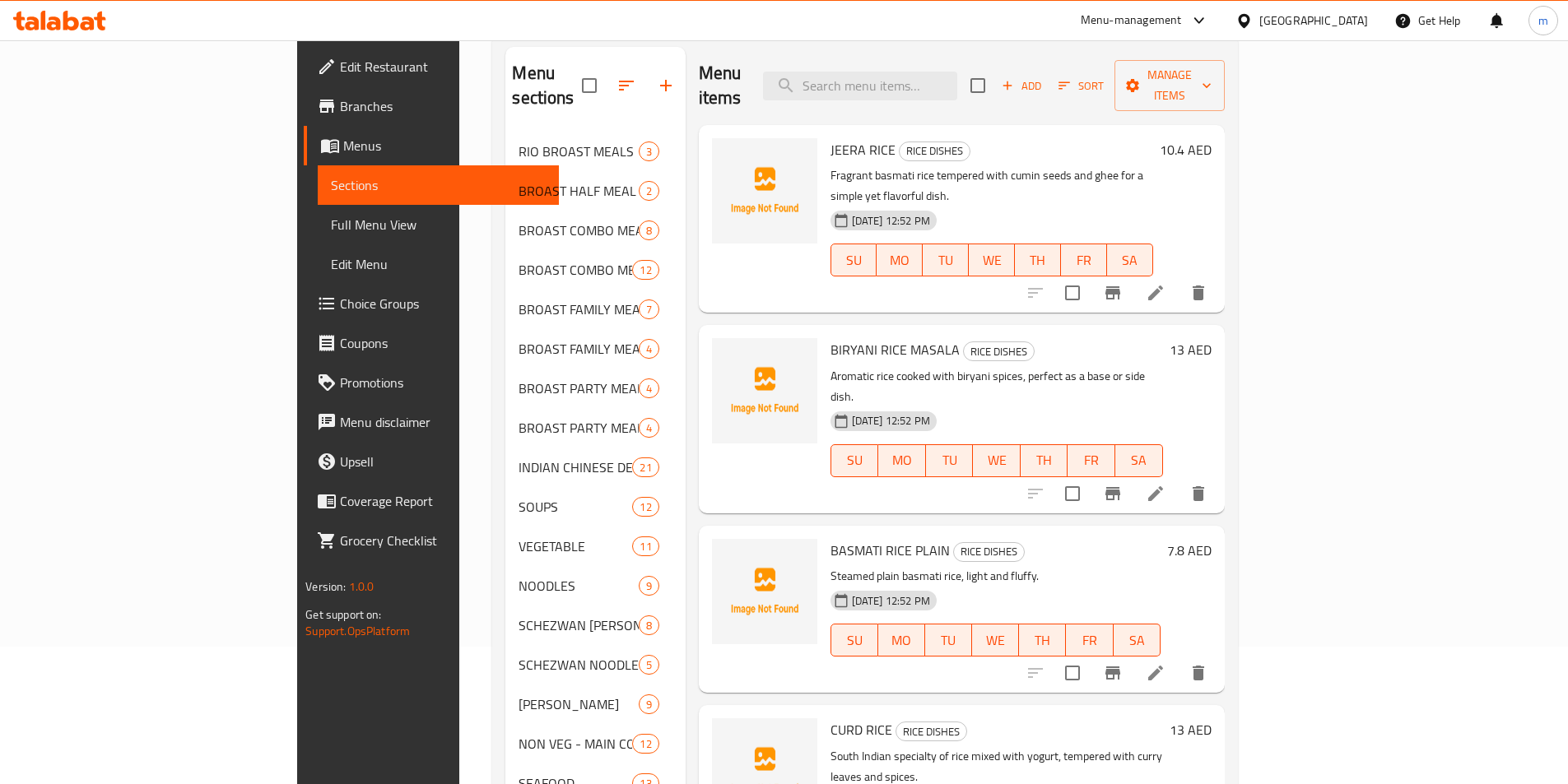
scroll to position [165, 0]
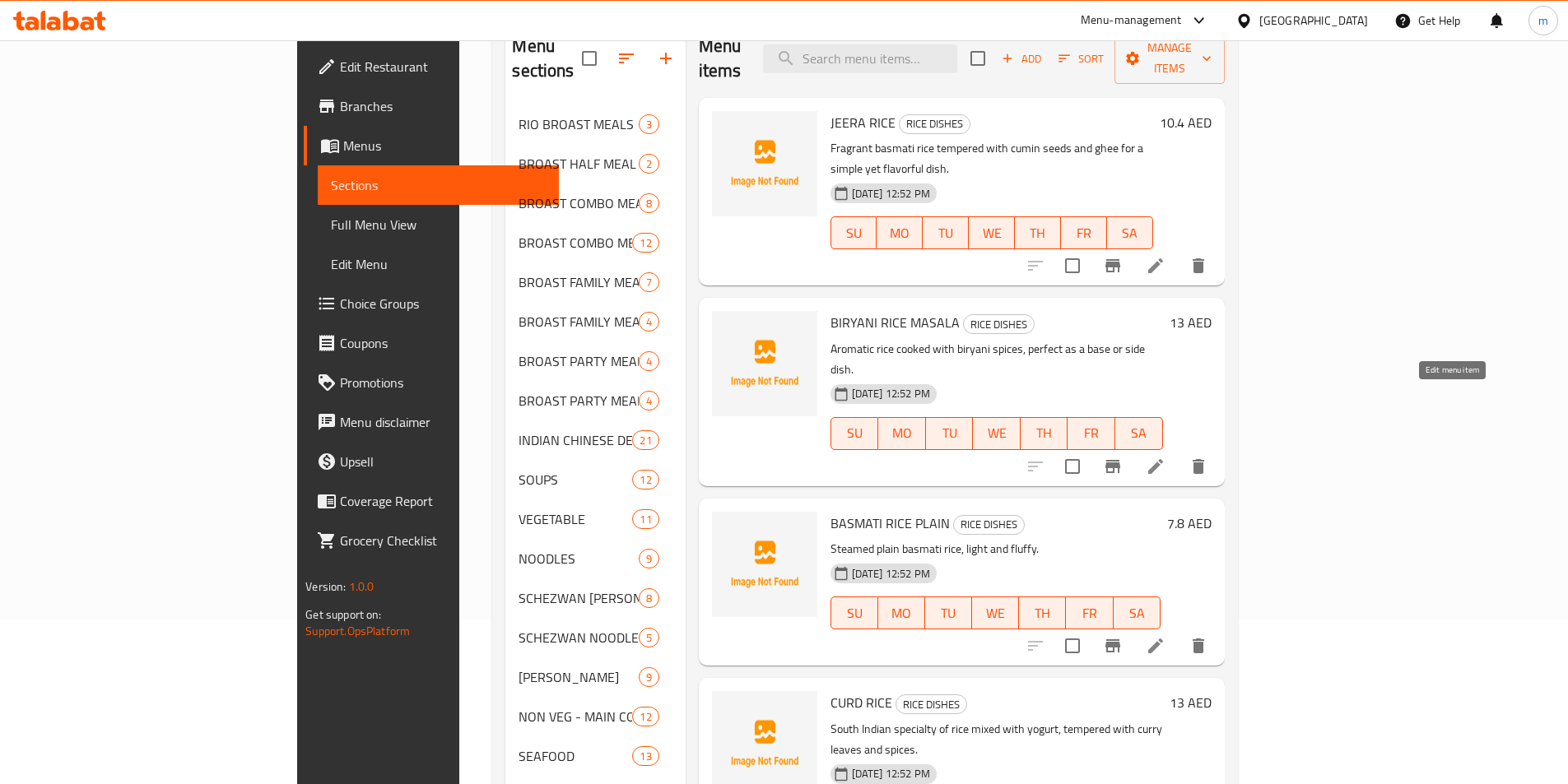
click at [1165, 456] on icon at bounding box center [1155, 466] width 20 height 20
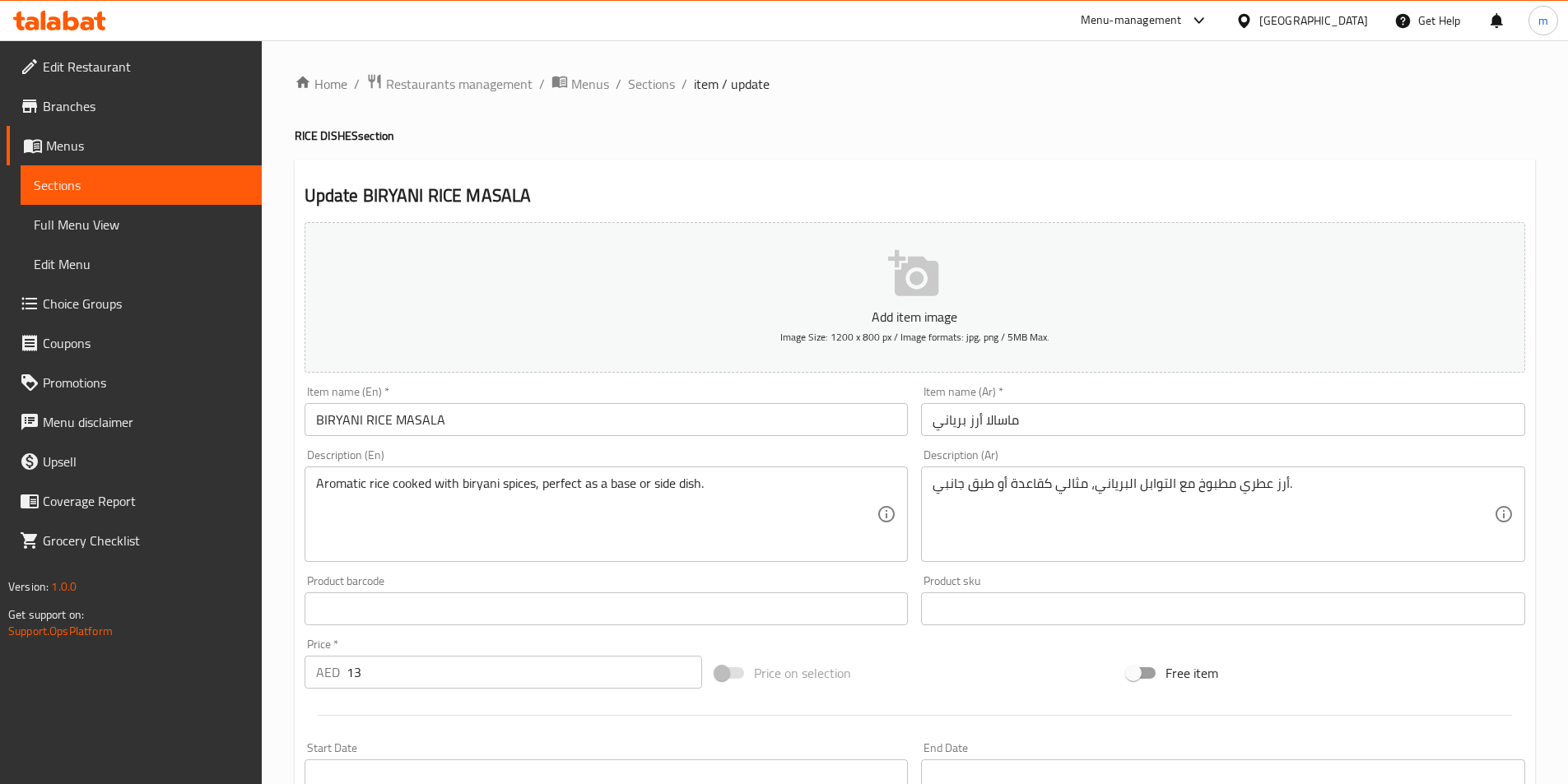
click at [162, 185] on span "Sections" at bounding box center [140, 185] width 214 height 20
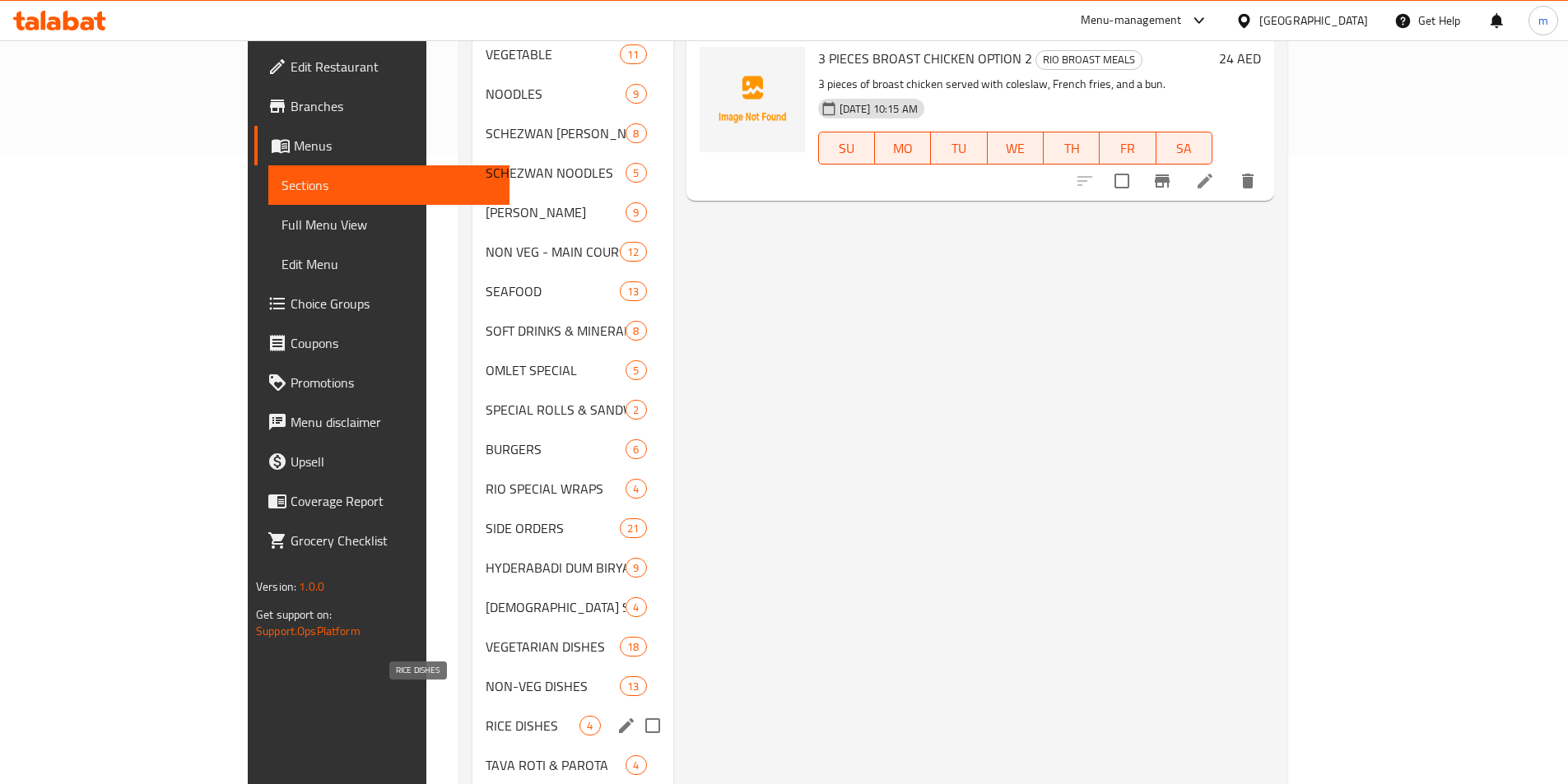
scroll to position [658, 0]
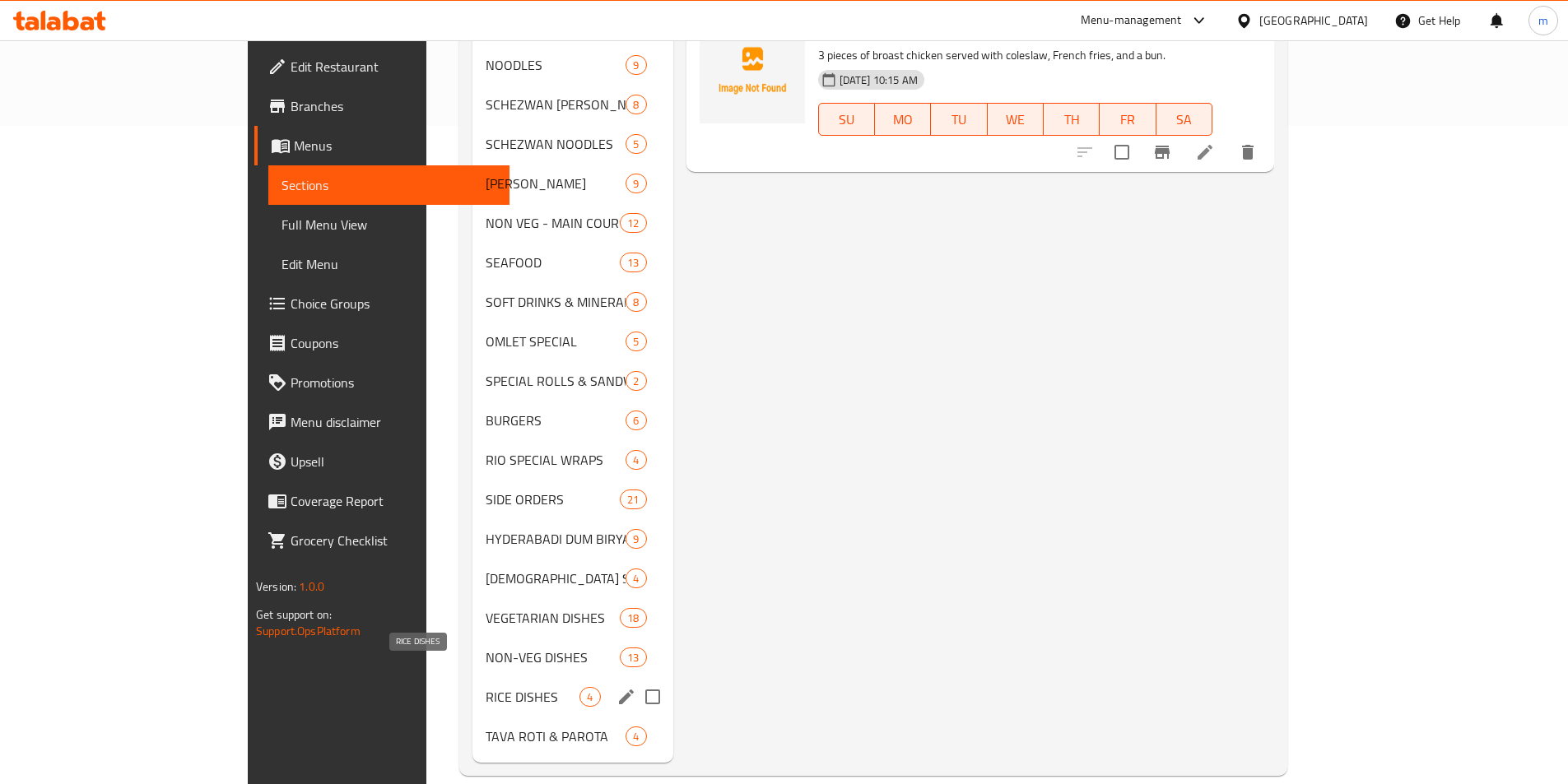
click at [485, 687] on span "RICE DISHES" at bounding box center [532, 697] width 94 height 20
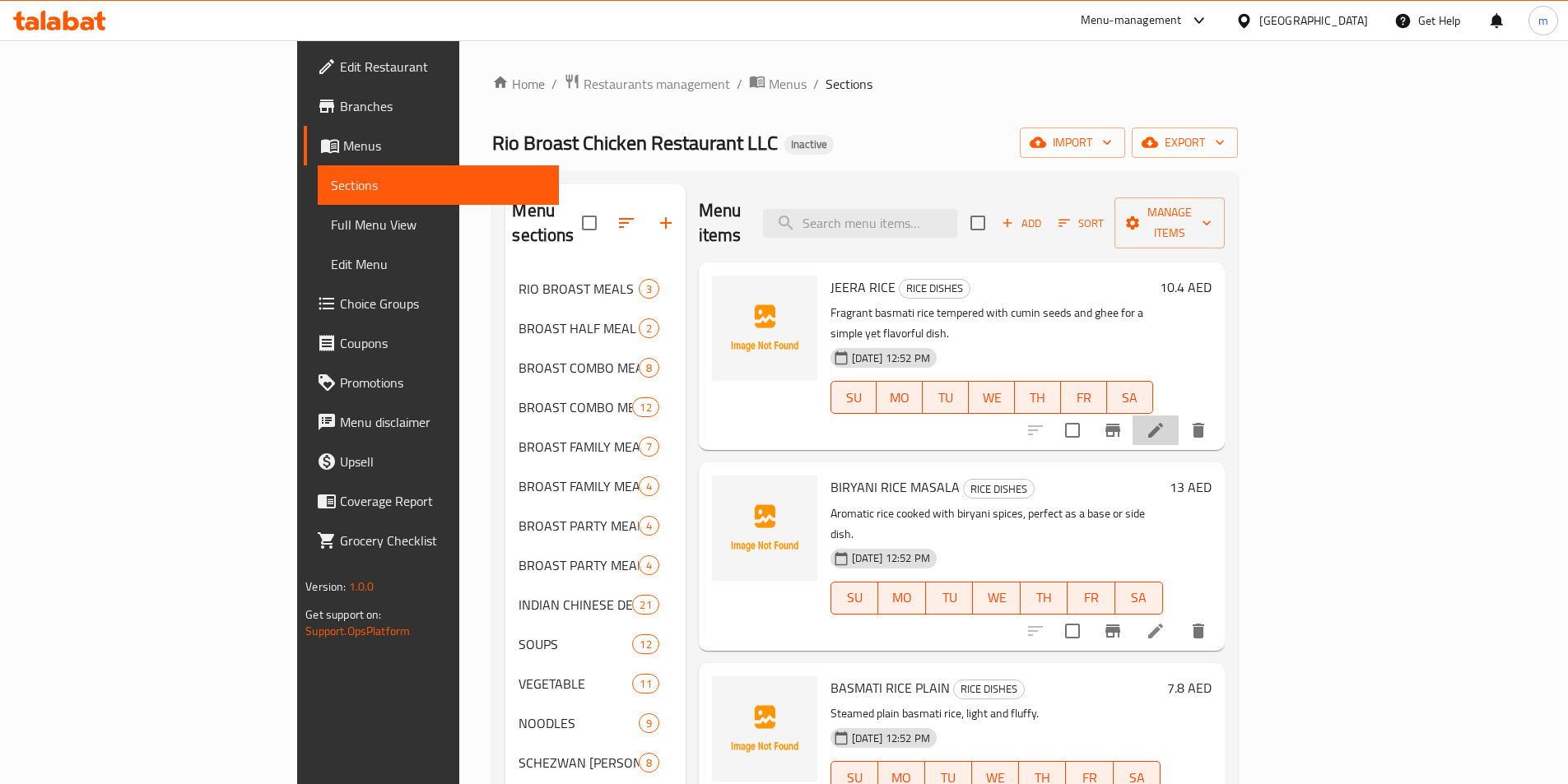
click at [1179, 416] on li at bounding box center [1155, 431] width 46 height 30
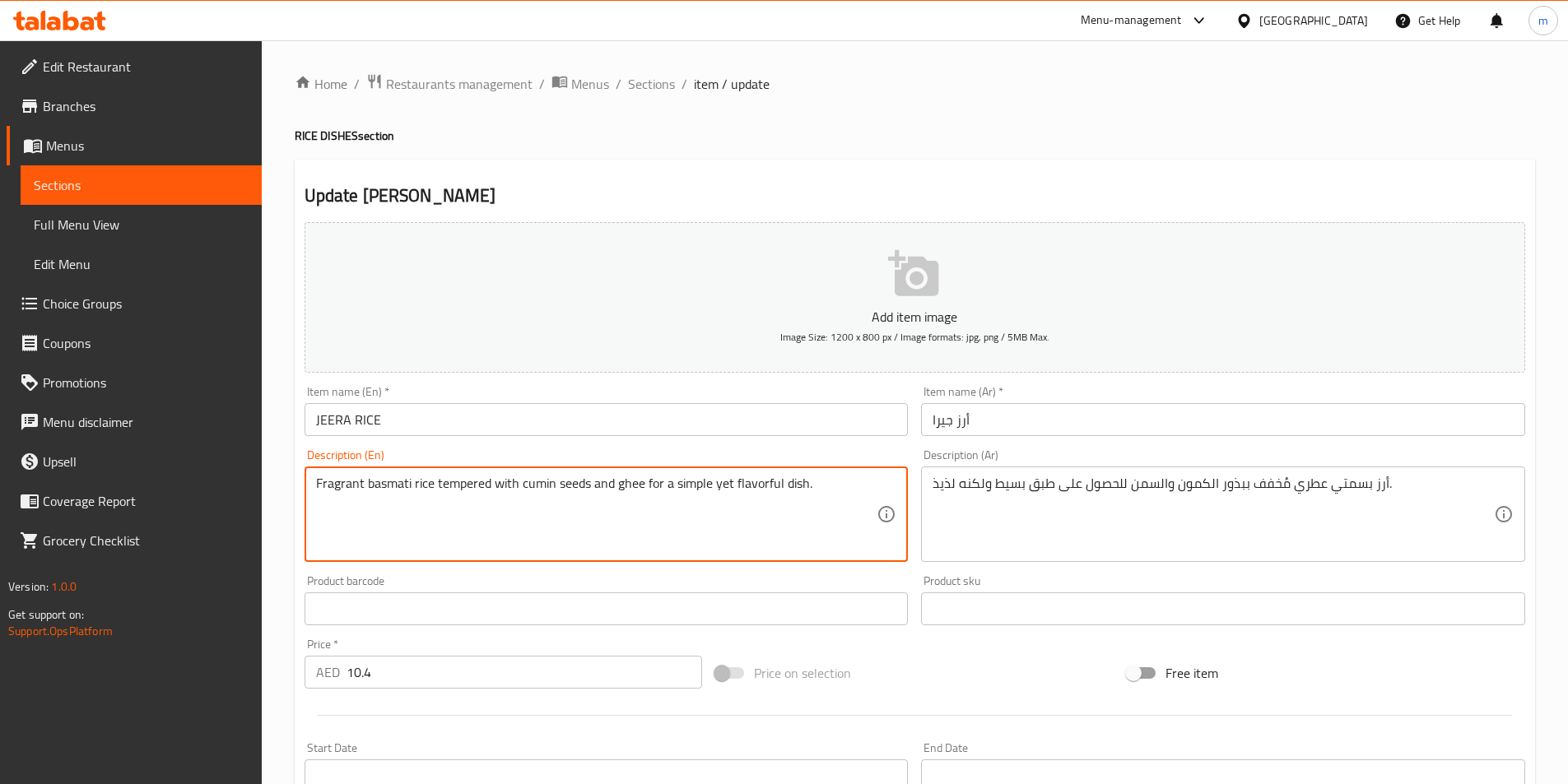
drag, startPoint x: 361, startPoint y: 484, endPoint x: 303, endPoint y: 485, distance: 58.0
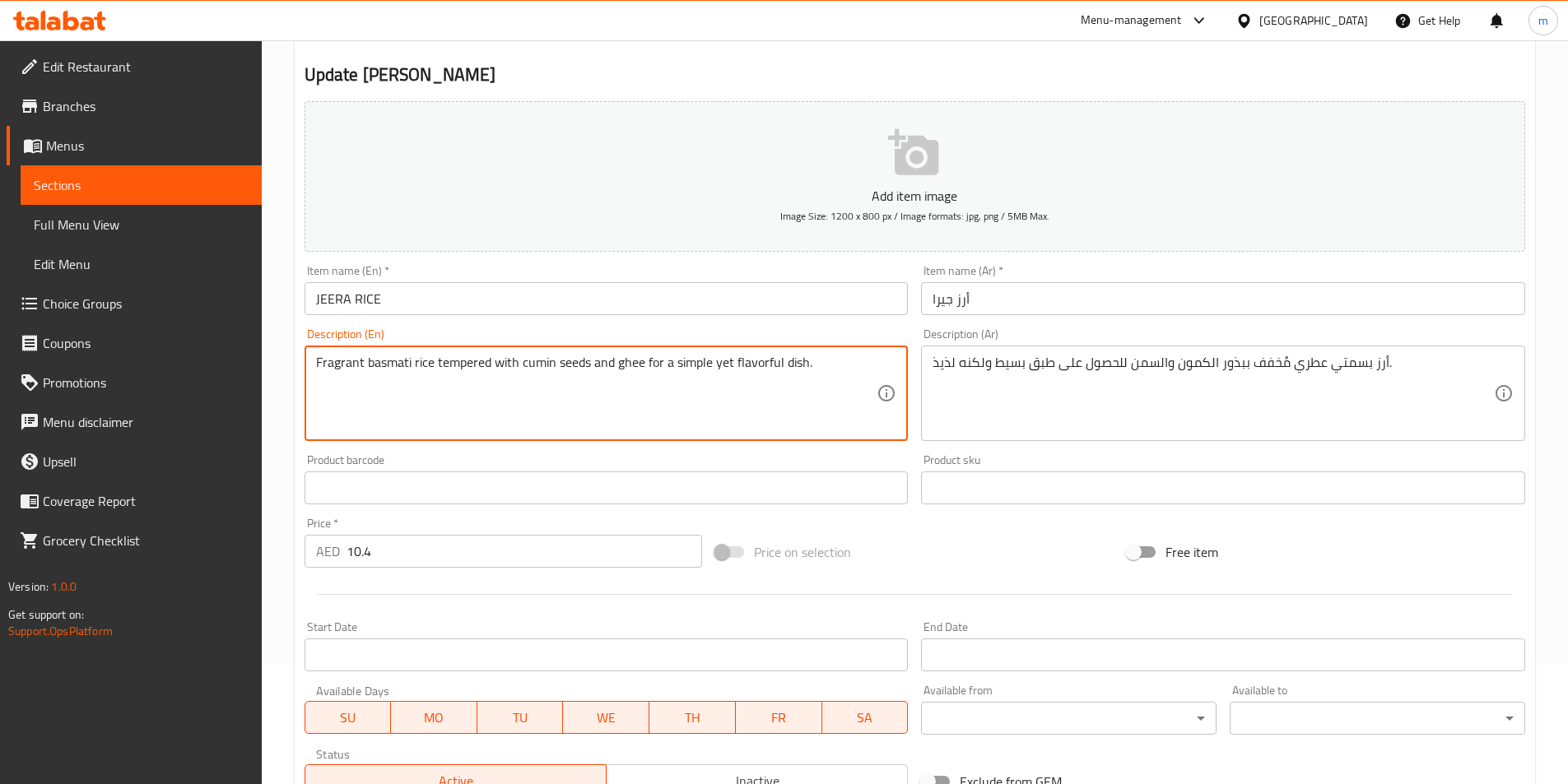
scroll to position [165, 0]
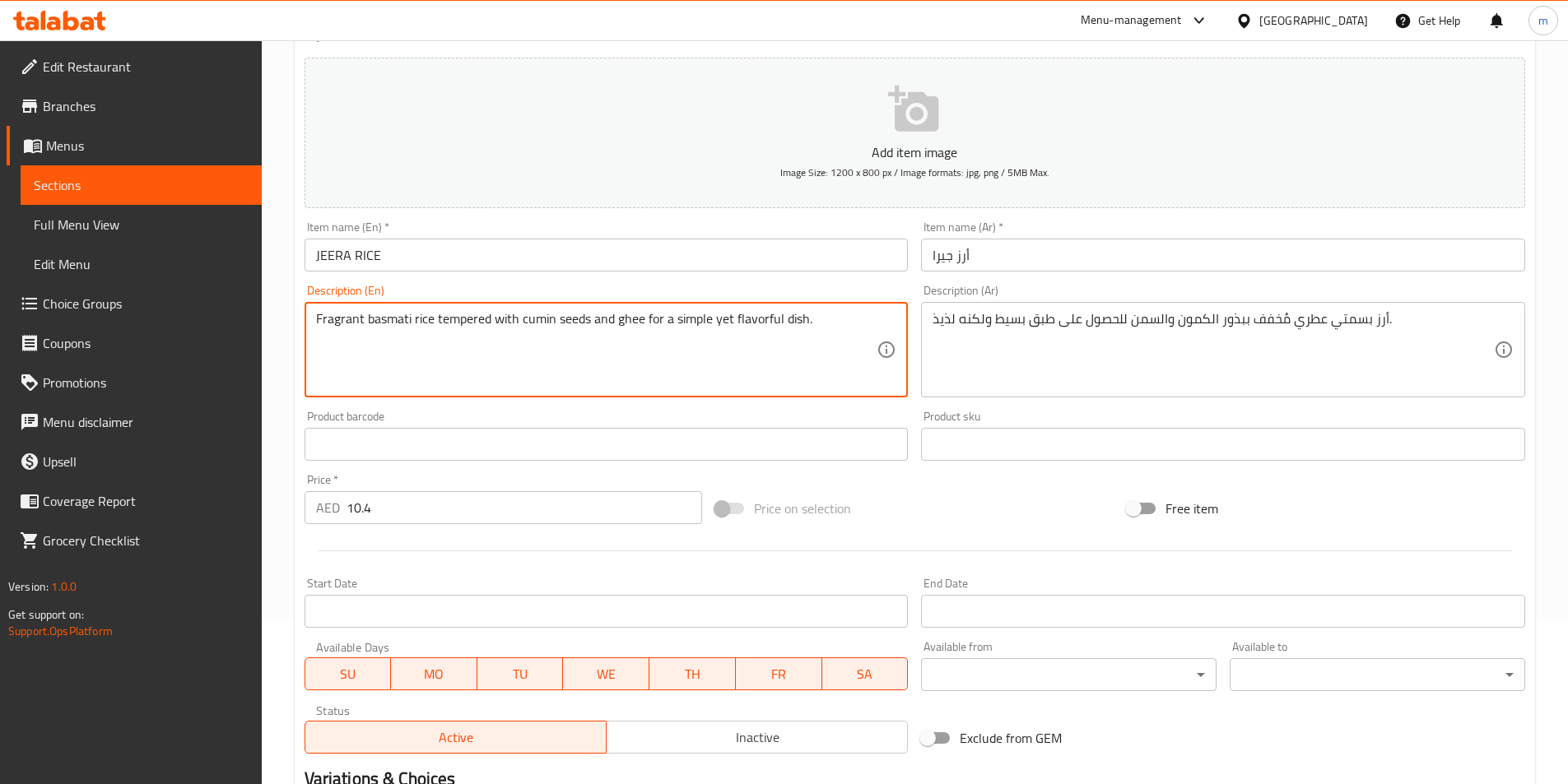
click at [442, 323] on textarea "Fragrant basmati rice tempered with cumin seeds and ghee for a simple yet flavo…" at bounding box center [597, 350] width 561 height 78
drag, startPoint x: 490, startPoint y: 322, endPoint x: 437, endPoint y: 322, distance: 53.0
click at [437, 322] on textarea "Fragrant basmati rice tempered with cumin seeds and ghee for a simple yet flavo…" at bounding box center [597, 350] width 561 height 78
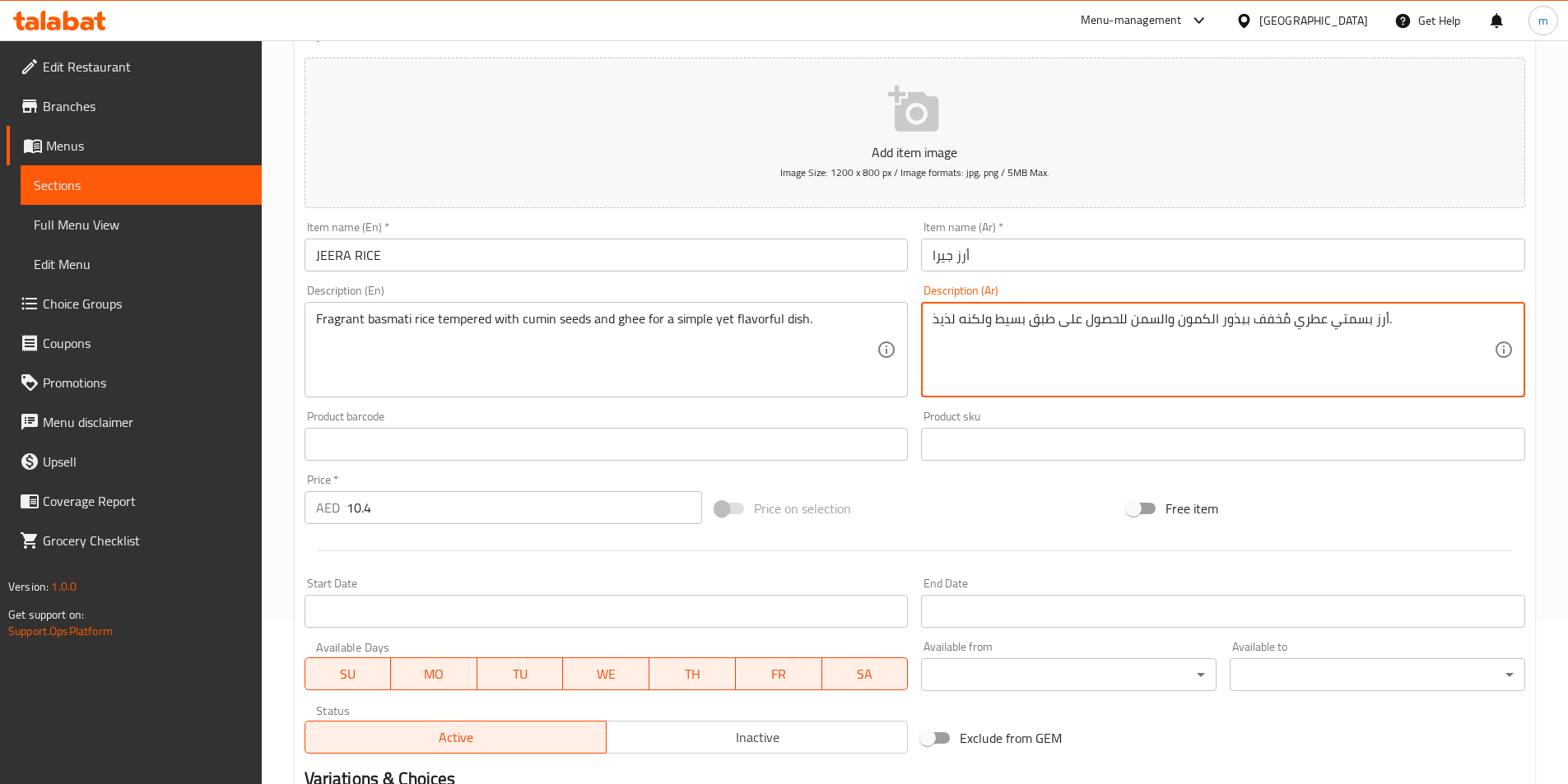
drag, startPoint x: 1283, startPoint y: 321, endPoint x: 1247, endPoint y: 320, distance: 36.0
paste textarea "تيمبرد"
drag, startPoint x: 1282, startPoint y: 320, endPoint x: 1248, endPoint y: 334, distance: 36.8
click at [1248, 334] on textarea "أرز بسمتي عطري تيمبرد ببذور الكمون والسمن للحصول على طبق بسيط ولكنه لذيذ." at bounding box center [1213, 350] width 561 height 78
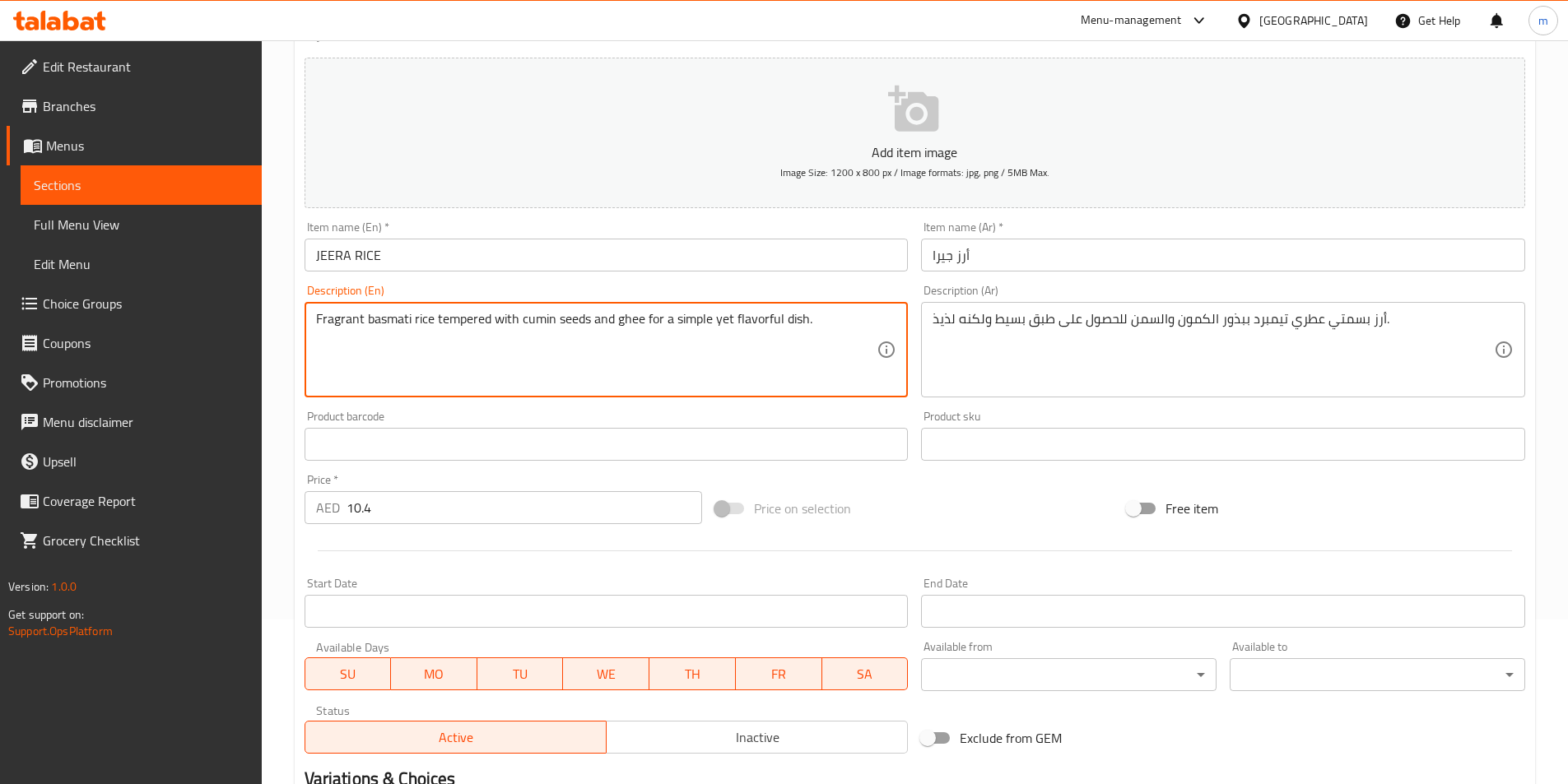
drag, startPoint x: 590, startPoint y: 322, endPoint x: 522, endPoint y: 309, distance: 69.2
drag, startPoint x: 641, startPoint y: 321, endPoint x: 616, endPoint y: 314, distance: 26.0
click at [616, 314] on textarea "Fragrant basmati rice tempered with cumin seeds and ghee for a simple yet flavo…" at bounding box center [597, 350] width 561 height 78
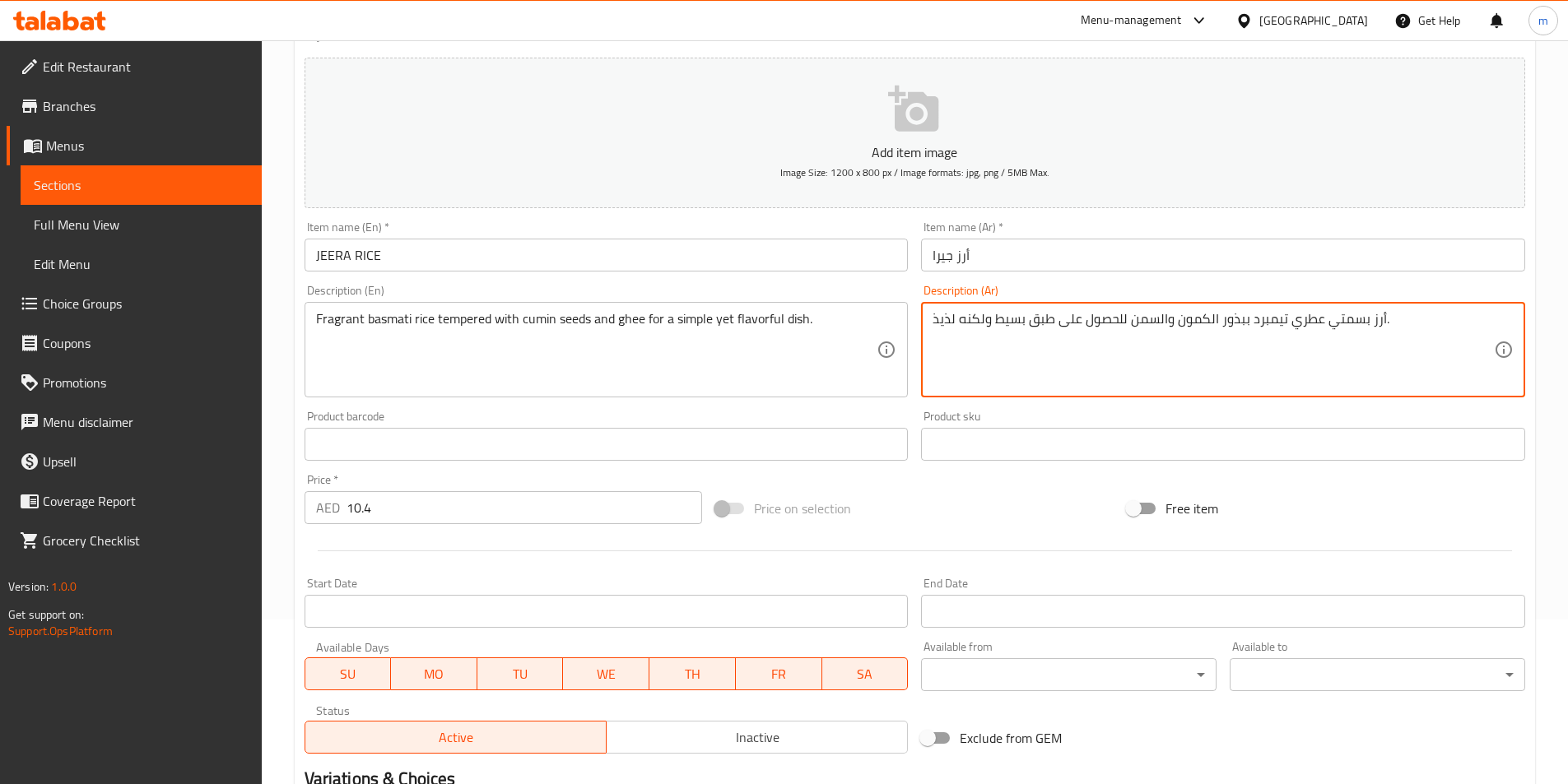
drag, startPoint x: 1118, startPoint y: 316, endPoint x: 1061, endPoint y: 316, distance: 57.0
click at [1052, 320] on textarea "أرز بسمتي عطري تيمبرد ببذور الكمون والسمن ل طبق بسيط ولكنه لذيذ." at bounding box center [1213, 350] width 561 height 78
type textarea "أرز بسمتي عطري تيمبرد ببذور الكمون والسمن لطبق بسيط ولكنه لذيذ."
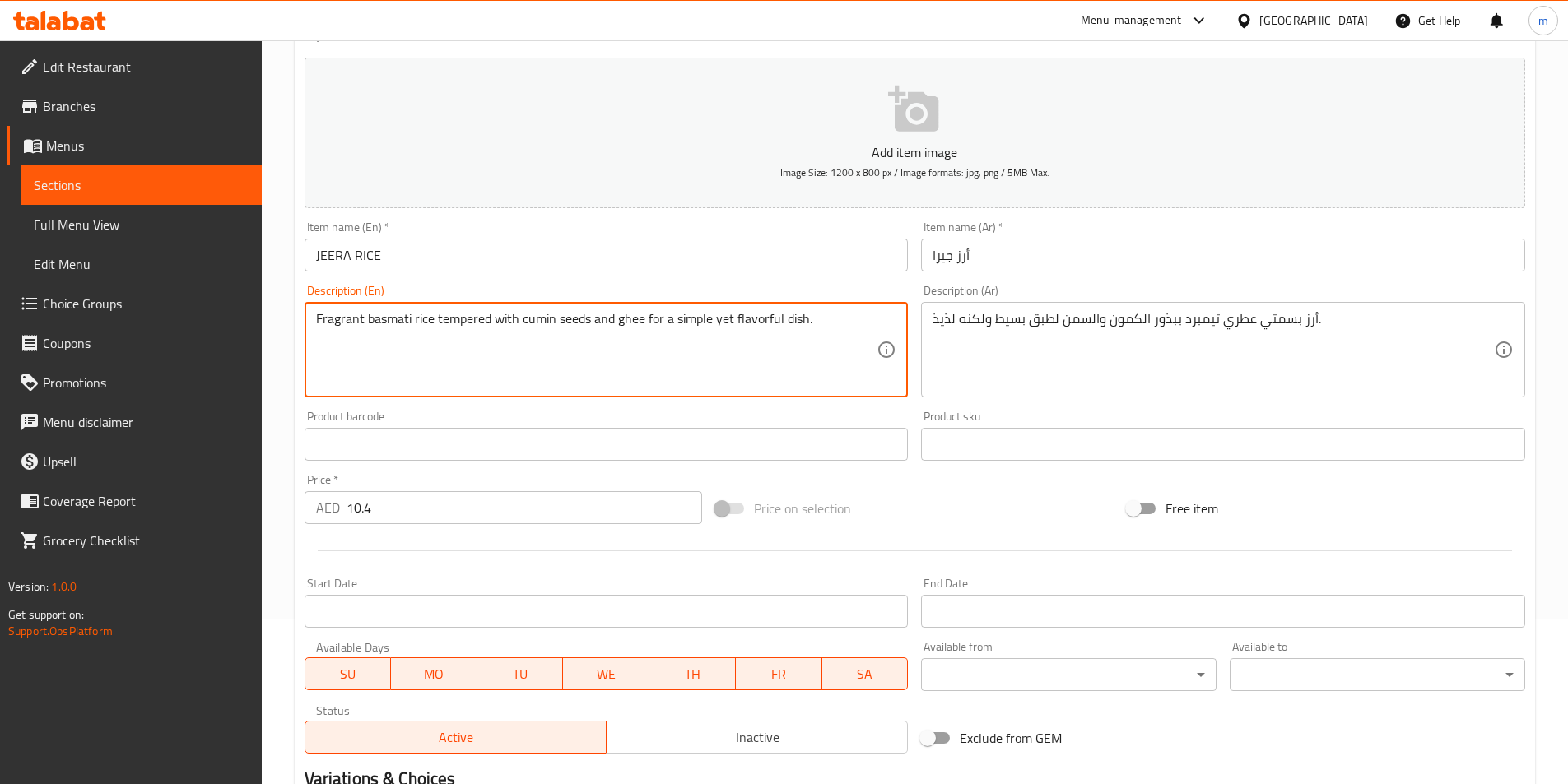
drag, startPoint x: 731, startPoint y: 319, endPoint x: 716, endPoint y: 316, distance: 15.3
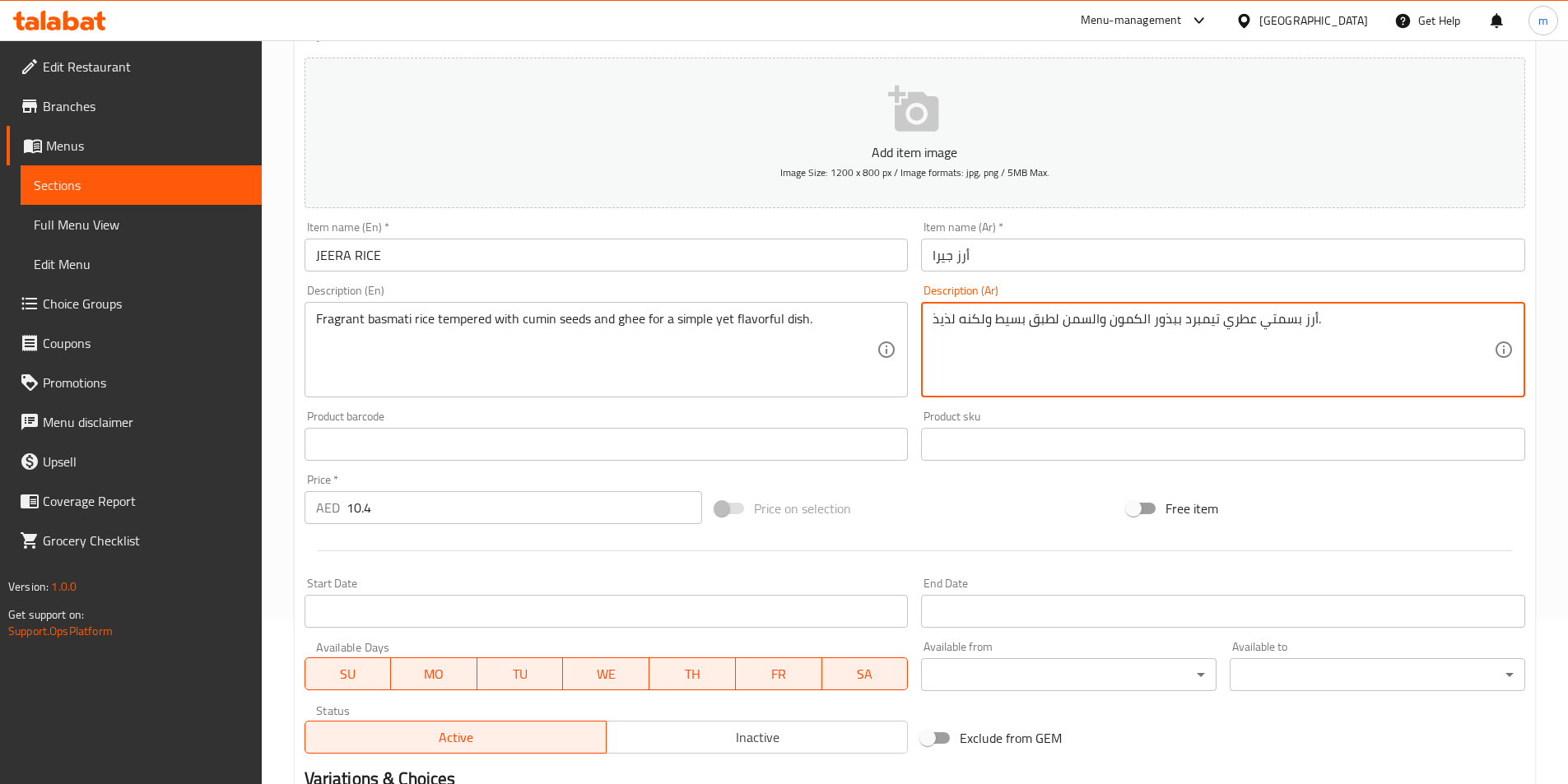
click at [970, 323] on textarea "أرز بسمتي عطري تيمبرد ببذور الكمون والسمن لطبق بسيط ولكنه لذيذ." at bounding box center [1213, 350] width 561 height 78
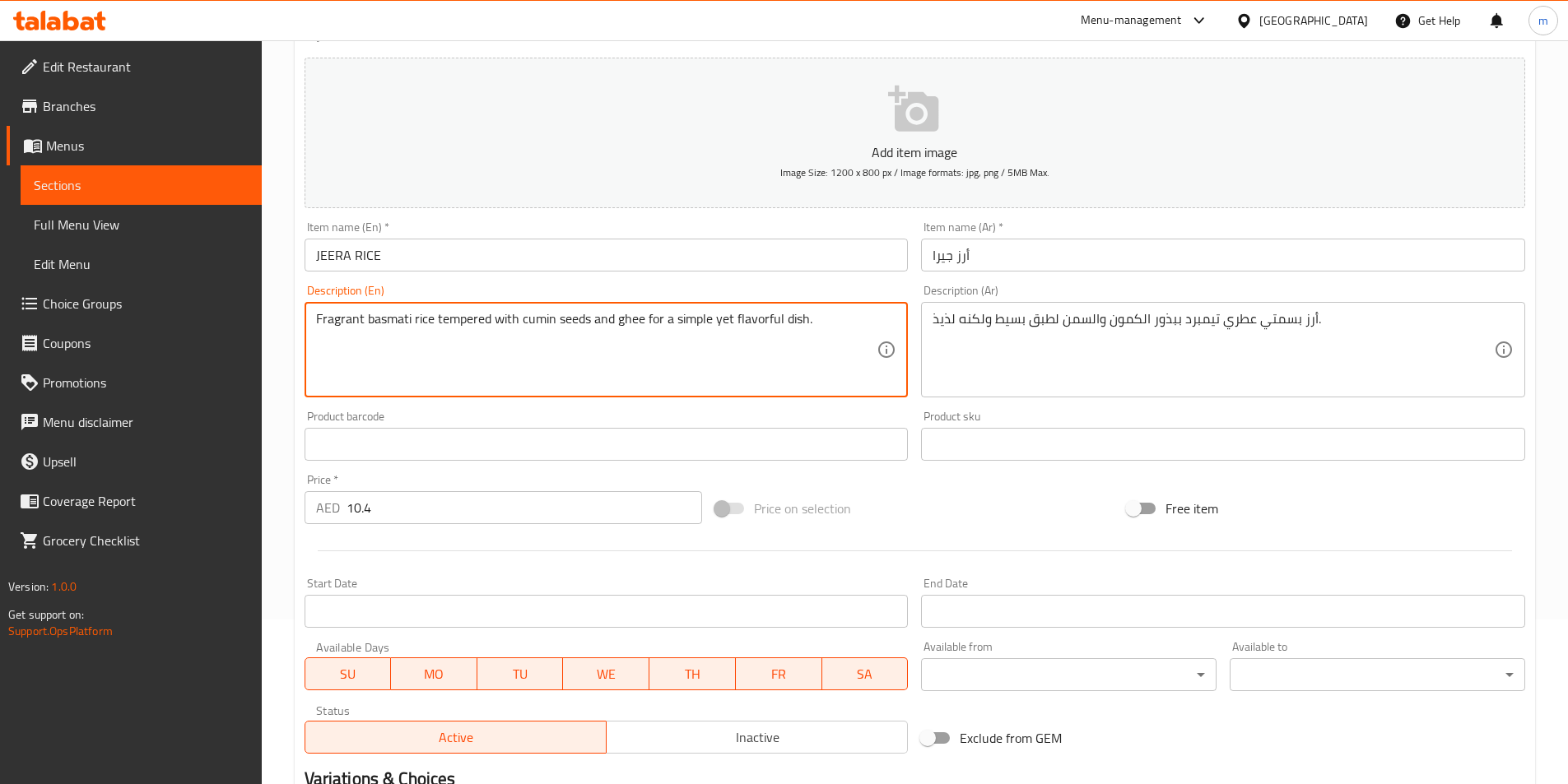
drag, startPoint x: 779, startPoint y: 318, endPoint x: 734, endPoint y: 316, distance: 45.0
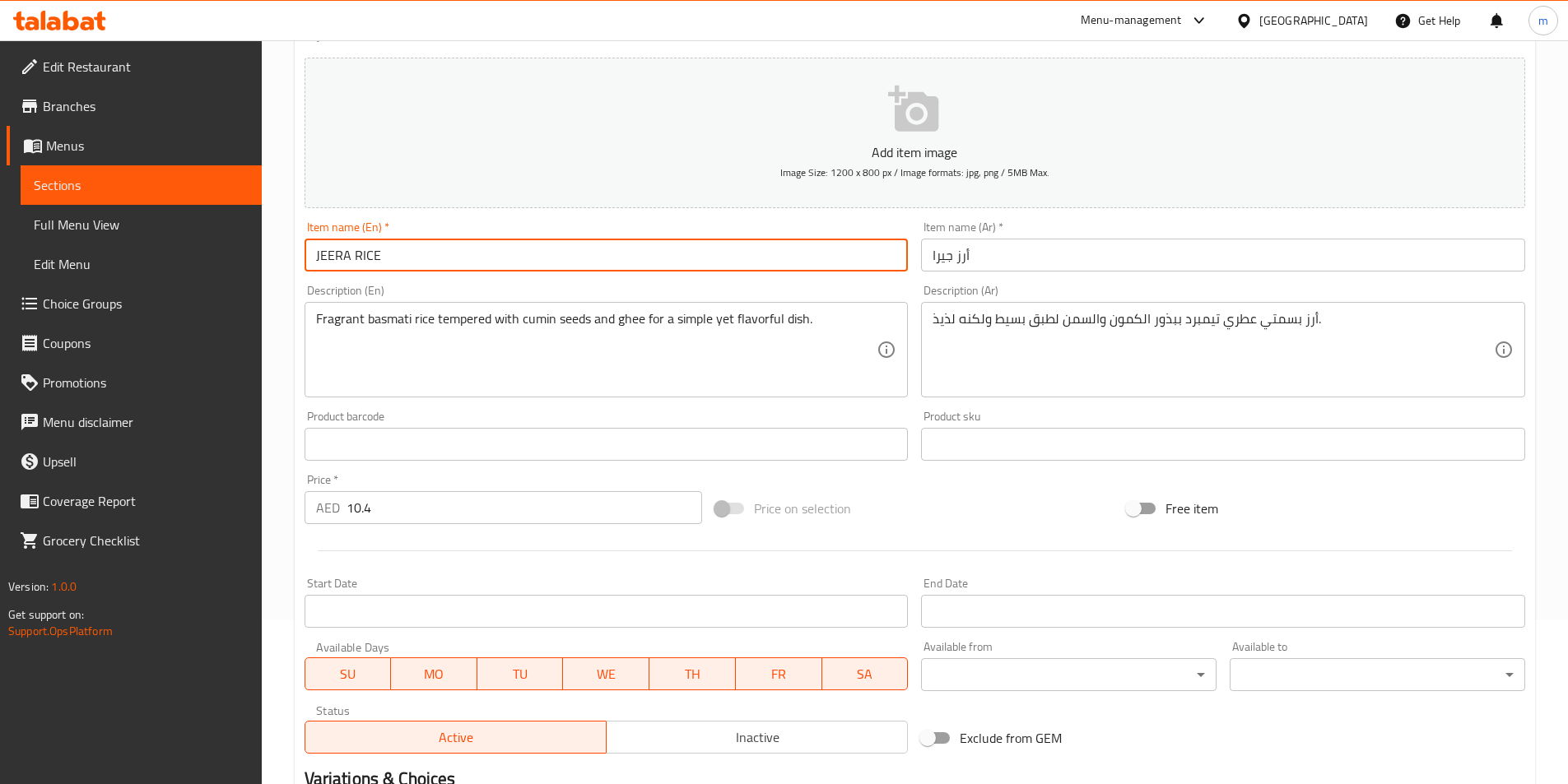
drag, startPoint x: 350, startPoint y: 256, endPoint x: 306, endPoint y: 256, distance: 44.0
click at [306, 256] on input "JEERA RICE" at bounding box center [606, 255] width 604 height 33
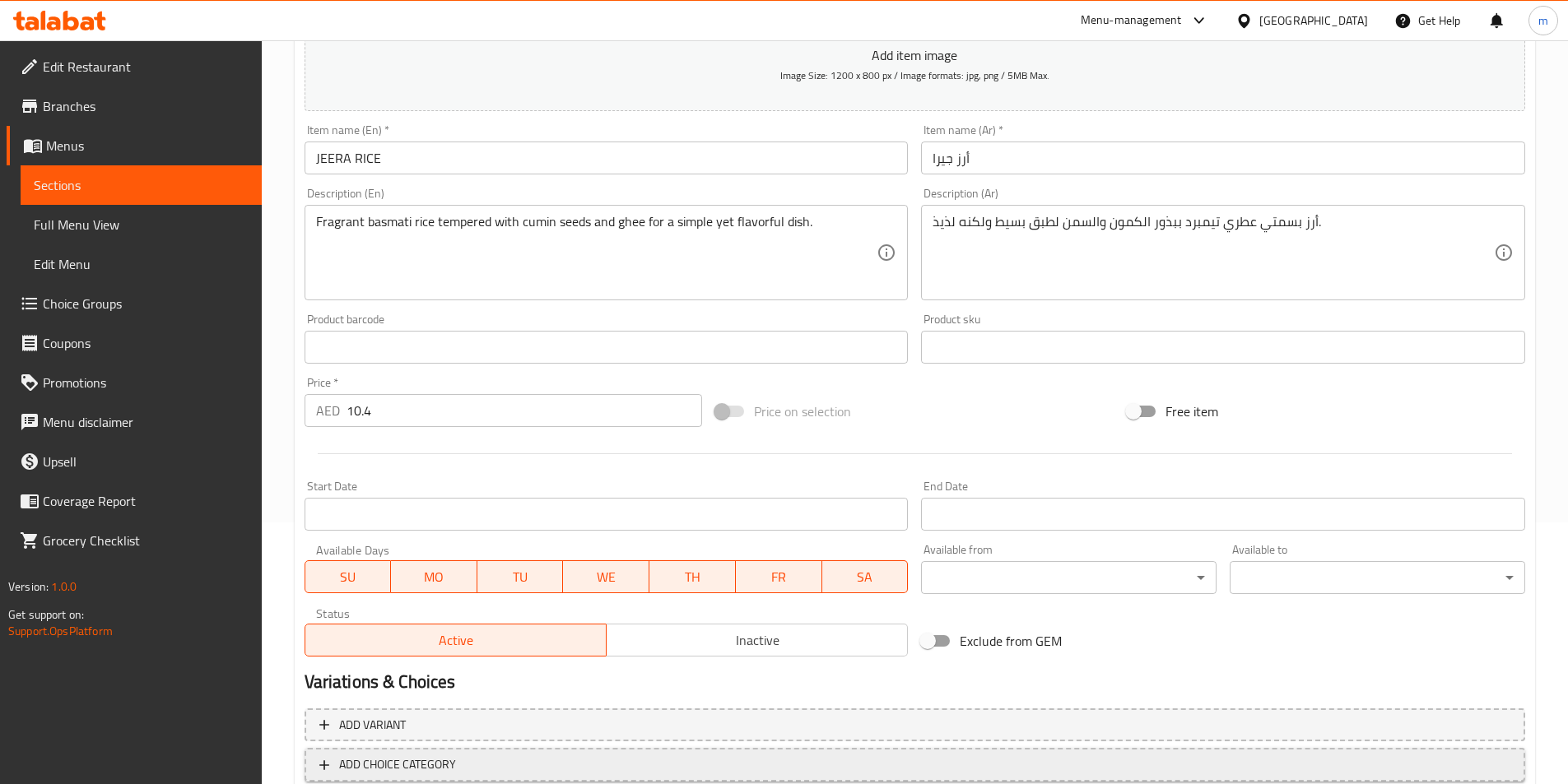
scroll to position [365, 0]
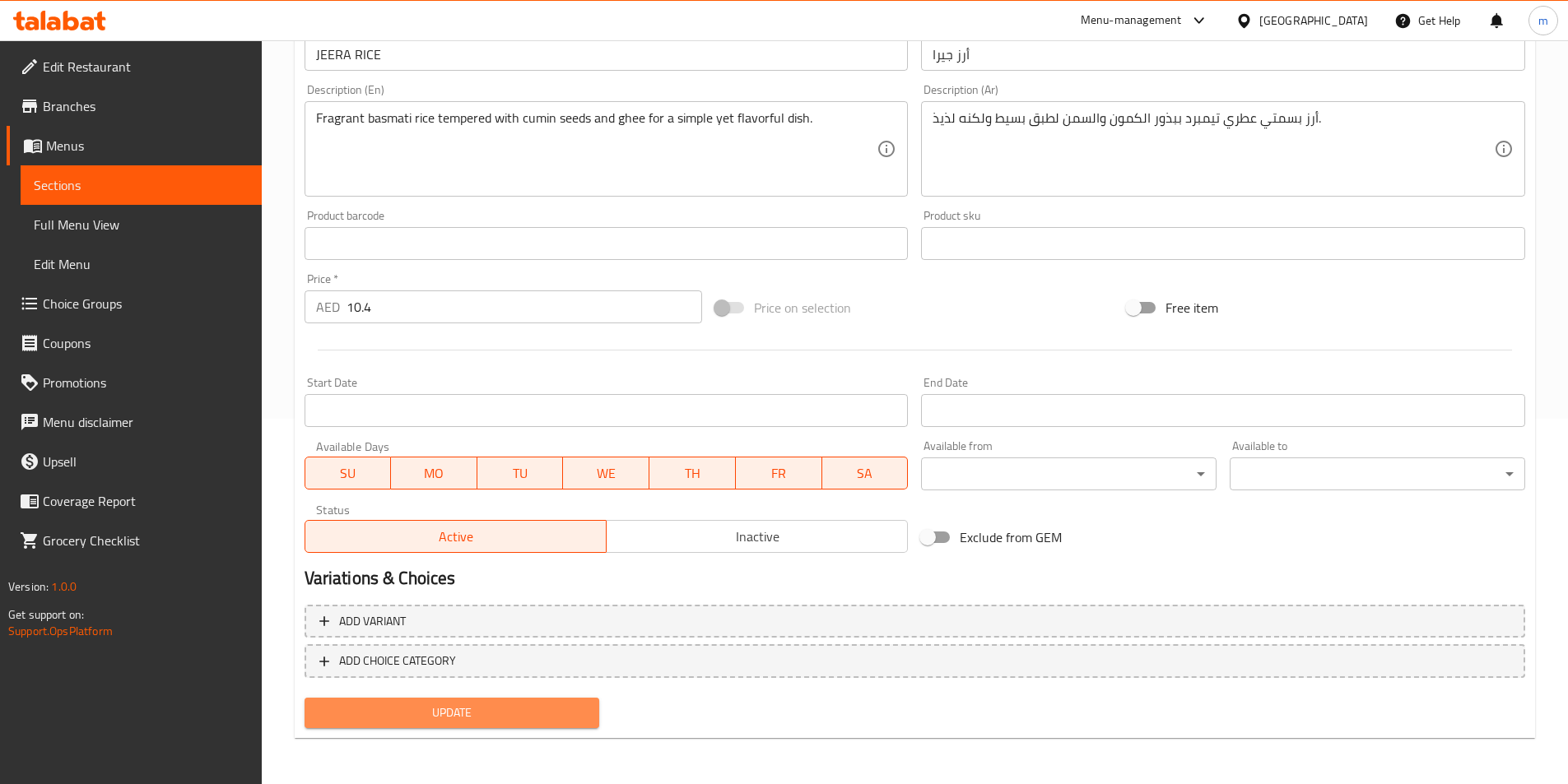
click at [581, 710] on span "Update" at bounding box center [453, 712] width 269 height 21
click at [159, 198] on link "Sections" at bounding box center [141, 185] width 241 height 39
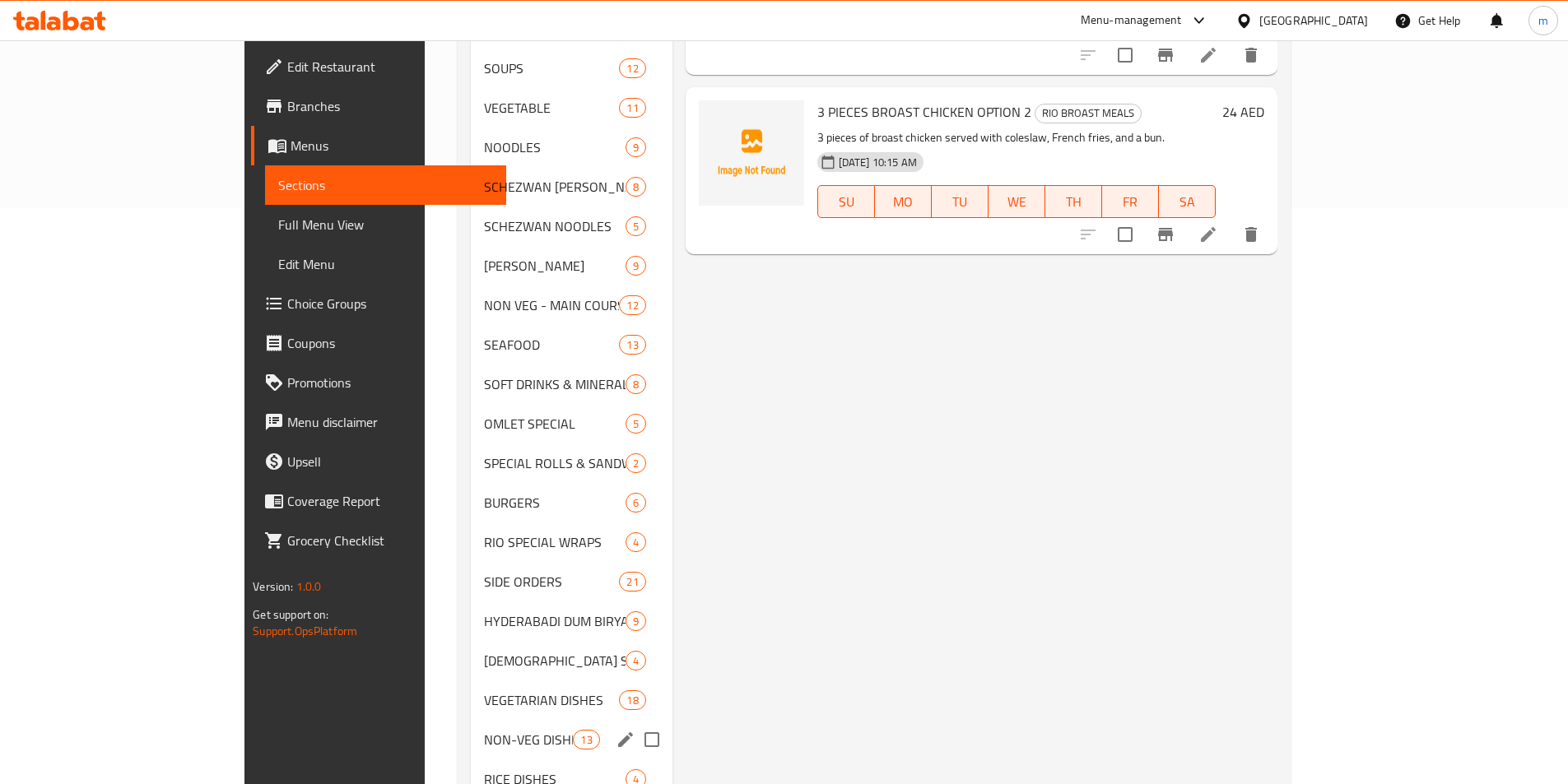
scroll to position [658, 0]
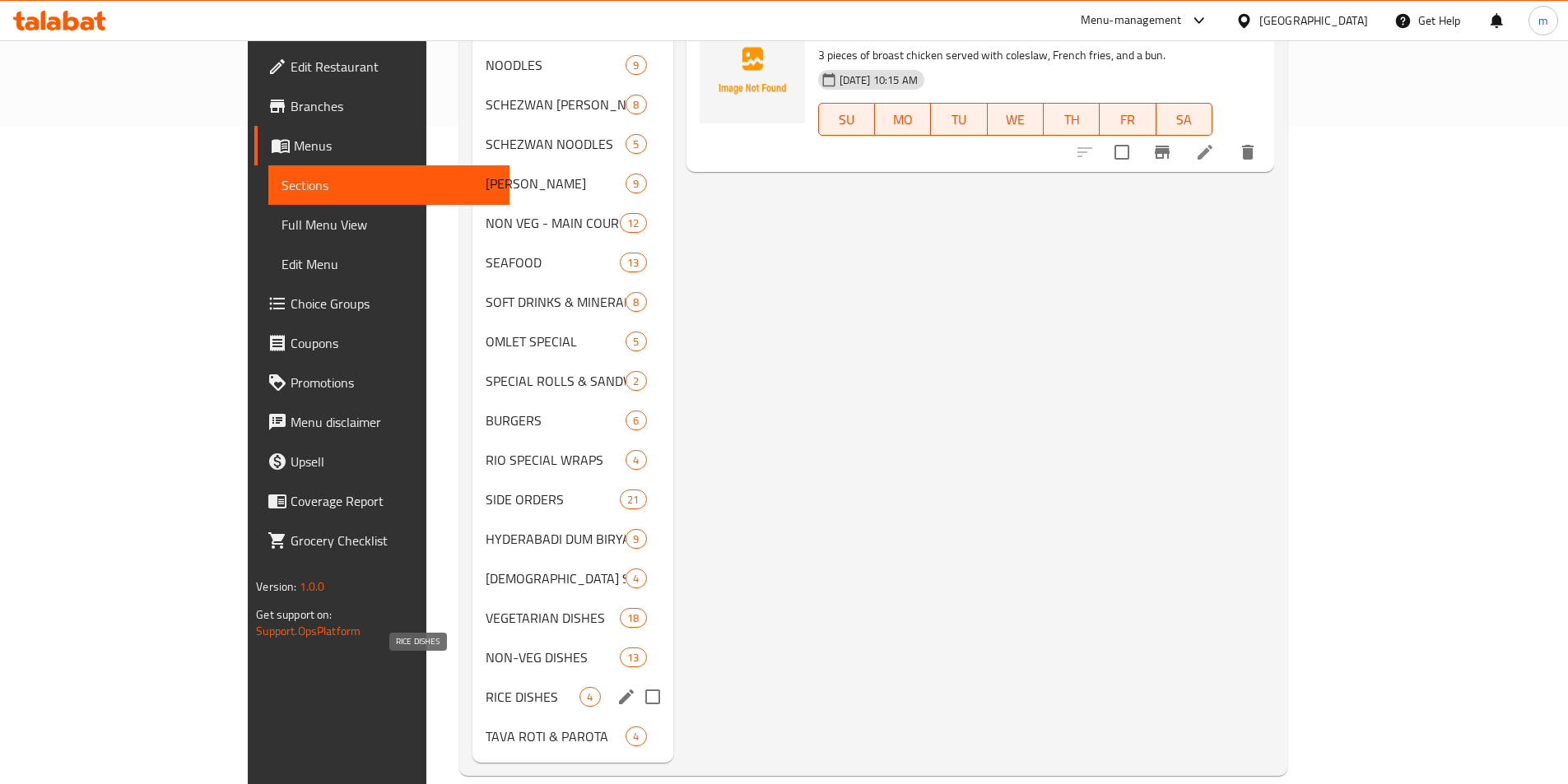
click at [485, 687] on span "RICE DISHES" at bounding box center [532, 697] width 94 height 20
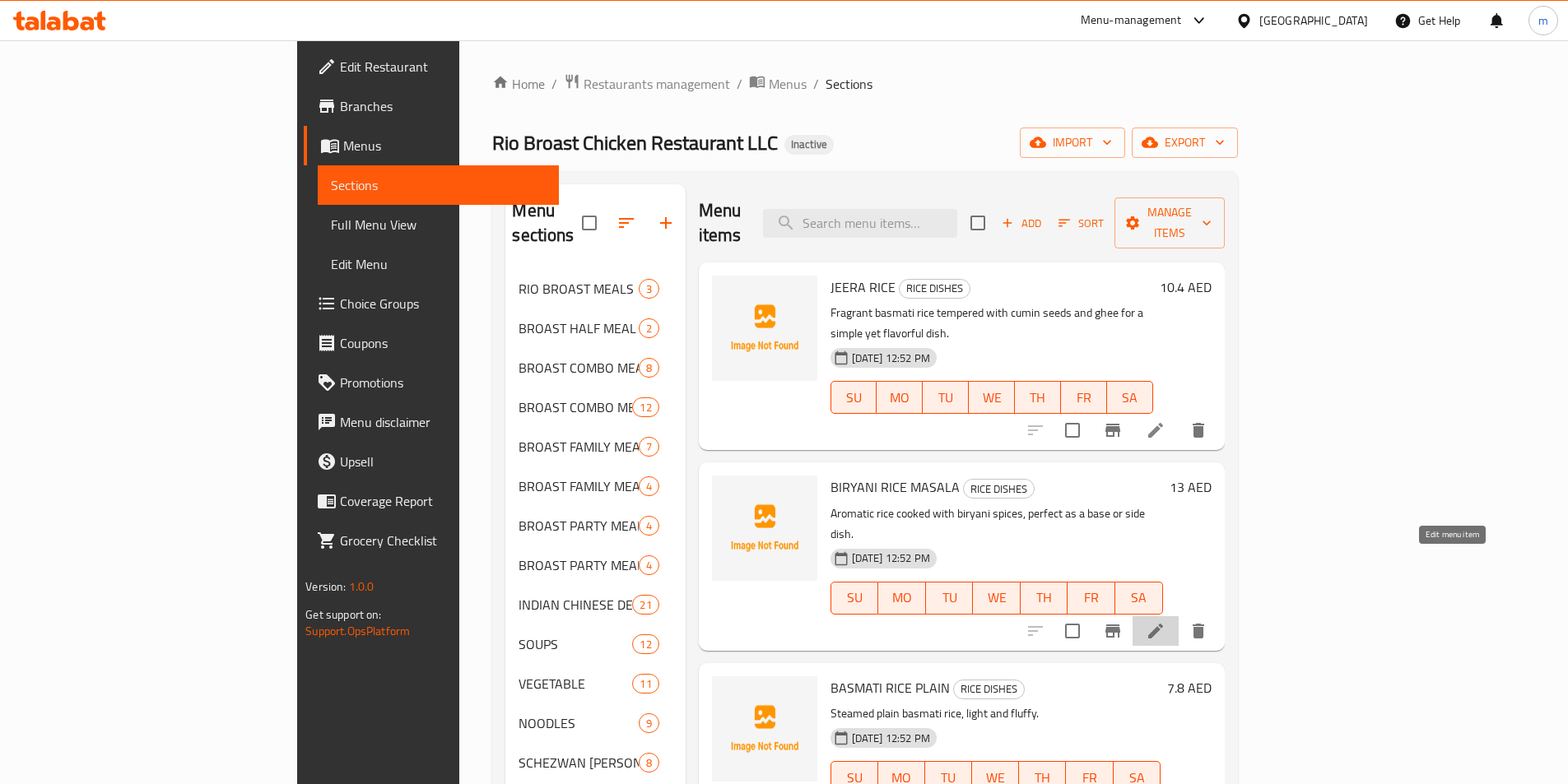
click at [1165, 621] on icon at bounding box center [1155, 631] width 20 height 20
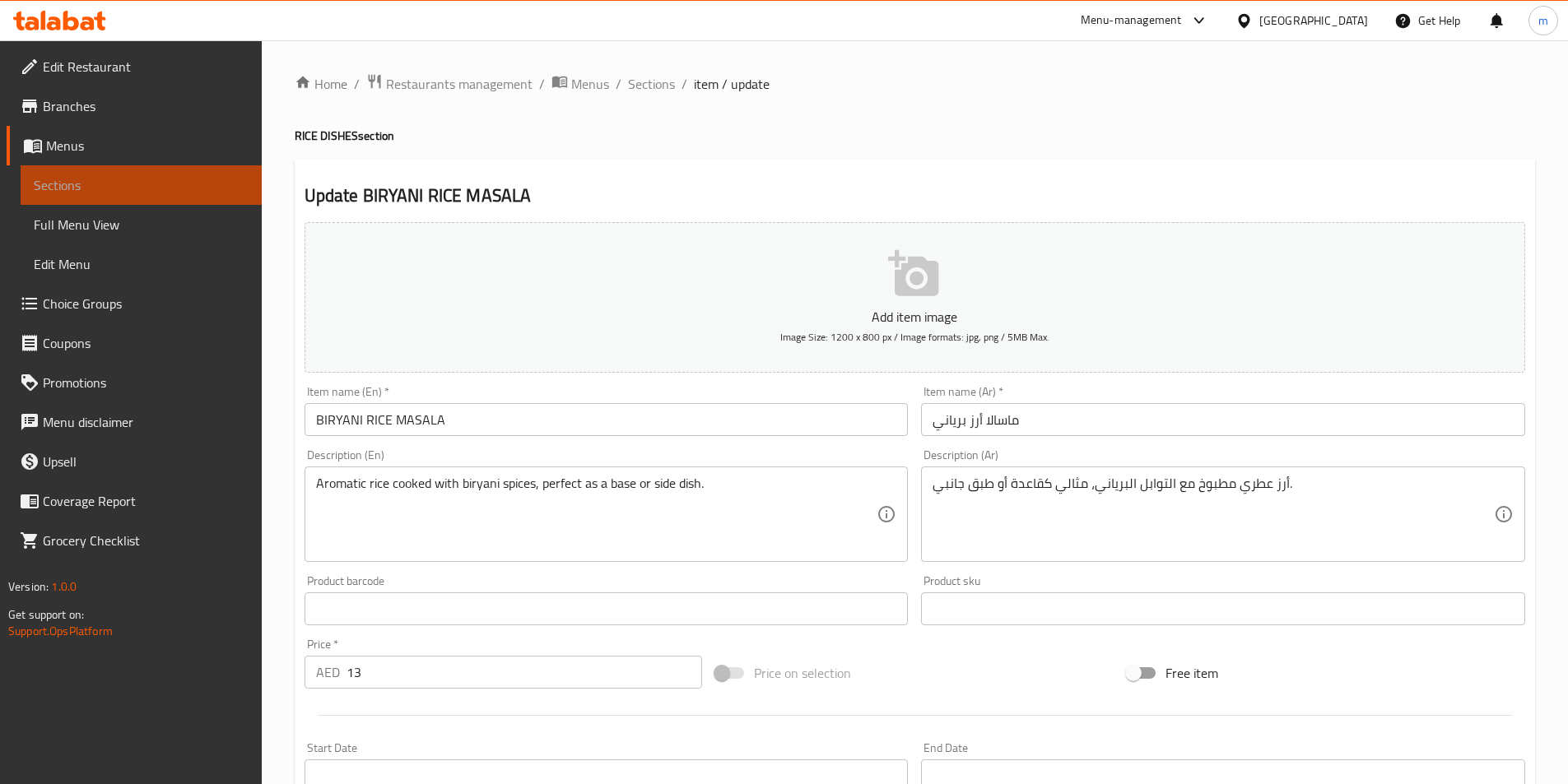
click at [115, 195] on link "Sections" at bounding box center [141, 185] width 241 height 39
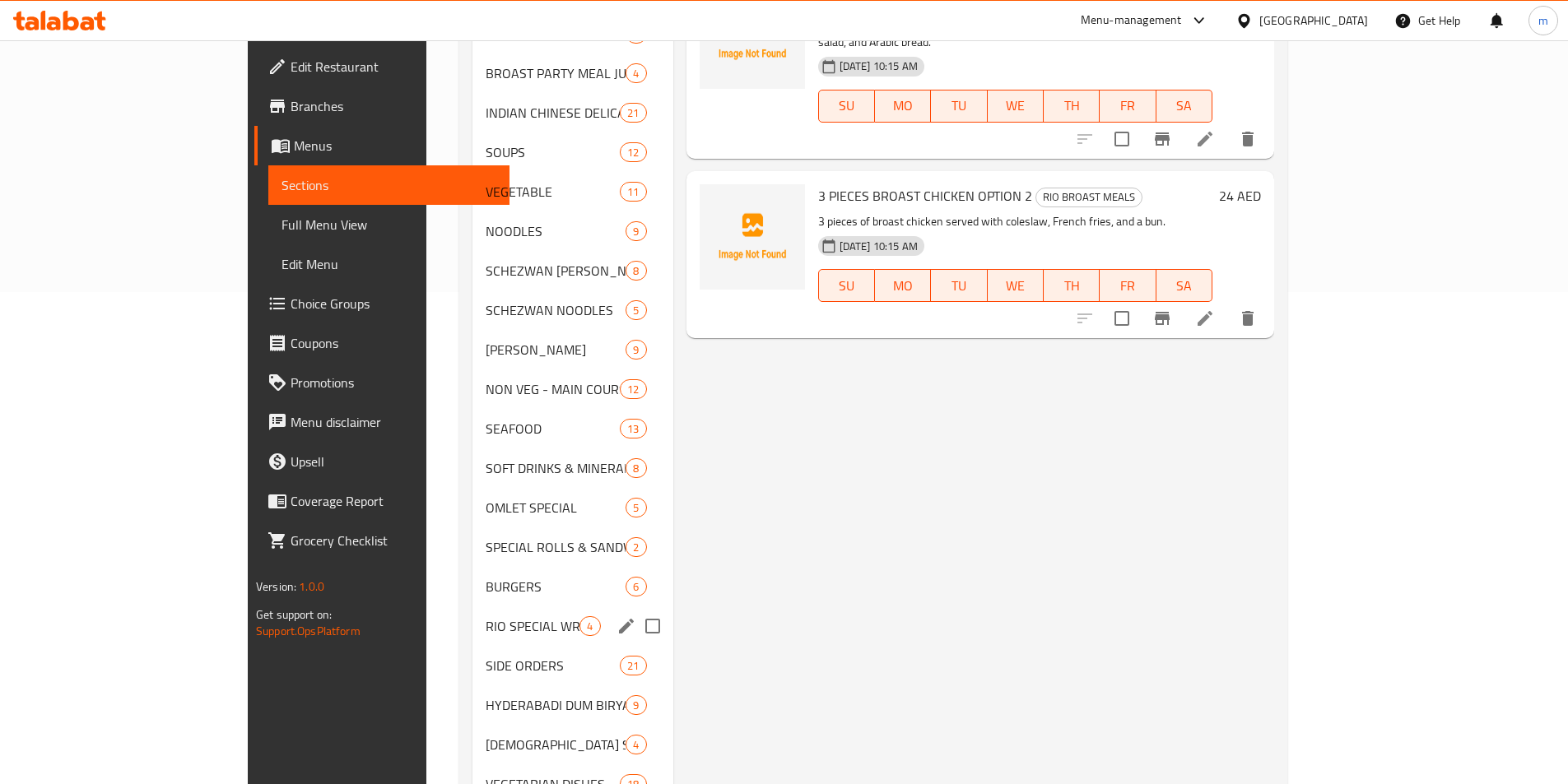
scroll to position [658, 0]
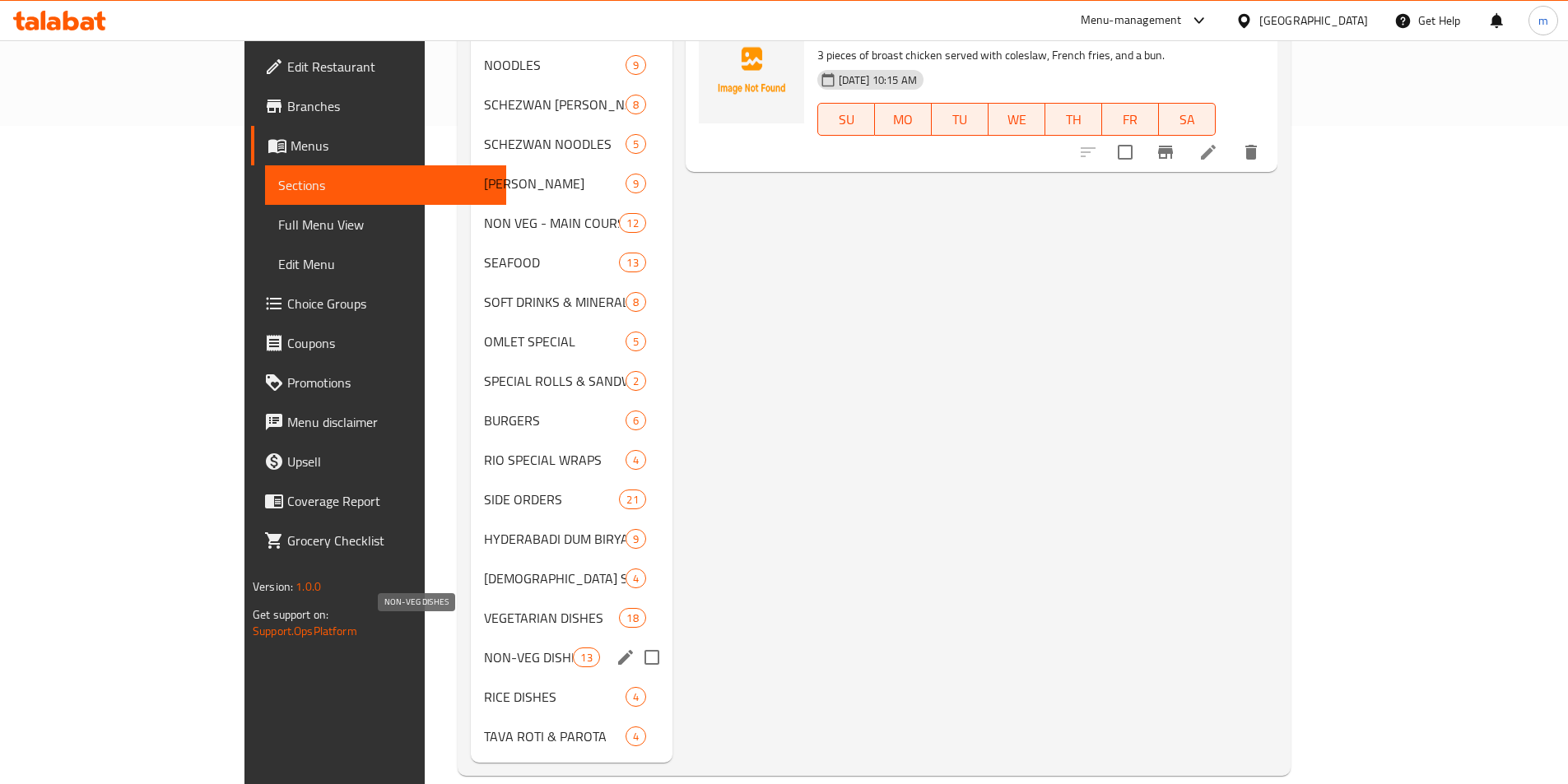
click at [484, 648] on span "NON-VEG DISHES" at bounding box center [529, 658] width 90 height 20
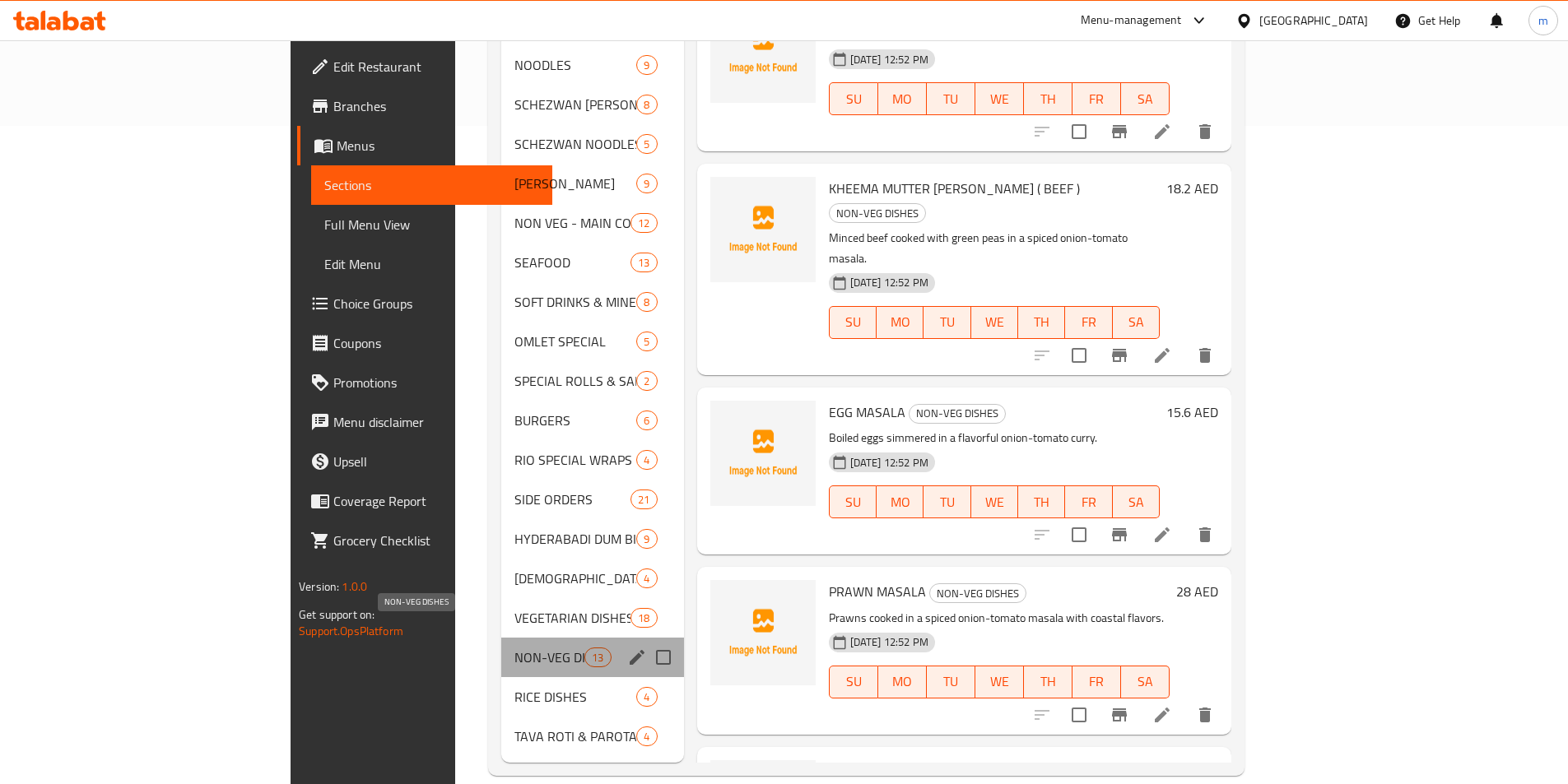
click at [515, 648] on span "NON-VEG DISHES" at bounding box center [549, 658] width 70 height 20
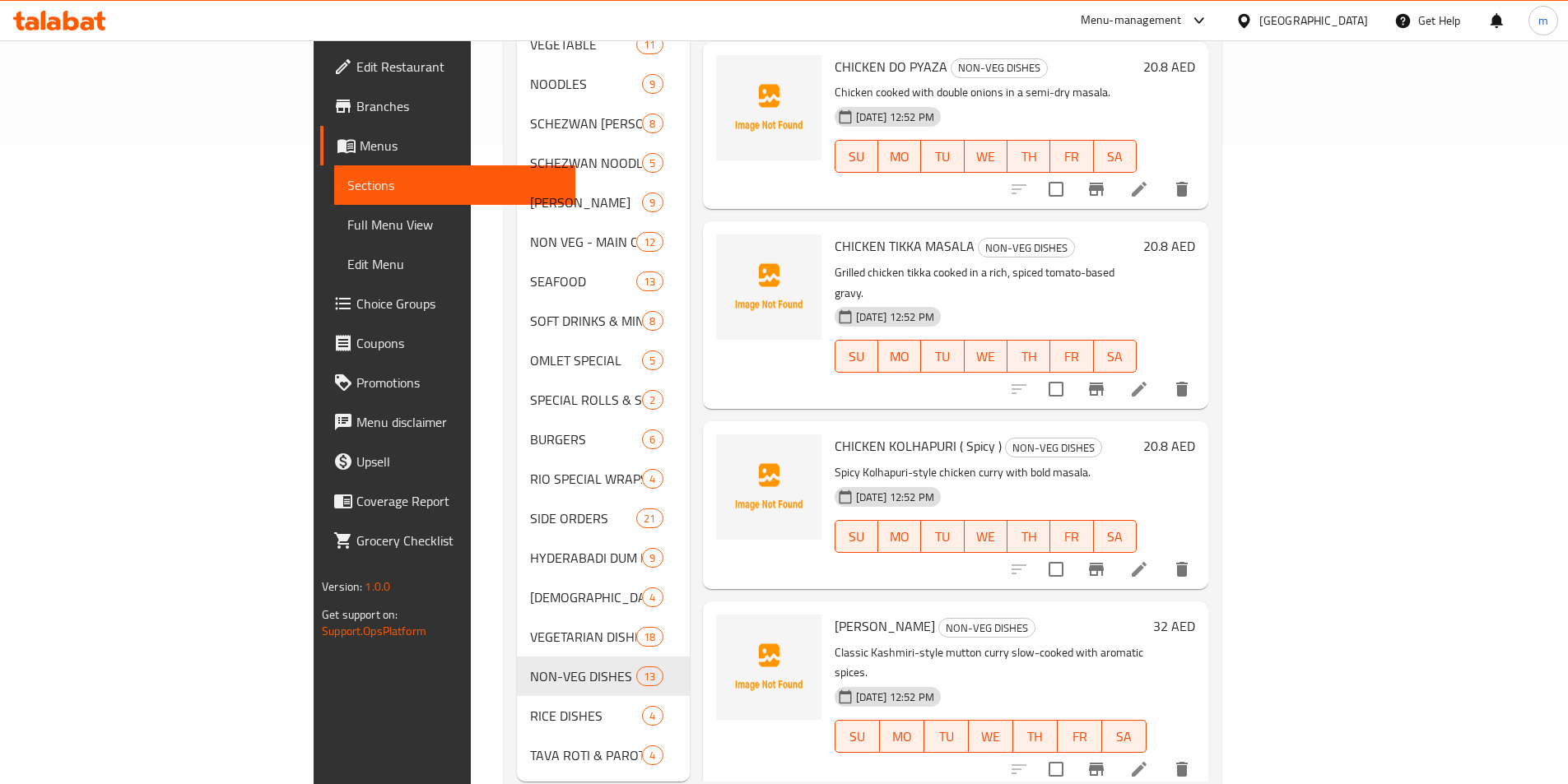
scroll to position [658, 0]
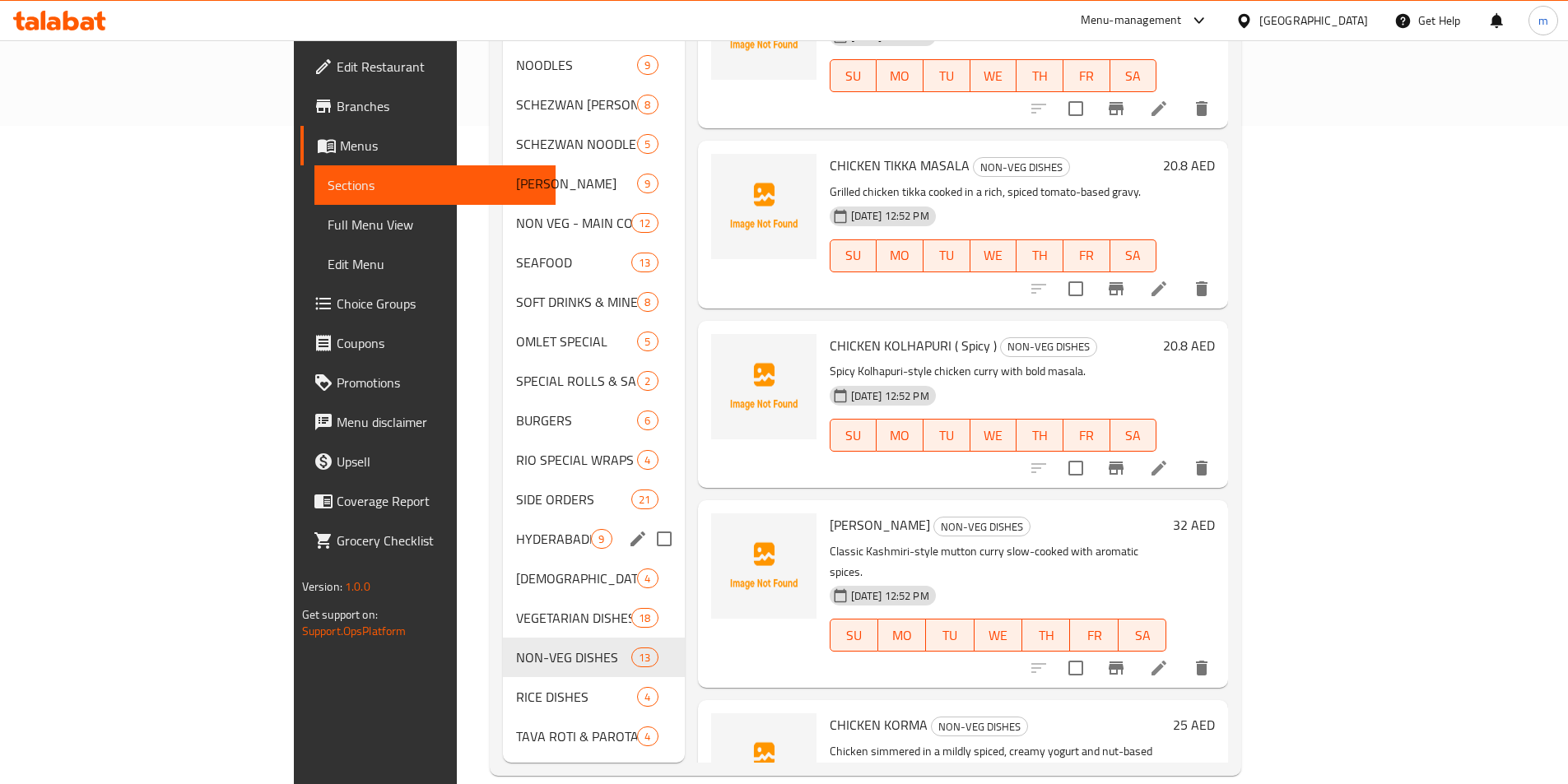
click at [510, 527] on div "HYDERABADI DUM BIRYANI 9" at bounding box center [593, 539] width 181 height 39
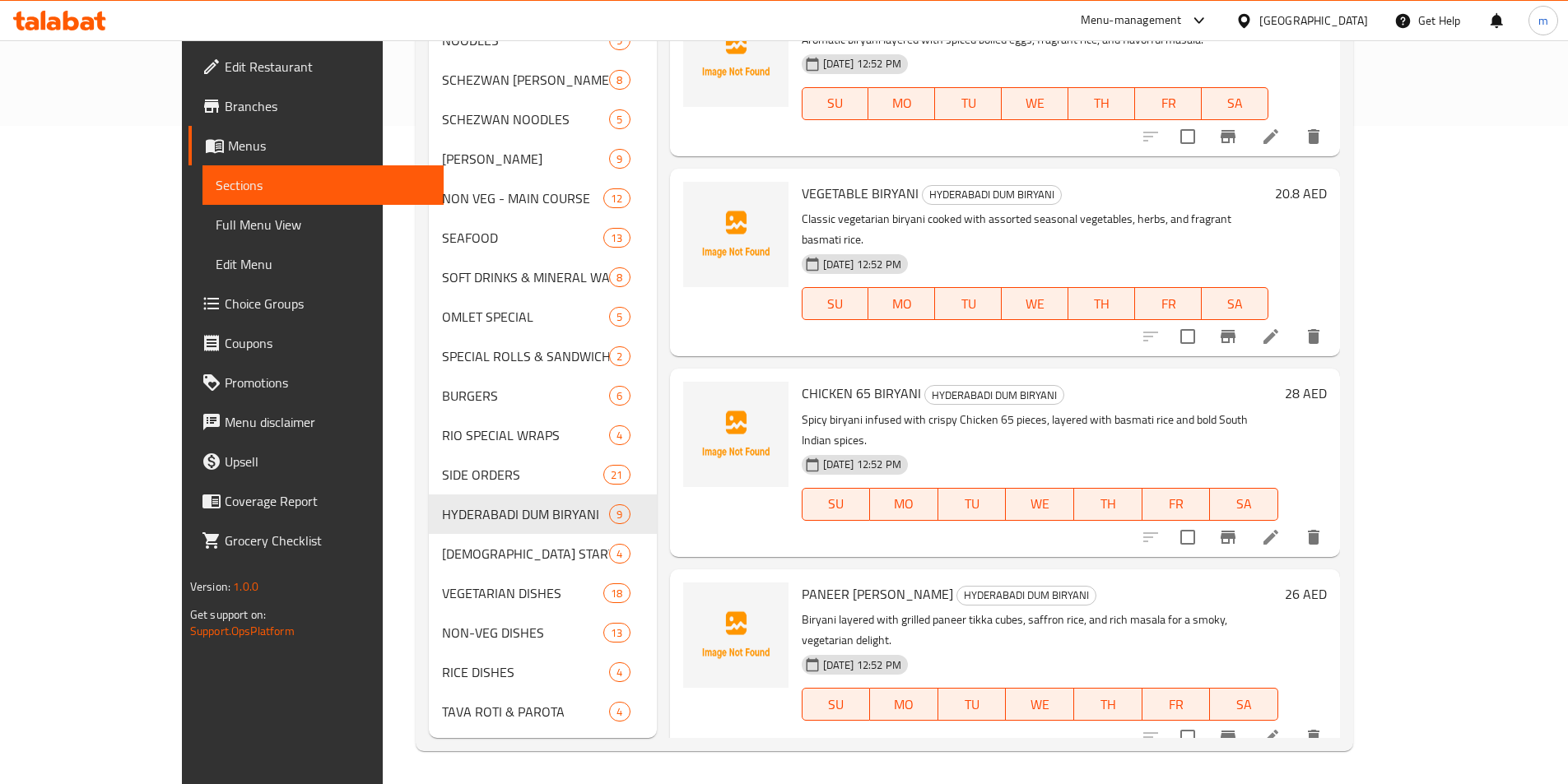
scroll to position [329, 0]
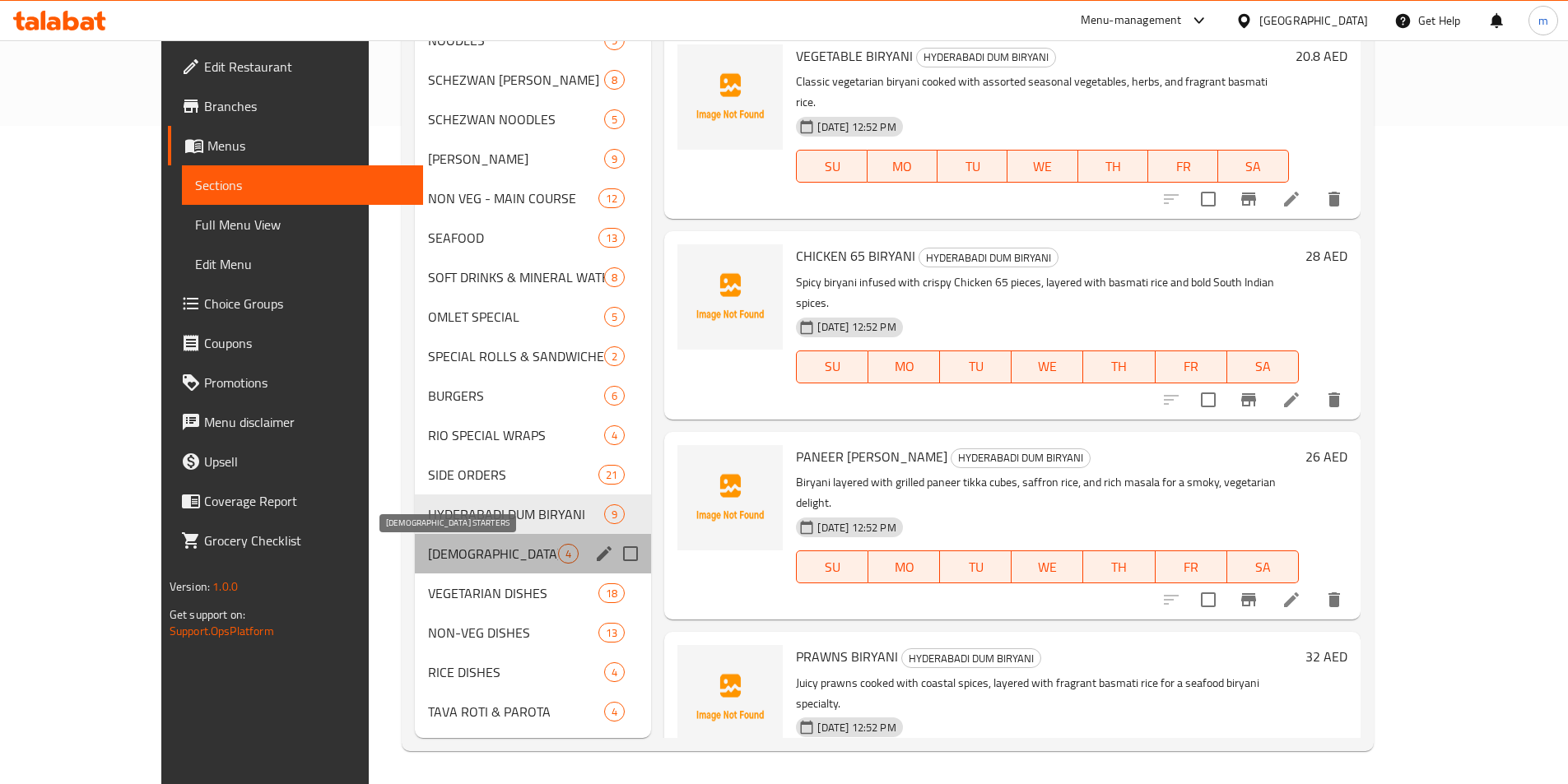
click at [447, 554] on span "[DEMOGRAPHIC_DATA] STARTERS" at bounding box center [493, 554] width 130 height 20
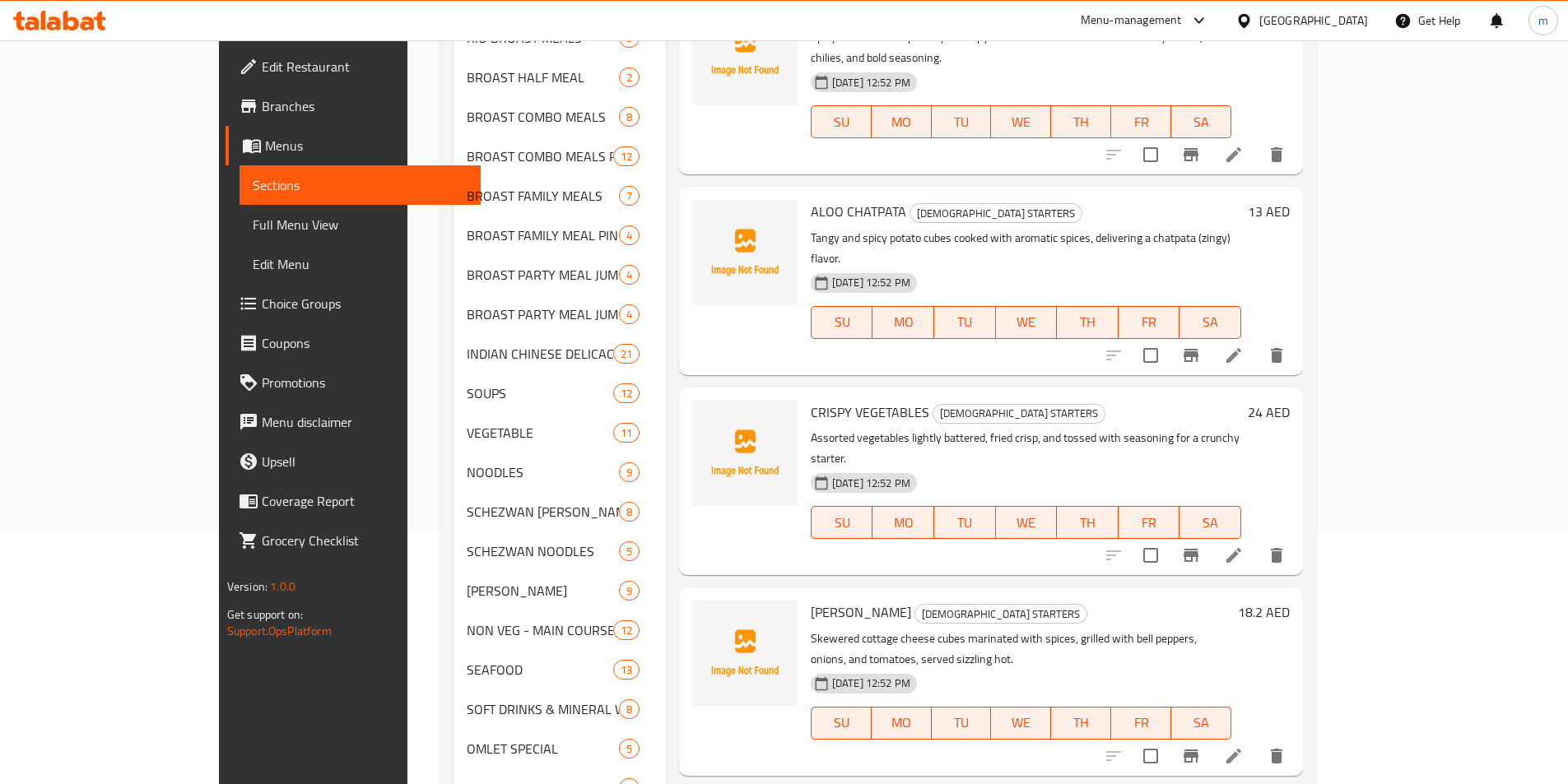
scroll to position [494, 0]
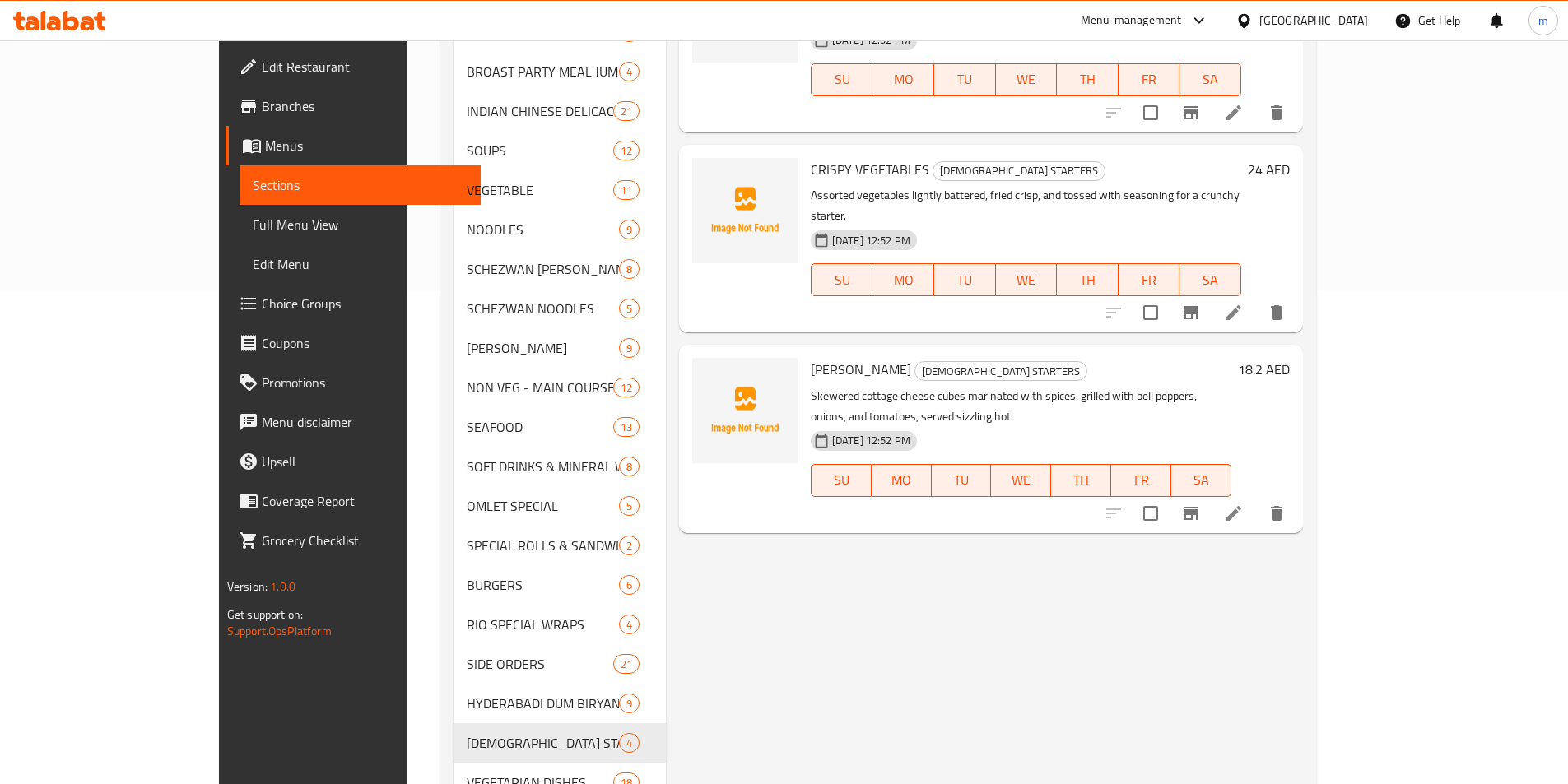
click at [1241, 506] on icon at bounding box center [1233, 512] width 15 height 15
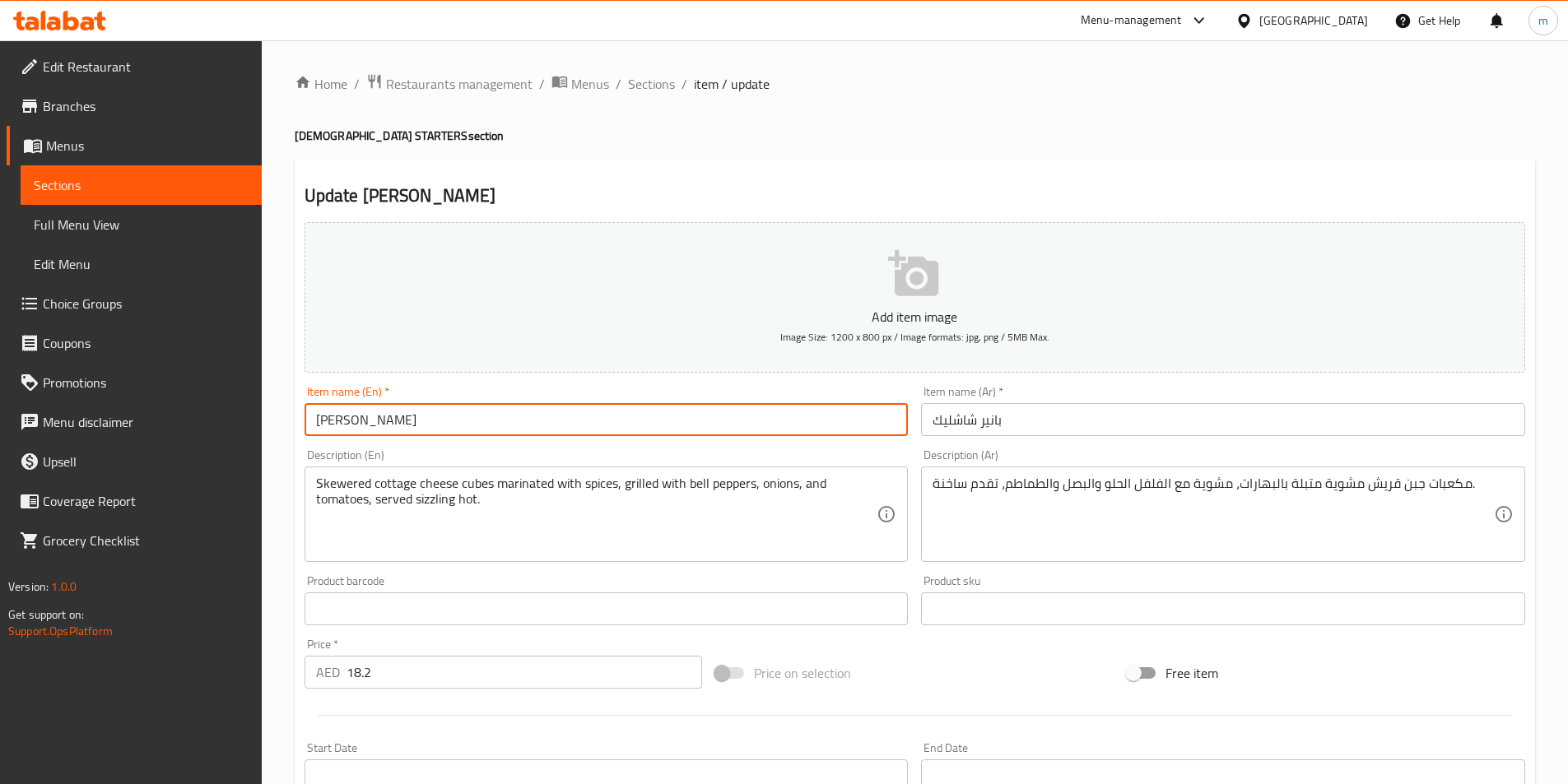
drag, startPoint x: 441, startPoint y: 417, endPoint x: 368, endPoint y: 417, distance: 73.0
click at [368, 417] on input "[PERSON_NAME]" at bounding box center [606, 419] width 604 height 33
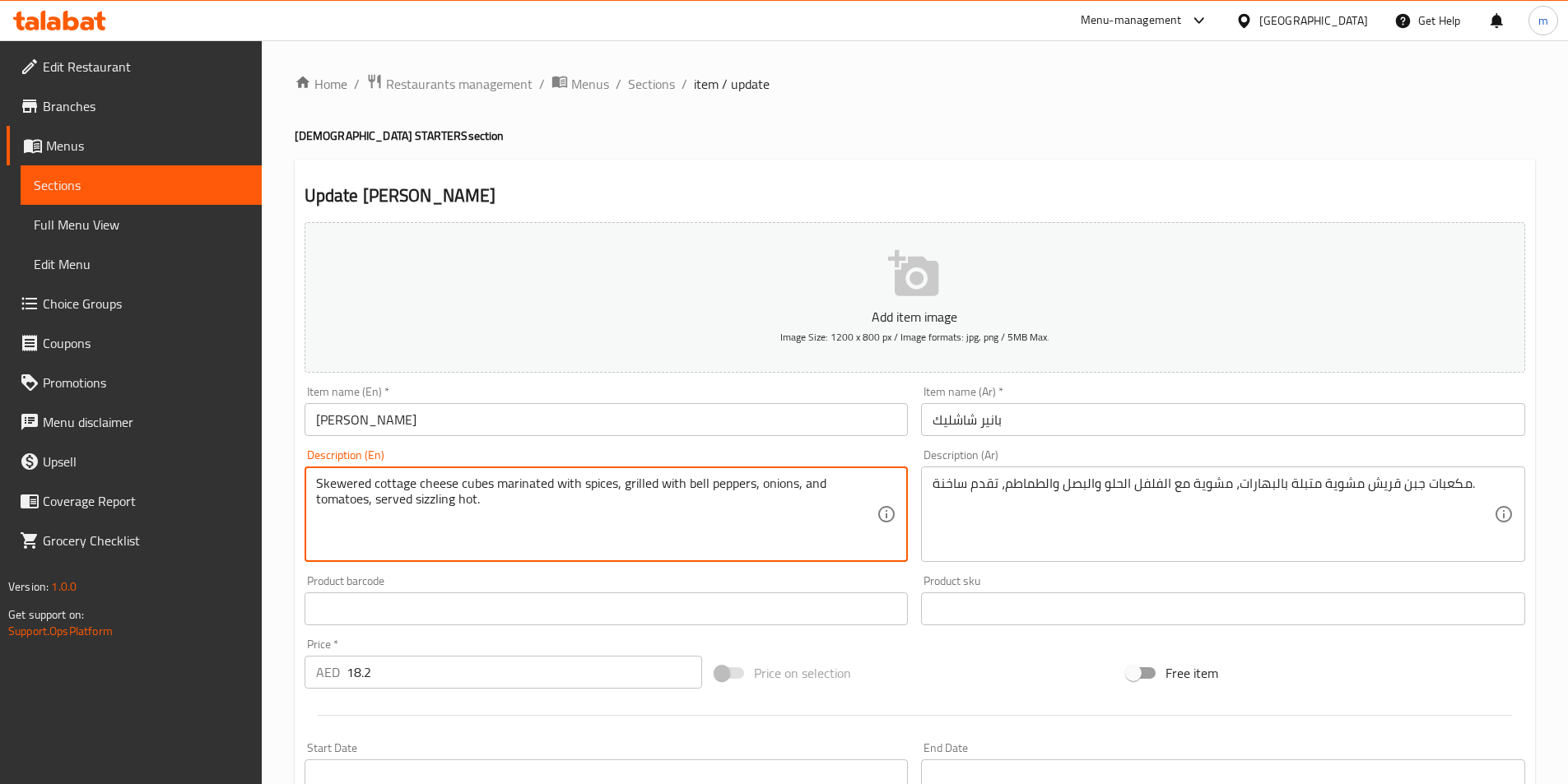
drag, startPoint x: 455, startPoint y: 505, endPoint x: 416, endPoint y: 495, distance: 40.3
click at [416, 495] on textarea "Skewered cottage cheese cubes marinated with spices, grilled with bell peppers,…" at bounding box center [597, 513] width 561 height 78
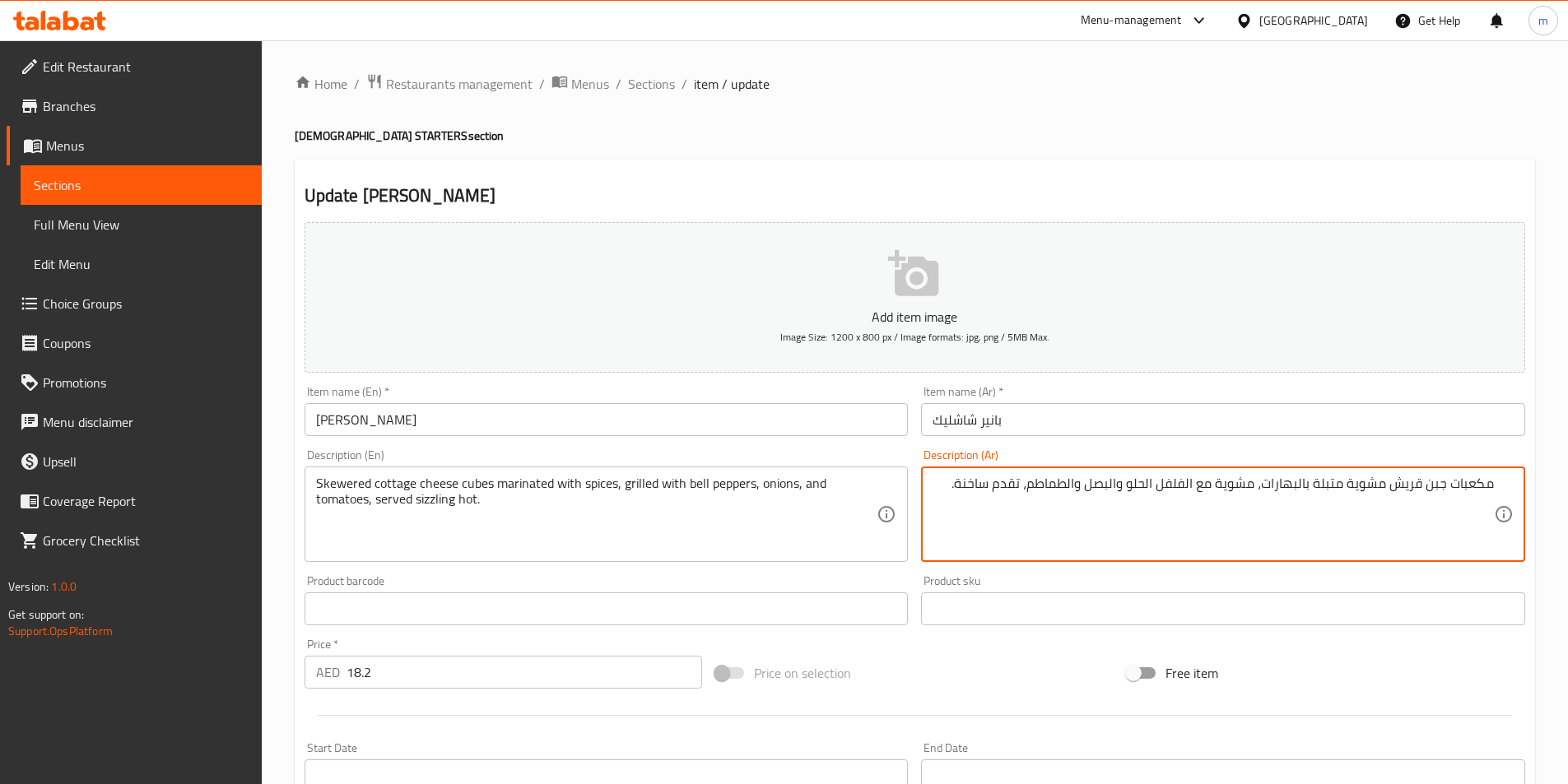
click at [996, 484] on textarea "مكعبات جبن قريش مشوية متبلة بالبهارات، مشوية مع الفلفل الحلو والبصل والطماطم، ت…" at bounding box center [1213, 513] width 561 height 78
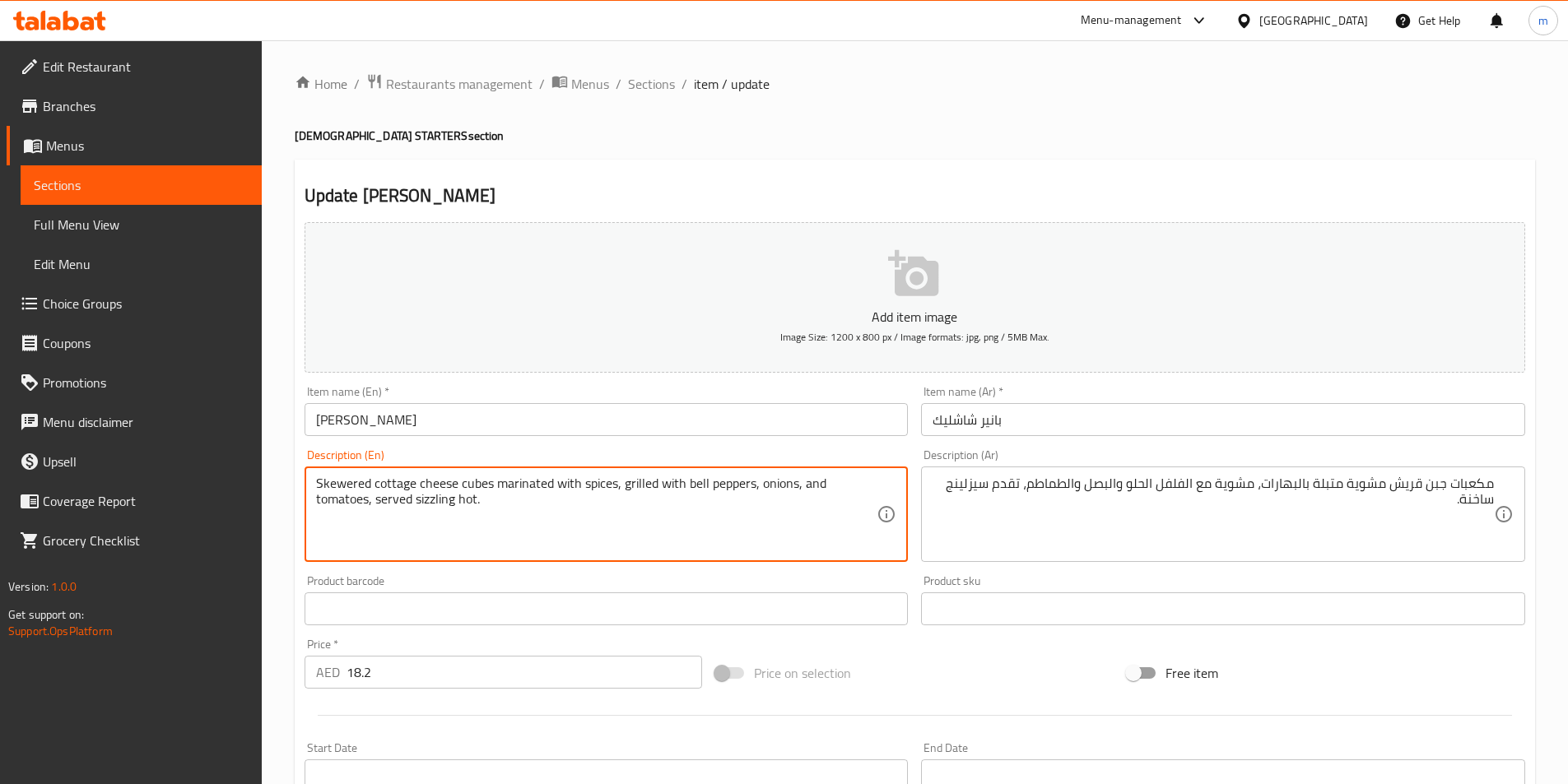
drag, startPoint x: 471, startPoint y: 499, endPoint x: 459, endPoint y: 499, distance: 12.0
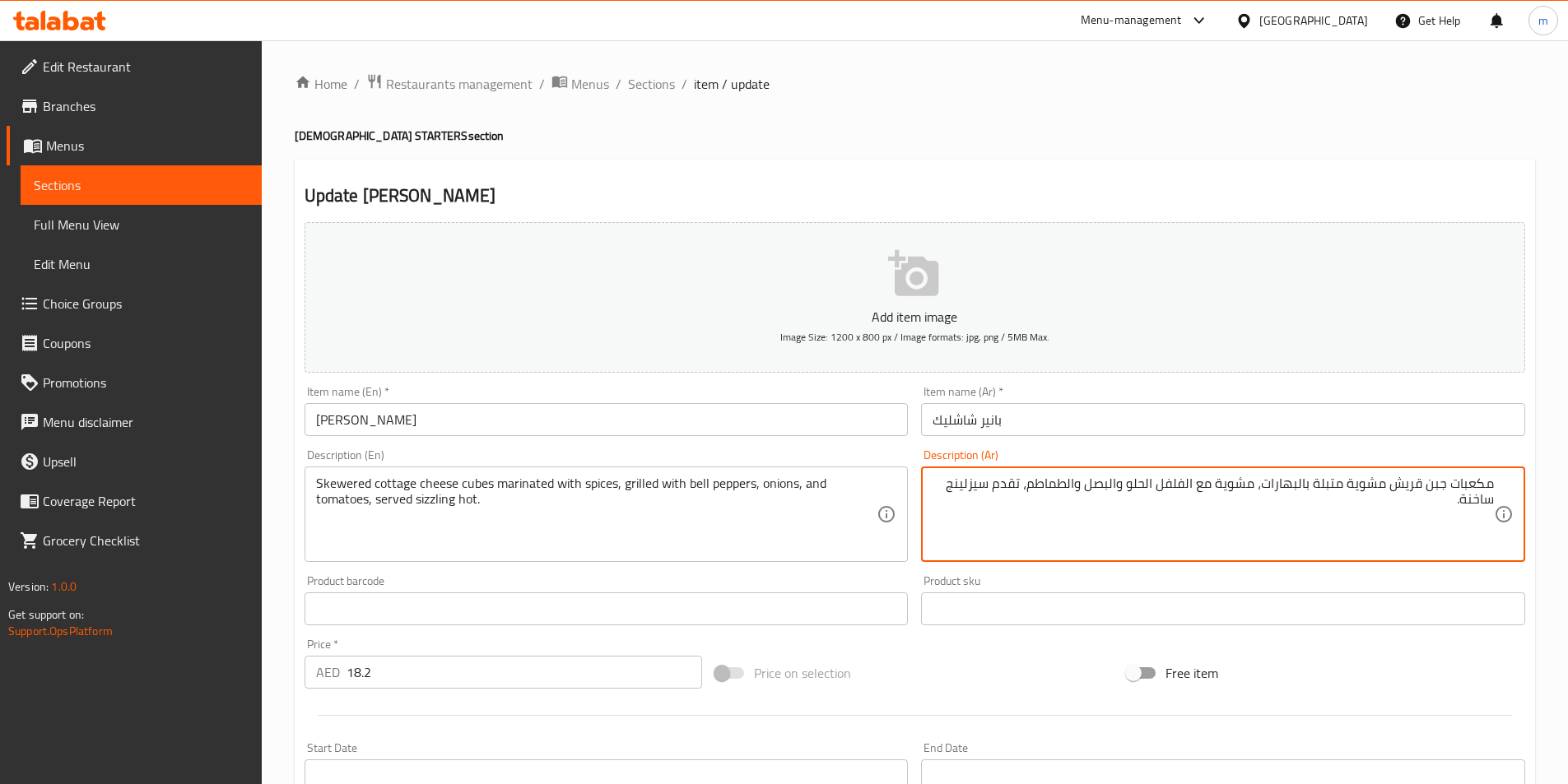
drag, startPoint x: 1460, startPoint y: 500, endPoint x: 1495, endPoint y: 497, distance: 35.1
drag, startPoint x: 1490, startPoint y: 501, endPoint x: 1460, endPoint y: 501, distance: 30.0
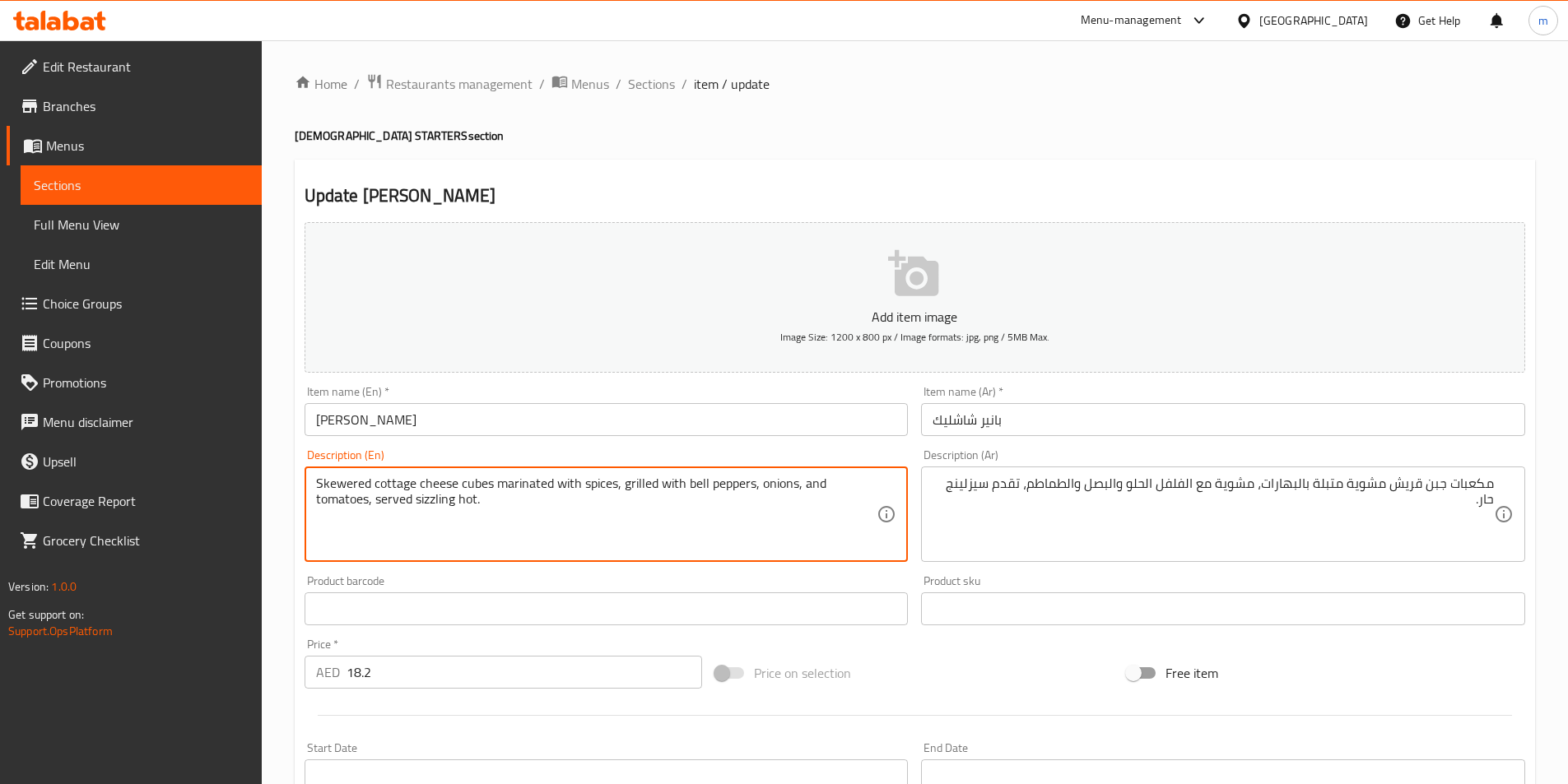
drag, startPoint x: 371, startPoint y: 479, endPoint x: 317, endPoint y: 480, distance: 54.0
click at [317, 480] on textarea "Skewered cottage cheese cubes marinated with spices, grilled with bell peppers,…" at bounding box center [597, 513] width 561 height 78
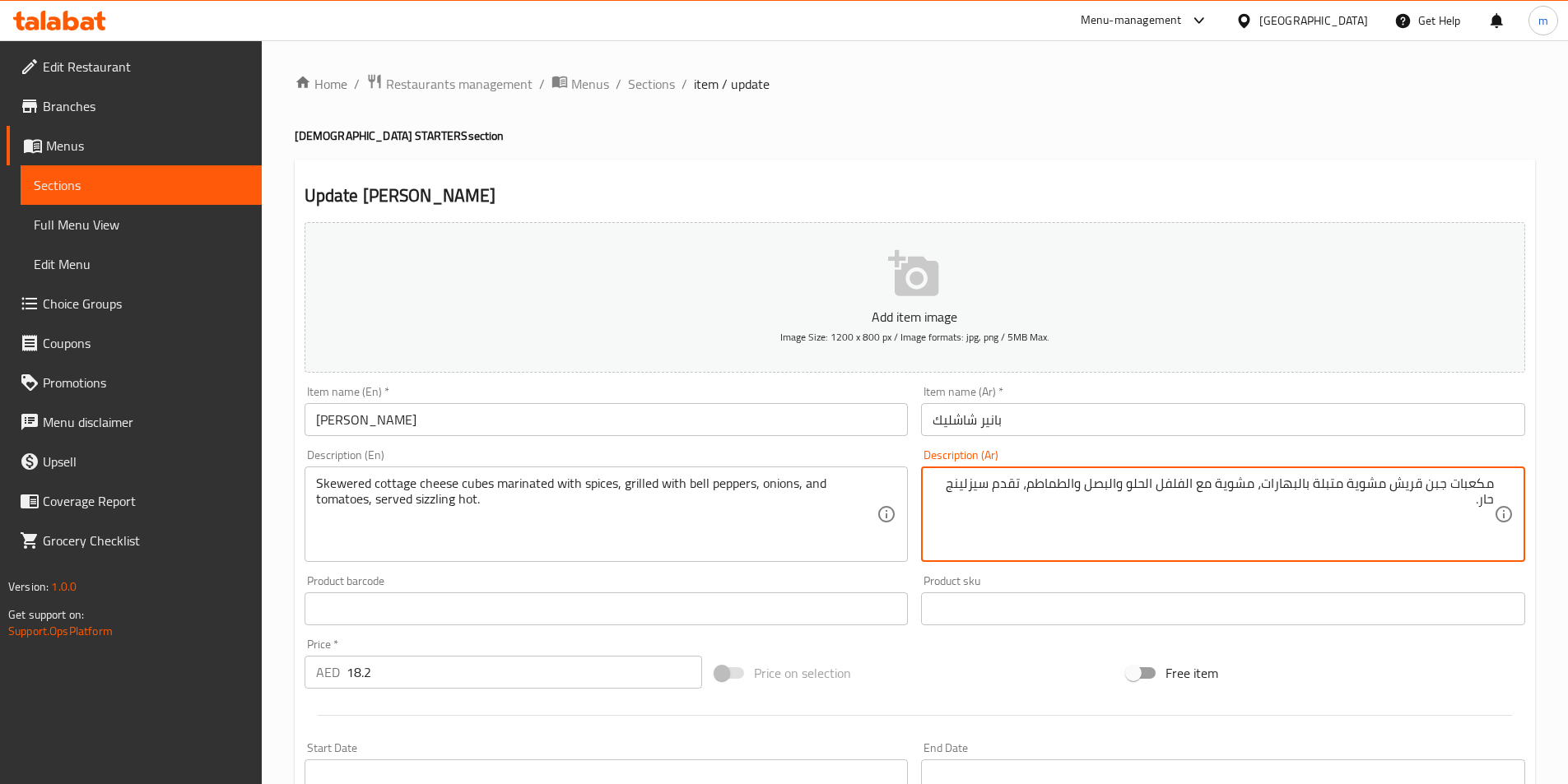
drag, startPoint x: 1453, startPoint y: 485, endPoint x: 1489, endPoint y: 485, distance: 36.0
paste textarea "أسياخ"
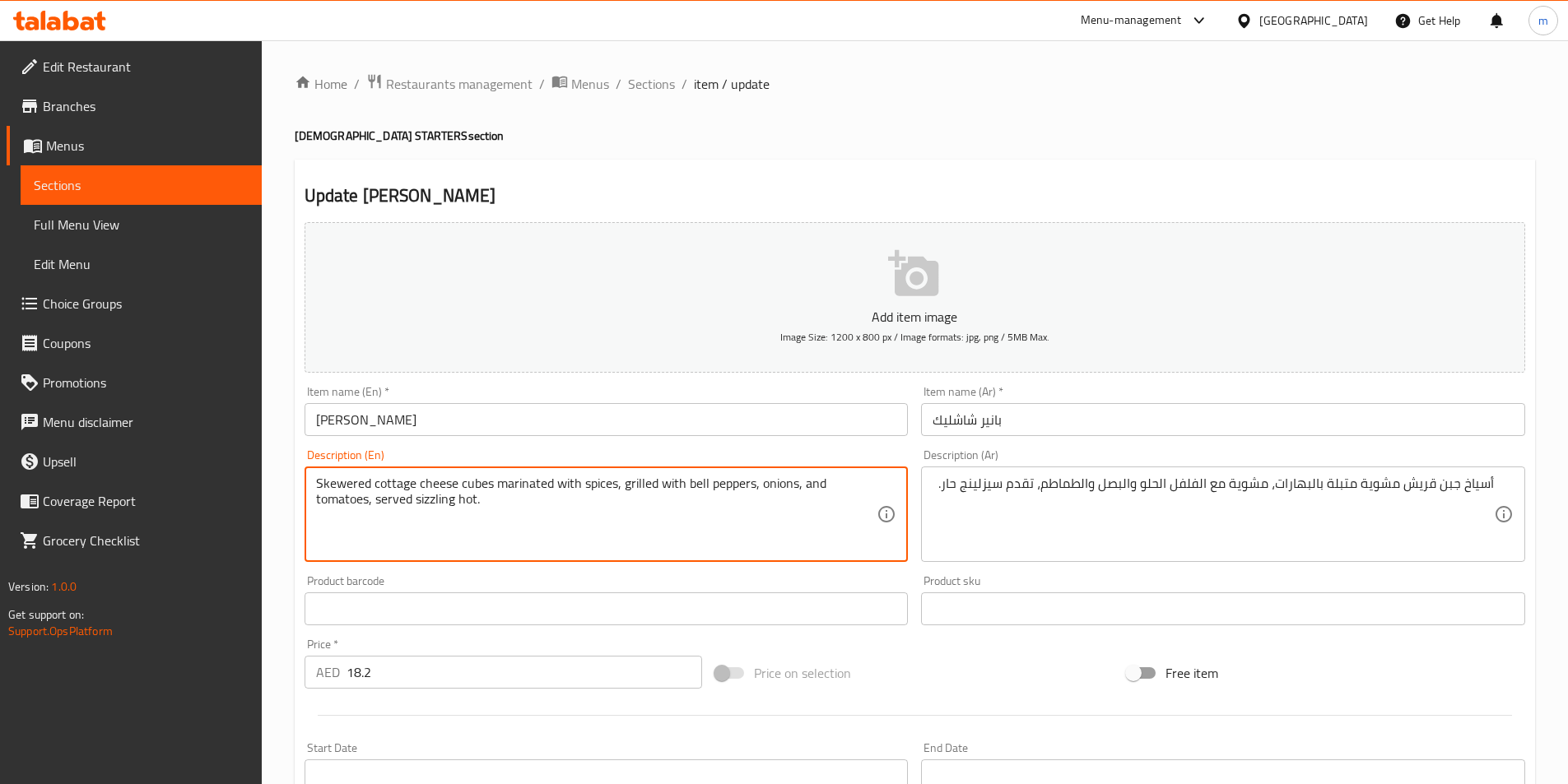
drag, startPoint x: 411, startPoint y: 483, endPoint x: 377, endPoint y: 484, distance: 34.0
click at [374, 482] on textarea "Skewered cottage cheese cubes marinated with spices, grilled with bell peppers,…" at bounding box center [597, 513] width 561 height 78
drag, startPoint x: 371, startPoint y: 483, endPoint x: 409, endPoint y: 485, distance: 38.1
click at [409, 485] on textarea "Skewered cottage cheese cubes marinated with spices, grilled with bell peppers,…" at bounding box center [597, 513] width 561 height 78
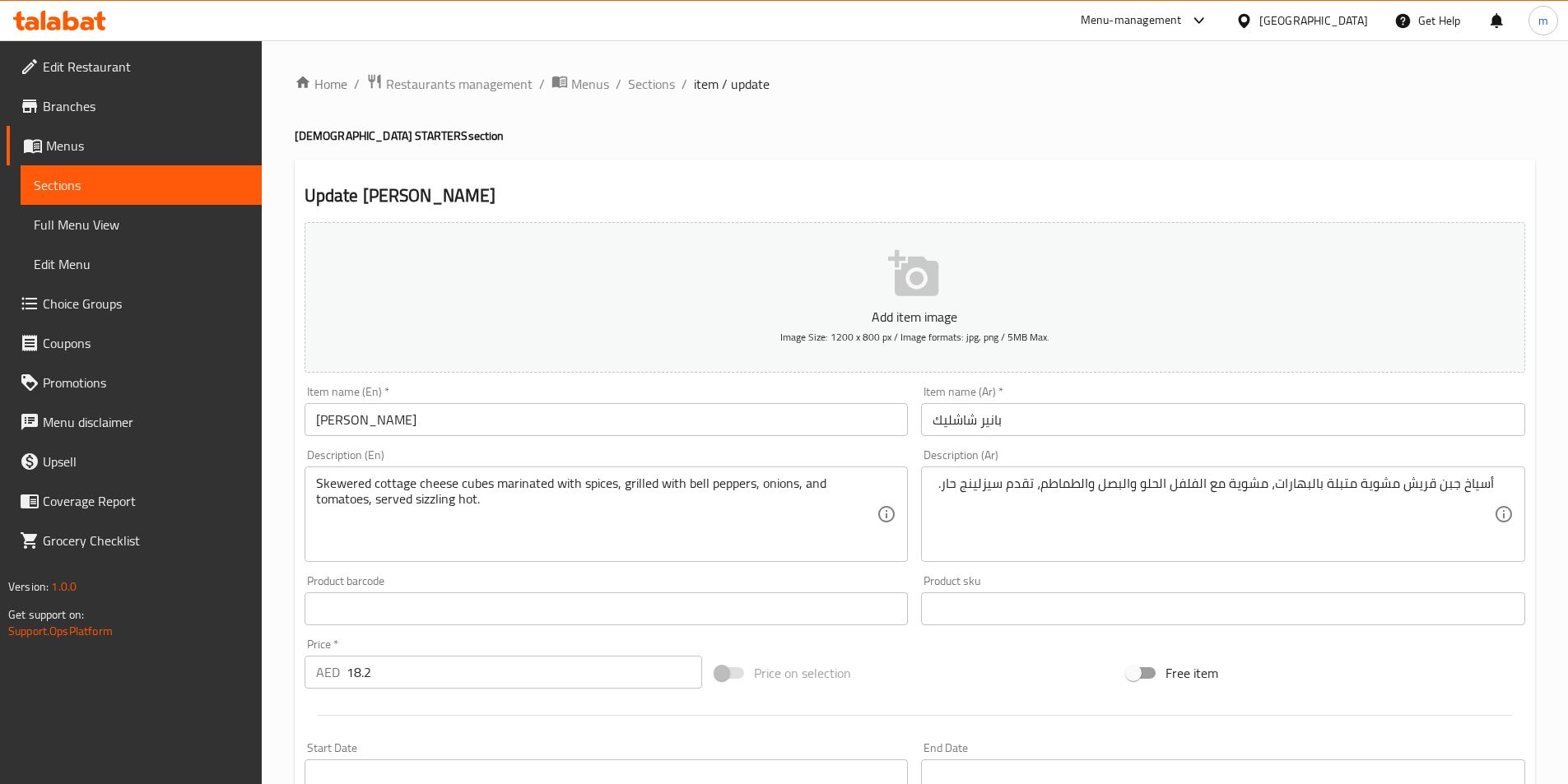
click at [330, 470] on div "Skewered cottage cheese cubes marinated with spices, grilled with bell peppers,…" at bounding box center [606, 513] width 604 height 96
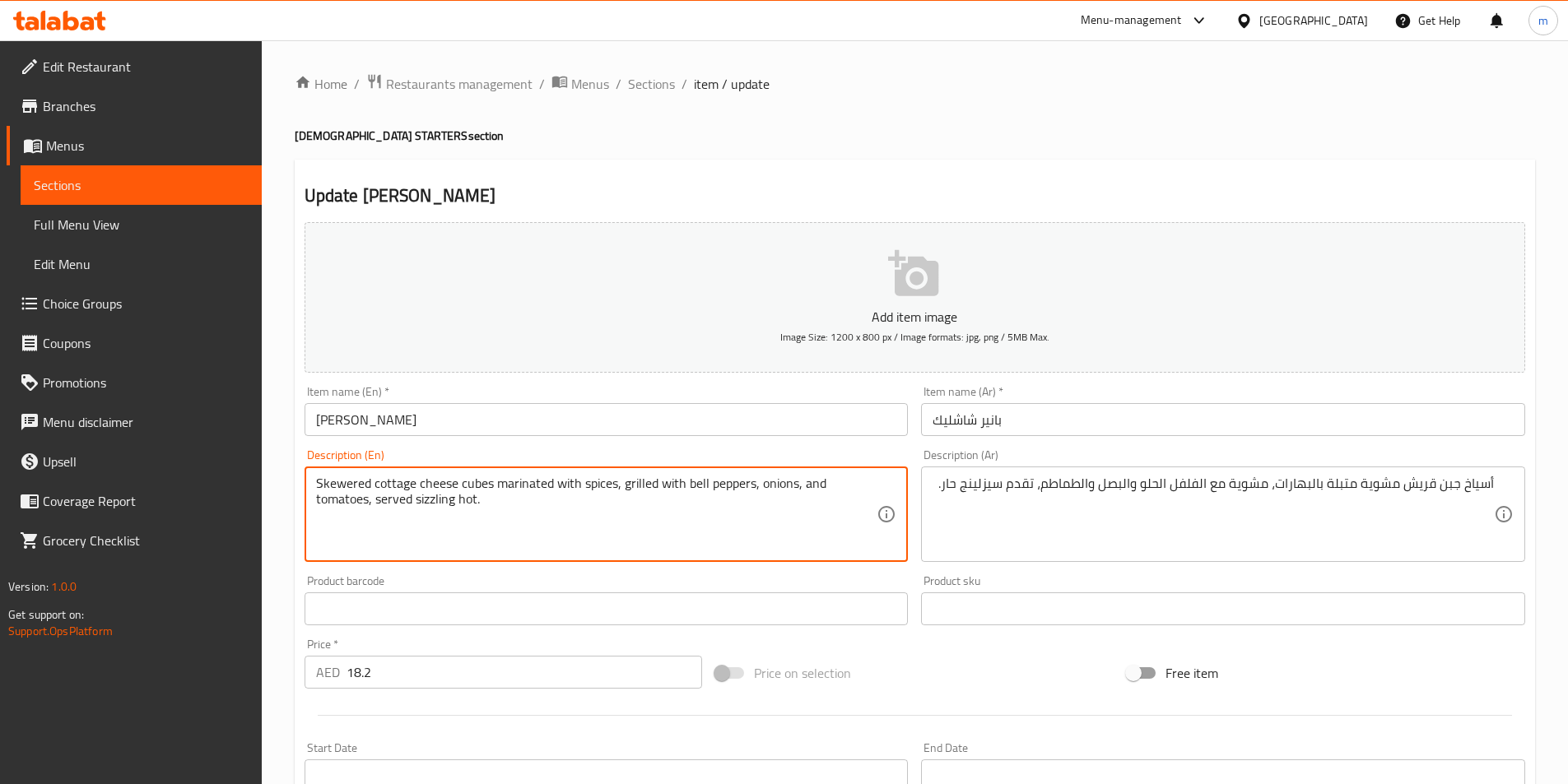
click at [343, 482] on textarea "Skewered cottage cheese cubes marinated with spices, grilled with bell peppers,…" at bounding box center [597, 513] width 561 height 78
click at [436, 485] on textarea "Skewered cottage cheese cubes marinated with spices, grilled with bell peppers,…" at bounding box center [597, 513] width 561 height 78
click at [404, 481] on textarea "Skewered cottage cheese cubes marinated with spices, grilled with bell peppers,…" at bounding box center [597, 513] width 561 height 78
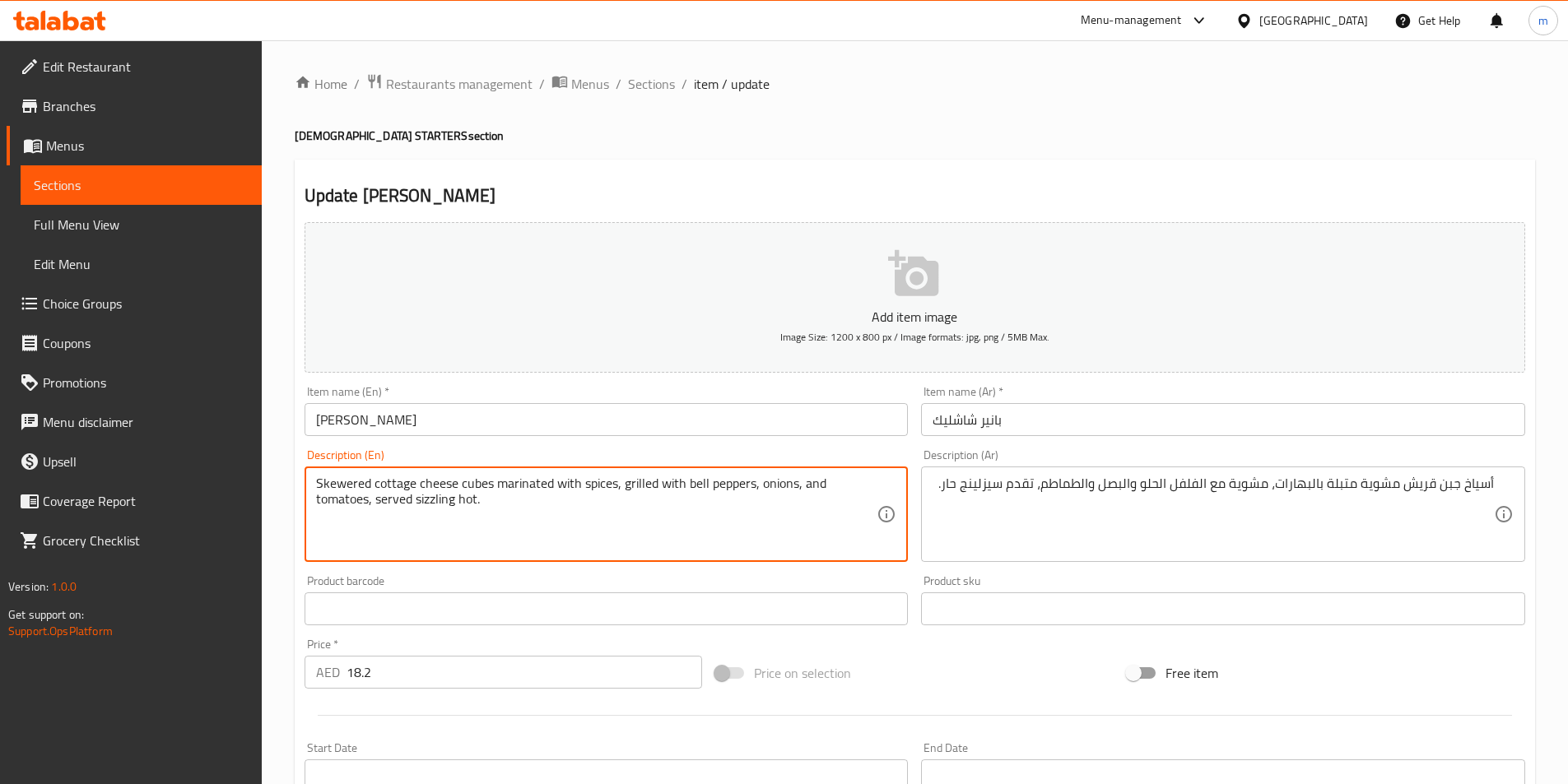
click at [404, 481] on textarea "Skewered cottage cheese cubes marinated with spices, grilled with bell peppers,…" at bounding box center [597, 513] width 561 height 78
click at [645, 485] on textarea "Skewered cottage cheese cubes marinated with spices, grilled with bell peppers,…" at bounding box center [597, 513] width 561 height 78
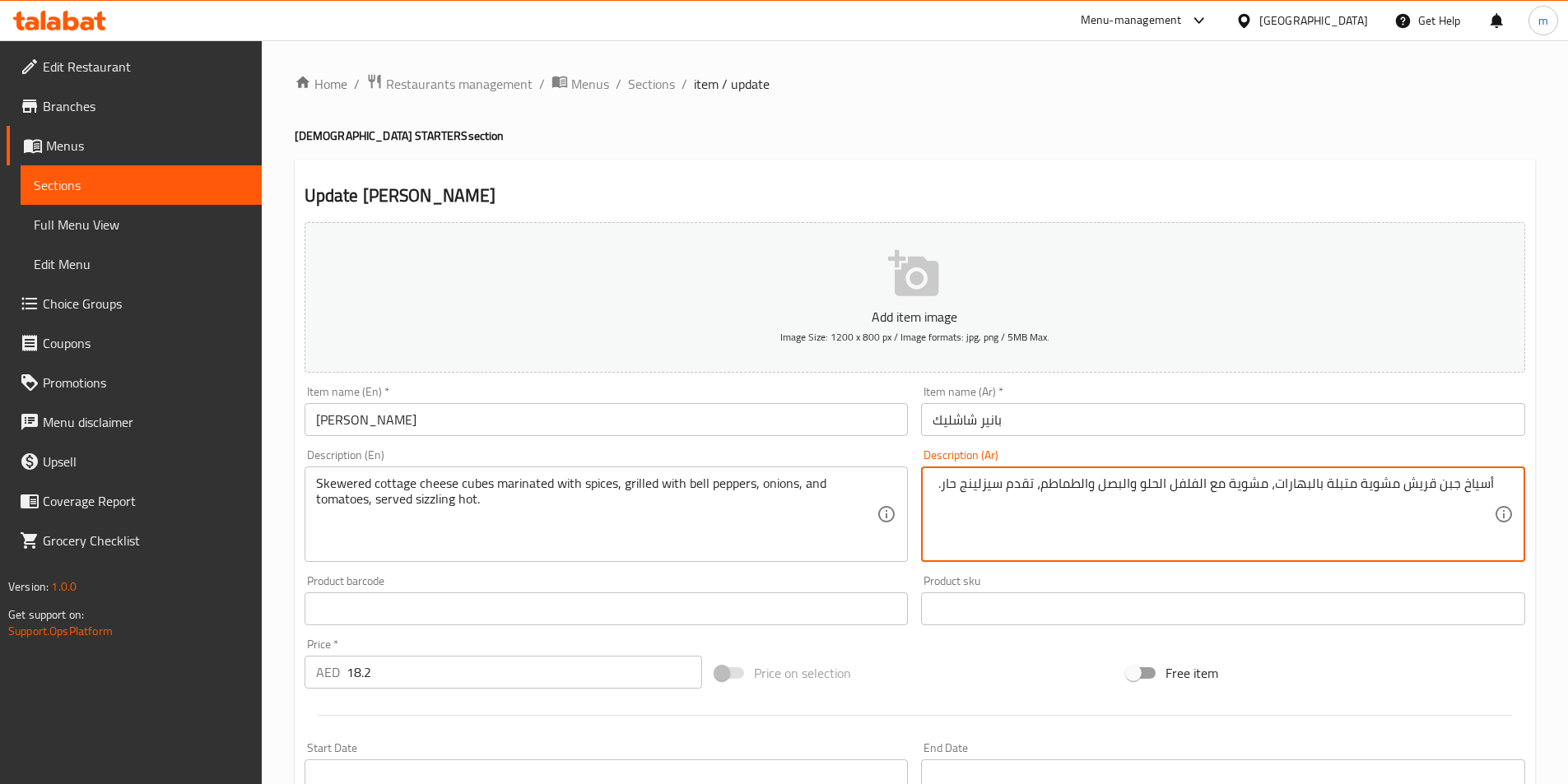
click at [1380, 485] on textarea "أسياخ جبن قريش مشوية متبلة بالبهارات، مشوية مع الفلفل الحلو والبصل والطماطم، تق…" at bounding box center [1213, 513] width 561 height 78
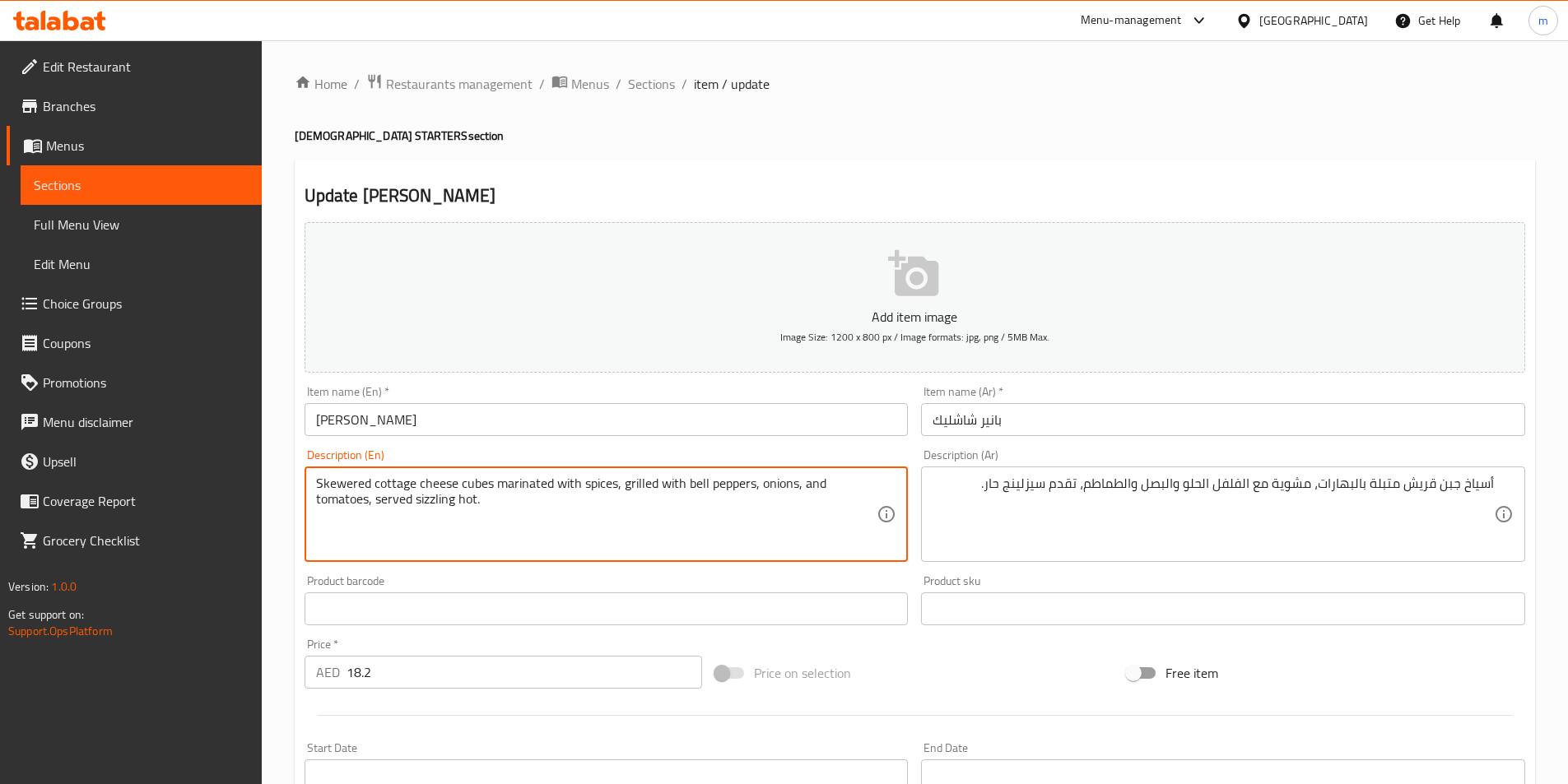
click at [336, 483] on textarea "Skewered cottage cheese cubes marinated with spices, grilled with bell peppers,…" at bounding box center [597, 513] width 561 height 78
click at [511, 481] on textarea "Skewered cottage cheese cubes marinated with spices, grilled with bell peppers,…" at bounding box center [597, 513] width 561 height 78
click at [579, 481] on textarea "Skewered cottage cheese cubes marinated with spices, grilled with bell peppers,…" at bounding box center [597, 513] width 561 height 78
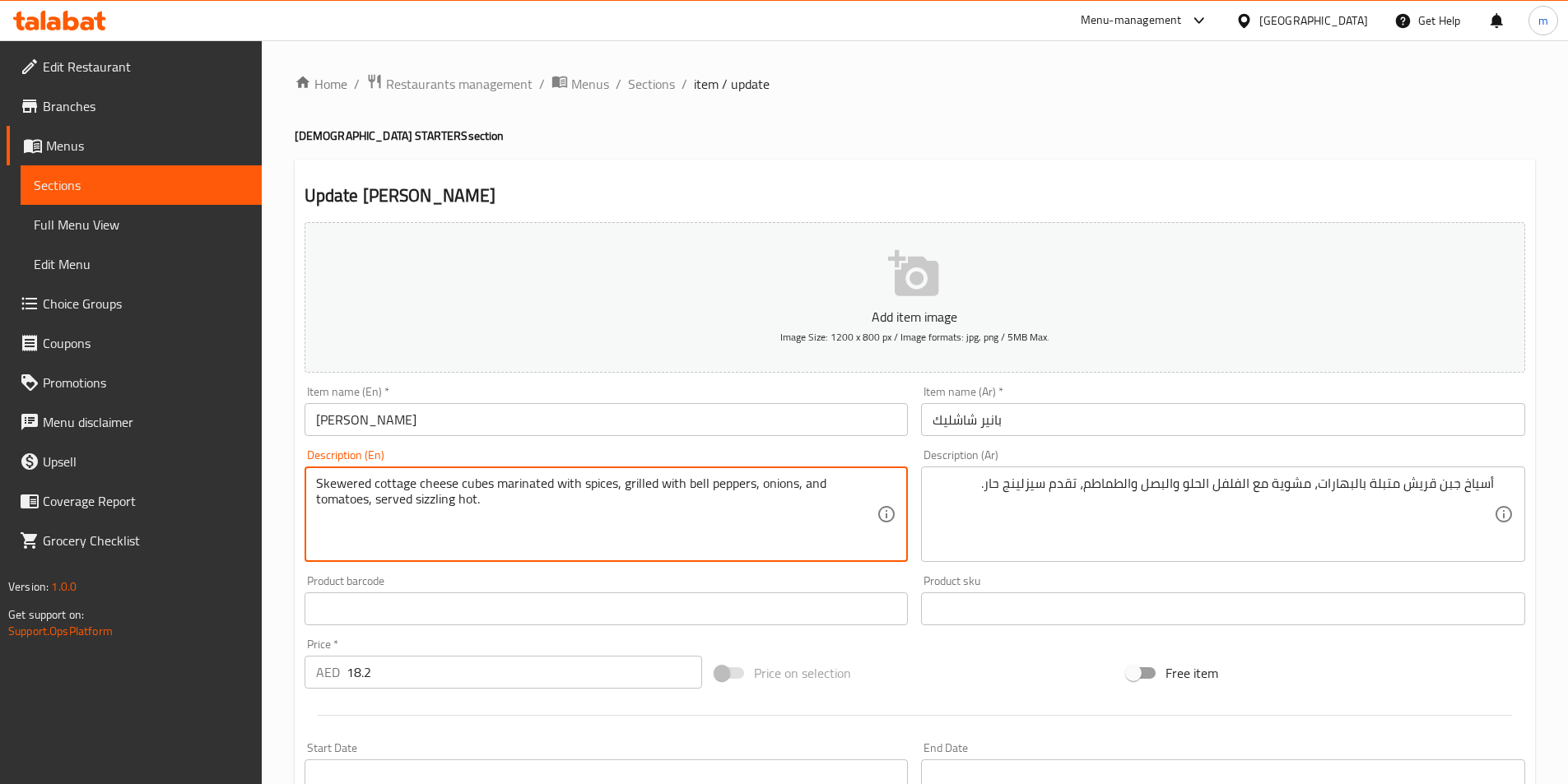
click at [599, 485] on textarea "Skewered cottage cheese cubes marinated with spices, grilled with bell peppers,…" at bounding box center [597, 513] width 561 height 78
click at [625, 483] on textarea "Skewered cottage cheese cubes marinated with spices, grilled with bell peppers,…" at bounding box center [597, 513] width 561 height 78
drag, startPoint x: 625, startPoint y: 483, endPoint x: 702, endPoint y: 485, distance: 77.0
click at [634, 483] on textarea "Skewered cottage cheese cubes marinated with spices, grilled with bell peppers,…" at bounding box center [597, 513] width 561 height 78
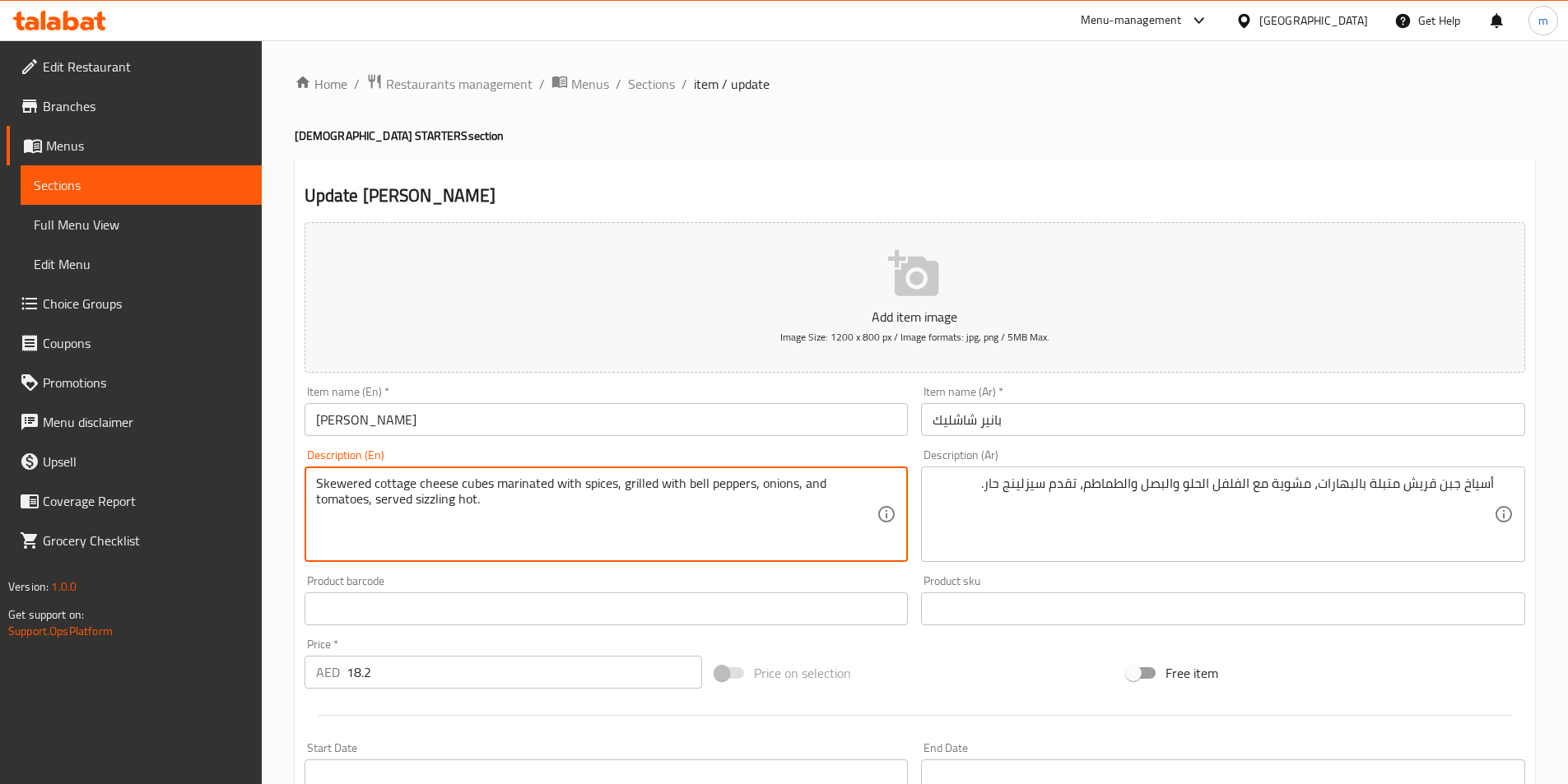
click at [668, 480] on textarea "Skewered cottage cheese cubes marinated with spices, grilled with bell peppers,…" at bounding box center [597, 513] width 561 height 78
click at [471, 485] on textarea "Skewered cottage cheese cubes marinated with spices, grilled with bell peppers,…" at bounding box center [597, 513] width 561 height 78
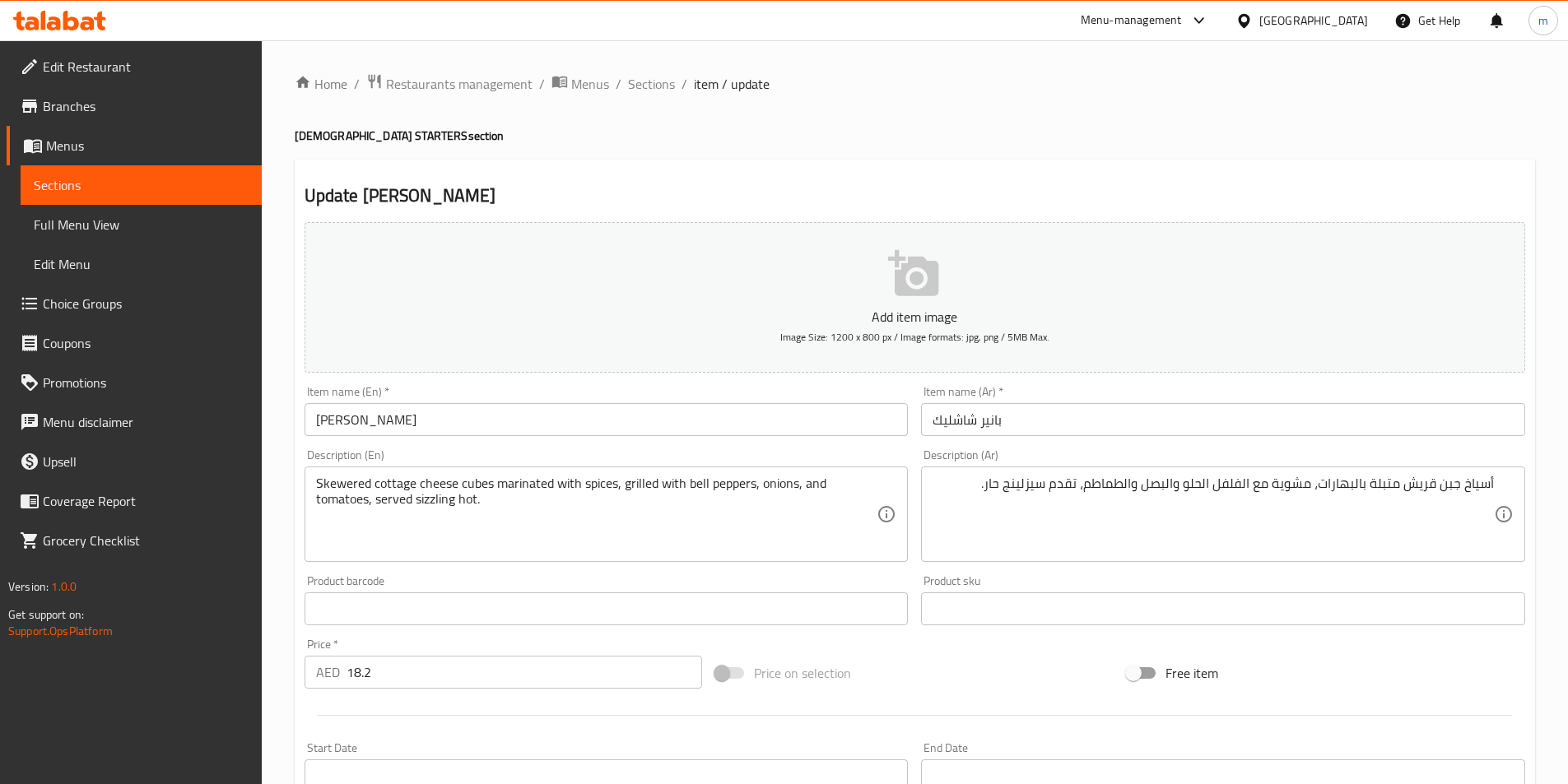
click at [1500, 482] on div "أسياخ جبن قريش متبلة بالبهارات، مشوية مع الفلفل الحلو والبصل والطماطم، تقدم سيز…" at bounding box center [1222, 513] width 604 height 96
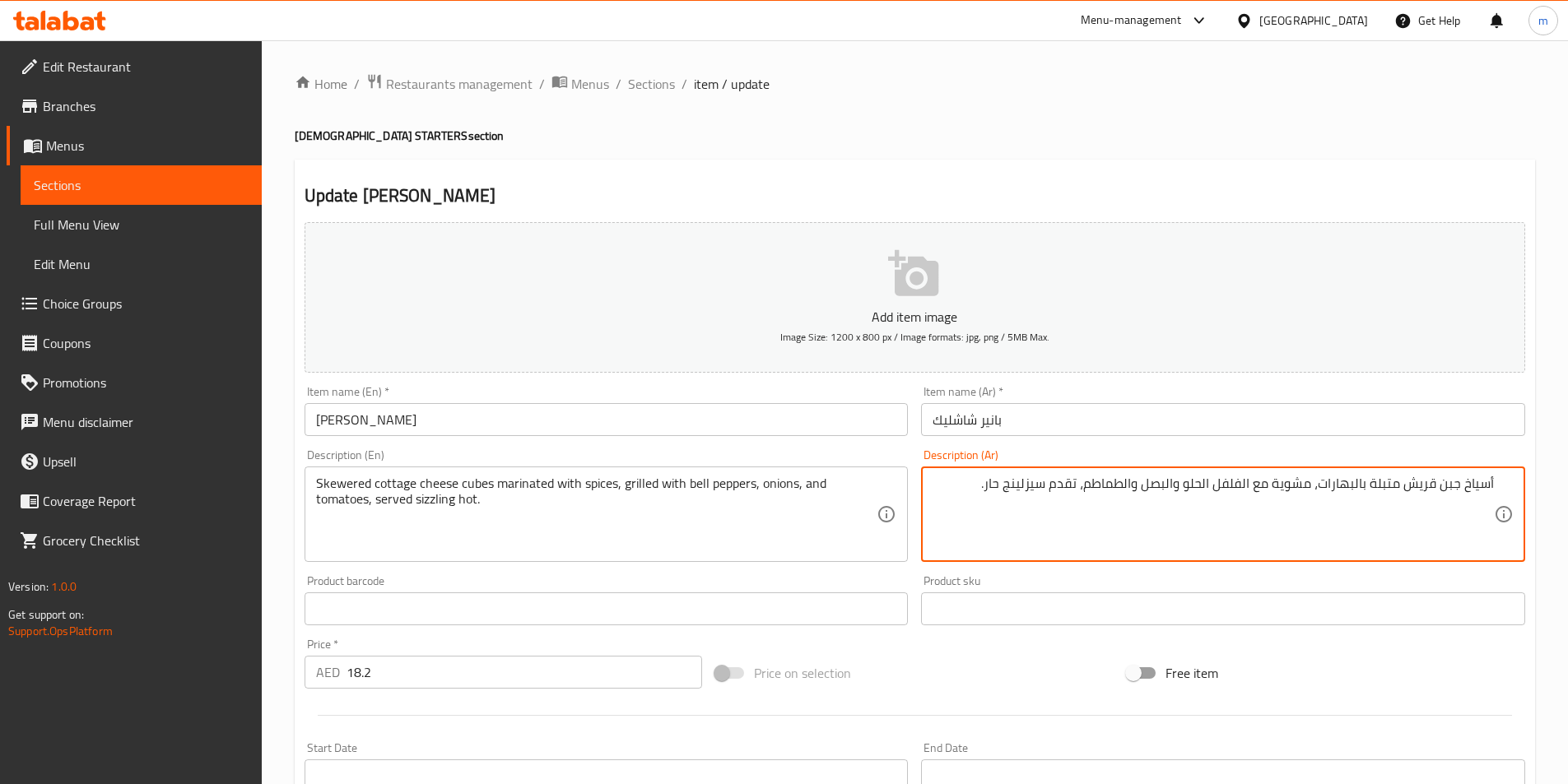
click at [1483, 482] on textarea "أسياخ جبن قريش متبلة بالبهارات، مشوية مع الفلفل الحلو والبصل والطماطم، تقدم سيز…" at bounding box center [1213, 513] width 561 height 78
click at [1461, 485] on textarea "مكعلات أسياخ جبن قريش متبلة بالبهارات، مشوية مع الفلفل الحلو والبصل والطماطم، ت…" at bounding box center [1213, 513] width 561 height 78
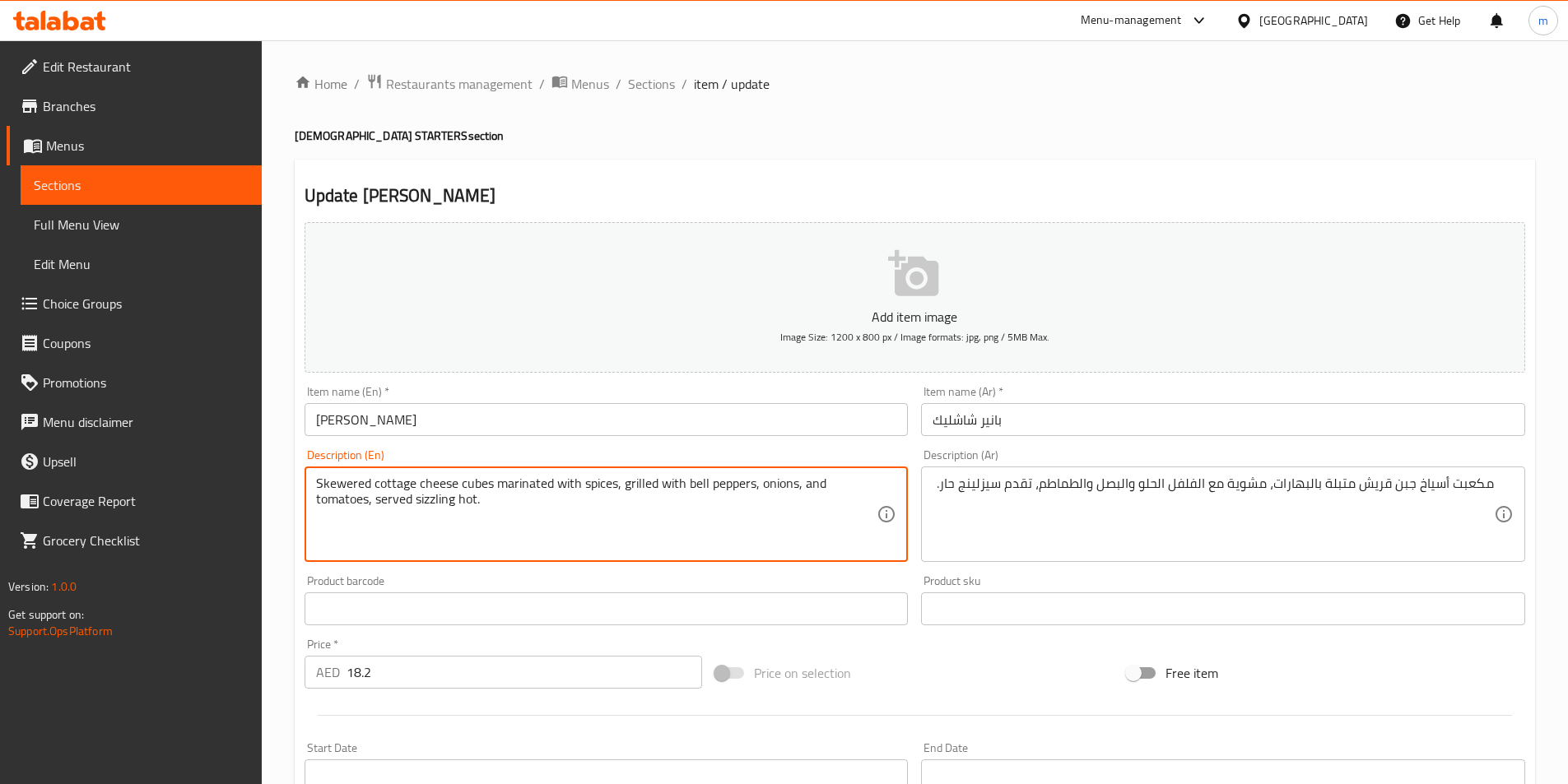
click at [470, 486] on textarea "Skewered cottage cheese cubes marinated with spices, grilled with bell peppers,…" at bounding box center [597, 513] width 561 height 78
click at [344, 479] on textarea "Skewered cottage cheese cubes marinated with spices, grilled with bell peppers,…" at bounding box center [597, 513] width 561 height 78
click at [454, 480] on textarea "Skewered cottage cheese cubes marinated with spices, grilled with bell peppers,…" at bounding box center [597, 513] width 561 height 78
click at [397, 482] on textarea "Skewered cottage cheese cubes marinated with spices, grilled with bell peppers,…" at bounding box center [597, 513] width 561 height 78
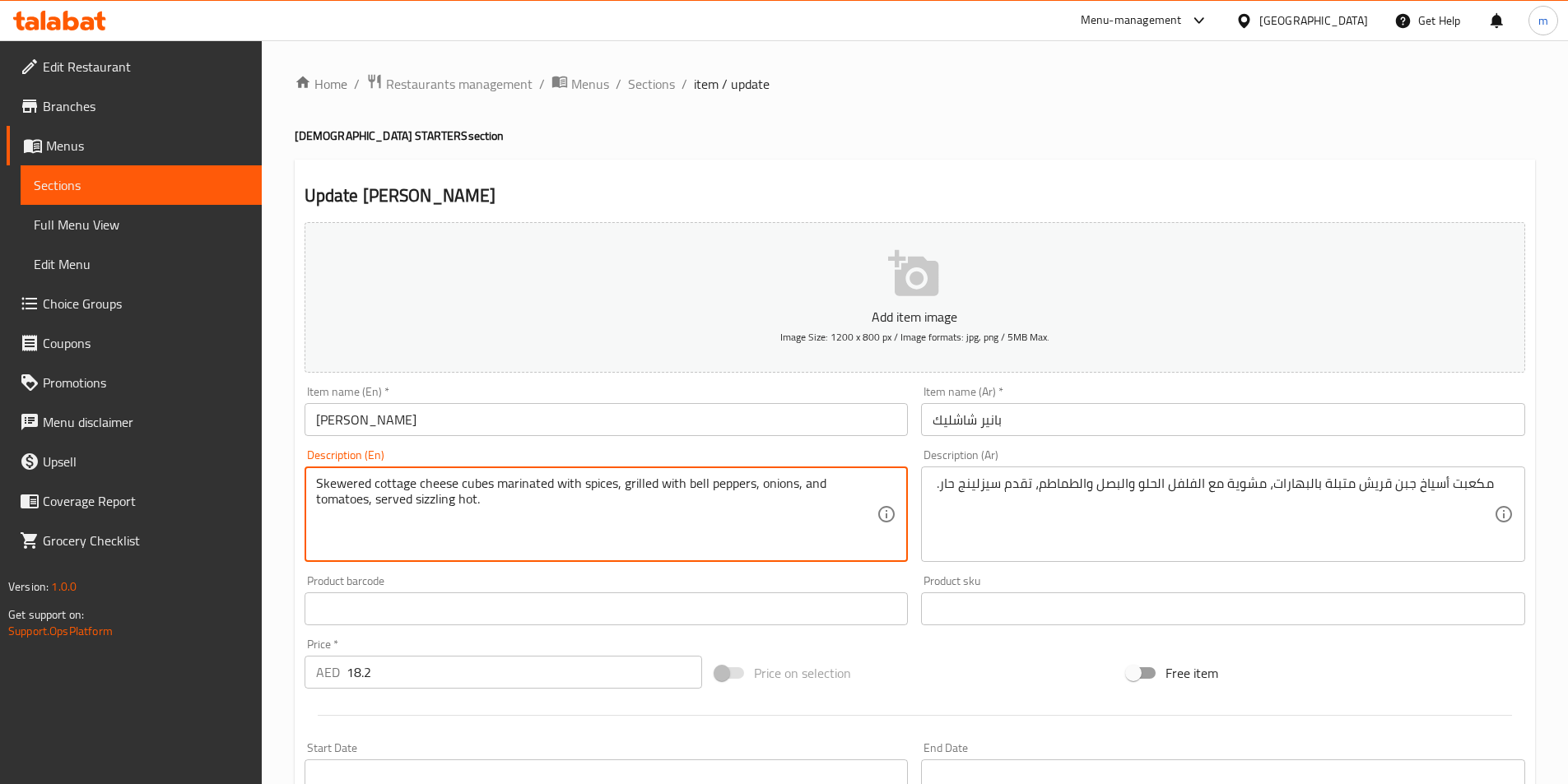
click at [518, 478] on textarea "Skewered cottage cheese cubes marinated with spices, grilled with bell peppers,…" at bounding box center [597, 513] width 561 height 78
click at [599, 479] on textarea "Skewered cottage cheese cubes marinated with spices, grilled with bell peppers,…" at bounding box center [597, 513] width 561 height 78
click at [646, 487] on textarea "Skewered cottage cheese cubes marinated with spices, grilled with bell peppers,…" at bounding box center [597, 513] width 561 height 78
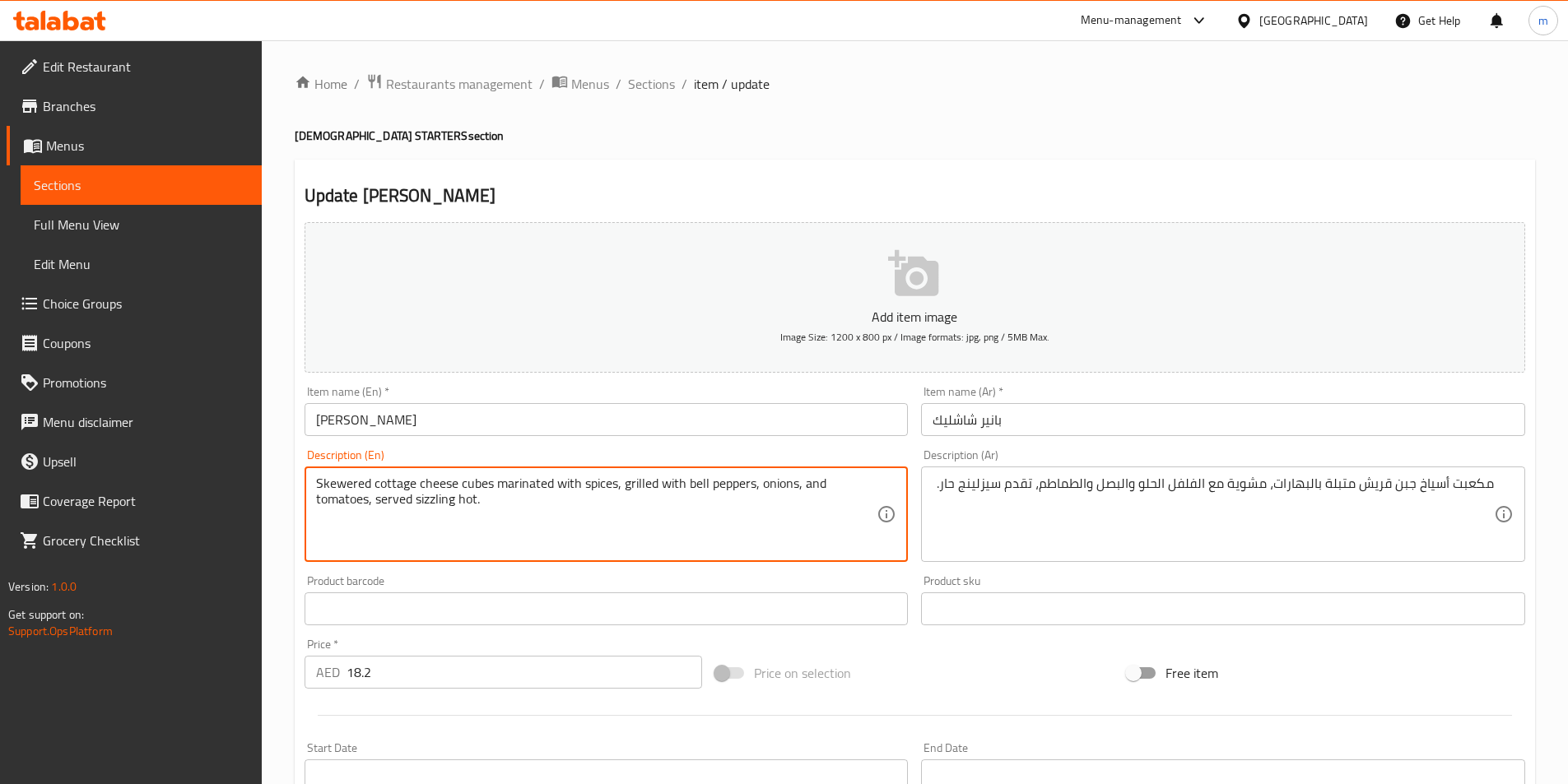
click at [646, 487] on textarea "Skewered cottage cheese cubes marinated with spices, grilled with bell peppers,…" at bounding box center [597, 513] width 561 height 78
click at [711, 480] on textarea "Skewered cottage cheese cubes marinated with spices, grilled with bell peppers,…" at bounding box center [597, 513] width 561 height 78
click at [751, 482] on textarea "Skewered cottage cheese cubes marinated with spices, grilled with bell peppers,…" at bounding box center [597, 513] width 561 height 78
click at [716, 485] on textarea "Skewered cottage cheese cubes marinated with spices, grilled with bell peppers,…" at bounding box center [597, 513] width 561 height 78
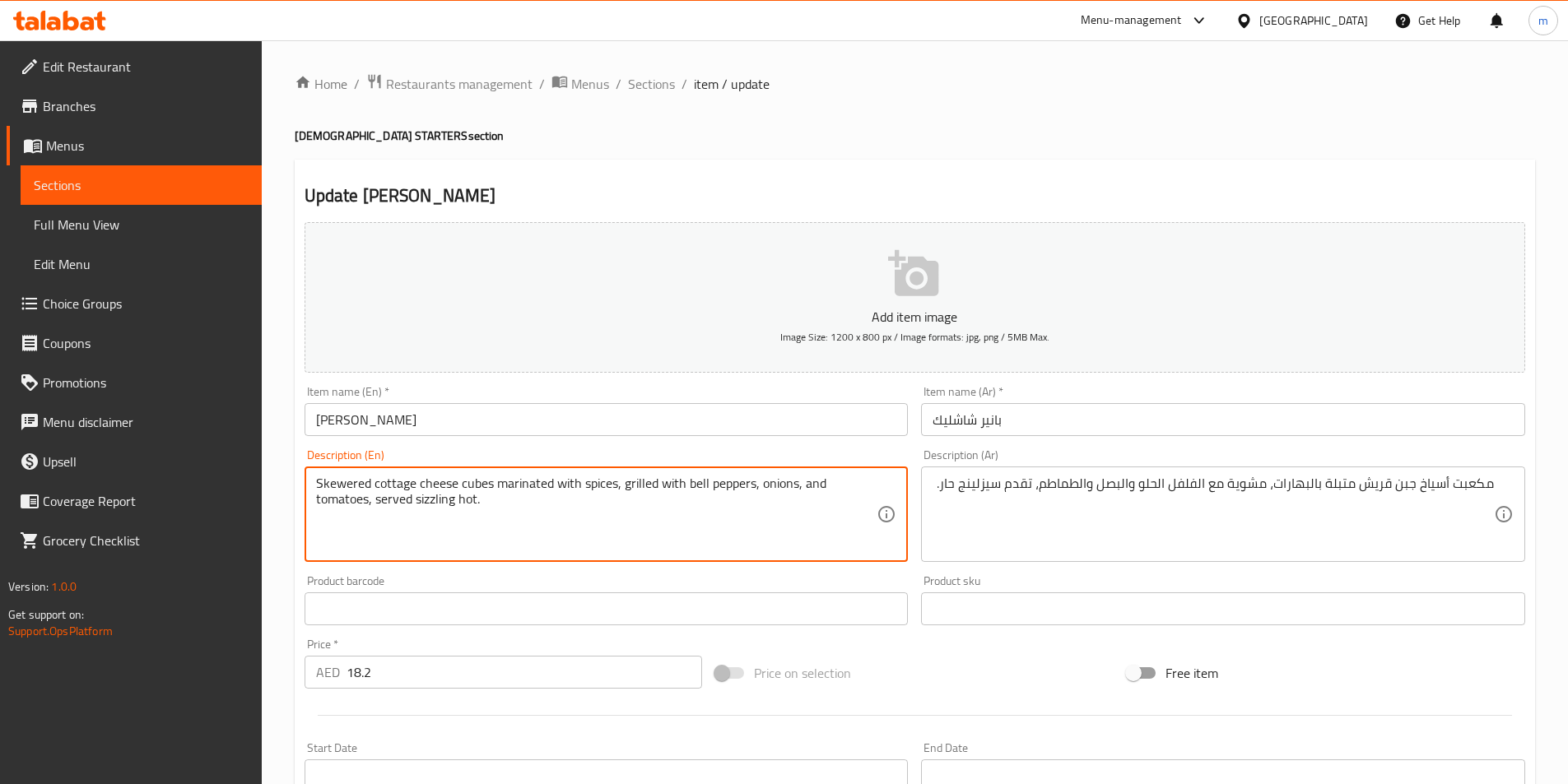
click at [761, 485] on textarea "Skewered cottage cheese cubes marinated with spices, grilled with bell peppers,…" at bounding box center [597, 513] width 561 height 78
click at [353, 503] on textarea "Skewered cottage cheese cubes marinated with spices, grilled with bell peppers,…" at bounding box center [597, 513] width 561 height 78
click at [399, 500] on textarea "Skewered cottage cheese cubes marinated with spices, grilled with bell peppers,…" at bounding box center [597, 513] width 561 height 78
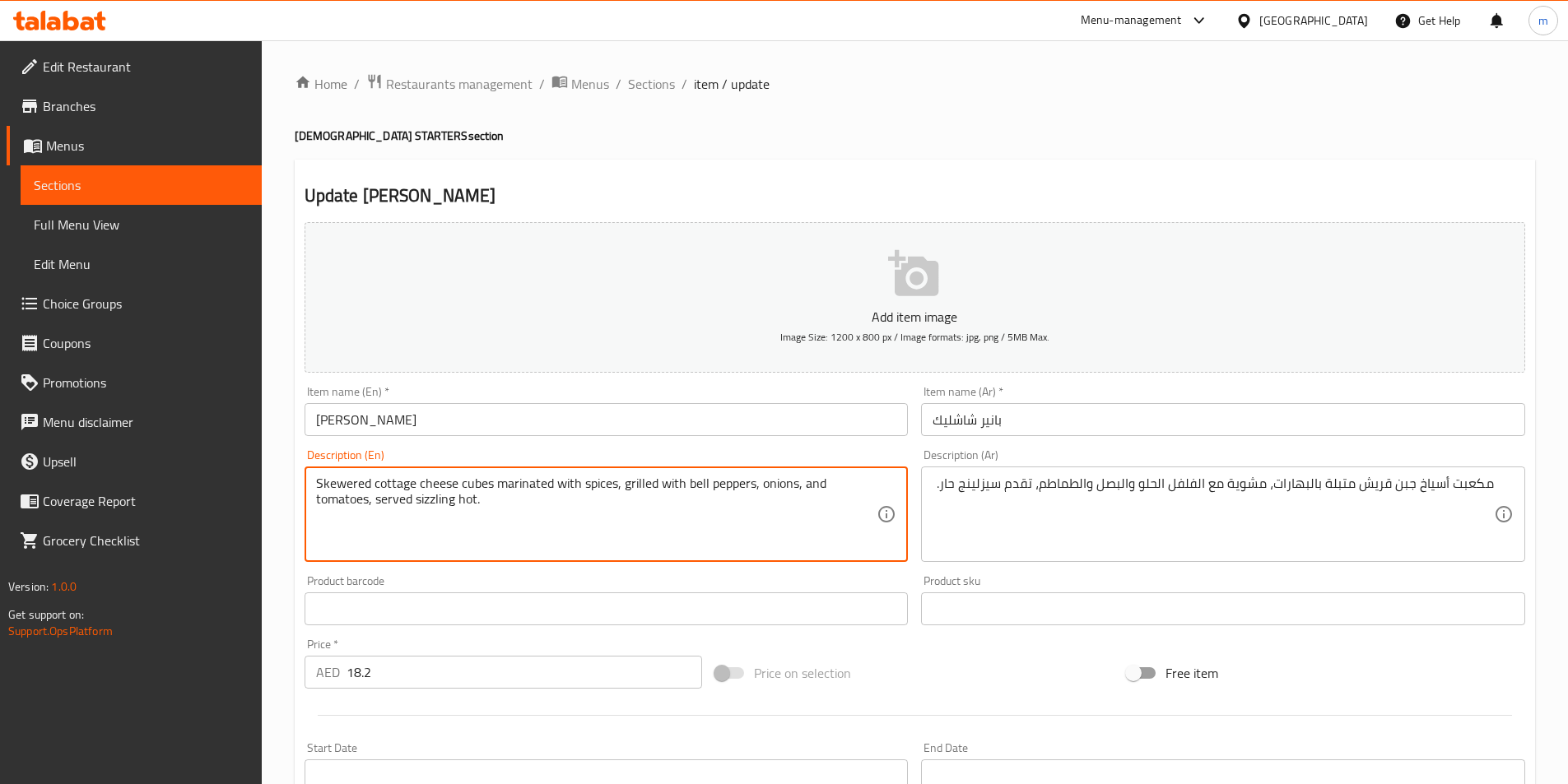
click at [399, 500] on textarea "Skewered cottage cheese cubes marinated with spices, grilled with bell peppers,…" at bounding box center [597, 513] width 561 height 78
click at [432, 498] on textarea "Skewered cottage cheese cubes marinated with spices, grilled with bell peppers,…" at bounding box center [597, 513] width 561 height 78
click at [454, 499] on textarea "Skewered cottage cheese cubes marinated with spices, grilled with bell peppers,…" at bounding box center [597, 513] width 561 height 78
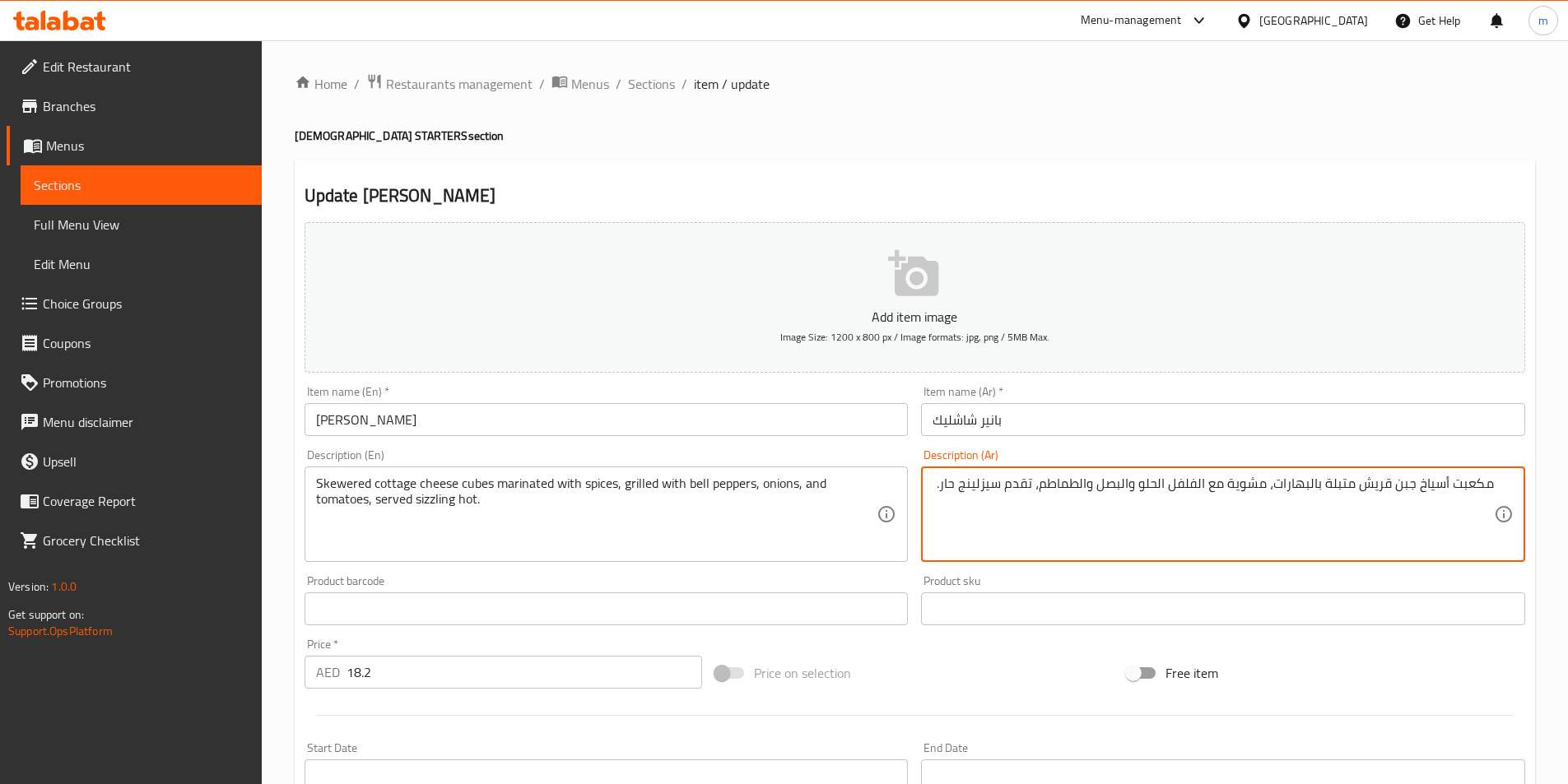
click at [1466, 485] on textarea "مكعبت أسياخ جبن قريش متبلة بالبهارات، مشوية مع الفلفل الحلو والبصل والطماطم، تق…" at bounding box center [1213, 513] width 561 height 78
click at [1461, 484] on textarea "مكعبت أسياخ جبن قريش متبلة بالبهارات، مشوية مع الفلفل الحلو والبصل والطماطم، تق…" at bounding box center [1213, 513] width 561 height 78
type textarea "مكعبات أسياخ جبن قريش متبلة بالبهارات، مشوية مع الفلفل الحلو والبصل والطماطم، ت…"
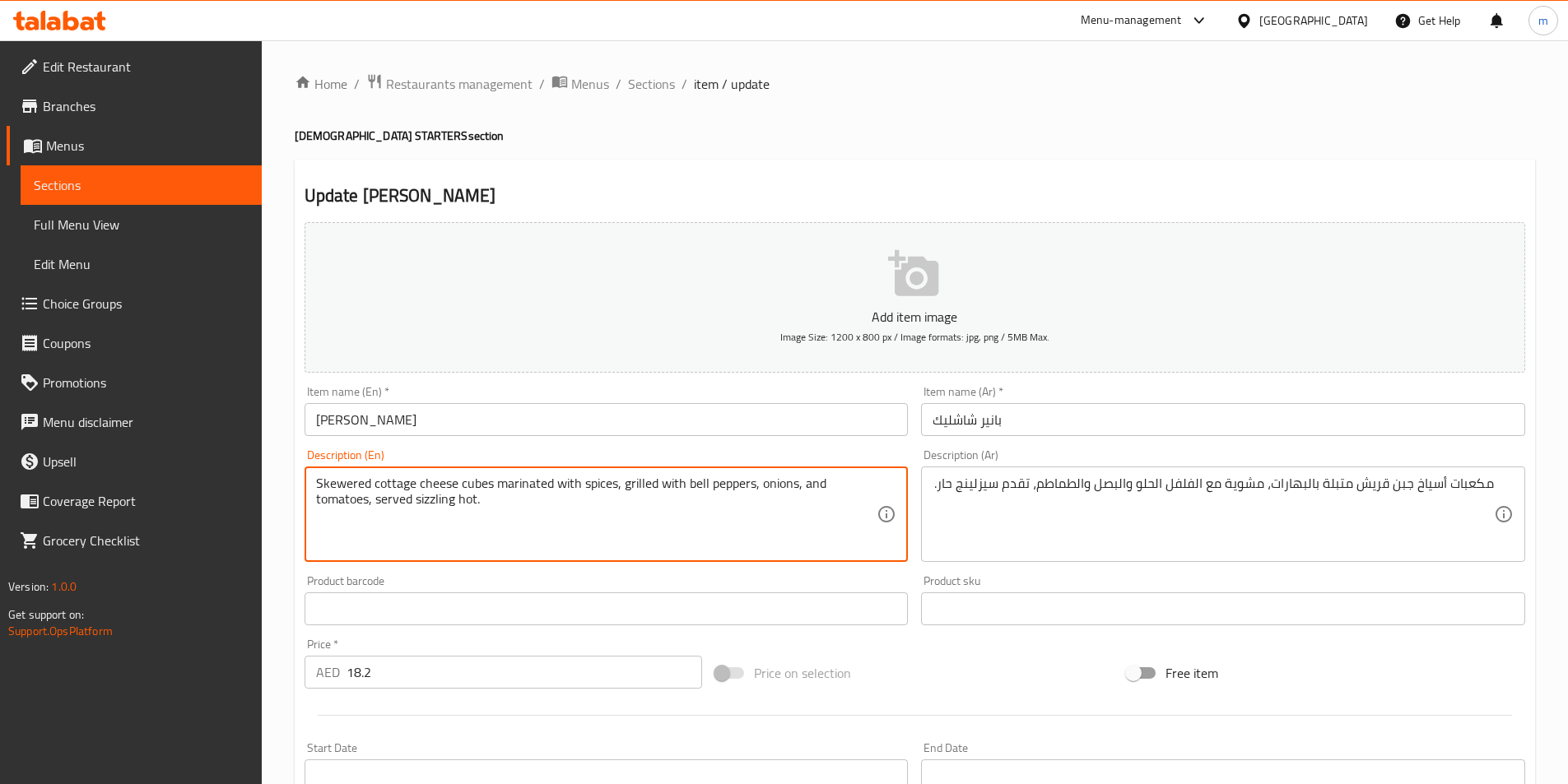
click at [480, 490] on textarea "Skewered cottage cheese cubes marinated with spices, grilled with bell peppers,…" at bounding box center [597, 513] width 561 height 78
click at [589, 505] on textarea "Skewered cottage cheese cubes marinated with spices, grilled with bell peppers,…" at bounding box center [597, 513] width 561 height 78
click at [348, 483] on textarea "Skewered cottage cheese cubes marinated with spices, grilled with bell peppers,…" at bounding box center [597, 513] width 561 height 78
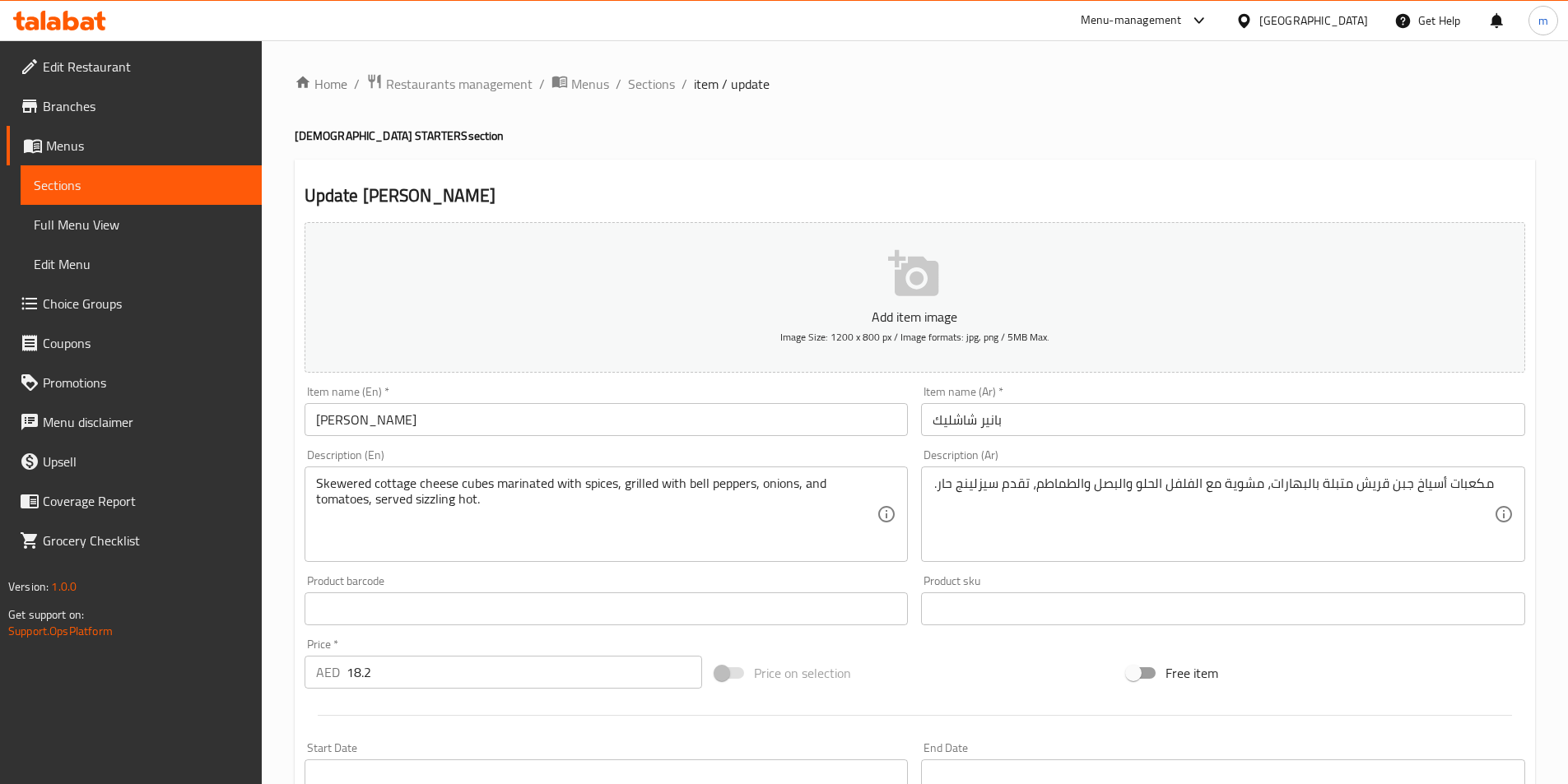
click at [1045, 166] on div "Update PANEER SHASHLIK Add item image Image Size: 1200 x 800 px / Image formats…" at bounding box center [914, 639] width 1240 height 958
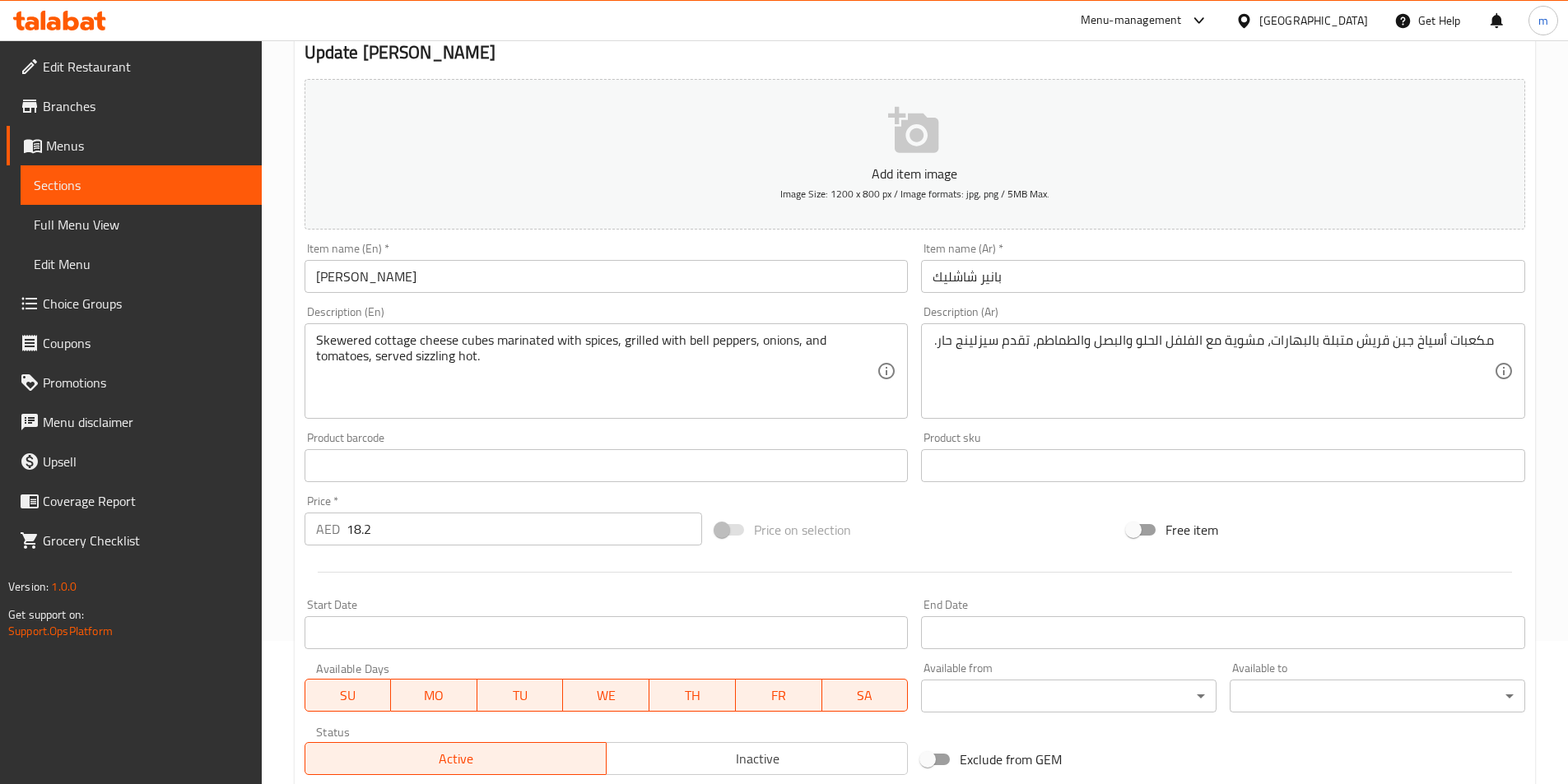
scroll to position [378, 0]
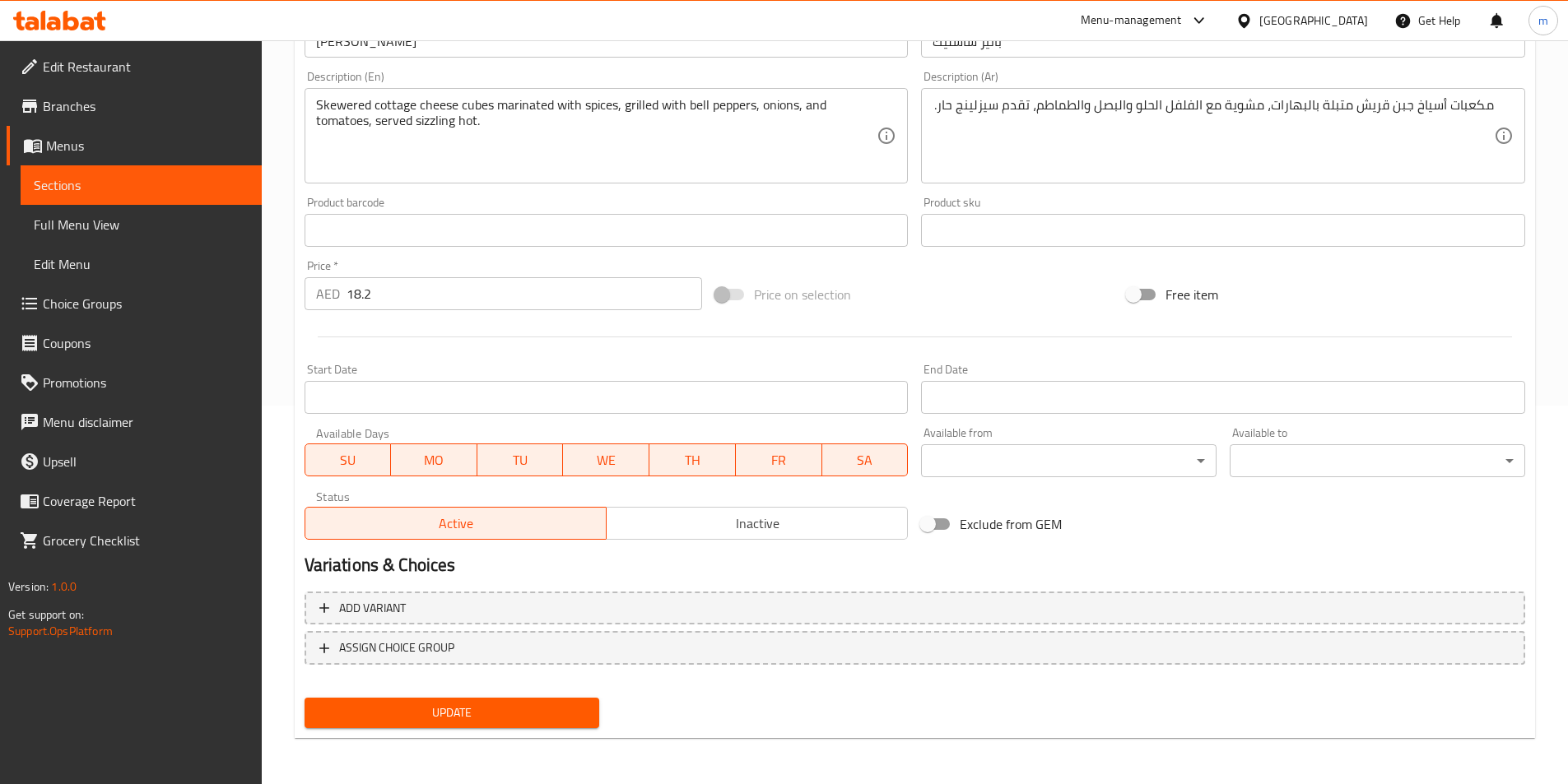
click at [515, 714] on span "Update" at bounding box center [453, 712] width 269 height 21
click at [200, 179] on span "Sections" at bounding box center [140, 185] width 214 height 20
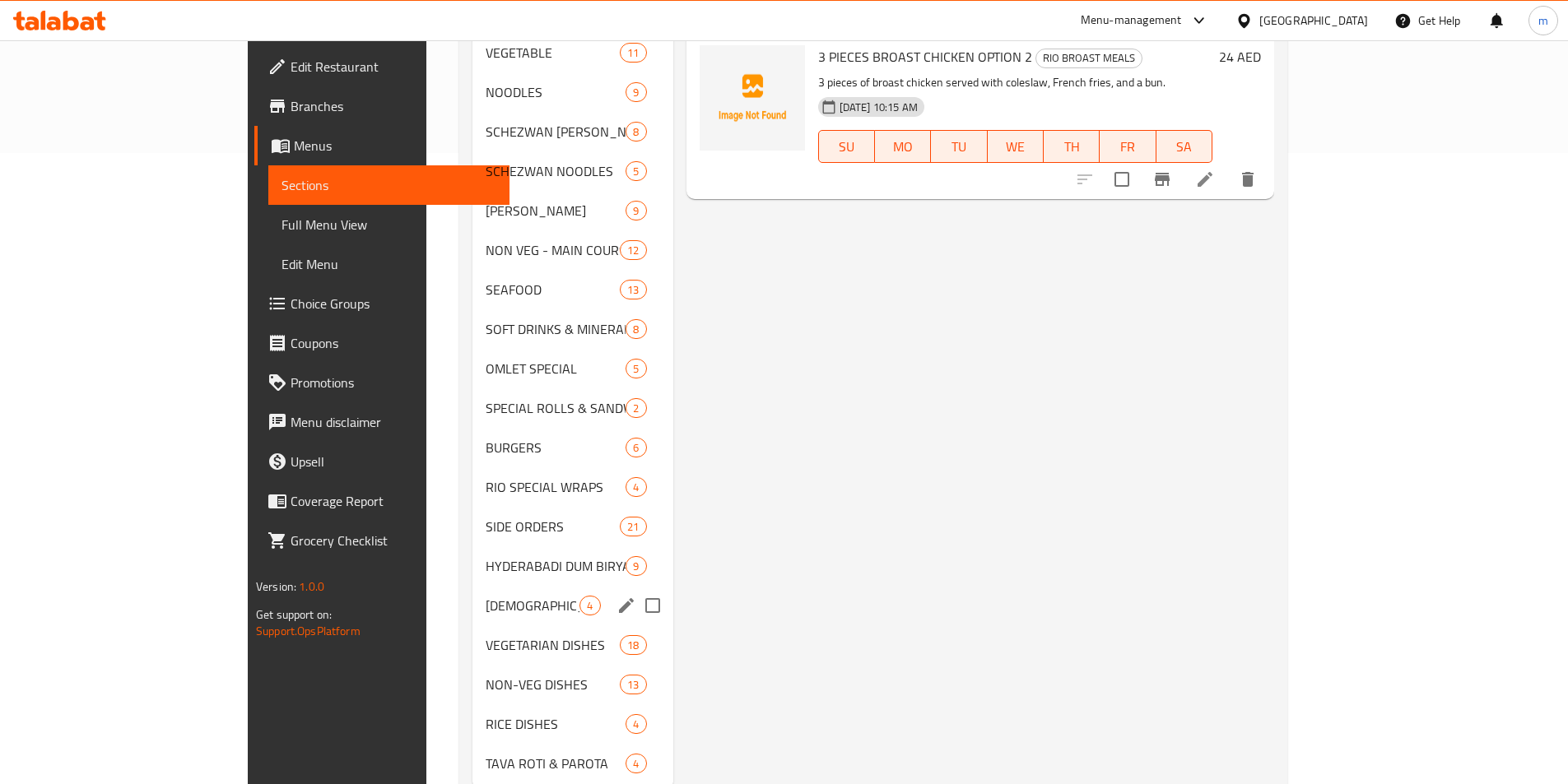
scroll to position [658, 0]
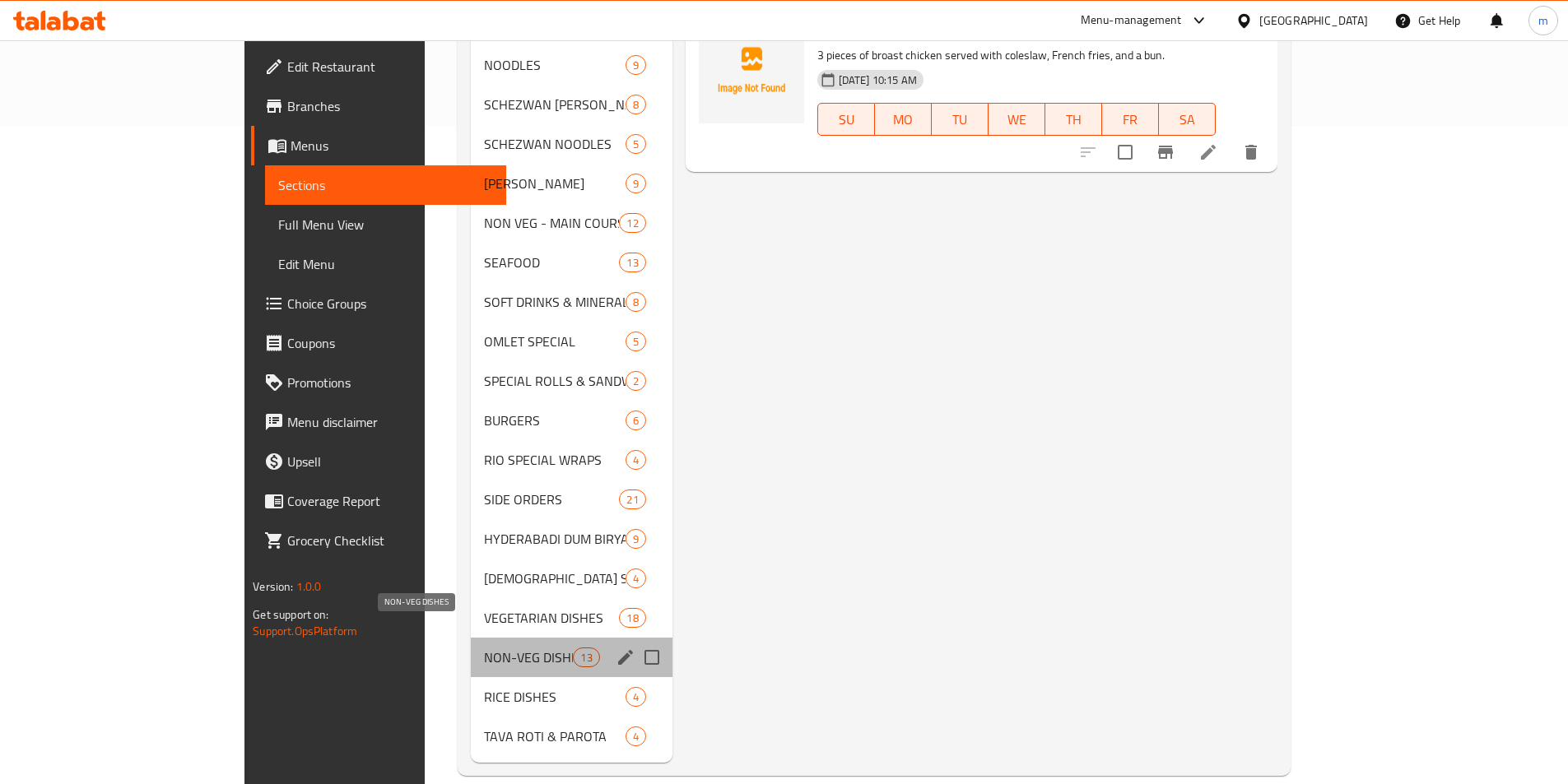
click at [484, 648] on span "NON-VEG DISHES" at bounding box center [529, 658] width 90 height 20
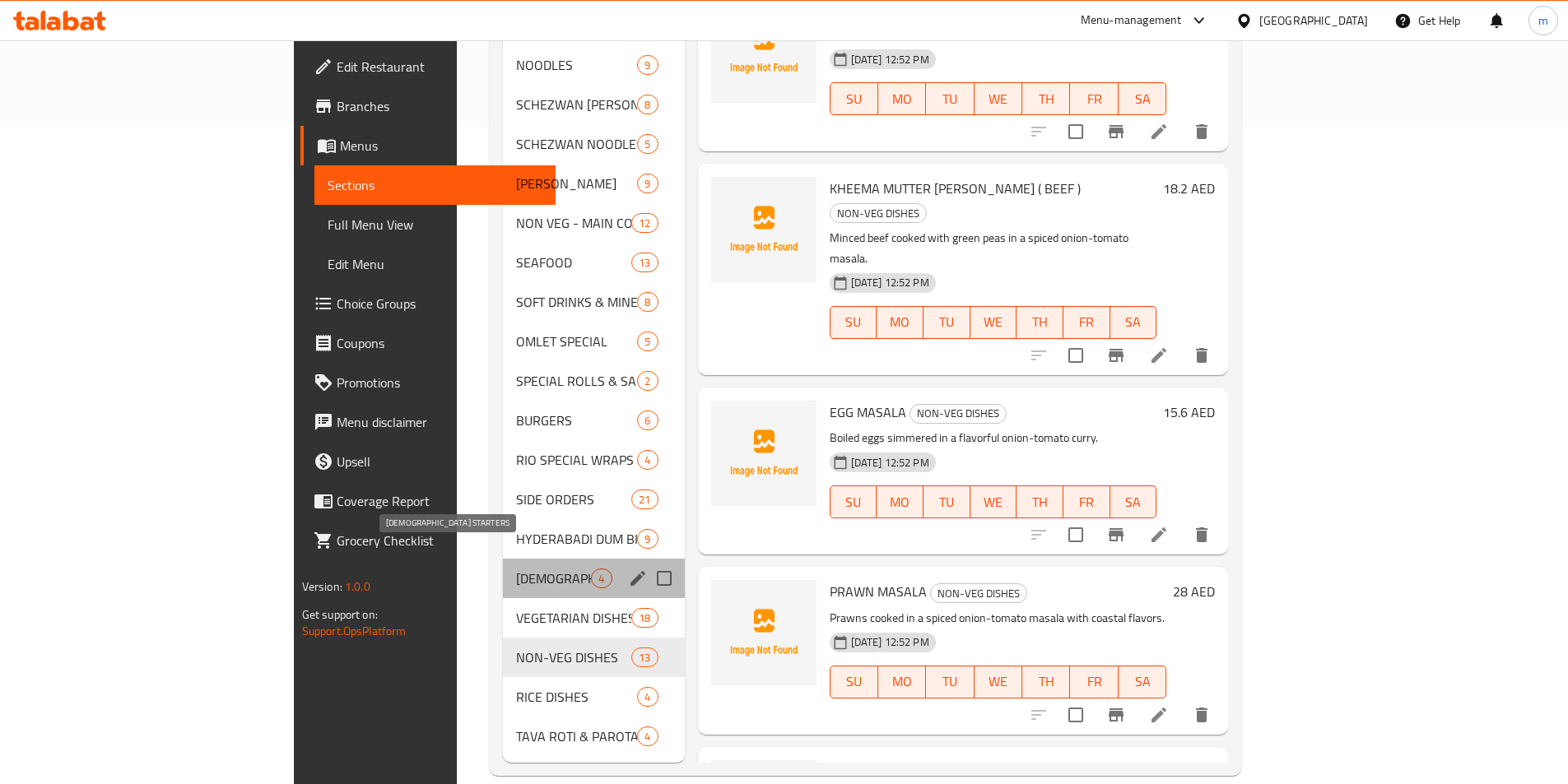
click at [516, 569] on span "[DEMOGRAPHIC_DATA] STARTERS" at bounding box center [553, 579] width 75 height 20
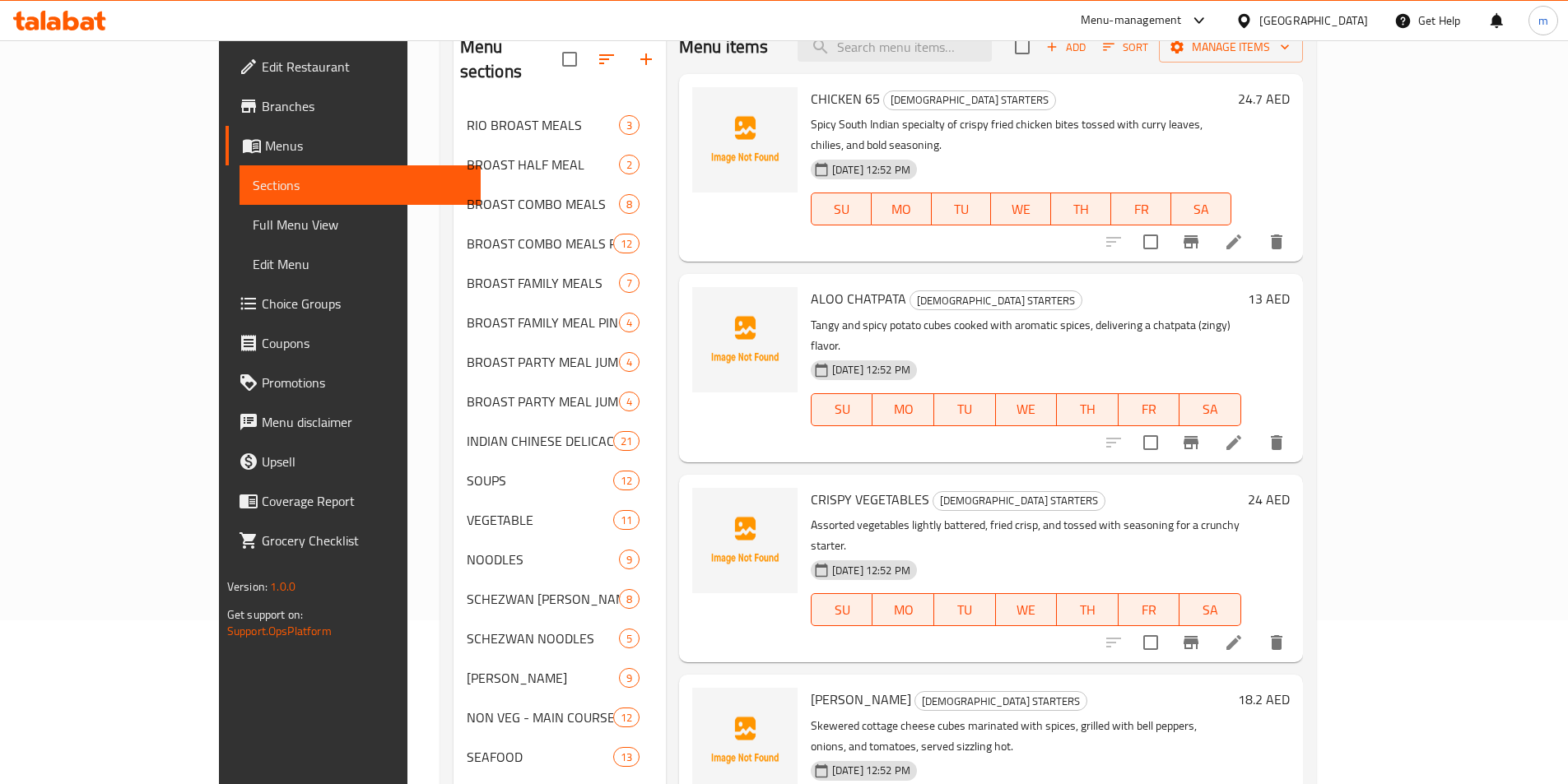
scroll to position [165, 0]
click at [1244, 632] on icon at bounding box center [1234, 642] width 20 height 20
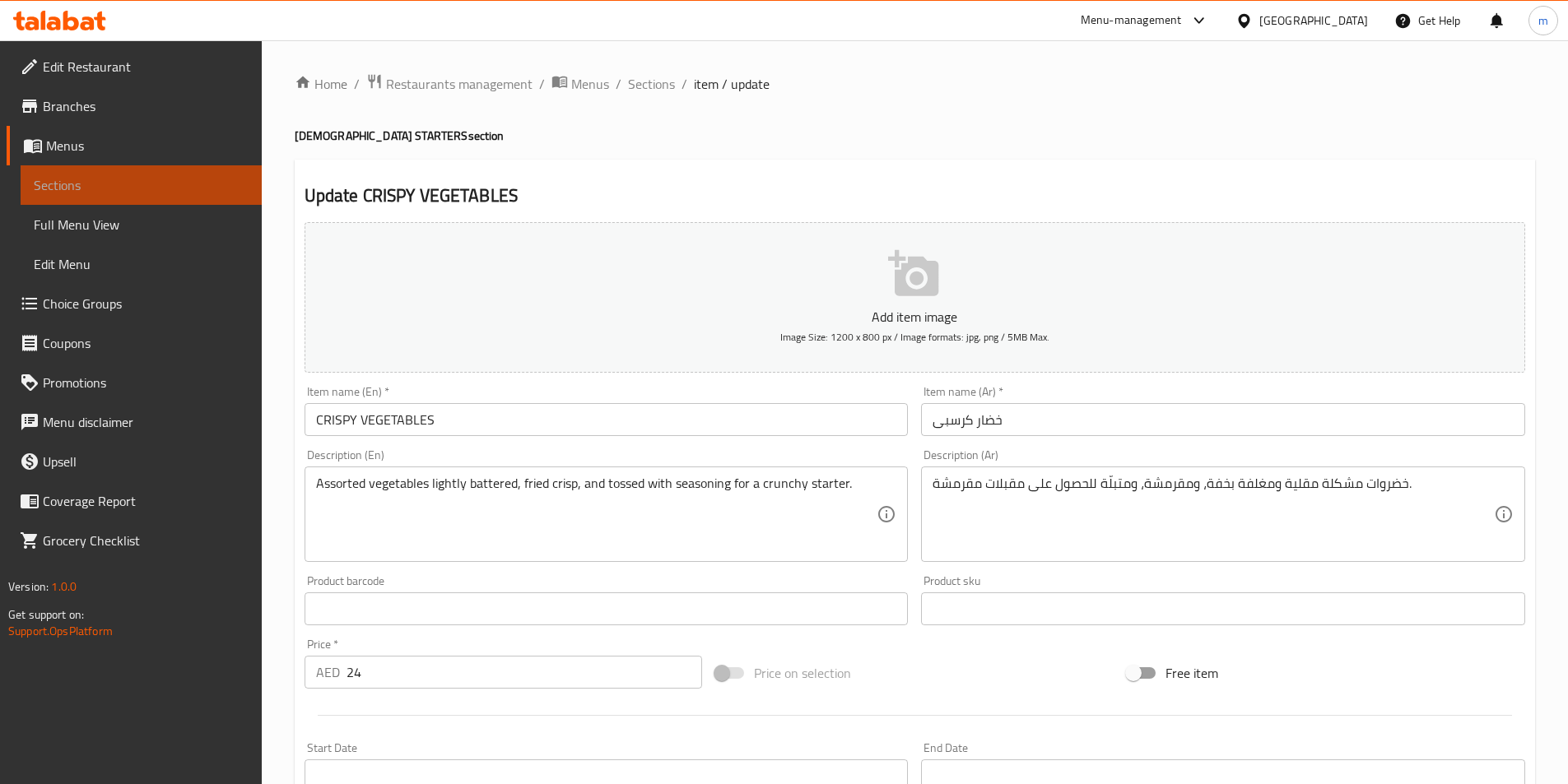
click at [165, 182] on span "Sections" at bounding box center [140, 185] width 214 height 20
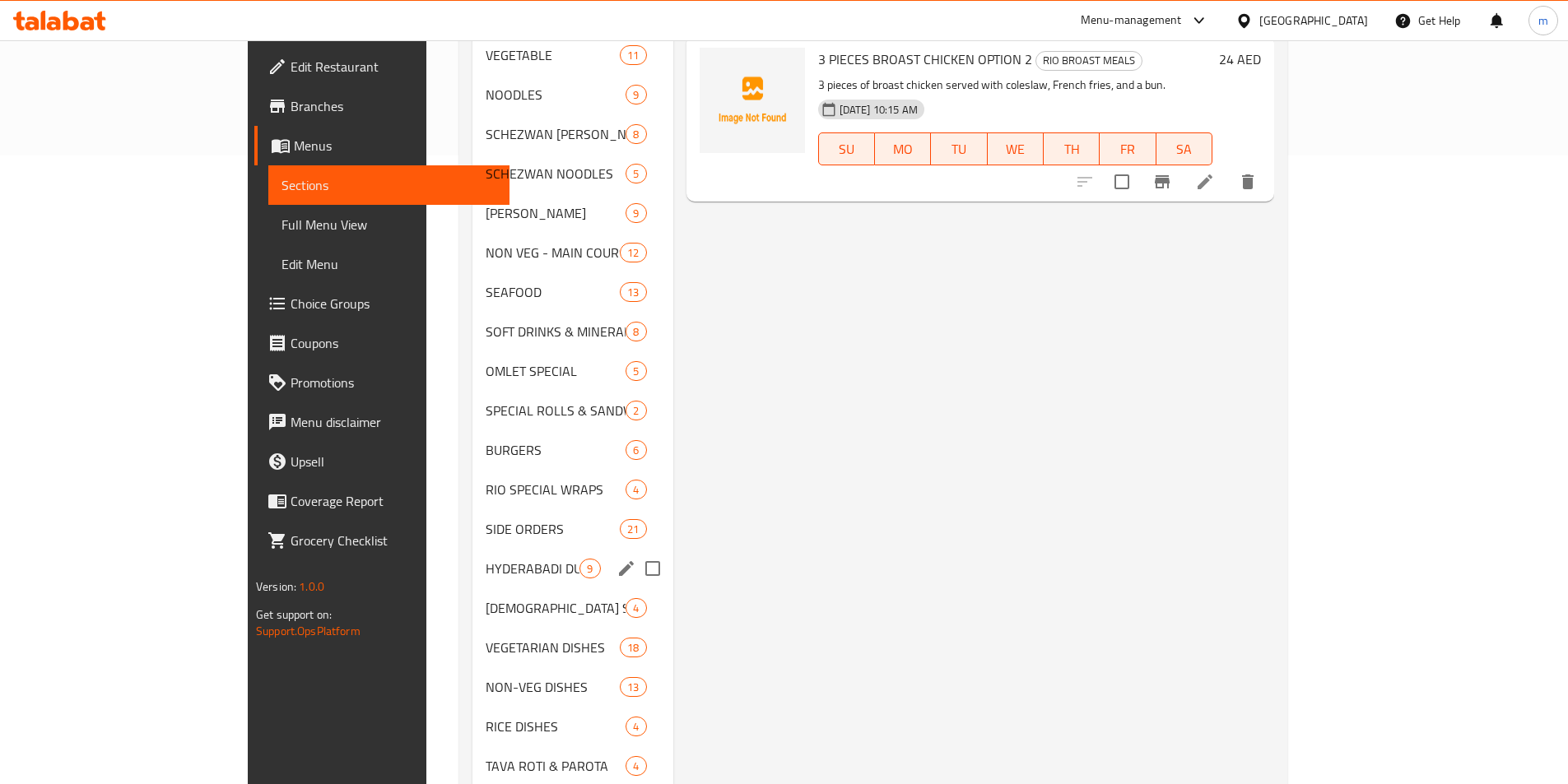
scroll to position [658, 0]
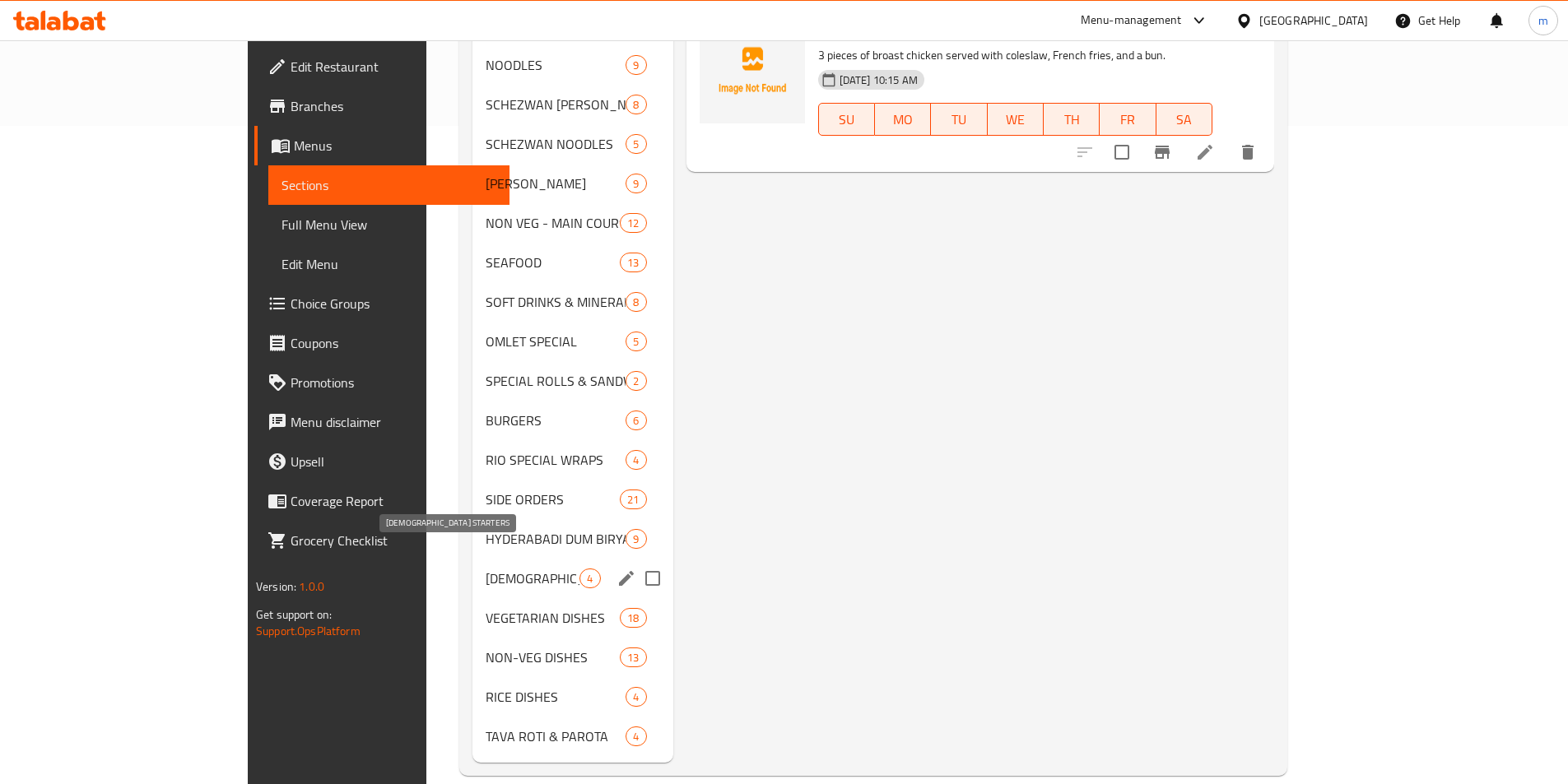
click at [485, 569] on span "[DEMOGRAPHIC_DATA] STARTERS" at bounding box center [532, 579] width 94 height 20
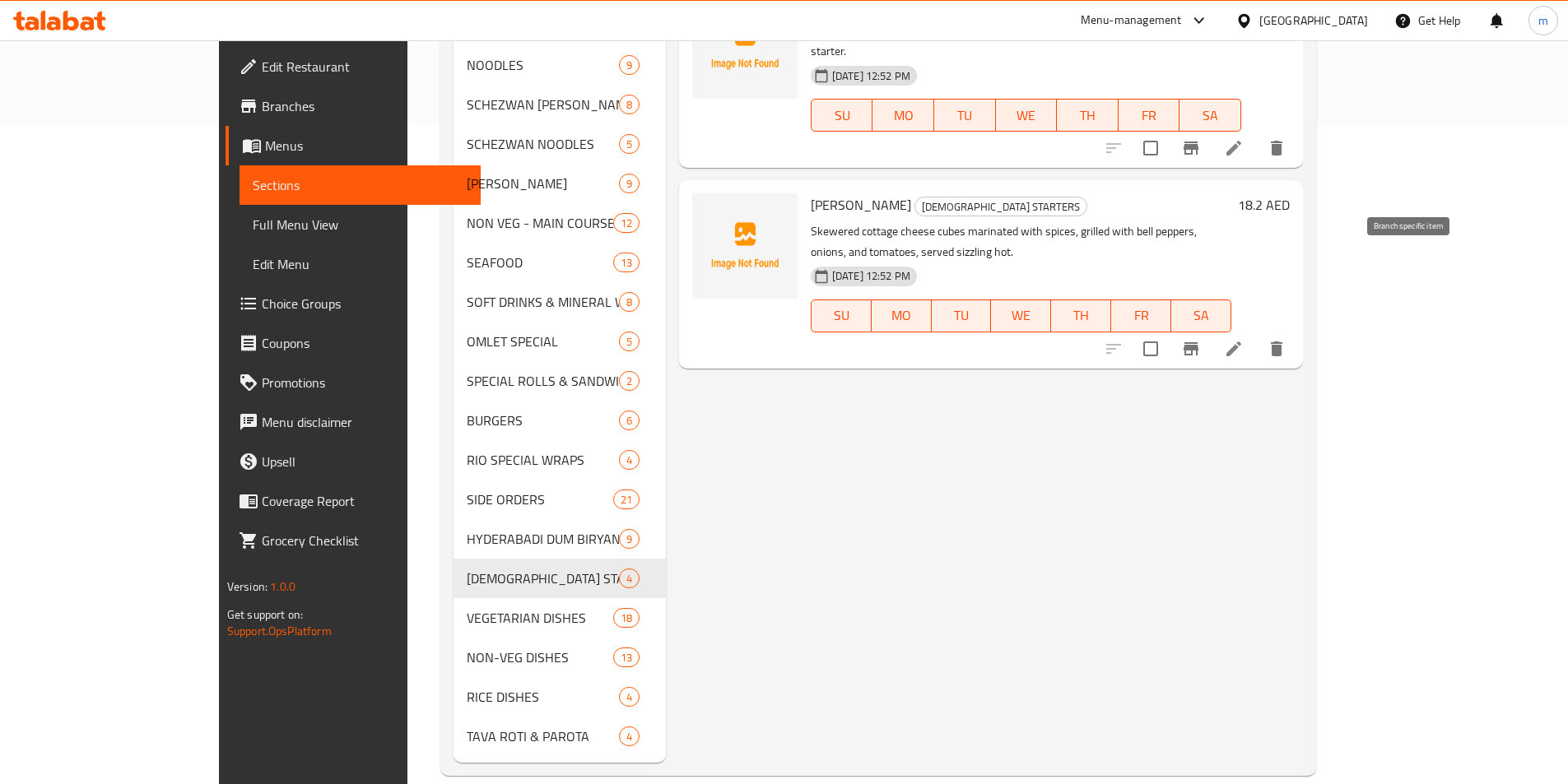
click at [1244, 339] on icon at bounding box center [1234, 349] width 20 height 20
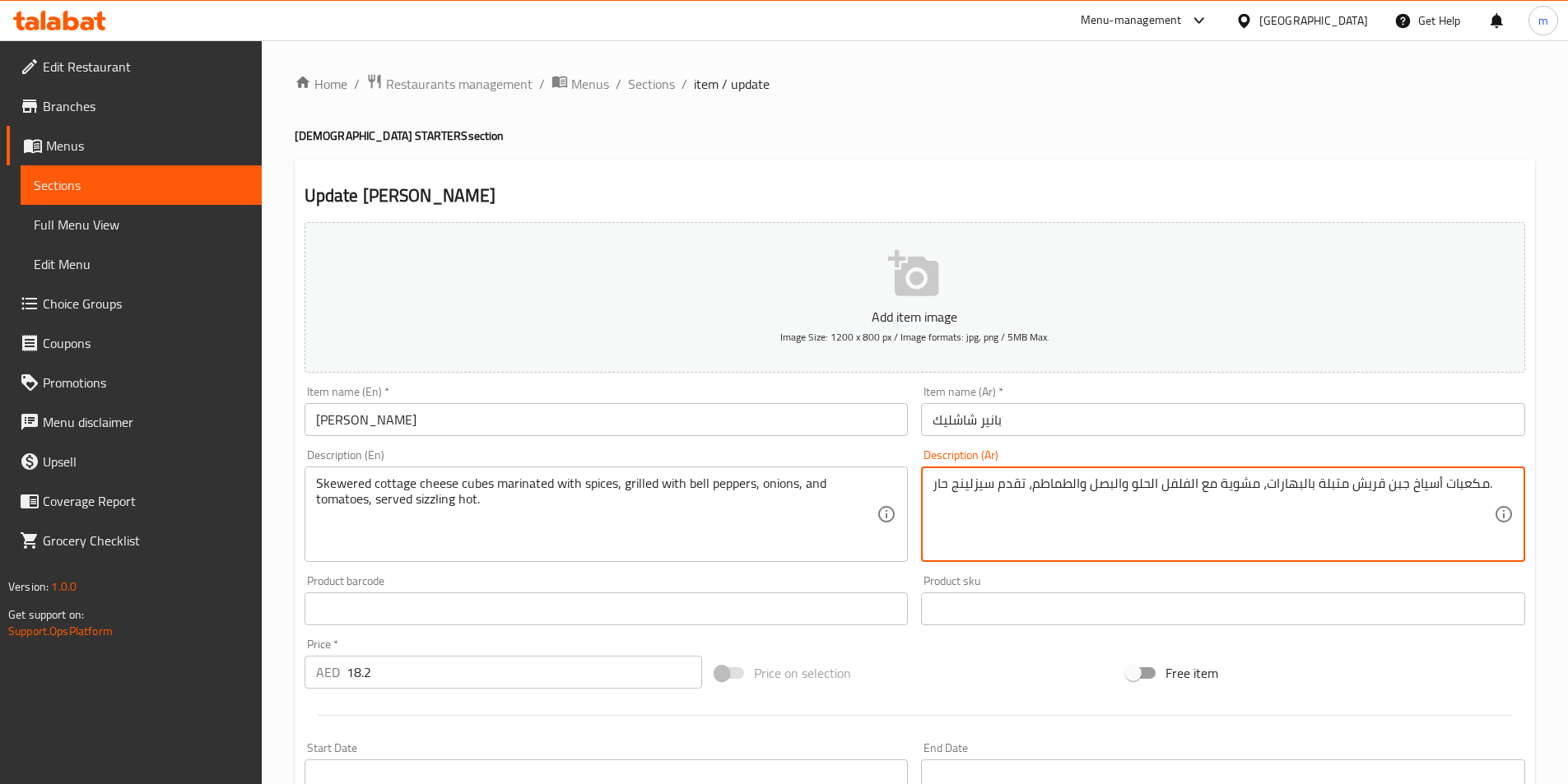
drag, startPoint x: 1439, startPoint y: 484, endPoint x: 1480, endPoint y: 481, distance: 41.1
click at [1346, 489] on textarea "أسياخ جبن قريش متبلة بالبهارات، مشوية مع الفلفل الحلو والبصل والطماطم، تقدم سيز…" at bounding box center [1213, 513] width 561 height 78
paste textarea "كعباتم"
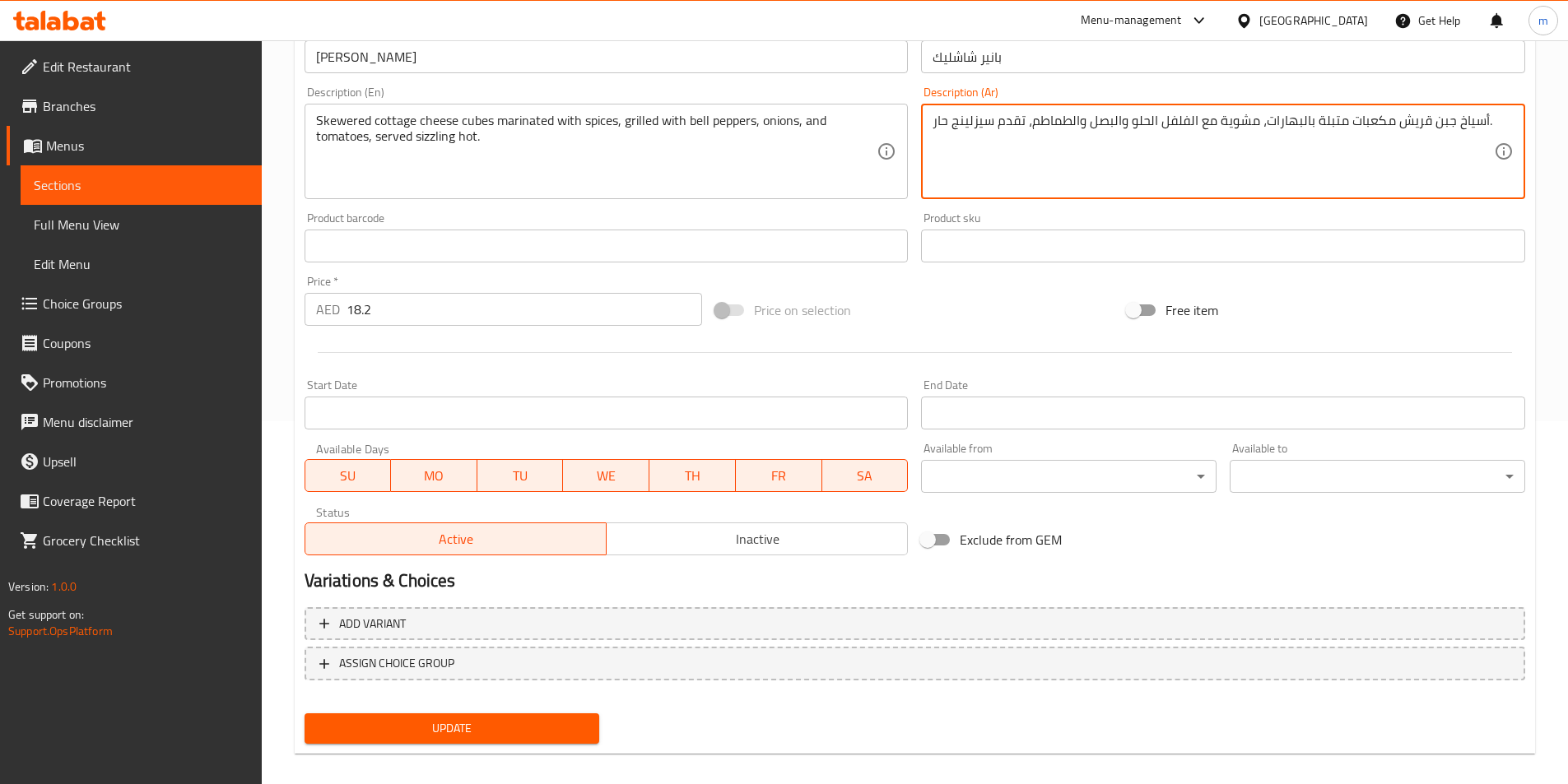
scroll to position [378, 0]
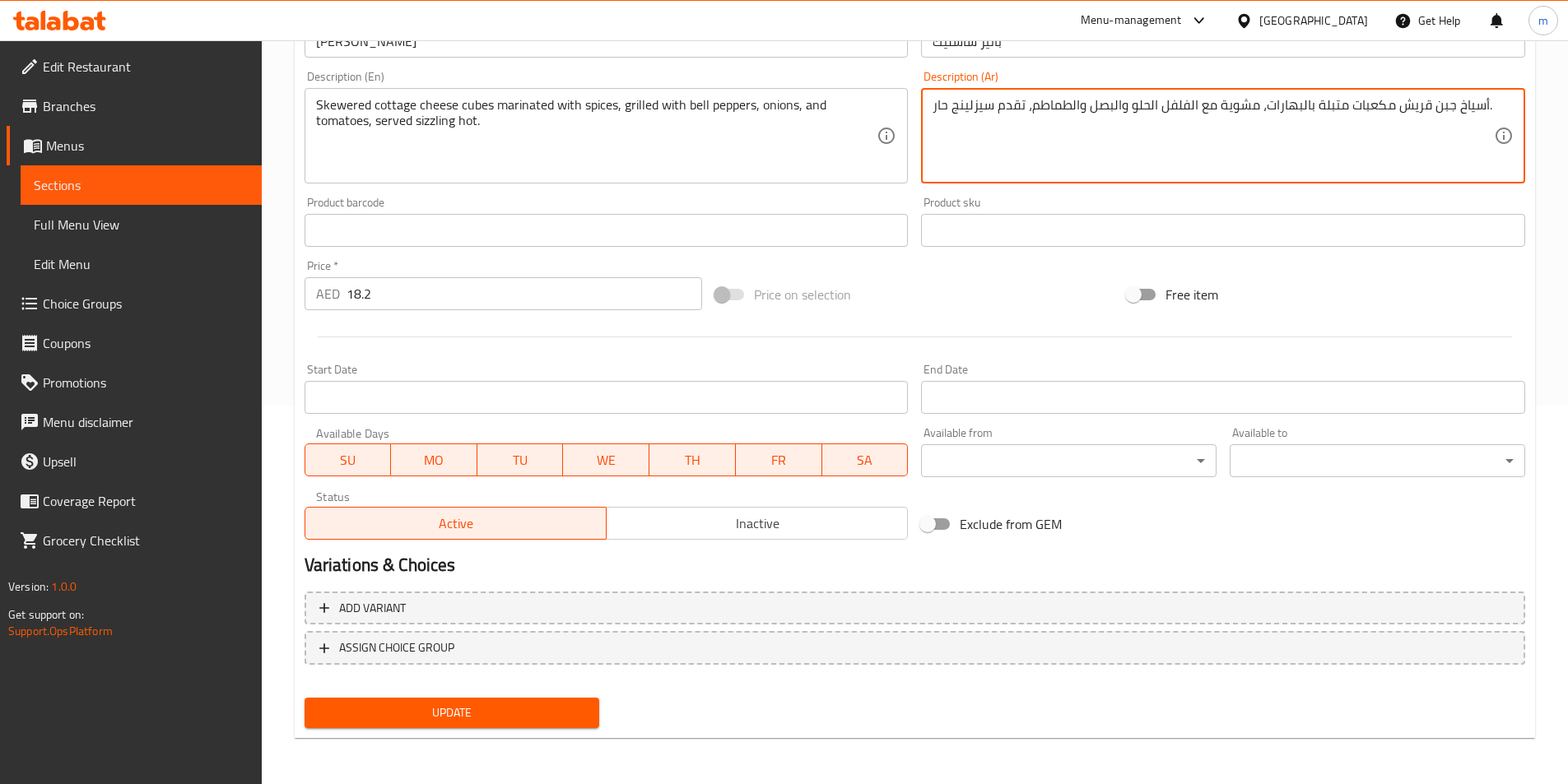
type textarea "أسياخ جبن قريش مكعبات متبلة بالبهارات، مشوية مع الفلفل الحلو والبصل والطماطم، ت…"
click at [551, 710] on span "Update" at bounding box center [453, 712] width 269 height 21
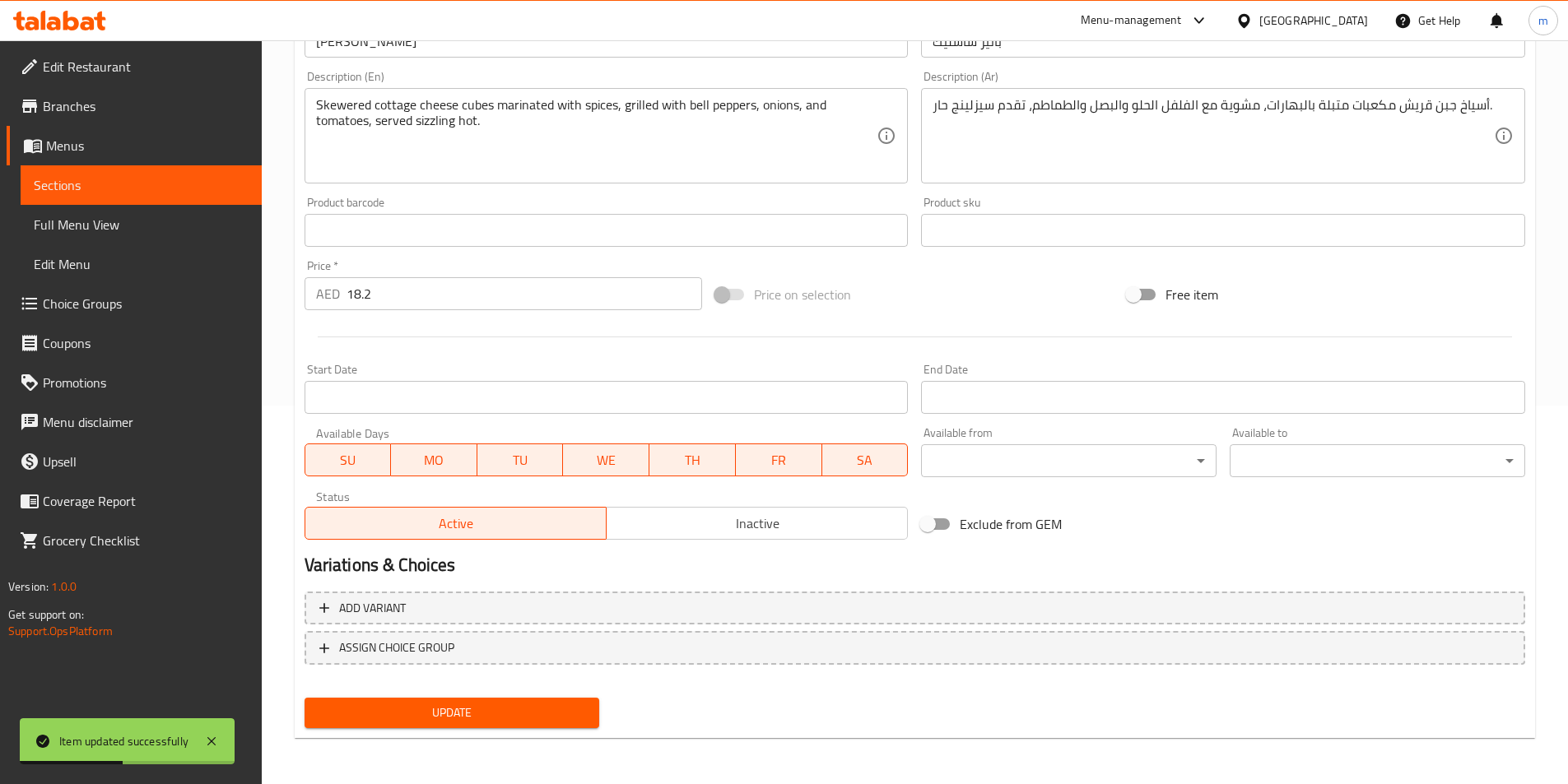
click at [146, 181] on span "Sections" at bounding box center [140, 185] width 214 height 20
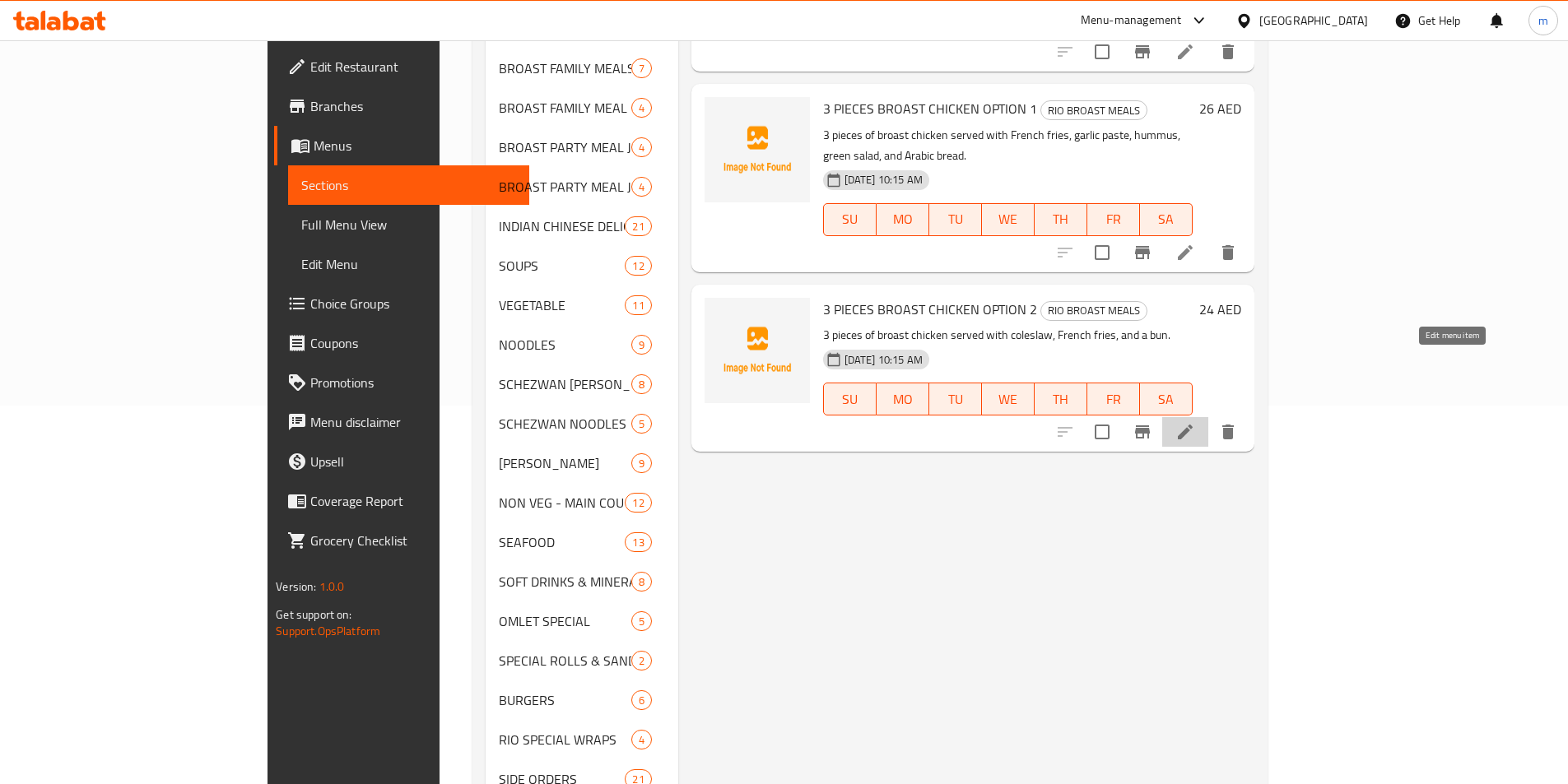
click at [1193, 425] on icon at bounding box center [1185, 431] width 15 height 15
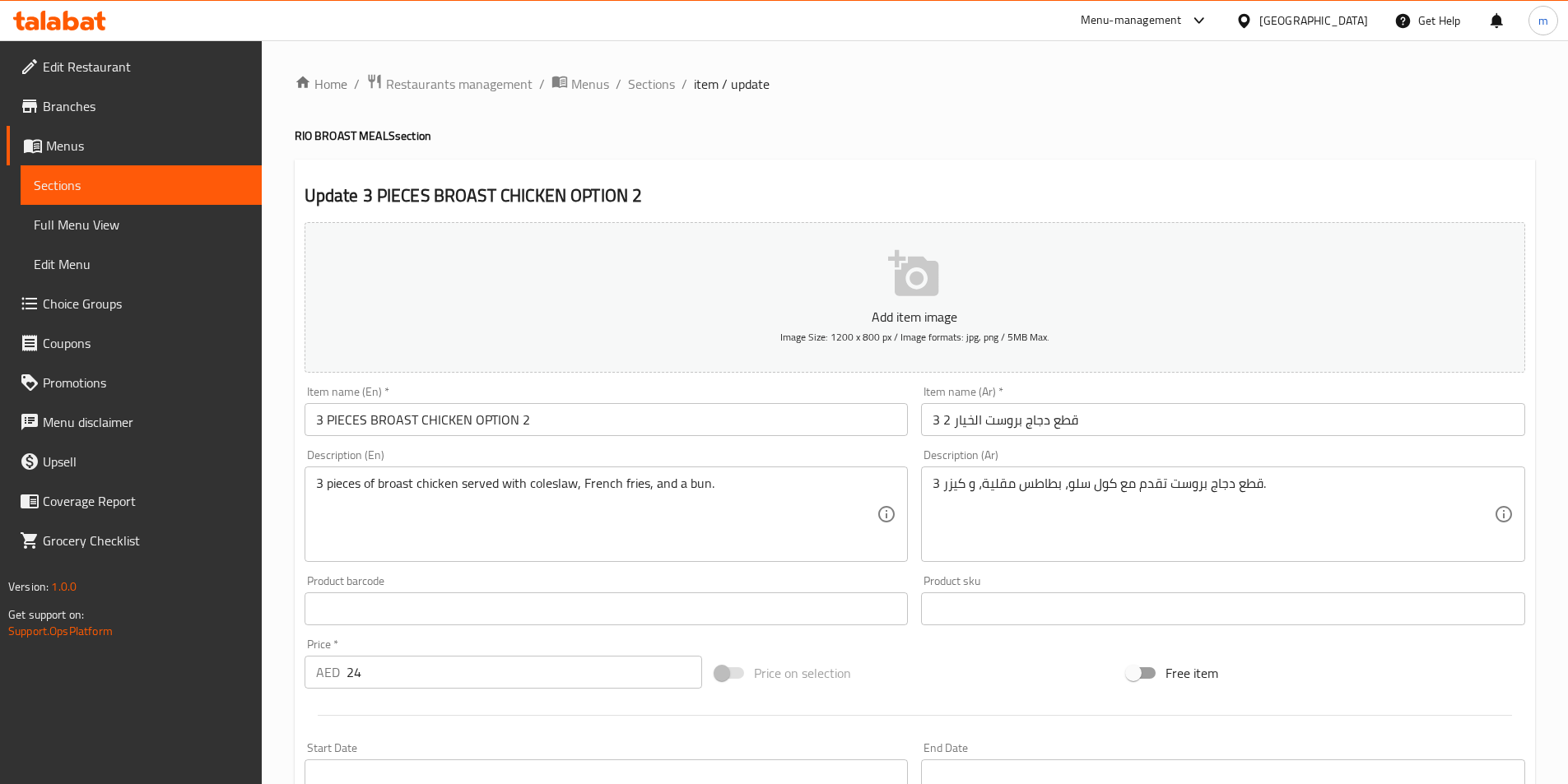
click at [144, 186] on span "Sections" at bounding box center [140, 185] width 214 height 20
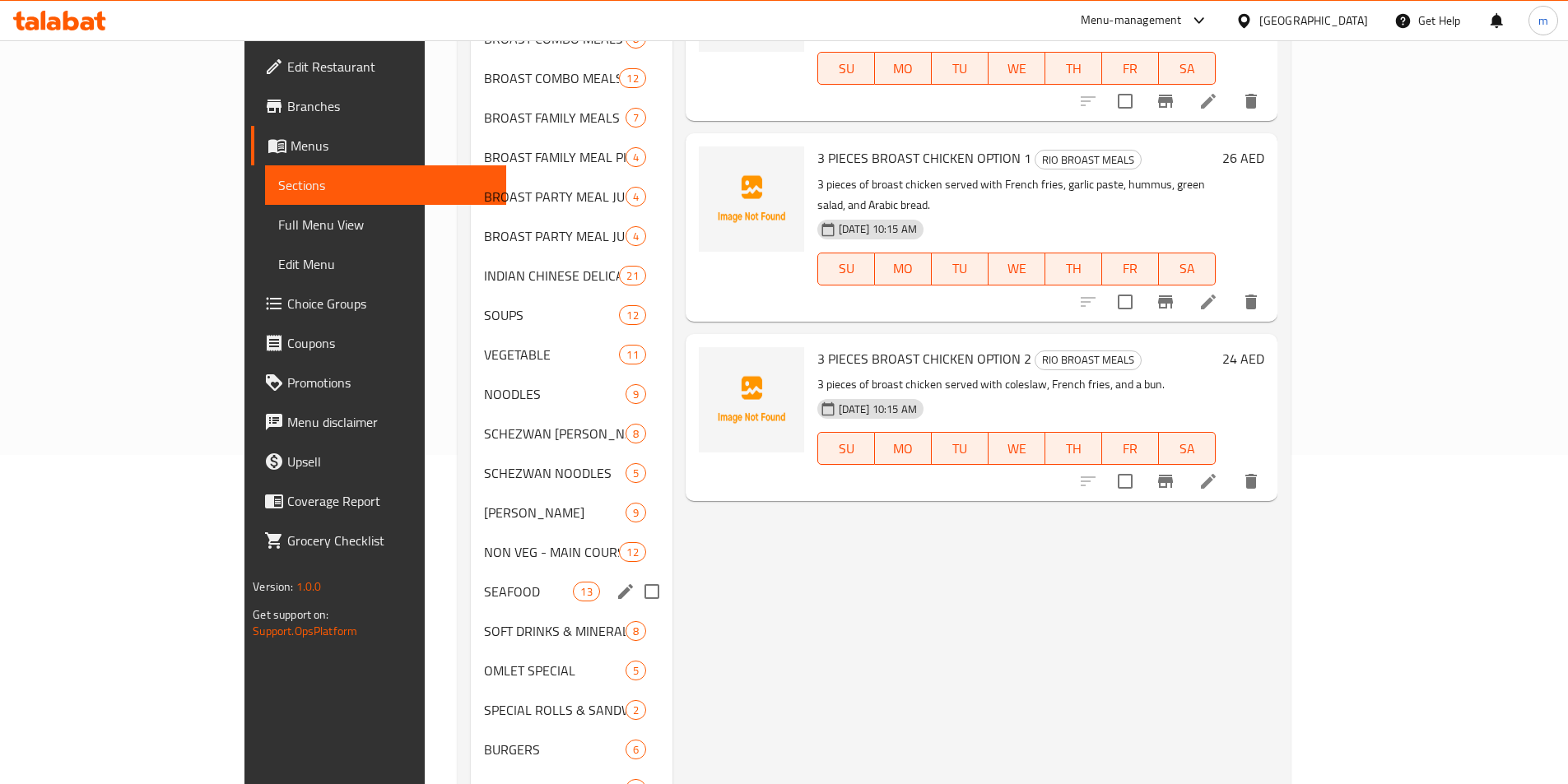
scroll to position [658, 0]
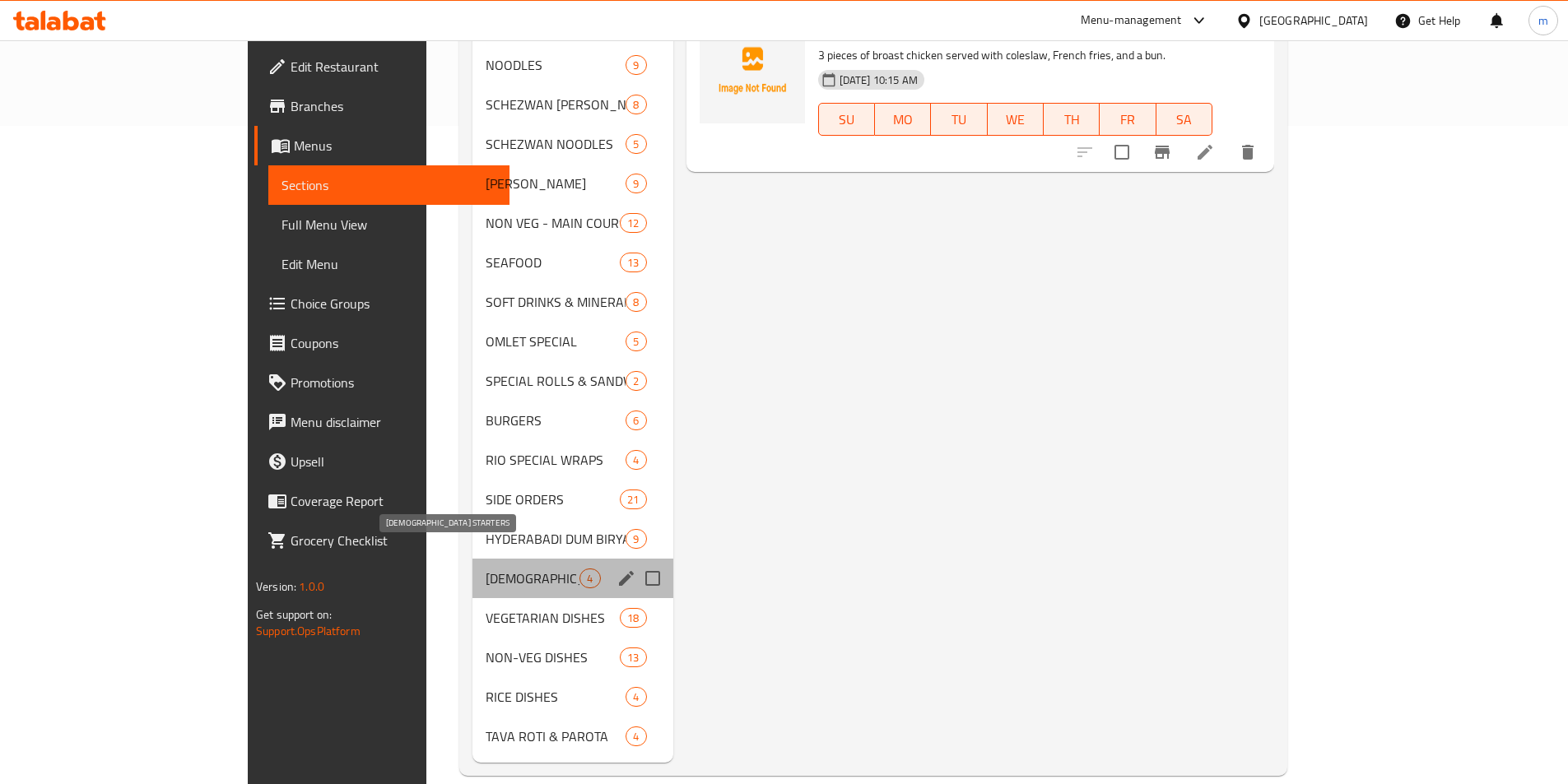
click at [485, 569] on span "[DEMOGRAPHIC_DATA] STARTERS" at bounding box center [532, 579] width 94 height 20
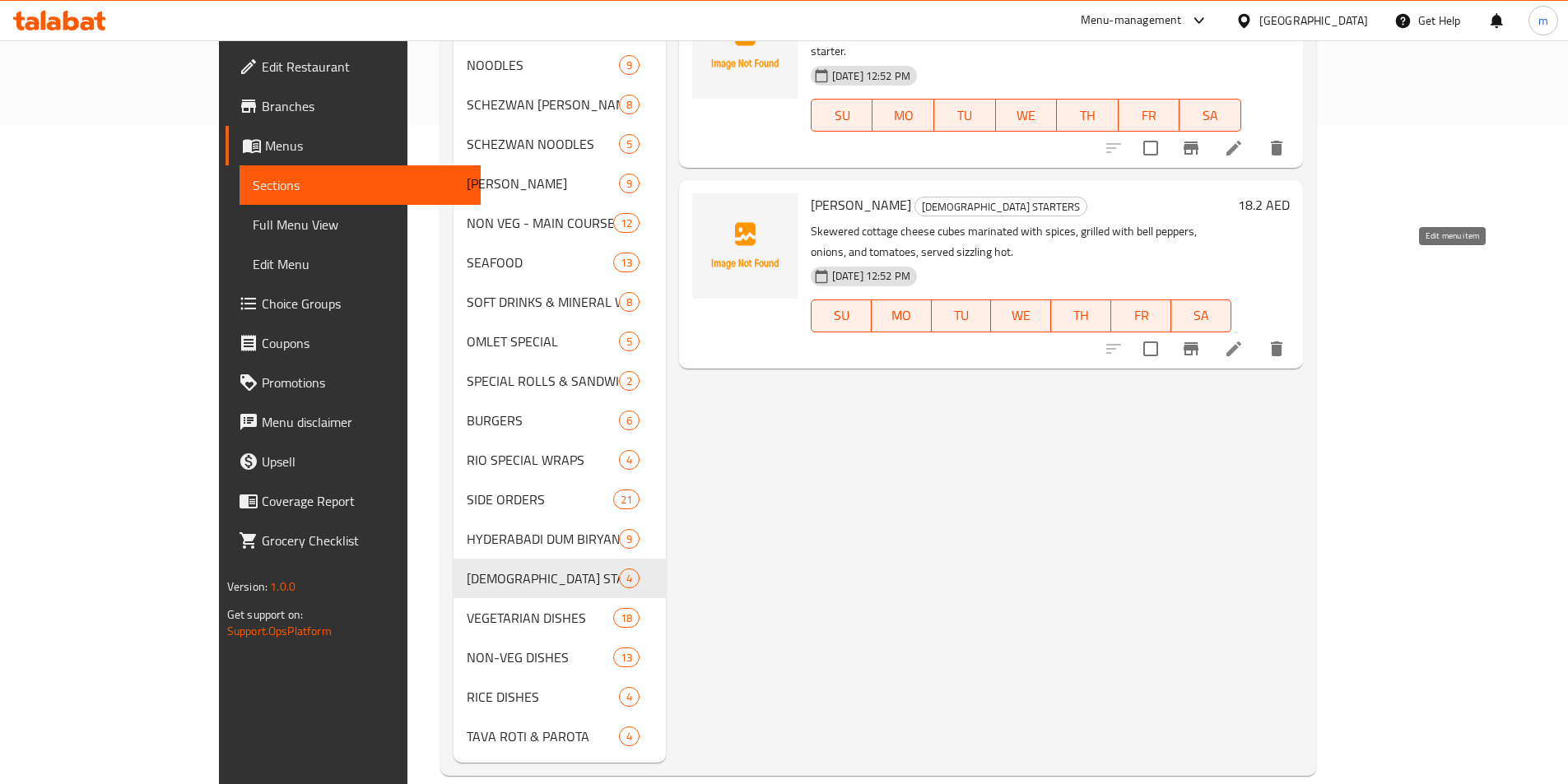
click at [1241, 342] on icon at bounding box center [1233, 349] width 15 height 15
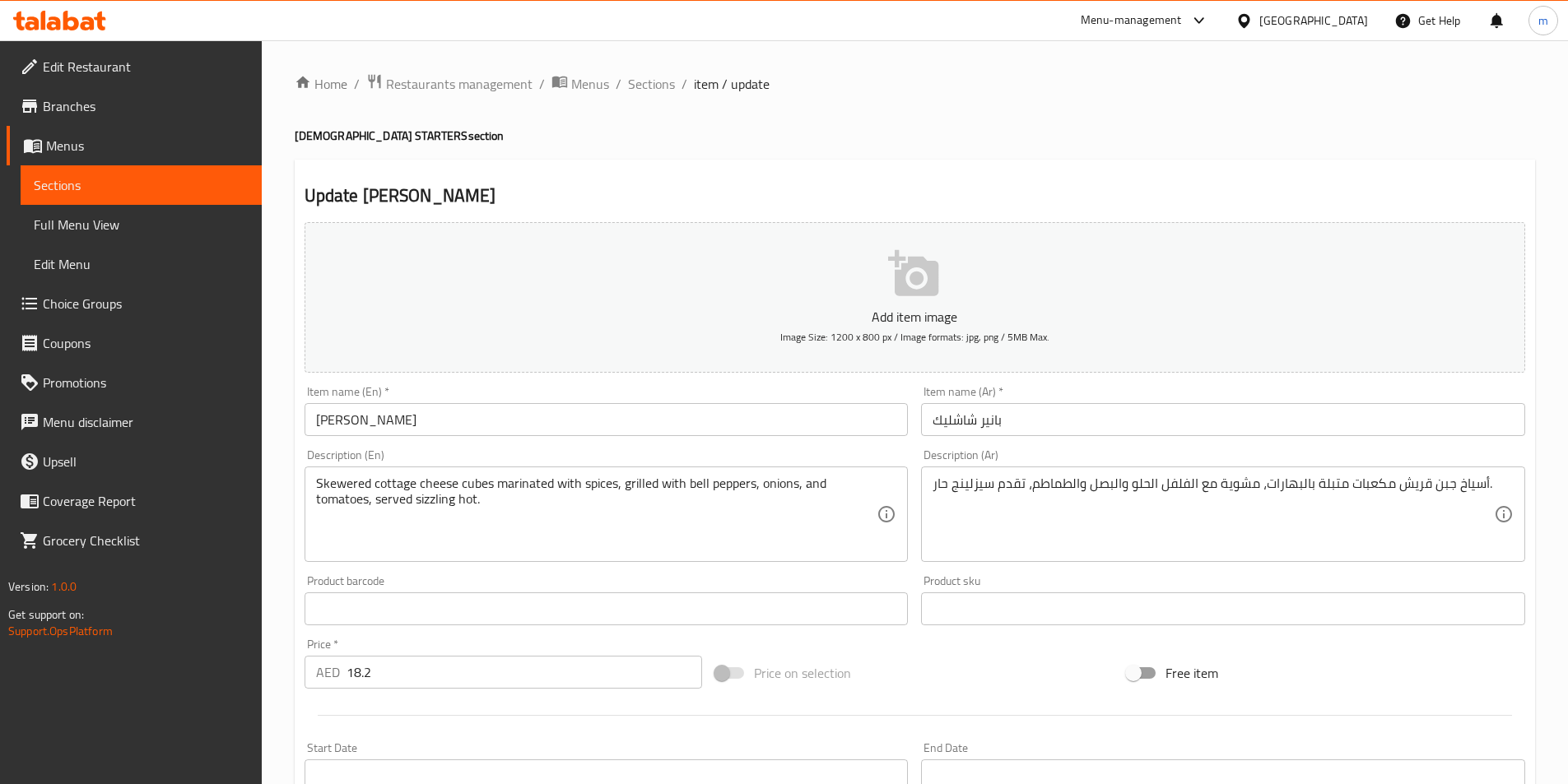
click at [123, 180] on span "Sections" at bounding box center [140, 185] width 214 height 20
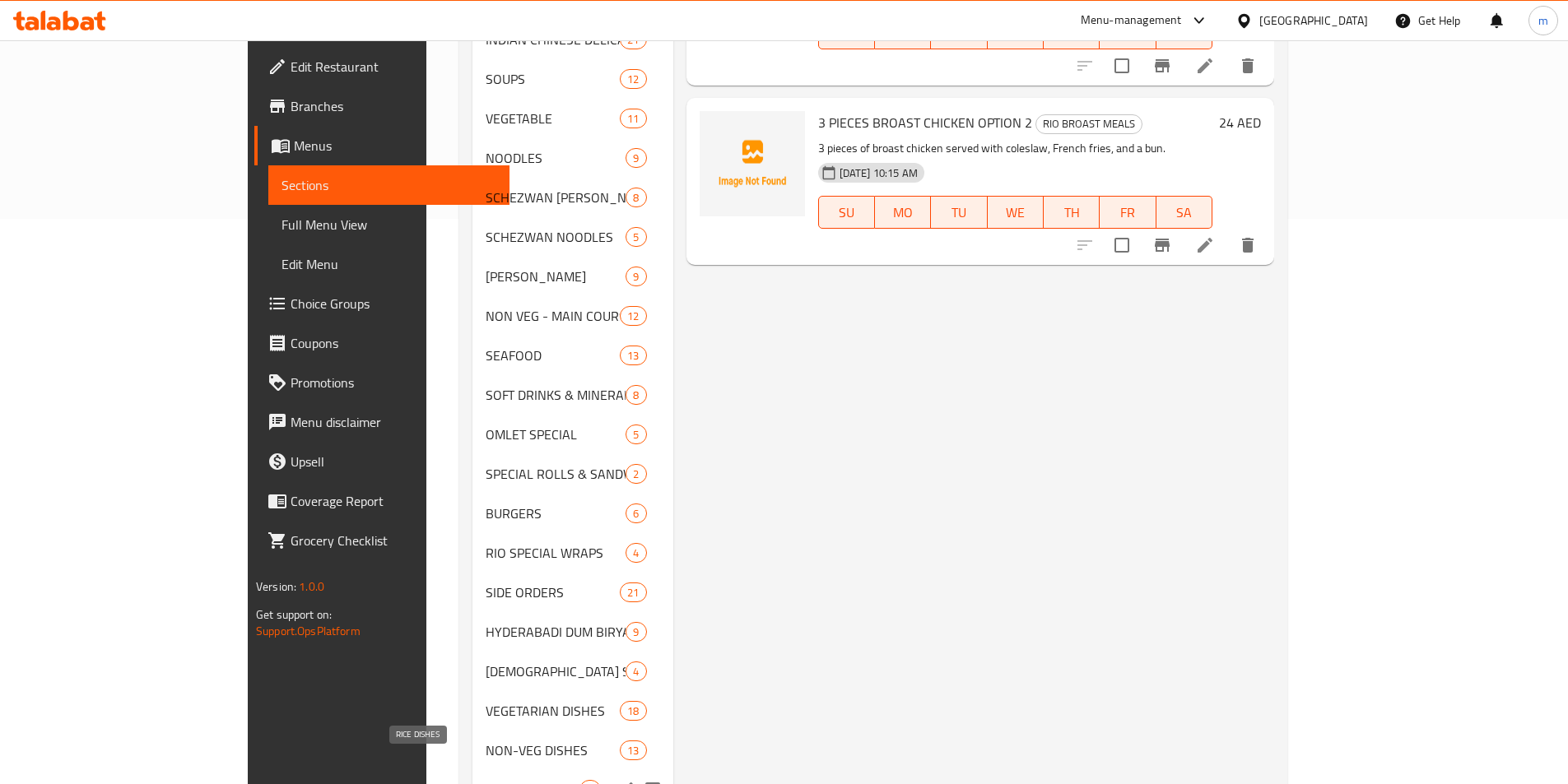
scroll to position [658, 0]
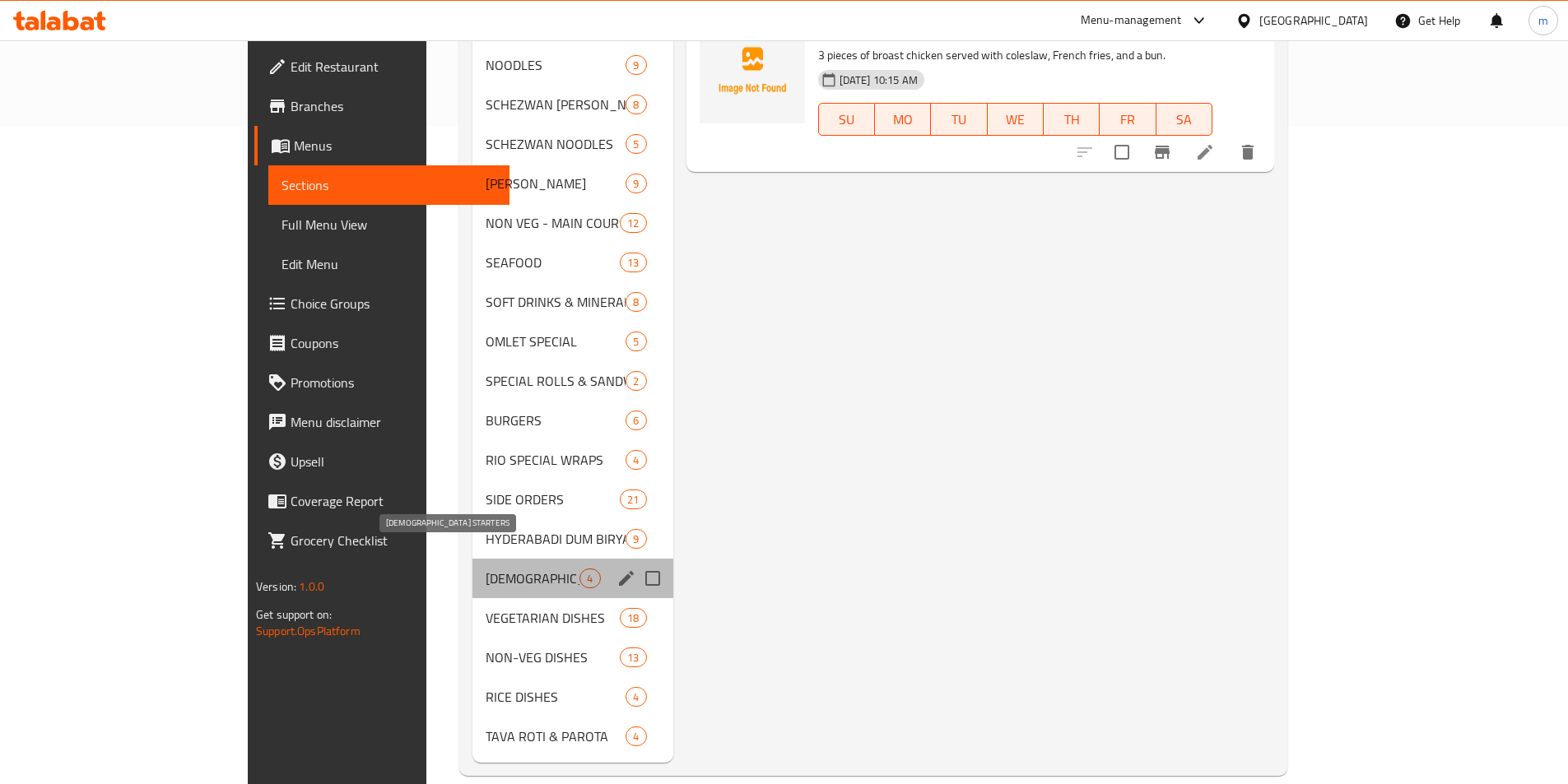
click at [485, 569] on span "[DEMOGRAPHIC_DATA] STARTERS" at bounding box center [532, 579] width 94 height 20
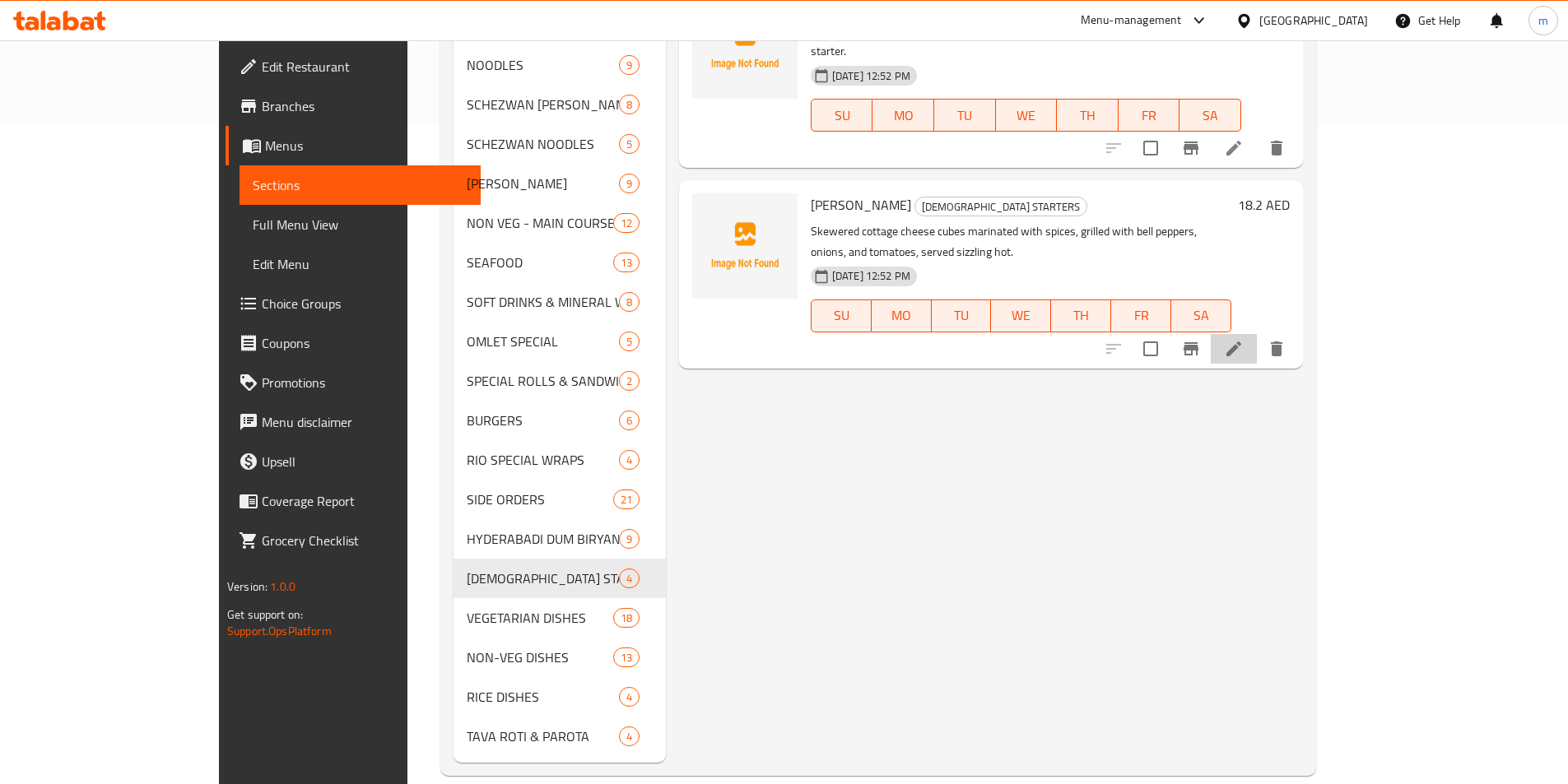
click at [1257, 334] on li at bounding box center [1233, 349] width 46 height 30
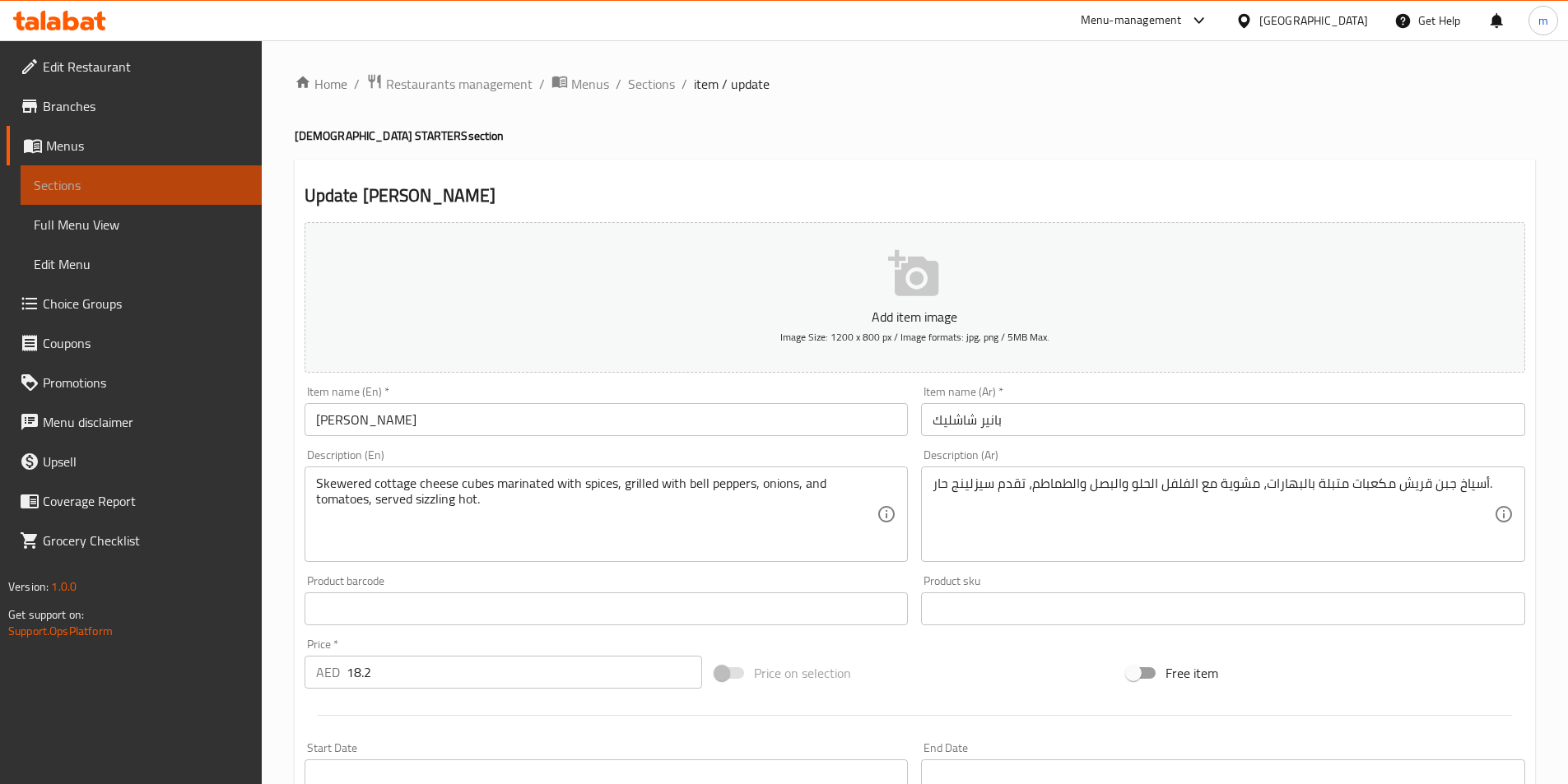
click at [150, 185] on span "Sections" at bounding box center [140, 185] width 214 height 20
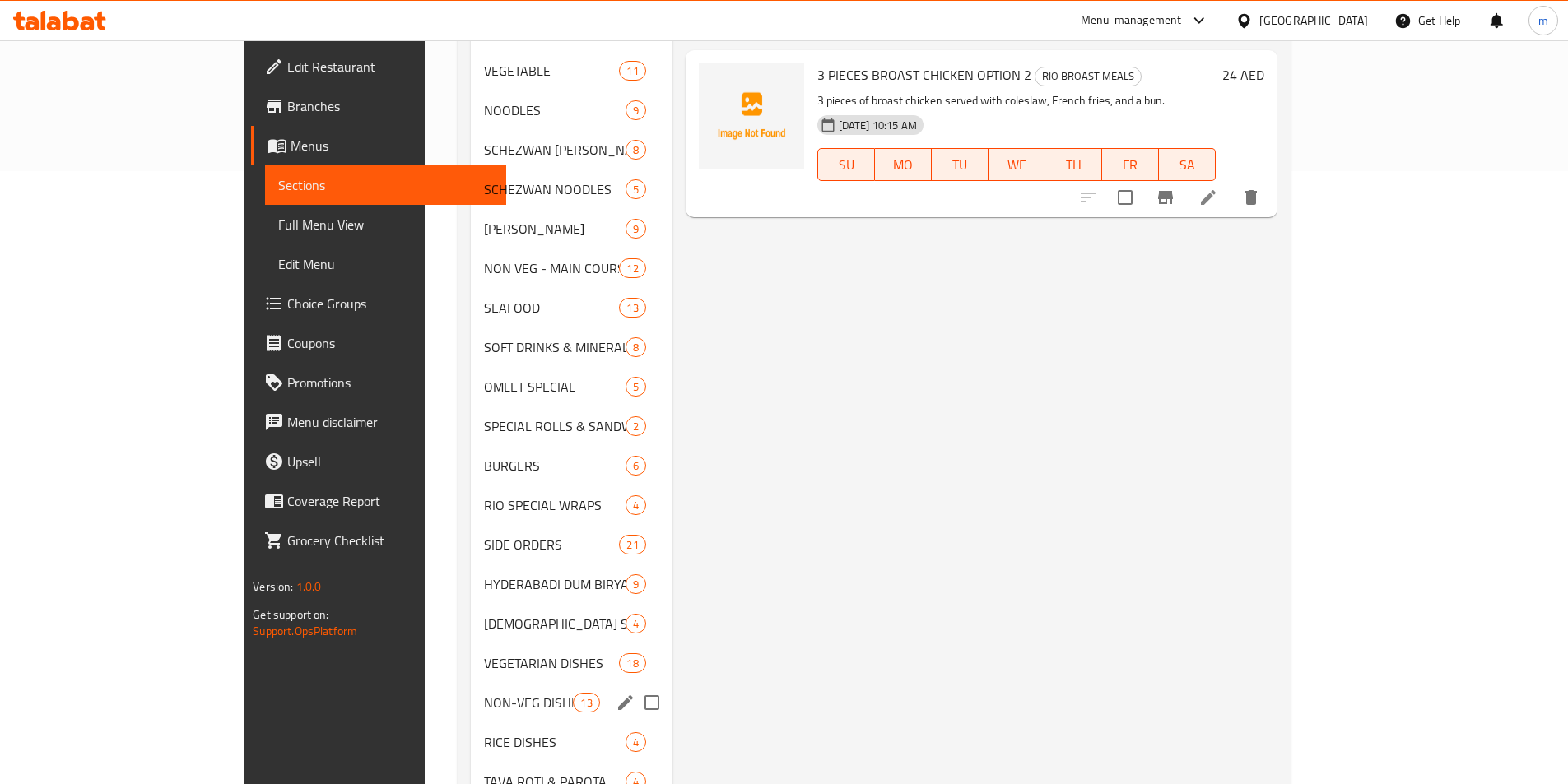
scroll to position [658, 0]
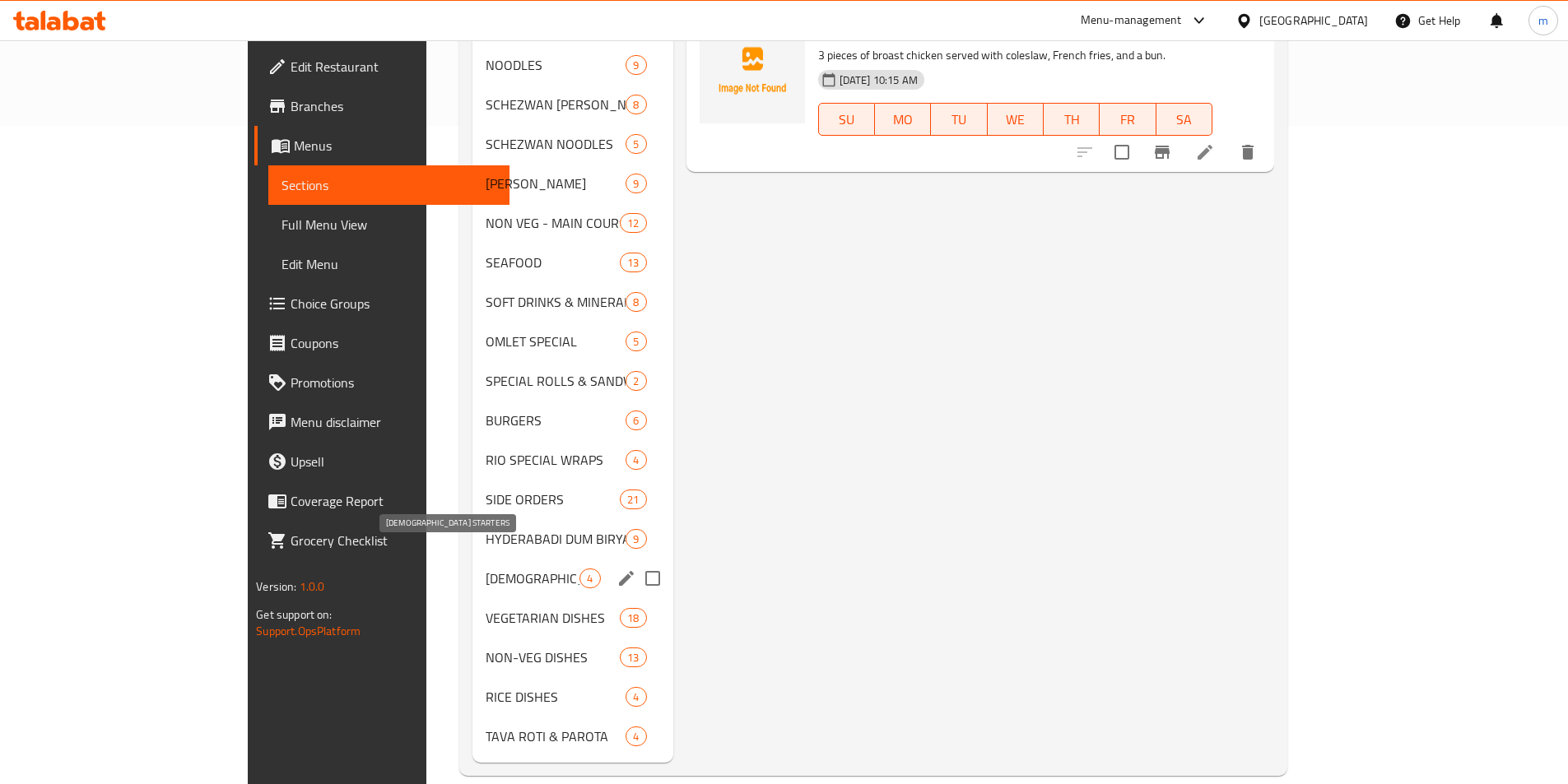
click at [485, 569] on span "[DEMOGRAPHIC_DATA] STARTERS" at bounding box center [532, 579] width 94 height 20
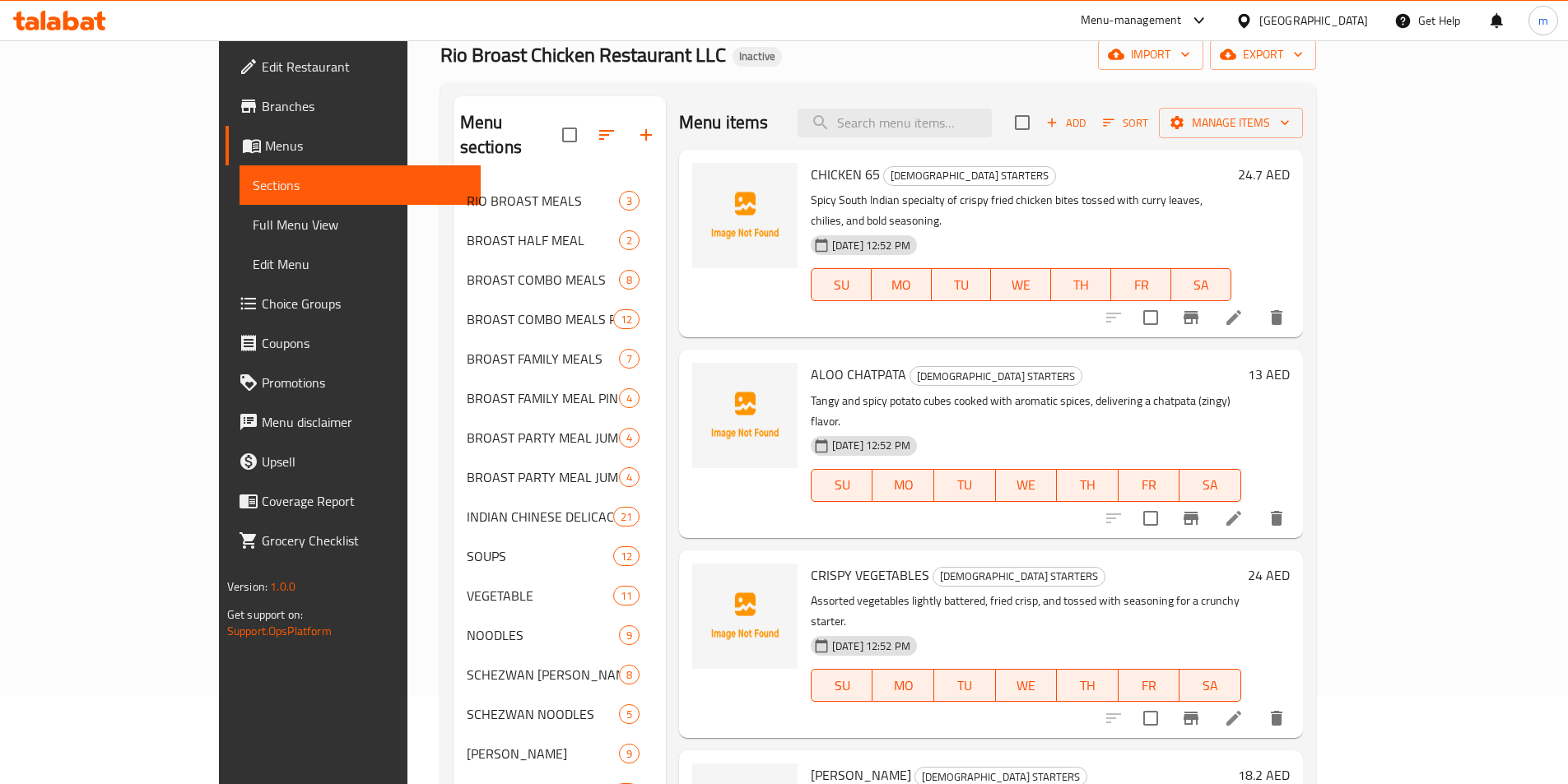
scroll to position [329, 0]
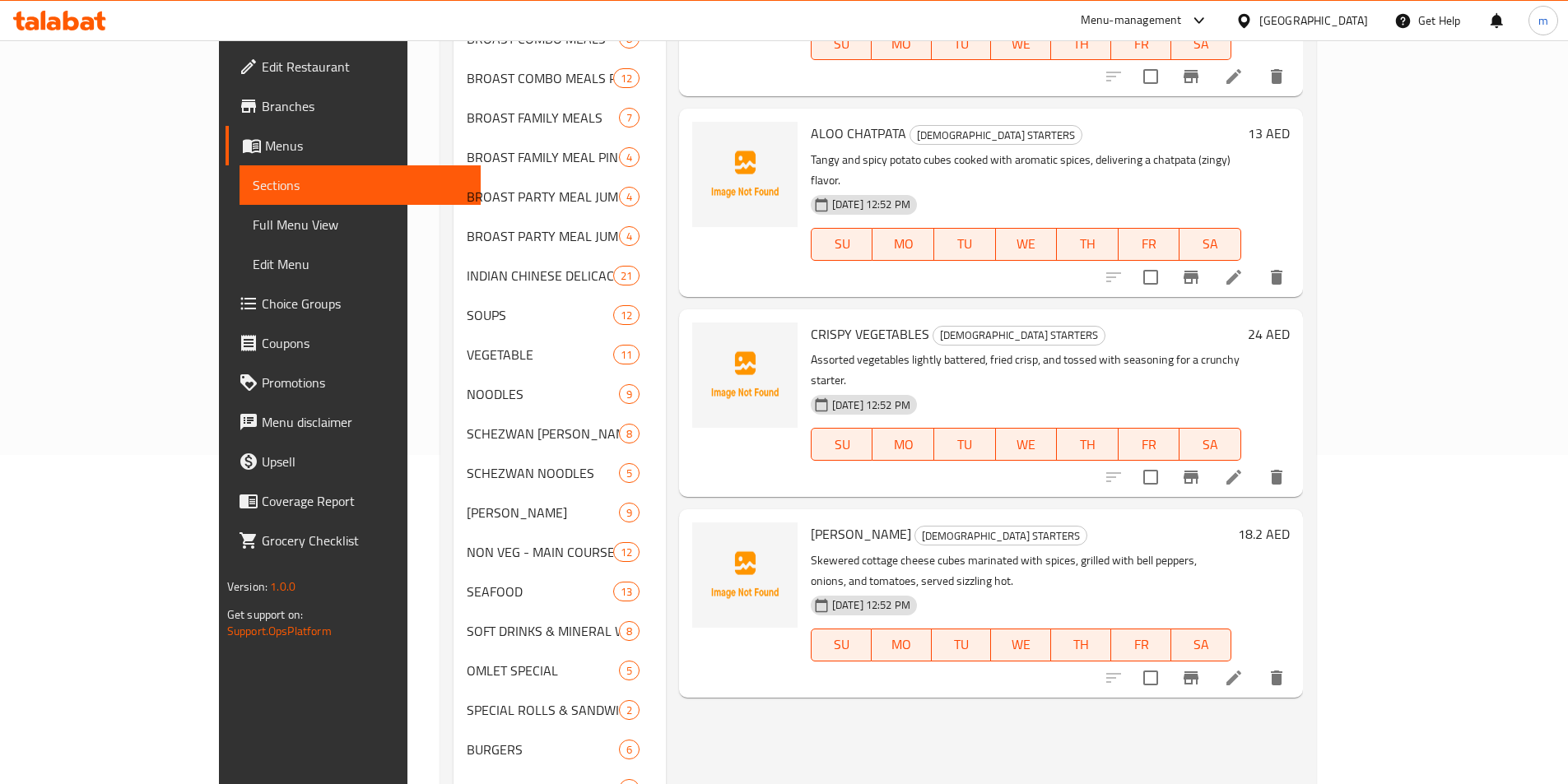
click at [1244, 467] on icon at bounding box center [1234, 477] width 20 height 20
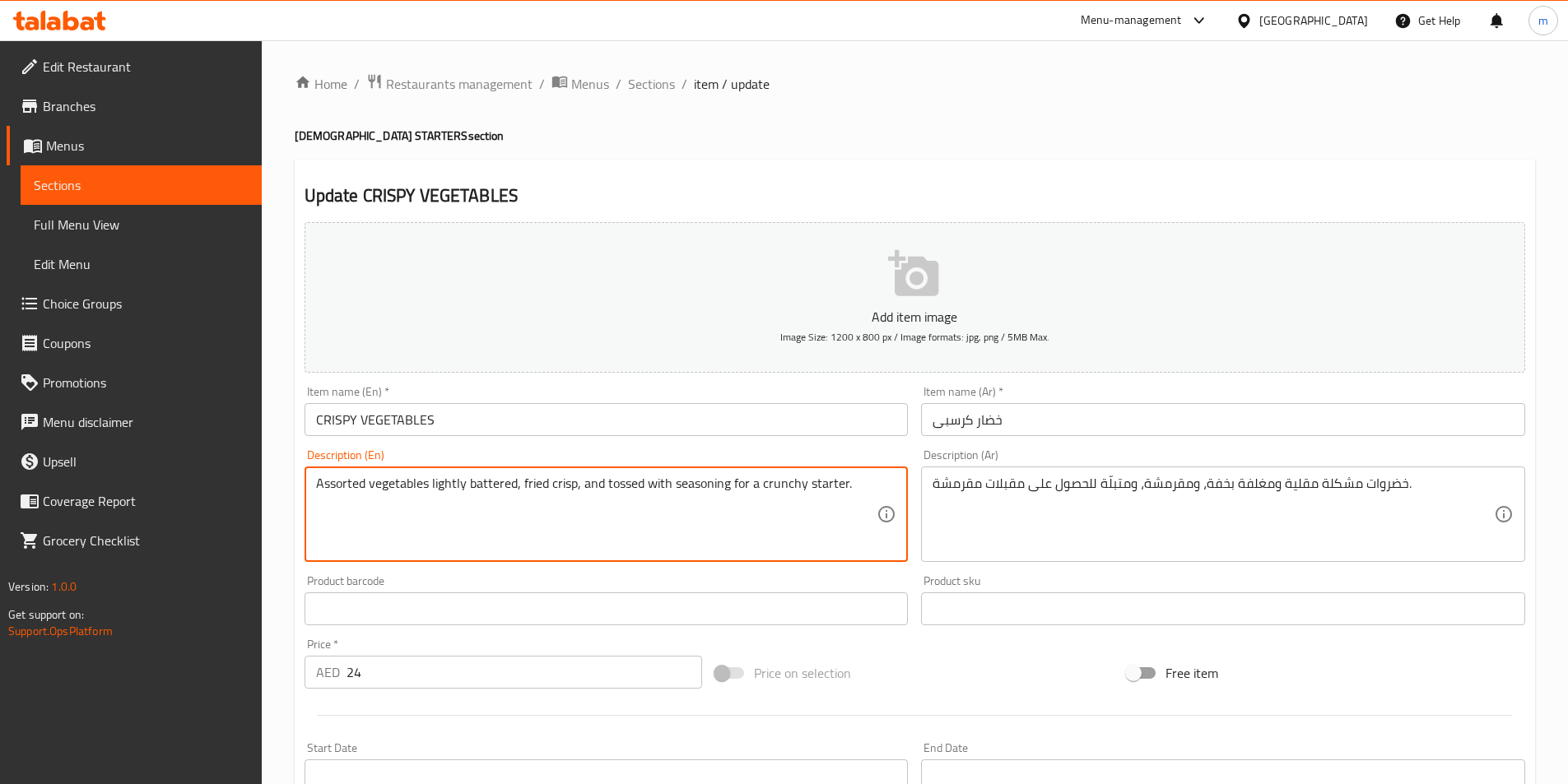
drag, startPoint x: 465, startPoint y: 485, endPoint x: 431, endPoint y: 484, distance: 34.0
click at [353, 487] on textarea "Assorted vegetables lightly battered, fried crisp, and tossed with seasoning fo…" at bounding box center [597, 513] width 561 height 78
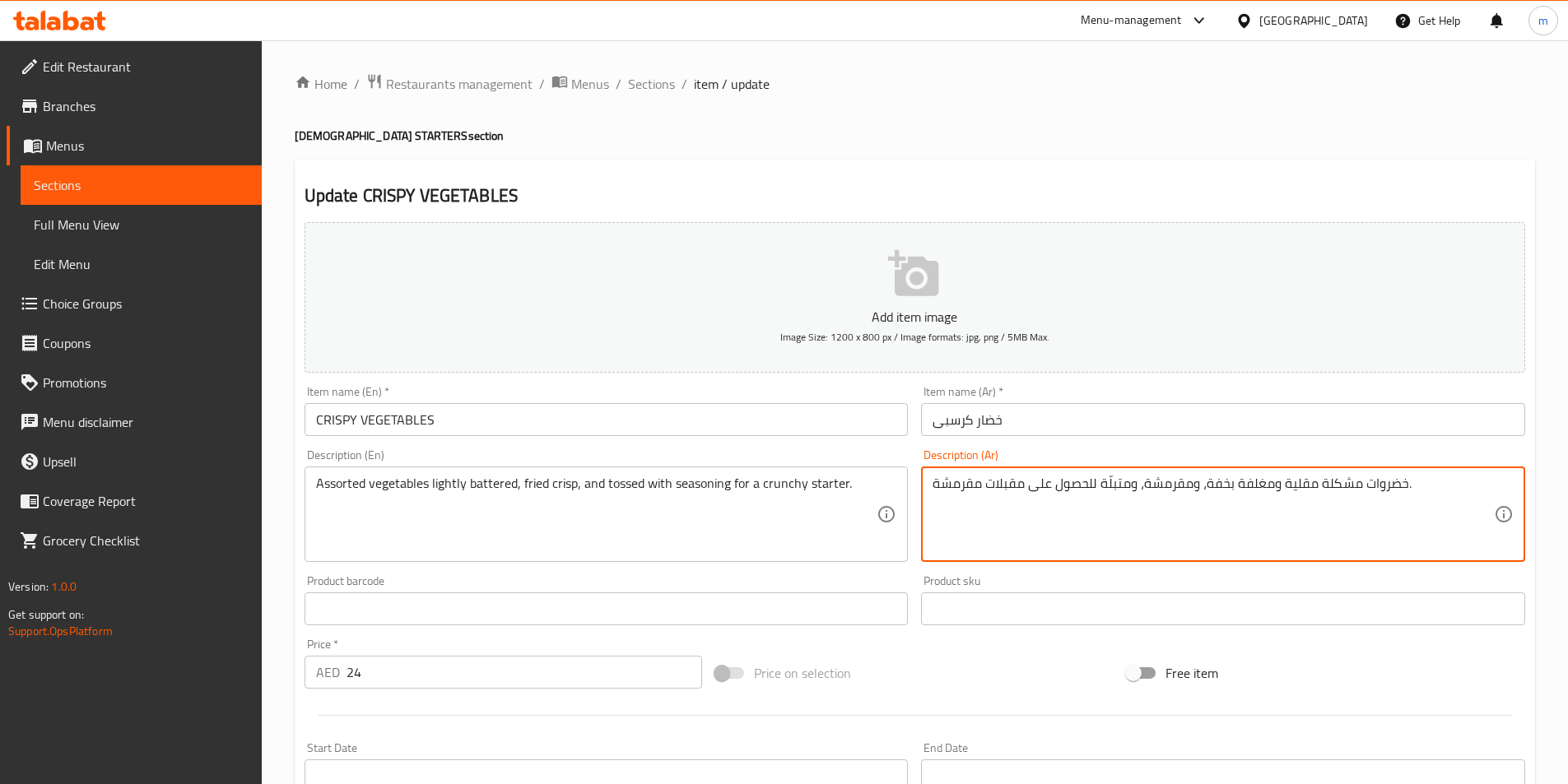
drag, startPoint x: 1349, startPoint y: 485, endPoint x: 1318, endPoint y: 490, distance: 31.4
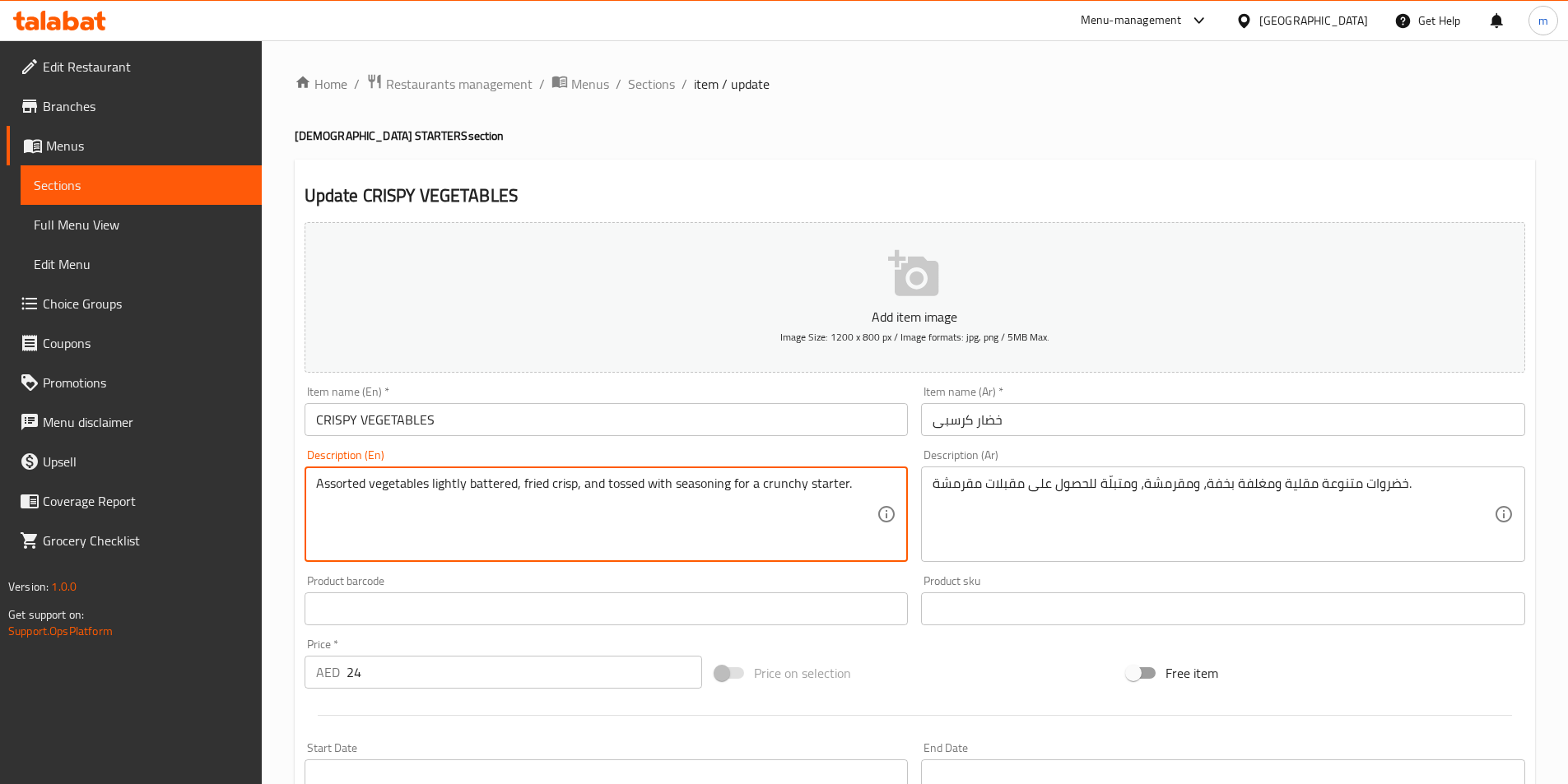
drag, startPoint x: 466, startPoint y: 485, endPoint x: 513, endPoint y: 487, distance: 47.0
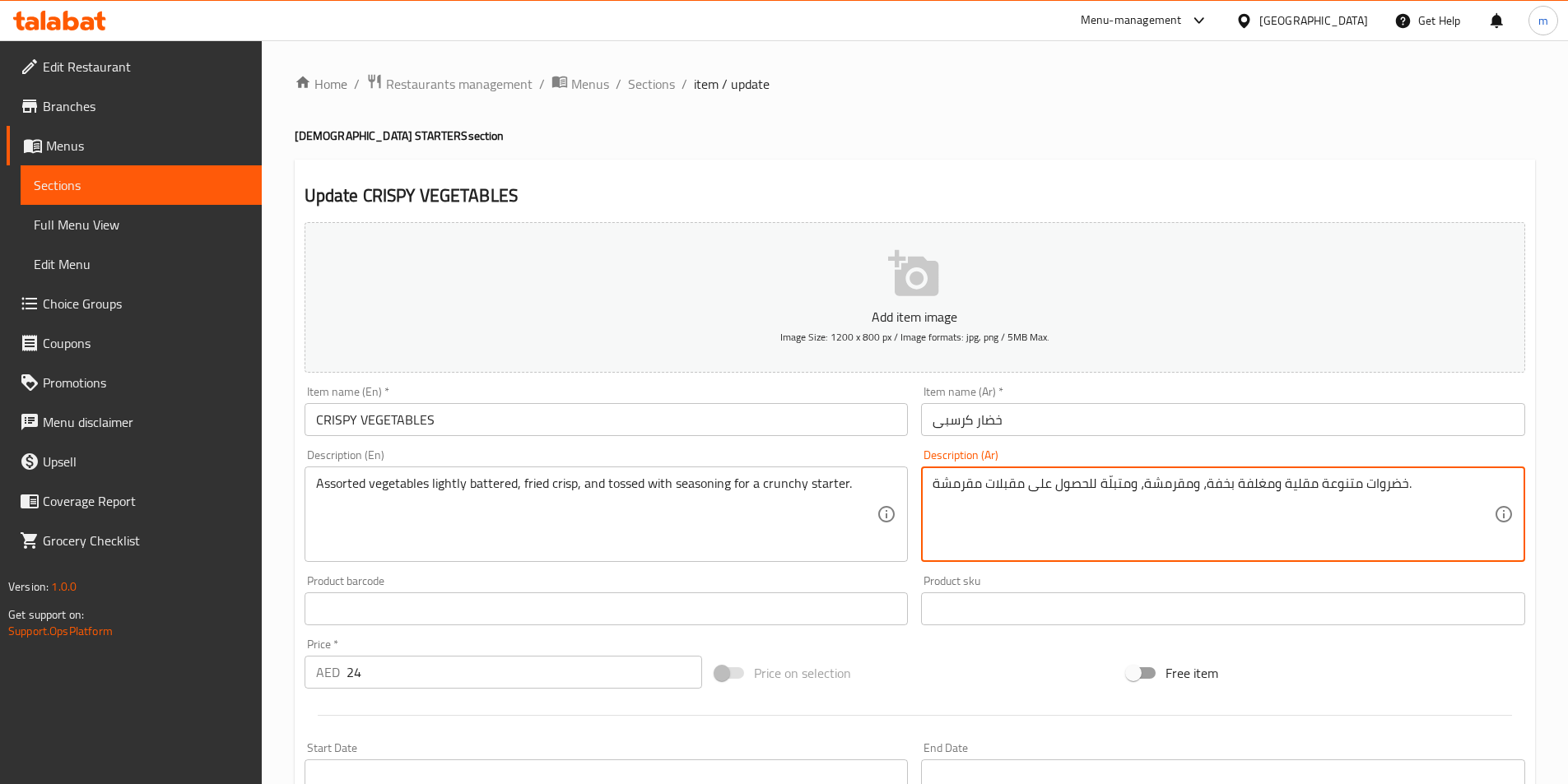
drag, startPoint x: 1317, startPoint y: 486, endPoint x: 1279, endPoint y: 492, distance: 38.5
drag, startPoint x: 1402, startPoint y: 485, endPoint x: 1370, endPoint y: 487, distance: 32.1
click at [1370, 487] on textarea "خضروات متنوعة مقلية ومغلفة بخفة، ومقرمشة، ومتبلّة للحصول على مقبلات مقرمشة." at bounding box center [1213, 513] width 561 height 78
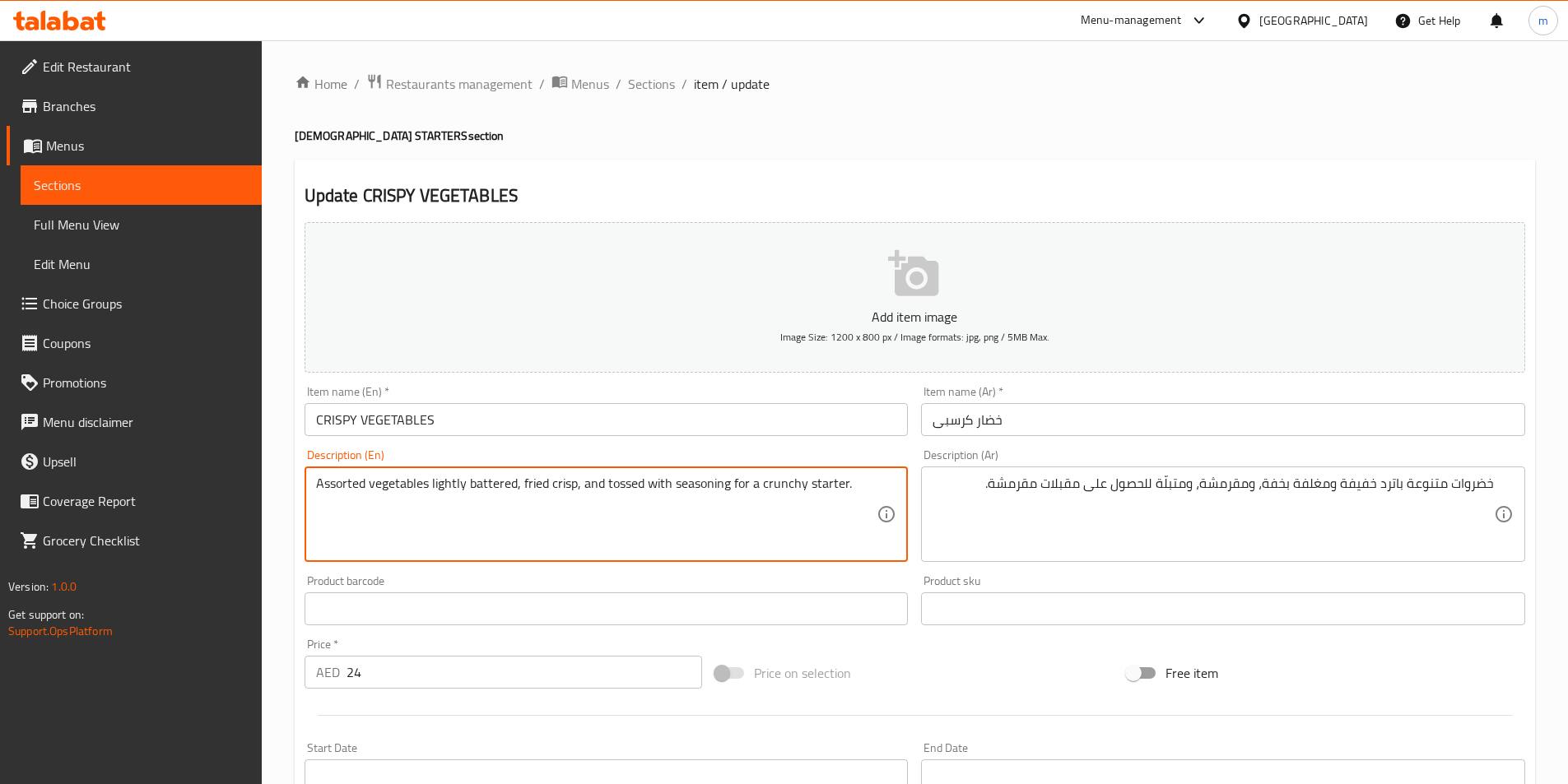
drag, startPoint x: 522, startPoint y: 483, endPoint x: 574, endPoint y: 485, distance: 52.0
click at [530, 484] on textarea "Assorted vegetables lightly battered, fried crisp, and tossed with seasoning fo…" at bounding box center [597, 513] width 561 height 78
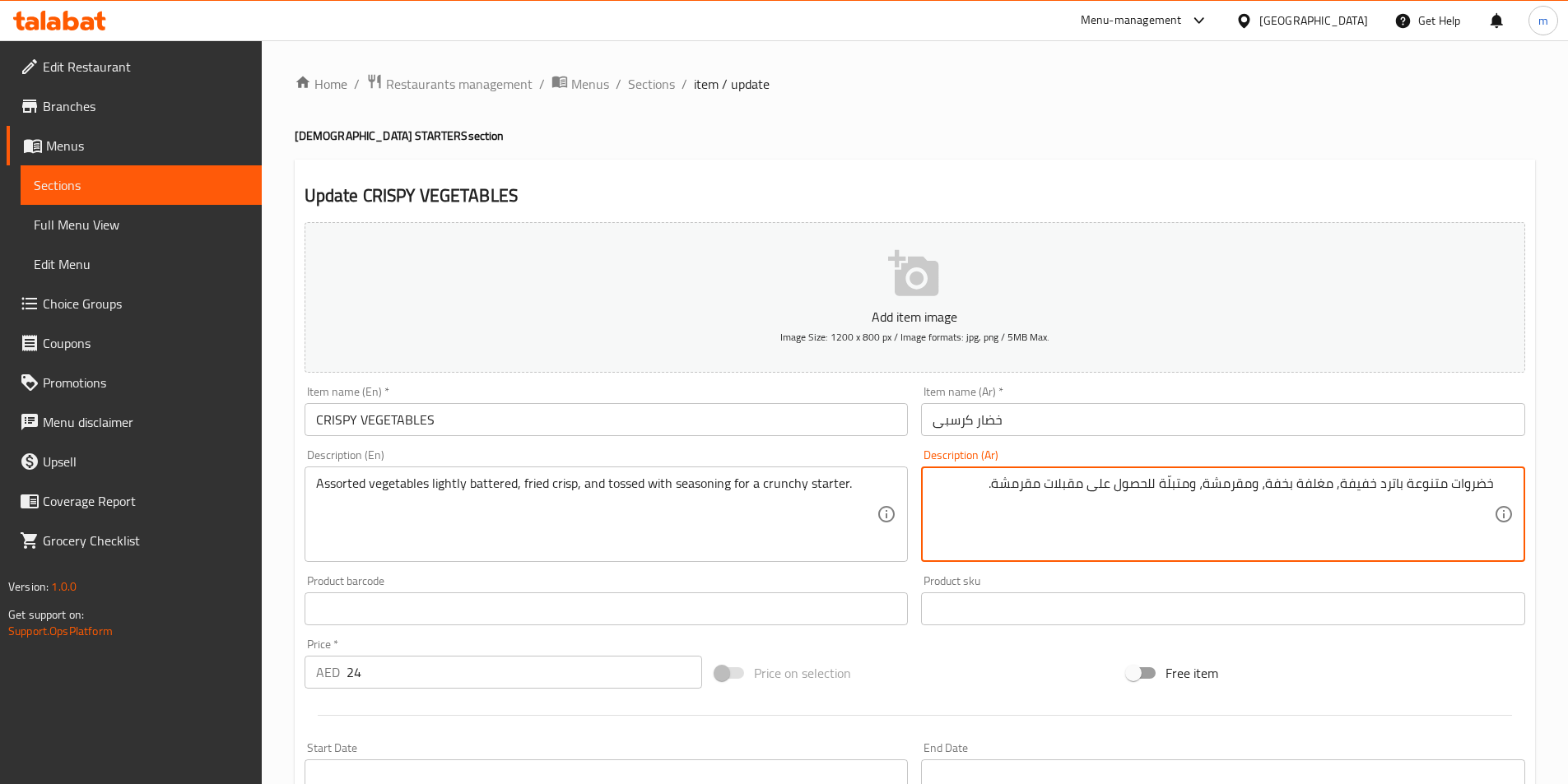
click at [1322, 479] on textarea "خضروات متنوعة باترد خفيفة, مغلفة بخفة، ومقرمشة، ومتبلّة للحصول على مقبلات مقرمش…" at bounding box center [1213, 513] width 561 height 78
click at [1265, 477] on textarea "خضروات متنوعة باترد خفيفة, مقلية بخفة، ومقرمشة، ومتبلّة للحصول على مقبلات مقرمش…" at bounding box center [1213, 513] width 561 height 78
click at [1284, 479] on textarea "خضروات متنوعة باترد خفيفة, مقلية بخفة، ومقرمشة، ومتبلّة للحصول على مقبلات مقرمش…" at bounding box center [1213, 513] width 561 height 78
click at [1285, 479] on textarea "خضروات متنوعة باترد خفيفة, مقلية بخفة، ومقرمشة، ومتبلّة للحصول على مقبلات مقرمش…" at bounding box center [1213, 513] width 561 height 78
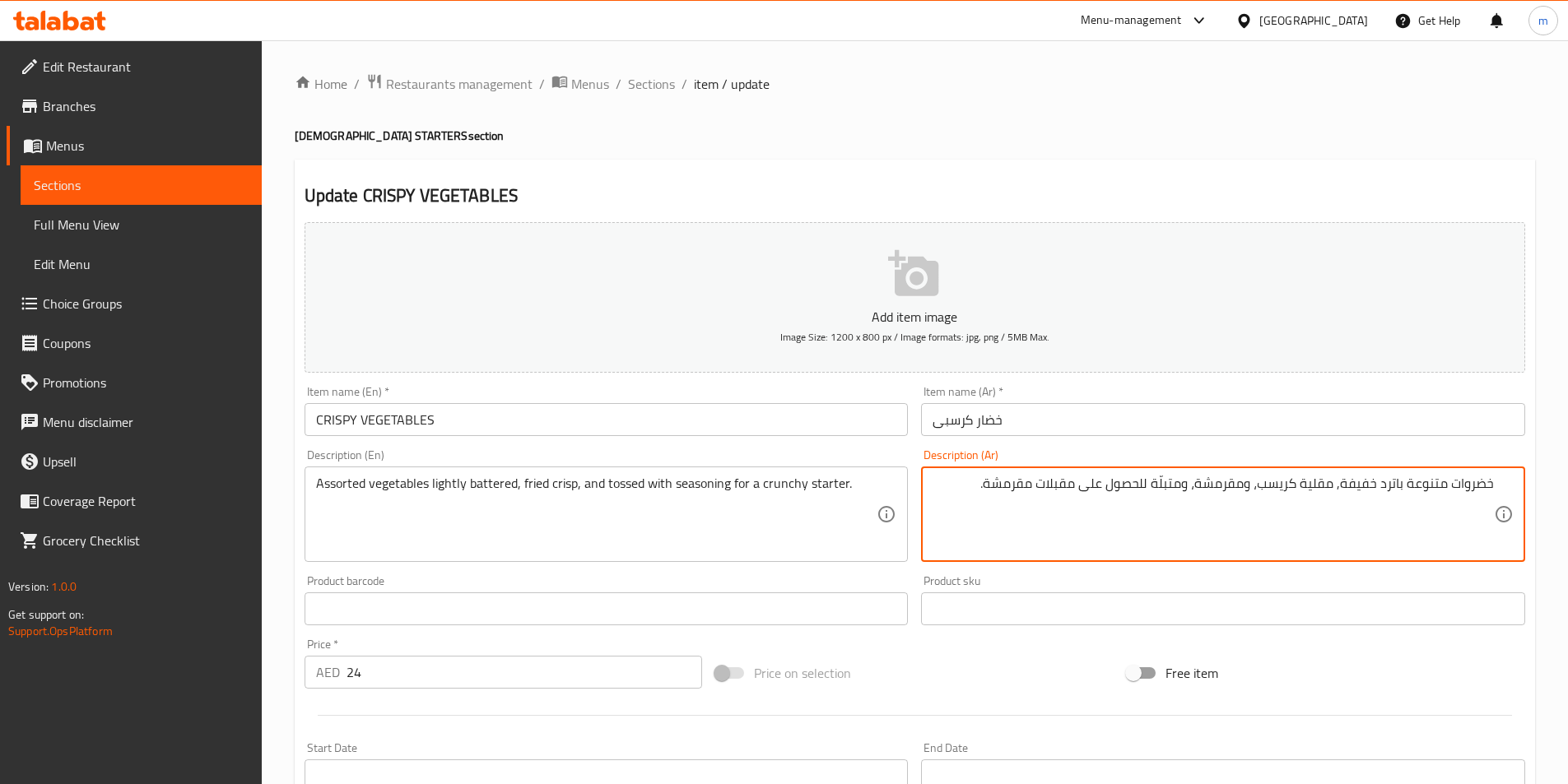
click at [1236, 484] on textarea "خضروات متنوعة باترد خفيفة, مقلية كريسب، ومقرمشة، ومتبلّة للحصول على مقبلات مقرم…" at bounding box center [1213, 513] width 561 height 78
click at [1257, 511] on textarea "خضروات متنوعة باترد خفيفة, مقلية كريسب، ومقرمشة، ومتبلّة للحصول على مقبلات مقرم…" at bounding box center [1213, 513] width 561 height 78
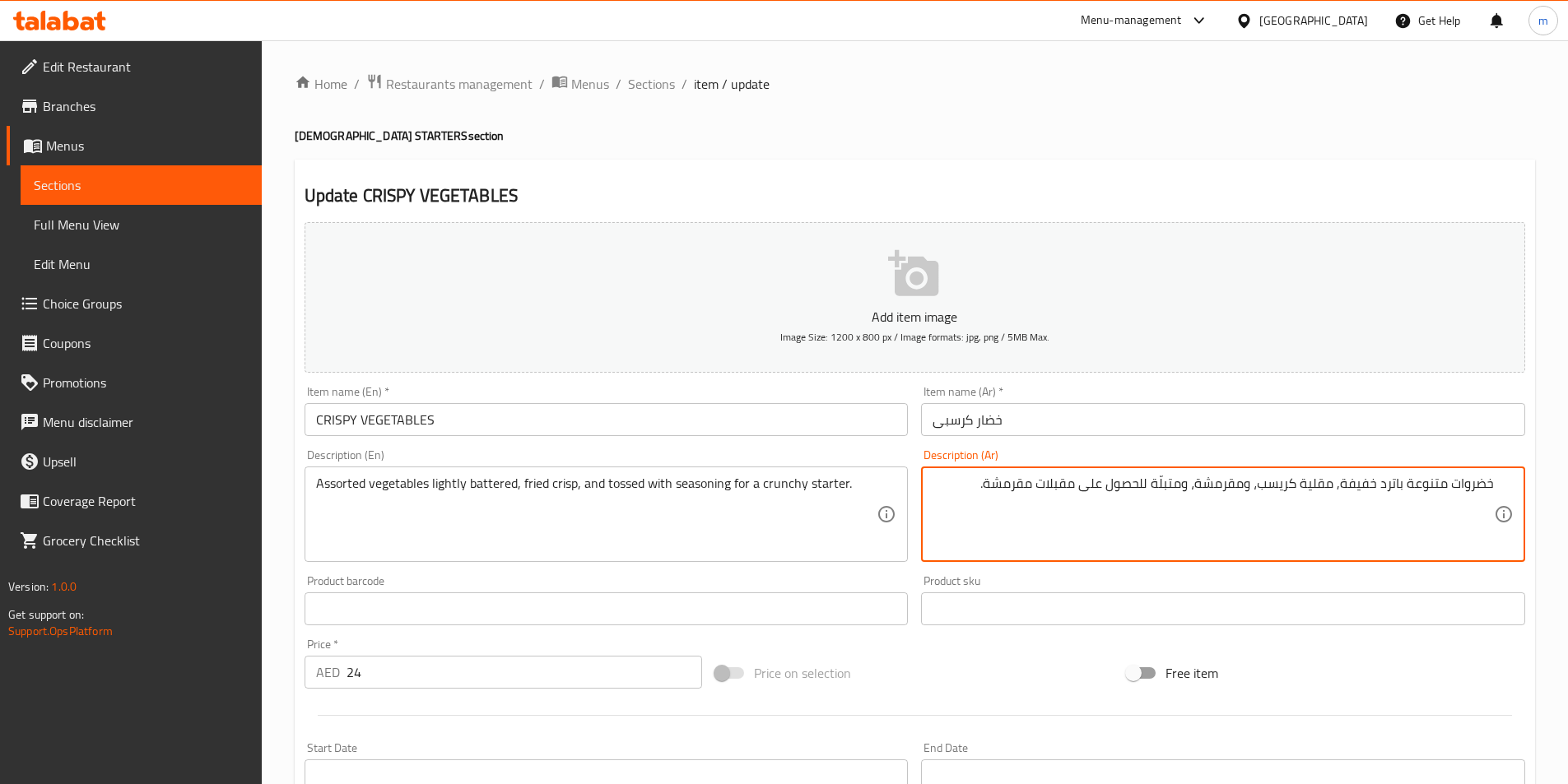
click at [1239, 485] on textarea "خضروات متنوعة باترد خفيفة, مقلية كريسب، ومقرمشة، ومتبلّة للحصول على مقبلات مقرم…" at bounding box center [1213, 513] width 561 height 78
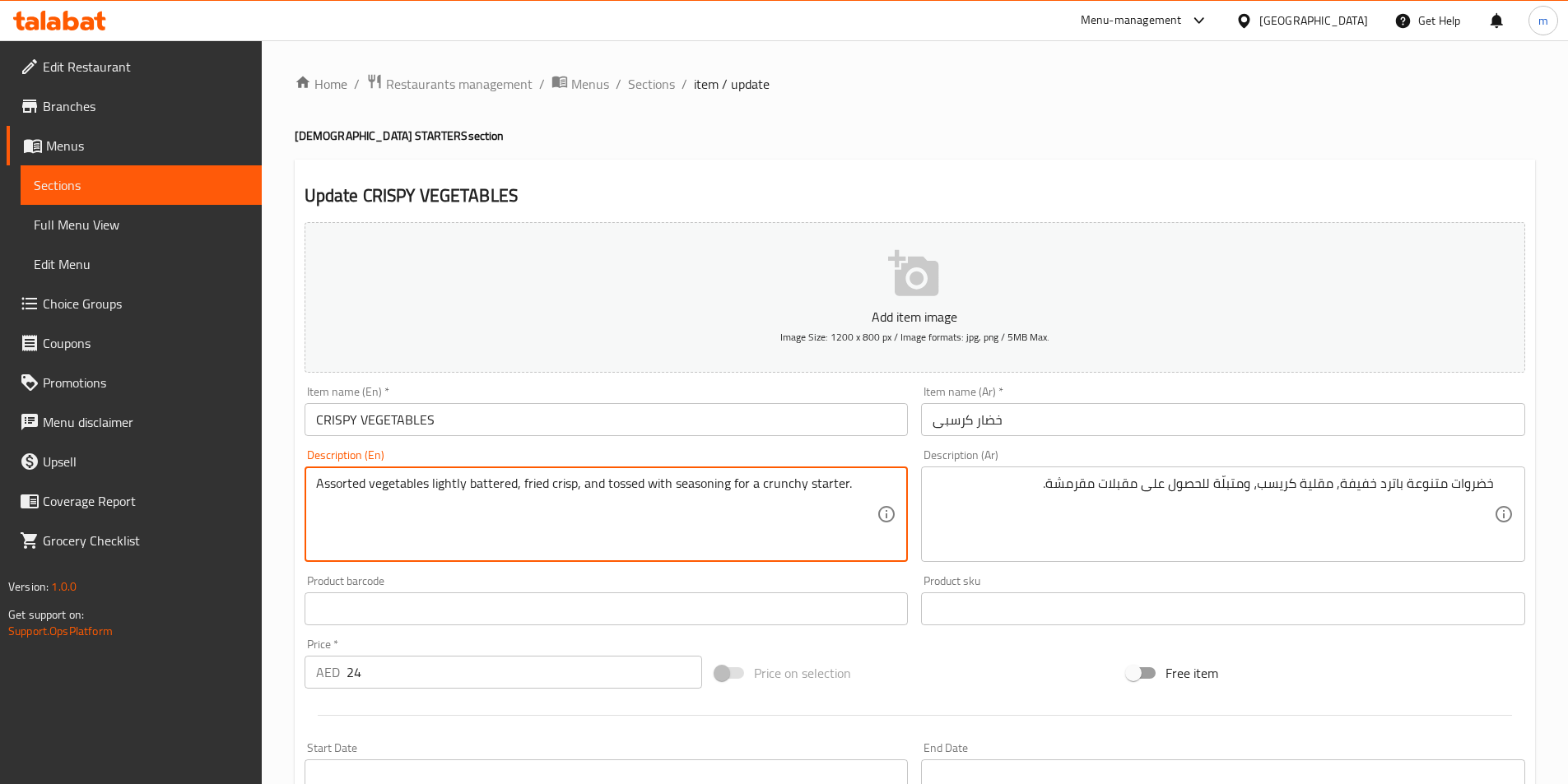
drag, startPoint x: 731, startPoint y: 475, endPoint x: 908, endPoint y: 488, distance: 177.5
click at [746, 524] on textarea "Assorted vegetables lightly battered, fried crisp, and tossed with seasoning fo…" at bounding box center [597, 513] width 561 height 78
click at [696, 490] on textarea "Assorted vegetables lightly battered, fried crisp, and tossed with seasoning fo…" at bounding box center [597, 513] width 561 height 78
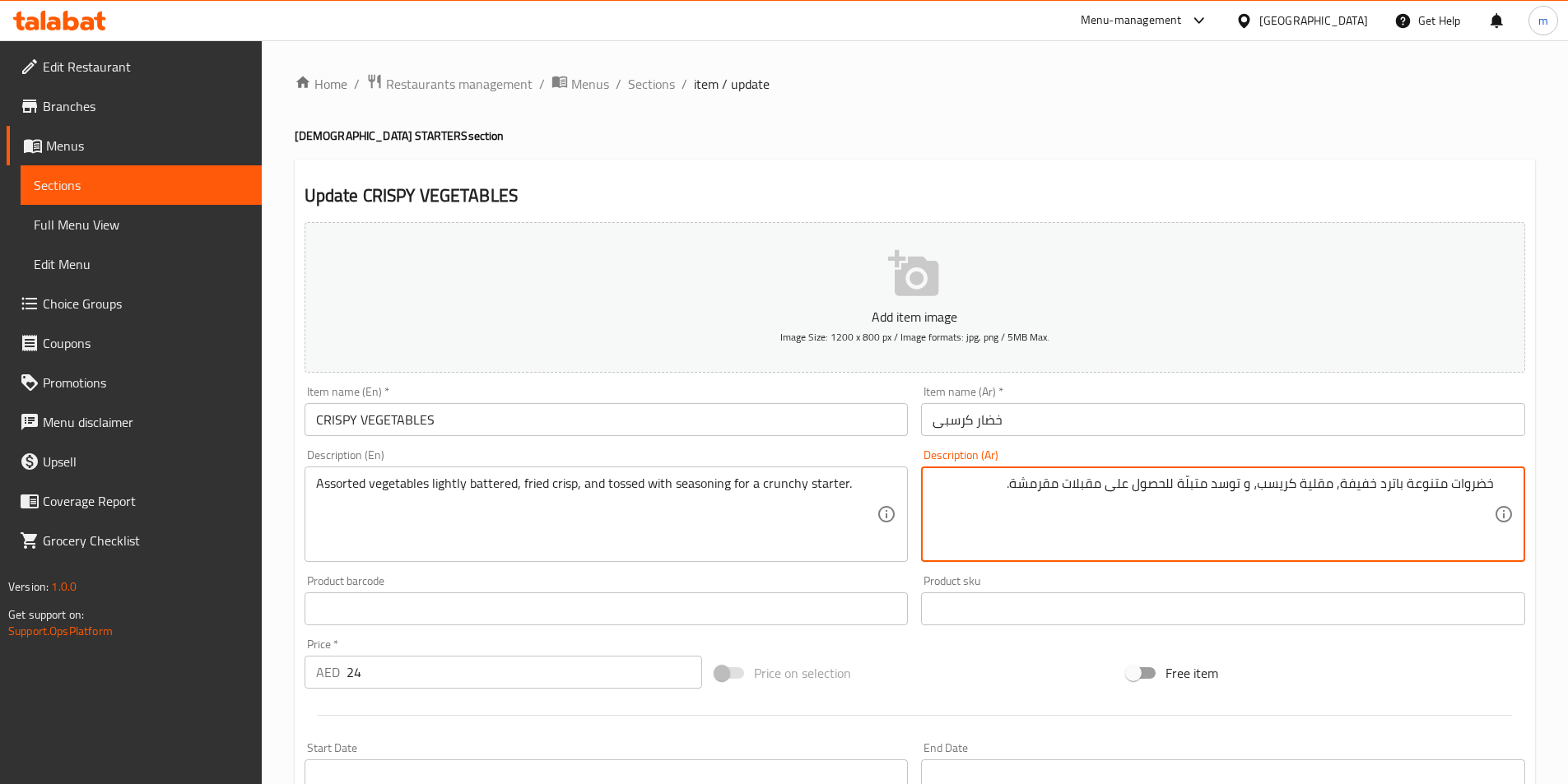
click at [1196, 486] on textarea "خضروات متنوعة باترد خفيفة, مقلية كريسب، و توسد متبلّة للحصول على مقبلات مقرمشة." at bounding box center [1213, 513] width 561 height 78
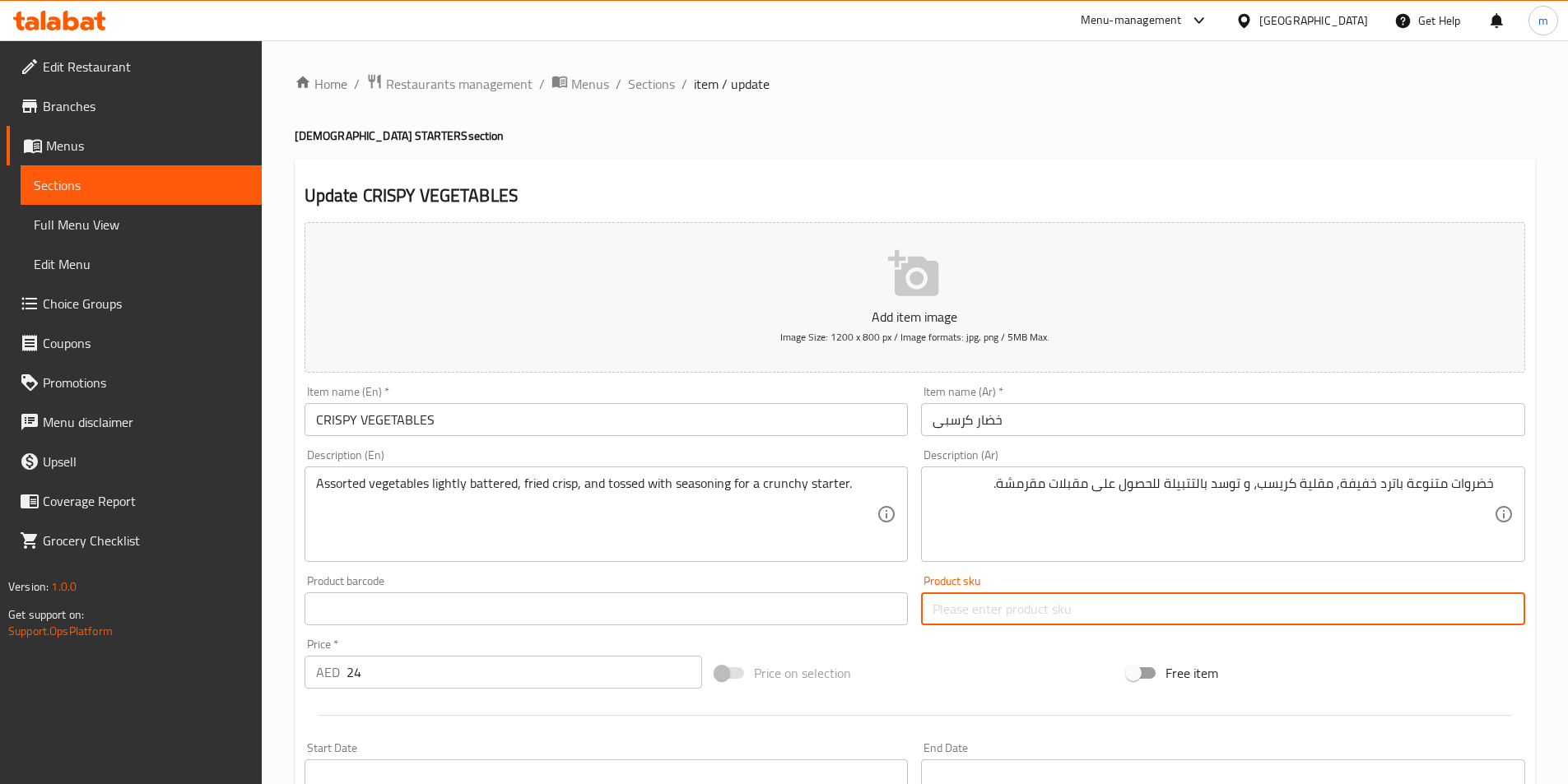
click at [1468, 593] on input "text" at bounding box center [1222, 608] width 604 height 33
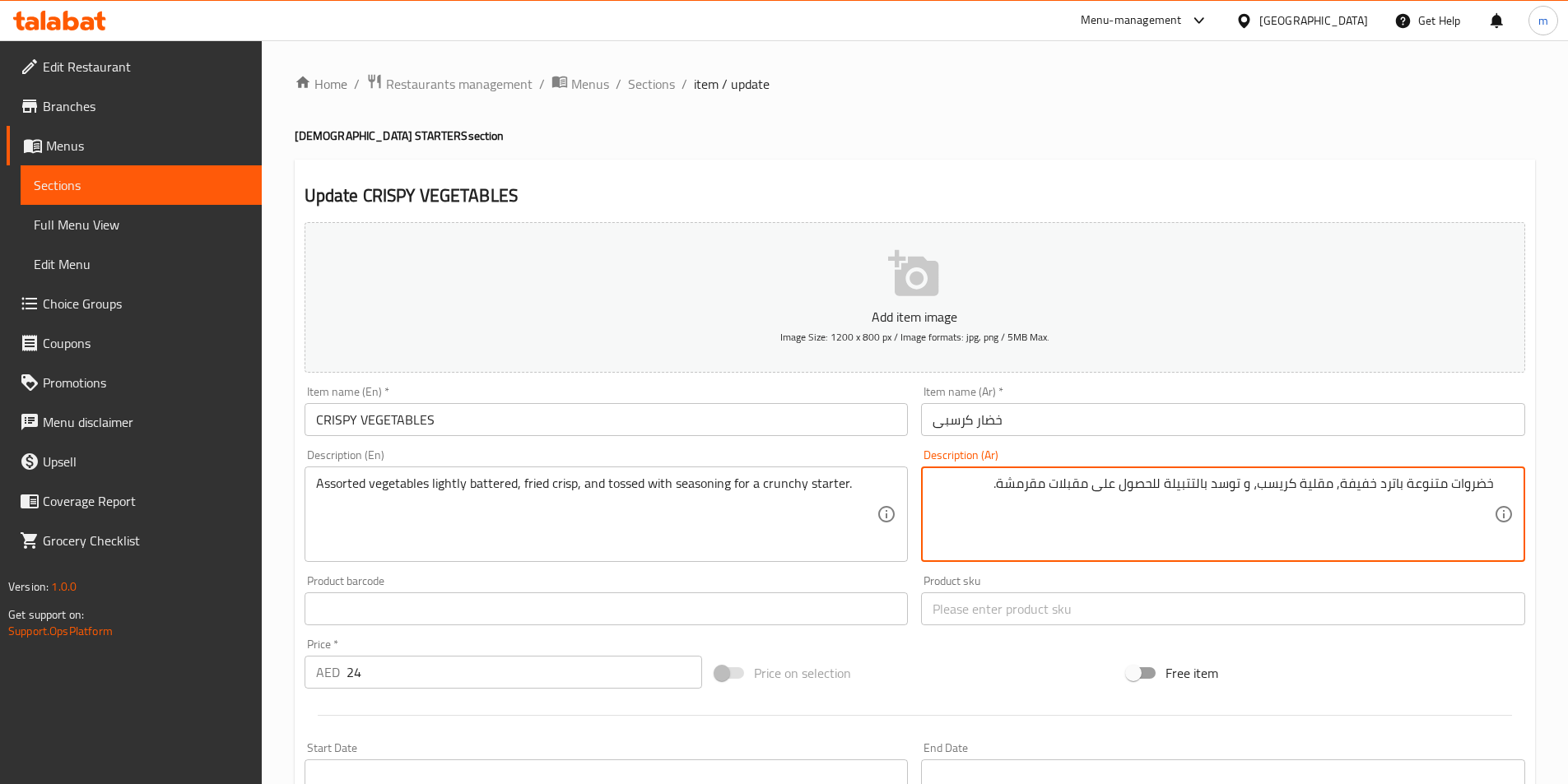
click at [1081, 483] on textarea "خضروات متنوعة باترد خفيفة, مقلية كريسب، و توسد بالتتبيلة للحصول على مقبلات مقرم…" at bounding box center [1213, 513] width 561 height 78
click at [1024, 492] on textarea "خضروات متنوعة باترد خفيفة, مقلية كريسب، و توسد بالتتبيلة للحصول على ستارتر مقرم…" at bounding box center [1213, 513] width 561 height 78
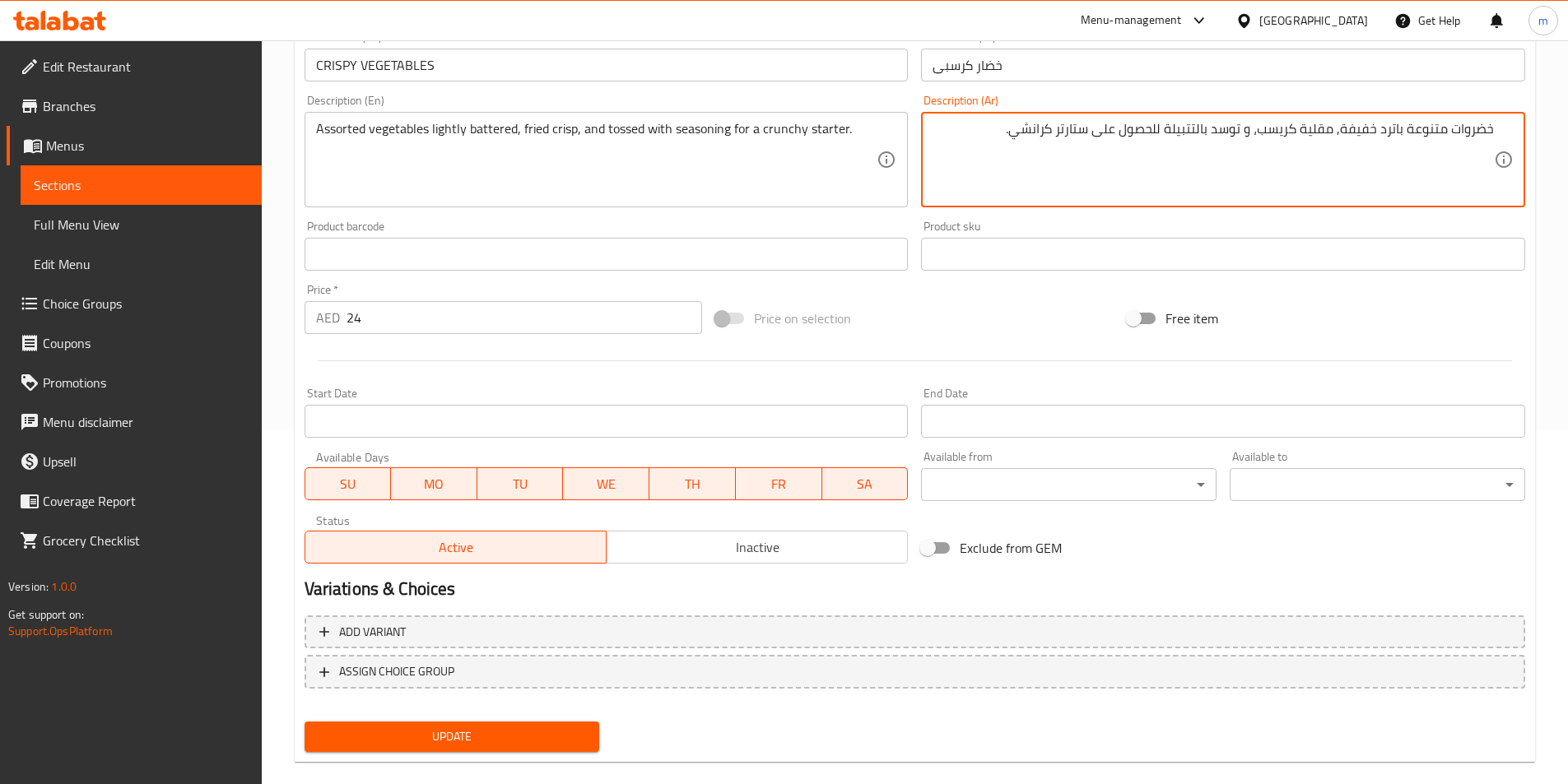
scroll to position [378, 0]
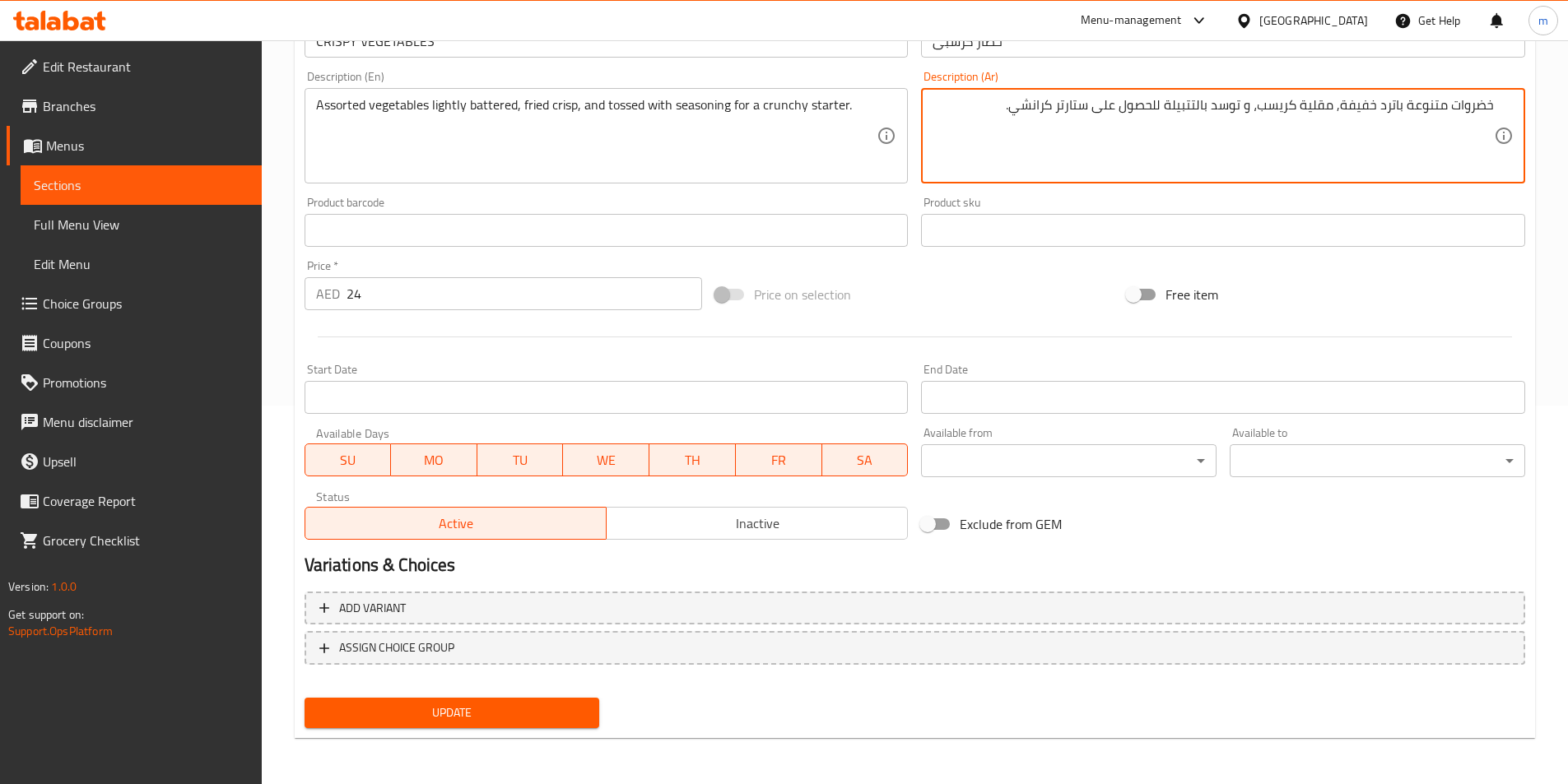
type textarea "خضروات متنوعة باترد خفيفة, مقلية كريسب، و توسد بالتتبيلة للحصول على ستارتر كران…"
click at [559, 721] on span "Update" at bounding box center [453, 712] width 269 height 21
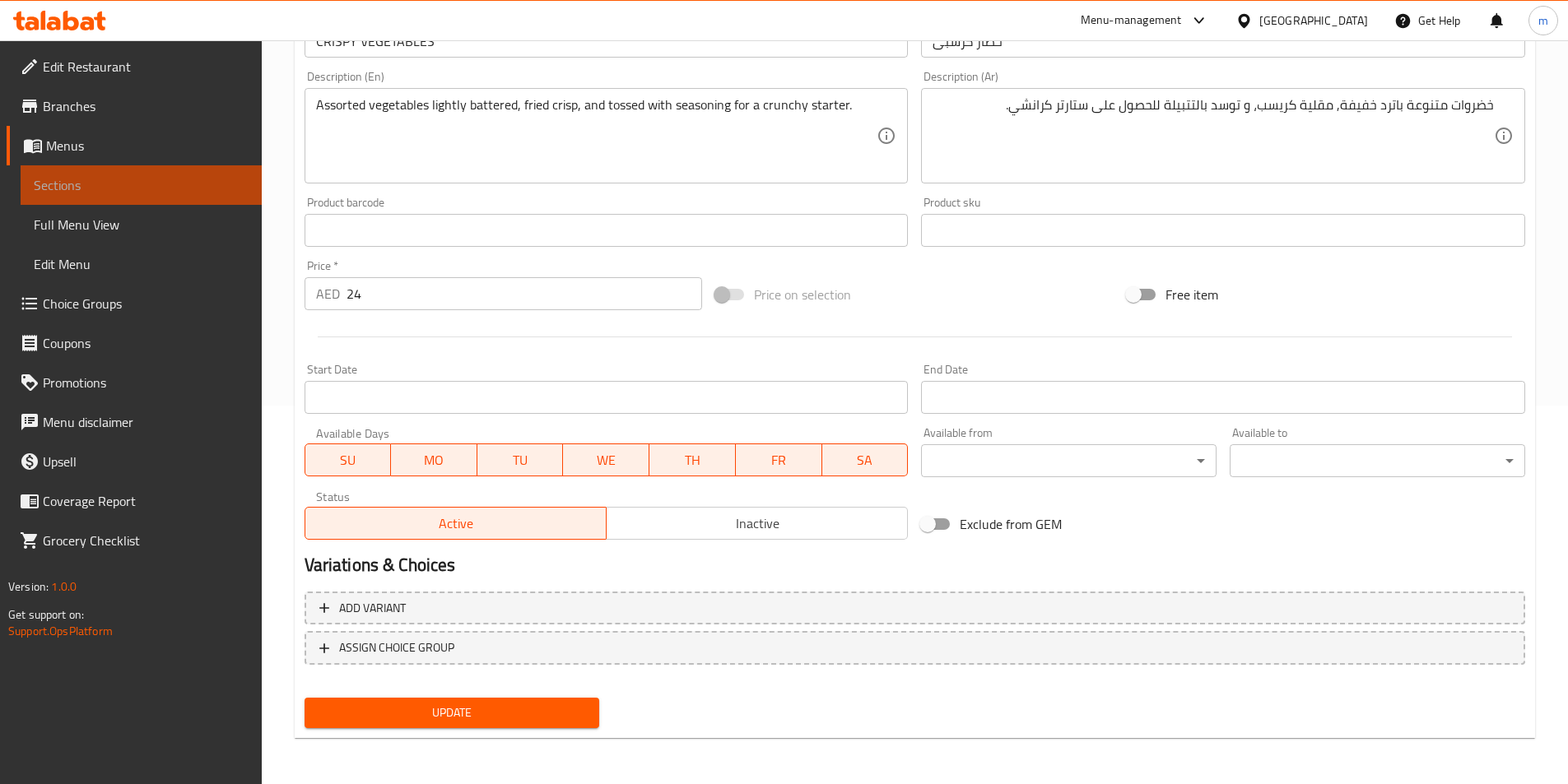
click at [76, 167] on link "Sections" at bounding box center [141, 185] width 241 height 39
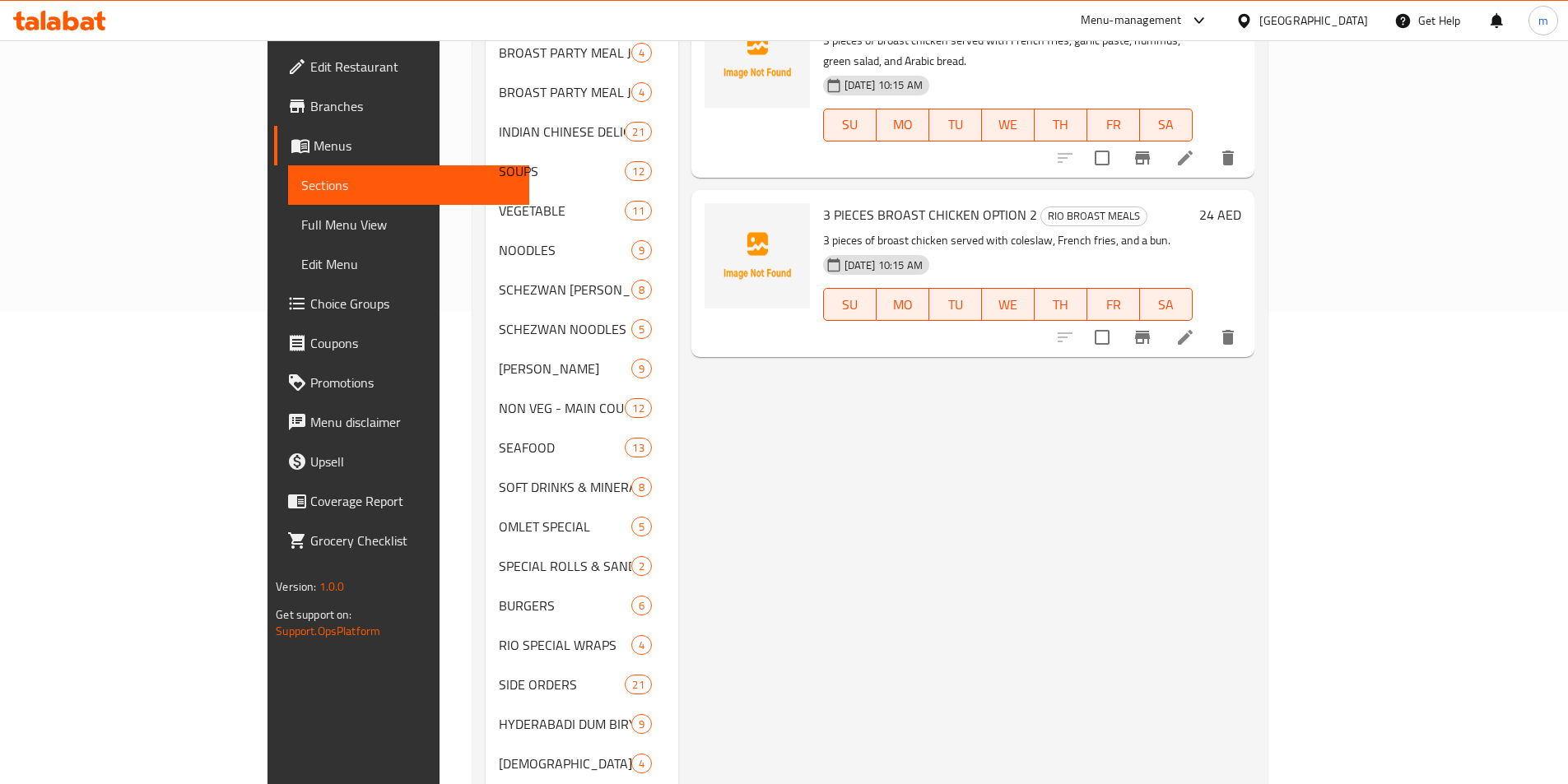
scroll to position [658, 0]
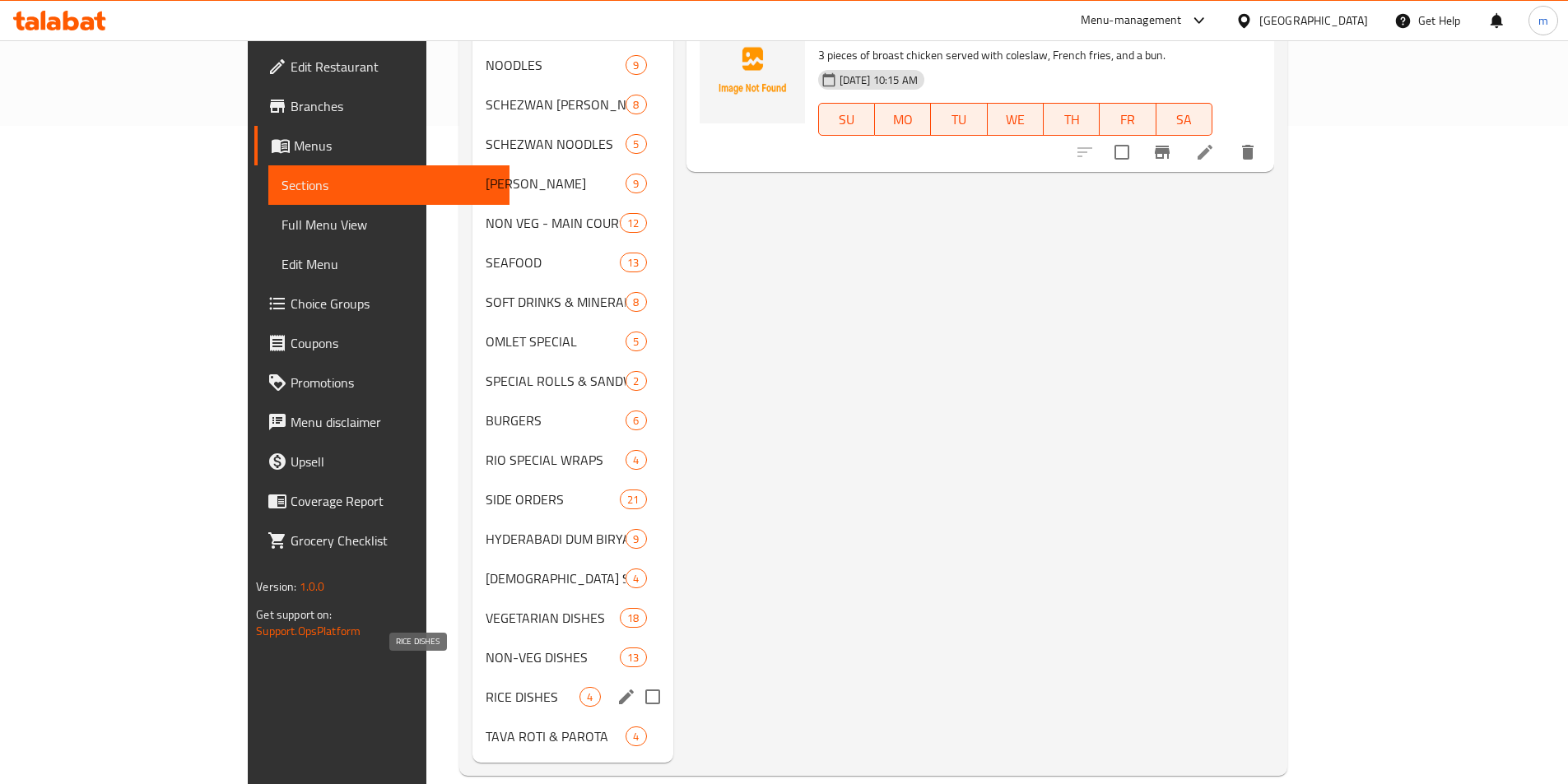
click at [485, 687] on span "RICE DISHES" at bounding box center [532, 697] width 94 height 20
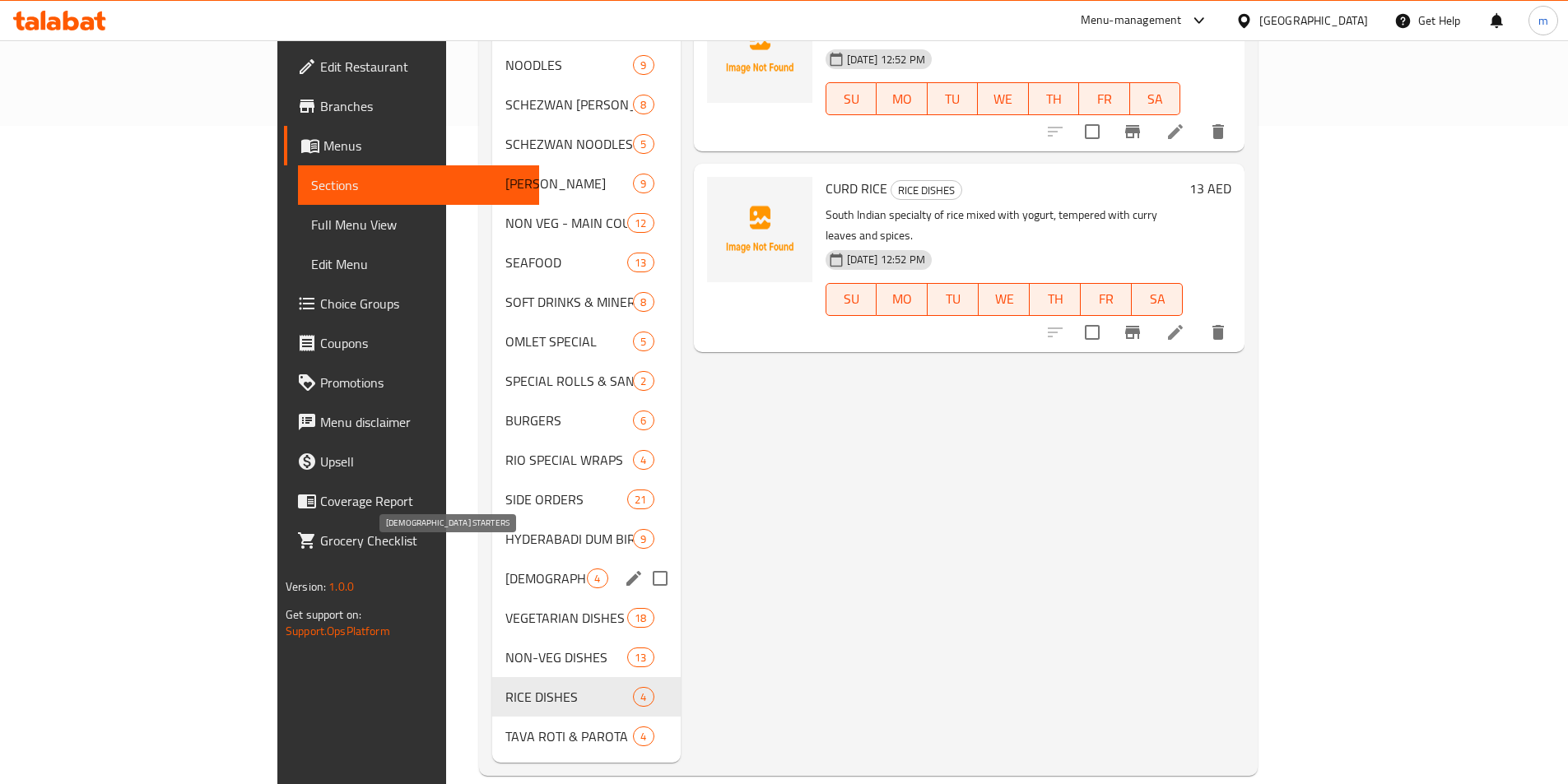
click at [505, 569] on span "[DEMOGRAPHIC_DATA] STARTERS" at bounding box center [545, 579] width 81 height 20
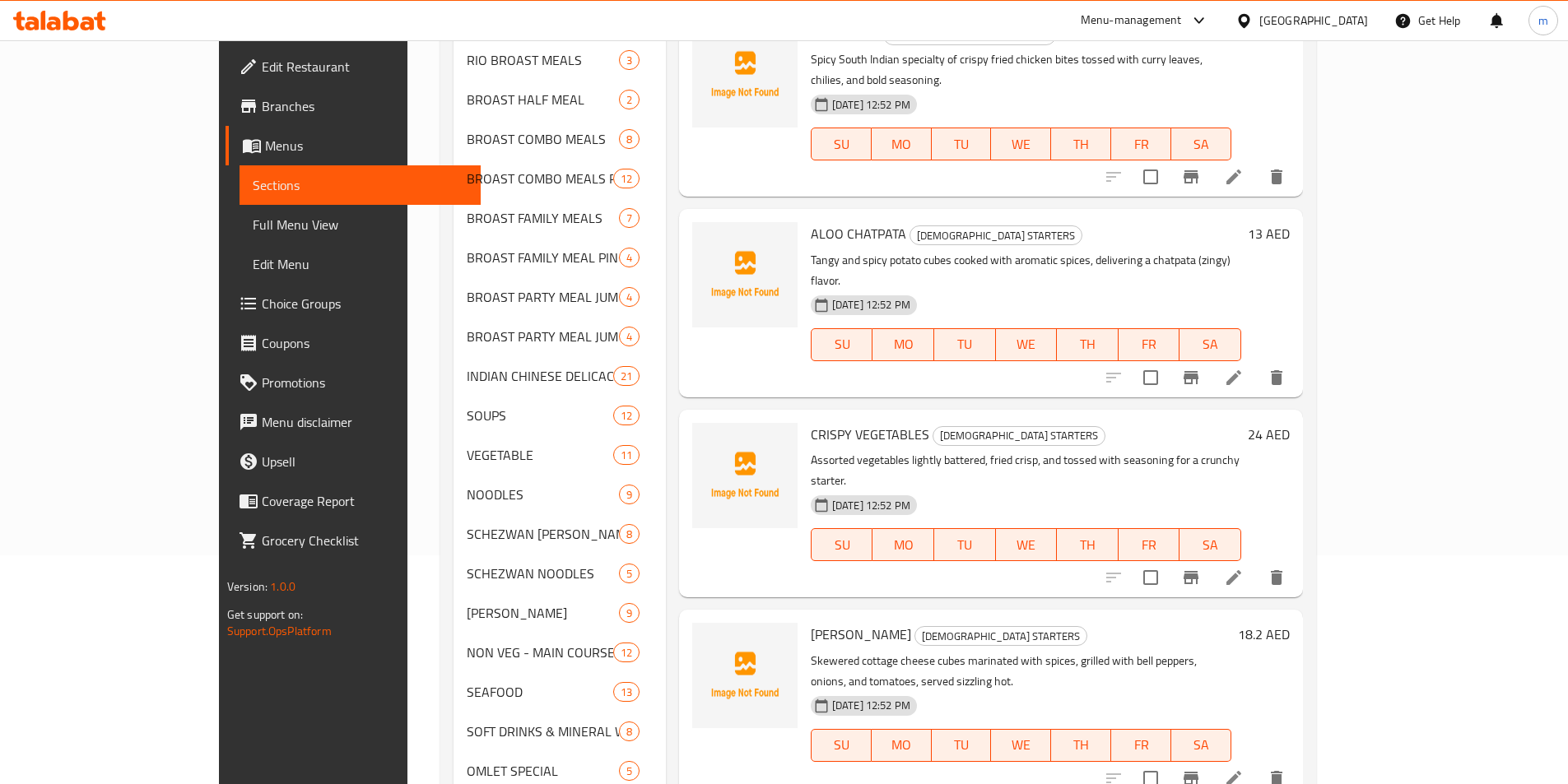
scroll to position [82, 0]
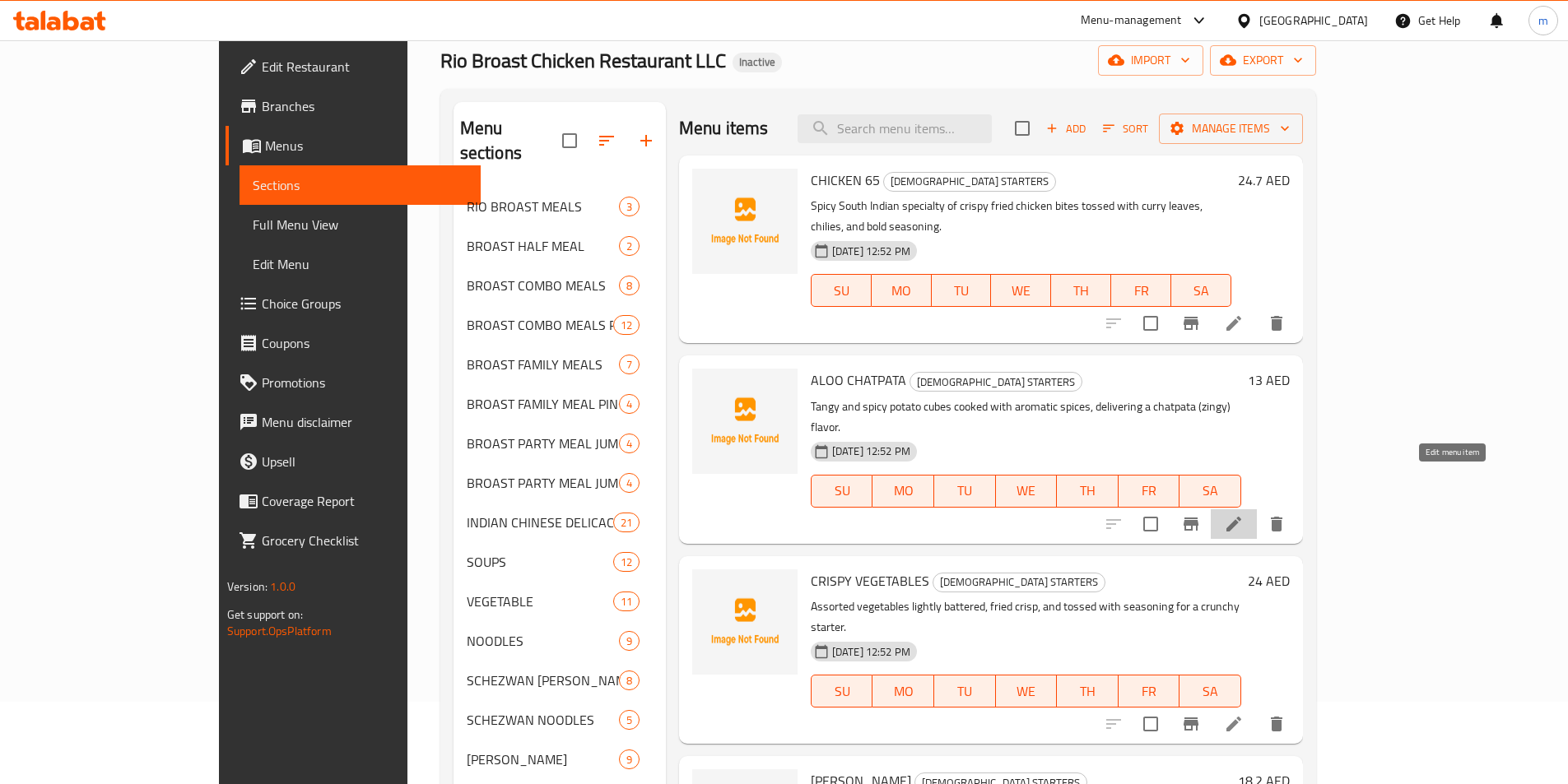
click at [1241, 516] on icon at bounding box center [1233, 523] width 15 height 15
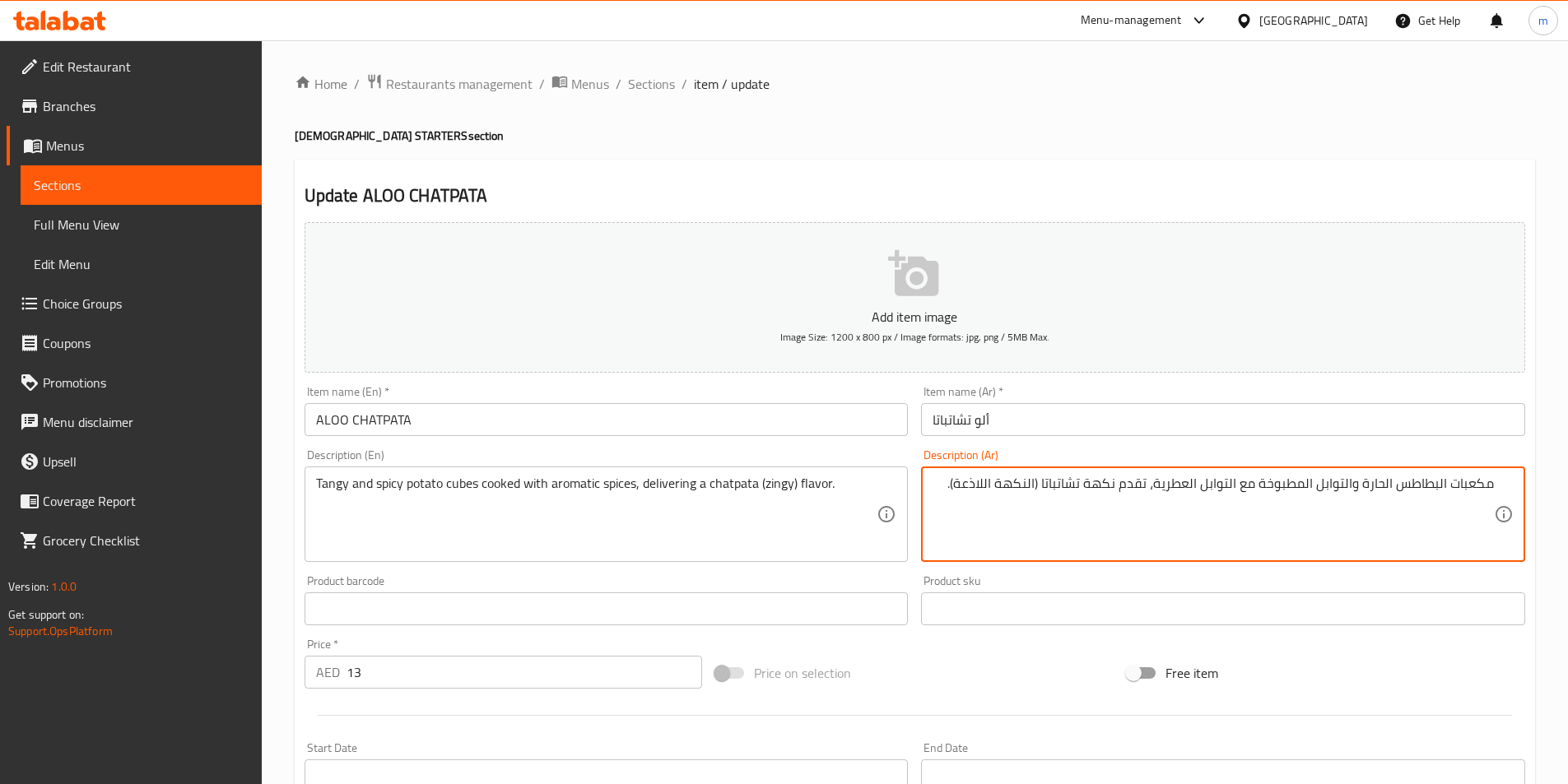
click at [1494, 480] on div "مكعبات البطاطس الحارة والتوابل المطبوخة مع التوابل العطرية، تقدم نكهة تشاتباتا …" at bounding box center [1222, 513] width 604 height 96
click at [1496, 481] on div "مكعبات البطاطس الحارة والتوابل المطبوخة مع التوابل العطرية، تقدم نكهة تشاتباتا …" at bounding box center [1222, 513] width 604 height 96
click at [1495, 487] on div "مكعبات البطاطس الحارة والتوابل المطبوخة مع التوابل العطرية، تقدم نكهة تشاتباتا …" at bounding box center [1222, 513] width 604 height 96
click at [1480, 485] on textarea "مكعبات البطاطس الحارة والتوابل المطبوخة مع التوابل العطرية، تقدم نكهة تشاتباتا …" at bounding box center [1213, 513] width 561 height 78
click at [1488, 485] on textarea "مكعبات البطاطس الحارة والتوابل المطبوخة مع التوابل العطرية، تقدم نكهة تشاتباتا …" at bounding box center [1213, 513] width 561 height 78
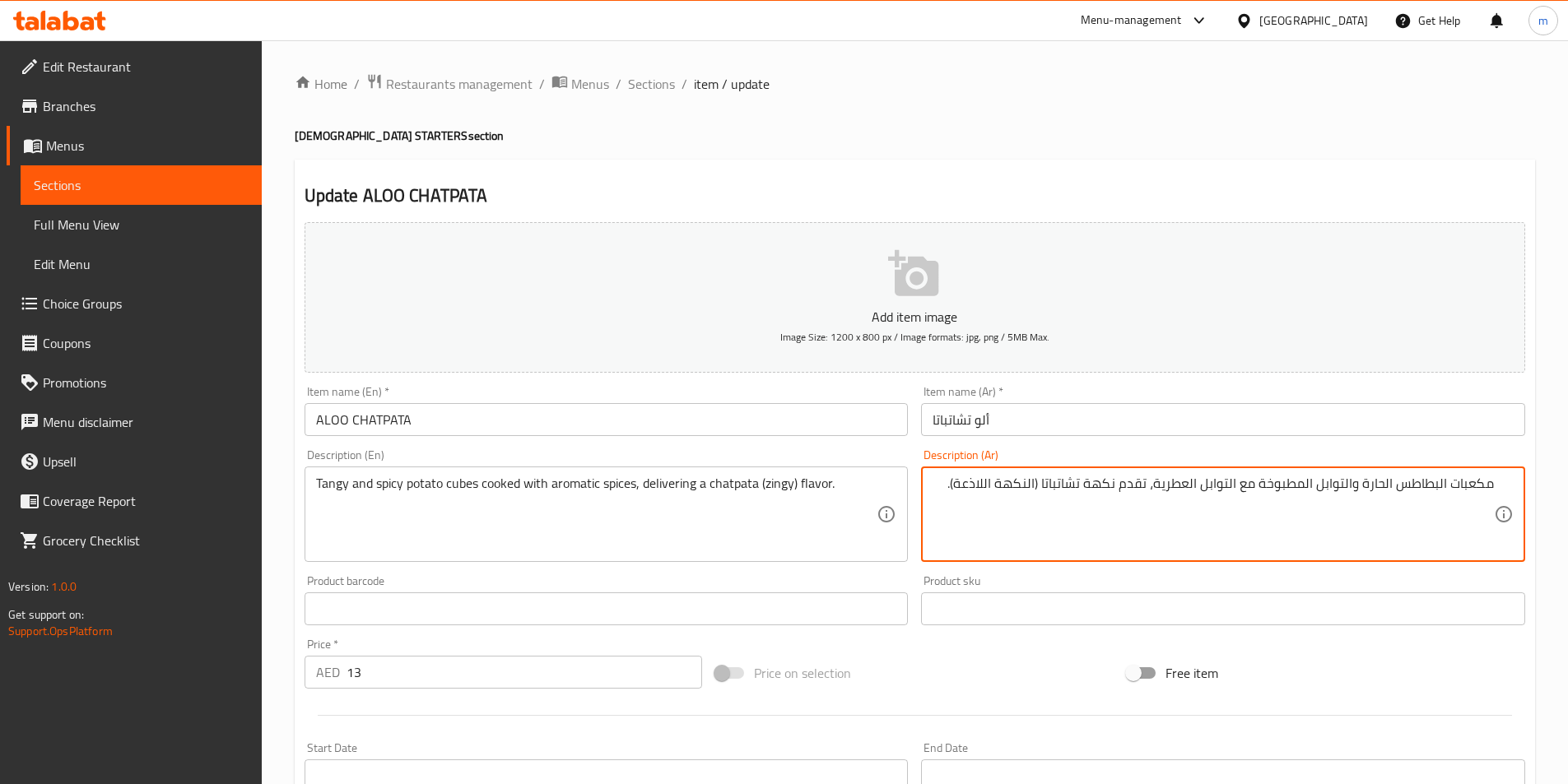
click at [1354, 485] on textarea "مكعبات البطاطس الحارة والتوابل المطبوخة مع التوابل العطرية، تقدم نكهة تشاتباتا …" at bounding box center [1213, 513] width 561 height 78
click at [1395, 485] on textarea "مكعبات البطاطس الحارة والتوابل المطبوخة مع التوابل العطرية، تقدم نكهة تشاتباتا …" at bounding box center [1213, 513] width 561 height 78
drag, startPoint x: 1302, startPoint y: 485, endPoint x: 1258, endPoint y: 490, distance: 44.3
click at [1258, 490] on textarea "مكعبات البطاطس المنعشة و الحارة والتوابل المطبوخة مع التوابل العطرية، تقدم نكهة…" at bounding box center [1213, 513] width 561 height 78
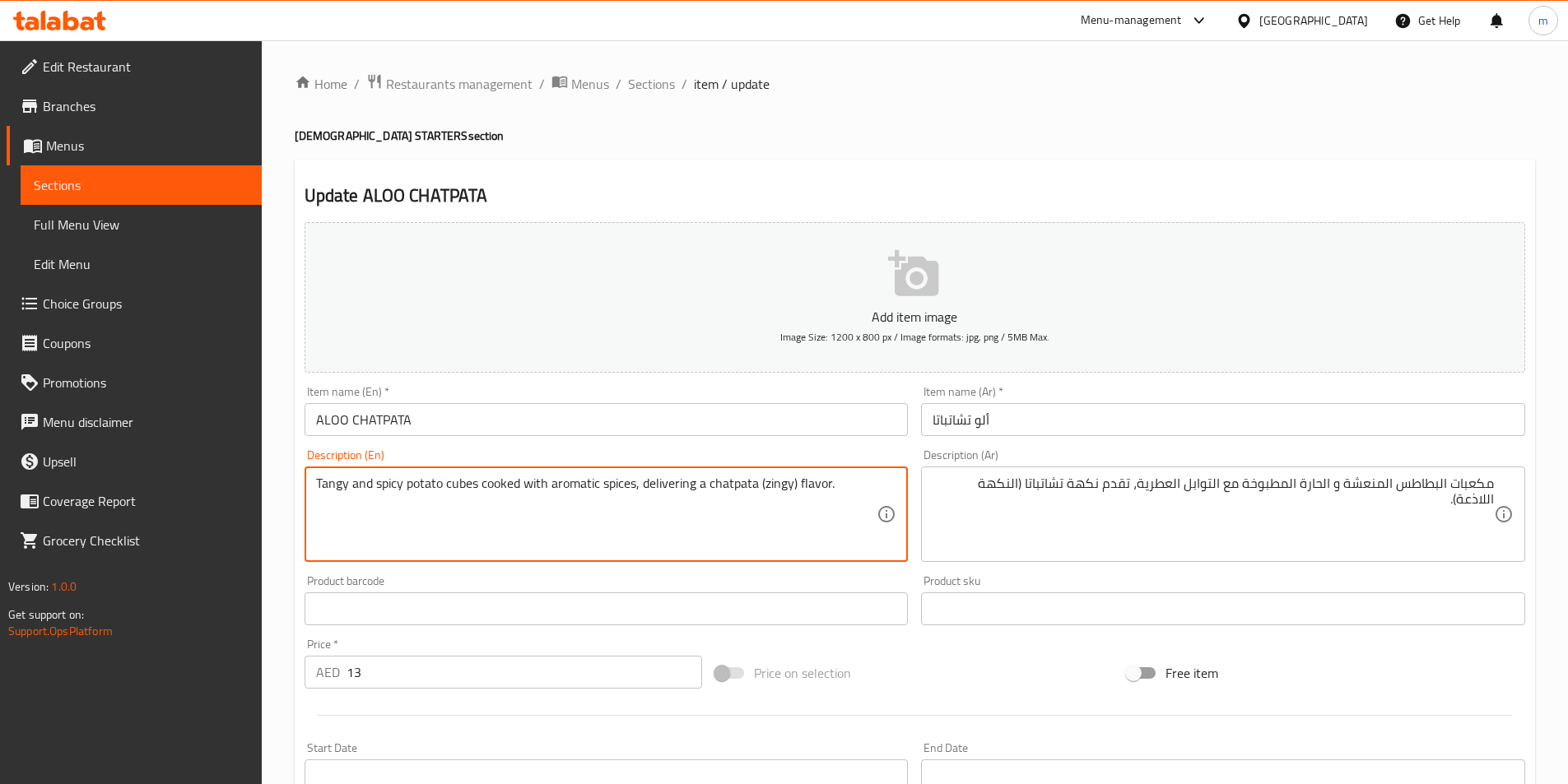
drag, startPoint x: 785, startPoint y: 486, endPoint x: 764, endPoint y: 489, distance: 21.2
click at [746, 526] on textarea "Tangy and spicy potato cubes cooked with aromatic spices, delivering a chatpata…" at bounding box center [597, 513] width 561 height 78
click at [746, 537] on textarea "Tangy and spicy potato cubes cooked with aromatic spices, delivering a chatpata…" at bounding box center [597, 513] width 561 height 78
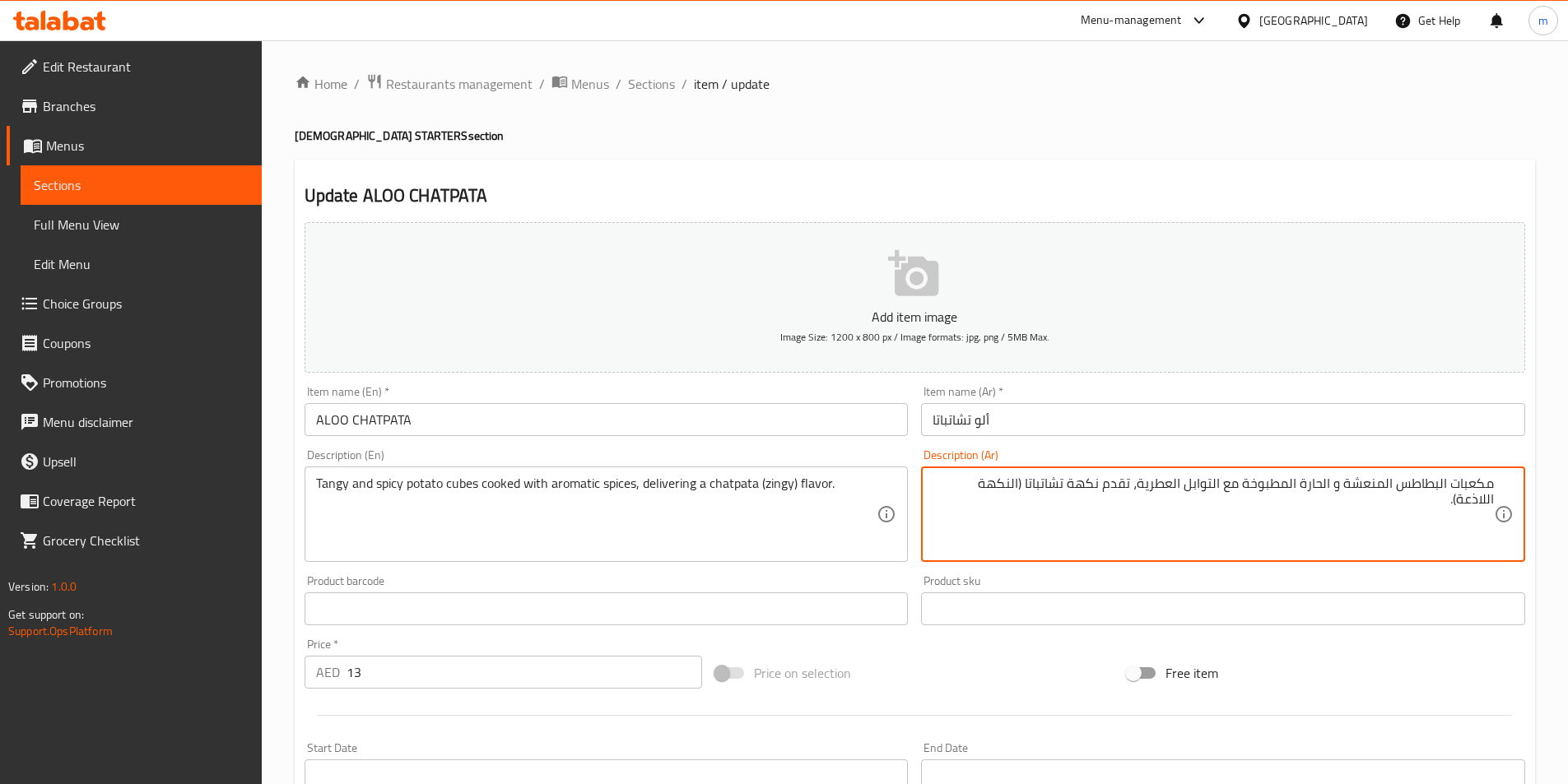
drag, startPoint x: 983, startPoint y: 487, endPoint x: 946, endPoint y: 486, distance: 37.0
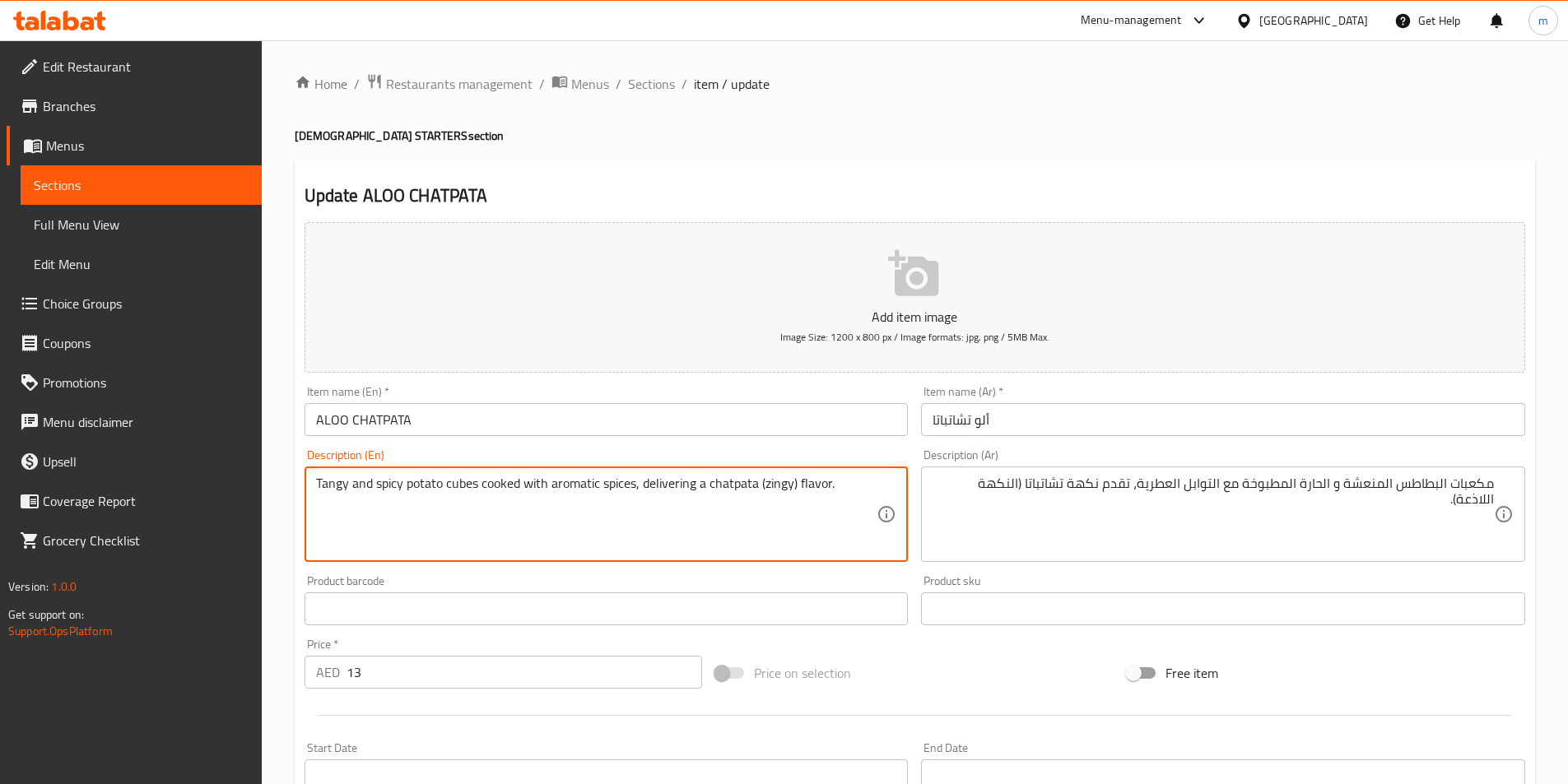
drag, startPoint x: 792, startPoint y: 486, endPoint x: 763, endPoint y: 490, distance: 29.3
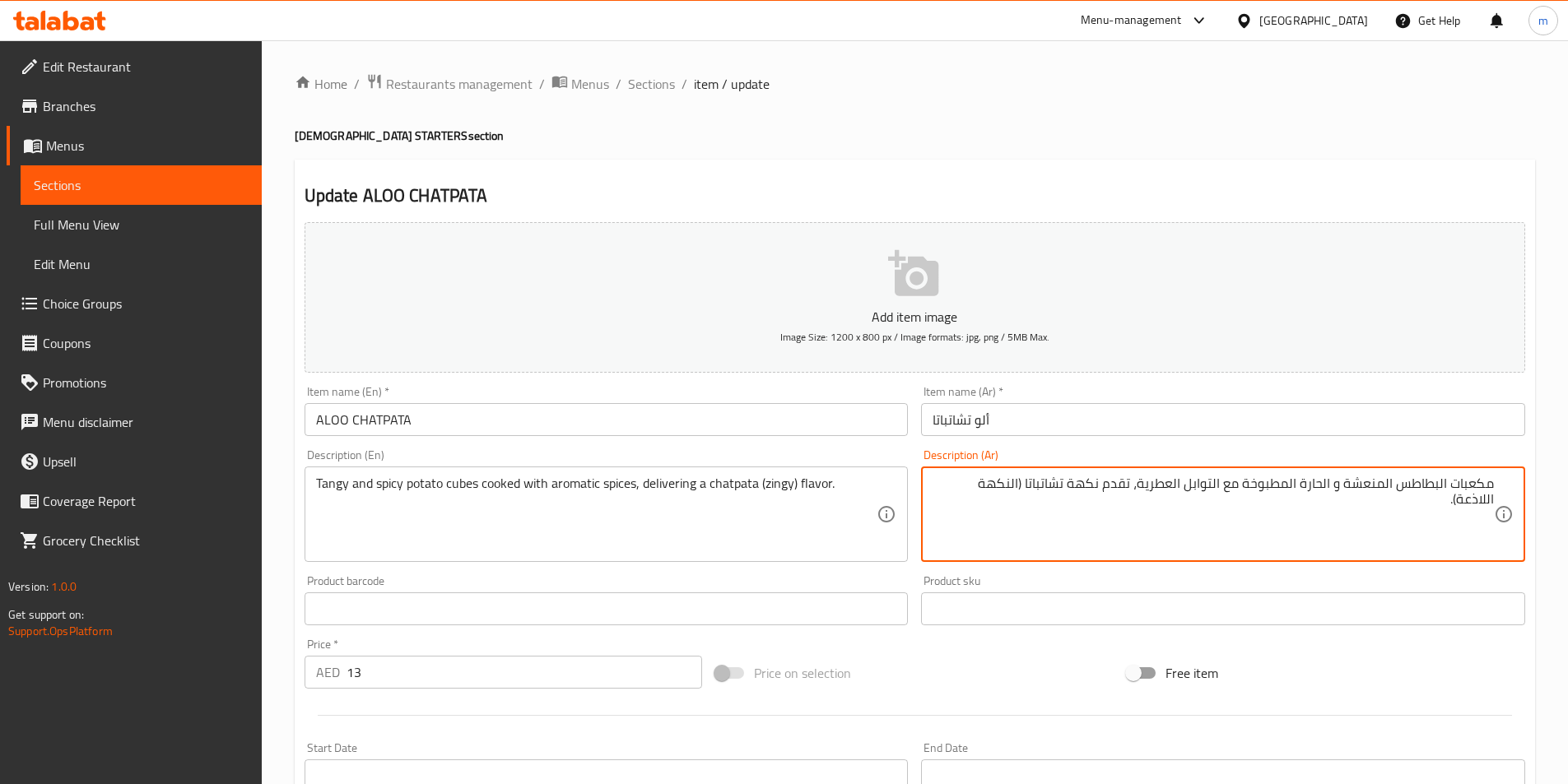
drag, startPoint x: 972, startPoint y: 485, endPoint x: 944, endPoint y: 485, distance: 28.0
drag, startPoint x: 948, startPoint y: 486, endPoint x: 1481, endPoint y: 361, distance: 547.5
drag, startPoint x: 1481, startPoint y: 361, endPoint x: 706, endPoint y: 568, distance: 802.2
click at [706, 568] on div "Description (En) Tangy and spicy potato cubes cooked with aromatic spices, deli…" at bounding box center [607, 505] width 618 height 125
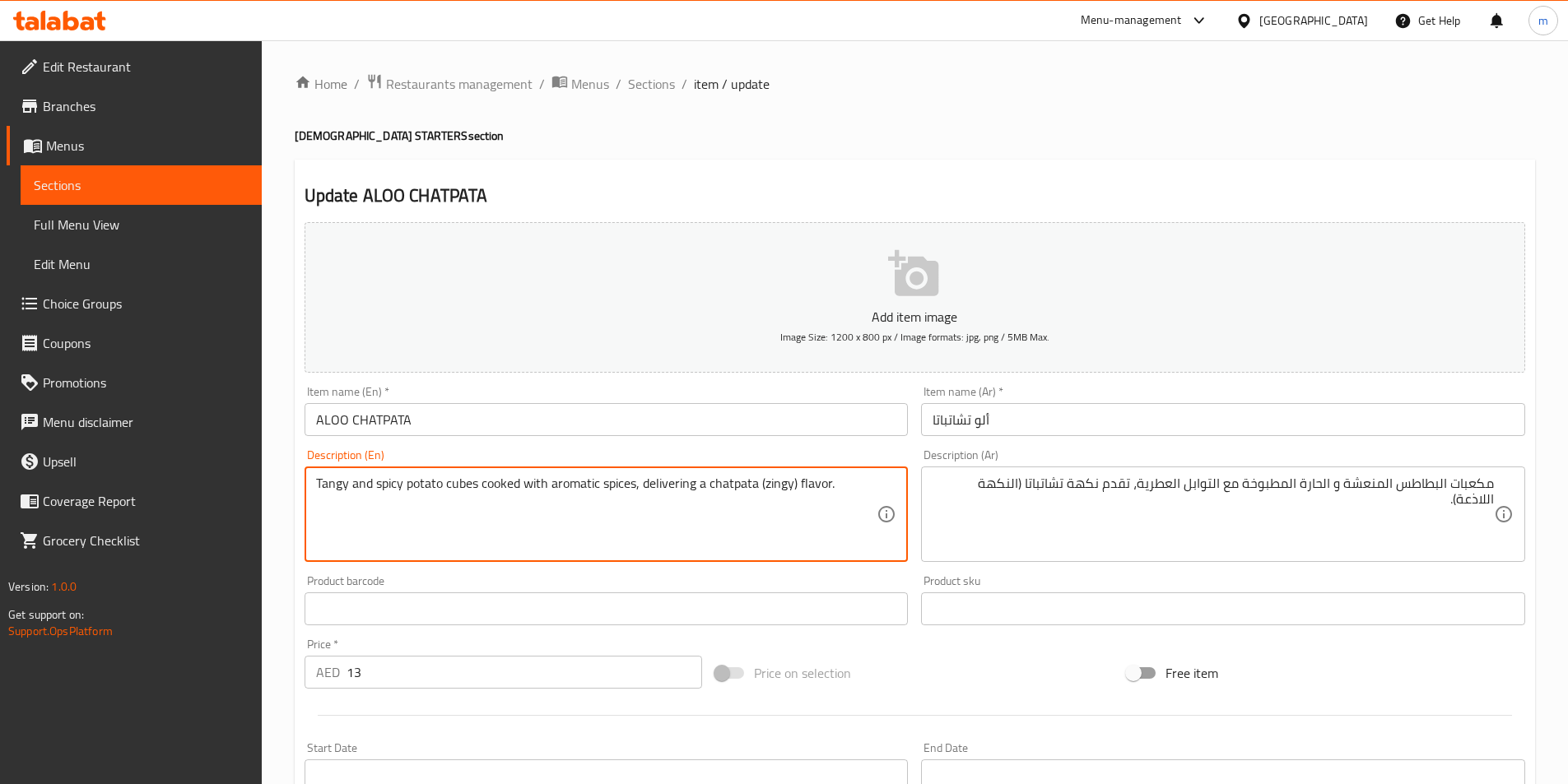
click at [451, 478] on textarea "Tangy and spicy potato cubes cooked with aromatic spices, delivering a chatpata…" at bounding box center [597, 513] width 561 height 78
click at [421, 478] on textarea "Tangy and spicy potato cubes cooked with aromatic spices, delivering a chatpata…" at bounding box center [597, 513] width 561 height 78
click at [407, 478] on textarea "Tangy and spicy potato cubes cooked with aromatic spices, delivering a chatpata…" at bounding box center [597, 513] width 561 height 78
click at [401, 481] on textarea "Tangy and spicy potato cubes cooked with aromatic spices, delivering a chatpata…" at bounding box center [597, 513] width 561 height 78
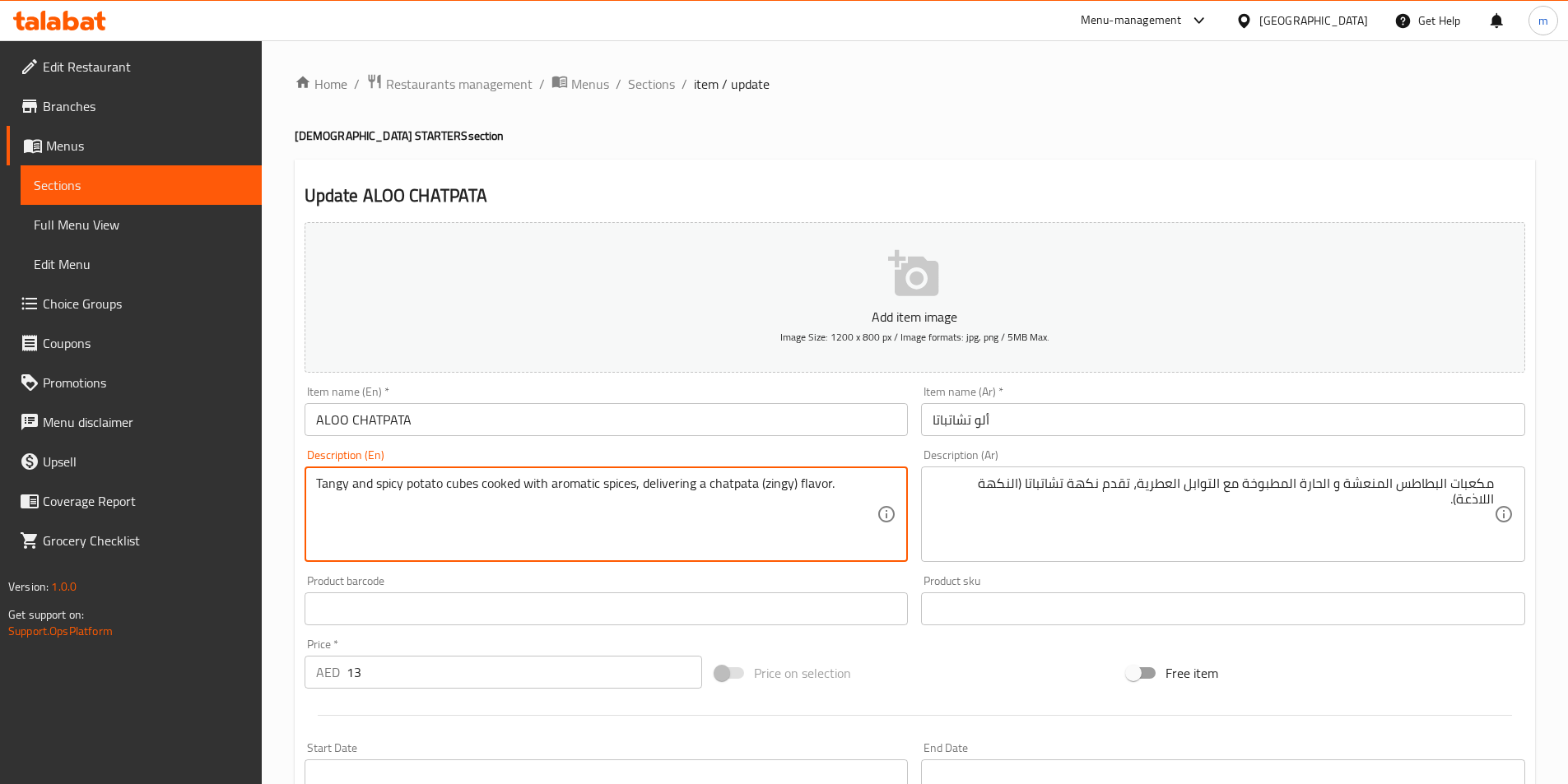
click at [401, 481] on textarea "Tangy and spicy potato cubes cooked with aromatic spices, delivering a chatpata…" at bounding box center [597, 513] width 561 height 78
click at [334, 478] on textarea "Tangy and spicy potato cubes cooked with aromatic spices, delivering a chatpata…" at bounding box center [597, 513] width 561 height 78
click at [500, 479] on textarea "Tangy and spicy potato cubes cooked with aromatic spices, delivering a chatpata…" at bounding box center [597, 513] width 561 height 78
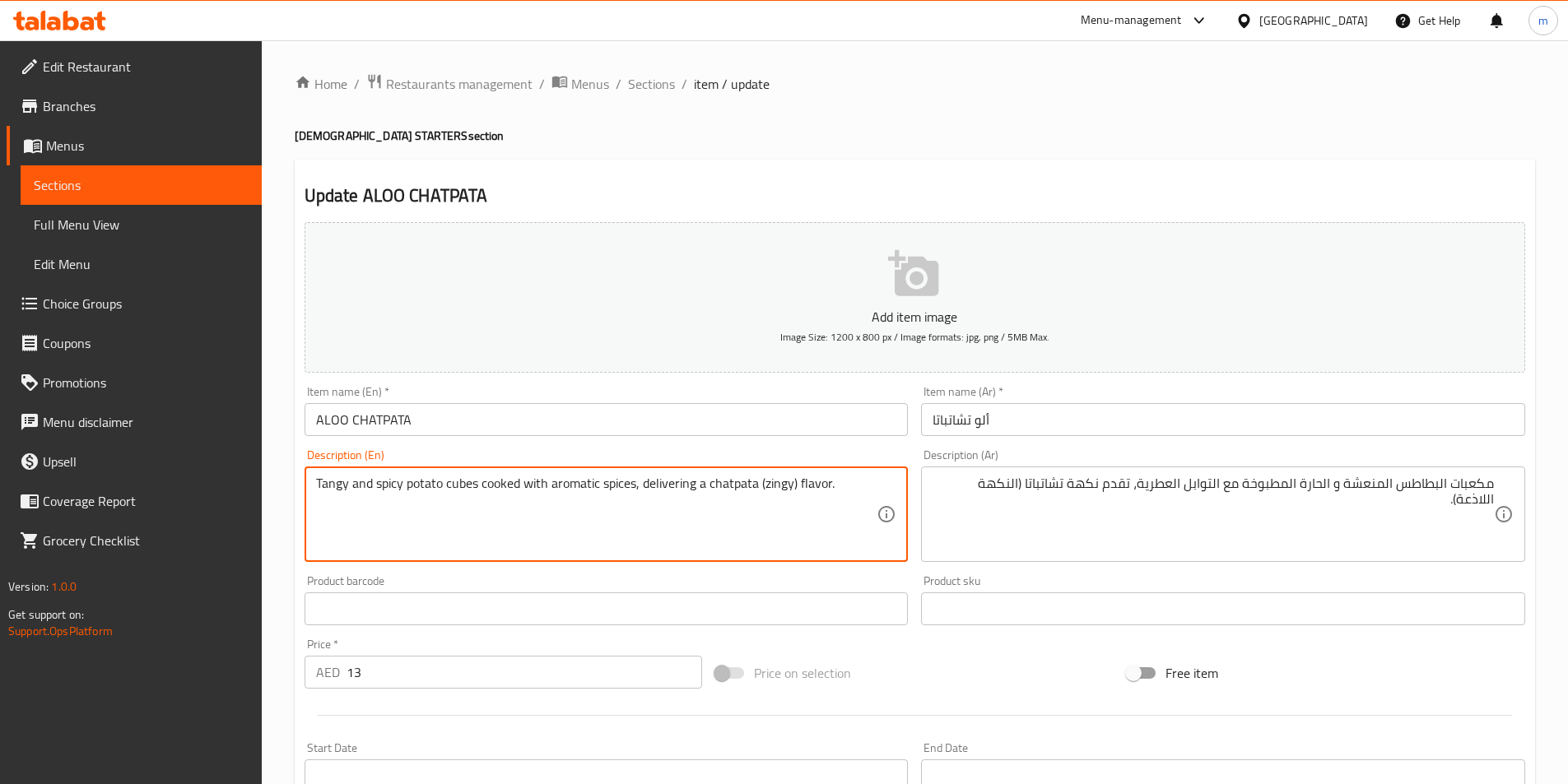
click at [513, 483] on textarea "Tangy and spicy potato cubes cooked with aromatic spices, delivering a chatpata…" at bounding box center [597, 513] width 561 height 78
click at [612, 484] on textarea "Tangy and spicy potato cubes cooked with aromatic spices, delivering a chatpata…" at bounding box center [597, 513] width 561 height 78
click at [581, 483] on textarea "Tangy and spicy potato cubes cooked with aromatic spices, delivering a chatpata…" at bounding box center [597, 513] width 561 height 78
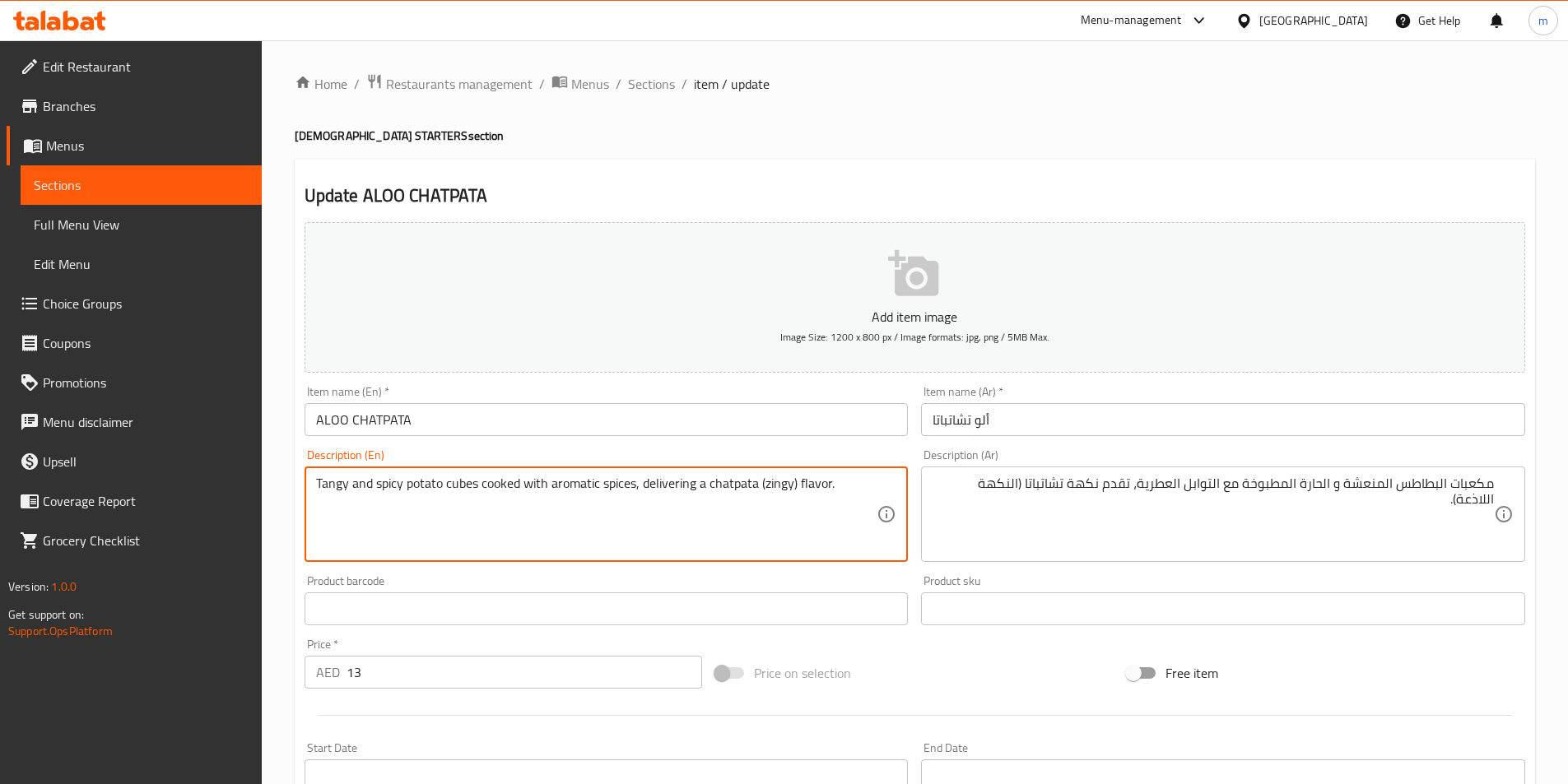
click at [581, 483] on textarea "Tangy and spicy potato cubes cooked with aromatic spices, delivering a chatpata…" at bounding box center [597, 513] width 561 height 78
click at [667, 484] on textarea "Tangy and spicy potato cubes cooked with aromatic spices, delivering a chatpata…" at bounding box center [597, 513] width 561 height 78
click at [810, 486] on textarea "Tangy and spicy potato cubes cooked with aromatic spices, delivering a chatpata…" at bounding box center [597, 513] width 561 height 78
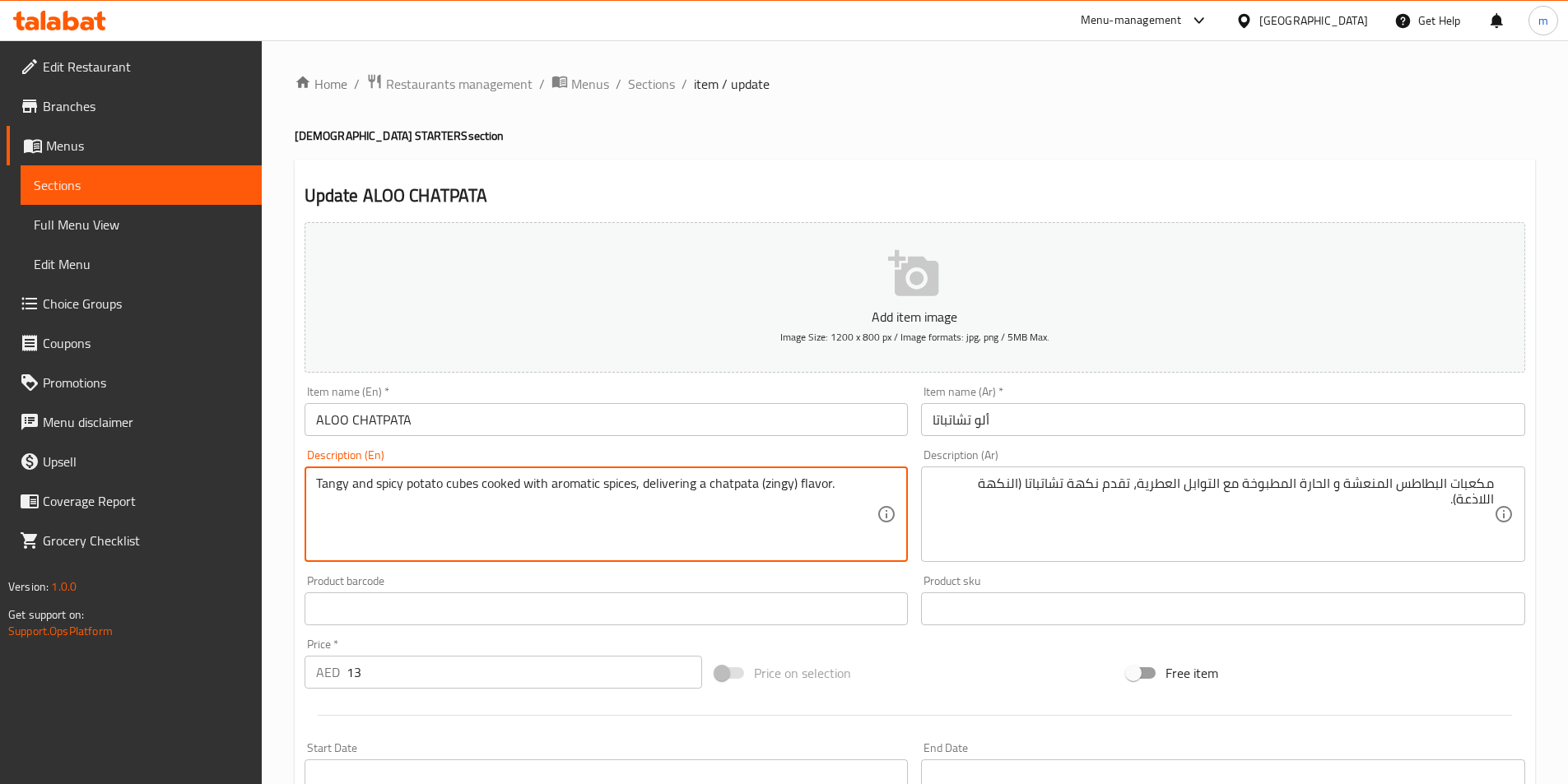
click at [733, 484] on textarea "Tangy and spicy potato cubes cooked with aromatic spices, delivering a chatpata…" at bounding box center [597, 513] width 561 height 78
click at [772, 486] on textarea "Tangy and spicy potato cubes cooked with aromatic spices, delivering a chatpata…" at bounding box center [597, 513] width 561 height 78
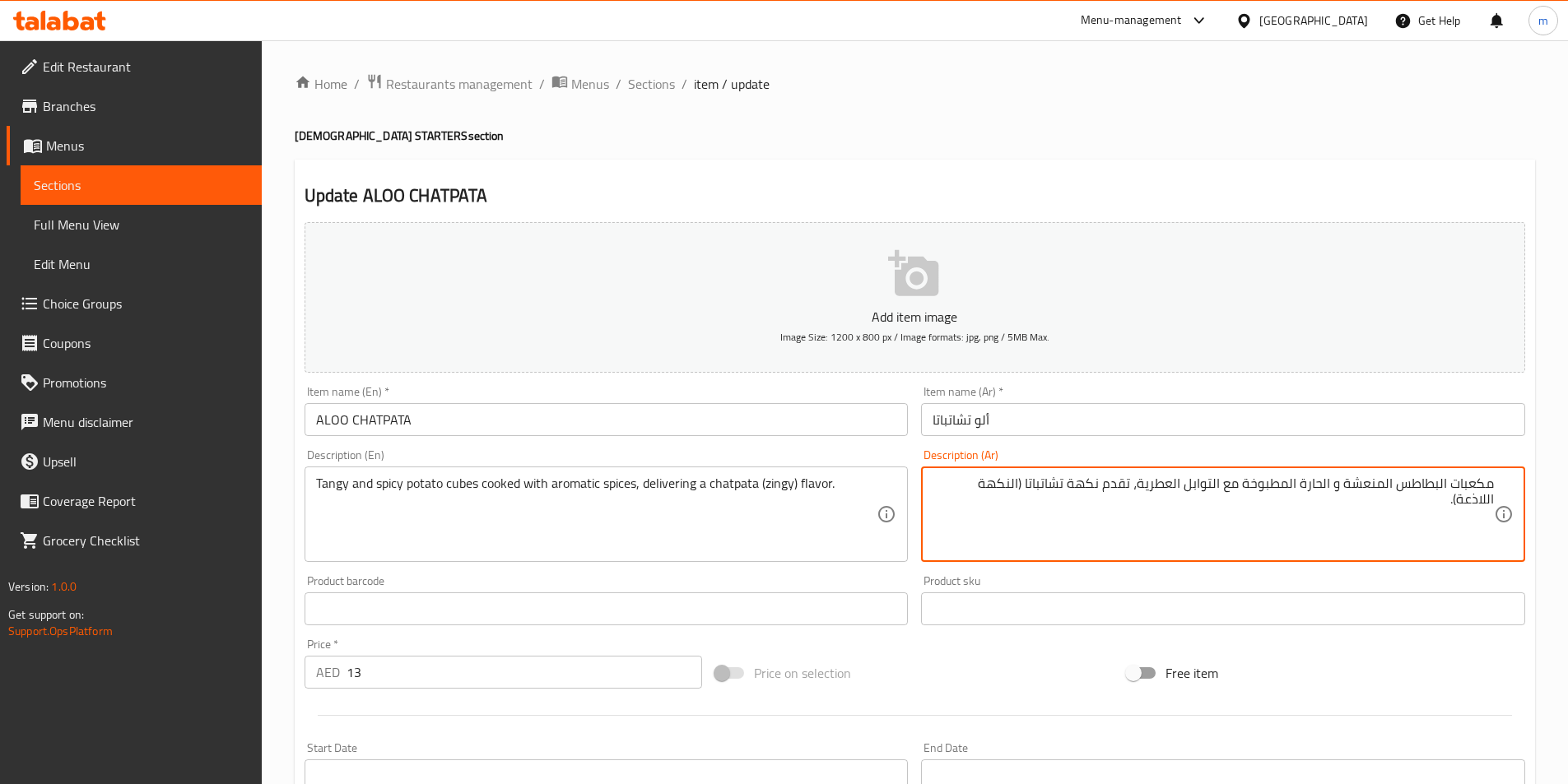
drag, startPoint x: 1027, startPoint y: 484, endPoint x: 950, endPoint y: 466, distance: 79.1
click at [986, 480] on textarea "مكعبات البطاطس المنعشة و الحارة المطبوخة مع التوابل العطرية، تقدم نكهة تشاتباتا…" at bounding box center [1213, 513] width 561 height 78
drag, startPoint x: 985, startPoint y: 483, endPoint x: 947, endPoint y: 476, distance: 38.6
click at [947, 476] on textarea "مكعبات البطاطس المنعشة و الحارة المطبوخة مع التوابل العطرية، تقدم نكهة تشاتباتا…" at bounding box center [1213, 513] width 561 height 78
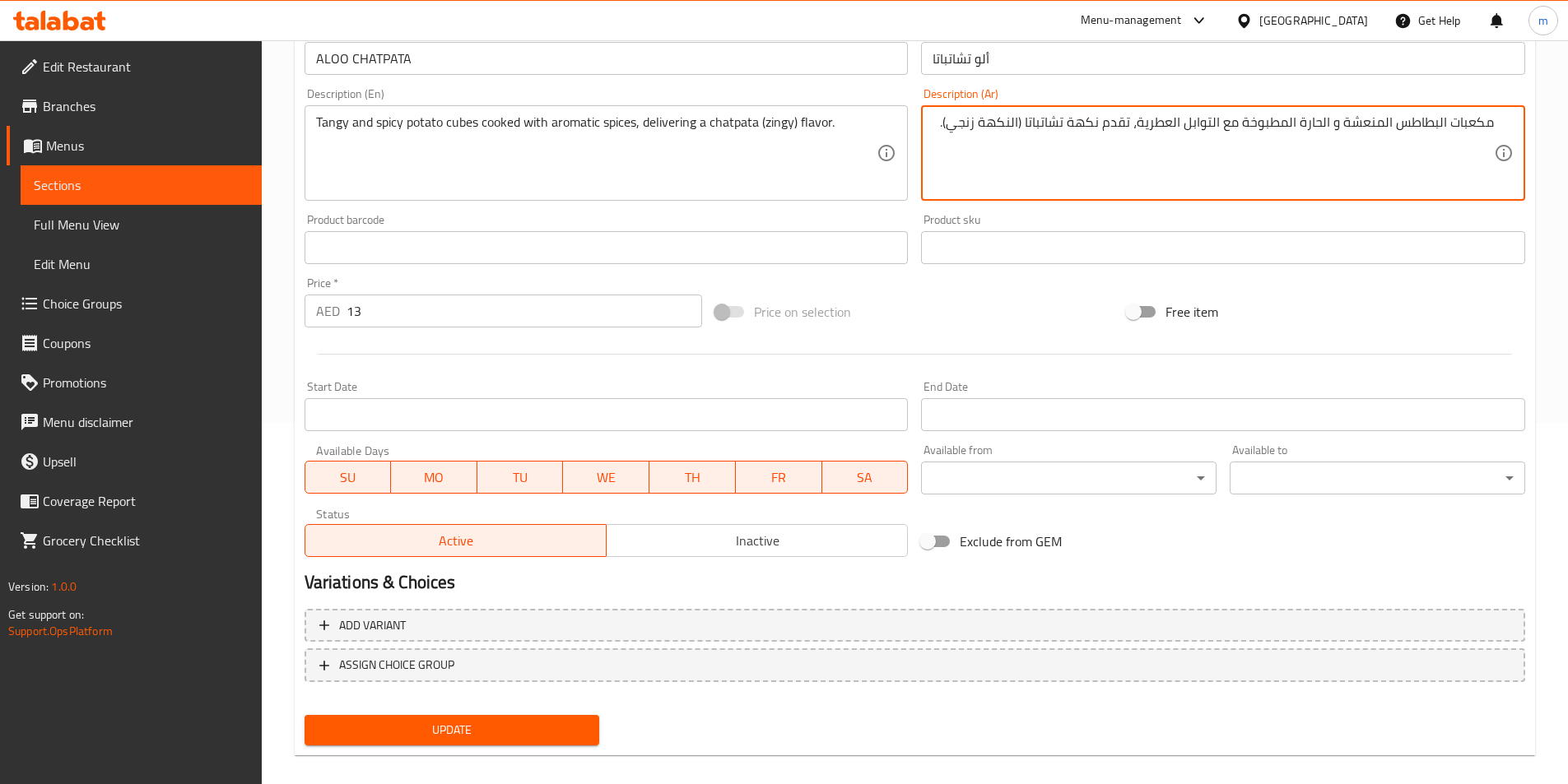
scroll to position [378, 0]
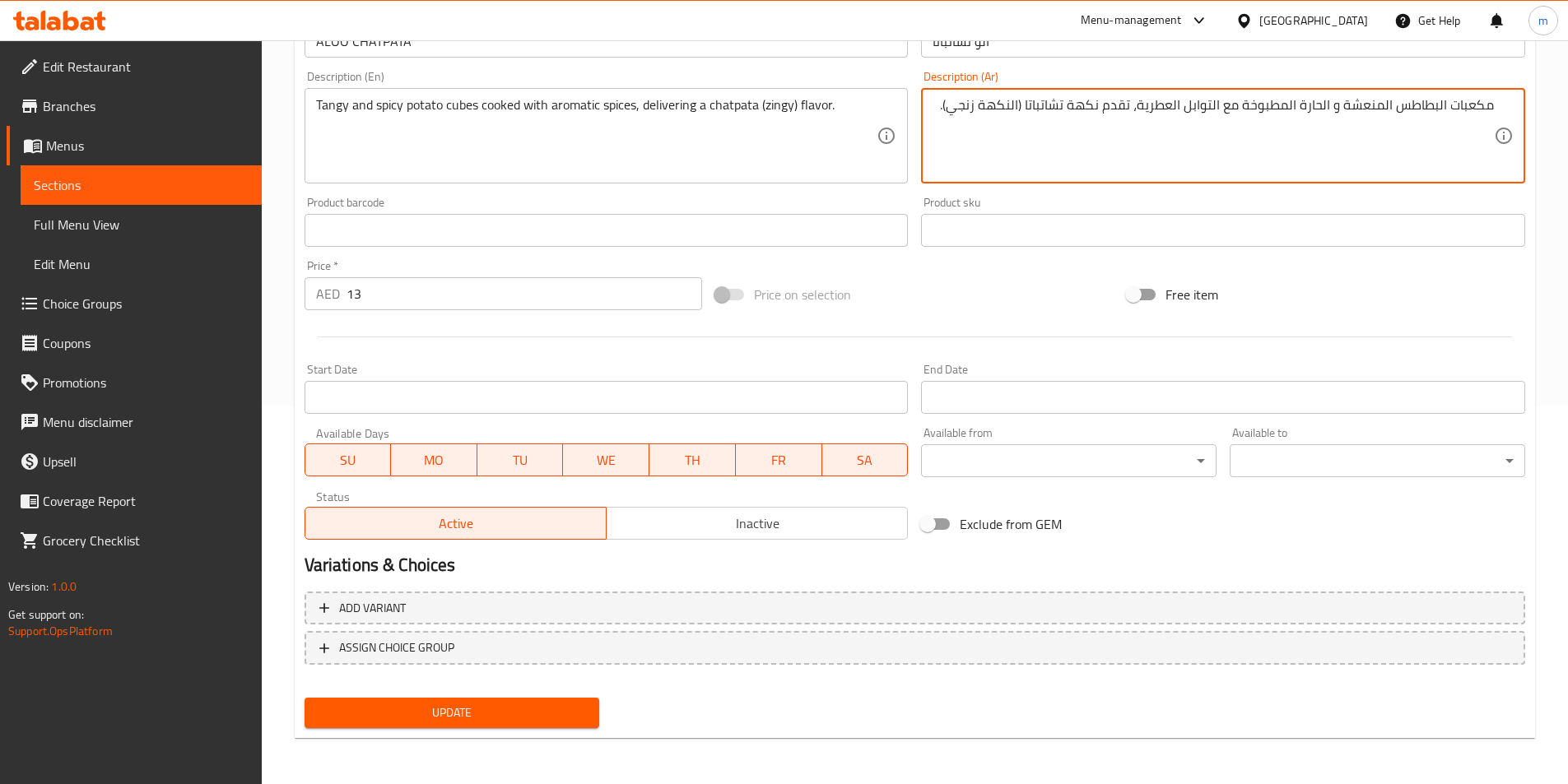
type textarea "مكعبات البطاطس المنعشة و الحارة المطبوخة مع التوابل العطرية، تقدم نكهة تشاتباتا…"
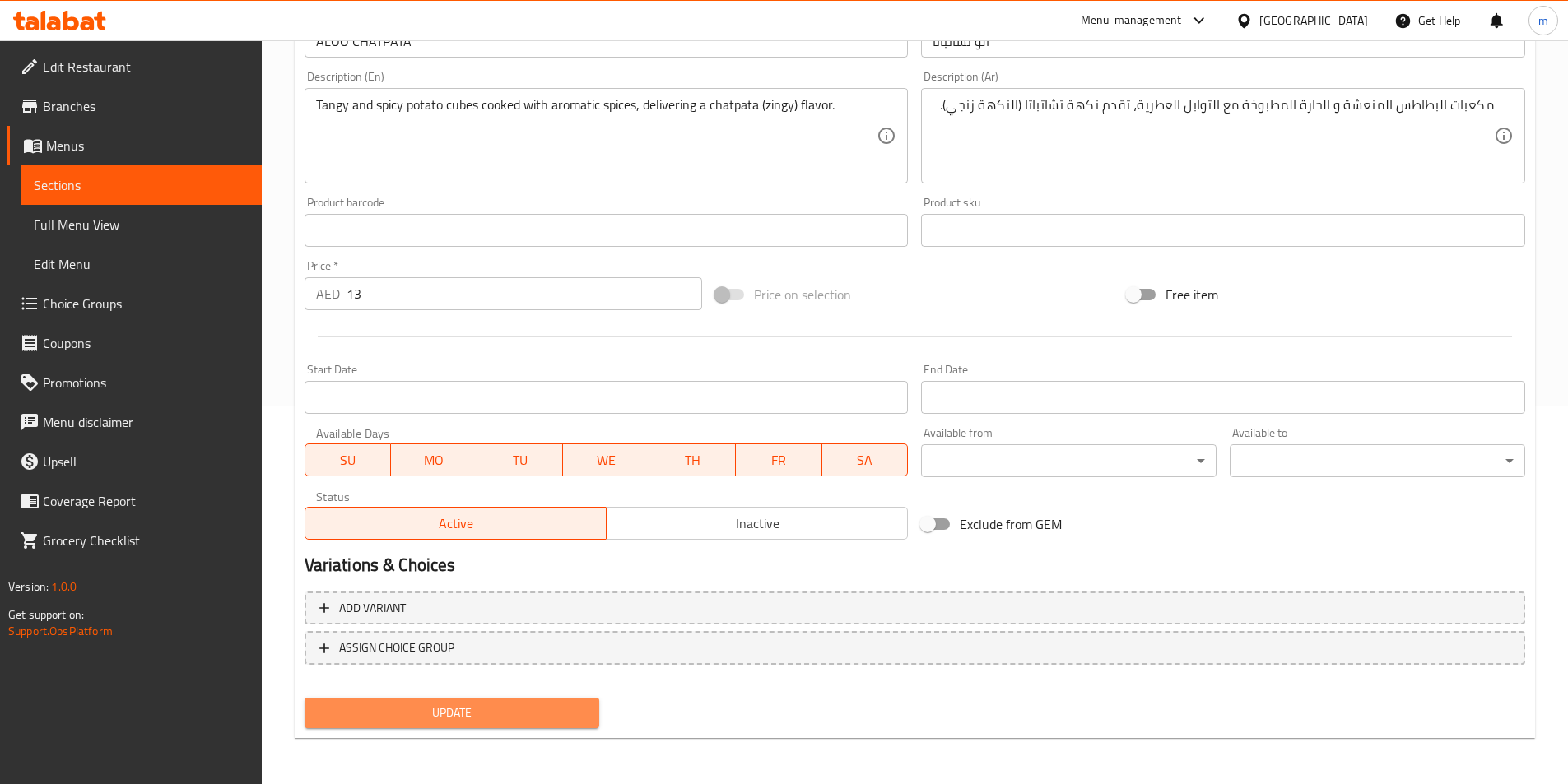
click at [562, 716] on span "Update" at bounding box center [453, 712] width 269 height 21
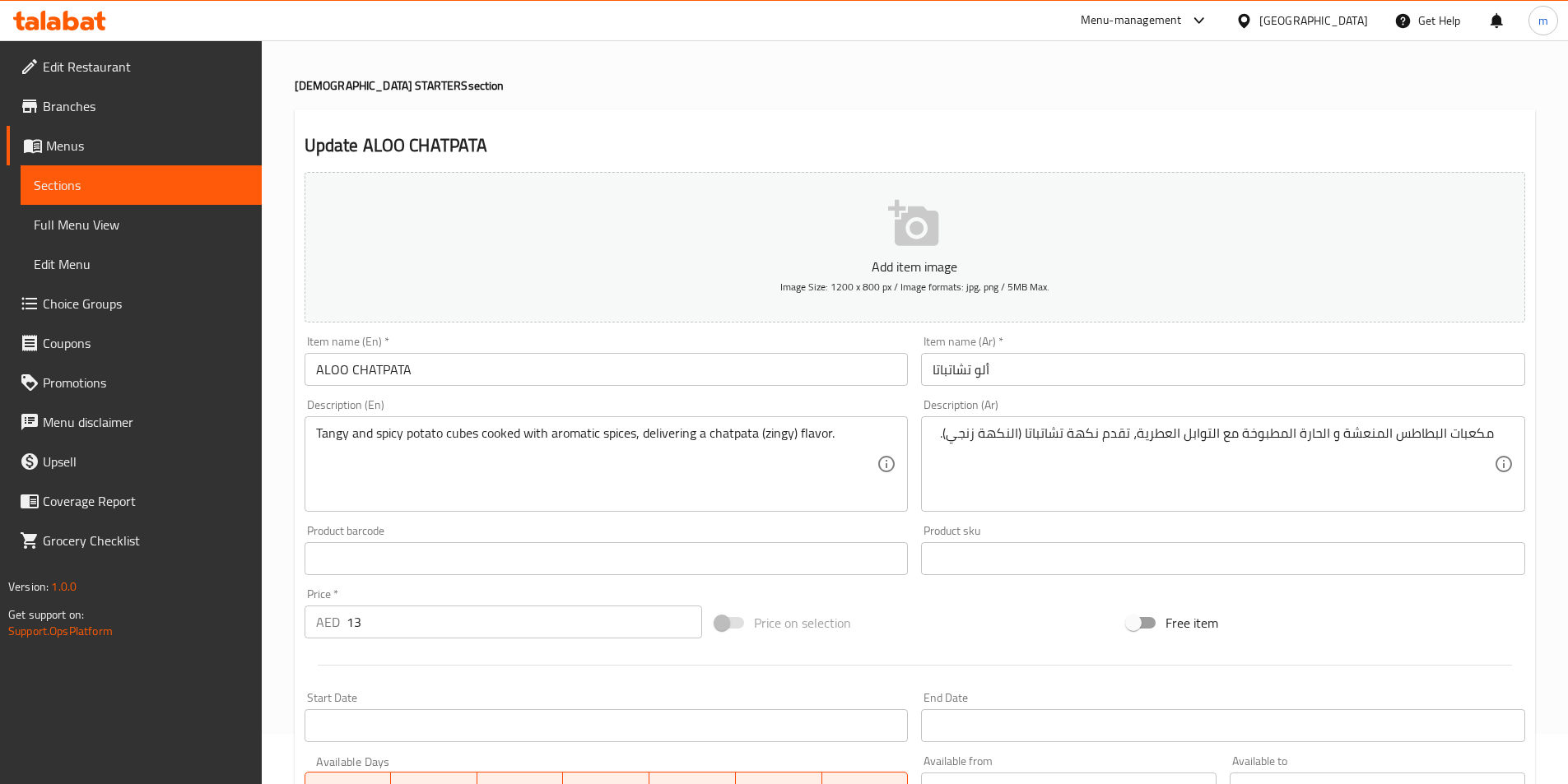
scroll to position [49, 0]
click at [188, 173] on link "Sections" at bounding box center [141, 185] width 241 height 39
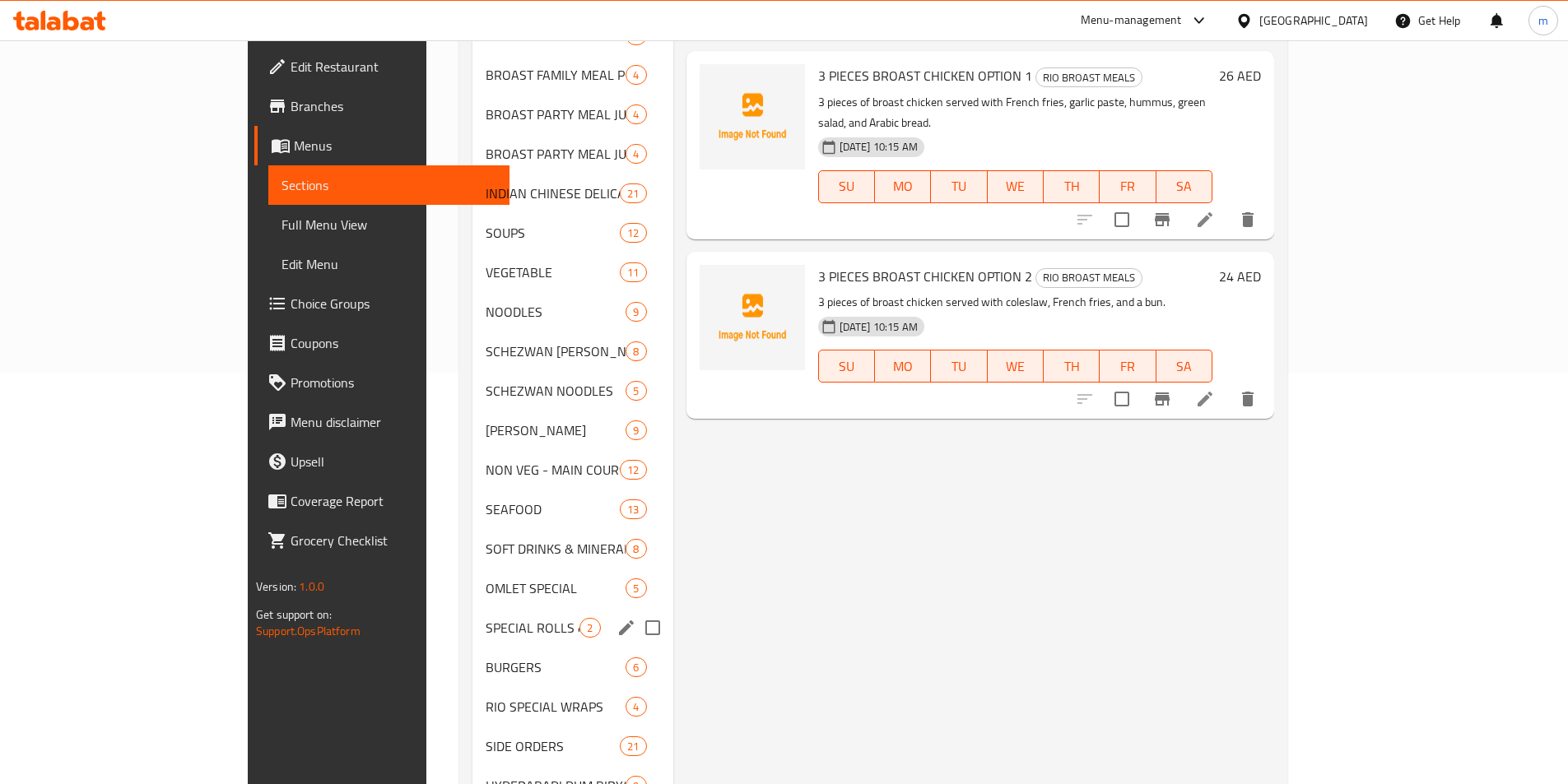
scroll to position [658, 0]
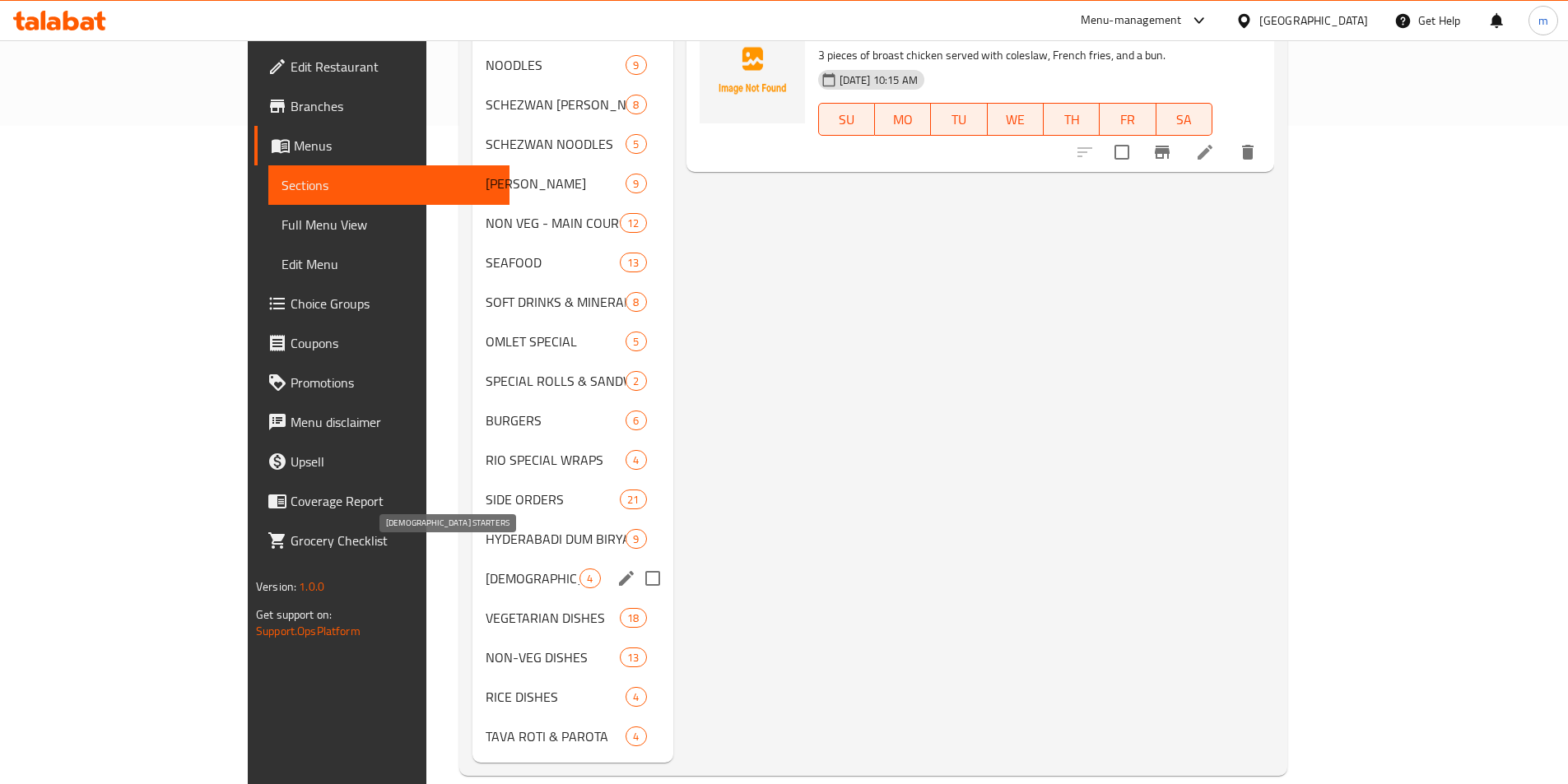
click at [485, 569] on span "[DEMOGRAPHIC_DATA] STARTERS" at bounding box center [532, 579] width 94 height 20
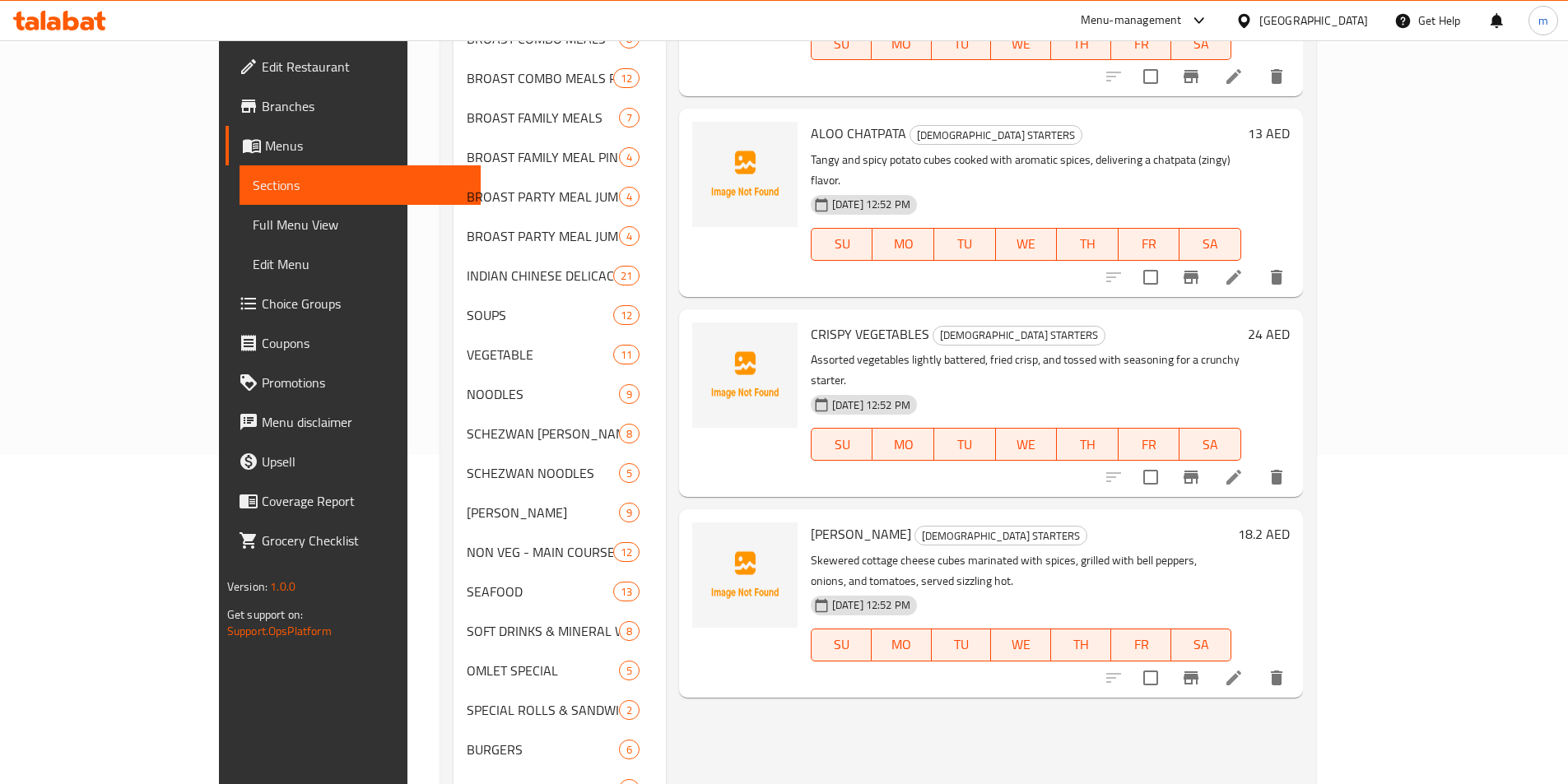
scroll to position [82, 0]
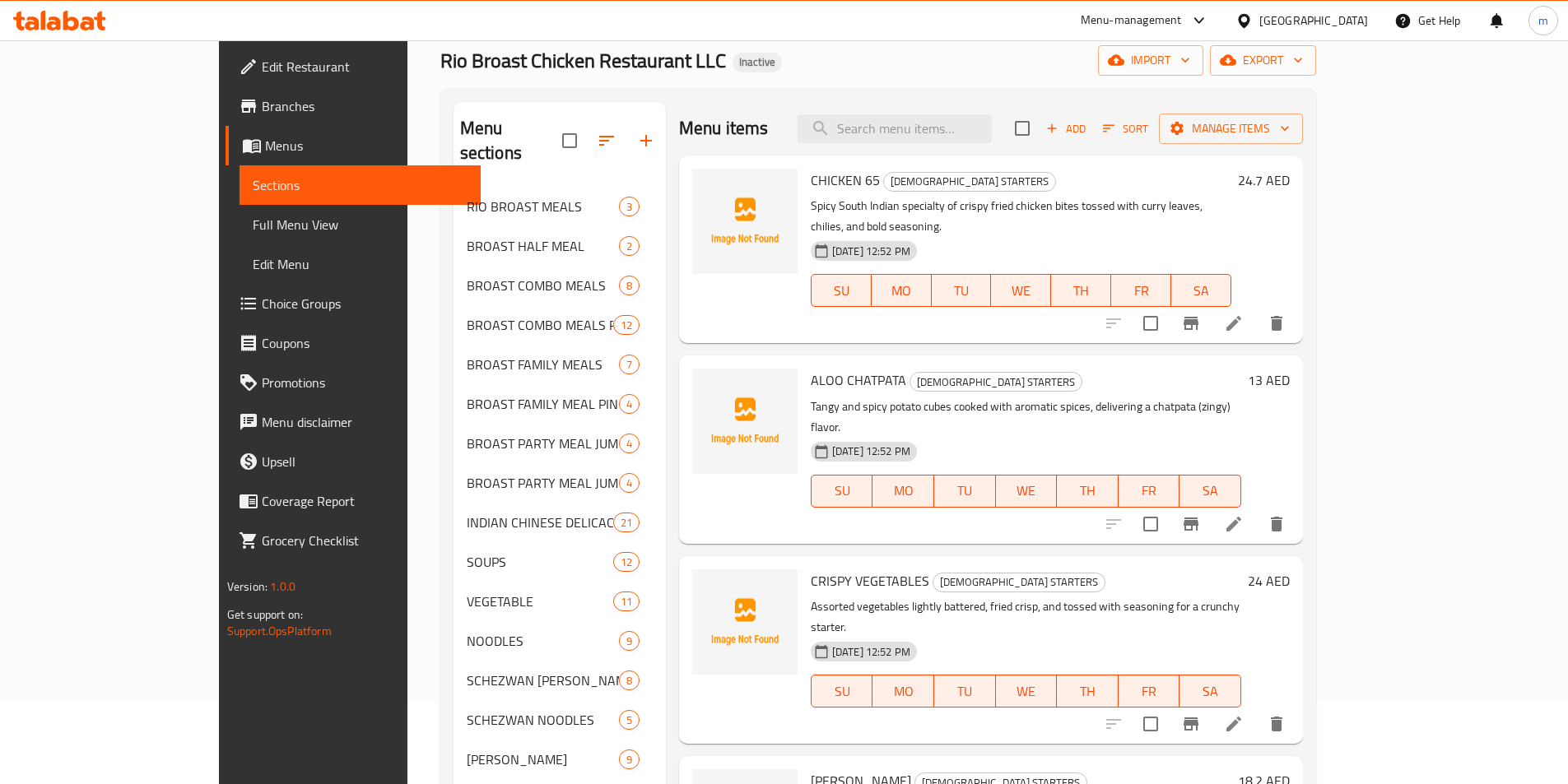
click at [1244, 714] on icon at bounding box center [1234, 724] width 20 height 20
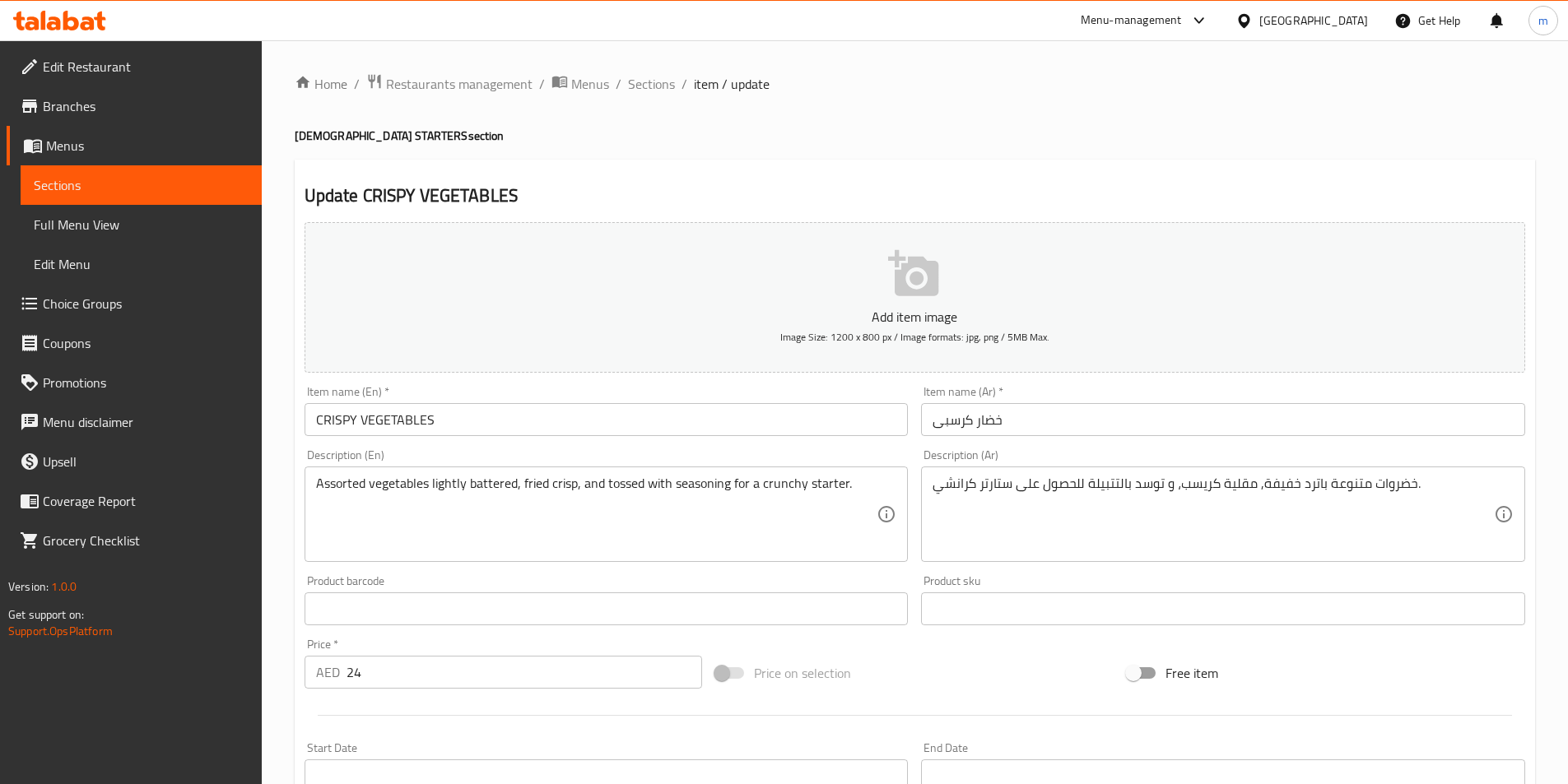
click at [145, 182] on span "Sections" at bounding box center [140, 185] width 214 height 20
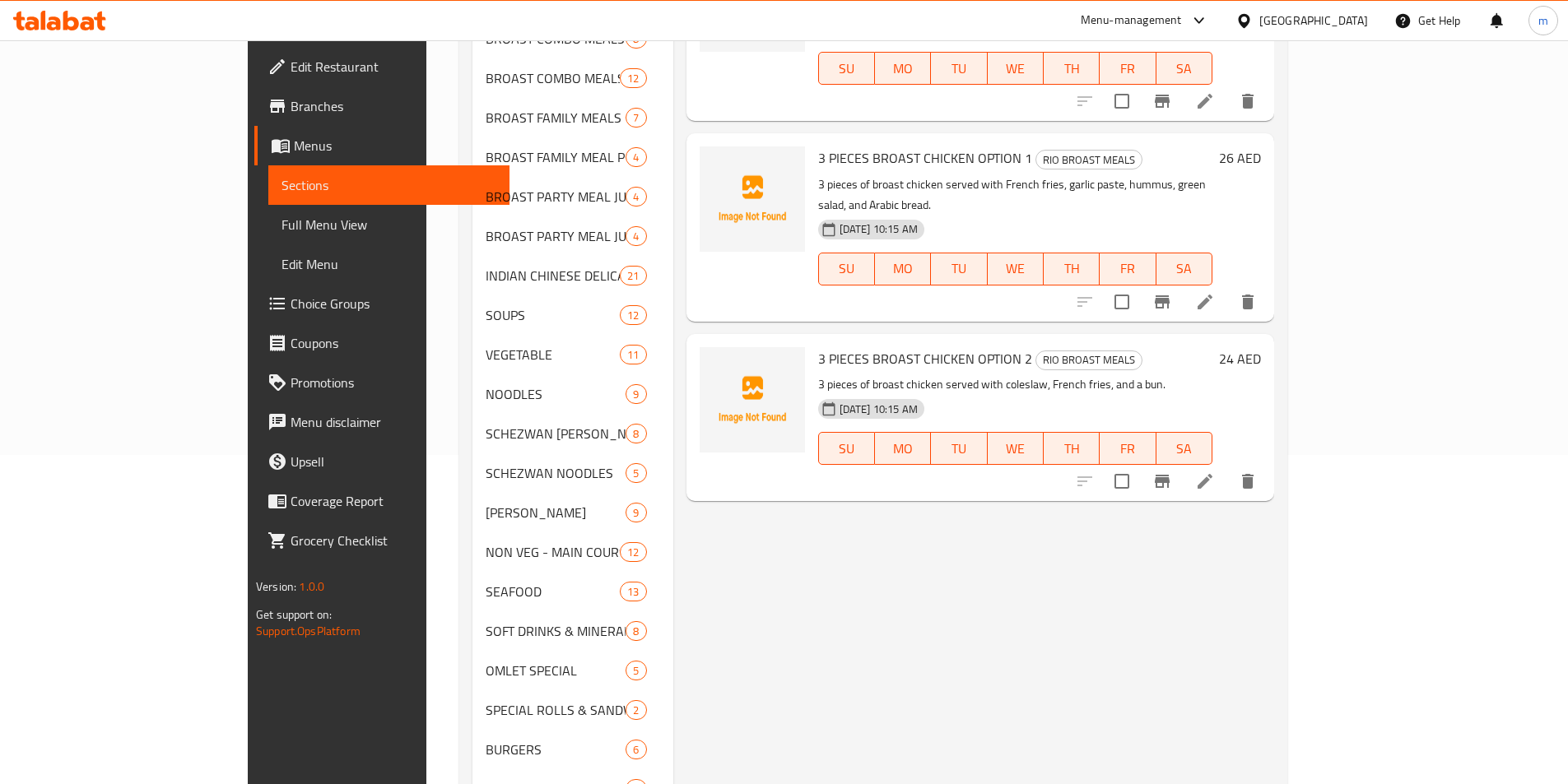
scroll to position [658, 0]
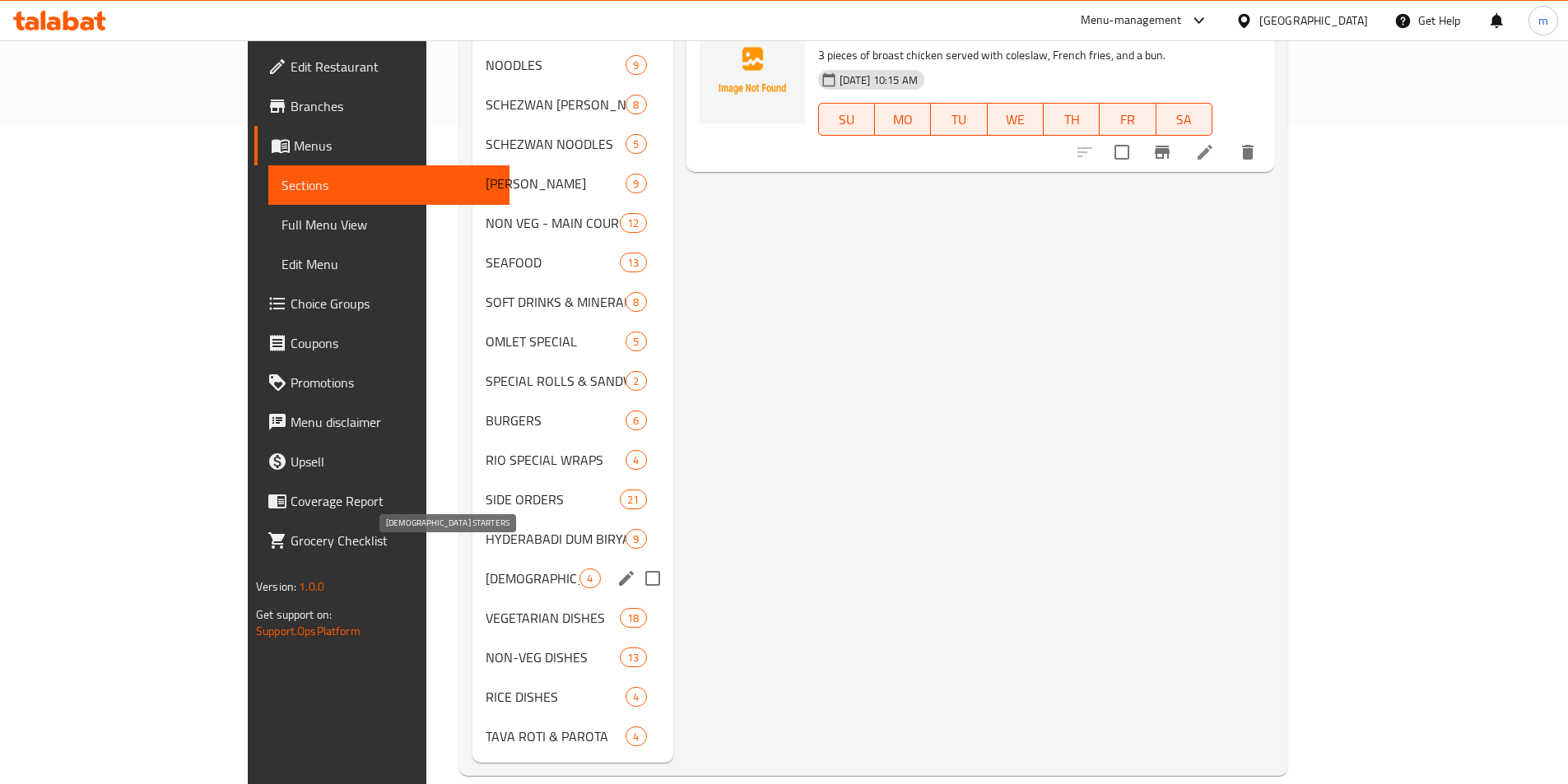
click at [485, 569] on span "[DEMOGRAPHIC_DATA] STARTERS" at bounding box center [532, 579] width 94 height 20
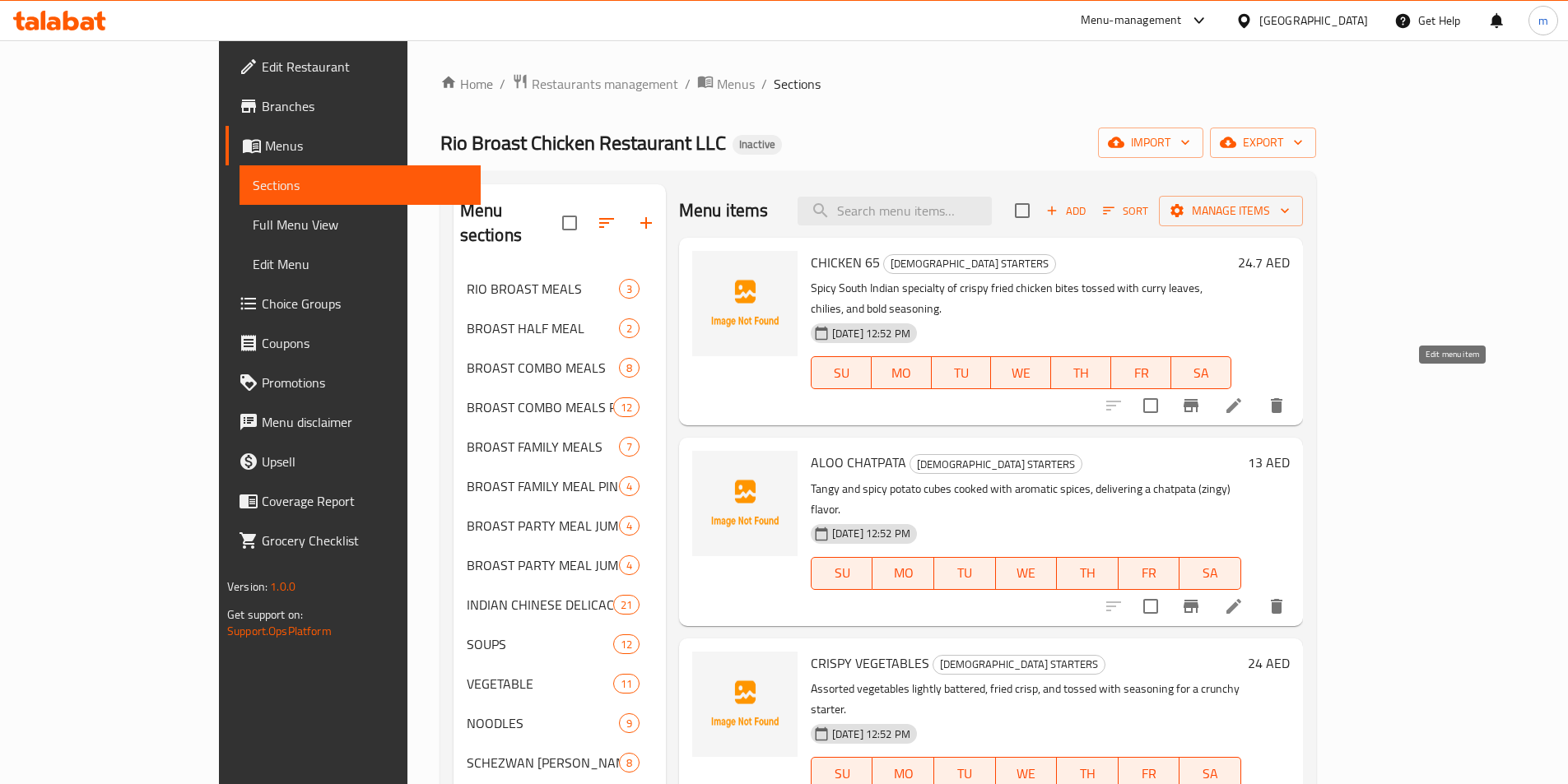
click at [1244, 396] on icon at bounding box center [1234, 406] width 20 height 20
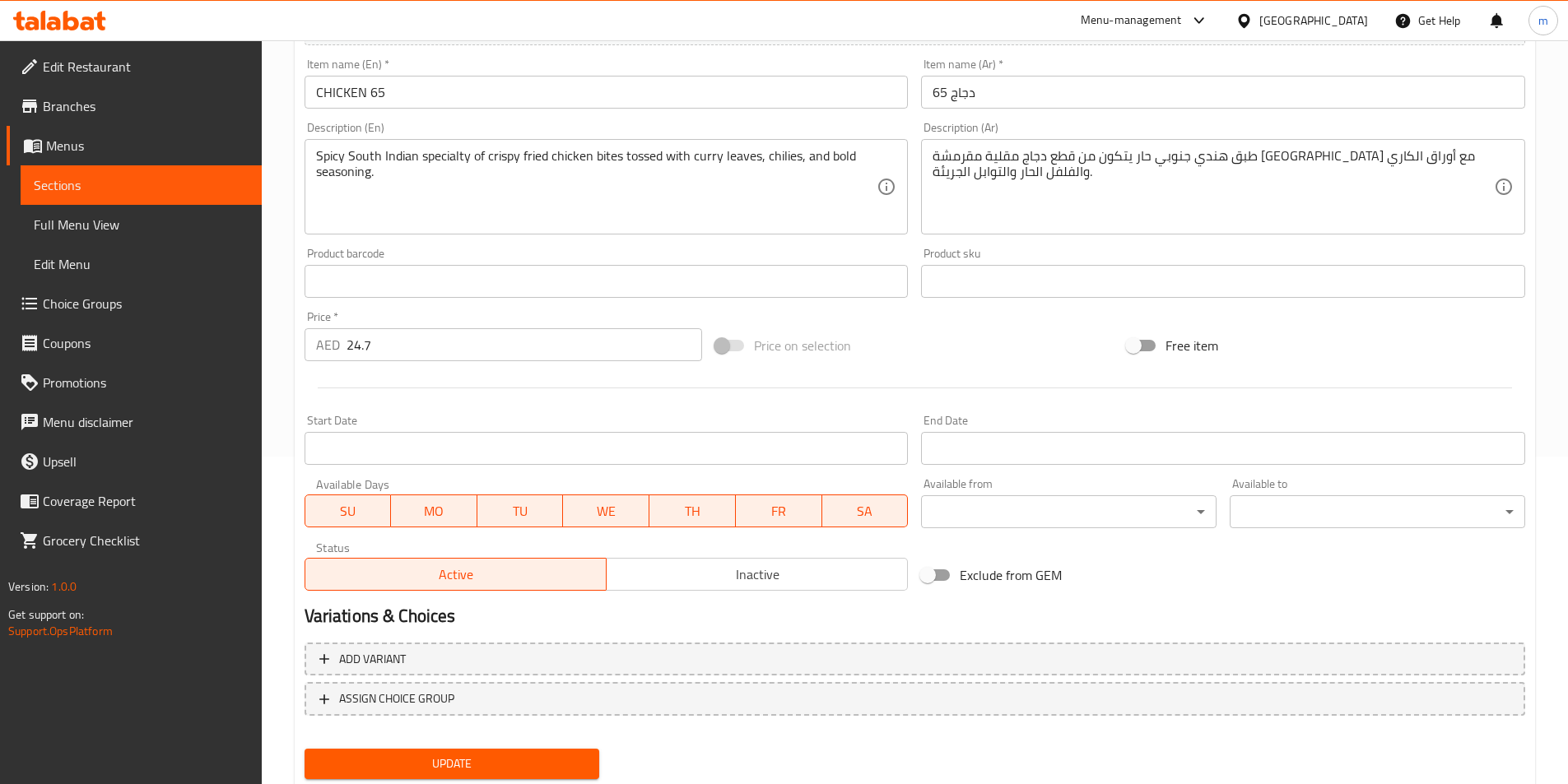
scroll to position [329, 0]
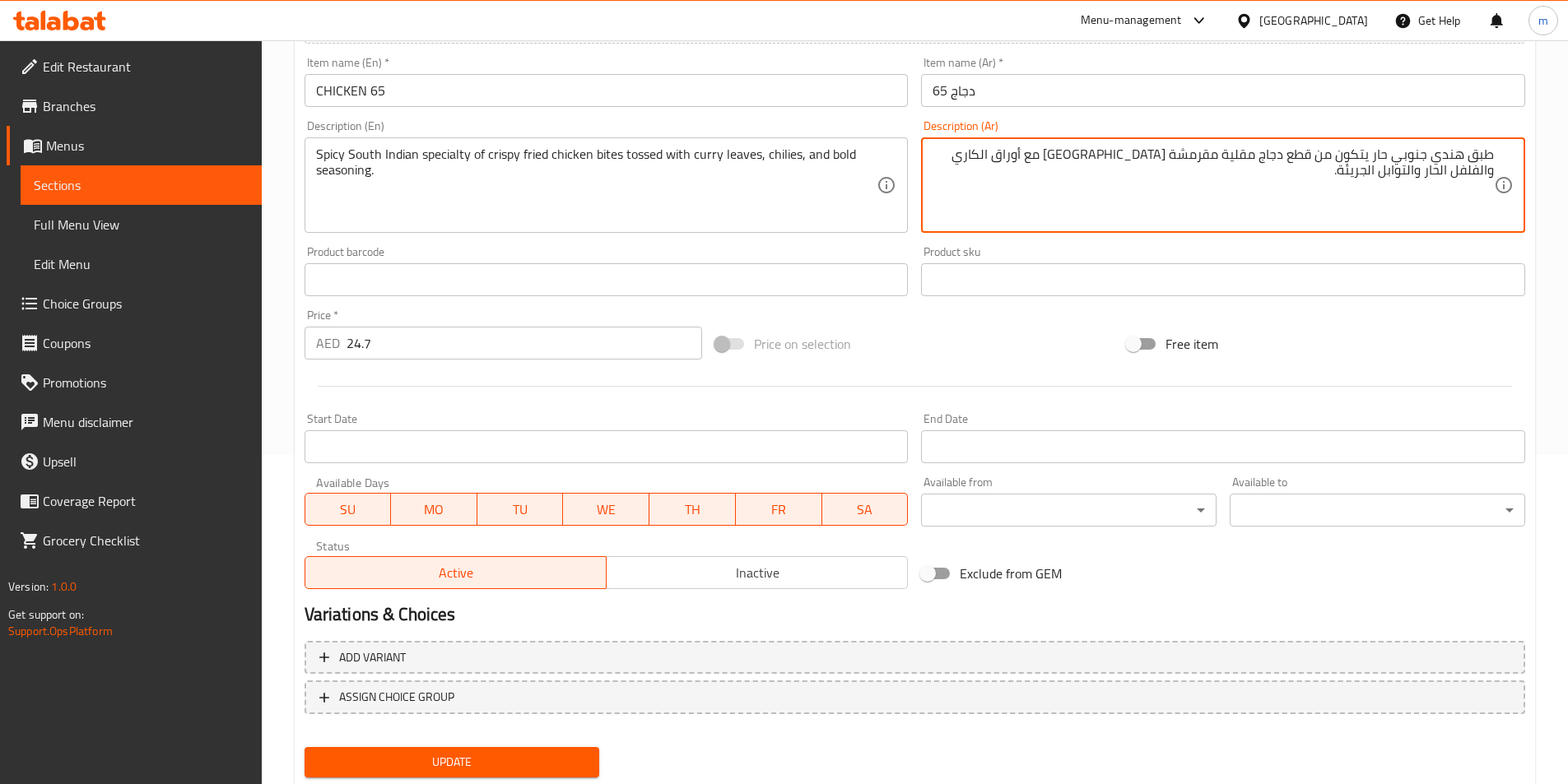
drag, startPoint x: 1447, startPoint y: 172, endPoint x: 1414, endPoint y: 175, distance: 33.1
click at [1414, 175] on textarea "طبق هندي جنوبي حار يتكون من قطع دجاج مقلية مقرمشة مقلية مع أوراق الكاري والفلفل…" at bounding box center [1213, 185] width 561 height 78
drag, startPoint x: 1467, startPoint y: 160, endPoint x: 1500, endPoint y: 150, distance: 34.5
click at [1500, 150] on div "طبق هندي جنوبي حار يتكون من قطع دجاج مقلية مقرمشة مقلية مع أوراق الكاري والفلفل…" at bounding box center [1222, 185] width 604 height 96
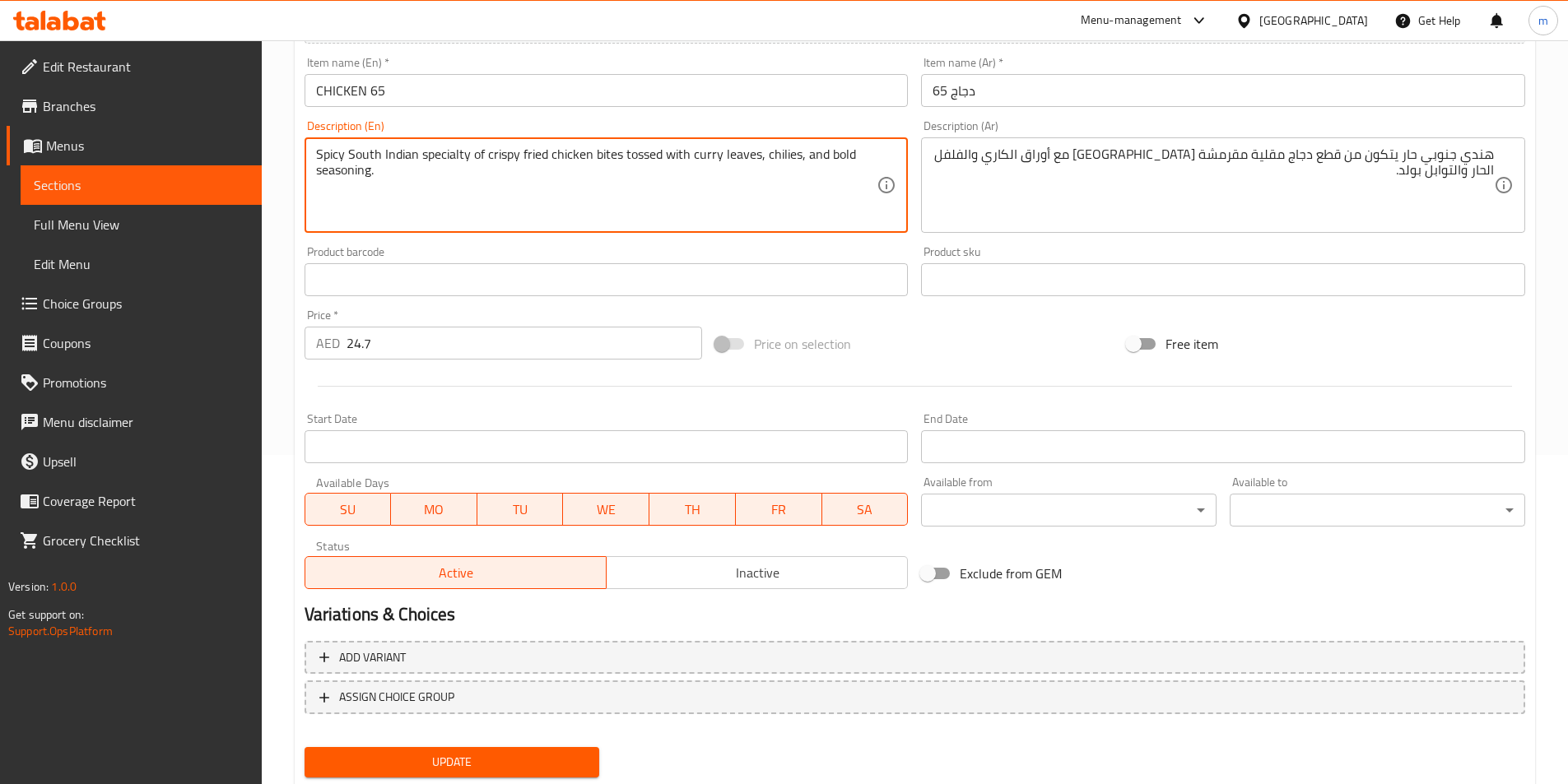
click at [441, 154] on textarea "Spicy South Indian specialty of crispy fried chicken bites tossed with curry le…" at bounding box center [597, 185] width 561 height 78
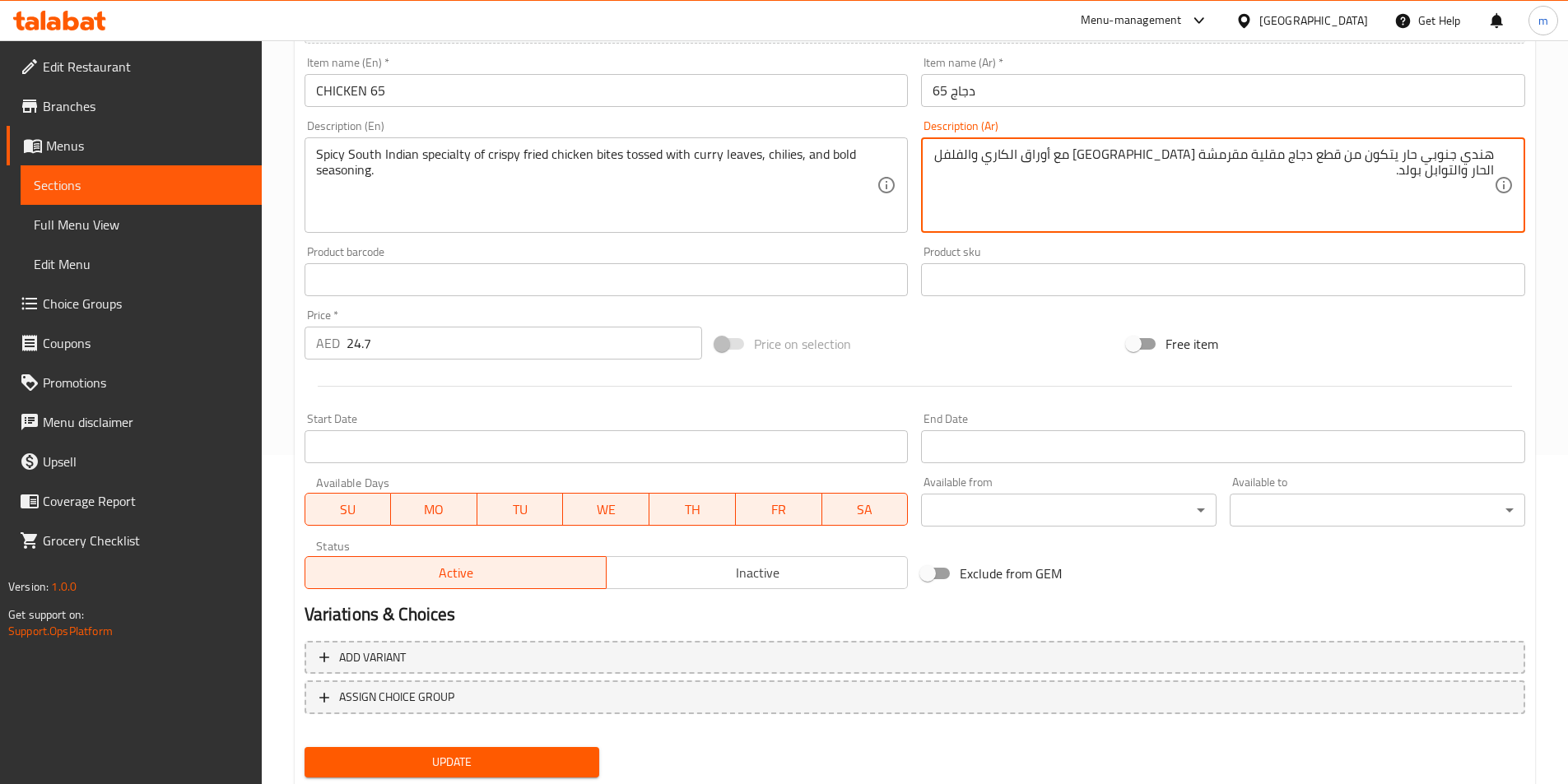
click at [1398, 158] on textarea "هندي جنوبي حار يتكون من قطع دجاج مقلية مقرمشة مقلية مع أوراق الكاري والفلفل الح…" at bounding box center [1213, 185] width 561 height 78
paste textarea "سبيشلتي"
click at [1340, 156] on textarea "هندي جنوبي حار سبيشلتي يتكون من قطع دجاج مقلية مقرمشة مقلية مع أوراق الكاري وال…" at bounding box center [1213, 185] width 561 height 78
drag, startPoint x: 1343, startPoint y: 156, endPoint x: 1293, endPoint y: 164, distance: 50.6
click at [1293, 164] on textarea "هندي جنوبي حار سبيشلتي يتكون من قطع دجاج مقلية مقرمشة مقلية مع أوراق الكاري وال…" at bounding box center [1213, 185] width 561 height 78
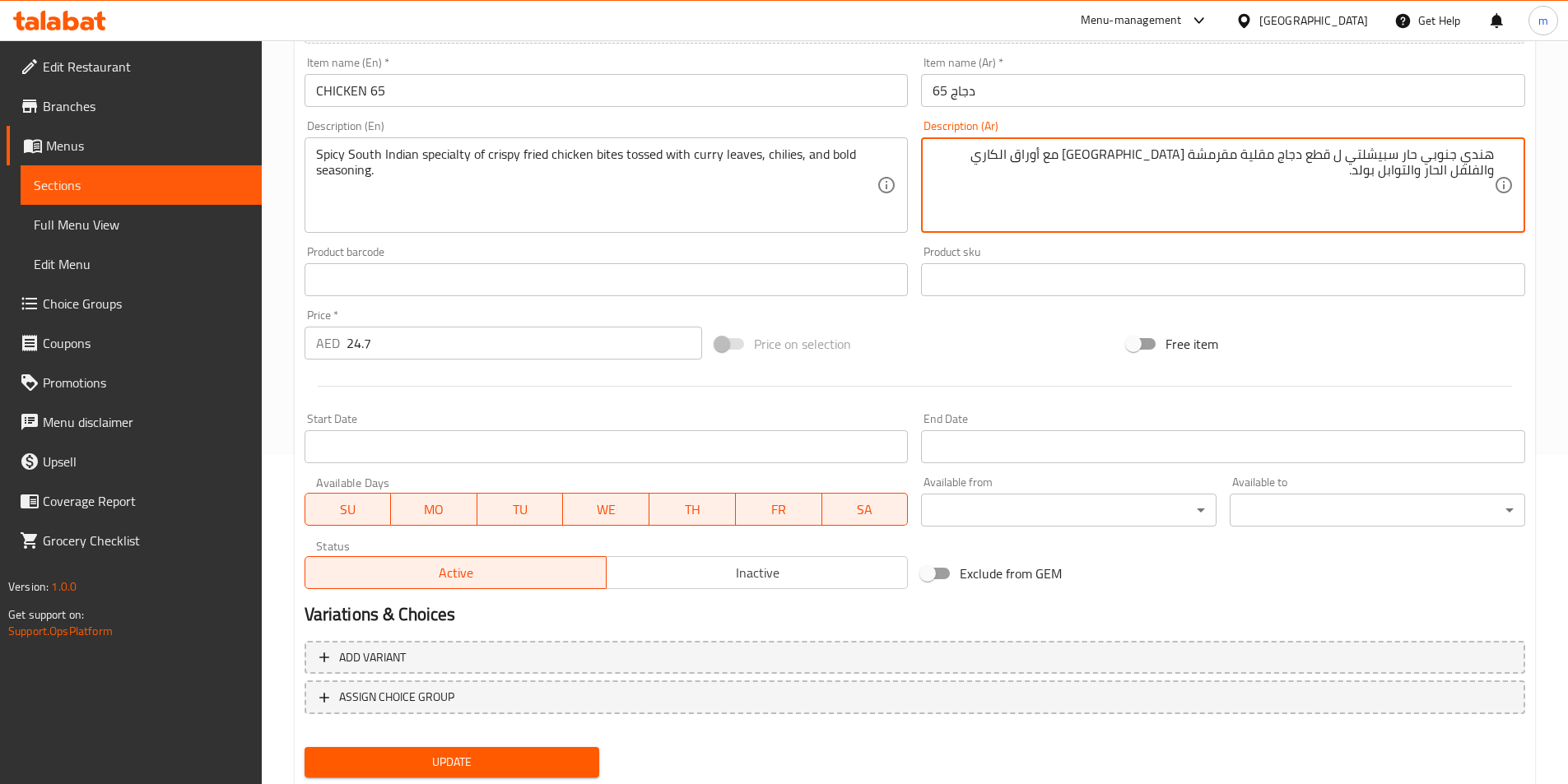
click at [1331, 161] on textarea "هندي جنوبي حار سبيشلتي ل قطع دجاج مقلية مقرمشة مقلية مع أوراق الكاري والفلفل ال…" at bounding box center [1213, 185] width 561 height 78
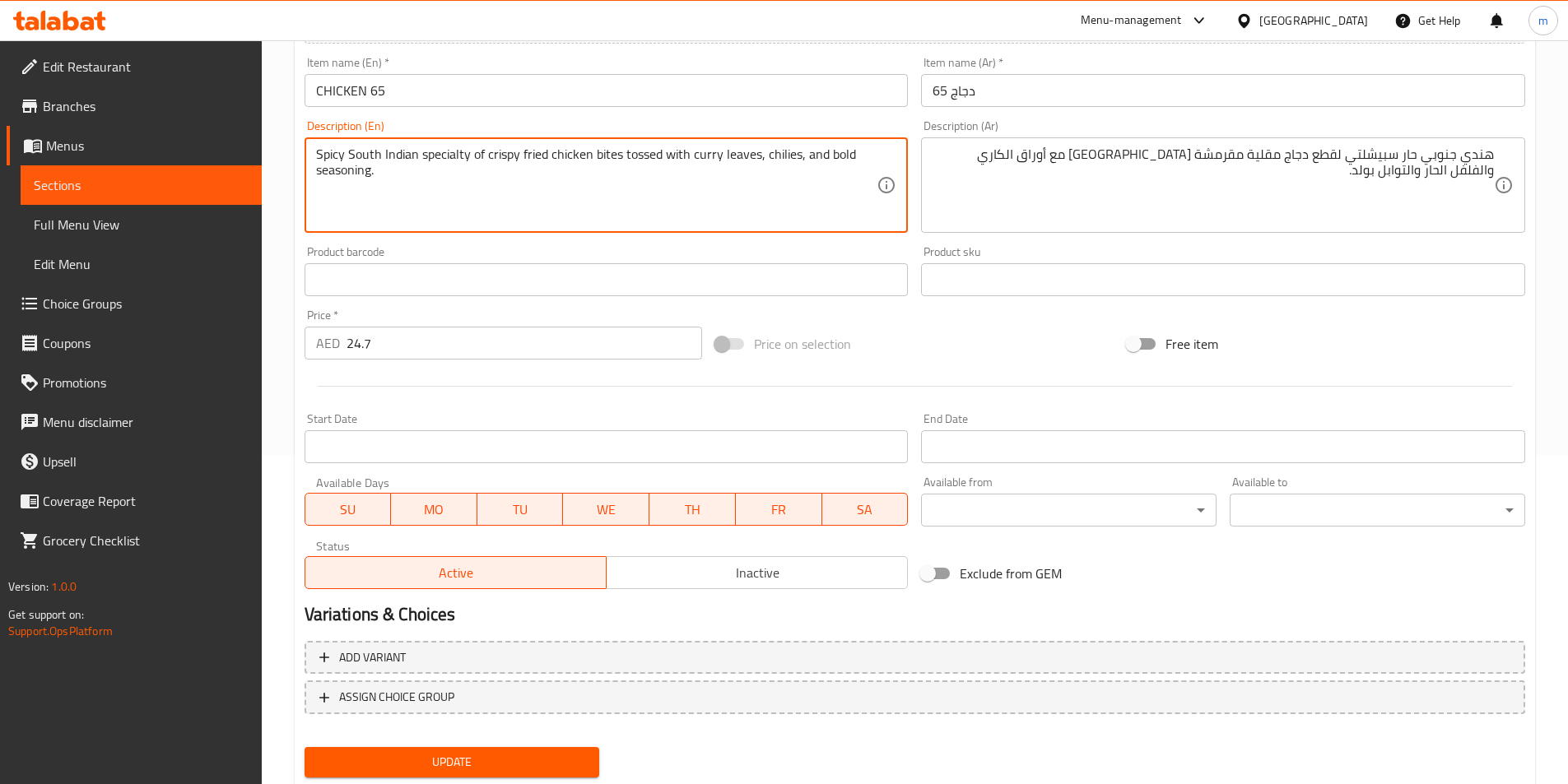
drag, startPoint x: 622, startPoint y: 155, endPoint x: 594, endPoint y: 159, distance: 28.3
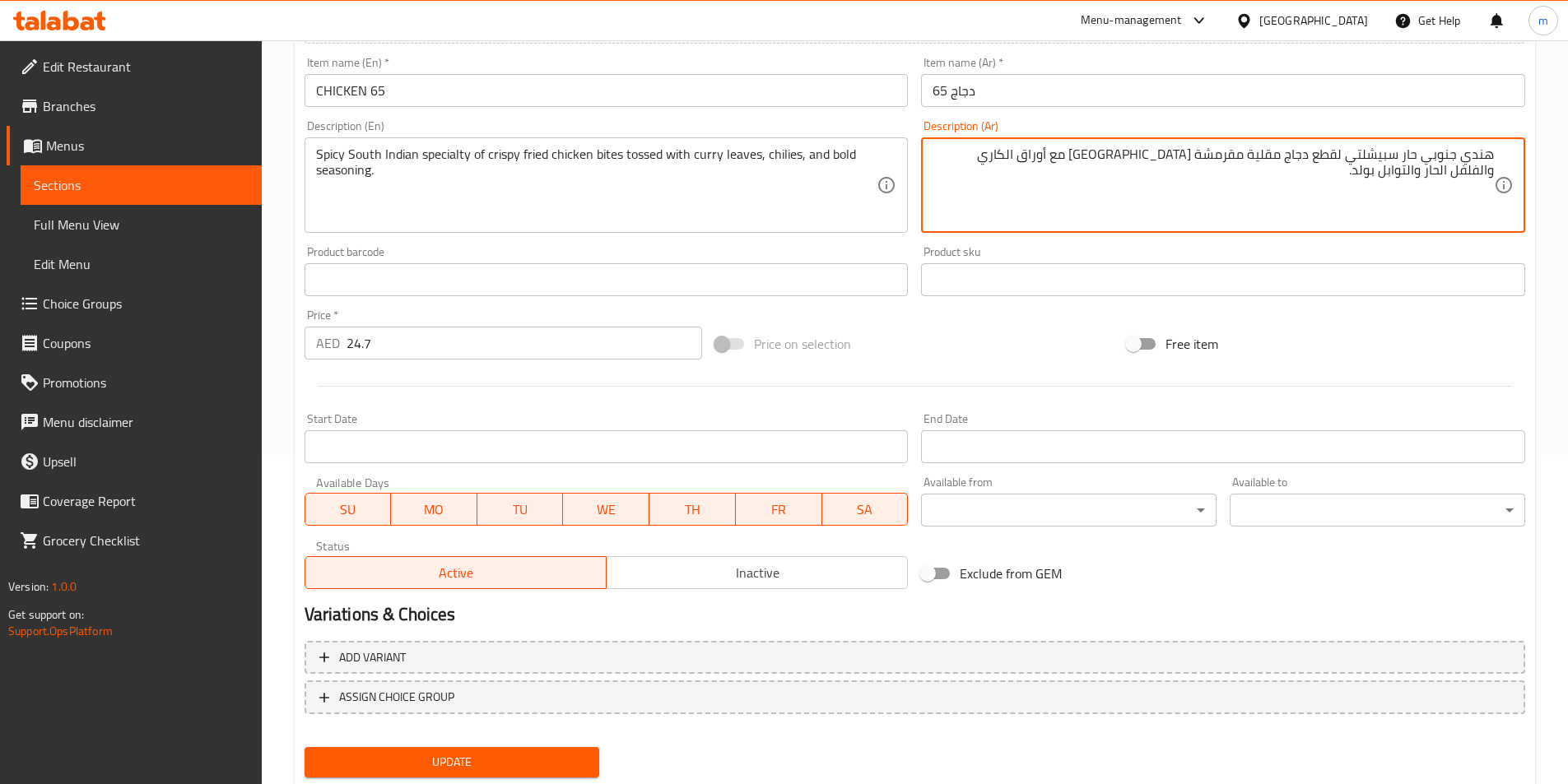
drag, startPoint x: 1343, startPoint y: 155, endPoint x: 1313, endPoint y: 160, distance: 30.4
click at [1313, 160] on textarea "هندي جنوبي حار سبيشلتي لقطع دجاج مقلية مقرمشة مقلية مع أوراق الكاري والفلفل الح…" at bounding box center [1213, 185] width 561 height 78
click at [1249, 158] on textarea "هندي جنوبي حار سبيشلتي بايتس دجاج مقلية مقرمشة مقلية مع أوراق الكاري والفلفل ال…" at bounding box center [1213, 185] width 561 height 78
drag, startPoint x: 1244, startPoint y: 157, endPoint x: 1198, endPoint y: 161, distance: 46.2
click at [1198, 161] on textarea "هندي جنوبي حار سبيشلتي بايتس دجاج مقلي مقرمشة مقلية مع أوراق الكاري والفلفل الح…" at bounding box center [1213, 185] width 561 height 78
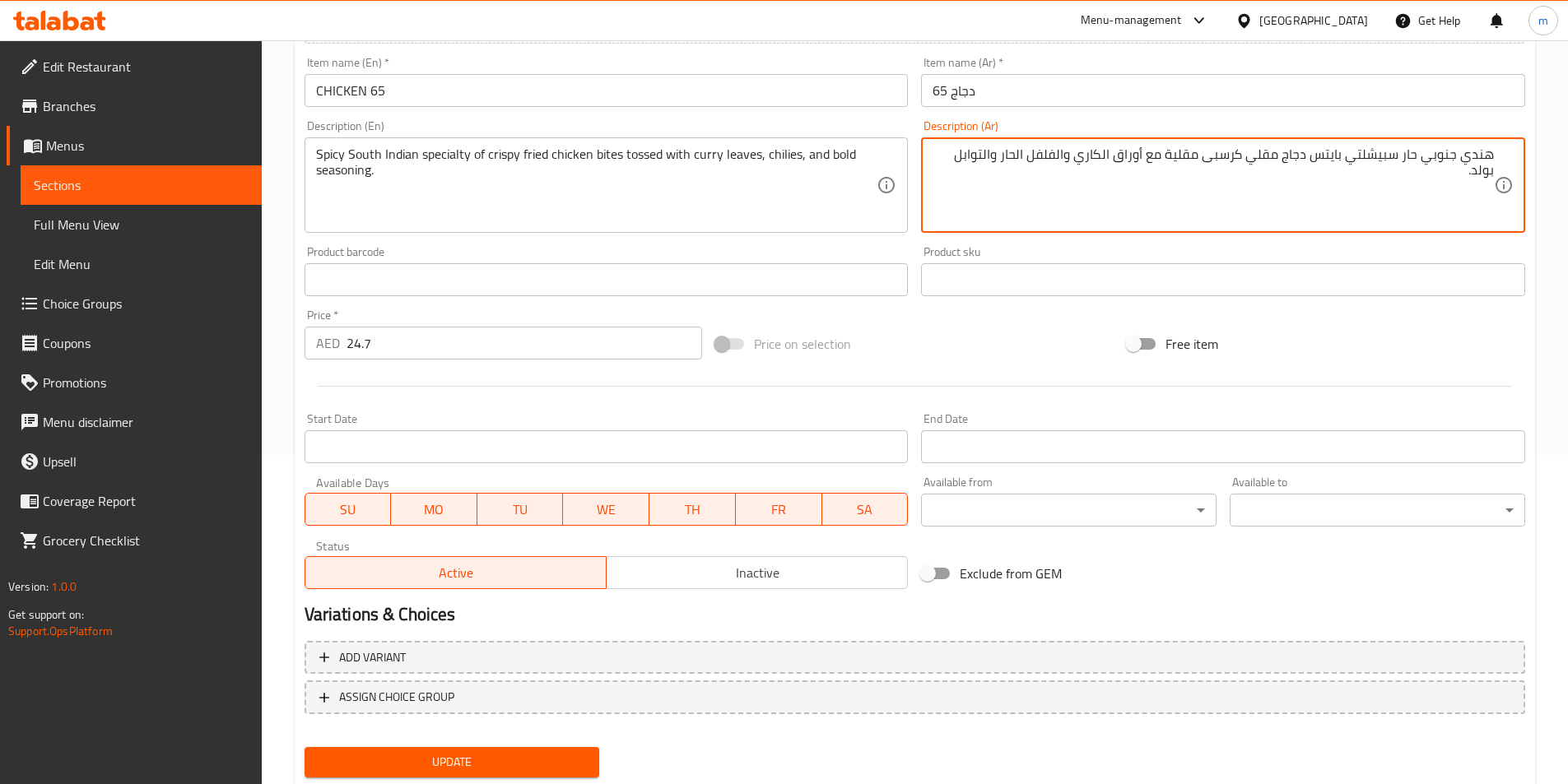
click at [1167, 157] on textarea "هندي جنوبي حار سبيشلتي بايتس دجاج مقلي كرسبى مقلية مع أوراق الكاري والفلفل الحا…" at bounding box center [1213, 185] width 561 height 78
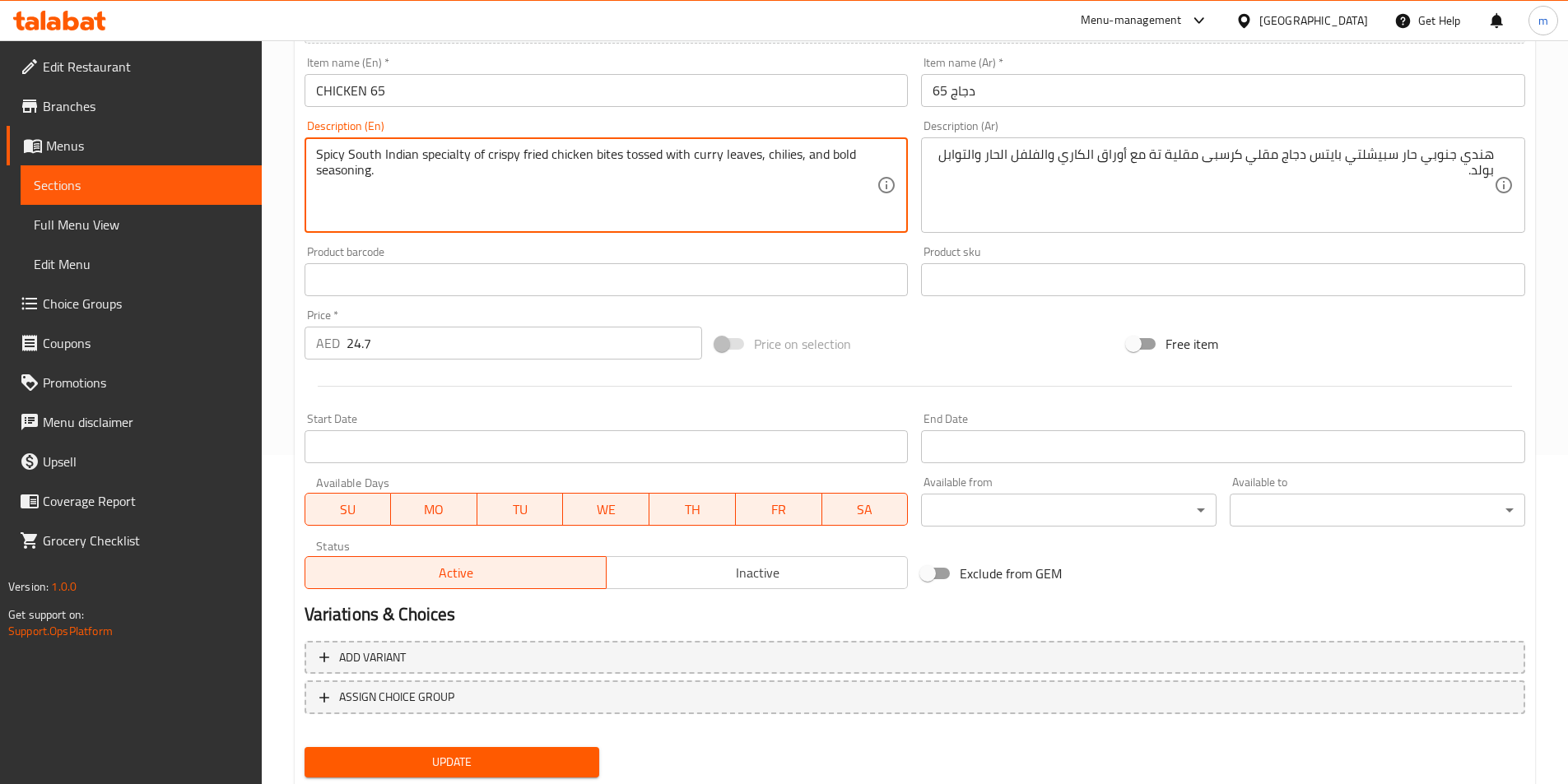
drag, startPoint x: 663, startPoint y: 156, endPoint x: 621, endPoint y: 161, distance: 42.3
click at [621, 161] on textarea "Spicy South Indian specialty of crispy fried chicken bites tossed with curry le…" at bounding box center [597, 185] width 561 height 78
drag, startPoint x: 659, startPoint y: 155, endPoint x: 623, endPoint y: 157, distance: 36.1
click at [623, 157] on textarea "Spicy South Indian specialty of crispy fried chicken bites tossed with curry le…" at bounding box center [597, 185] width 561 height 78
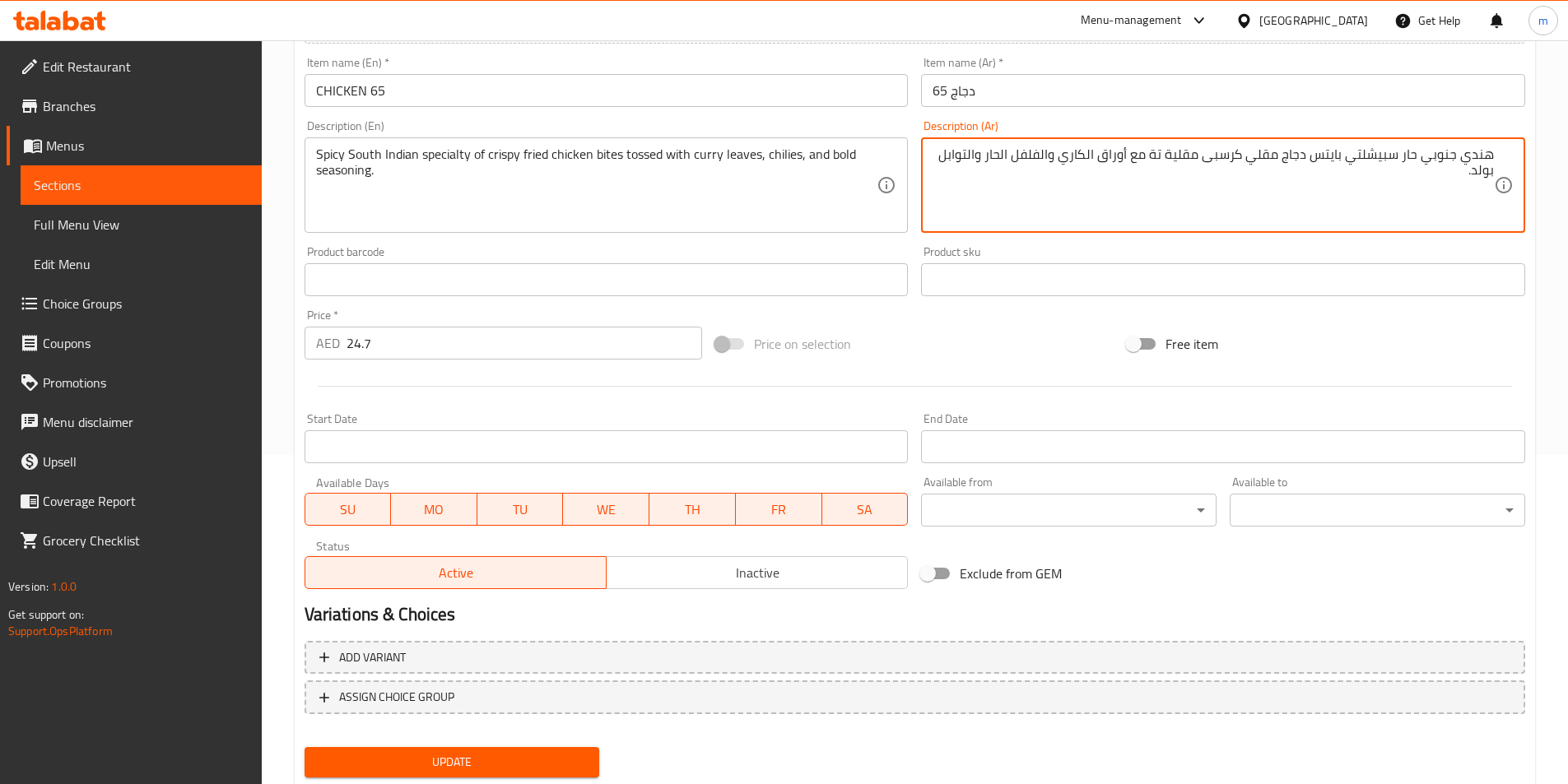
drag, startPoint x: 1165, startPoint y: 153, endPoint x: 1155, endPoint y: 154, distance: 10.0
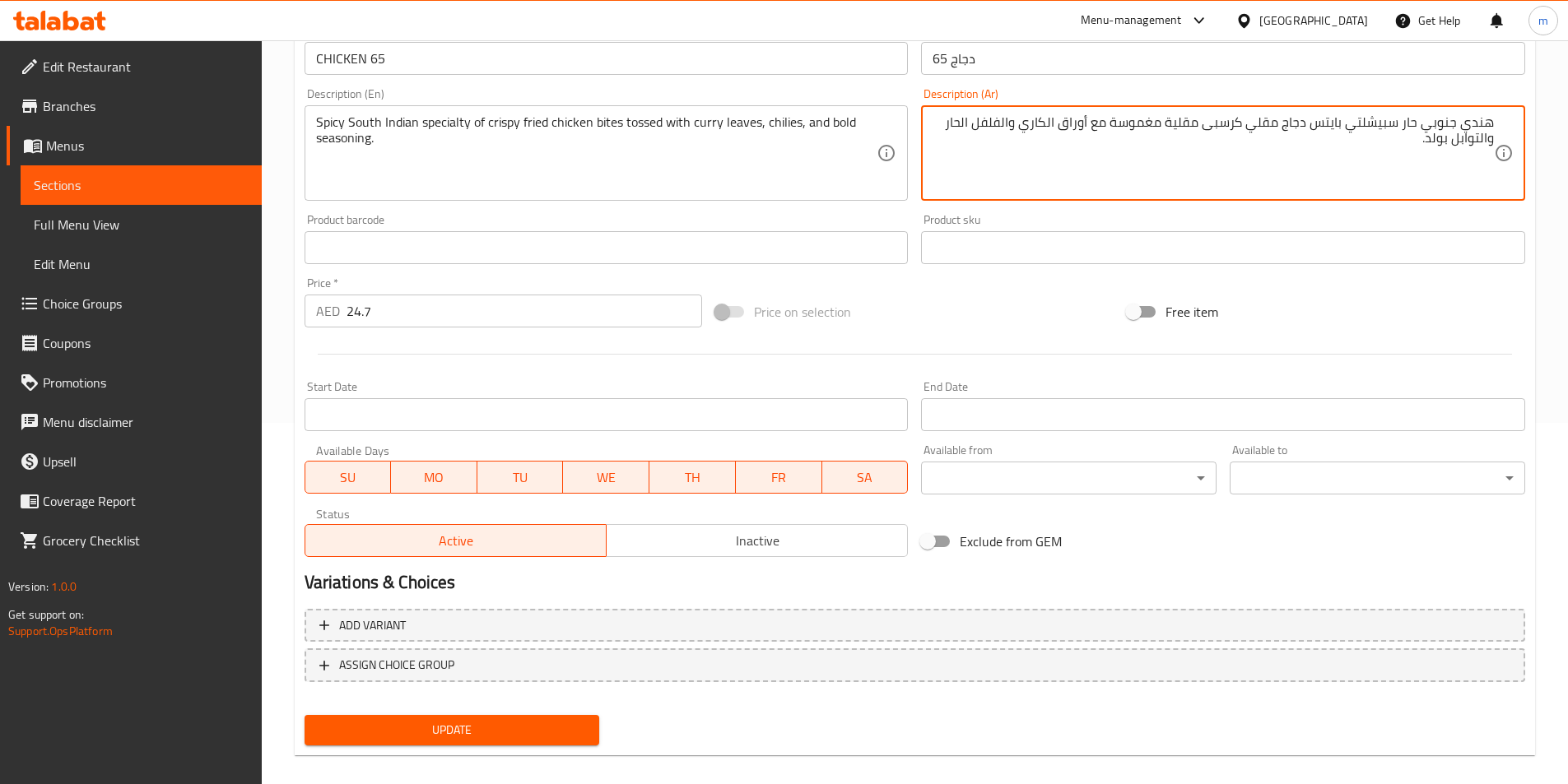
scroll to position [378, 0]
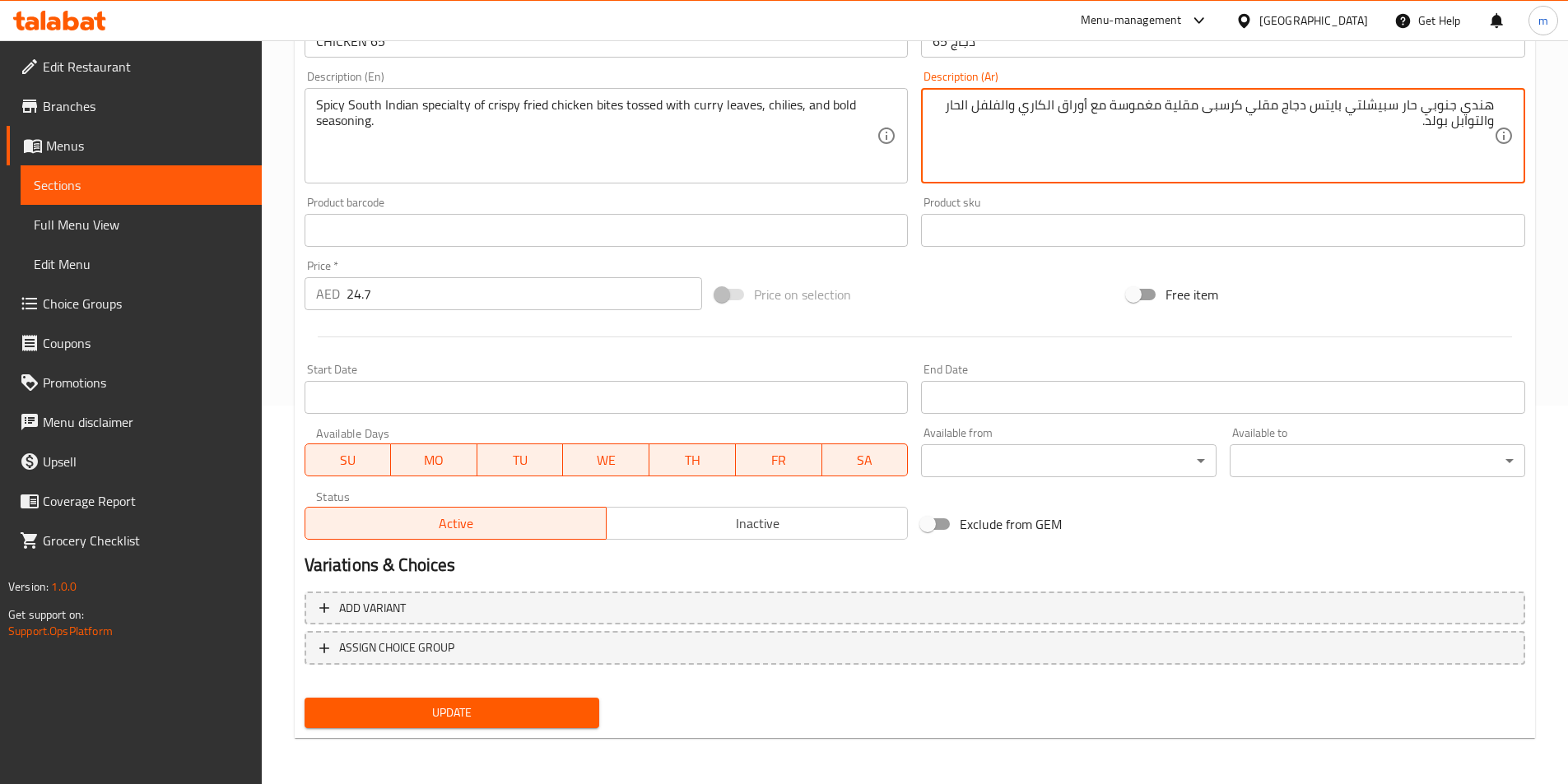
type textarea "هندي جنوبي حار سبيشلتي بايتس دجاج مقلي كرسبى مقلية مغموسة مع أوراق الكاري والفل…"
click at [556, 716] on span "Update" at bounding box center [453, 712] width 269 height 21
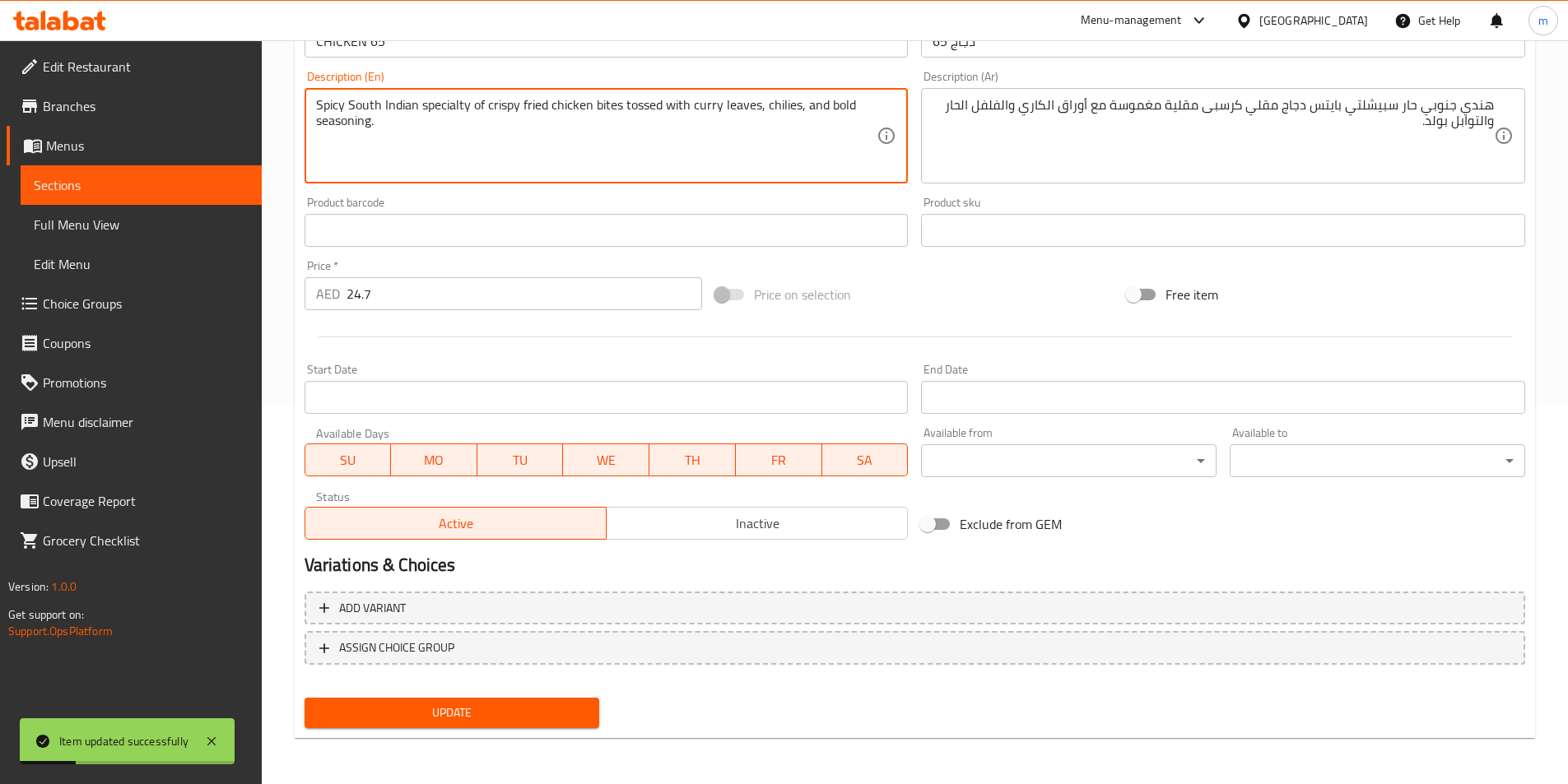
drag, startPoint x: 796, startPoint y: 103, endPoint x: 765, endPoint y: 101, distance: 31.1
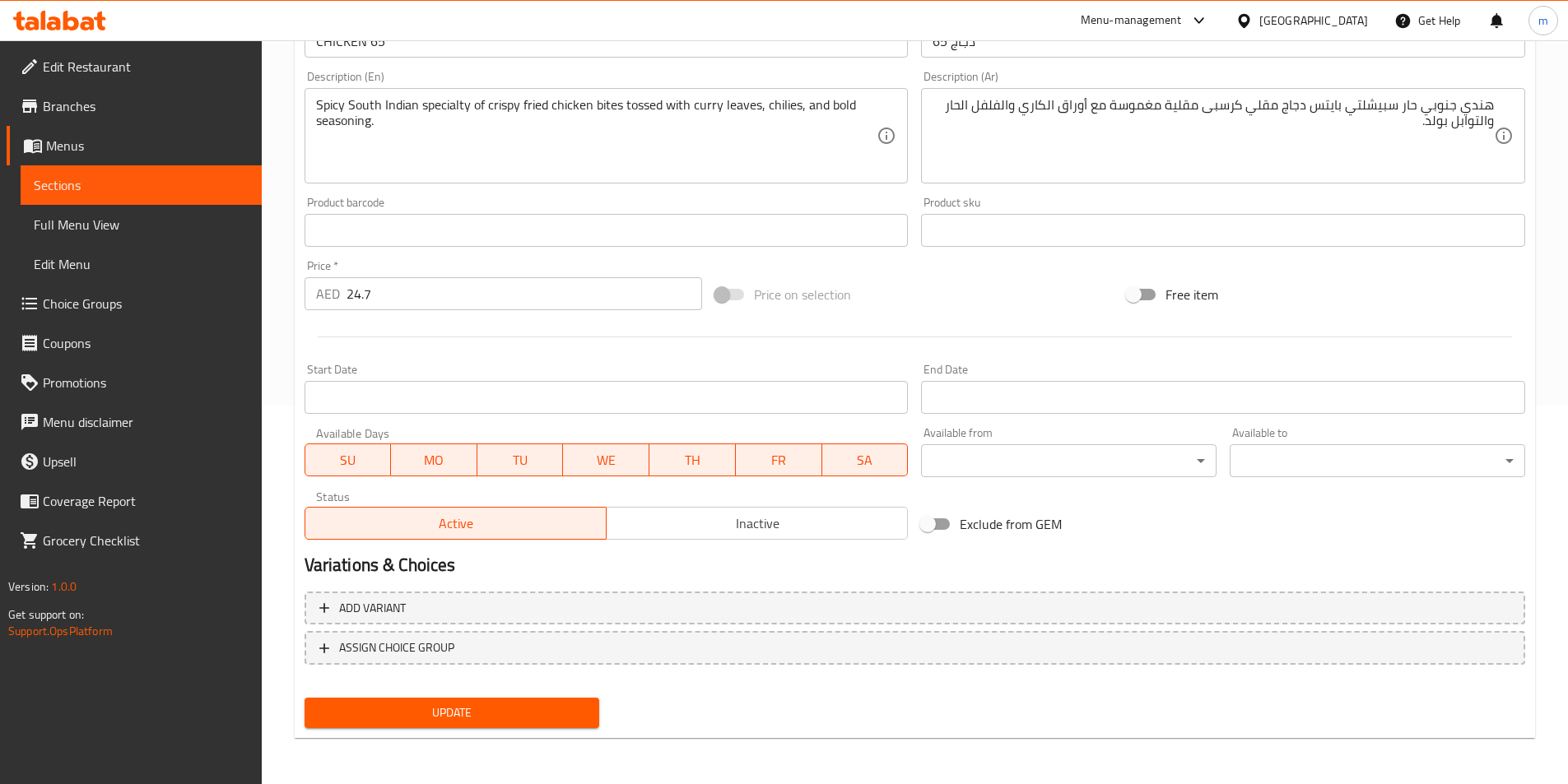
click at [510, 718] on span "Update" at bounding box center [453, 712] width 269 height 21
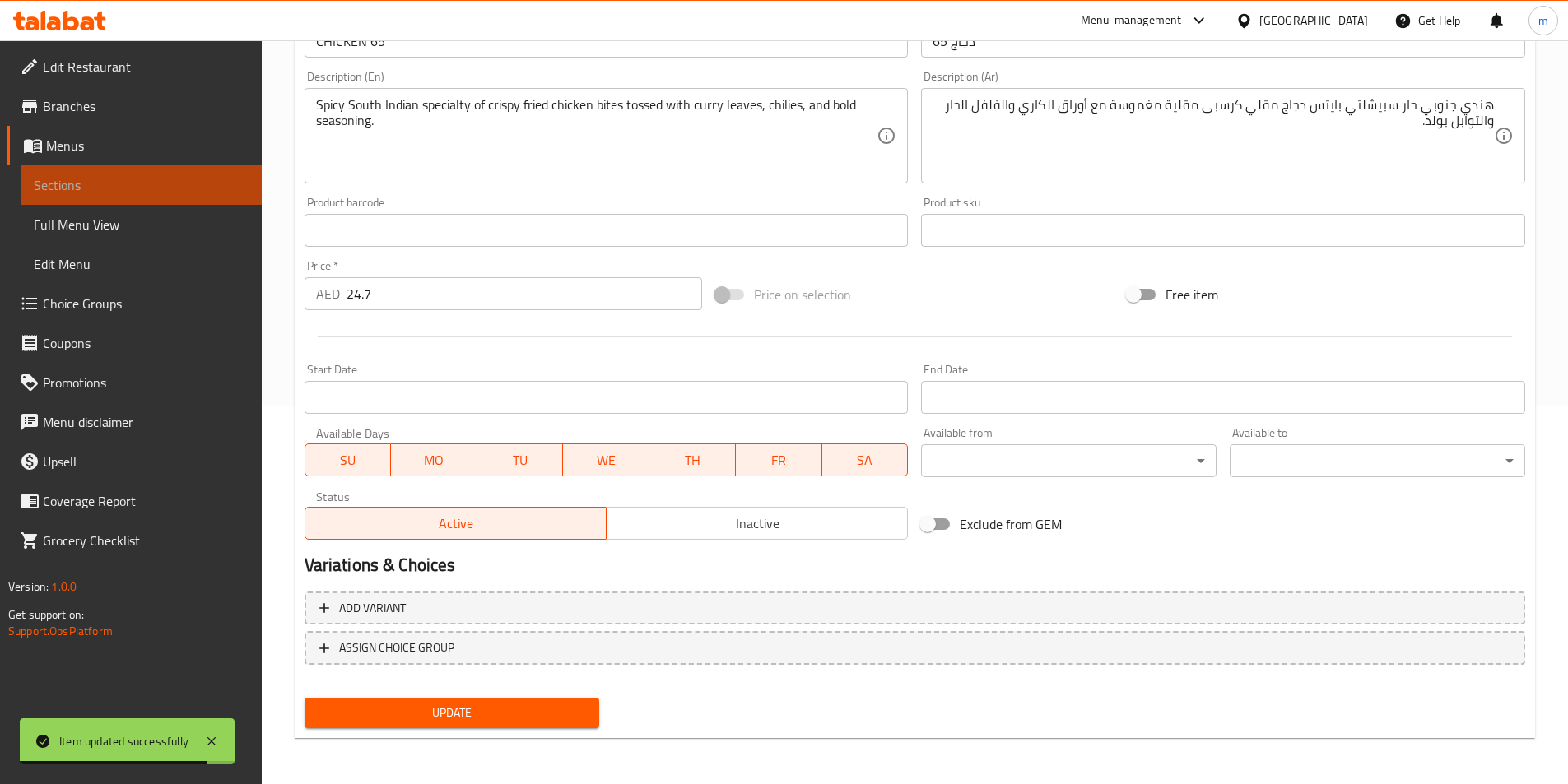
click at [205, 181] on span "Sections" at bounding box center [140, 185] width 214 height 20
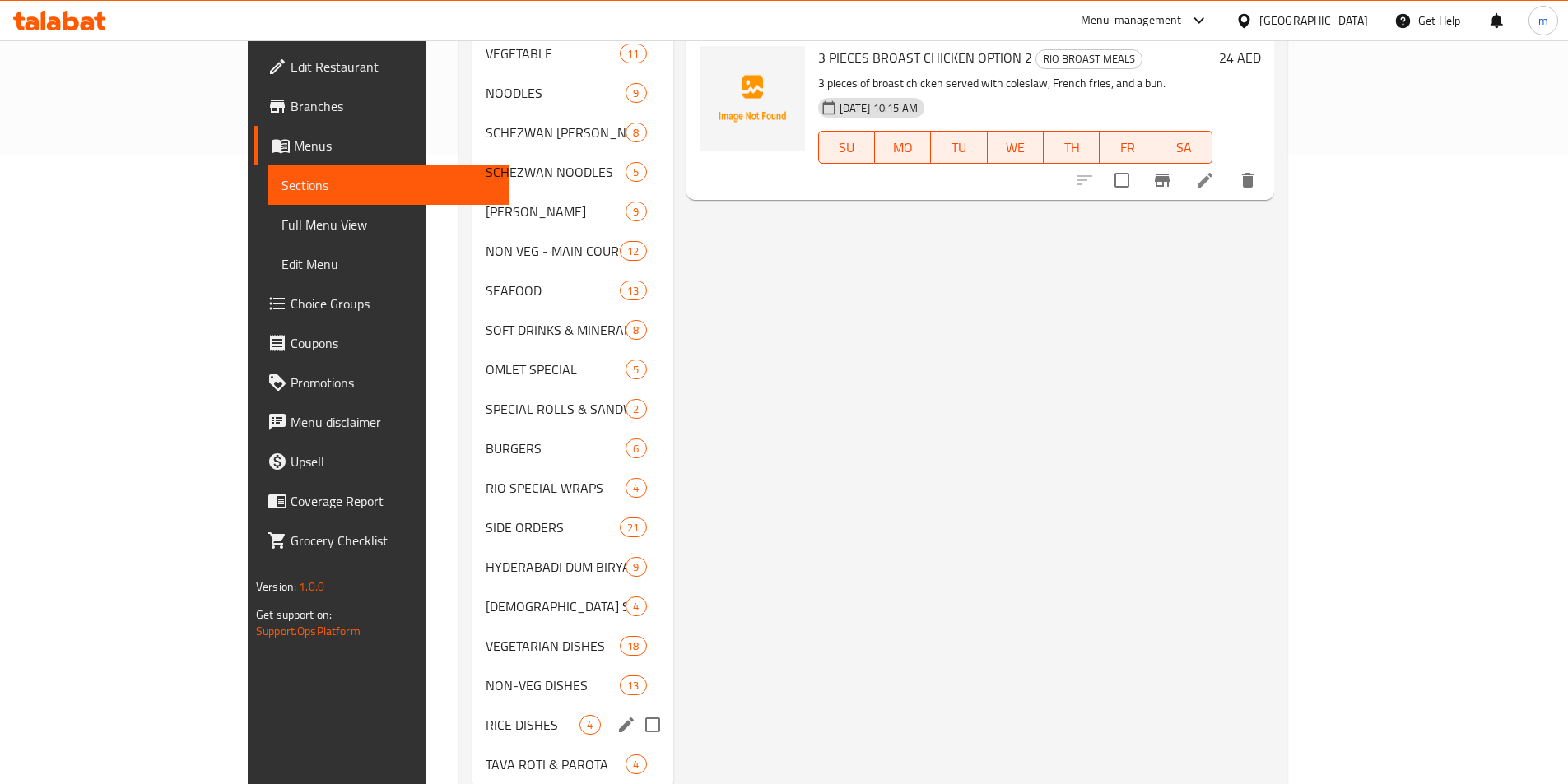
scroll to position [658, 0]
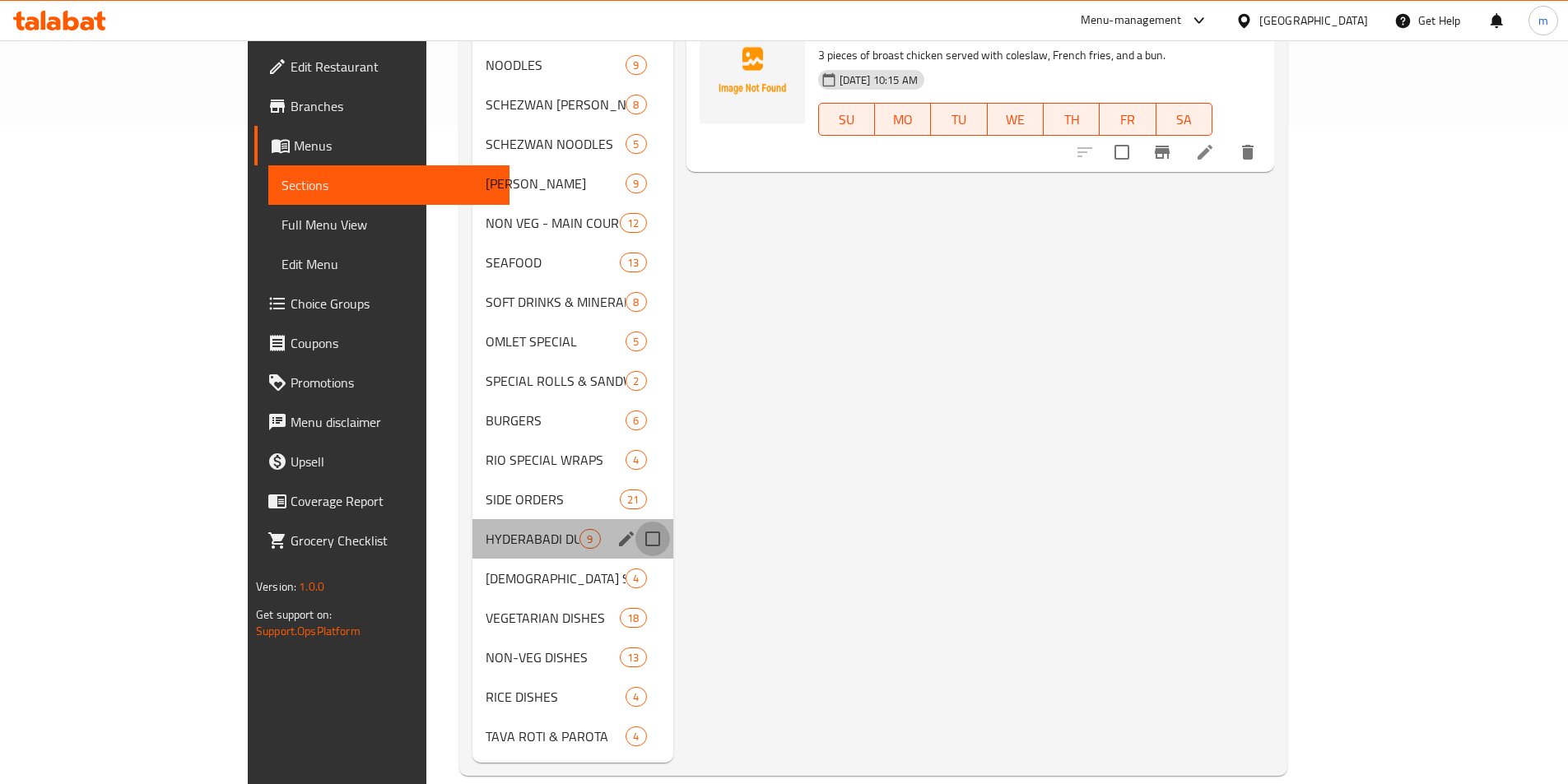
click at [635, 521] on input "Menu sections" at bounding box center [652, 538] width 35 height 35
checkbox input "true"
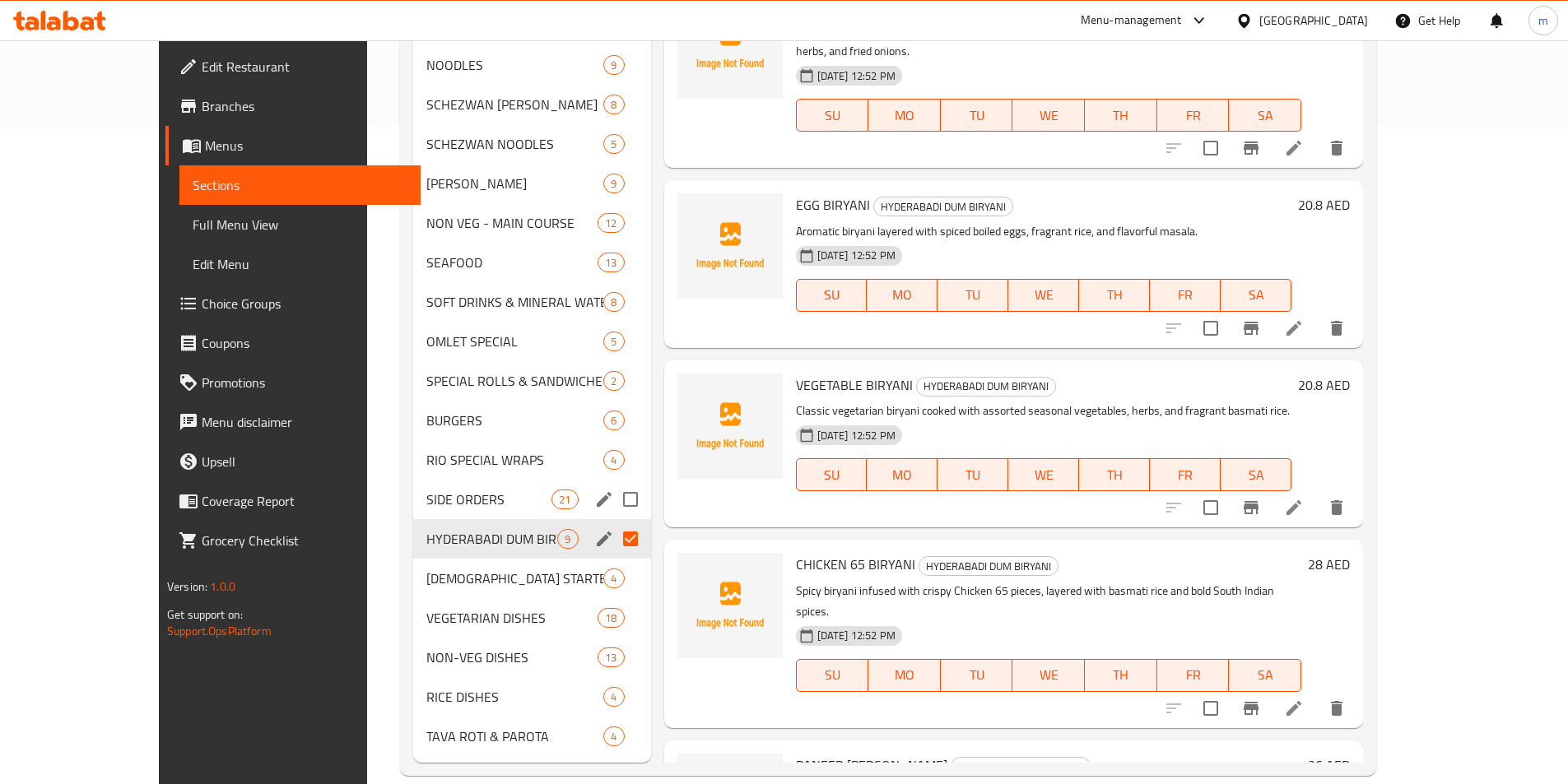
click at [614, 482] on input "Menu sections" at bounding box center [630, 499] width 35 height 35
checkbox input "true"
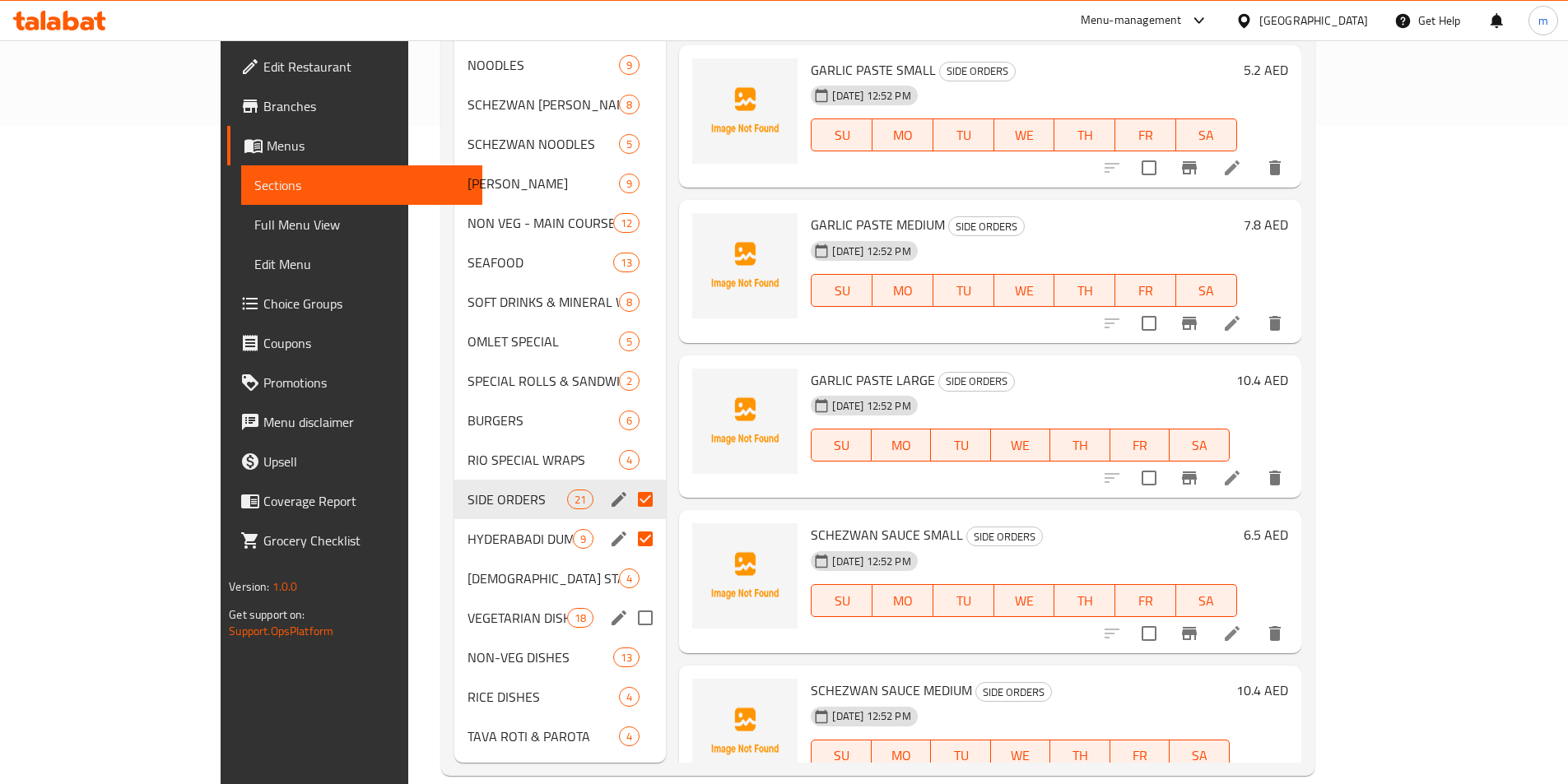
click at [628, 600] on input "Menu sections" at bounding box center [645, 617] width 35 height 35
checkbox input "true"
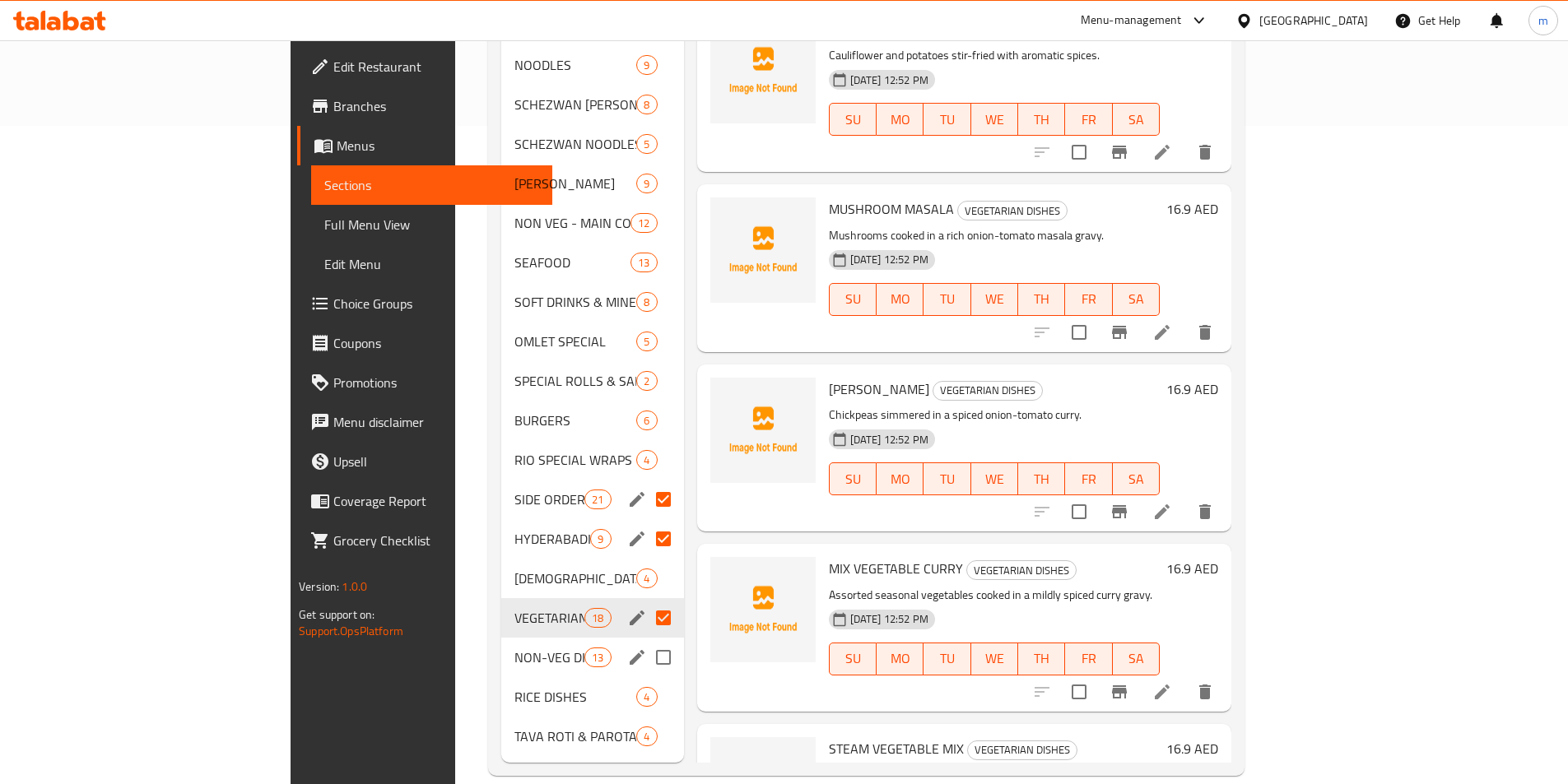
click at [646, 640] on input "Menu sections" at bounding box center [663, 657] width 35 height 35
checkbox input "true"
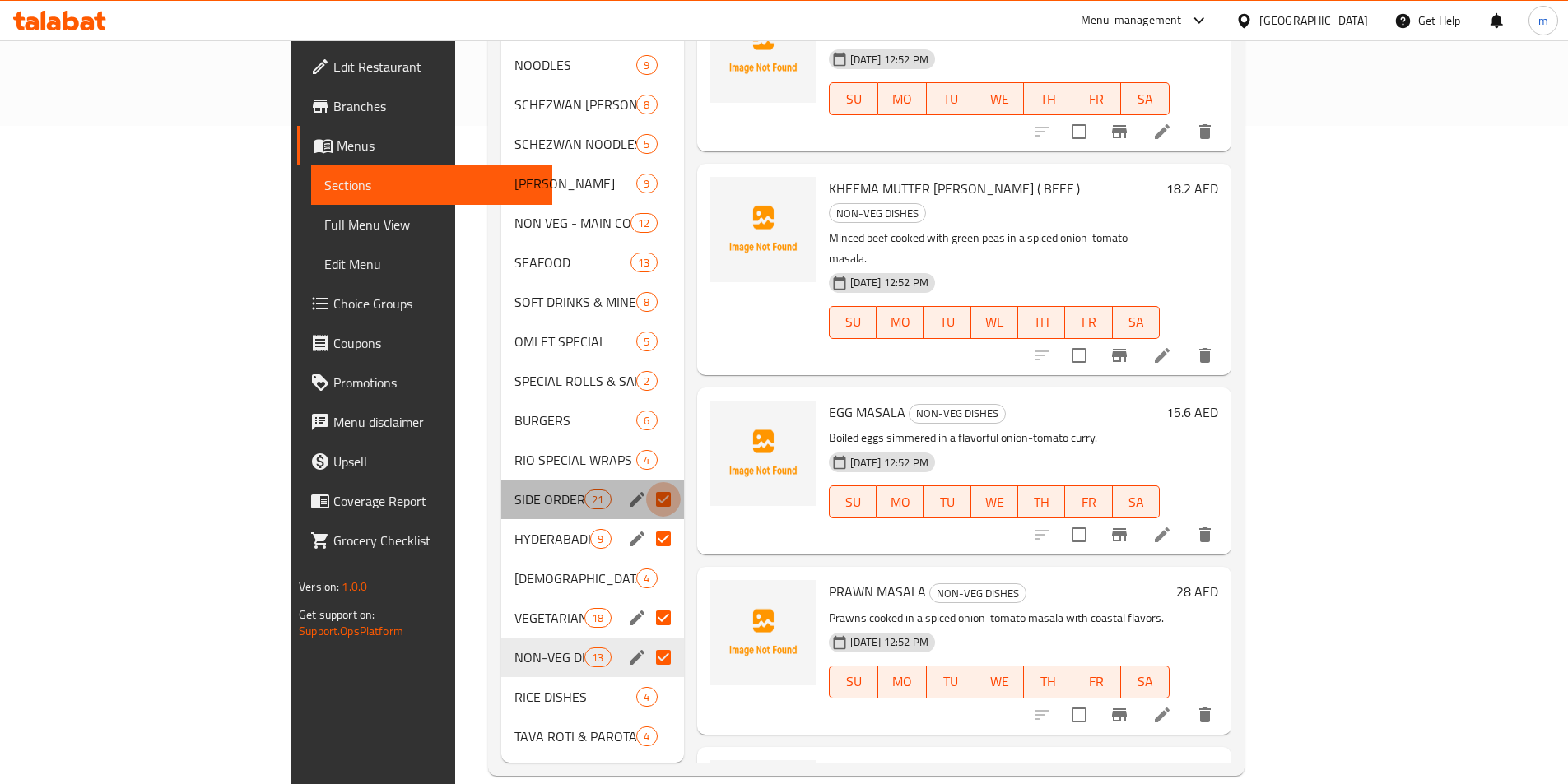
drag, startPoint x: 592, startPoint y: 480, endPoint x: 594, endPoint y: 519, distance: 39.1
click at [646, 482] on input "Menu sections" at bounding box center [663, 499] width 35 height 35
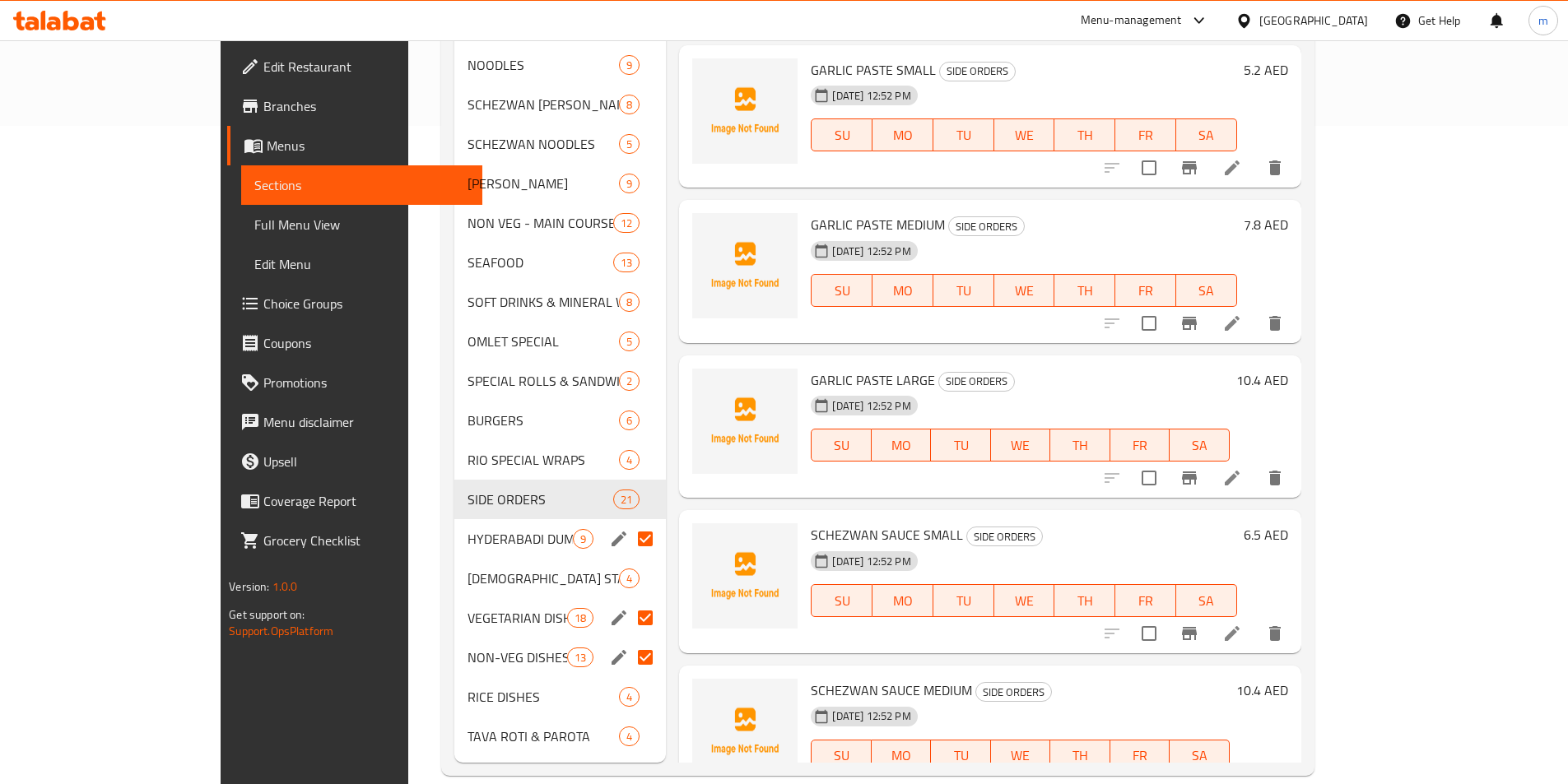
drag, startPoint x: 591, startPoint y: 630, endPoint x: 591, endPoint y: 597, distance: 33.0
click at [628, 640] on input "Menu sections" at bounding box center [645, 657] width 35 height 35
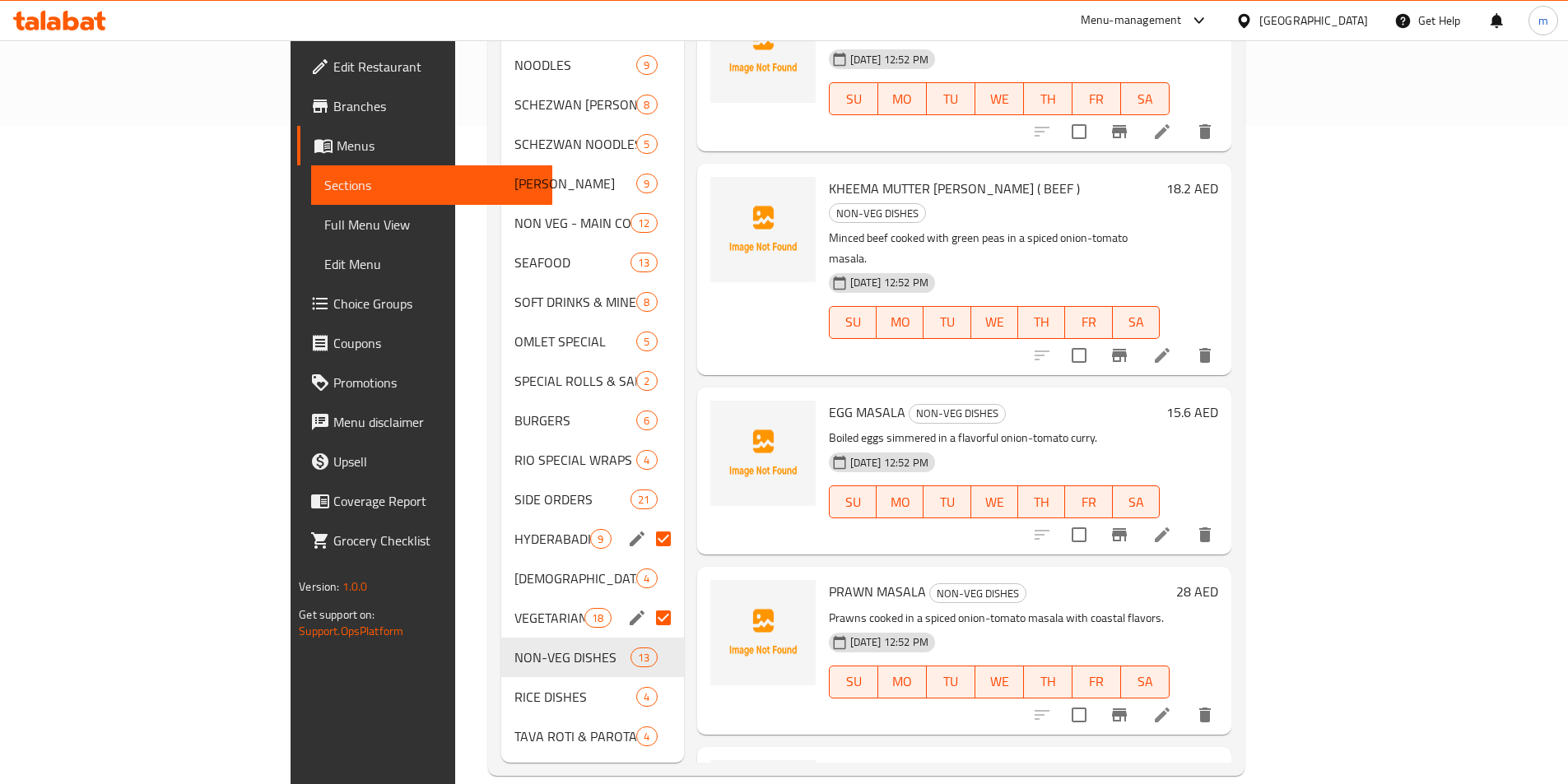
click at [646, 600] on input "Menu sections" at bounding box center [663, 617] width 35 height 35
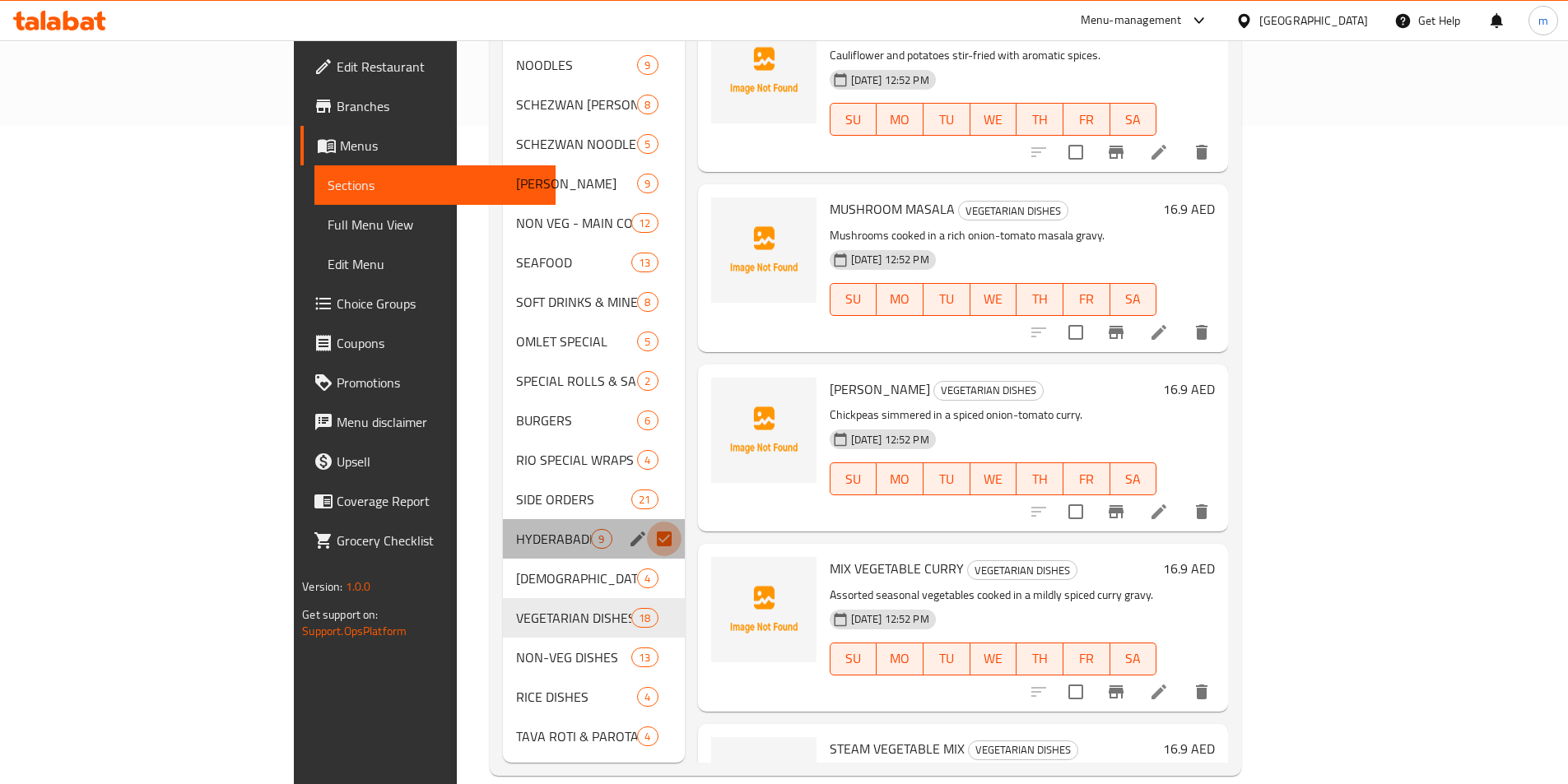
click at [647, 521] on input "Menu sections" at bounding box center [664, 538] width 35 height 35
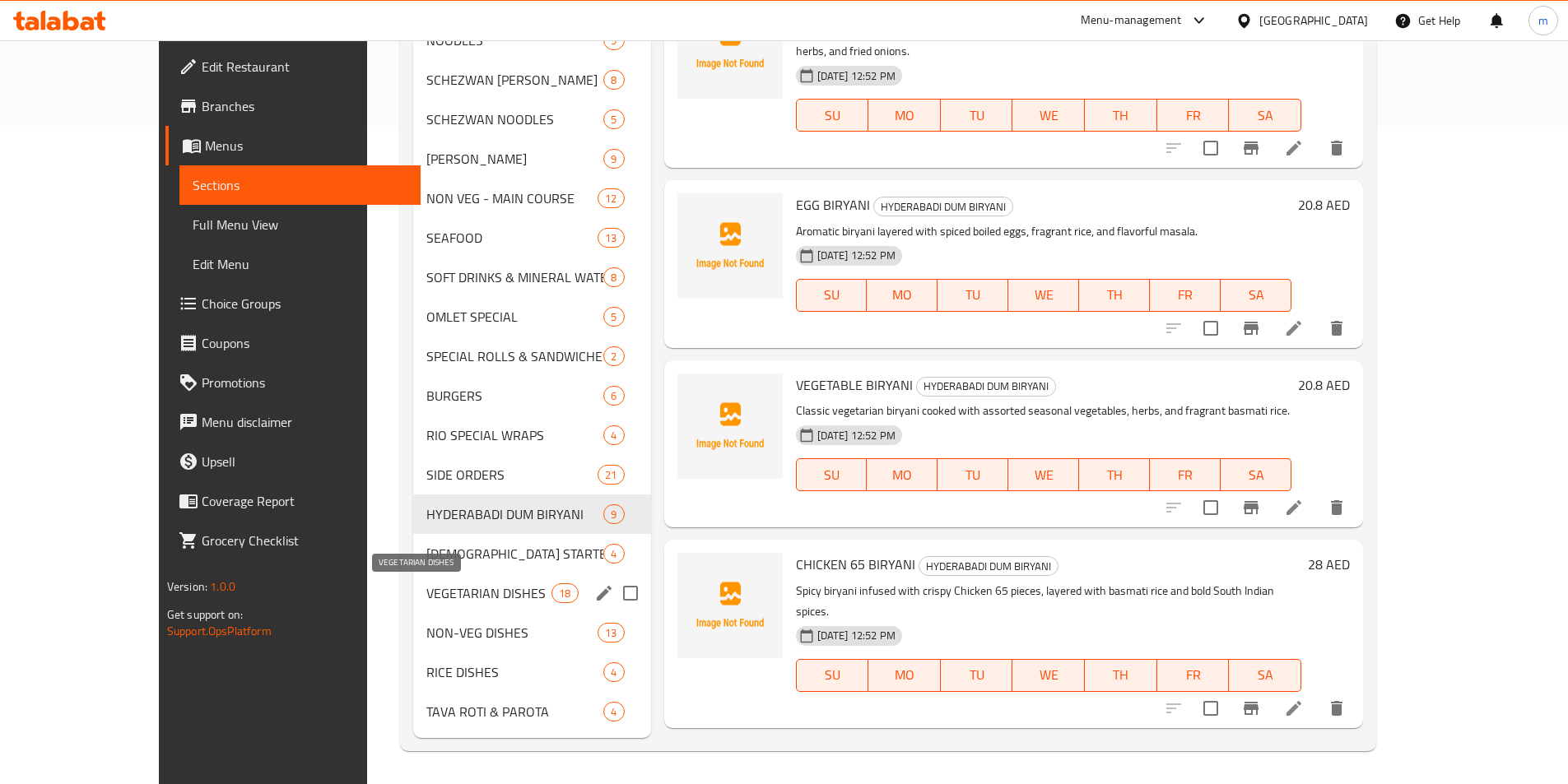
click at [491, 594] on span "VEGETARIAN DISHES" at bounding box center [488, 593] width 125 height 20
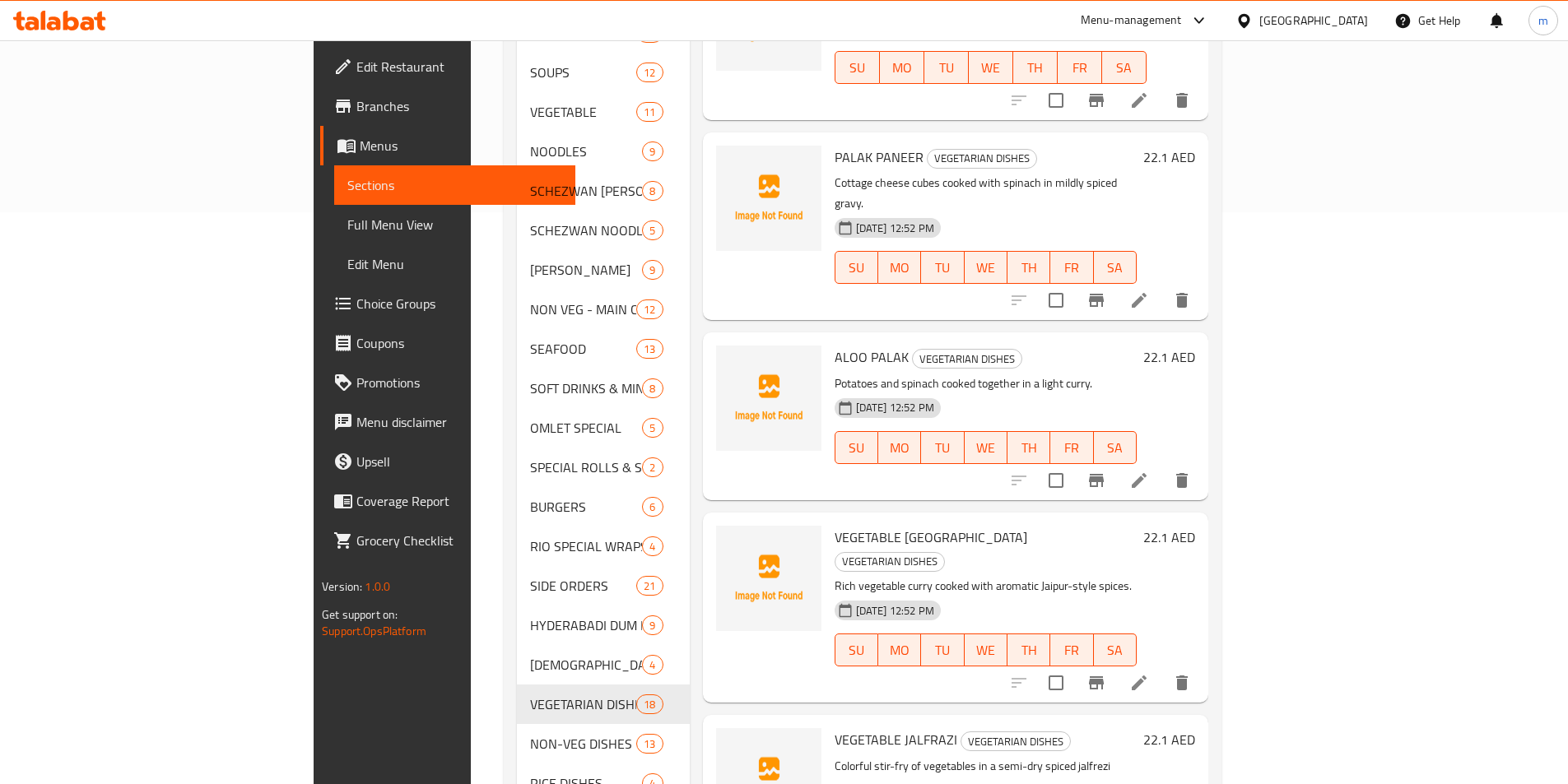
scroll to position [658, 0]
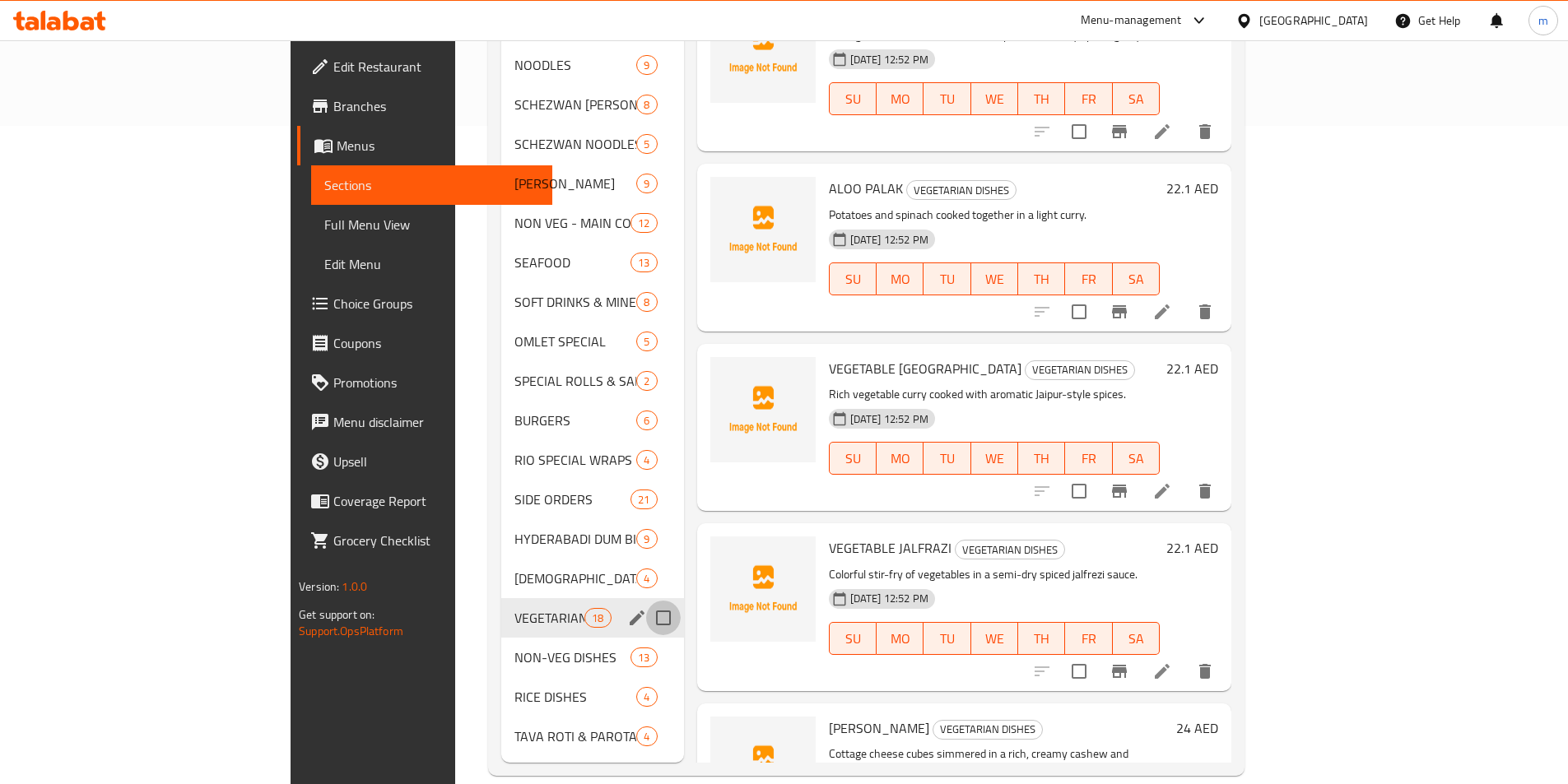
click at [646, 600] on input "Menu sections" at bounding box center [663, 617] width 35 height 35
checkbox input "true"
click at [646, 640] on input "Menu sections" at bounding box center [663, 657] width 35 height 35
checkbox input "true"
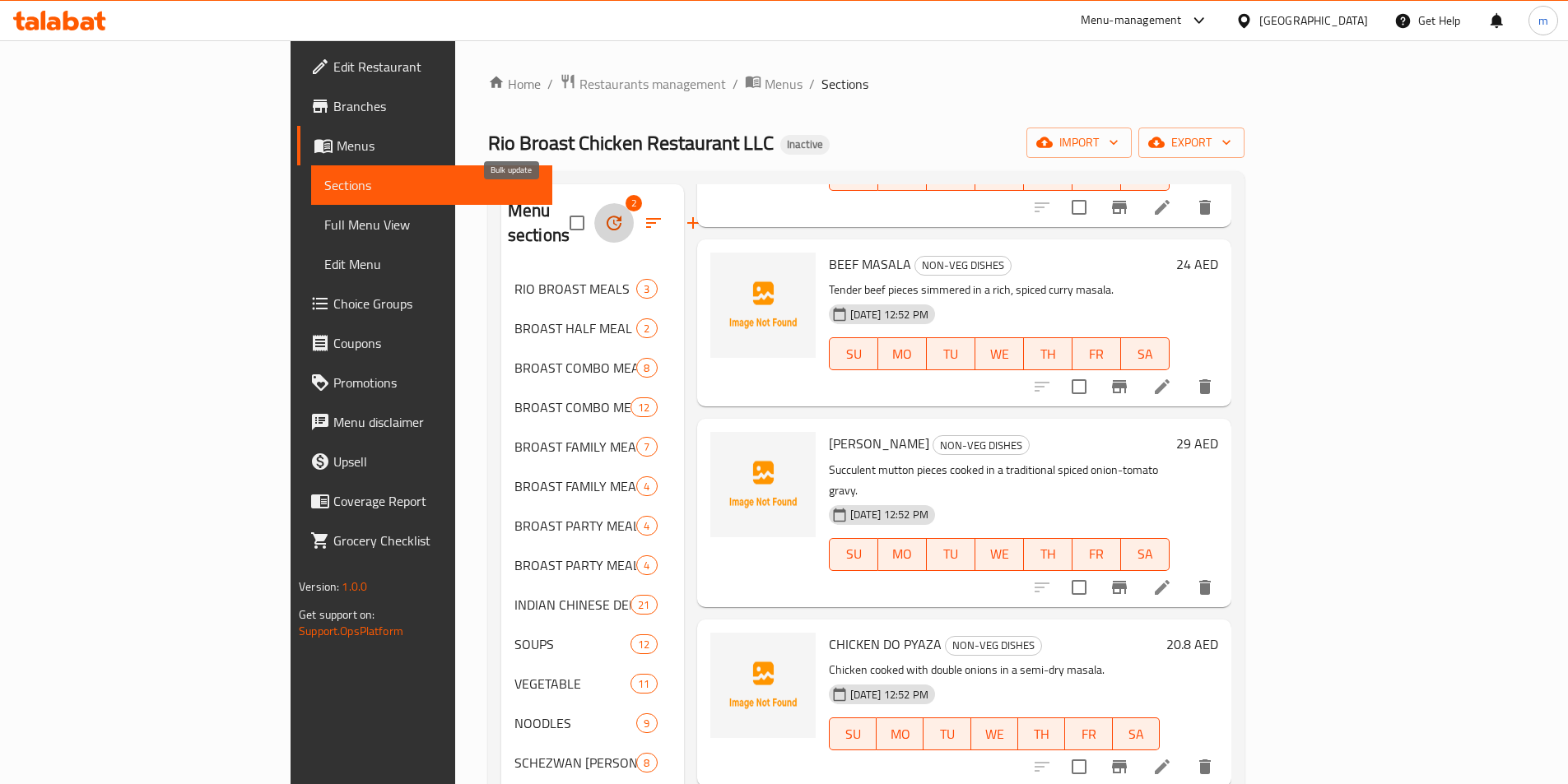
click at [604, 213] on icon "button" at bounding box center [614, 223] width 20 height 20
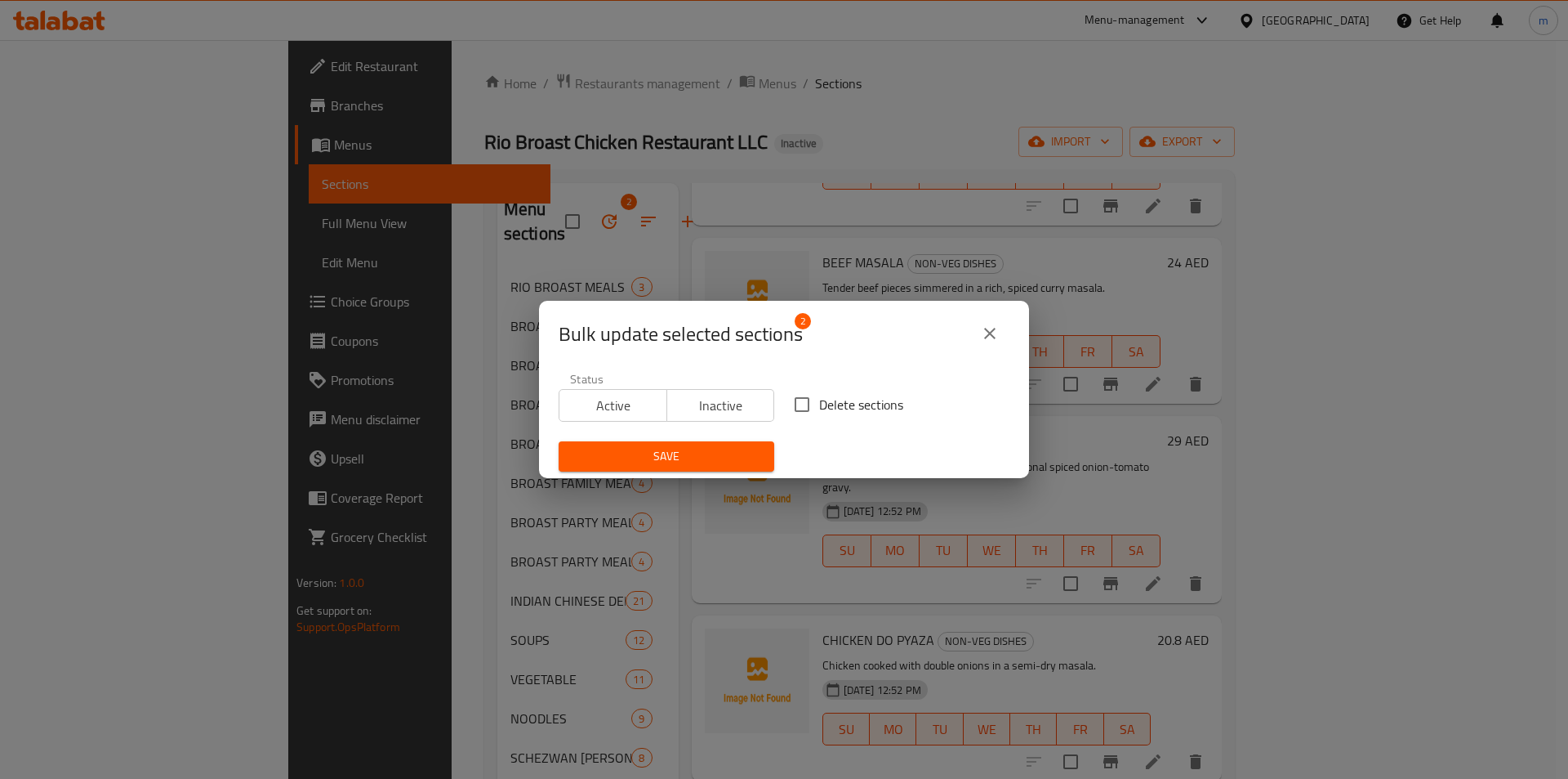
click at [802, 398] on input "Delete sections" at bounding box center [801, 404] width 34 height 34
checkbox input "true"
click at [999, 350] on button "close" at bounding box center [990, 334] width 39 height 39
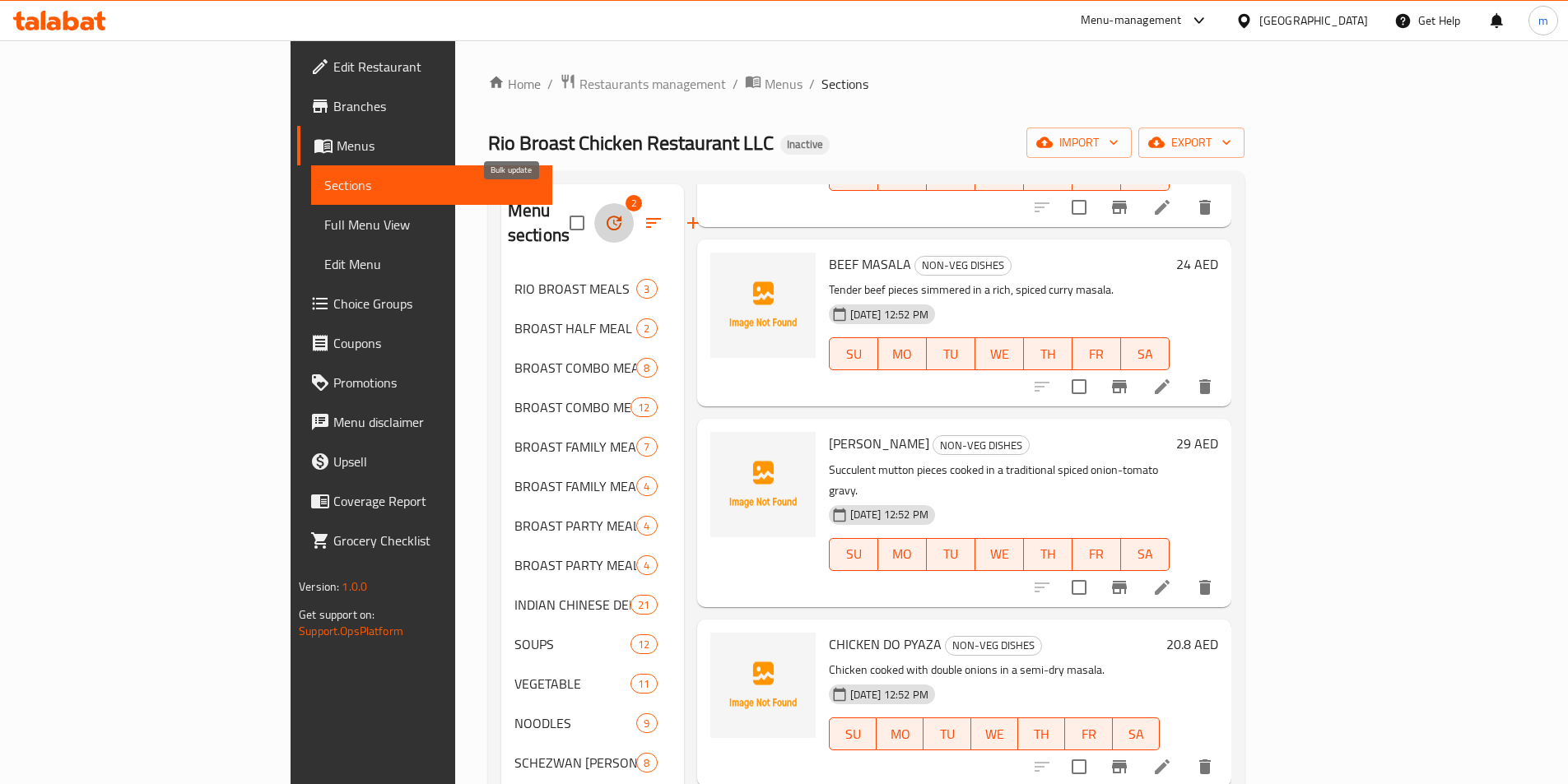
click at [604, 213] on icon "button" at bounding box center [614, 223] width 20 height 20
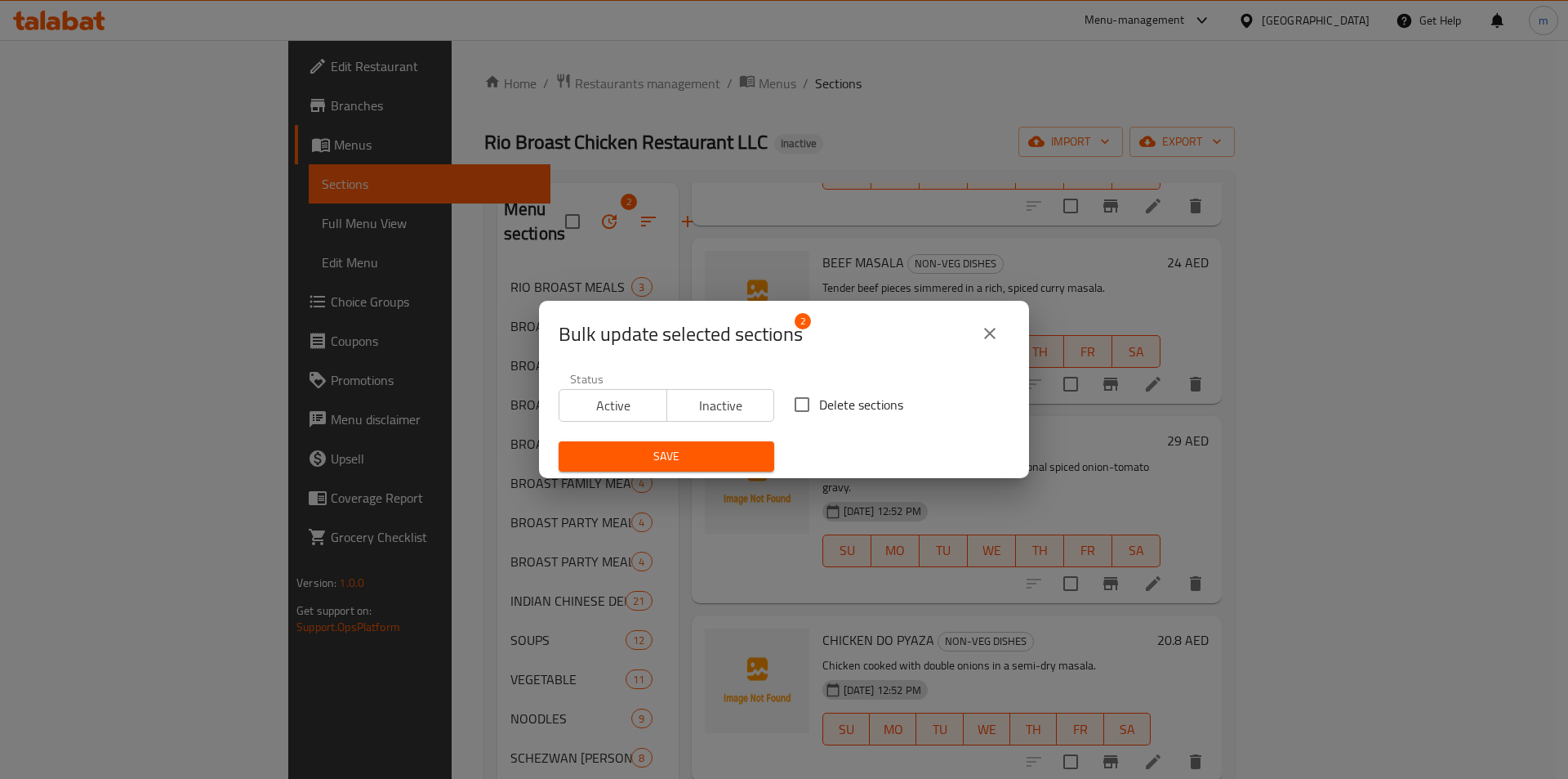
click at [803, 404] on input "Delete sections" at bounding box center [801, 404] width 34 height 34
checkbox input "true"
click at [738, 449] on span "Save" at bounding box center [666, 456] width 189 height 21
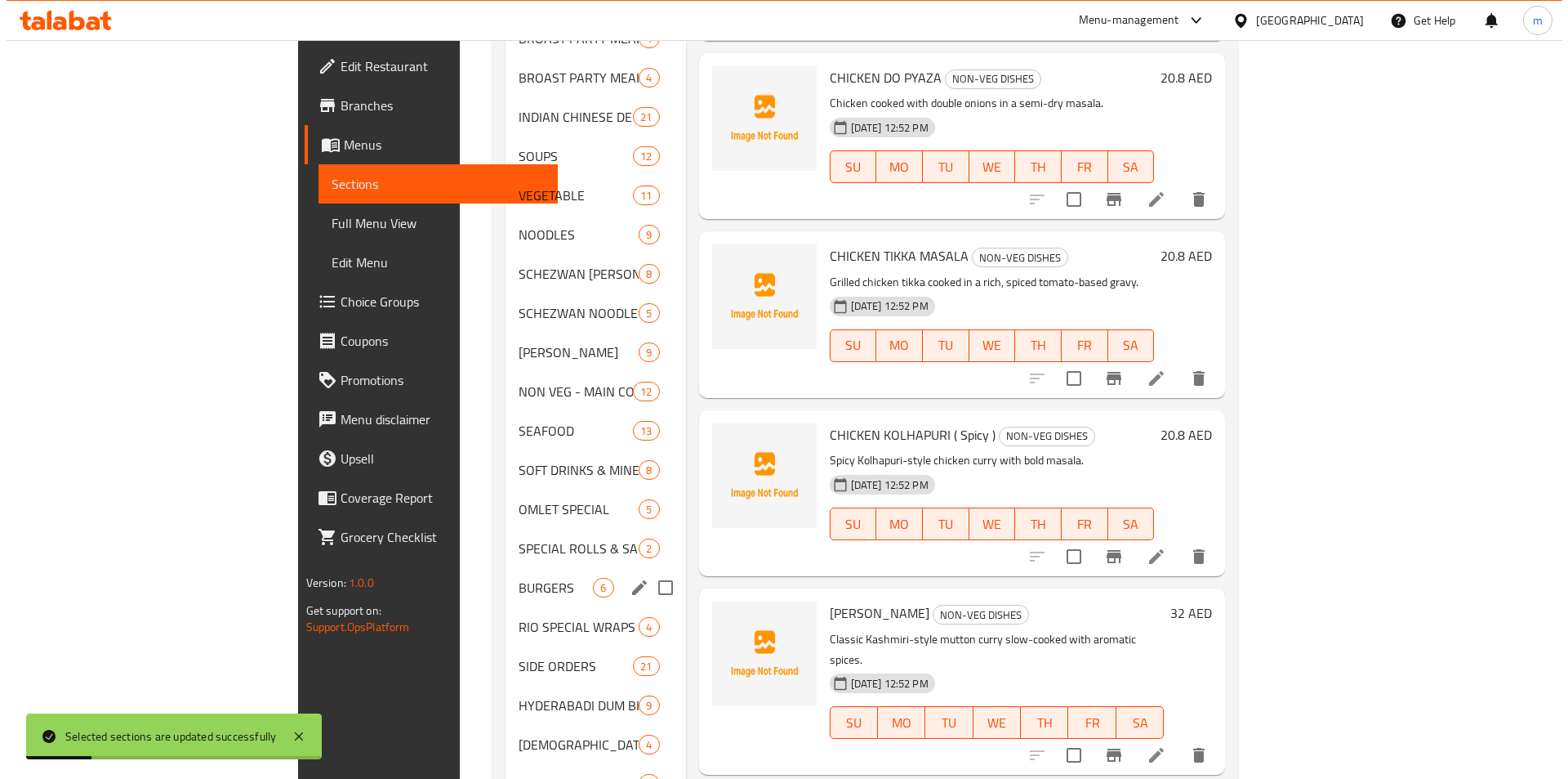
scroll to position [1164, 0]
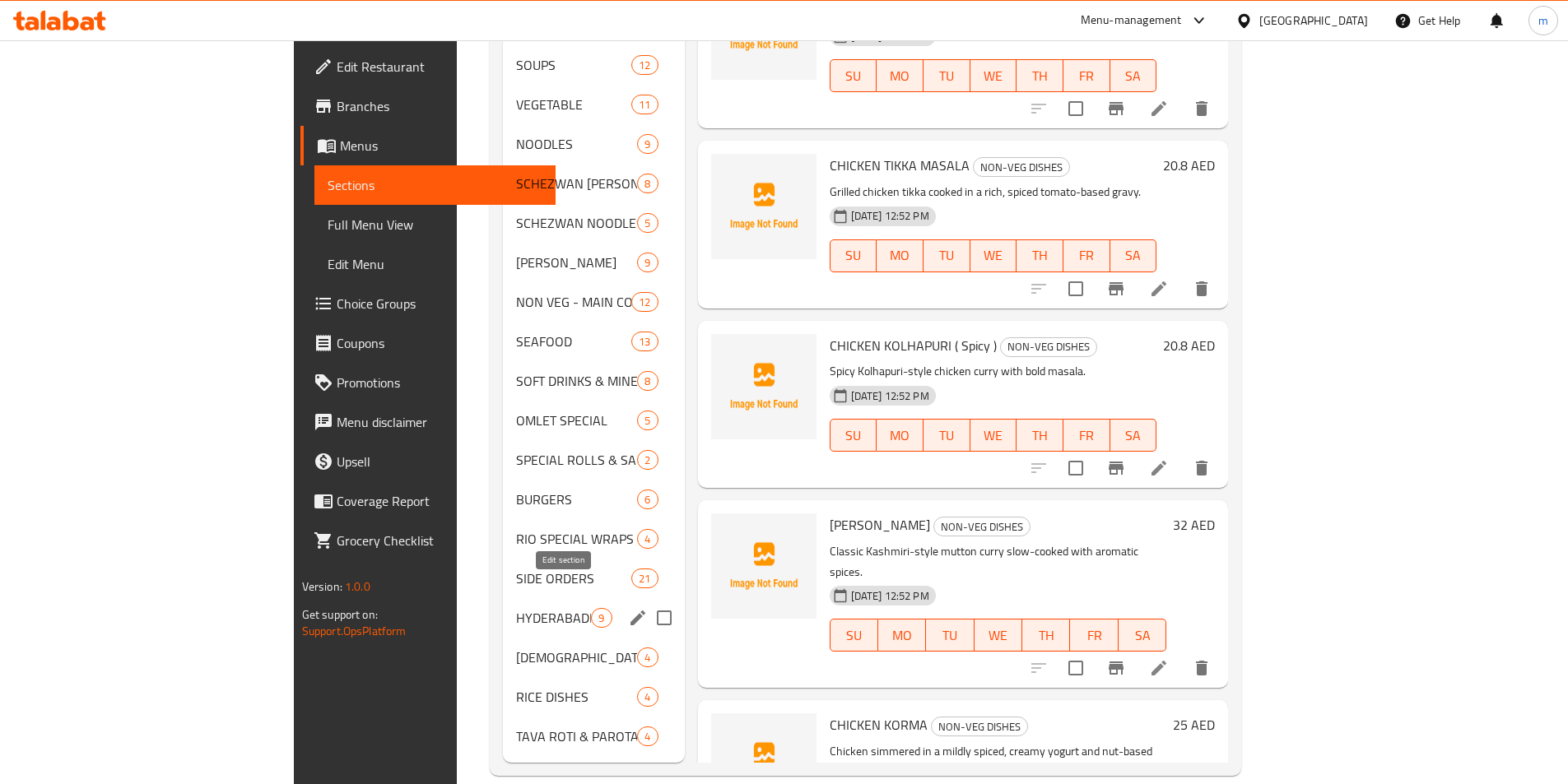
click at [630, 610] on icon "edit" at bounding box center [637, 617] width 15 height 15
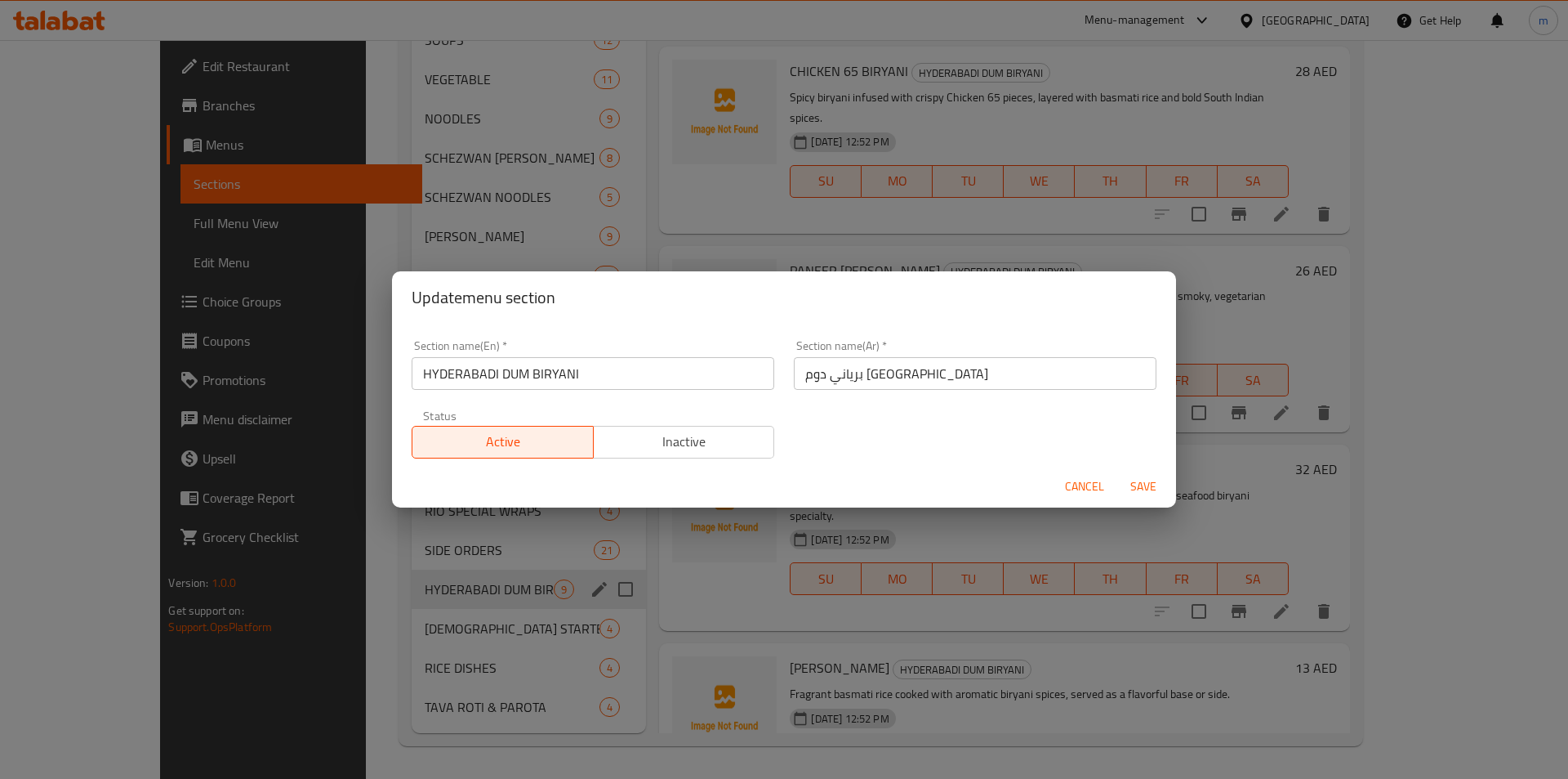
click at [1081, 488] on span "Cancel" at bounding box center [1085, 487] width 39 height 21
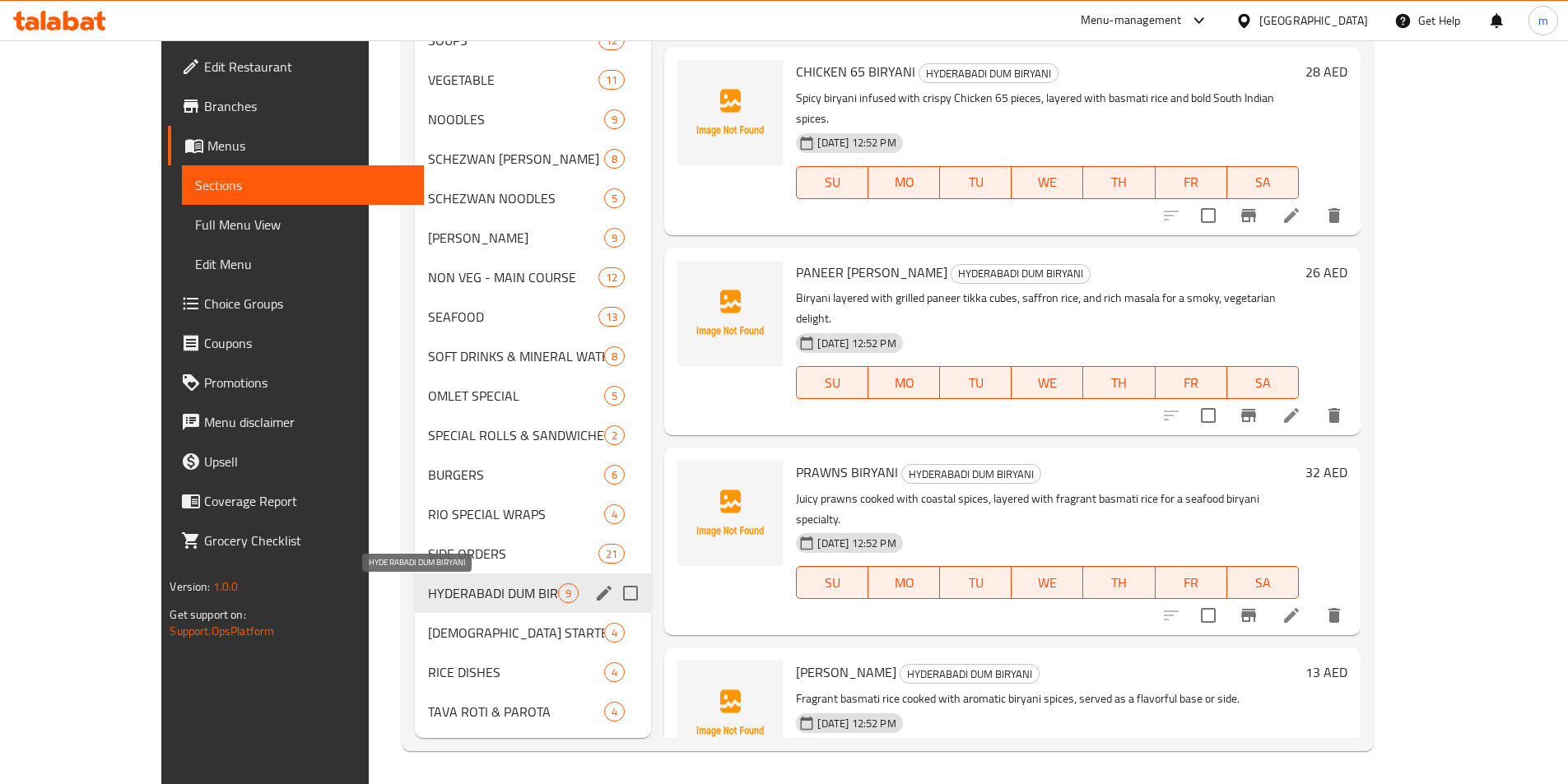
click at [488, 592] on span "HYDERABADI DUM BIRYANI" at bounding box center [493, 593] width 130 height 20
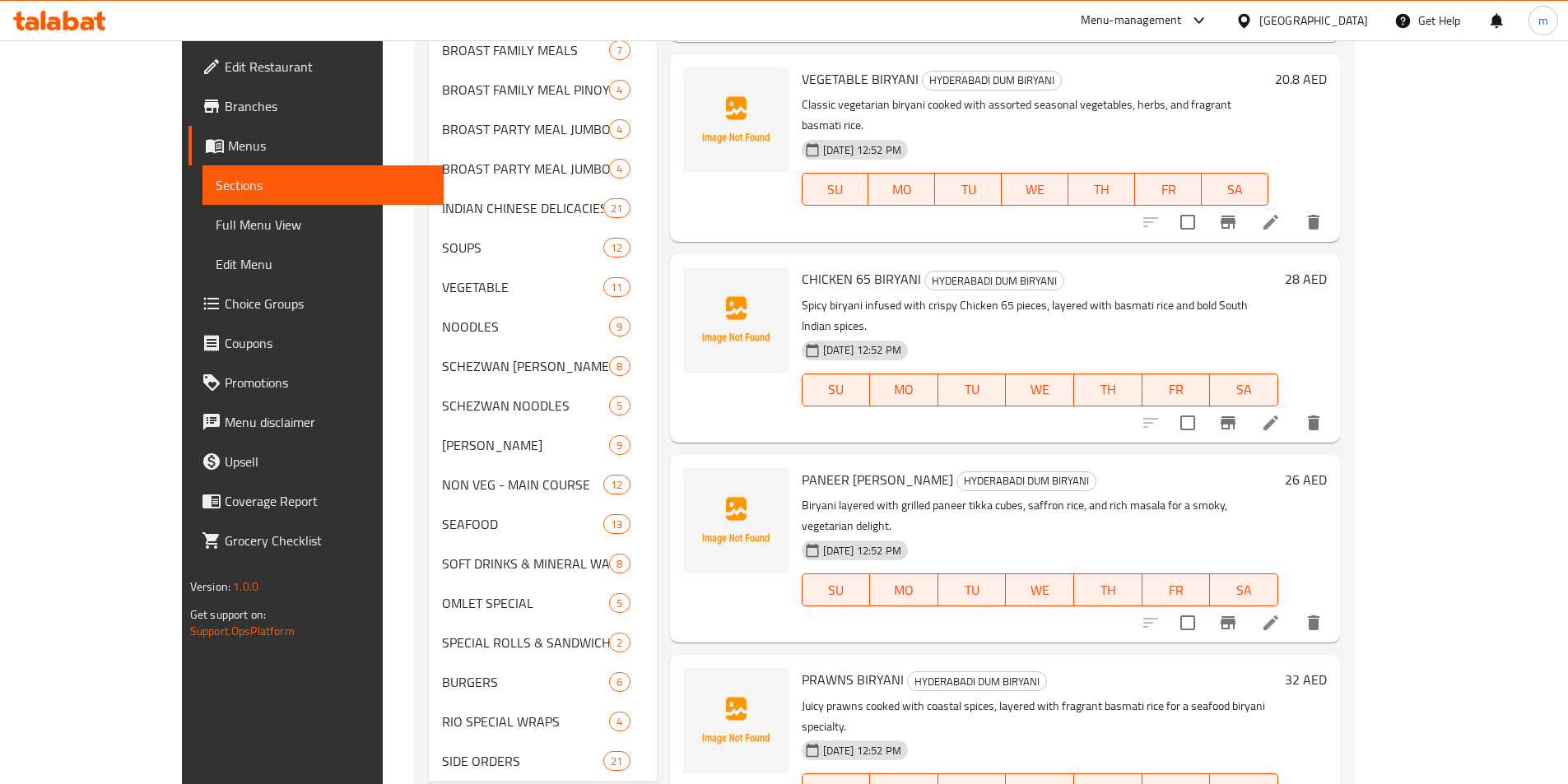
scroll to position [1171, 0]
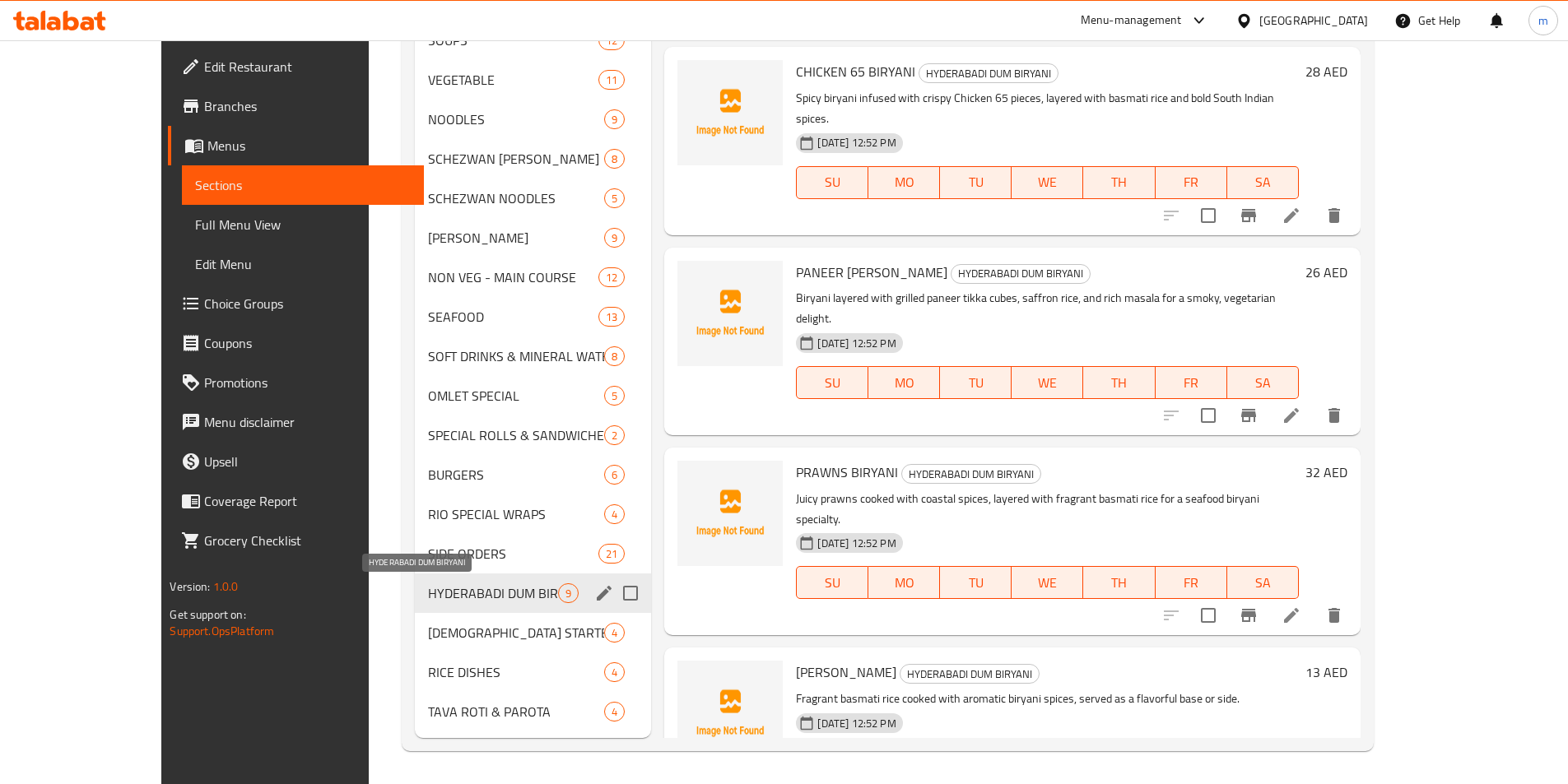
click at [449, 593] on span "HYDERABADI DUM BIRYANI" at bounding box center [493, 593] width 130 height 20
click at [614, 593] on input "Menu sections" at bounding box center [630, 592] width 35 height 35
checkbox input "true"
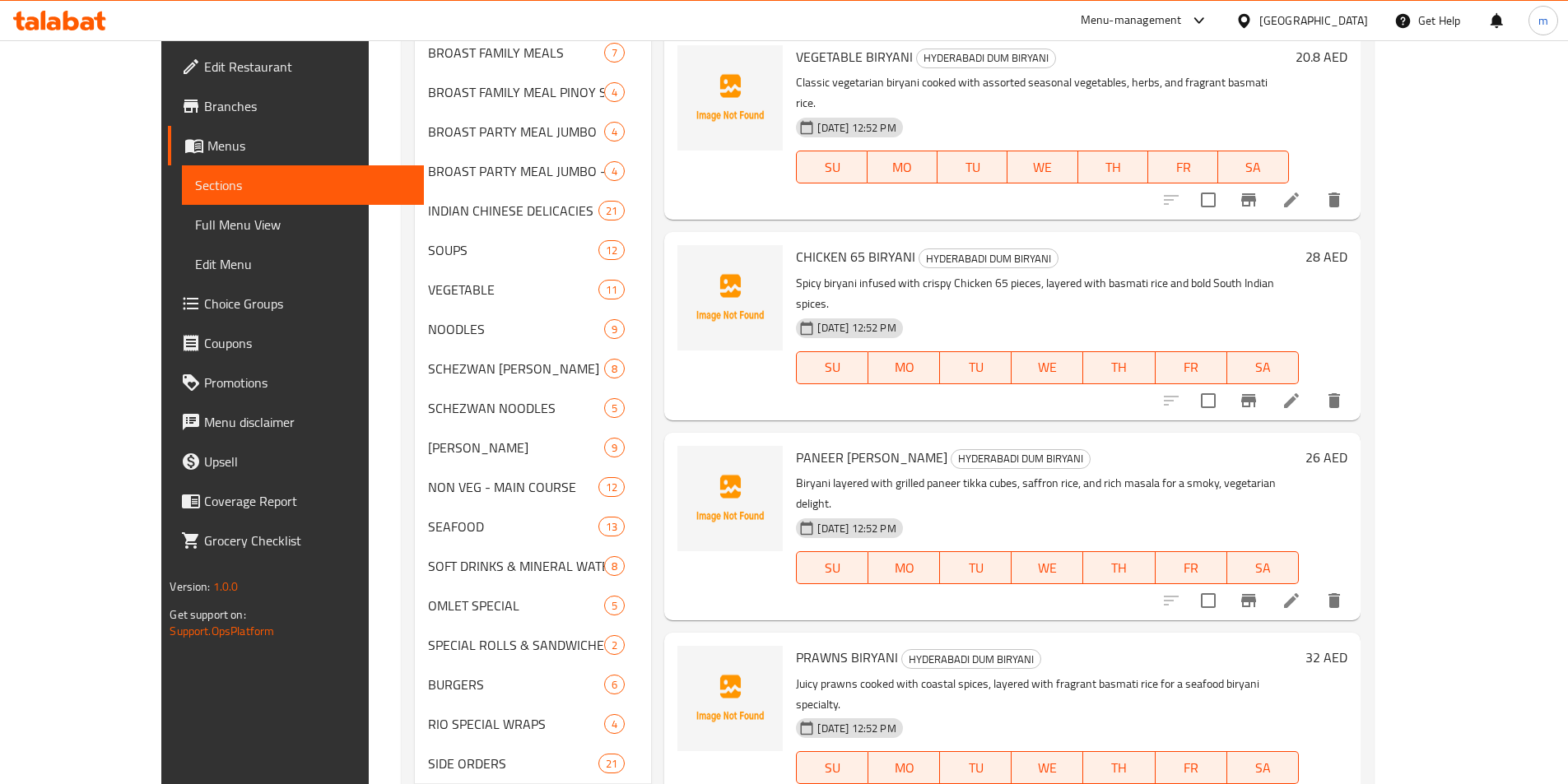
scroll to position [1089, 0]
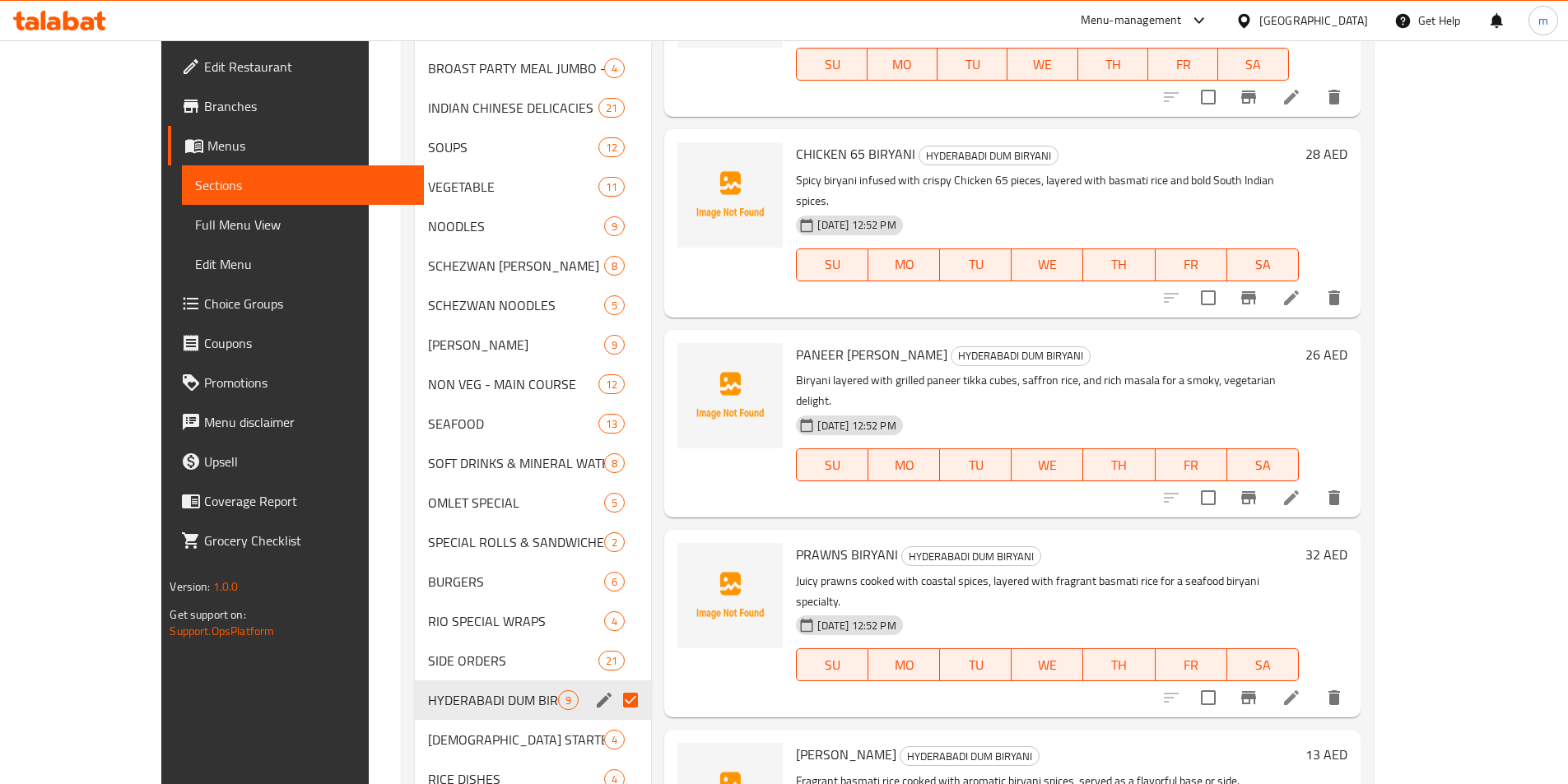
click at [594, 690] on icon "edit" at bounding box center [604, 700] width 20 height 20
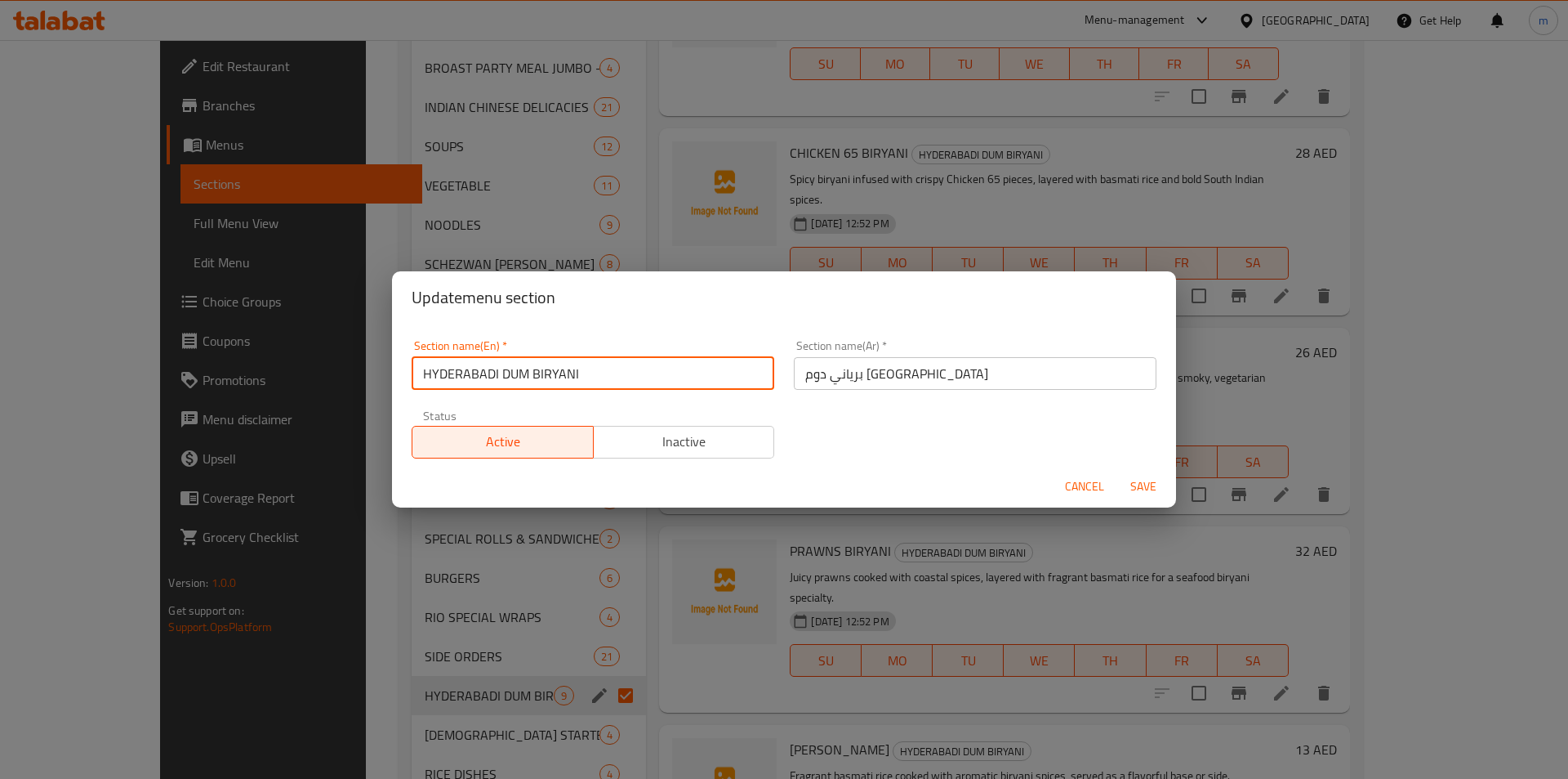
drag, startPoint x: 580, startPoint y: 375, endPoint x: 424, endPoint y: 389, distance: 156.6
click at [424, 389] on input "HYDERABADI DUM BIRYANI" at bounding box center [593, 373] width 363 height 32
click at [1083, 482] on span "Cancel" at bounding box center [1085, 487] width 39 height 21
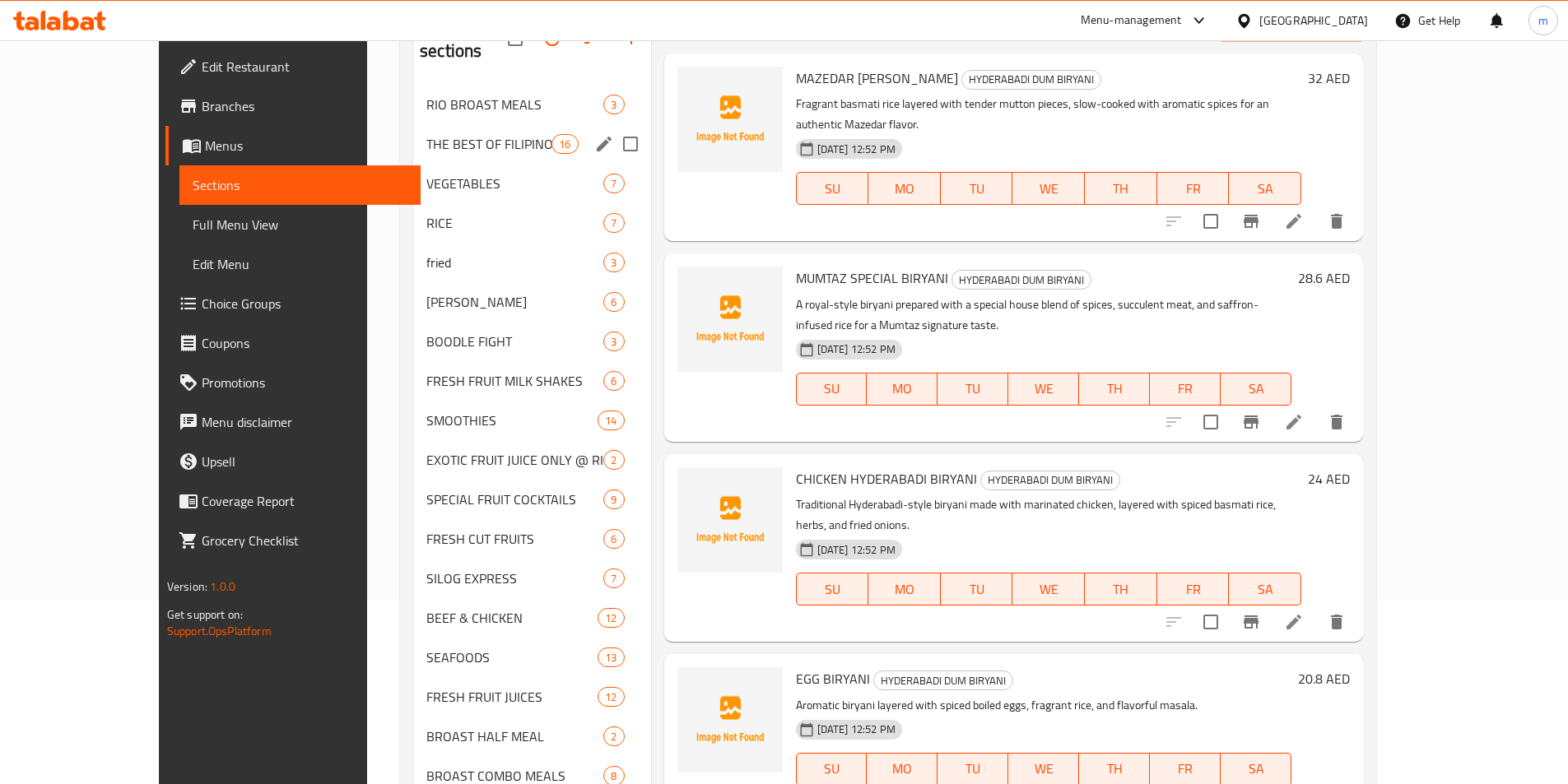
scroll to position [0, 0]
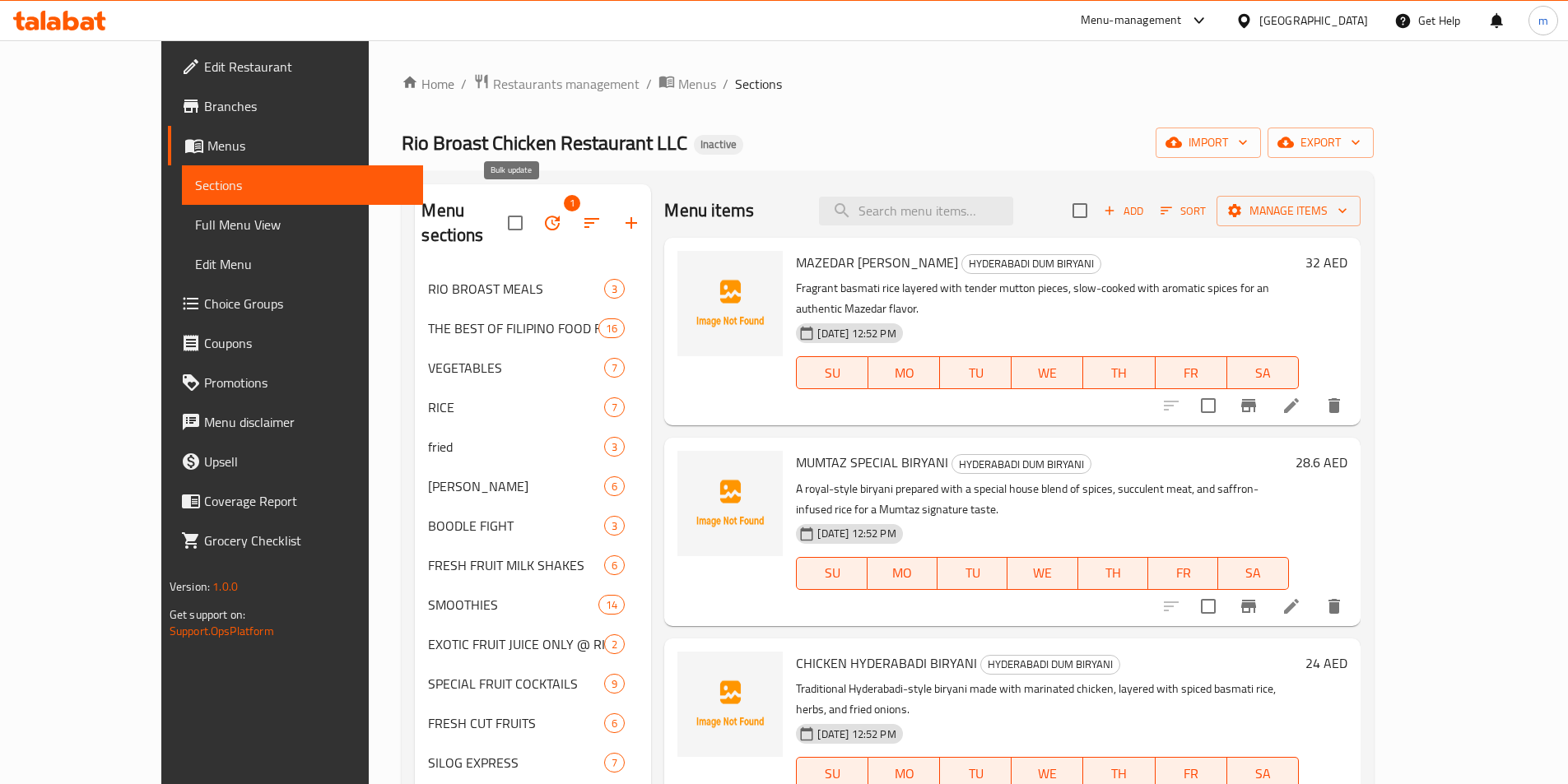
click at [542, 213] on icon "button" at bounding box center [552, 223] width 20 height 20
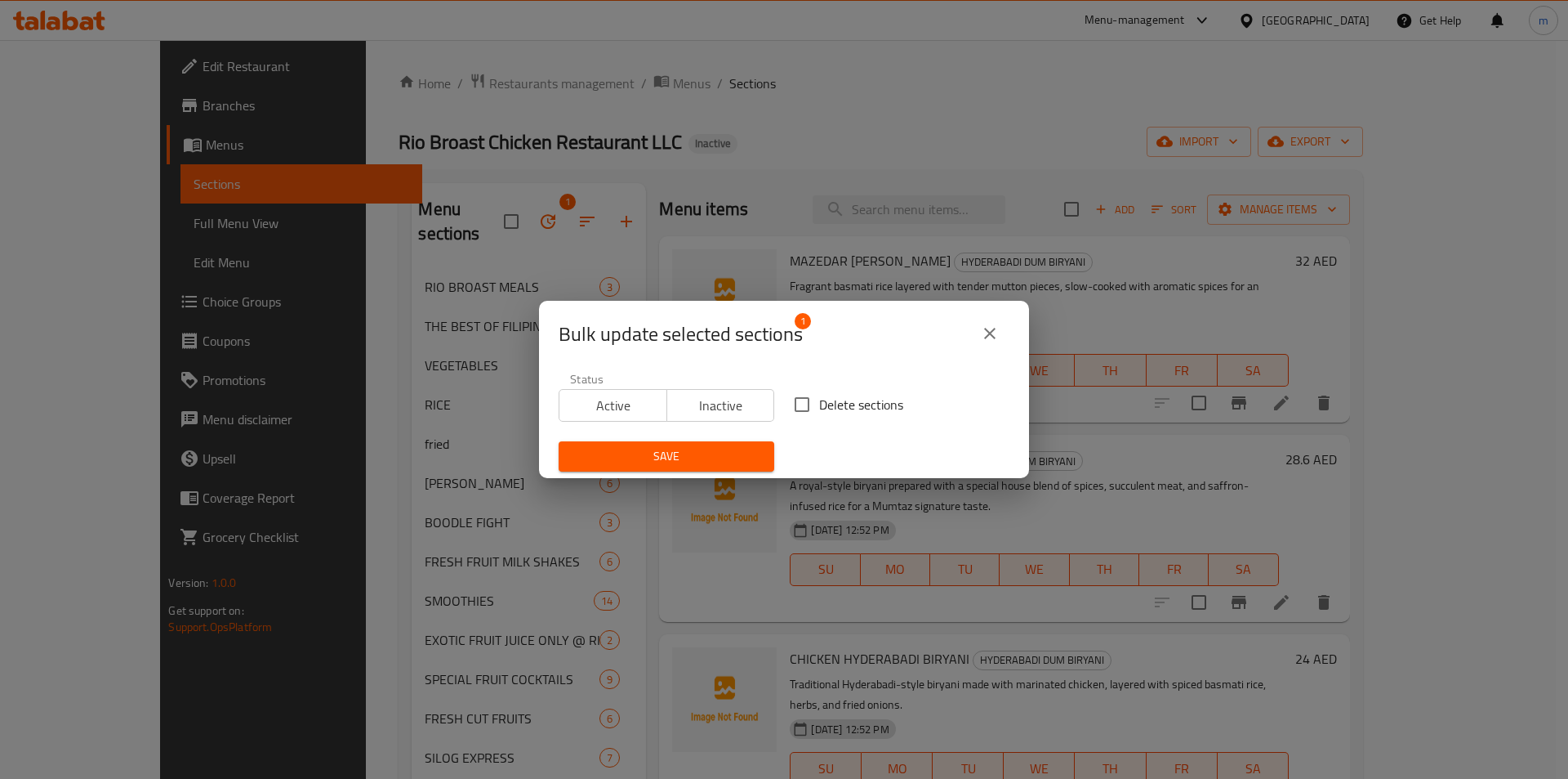
click at [797, 409] on input "Delete sections" at bounding box center [801, 404] width 34 height 34
checkbox input "true"
click at [716, 452] on span "Save" at bounding box center [666, 456] width 189 height 21
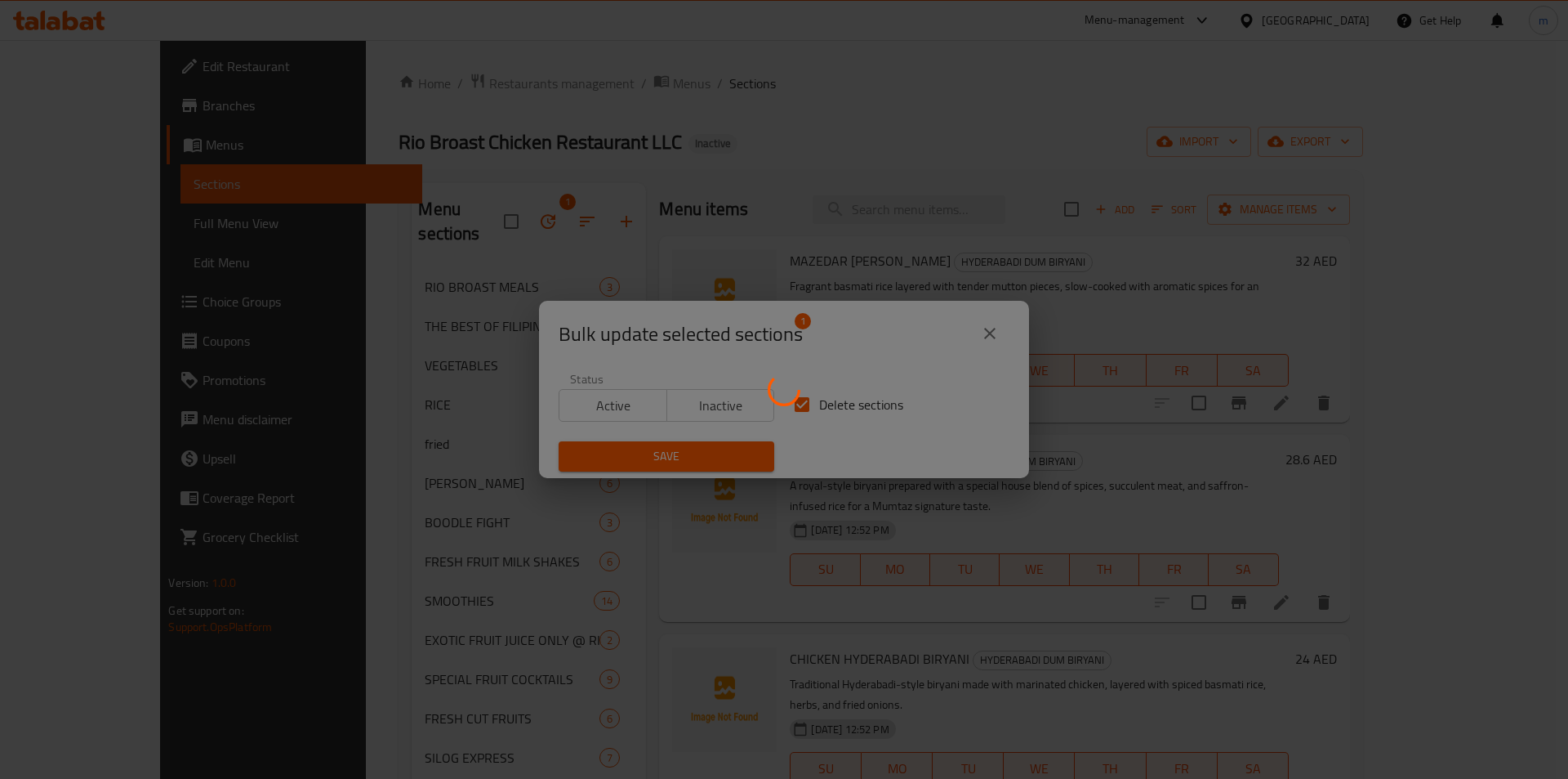
checkbox input "false"
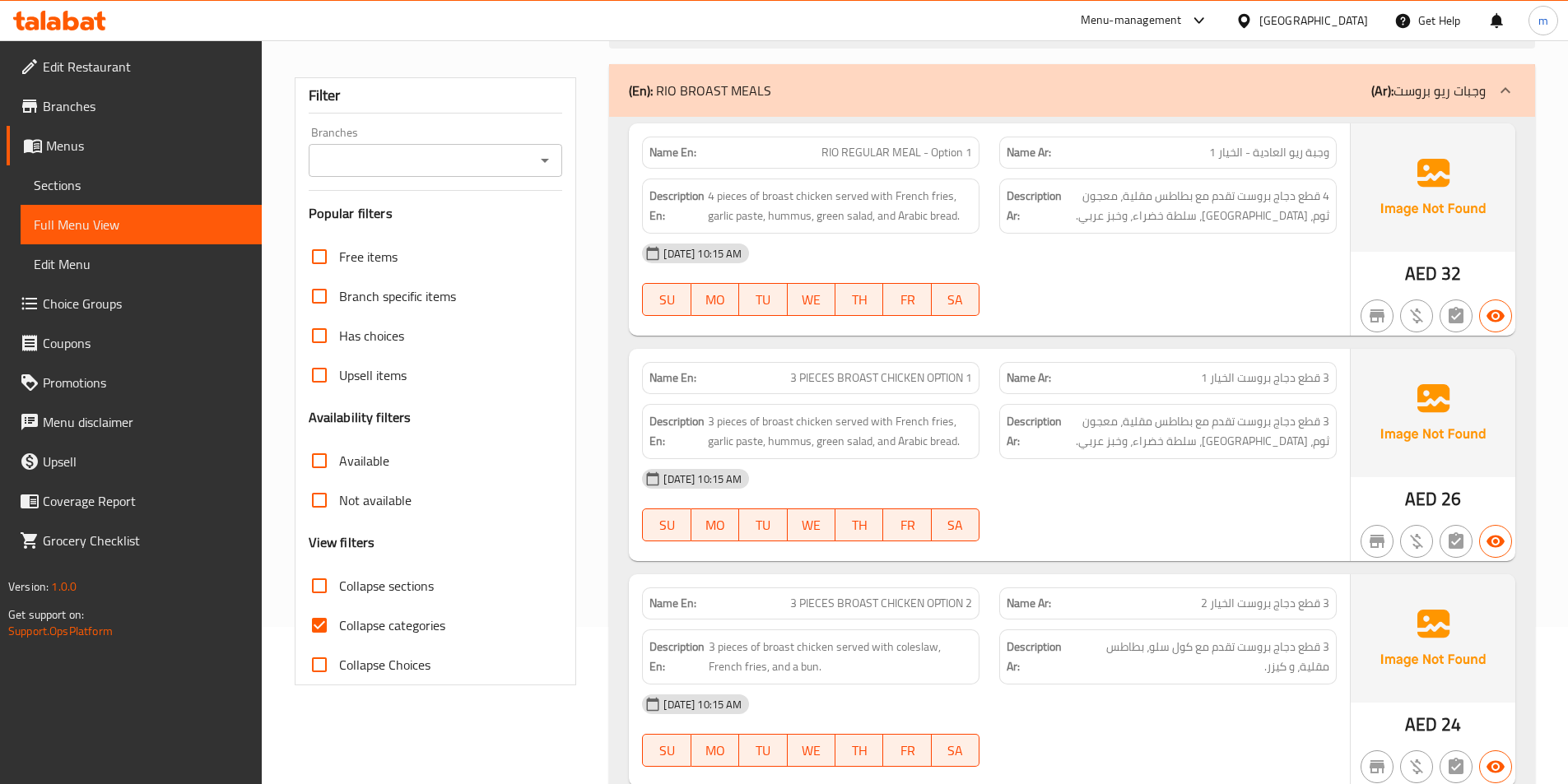
scroll to position [247, 0]
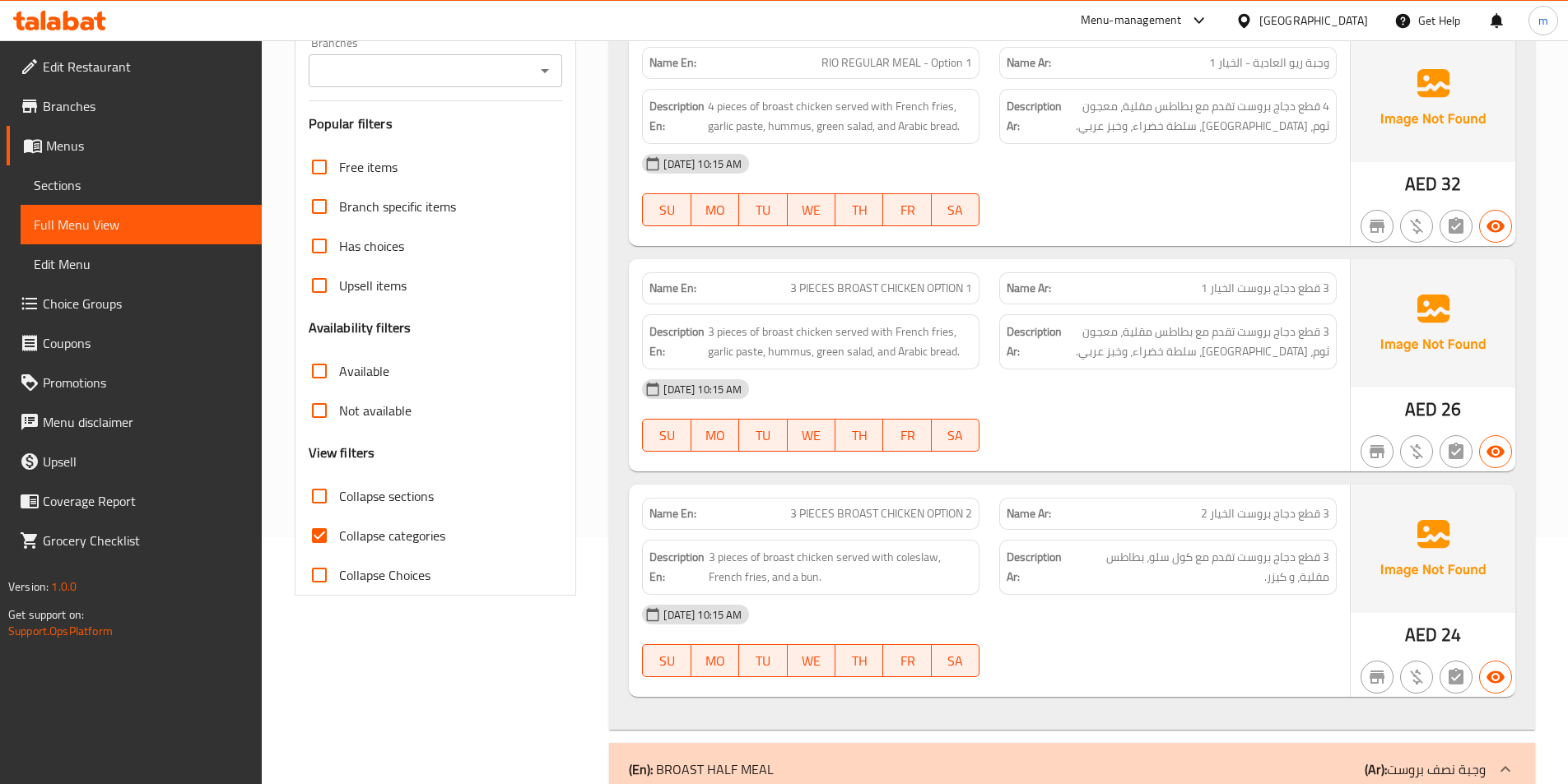
click at [325, 496] on input "Collapse sections" at bounding box center [319, 496] width 40 height 39
checkbox input "true"
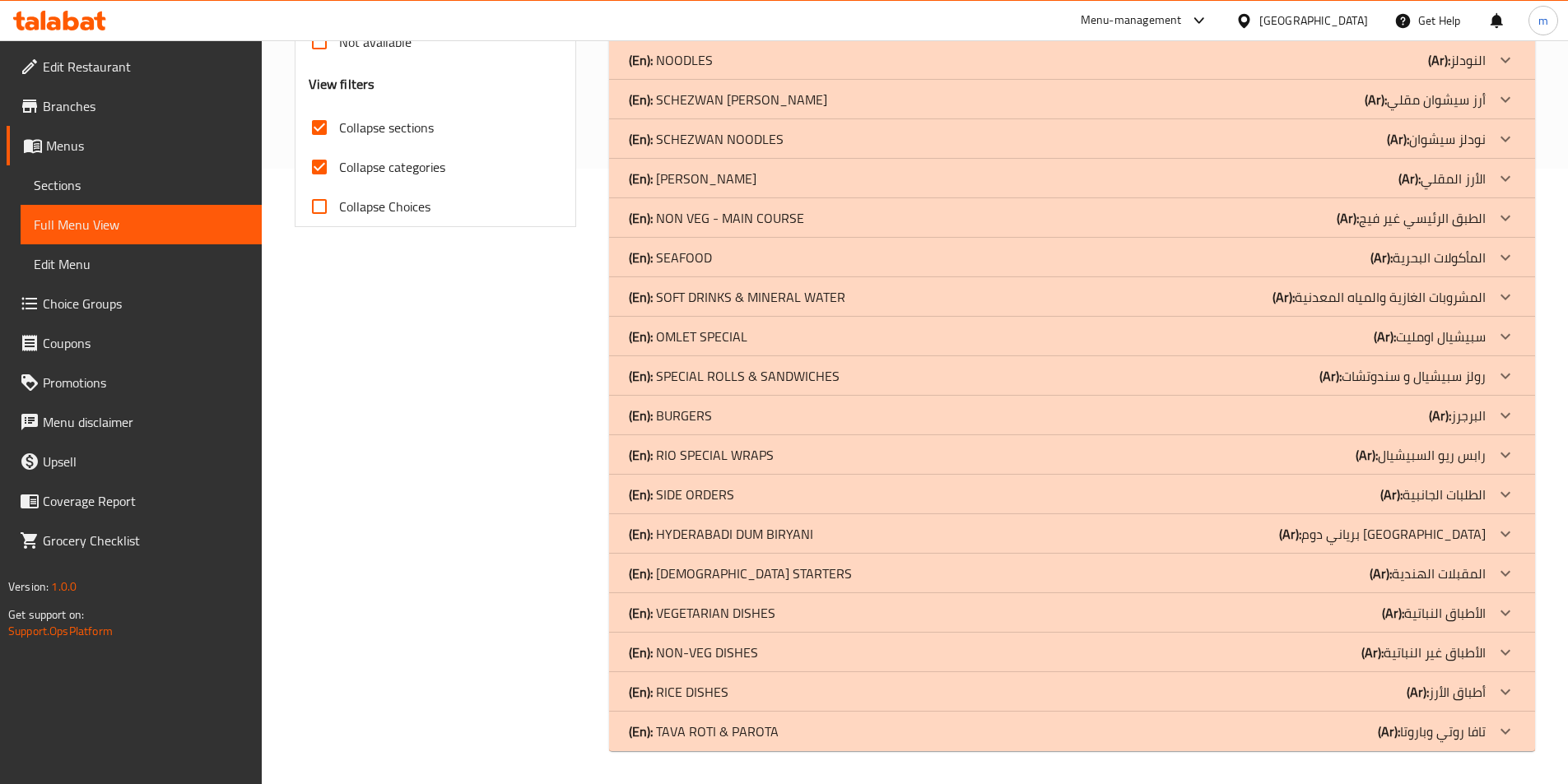
scroll to position [615, 0]
drag, startPoint x: 1500, startPoint y: 732, endPoint x: 1429, endPoint y: 702, distance: 77.1
click at [1500, 732] on icon at bounding box center [1505, 731] width 20 height 20
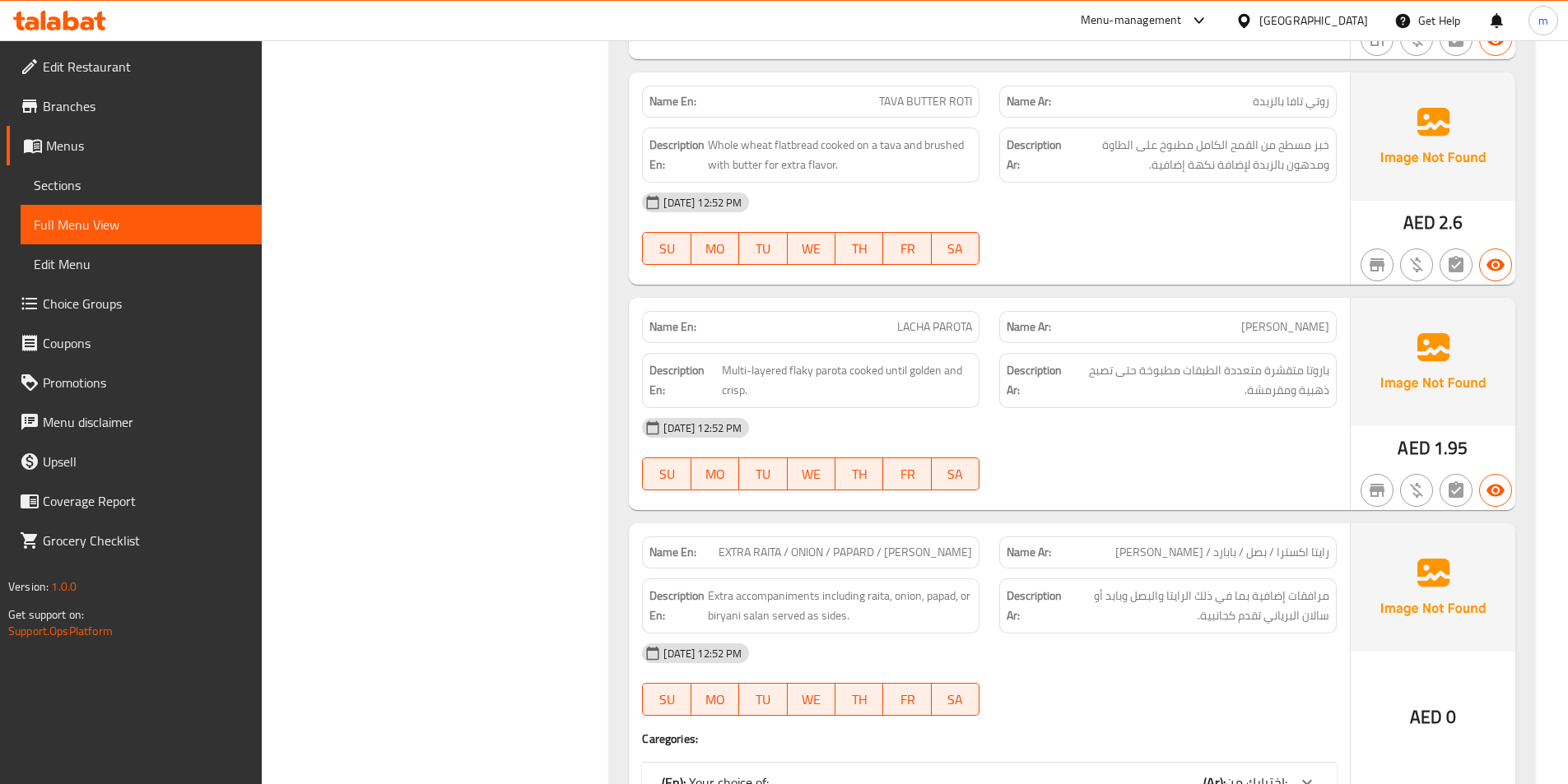
scroll to position [1656, 0]
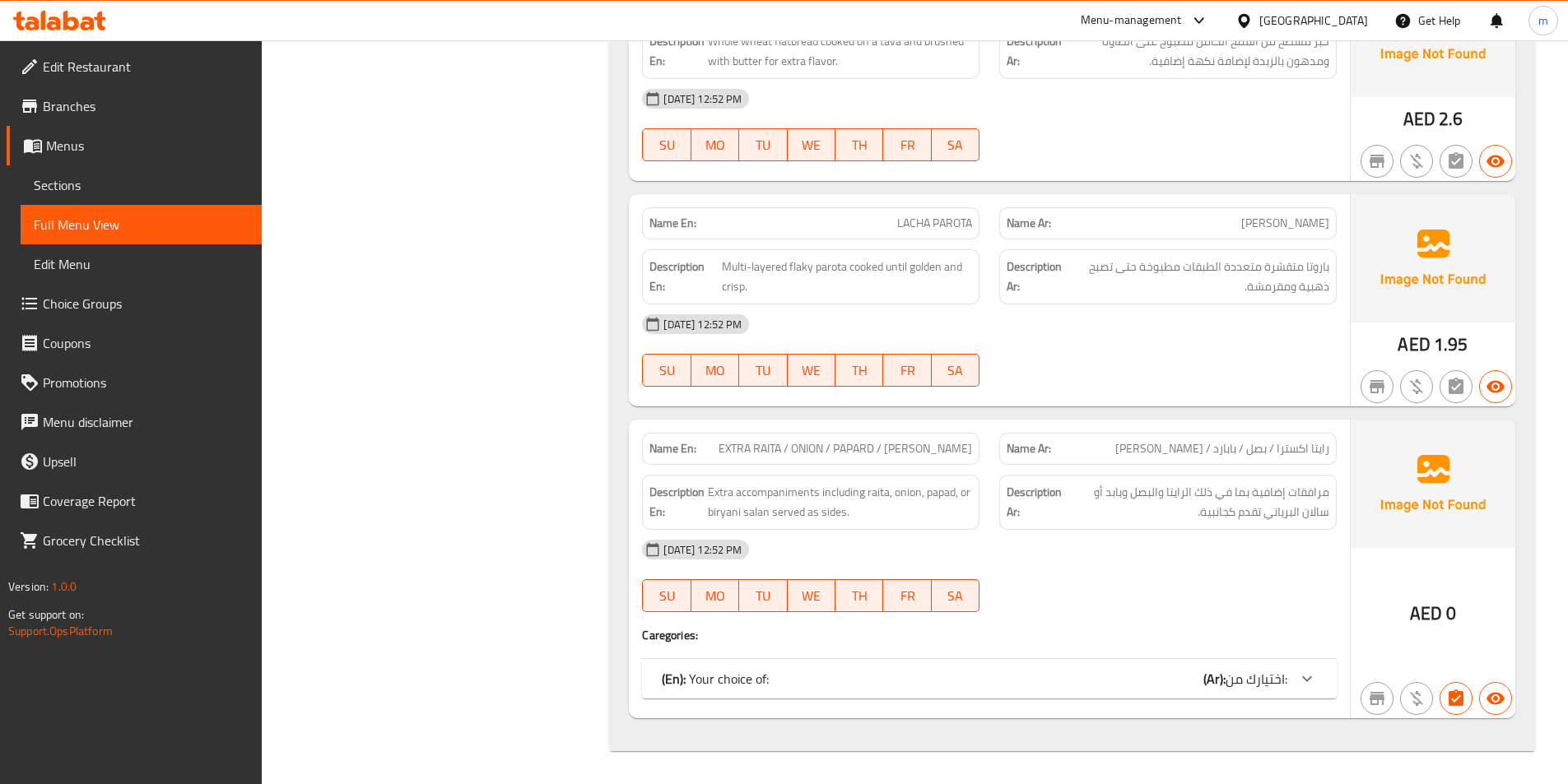
click at [1069, 681] on div "(En): Your choice of: (Ar): اختيارك من:" at bounding box center [974, 678] width 625 height 20
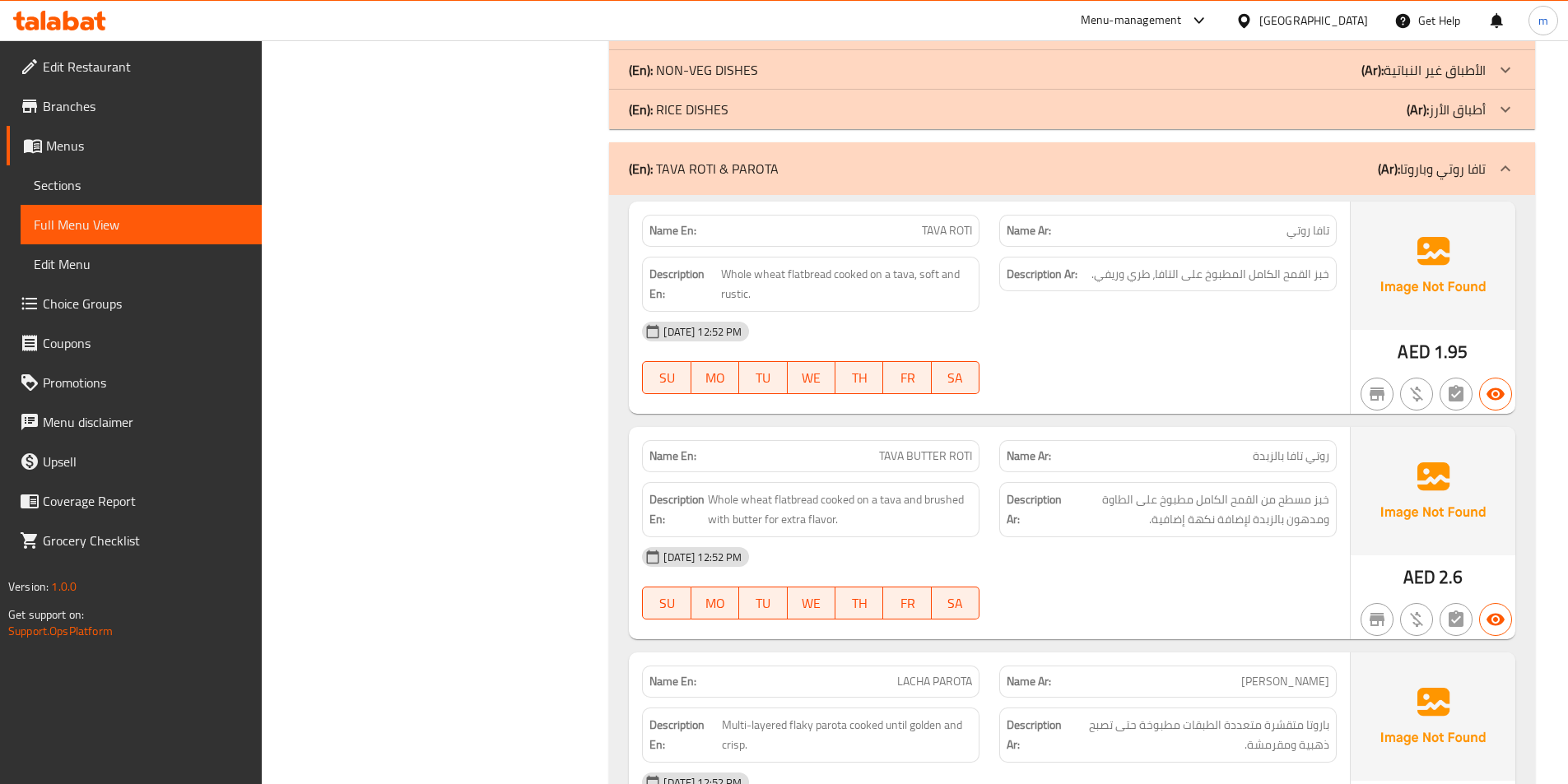
scroll to position [1280, 0]
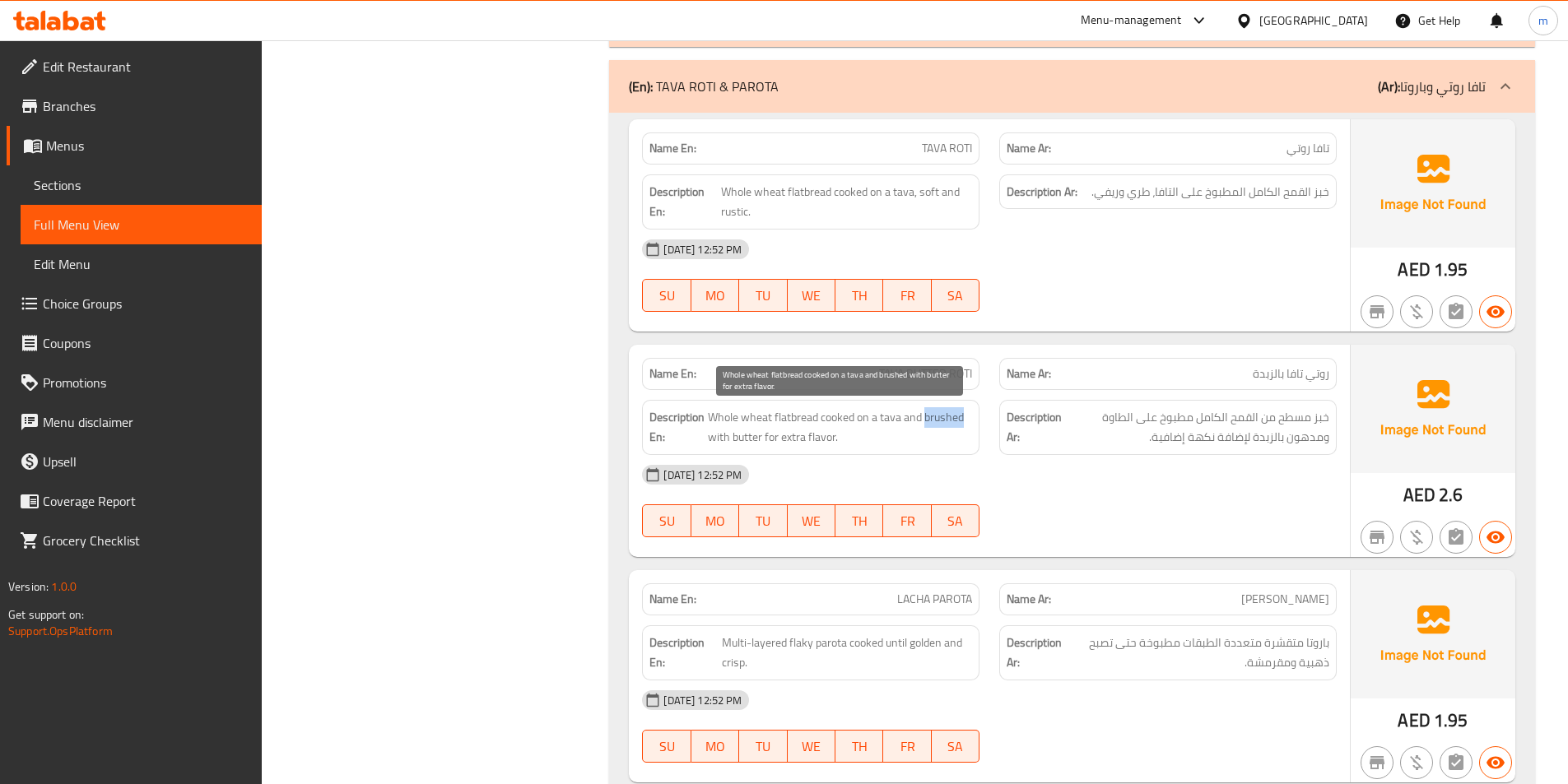
drag, startPoint x: 925, startPoint y: 421, endPoint x: 965, endPoint y: 420, distance: 40.0
click at [970, 421] on span "Whole wheat flatbread cooked on a tava and brushed with butter for extra flavor." at bounding box center [839, 427] width 264 height 40
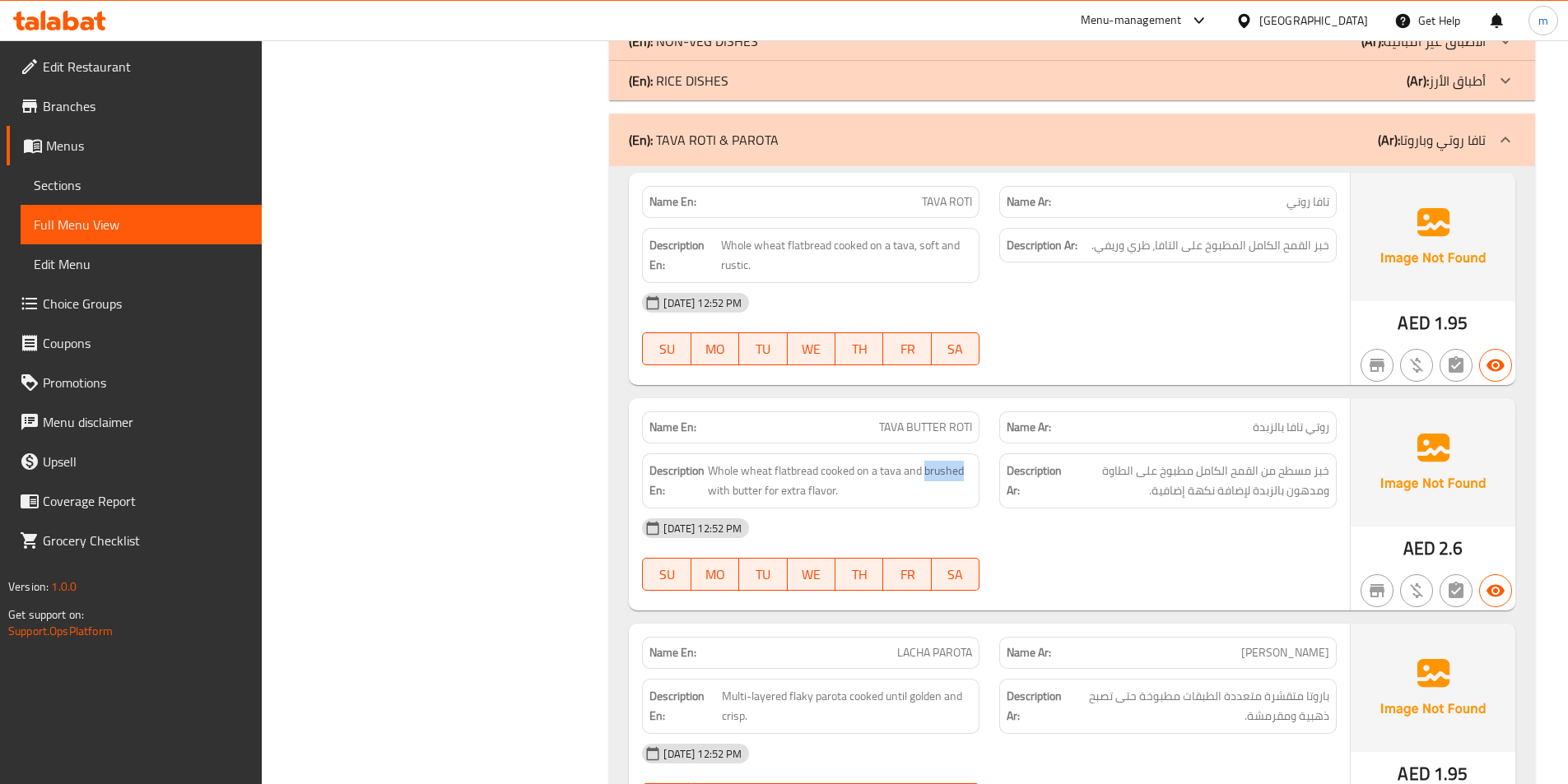
scroll to position [1090, 0]
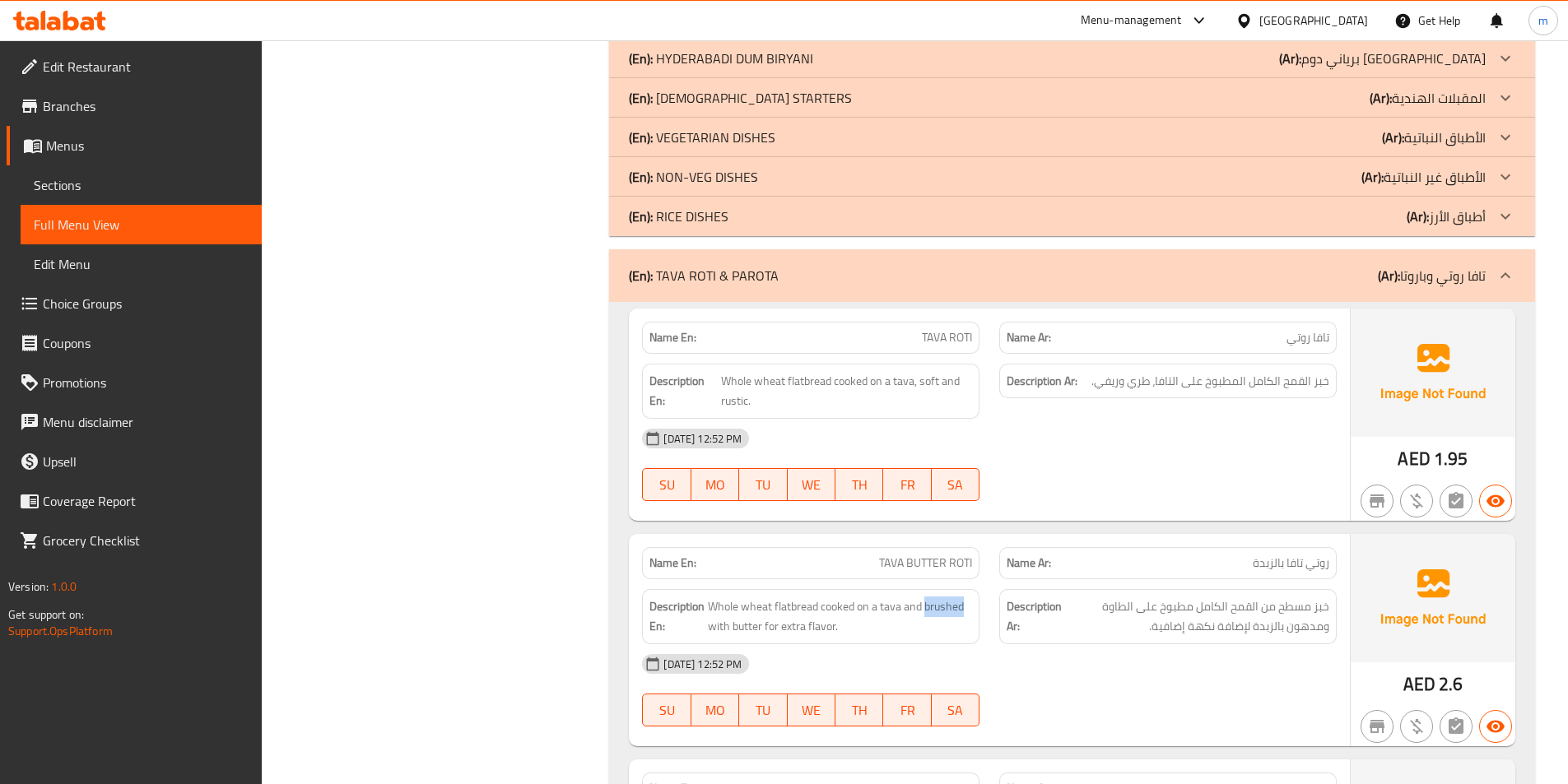
click at [1481, 285] on p "(Ar): [PERSON_NAME] و[PERSON_NAME]" at bounding box center [1431, 275] width 108 height 20
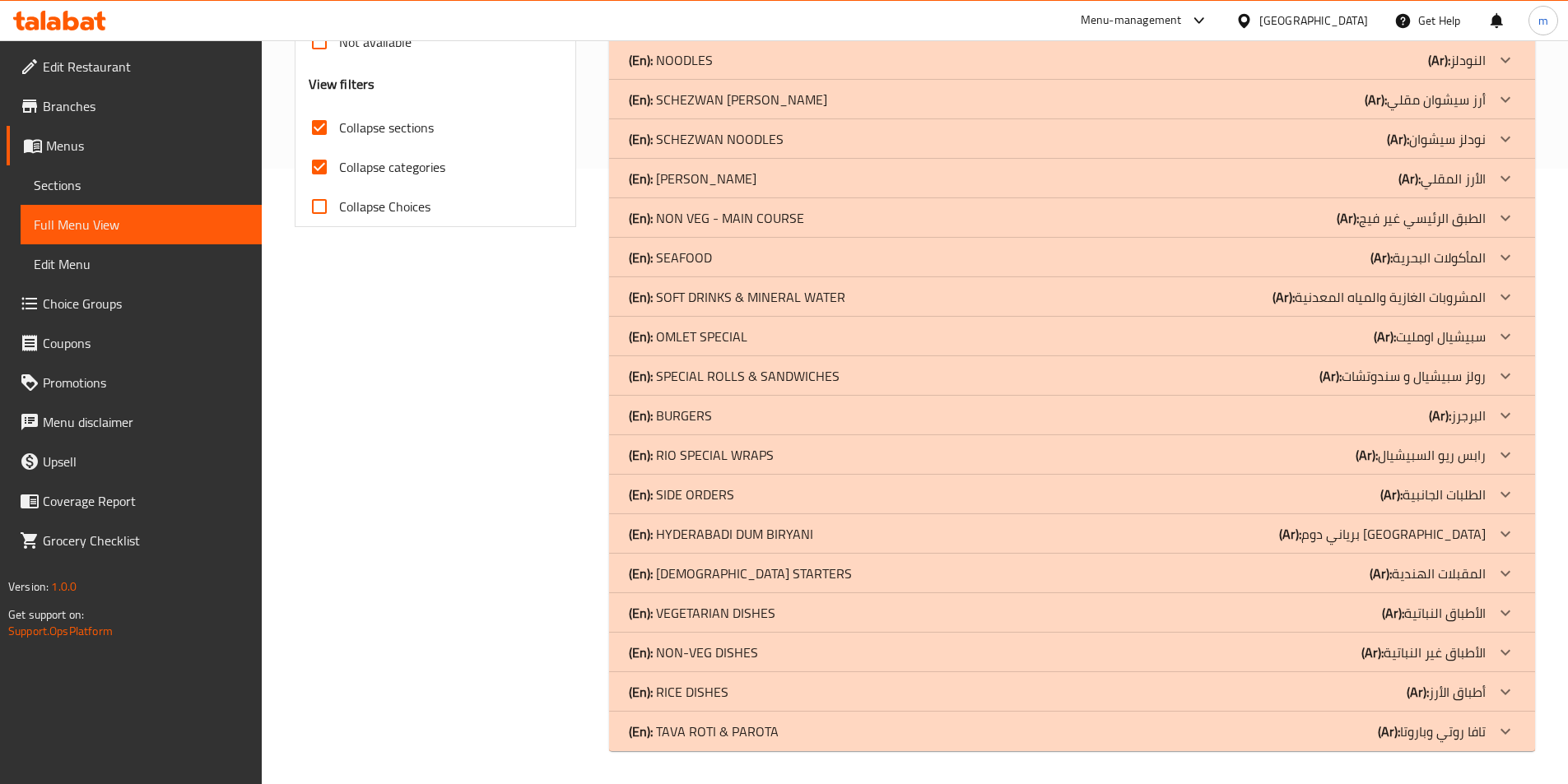
click at [1458, 273] on div "(En): RIO BROAST MEALS (Ar): وجبات ريو بروست Name En: RIO REGULAR MEAL - Option…" at bounding box center [1071, 178] width 926 height 1144
click at [1503, 686] on icon at bounding box center [1505, 692] width 20 height 20
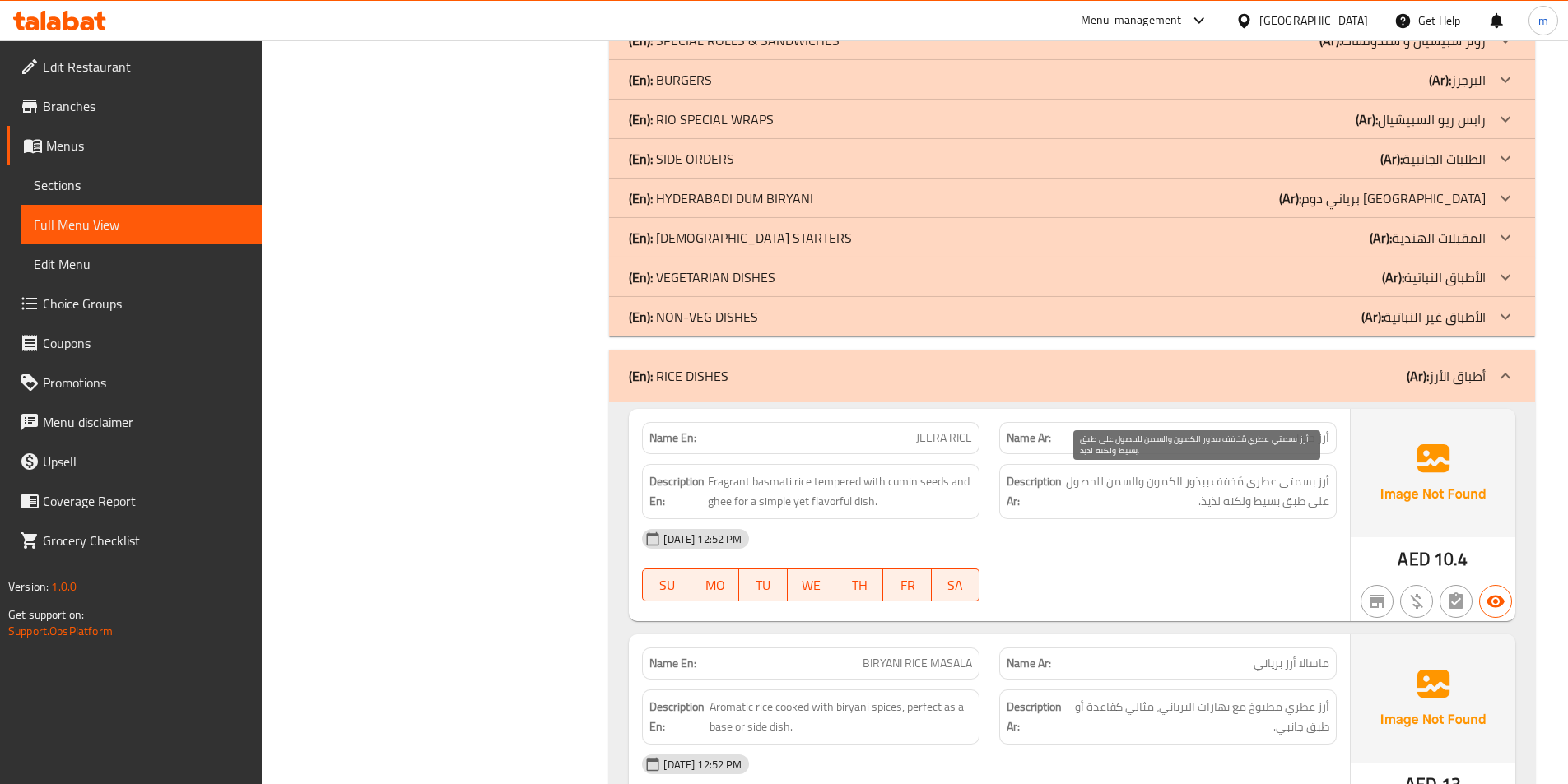
scroll to position [862, 0]
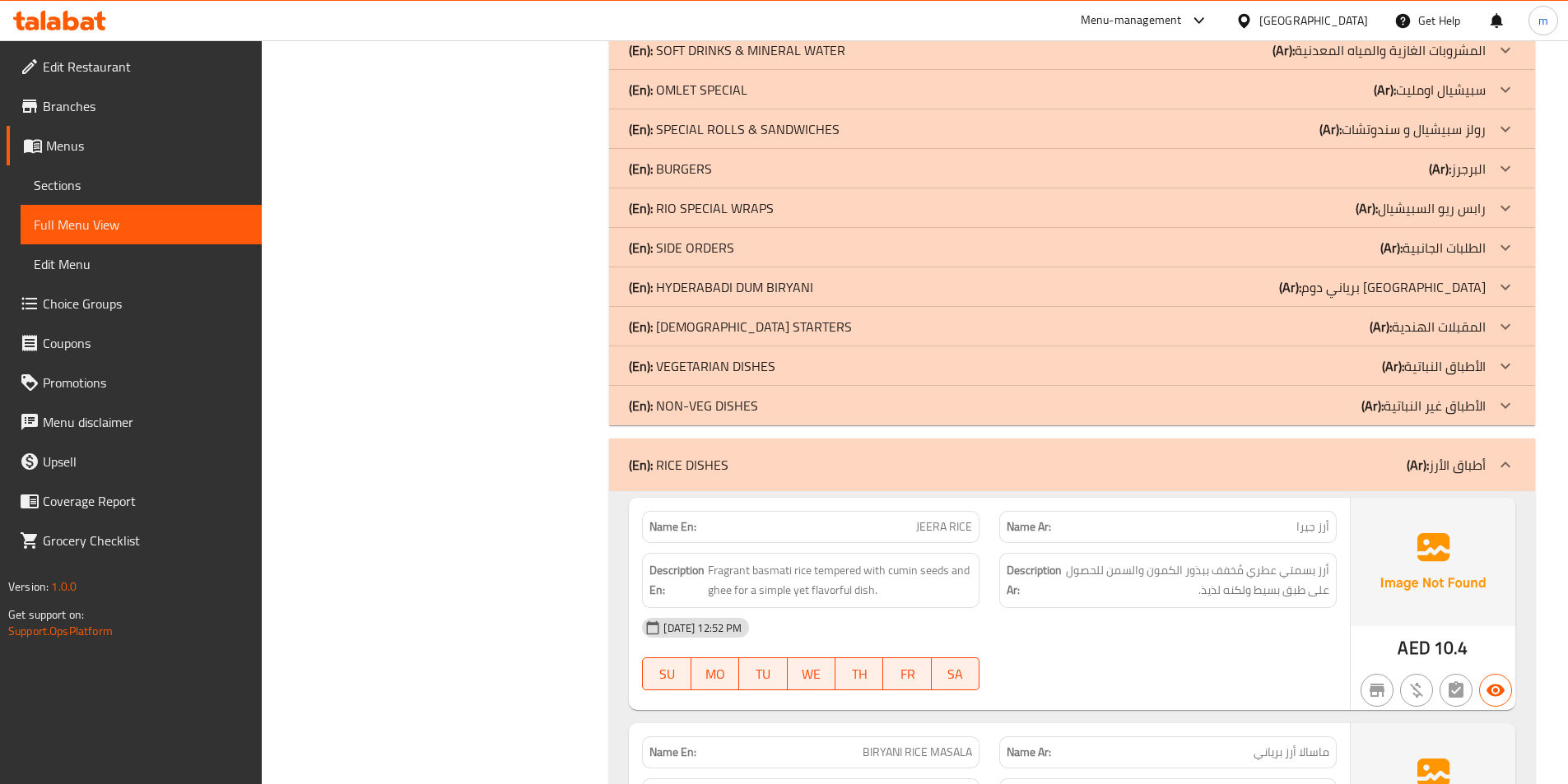
click div "(En): NON-VEG DISHES (Ar): الأطباق غير النباتية"
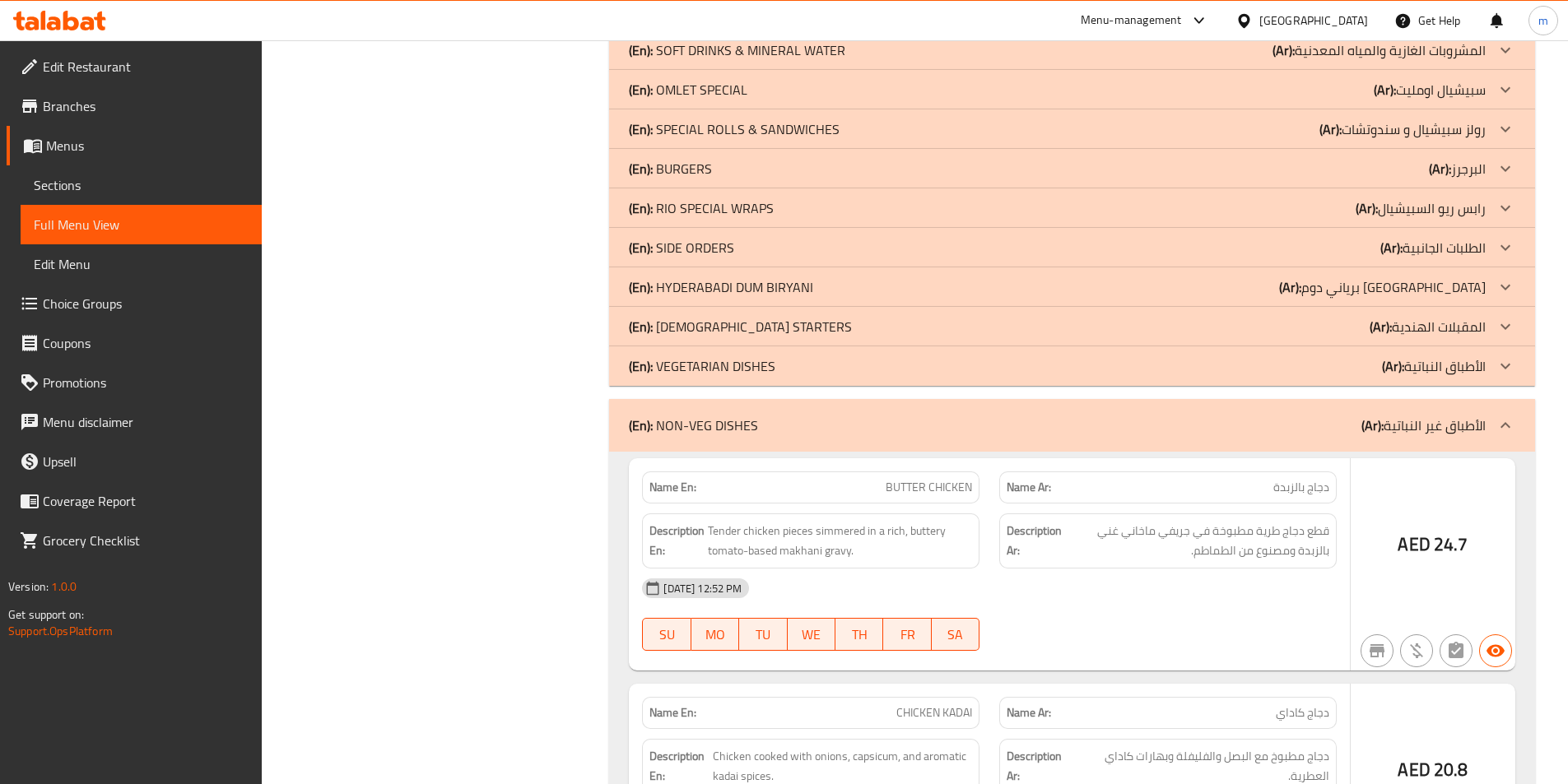
click div "(En): VEGETARIAN DISHES (Ar): الأطباق النباتية"
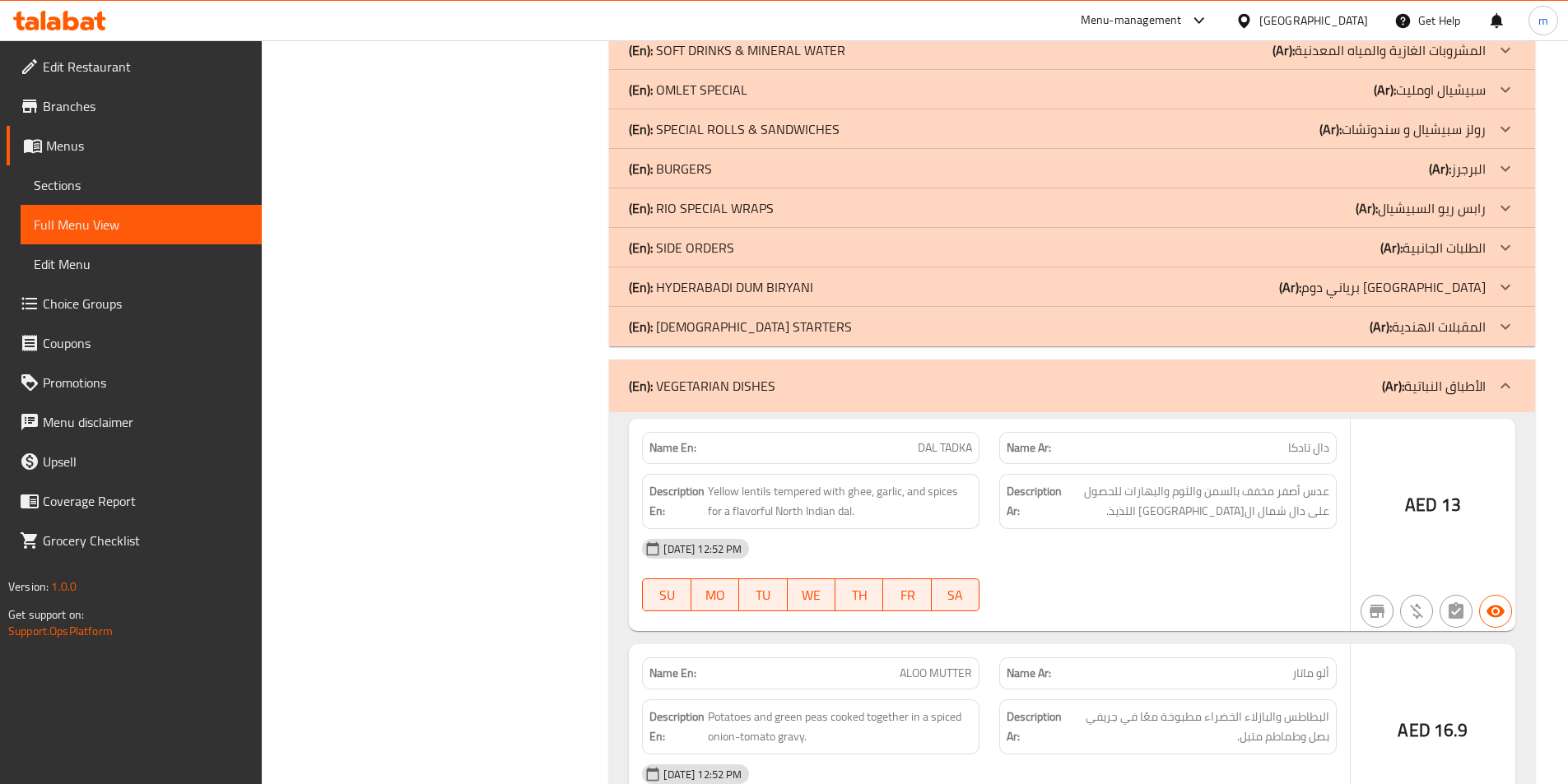
click p "(Ar): المقبلات الهندية"
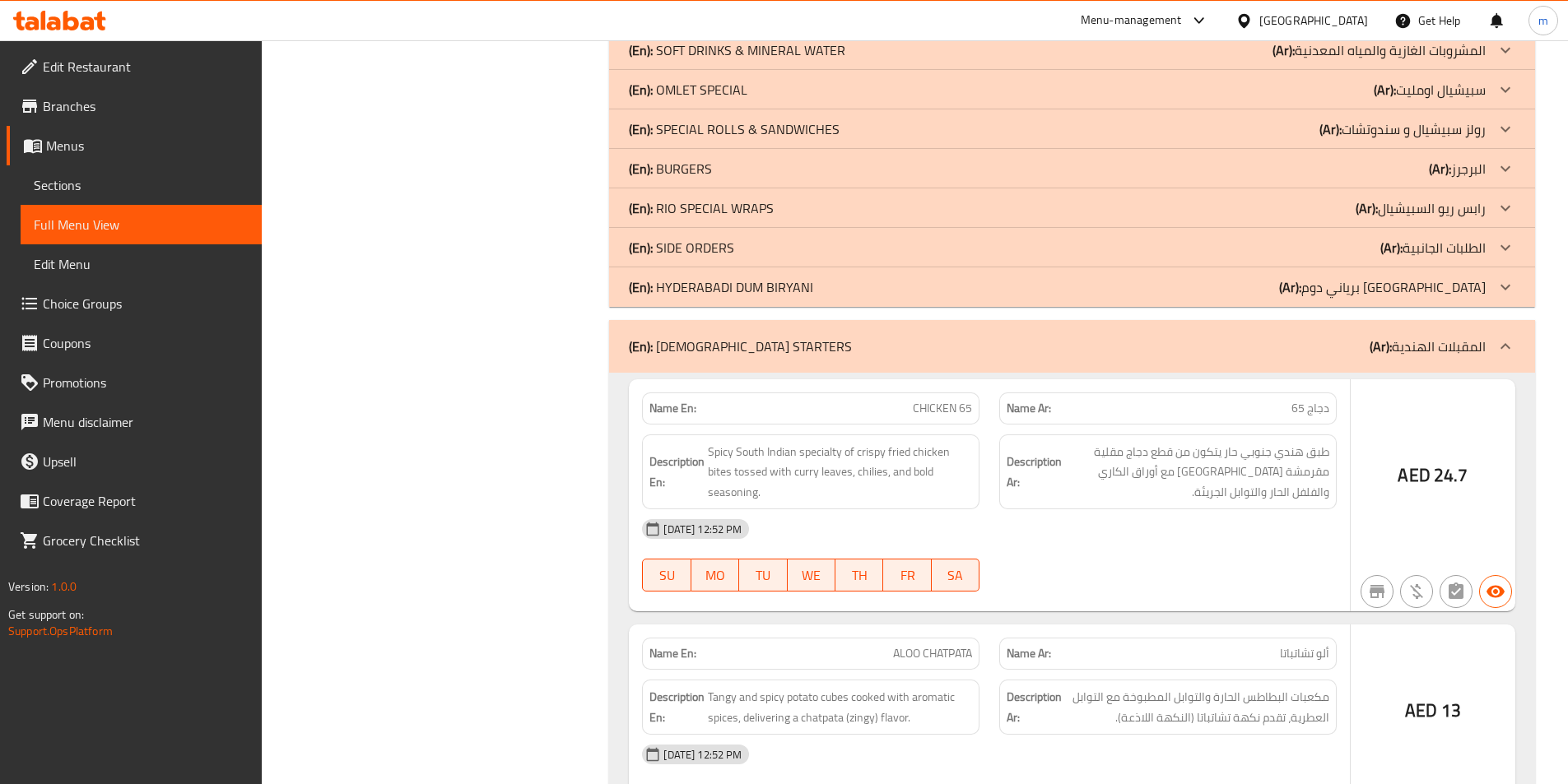
click p "(Ar): برياني دوم حيدر آباد"
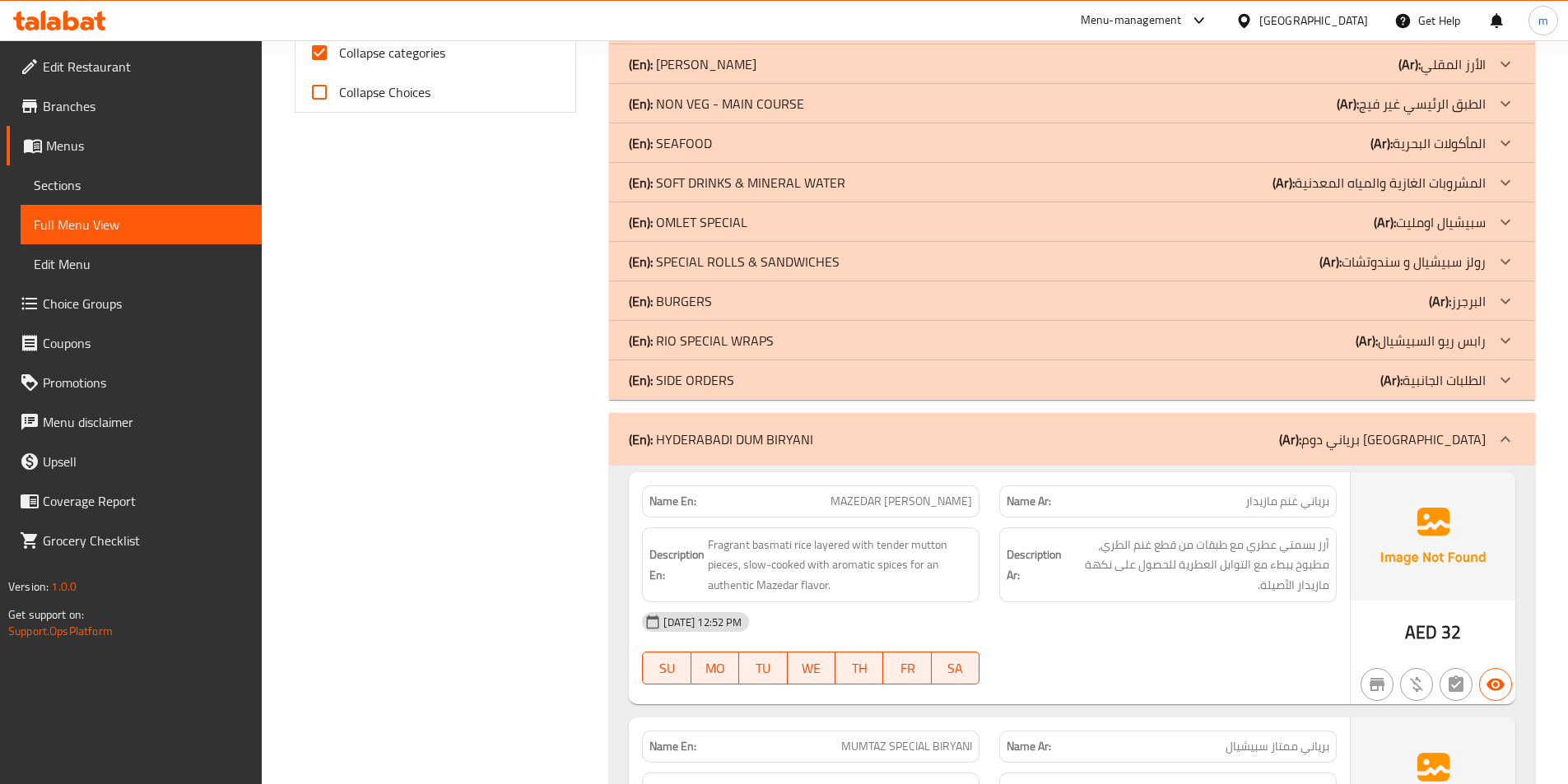
scroll to position [697, 0]
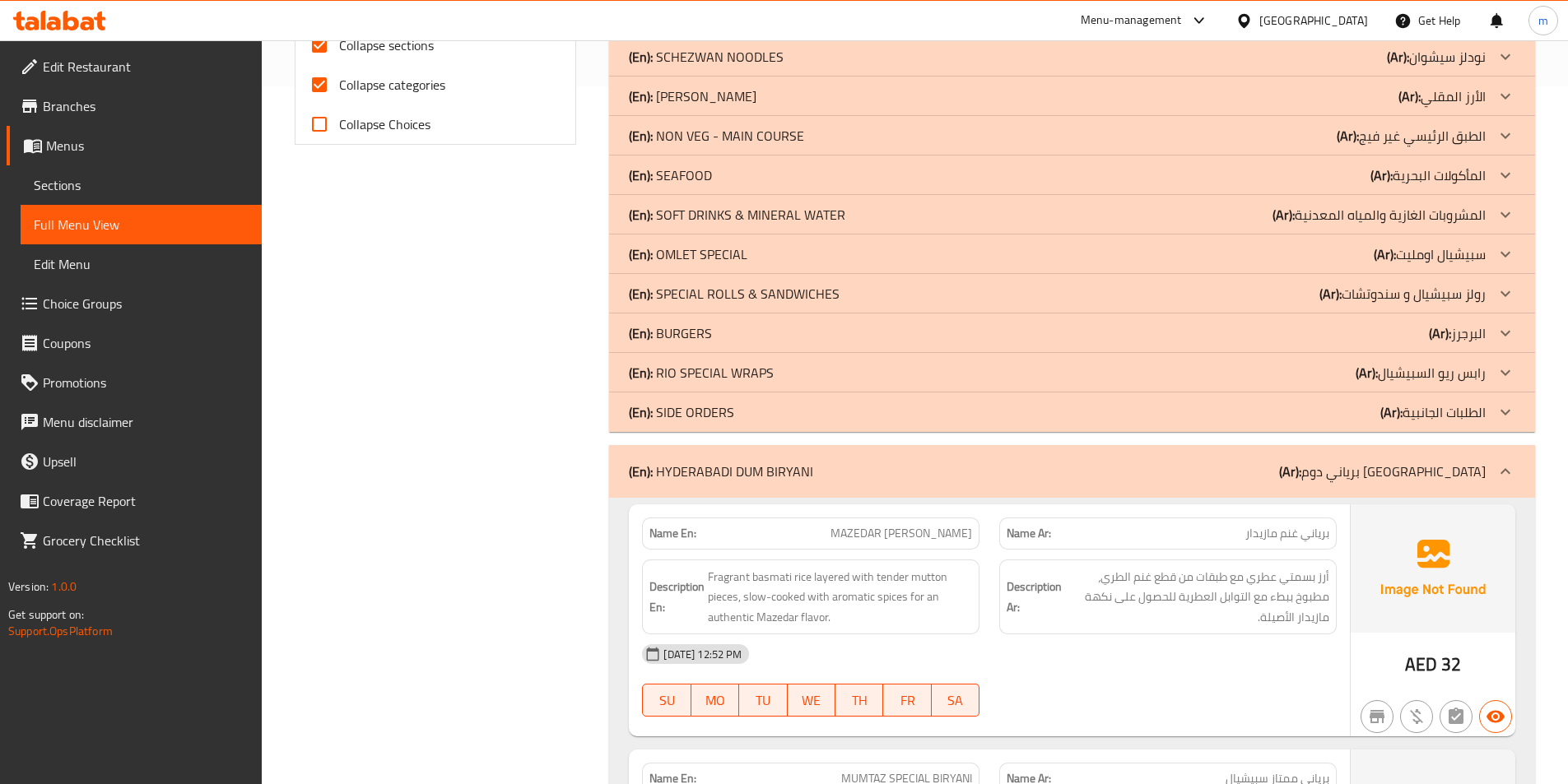
click b "(Ar):"
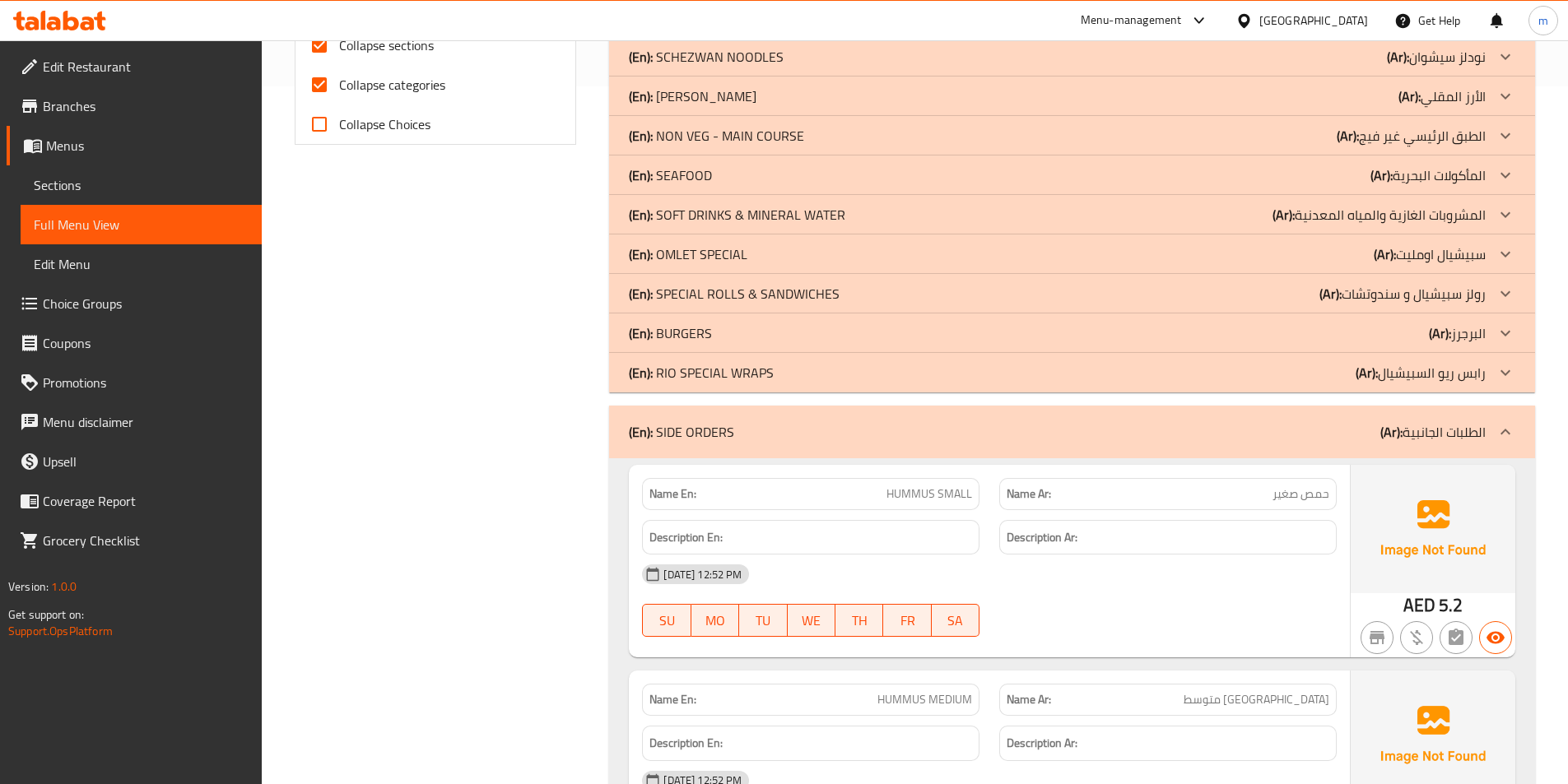
click div "(En): RIO SPECIAL WRAPS (Ar): رابس ريو السبيشيال"
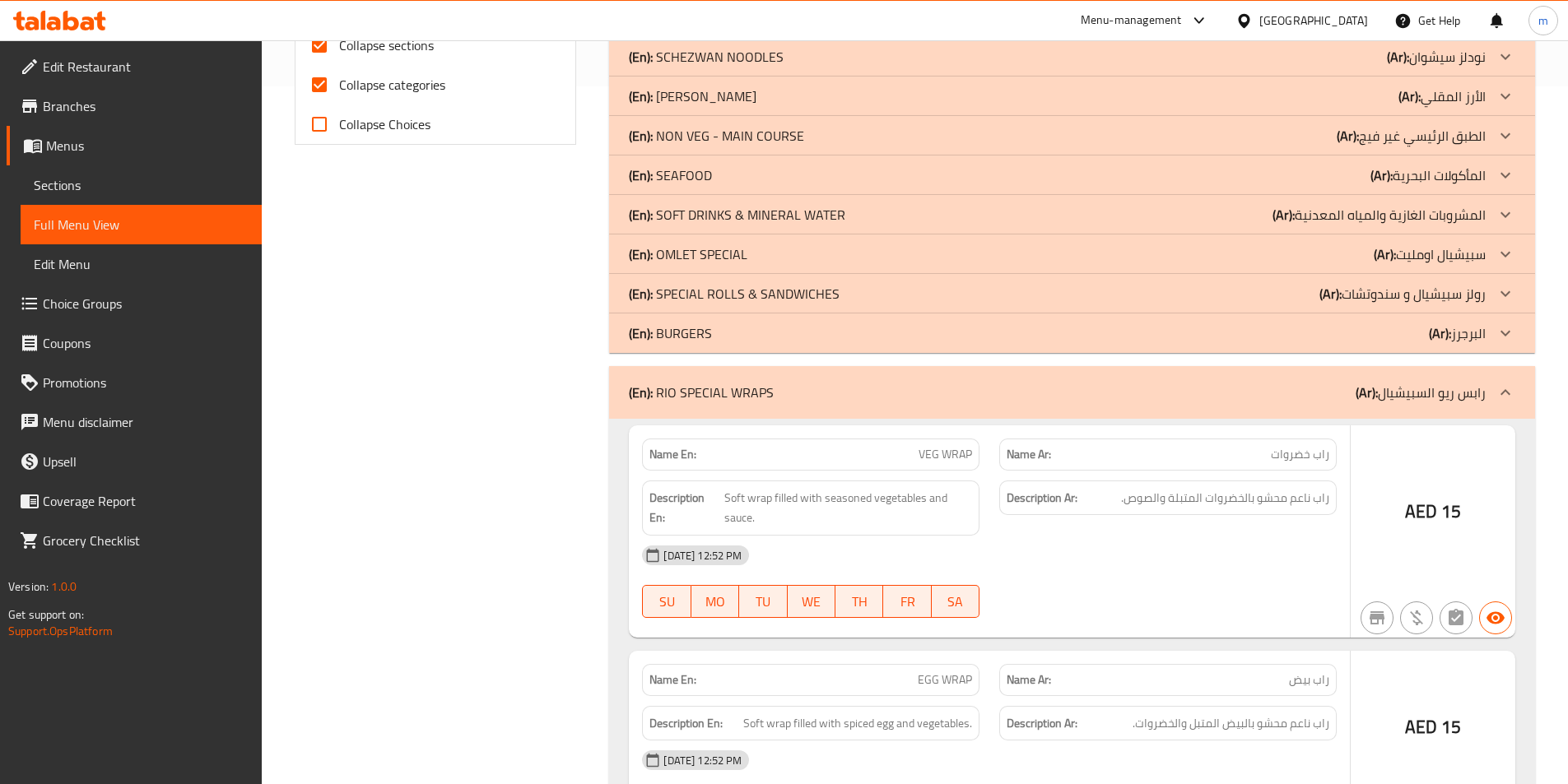
click div "(En): BURGERS (Ar): البرجرز"
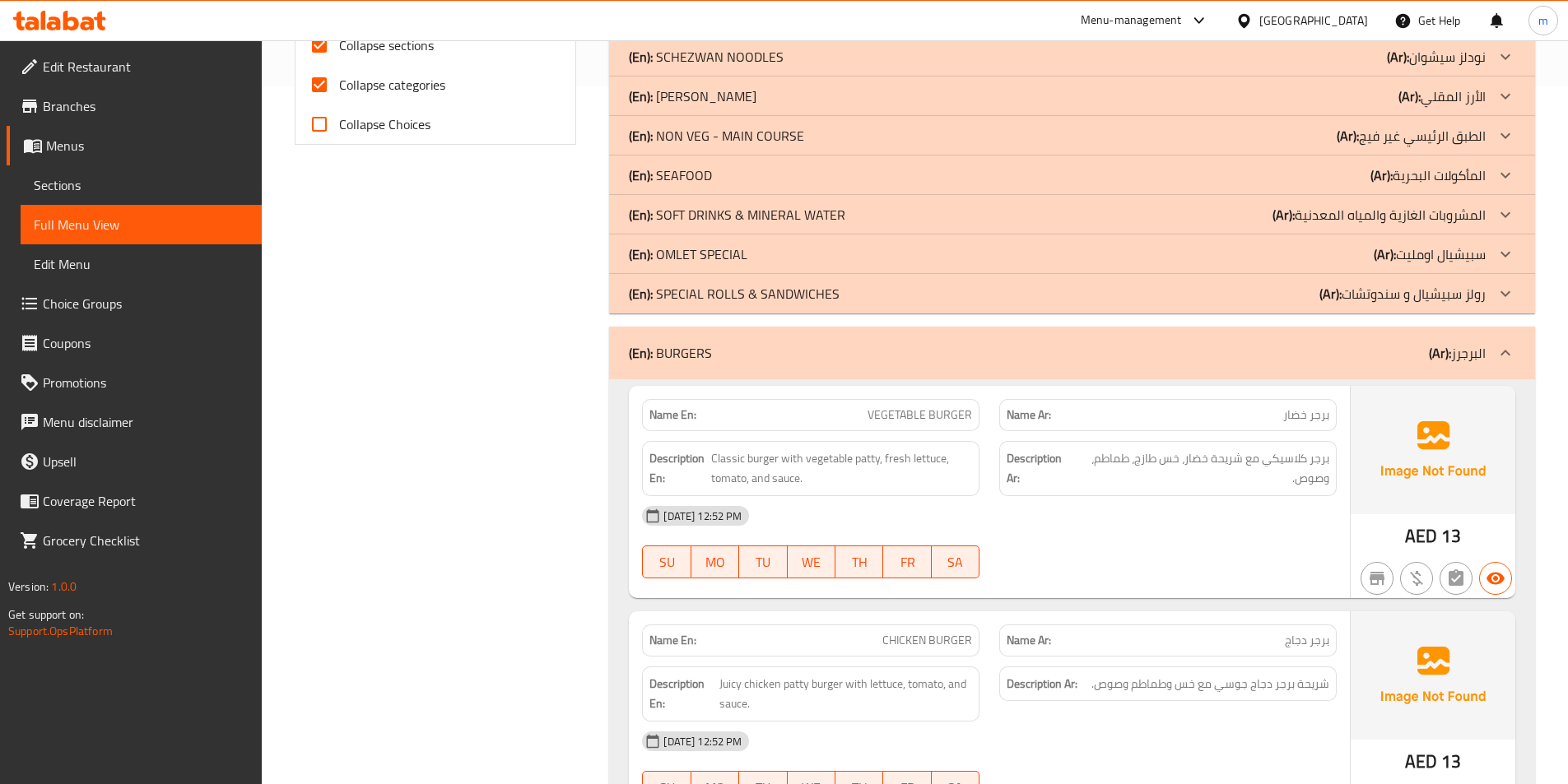
click p "(Ar): رولز سبيشيال و سندوتشات"
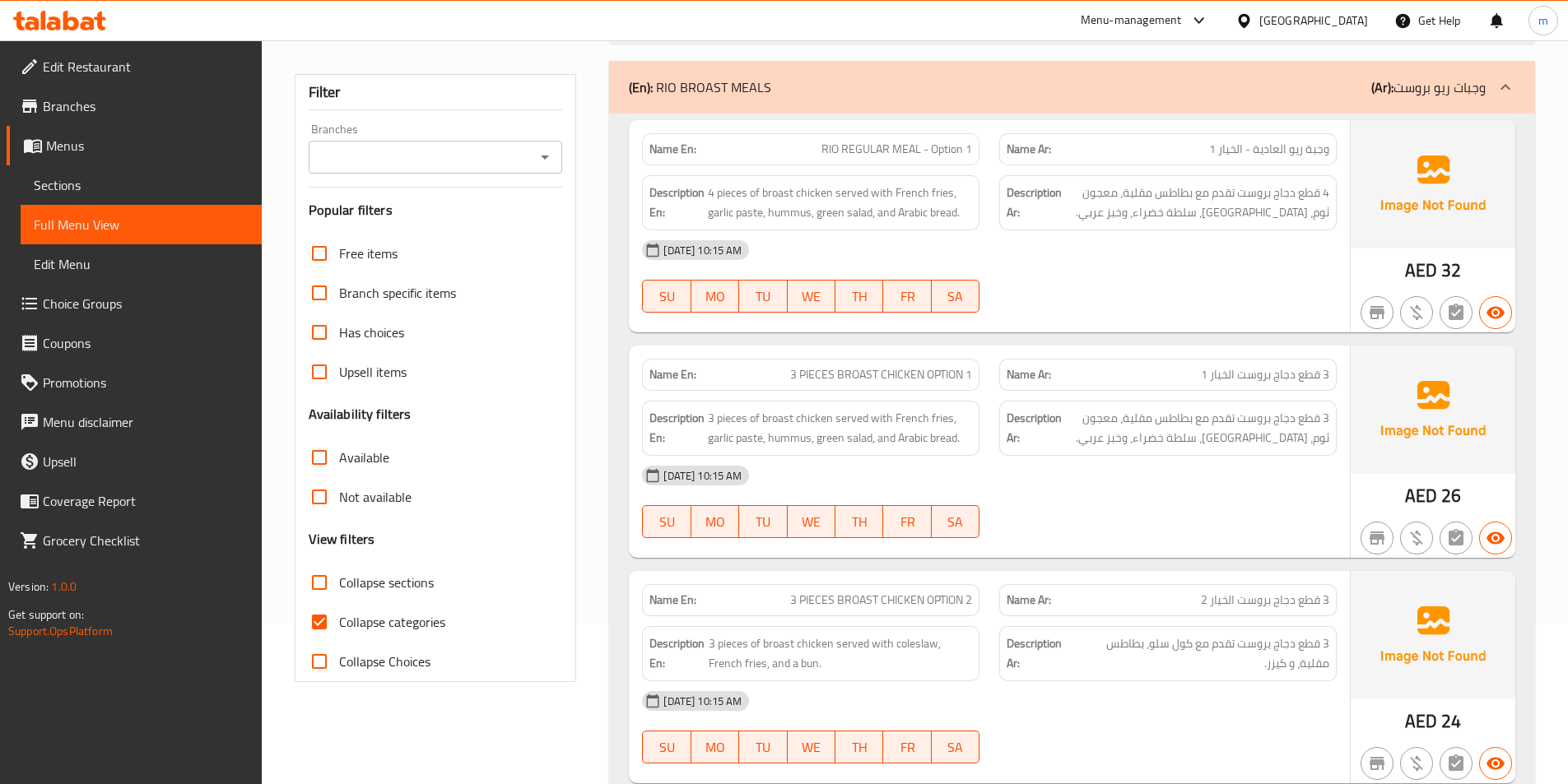
scroll to position [329, 0]
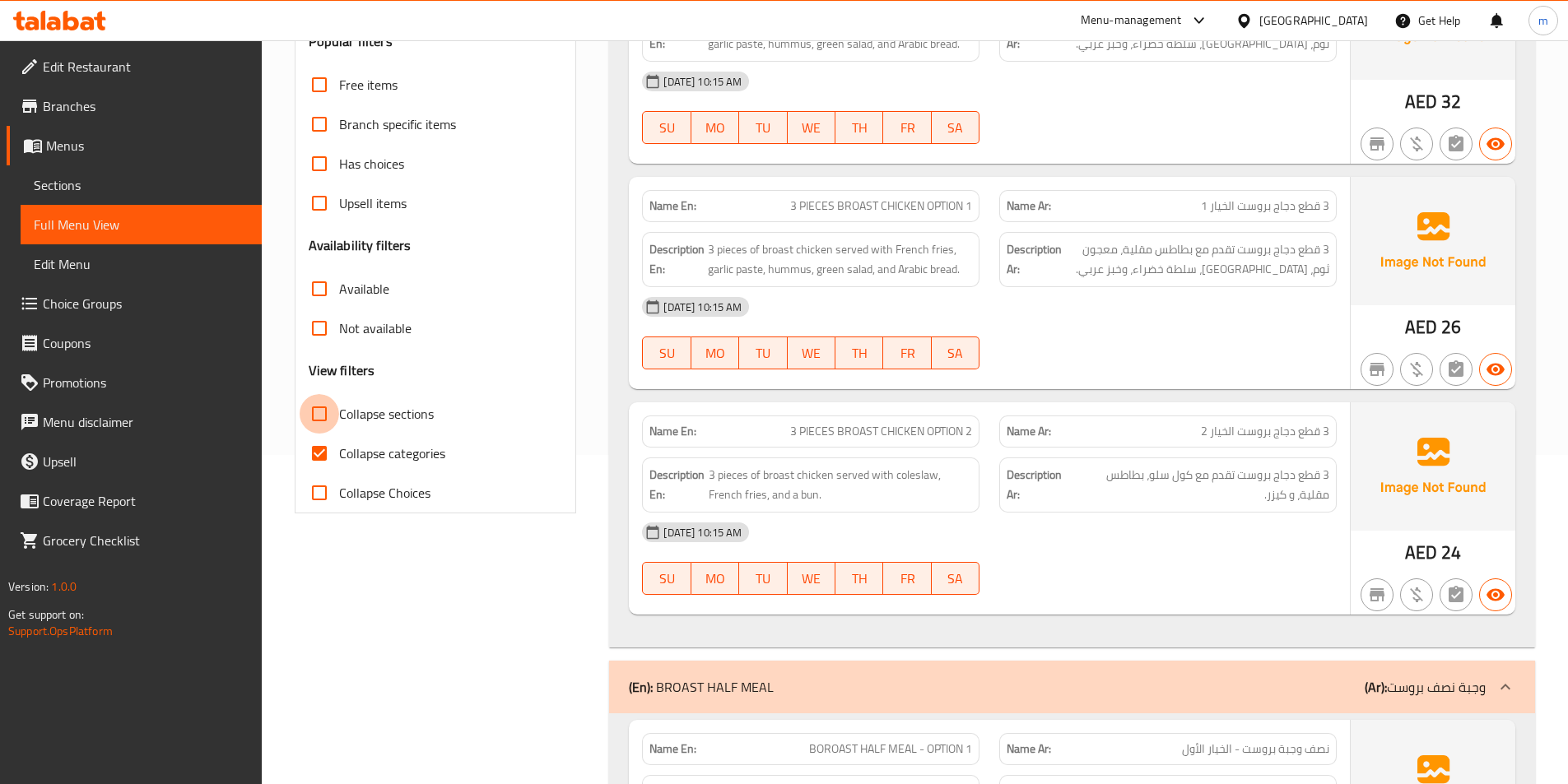
click at [318, 420] on input "Collapse sections" at bounding box center [319, 414] width 40 height 39
checkbox input "true"
click at [322, 443] on input "Collapse categories" at bounding box center [319, 453] width 40 height 39
checkbox input "false"
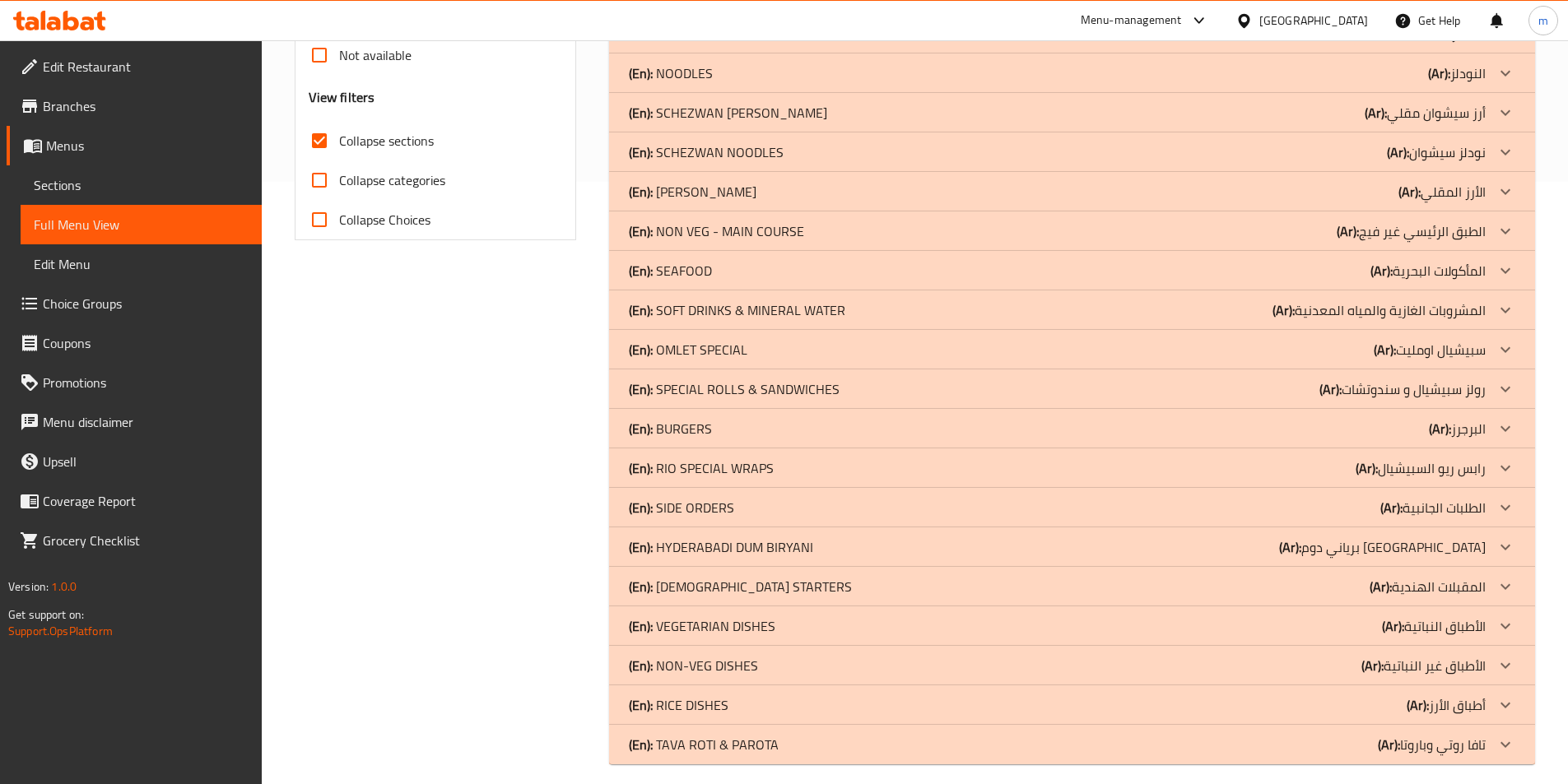
scroll to position [615, 0]
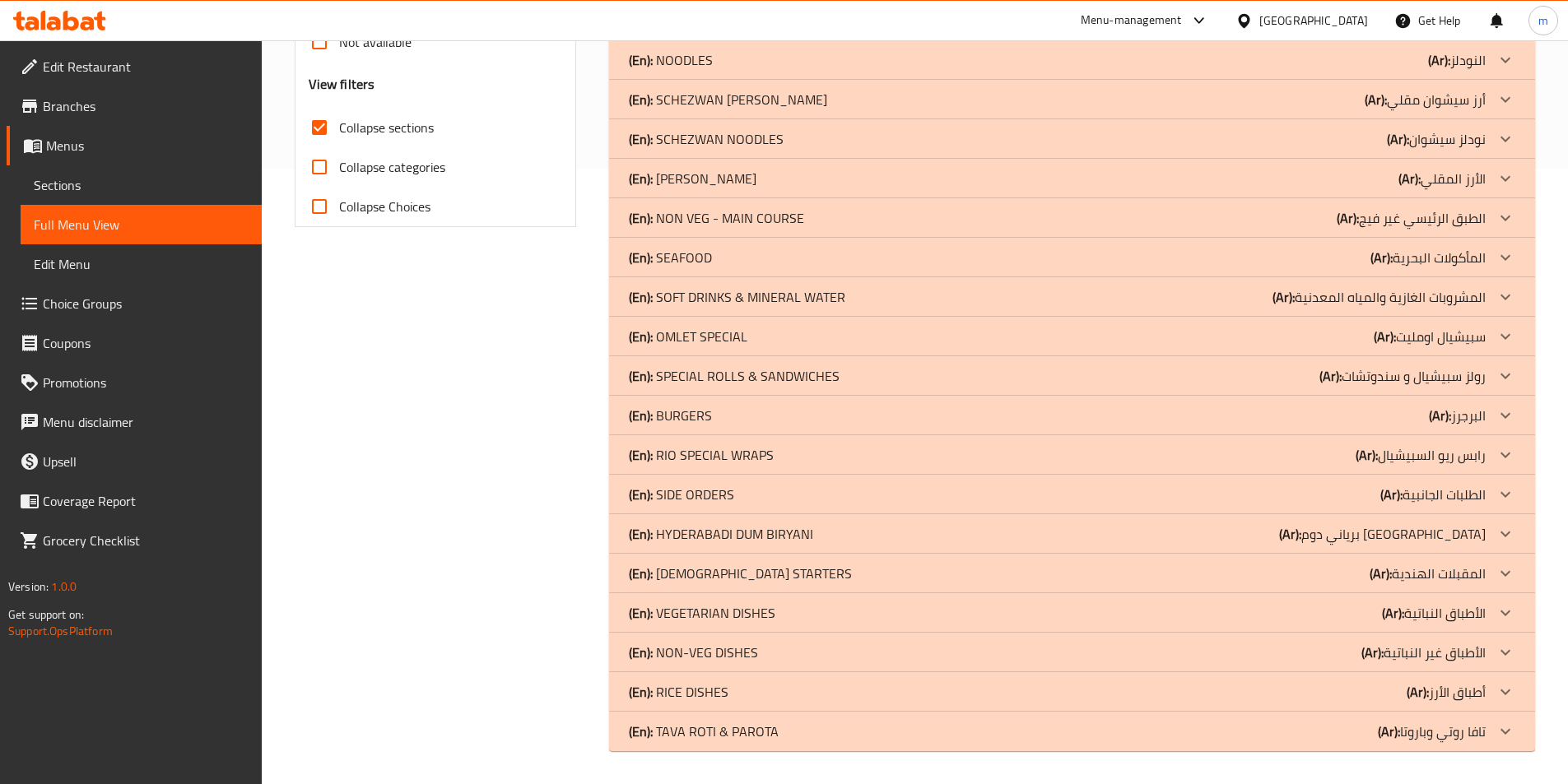
drag, startPoint x: 1476, startPoint y: 736, endPoint x: 1483, endPoint y: 702, distance: 34.7
click at [1477, 736] on p "(Ar): [PERSON_NAME] و[PERSON_NAME]" at bounding box center [1431, 731] width 108 height 20
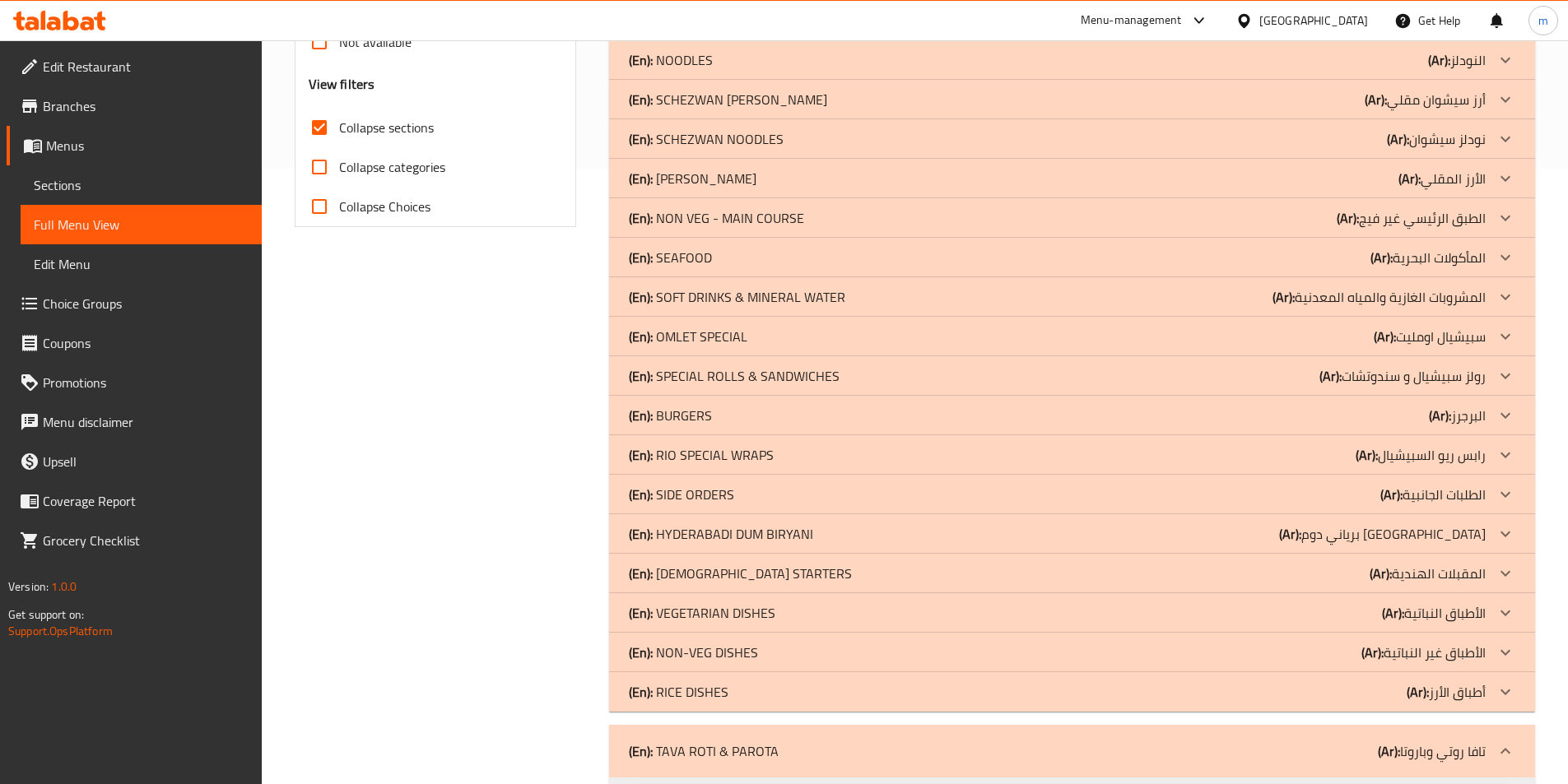
click at [1481, 692] on p "(Ar): أطباق الأرز" at bounding box center [1446, 692] width 79 height 20
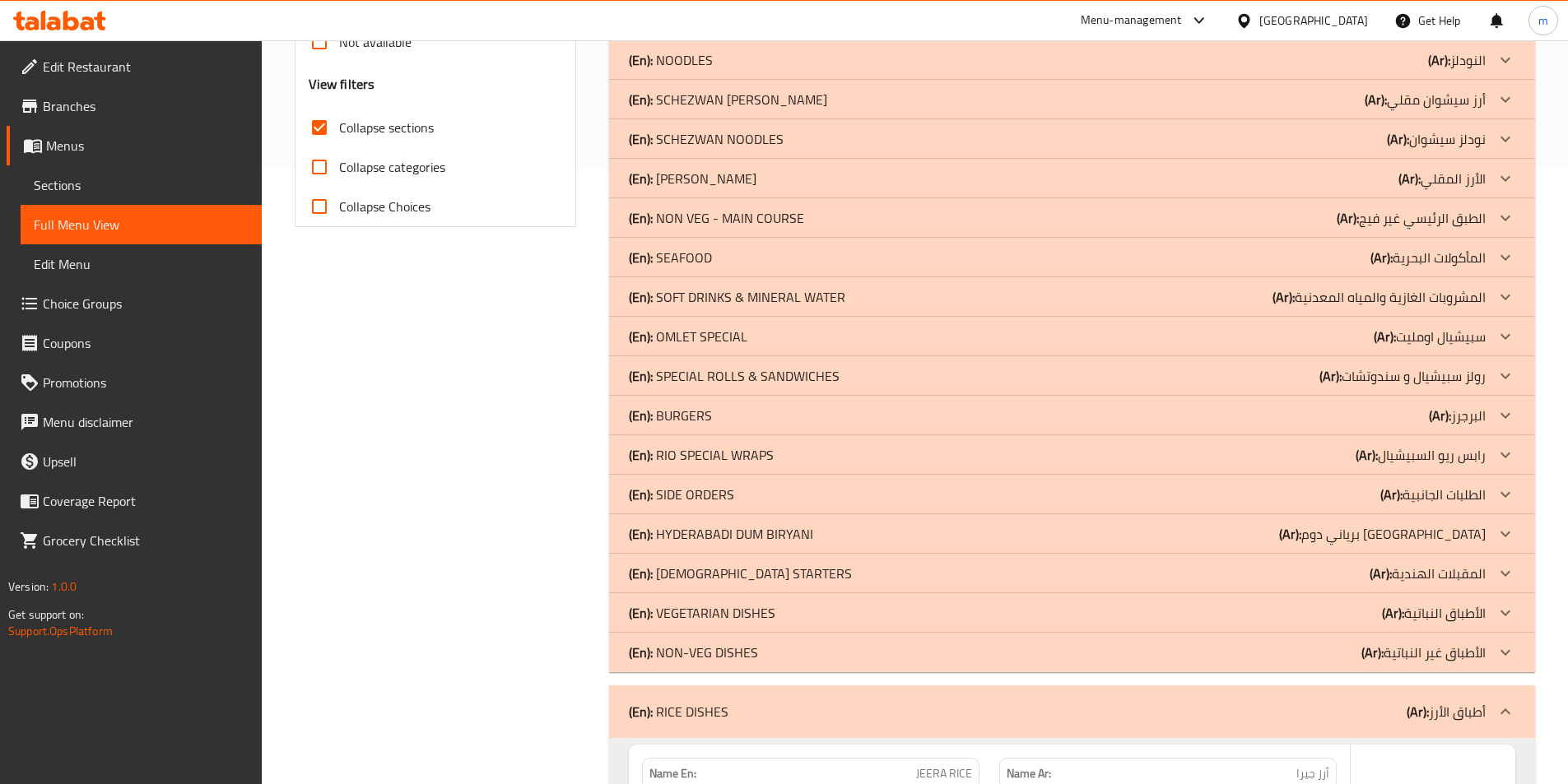
click at [1484, 657] on p "(Ar): الأطباق غير النباتية" at bounding box center [1424, 653] width 124 height 20
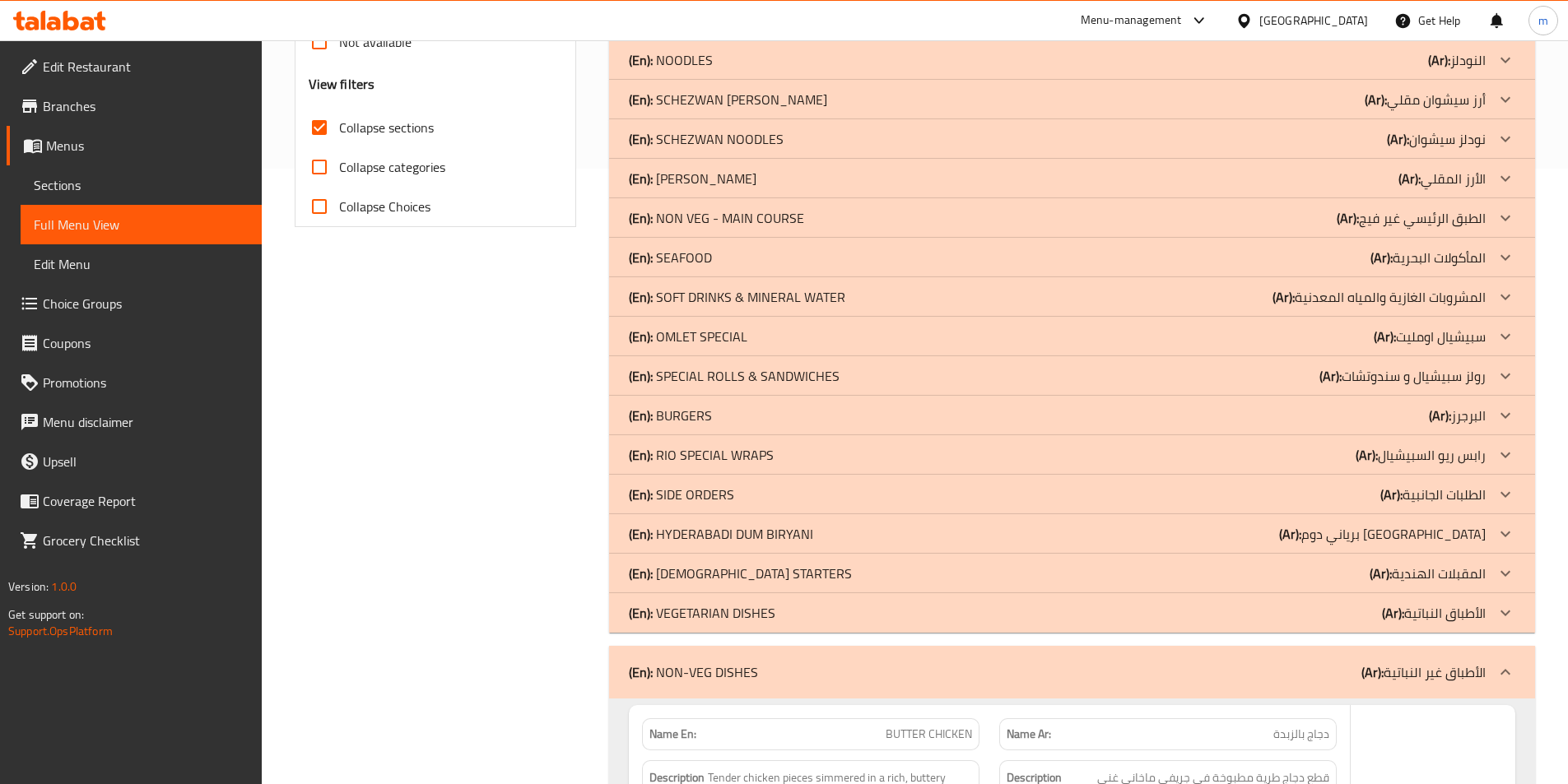
click at [1489, 613] on div at bounding box center [1505, 613] width 40 height 39
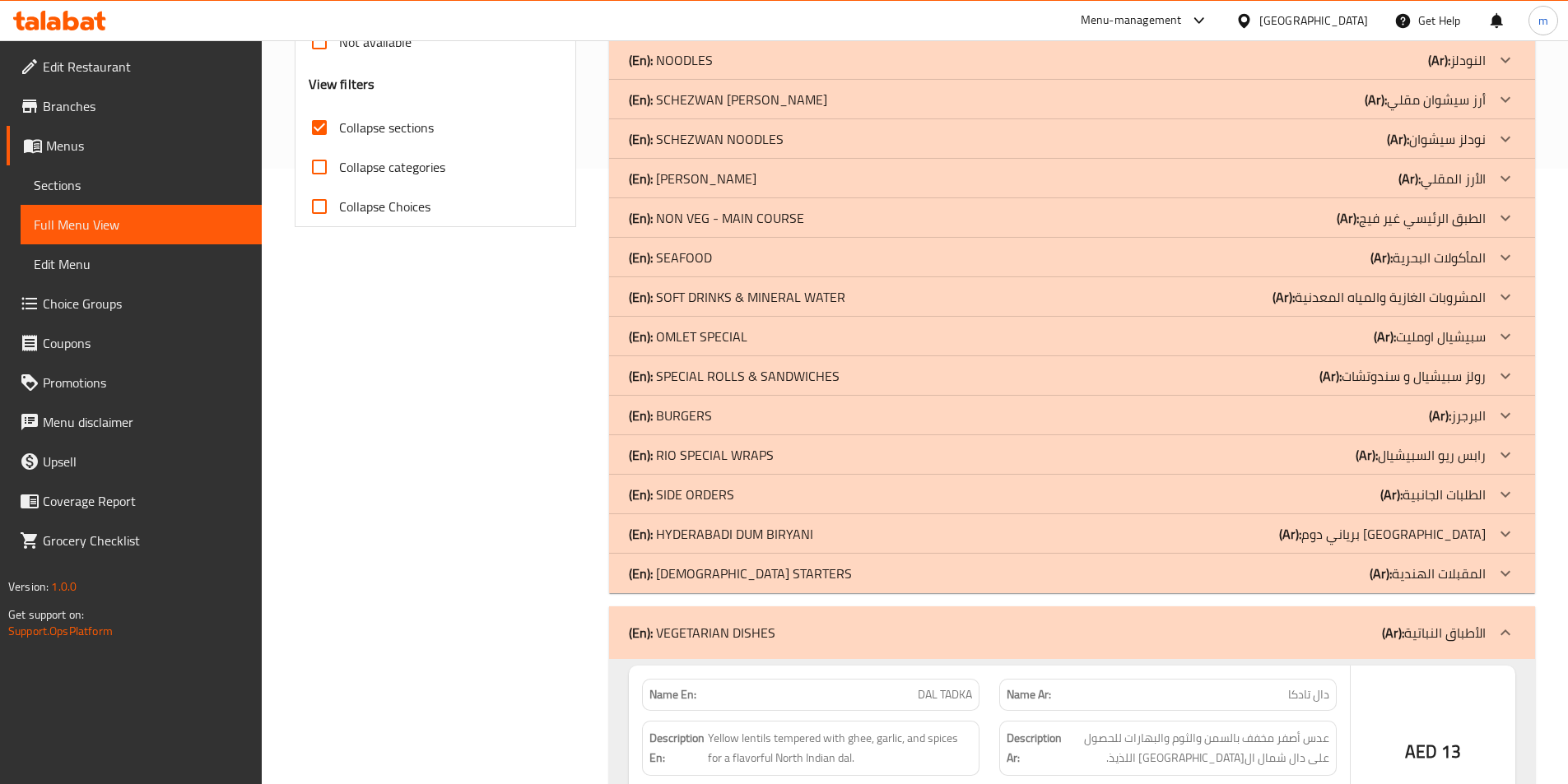
click at [1485, 575] on div at bounding box center [1505, 574] width 40 height 39
click at [1489, 536] on div at bounding box center [1505, 534] width 40 height 39
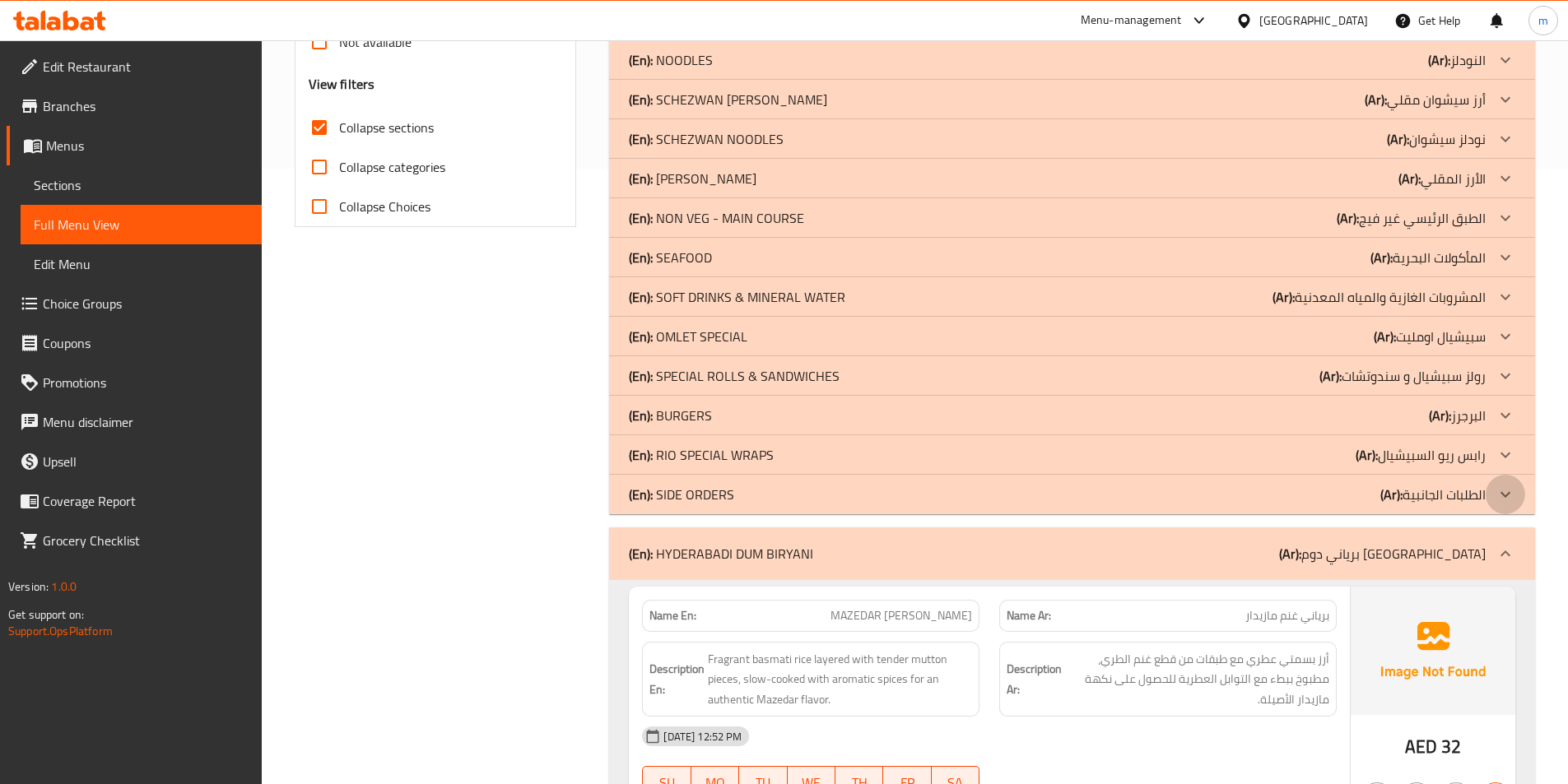
click at [1490, 501] on div at bounding box center [1505, 495] width 40 height 39
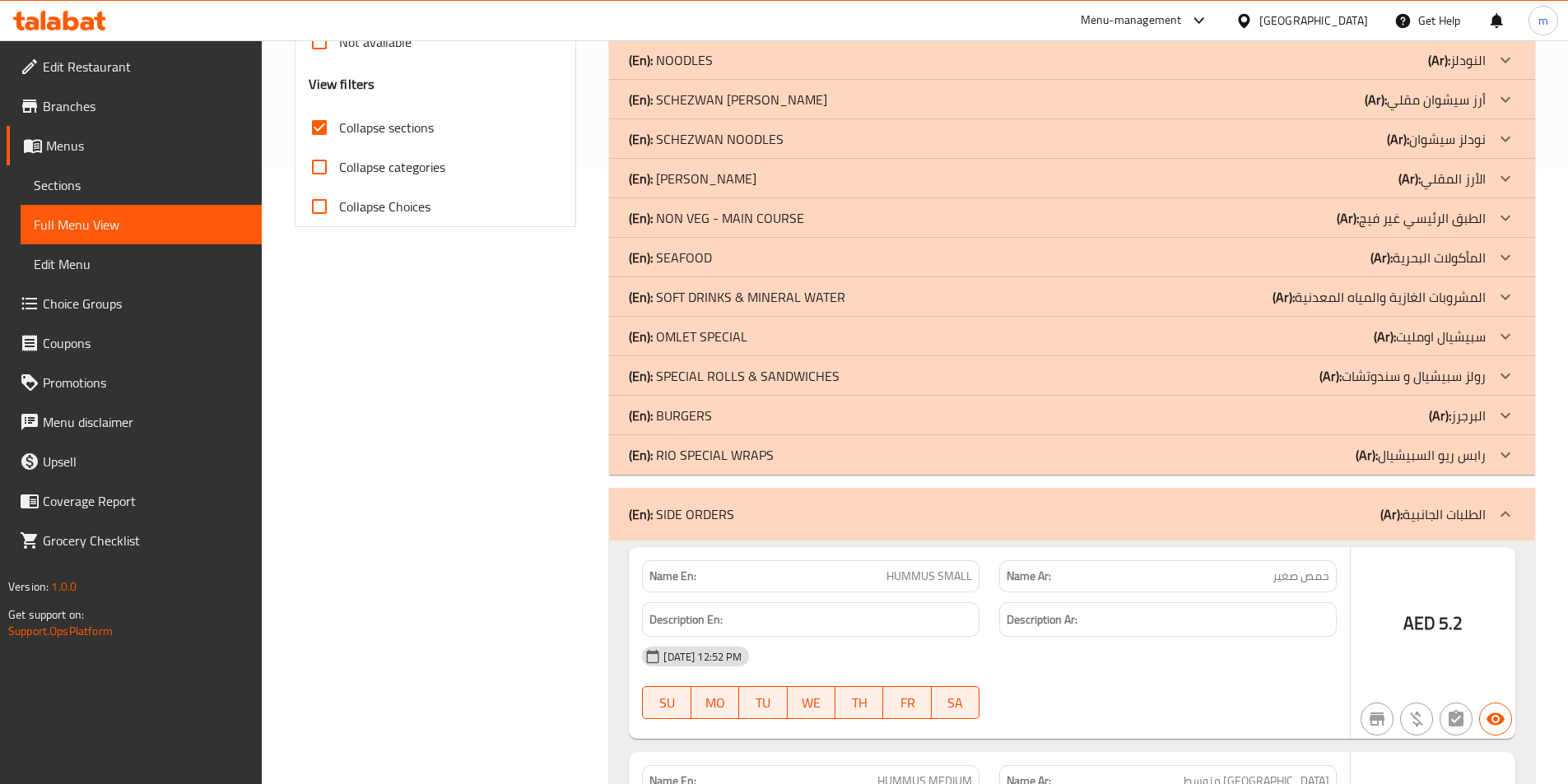
click at [1485, 450] on p "(Ar): رابس ريو السبيشيال" at bounding box center [1421, 455] width 130 height 20
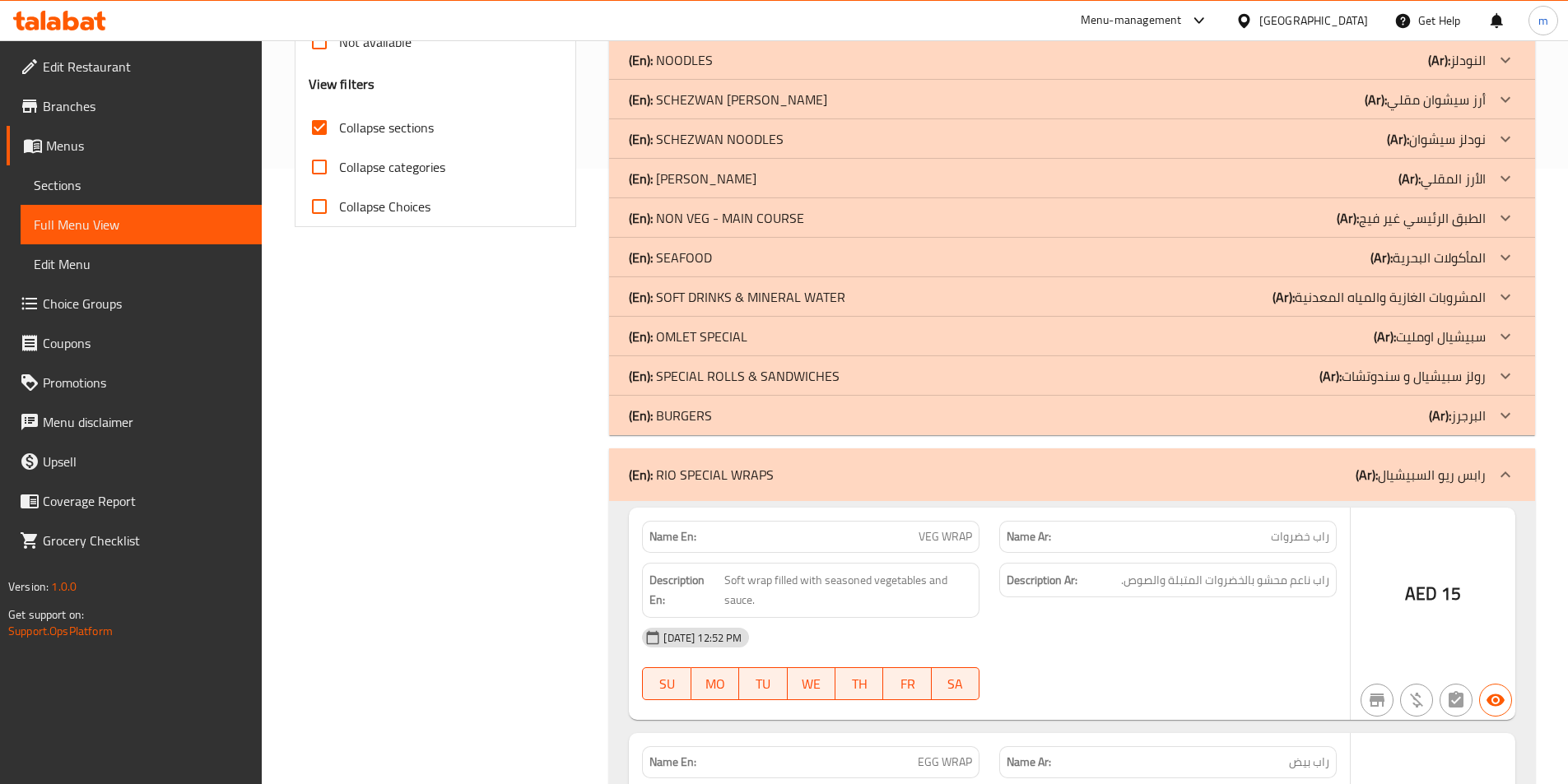
click at [1480, 417] on p "(Ar): البرجرز" at bounding box center [1456, 416] width 56 height 20
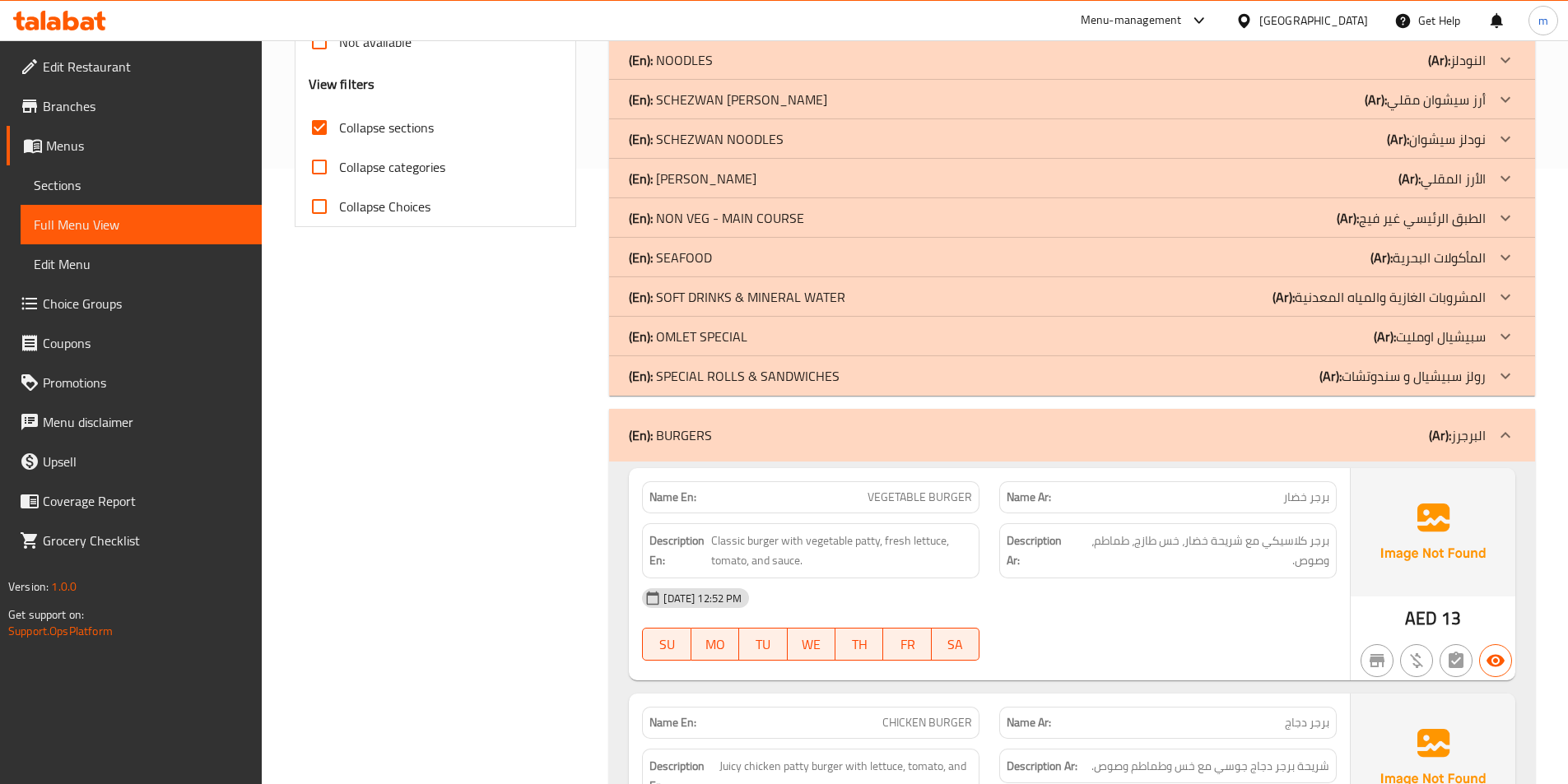
click at [1450, 376] on p "(Ar): رولز سبيشيال و سندوتشات" at bounding box center [1402, 376] width 166 height 20
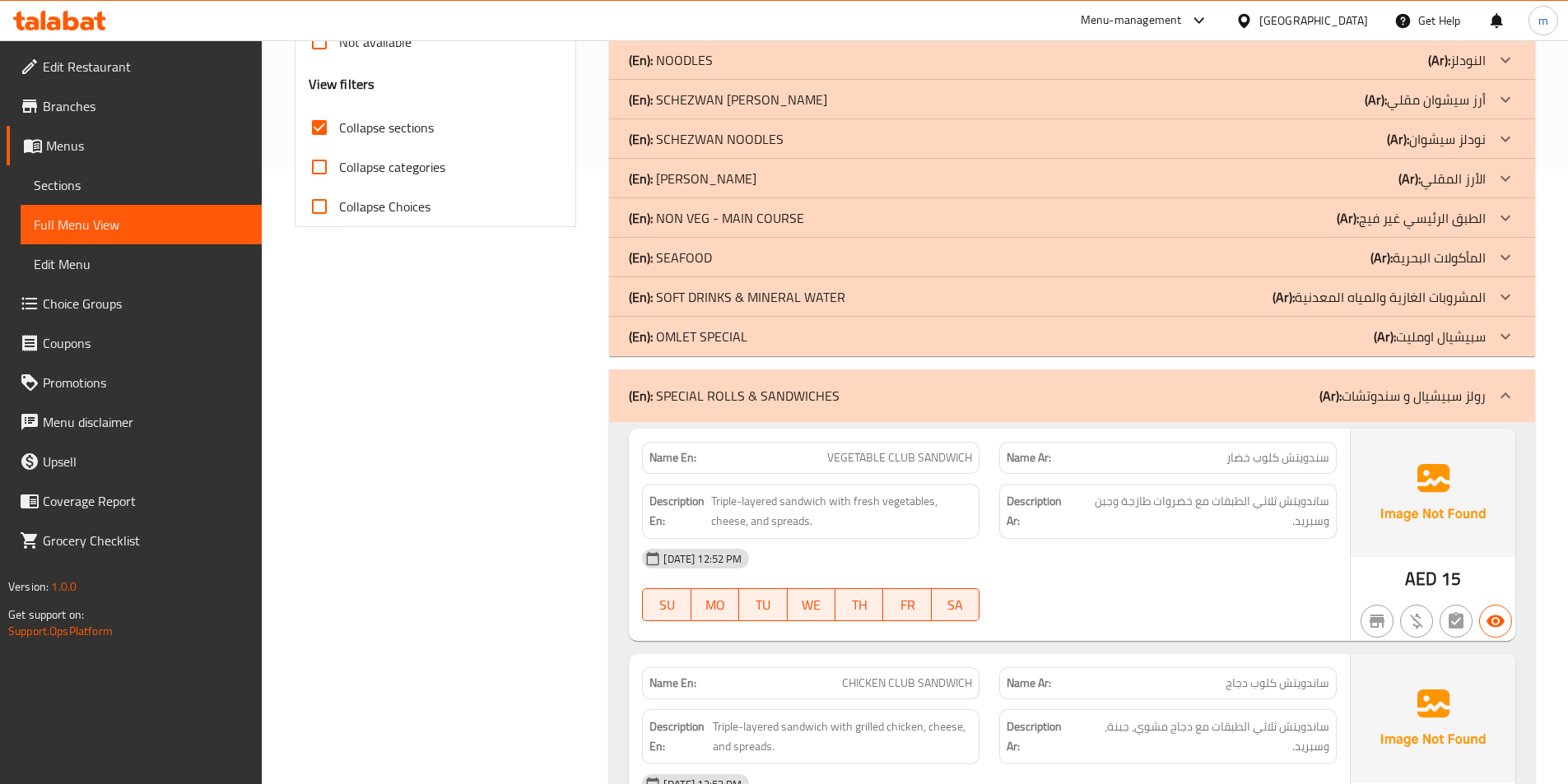
click at [1450, 342] on p "(Ar): سبيشيال اومليت" at bounding box center [1429, 337] width 112 height 20
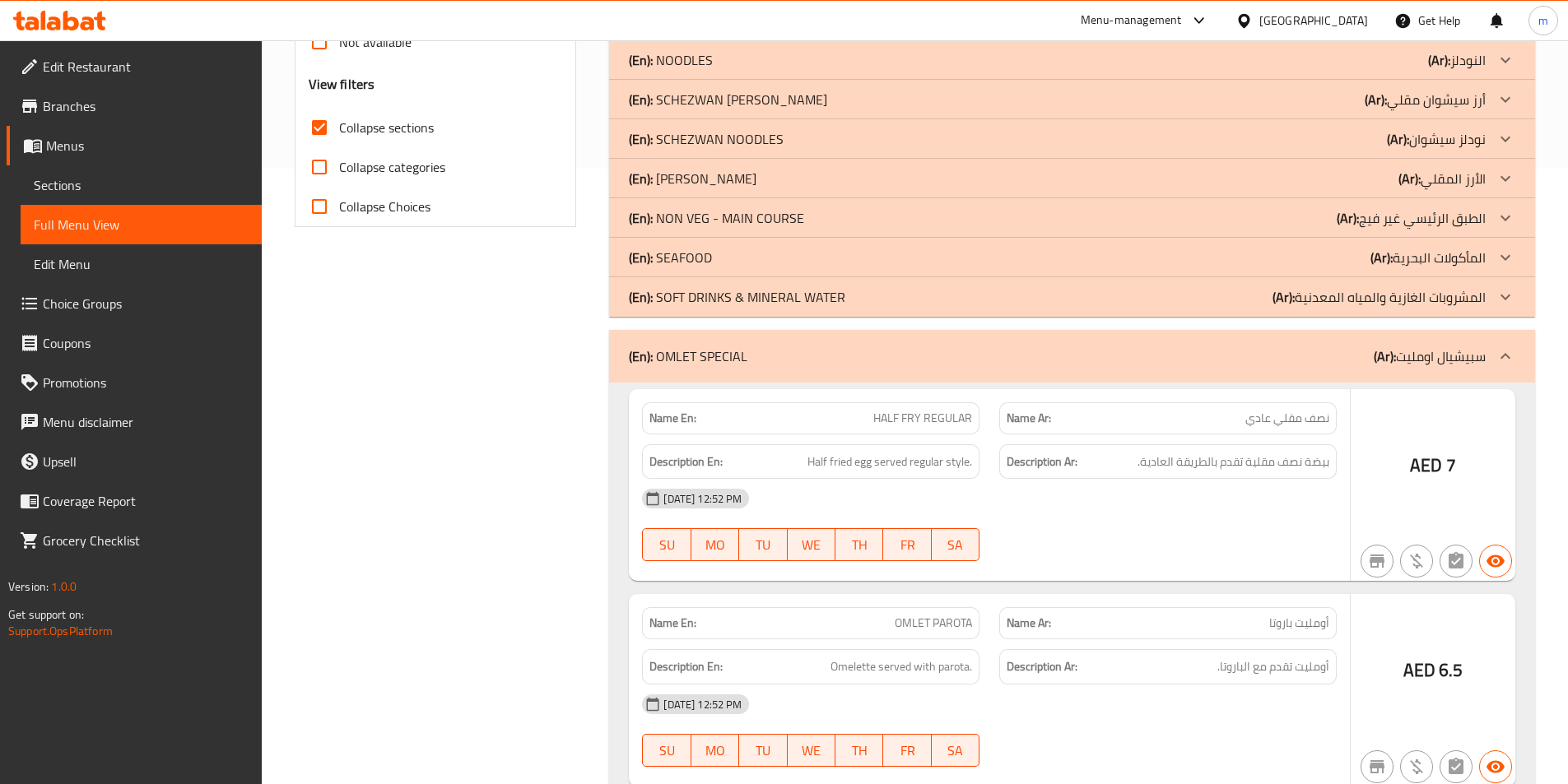
click at [1440, 304] on p "(Ar): المشروبات الغازية والمياه المعدنية" at bounding box center [1379, 297] width 213 height 20
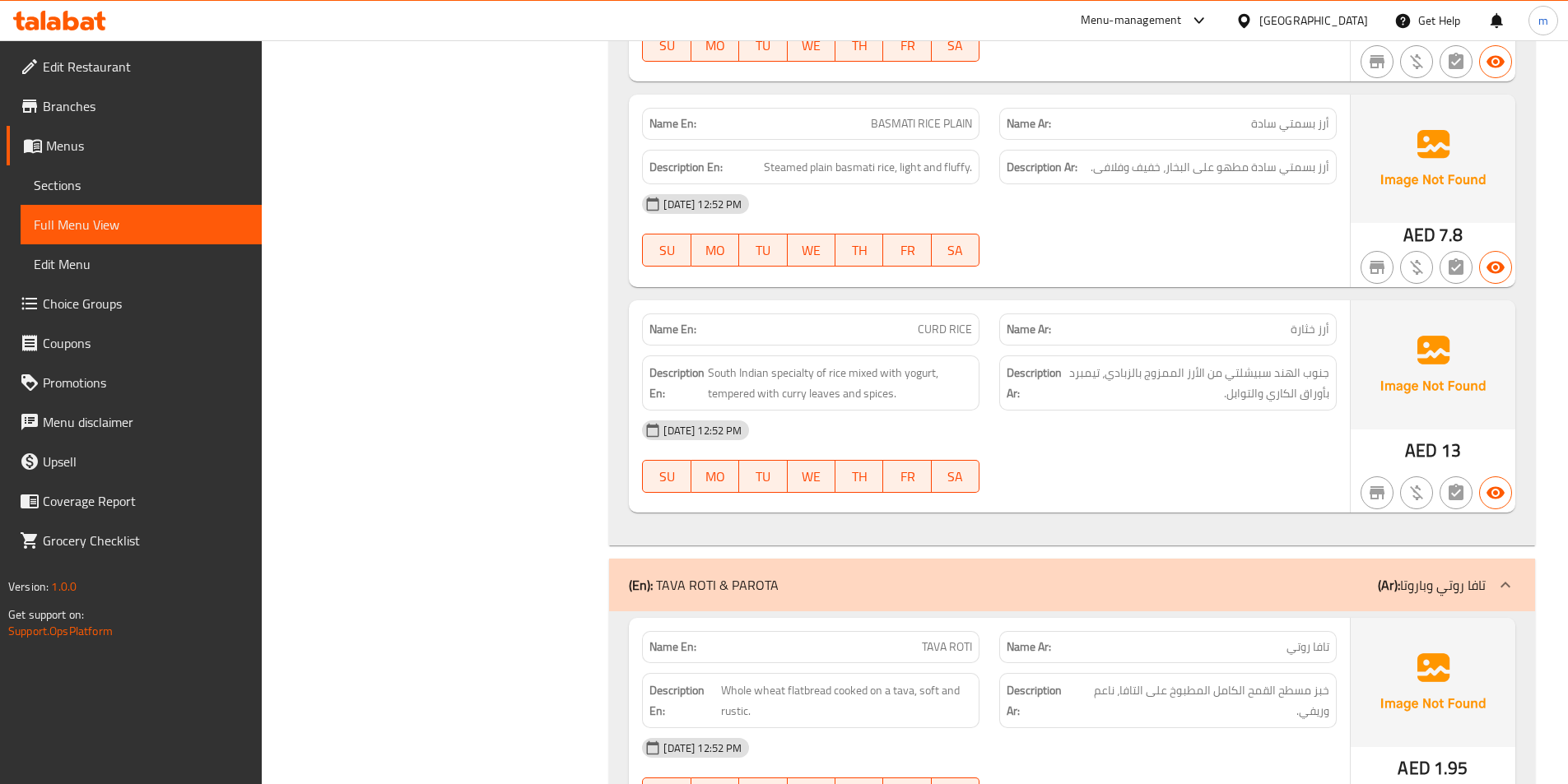
scroll to position [21946, 0]
drag, startPoint x: 1103, startPoint y: 372, endPoint x: 1070, endPoint y: 374, distance: 33.1
click at [1070, 374] on span "جنوب الهند سبيشلتي من الأرز الممزوج بالزبادي، تيمبرد بأوراق الكاري والتوابل." at bounding box center [1197, 381] width 264 height 40
copy span "تيمبرد"
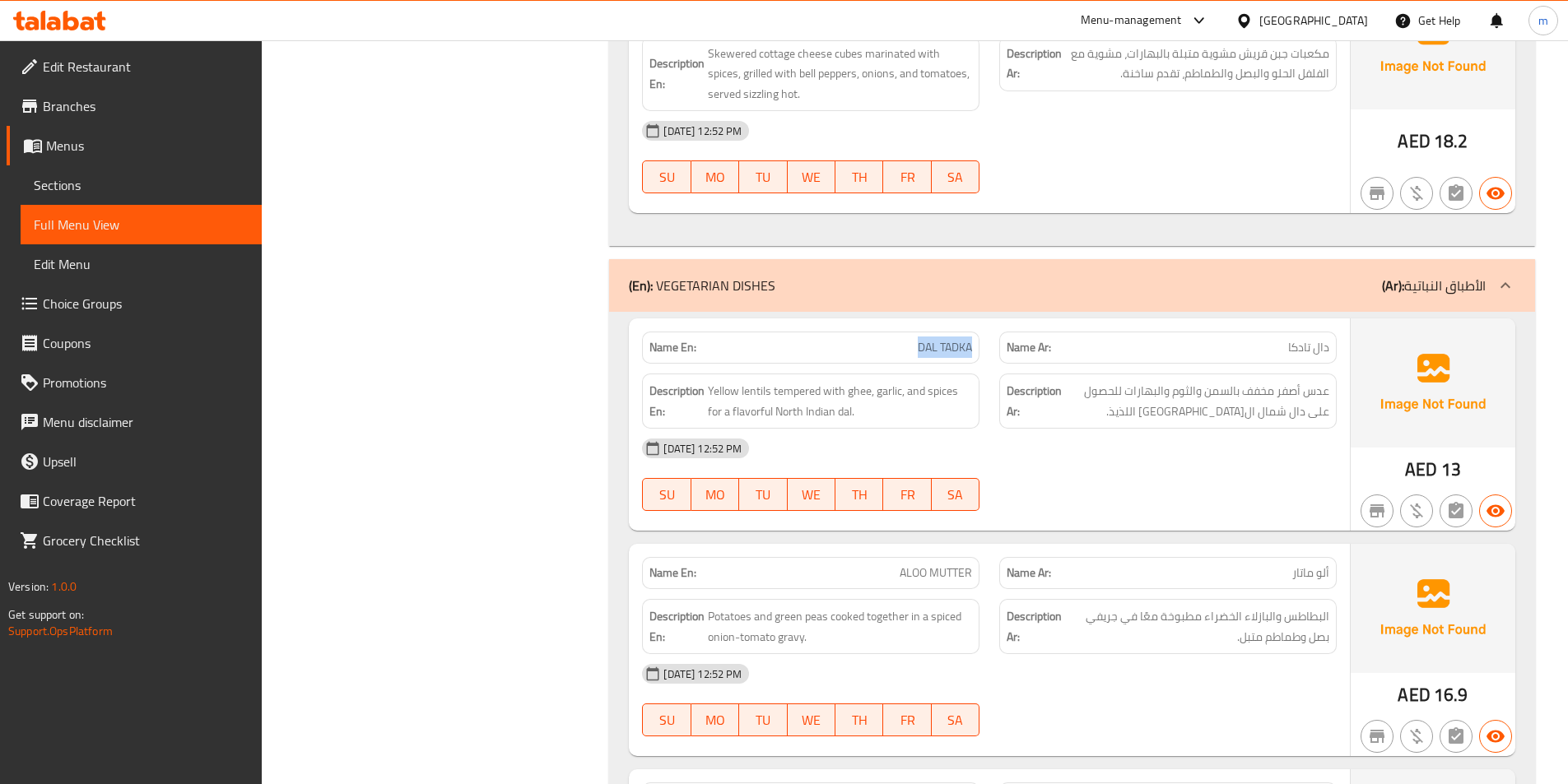
drag, startPoint x: 914, startPoint y: 347, endPoint x: 978, endPoint y: 361, distance: 65.5
click at [978, 361] on div "Name En: DAL TADKA" at bounding box center [811, 348] width 358 height 51
copy span "DAL TADKA"
click at [98, 188] on span "Sections" at bounding box center [140, 185] width 214 height 20
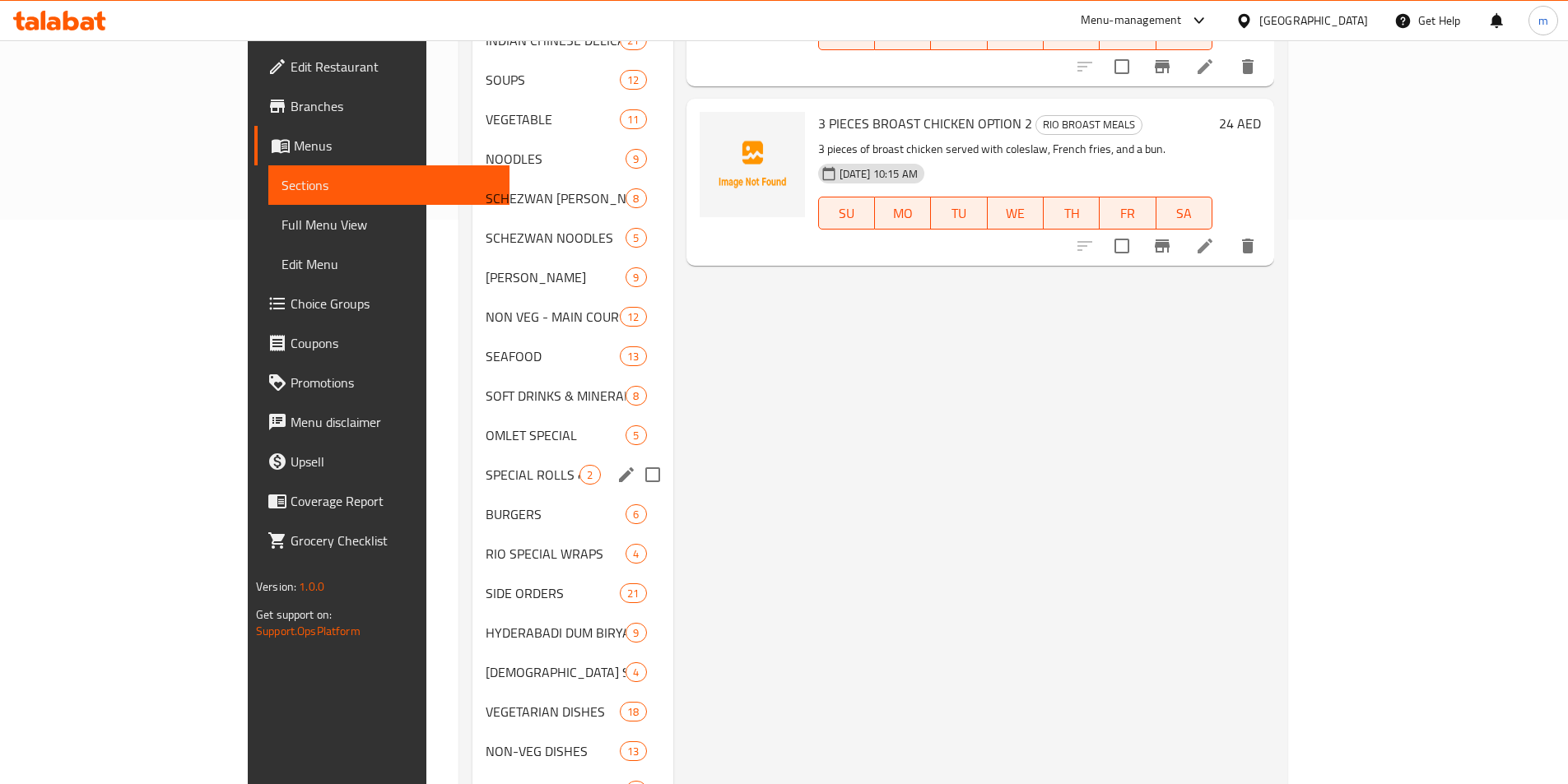
scroll to position [658, 0]
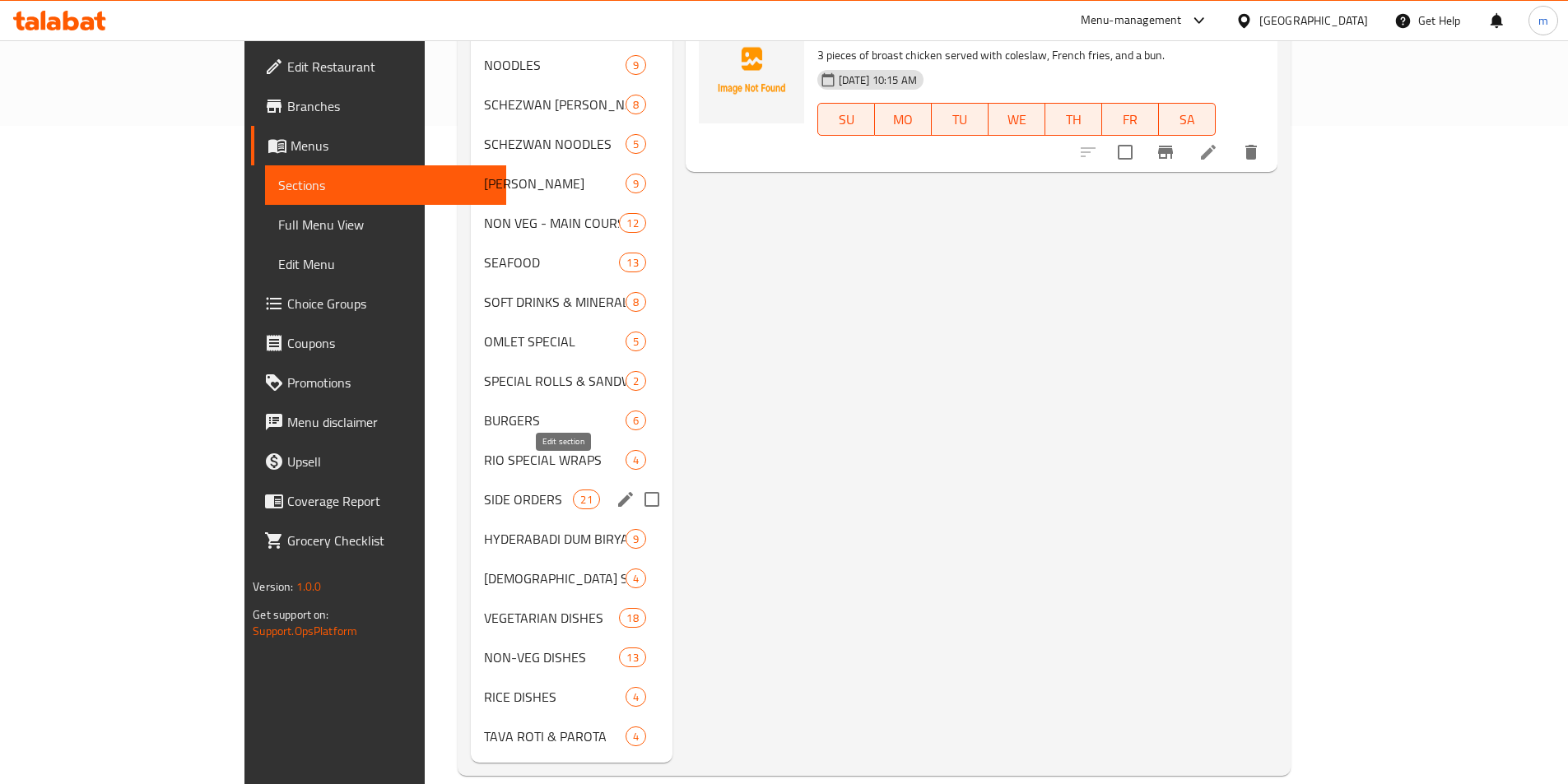
click at [616, 490] on icon "edit" at bounding box center [625, 500] width 20 height 20
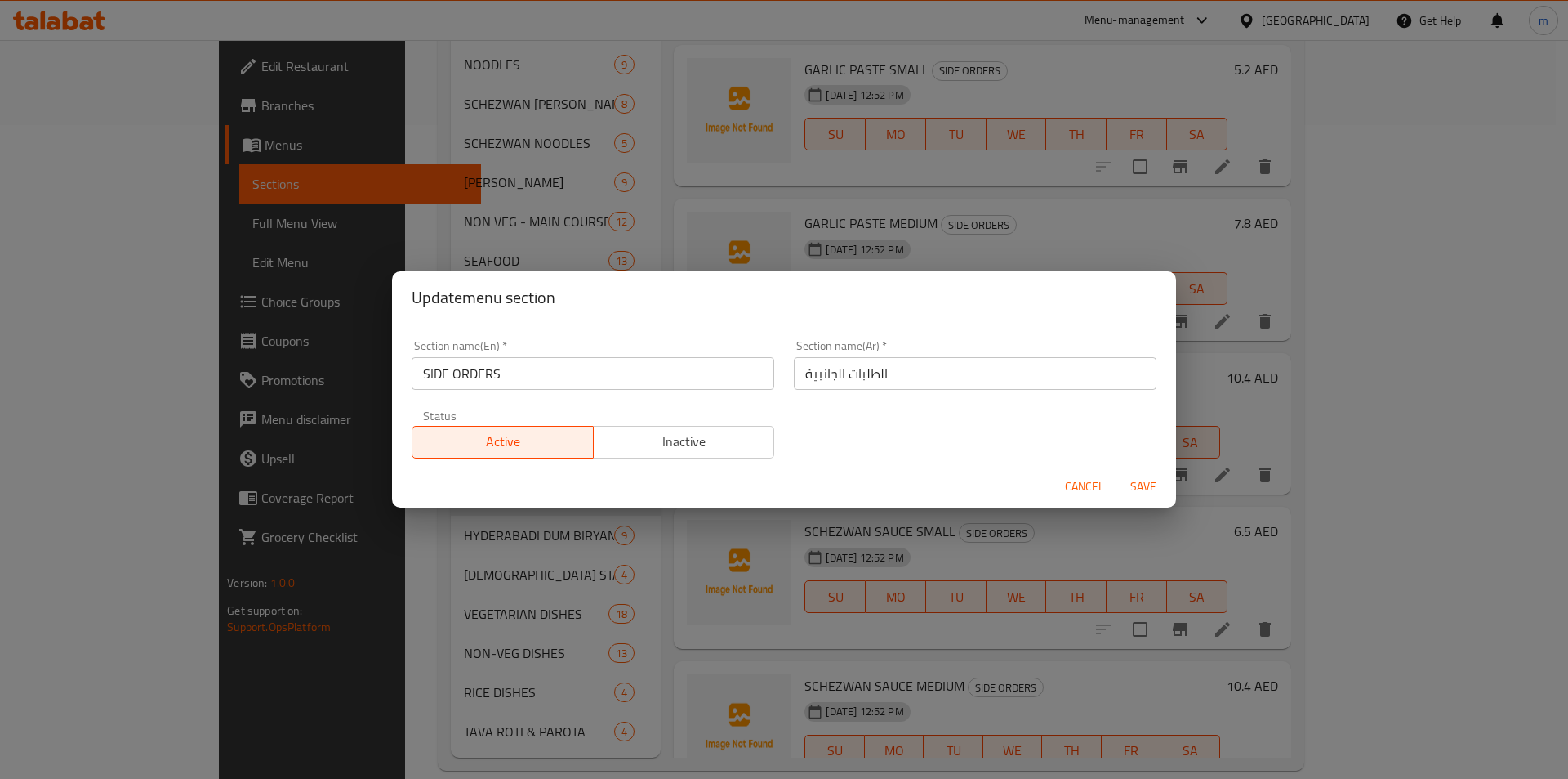
click at [1087, 493] on span "Cancel" at bounding box center [1085, 487] width 39 height 21
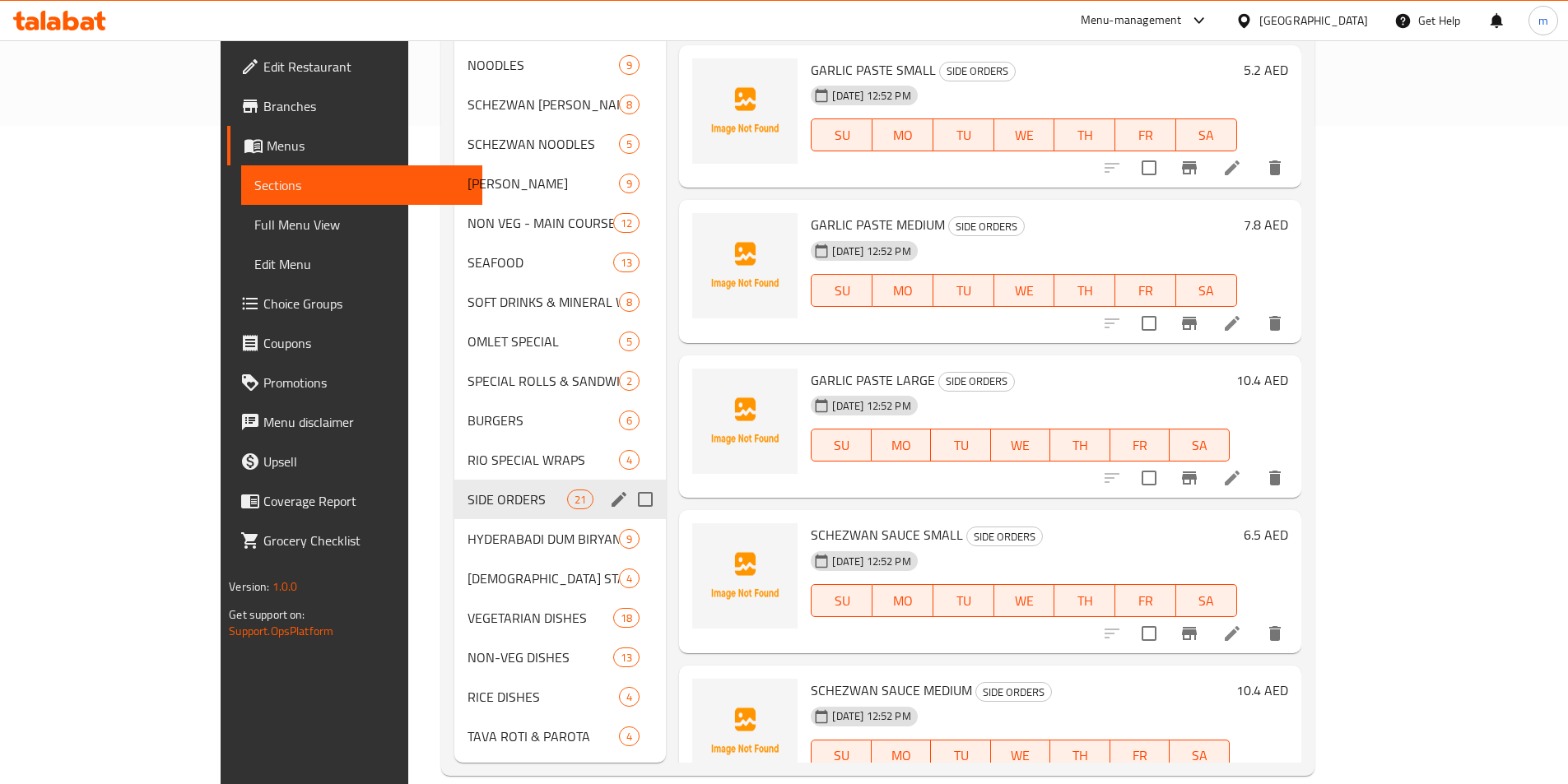
click at [467, 490] on span "SIDE ORDERS" at bounding box center [517, 500] width 100 height 20
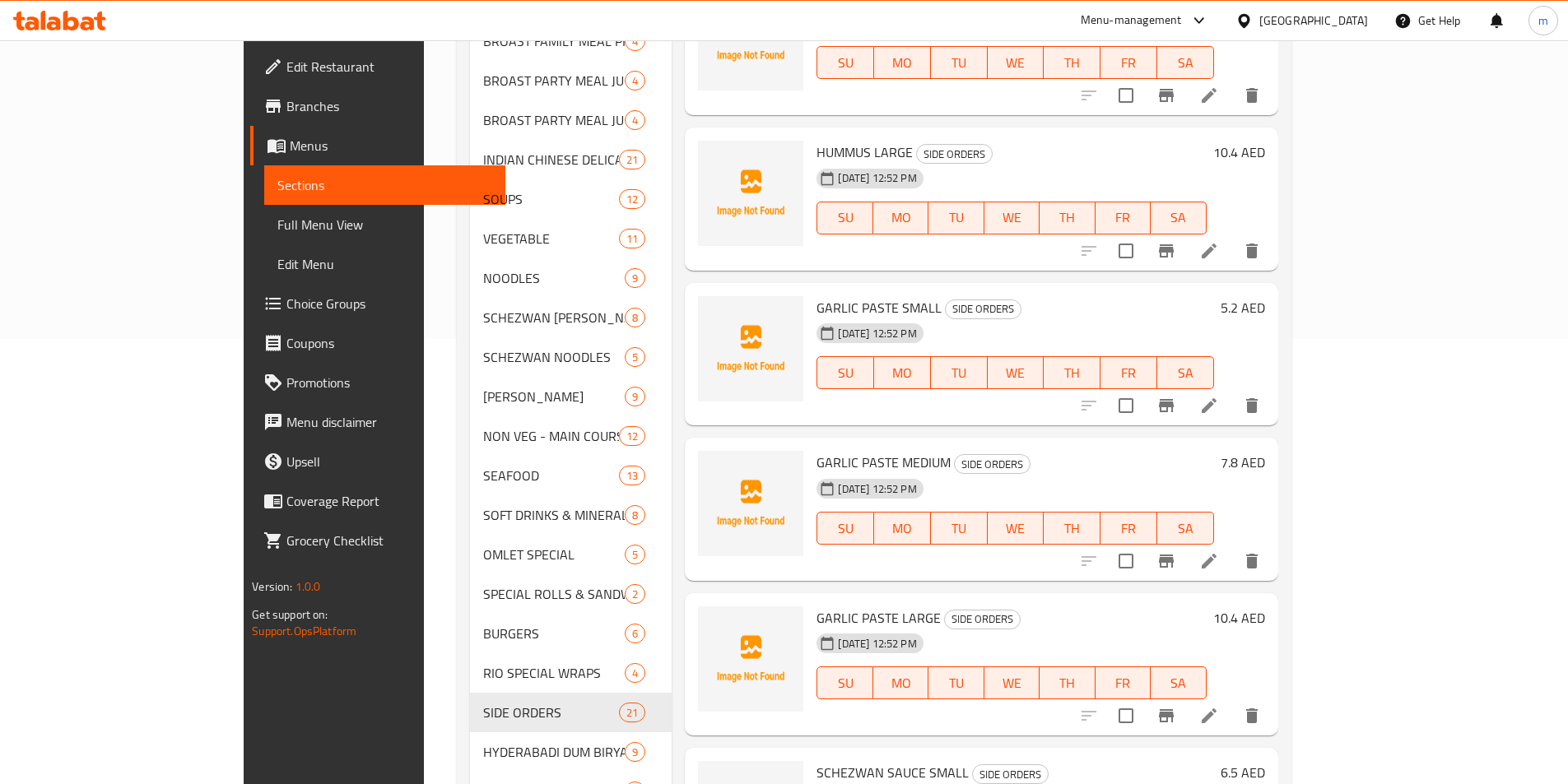
scroll to position [658, 0]
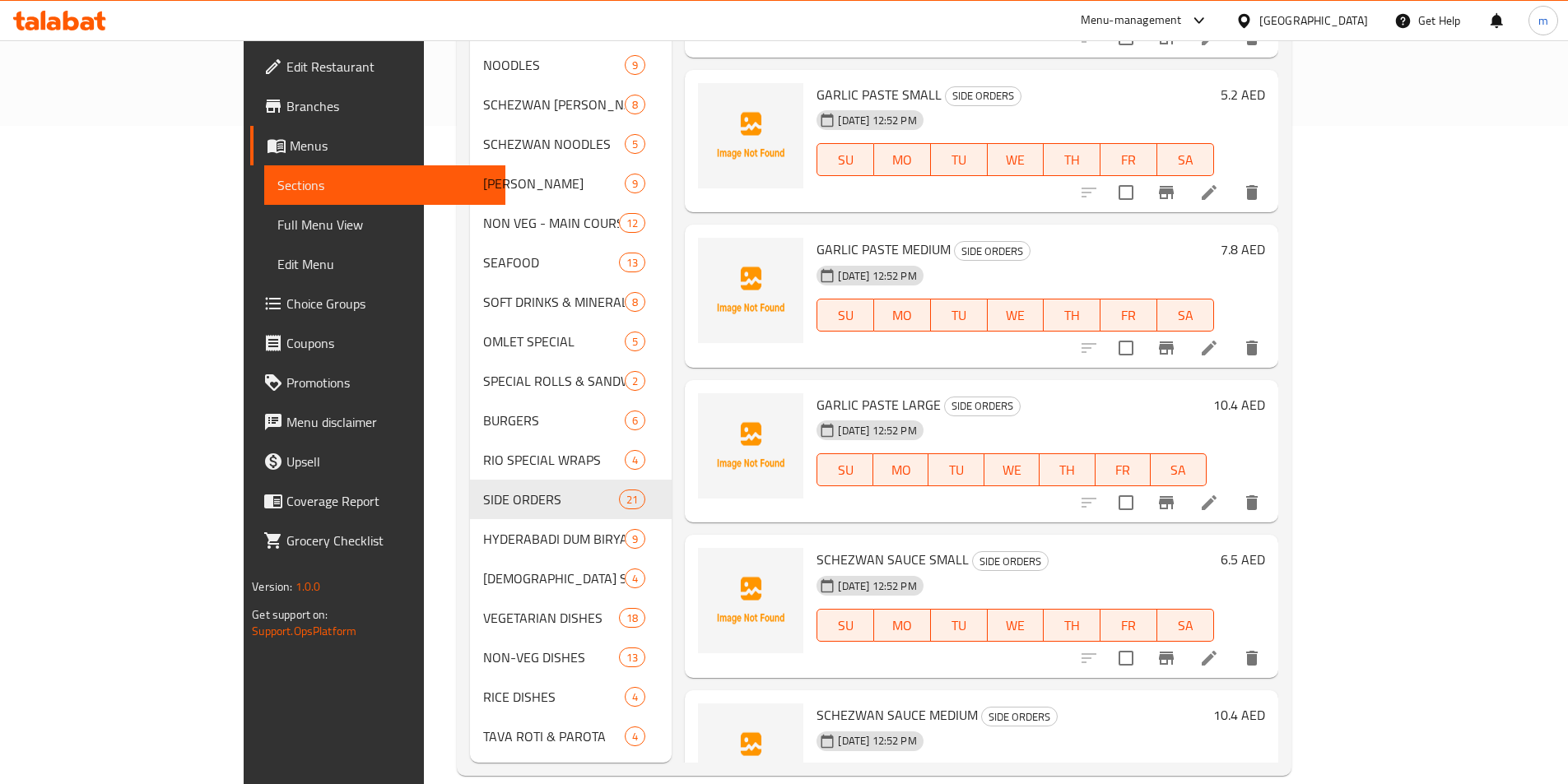
click at [278, 219] on span "Full Menu View" at bounding box center [384, 224] width 214 height 20
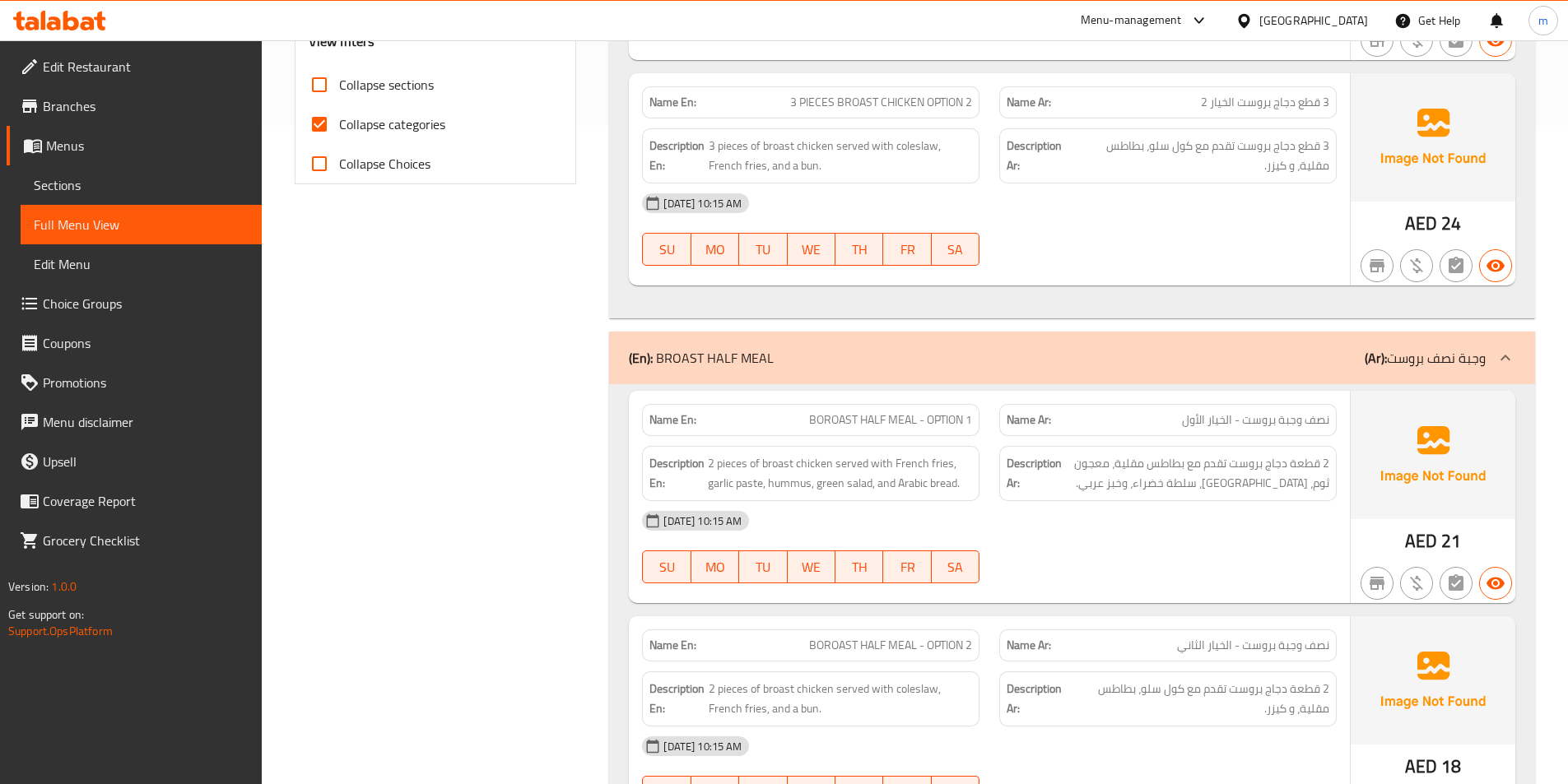
click at [389, 130] on span "Collapse categories" at bounding box center [391, 124] width 106 height 20
click at [339, 130] on input "Collapse categories" at bounding box center [319, 124] width 40 height 39
checkbox input "false"
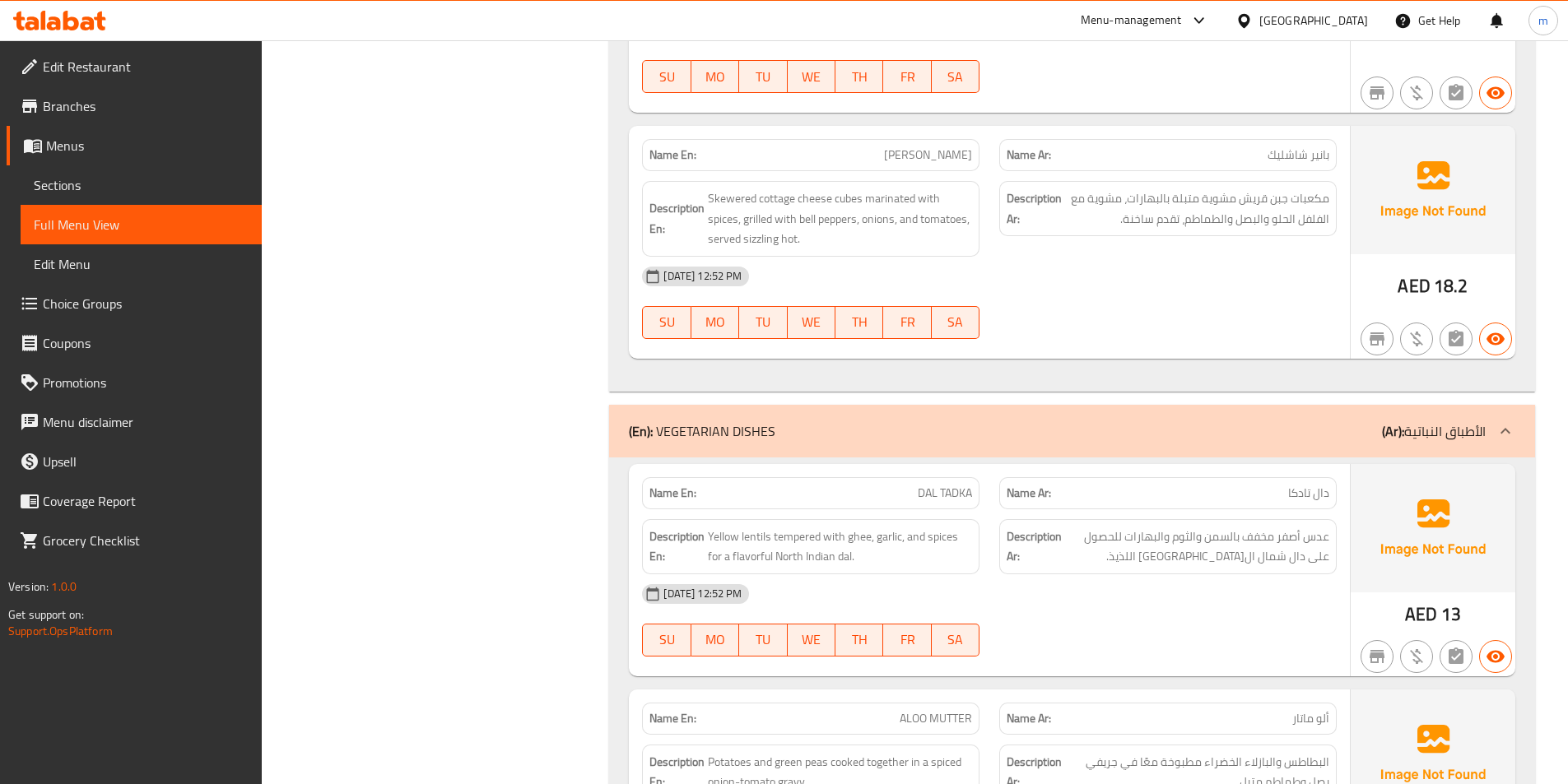
click at [130, 213] on link "Full Menu View" at bounding box center [141, 224] width 241 height 39
click at [126, 183] on span "Sections" at bounding box center [140, 185] width 214 height 20
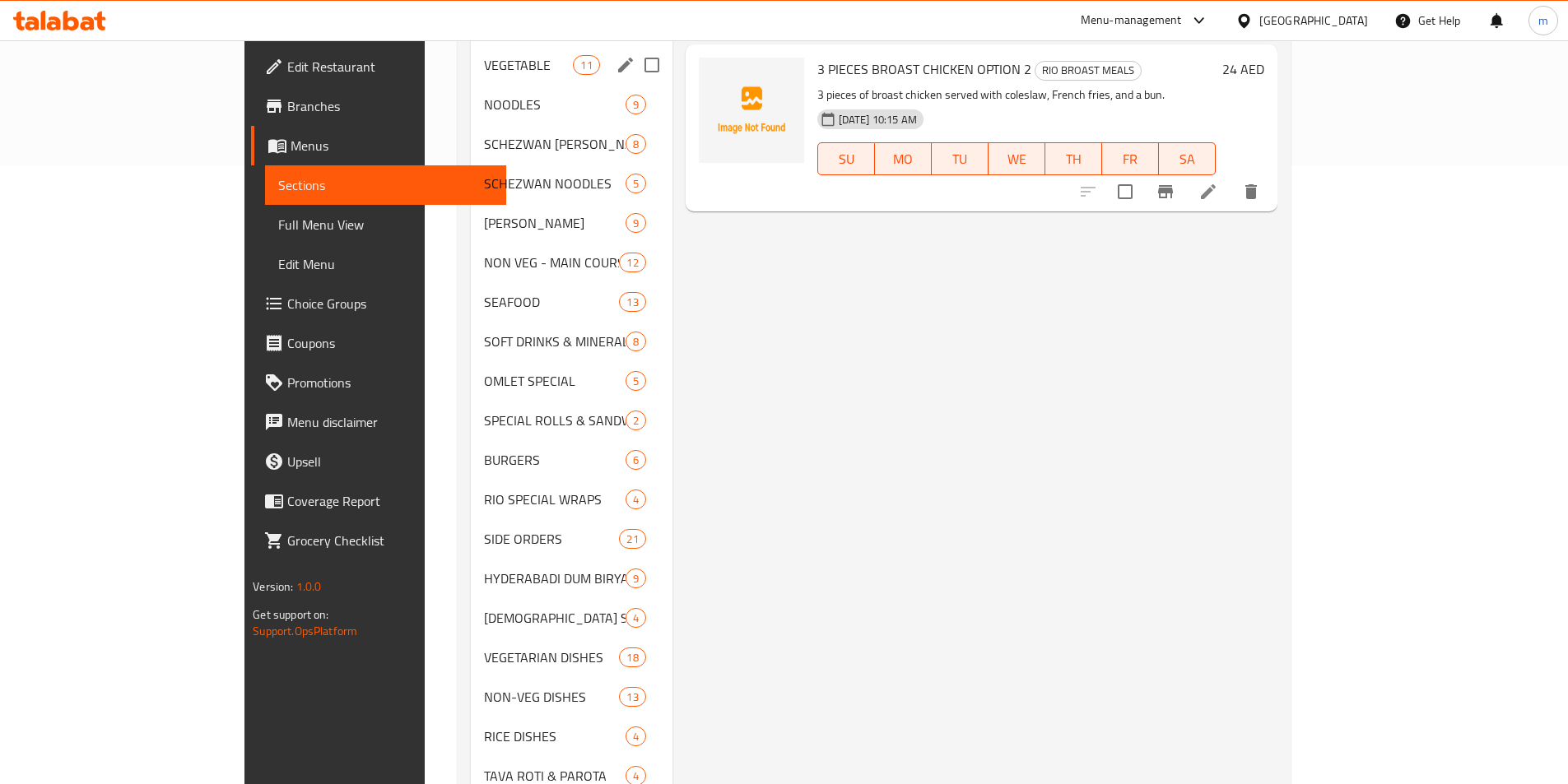
scroll to position [658, 0]
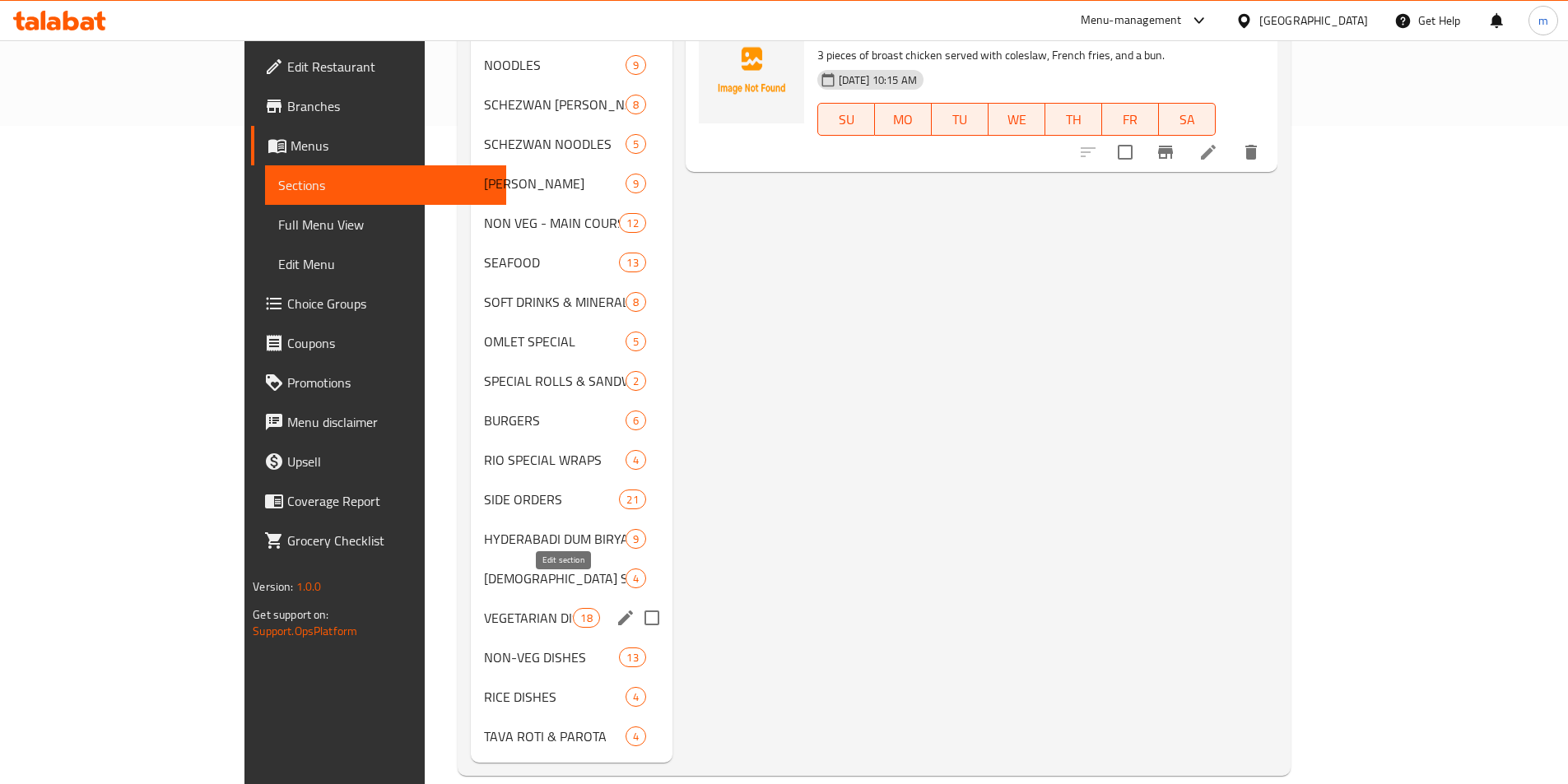
click at [616, 608] on icon "edit" at bounding box center [625, 618] width 20 height 20
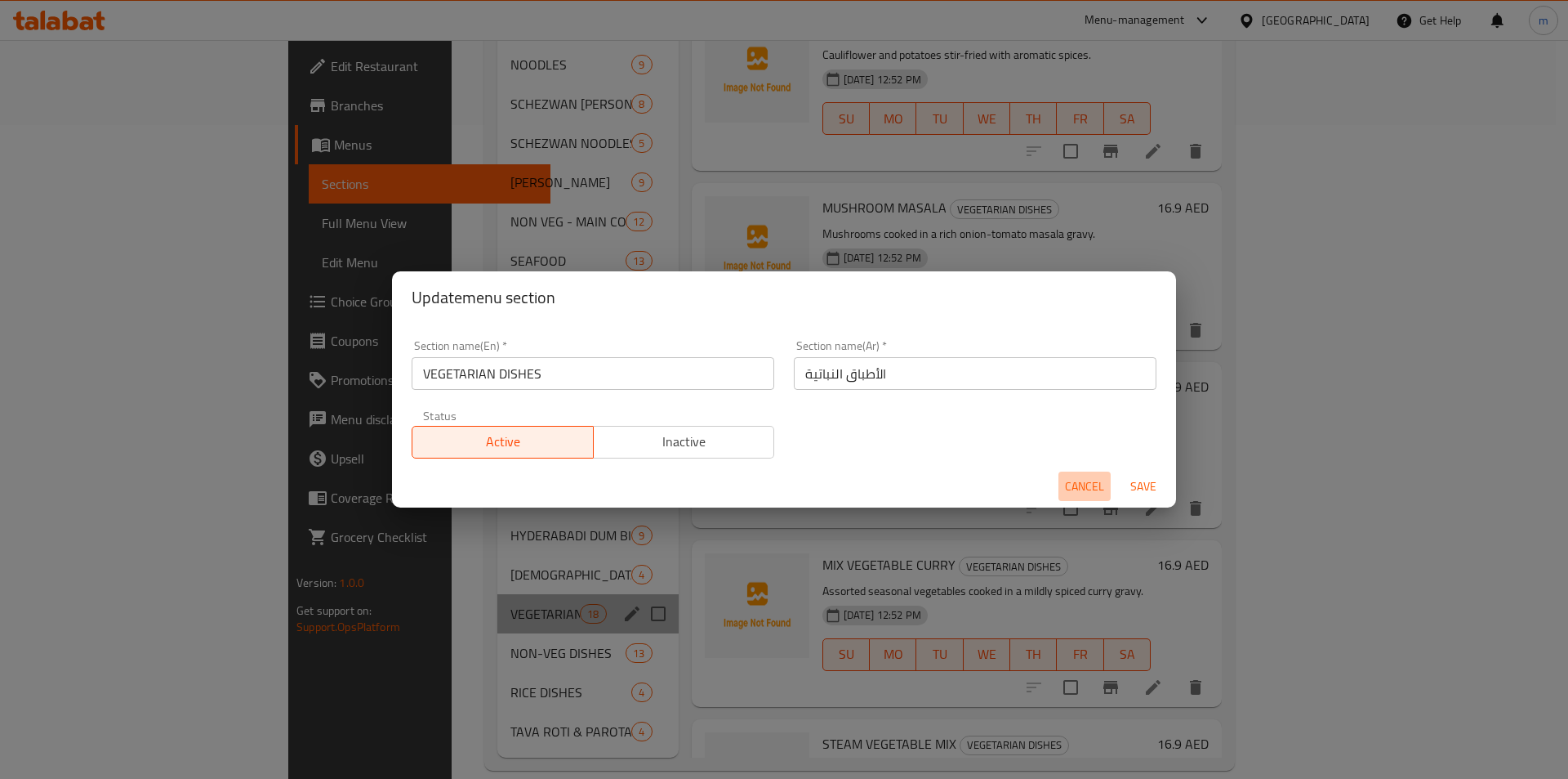
click at [1080, 483] on span "Cancel" at bounding box center [1085, 487] width 39 height 21
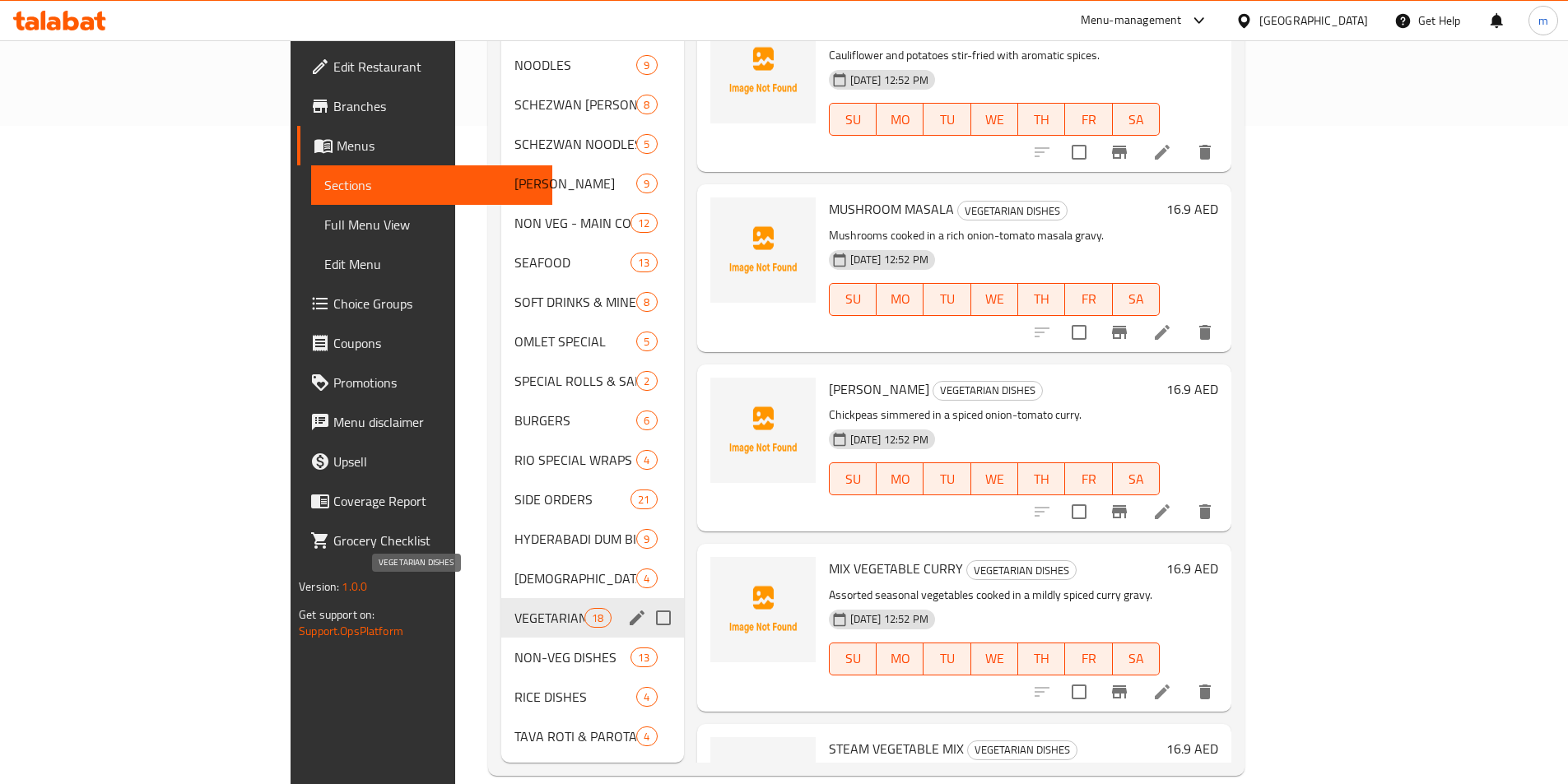
click at [515, 608] on span "VEGETARIAN DISHES" at bounding box center [549, 618] width 70 height 20
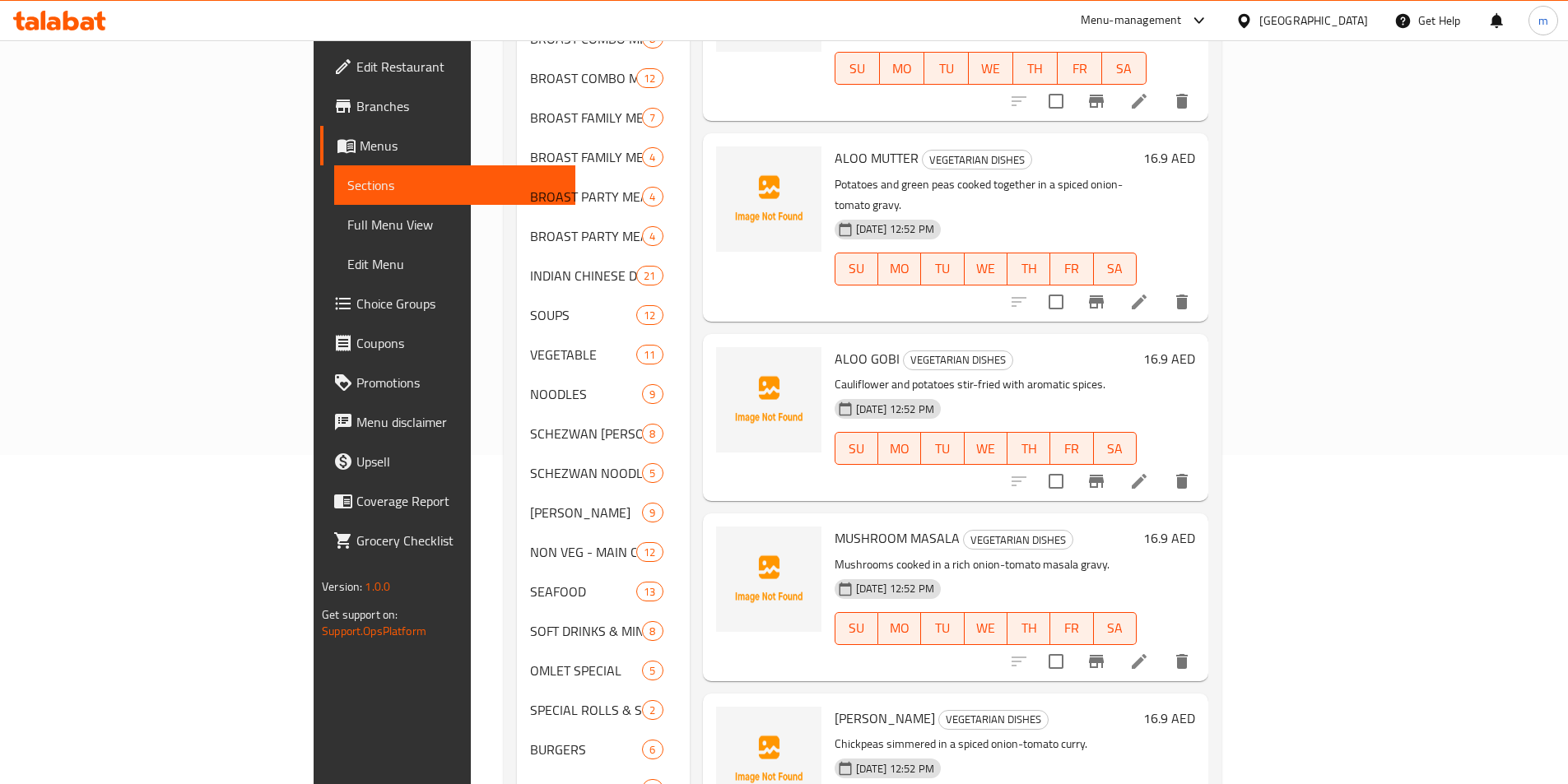
scroll to position [82, 0]
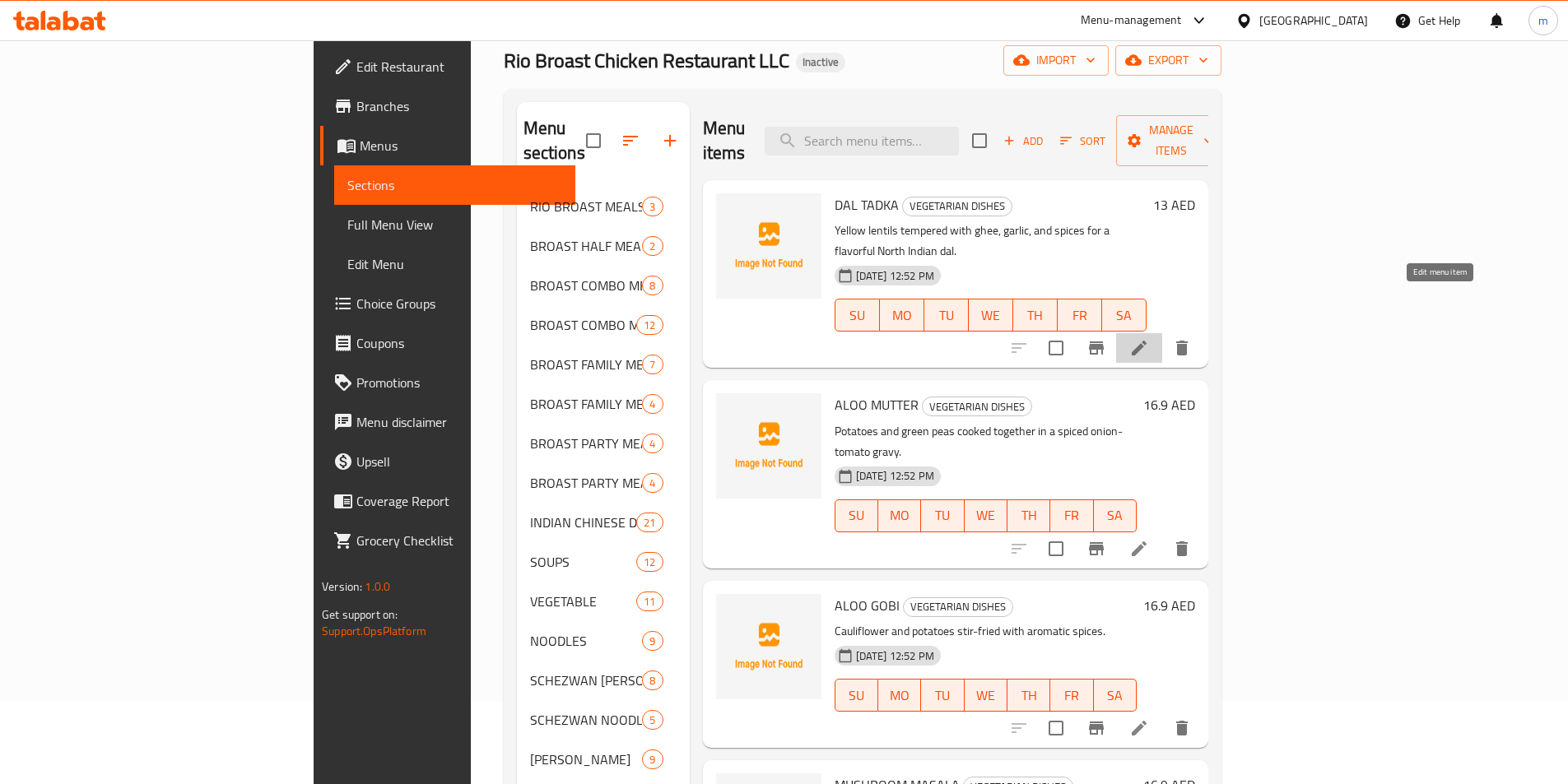
click at [1149, 338] on icon at bounding box center [1139, 348] width 20 height 20
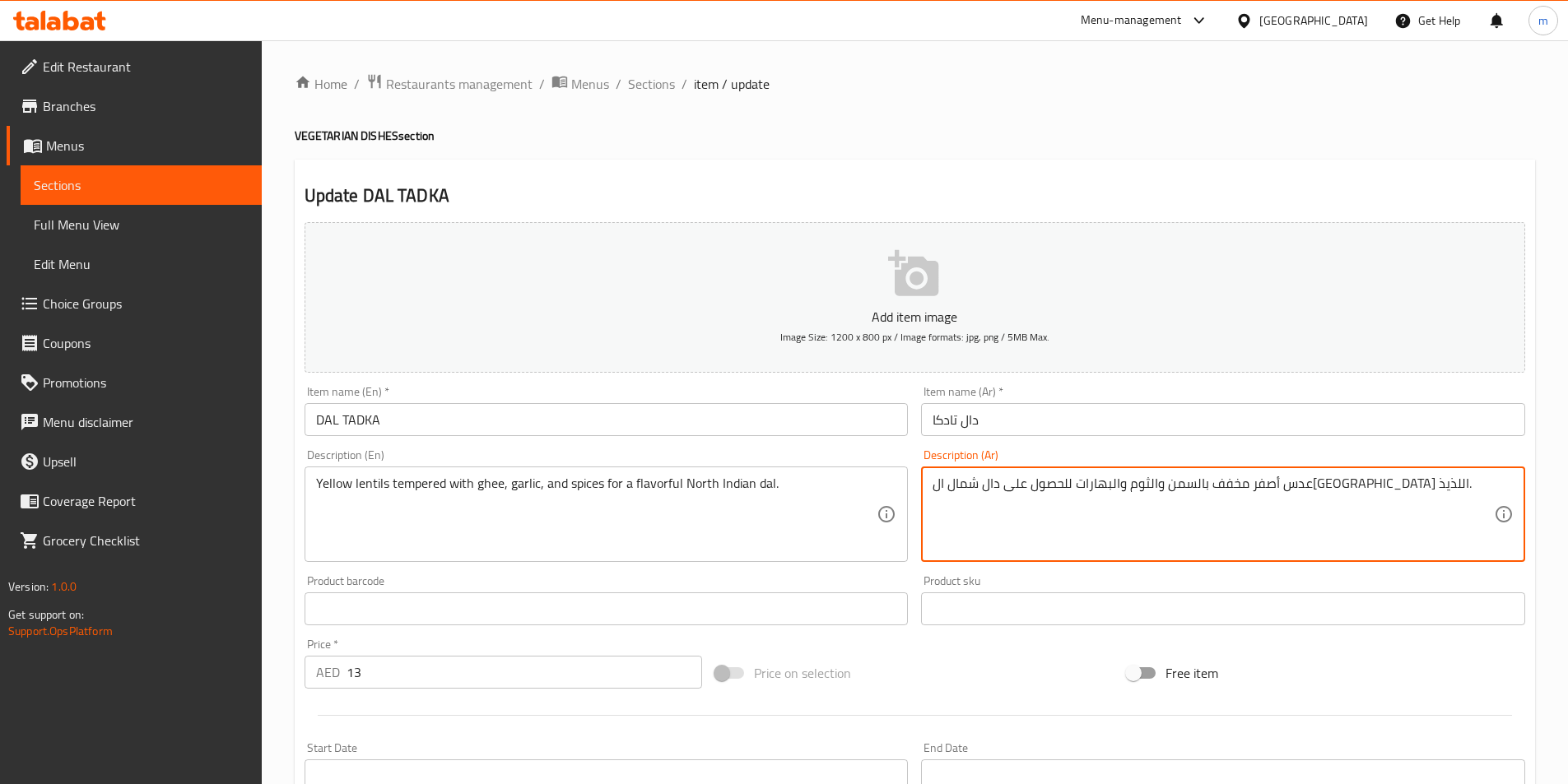
drag, startPoint x: 1297, startPoint y: 471, endPoint x: 1258, endPoint y: 468, distance: 39.1
paste textarea "DAL TADKA"
paste textarea "يمبرد"
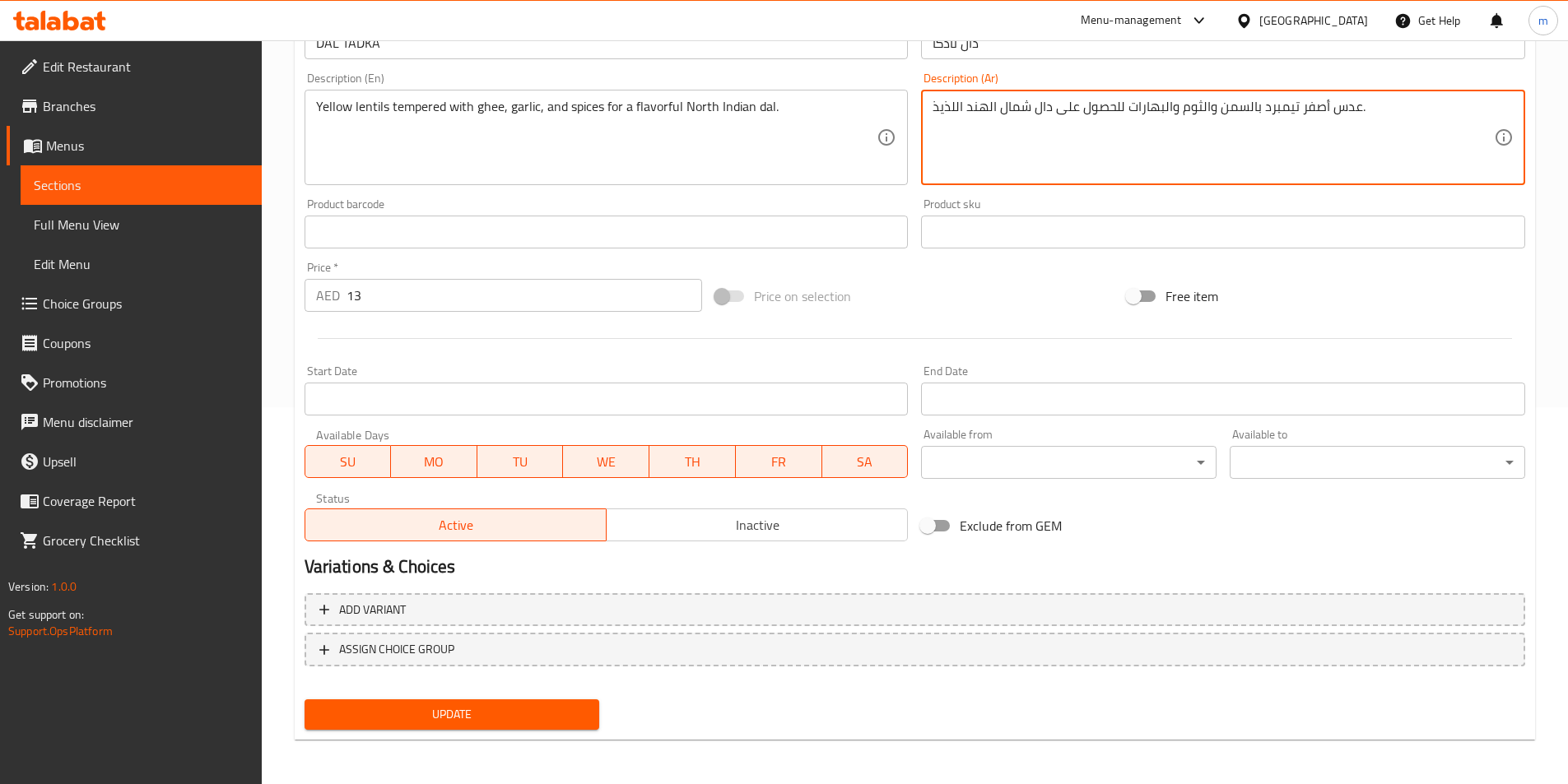
scroll to position [378, 0]
type textarea "عدس أصفر تيمبرد بالسمن والثوم والبهارات للحصول على دال شمال الهند اللذيذ."
click at [485, 707] on span "Update" at bounding box center [453, 712] width 269 height 21
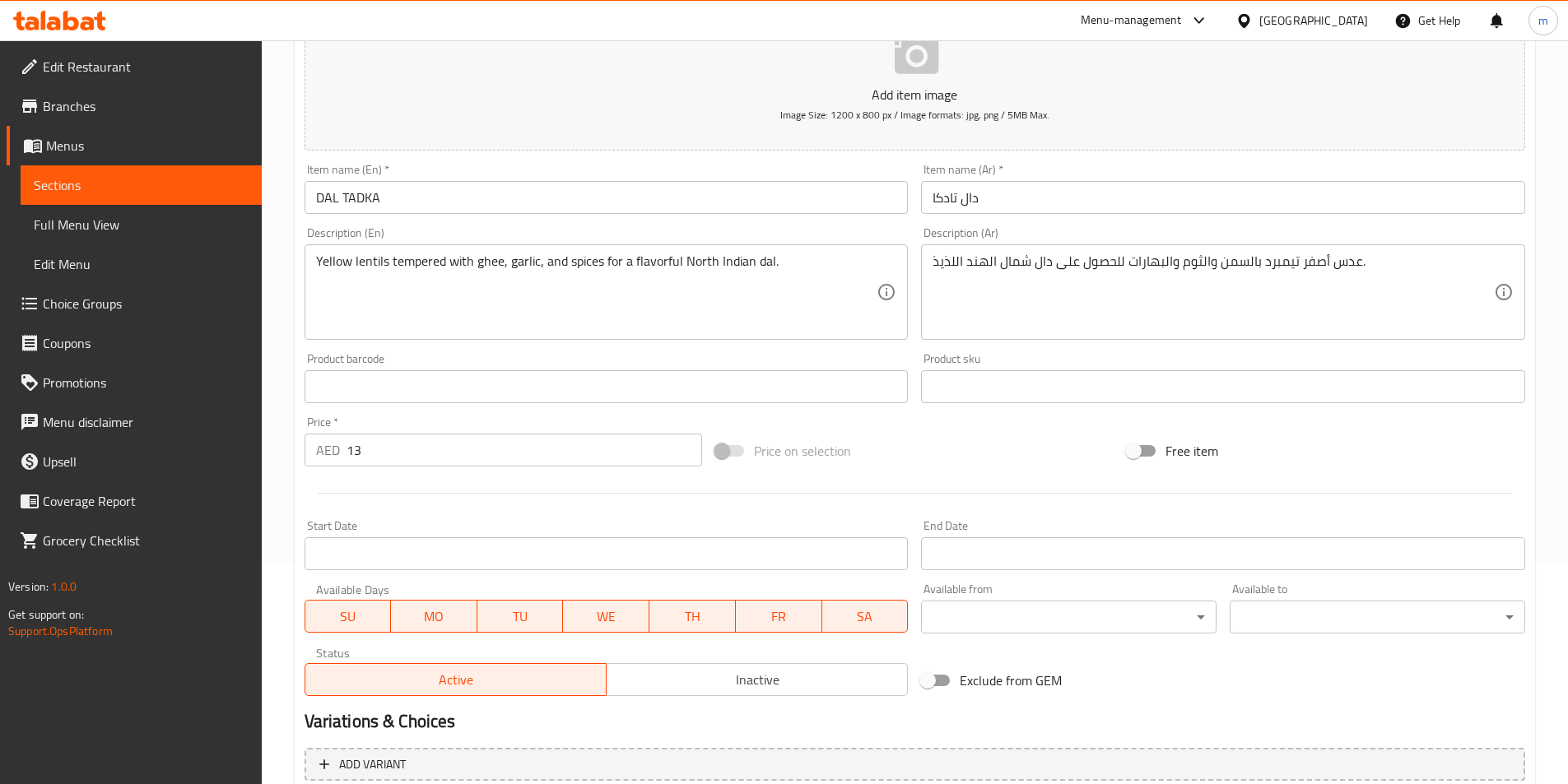
scroll to position [131, 0]
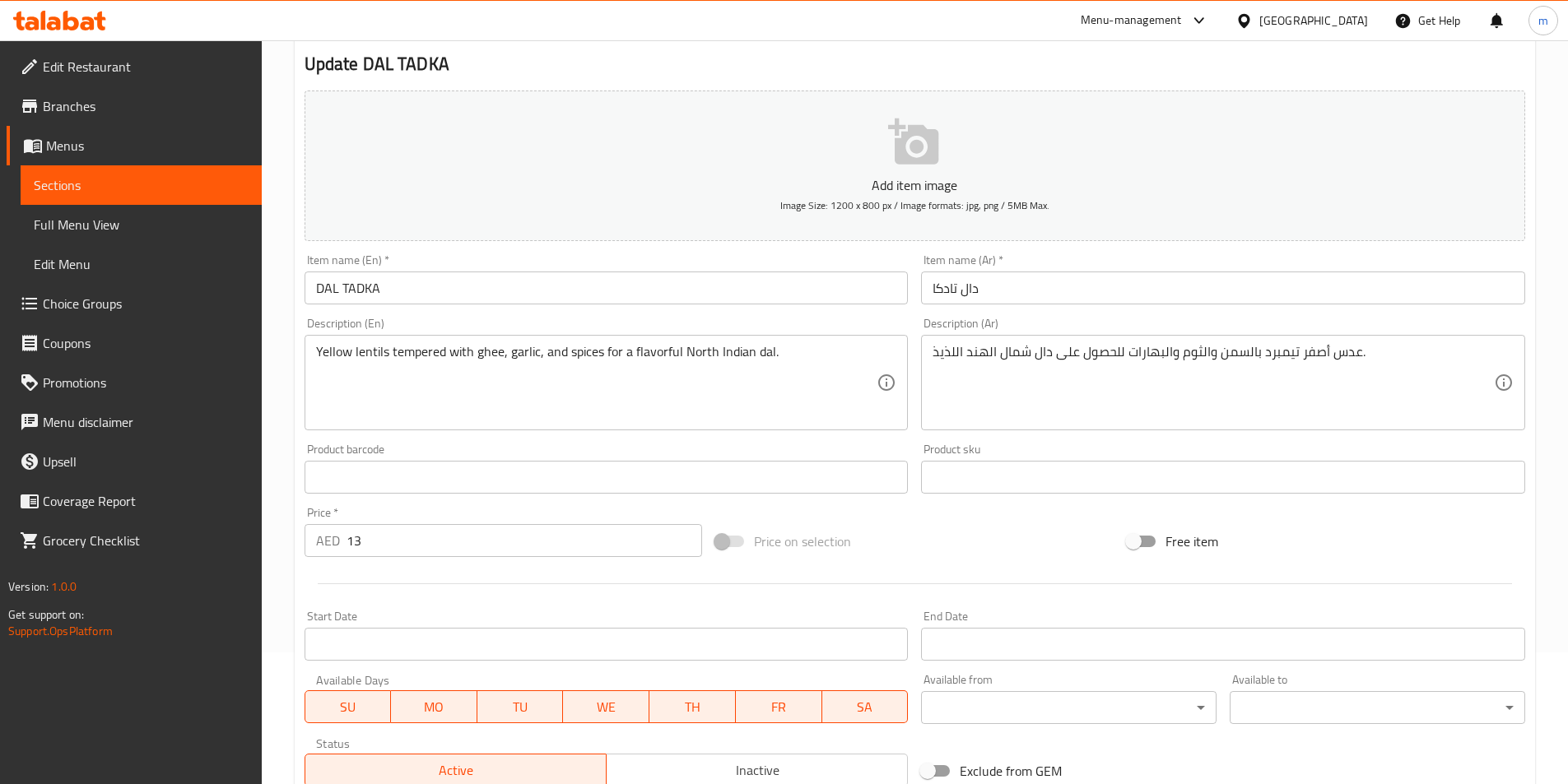
click span "Full Menu View"
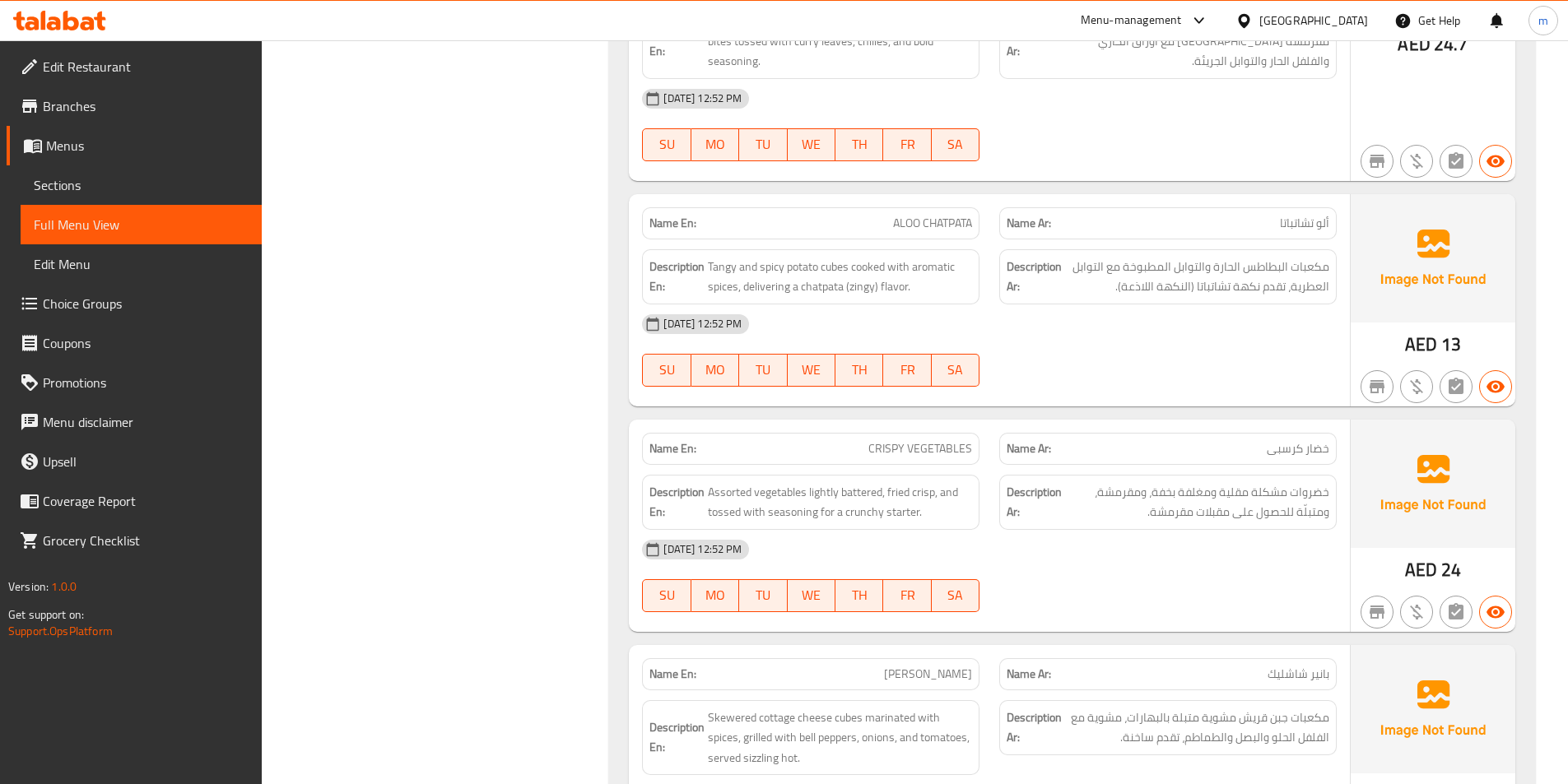
scroll to position [54336, 0]
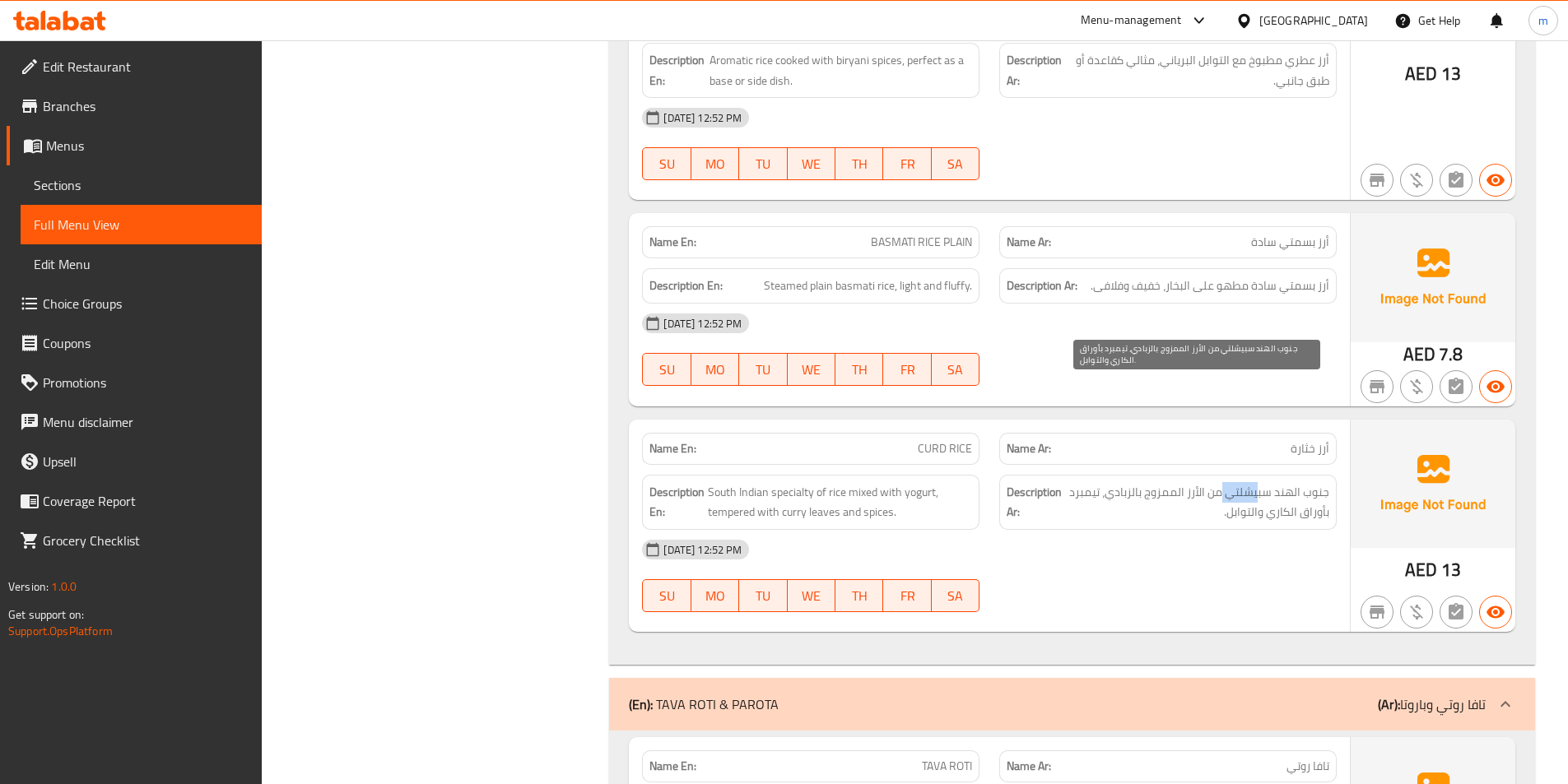
drag, startPoint x: 1268, startPoint y: 394, endPoint x: 1257, endPoint y: 395, distance: 11.0
click span "جنوب الهند سبيشلتي من الأرز الممزوج بالزبادي، تيمبرد بأوراق الكاري والتوابل."
drag, startPoint x: 1269, startPoint y: 391, endPoint x: 1229, endPoint y: 391, distance: 40.0
click span "جنوب الهند سبيشلتي من الأرز الممزوج بالزبادي، تيمبرد بأوراق الكاري والتوابل."
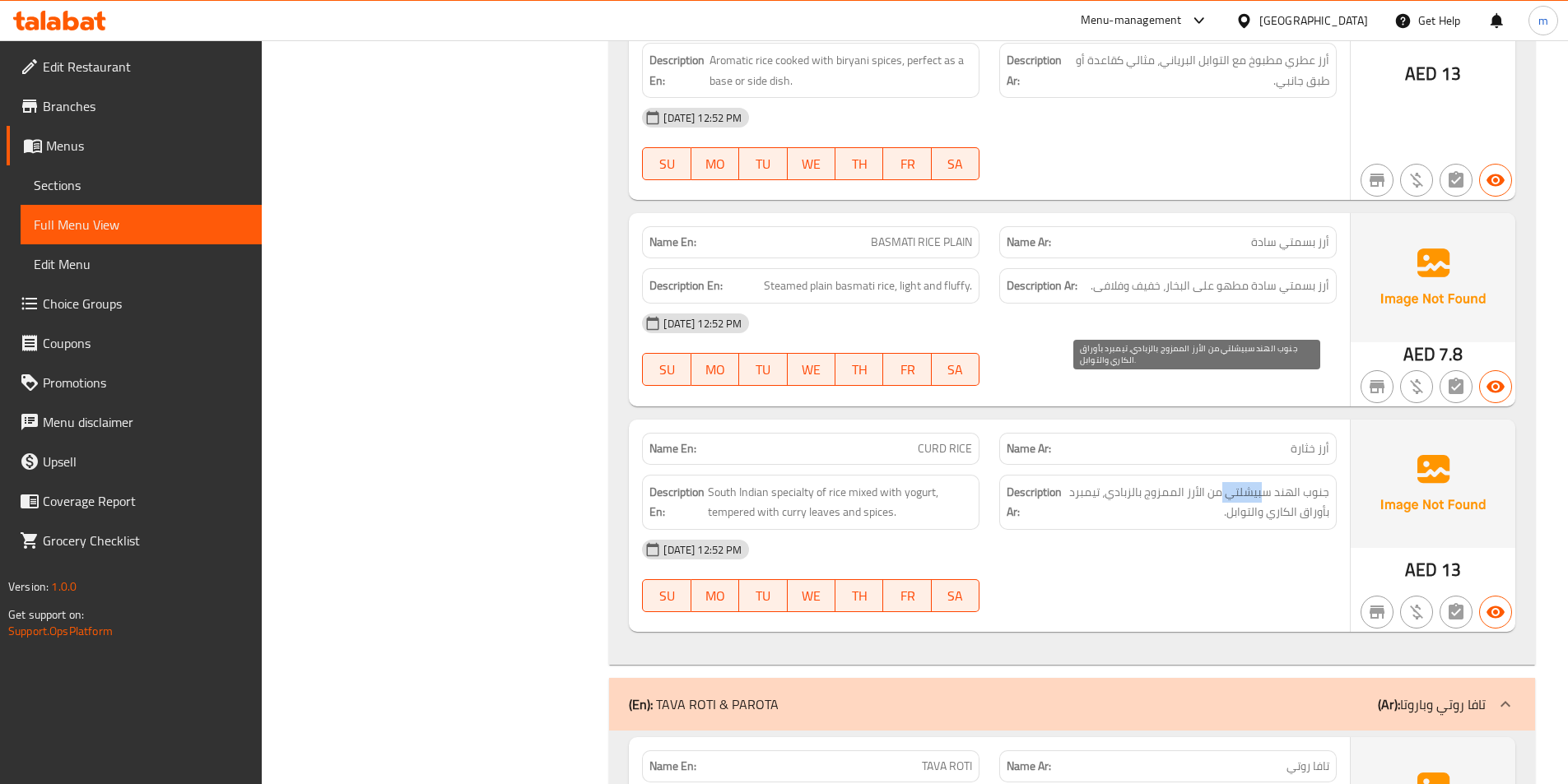
copy span "سبيشلتي"
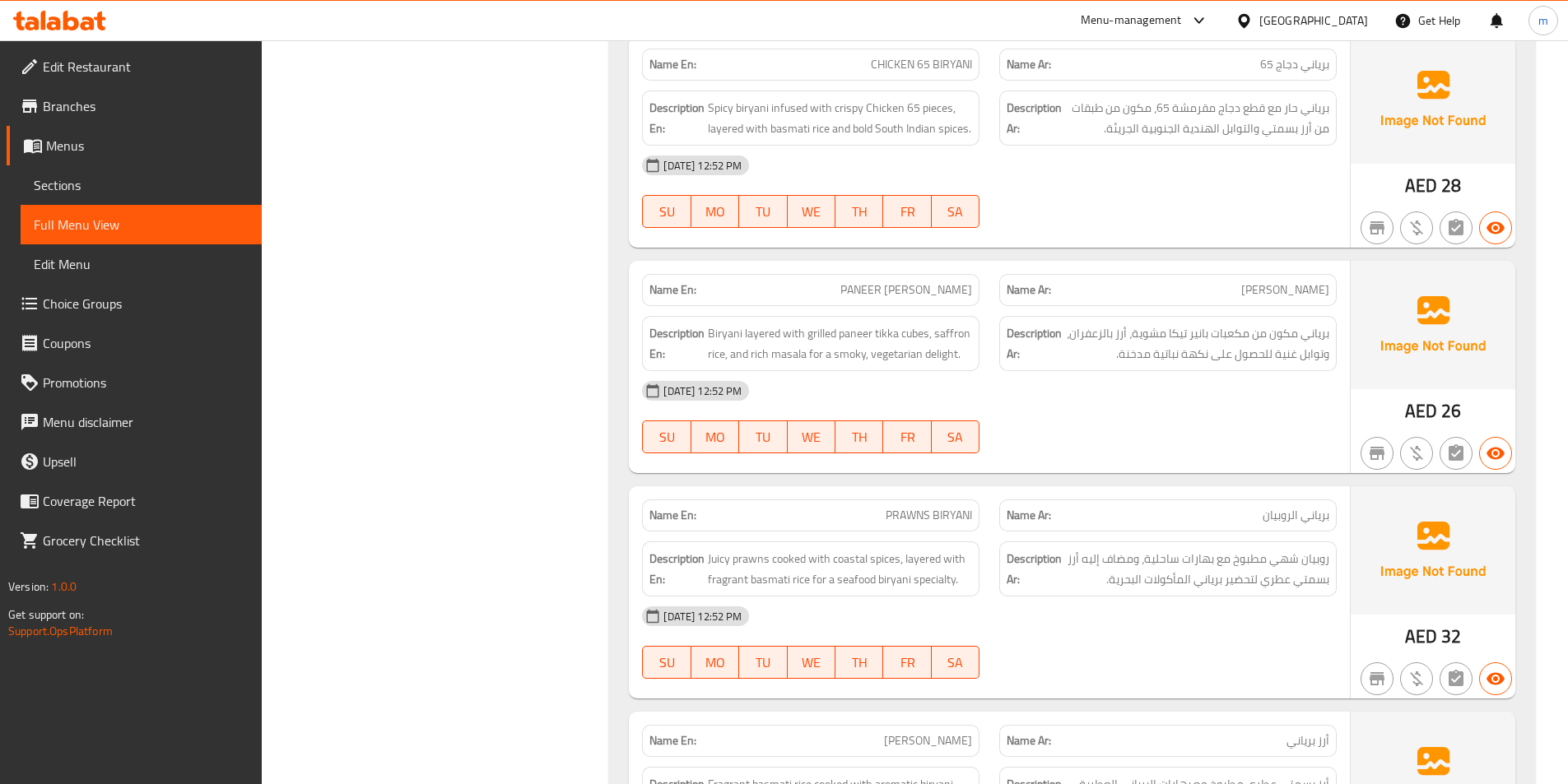
scroll to position [44888, 0]
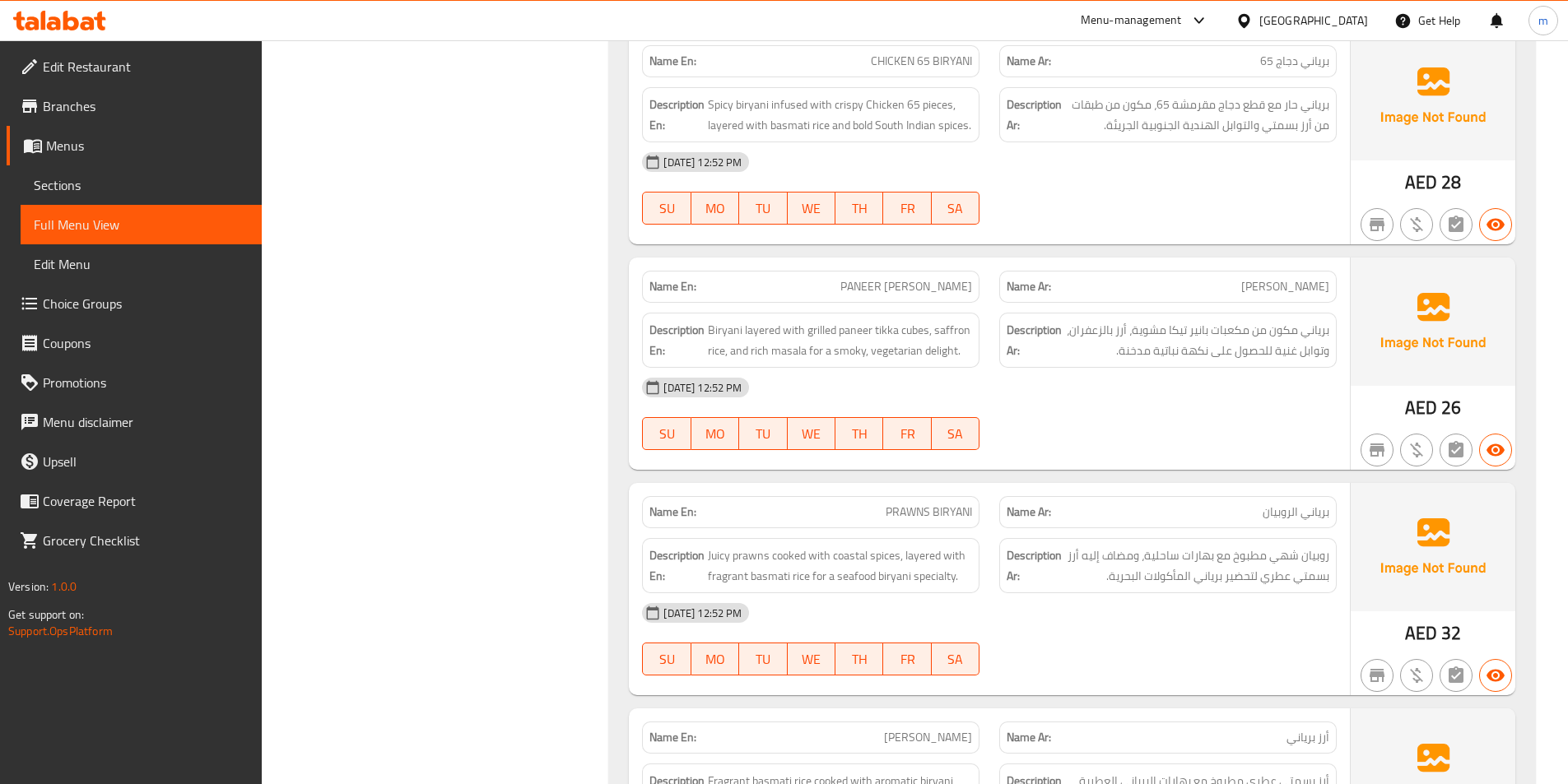
click span "PRAWNS BIRYANI"
click p "Name En: PRAWNS BIRYANI"
drag, startPoint x: 877, startPoint y: 409, endPoint x: 1015, endPoint y: 424, distance: 138.8
click div "Name En: PRAWNS BIRYANI Name Ar: برياني الروبيان"
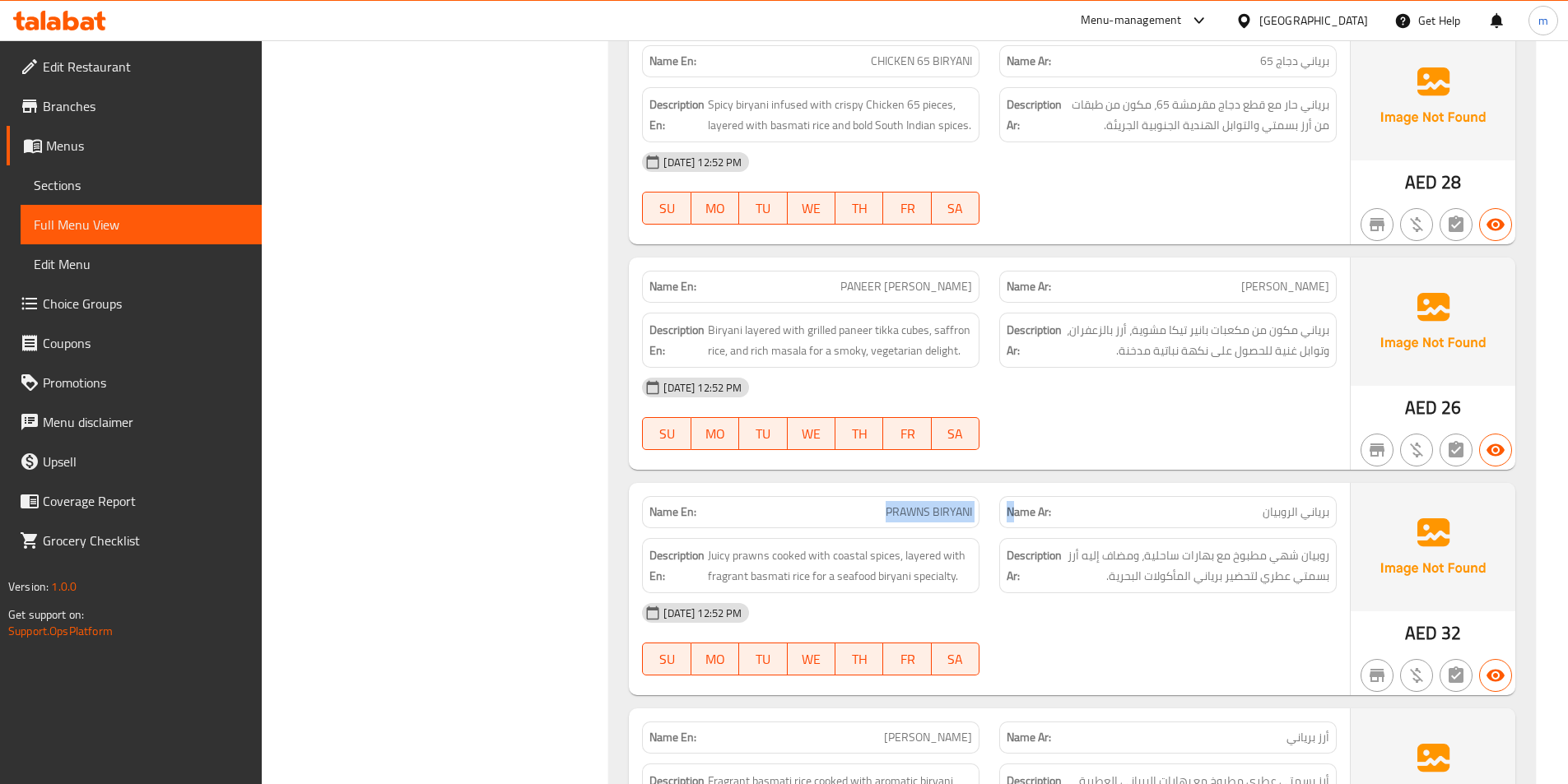
click p "Name En: PRAWNS BIRYANI"
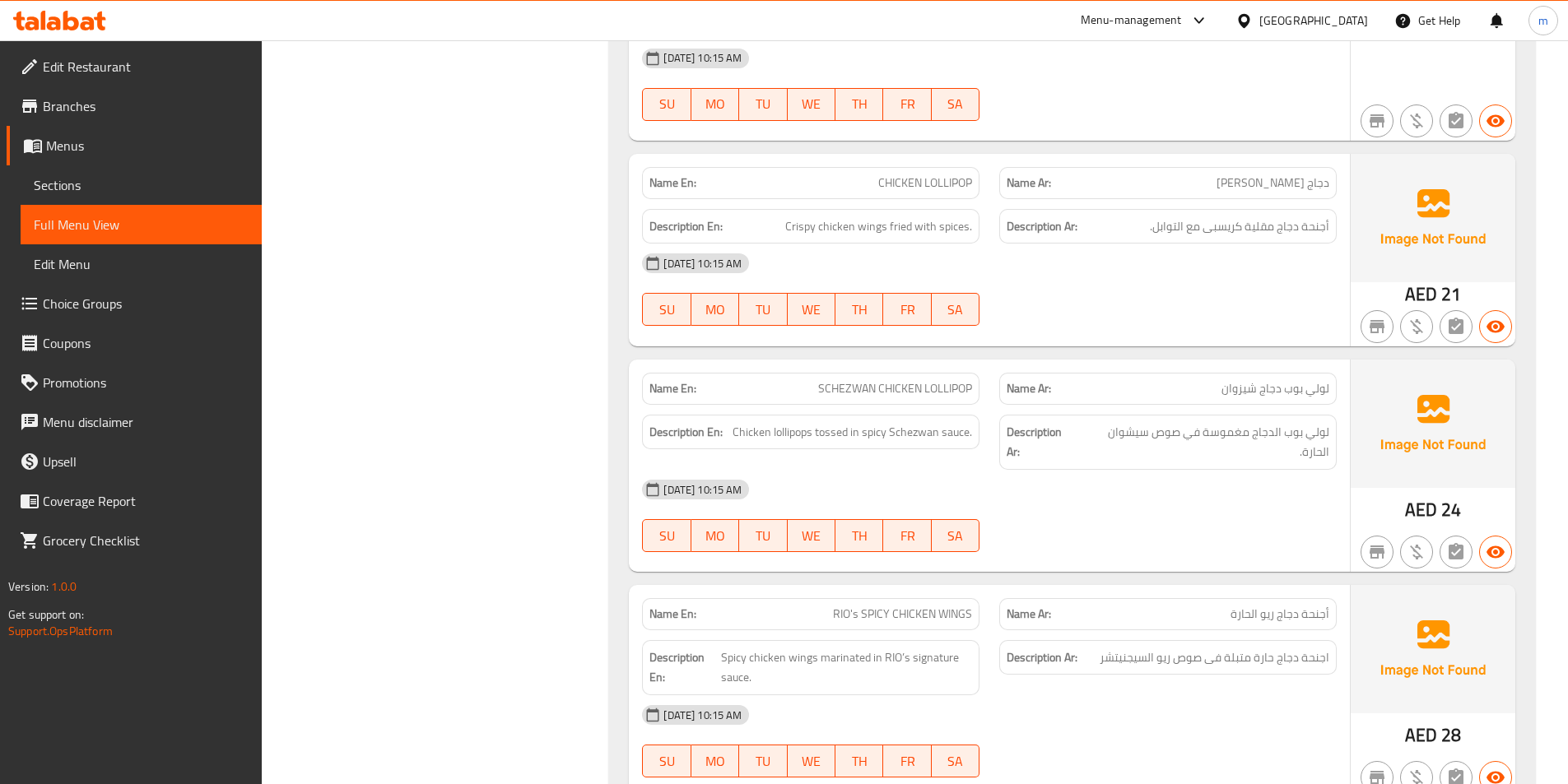
scroll to position [13244, 0]
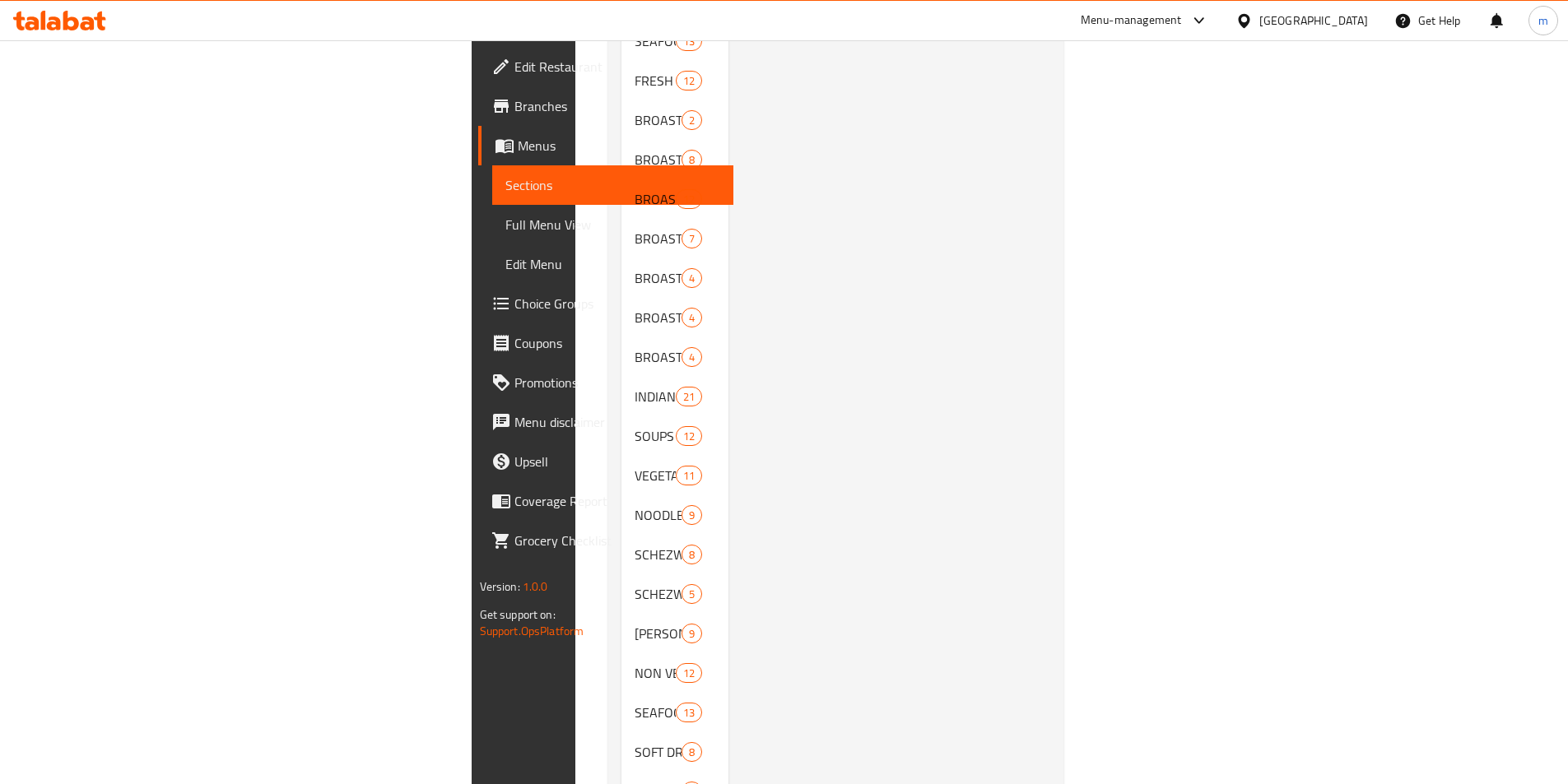
scroll to position [1132, 0]
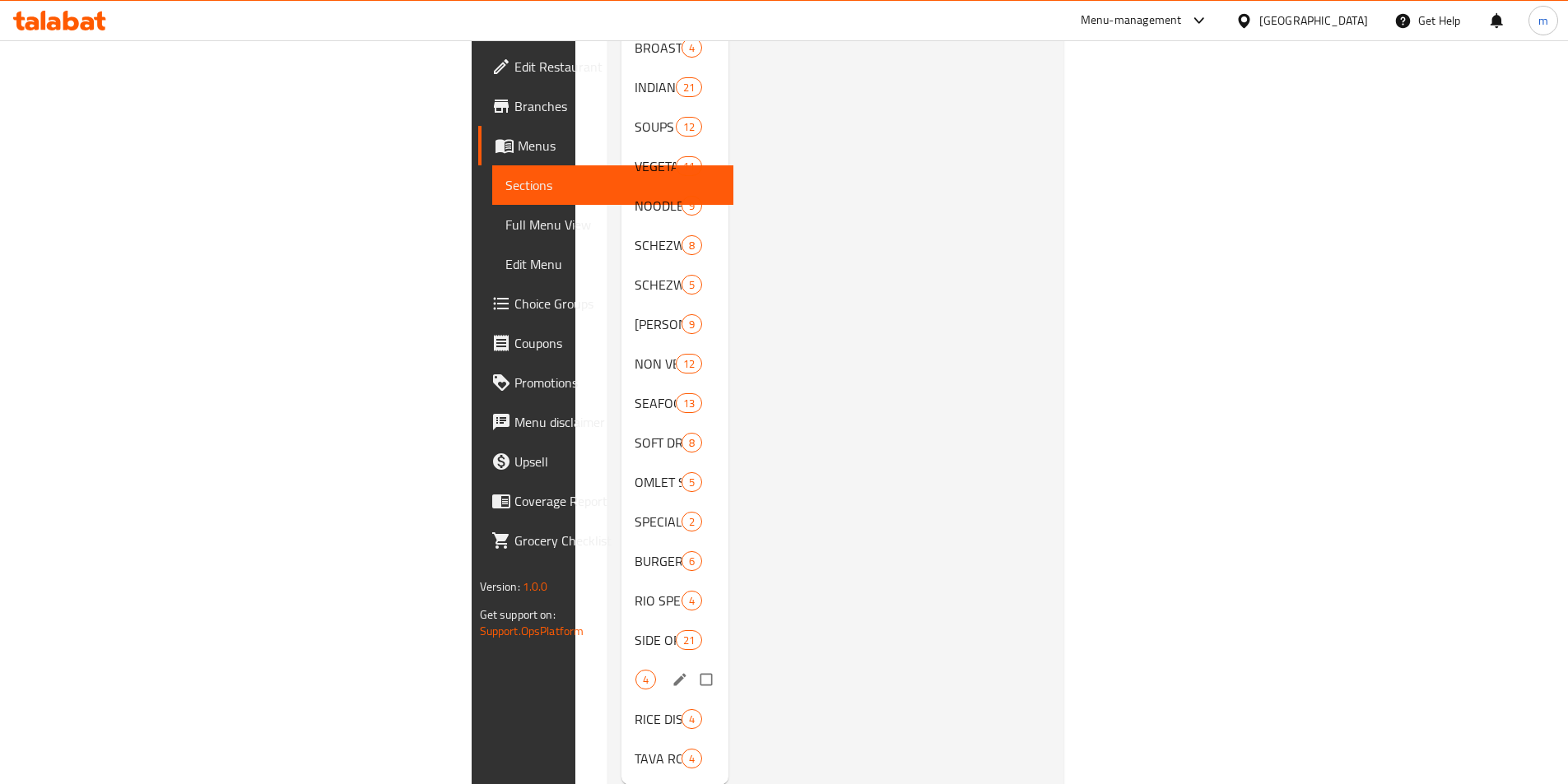
click at [636, 672] on span "4" at bounding box center [645, 680] width 19 height 16
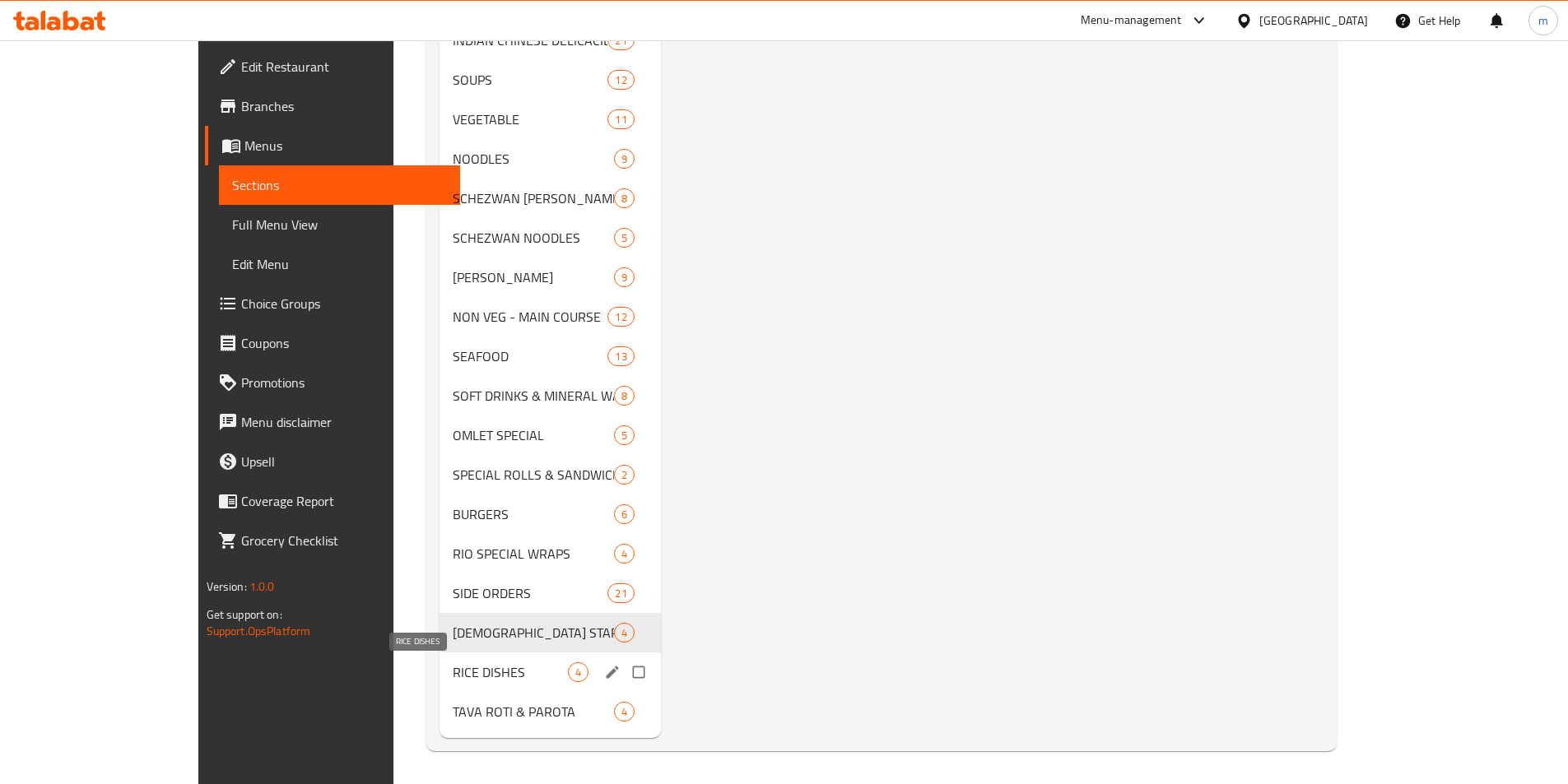
click at [478, 675] on span "RICE DISHES" at bounding box center [510, 672] width 115 height 20
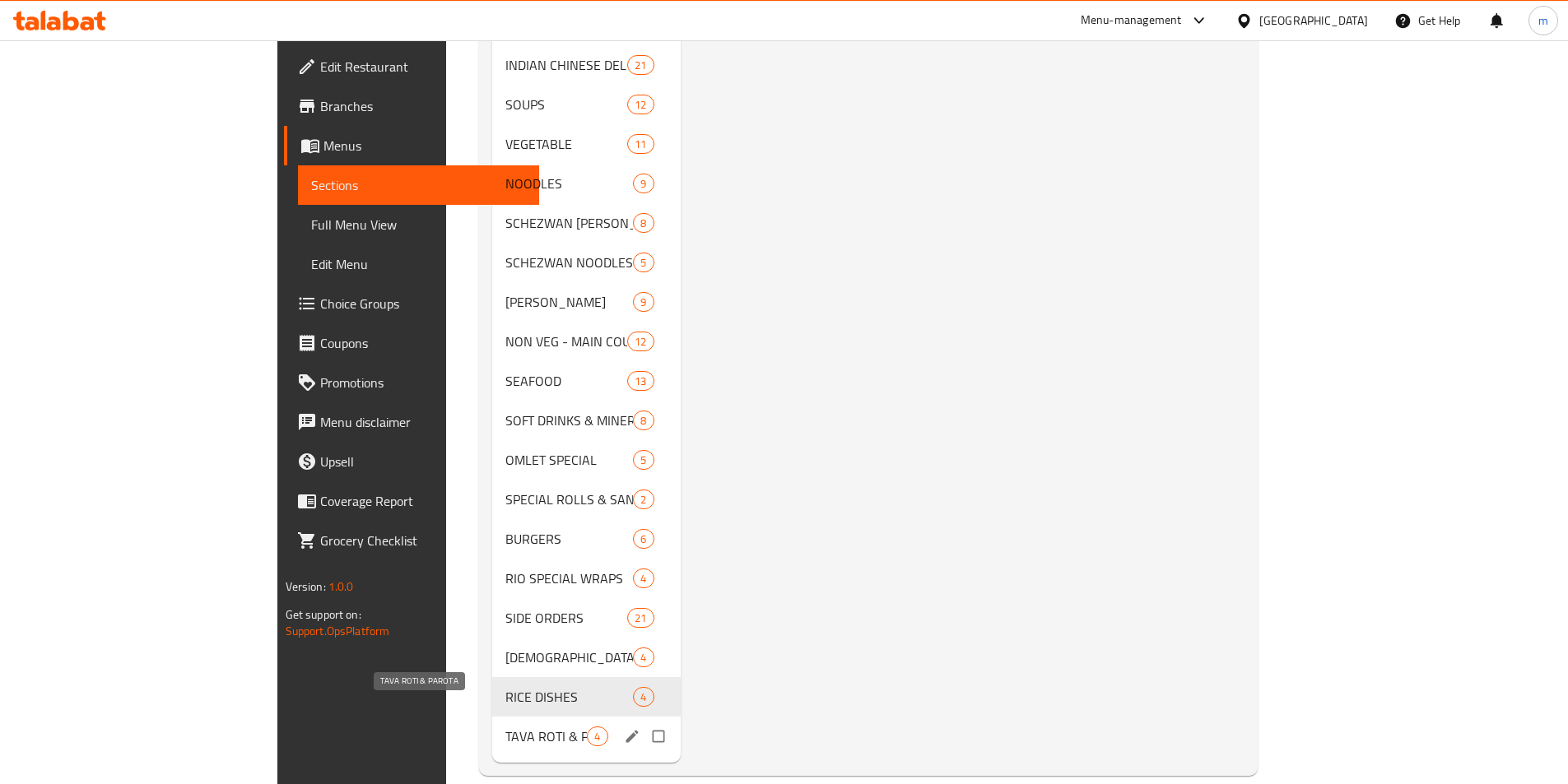
click at [505, 726] on span "TAVA ROTI & PAROTA" at bounding box center [545, 736] width 81 height 20
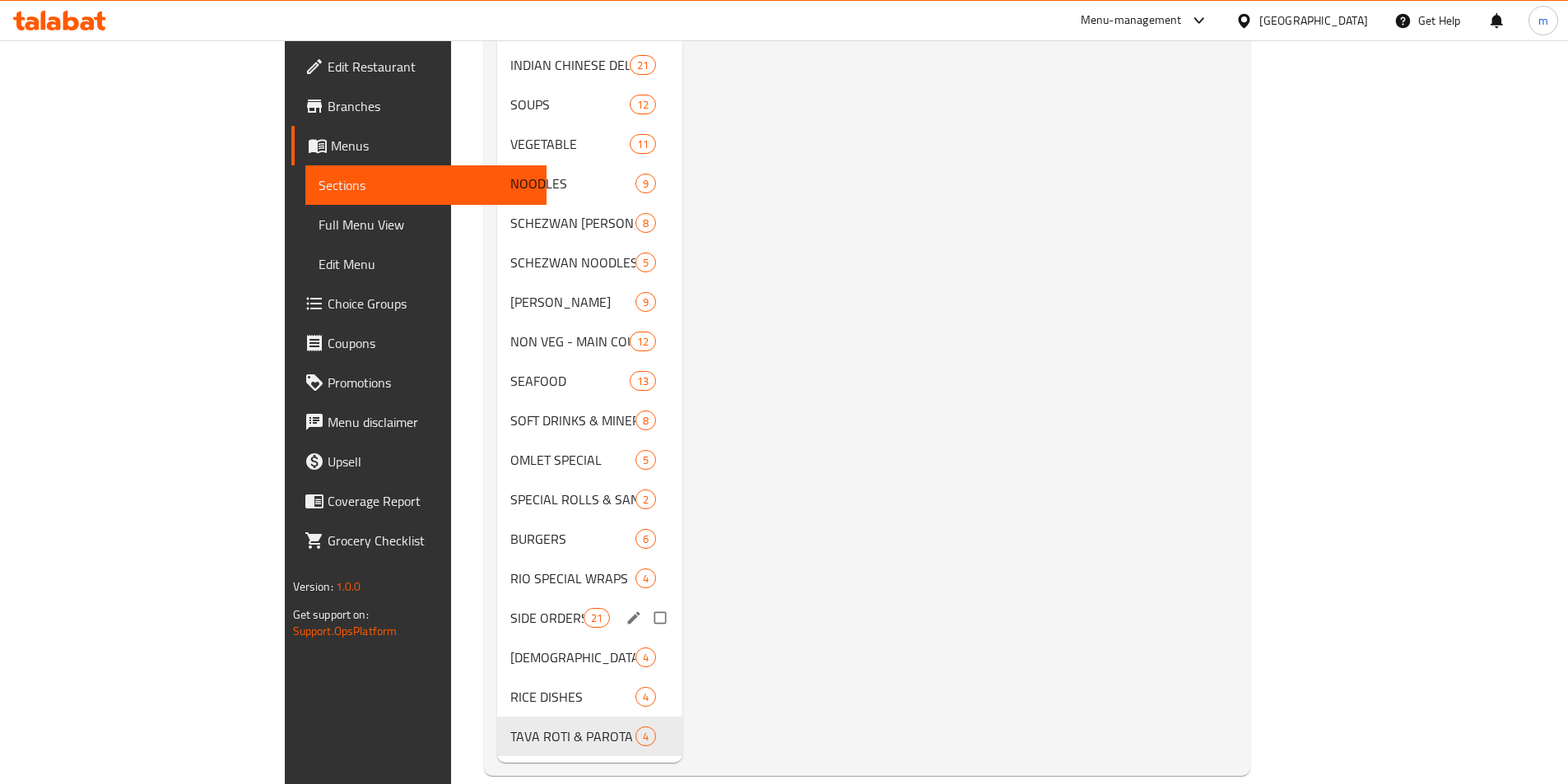
click at [497, 598] on div "SIDE ORDERS 21" at bounding box center [589, 618] width 185 height 39
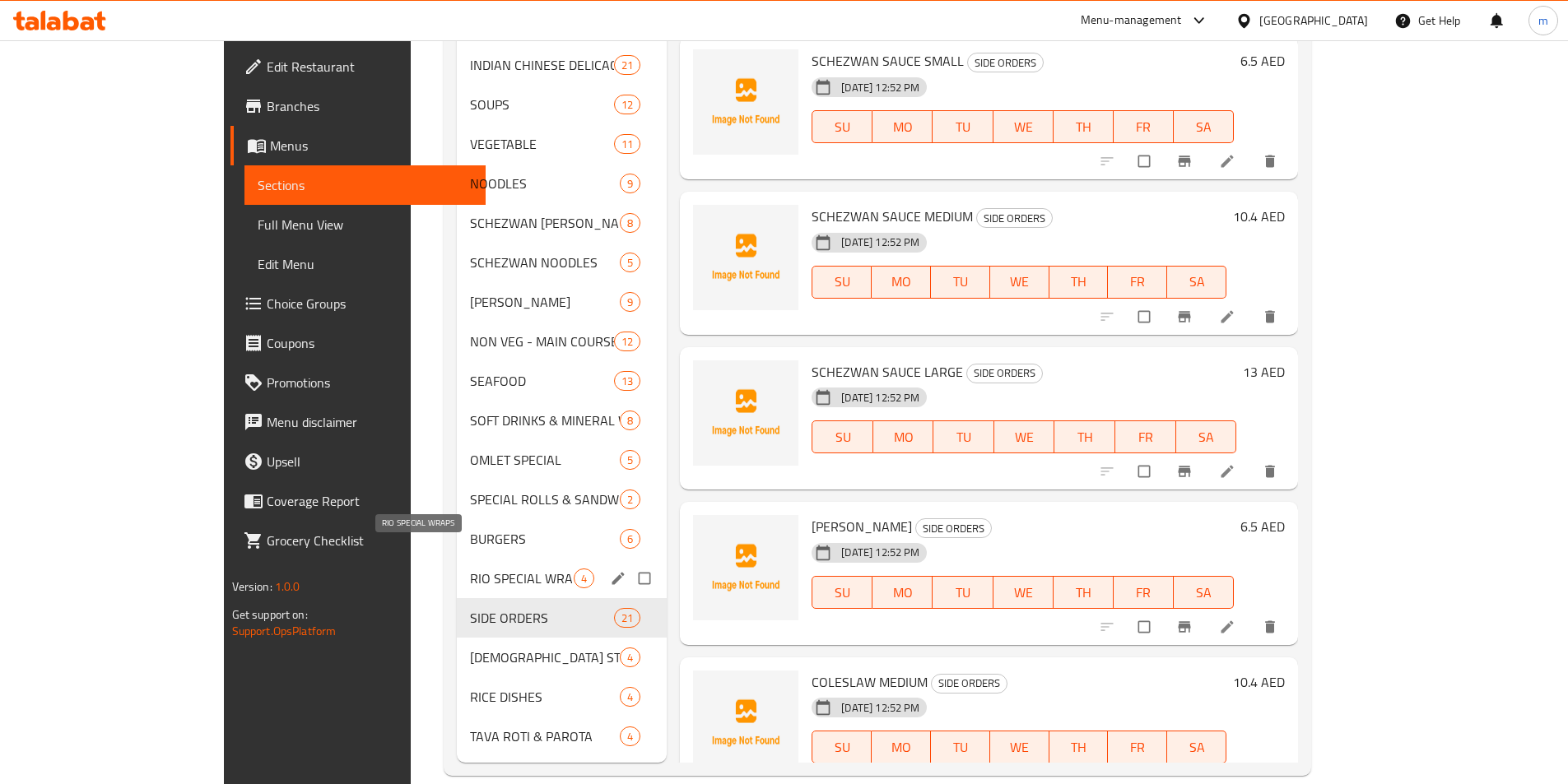
click at [475, 569] on span "RIO SPECIAL WRAPS" at bounding box center [522, 579] width 104 height 20
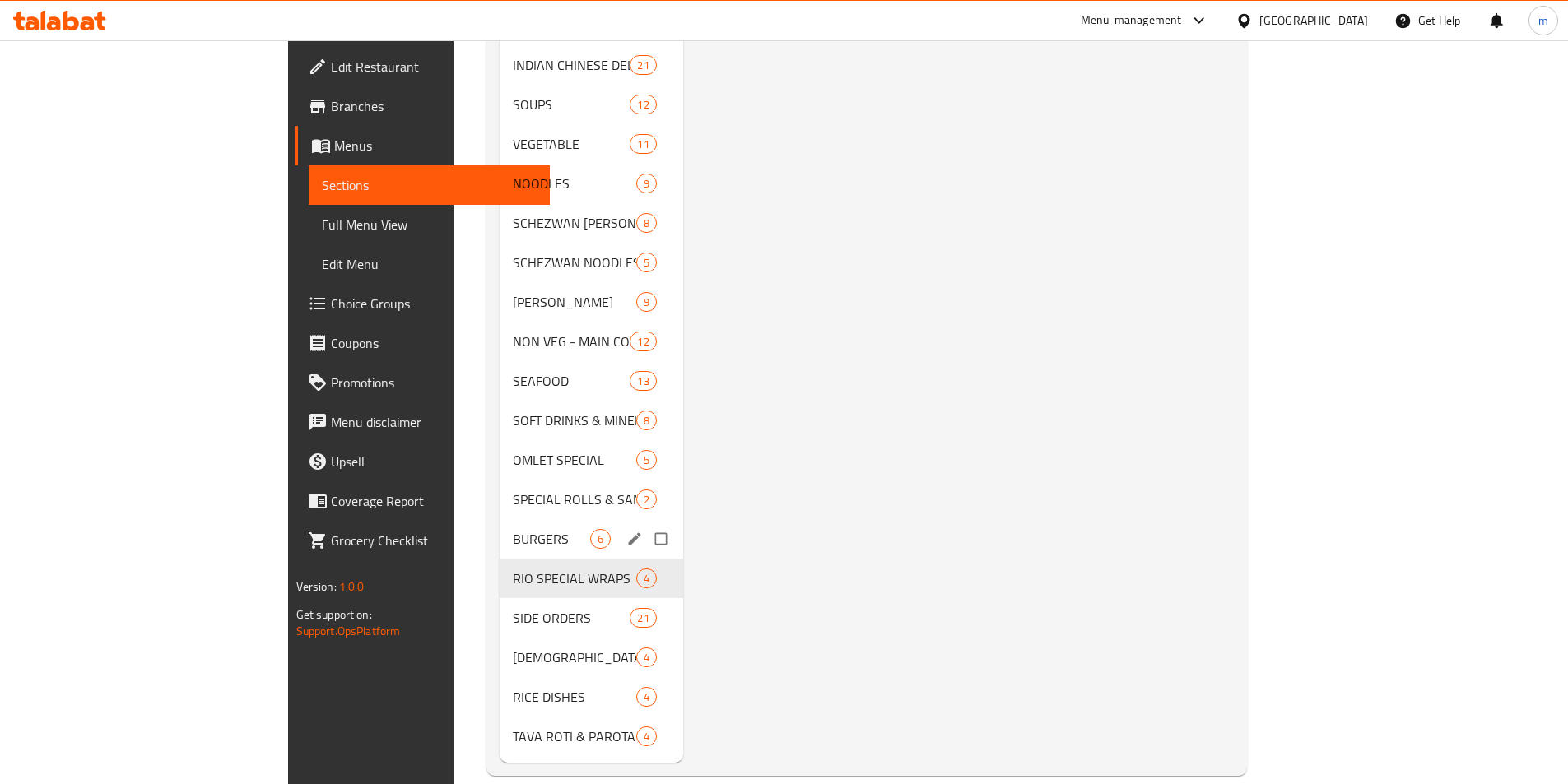
click at [500, 524] on div "BURGERS 6" at bounding box center [592, 539] width 184 height 39
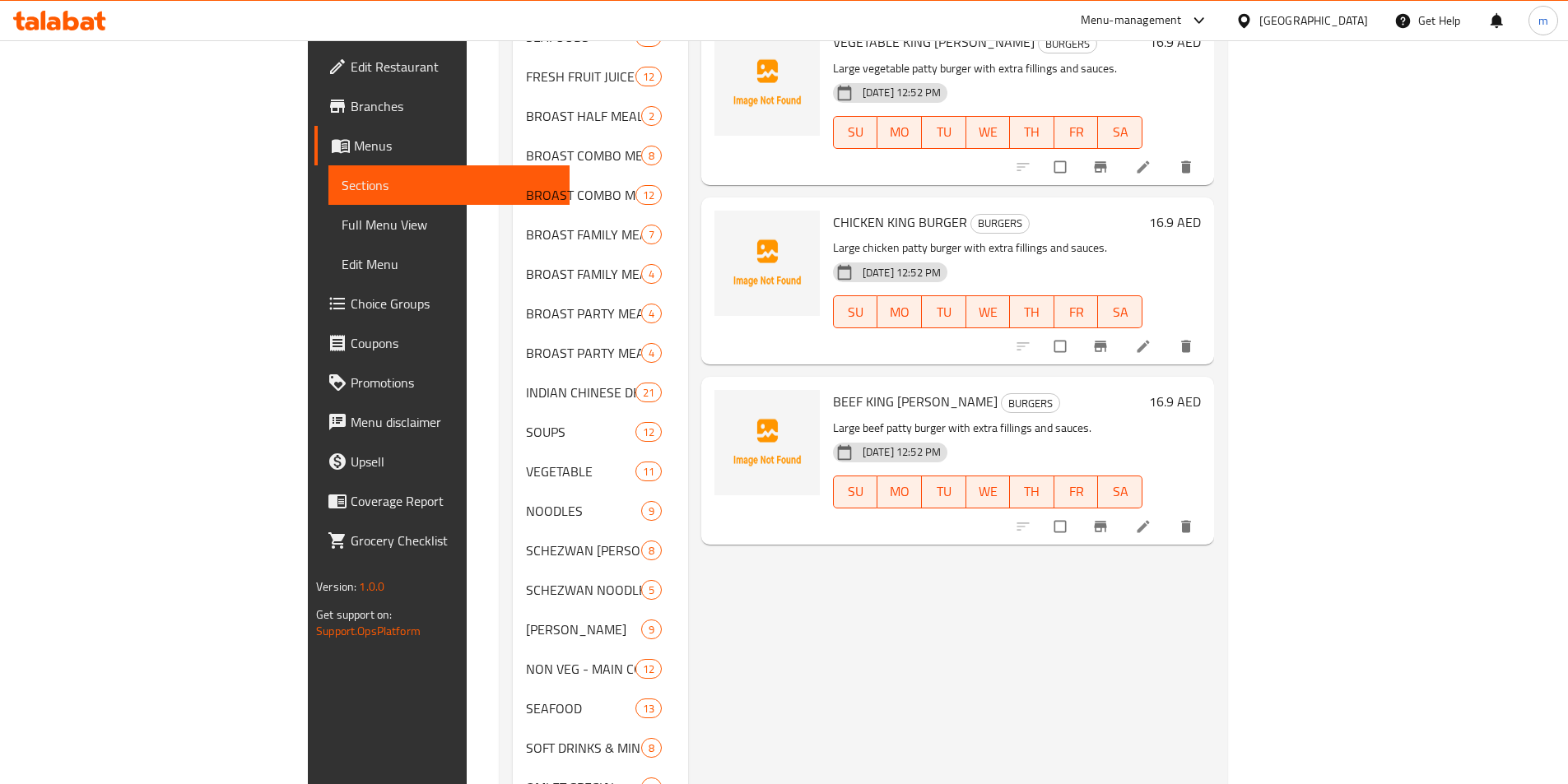
scroll to position [987, 0]
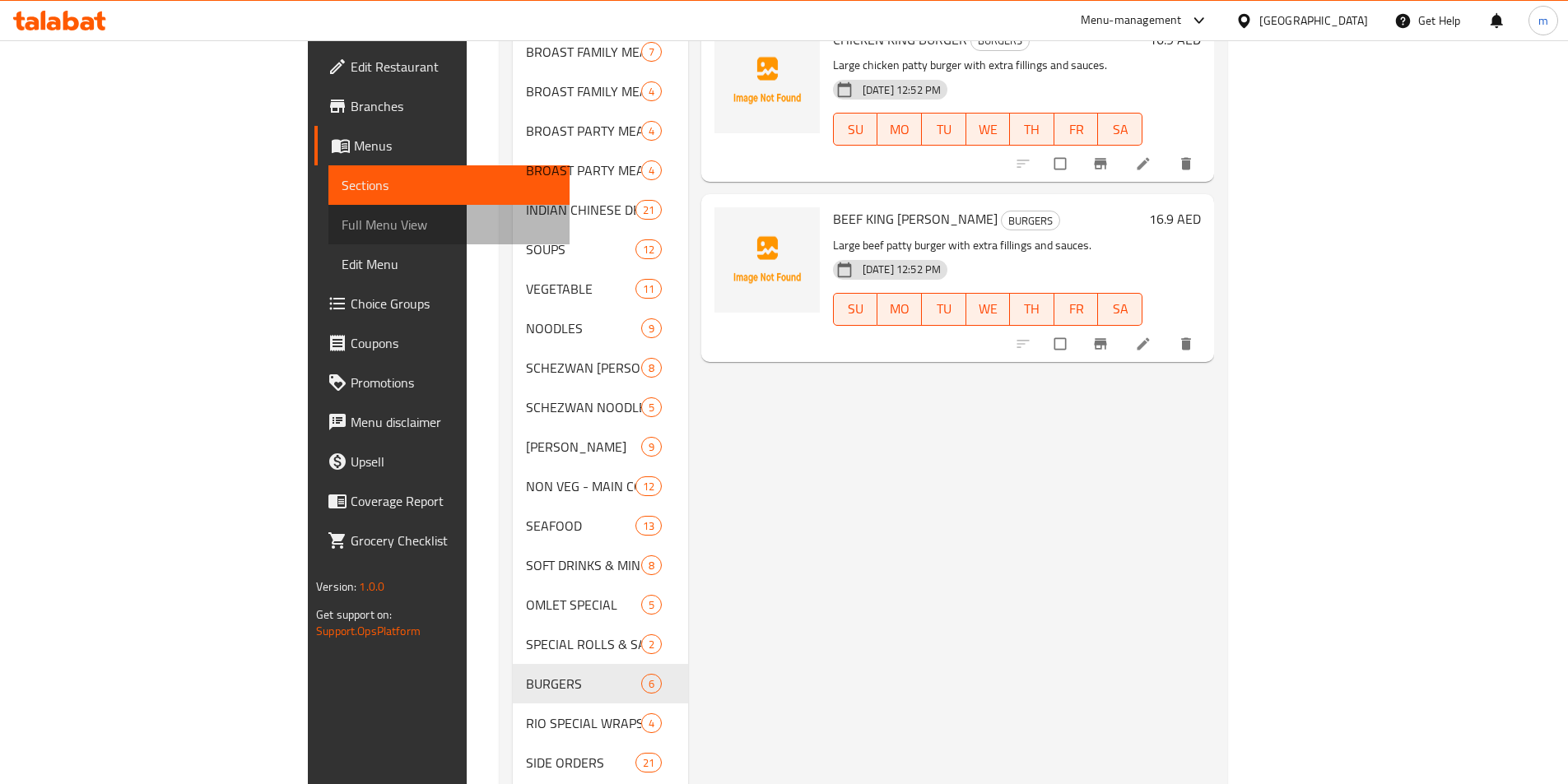
click at [342, 221] on span "Full Menu View" at bounding box center [449, 224] width 214 height 20
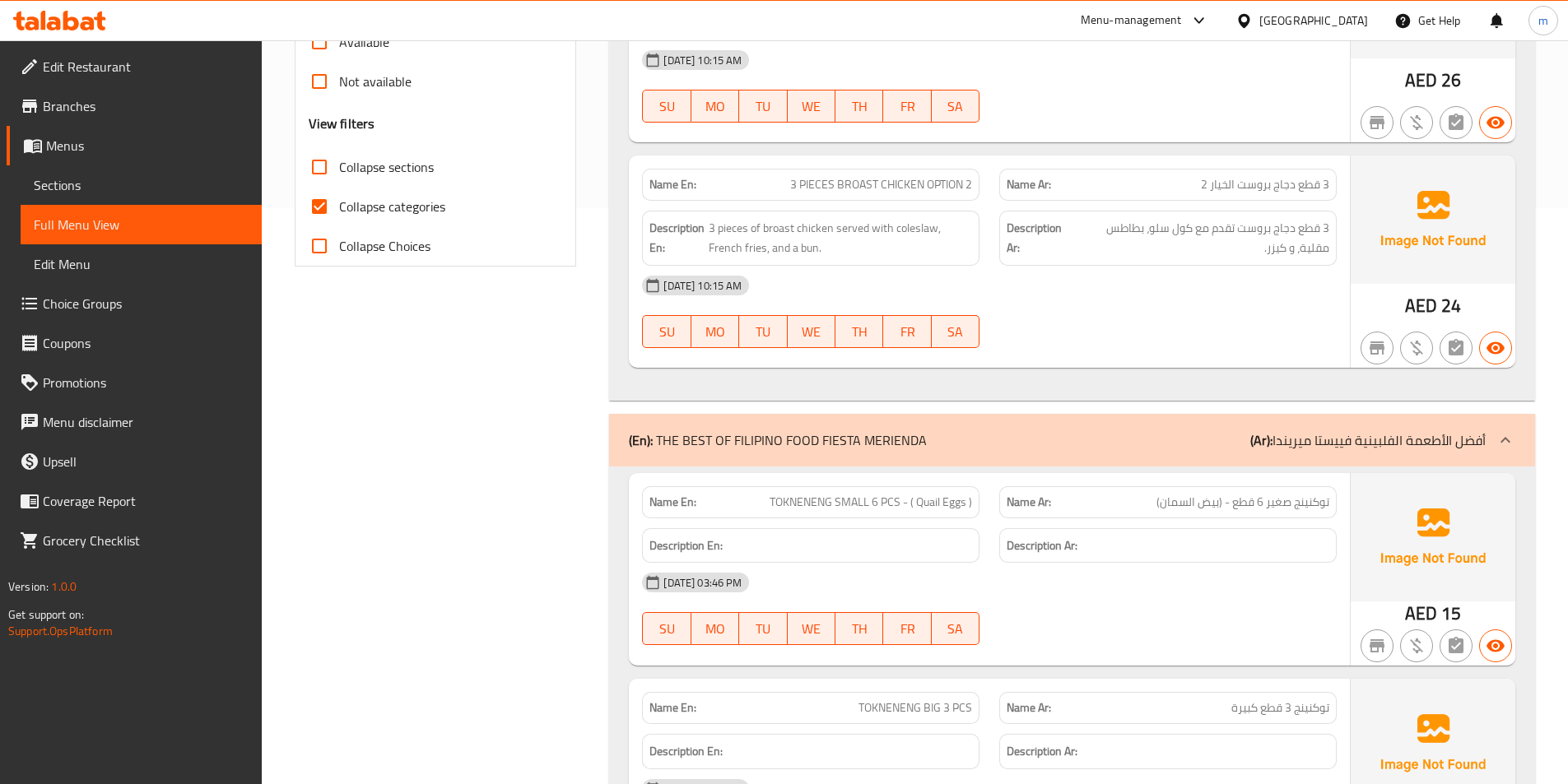
scroll to position [247, 0]
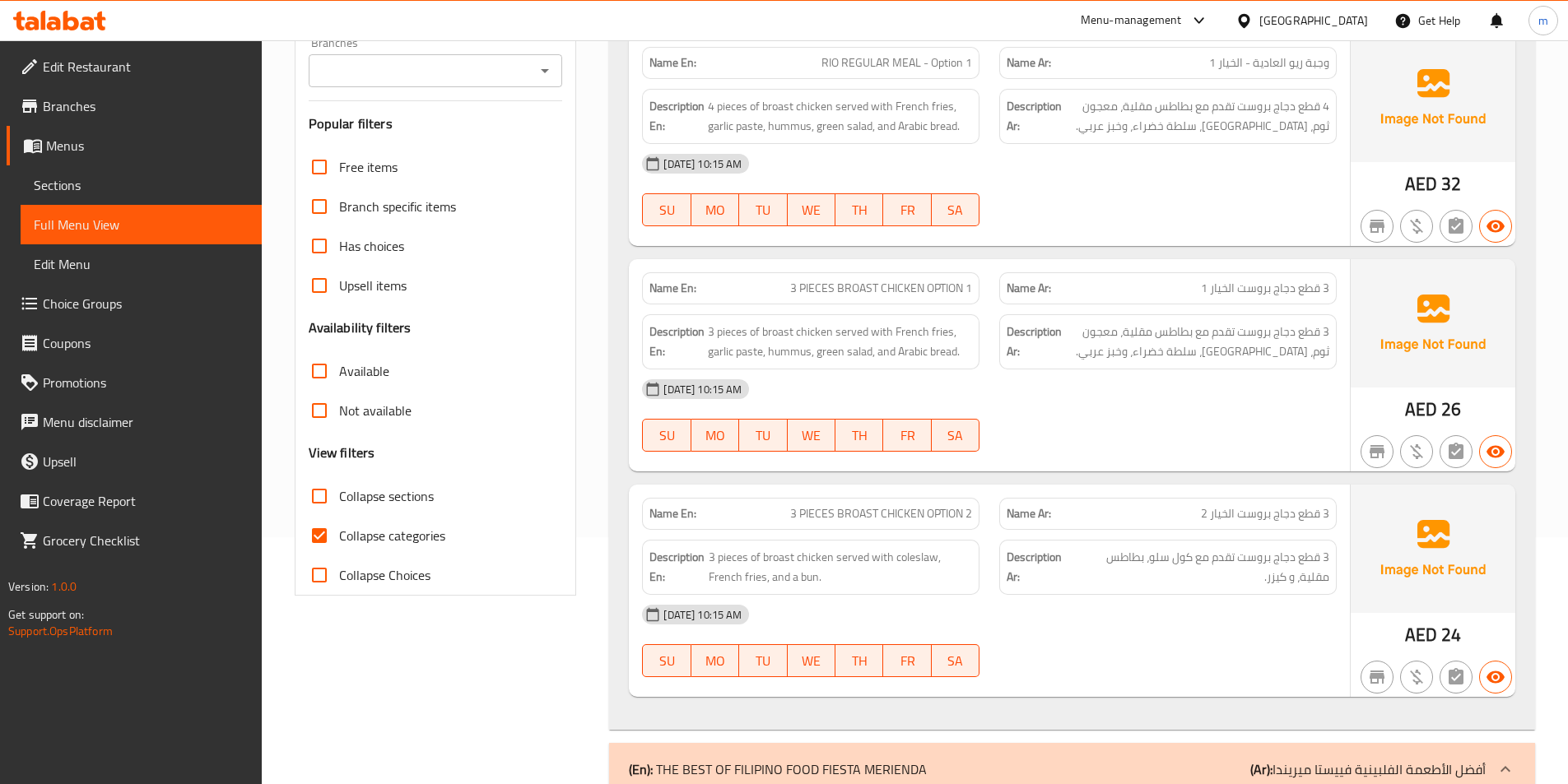
click at [327, 528] on input "Collapse categories" at bounding box center [319, 535] width 40 height 39
checkbox input "false"
click at [313, 490] on input "Collapse sections" at bounding box center [319, 496] width 40 height 39
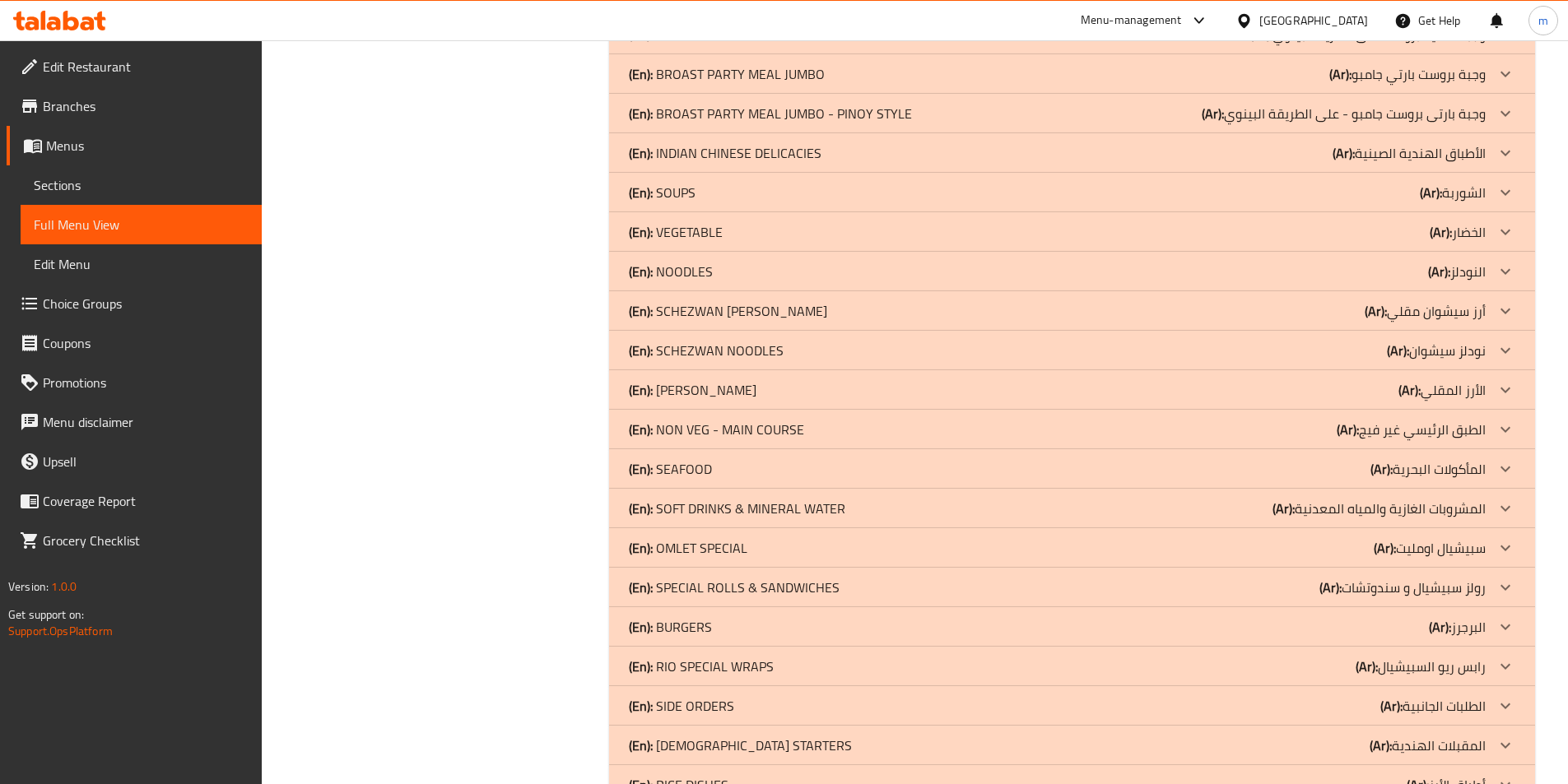
scroll to position [1089, 0]
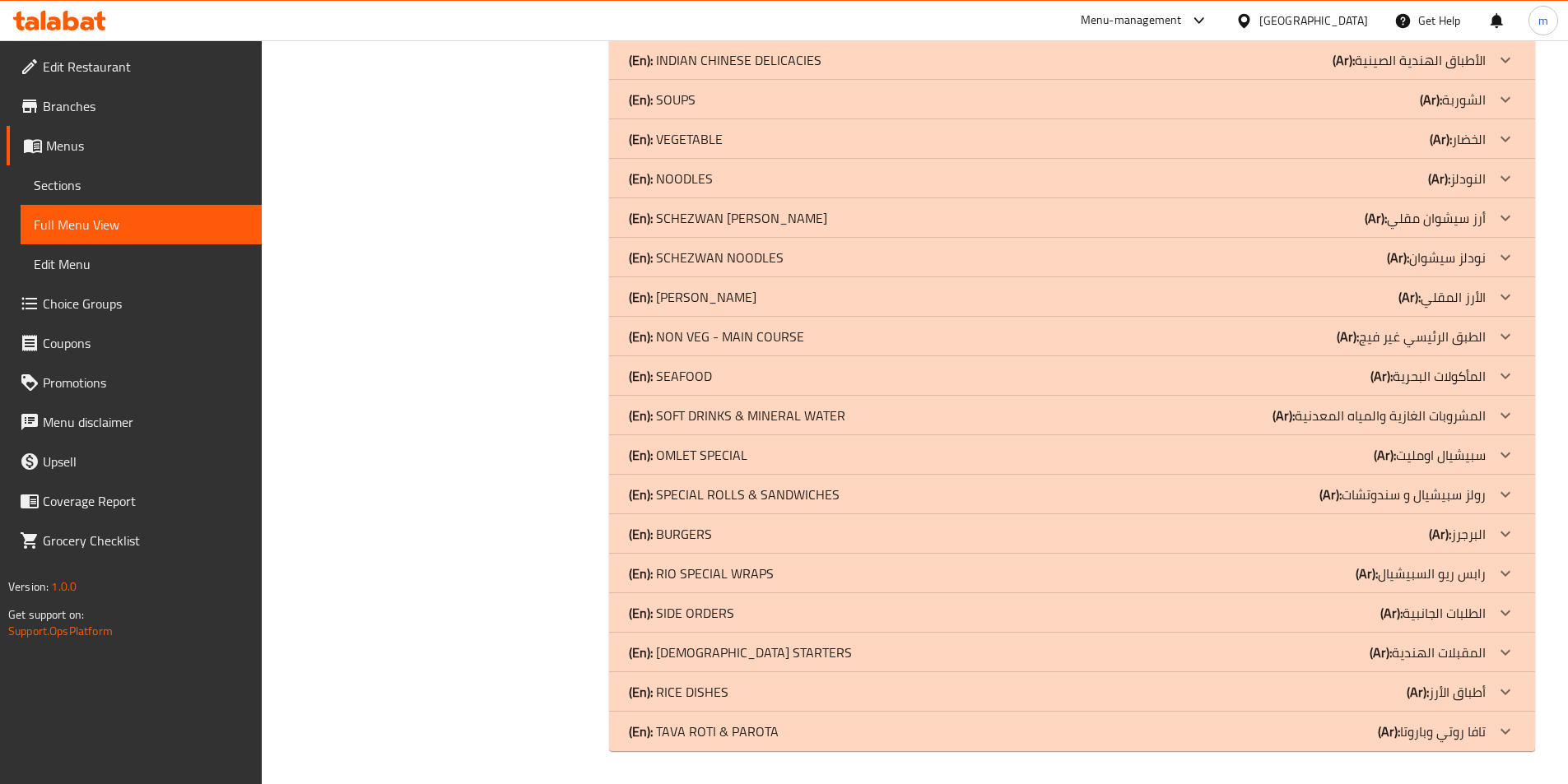
drag, startPoint x: 1460, startPoint y: 741, endPoint x: 1459, endPoint y: 689, distance: 52.0
click at [1461, 741] on p "(Ar): [PERSON_NAME] و[PERSON_NAME]" at bounding box center [1431, 731] width 108 height 20
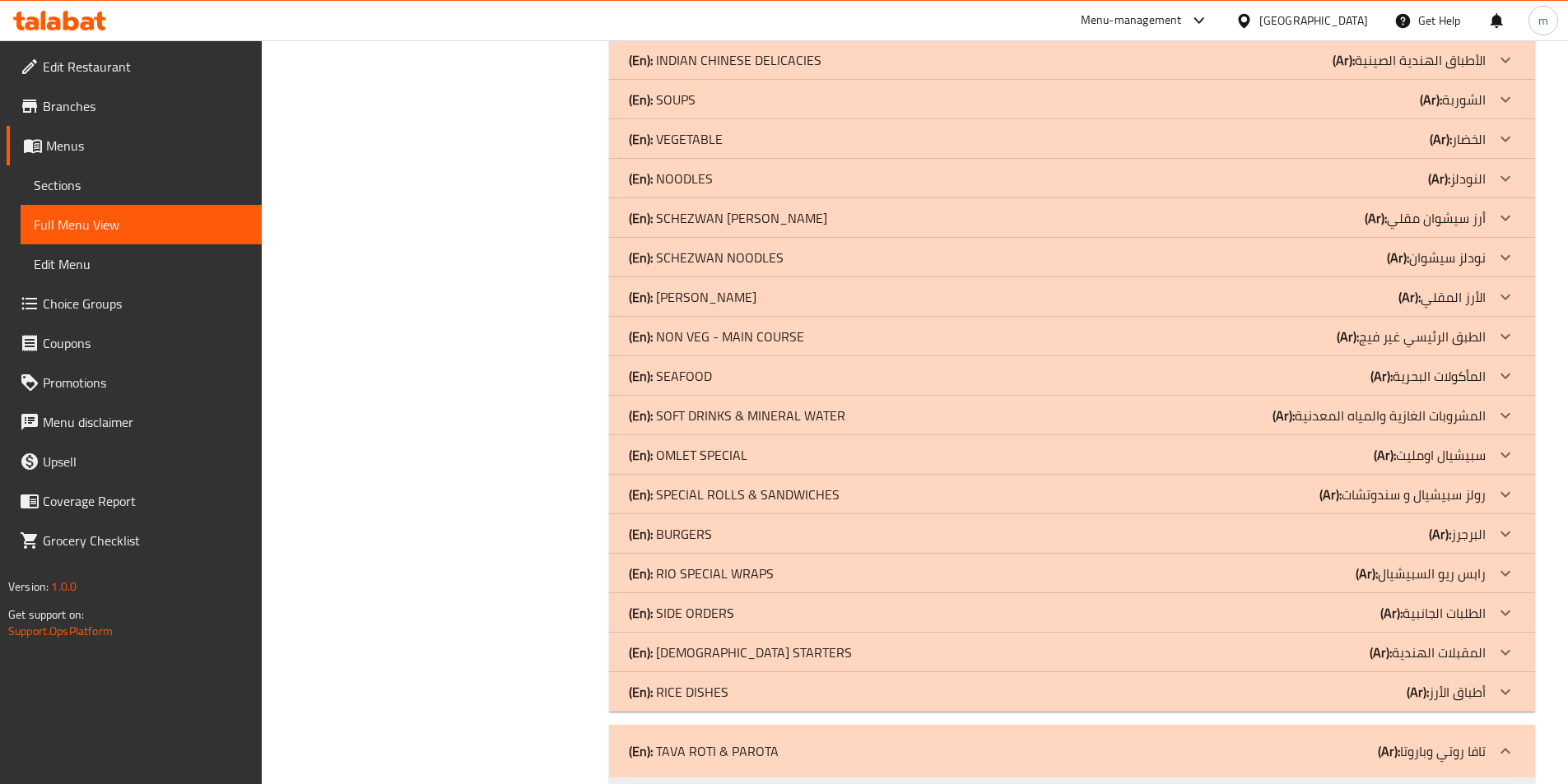
click at [1459, 689] on p "(Ar): أطباق الأرز" at bounding box center [1446, 692] width 79 height 20
click at [1455, 657] on p "(Ar): المقبلات الهندية" at bounding box center [1427, 653] width 116 height 20
click at [1449, 613] on p "(Ar): الطلبات الجانبية" at bounding box center [1433, 613] width 106 height 20
click at [1446, 574] on p "(Ar): رابس ريو السبيشيال" at bounding box center [1421, 574] width 130 height 20
click at [1447, 531] on b "(Ar):" at bounding box center [1440, 533] width 22 height 25
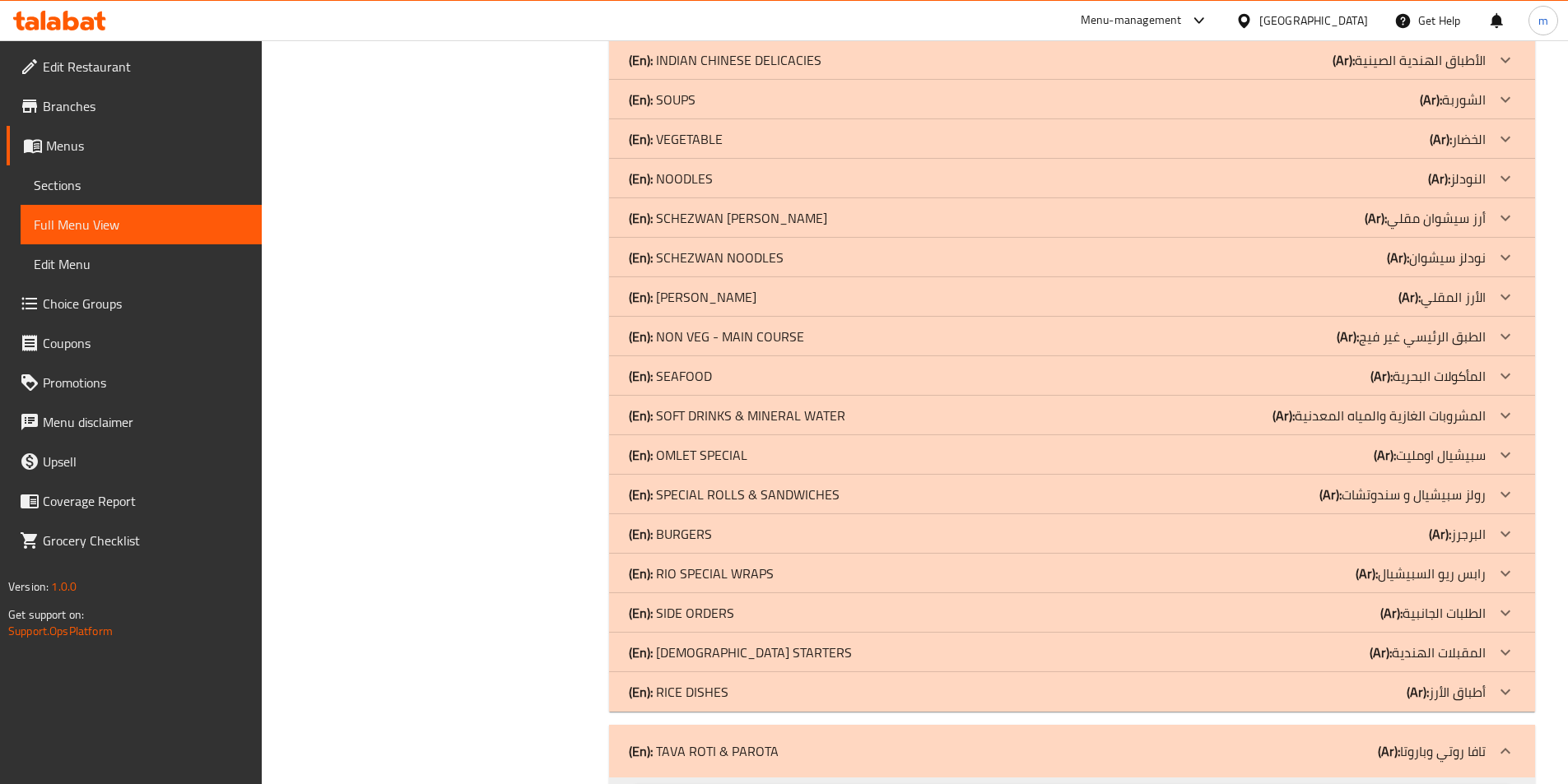
click at [1432, 490] on p "(Ar): رولز سبيشيال و سندوتشات" at bounding box center [1402, 495] width 166 height 20
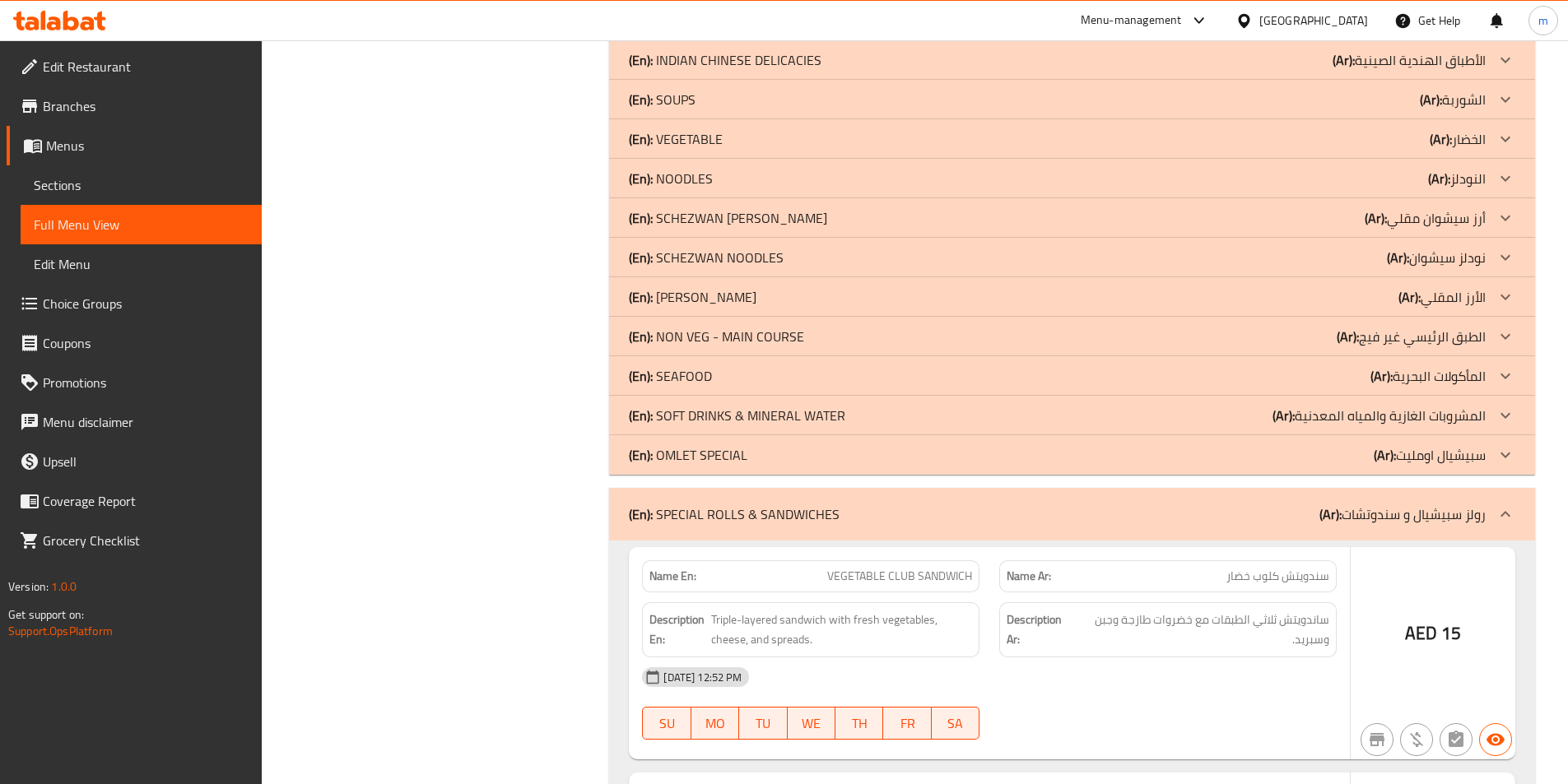
click at [1433, 453] on p "(Ar): سبيشيال اومليت" at bounding box center [1429, 455] width 112 height 20
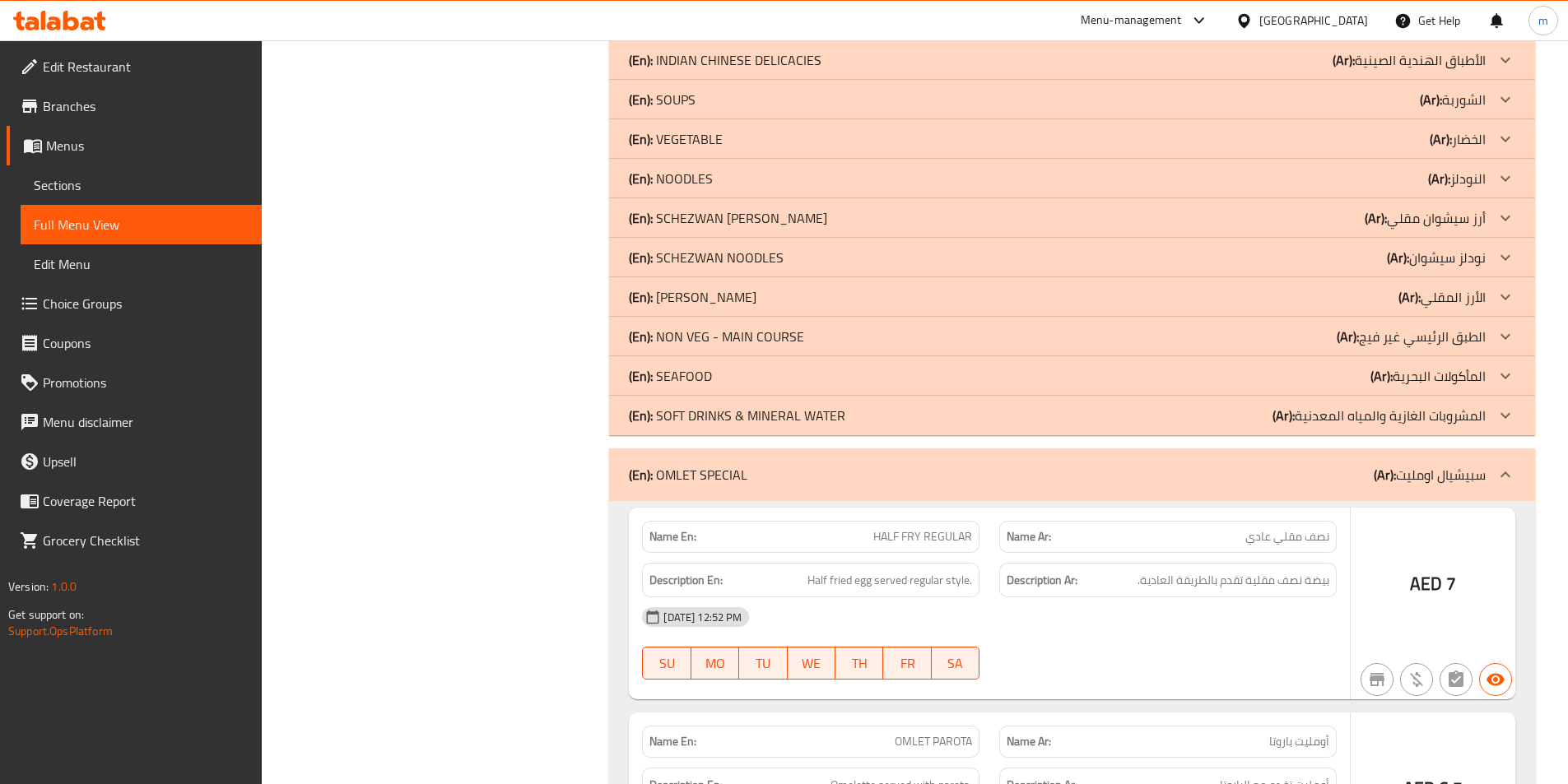
click at [1417, 412] on p "(Ar): المشروبات الغازية والمياه المعدنية" at bounding box center [1379, 416] width 213 height 20
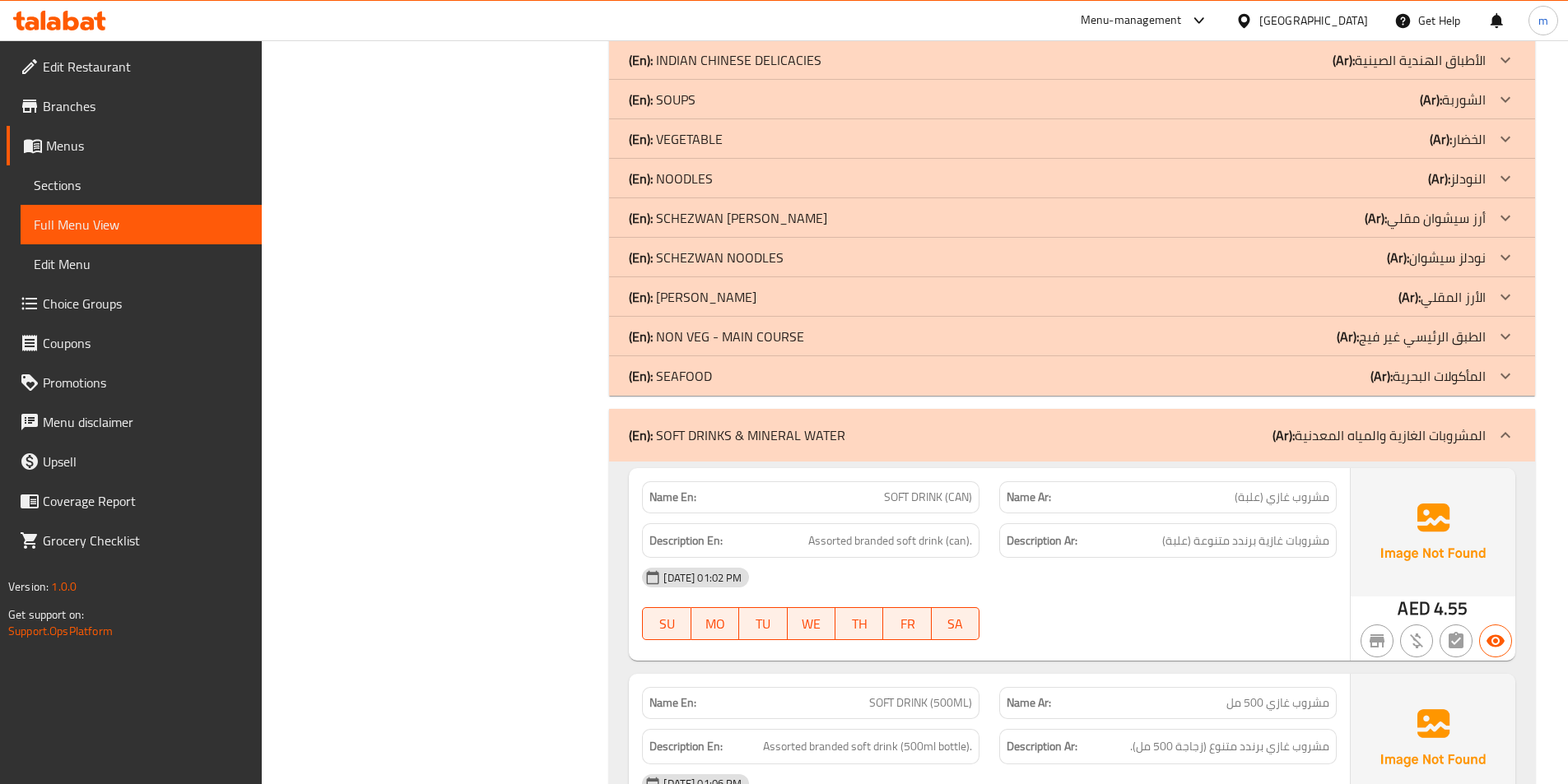
scroll to position [431, 0]
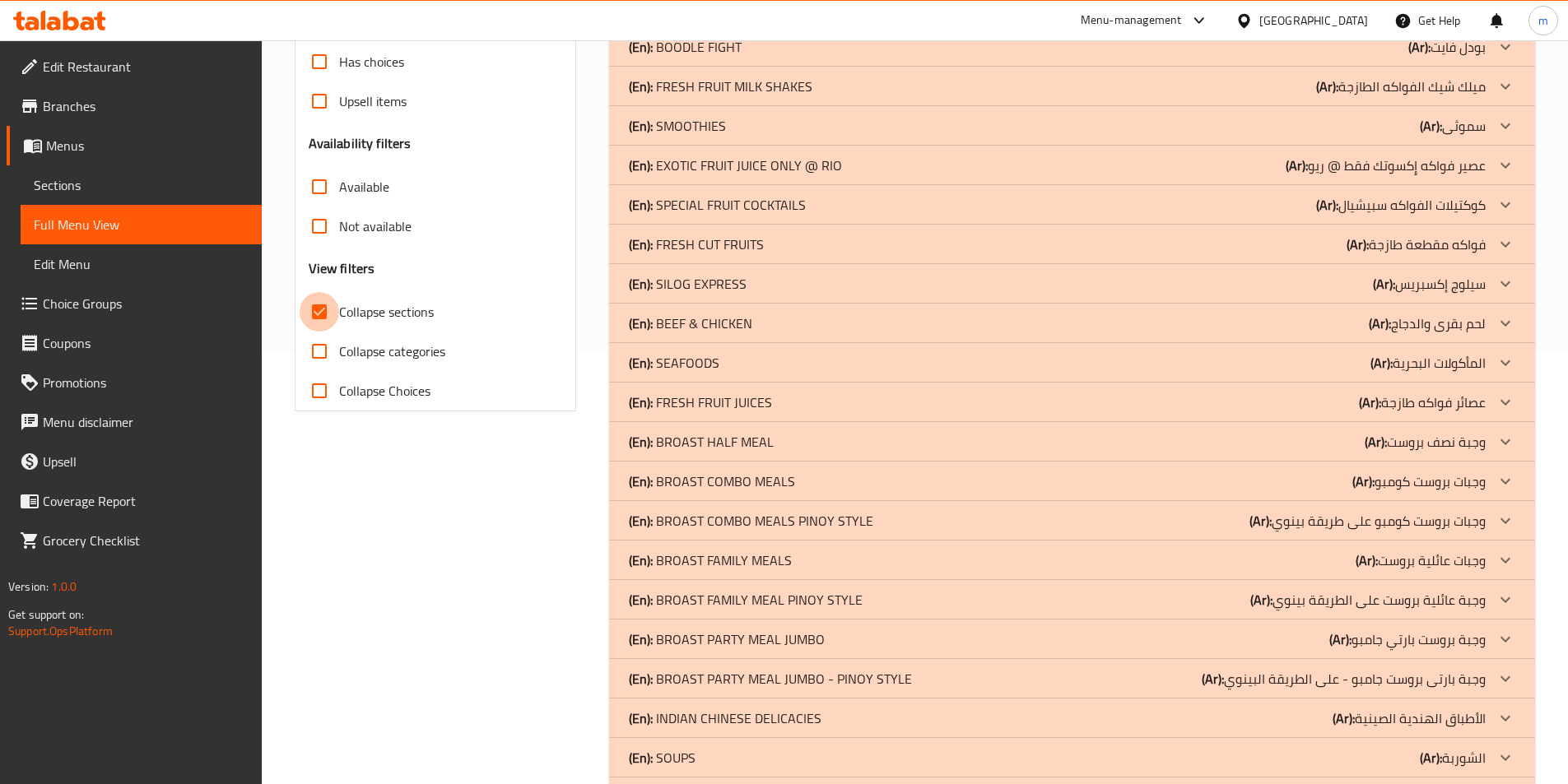
click at [320, 313] on input "Collapse sections" at bounding box center [319, 312] width 40 height 39
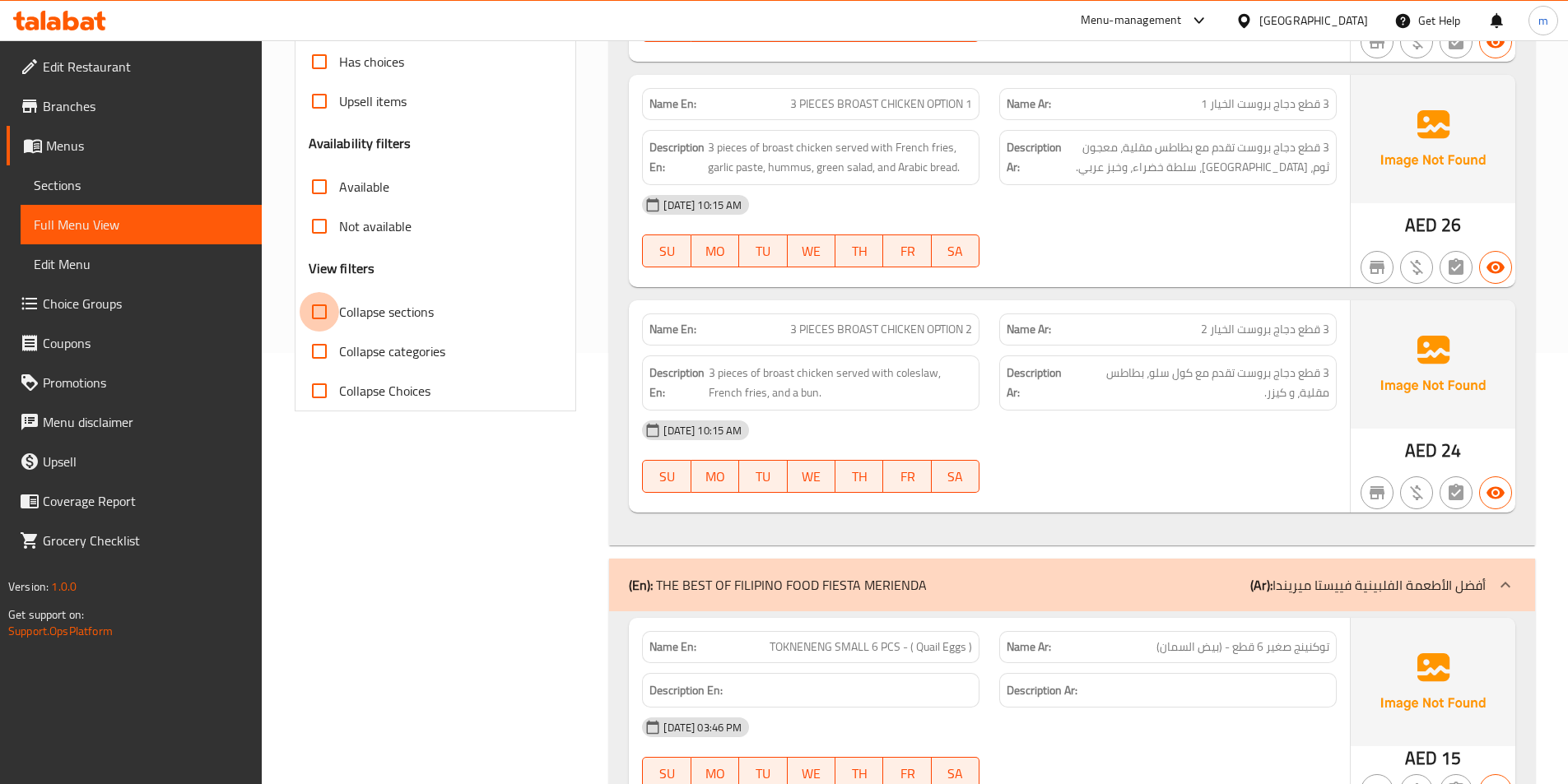
click at [320, 312] on input "Collapse sections" at bounding box center [319, 312] width 40 height 39
checkbox input "true"
click at [315, 345] on input "Collapse categories" at bounding box center [319, 352] width 40 height 39
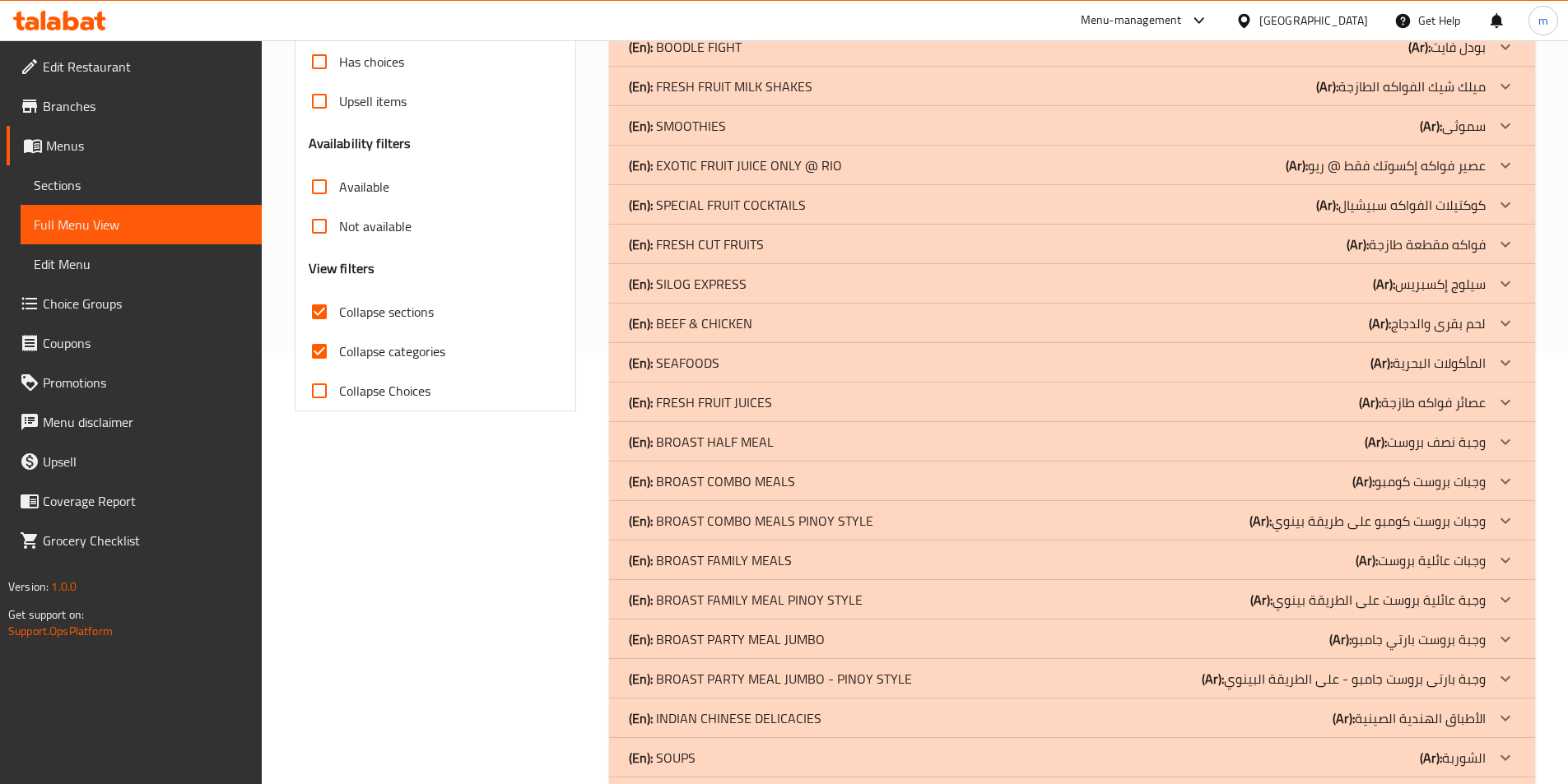
click at [322, 352] on input "Collapse categories" at bounding box center [319, 352] width 40 height 39
checkbox input "false"
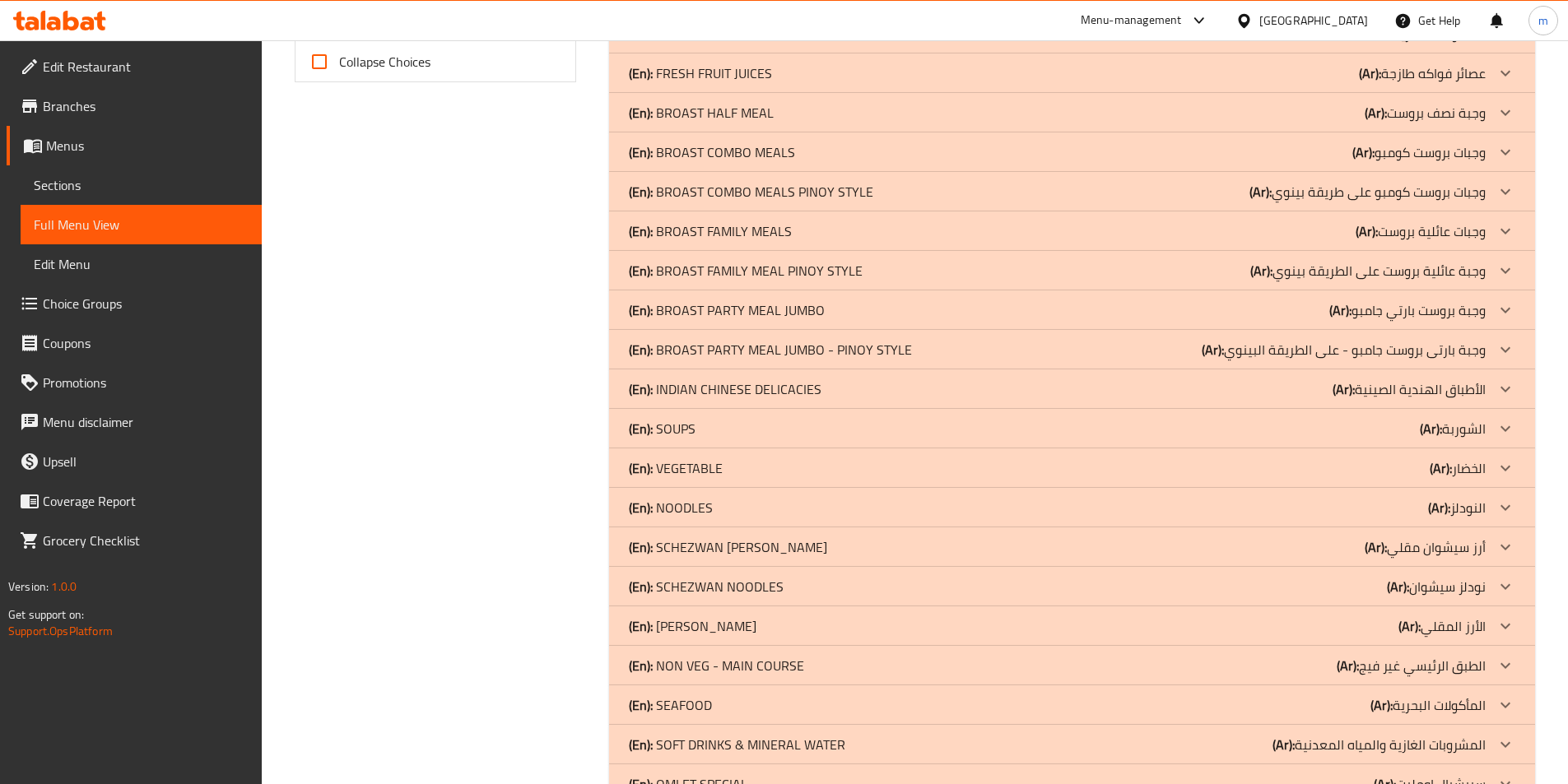
scroll to position [1089, 0]
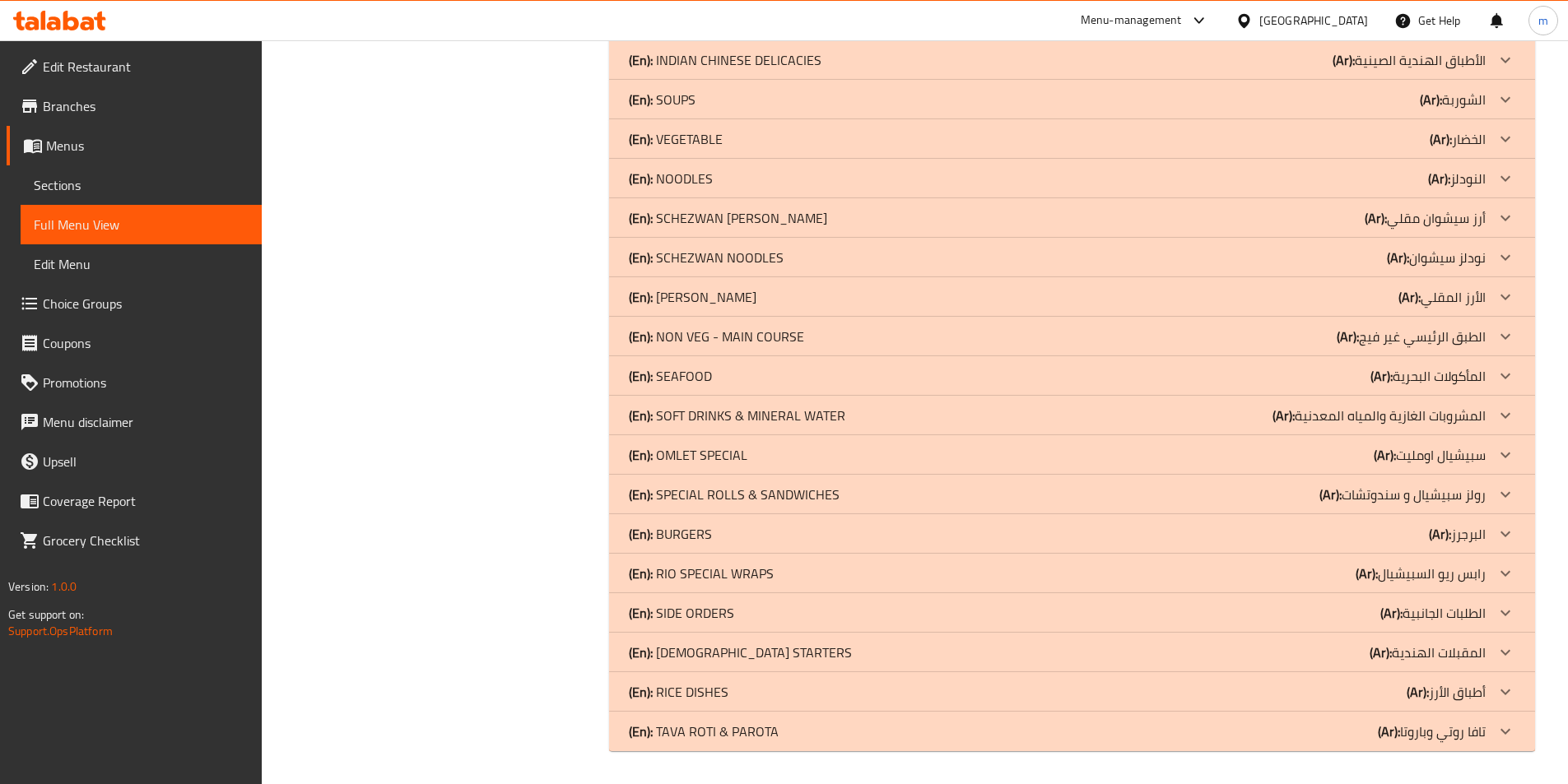
click at [1430, 731] on p "(Ar): [PERSON_NAME] و[PERSON_NAME]" at bounding box center [1431, 731] width 108 height 20
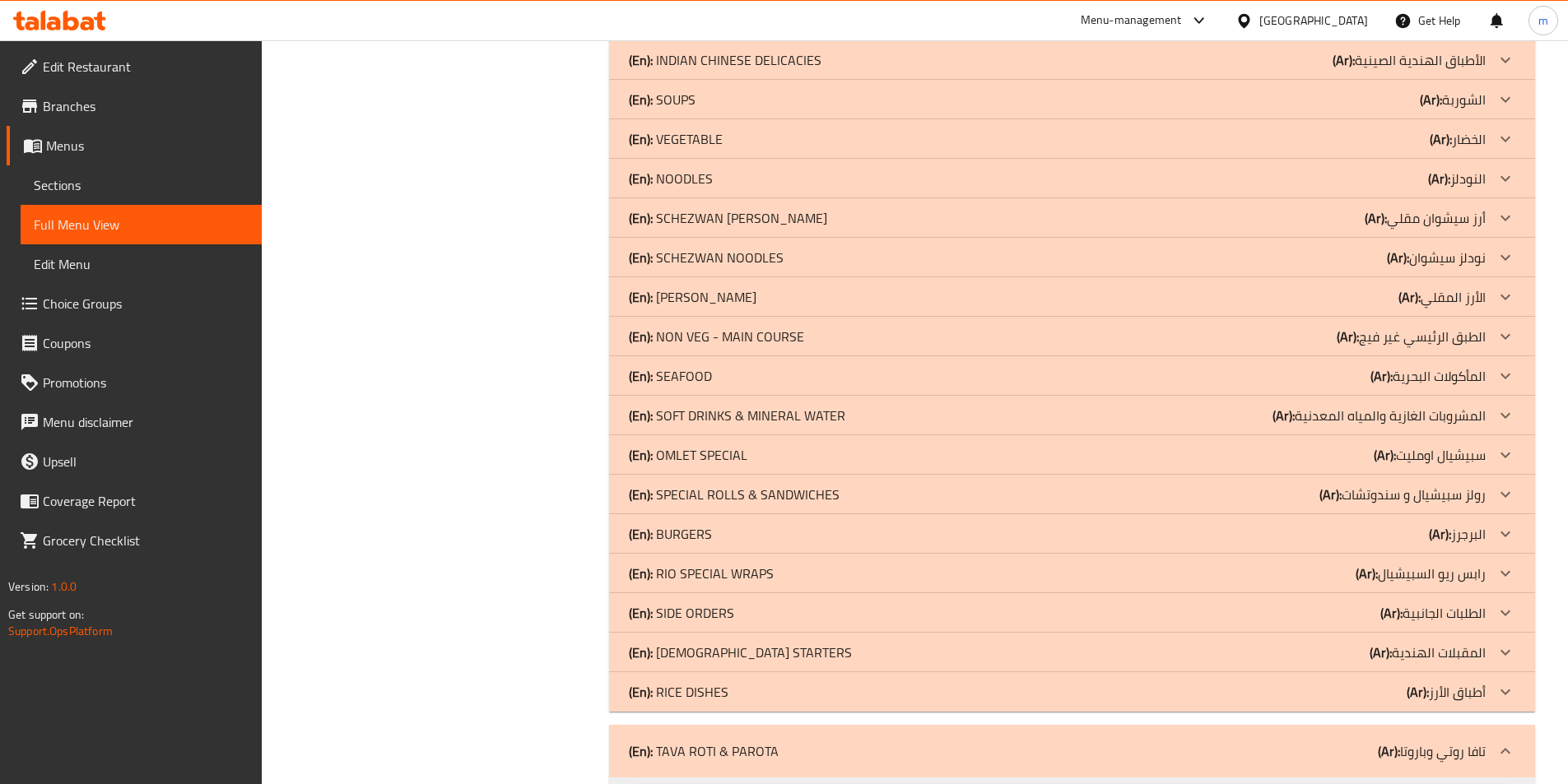
click at [1433, 695] on p "(Ar): أطباق الأرز" at bounding box center [1446, 692] width 79 height 20
click at [1428, 657] on p "(Ar): المقبلات الهندية" at bounding box center [1427, 653] width 116 height 20
click at [1423, 613] on p "(Ar): الطلبات الجانبية" at bounding box center [1433, 613] width 106 height 20
click at [1427, 575] on p "(Ar): رابس ريو السبيشيال" at bounding box center [1421, 574] width 130 height 20
click at [1444, 531] on b "(Ar):" at bounding box center [1440, 533] width 22 height 25
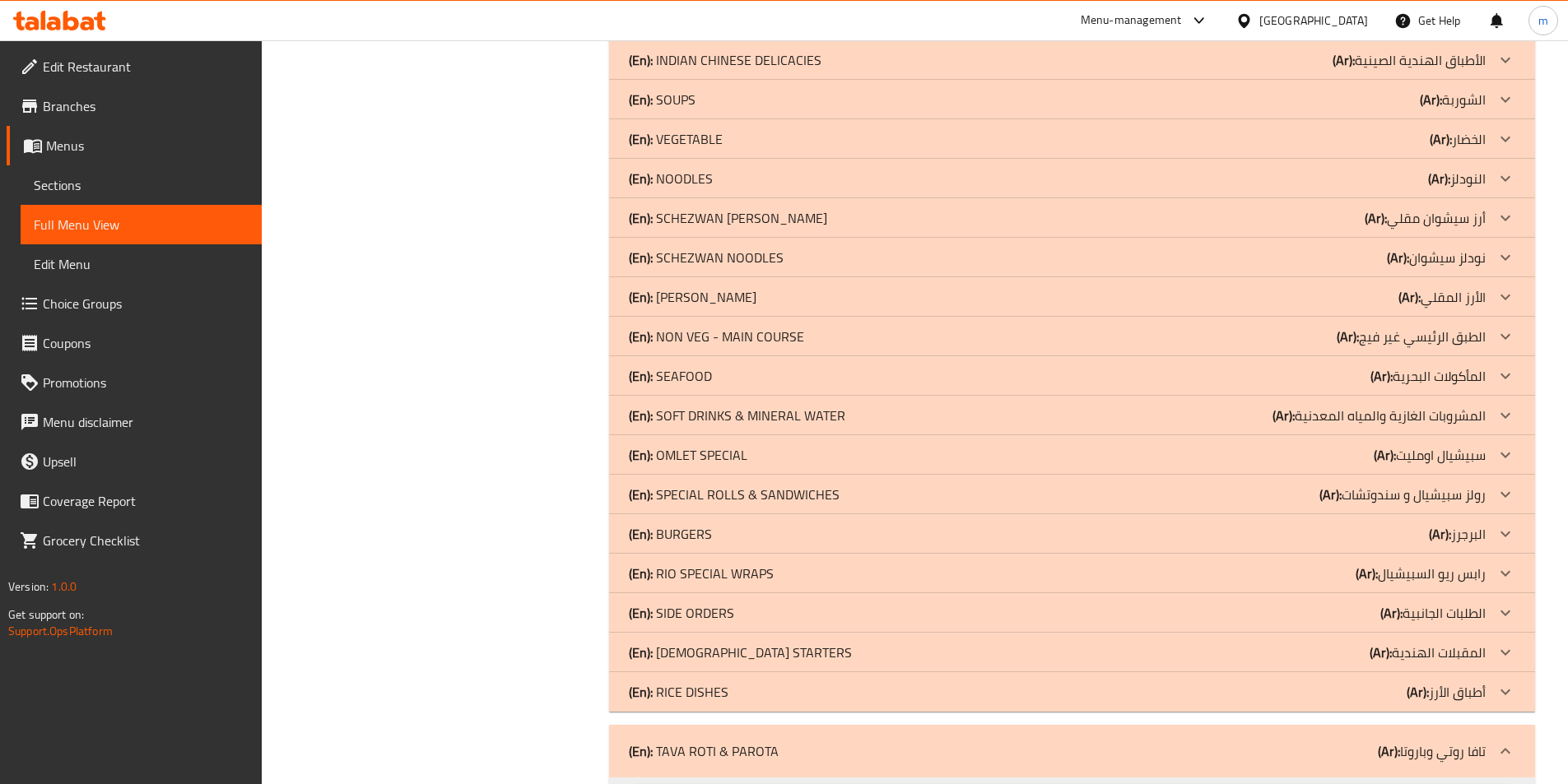
click at [1417, 494] on p "(Ar): رولز سبيشيال و سندوتشات" at bounding box center [1402, 495] width 166 height 20
click at [1415, 456] on p "(Ar): سبيشيال اومليت" at bounding box center [1429, 455] width 112 height 20
click at [1417, 421] on p "(Ar): المشروبات الغازية والمياه المعدنية" at bounding box center [1379, 416] width 213 height 20
click at [1417, 383] on p "(Ar): المأكولات البحرية" at bounding box center [1428, 376] width 116 height 20
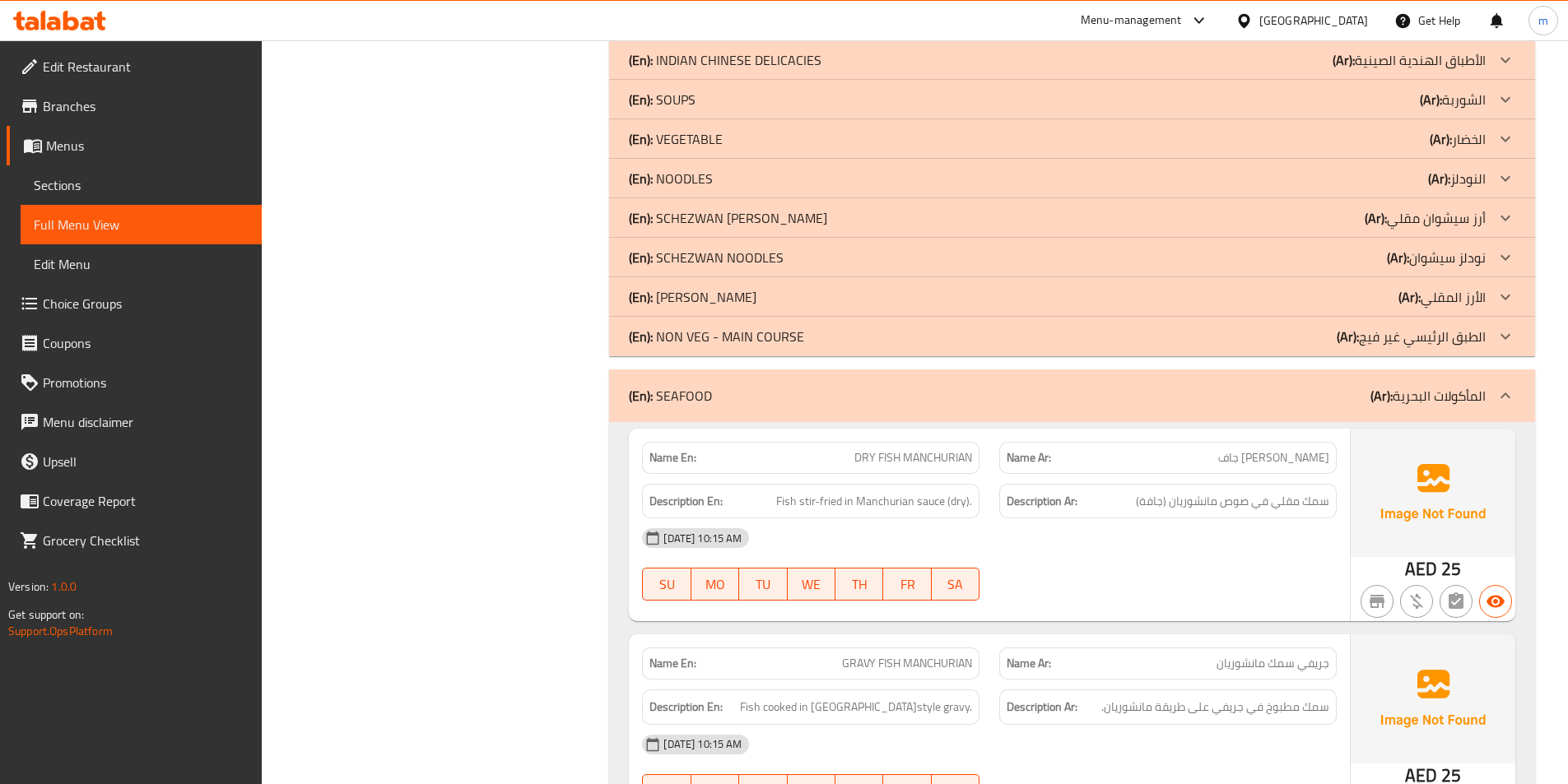
click at [1453, 392] on p "(Ar): المأكولات البحرية" at bounding box center [1428, 396] width 116 height 20
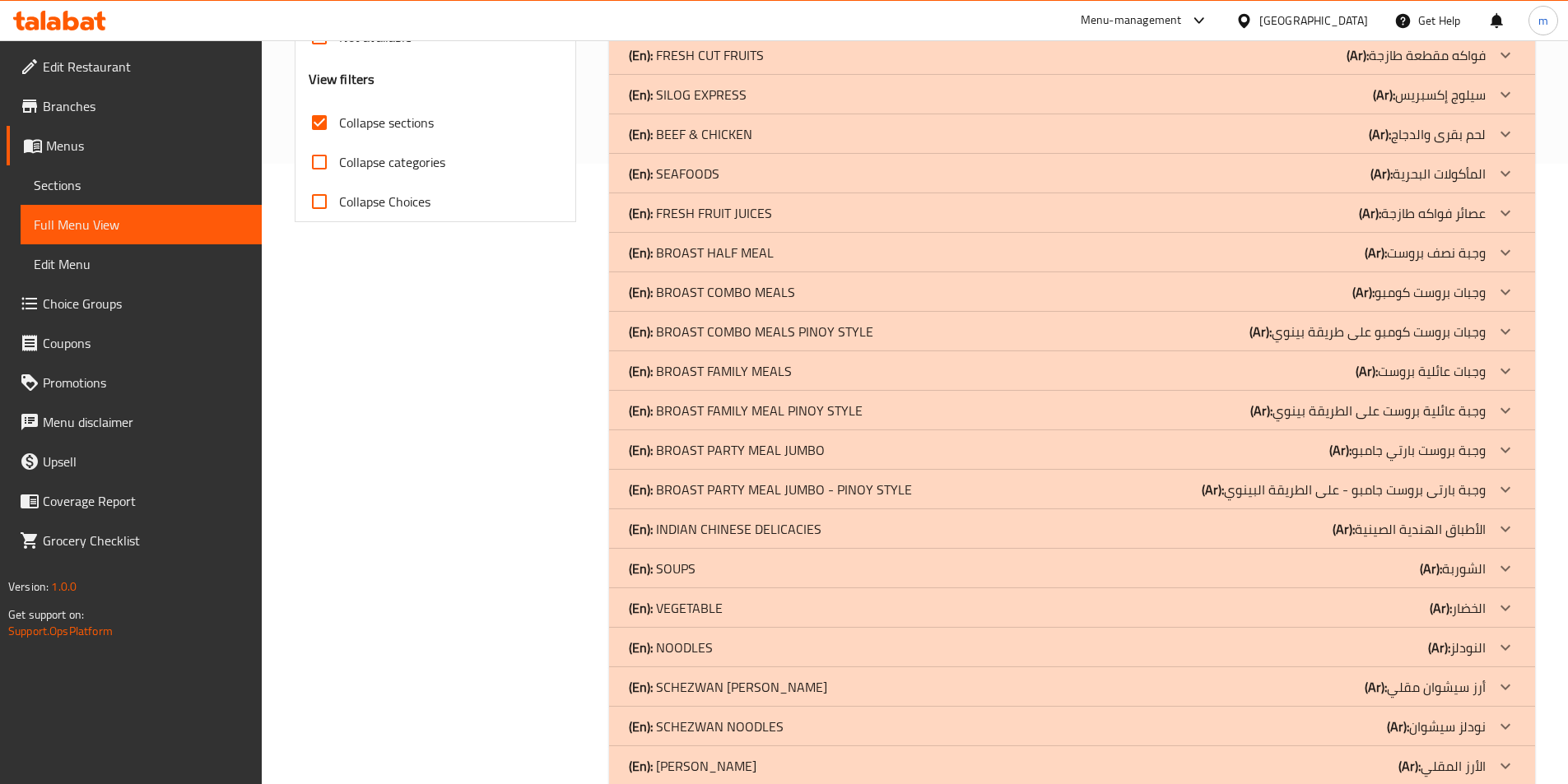
scroll to position [140, 0]
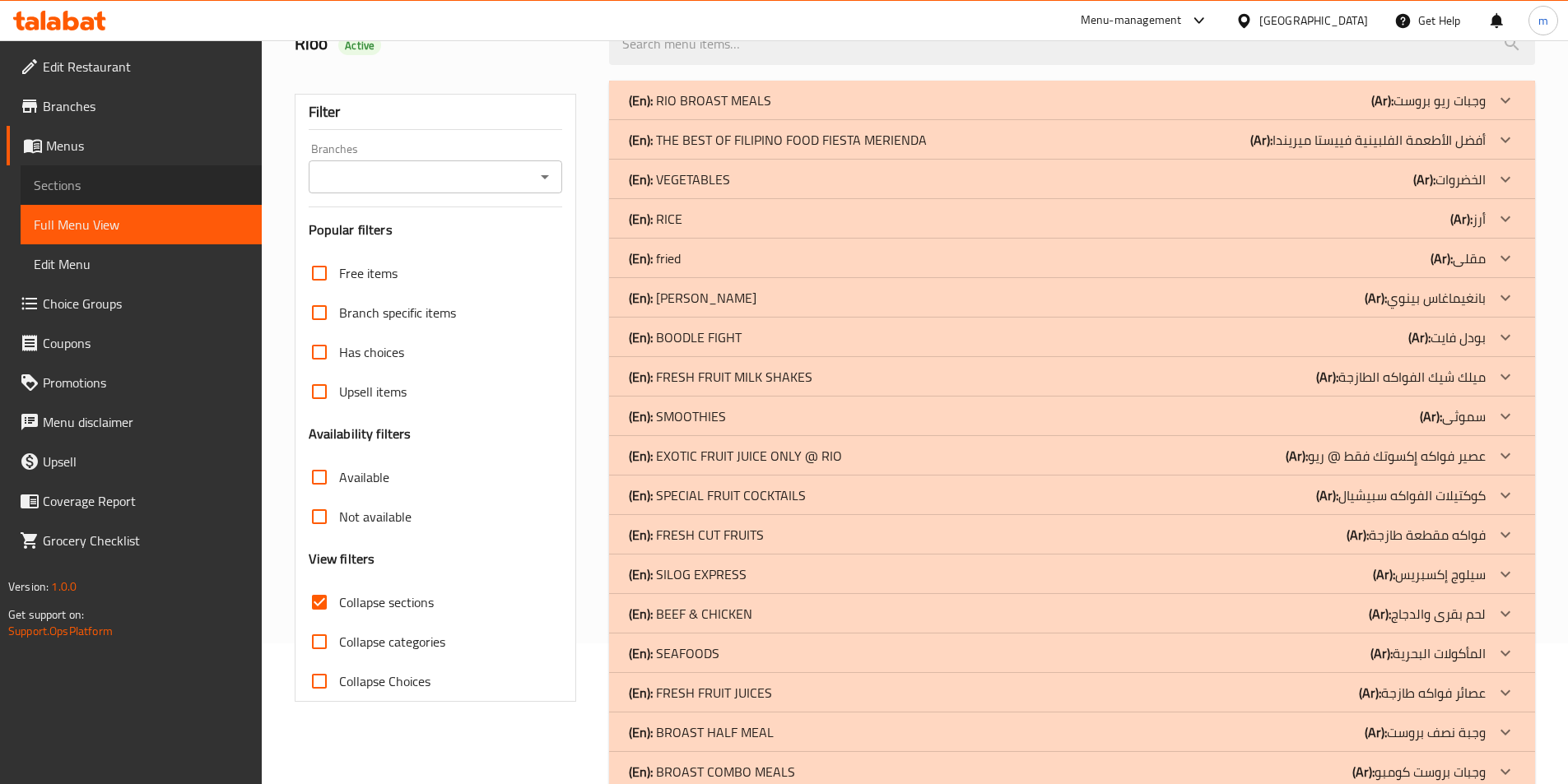
click at [110, 181] on span "Sections" at bounding box center [140, 185] width 214 height 20
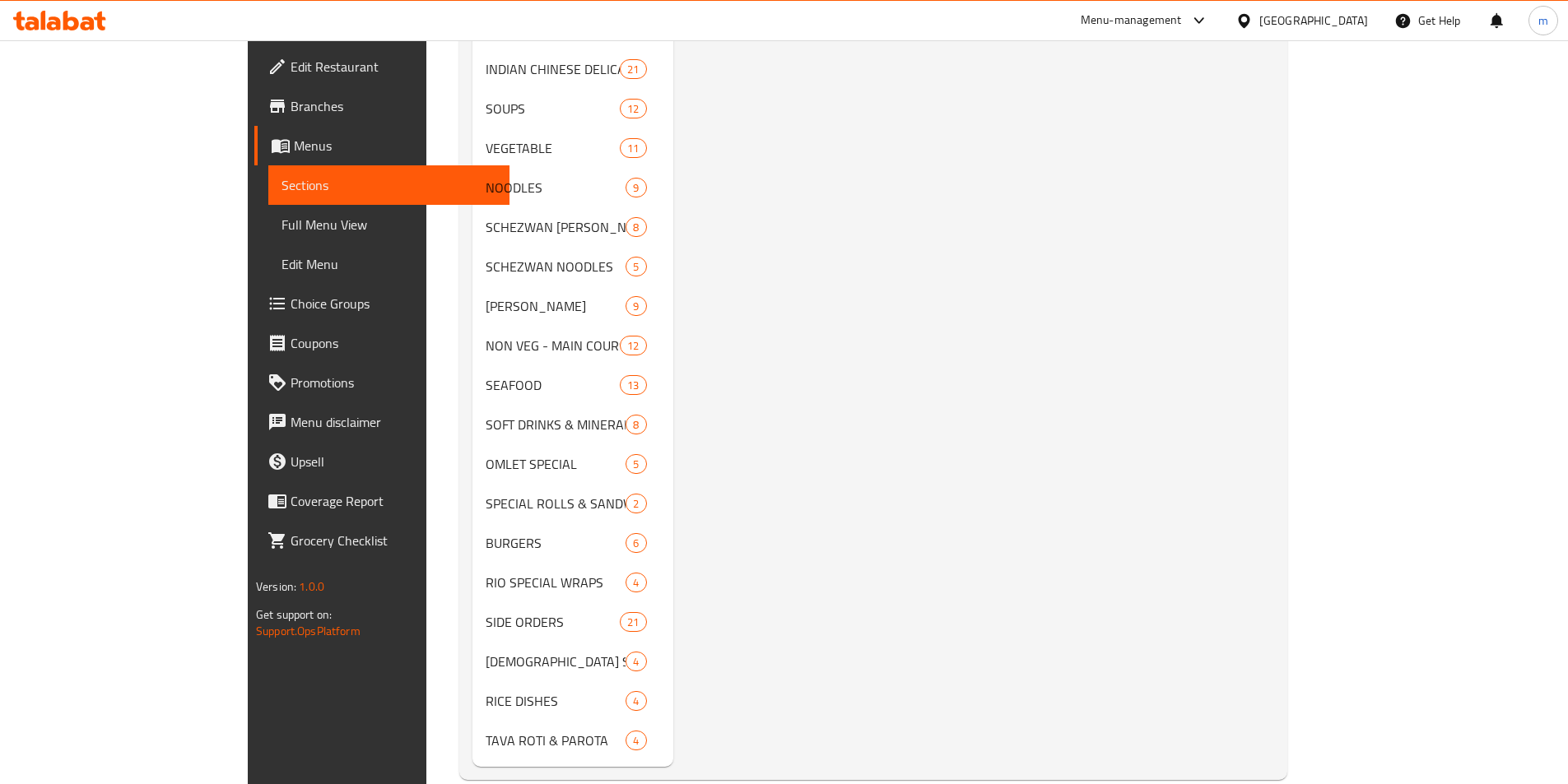
scroll to position [1132, 0]
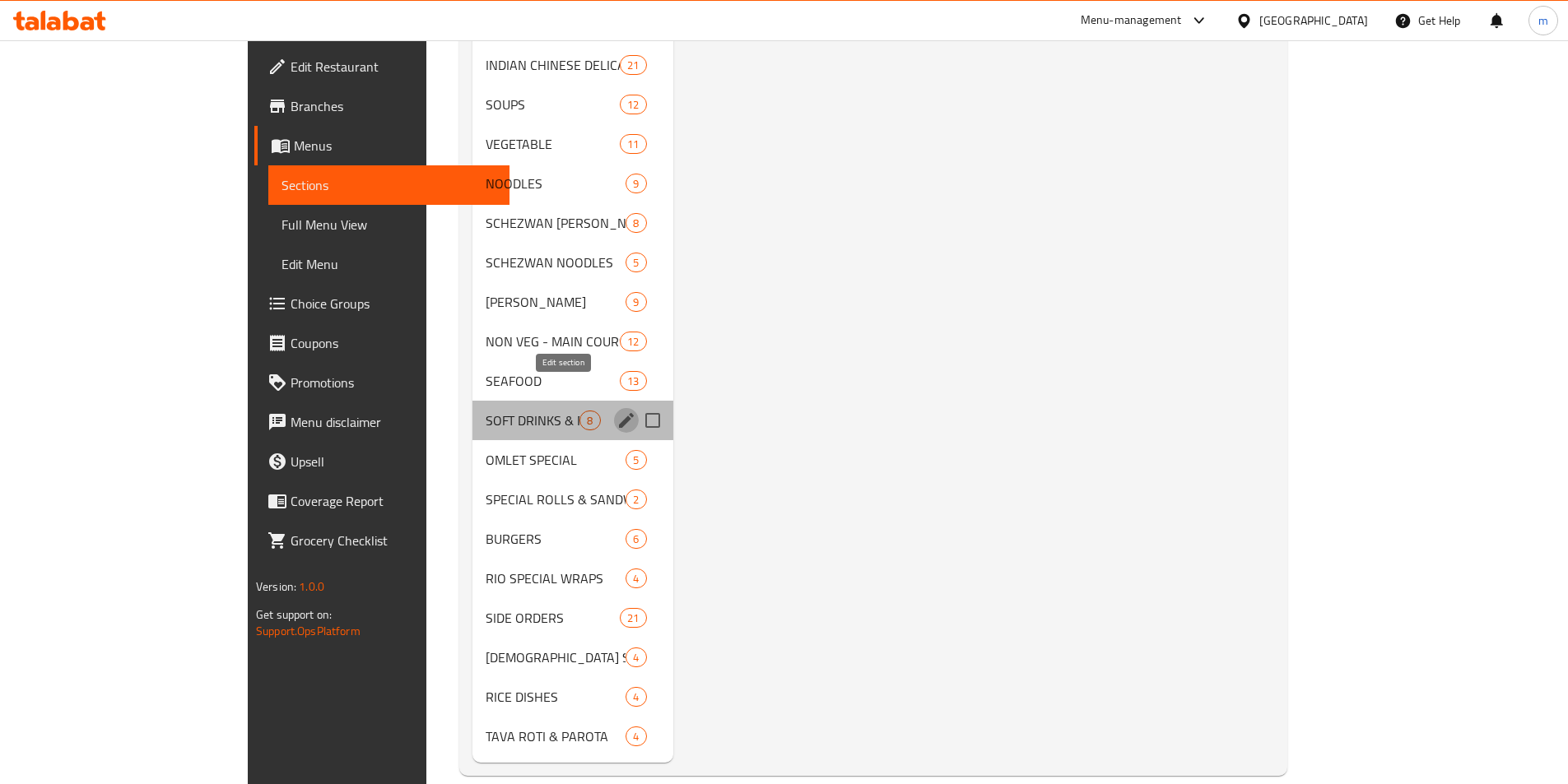
click at [617, 411] on icon "edit" at bounding box center [626, 421] width 20 height 20
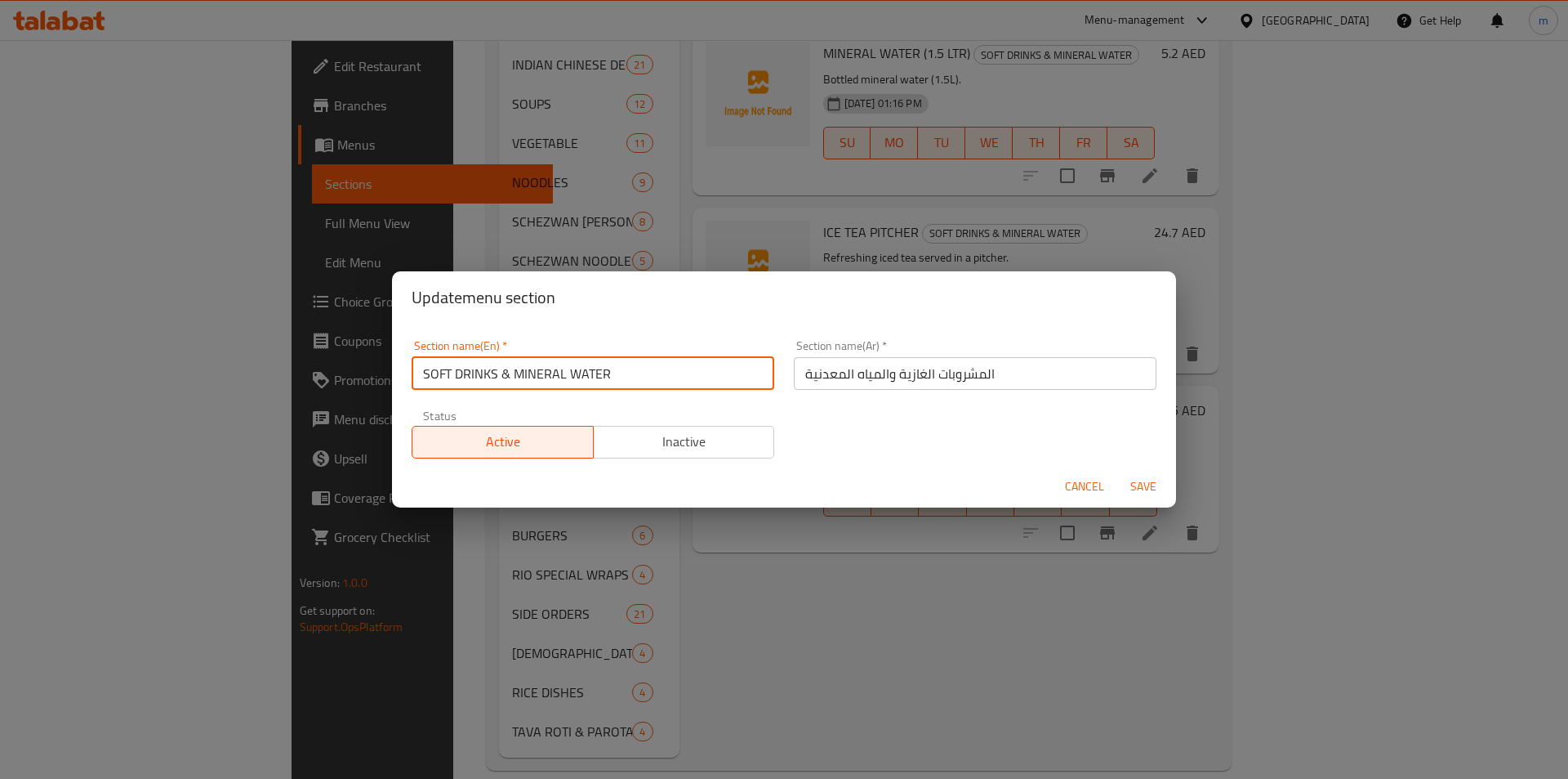
drag, startPoint x: 646, startPoint y: 378, endPoint x: 423, endPoint y: 393, distance: 223.5
click at [423, 393] on div "Section name(En)   * SOFT DRINKS & MINERAL WATER Section name(En) *" at bounding box center [593, 365] width 382 height 70
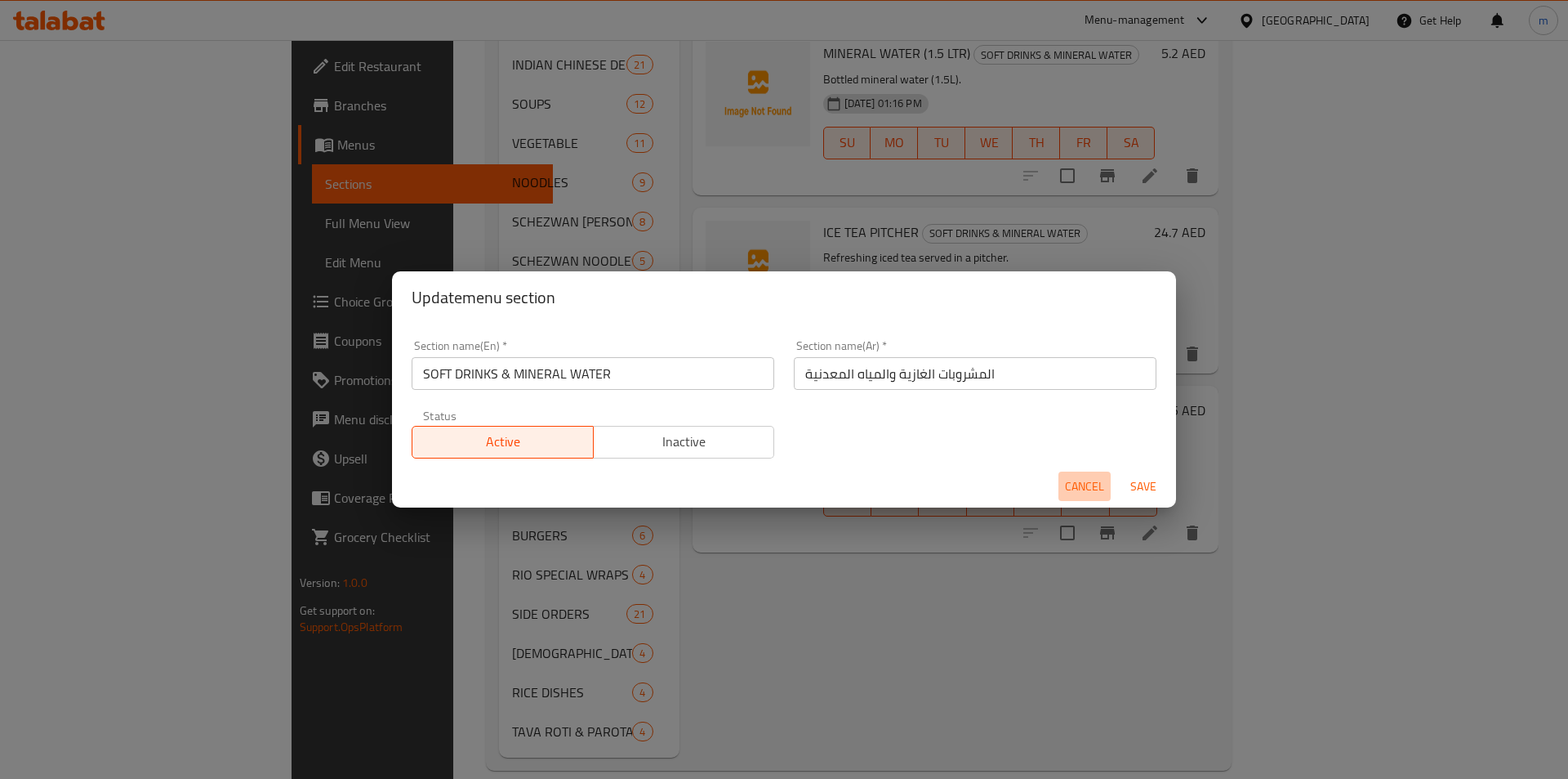
click at [1076, 487] on span "Cancel" at bounding box center [1085, 487] width 39 height 21
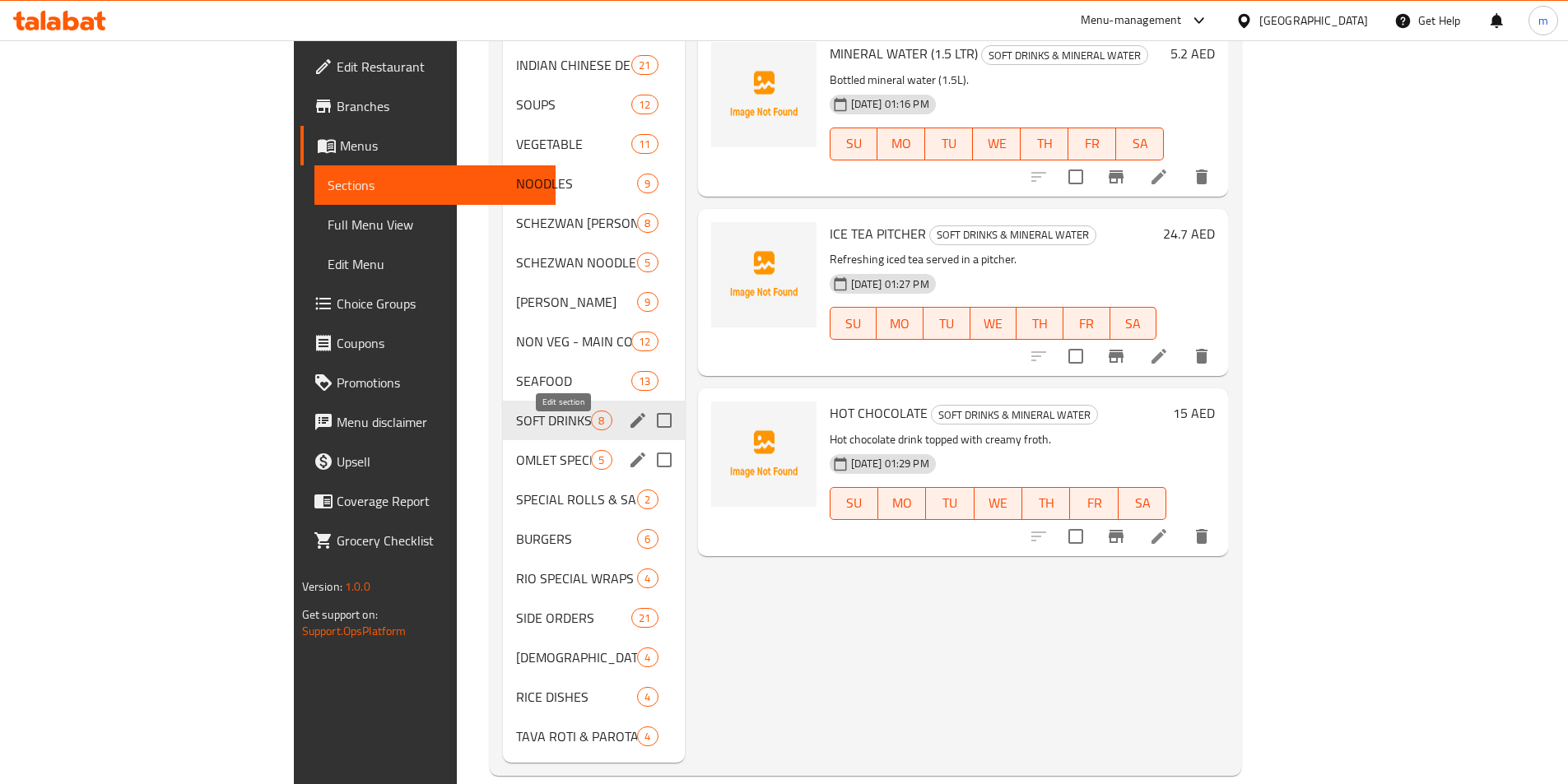
click at [630, 452] on icon "edit" at bounding box center [637, 459] width 15 height 15
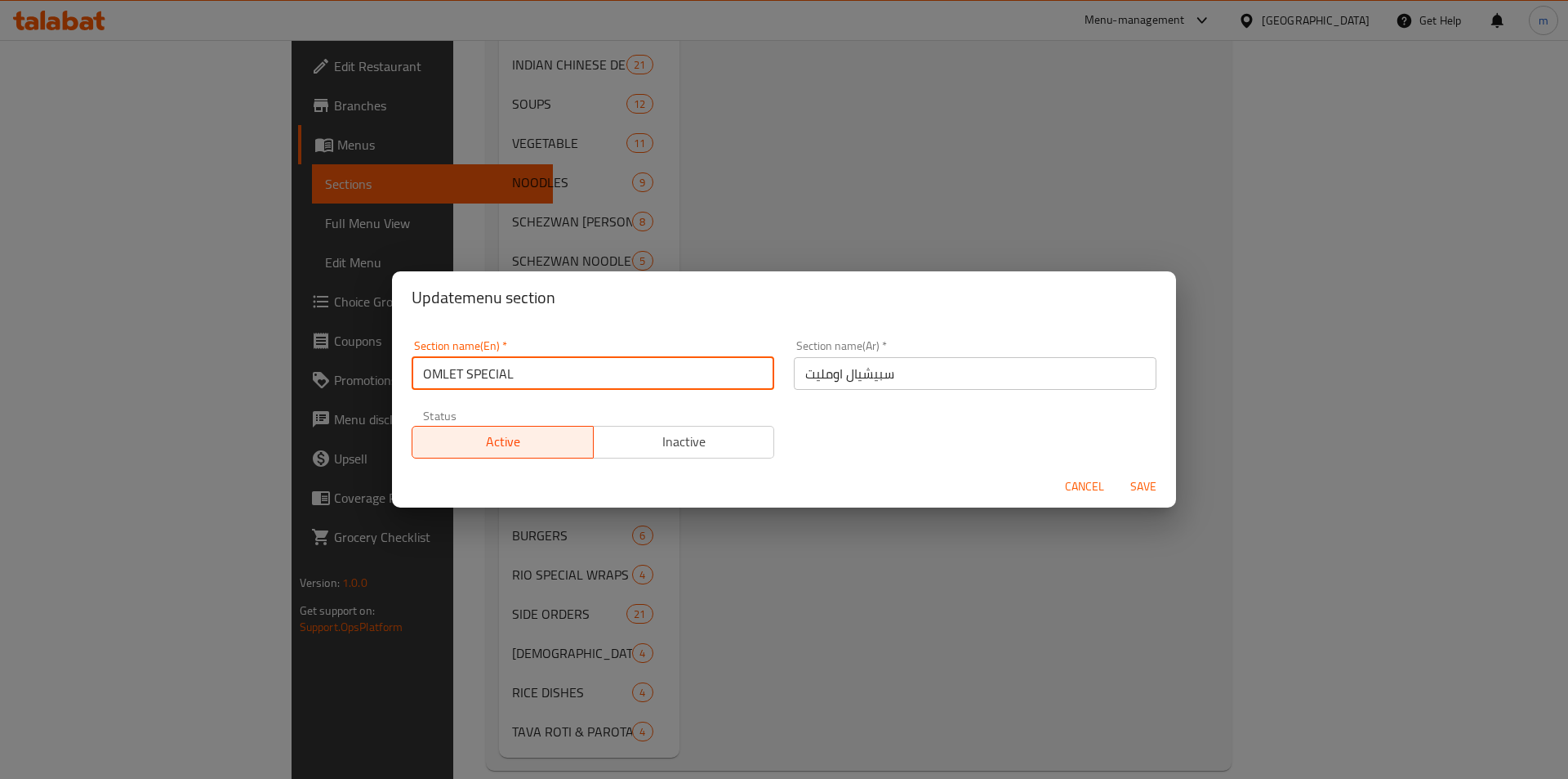
drag, startPoint x: 512, startPoint y: 377, endPoint x: 399, endPoint y: 384, distance: 113.2
click at [399, 384] on div "Section name(En)   * OMLET SPECIAL Section name(En) * Section name(Ar)   * سبيش…" at bounding box center [784, 394] width 784 height 141
click at [1090, 487] on span "Cancel" at bounding box center [1085, 487] width 39 height 21
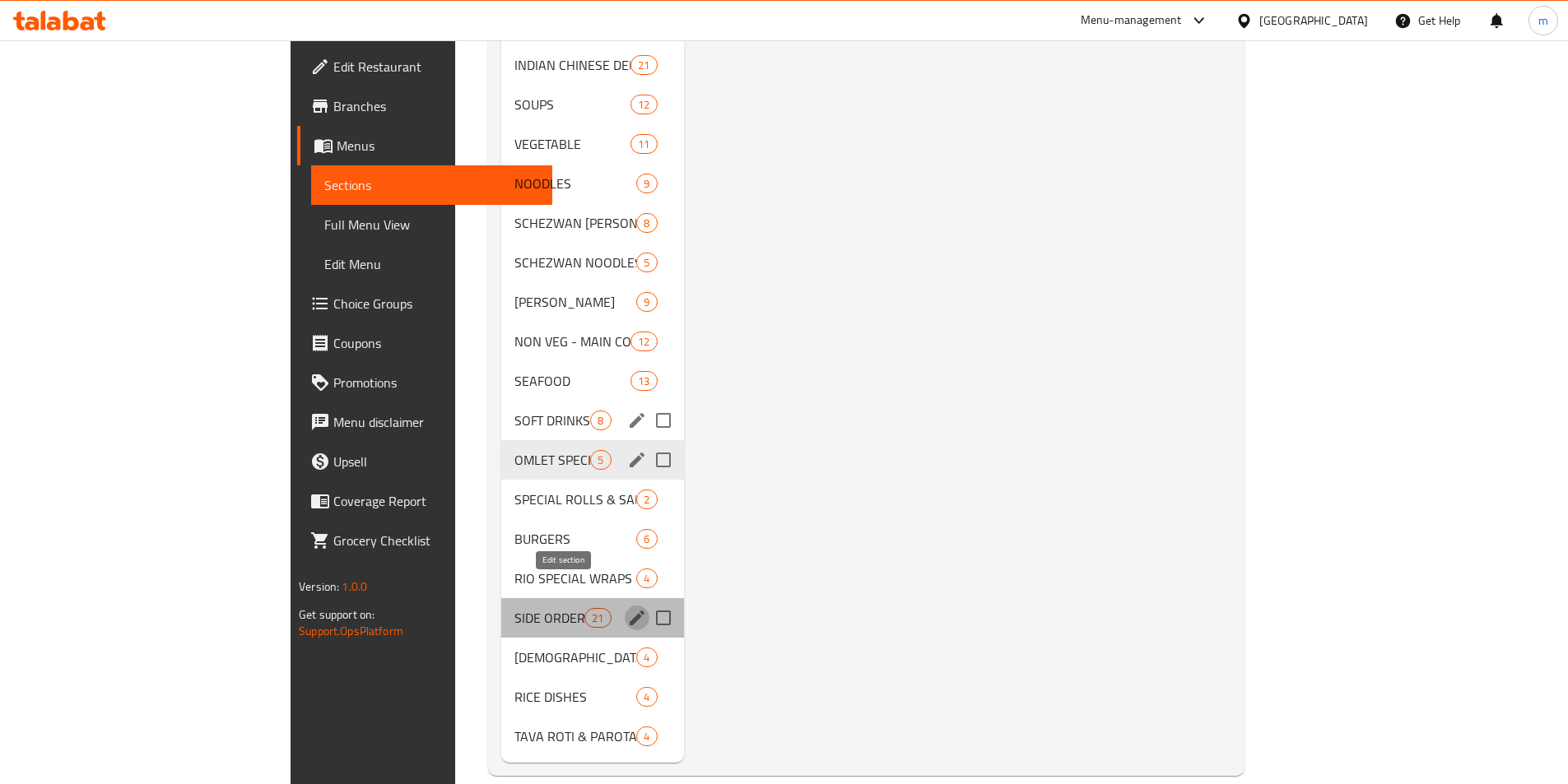
click at [627, 608] on icon "edit" at bounding box center [637, 618] width 20 height 20
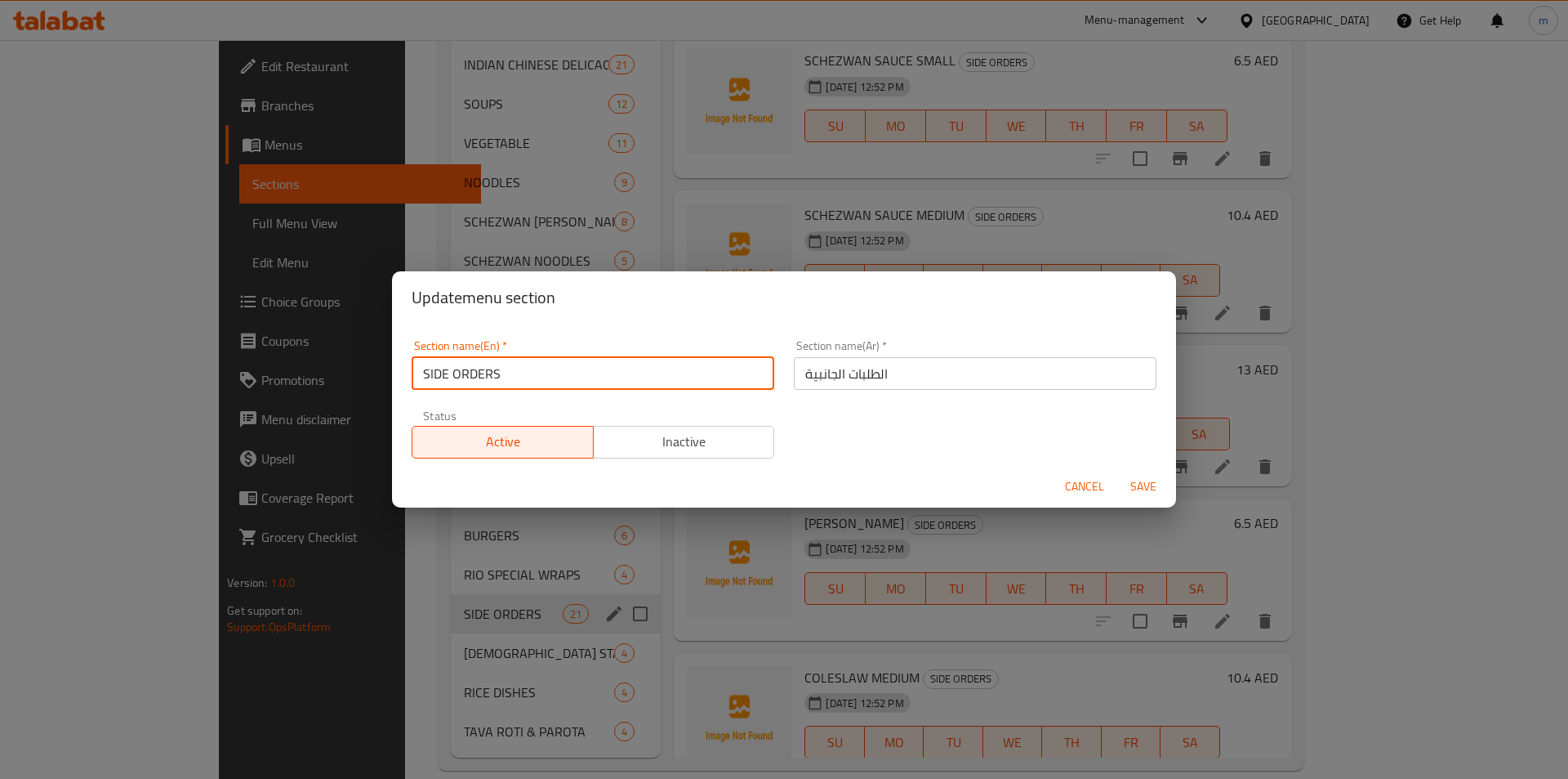
drag, startPoint x: 585, startPoint y: 382, endPoint x: 411, endPoint y: 395, distance: 174.5
click at [411, 395] on div "Section name(En)   * SIDE ORDERS Section name(En) *" at bounding box center [593, 365] width 382 height 70
click at [1087, 487] on span "Cancel" at bounding box center [1085, 487] width 39 height 21
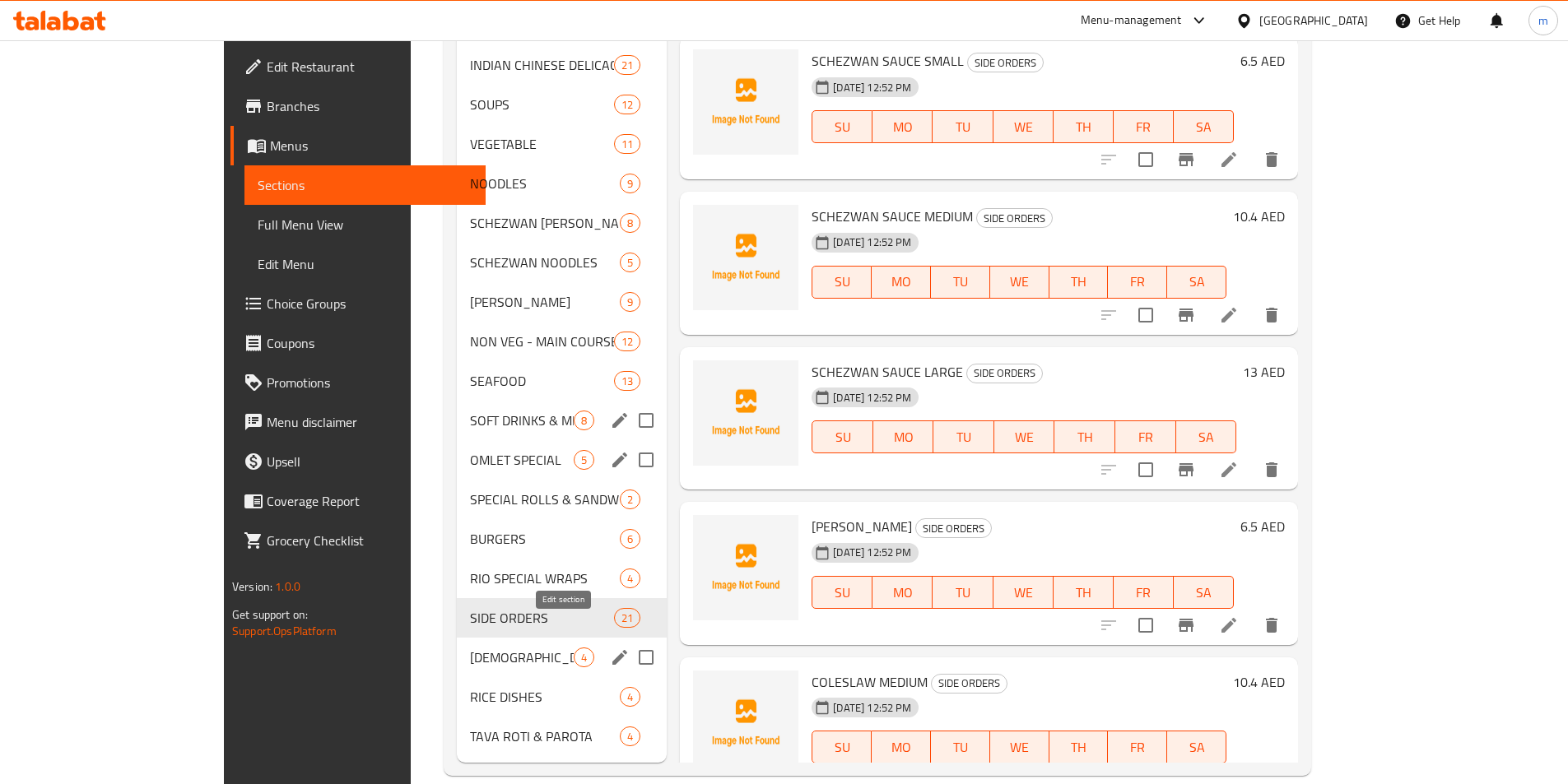
click at [610, 648] on icon "edit" at bounding box center [619, 658] width 20 height 20
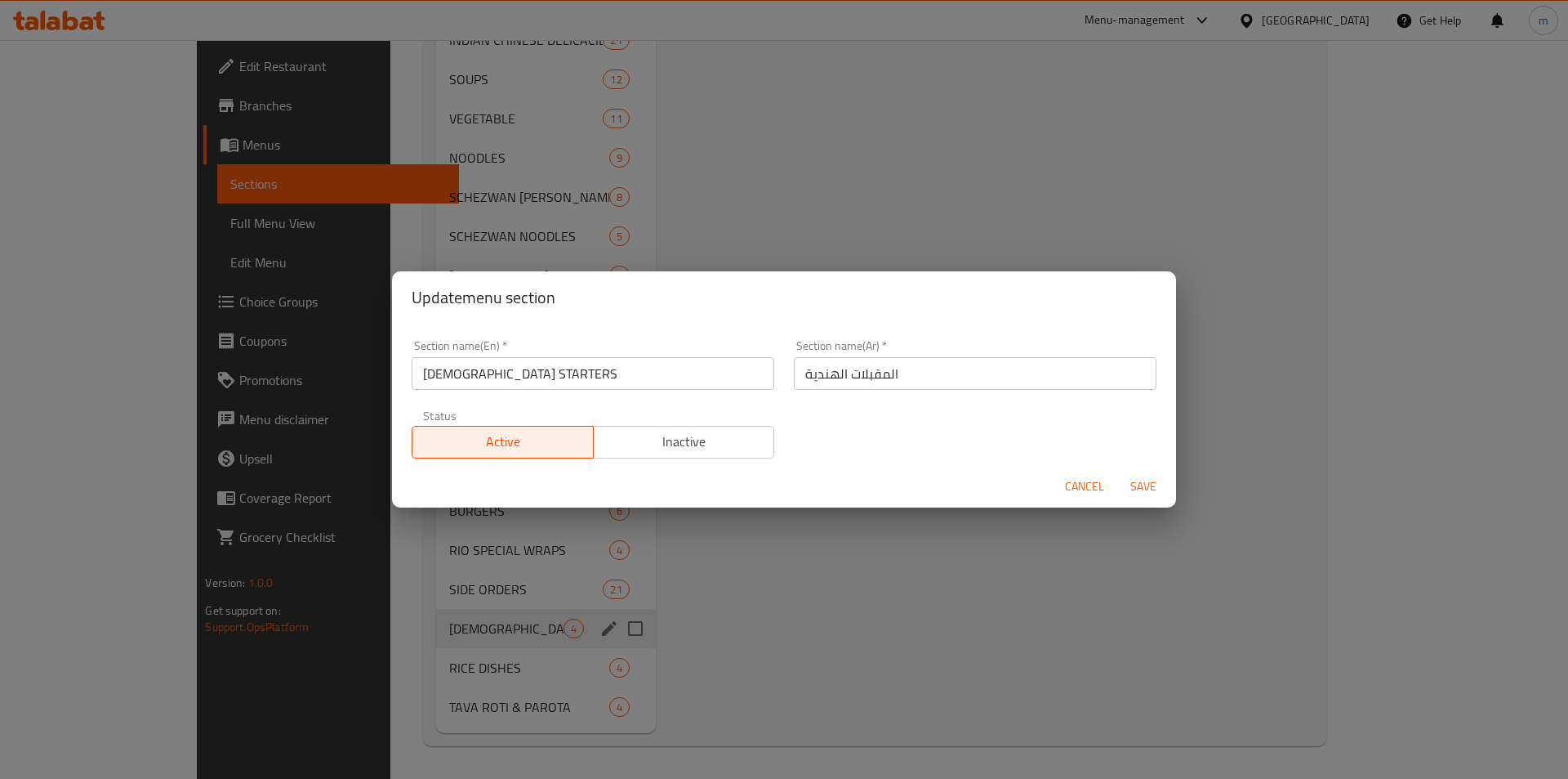
click at [1082, 483] on span "Cancel" at bounding box center [1085, 487] width 39 height 21
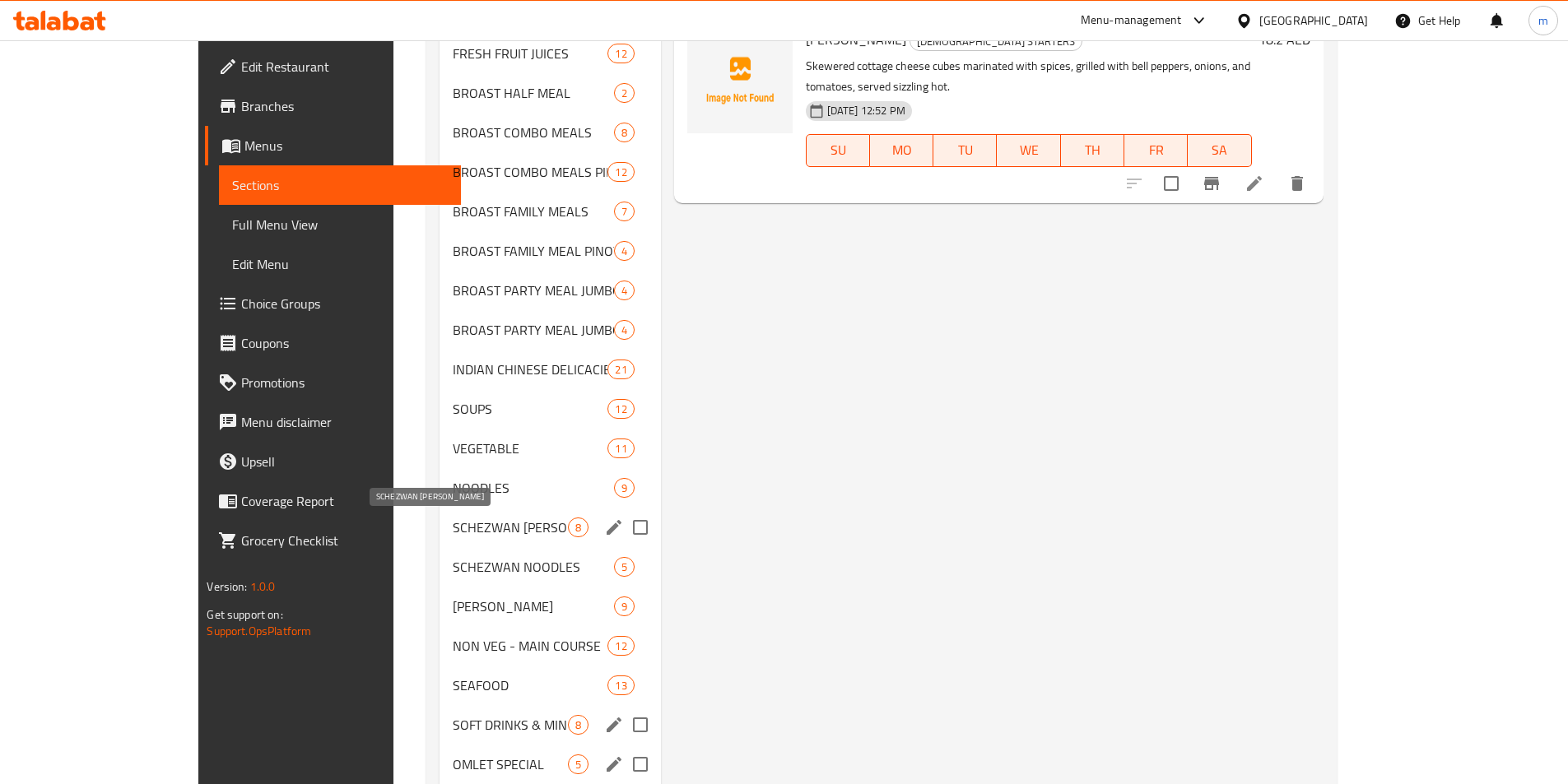
scroll to position [1132, 0]
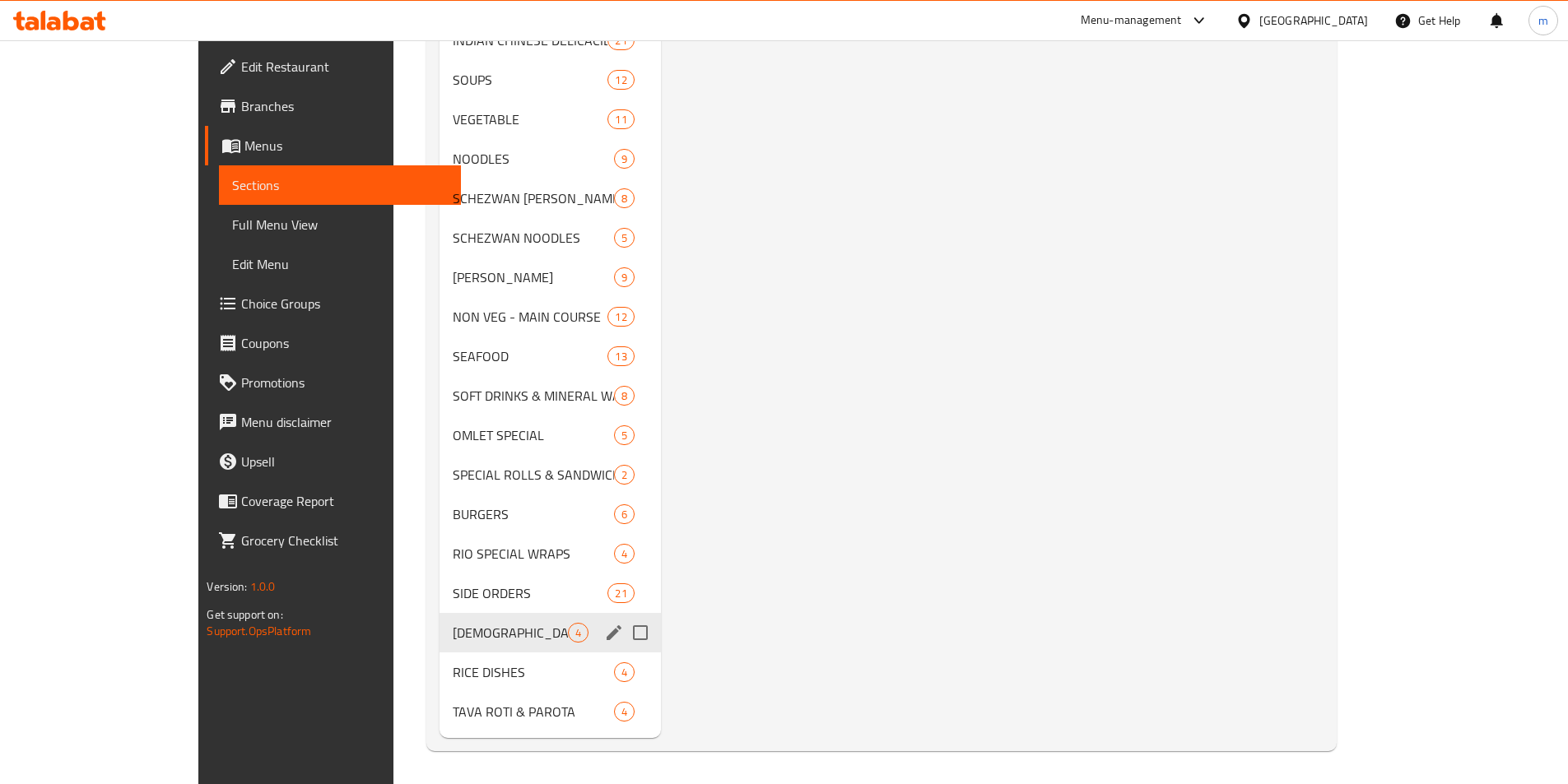
click at [232, 219] on span "Full Menu View" at bounding box center [339, 224] width 214 height 20
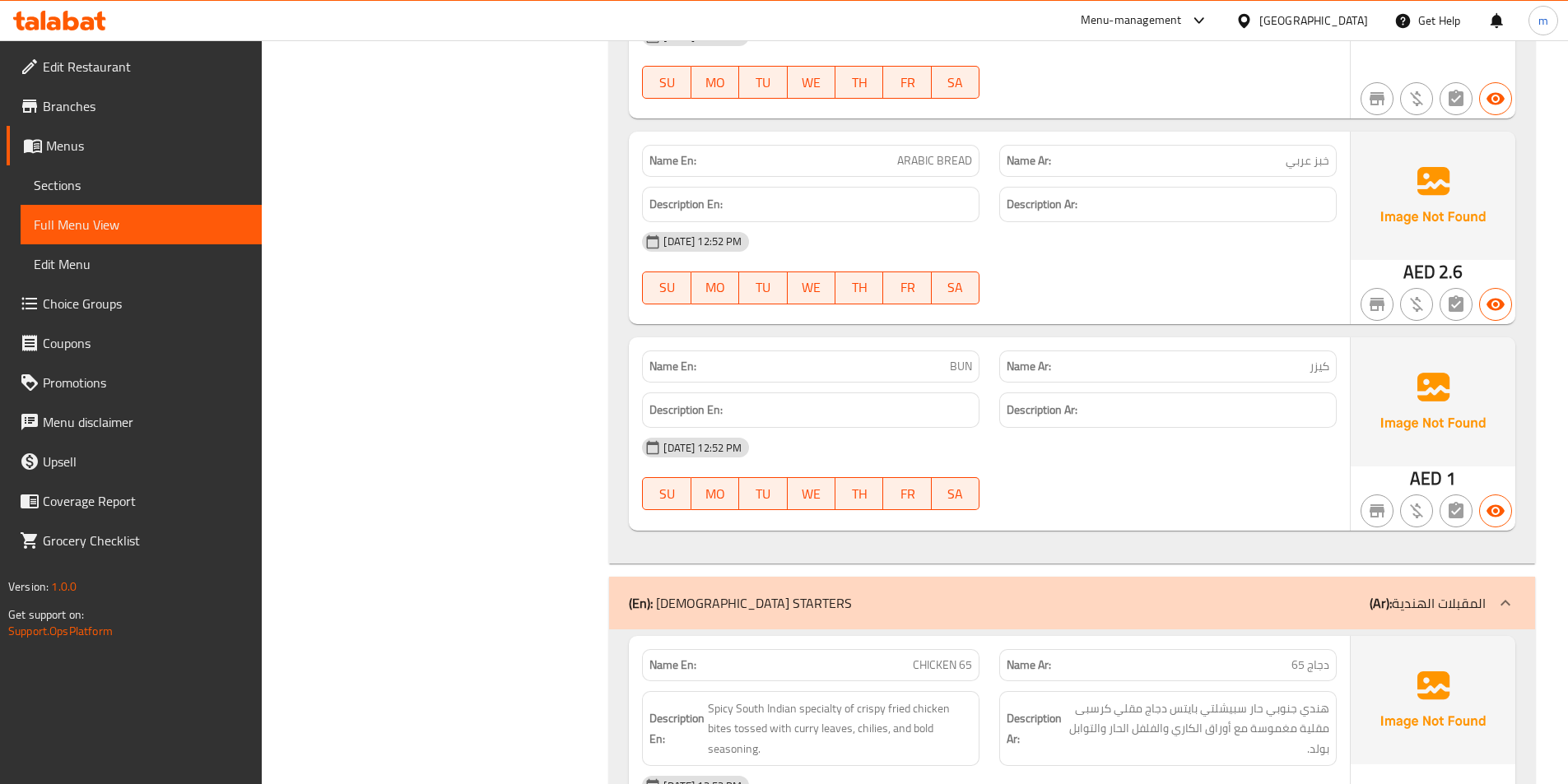
scroll to position [72092, 0]
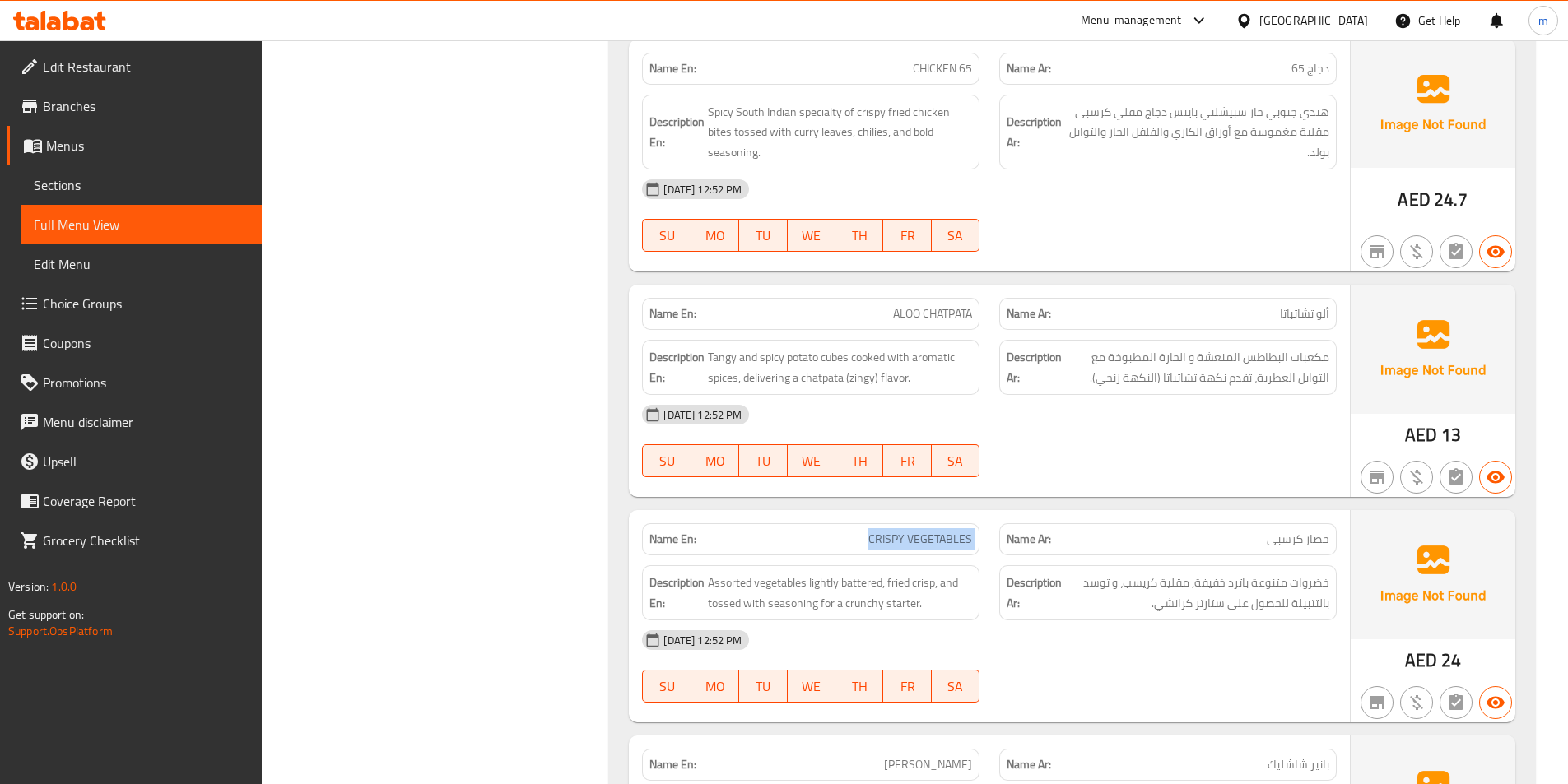
drag, startPoint x: 855, startPoint y: 333, endPoint x: 989, endPoint y: 337, distance: 134.1
click at [989, 513] on div "Name En: CRISPY VEGETABLES Name Ar: خضار كرسبى" at bounding box center [989, 539] width 714 height 51
copy span "CRISPY VEGETABLES"
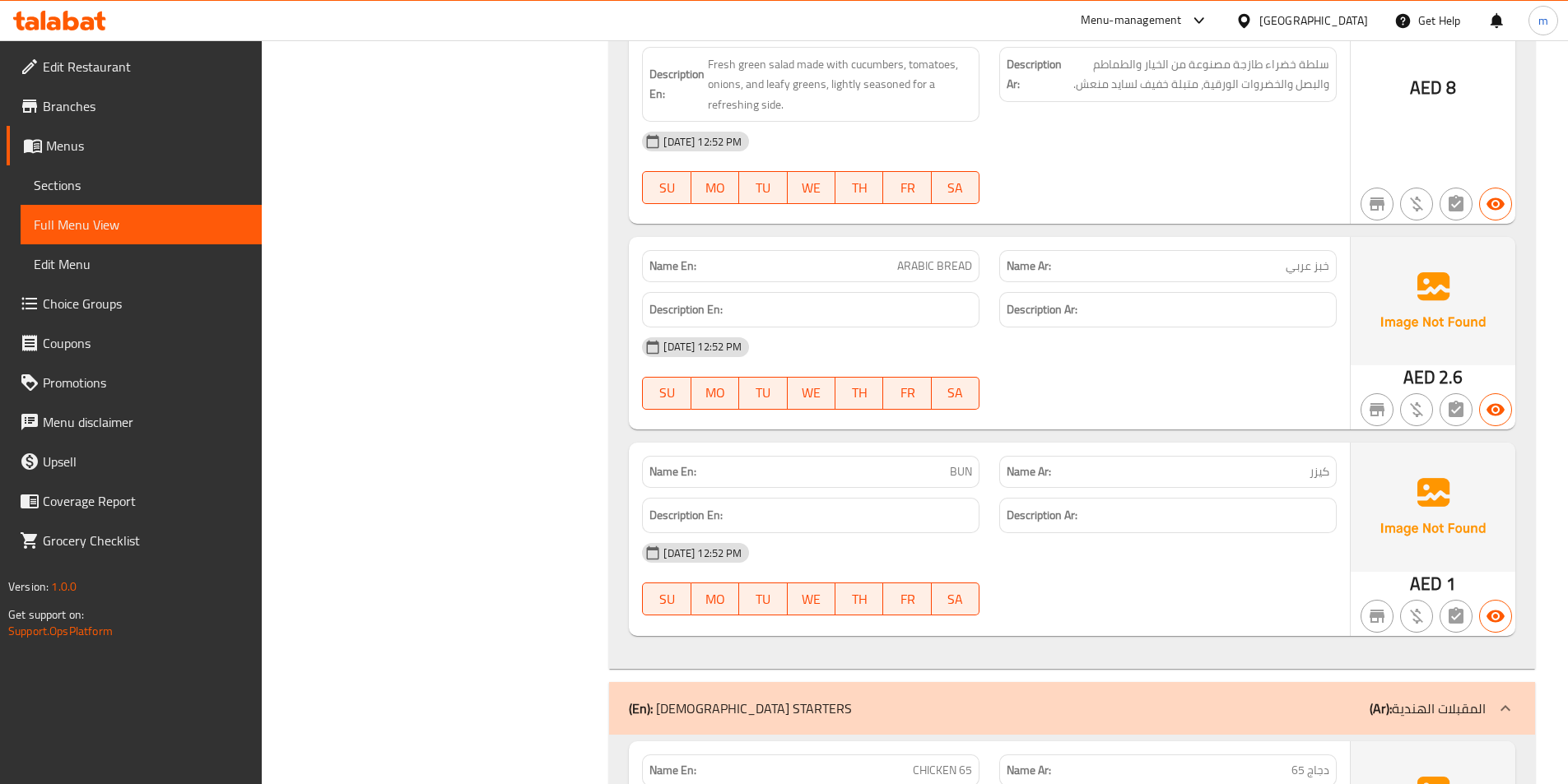
scroll to position [71517, 0]
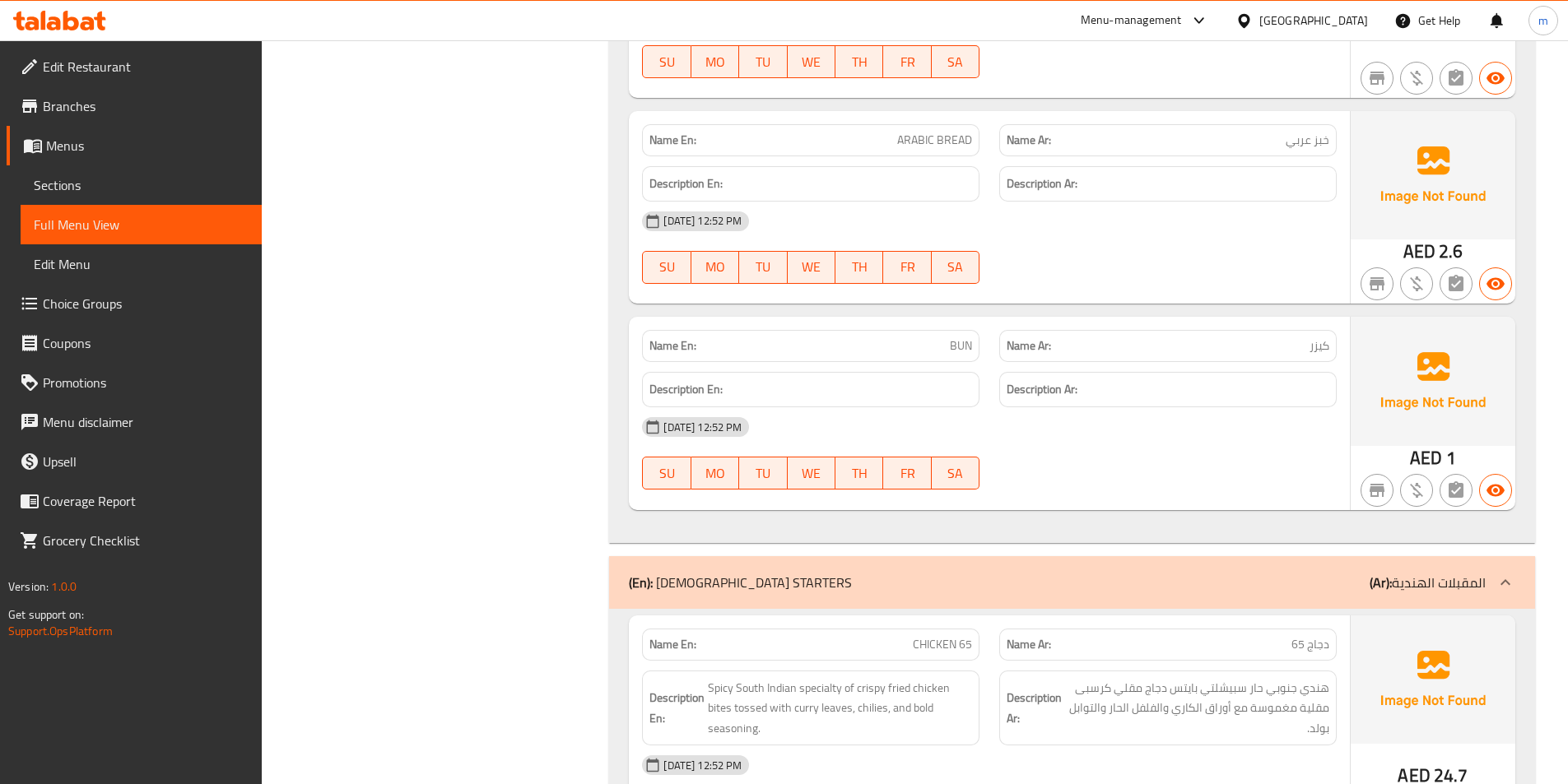
click at [76, 185] on span "Sections" at bounding box center [140, 185] width 214 height 20
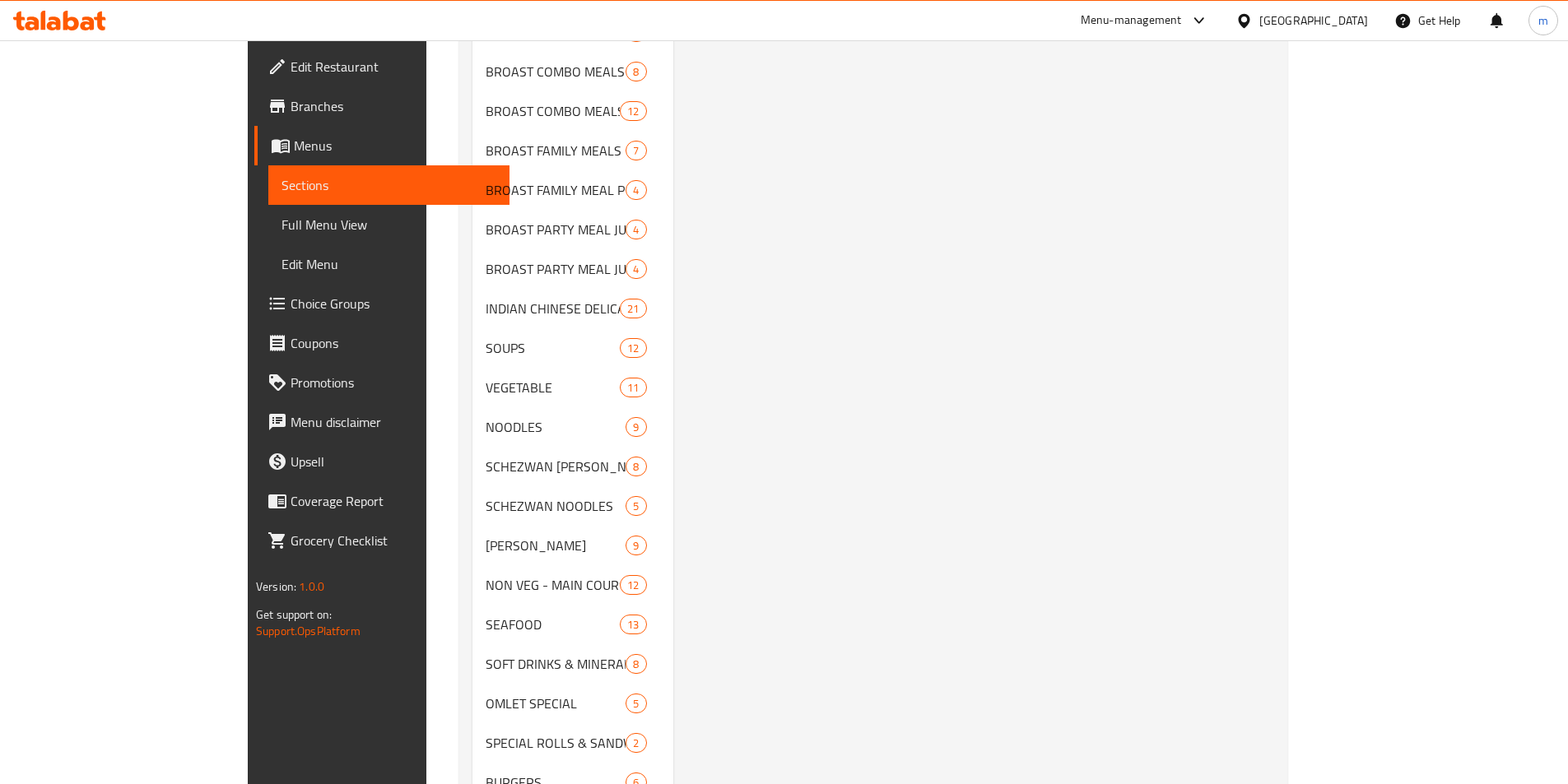
scroll to position [1132, 0]
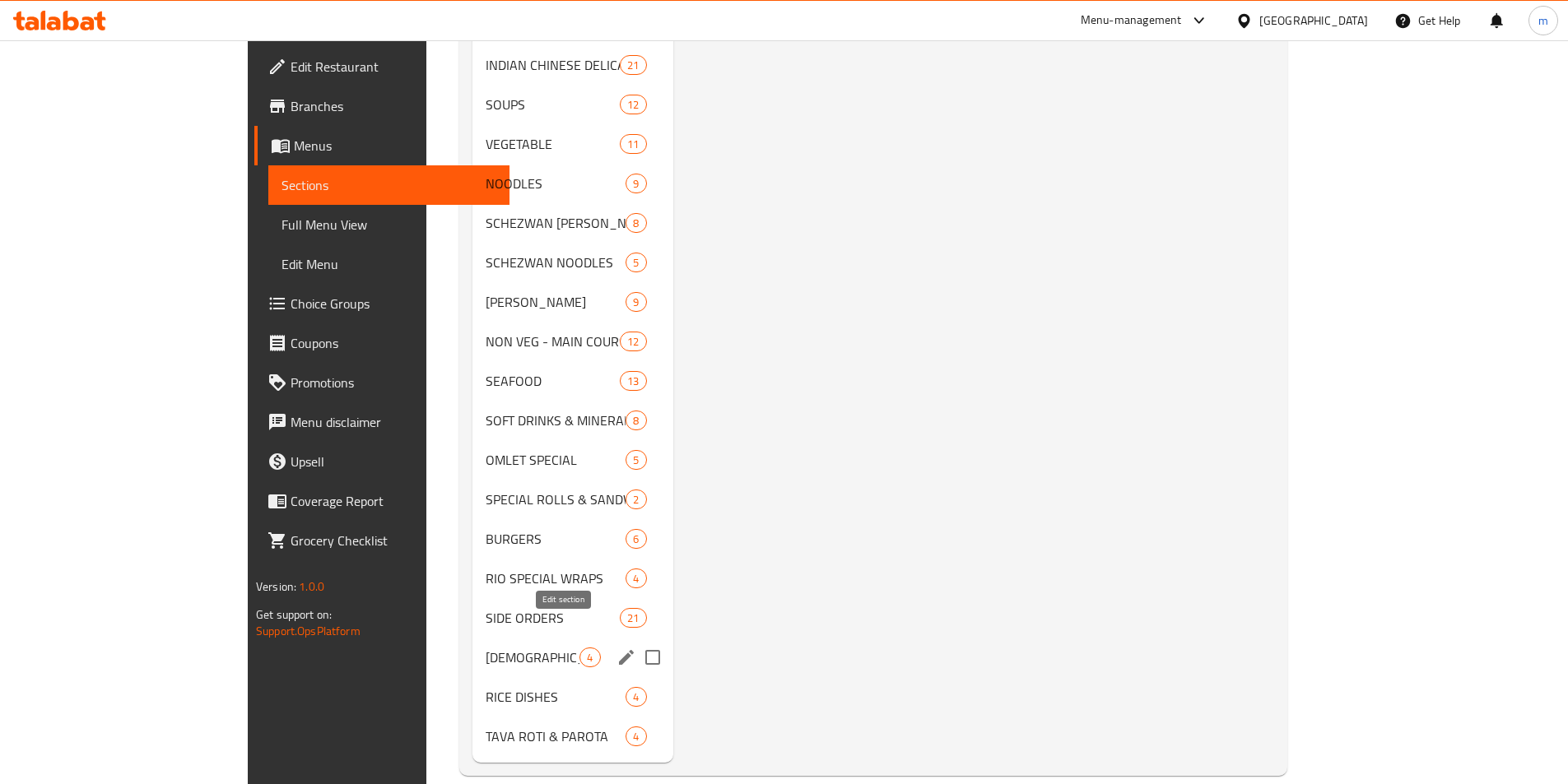
click at [617, 648] on icon "edit" at bounding box center [626, 658] width 20 height 20
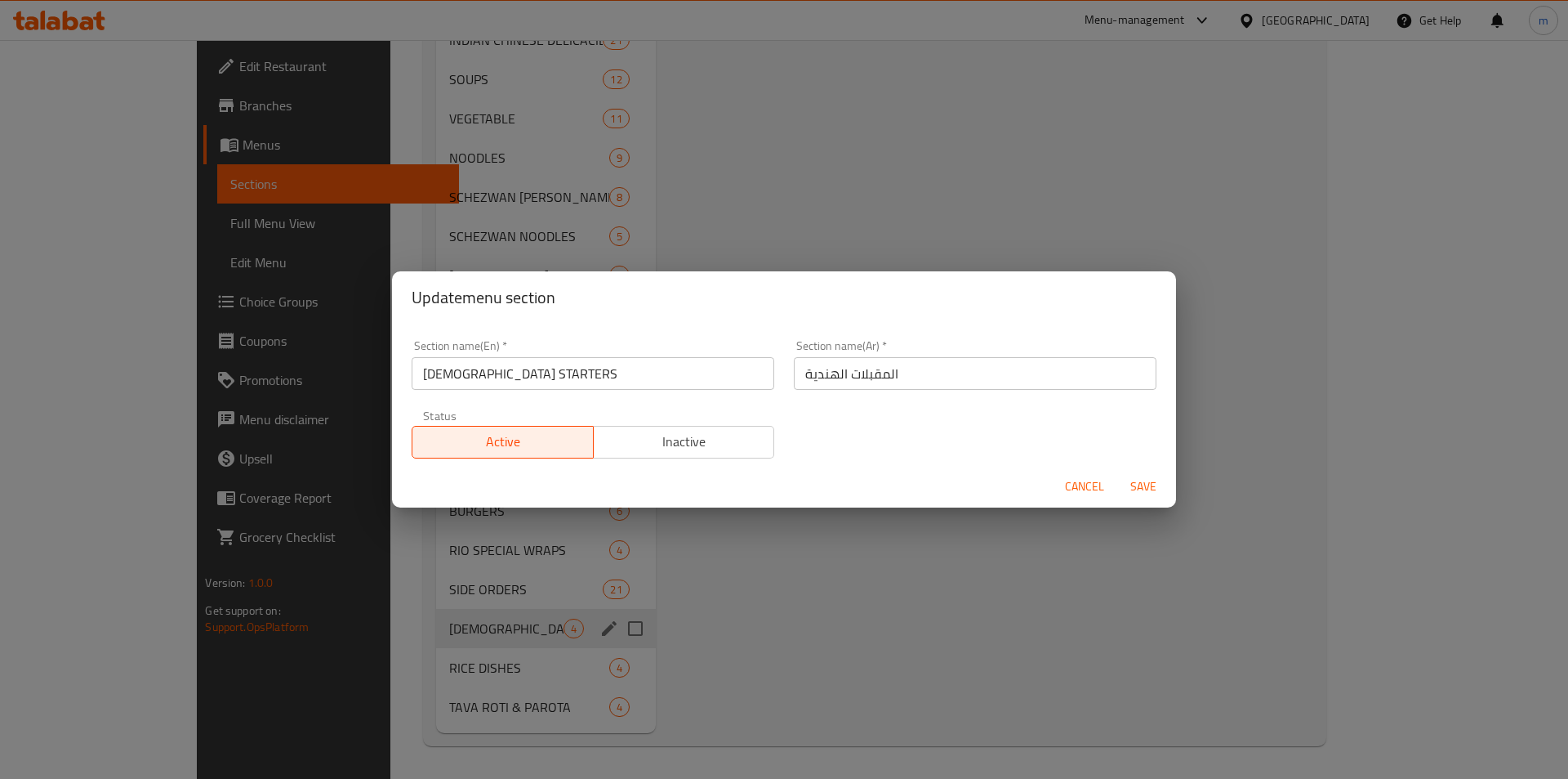
click at [642, 675] on div "Update menu section Section name(En)   * INDIAN STARTERS Section name(En) * Sec…" at bounding box center [784, 390] width 1568 height 779
click at [455, 621] on div "Update menu section Section name(En)   * INDIAN STARTERS Section name(En) * Sec…" at bounding box center [784, 390] width 1568 height 779
click at [1087, 486] on span "Cancel" at bounding box center [1085, 487] width 39 height 21
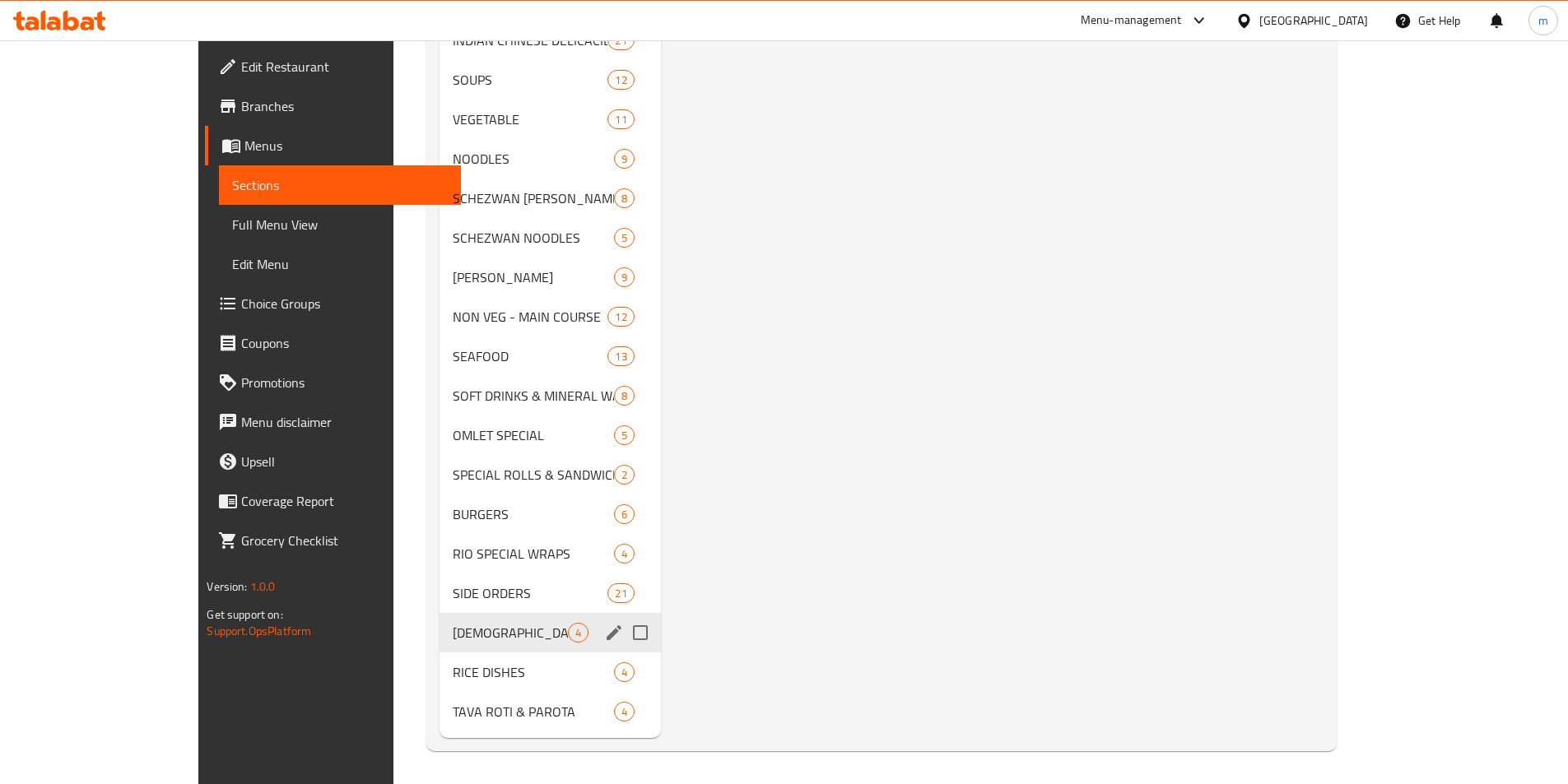
click at [495, 635] on span "[DEMOGRAPHIC_DATA] STARTERS" at bounding box center [510, 633] width 115 height 20
click at [453, 636] on span "[DEMOGRAPHIC_DATA] STARTERS" at bounding box center [510, 633] width 115 height 20
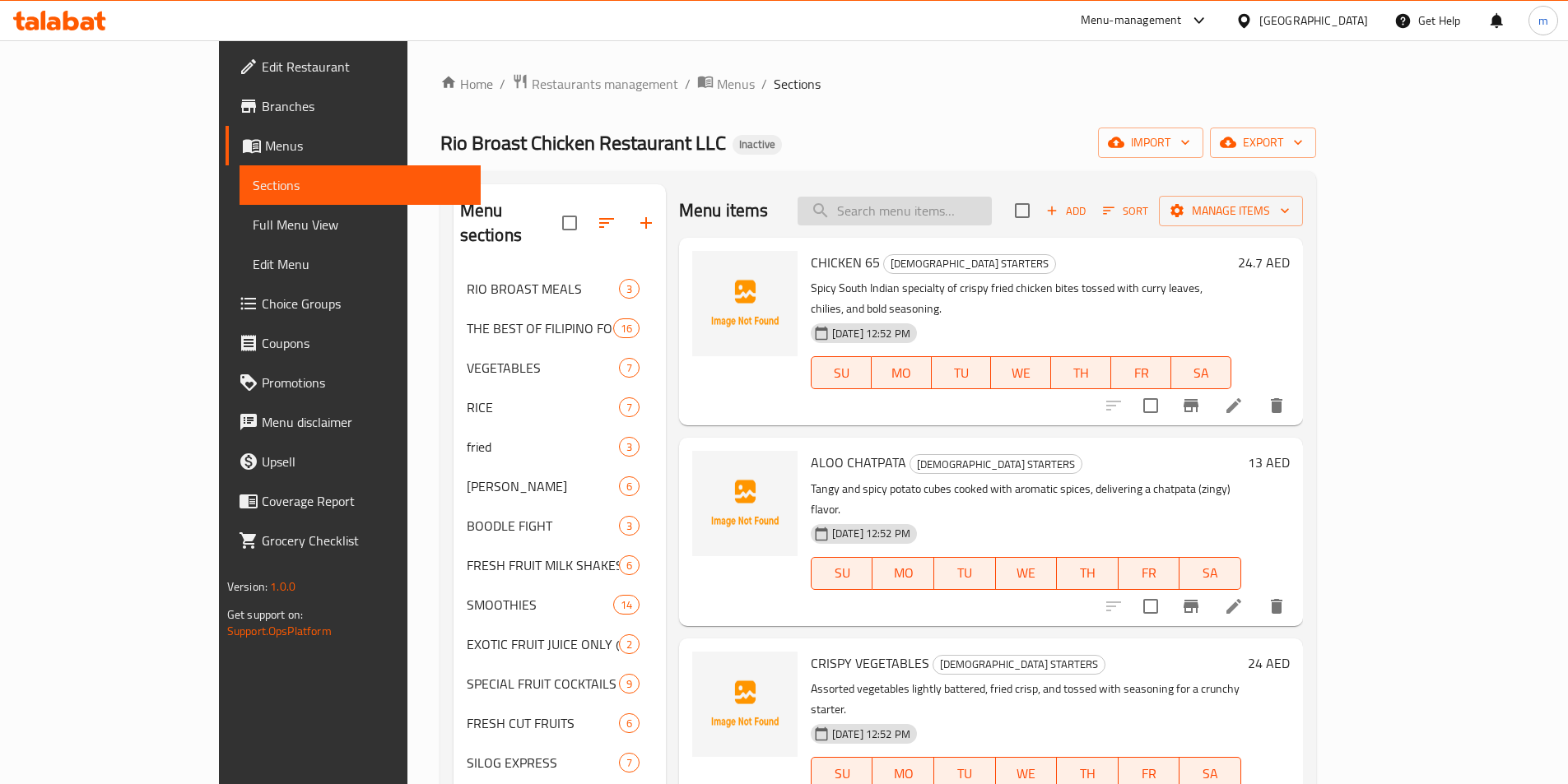
click at [970, 217] on input "search" at bounding box center [894, 210] width 195 height 29
paste input "CRISPY VEGETABLES"
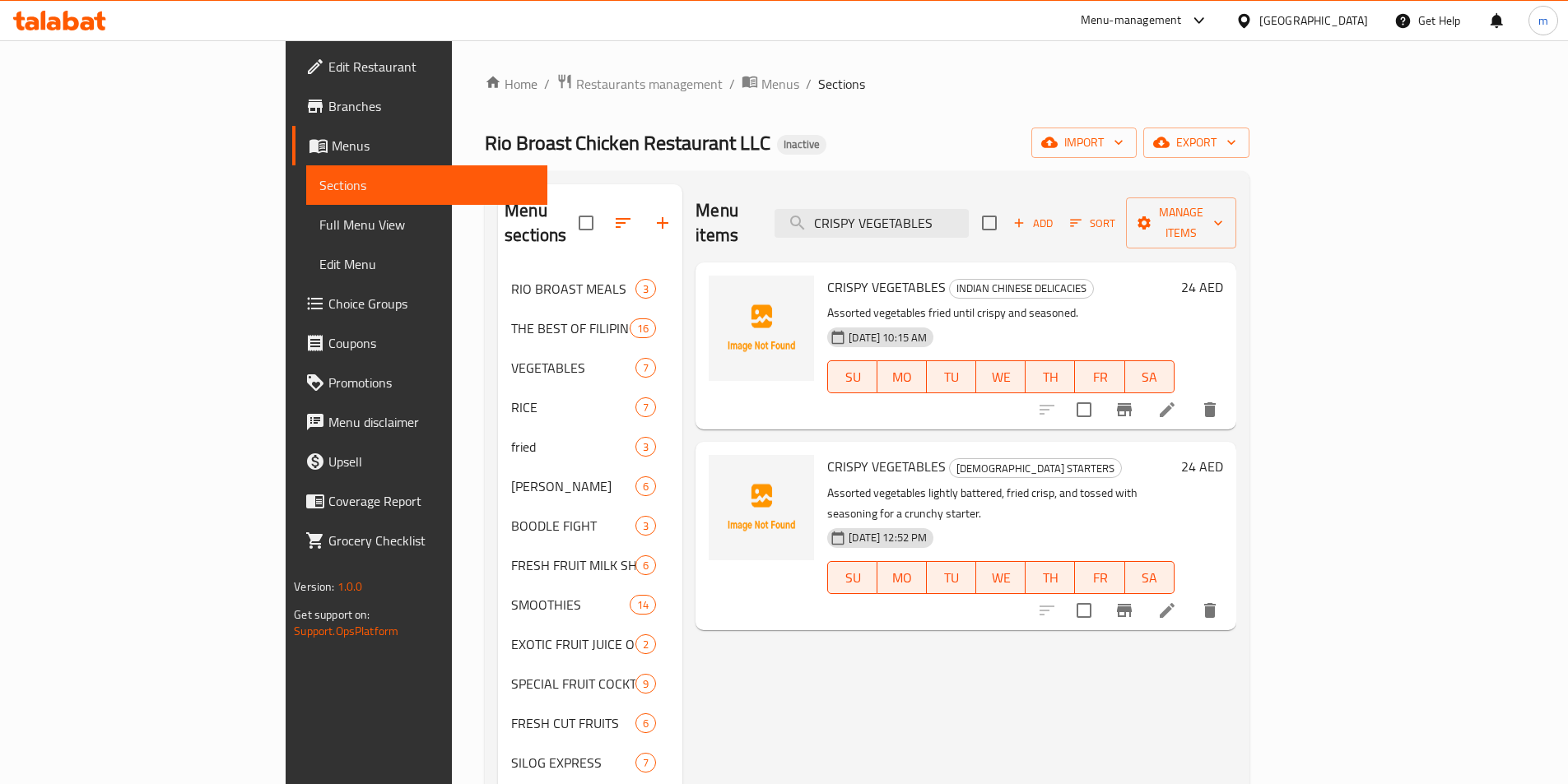
type input "CRISPY VEGETABLES"
click at [1177, 400] on icon at bounding box center [1167, 410] width 20 height 20
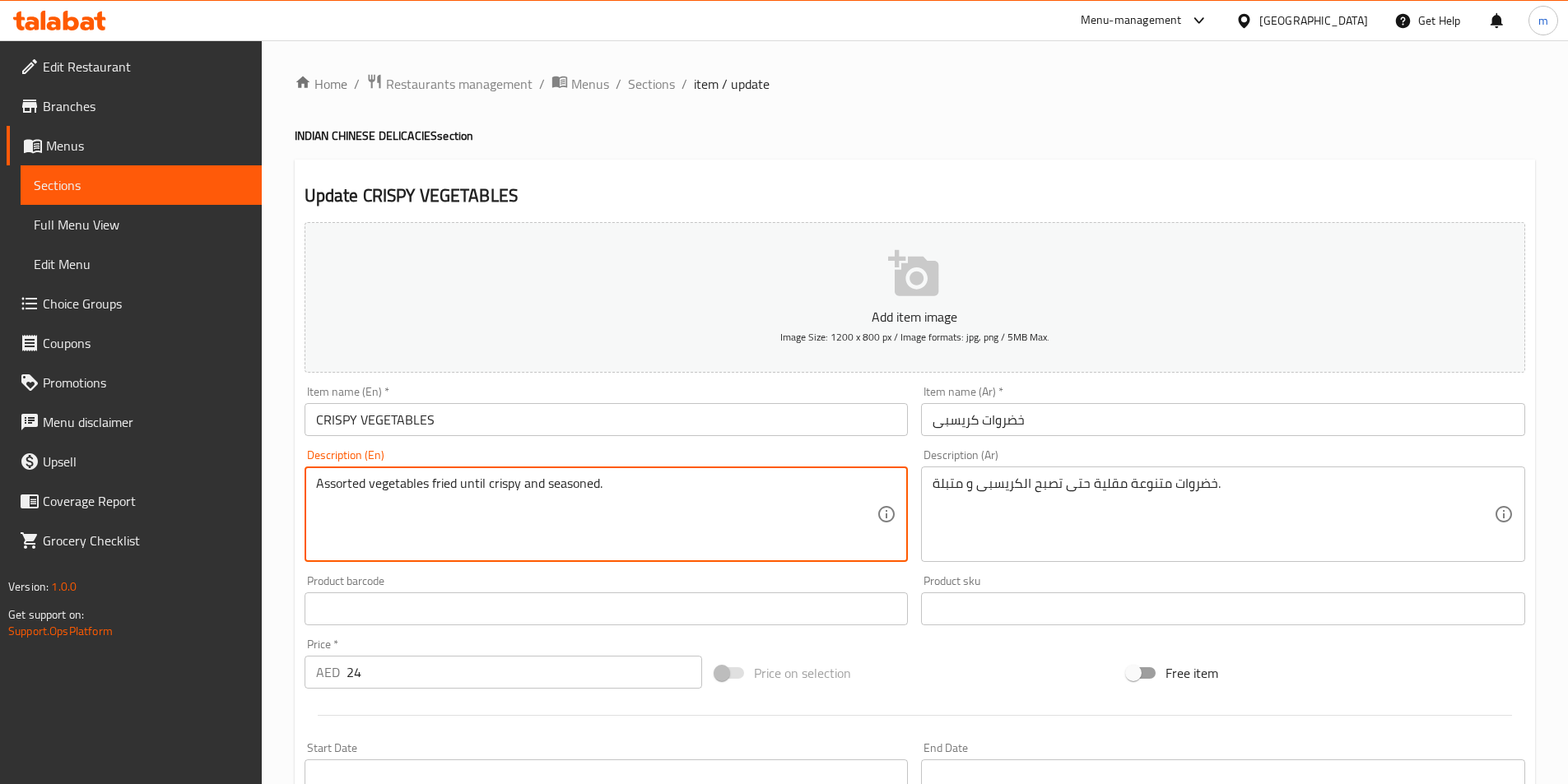
click at [460, 480] on textarea "Assorted vegetables fried until crispy and seasoned." at bounding box center [597, 513] width 561 height 78
drag, startPoint x: 457, startPoint y: 482, endPoint x: 431, endPoint y: 479, distance: 26.2
click at [431, 479] on textarea "Assorted vegetables fried until crispy and seasoned." at bounding box center [597, 513] width 561 height 78
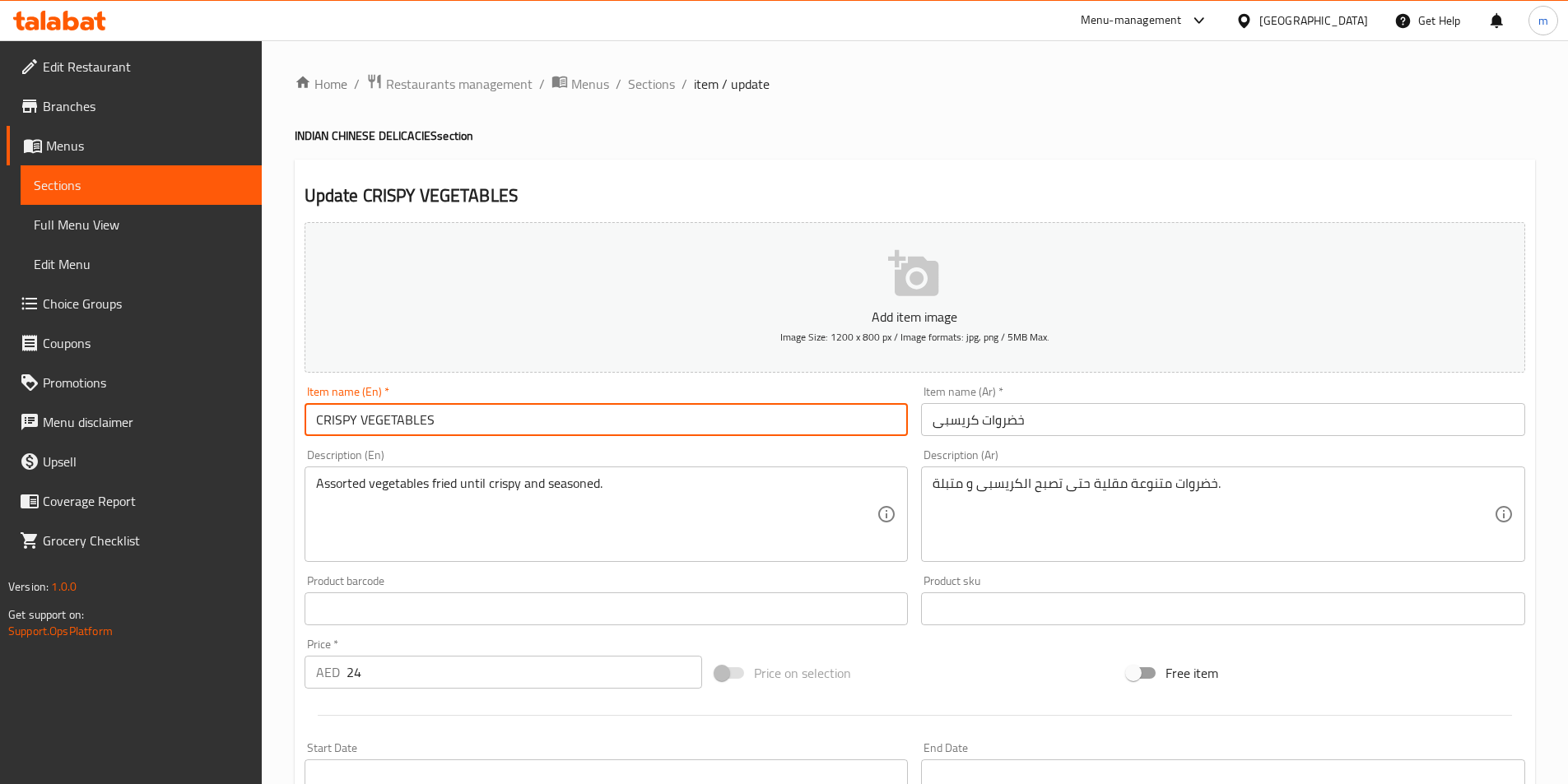
click at [472, 421] on input "CRISPY VEGETABLES" at bounding box center [606, 419] width 604 height 33
paste input "fried"
type input "CRISPY VEGETABLES fried"
click at [929, 426] on input "خضروات كريسبى" at bounding box center [1222, 419] width 604 height 33
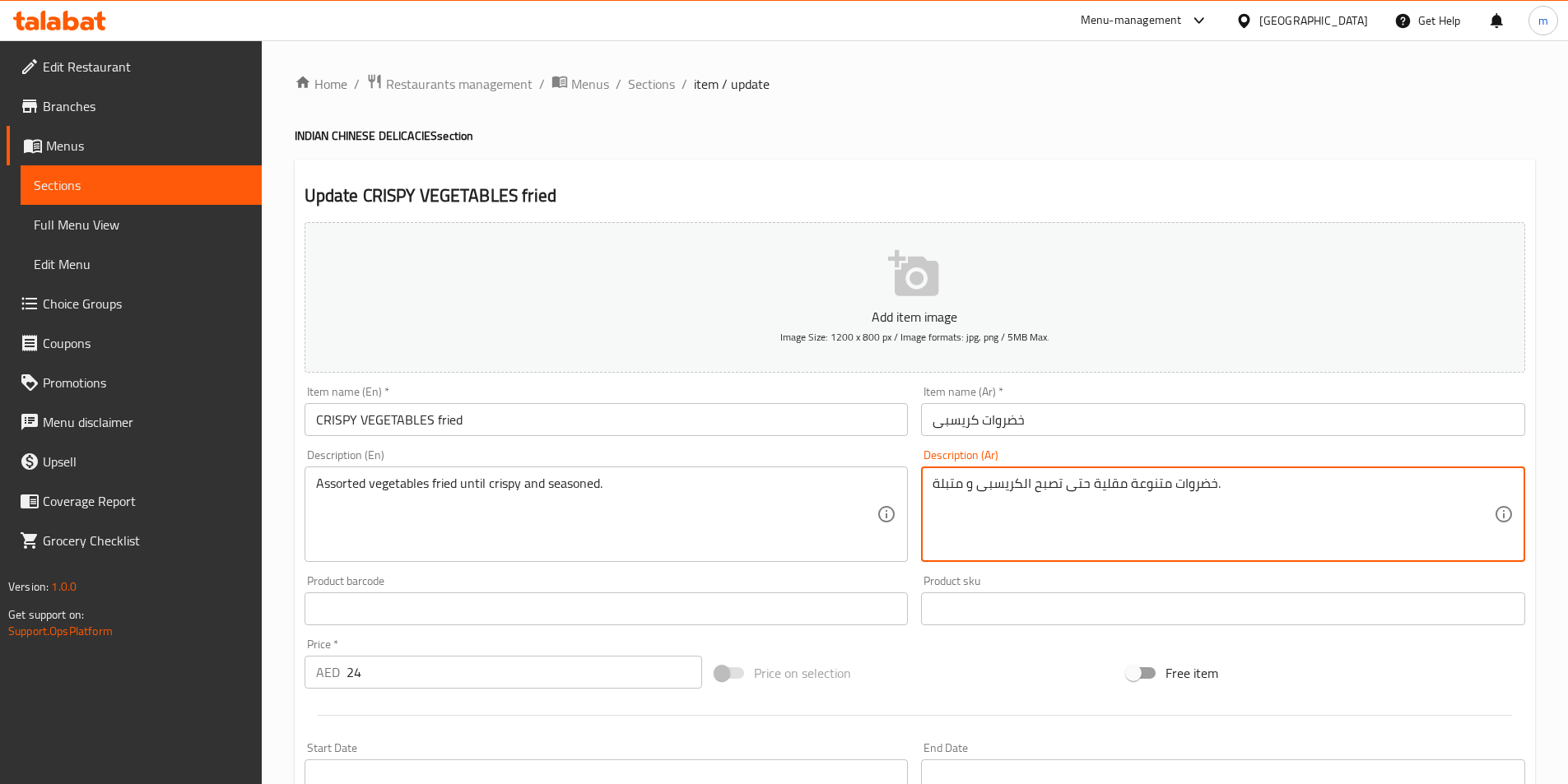
drag, startPoint x: 1125, startPoint y: 489, endPoint x: 1099, endPoint y: 485, distance: 26.3
click at [1045, 425] on input "خضروات كريسبى" at bounding box center [1222, 419] width 604 height 33
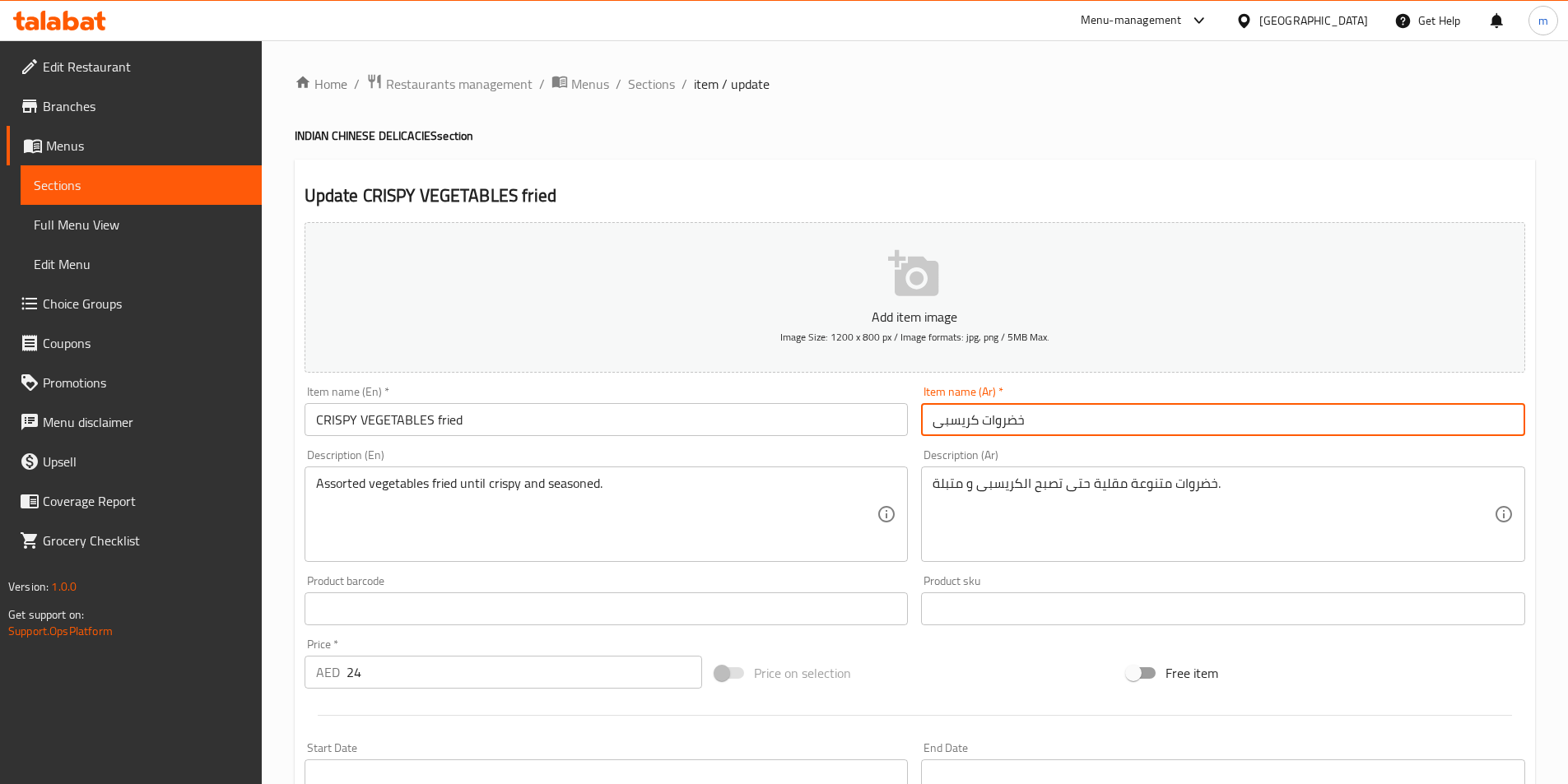
paste input "مقلي"
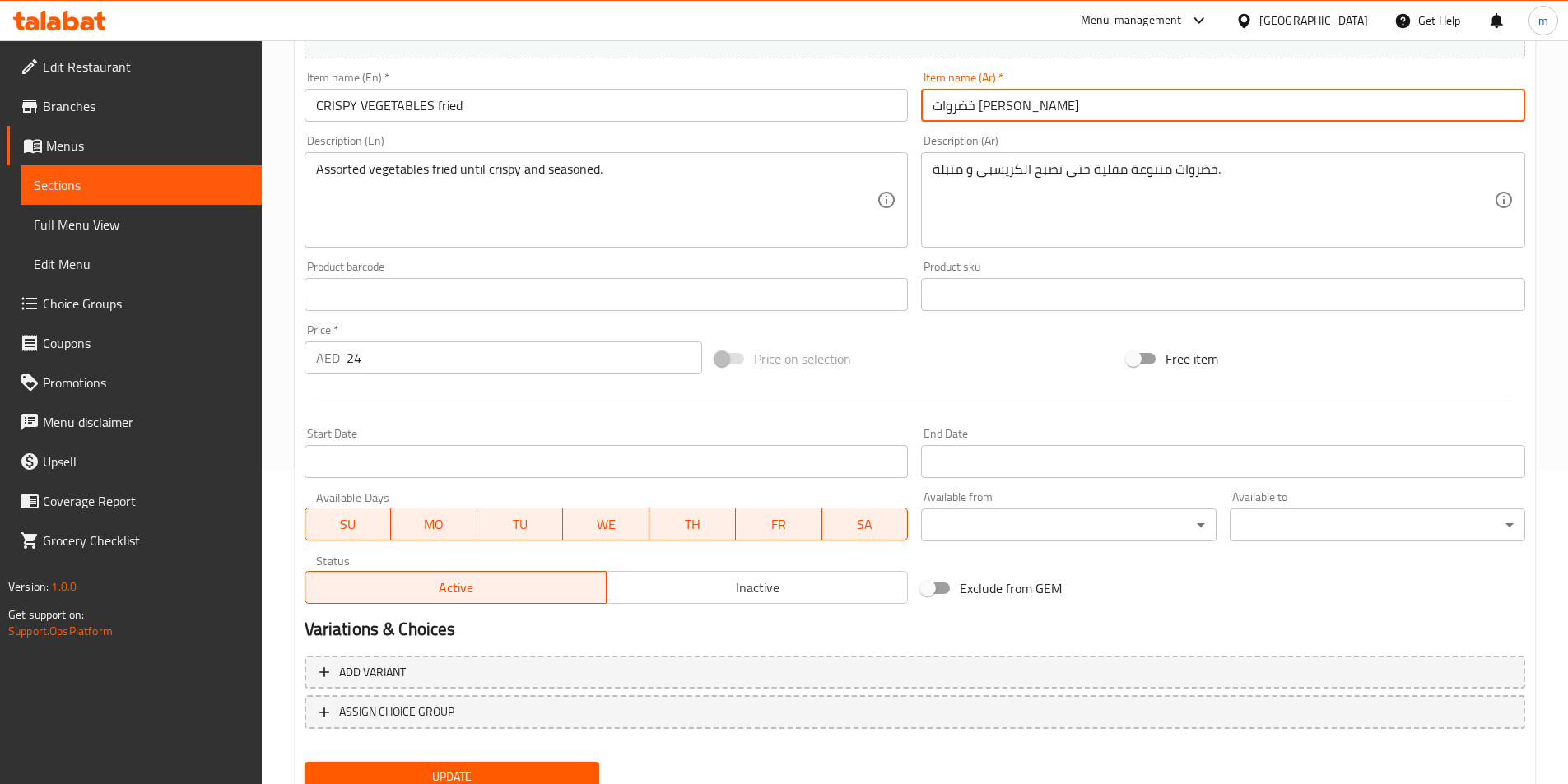
scroll to position [378, 0]
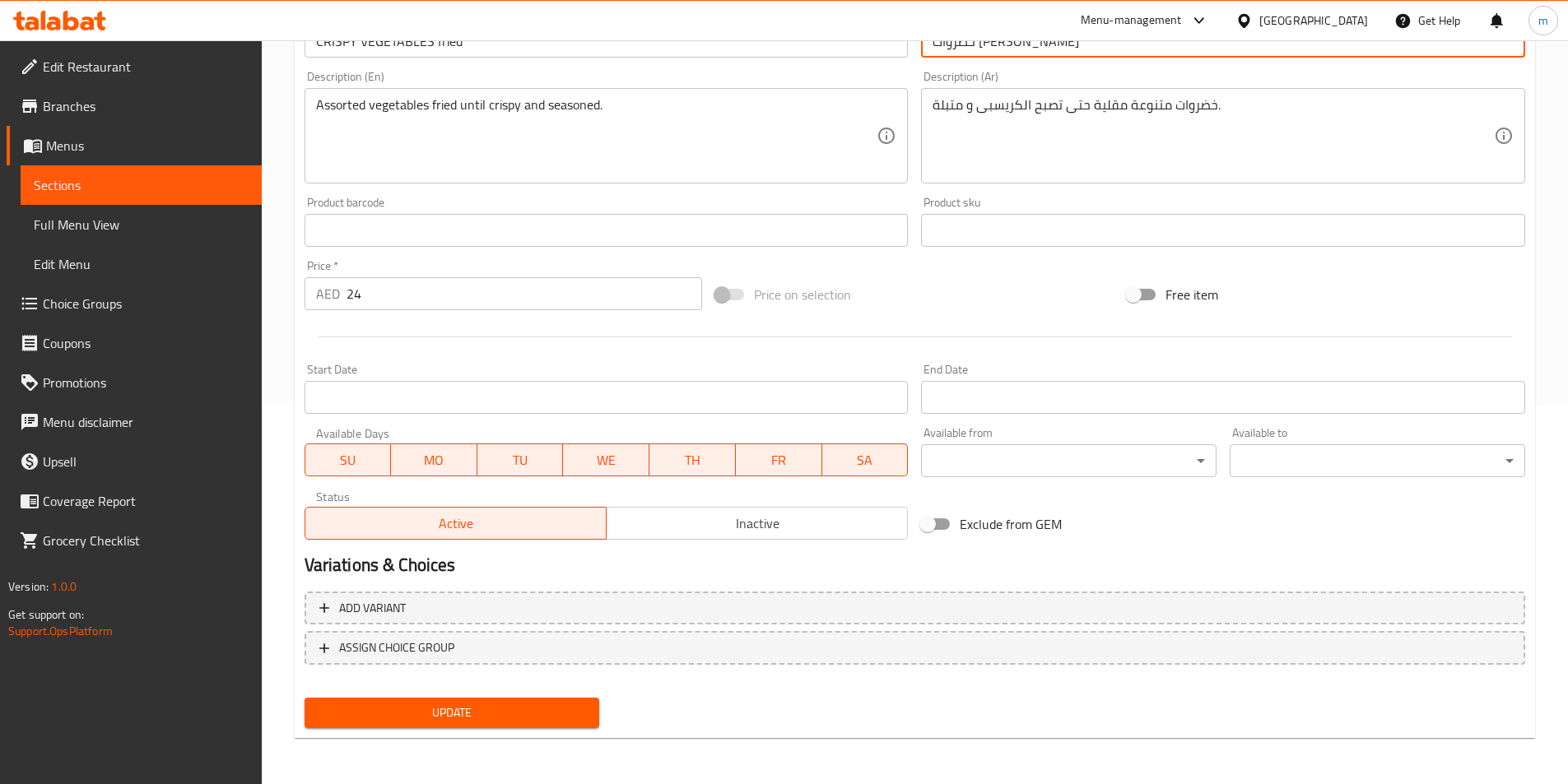
type input "خضروات [PERSON_NAME]"
click at [505, 711] on span "Update" at bounding box center [453, 712] width 269 height 21
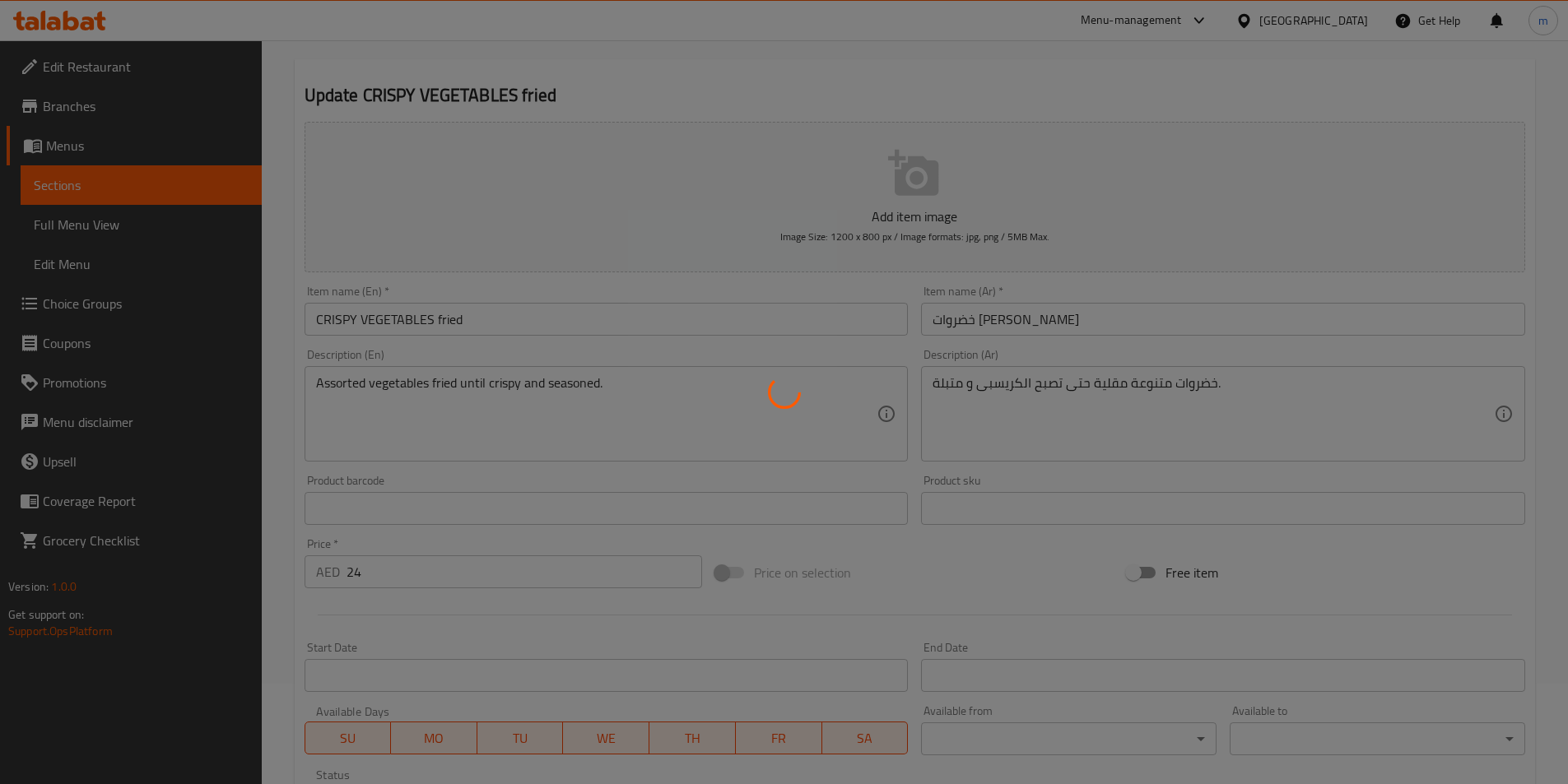
scroll to position [49, 0]
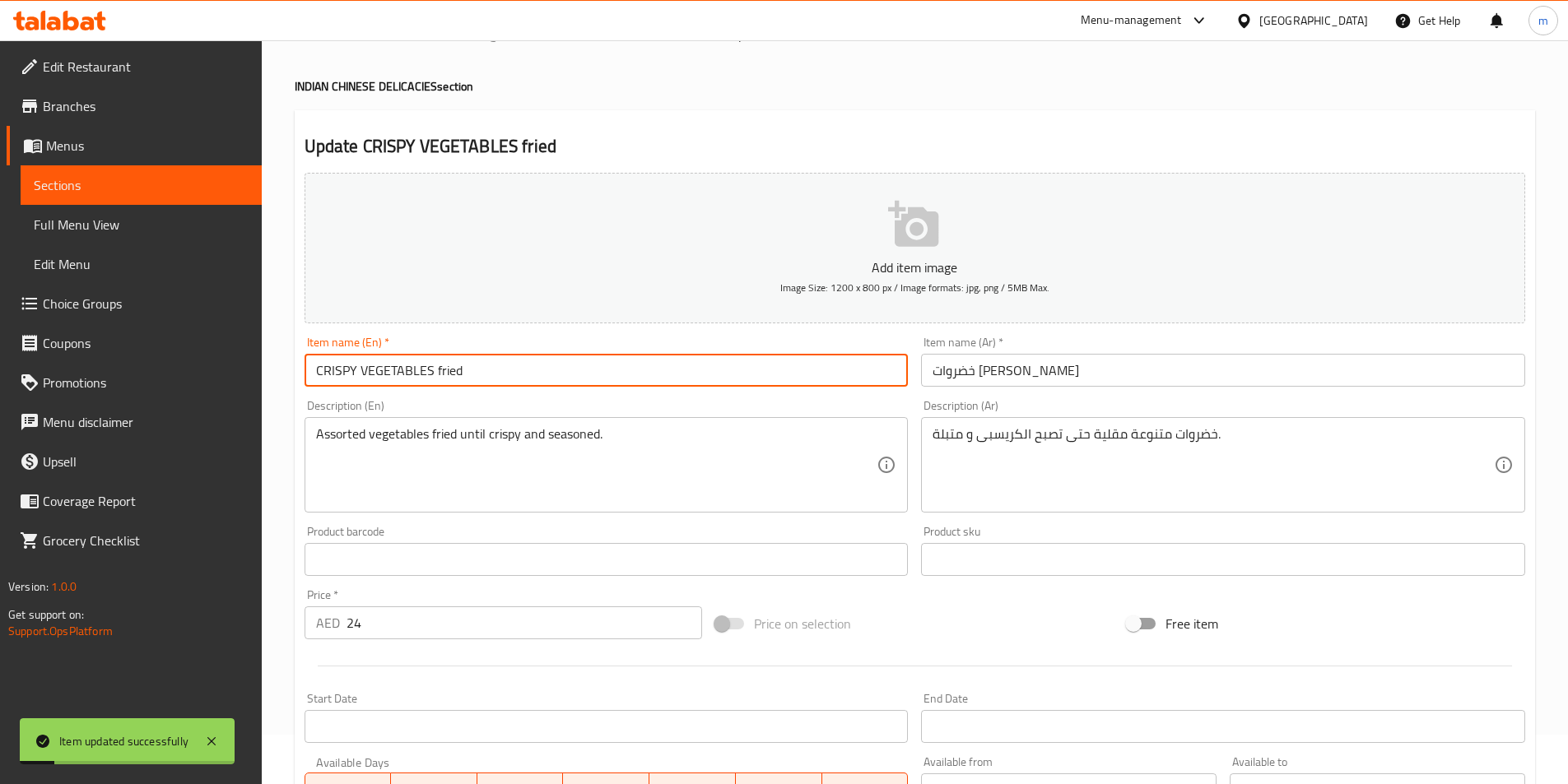
drag, startPoint x: 475, startPoint y: 374, endPoint x: 309, endPoint y: 371, distance: 166.0
click at [309, 371] on input "CRISPY VEGETABLES fried" at bounding box center [606, 369] width 604 height 33
click at [172, 190] on span "Sections" at bounding box center [140, 185] width 214 height 20
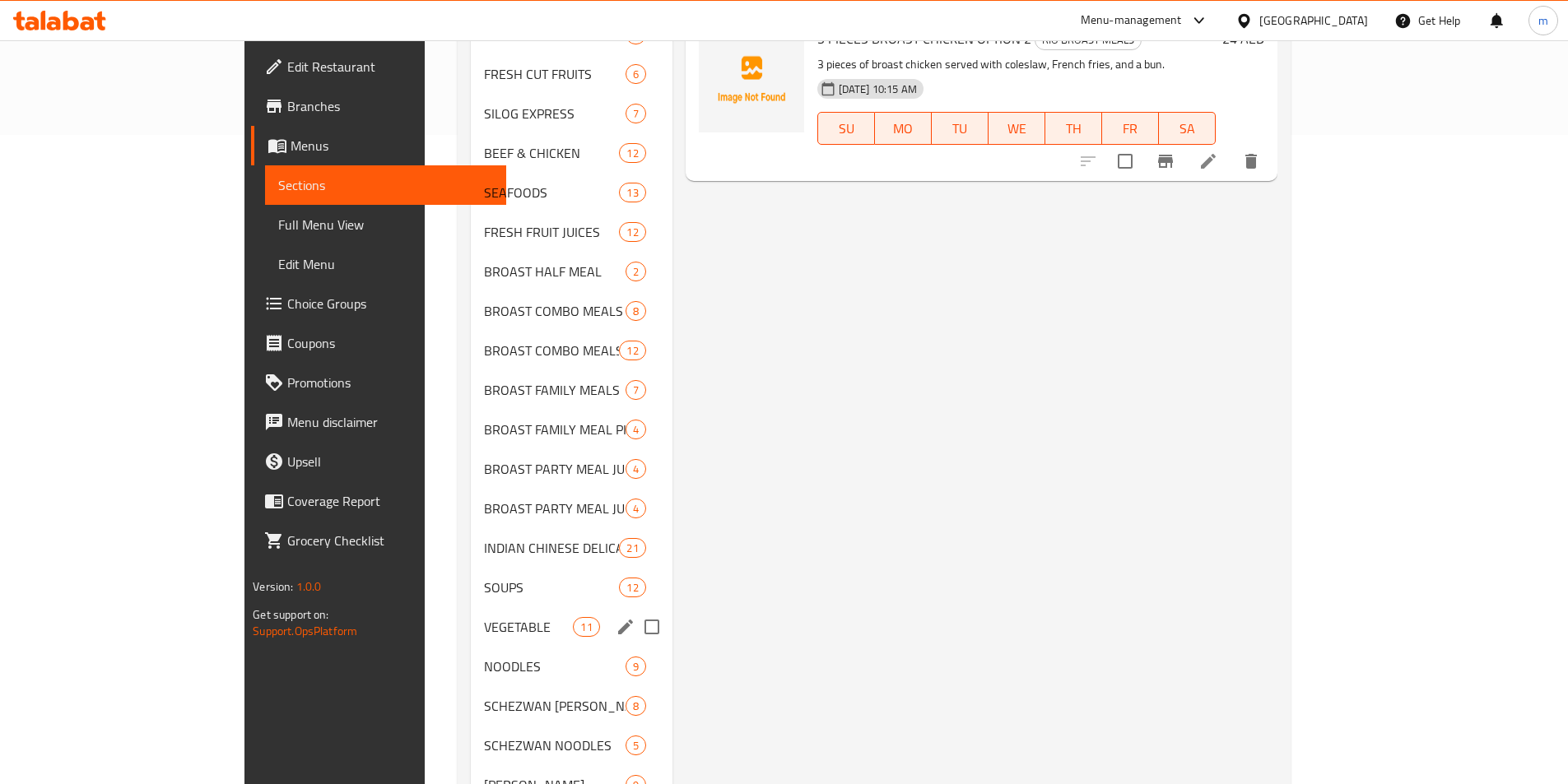
scroll to position [790, 0]
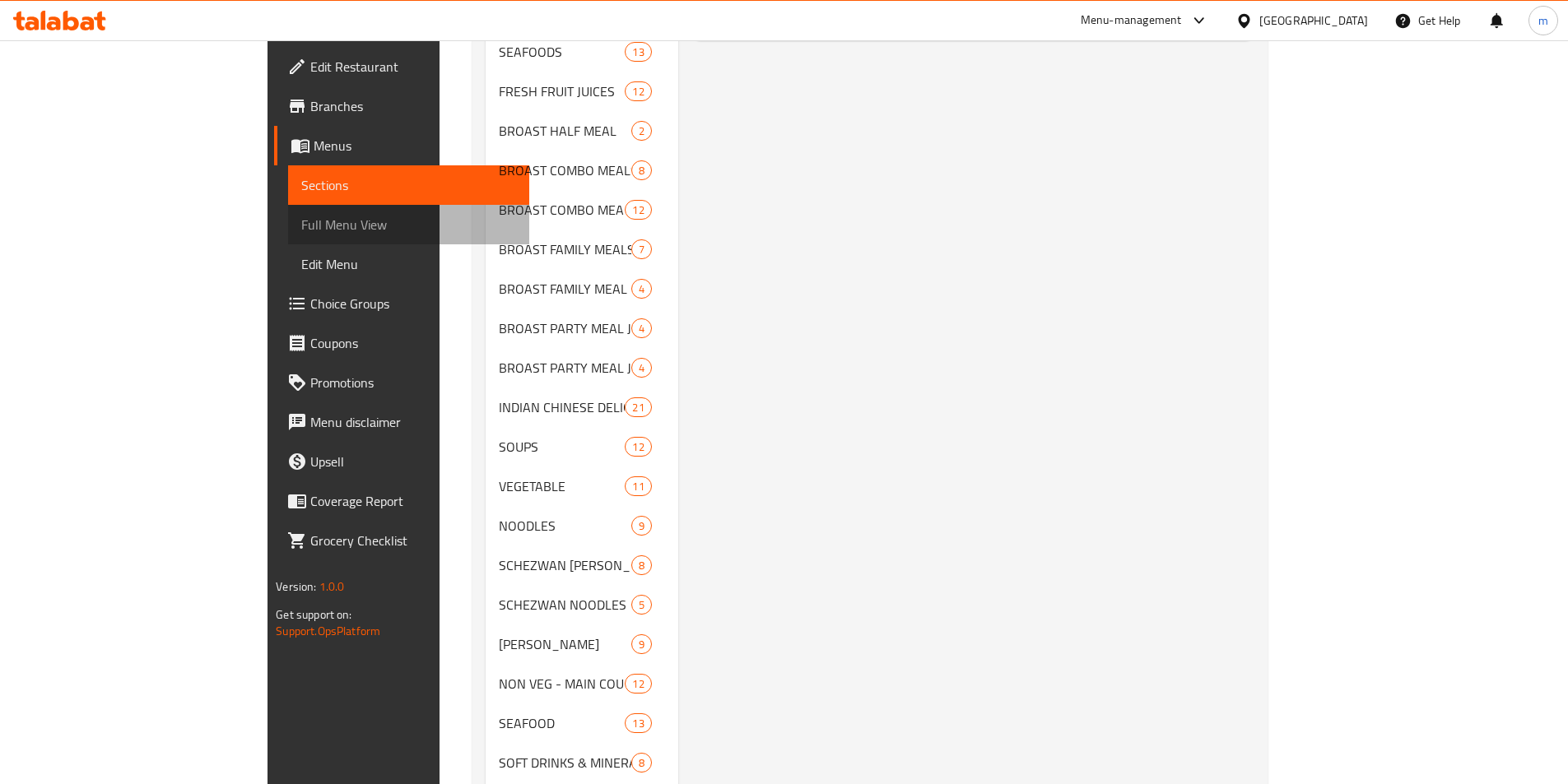
click at [301, 219] on span "Full Menu View" at bounding box center [408, 224] width 214 height 20
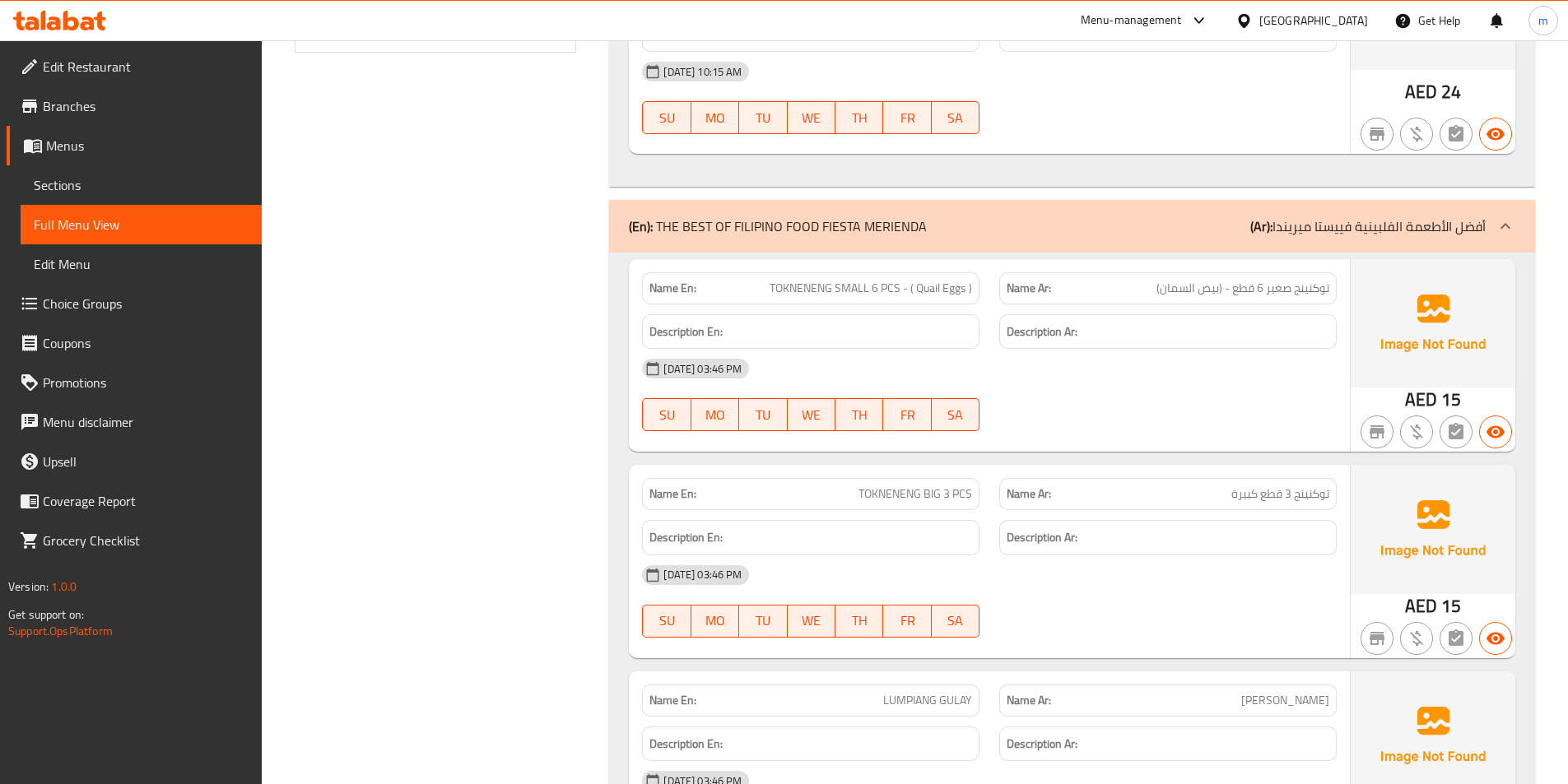
click at [181, 178] on span "Sections" at bounding box center [140, 185] width 214 height 20
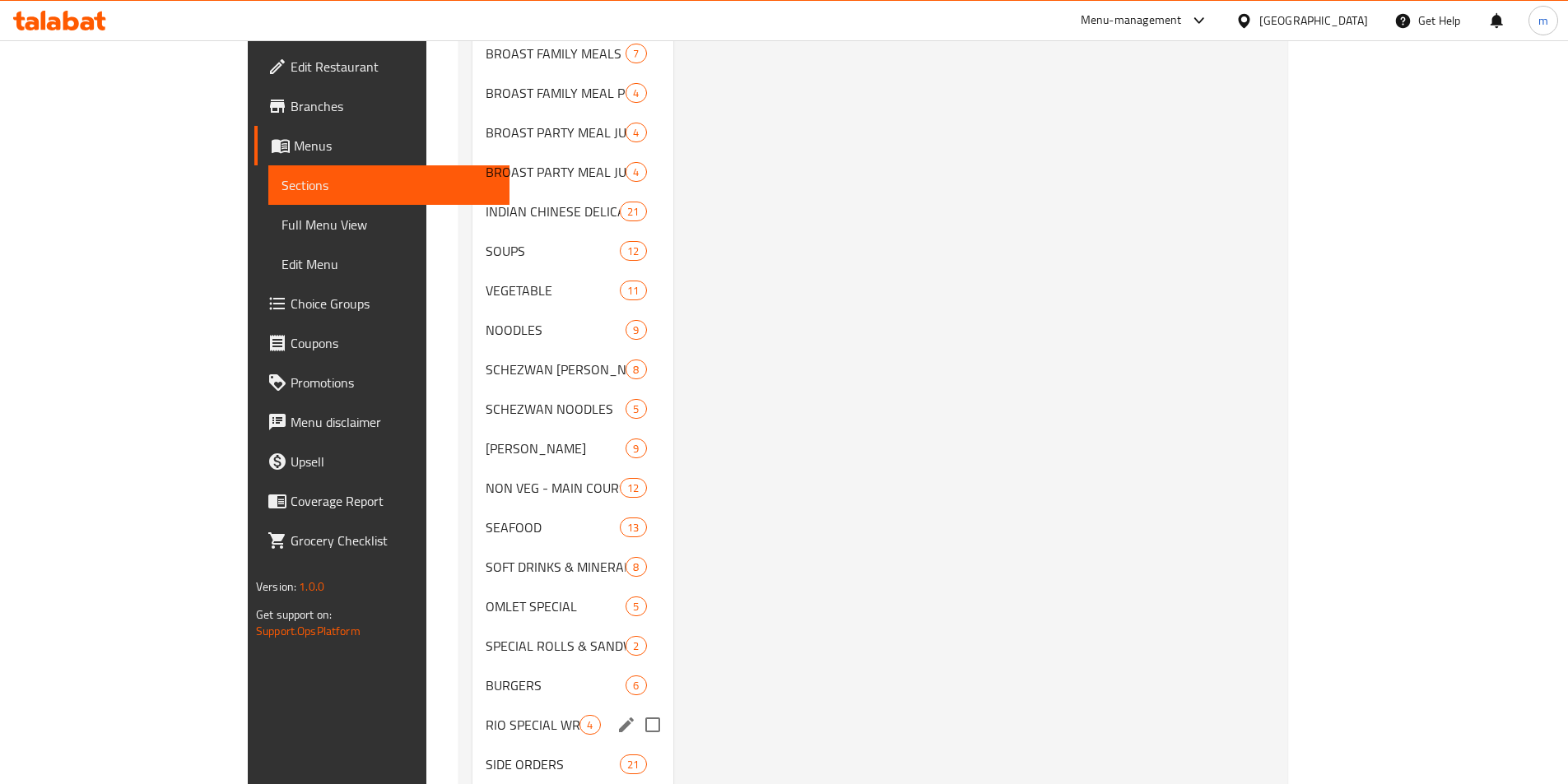
scroll to position [1132, 0]
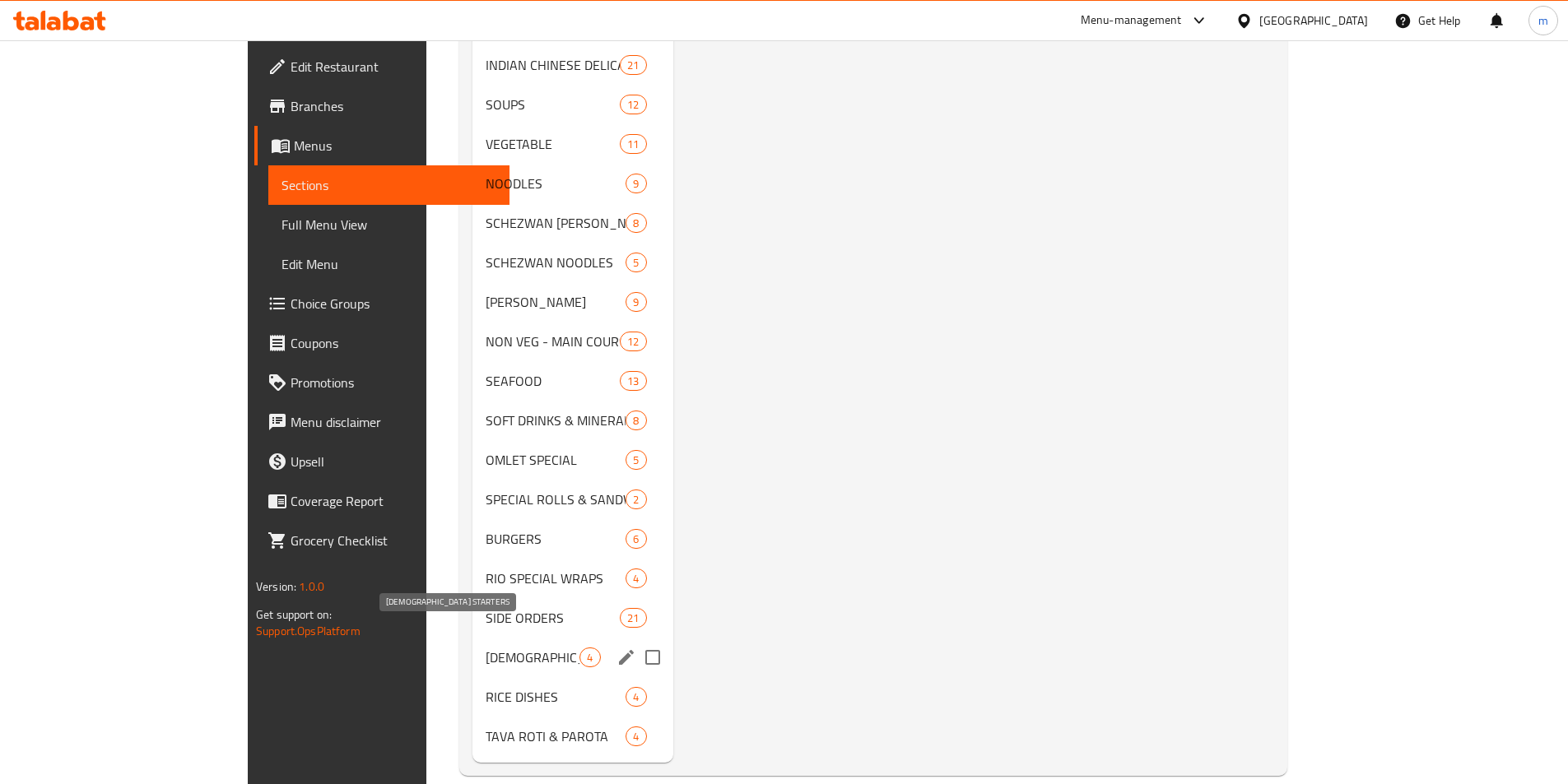
click at [498, 648] on span "[DEMOGRAPHIC_DATA] STARTERS" at bounding box center [532, 658] width 94 height 20
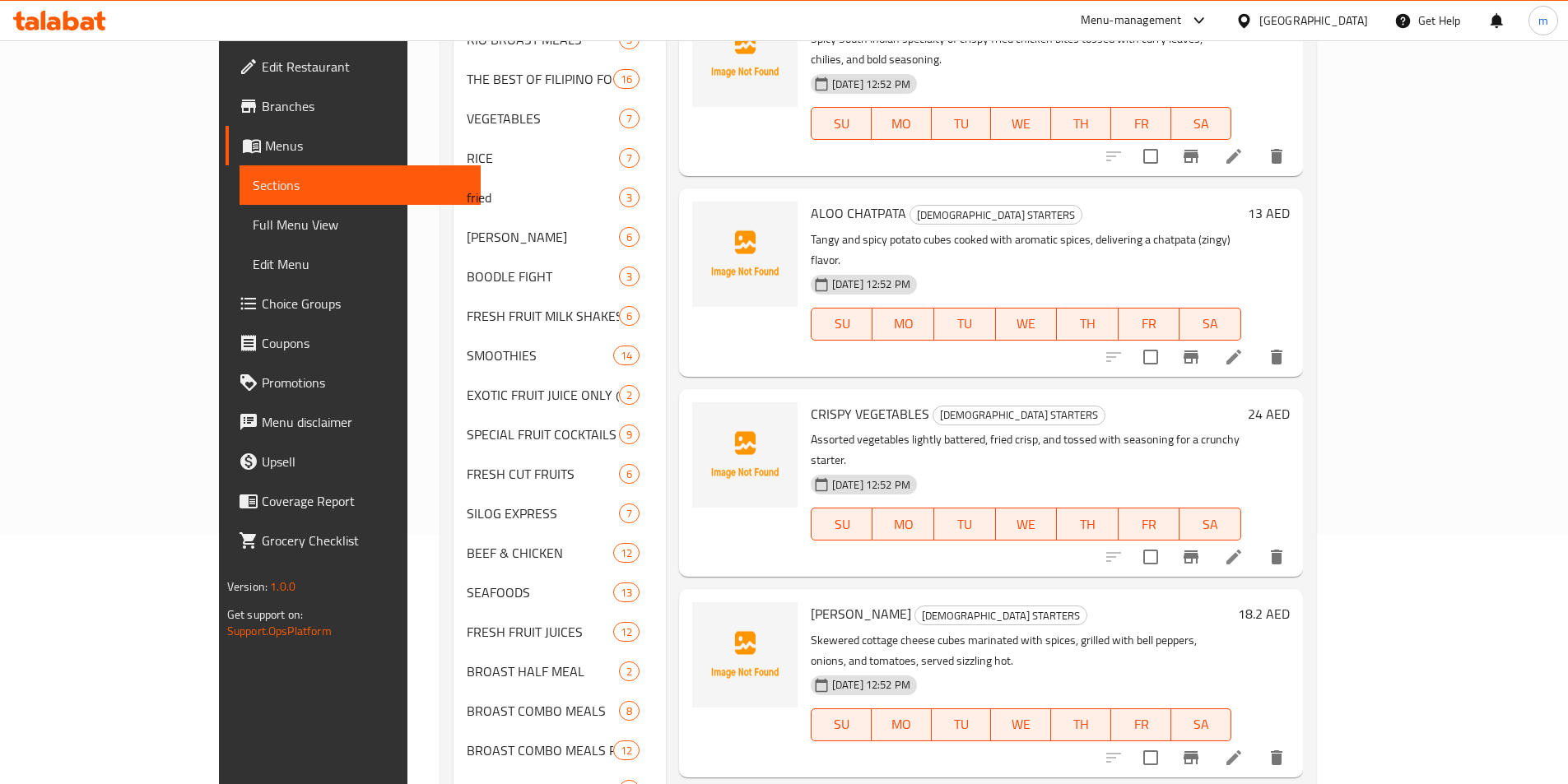
scroll to position [391, 0]
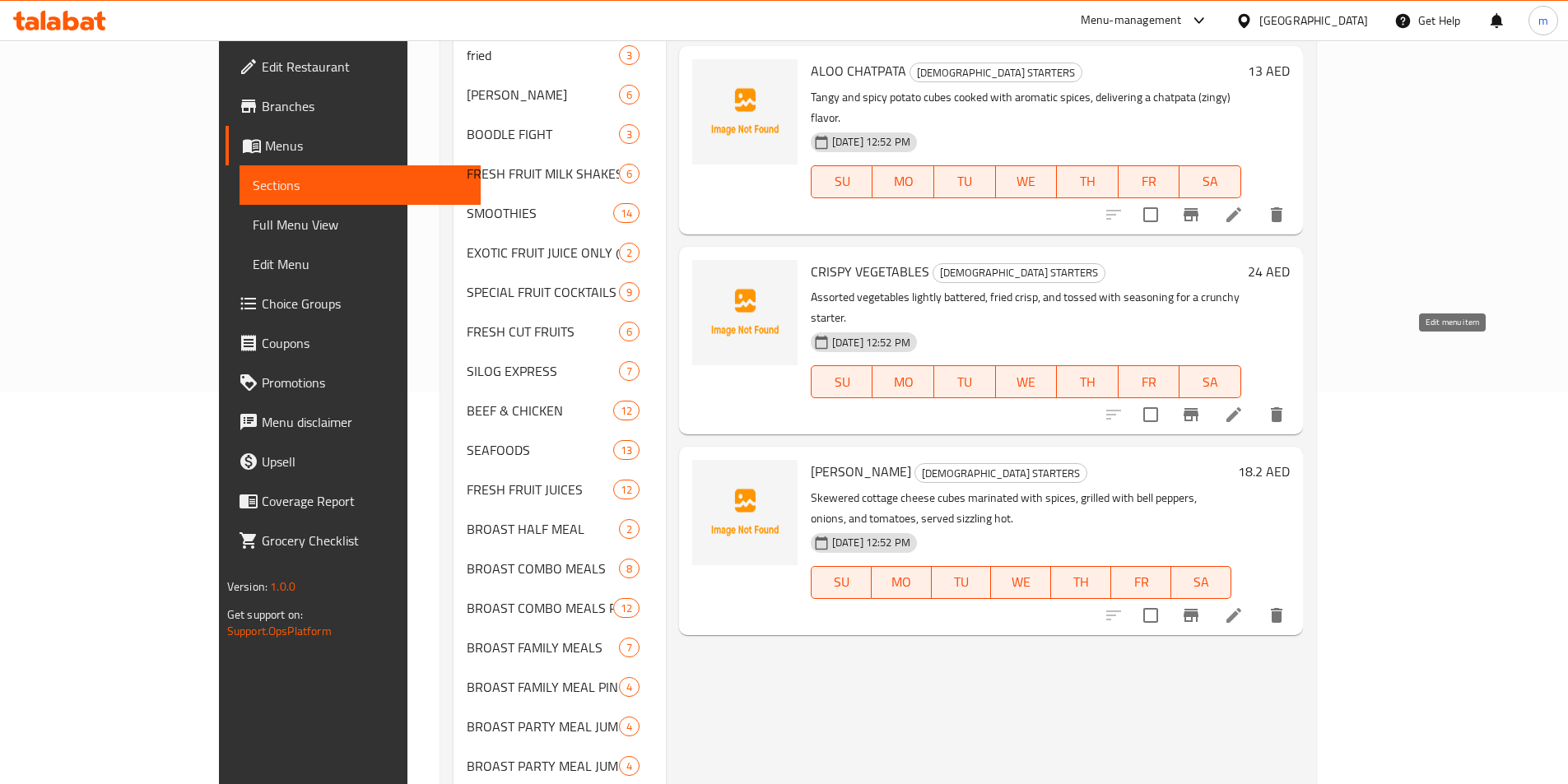
click at [1244, 405] on icon at bounding box center [1234, 415] width 20 height 20
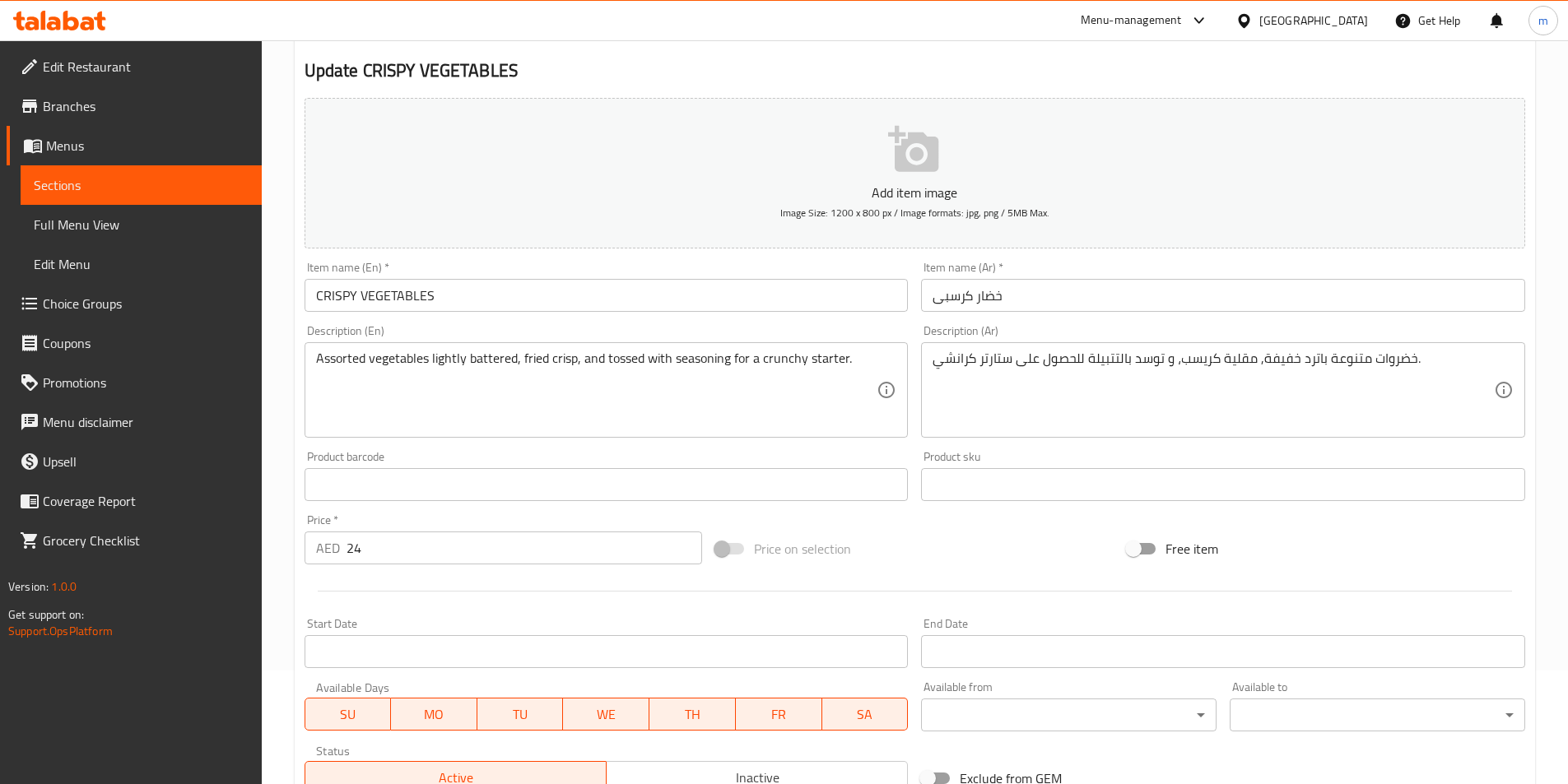
scroll to position [247, 0]
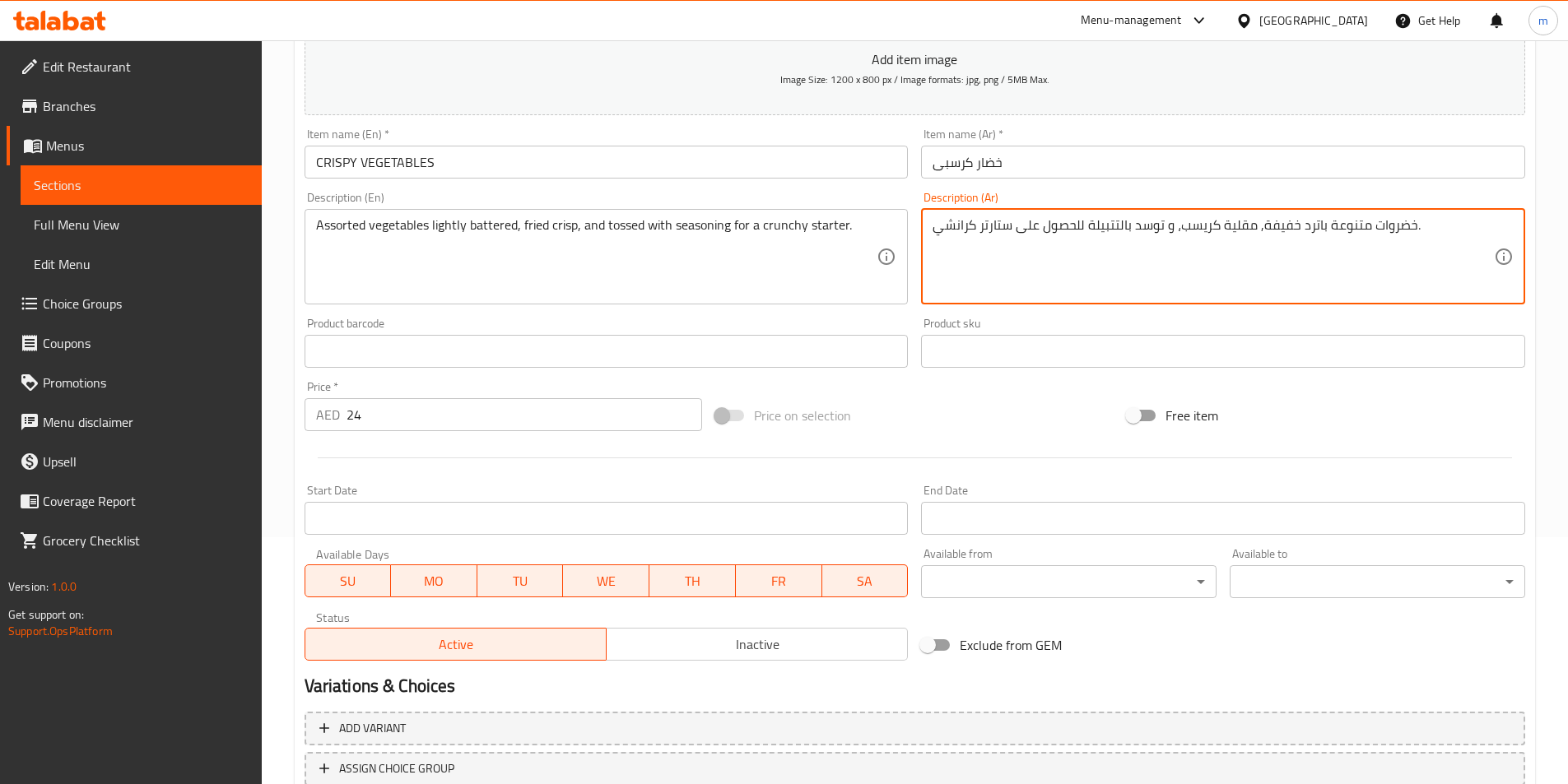
drag, startPoint x: 1014, startPoint y: 226, endPoint x: 978, endPoint y: 227, distance: 36.0
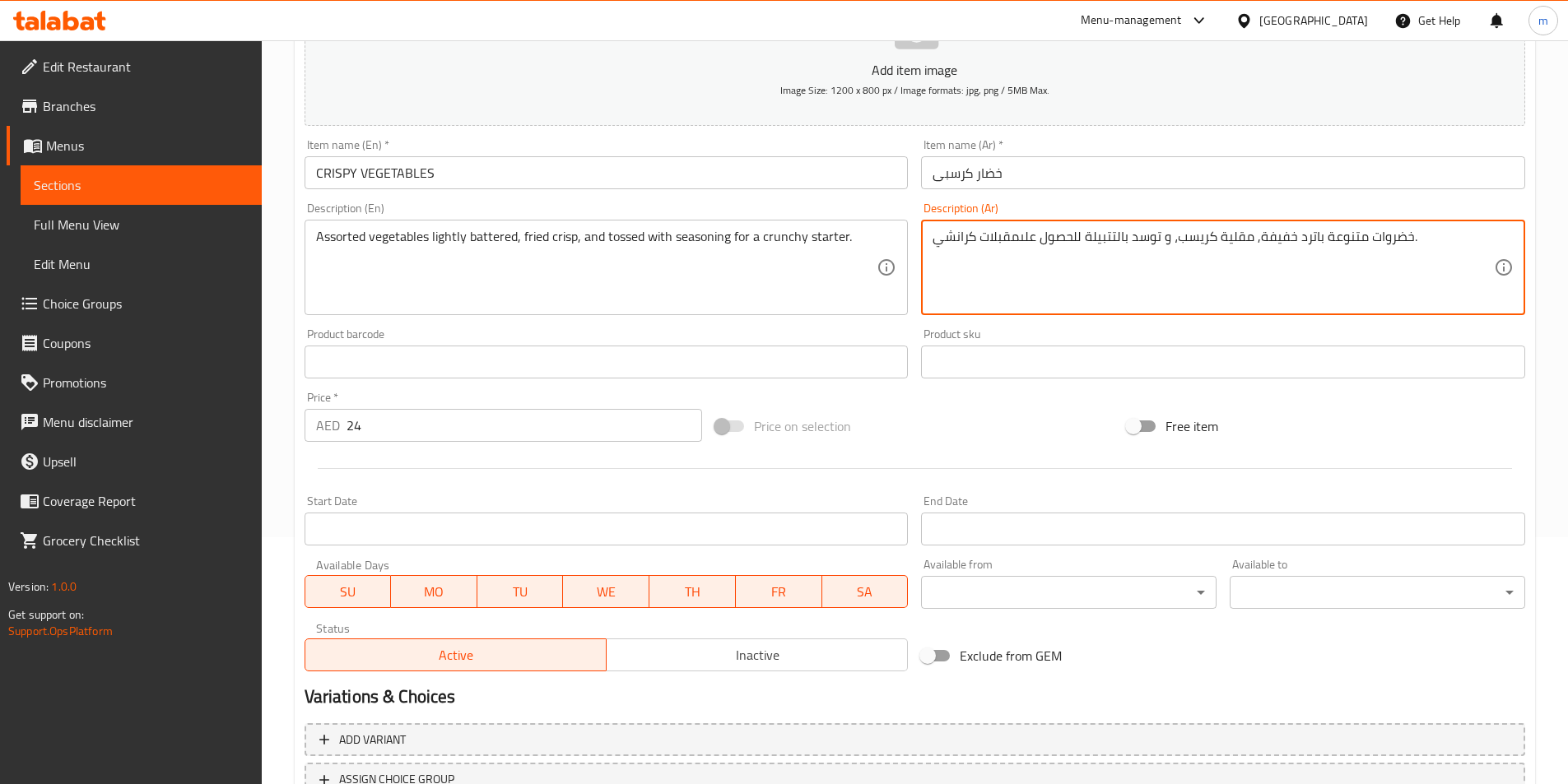
click at [1018, 234] on textarea "خضروات متنوعة باترد خفيفة, مقلية كريسب، و توسد بالتتبيلة للحصول علىمقبلات كرانش…" at bounding box center [1213, 268] width 561 height 78
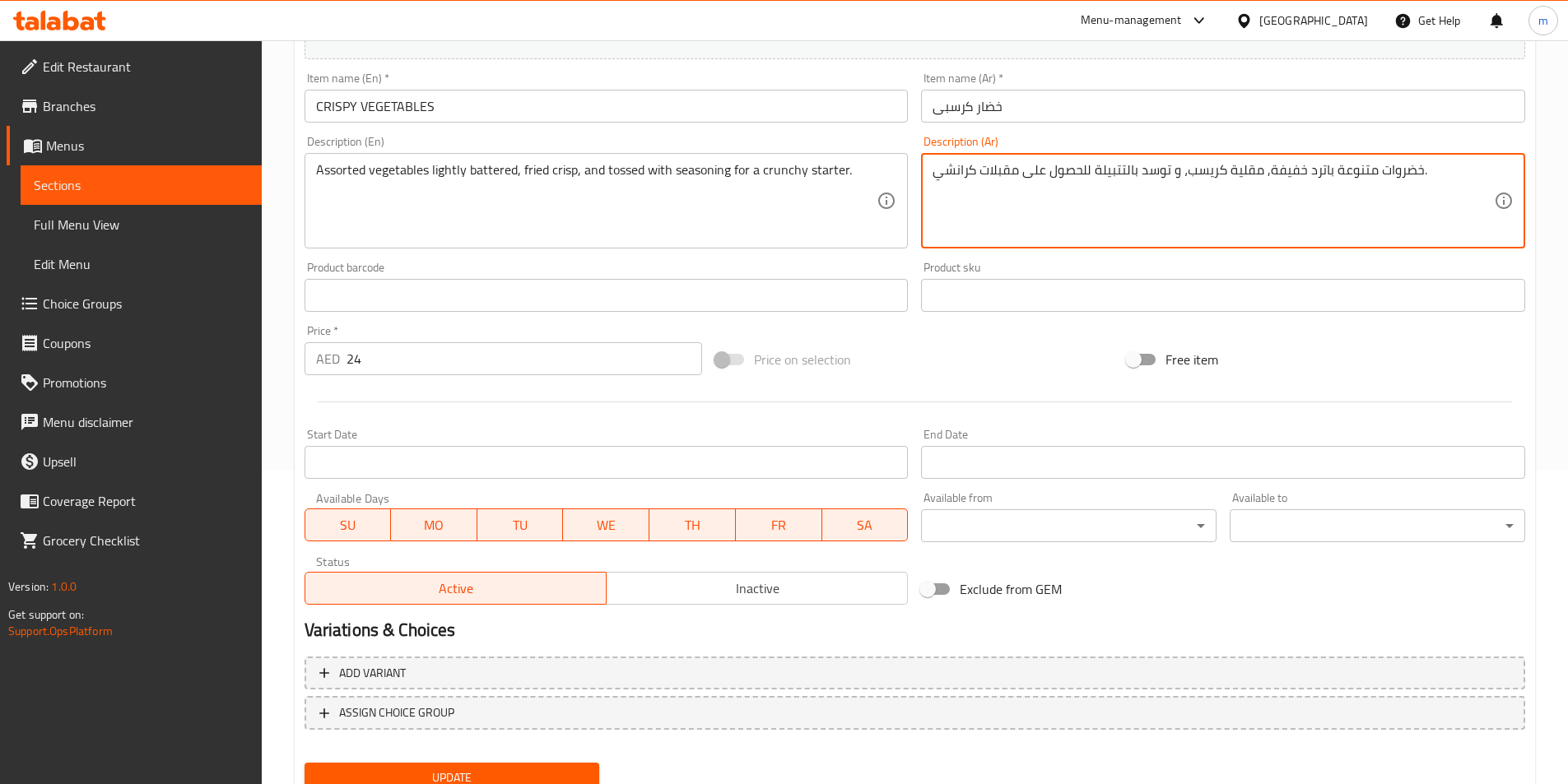
scroll to position [378, 0]
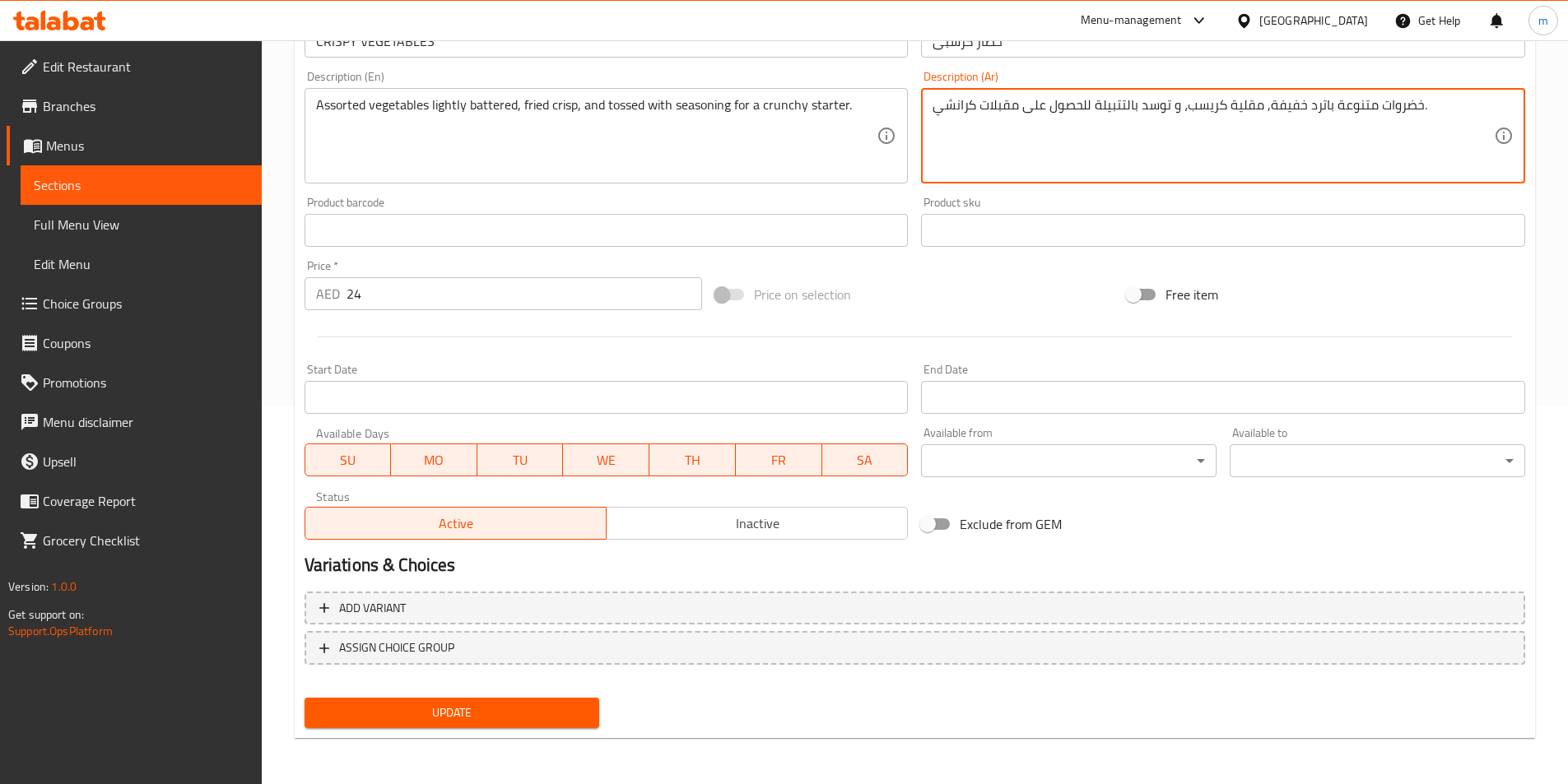
type textarea "خضروات متنوعة باترد خفيفة, مقلية كريسب، و توسد بالتتبيلة للحصول على مقبلات كران…"
click at [559, 712] on span "Update" at bounding box center [453, 712] width 269 height 21
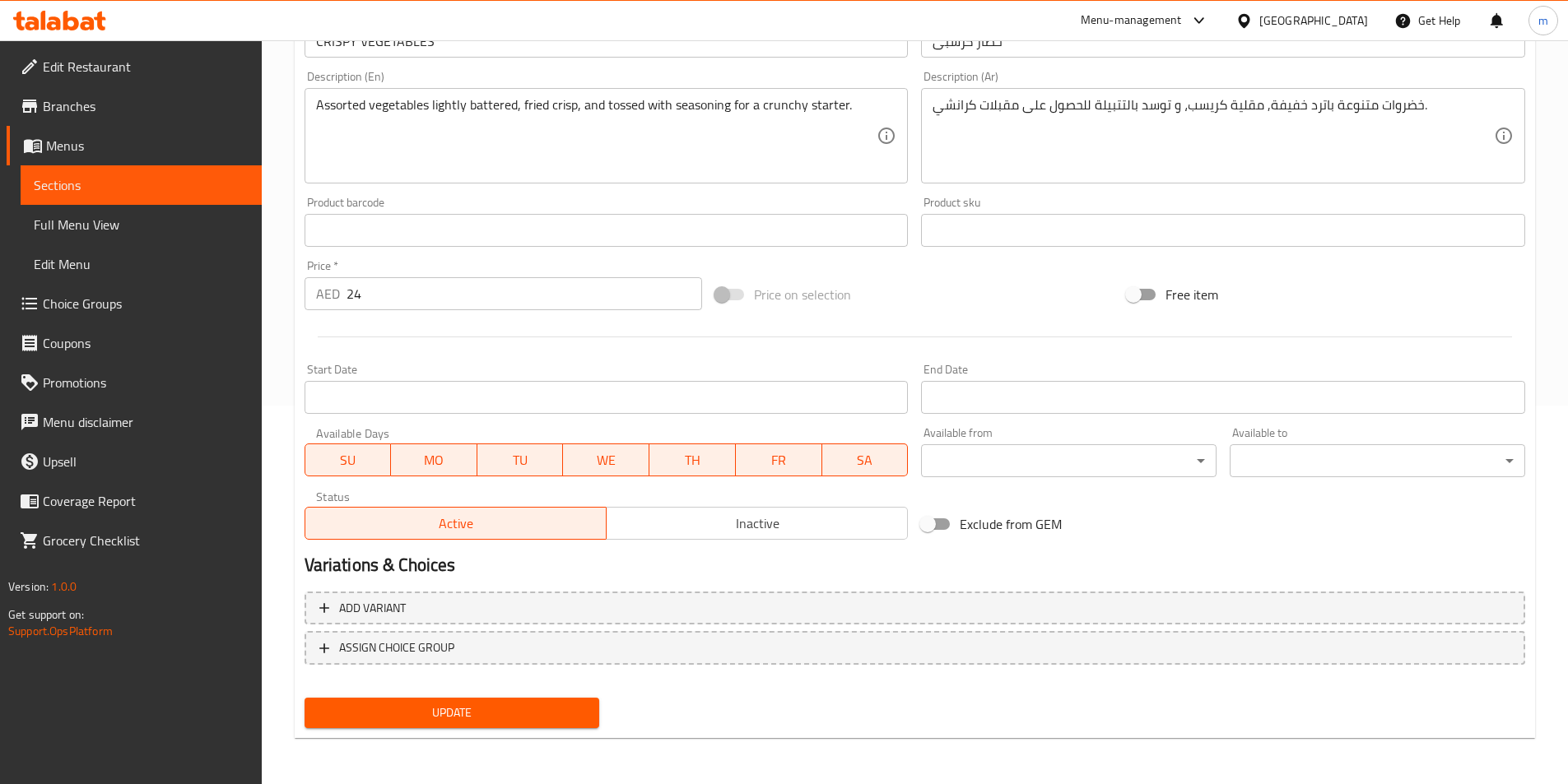
click at [115, 237] on link "Full Menu View" at bounding box center [141, 224] width 241 height 39
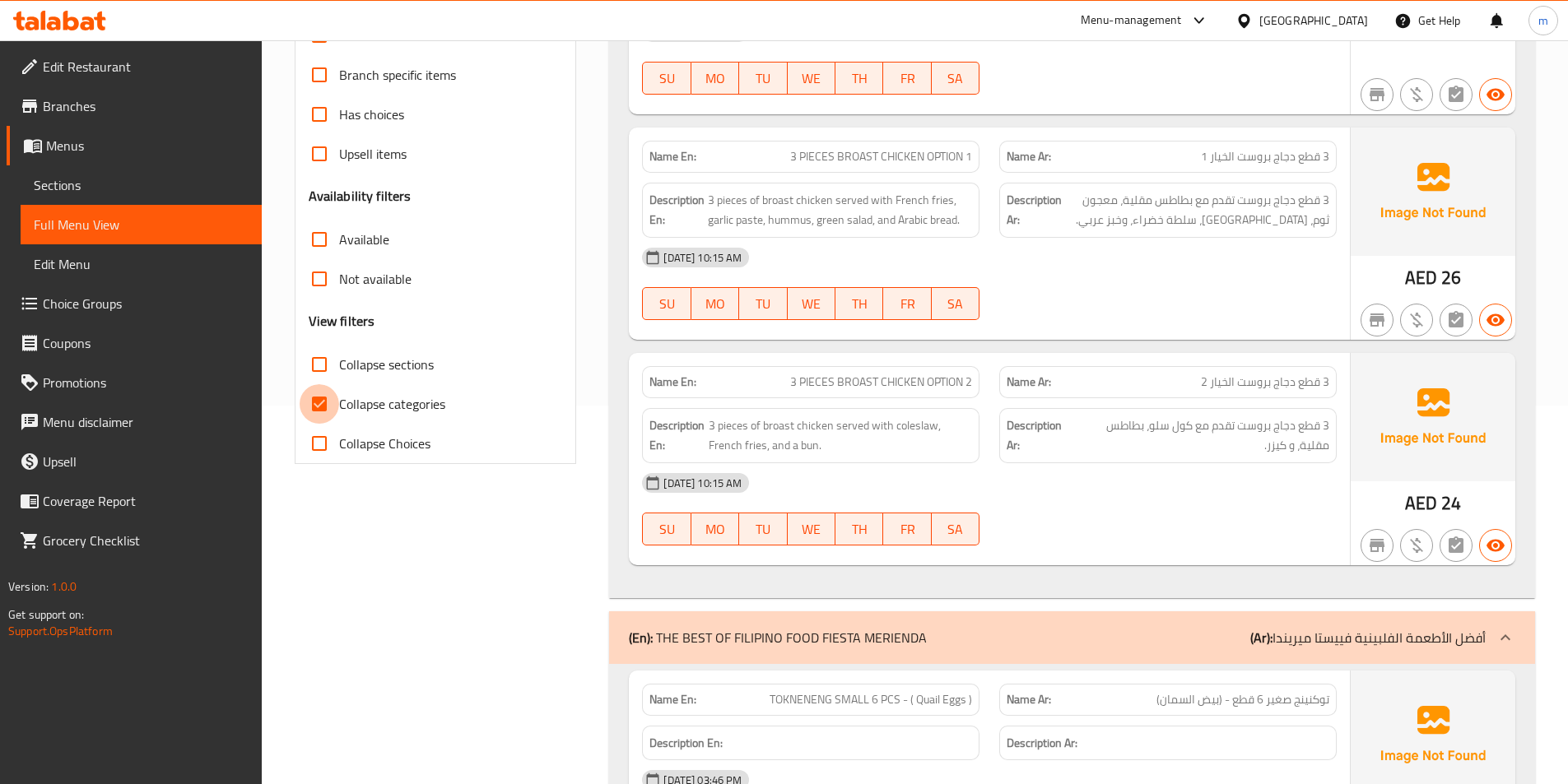
click at [325, 408] on input "Collapse categories" at bounding box center [319, 404] width 40 height 39
checkbox input "false"
click at [321, 358] on input "Collapse sections" at bounding box center [319, 364] width 40 height 39
checkbox input "true"
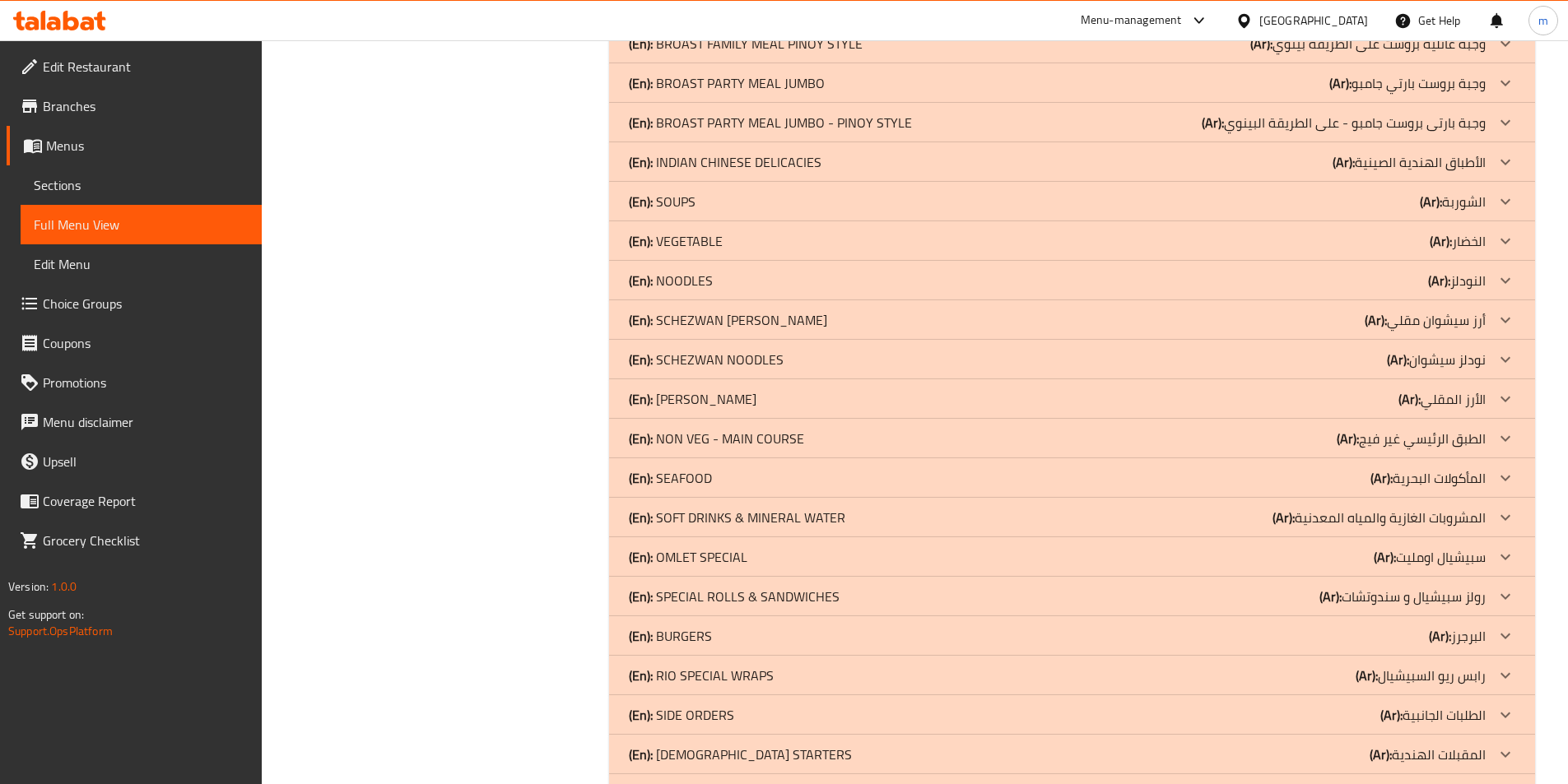
scroll to position [1089, 0]
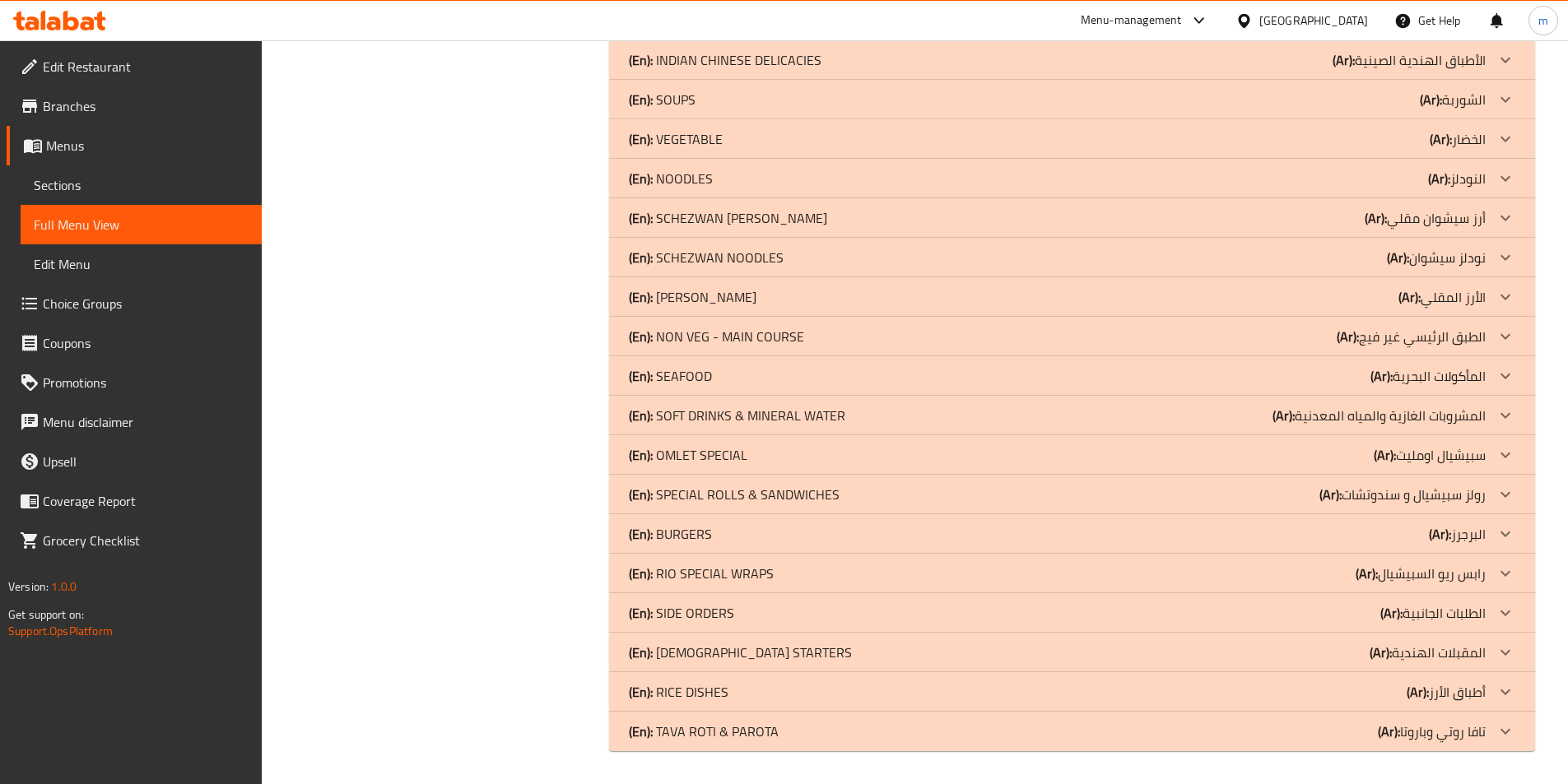
click at [1297, 739] on div "(En): TAVA ROTI & PAROTA (Ar): [PERSON_NAME] و[PERSON_NAME]" at bounding box center [1056, 731] width 857 height 20
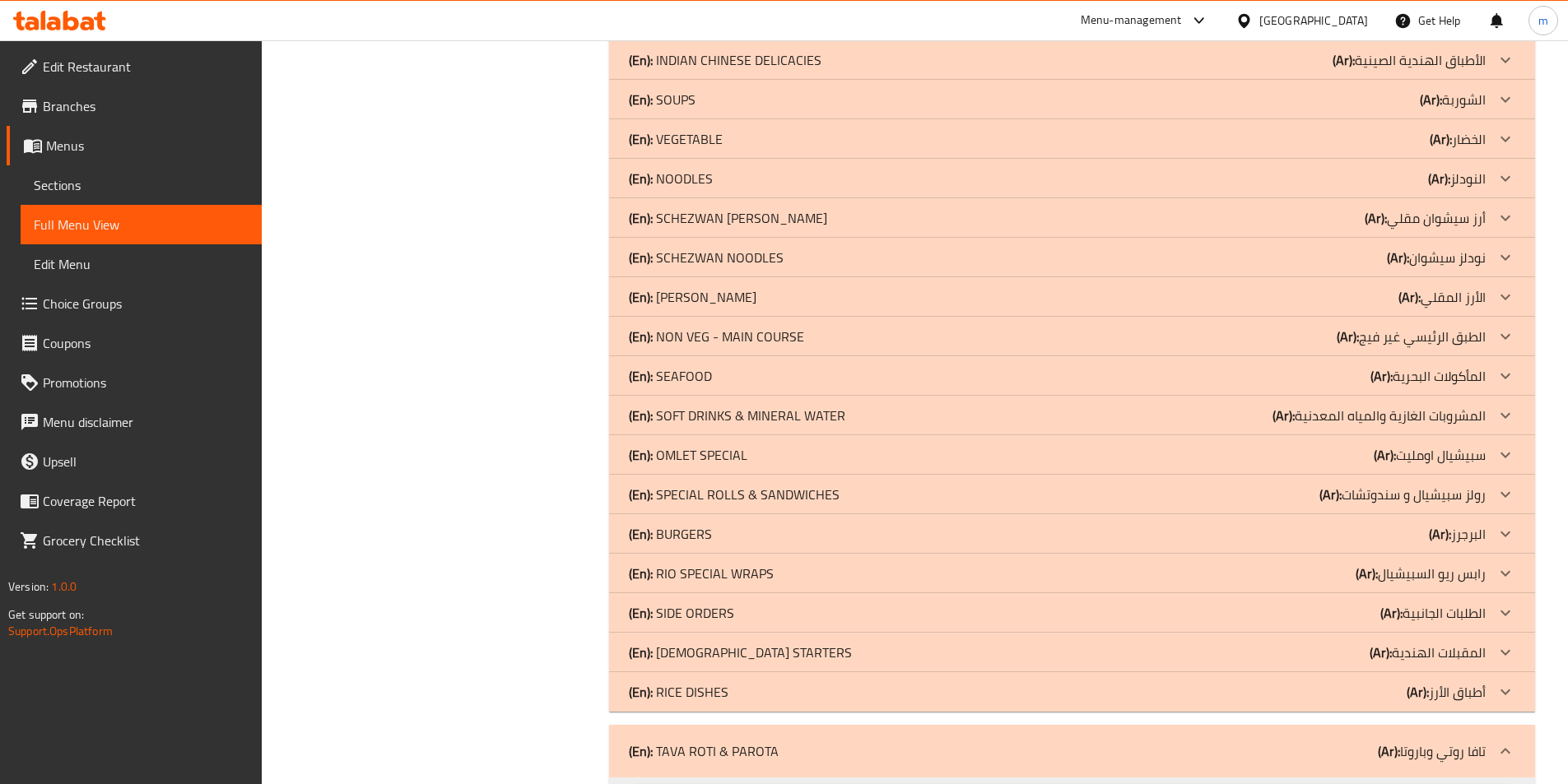
click at [1332, 693] on div "(En): RICE DISHES (Ar): أطباق الأرز" at bounding box center [1056, 692] width 857 height 20
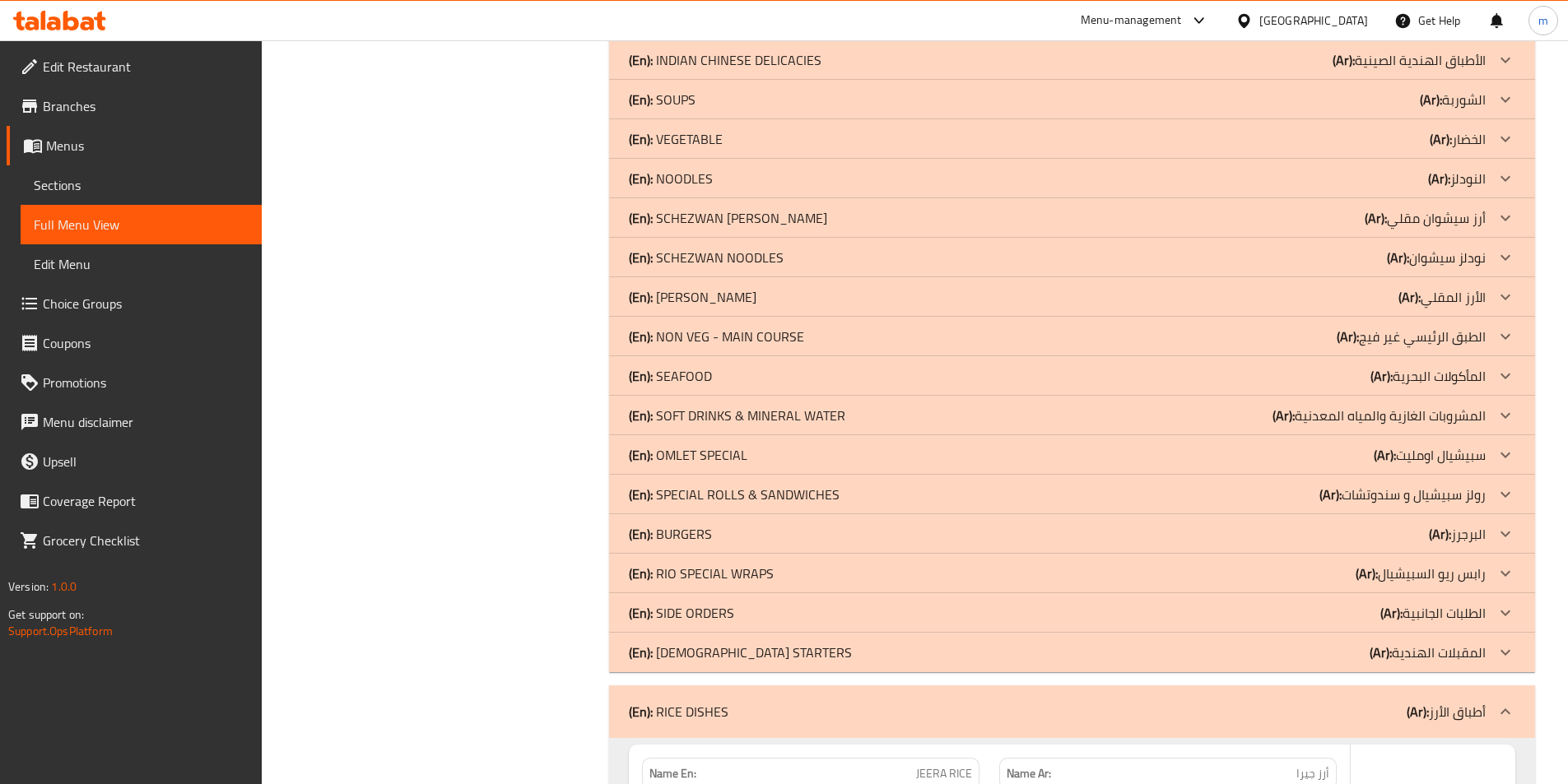
click at [1355, 655] on div "(En): [DEMOGRAPHIC_DATA] STARTERS (Ar): المقبلات الهندية" at bounding box center [1056, 653] width 857 height 20
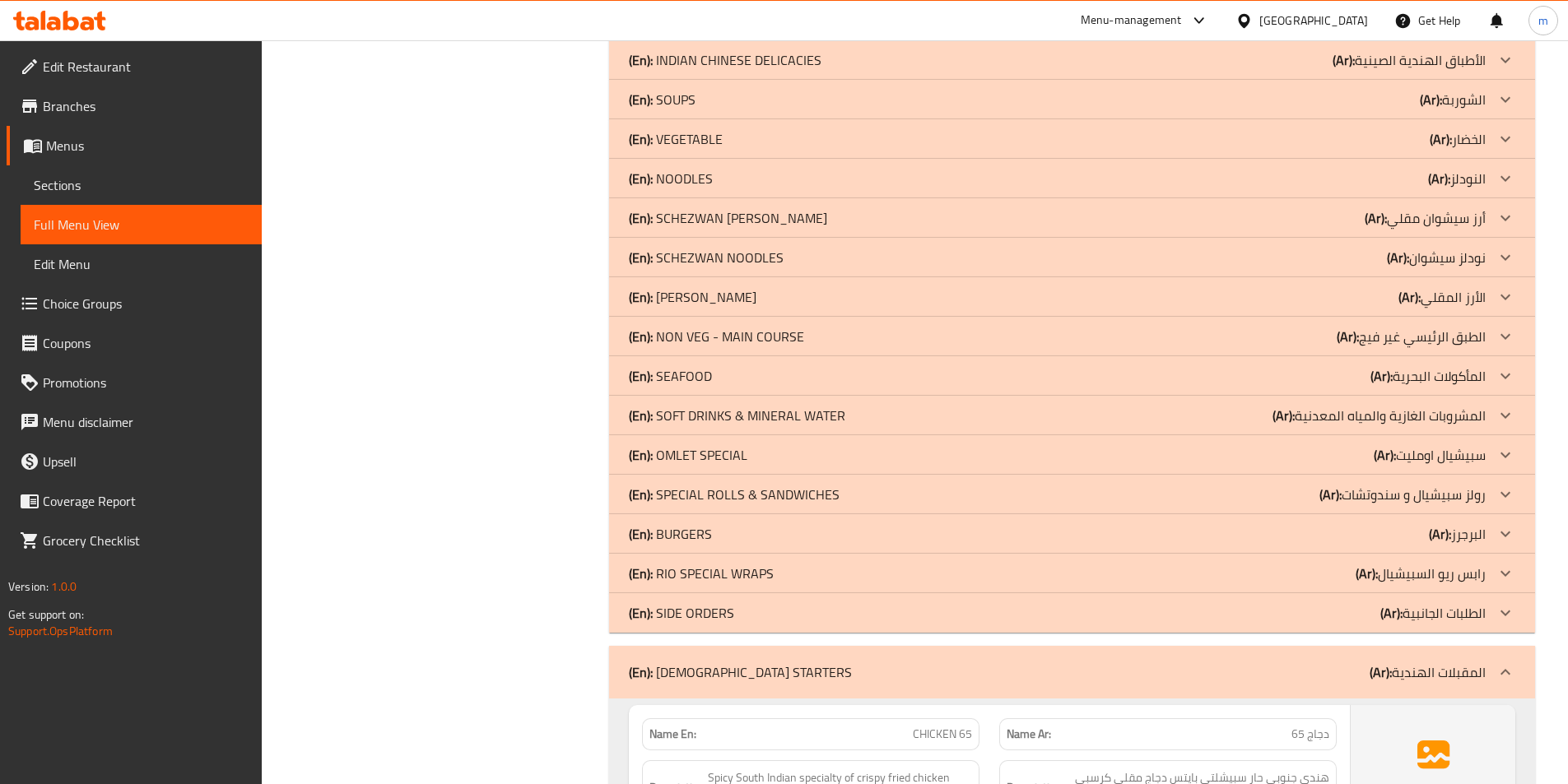
click at [1431, 599] on div "(En): SIDE ORDERS (Ar): الطلبات الجانبية" at bounding box center [1071, 613] width 926 height 39
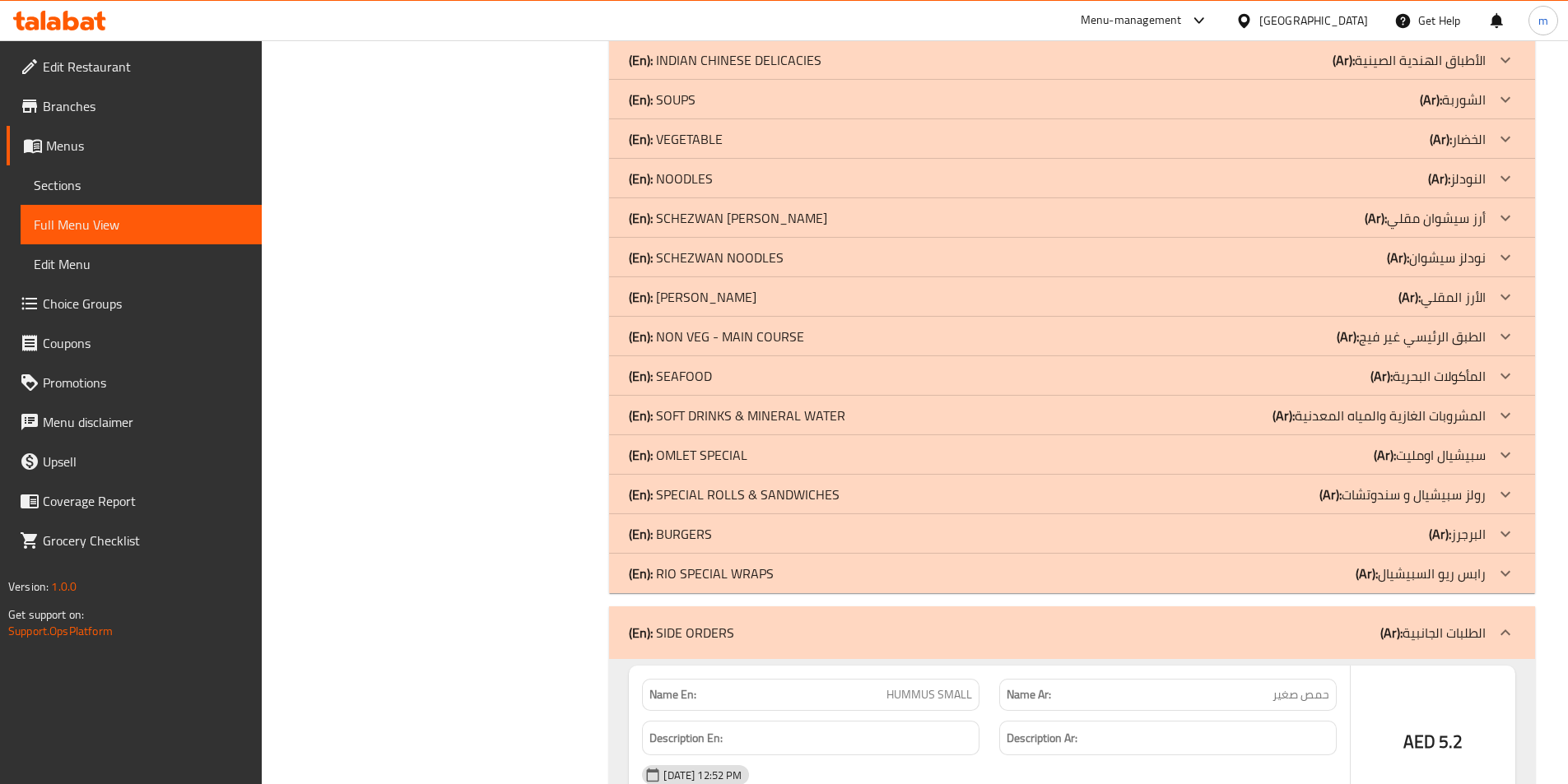
click at [1428, 574] on p "(Ar): رابس ريو السبيشيال" at bounding box center [1421, 574] width 130 height 20
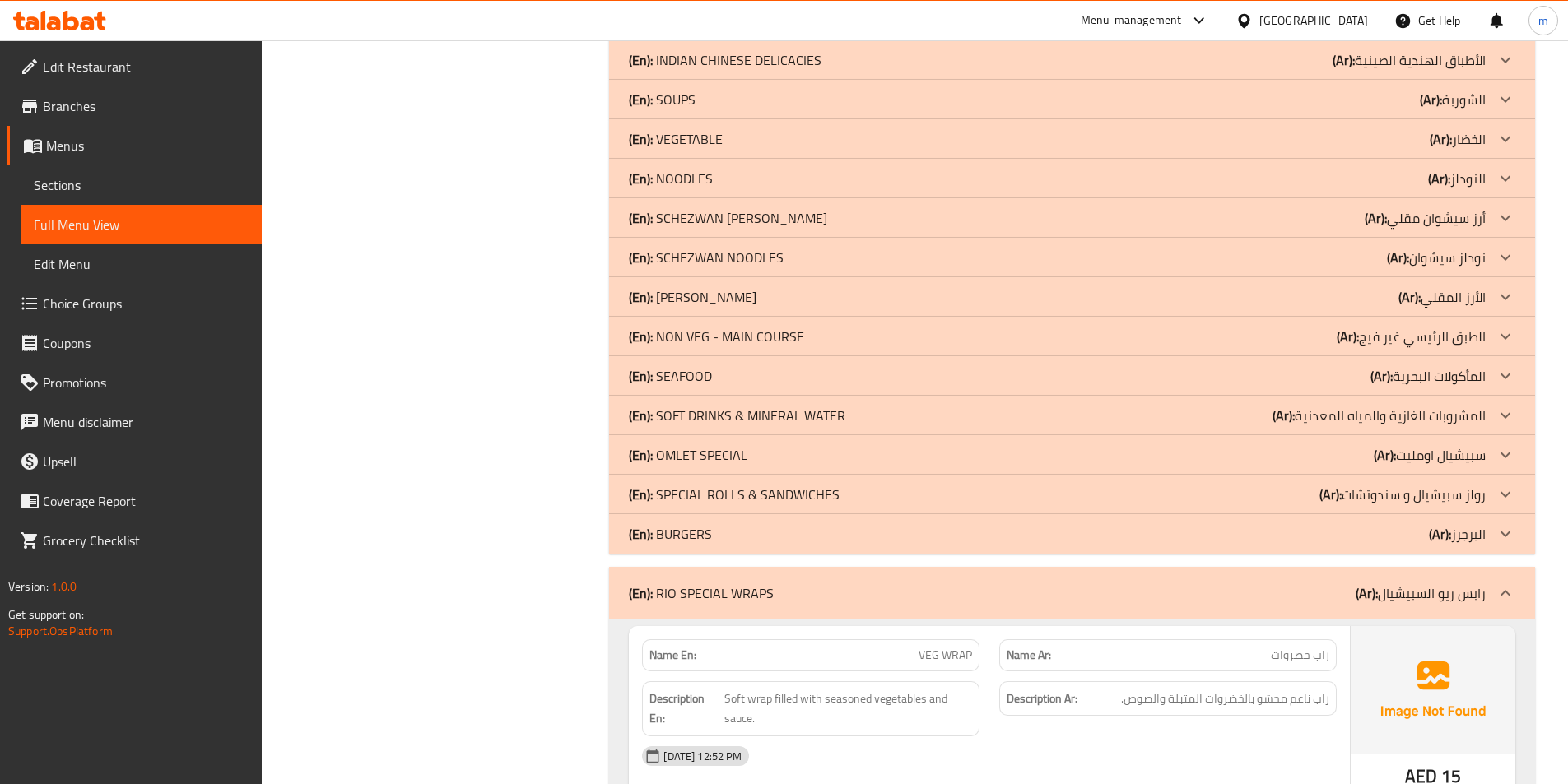
click at [1439, 528] on b "(Ar):" at bounding box center [1440, 533] width 22 height 25
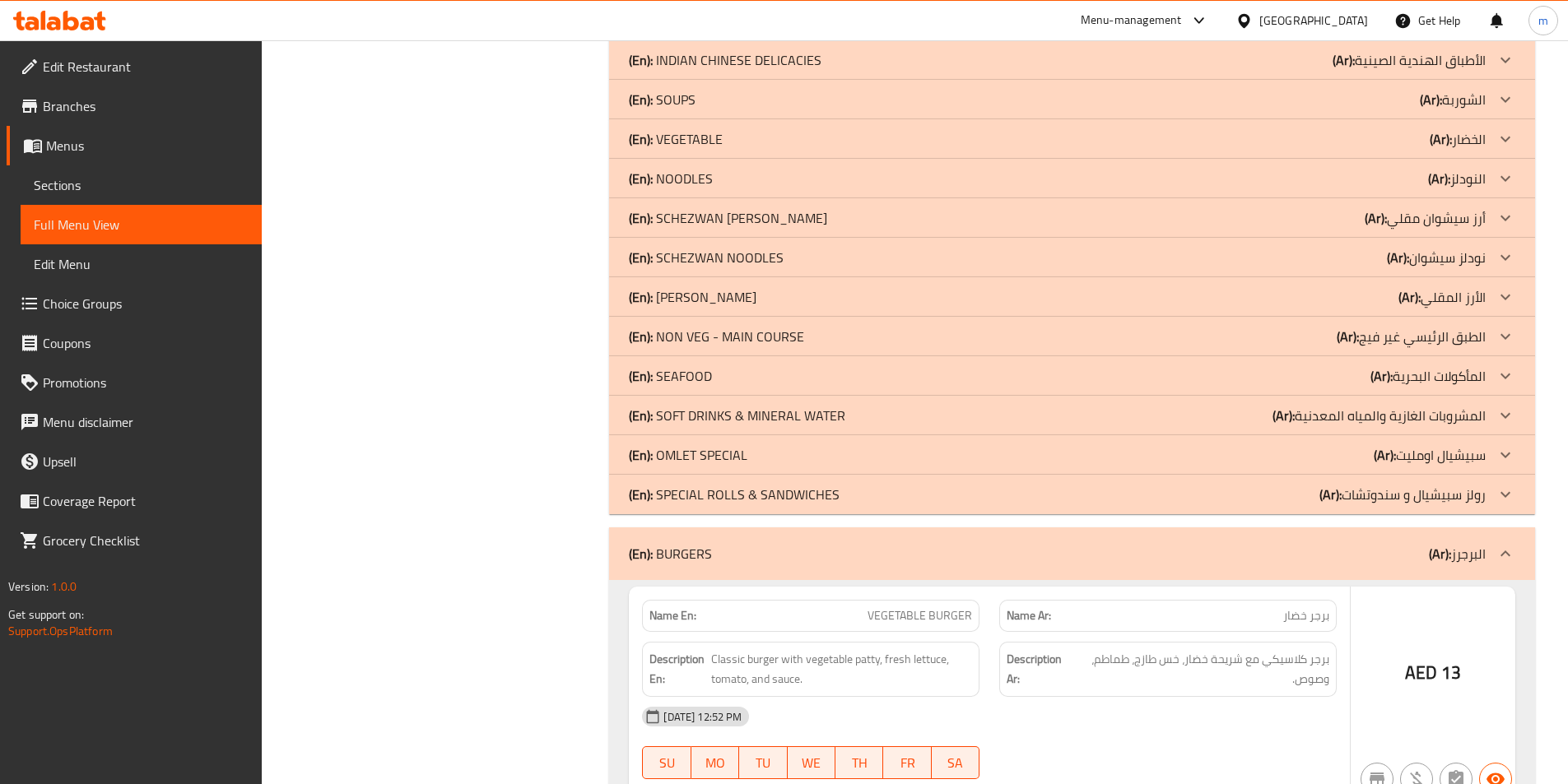
click at [1429, 496] on p "(Ar): رولز سبيشيال و سندوتشات" at bounding box center [1402, 495] width 166 height 20
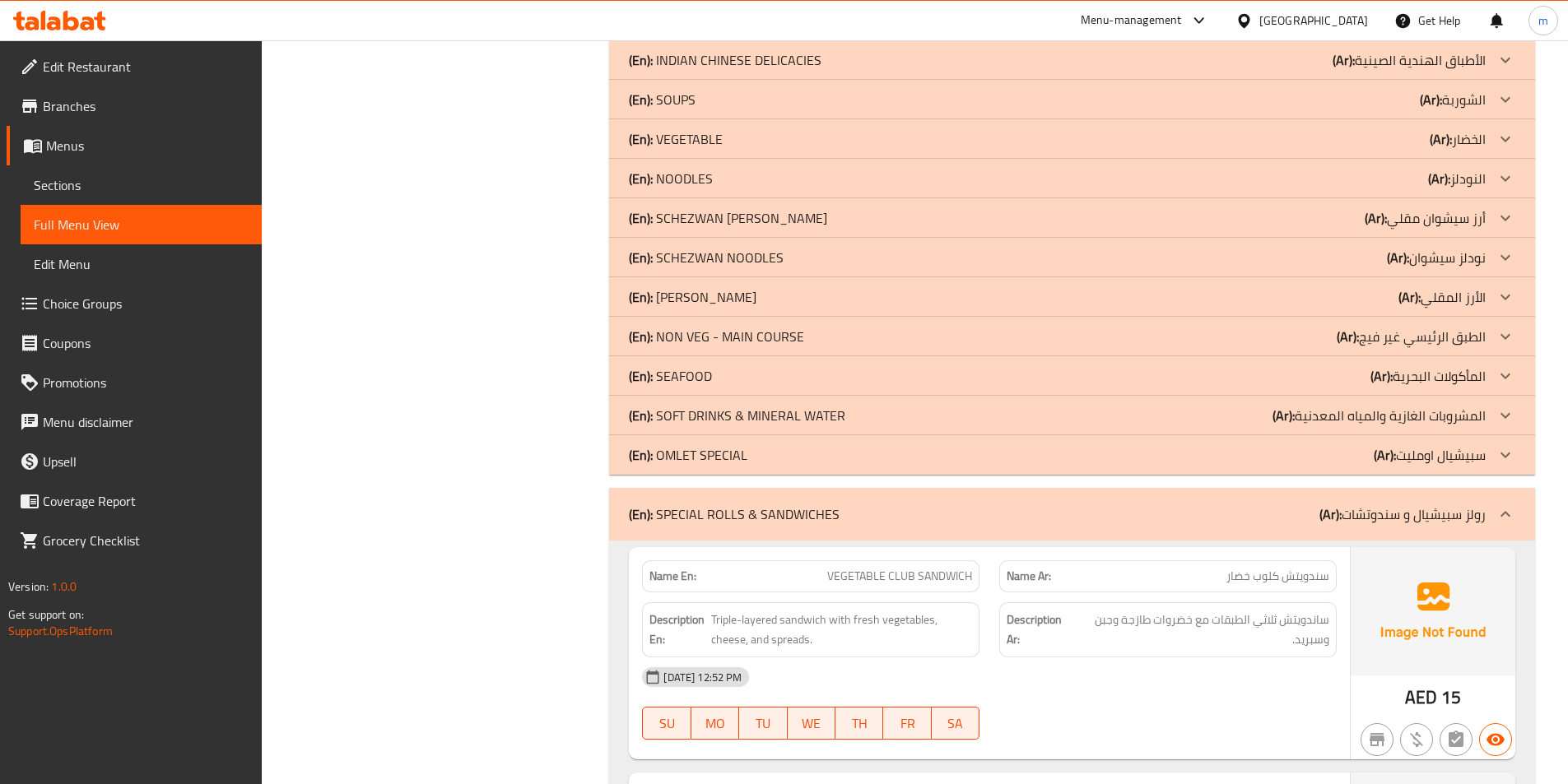
click at [1433, 451] on p "(Ar): سبيشيال اومليت" at bounding box center [1429, 455] width 112 height 20
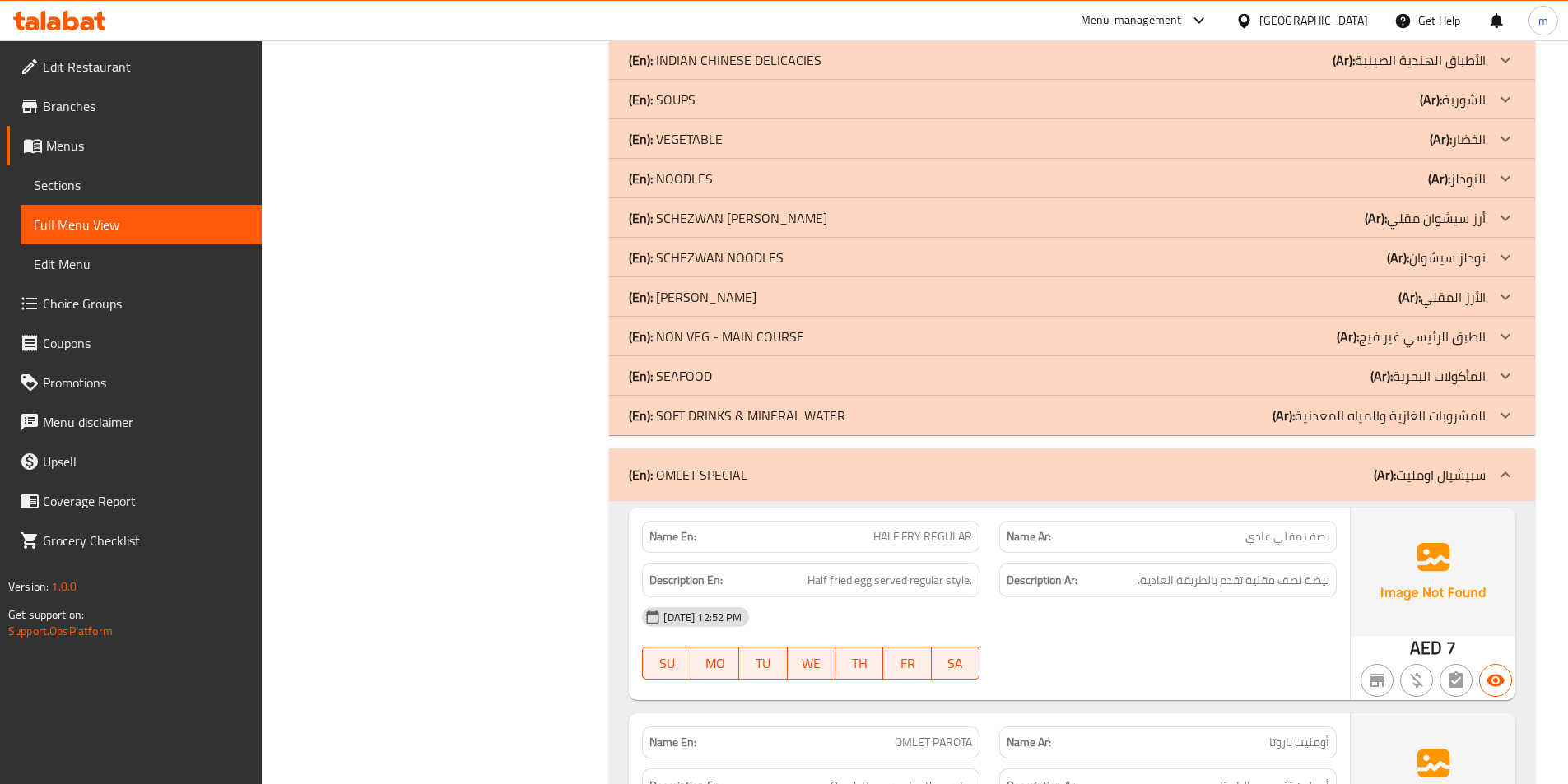
click at [1423, 417] on p "(Ar): المشروبات الغازية والمياه المعدنية" at bounding box center [1379, 416] width 213 height 20
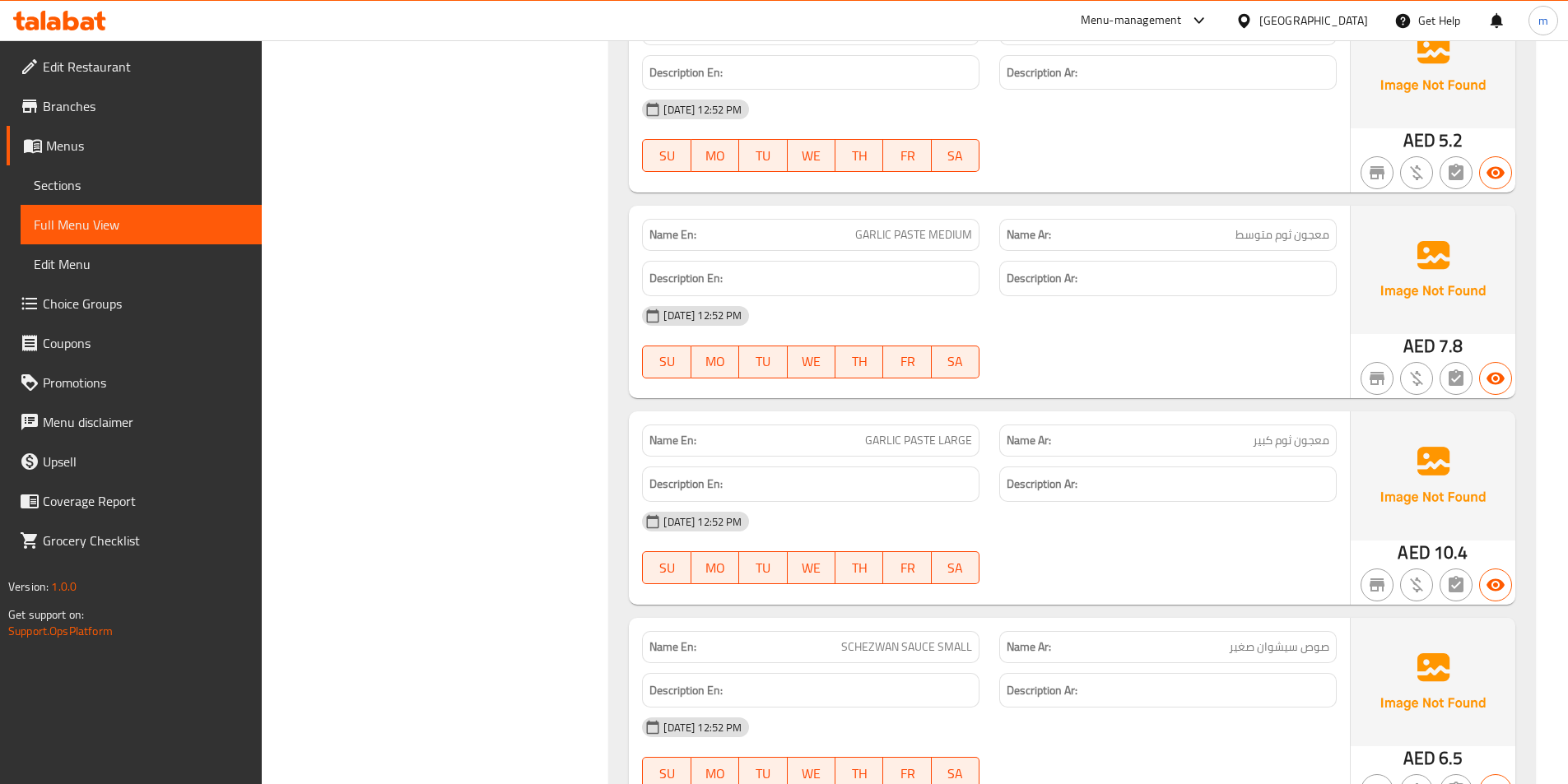
scroll to position [7801, 0]
